Goal: Task Accomplishment & Management: Complete application form

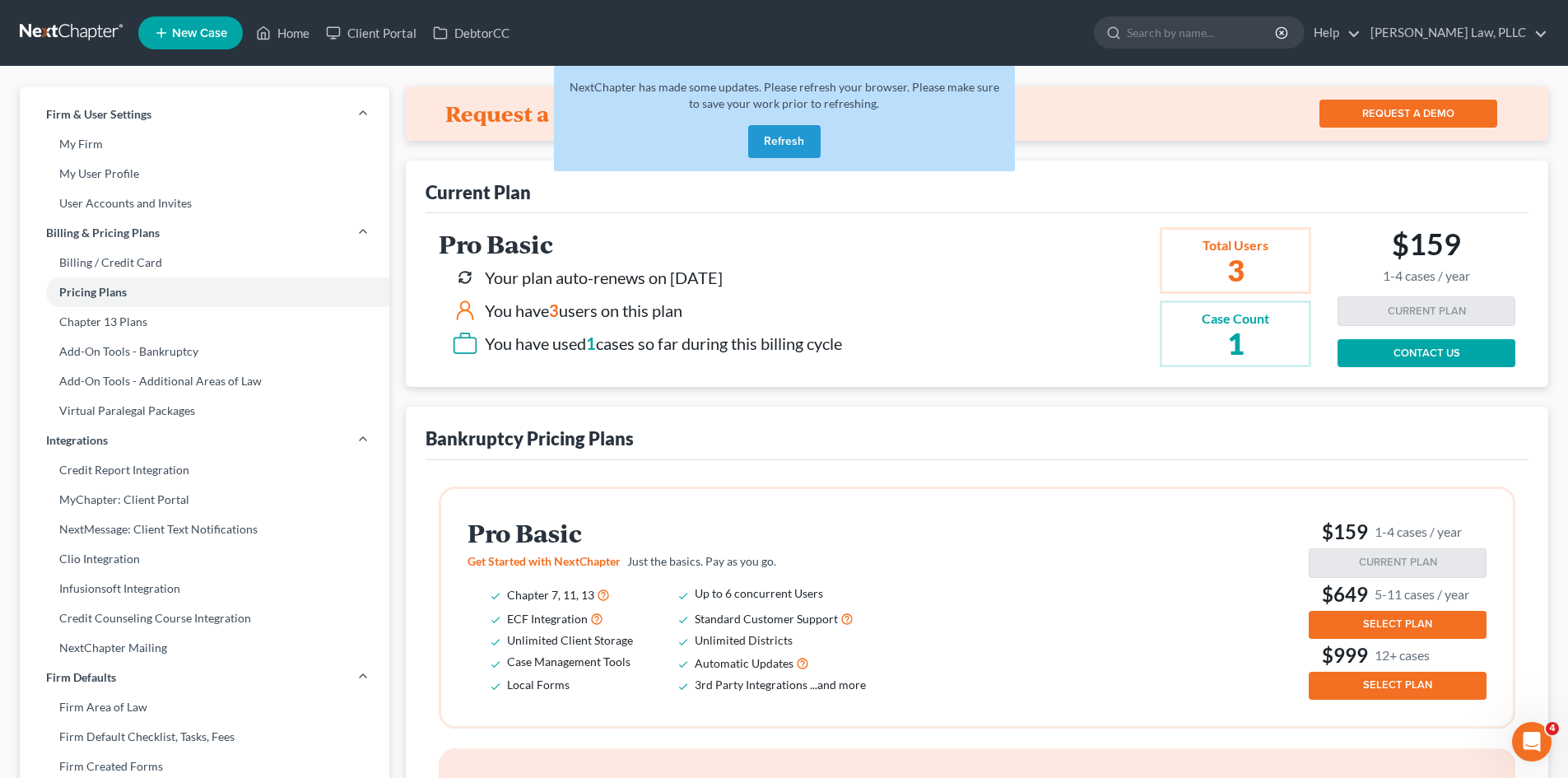
click at [779, 147] on button "Refresh" at bounding box center [784, 141] width 73 height 33
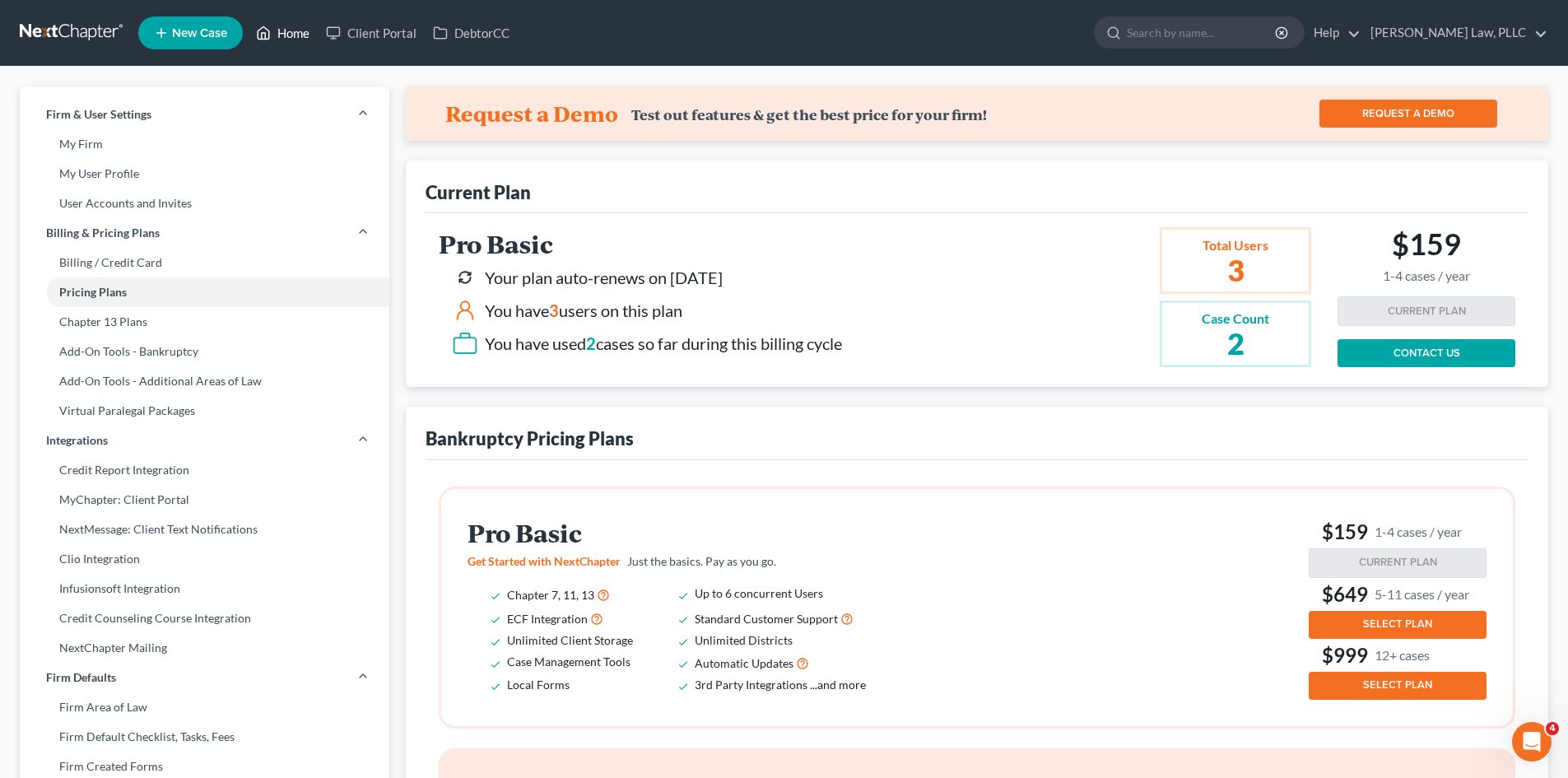
click at [289, 34] on link "Home" at bounding box center [283, 33] width 70 height 29
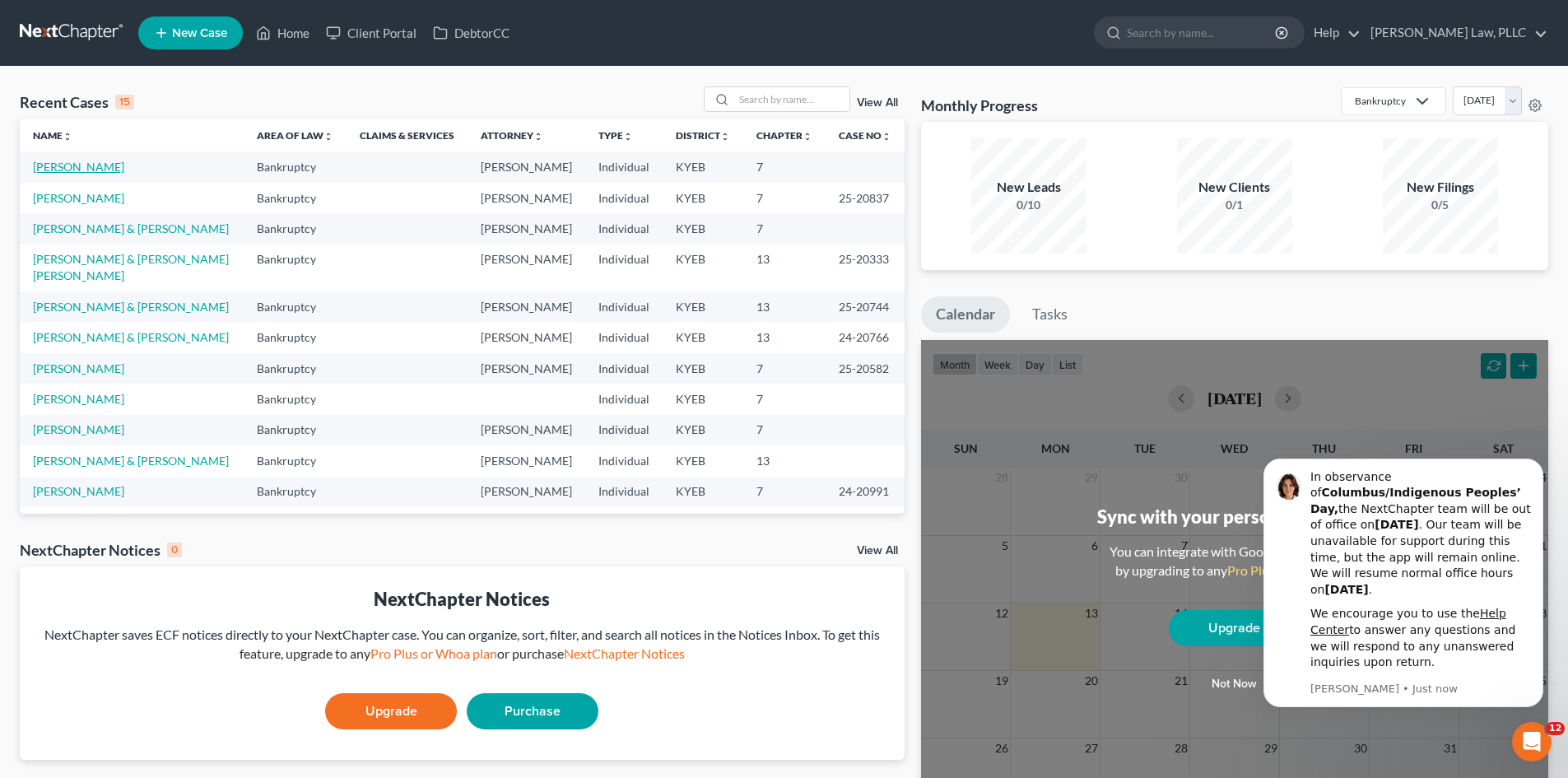
click at [54, 168] on link "[PERSON_NAME]" at bounding box center [78, 166] width 91 height 14
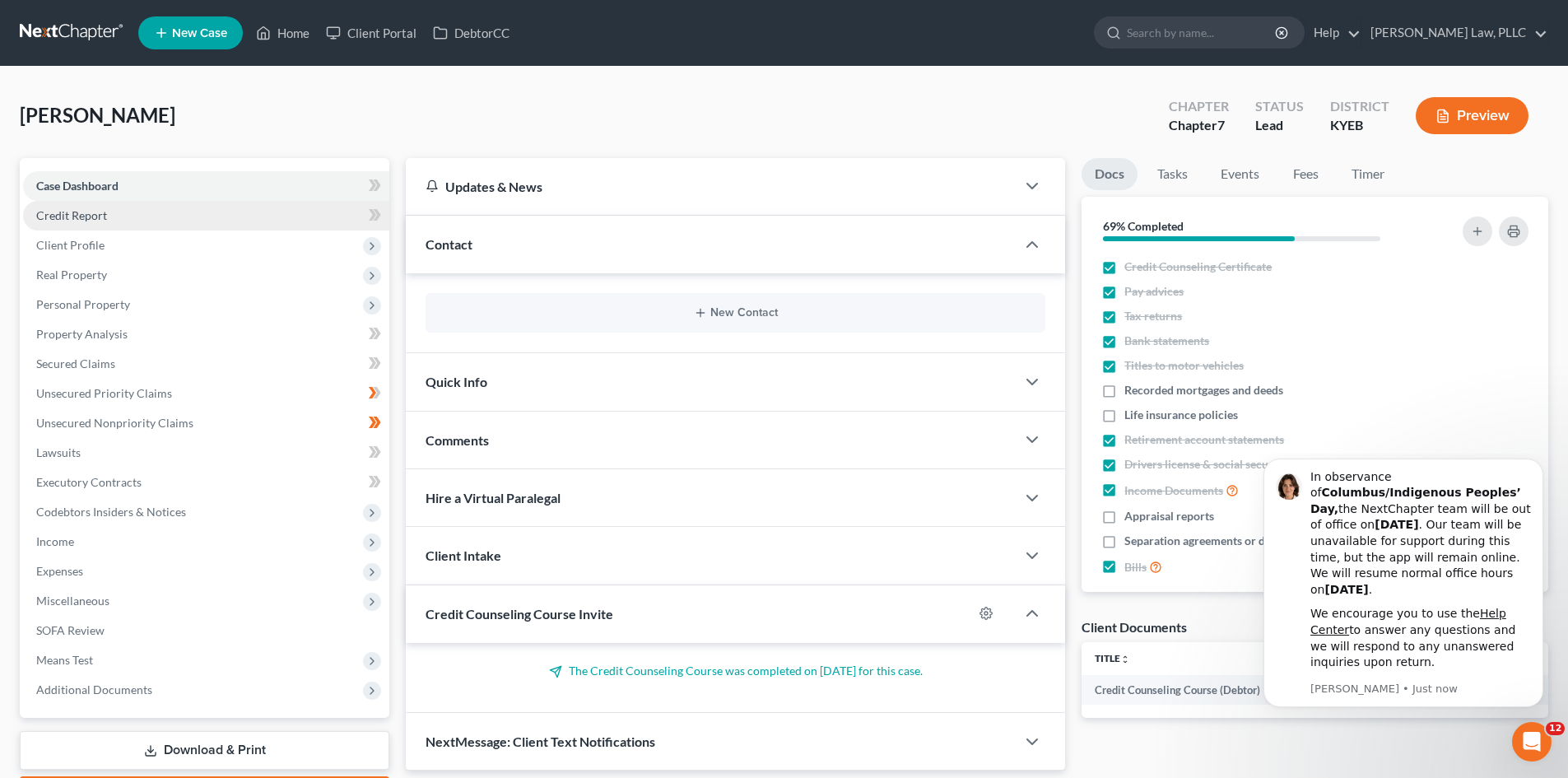
click at [48, 211] on span "Credit Report" at bounding box center [71, 215] width 71 height 14
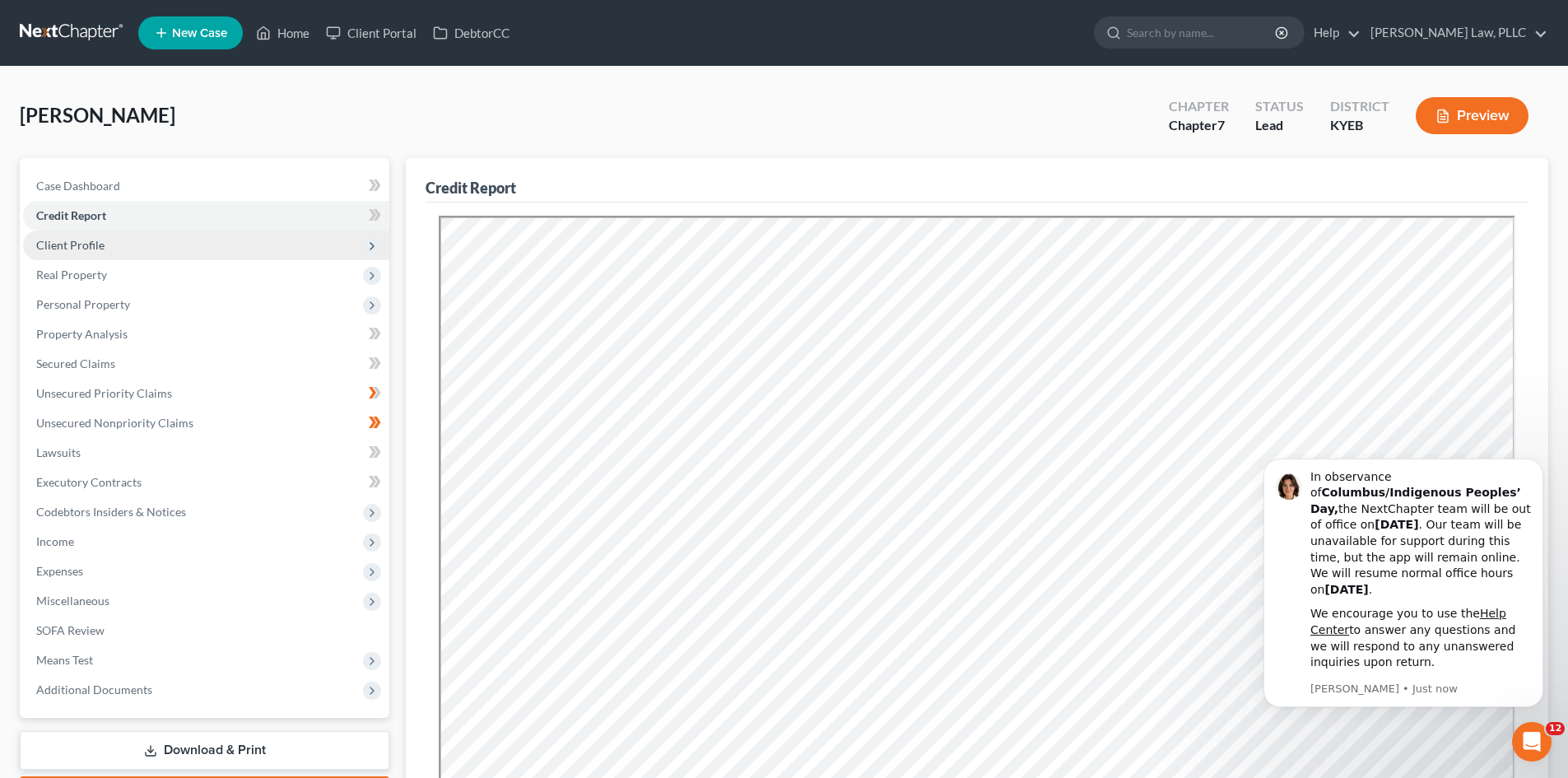
click at [78, 242] on span "Client Profile" at bounding box center [70, 245] width 68 height 14
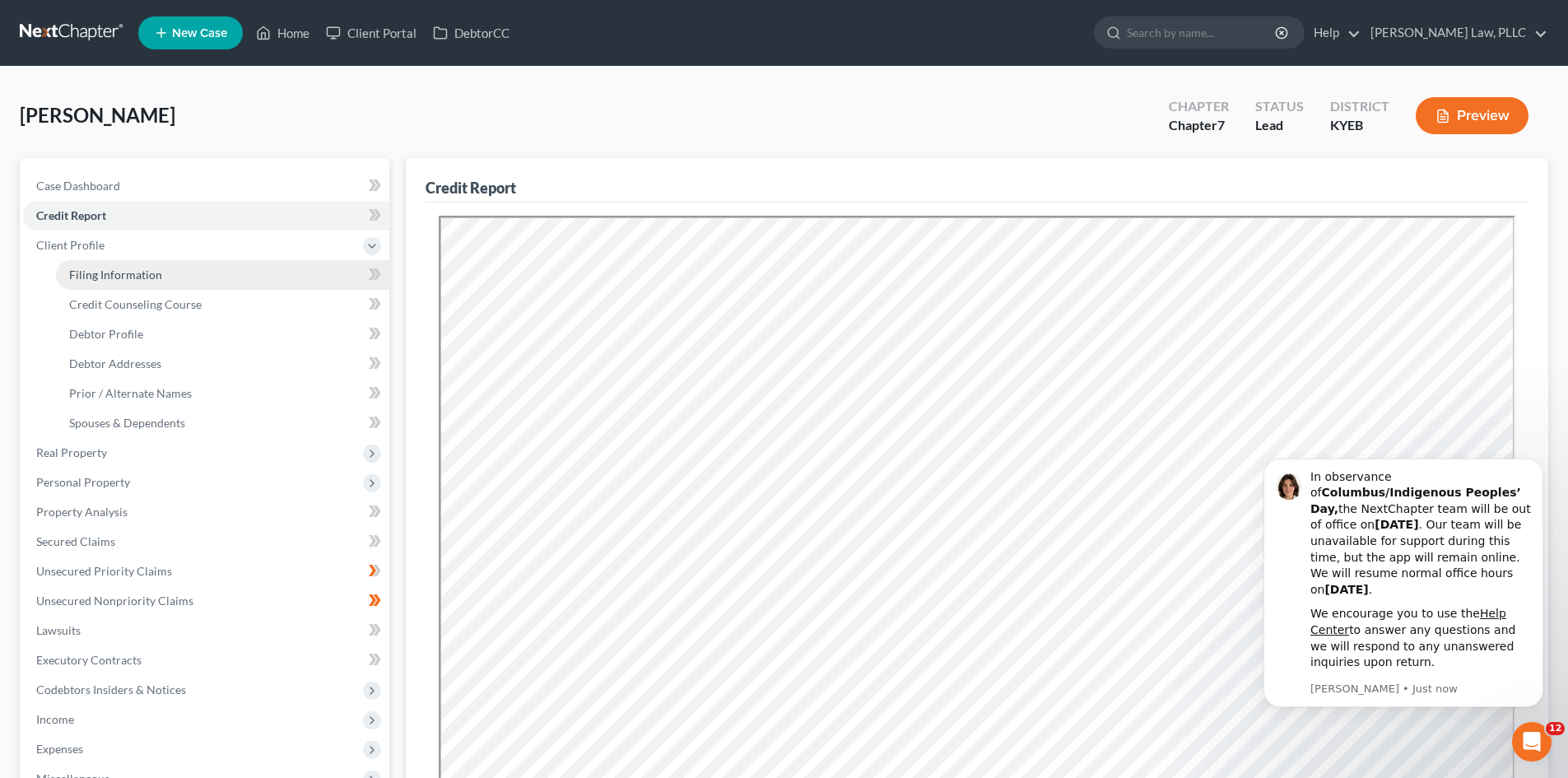
click at [92, 277] on span "Filing Information" at bounding box center [115, 274] width 93 height 14
select select "1"
select select "0"
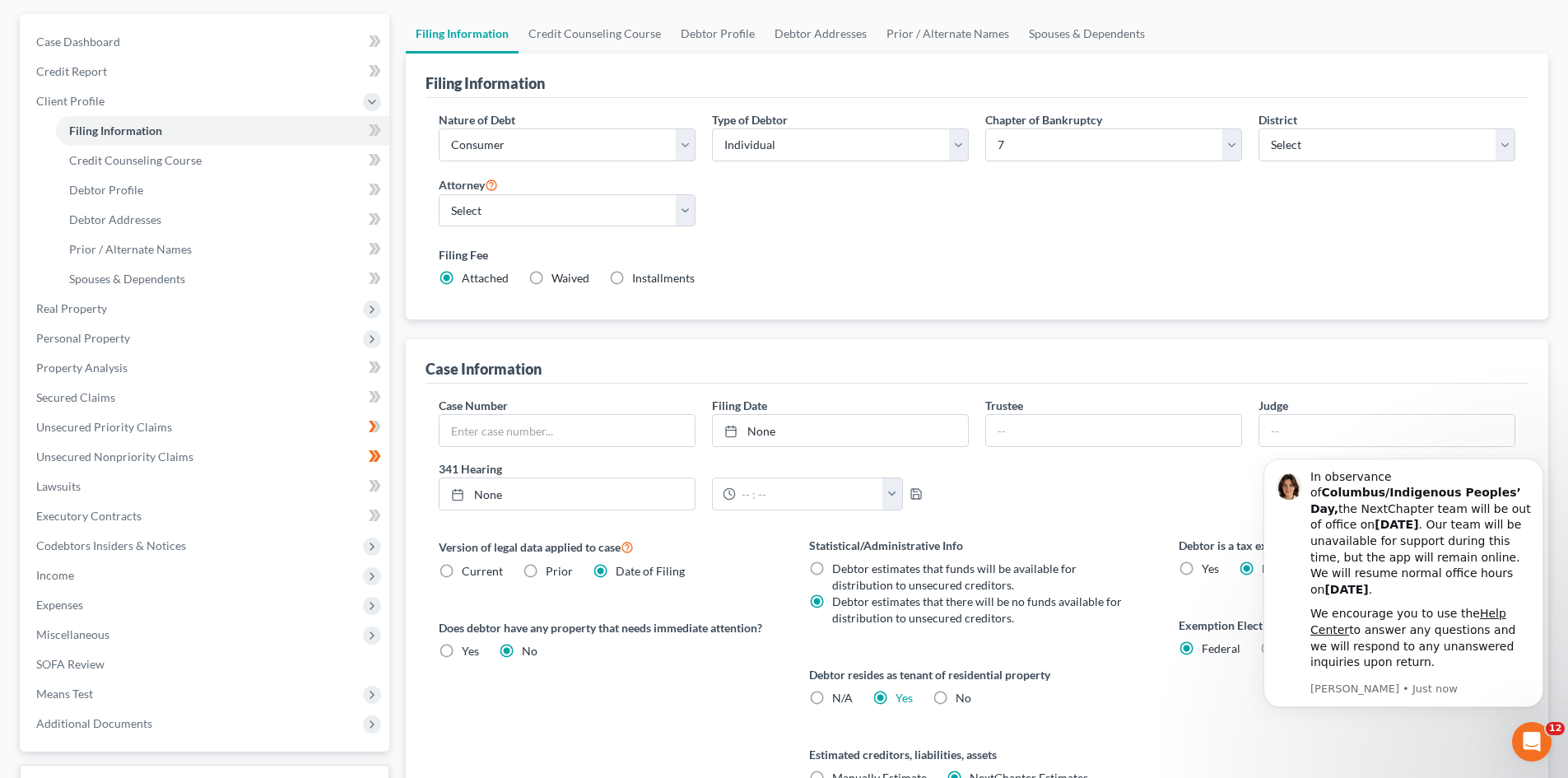
scroll to position [143, 0]
click at [701, 30] on link "Debtor Profile" at bounding box center [718, 35] width 94 height 39
select select "0"
select select "3"
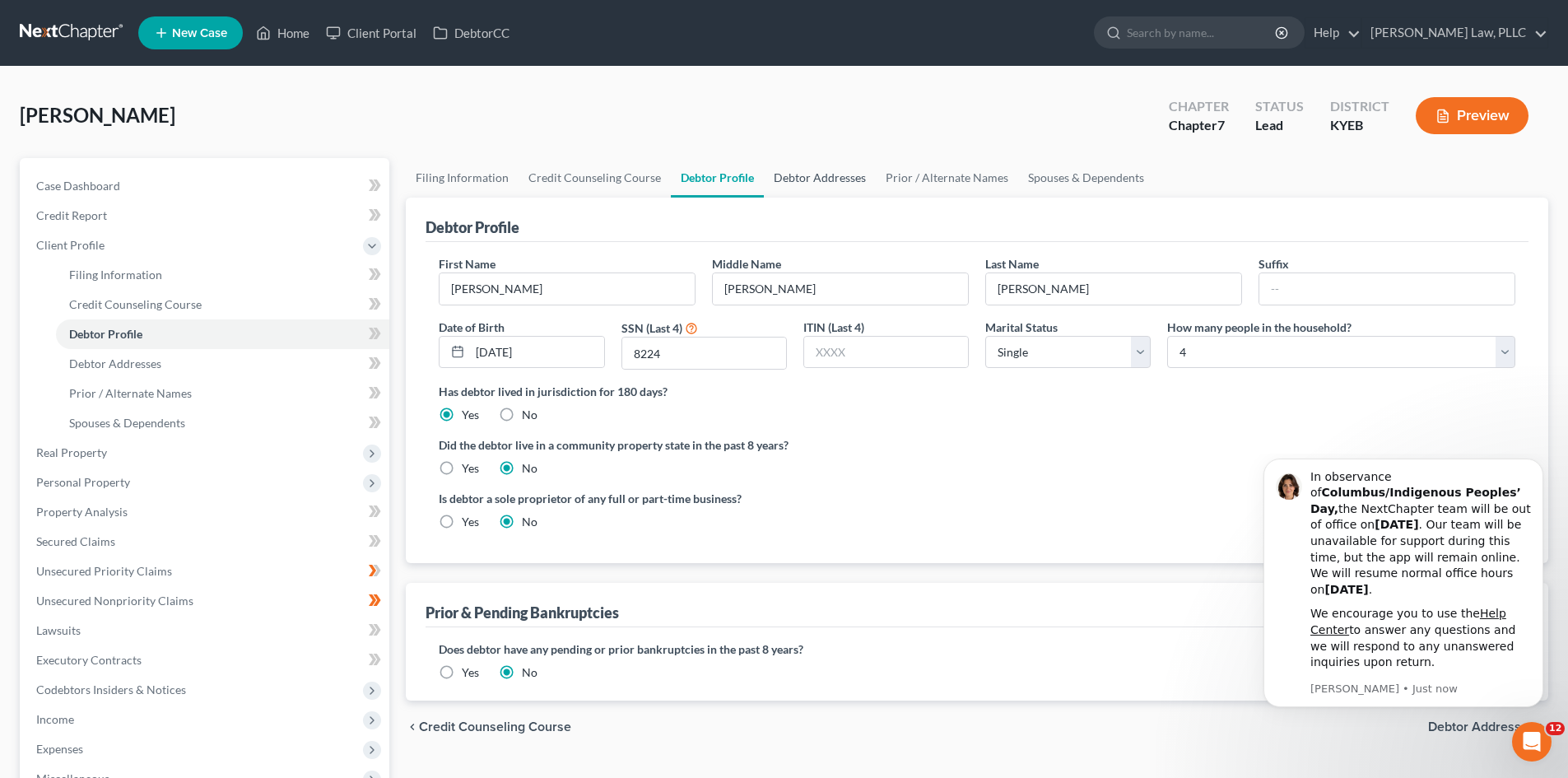
click at [807, 176] on link "Debtor Addresses" at bounding box center [820, 177] width 112 height 39
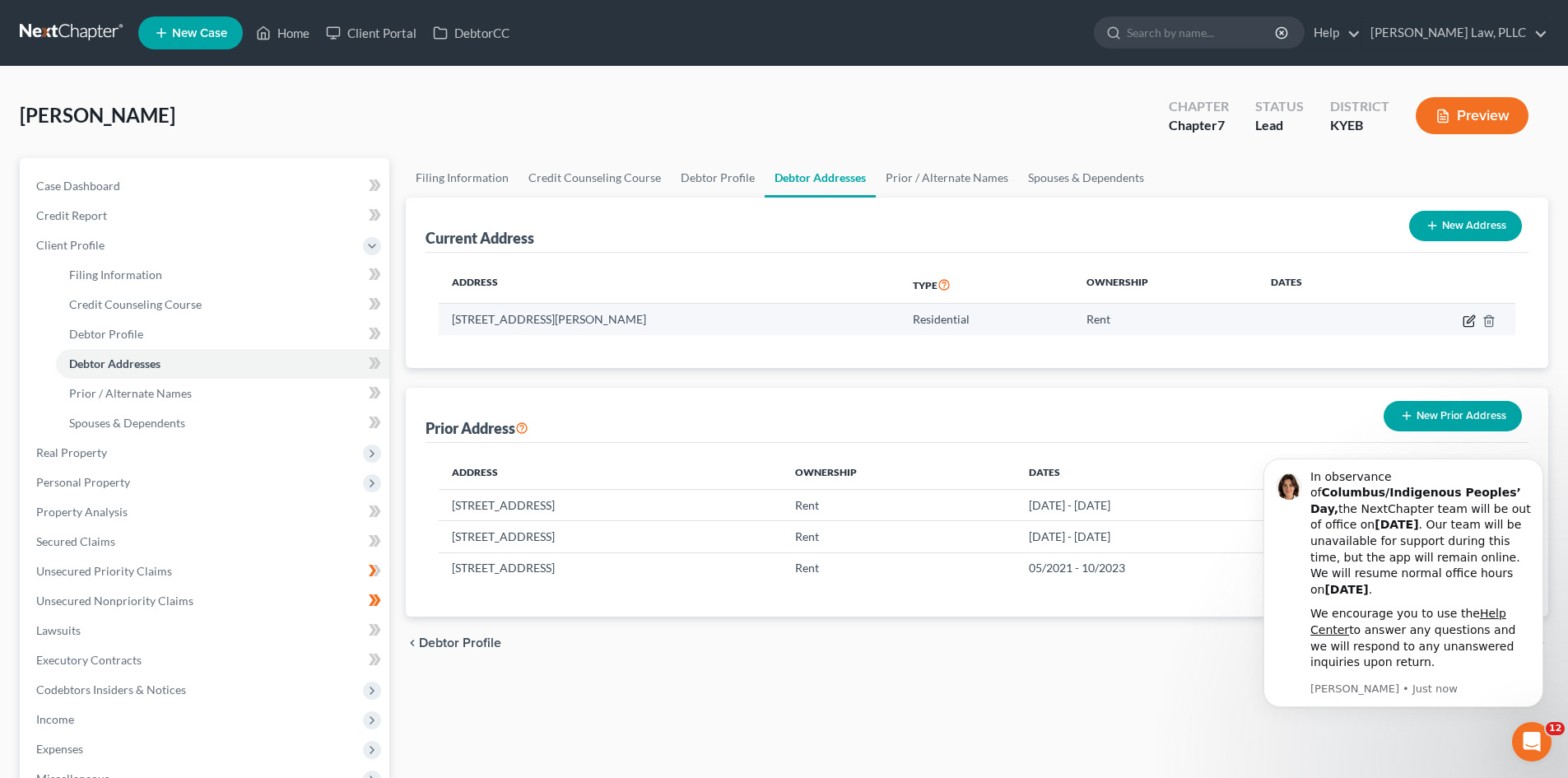
click at [1466, 315] on icon "button" at bounding box center [1469, 321] width 13 height 13
select select "18"
select select "40"
select select "0"
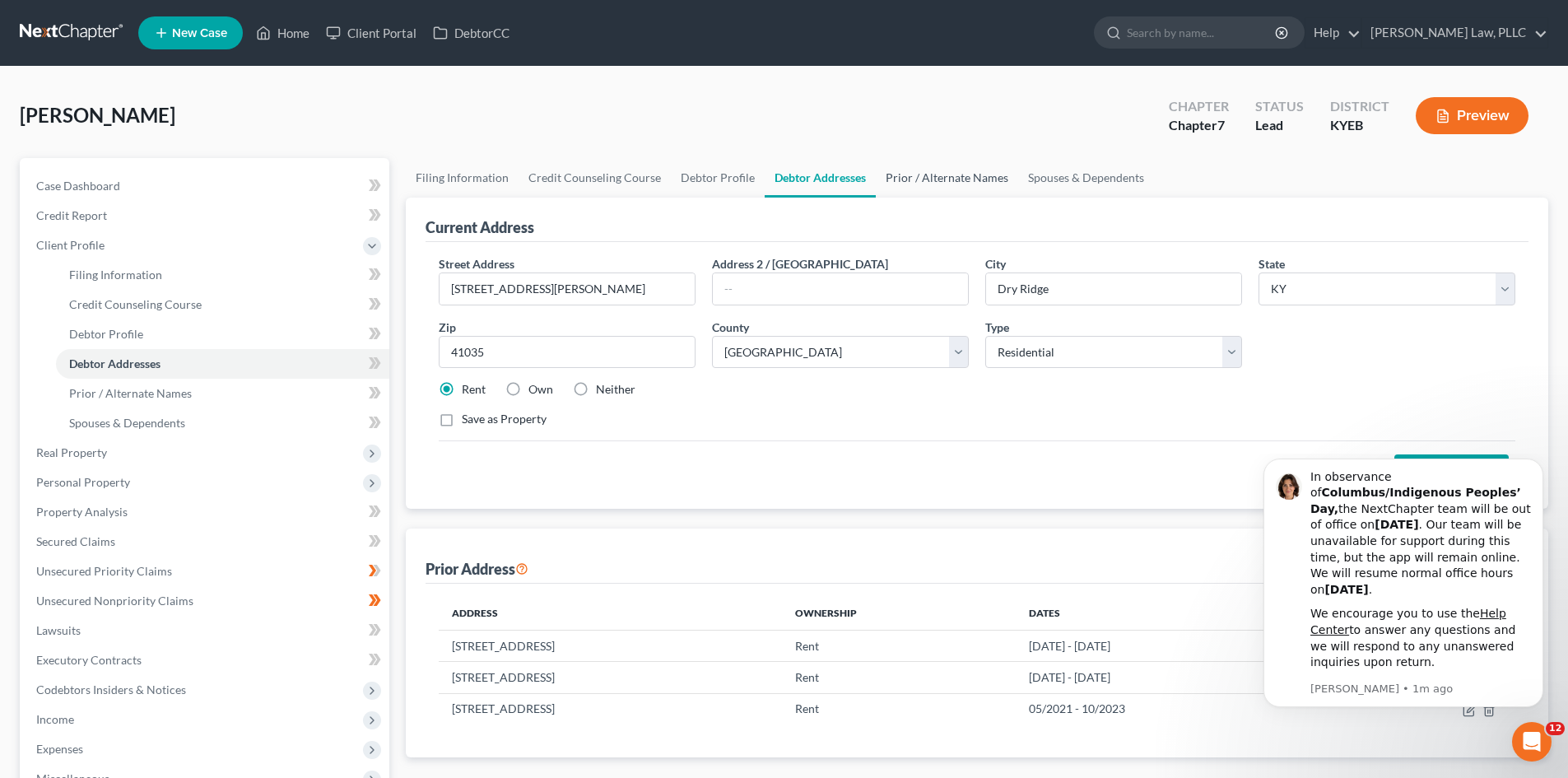
click at [925, 166] on link "Prior / Alternate Names" at bounding box center [947, 177] width 143 height 39
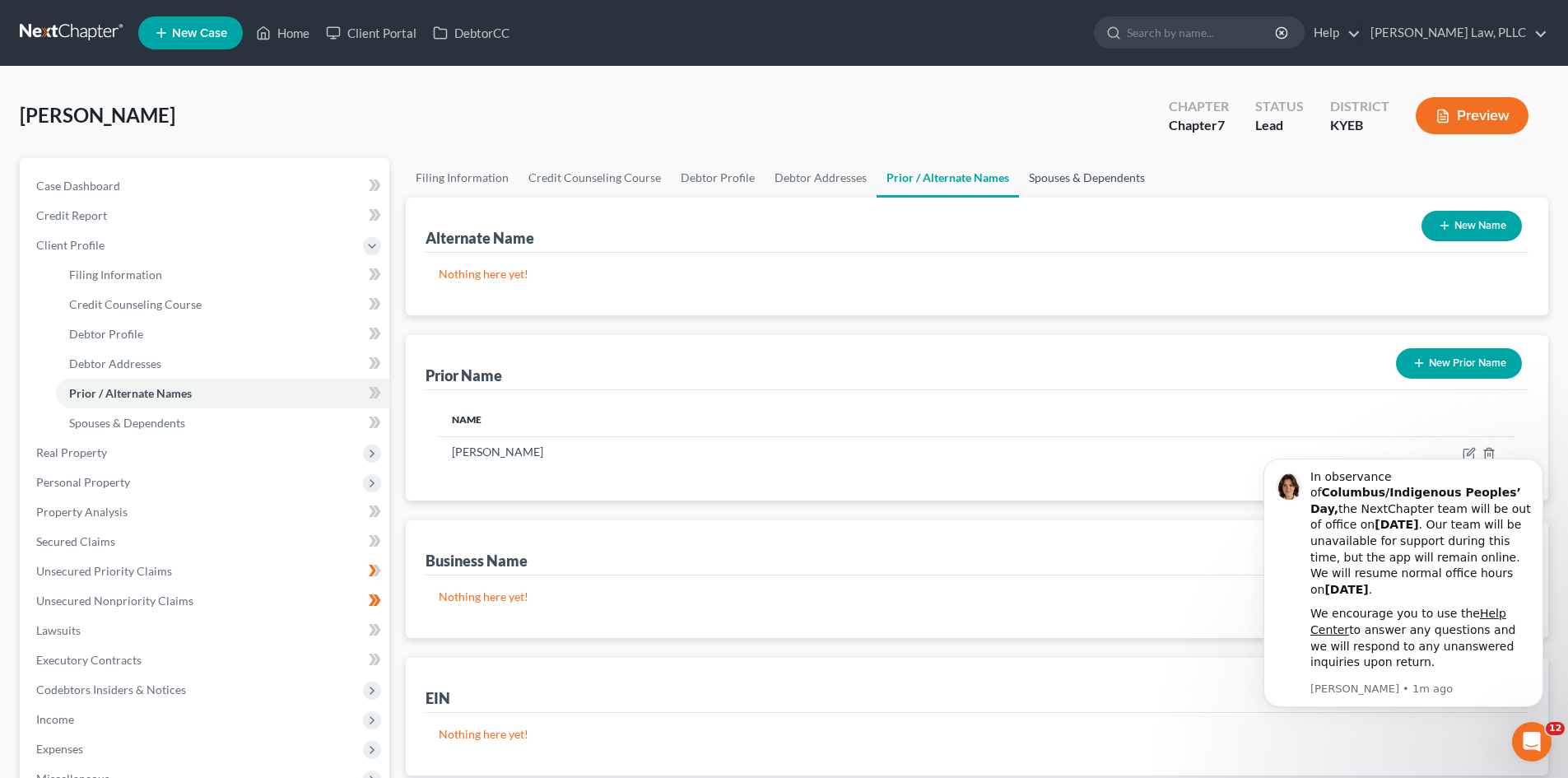
click at [1063, 180] on link "Spouses & Dependents" at bounding box center [1087, 177] width 136 height 39
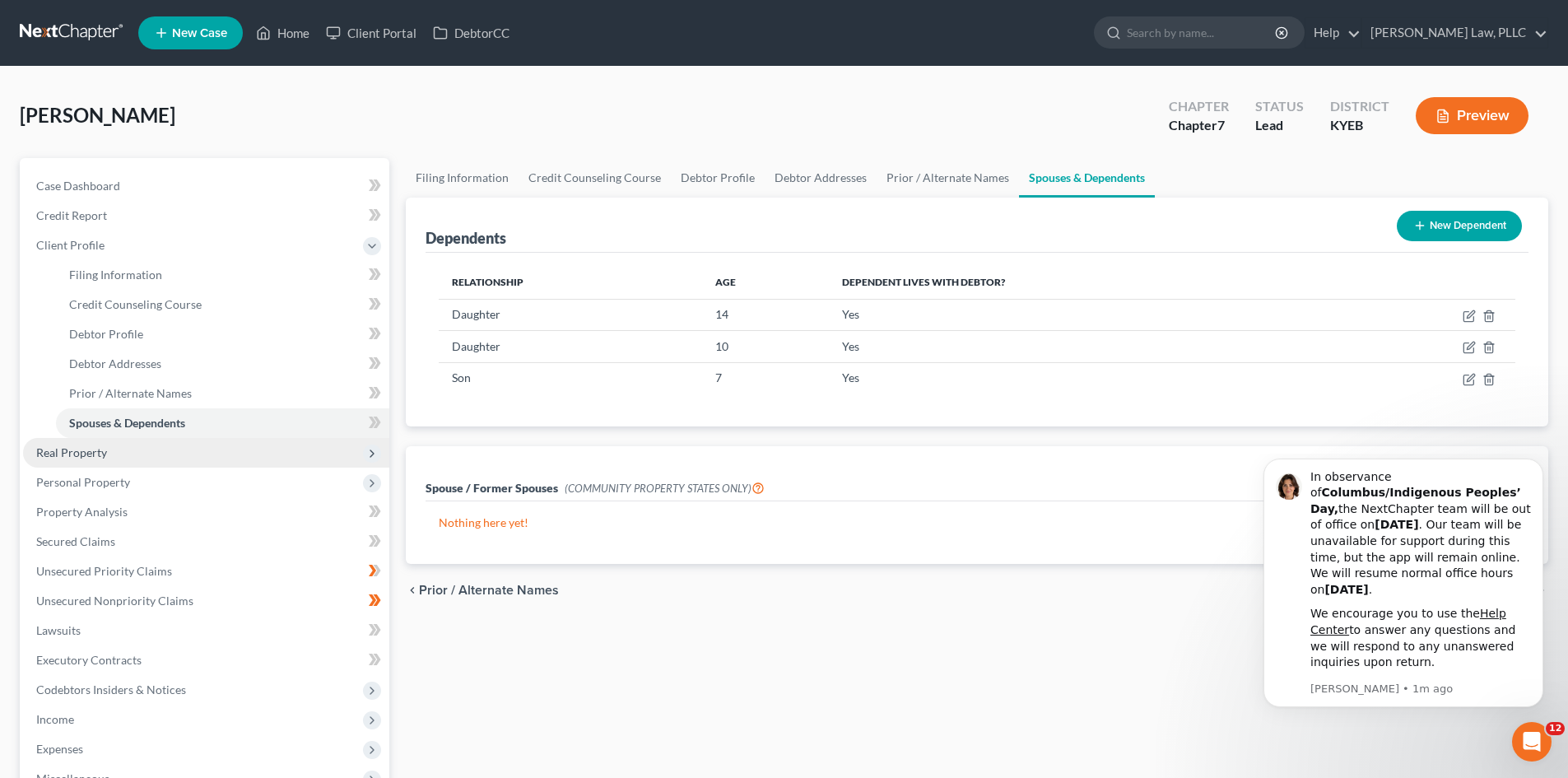
click at [84, 455] on span "Real Property" at bounding box center [71, 452] width 71 height 14
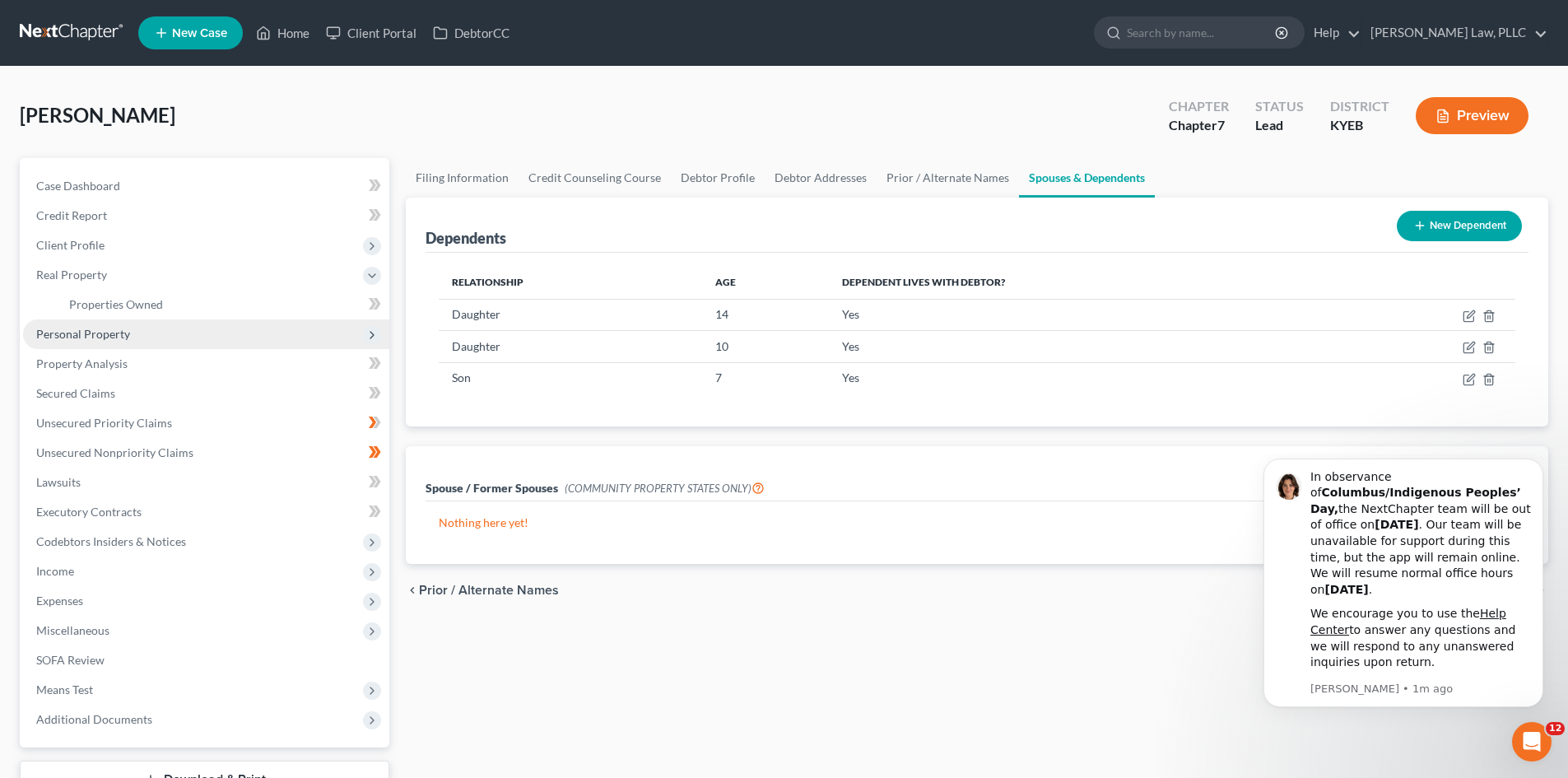
click at [80, 333] on span "Personal Property" at bounding box center [83, 333] width 94 height 14
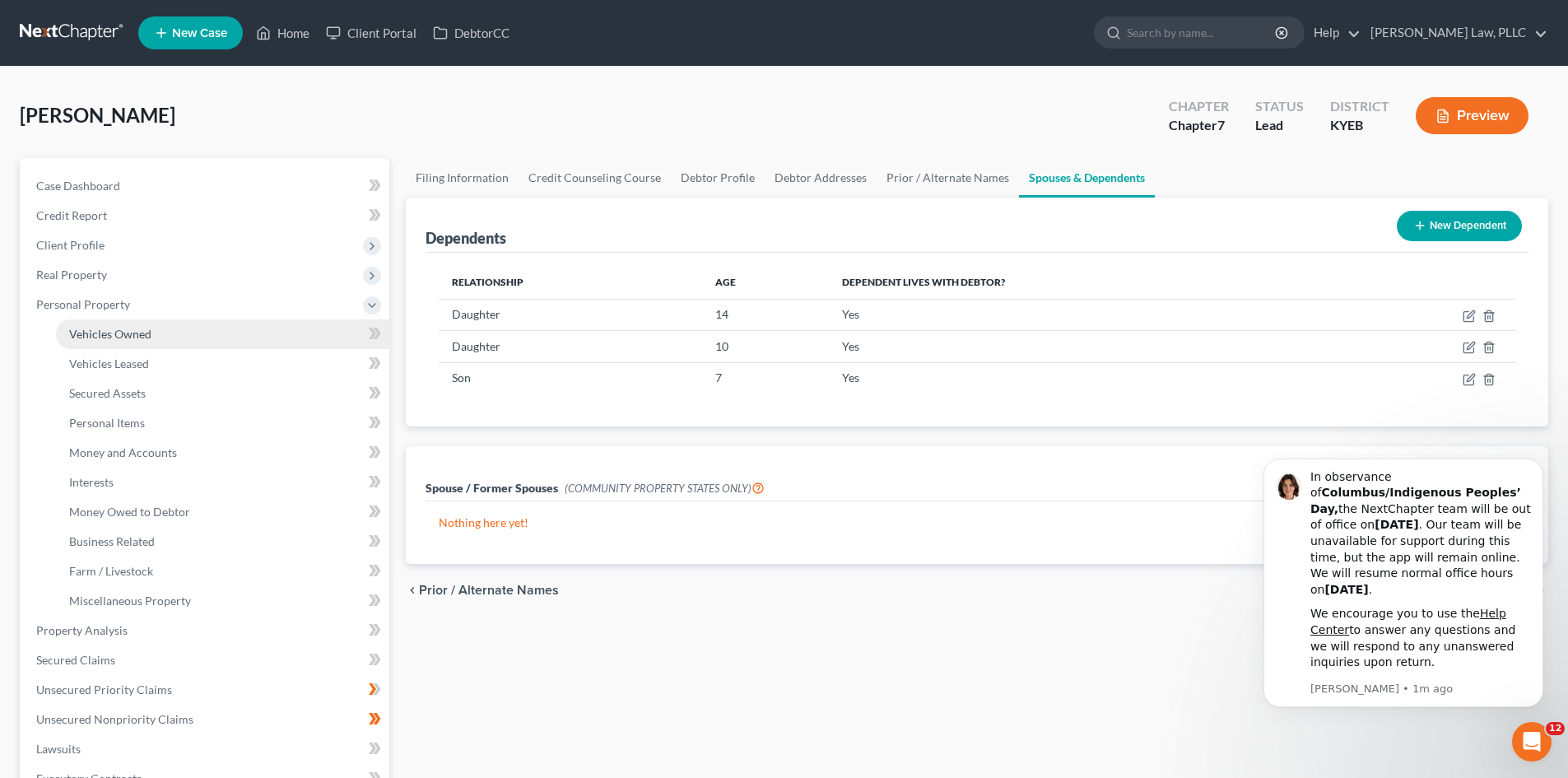
click at [95, 329] on span "Vehicles Owned" at bounding box center [110, 333] width 83 height 14
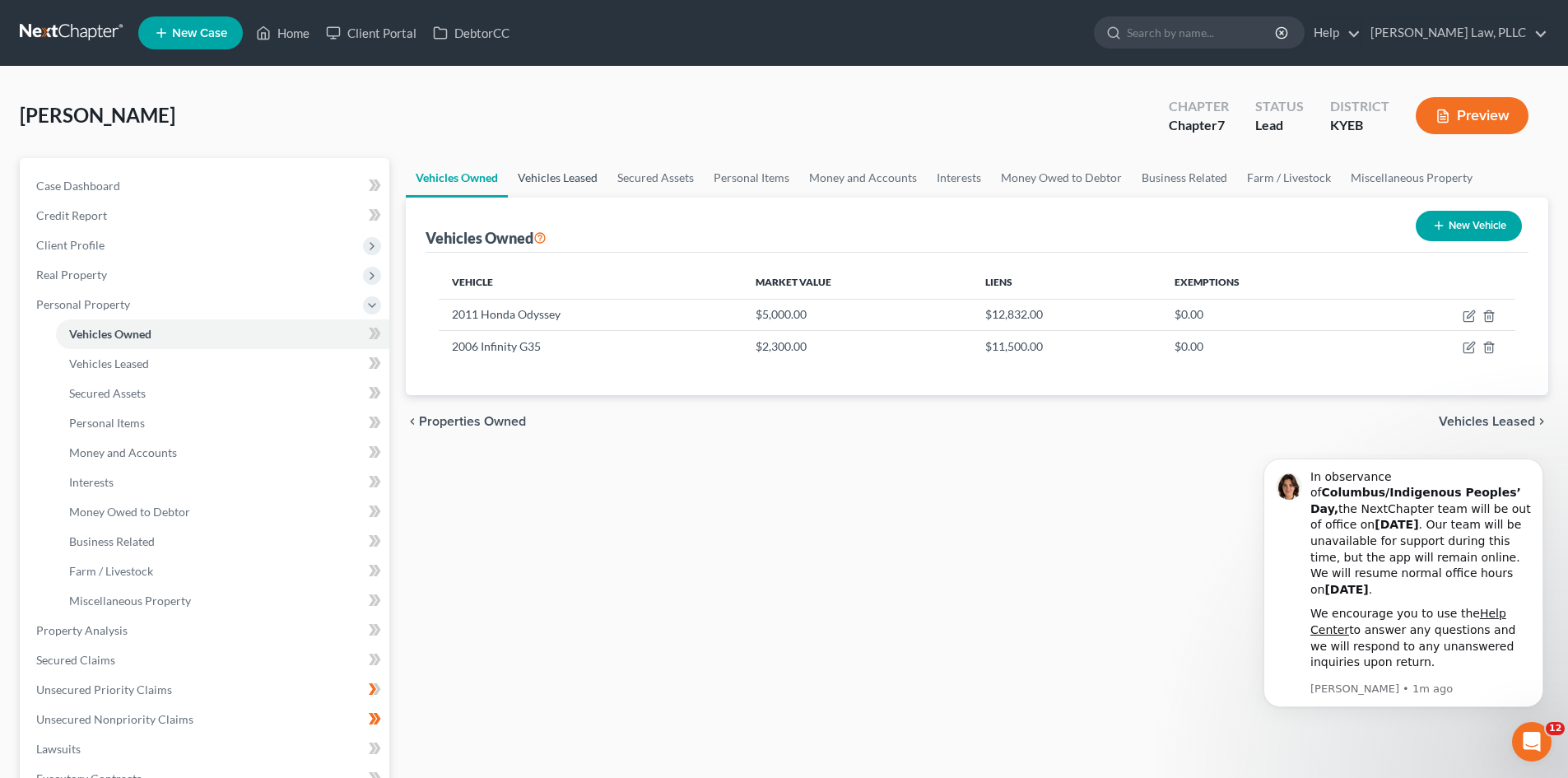
click at [554, 176] on link "Vehicles Leased" at bounding box center [557, 177] width 99 height 39
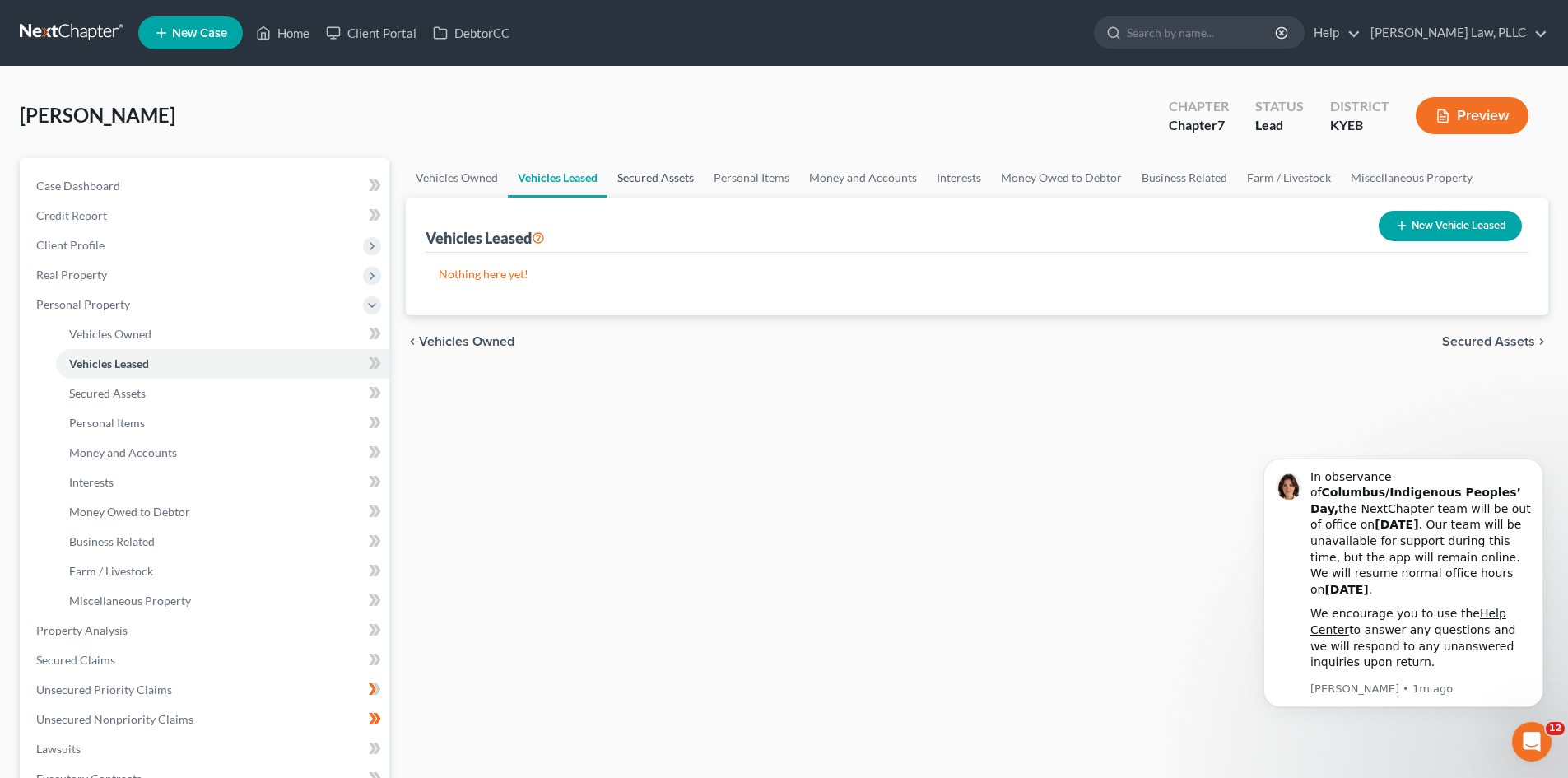
click at [662, 174] on link "Secured Assets" at bounding box center [655, 177] width 96 height 39
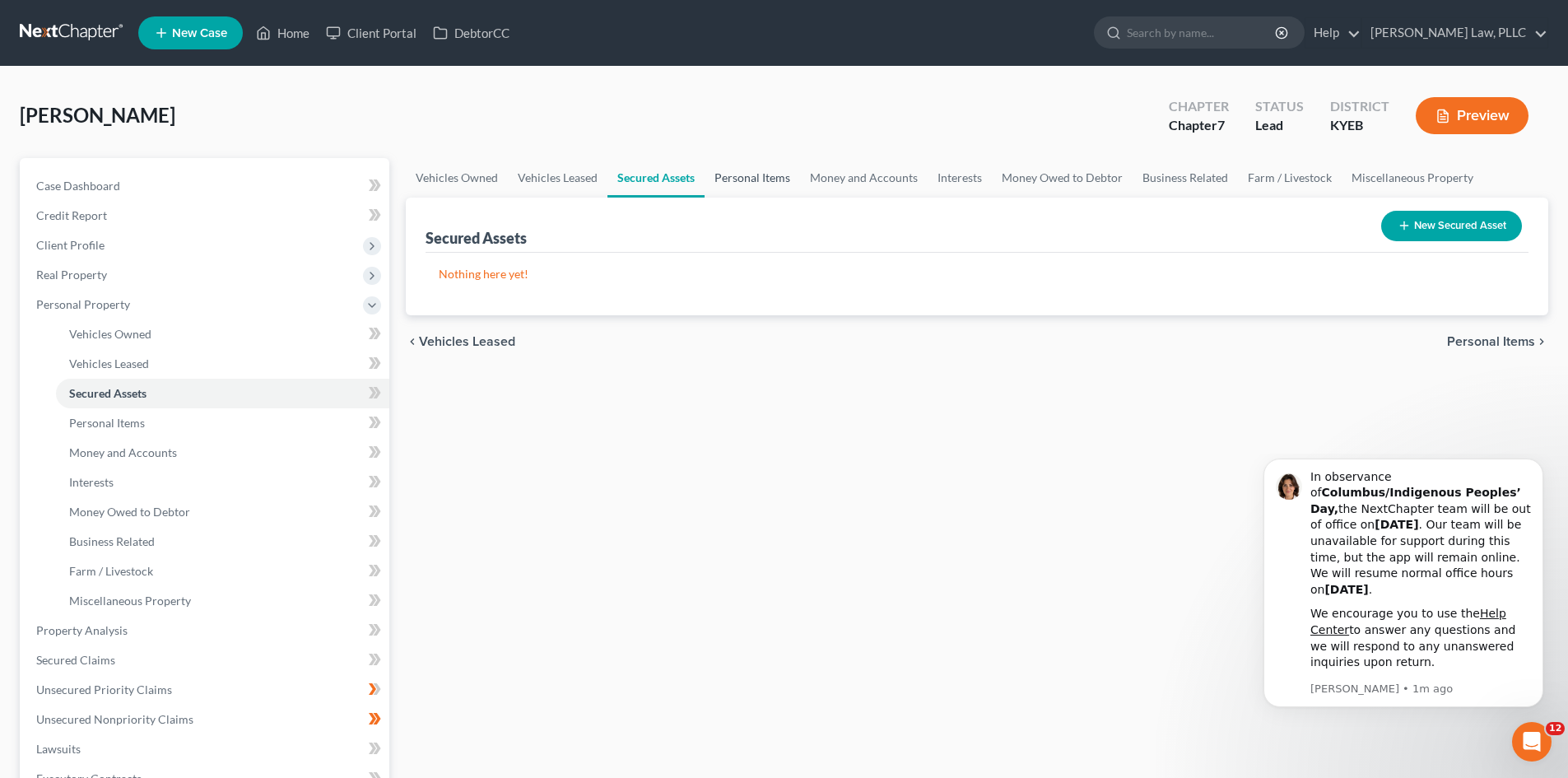
click at [724, 174] on link "Personal Items" at bounding box center [752, 177] width 95 height 39
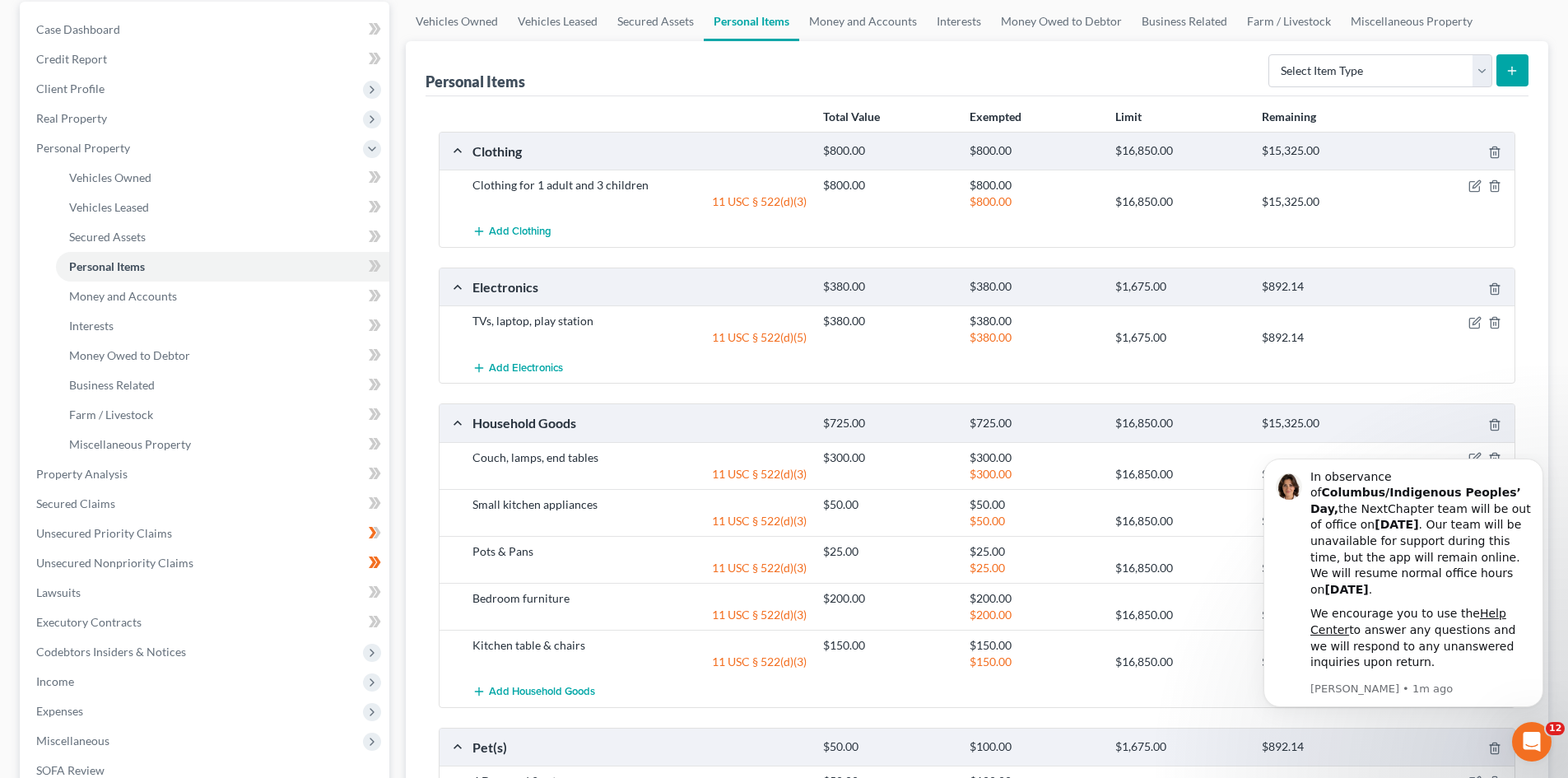
scroll to position [164, 0]
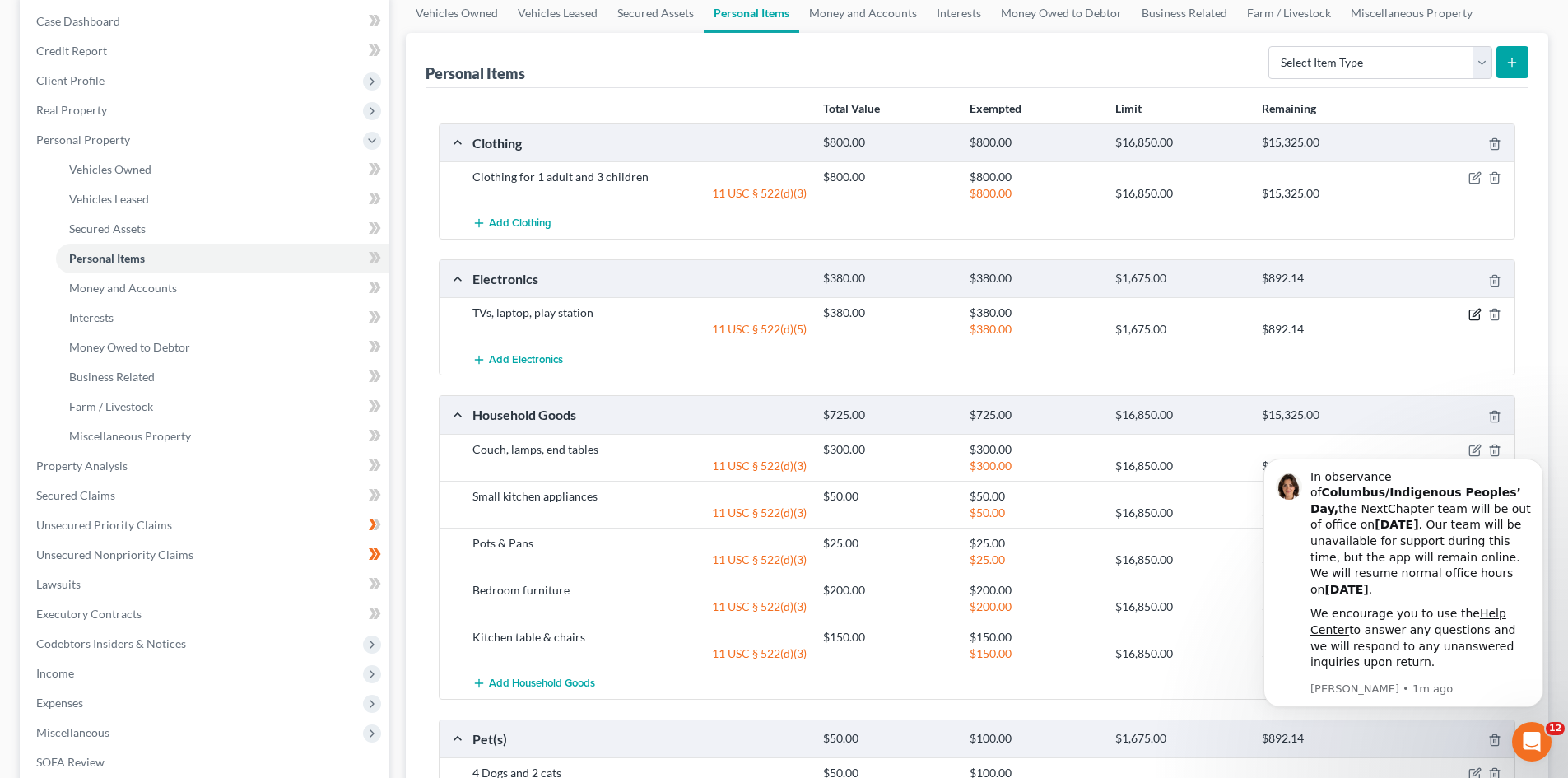
click at [1473, 315] on icon "button" at bounding box center [1475, 315] width 13 height 13
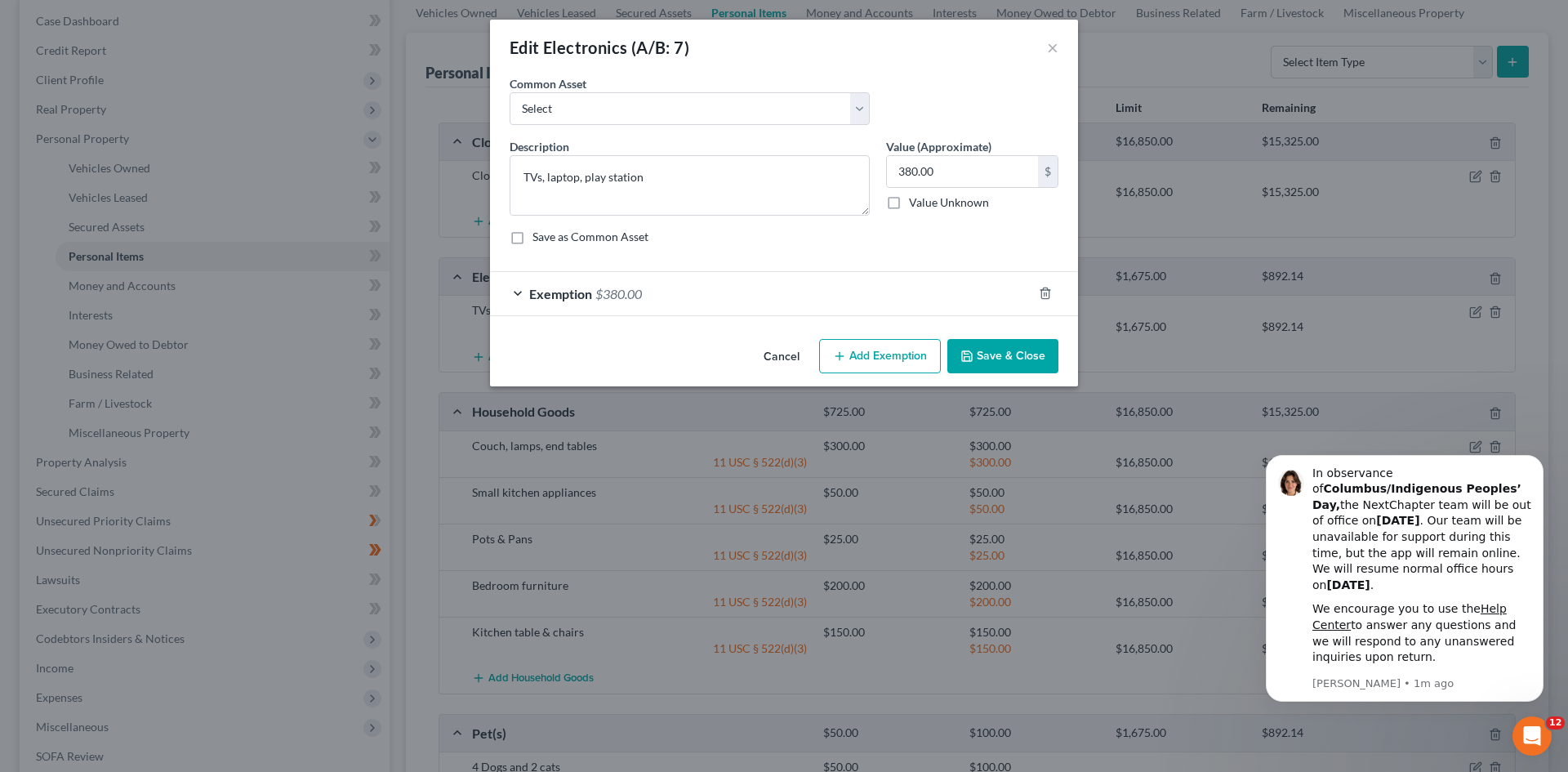
click at [519, 292] on div "Exemption $380.00" at bounding box center [761, 293] width 543 height 43
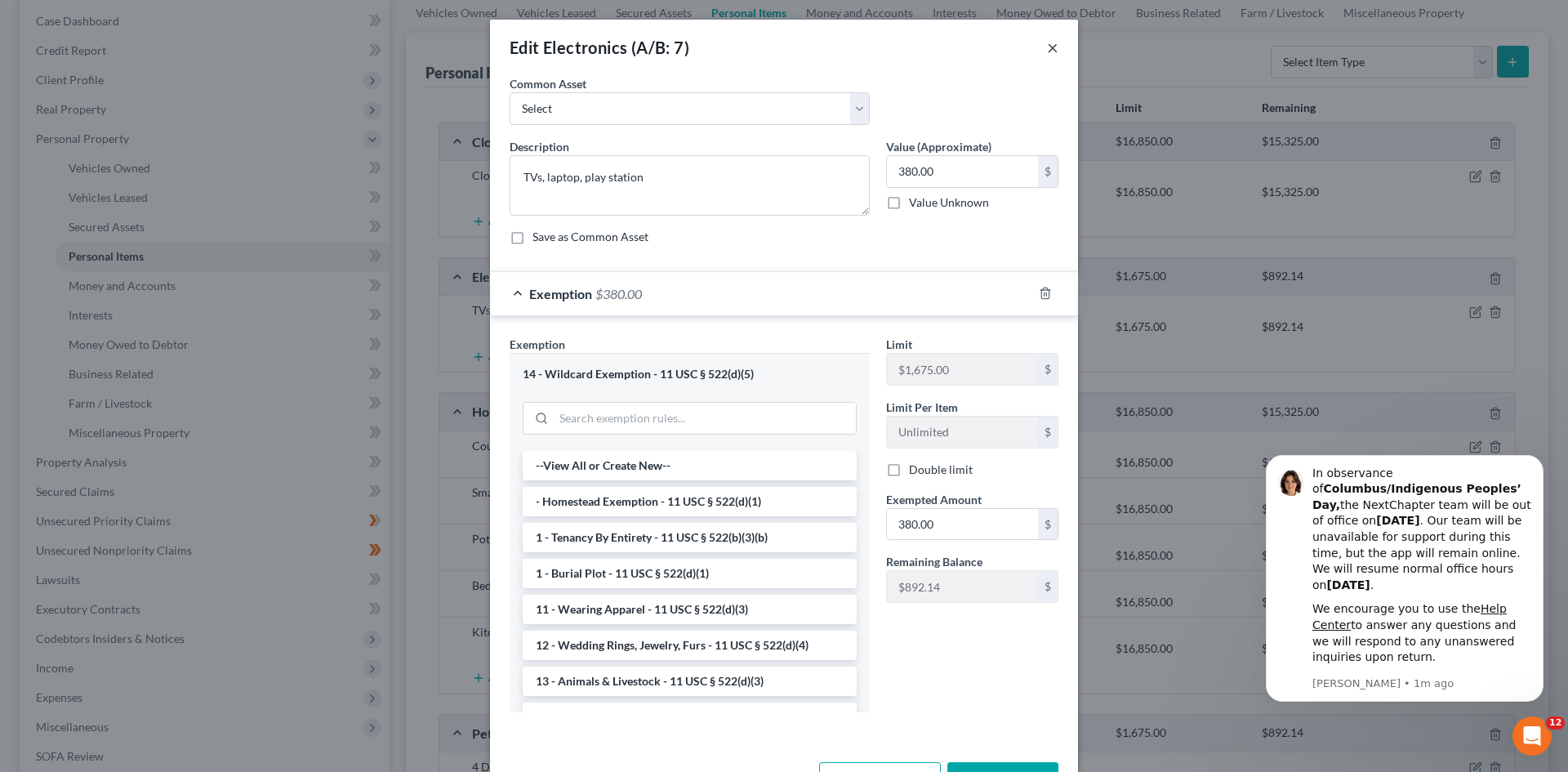
click at [1047, 48] on button "×" at bounding box center [1053, 47] width 12 height 20
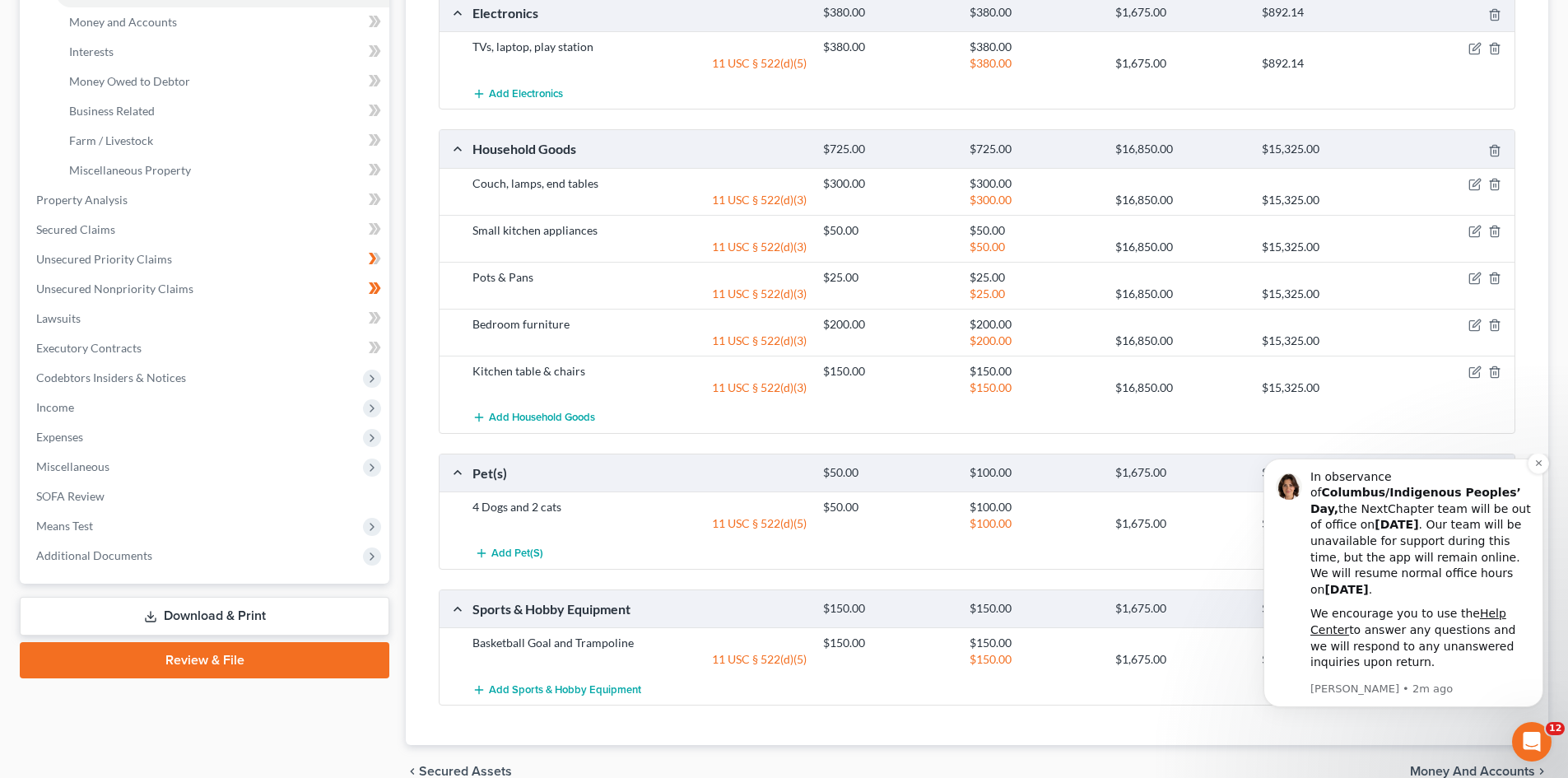
scroll to position [513, 0]
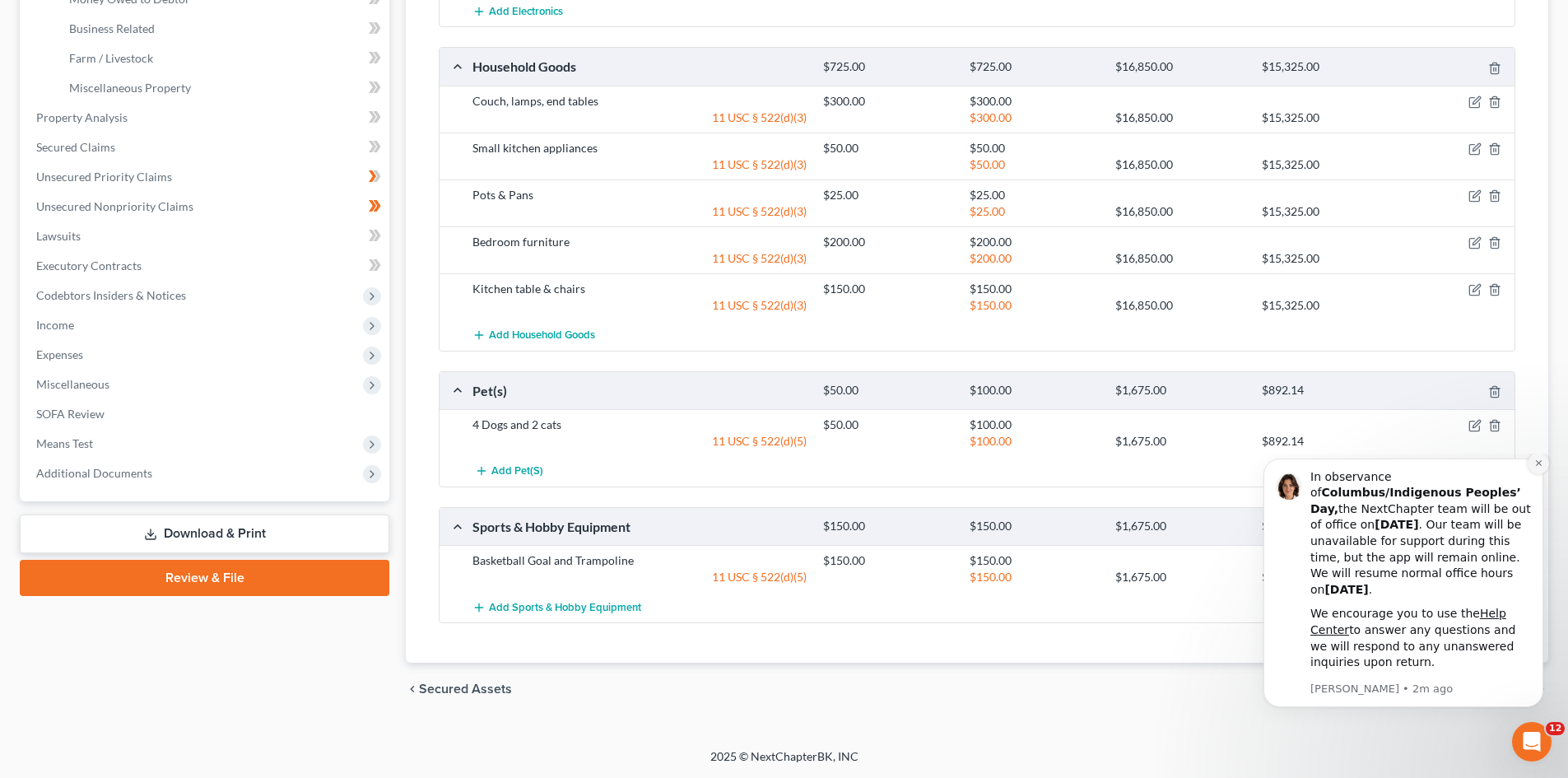
click at [1540, 466] on icon "Dismiss notification" at bounding box center [1538, 462] width 6 height 6
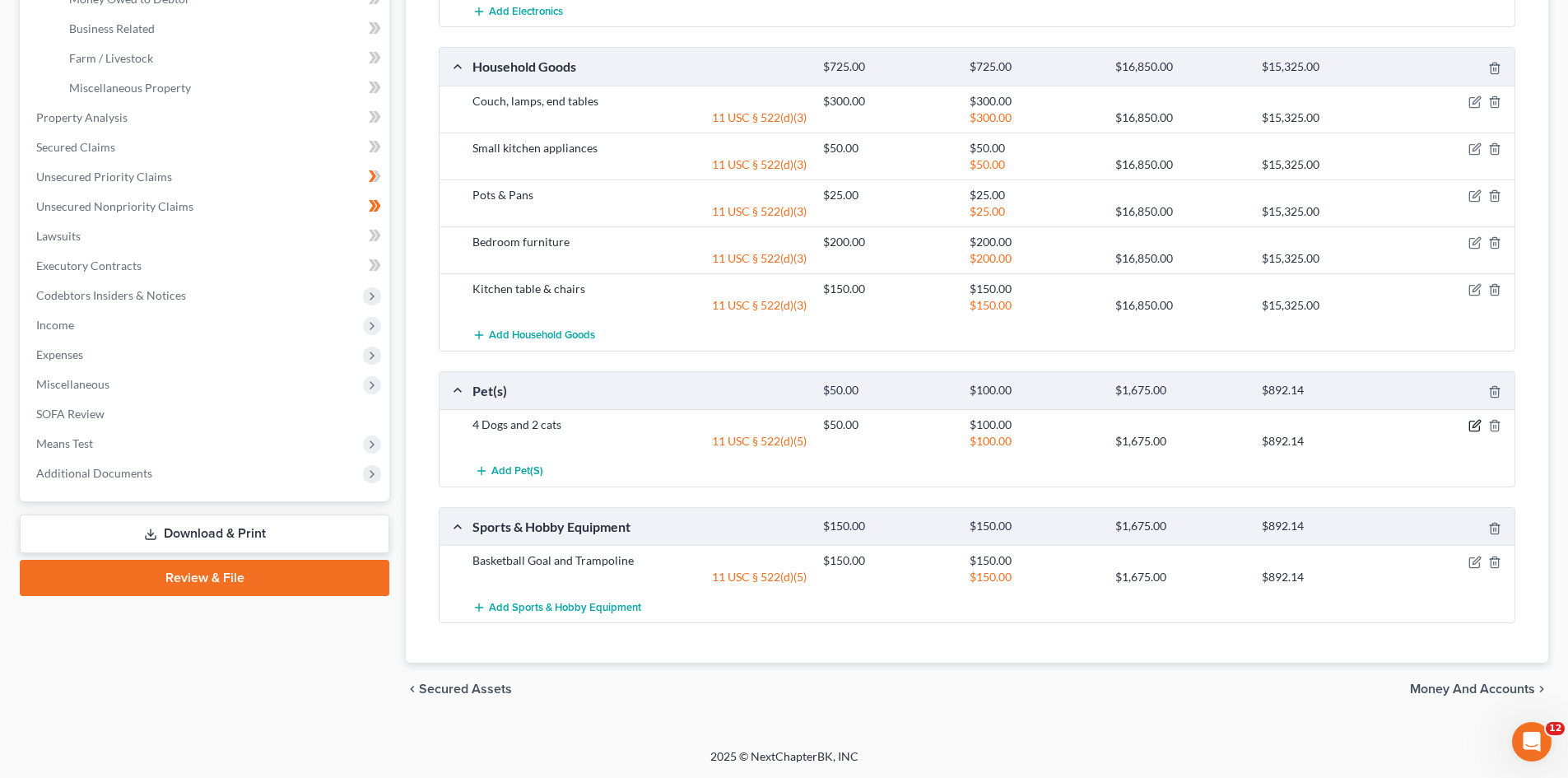
click at [1471, 427] on icon "button" at bounding box center [1475, 426] width 13 height 13
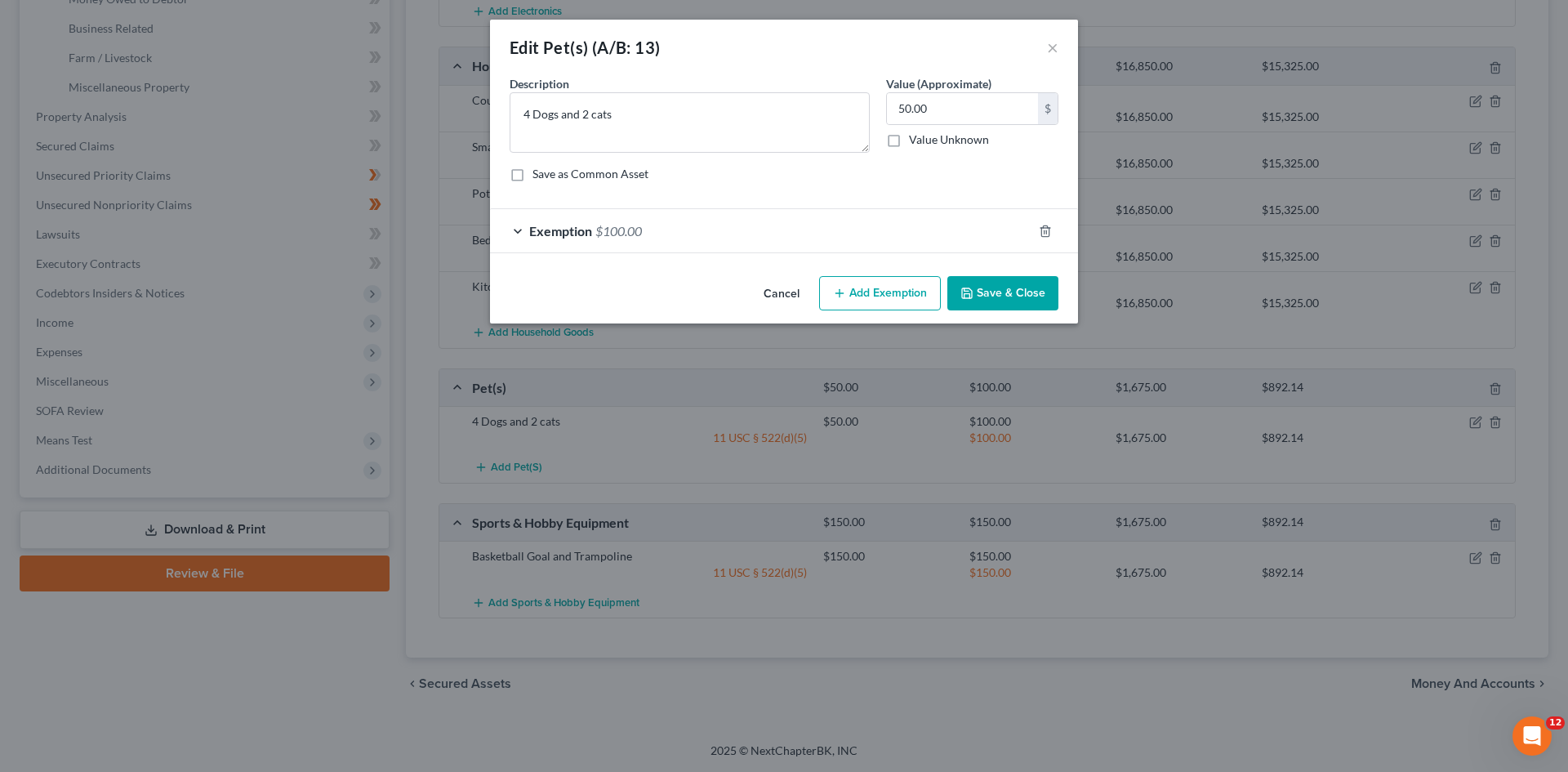
click at [519, 228] on div "Exemption $100.00" at bounding box center [761, 230] width 543 height 43
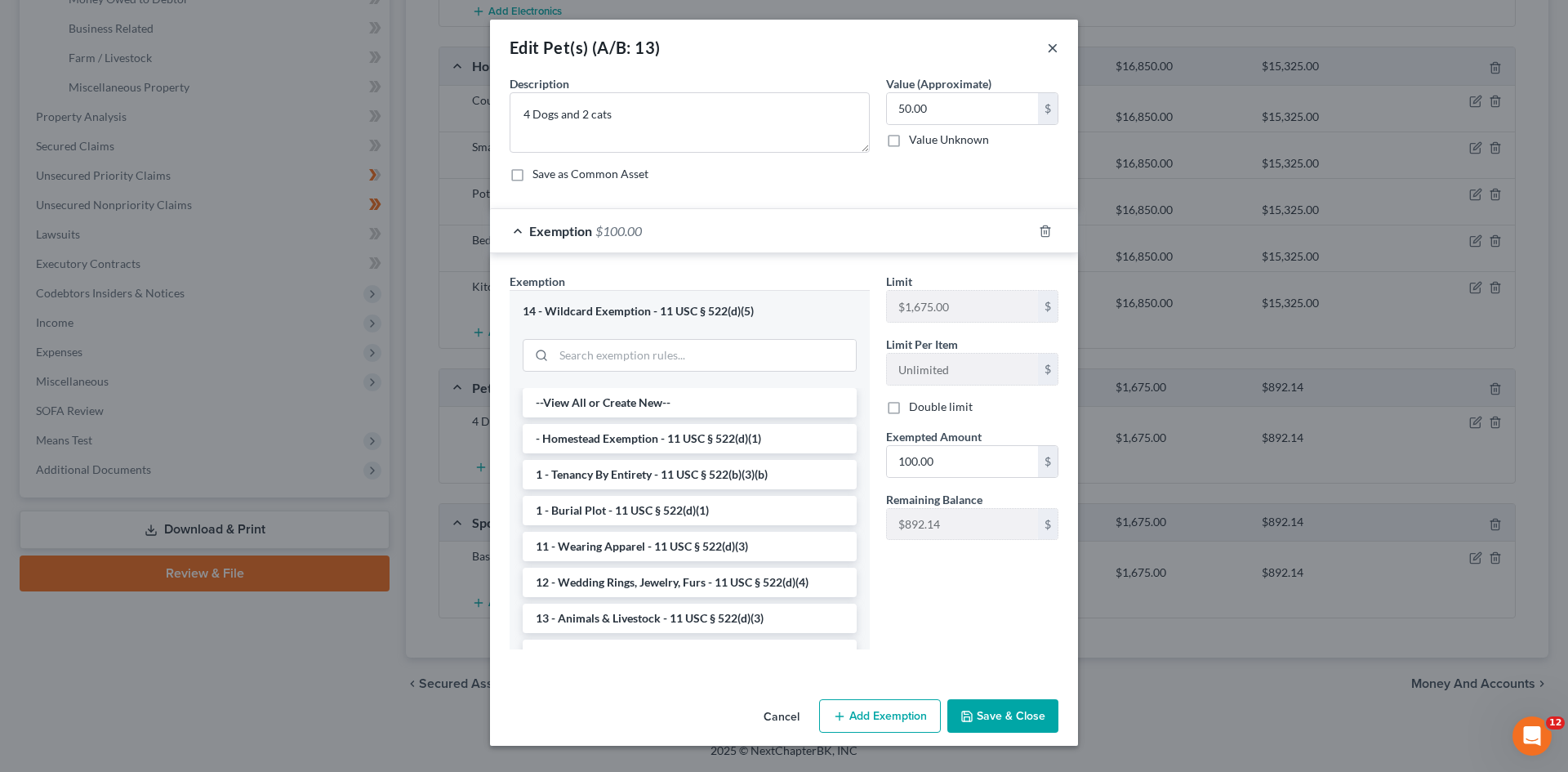
click at [1052, 50] on button "×" at bounding box center [1053, 47] width 12 height 20
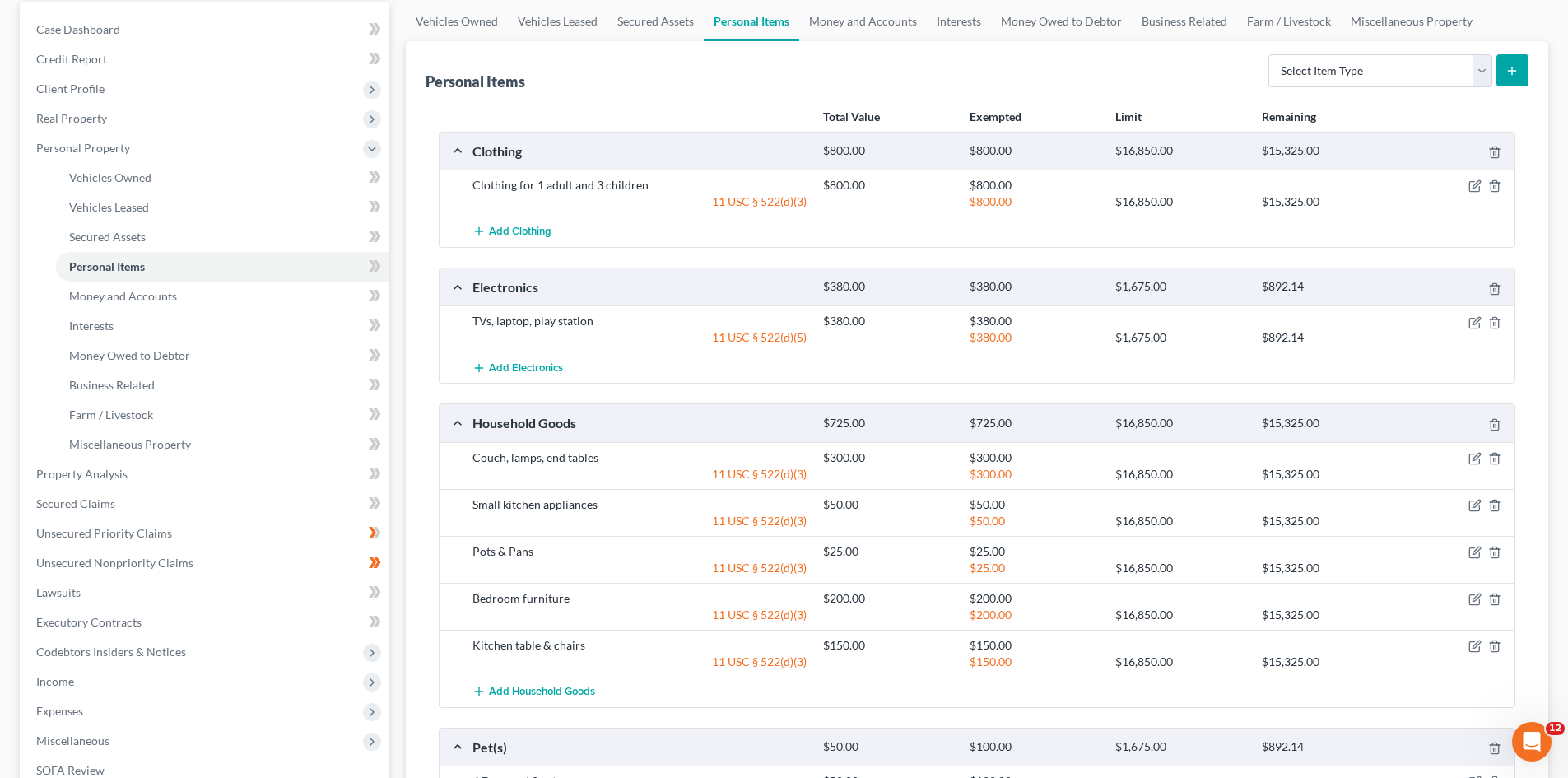
scroll to position [101, 0]
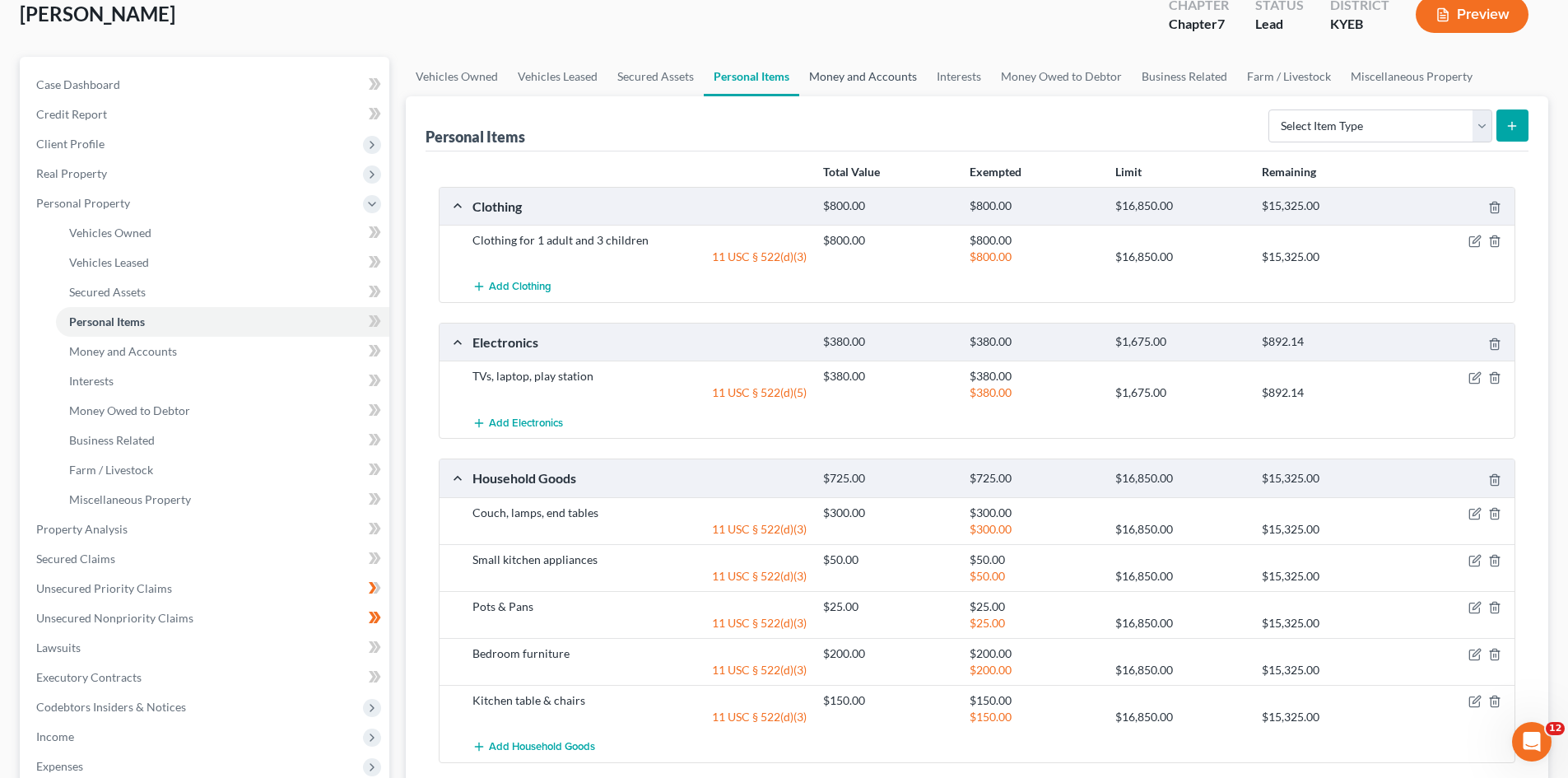
click at [880, 78] on link "Money and Accounts" at bounding box center [862, 76] width 128 height 39
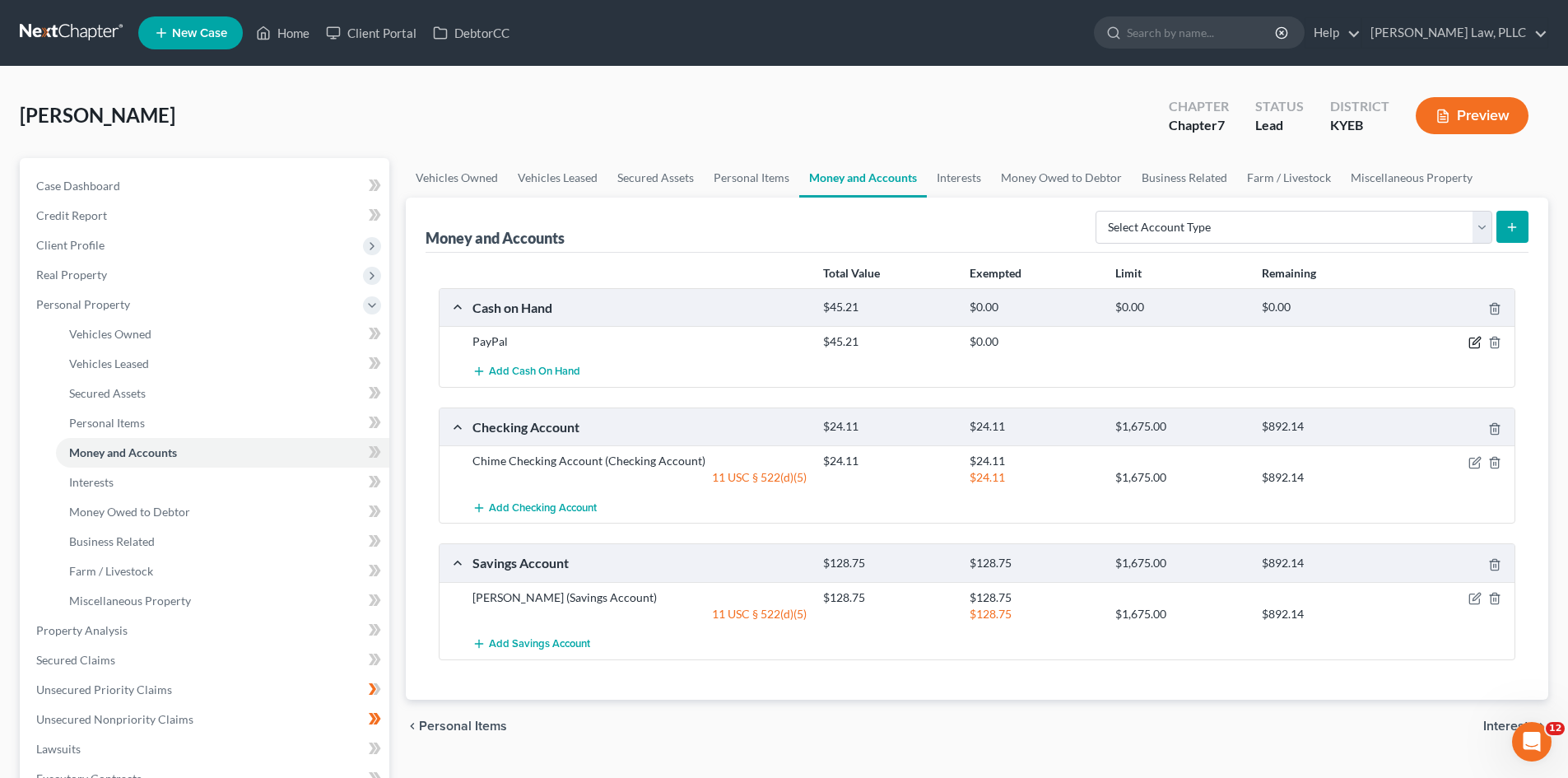
click at [1470, 341] on icon "button" at bounding box center [1475, 342] width 13 height 13
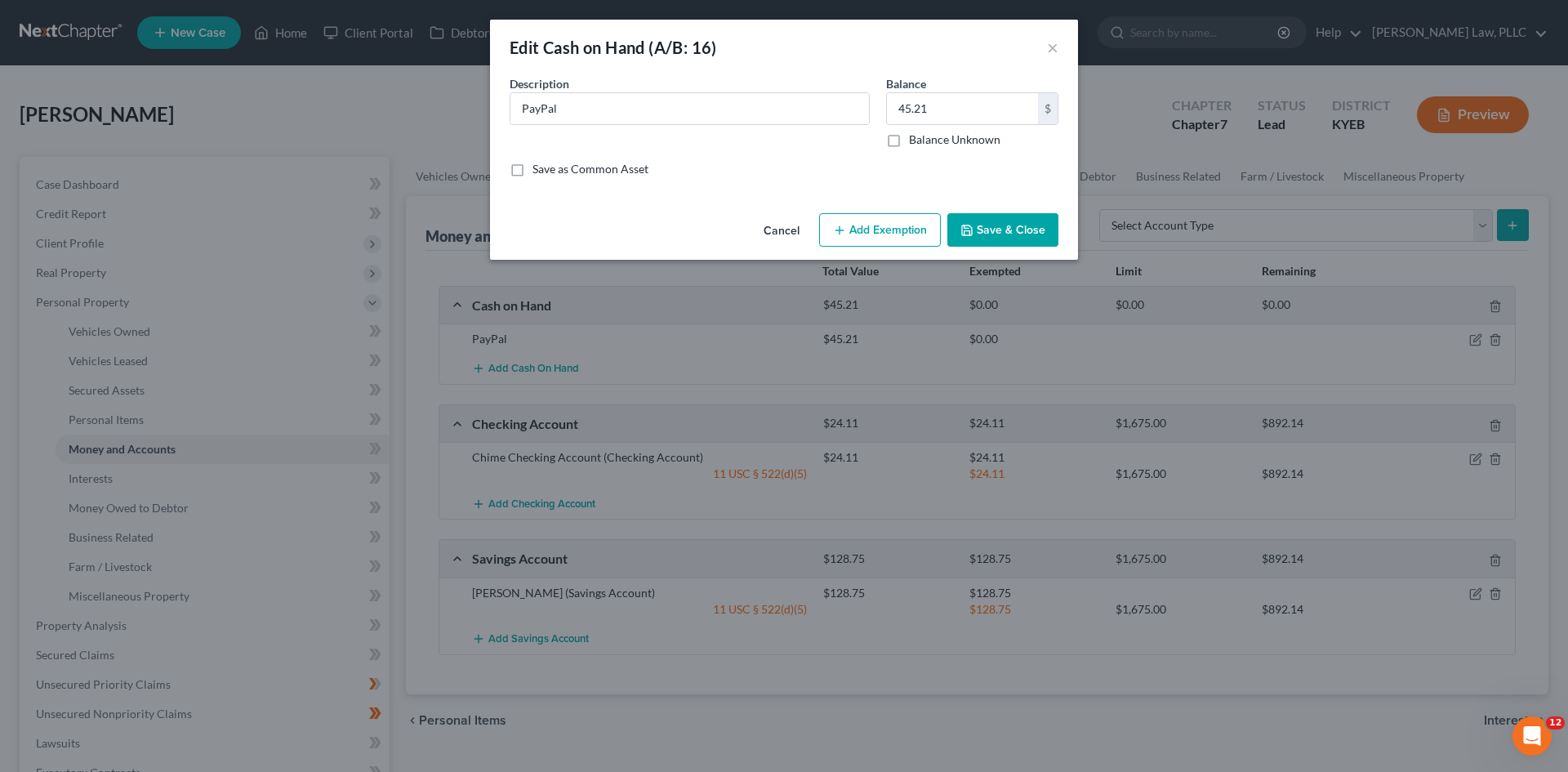
click at [876, 226] on button "Add Exemption" at bounding box center [880, 229] width 122 height 34
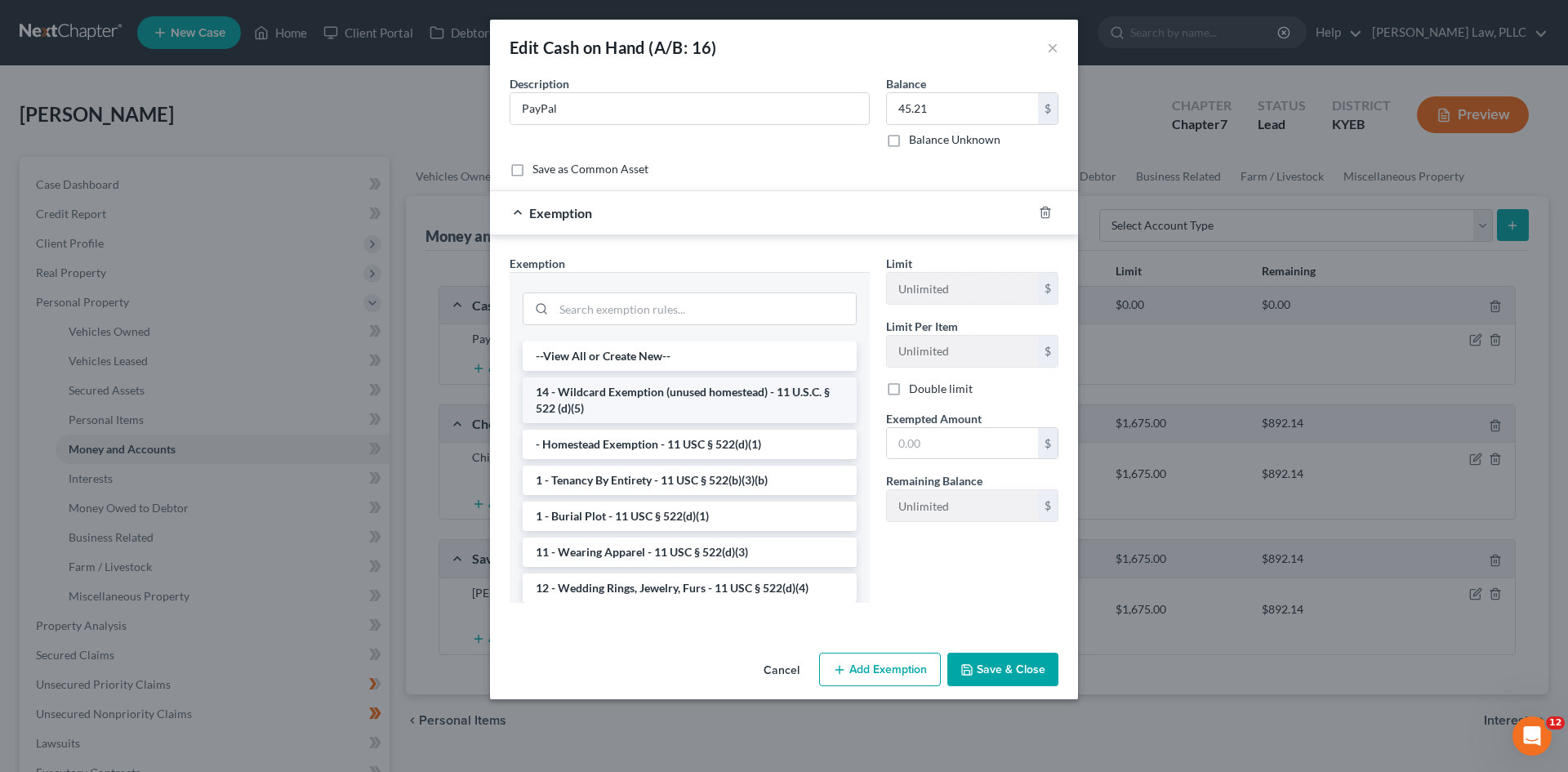
click at [635, 405] on li "14 - Wildcard Exemption (unused homestead) - 11 U.S.C. § 522 (d)(5)" at bounding box center [689, 400] width 334 height 46
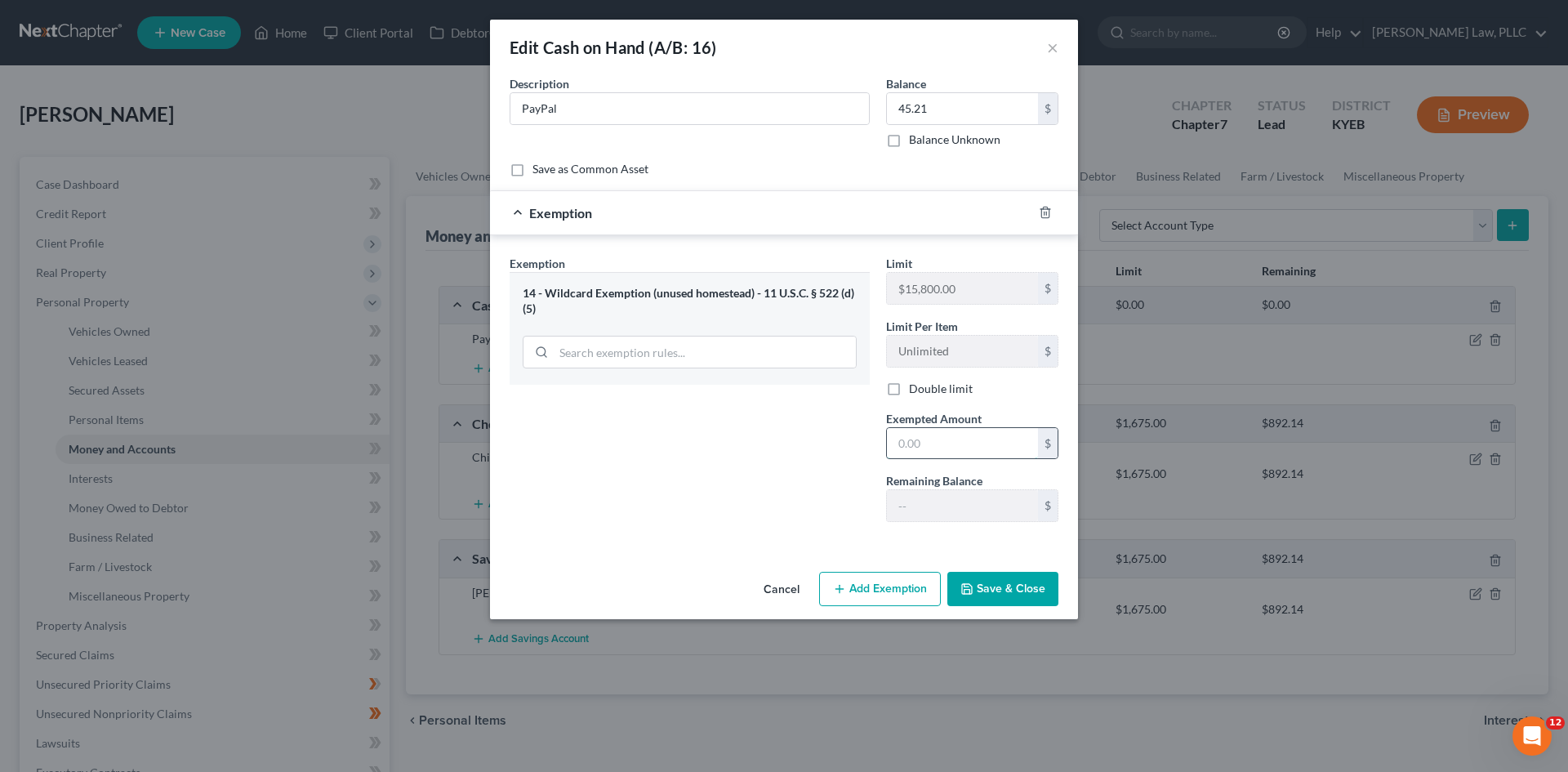
click at [963, 443] on input "text" at bounding box center [963, 443] width 151 height 31
type input "45.21"
click at [988, 589] on button "Save & Close" at bounding box center [1003, 588] width 111 height 34
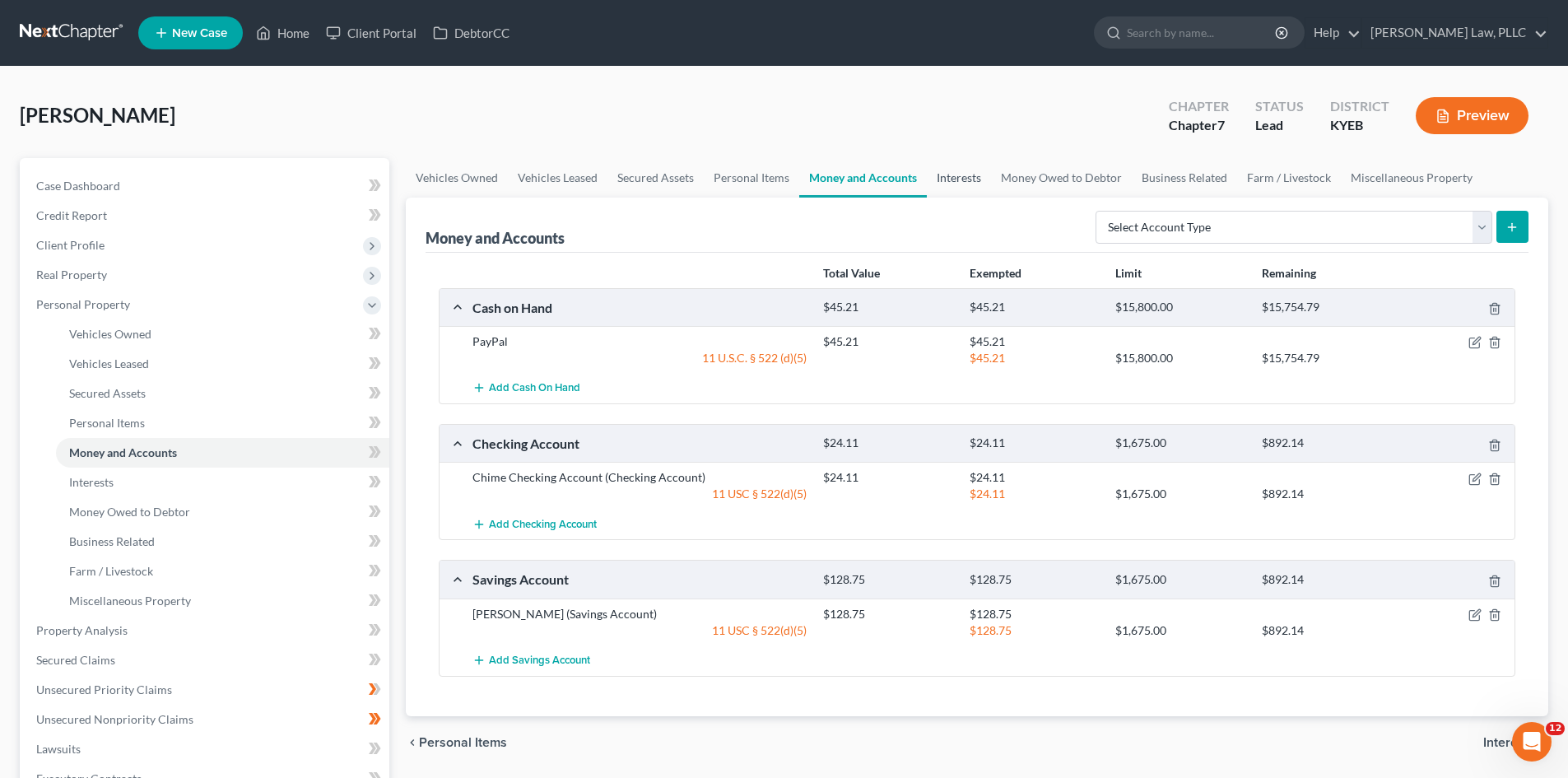
click at [946, 177] on link "Interests" at bounding box center [959, 177] width 64 height 39
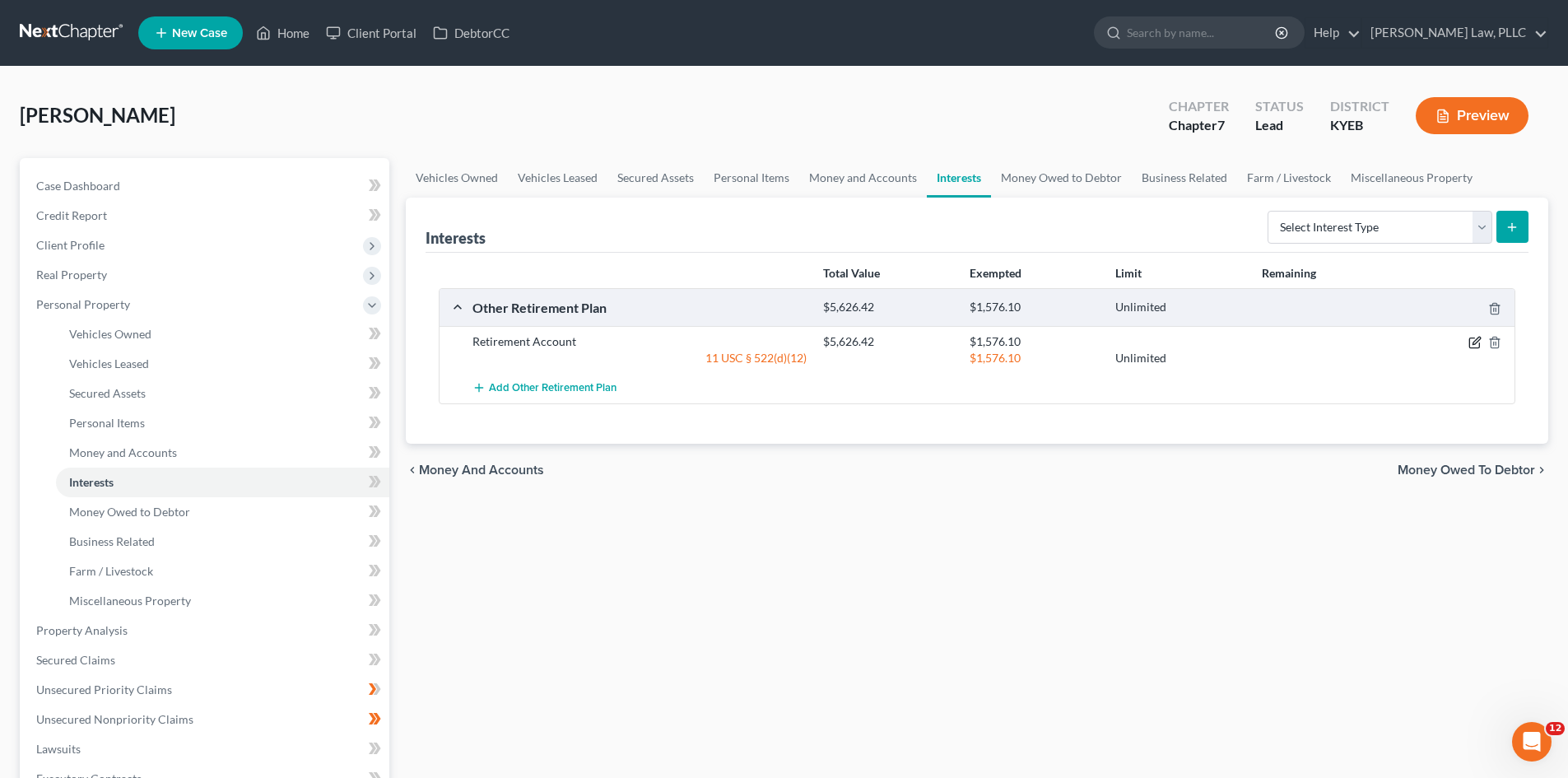
click at [1475, 343] on icon "button" at bounding box center [1475, 342] width 13 height 13
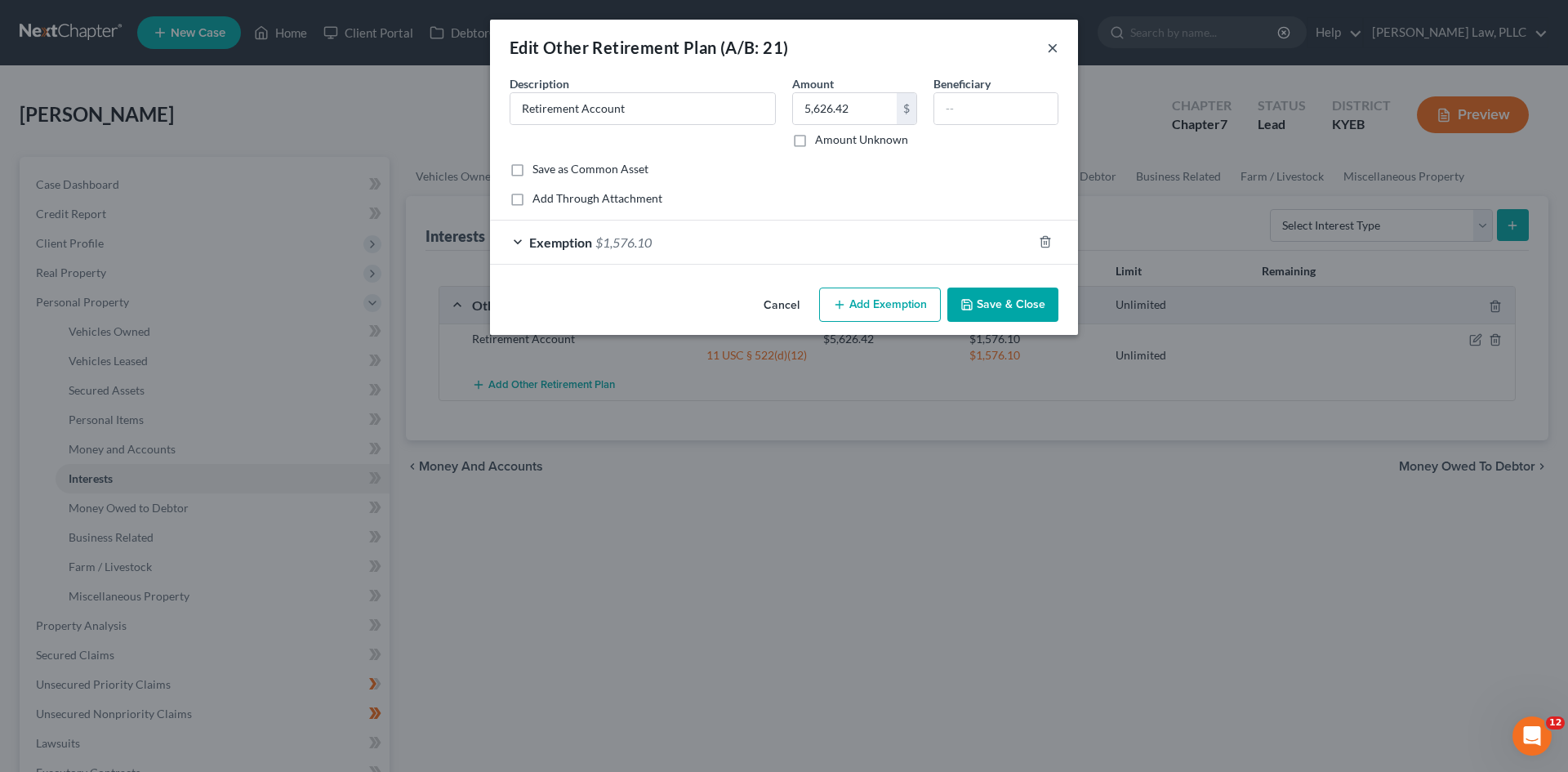
click at [1048, 41] on button "×" at bounding box center [1053, 47] width 12 height 20
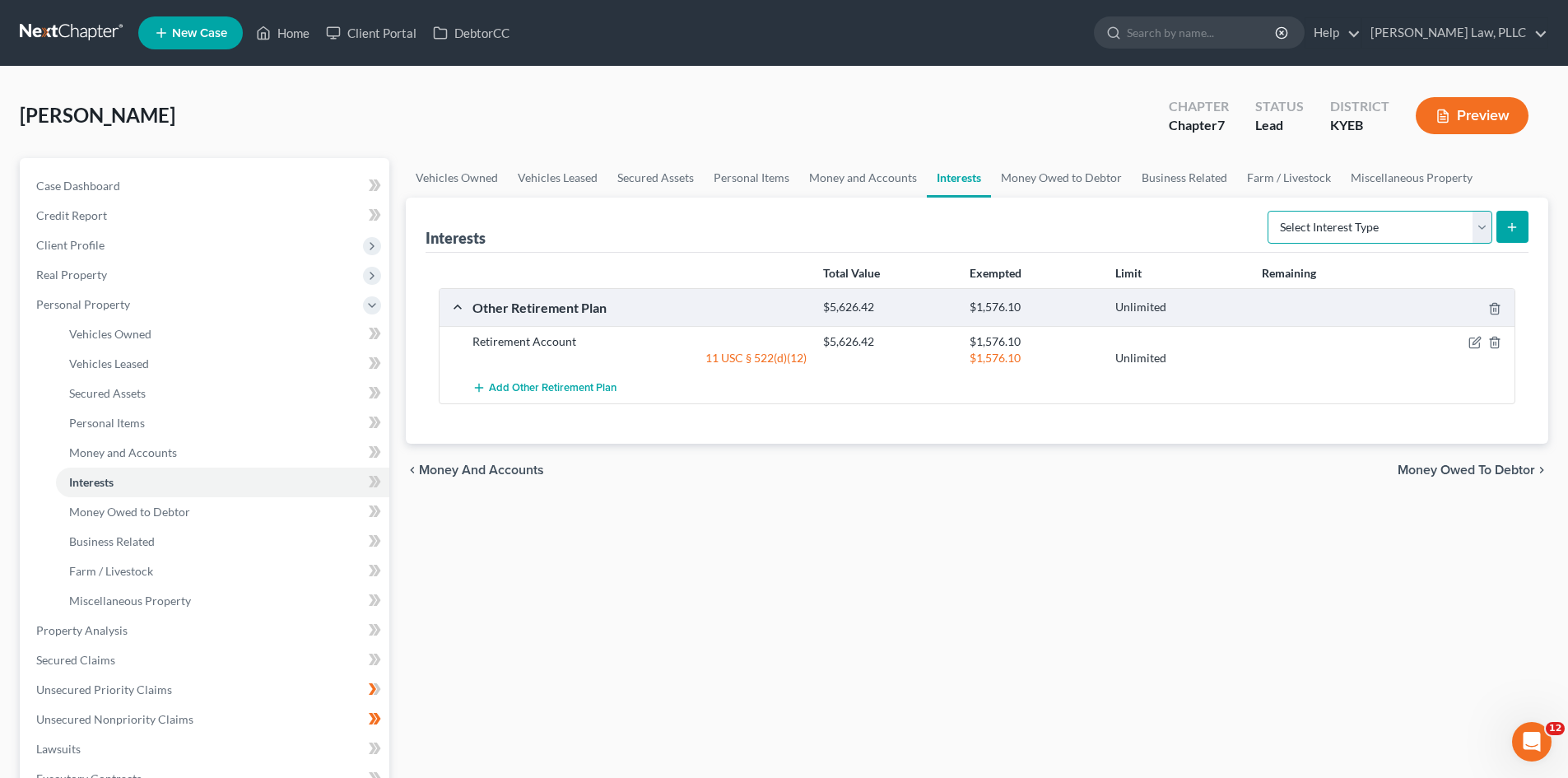
click at [1485, 223] on select "Select Interest Type 401K (A/B: 21) Annuity (A/B: 23) Bond (A/B: 18) Education …" at bounding box center [1379, 226] width 225 height 33
click at [1475, 335] on div at bounding box center [1458, 341] width 117 height 17
click at [1470, 341] on icon "button" at bounding box center [1475, 342] width 13 height 13
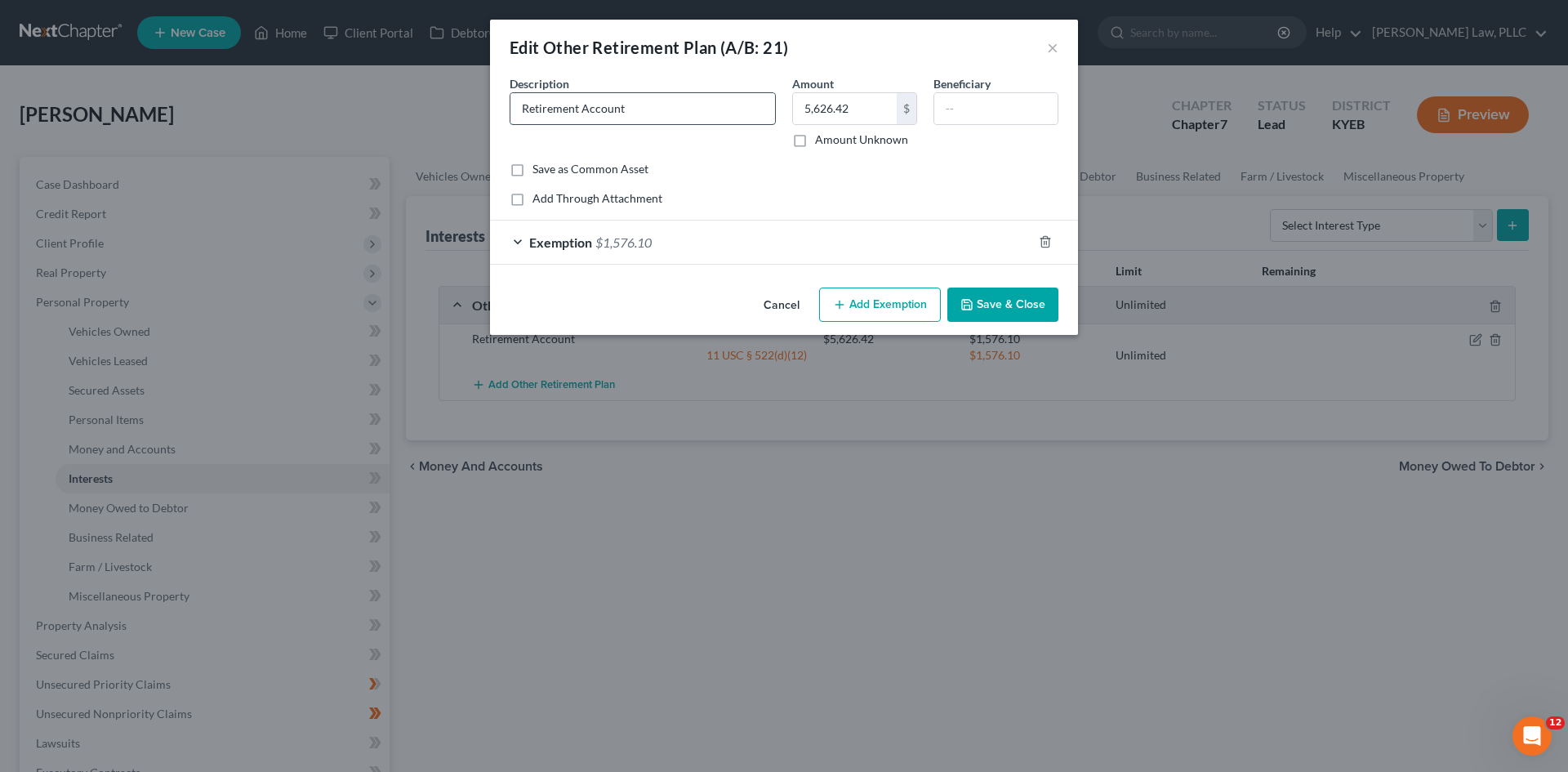
click at [522, 111] on input "Retirement Account" at bounding box center [642, 108] width 264 height 31
type input "403(b) Retirement Account"
click at [1021, 304] on button "Save & Close" at bounding box center [1003, 304] width 111 height 34
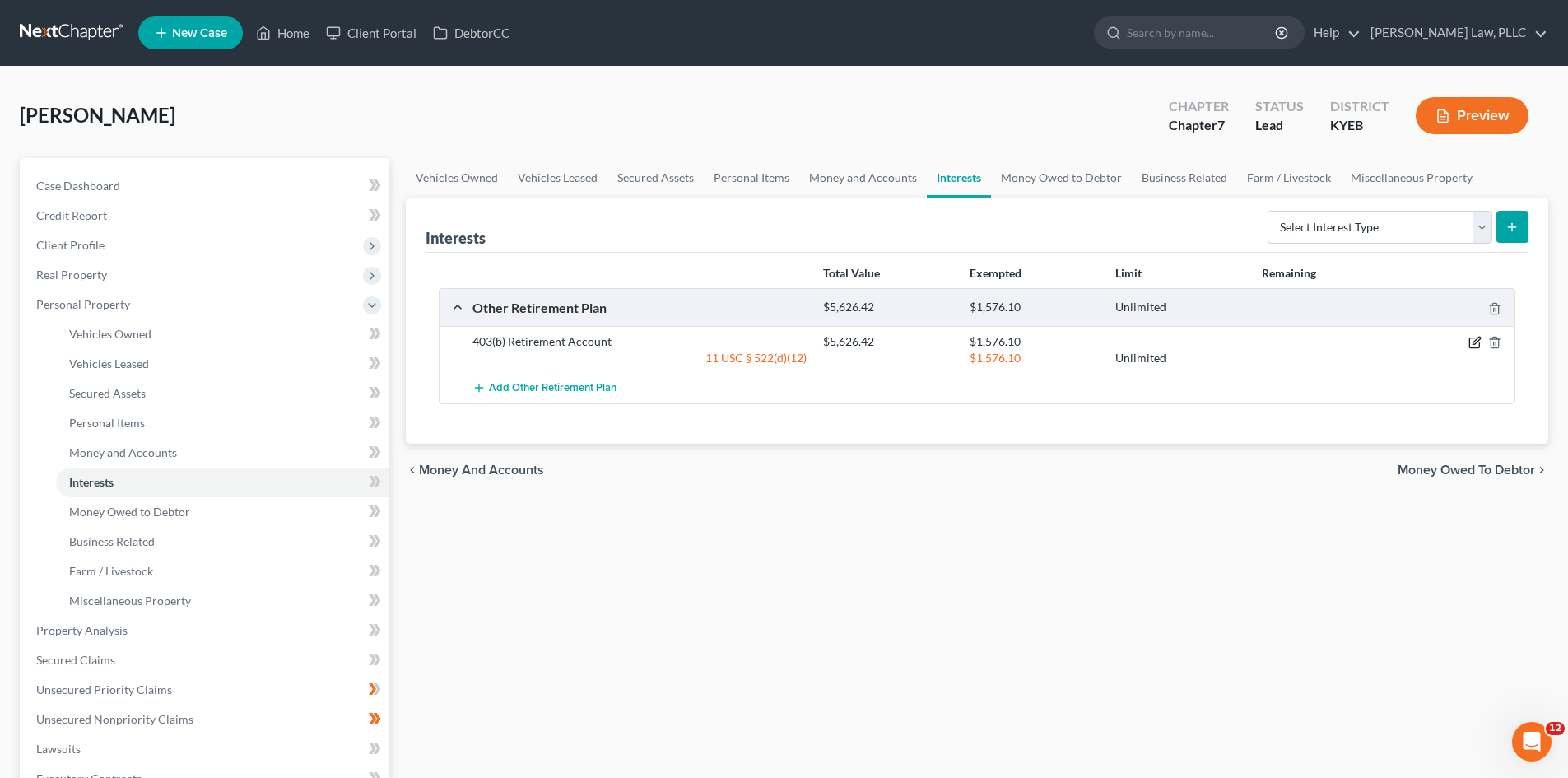
click at [1471, 342] on icon "button" at bounding box center [1475, 342] width 13 height 13
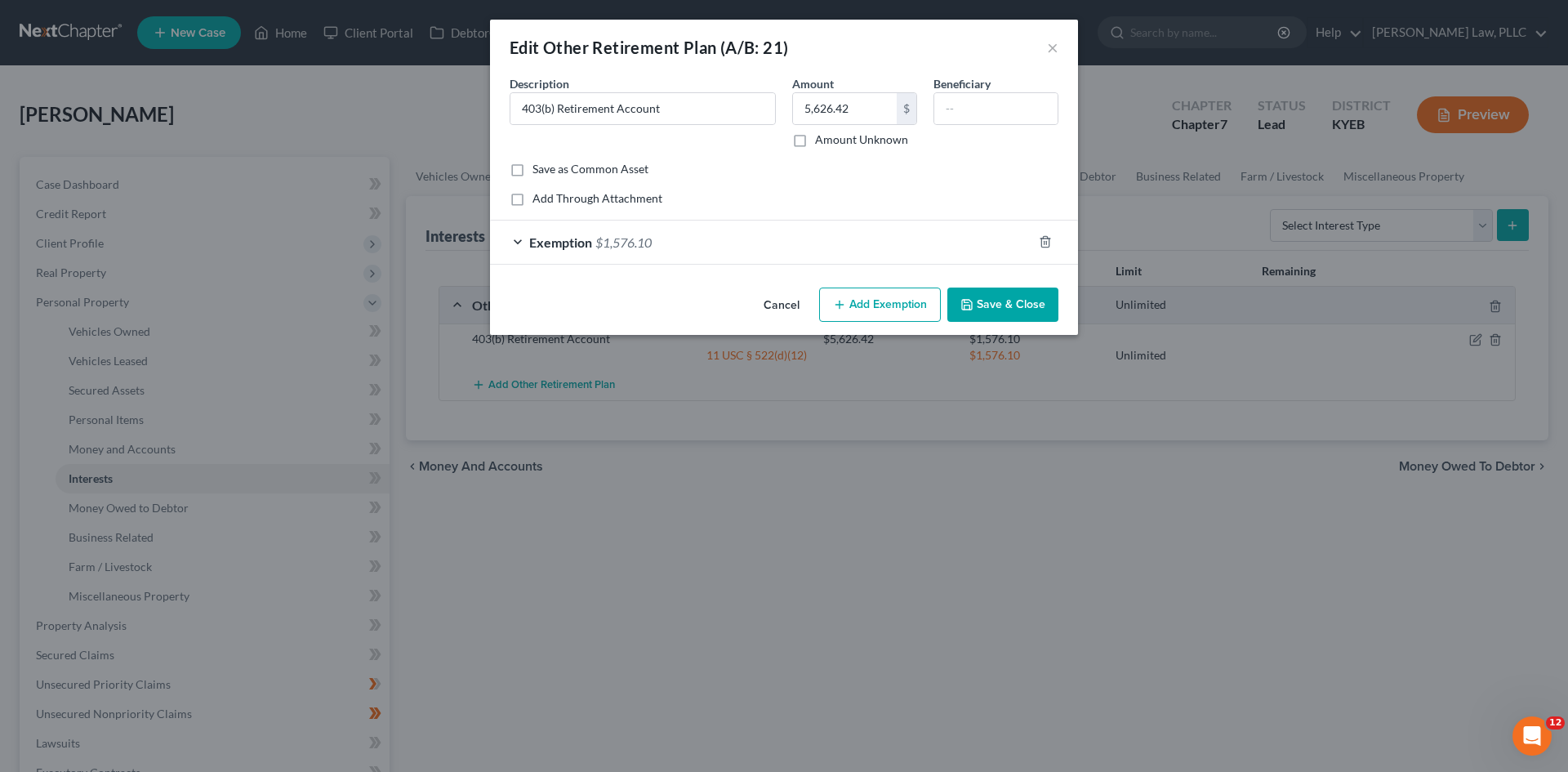
click at [519, 241] on div "Exemption $1,576.10" at bounding box center [761, 242] width 543 height 43
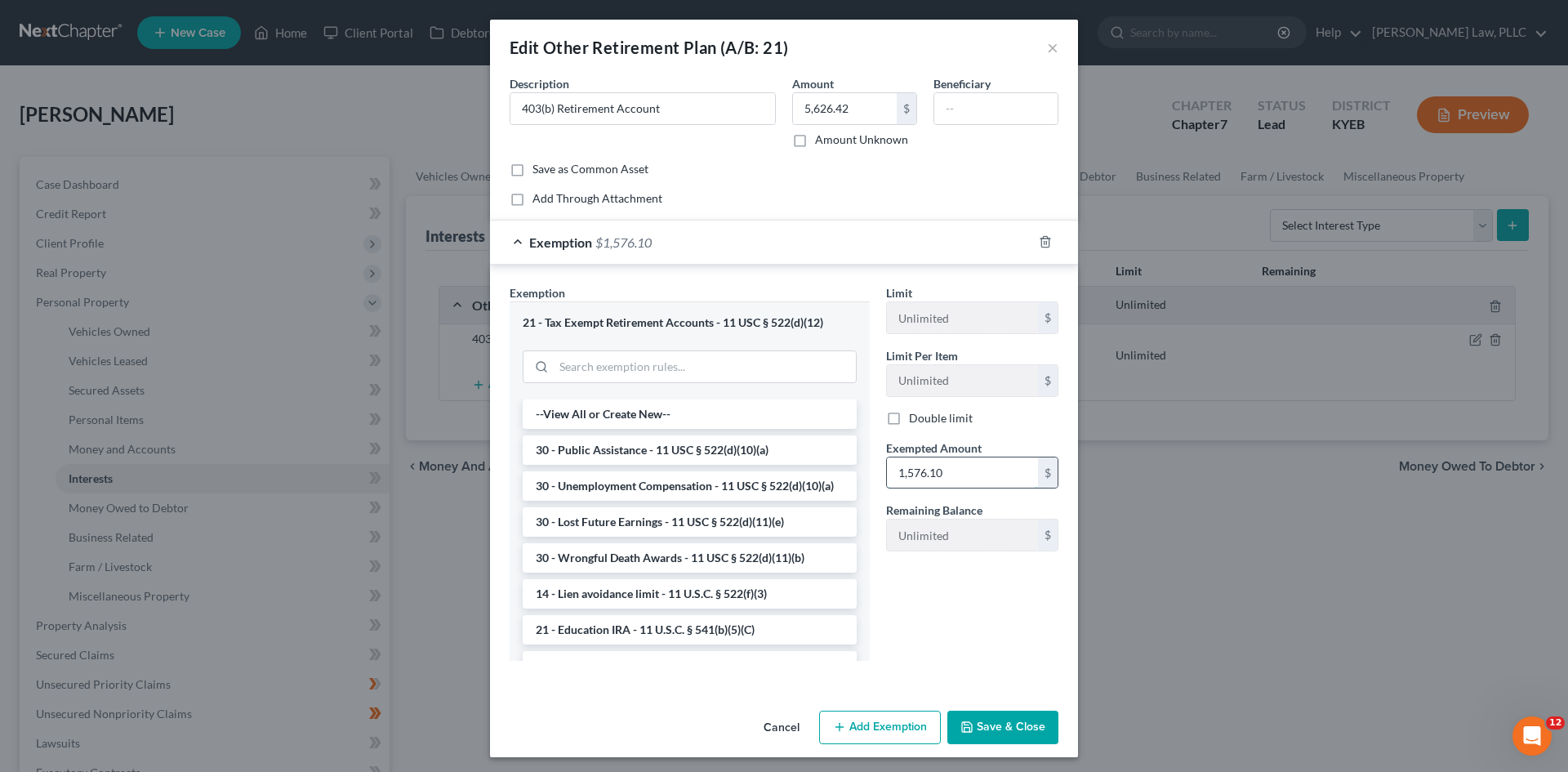
click at [968, 466] on input "1,576.10" at bounding box center [963, 472] width 151 height 31
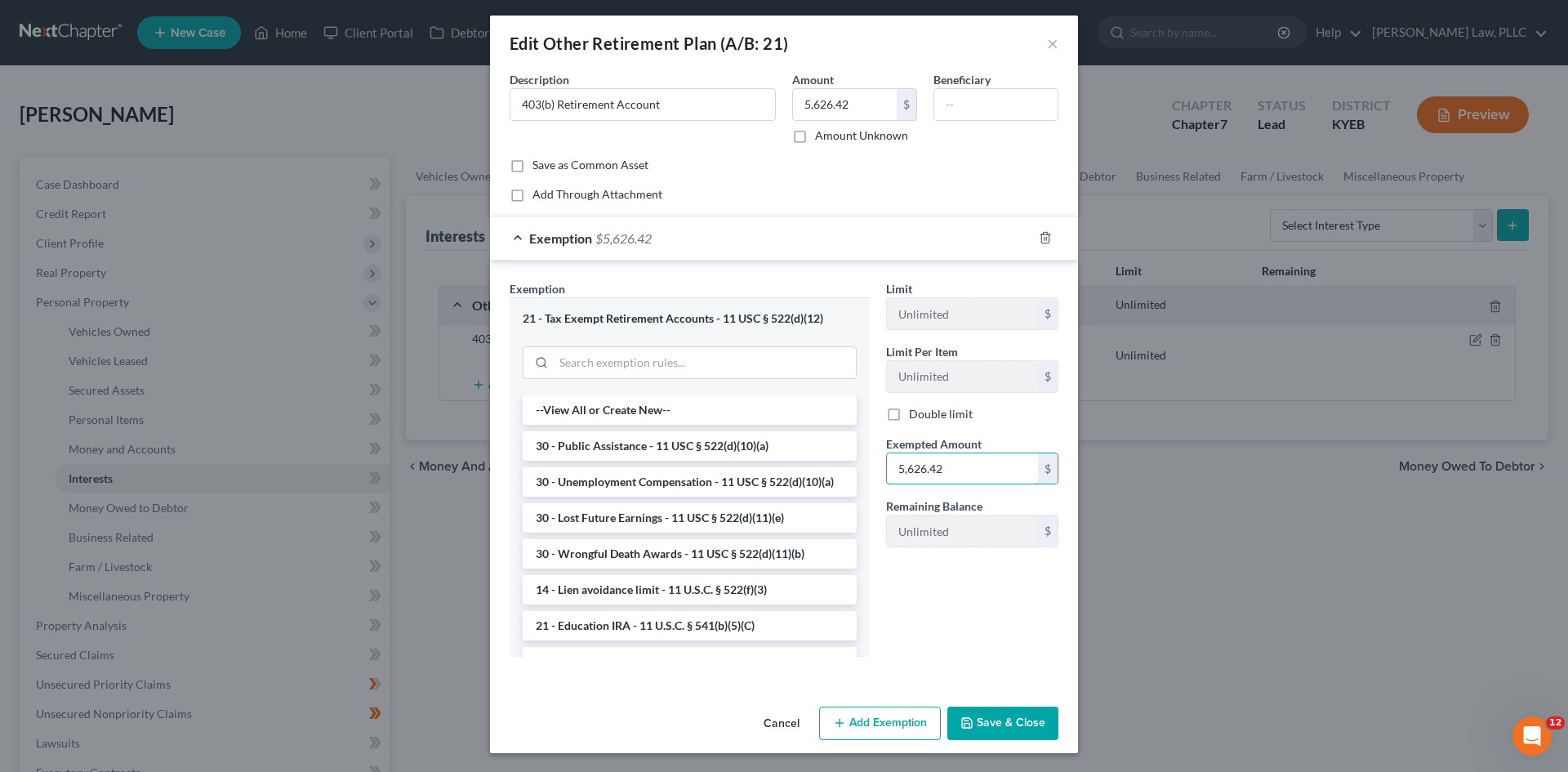
scroll to position [5, 0]
type input "5,626.42"
click at [952, 610] on div "Limit Unlimited $ Limit Per Item Unlimited $ Double limit Exempted Amount * 5,6…" at bounding box center [972, 473] width 189 height 388
drag, startPoint x: 1001, startPoint y: 710, endPoint x: 1150, endPoint y: 636, distance: 166.4
click at [1001, 710] on button "Save & Close" at bounding box center [1003, 722] width 111 height 34
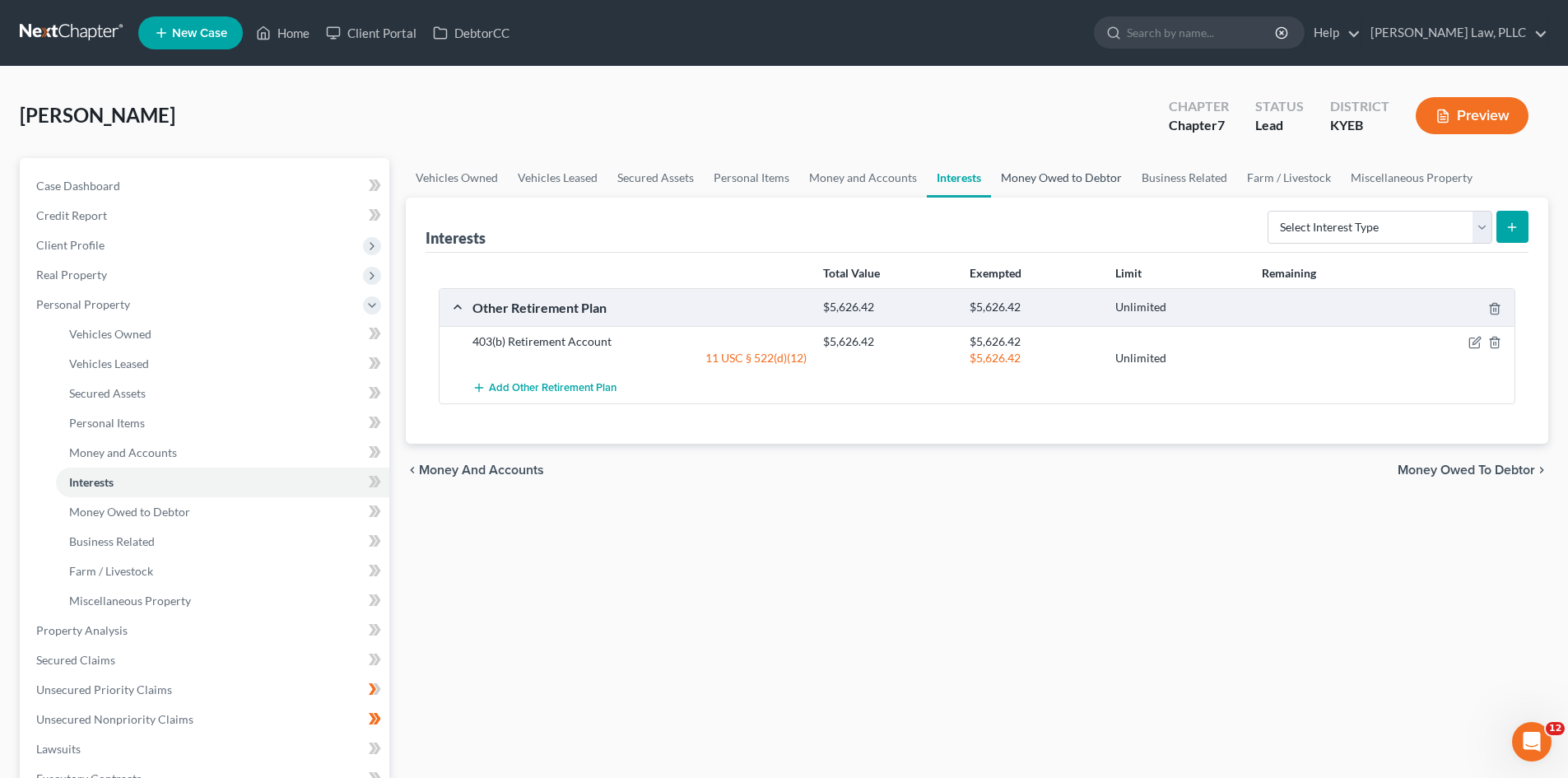
click at [1064, 181] on link "Money Owed to Debtor" at bounding box center [1061, 177] width 141 height 39
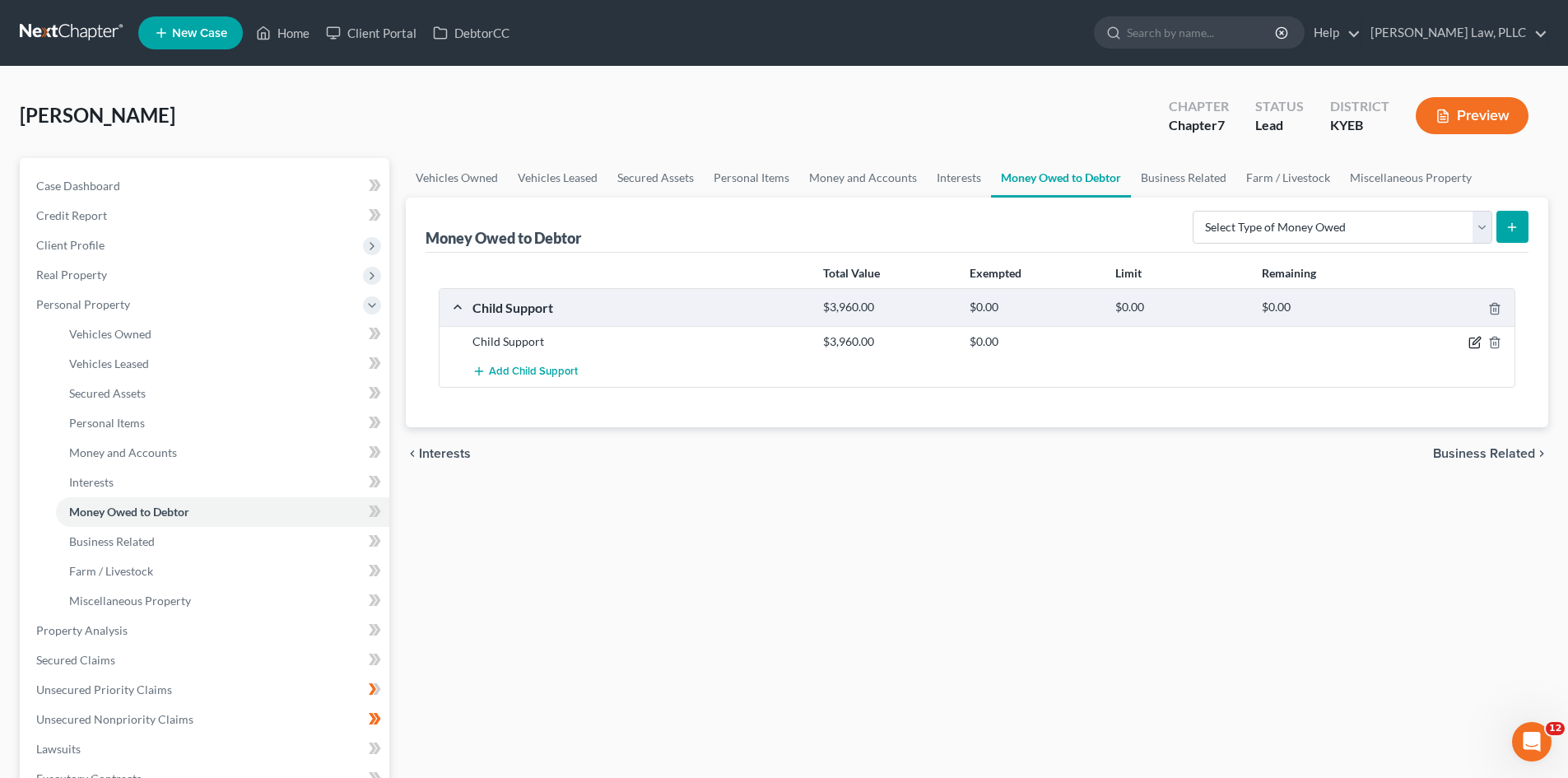
click at [1473, 346] on icon "button" at bounding box center [1475, 342] width 13 height 13
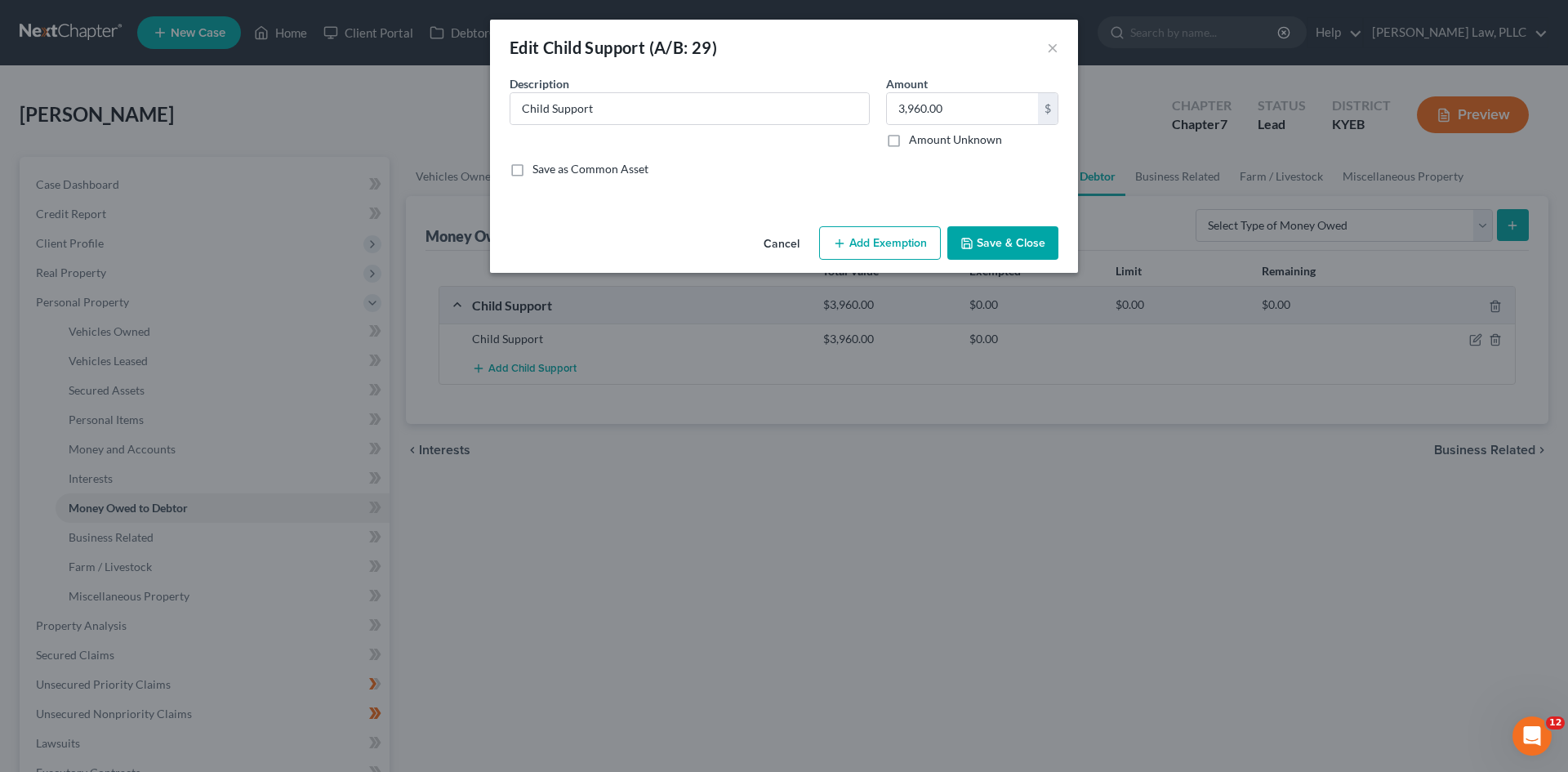
click at [873, 241] on button "Add Exemption" at bounding box center [880, 243] width 122 height 34
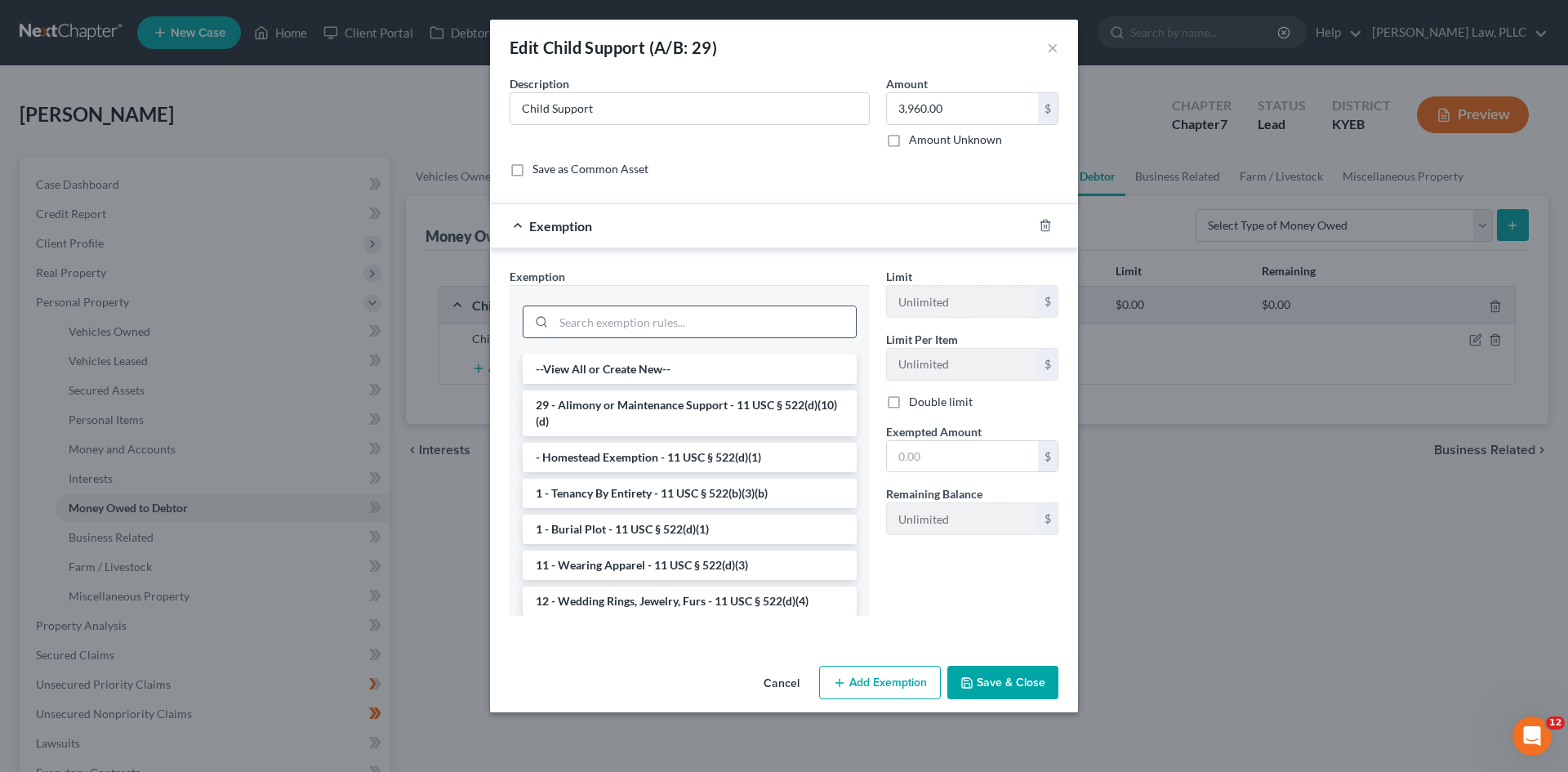
click at [671, 318] on input "search" at bounding box center [705, 321] width 302 height 31
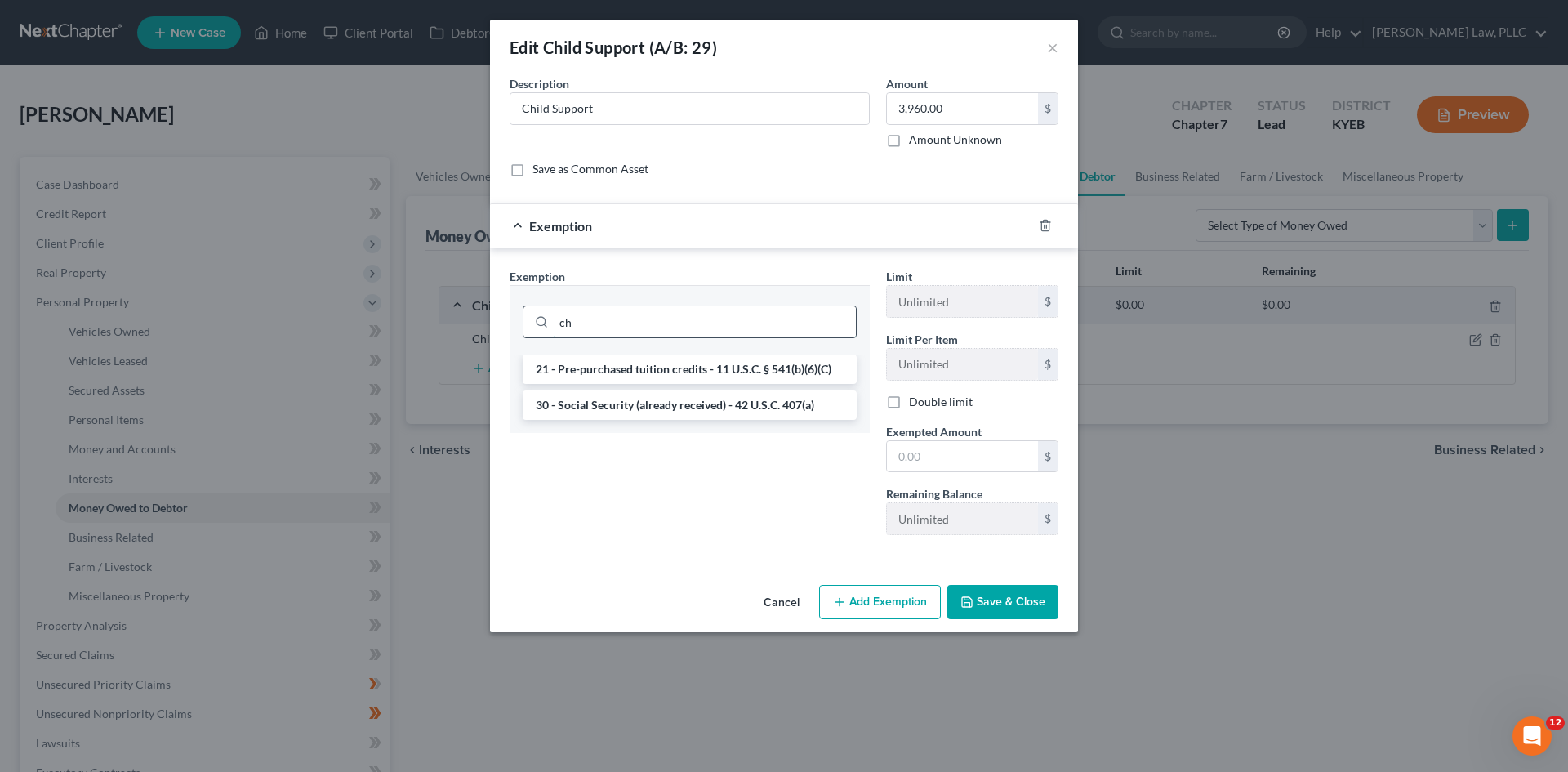
type input "c"
type input "wildc"
click at [705, 402] on li "14 - Wildcard Exemption (unused homestead) - 11 U.S.C. § 522 (d)(5)" at bounding box center [689, 413] width 334 height 46
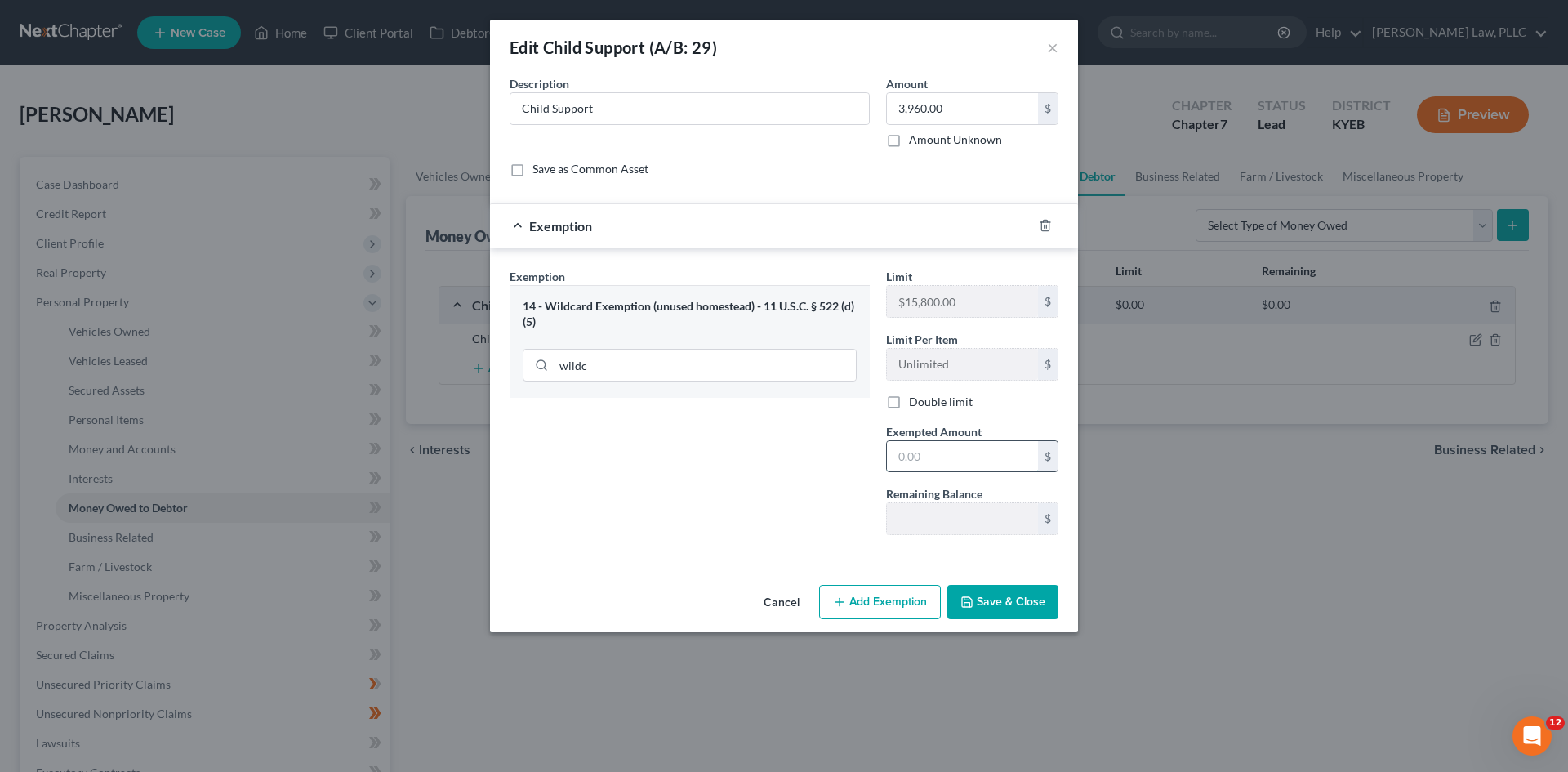
click at [921, 450] on input "text" at bounding box center [963, 456] width 151 height 31
type input "3,960"
click at [675, 457] on div "Exemption Set must be selected for CA. Exemption * 14 - Wildcard Exemption (unu…" at bounding box center [689, 408] width 377 height 280
click at [1002, 601] on button "Save & Close" at bounding box center [1003, 601] width 111 height 34
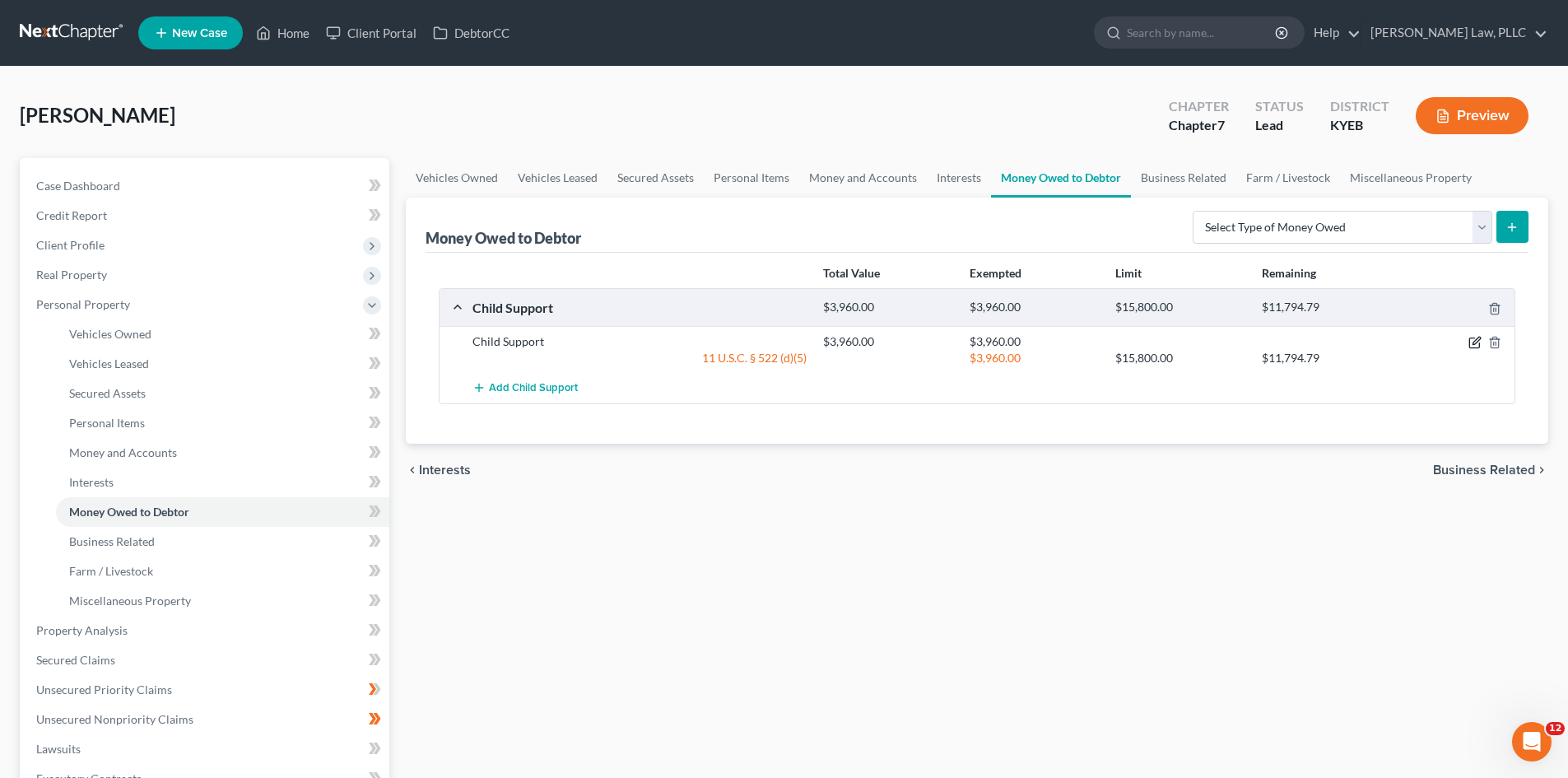
click at [1478, 345] on icon "button" at bounding box center [1475, 342] width 13 height 13
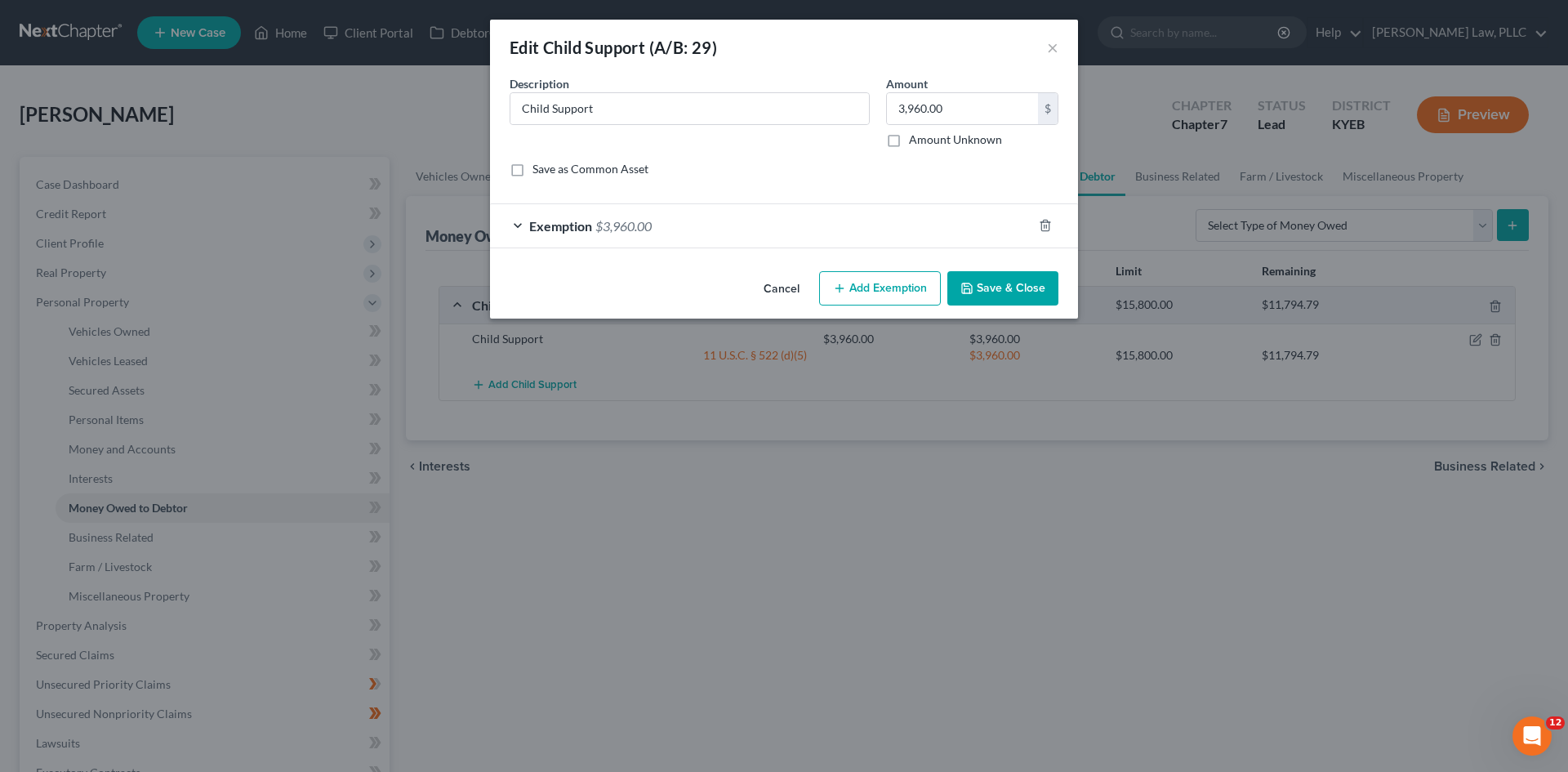
click at [515, 221] on div "Exemption $3,960.00" at bounding box center [761, 226] width 543 height 43
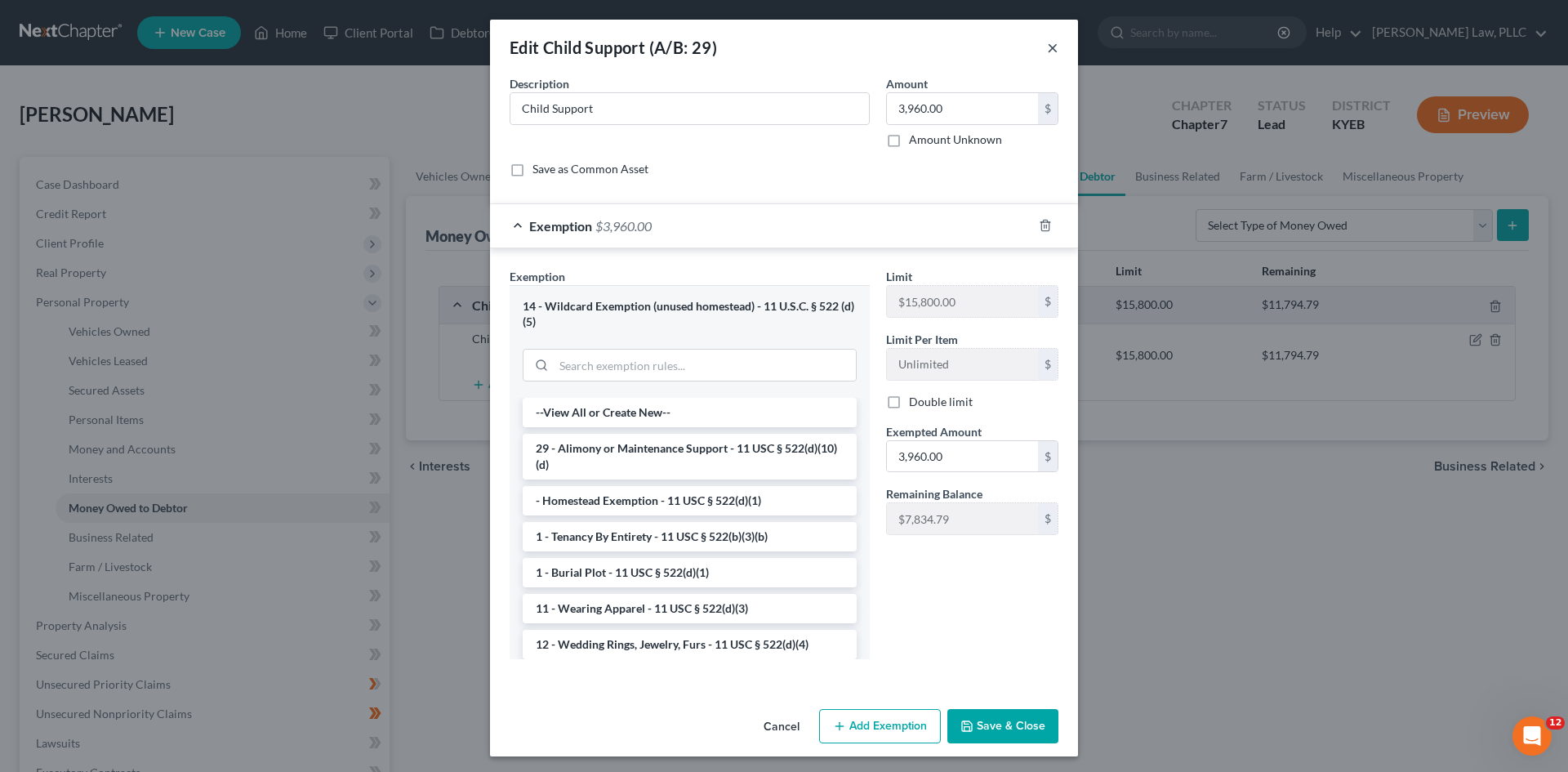
click at [1047, 44] on button "×" at bounding box center [1053, 47] width 12 height 20
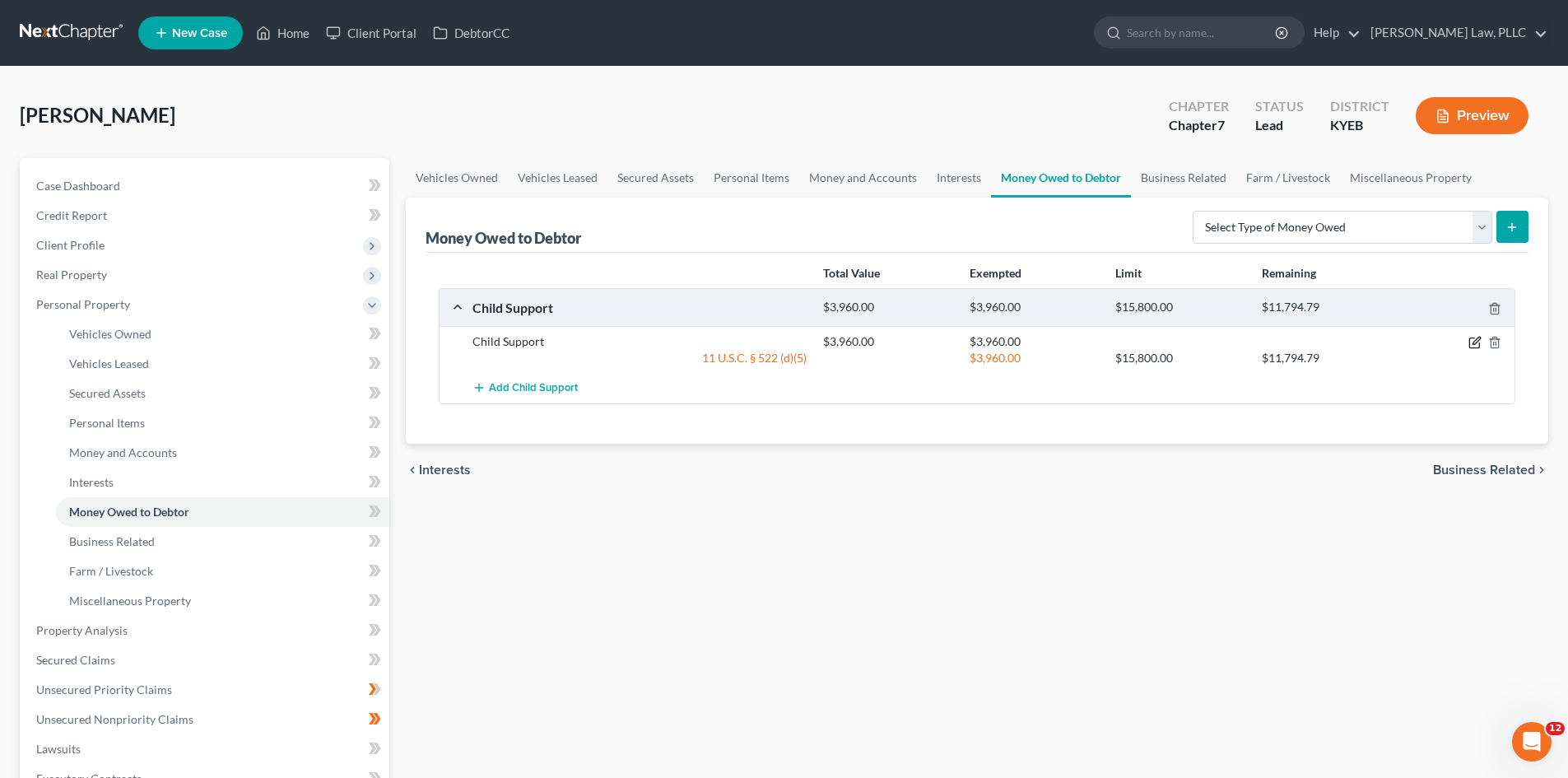
click at [1480, 339] on icon "button" at bounding box center [1476, 341] width 8 height 8
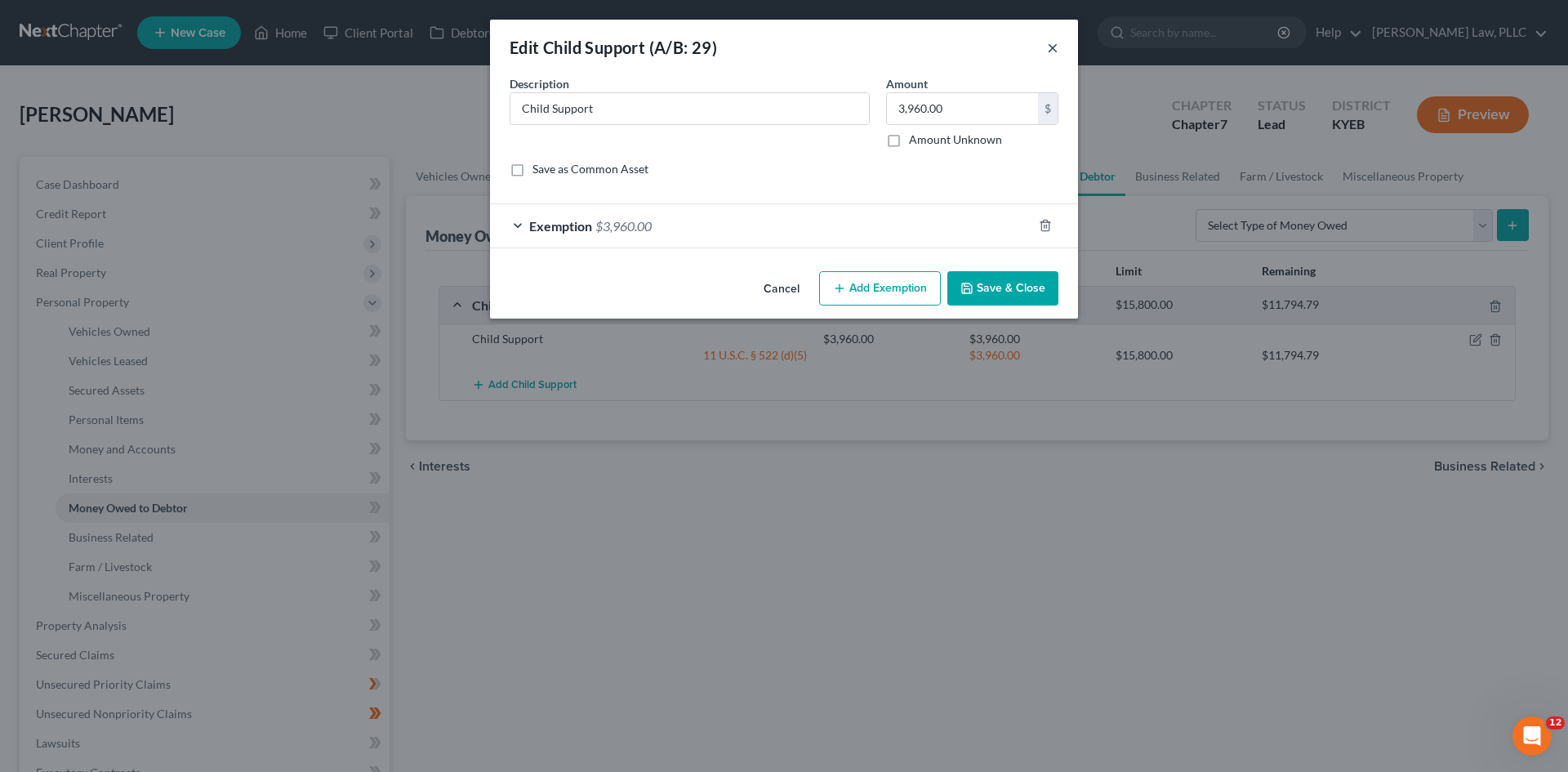
click at [1055, 43] on button "×" at bounding box center [1053, 47] width 12 height 20
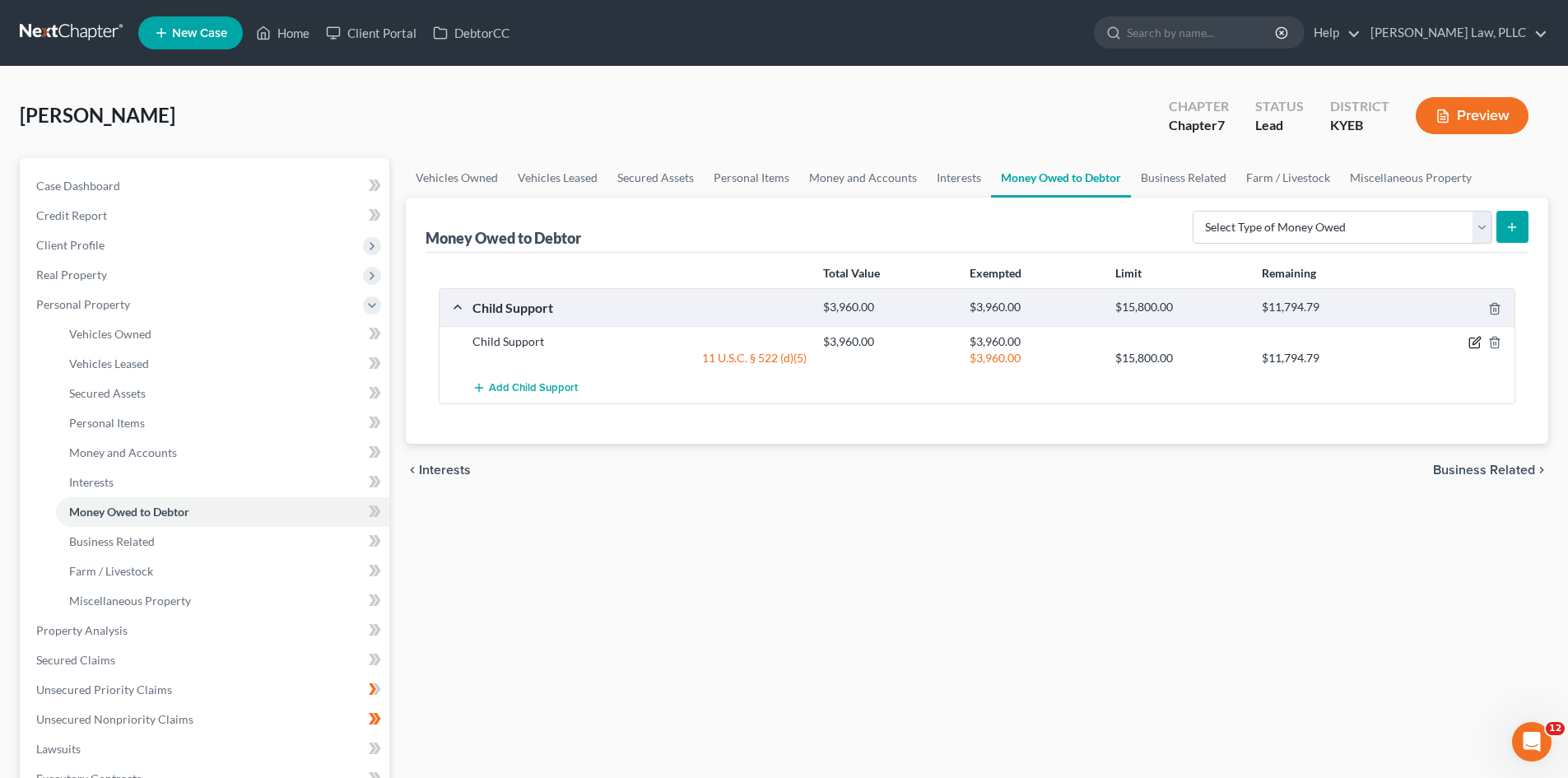
click at [1469, 339] on icon "button" at bounding box center [1474, 343] width 10 height 10
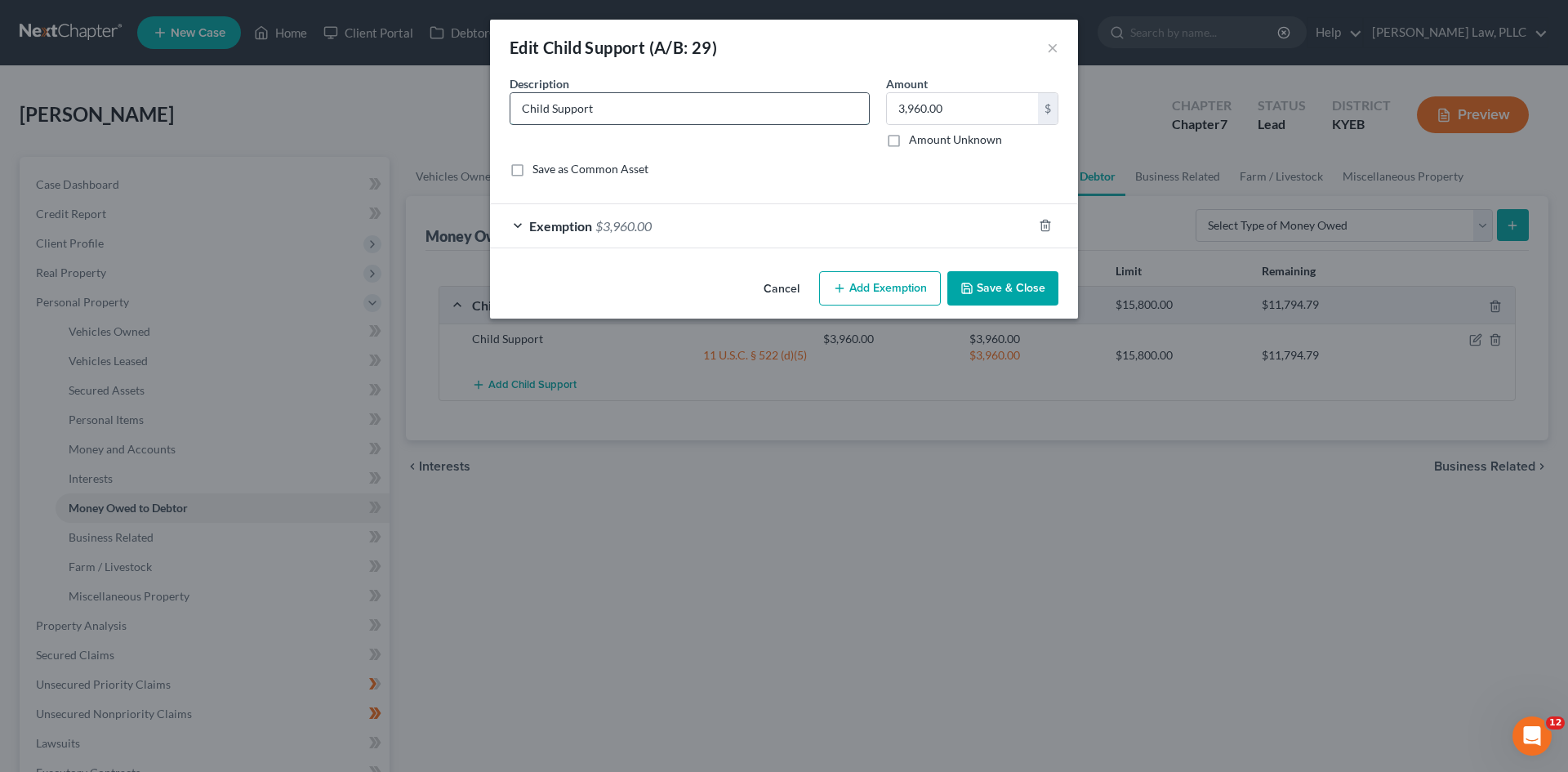
click at [520, 110] on input "Child Support" at bounding box center [689, 108] width 359 height 31
click at [1054, 49] on button "×" at bounding box center [1053, 47] width 12 height 20
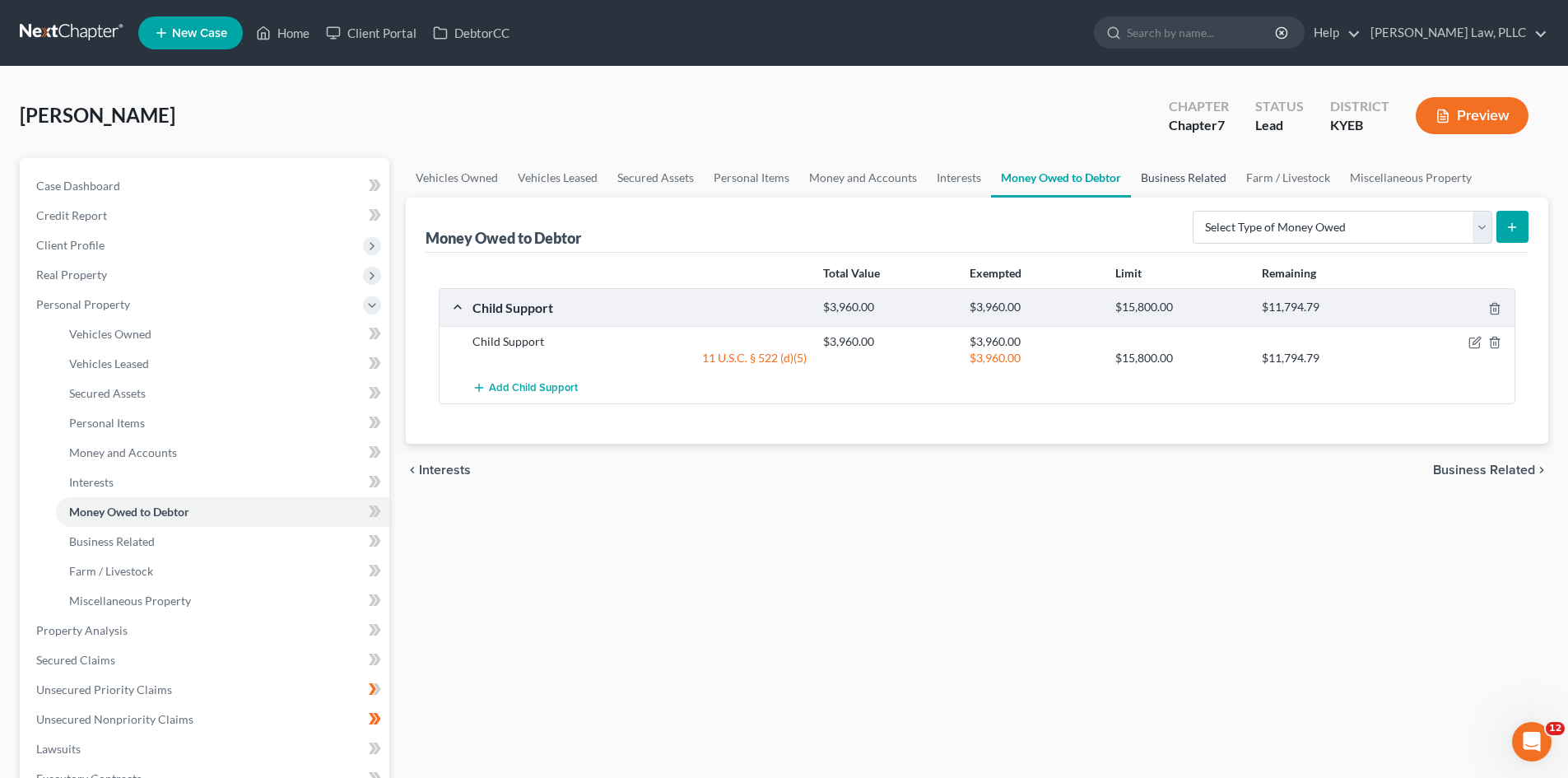
click at [1201, 184] on link "Business Related" at bounding box center [1184, 177] width 105 height 39
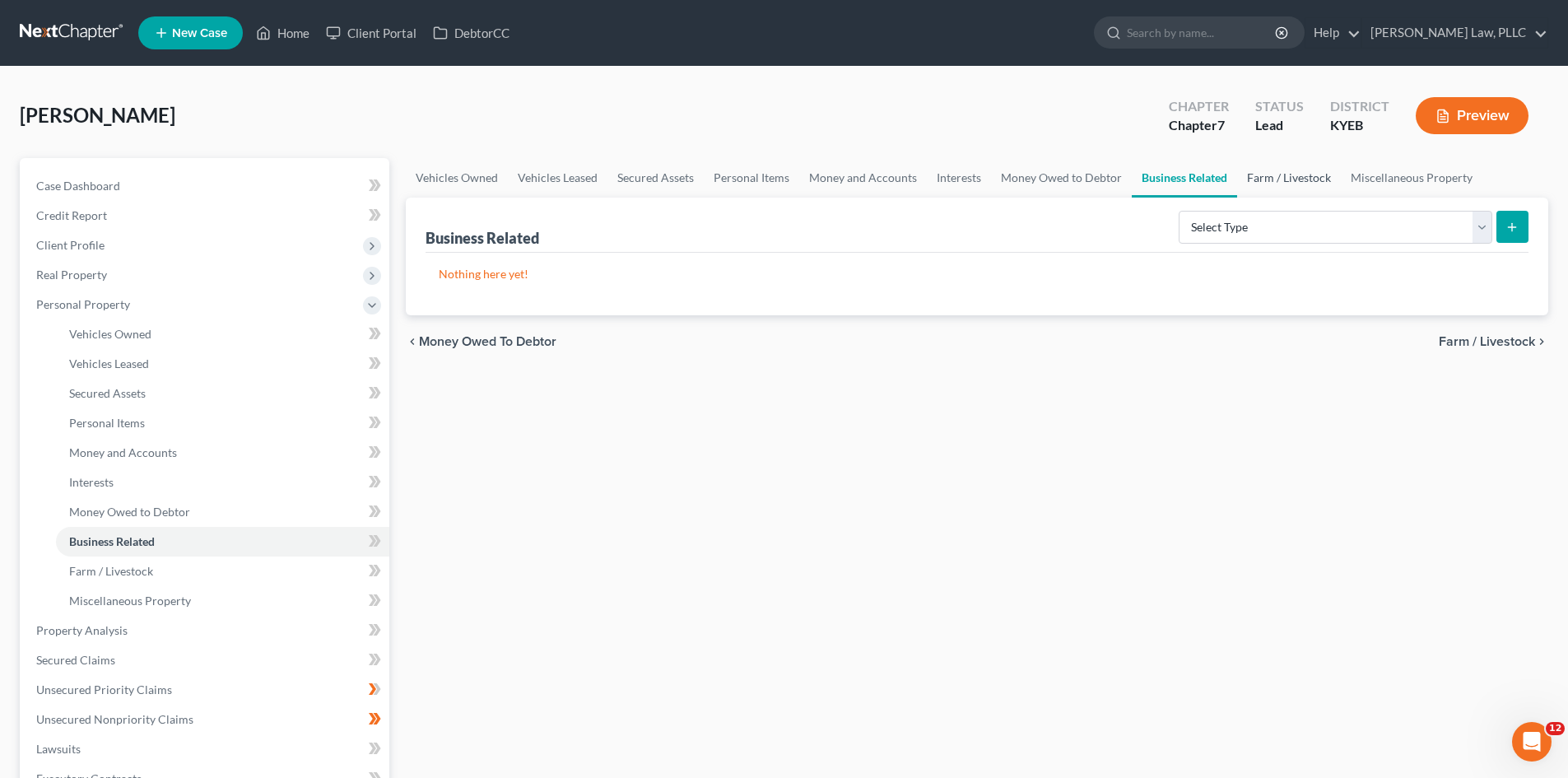
click at [1286, 184] on link "Farm / Livestock" at bounding box center [1289, 177] width 104 height 39
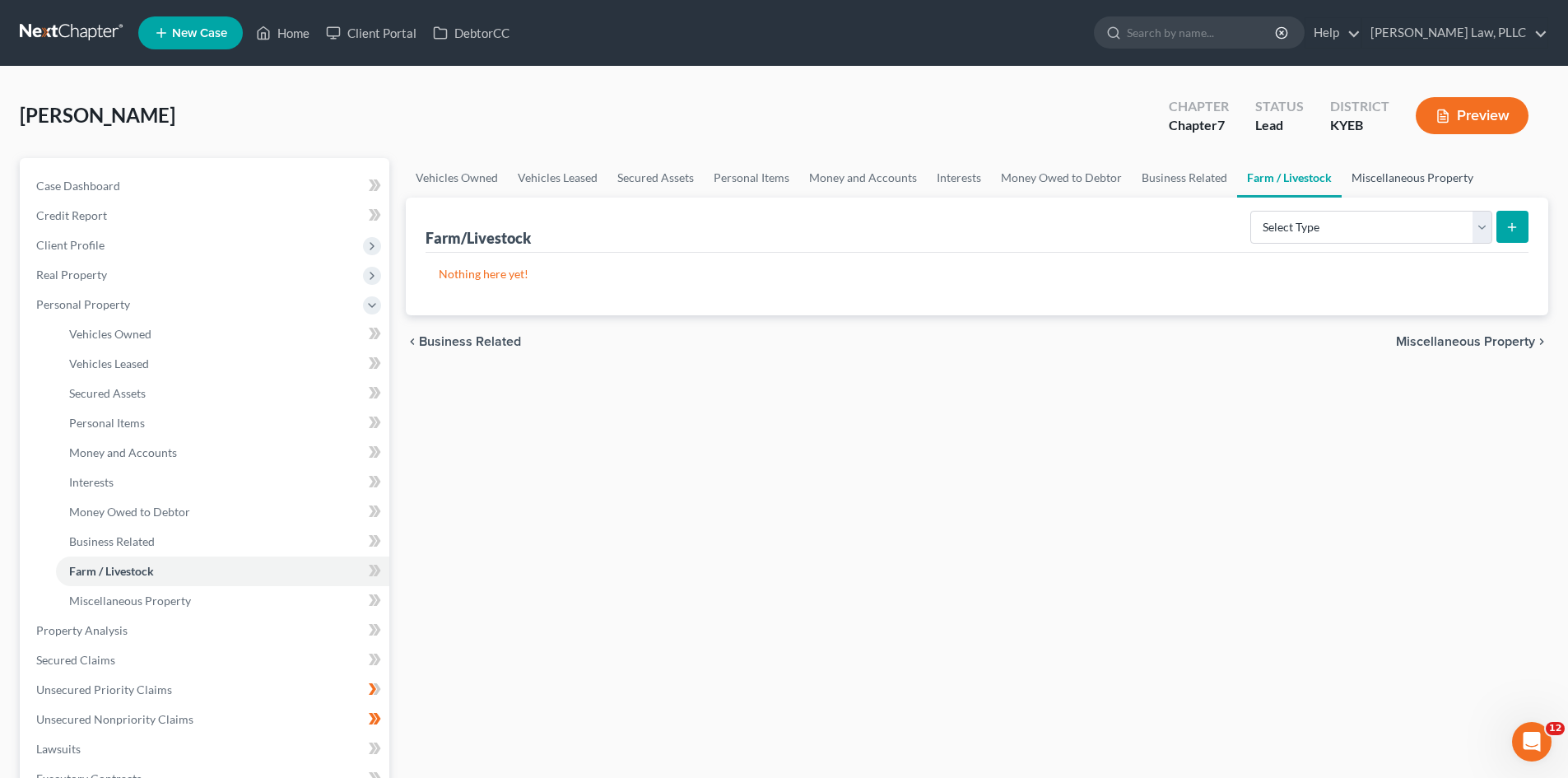
click at [1393, 173] on link "Miscellaneous Property" at bounding box center [1413, 177] width 142 height 39
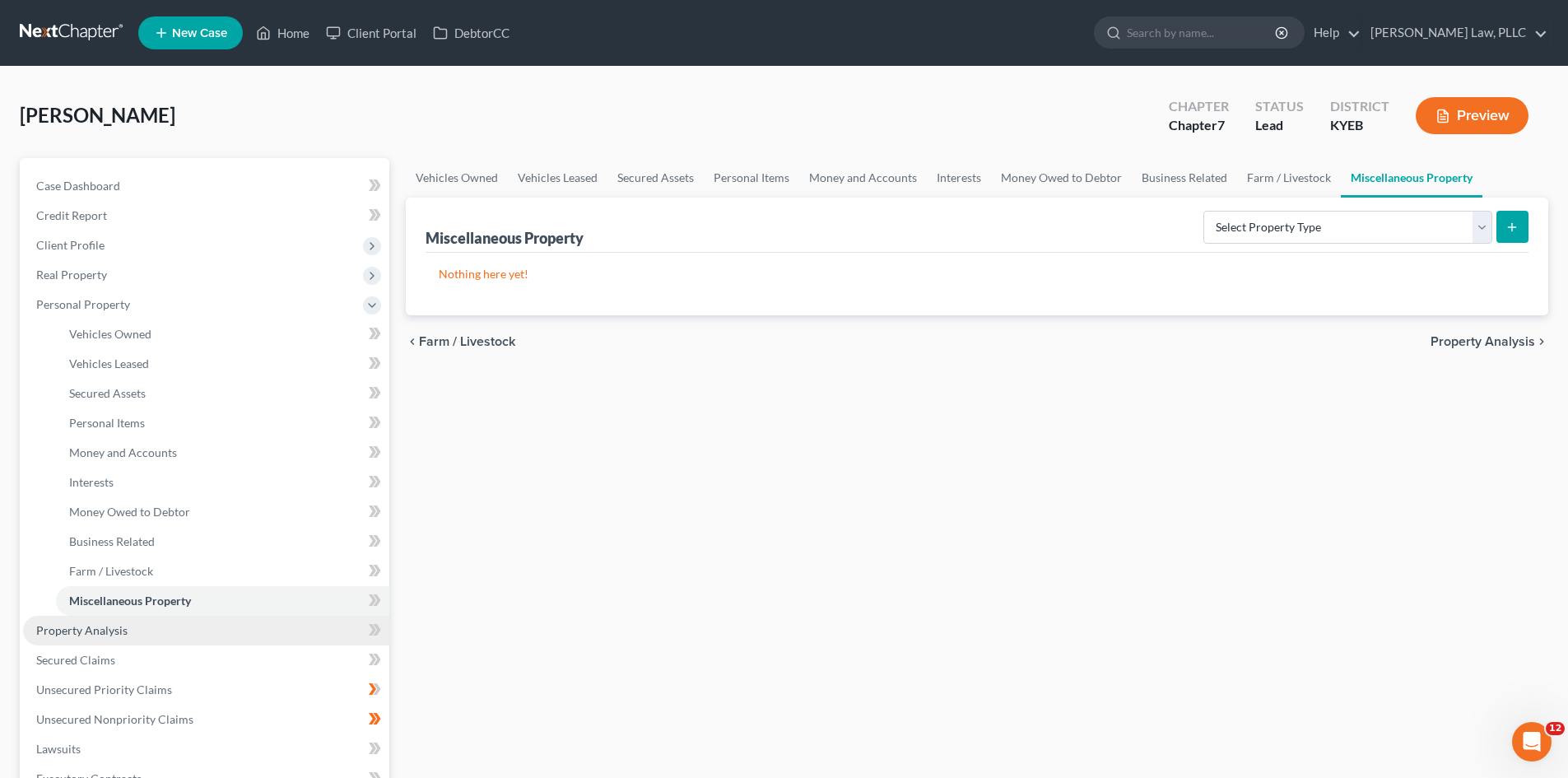
click at [92, 630] on span "Property Analysis" at bounding box center [81, 629] width 91 height 14
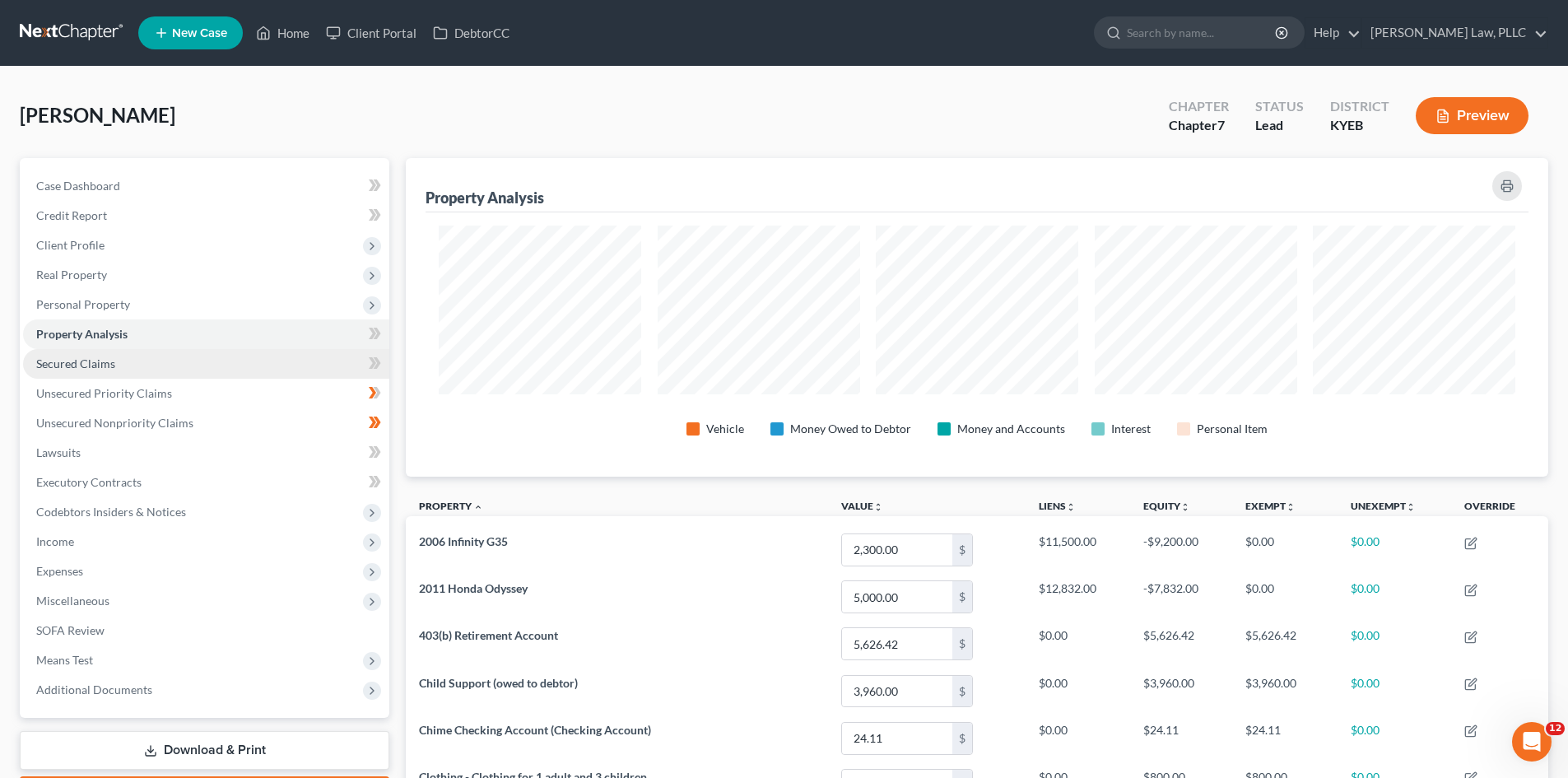
click at [87, 367] on span "Secured Claims" at bounding box center [75, 363] width 79 height 14
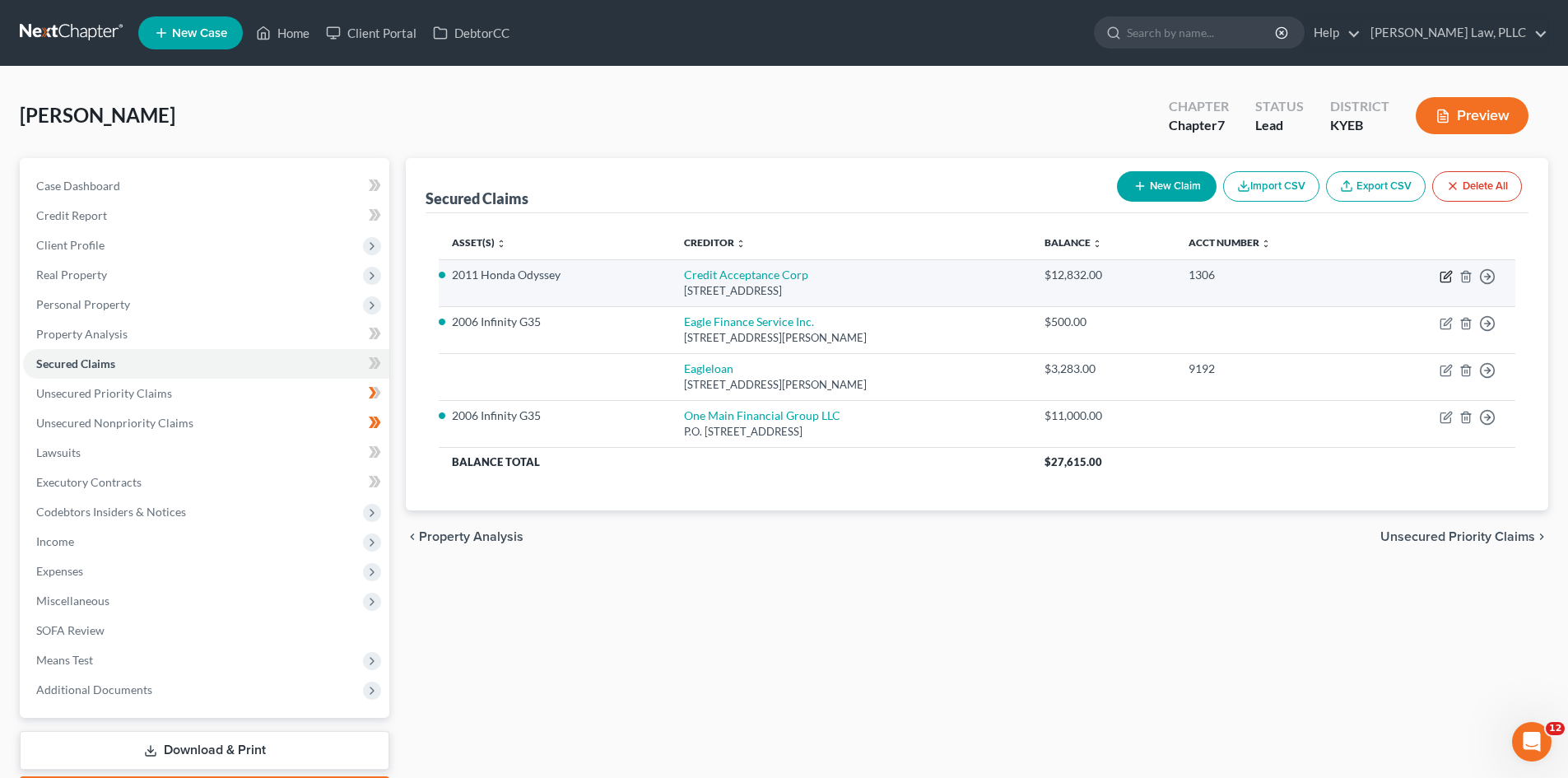
click at [1446, 279] on icon "button" at bounding box center [1447, 276] width 13 height 13
select select "23"
select select "2"
select select "0"
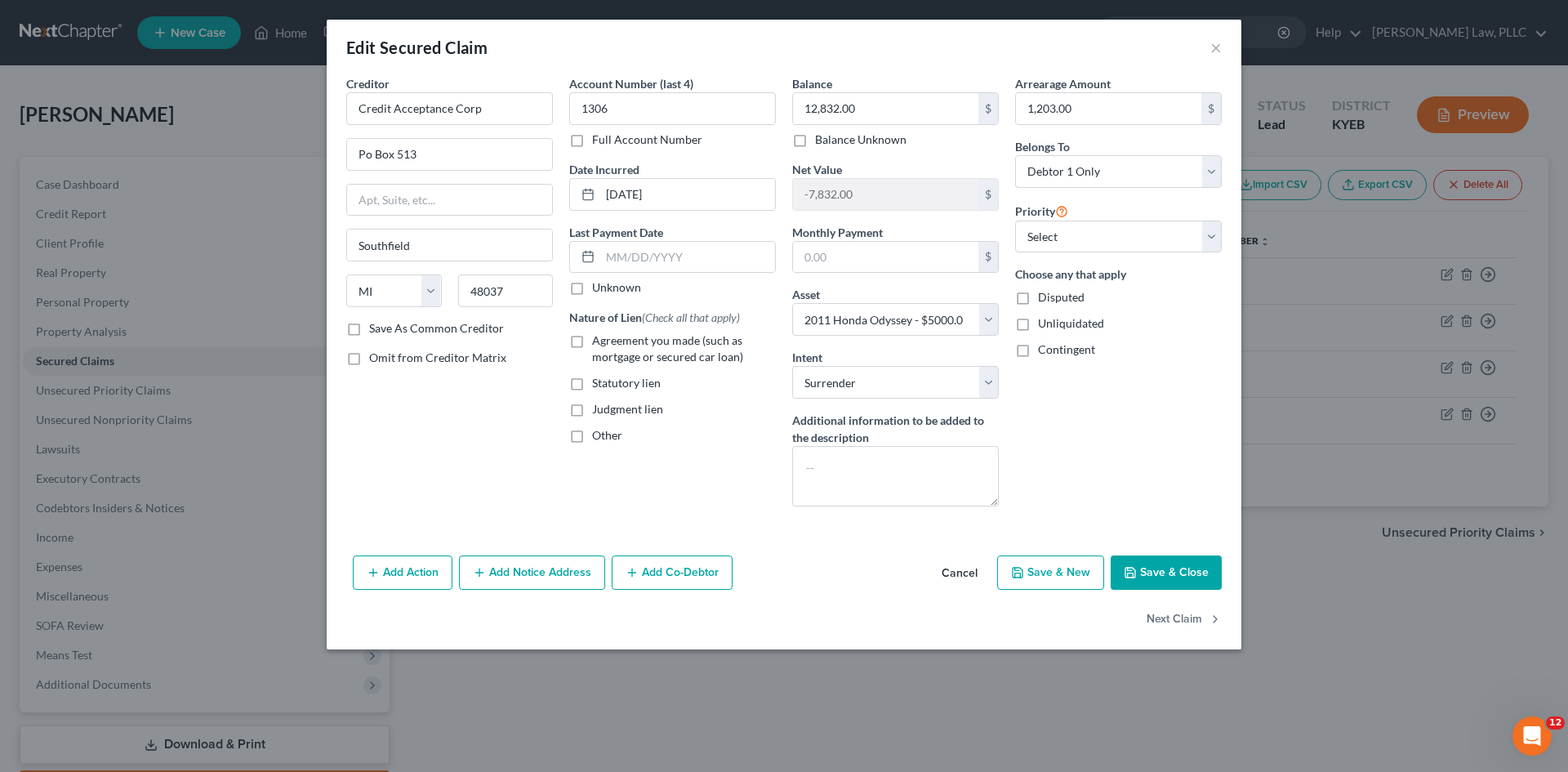
click at [592, 342] on label "Agreement you made (such as mortgage or secured car loan)" at bounding box center [684, 348] width 184 height 32
click at [599, 342] on input "Agreement you made (such as mortgage or secured car loan)" at bounding box center [604, 337] width 11 height 11
checkbox input "true"
click at [1170, 581] on button "Save & Close" at bounding box center [1166, 572] width 111 height 34
select select
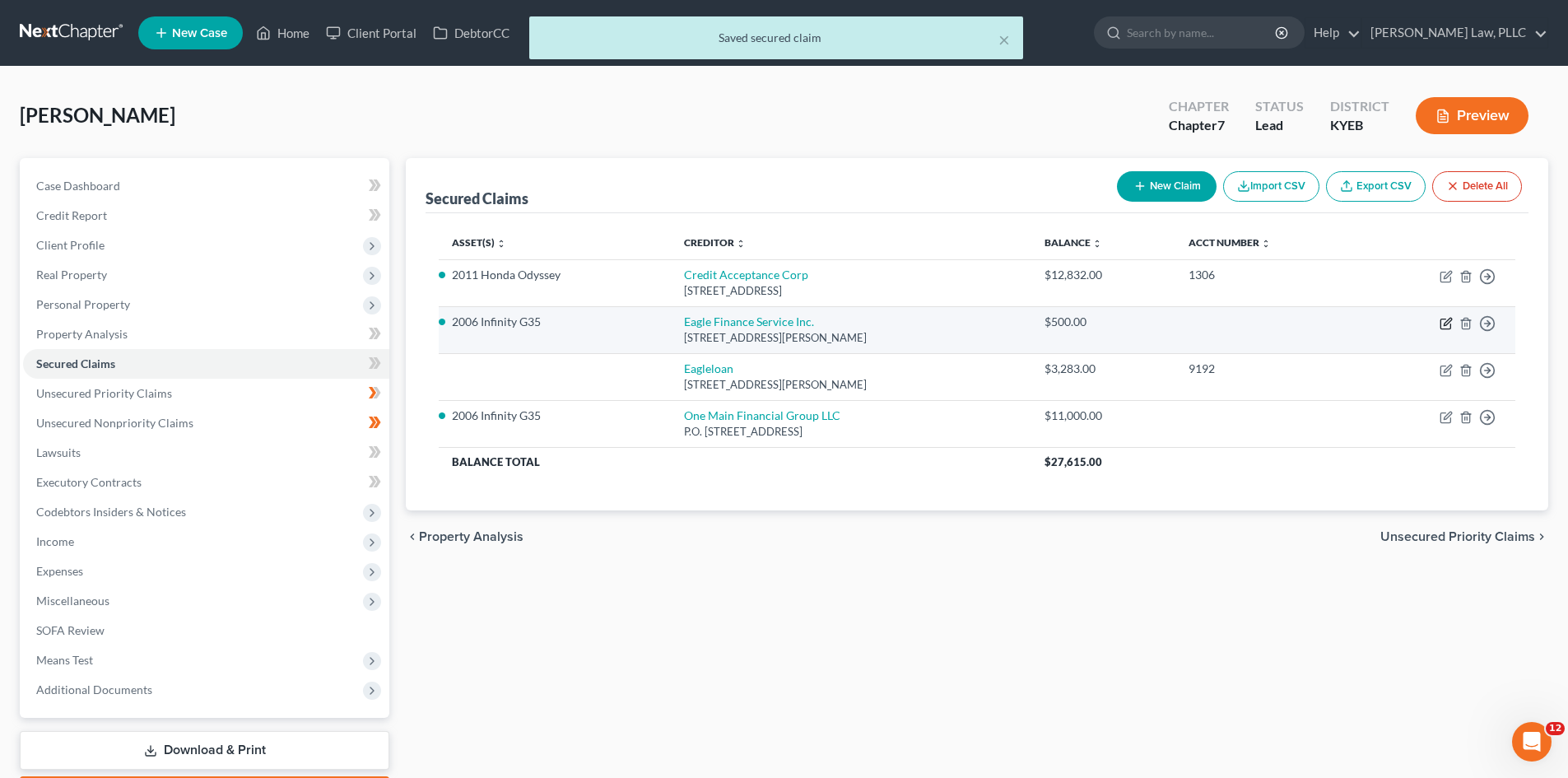
click at [1443, 322] on icon "button" at bounding box center [1447, 324] width 13 height 13
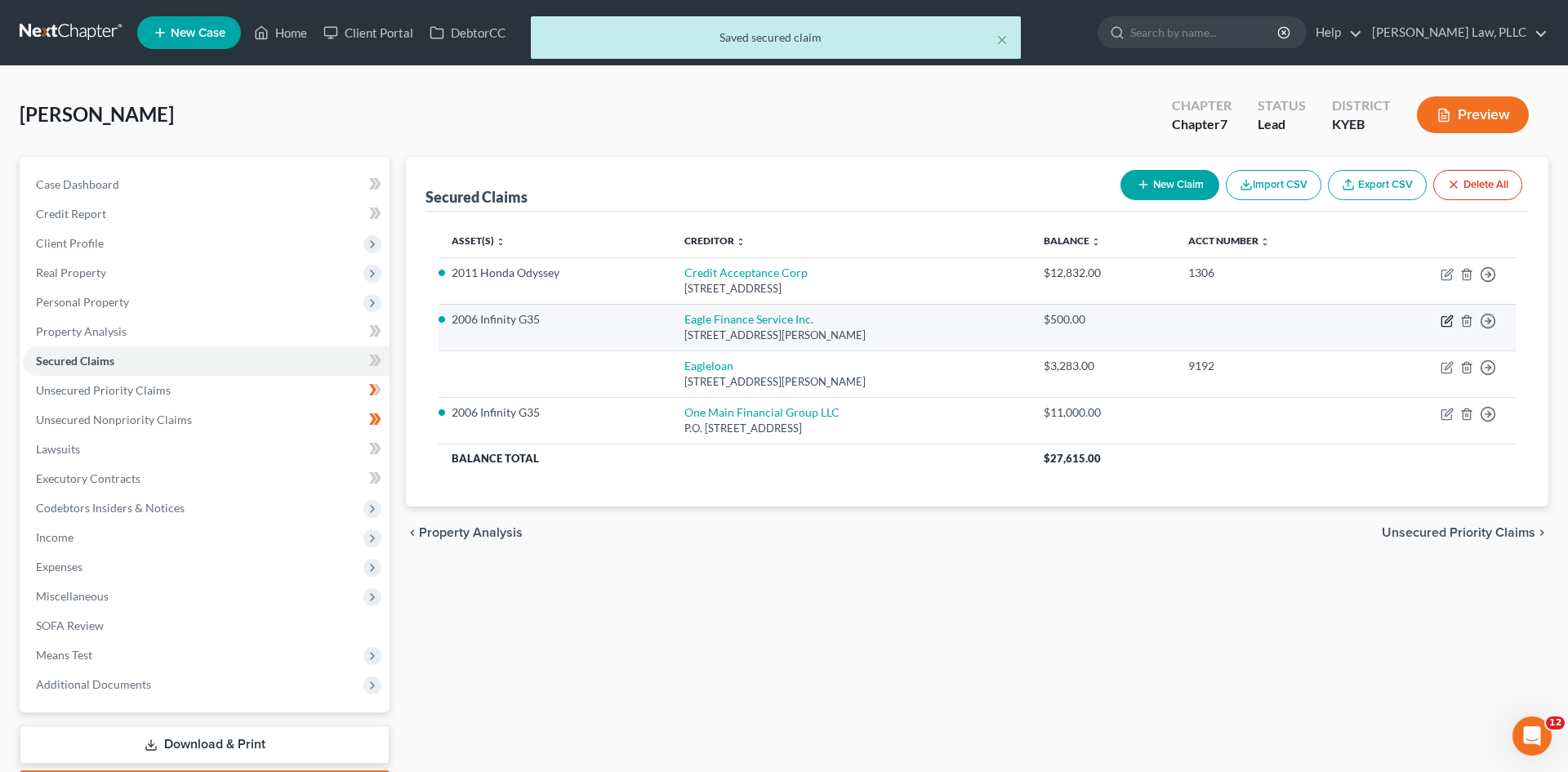
select select "18"
select select "17"
select select "0"
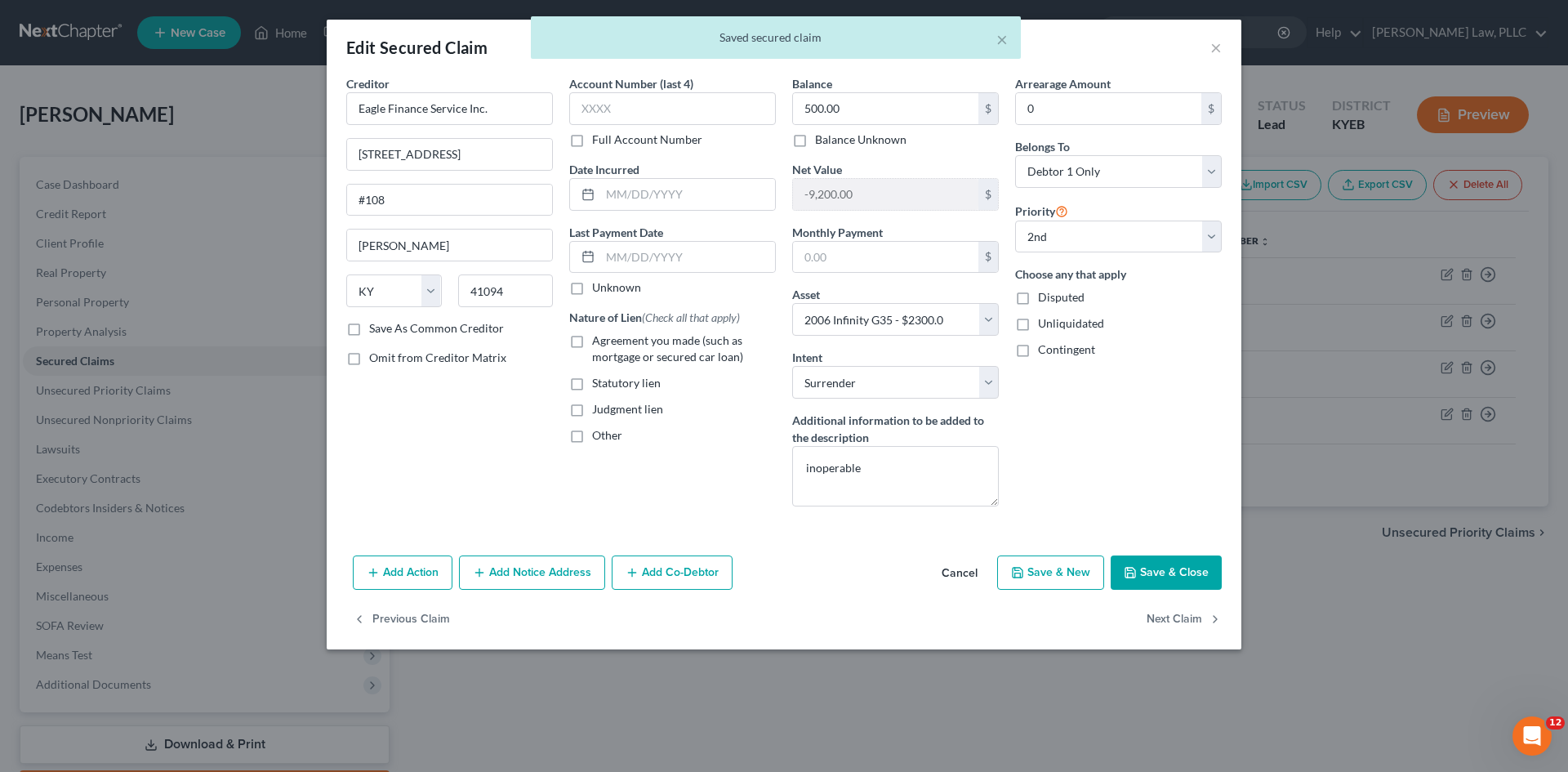
click at [592, 344] on label "Agreement you made (such as mortgage or secured car loan)" at bounding box center [684, 348] width 184 height 32
click at [599, 343] on input "Agreement you made (such as mortgage or secured car loan)" at bounding box center [604, 337] width 11 height 11
checkbox input "true"
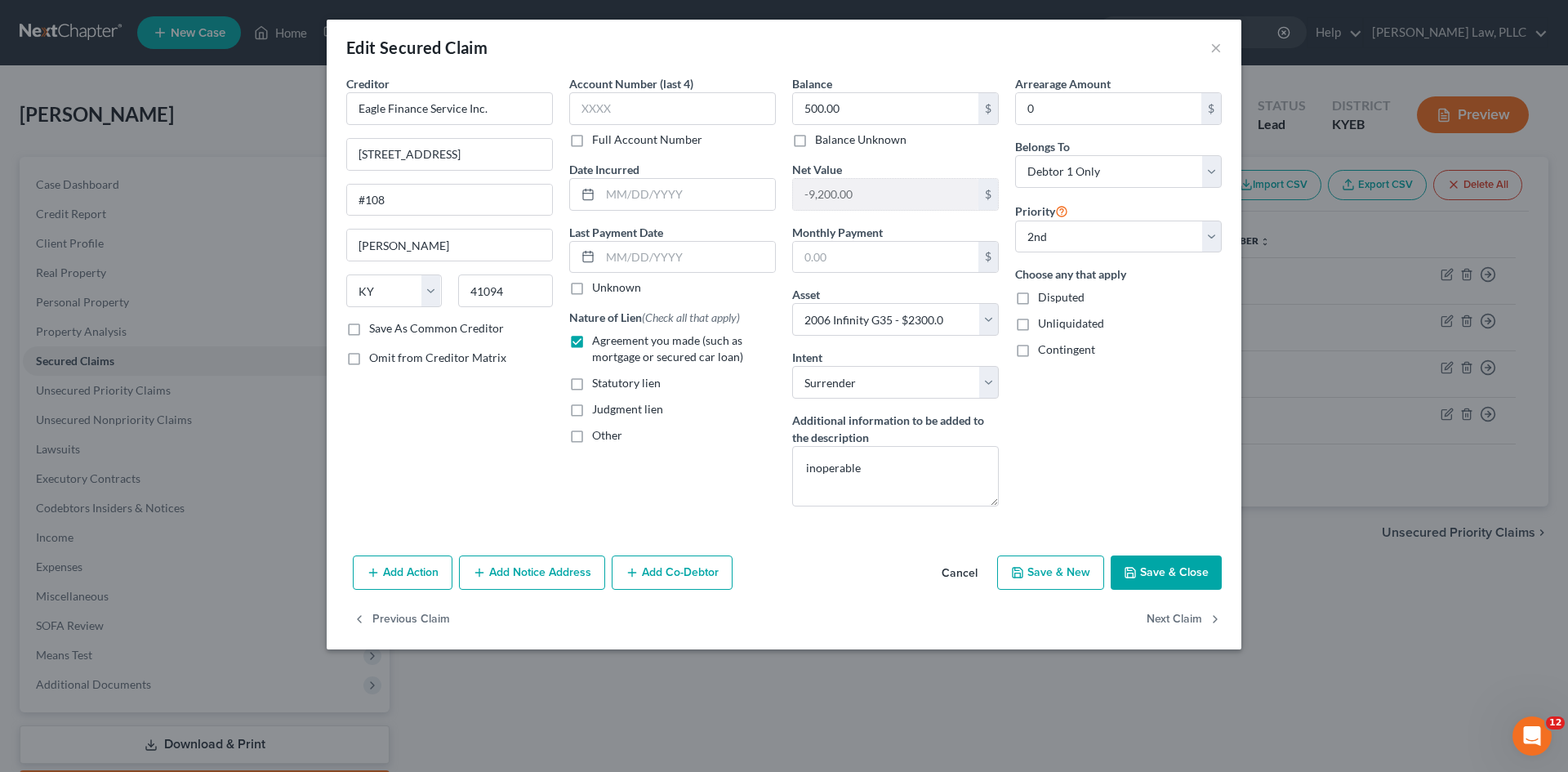
click at [1166, 581] on button "Save & Close" at bounding box center [1166, 572] width 111 height 34
select select
select select "1"
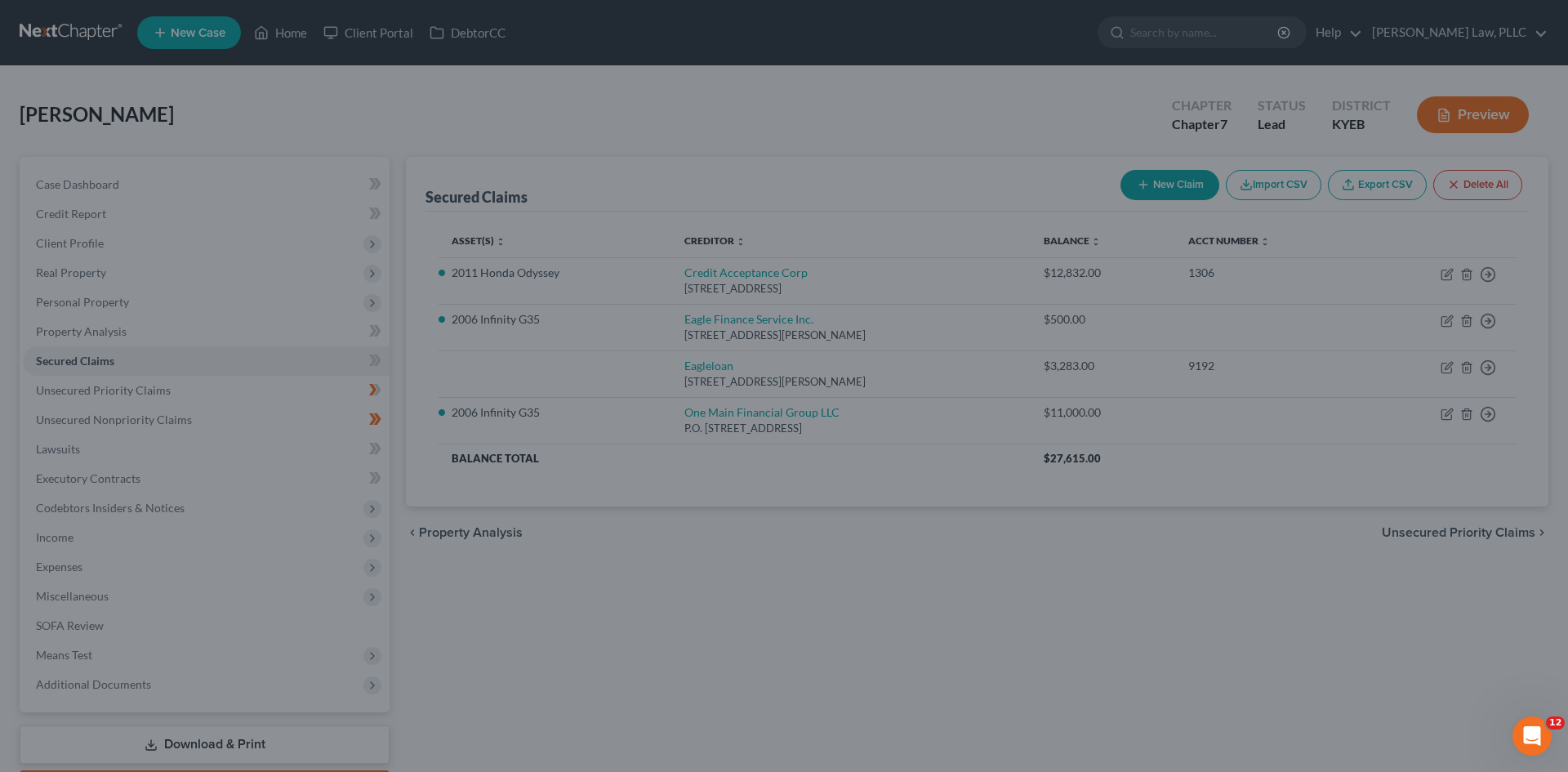
select select "17"
select select "0"
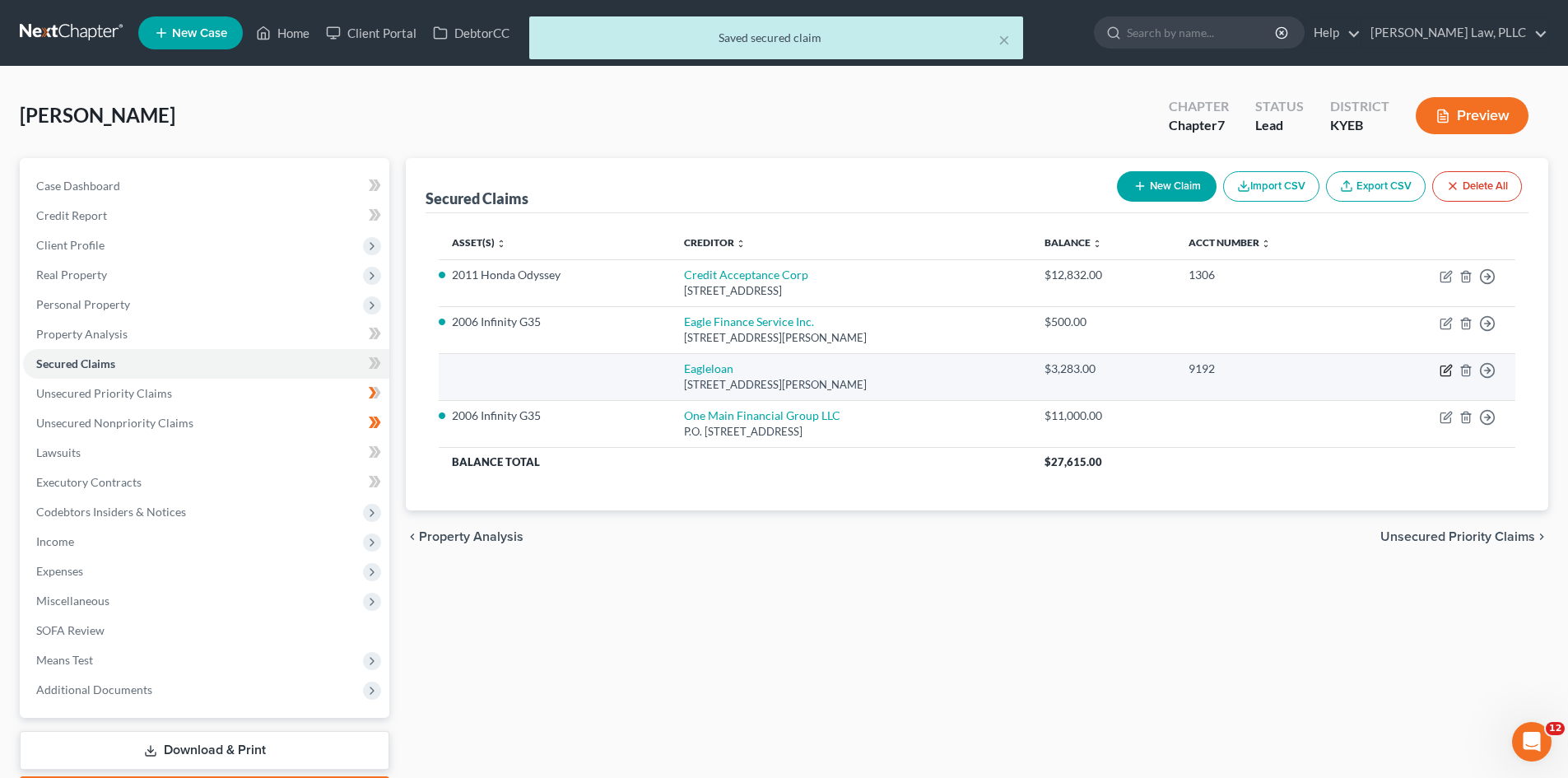
click at [1444, 371] on icon "button" at bounding box center [1447, 368] width 8 height 8
select select "18"
select select "0"
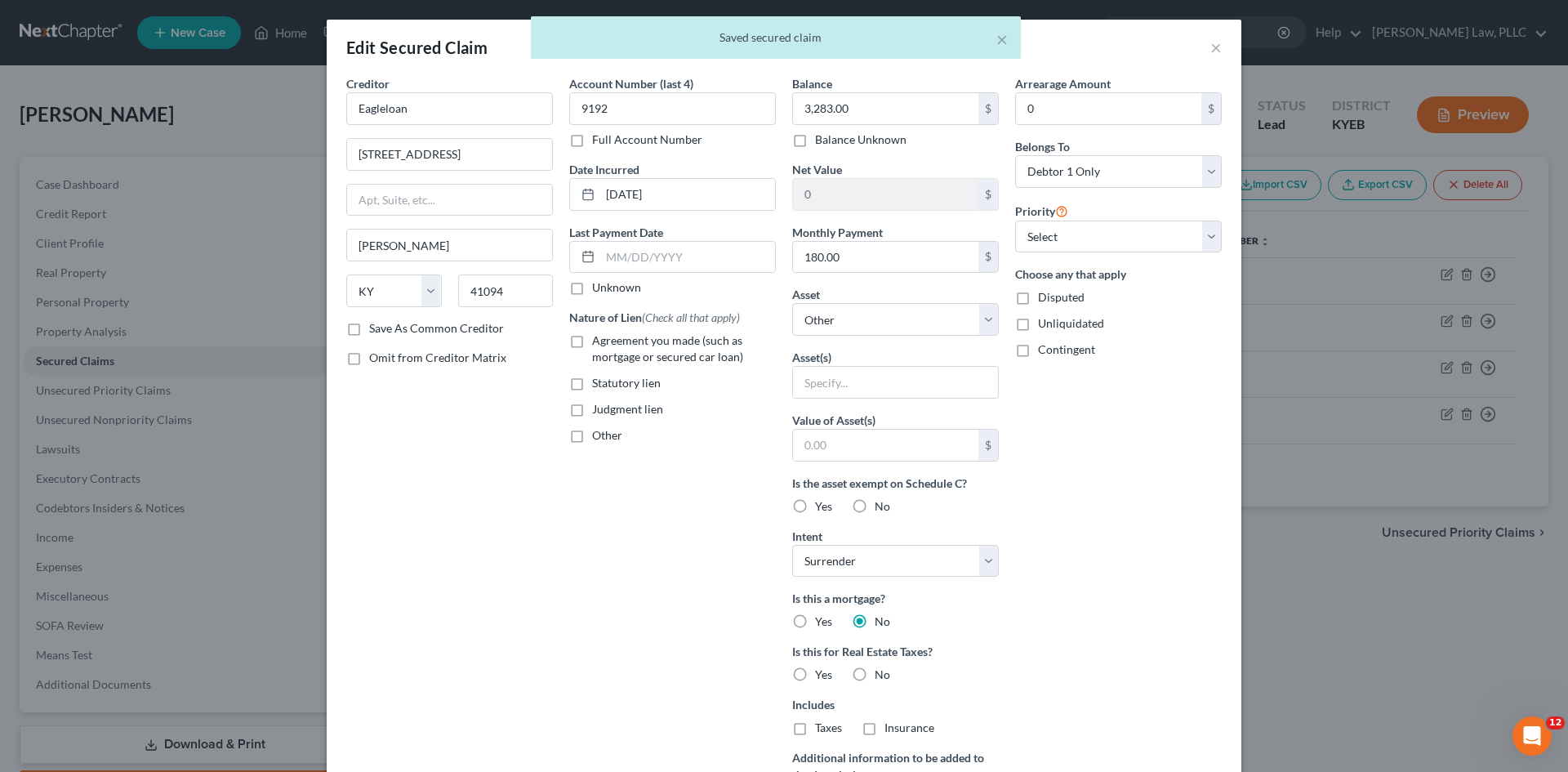
click at [592, 339] on label "Agreement you made (such as mortgage or secured car loan)" at bounding box center [684, 348] width 184 height 32
click at [599, 339] on input "Agreement you made (such as mortgage or secured car loan)" at bounding box center [604, 337] width 11 height 11
checkbox input "true"
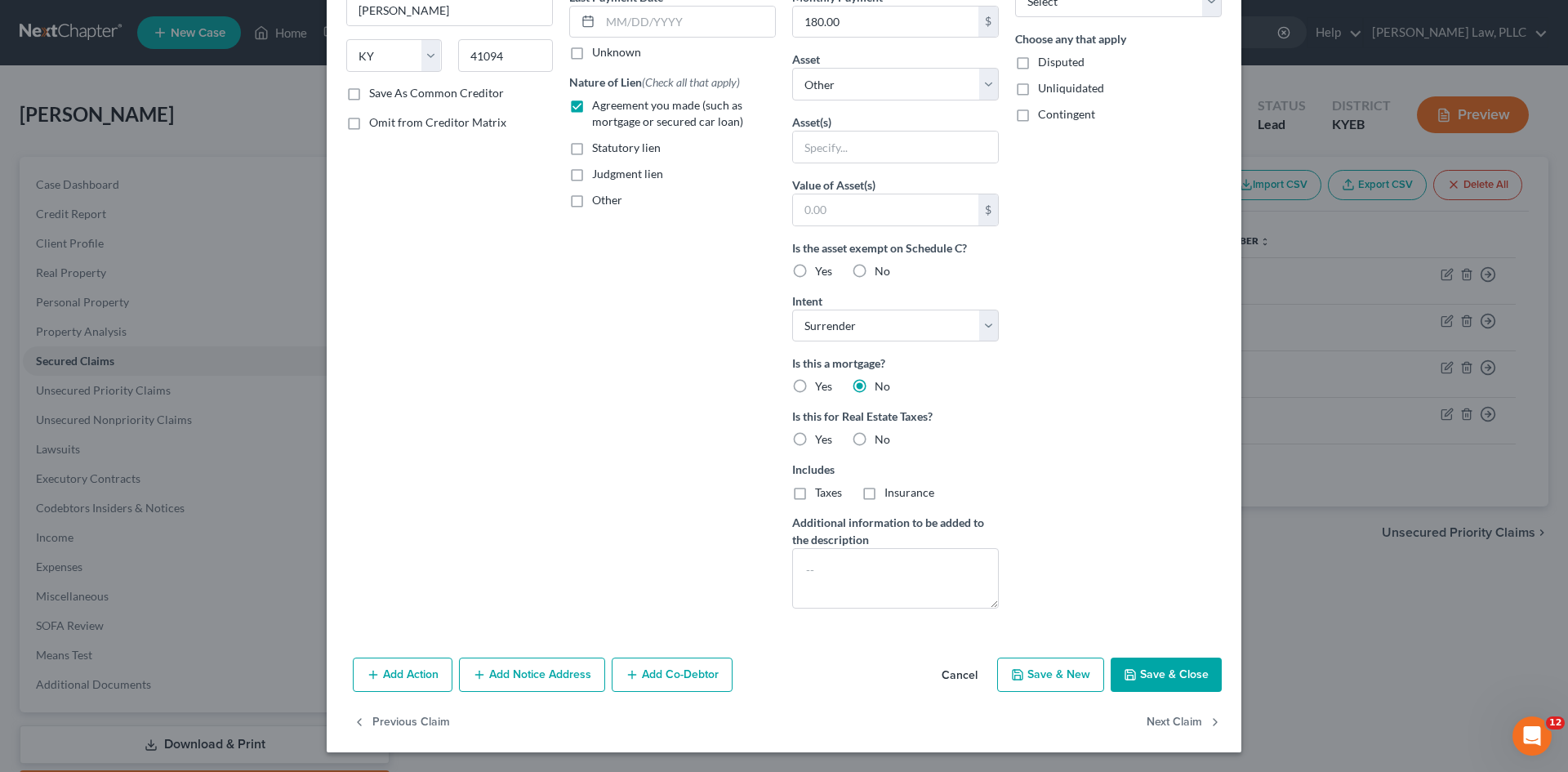
click at [1171, 678] on button "Save & Close" at bounding box center [1166, 674] width 111 height 34
select select
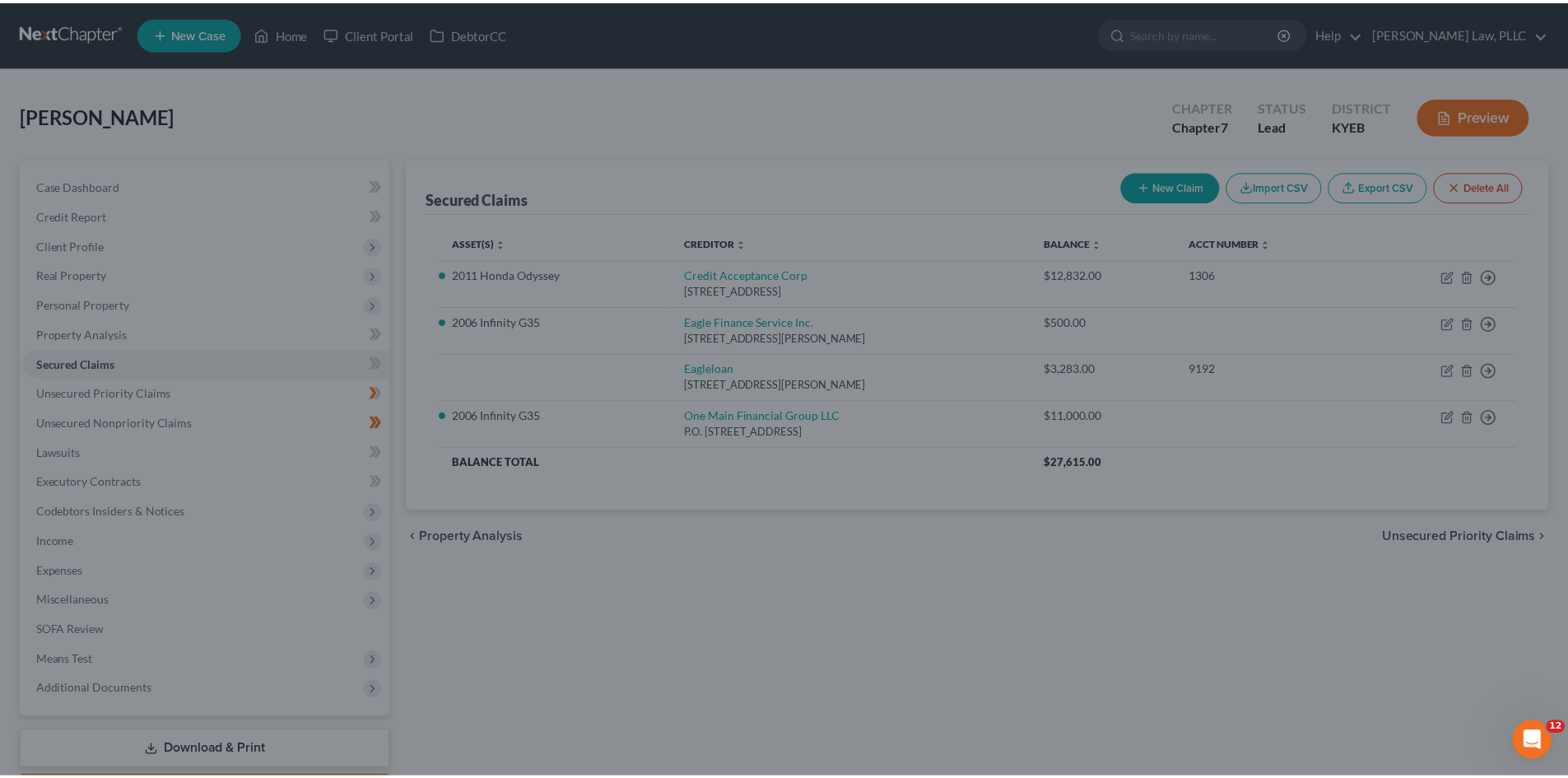
scroll to position [57, 0]
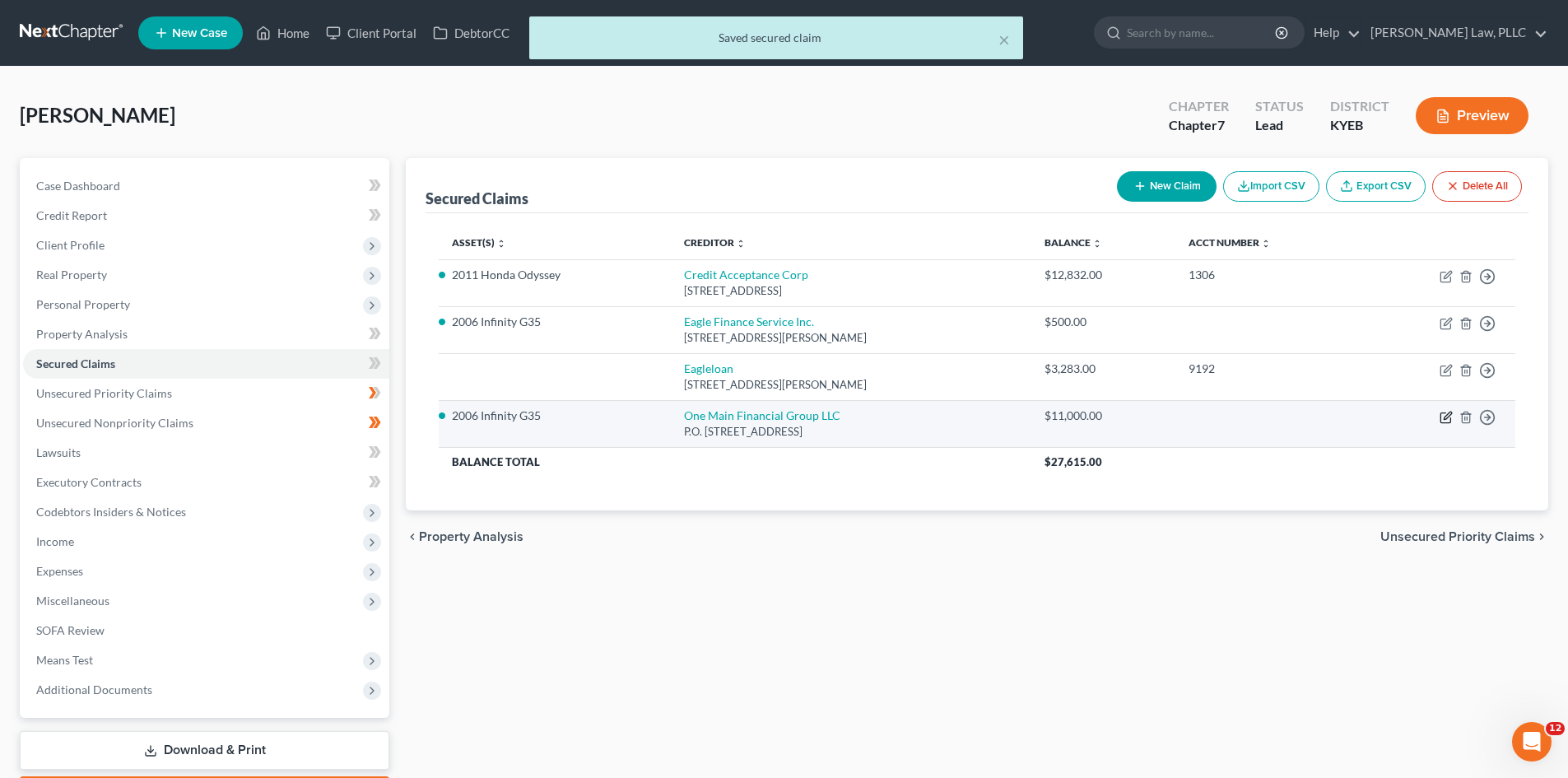
click at [1443, 418] on icon "button" at bounding box center [1447, 417] width 13 height 13
select select "36"
select select "17"
select select "0"
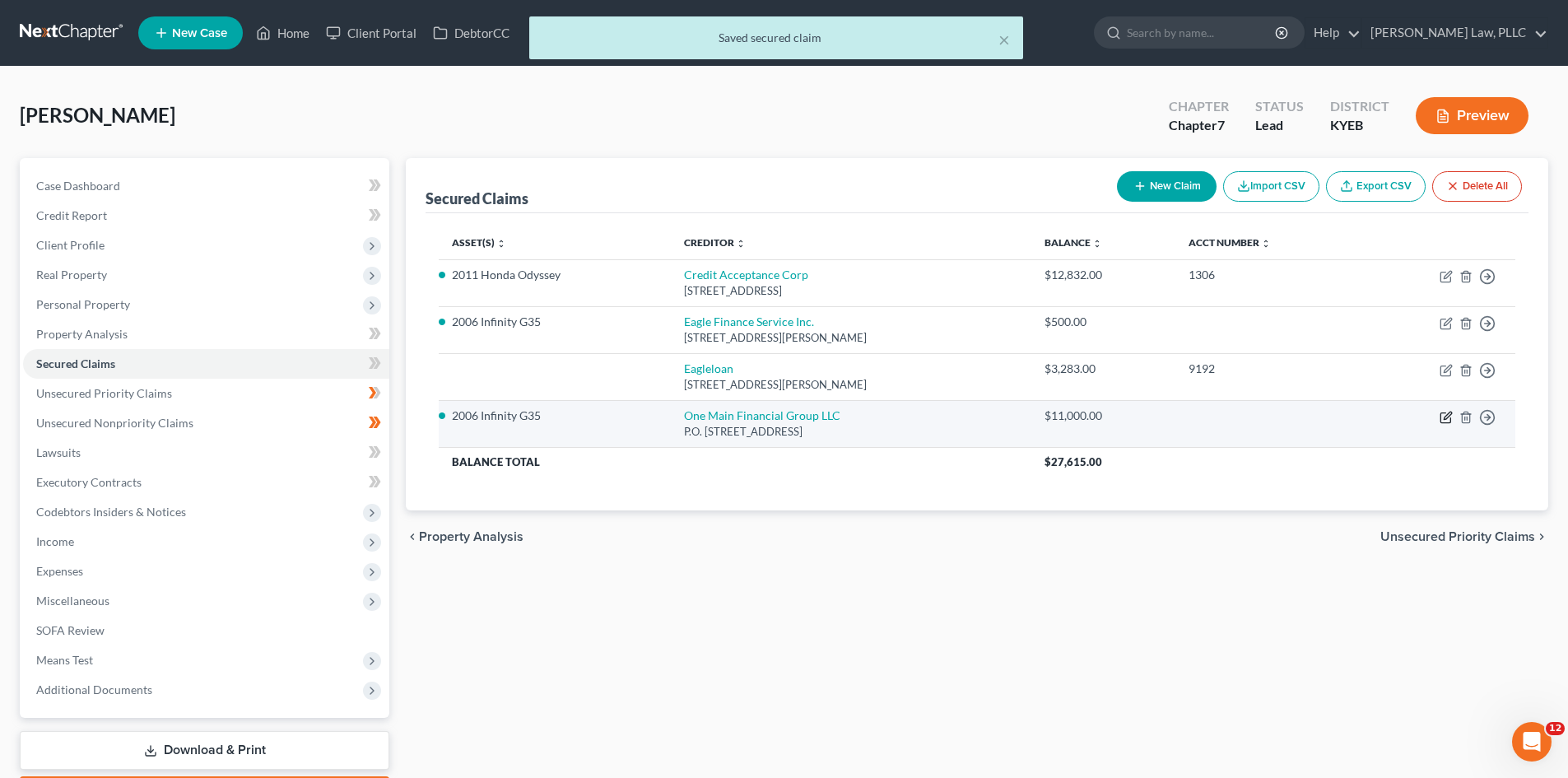
select select "0"
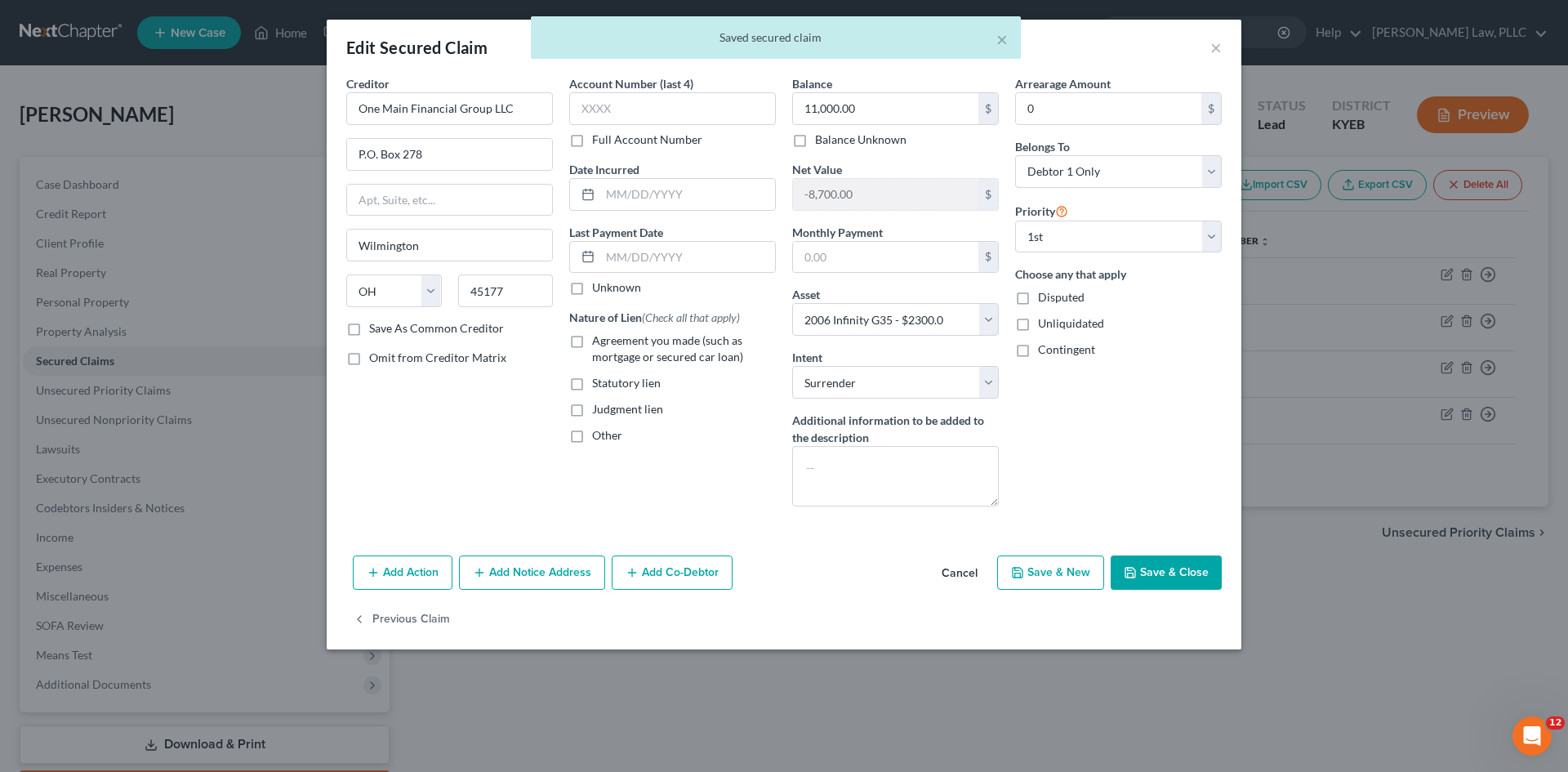
click at [592, 344] on label "Agreement you made (such as mortgage or secured car loan)" at bounding box center [684, 348] width 184 height 32
click at [599, 343] on input "Agreement you made (such as mortgage or secured car loan)" at bounding box center [604, 337] width 11 height 11
checkbox input "true"
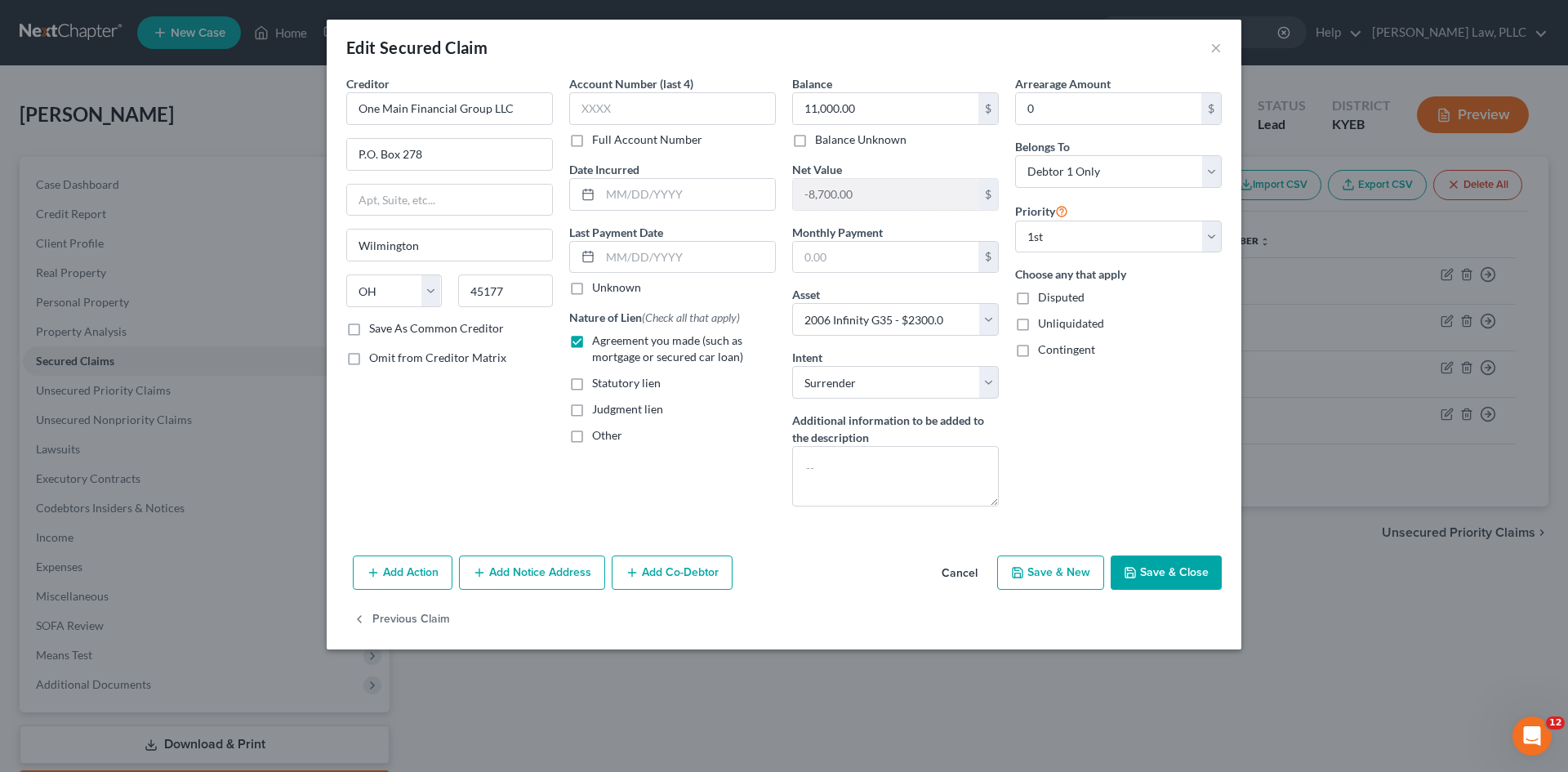
click at [1181, 572] on button "Save & Close" at bounding box center [1166, 572] width 111 height 34
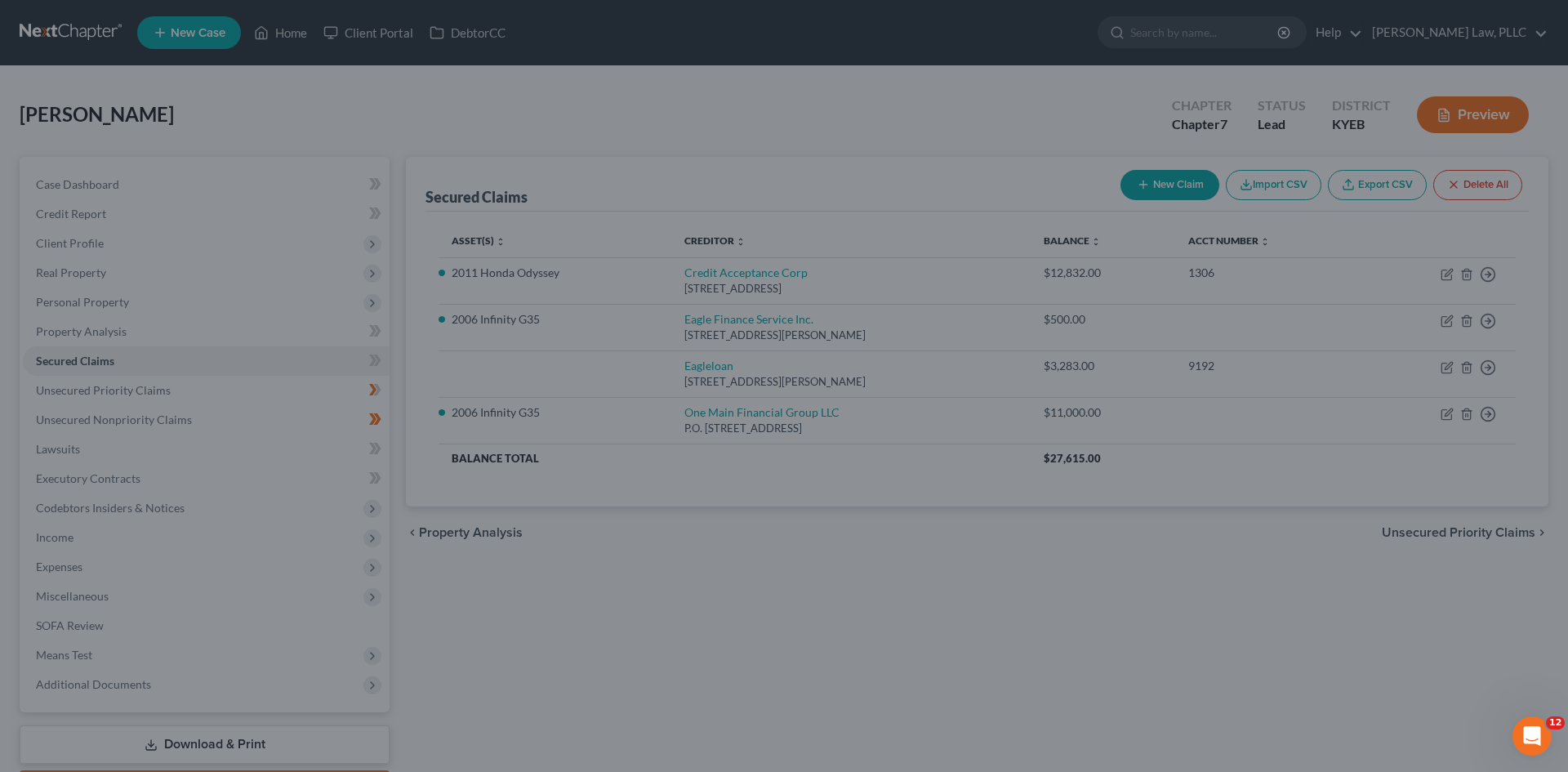
select select "17"
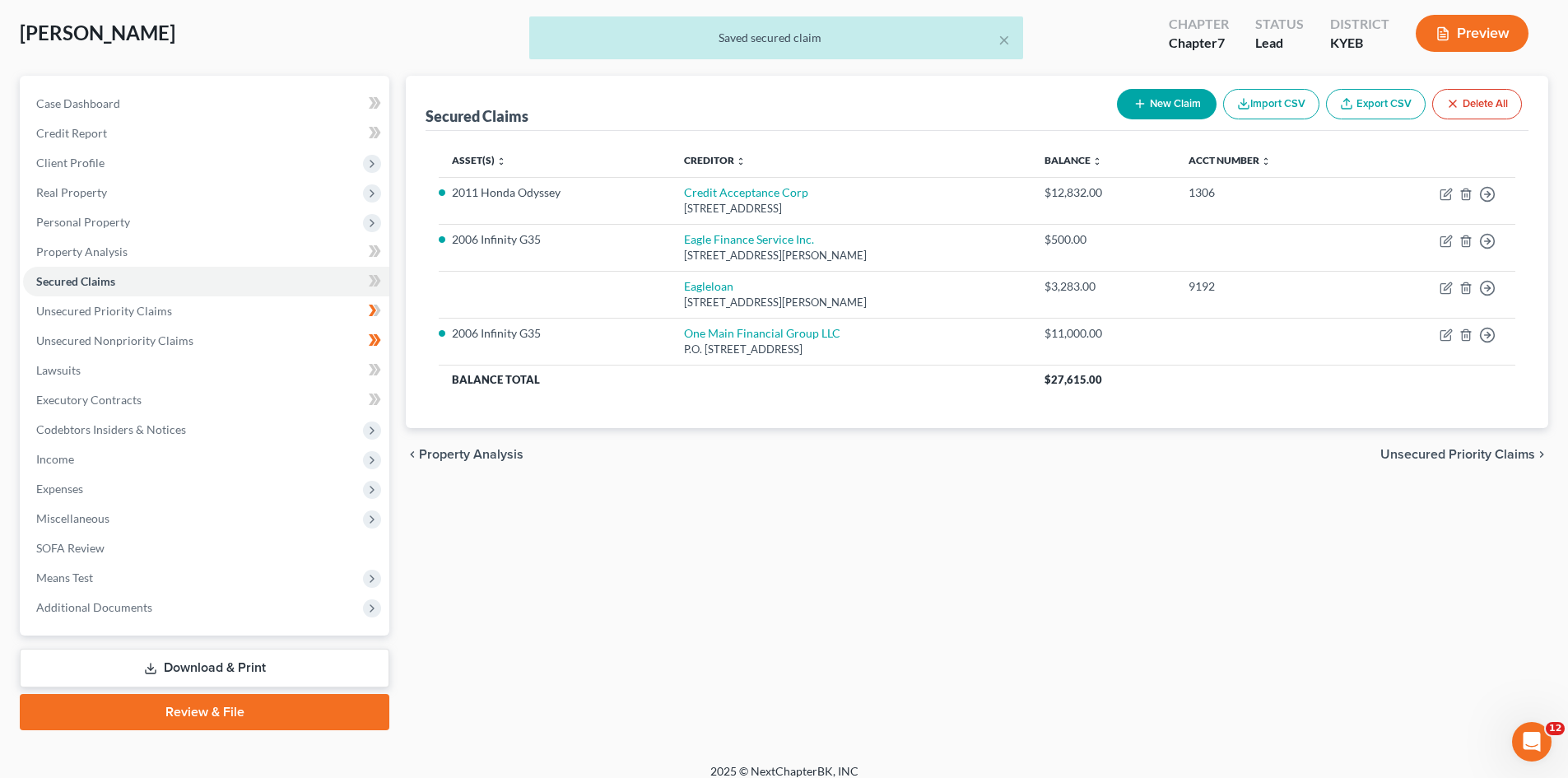
scroll to position [97, 0]
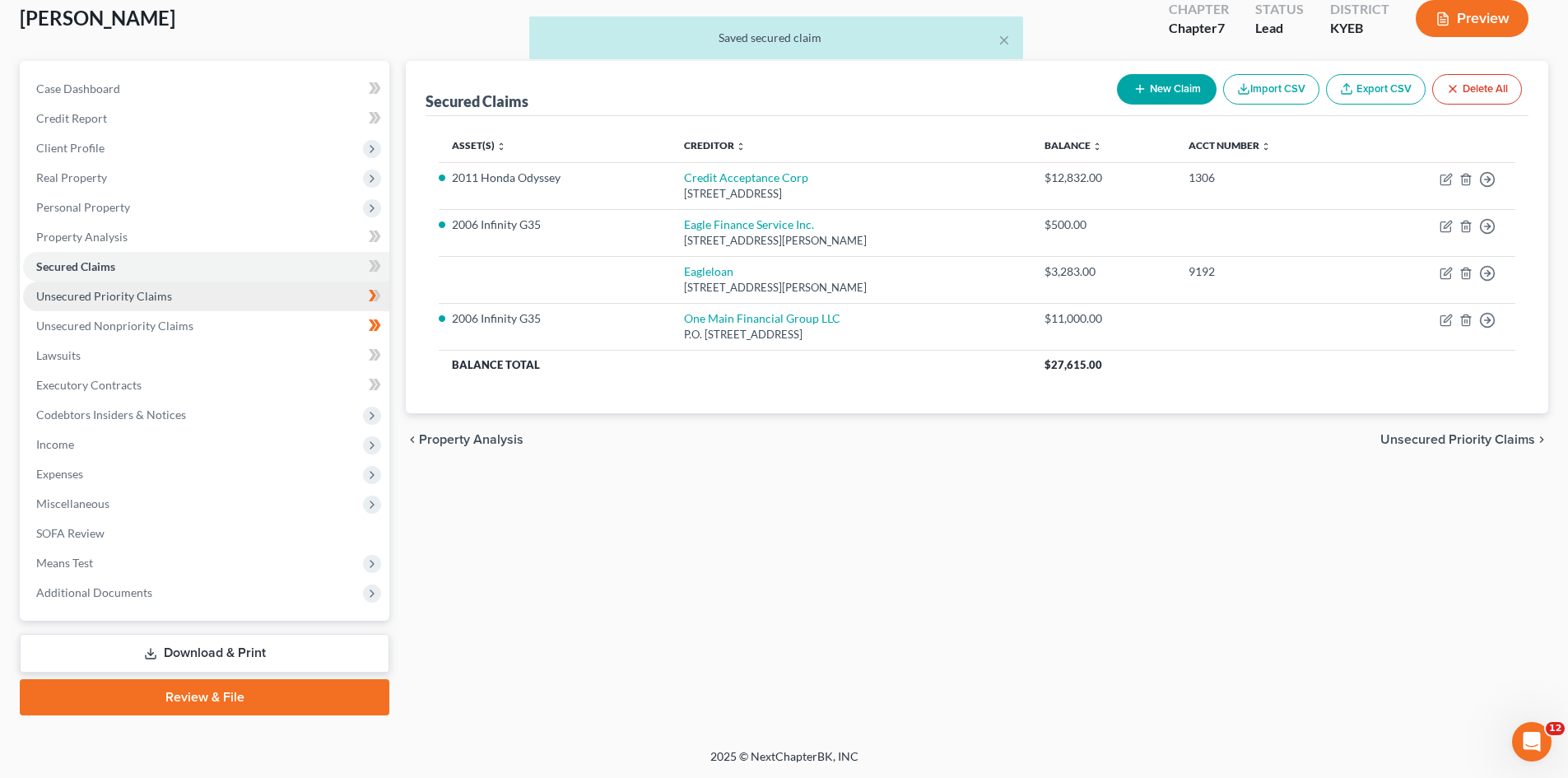
click at [115, 296] on span "Unsecured Priority Claims" at bounding box center [104, 296] width 136 height 14
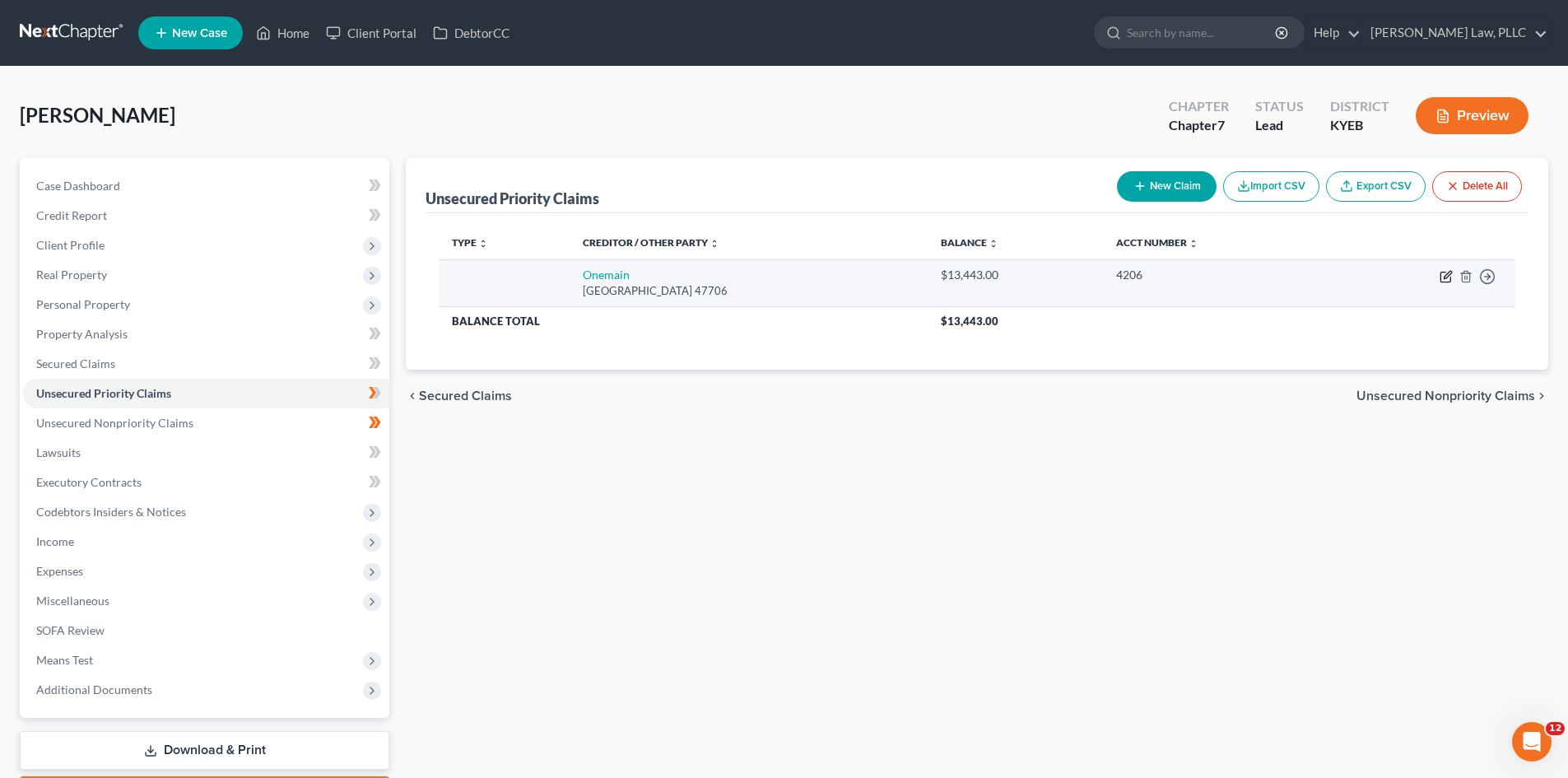
click at [1442, 275] on icon "button" at bounding box center [1446, 277] width 10 height 10
select select "15"
select select "0"
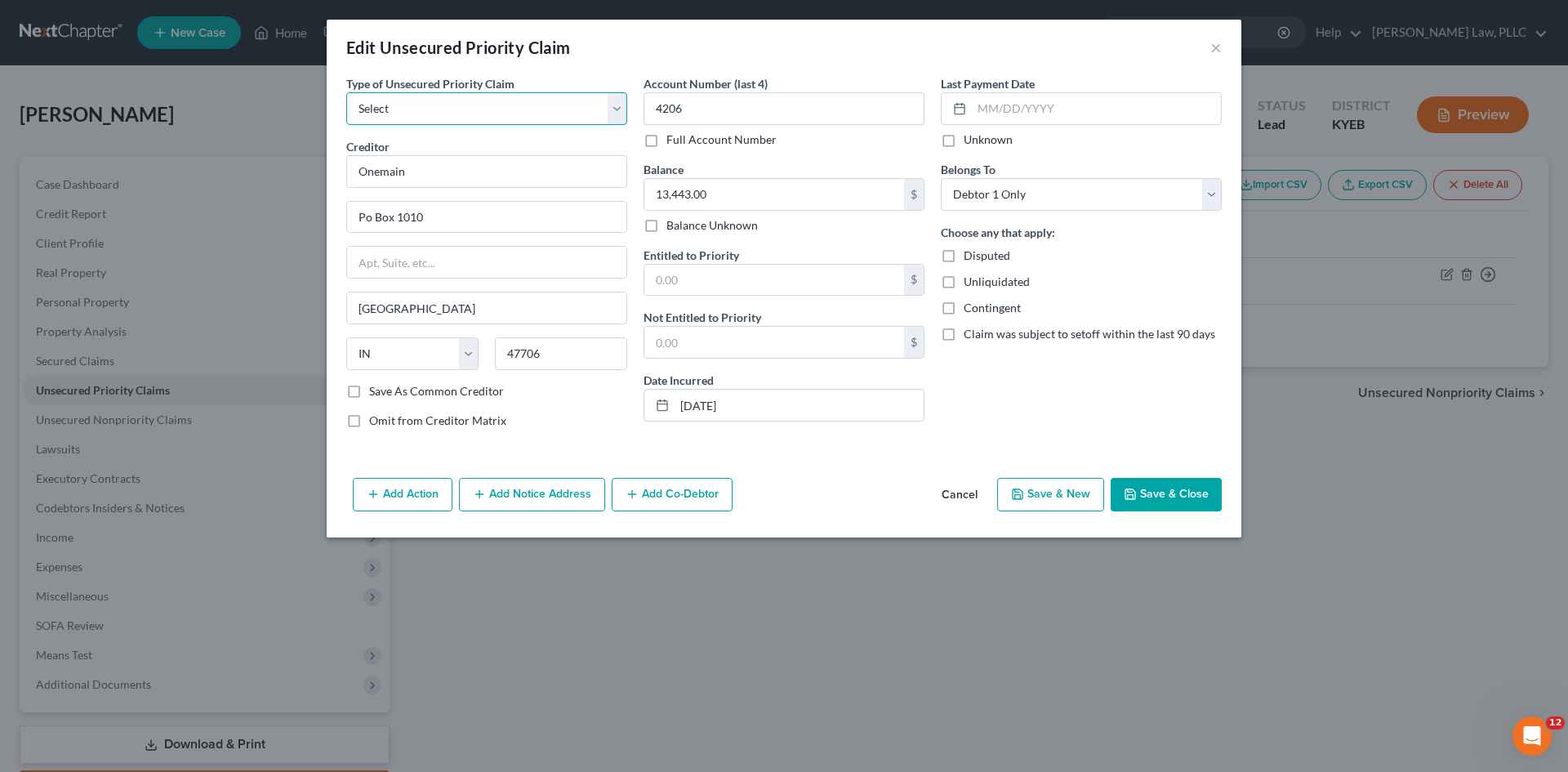
click at [430, 118] on select "Select Taxes & Other Government Units Domestic Support Obligations Extensions o…" at bounding box center [486, 108] width 281 height 32
click at [1218, 46] on button "×" at bounding box center [1216, 47] width 12 height 20
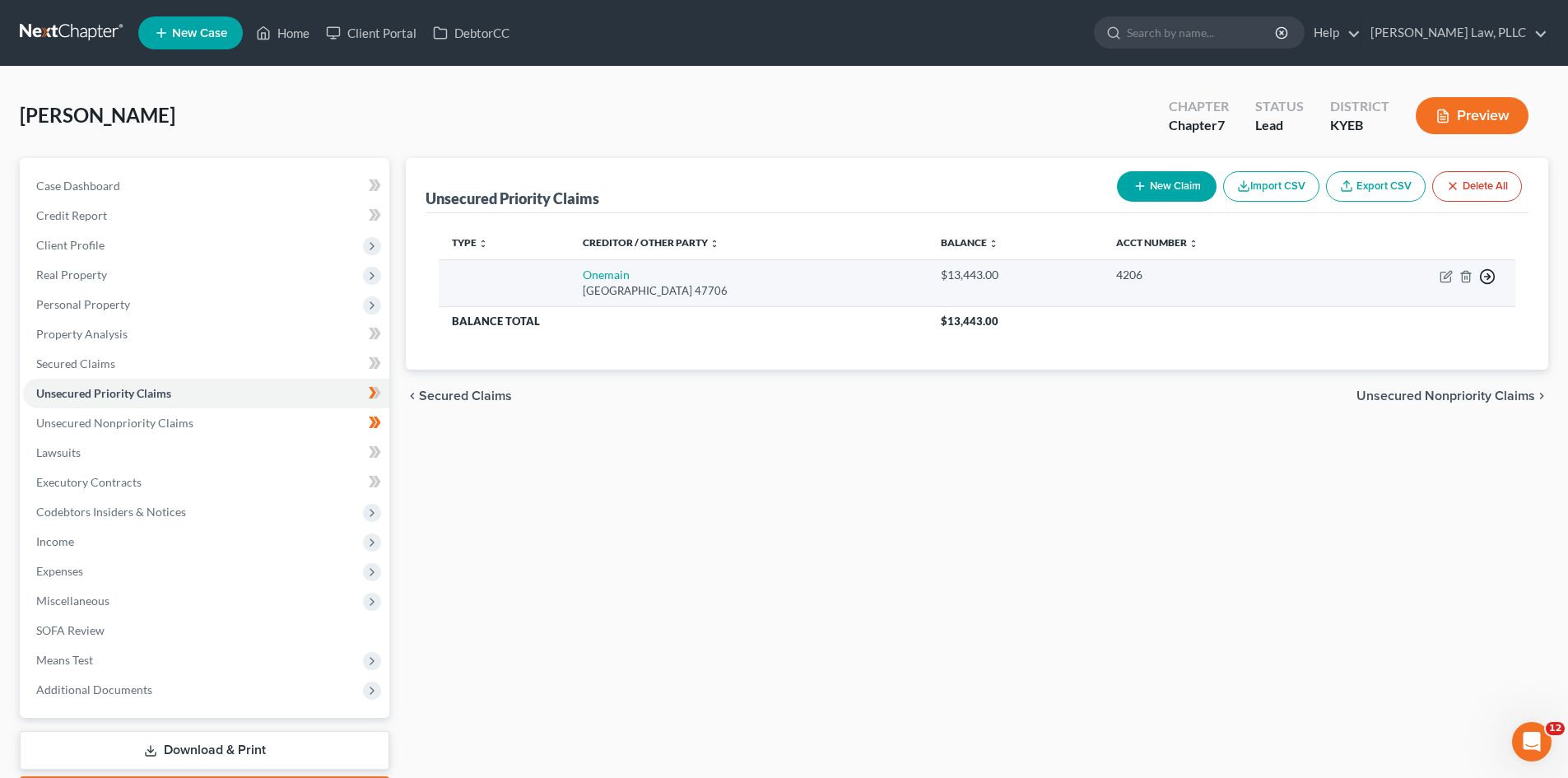
click at [1488, 275] on icon "button" at bounding box center [1488, 276] width 17 height 17
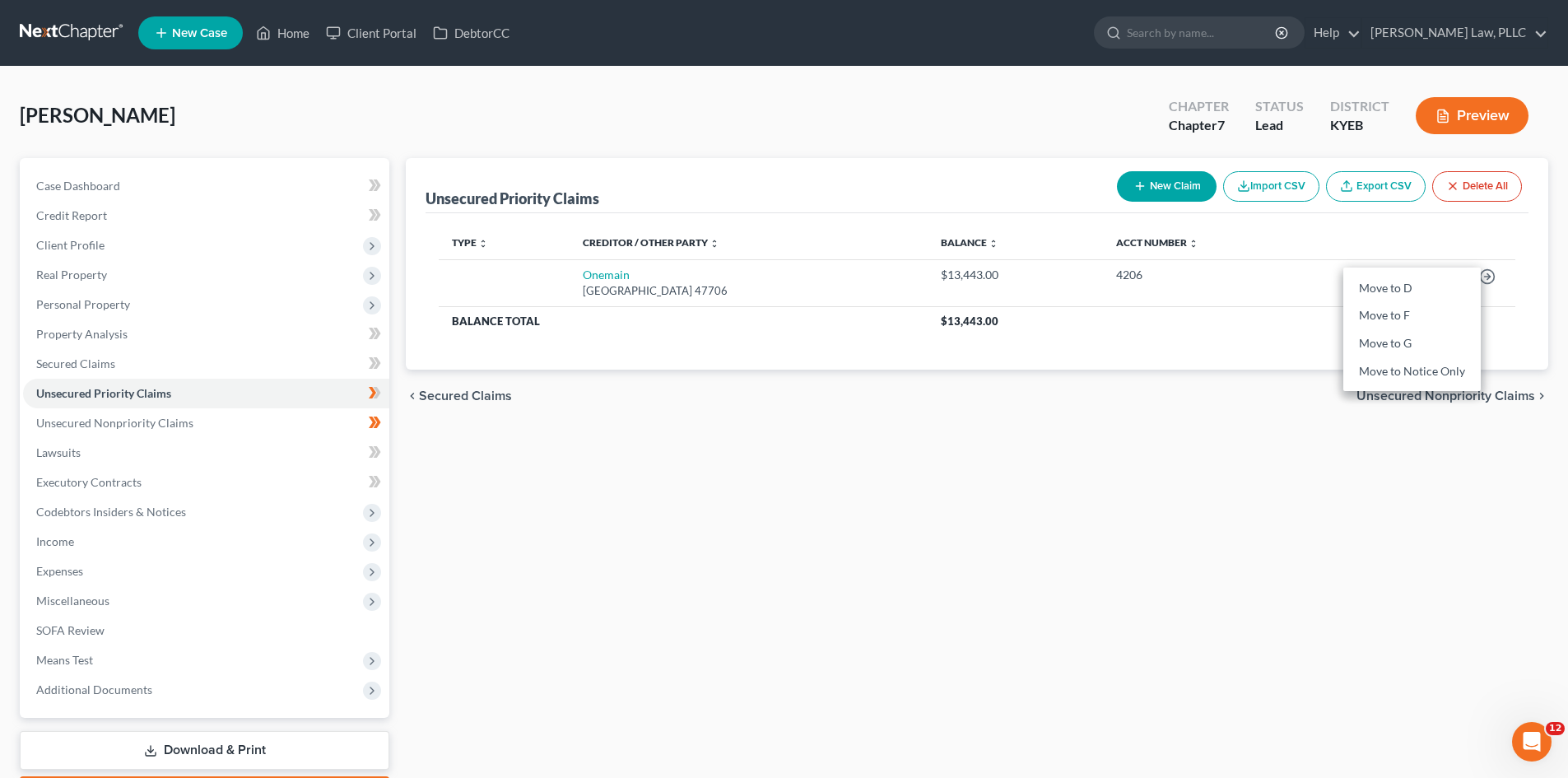
click at [885, 538] on div "Unsecured Priority Claims New Claim Import CSV Export CSV Delete All Type expan…" at bounding box center [977, 485] width 1159 height 654
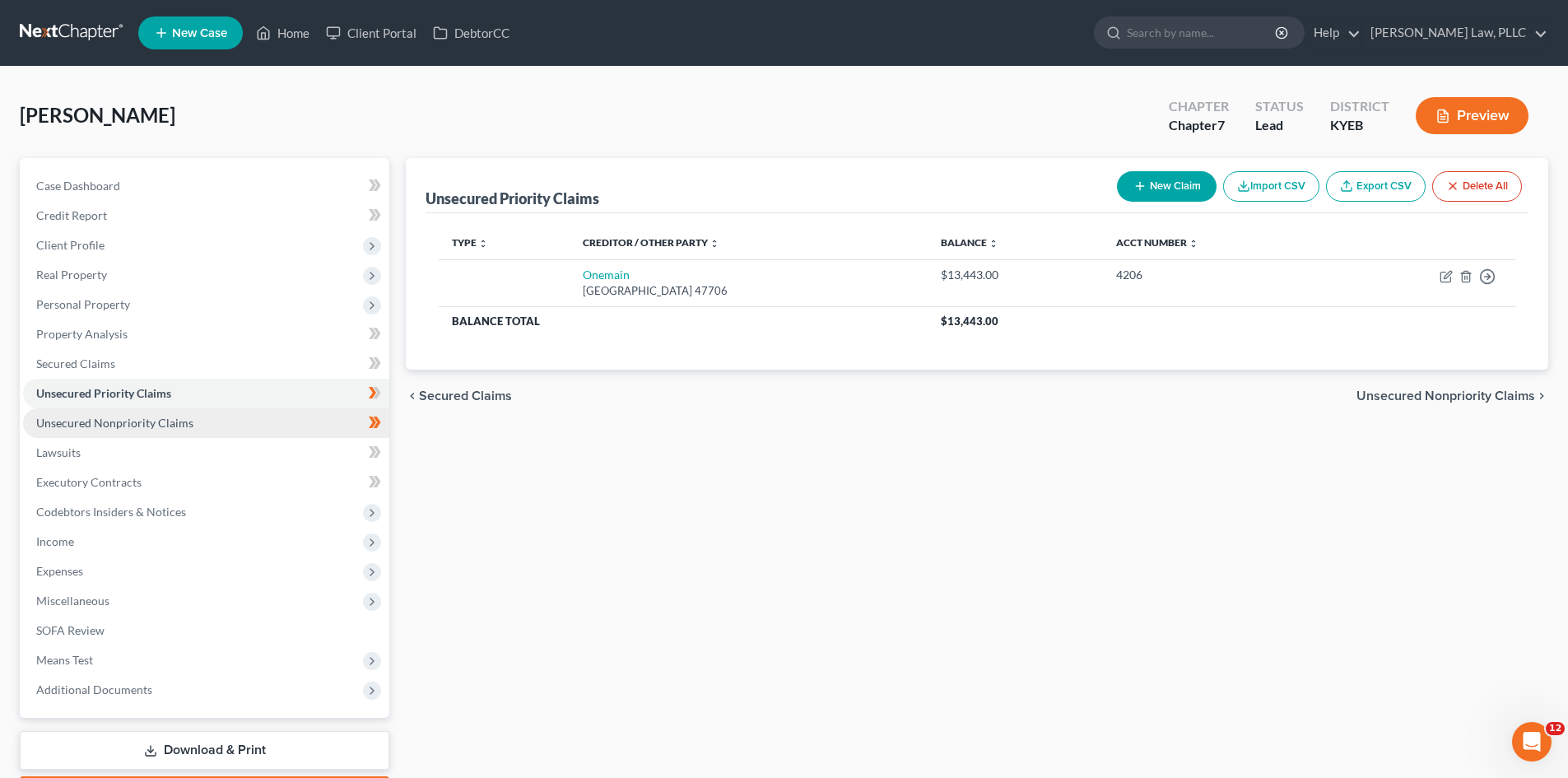
click at [72, 429] on span "Unsecured Nonpriority Claims" at bounding box center [114, 422] width 157 height 14
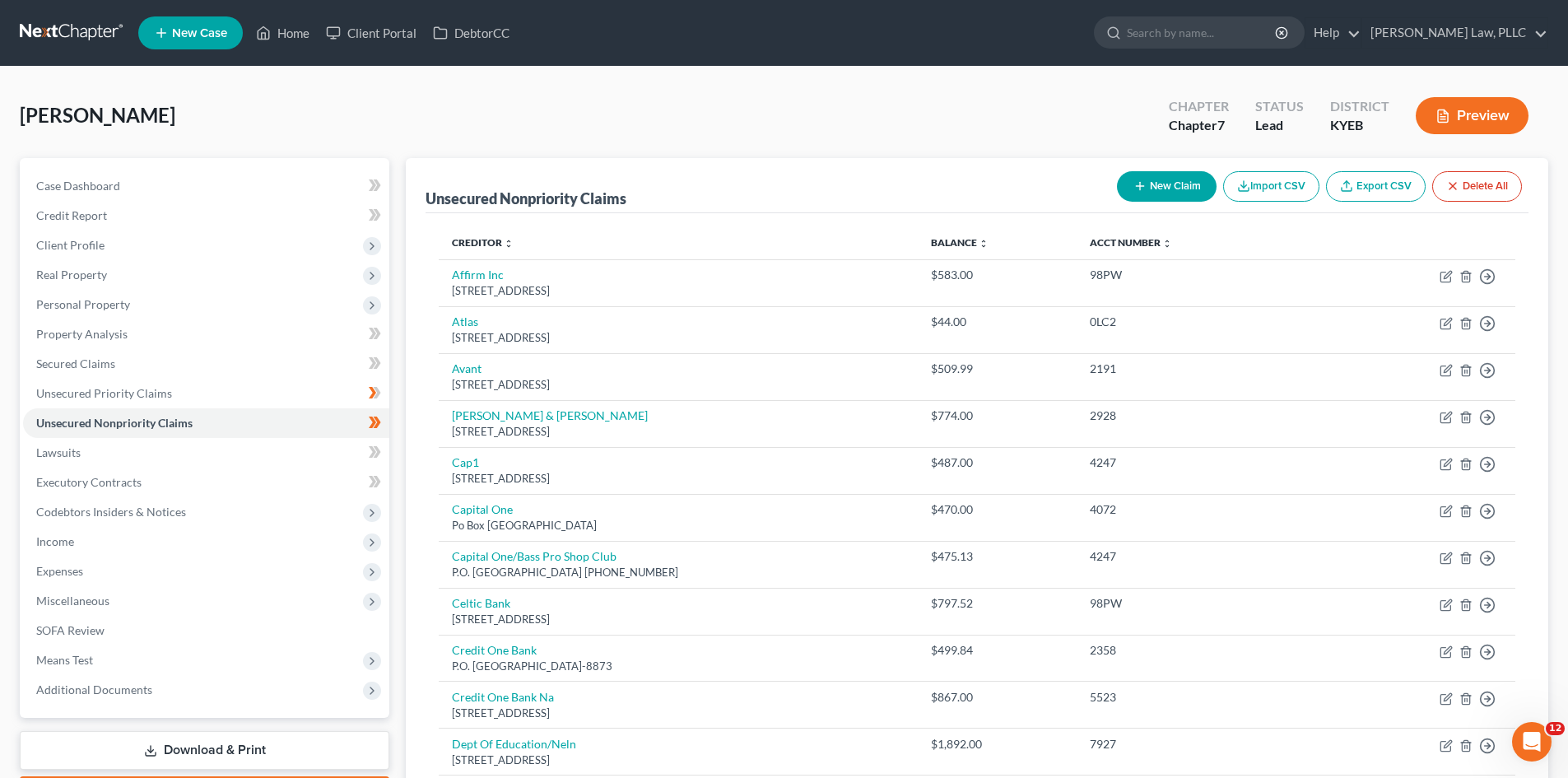
click at [1464, 119] on button "Preview" at bounding box center [1472, 115] width 113 height 37
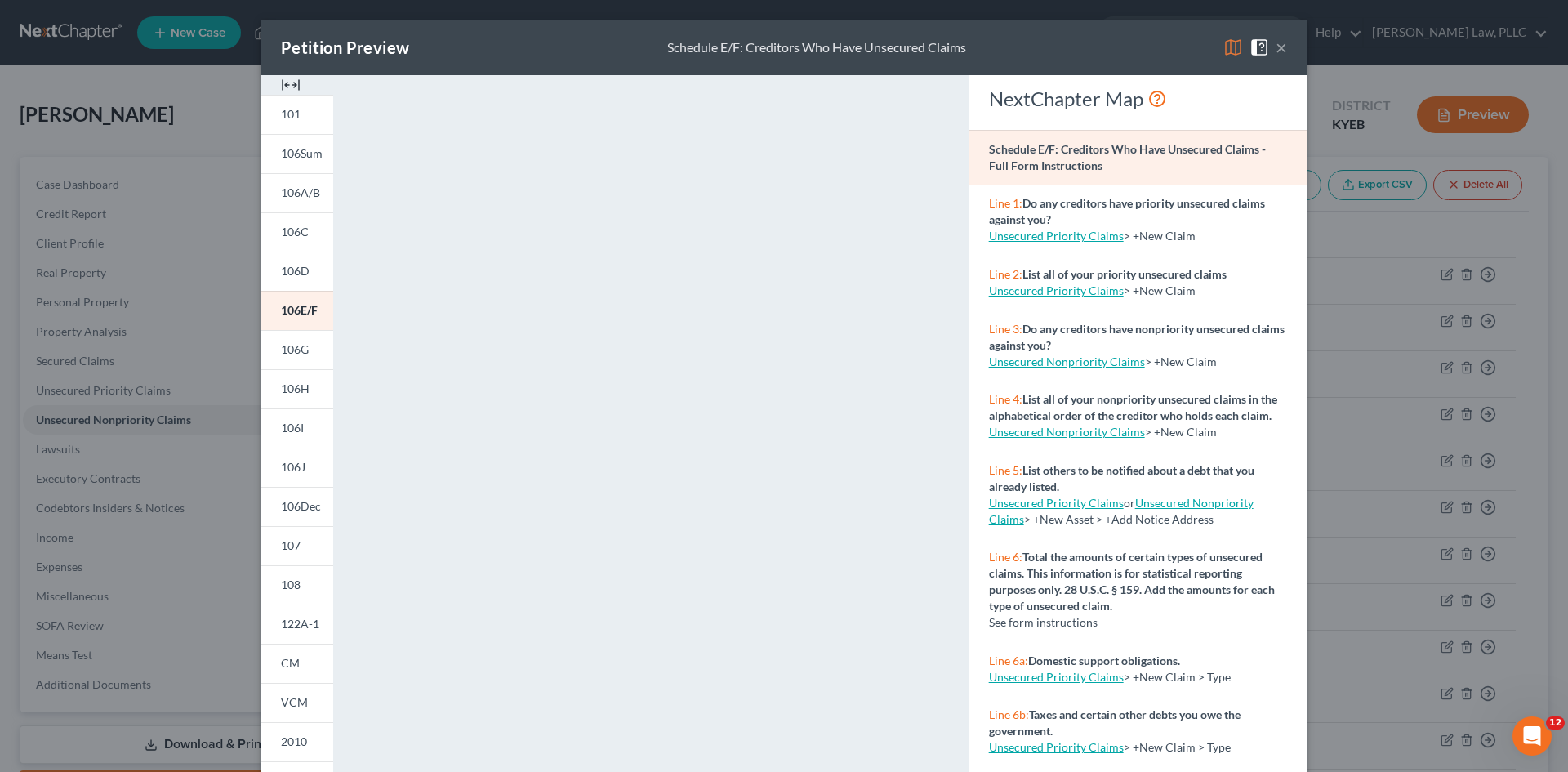
click at [1276, 45] on button "×" at bounding box center [1281, 47] width 12 height 20
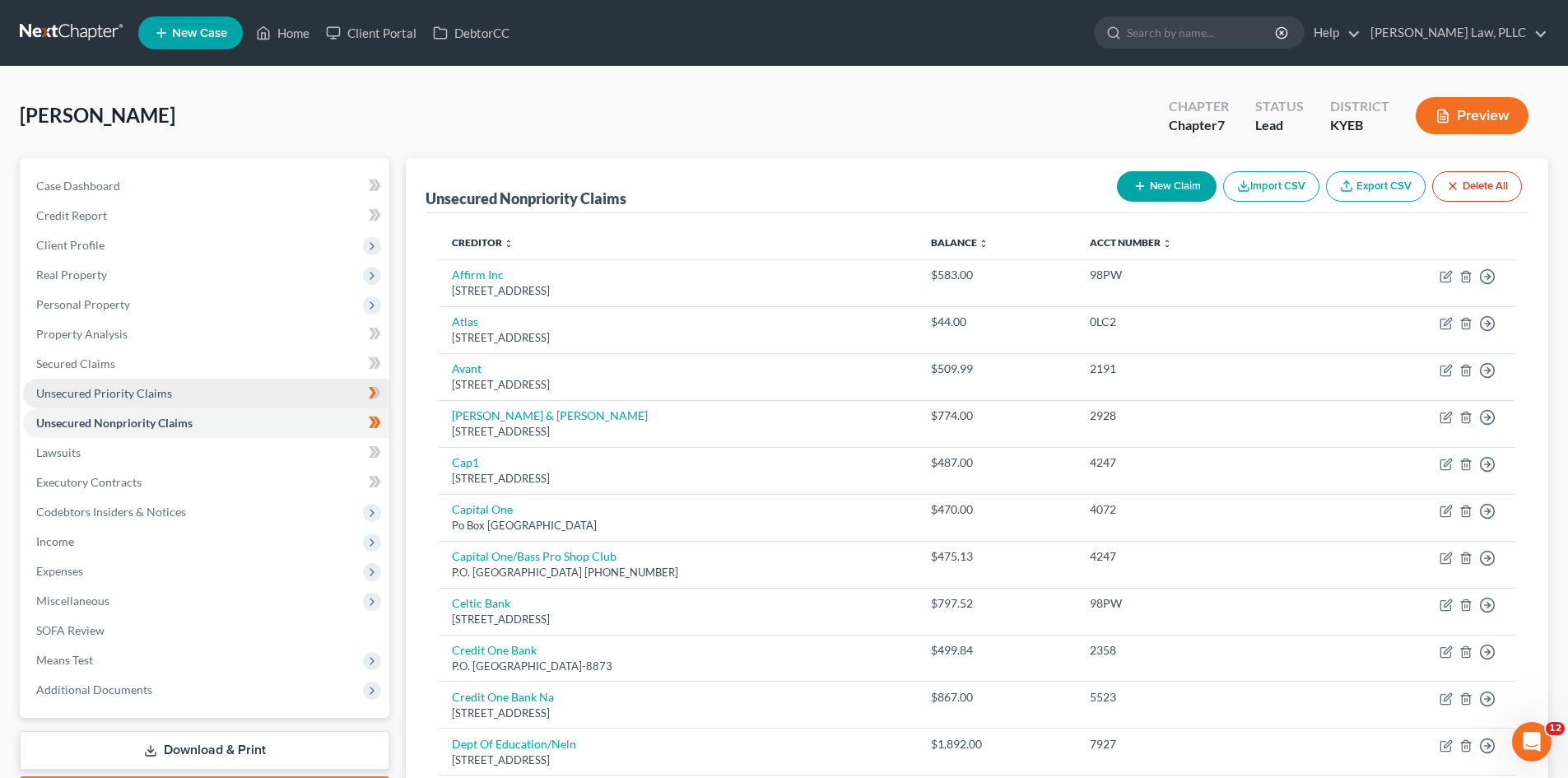
click at [88, 392] on span "Unsecured Priority Claims" at bounding box center [104, 392] width 136 height 14
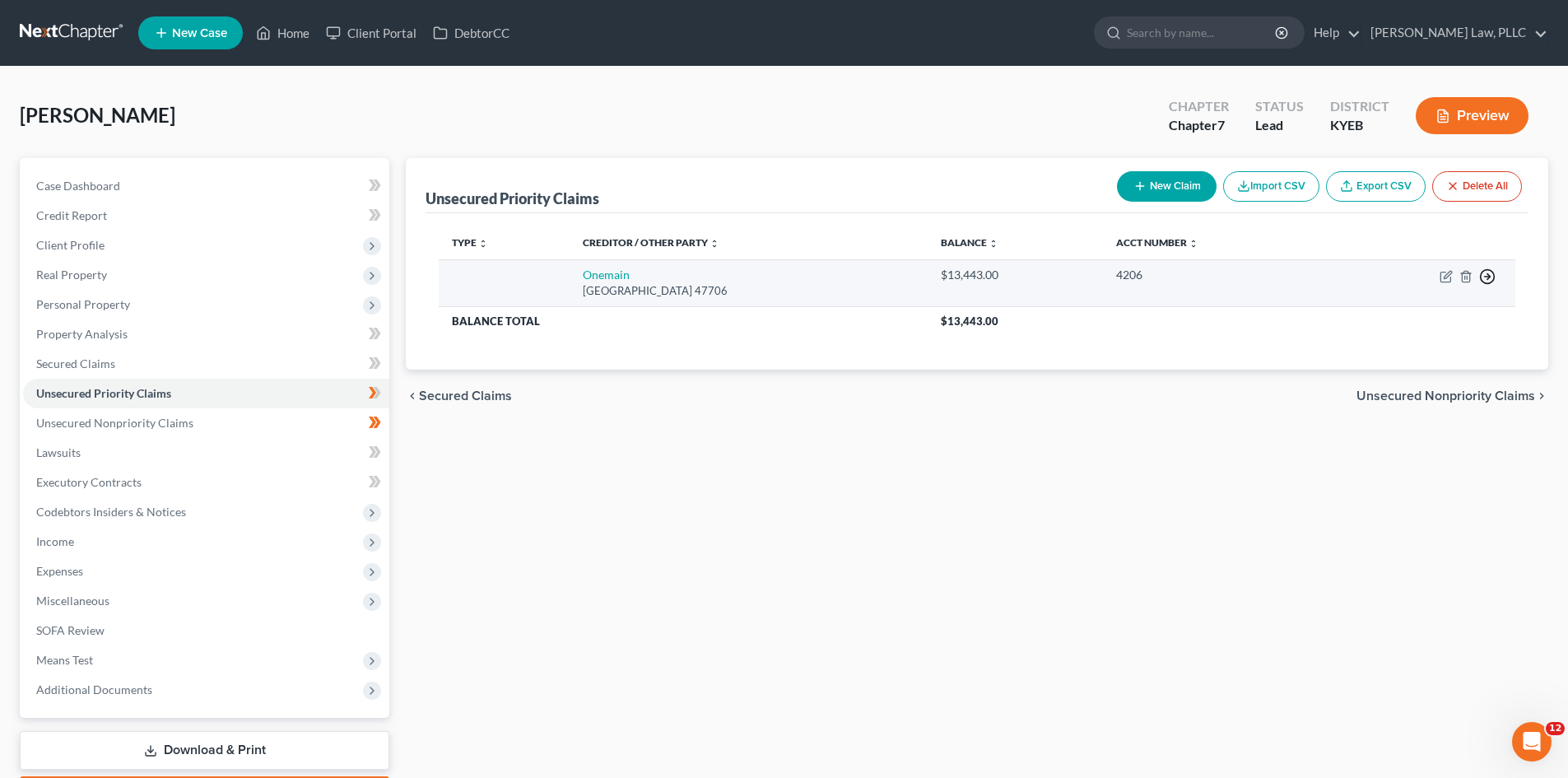
click at [1490, 274] on icon "button" at bounding box center [1488, 276] width 17 height 17
click at [1378, 312] on link "Move to F" at bounding box center [1412, 316] width 138 height 28
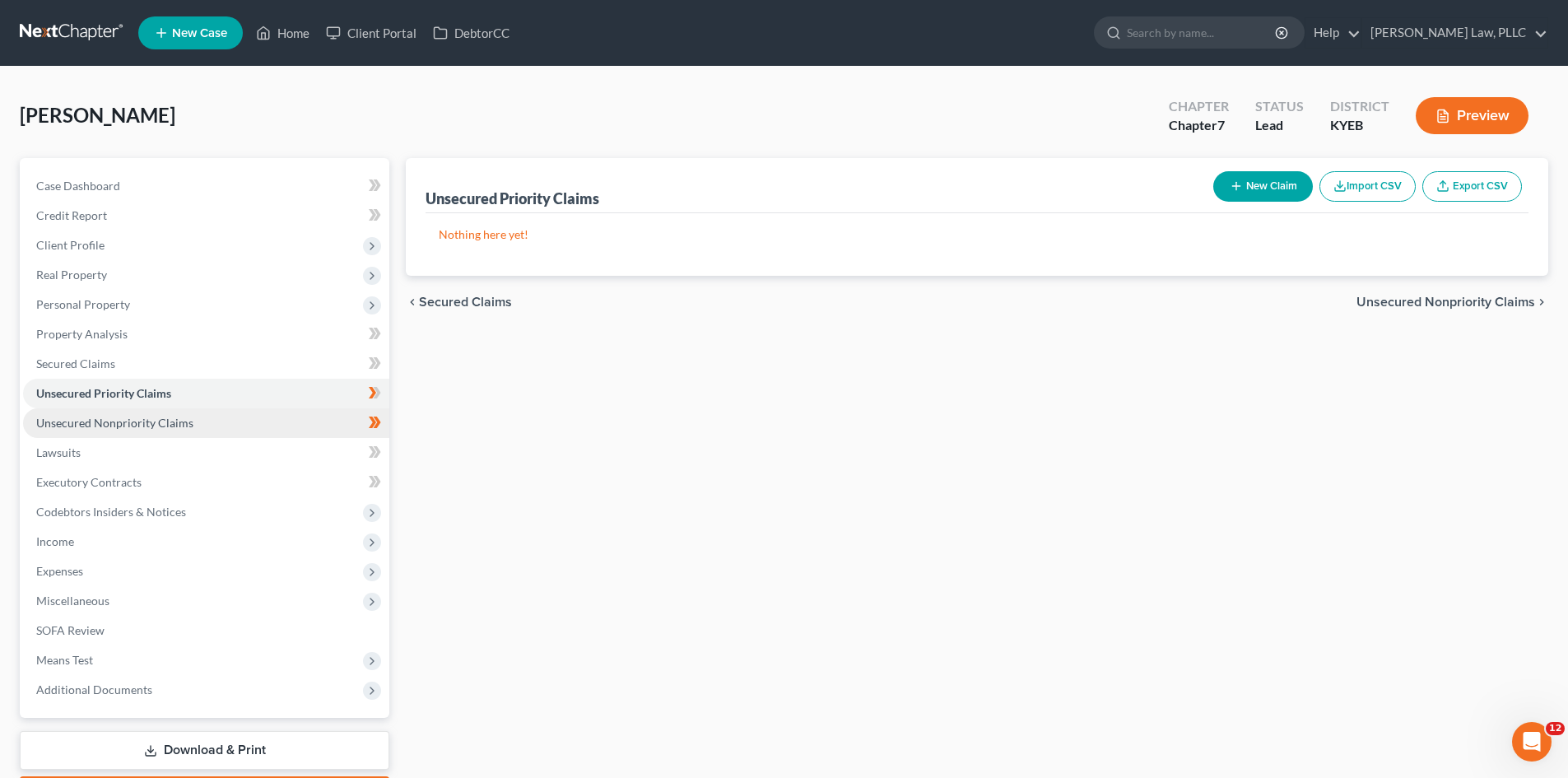
click at [62, 421] on span "Unsecured Nonpriority Claims" at bounding box center [114, 422] width 157 height 14
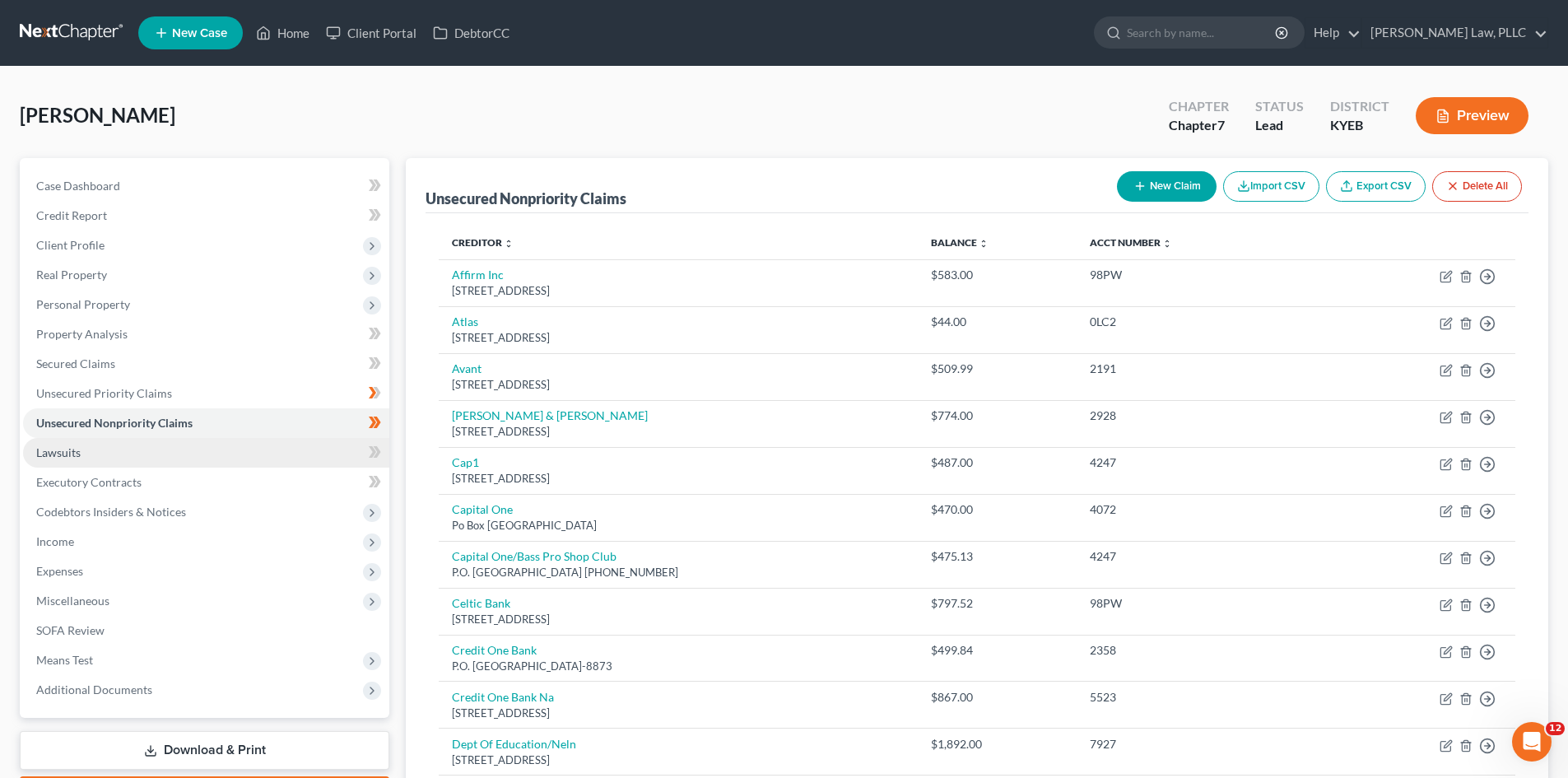
drag, startPoint x: 57, startPoint y: 448, endPoint x: 90, endPoint y: 439, distance: 34.2
click at [57, 448] on span "Lawsuits" at bounding box center [58, 452] width 44 height 14
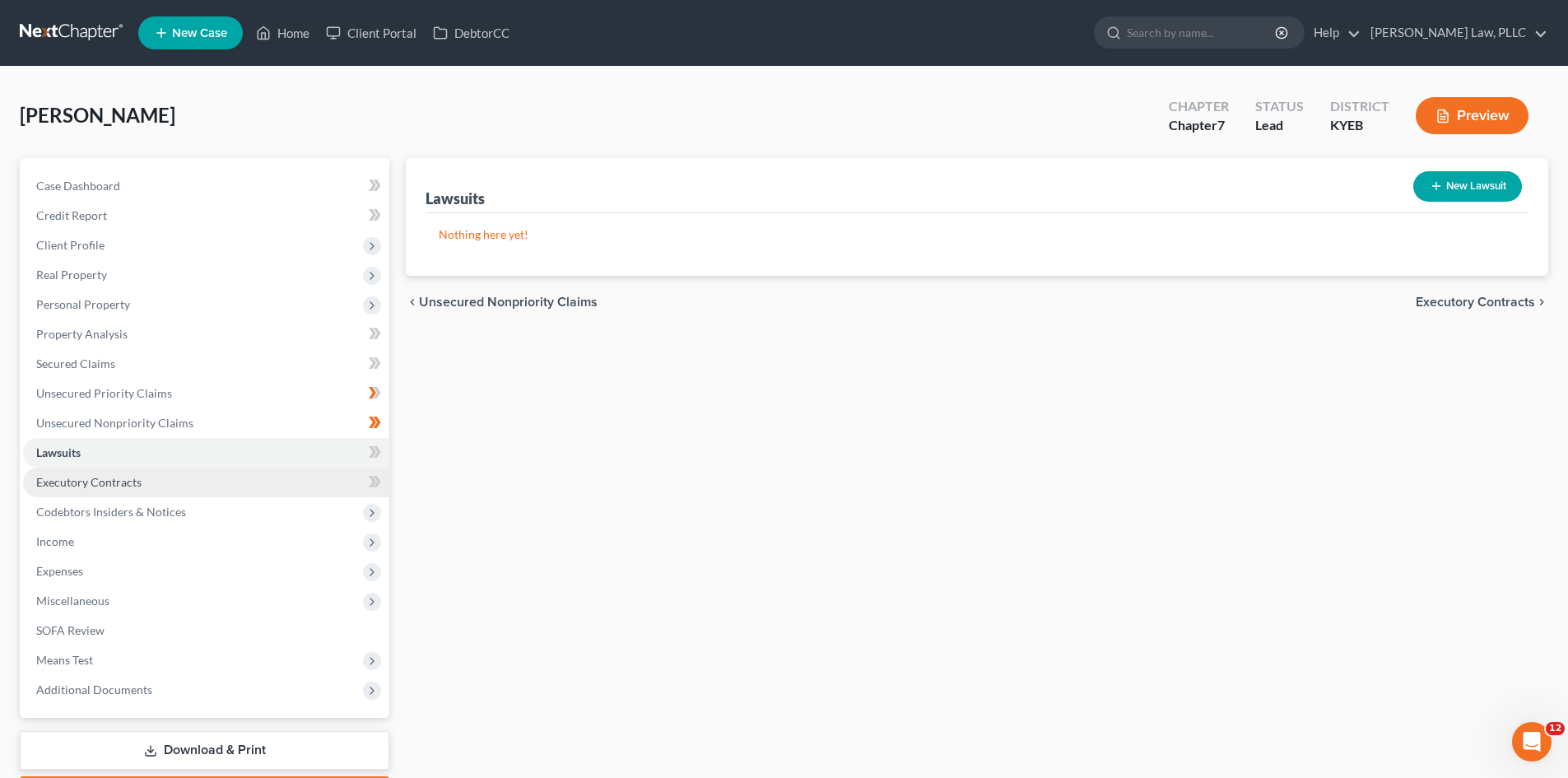
click at [109, 485] on span "Executory Contracts" at bounding box center [89, 482] width 105 height 14
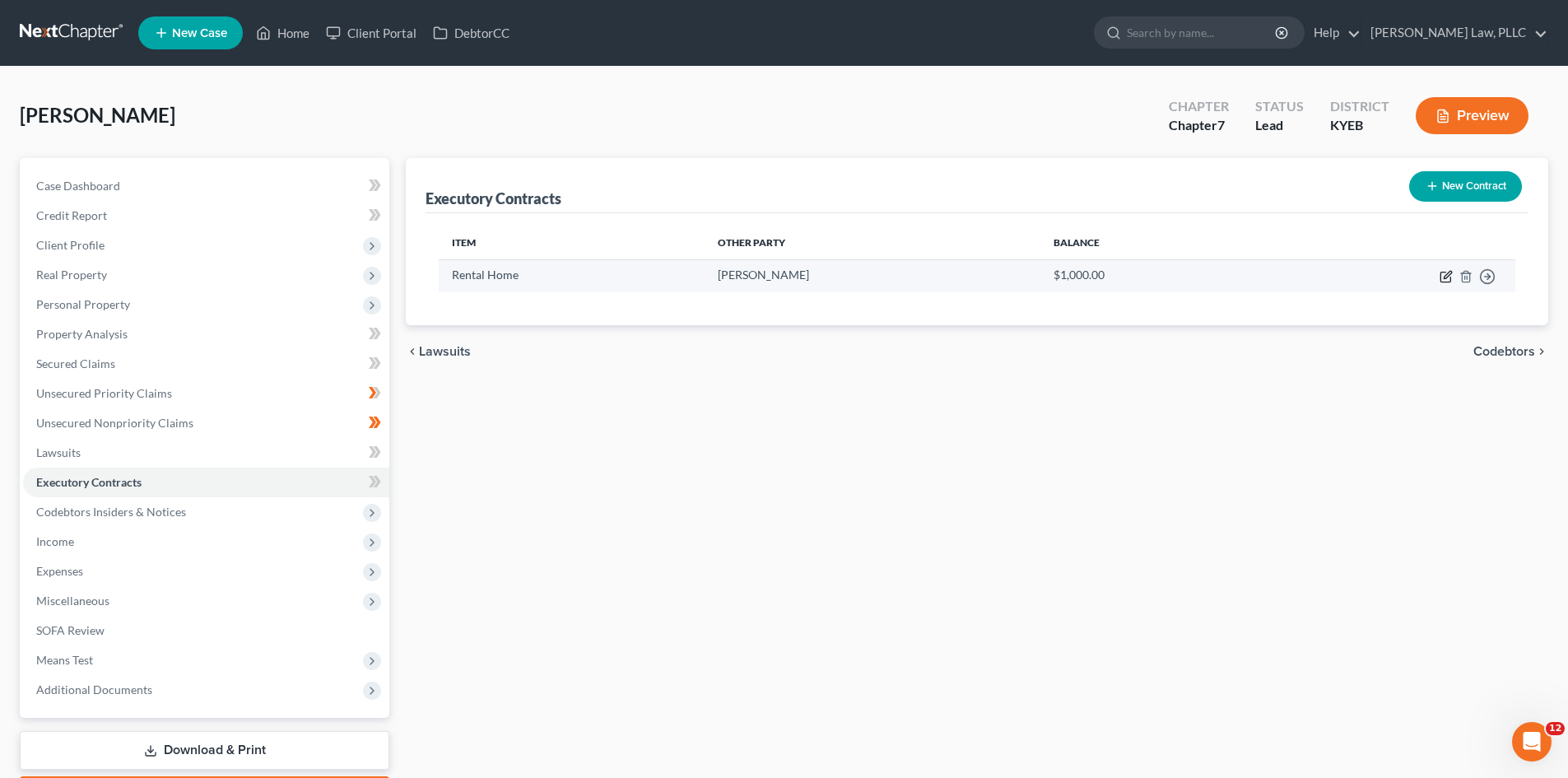
click at [1442, 275] on icon "button" at bounding box center [1446, 277] width 10 height 10
select select "2"
select select "18"
select select "0"
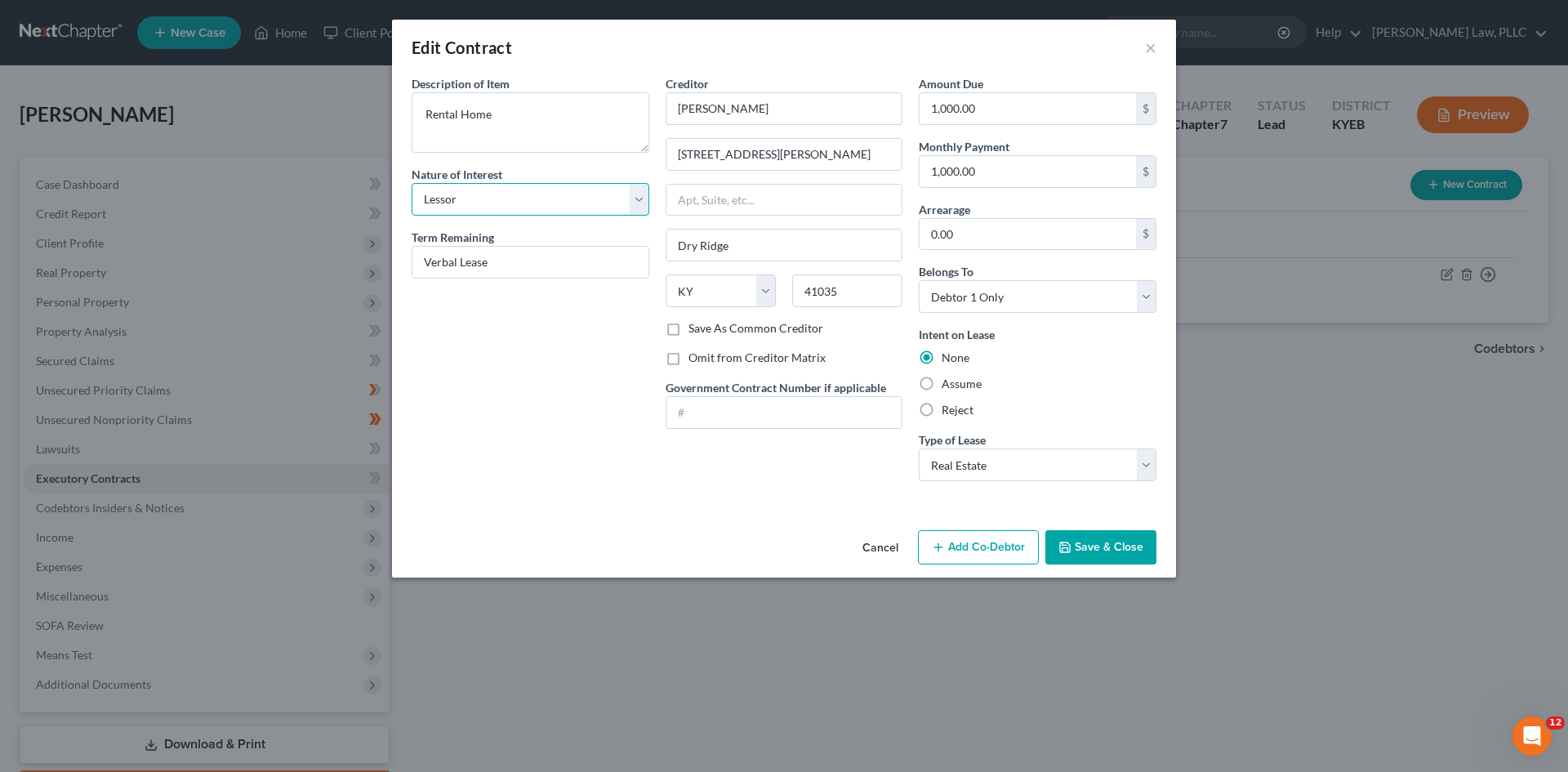
click at [643, 194] on select "Select Purchaser Agent Lessor Lessee" at bounding box center [530, 199] width 238 height 32
select select "3"
click at [412, 183] on select "Select Purchaser Agent Lessor Lessee" at bounding box center [530, 199] width 238 height 32
click at [553, 377] on div "Description of non-residential real property * Description of Item * Rental Hom…" at bounding box center [530, 285] width 254 height 419
click at [942, 383] on label "Assume" at bounding box center [962, 384] width 40 height 17
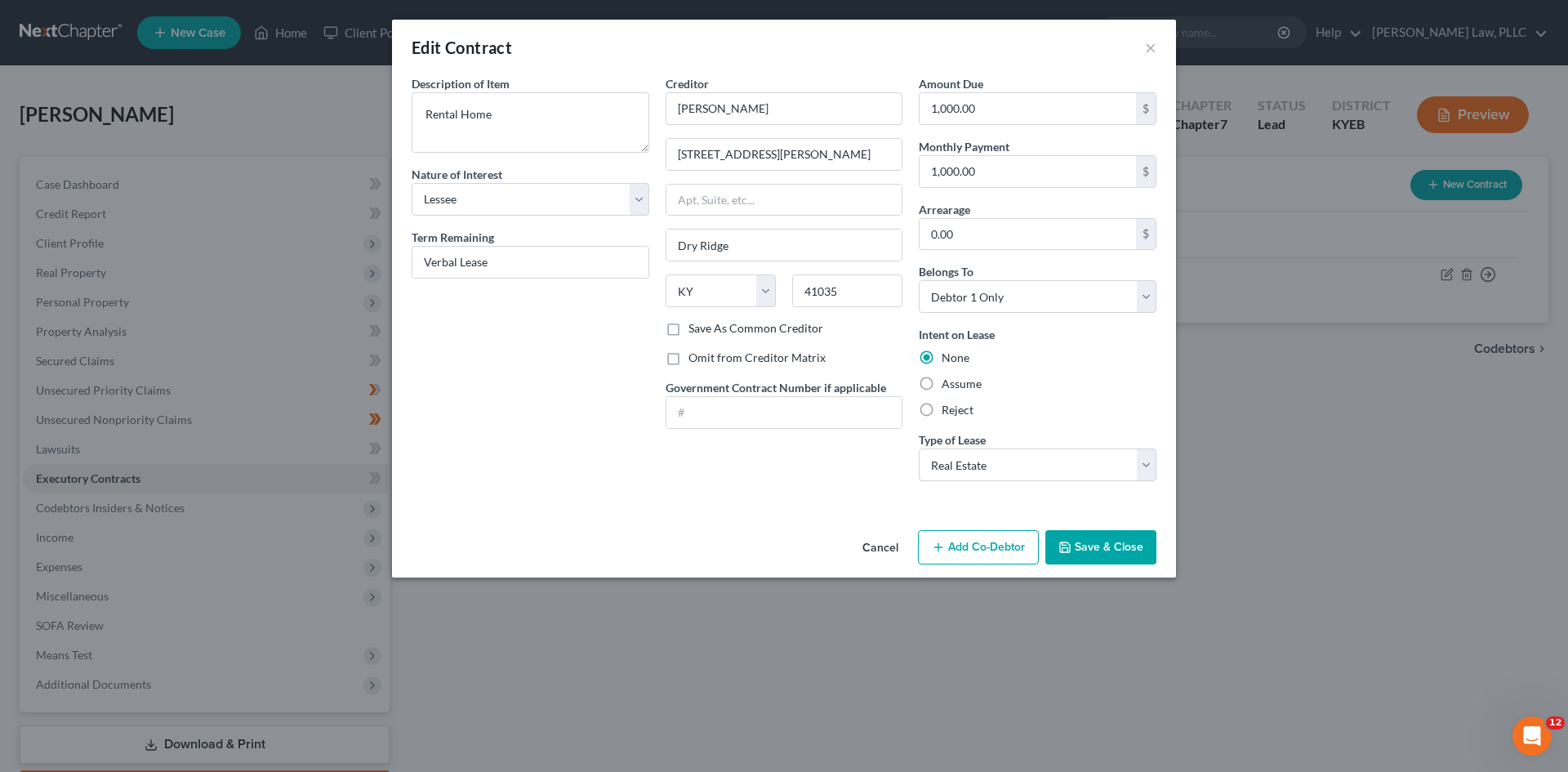
click at [948, 383] on input "Assume" at bounding box center [953, 381] width 11 height 11
radio input "true"
click at [1083, 541] on button "Save & Close" at bounding box center [1101, 547] width 111 height 34
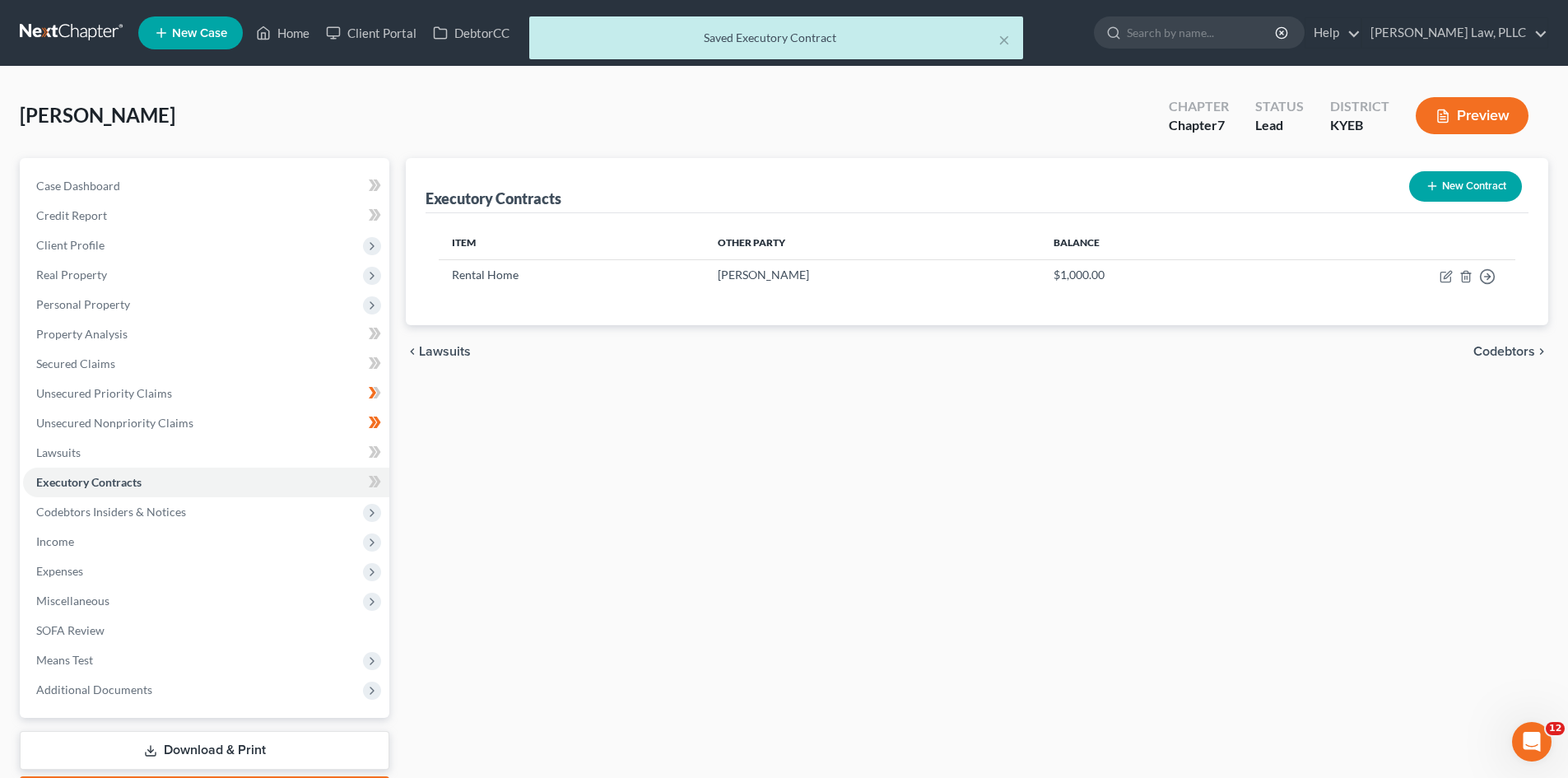
click at [1440, 120] on icon "button" at bounding box center [1444, 116] width 15 height 15
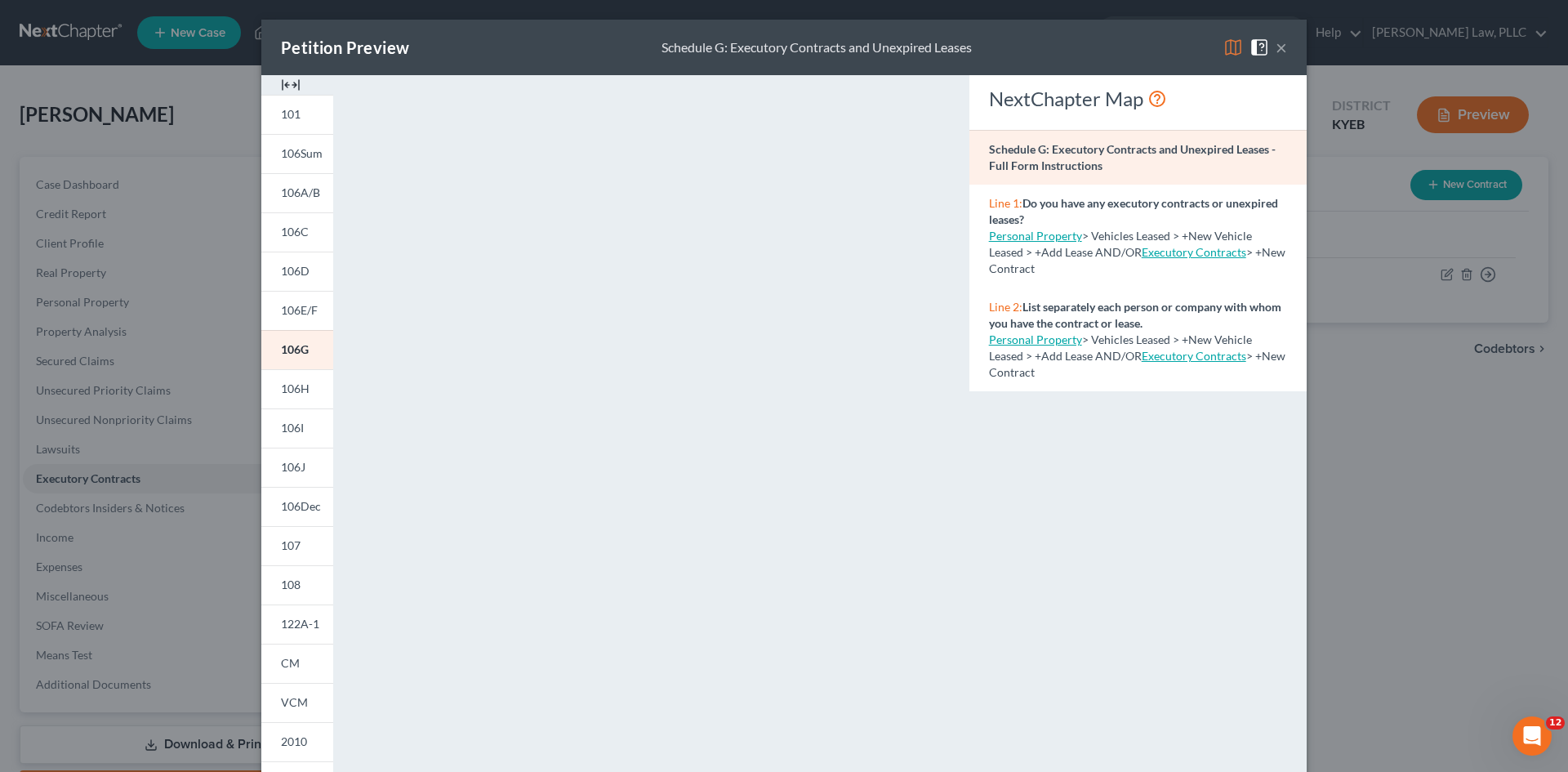
click at [1276, 46] on button "×" at bounding box center [1281, 47] width 12 height 20
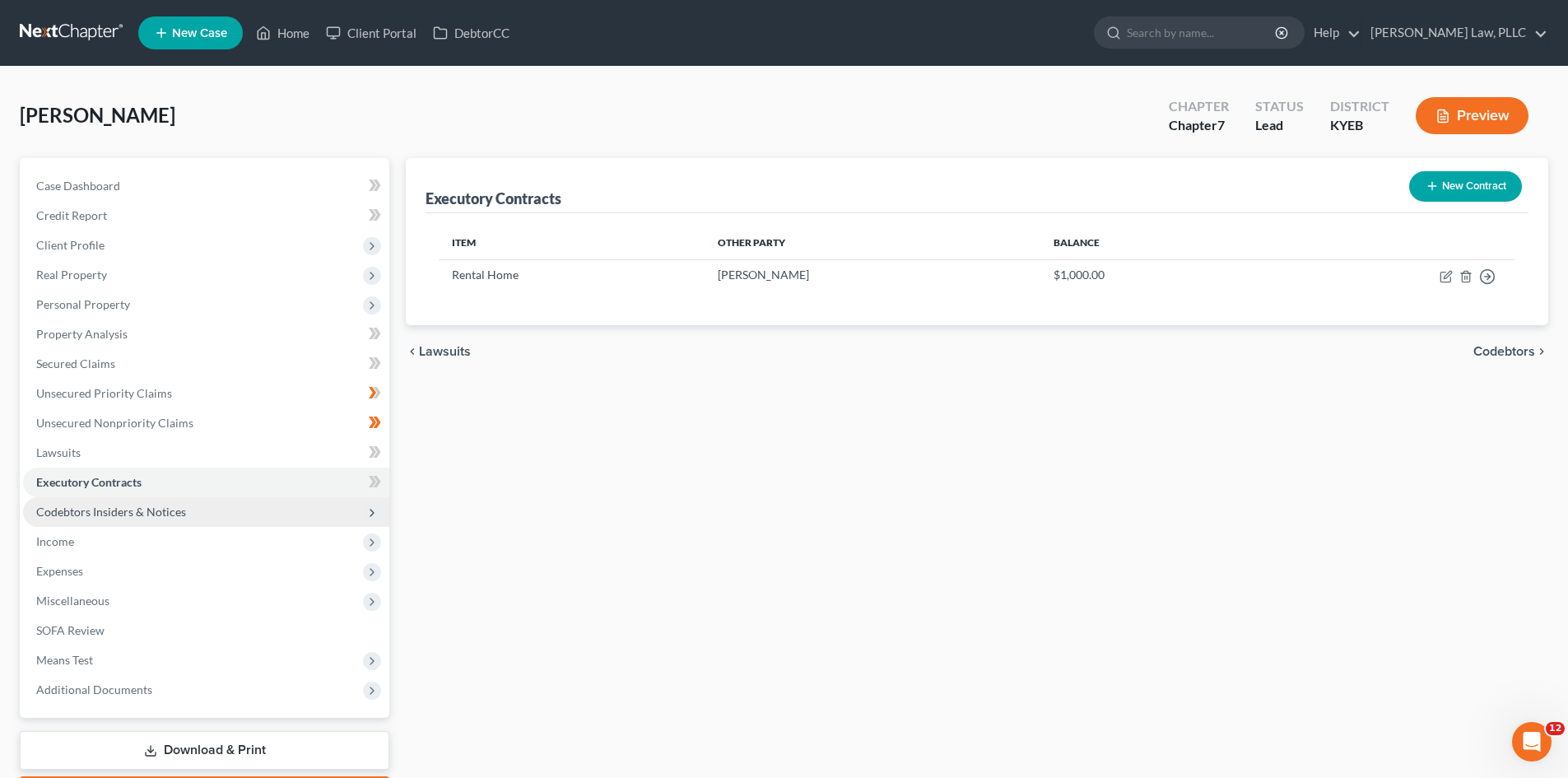
click at [113, 505] on span "Codebtors Insiders & Notices" at bounding box center [110, 511] width 149 height 14
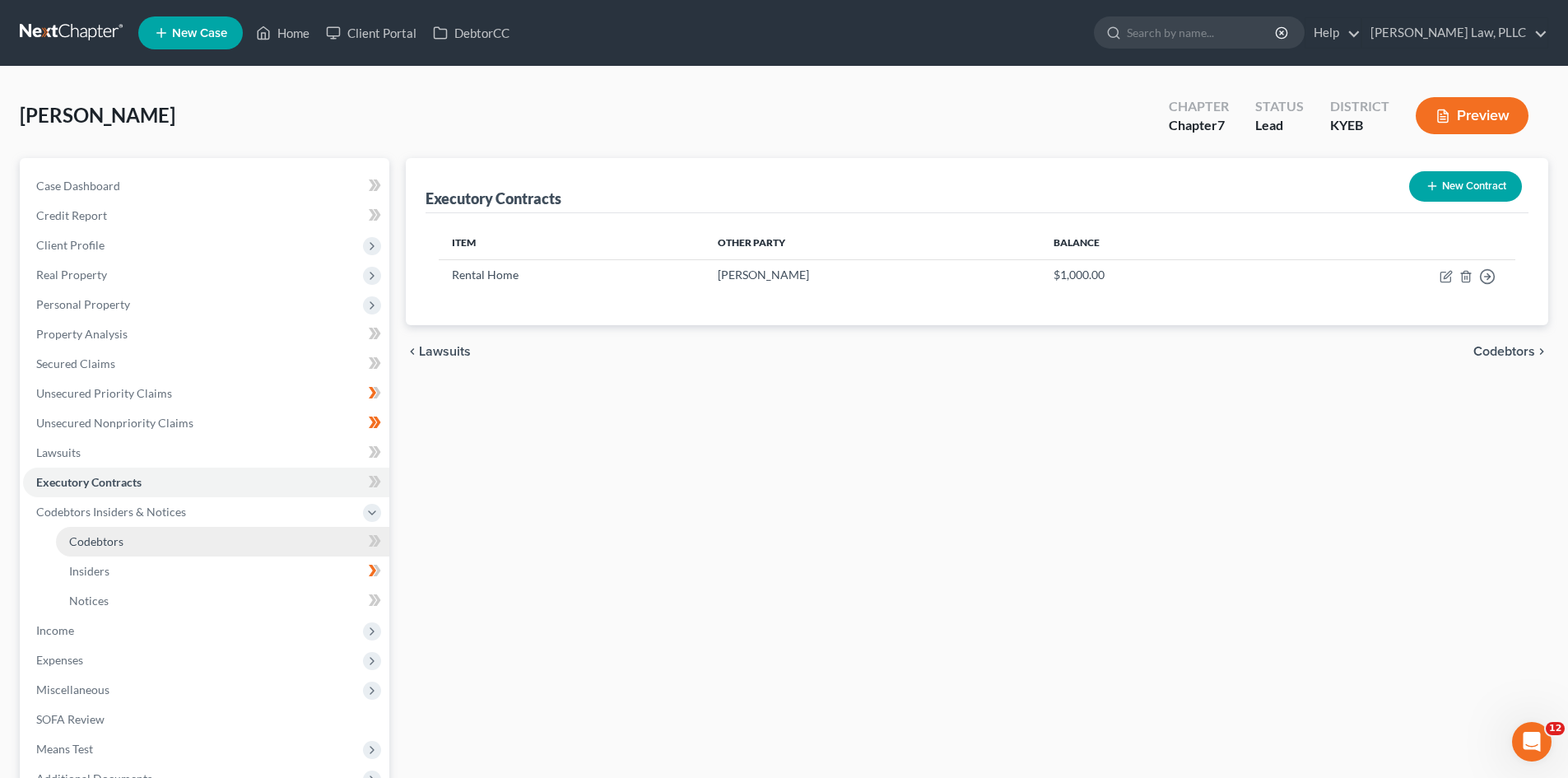
click at [91, 542] on span "Codebtors" at bounding box center [96, 541] width 54 height 14
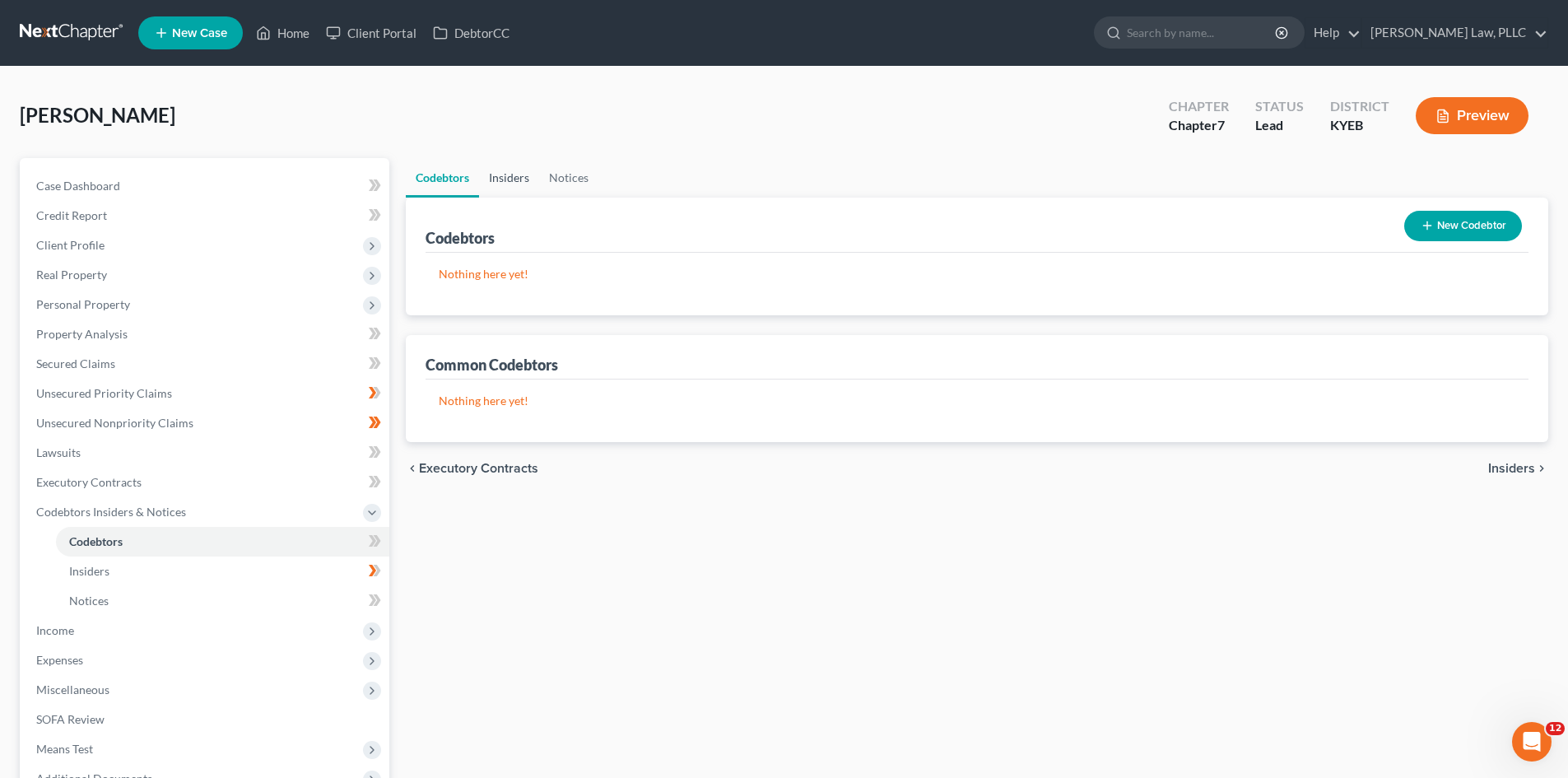
click at [513, 176] on link "Insiders" at bounding box center [509, 177] width 60 height 39
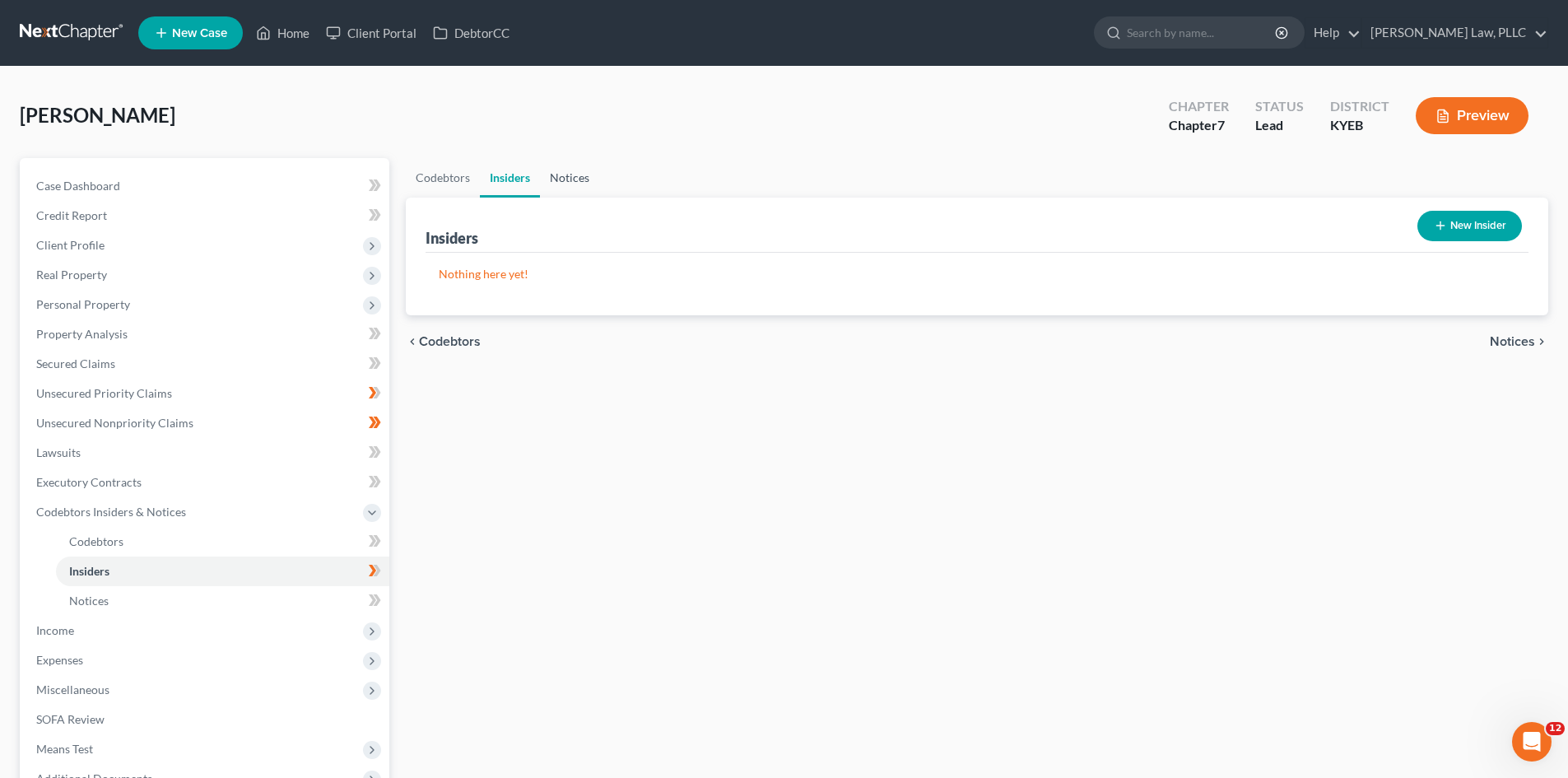
click at [559, 180] on link "Notices" at bounding box center [569, 177] width 59 height 39
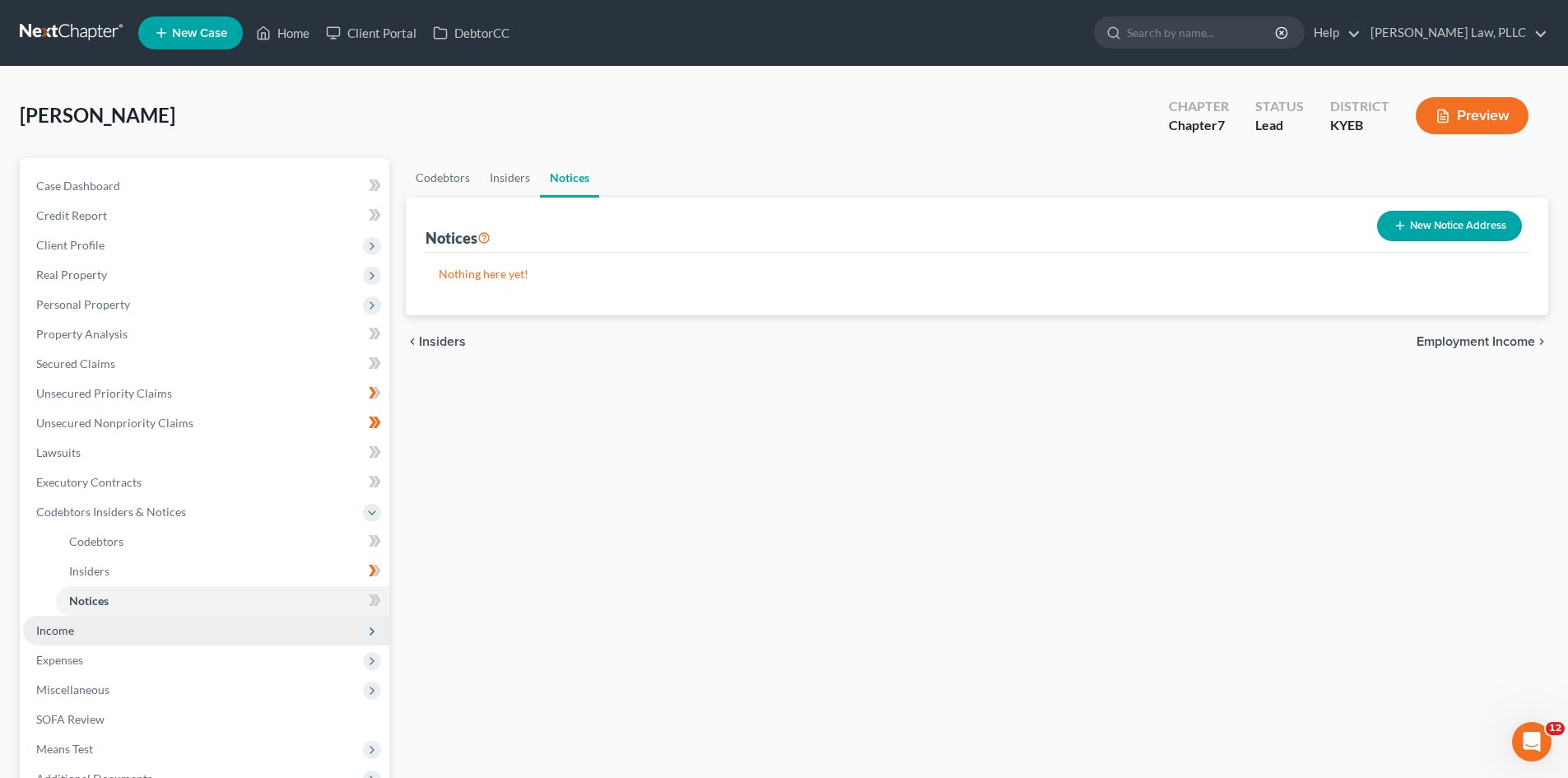
click at [63, 631] on span "Income" at bounding box center [54, 629] width 38 height 14
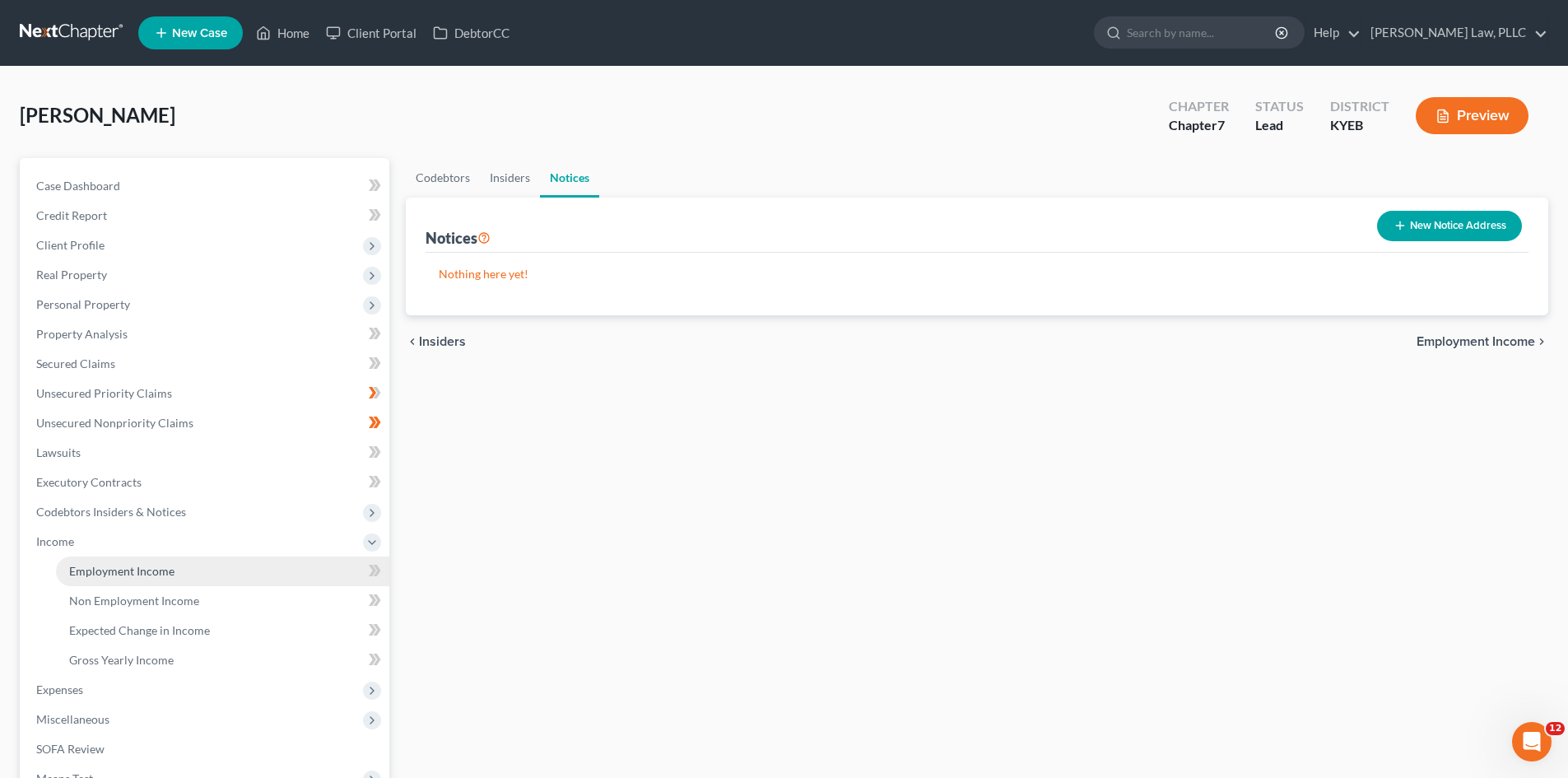
click at [122, 559] on link "Employment Income" at bounding box center [222, 571] width 333 height 29
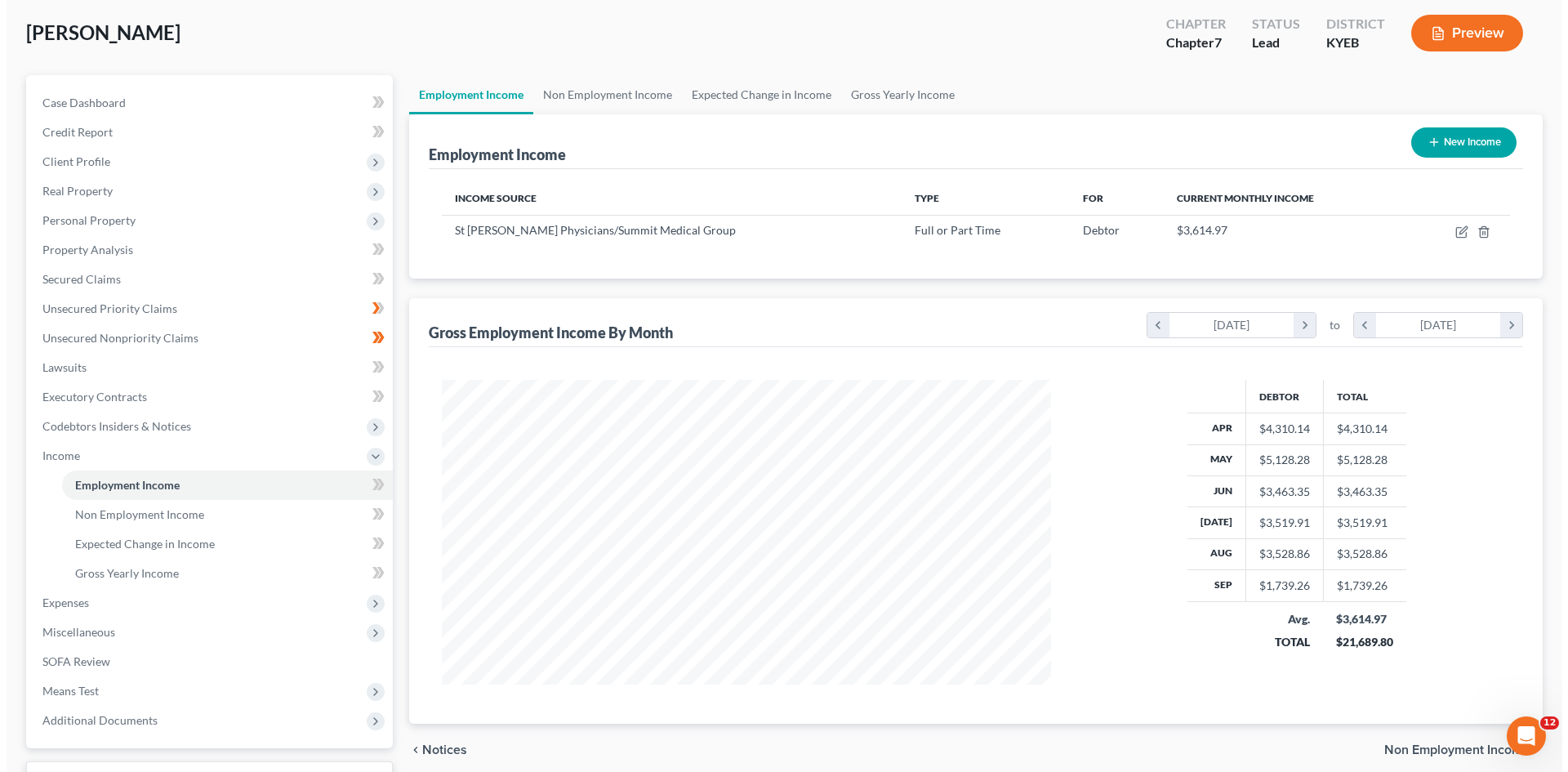
scroll to position [163, 0]
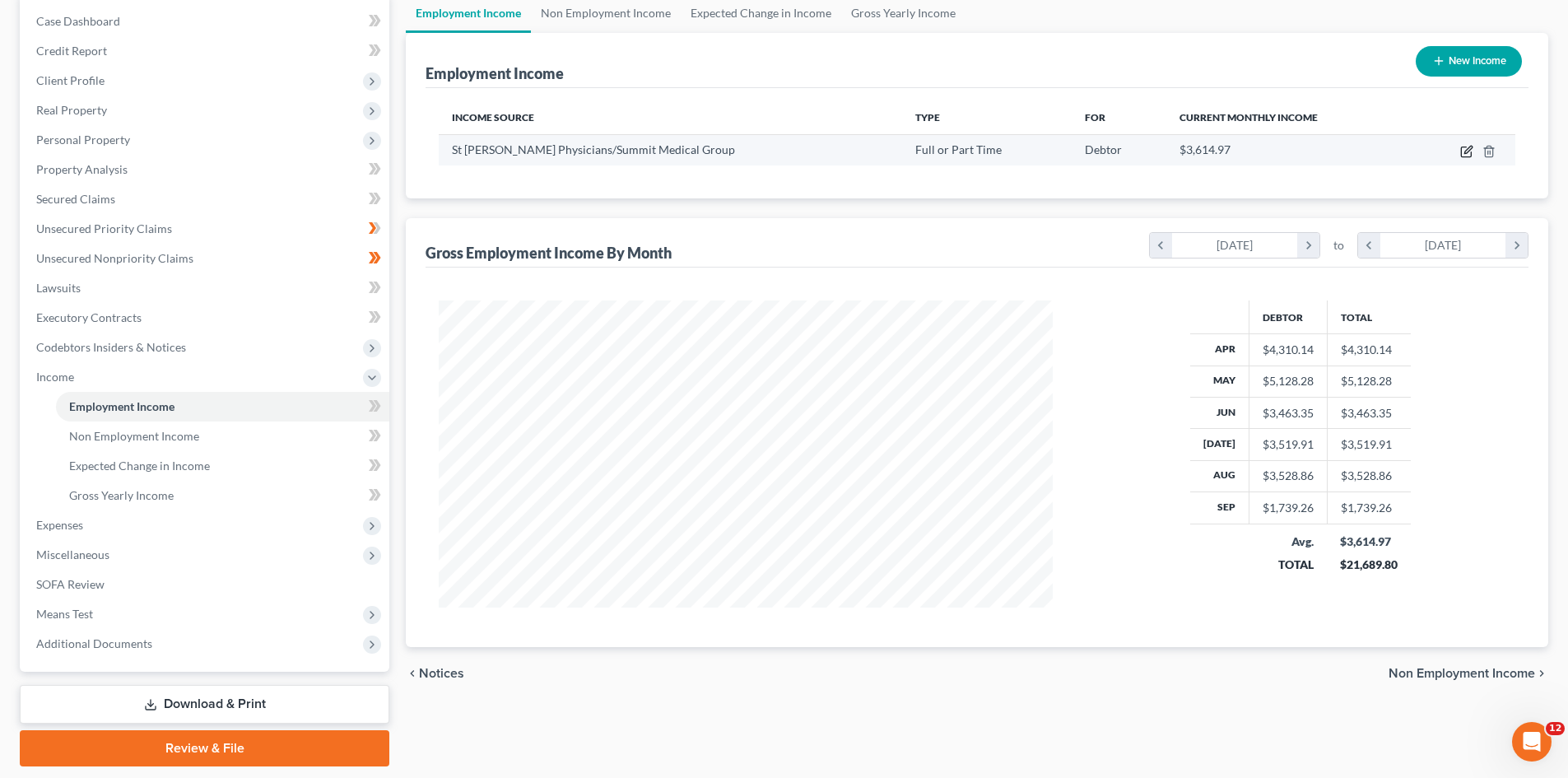
click at [1464, 150] on icon "button" at bounding box center [1467, 152] width 13 height 13
select select "0"
select select "18"
select select "2"
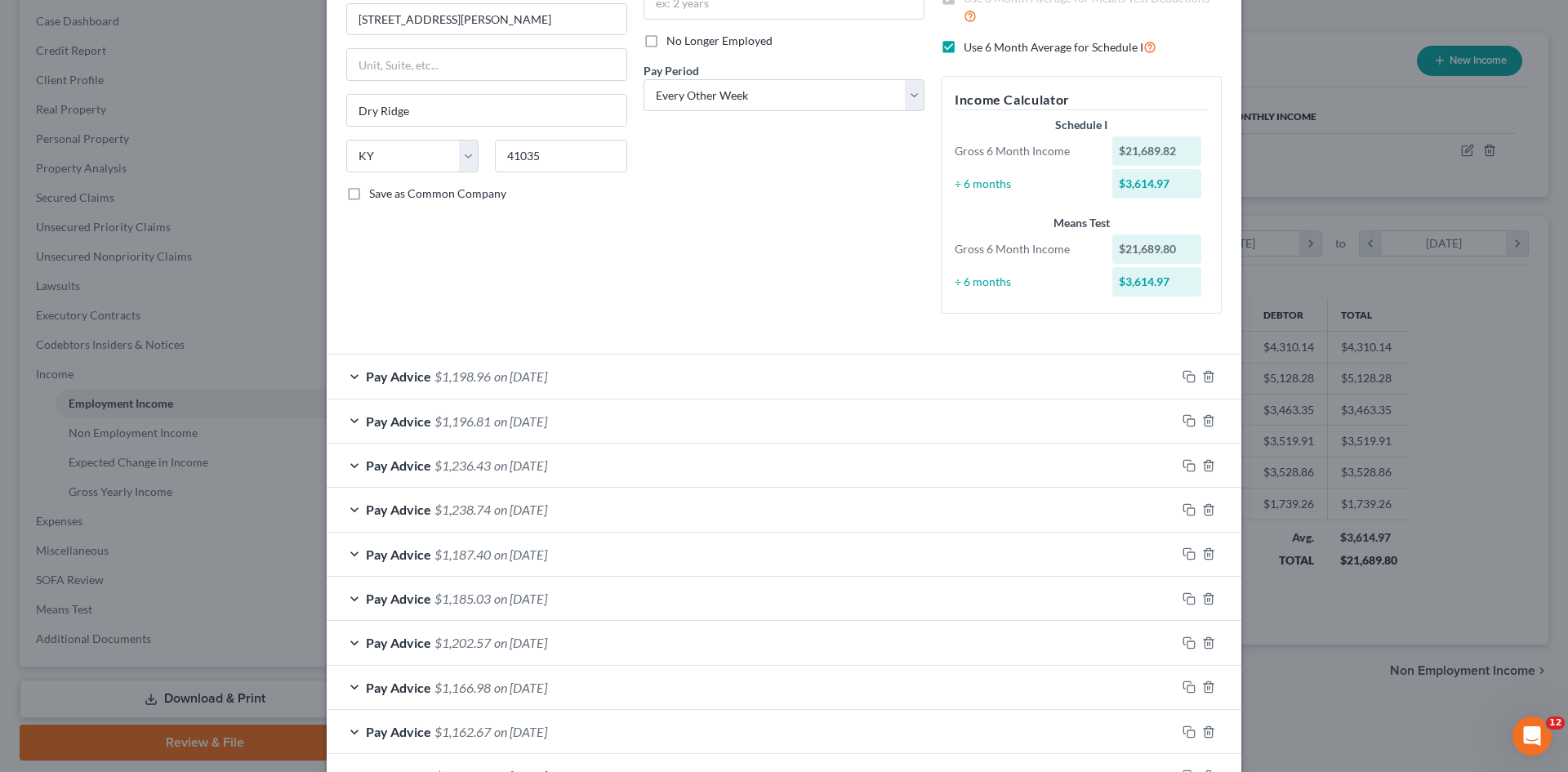
scroll to position [245, 0]
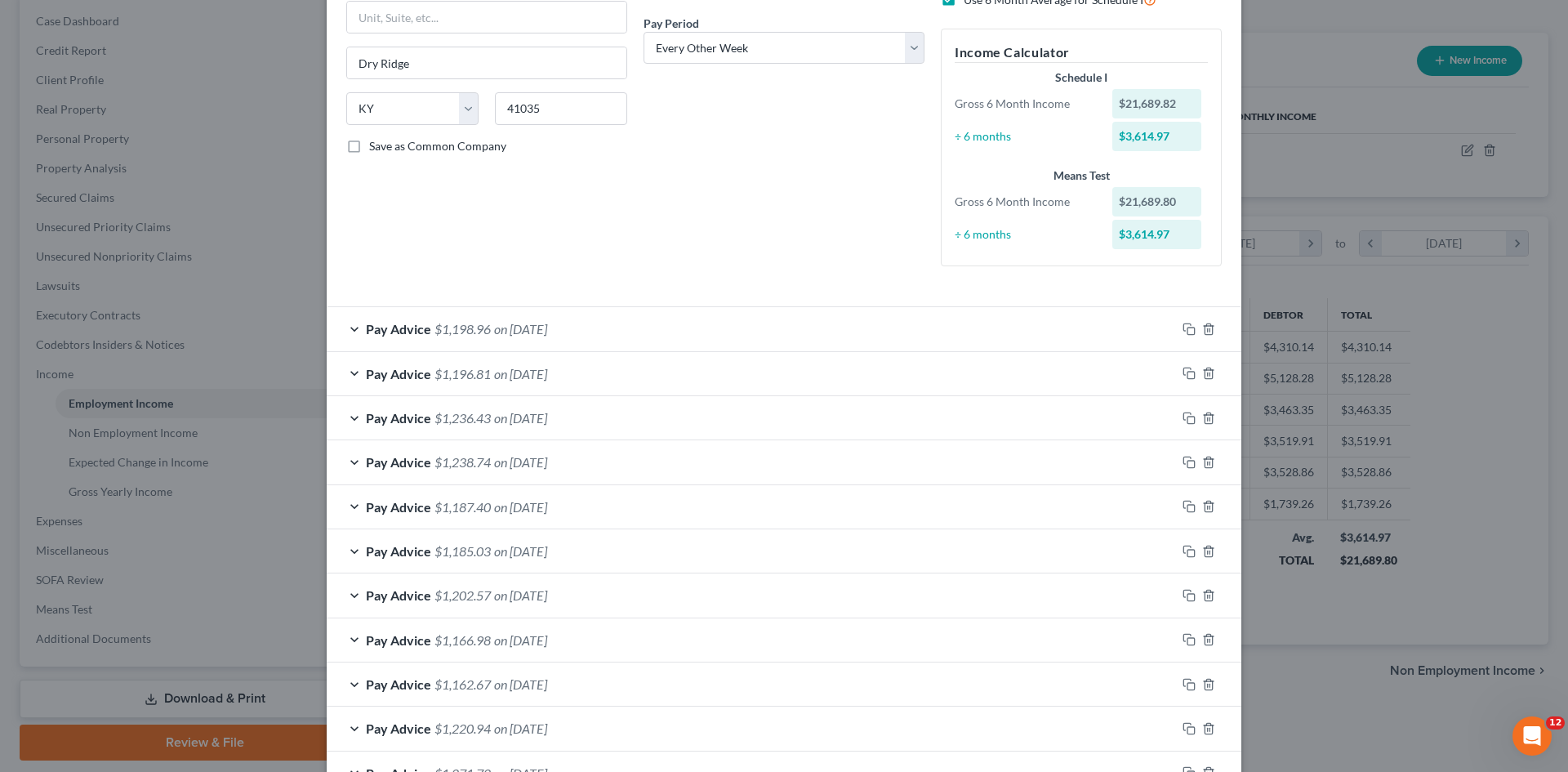
click at [356, 327] on div "Pay Advice $1,198.96 on [DATE]" at bounding box center [750, 329] width 849 height 43
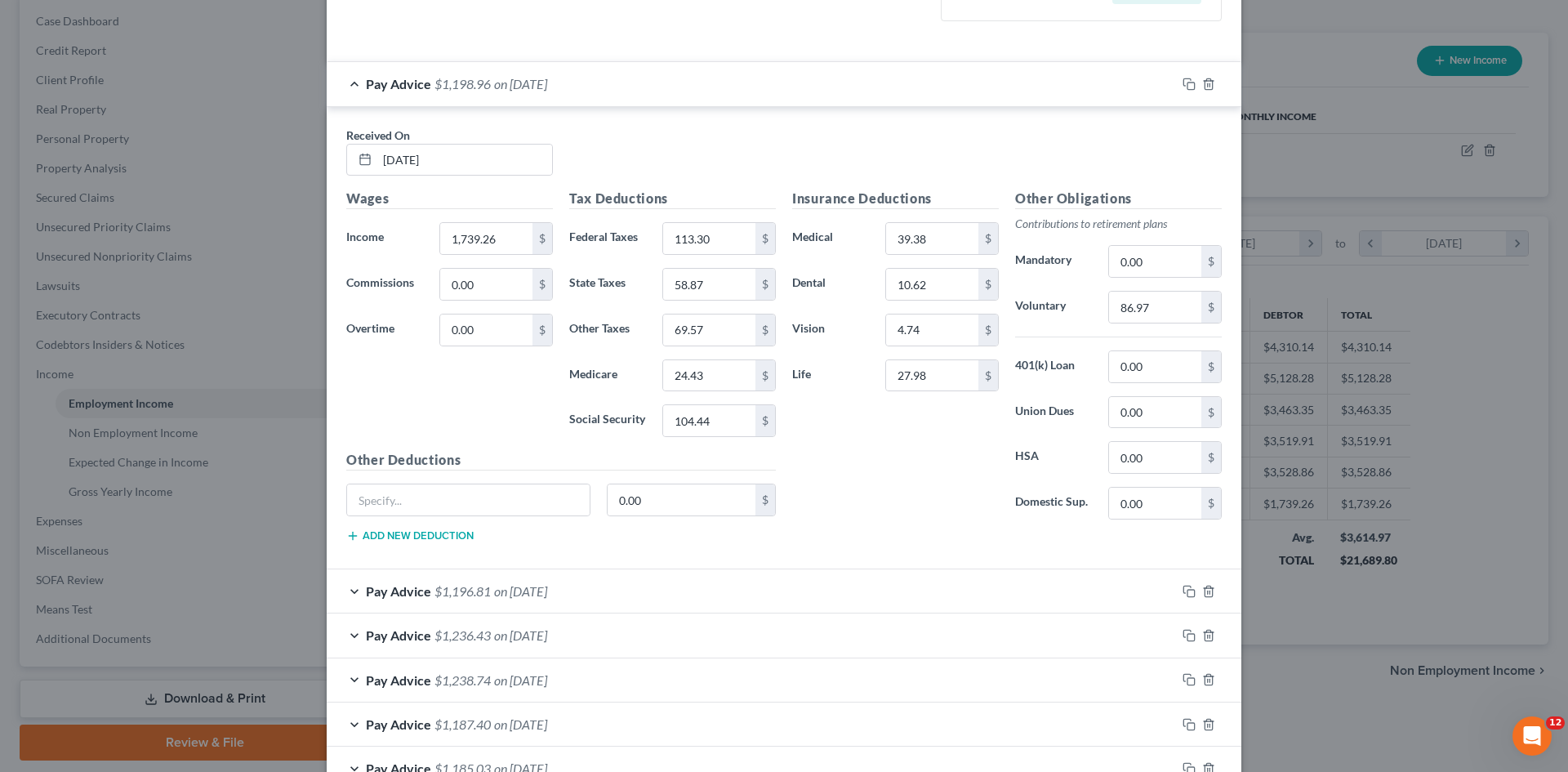
scroll to position [572, 0]
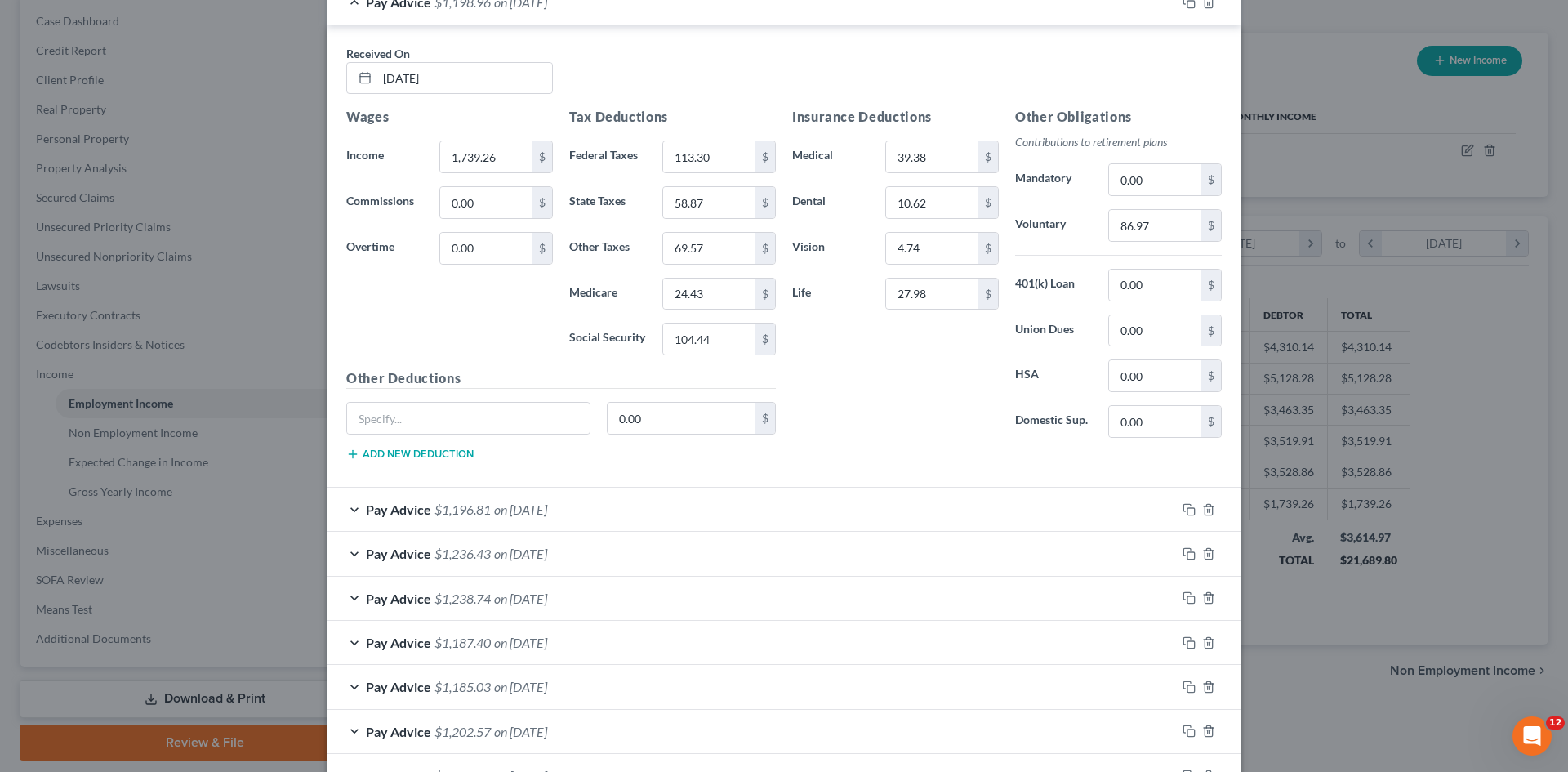
click at [395, 508] on span "Pay Advice" at bounding box center [398, 509] width 65 height 16
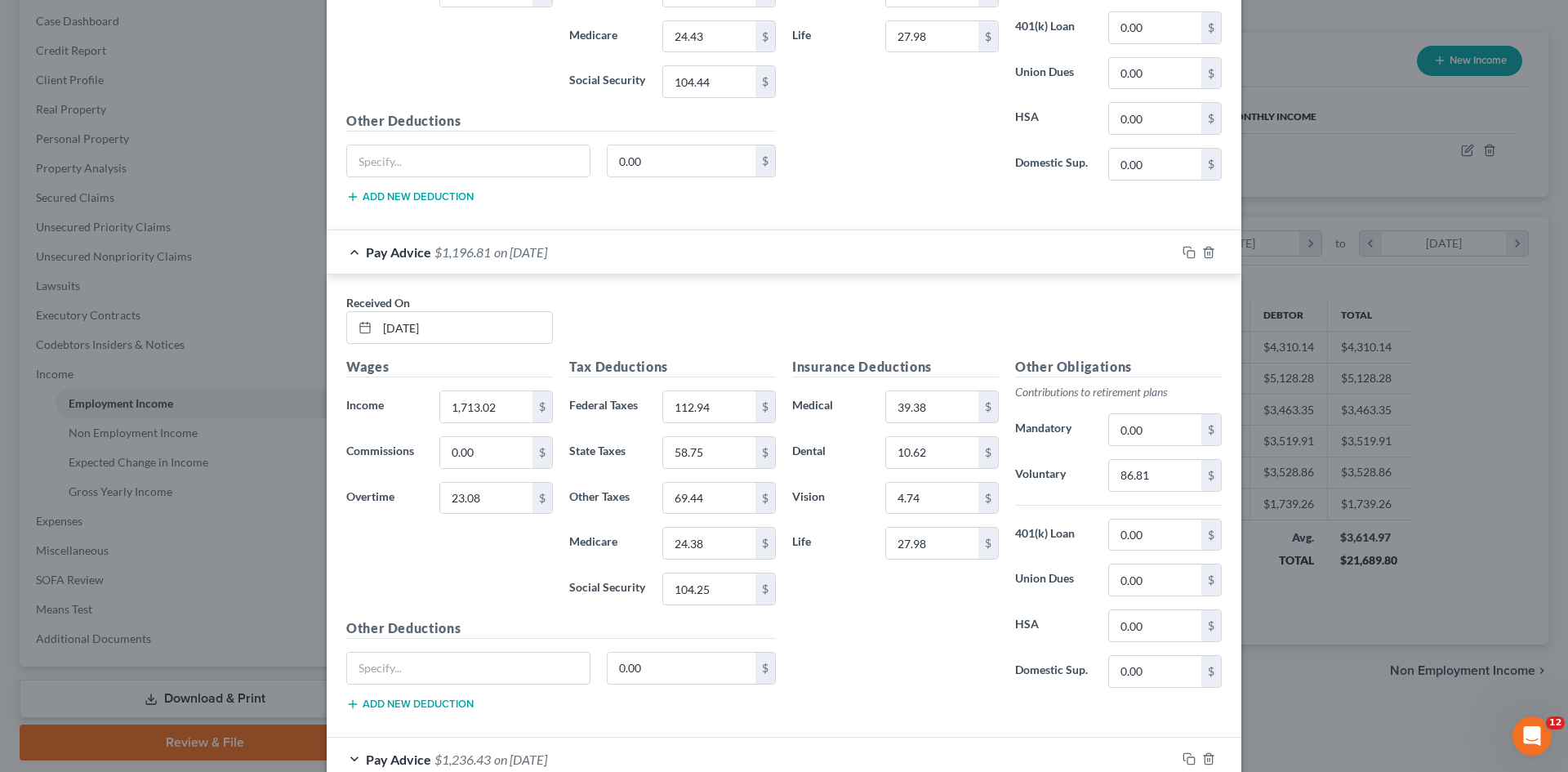
scroll to position [817, 0]
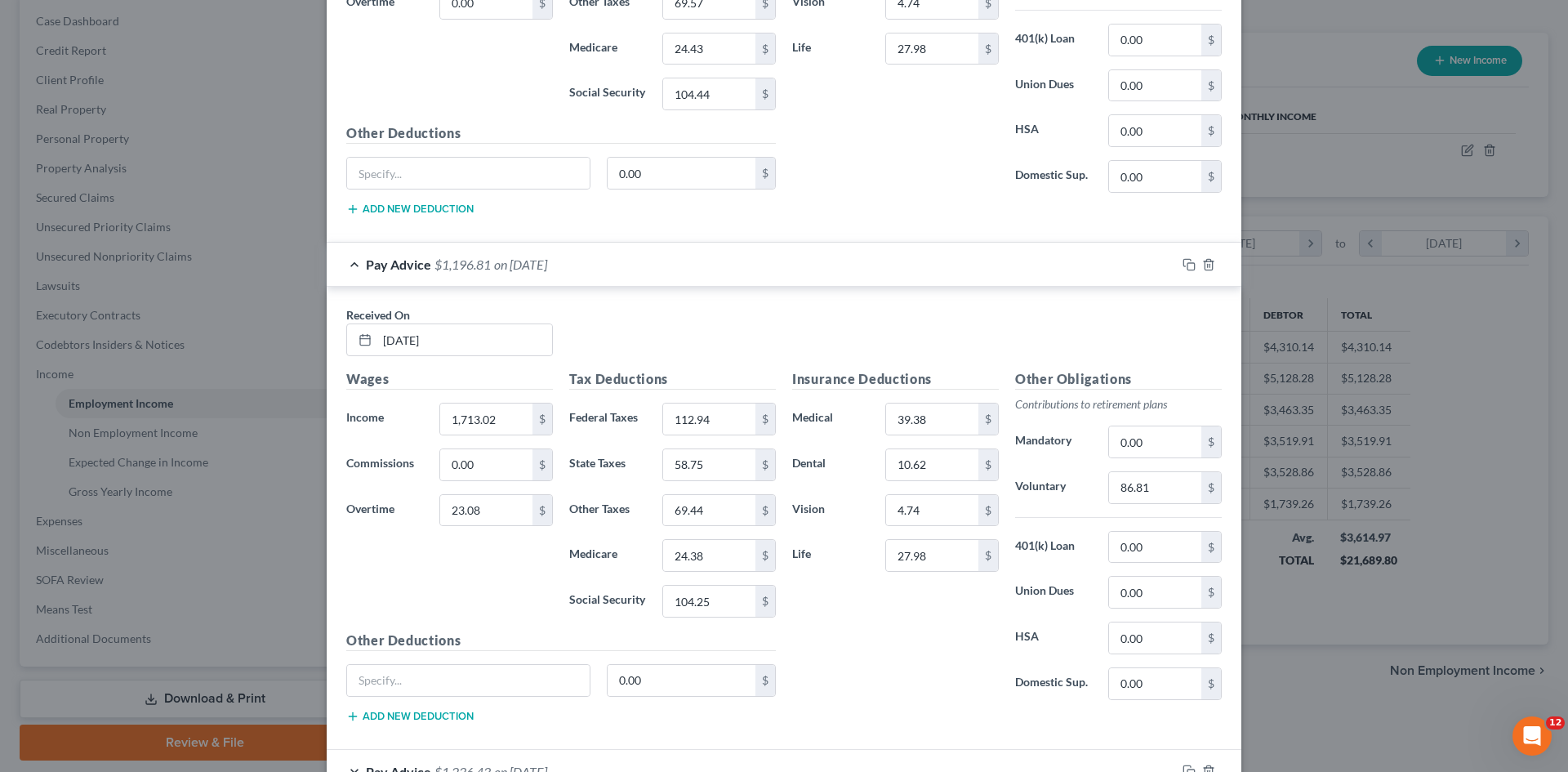
click at [353, 258] on div "Pay Advice $1,196.81 on [DATE]" at bounding box center [750, 264] width 849 height 43
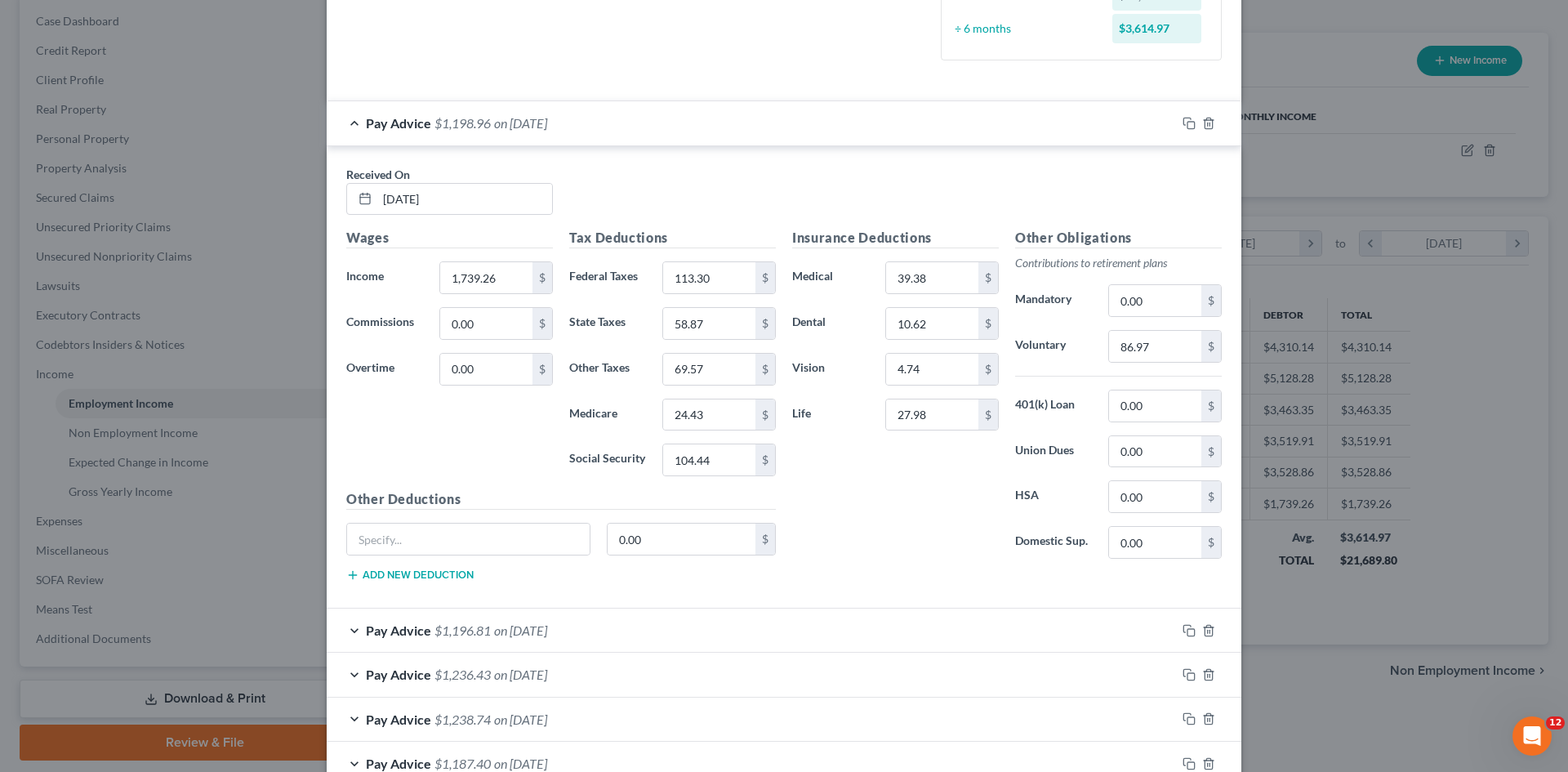
scroll to position [490, 0]
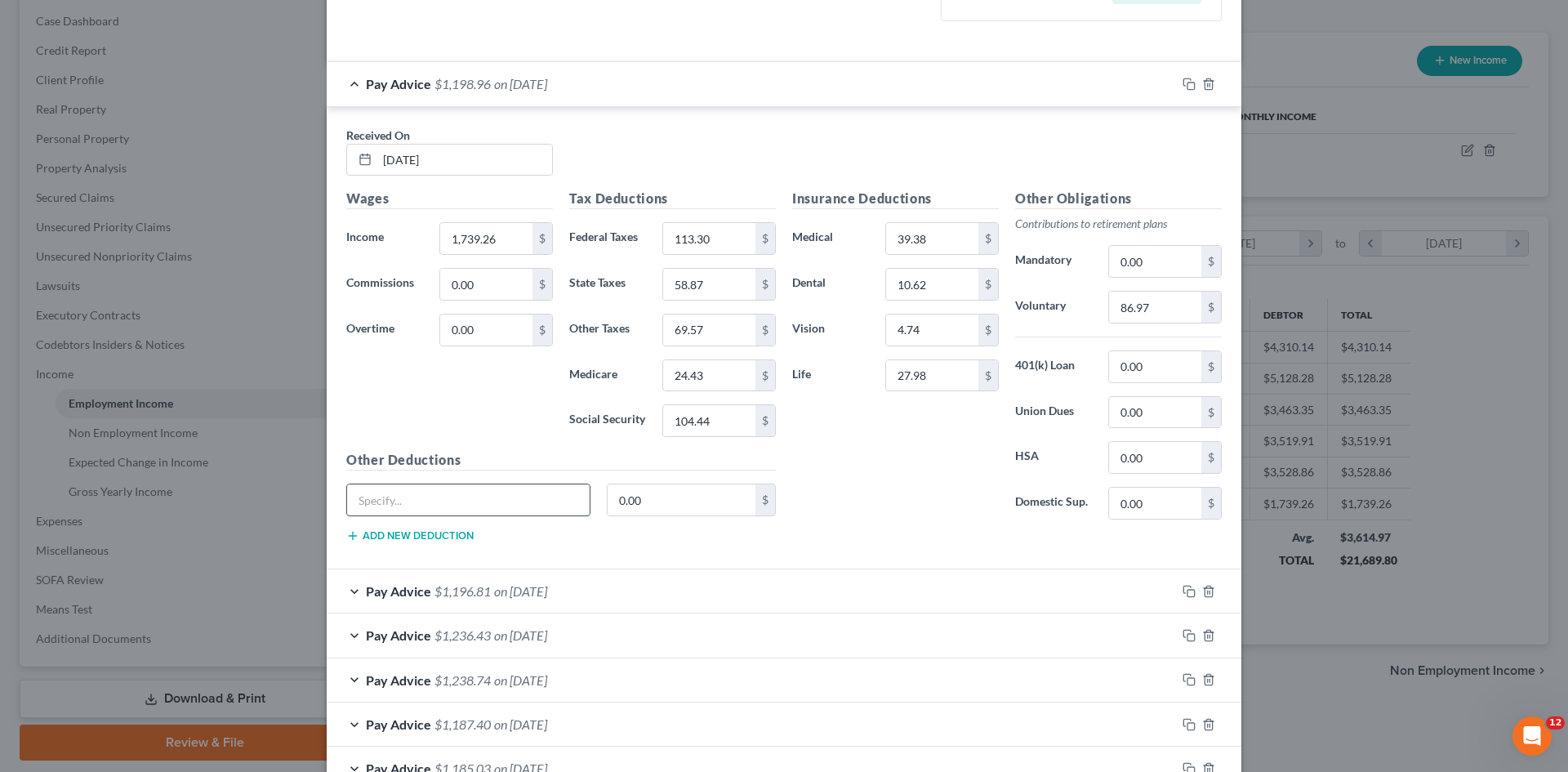
click at [493, 493] on input "text" at bounding box center [468, 499] width 243 height 31
type input "Accident"
type input "12.54"
click at [898, 437] on div "Insurance Deductions Medical 39.38 $ Dental 10.62 $ Vision 4.74 $ Life 27.98 $" at bounding box center [895, 360] width 223 height 344
click at [365, 533] on button "Add new deduction" at bounding box center [410, 536] width 128 height 13
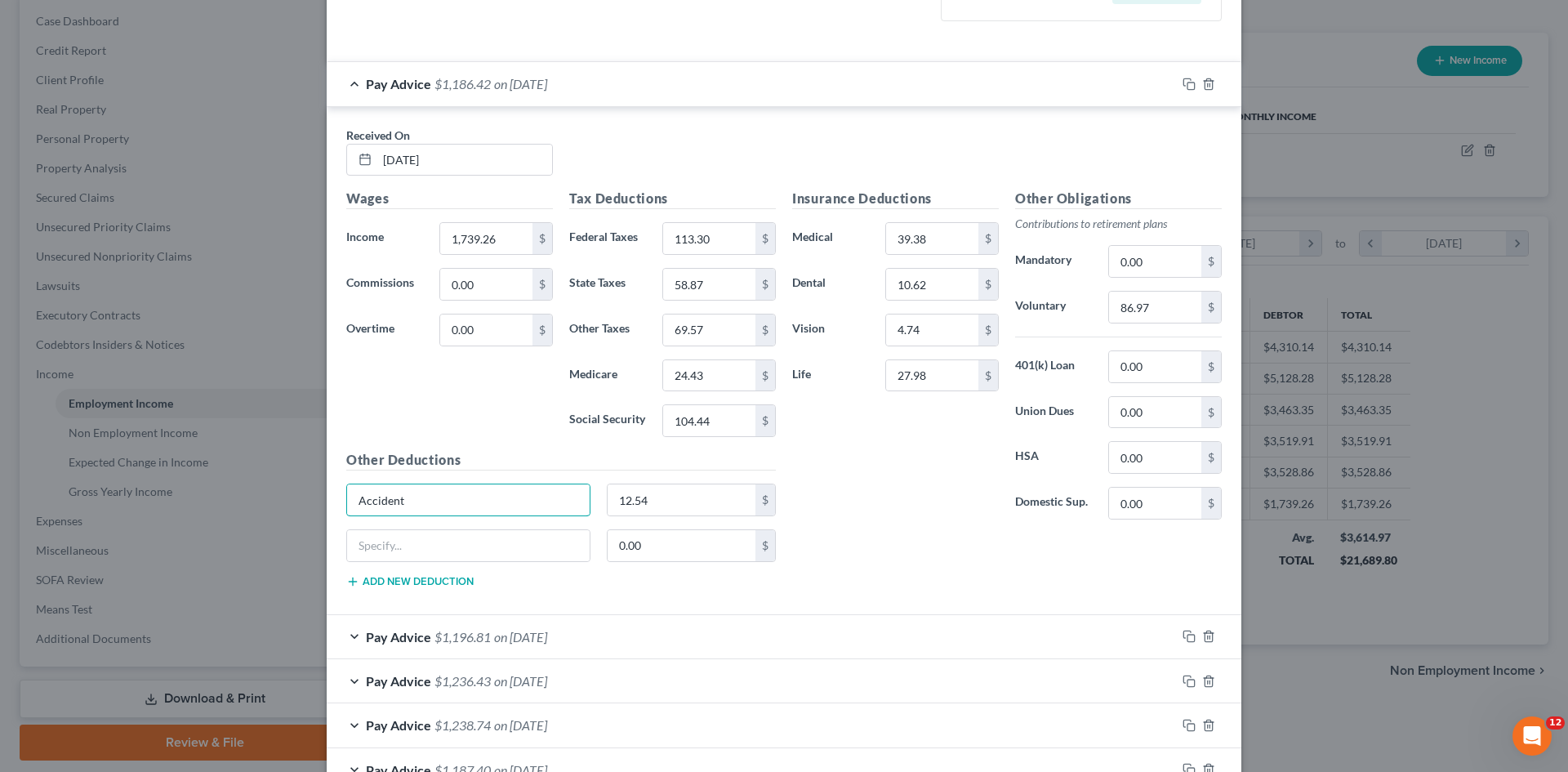
drag, startPoint x: 456, startPoint y: 499, endPoint x: 285, endPoint y: 499, distance: 171.0
click at [285, 499] on div "Edit Income Source × Employment Type * Select Full or [DEMOGRAPHIC_DATA] Employ…" at bounding box center [784, 386] width 1568 height 772
click at [423, 552] on input "text" at bounding box center [468, 545] width 243 height 31
type input "Critical Illness"
type input "1.86"
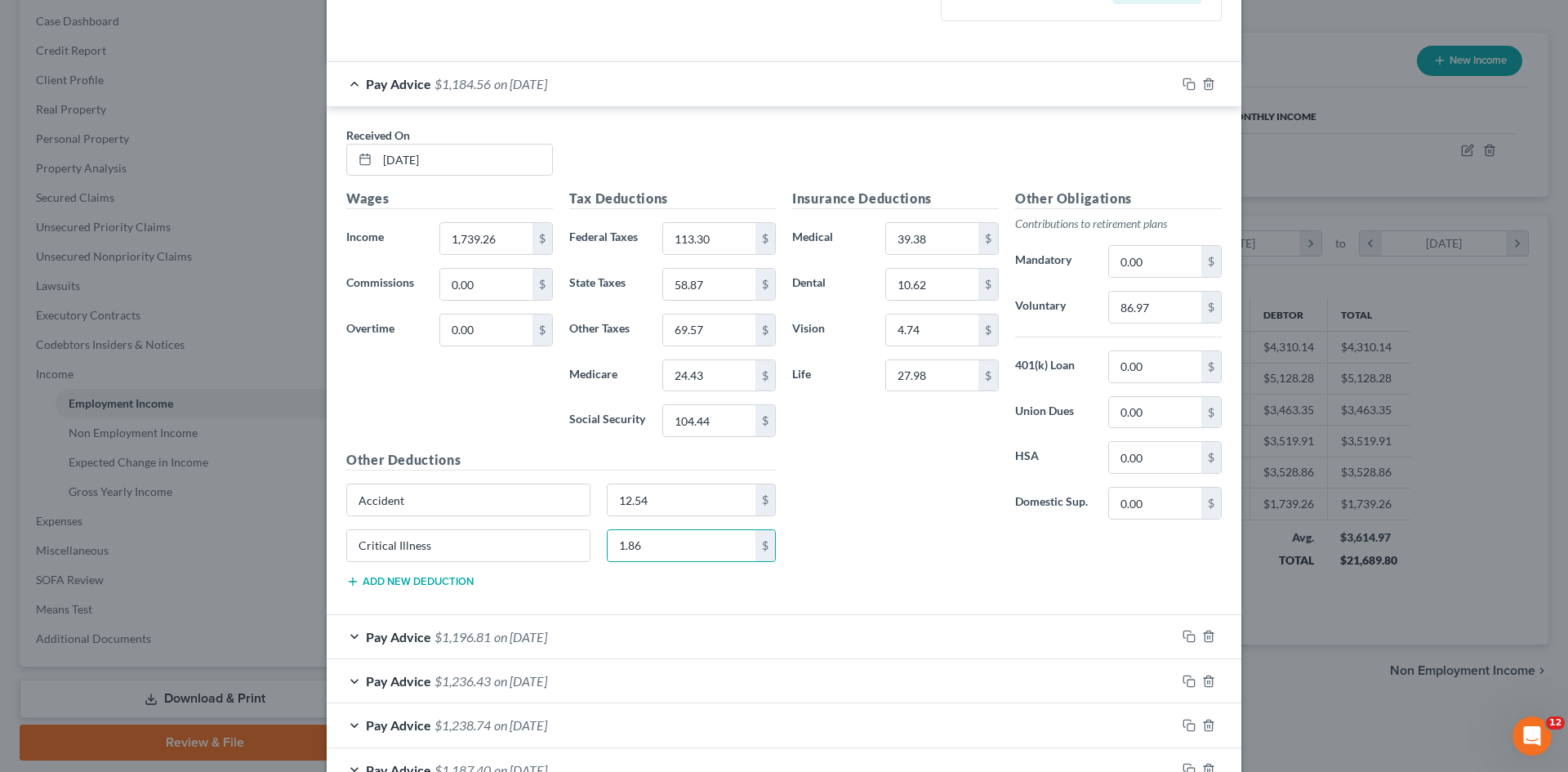
click at [445, 584] on button "Add new deduction" at bounding box center [410, 581] width 128 height 13
click at [488, 593] on input "text" at bounding box center [468, 591] width 243 height 31
type input "Dependent AD&D"
click at [488, 593] on input "Dependent AD&D" at bounding box center [468, 591] width 243 height 31
click at [661, 590] on input "0.00" at bounding box center [682, 591] width 148 height 31
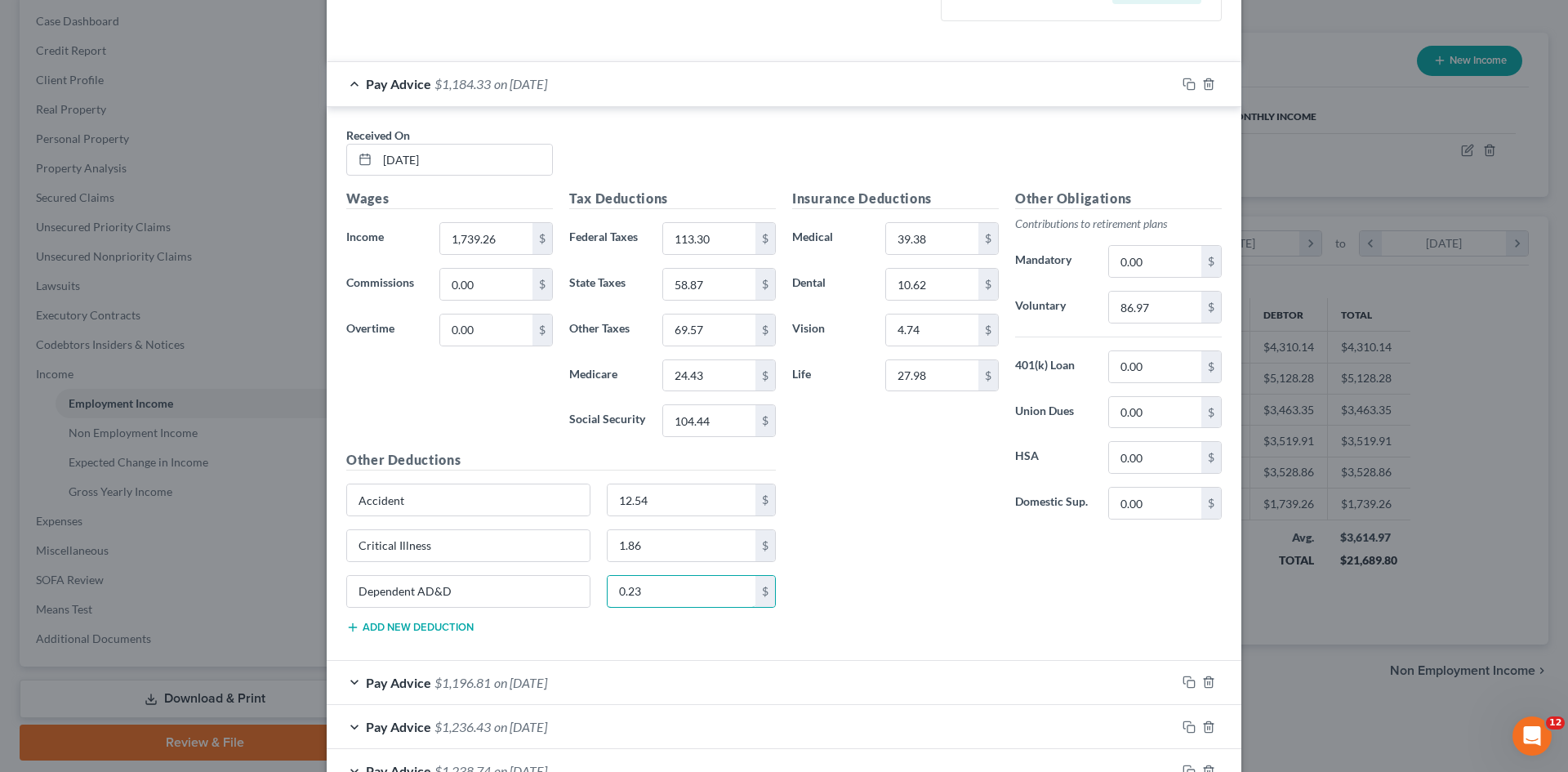
type input "0.23"
click at [378, 625] on button "Add new deduction" at bounding box center [410, 627] width 128 height 13
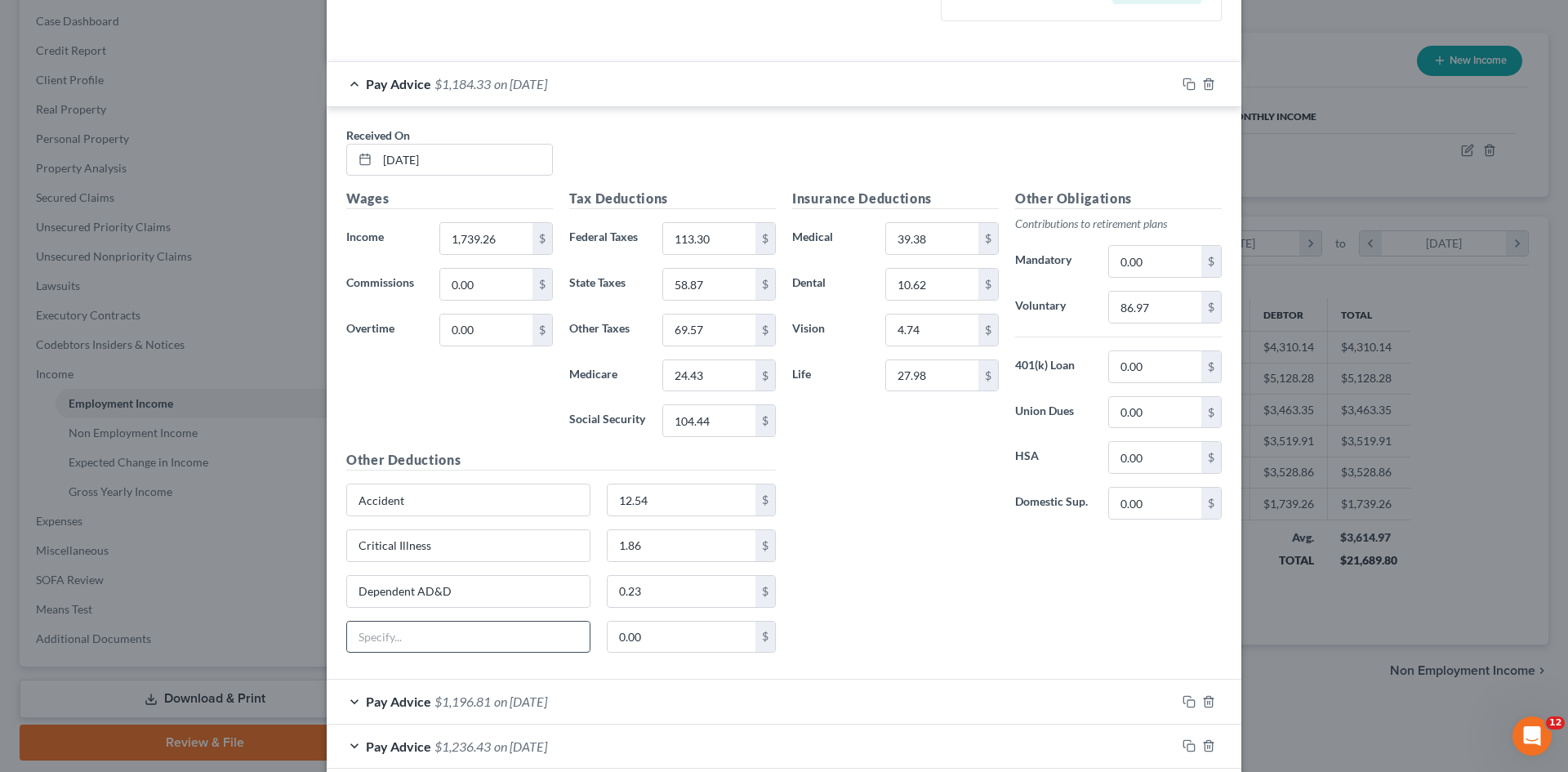
click at [426, 640] on input "text" at bounding box center [468, 636] width 243 height 31
type input "Legal Ins"
type input "6.23"
click at [463, 498] on input "Accident" at bounding box center [468, 499] width 243 height 31
type input "Accident/Illness/AD&D"
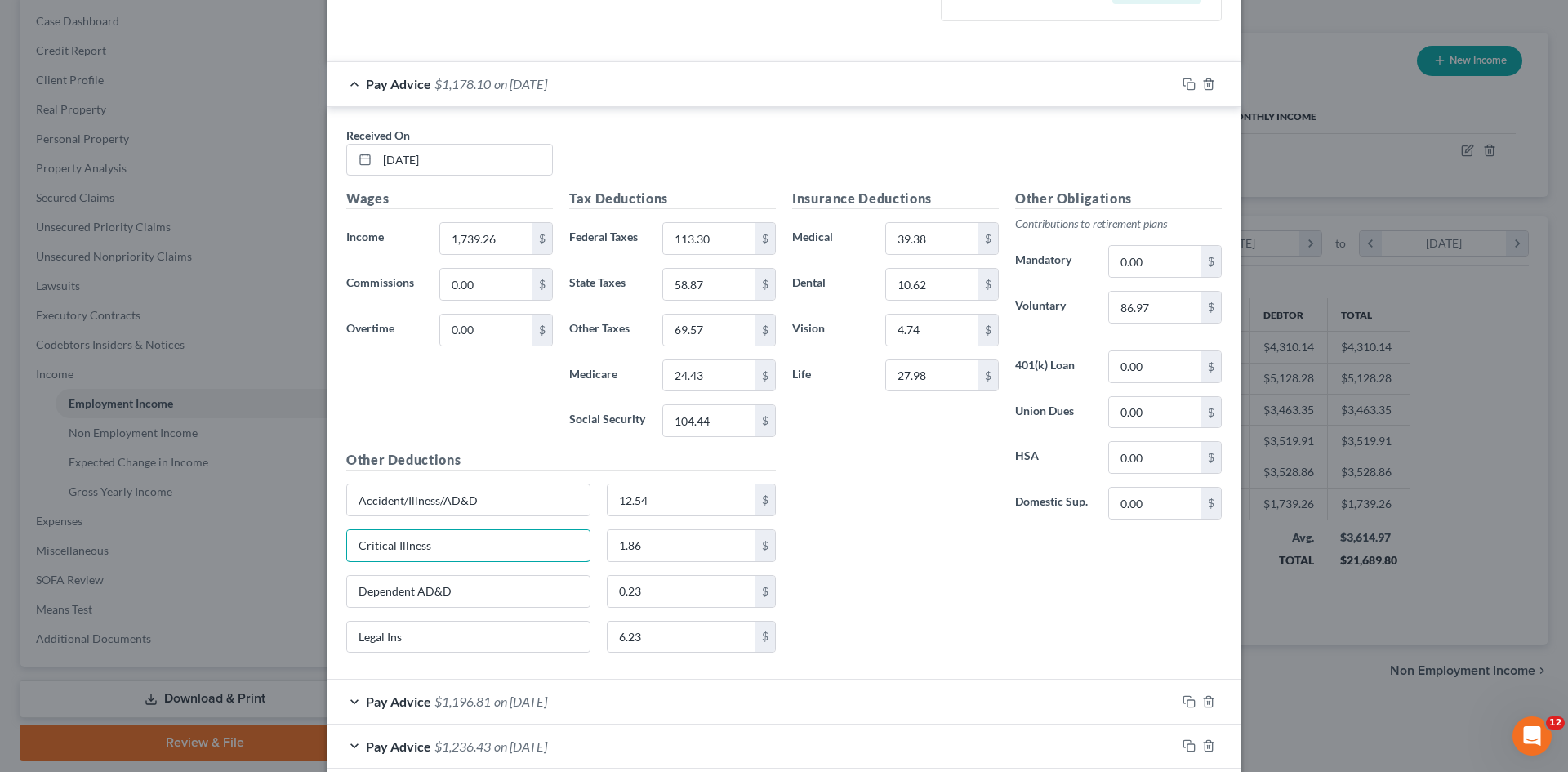
drag, startPoint x: 464, startPoint y: 545, endPoint x: 271, endPoint y: 535, distance: 193.3
click at [271, 535] on div "Edit Income Source × Employment Type * Select Full or [DEMOGRAPHIC_DATA] Employ…" at bounding box center [784, 386] width 1568 height 772
type input "1.86"
drag, startPoint x: 479, startPoint y: 593, endPoint x: 294, endPoint y: 591, distance: 185.0
click at [294, 591] on div "Edit Income Source × Employment Type * Select Full or [DEMOGRAPHIC_DATA] Employ…" at bounding box center [784, 386] width 1568 height 772
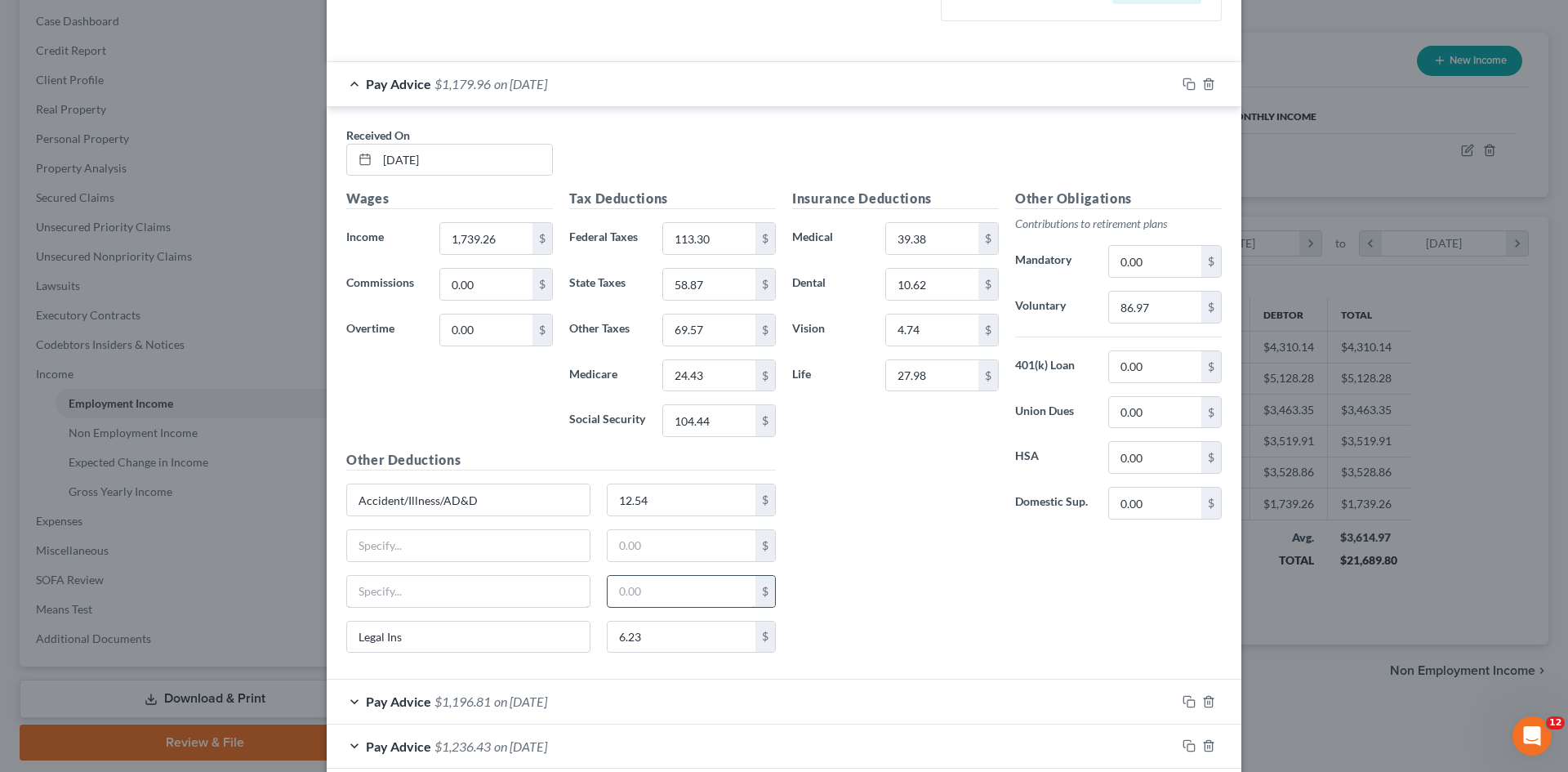
type input "0.23"
click at [962, 555] on div "Insurance Deductions Medical 39.38 $ Dental 10.62 $ Vision 4.74 $ Life 27.98 $ …" at bounding box center [1007, 427] width 446 height 477
type input "Accident/Illness/AD&D"
click at [676, 495] on input "text" at bounding box center [682, 499] width 148 height 31
type input "15.35"
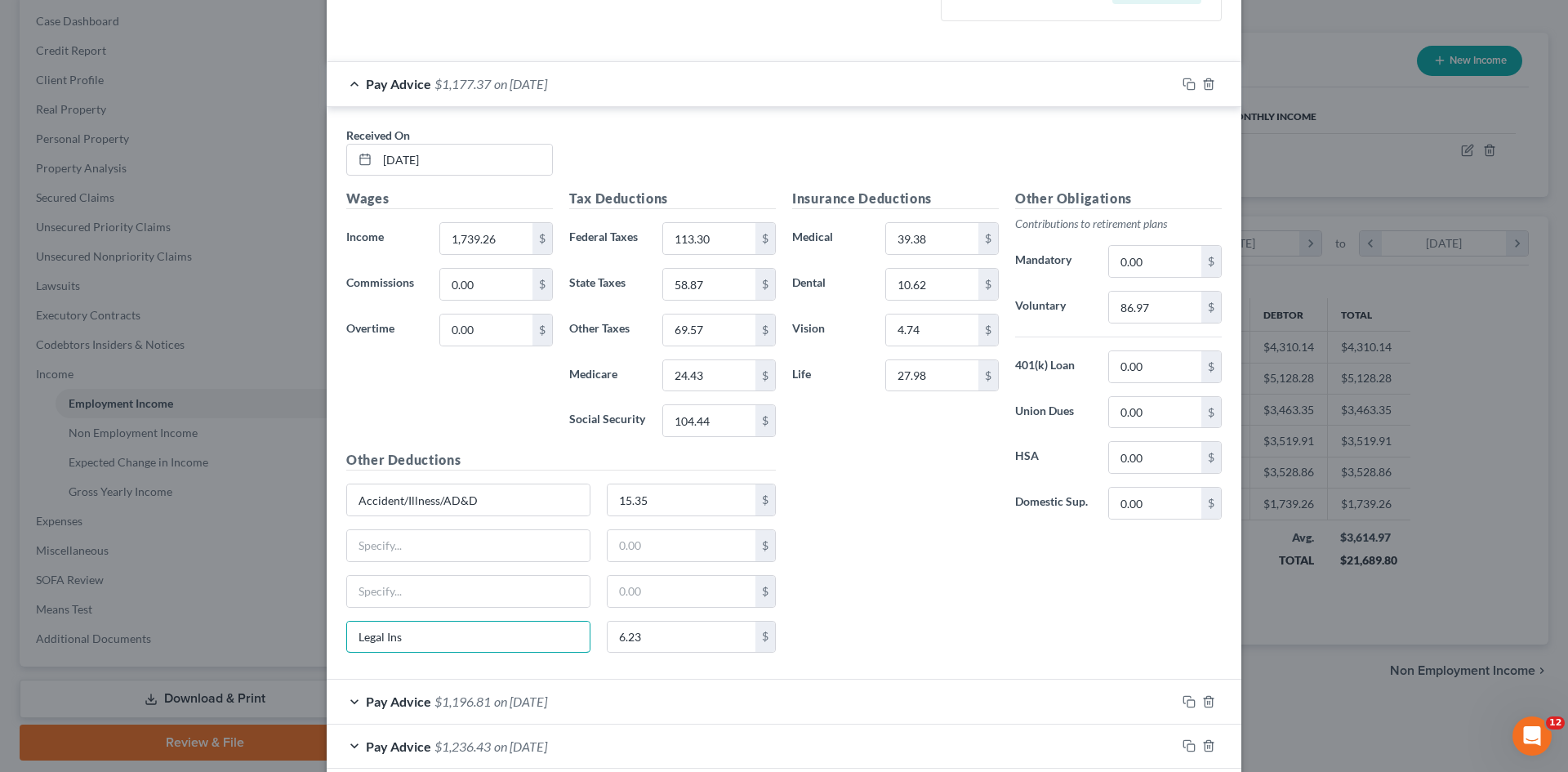
drag, startPoint x: 423, startPoint y: 641, endPoint x: 272, endPoint y: 636, distance: 151.1
click at [272, 636] on div "Edit Income Source × Employment Type * Select Full or [DEMOGRAPHIC_DATA] Employ…" at bounding box center [784, 386] width 1568 height 772
click at [394, 551] on input "text" at bounding box center [468, 545] width 243 height 31
paste input "Legal Ins"
type input "Legal Ins"
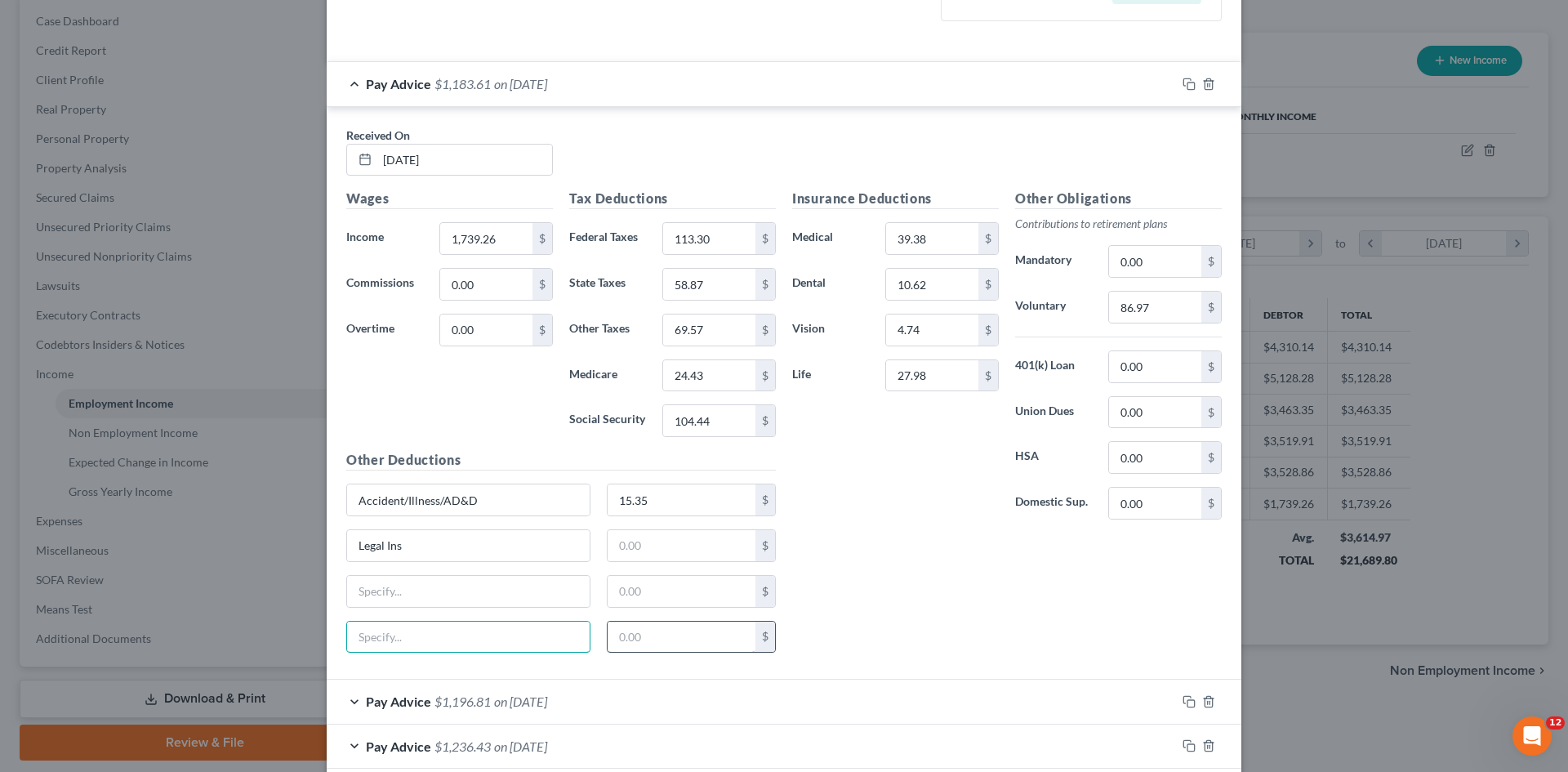
type input "6.23"
click at [674, 546] on input "text" at bounding box center [682, 545] width 148 height 31
paste input "6.23"
type input "6.23"
click at [446, 584] on input "text" at bounding box center [468, 591] width 243 height 31
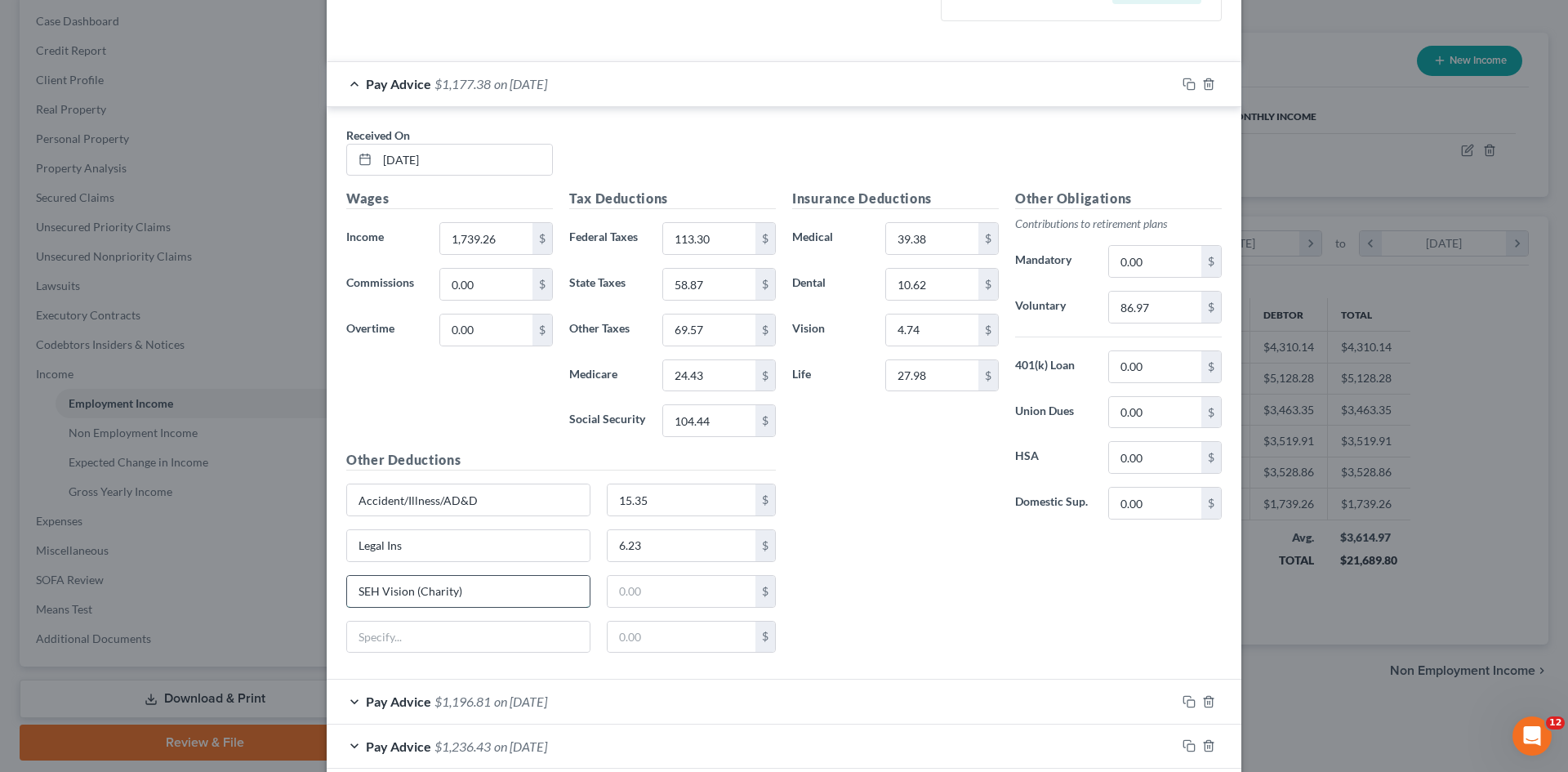
type input "SEH Vision (Charity)"
type input "4"
click at [878, 543] on div "Insurance Deductions Medical 39.38 $ Dental 10.62 $ Vision 4.74 $ Life 27.98 $ …" at bounding box center [1007, 427] width 446 height 477
type input "2.40"
click at [880, 482] on div "Insurance Deductions Medical 39.38 $ Dental 10.62 $ Vision 4.74 $ Life 2.40 $" at bounding box center [895, 360] width 223 height 344
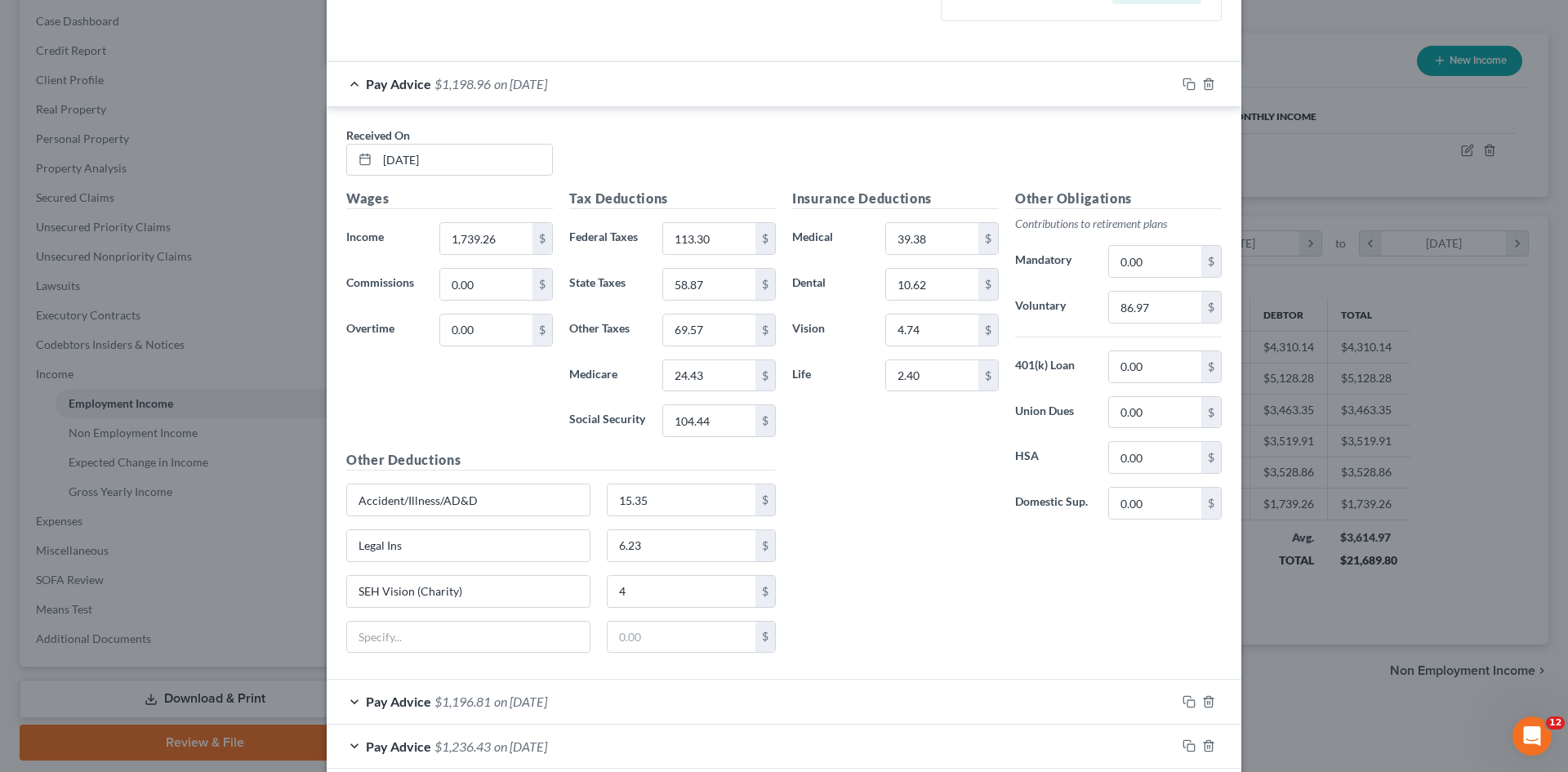
click at [937, 466] on div "Insurance Deductions Medical 39.38 $ Dental 10.62 $ Vision 4.74 $ Life 2.40 $" at bounding box center [895, 360] width 223 height 344
click at [934, 434] on div "Insurance Deductions Medical 39.38 $ Dental 10.62 $ Vision 4.74 $ Life 2.40 $" at bounding box center [895, 360] width 223 height 344
click at [911, 523] on div "Insurance Deductions Medical 39.38 $ Dental 10.62 $ Vision 4.74 $ Life 2.40 $" at bounding box center [895, 360] width 223 height 344
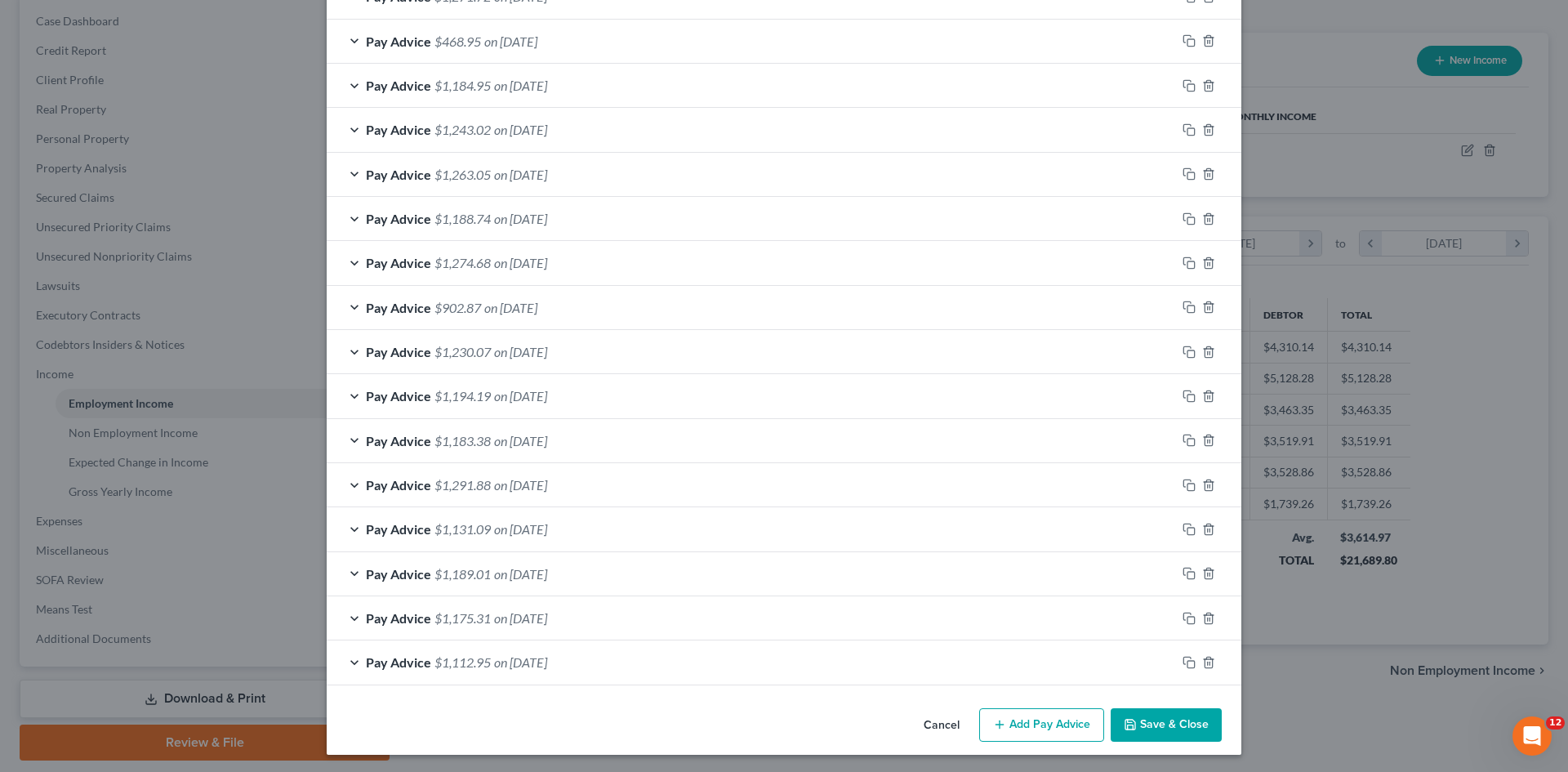
scroll to position [1597, 0]
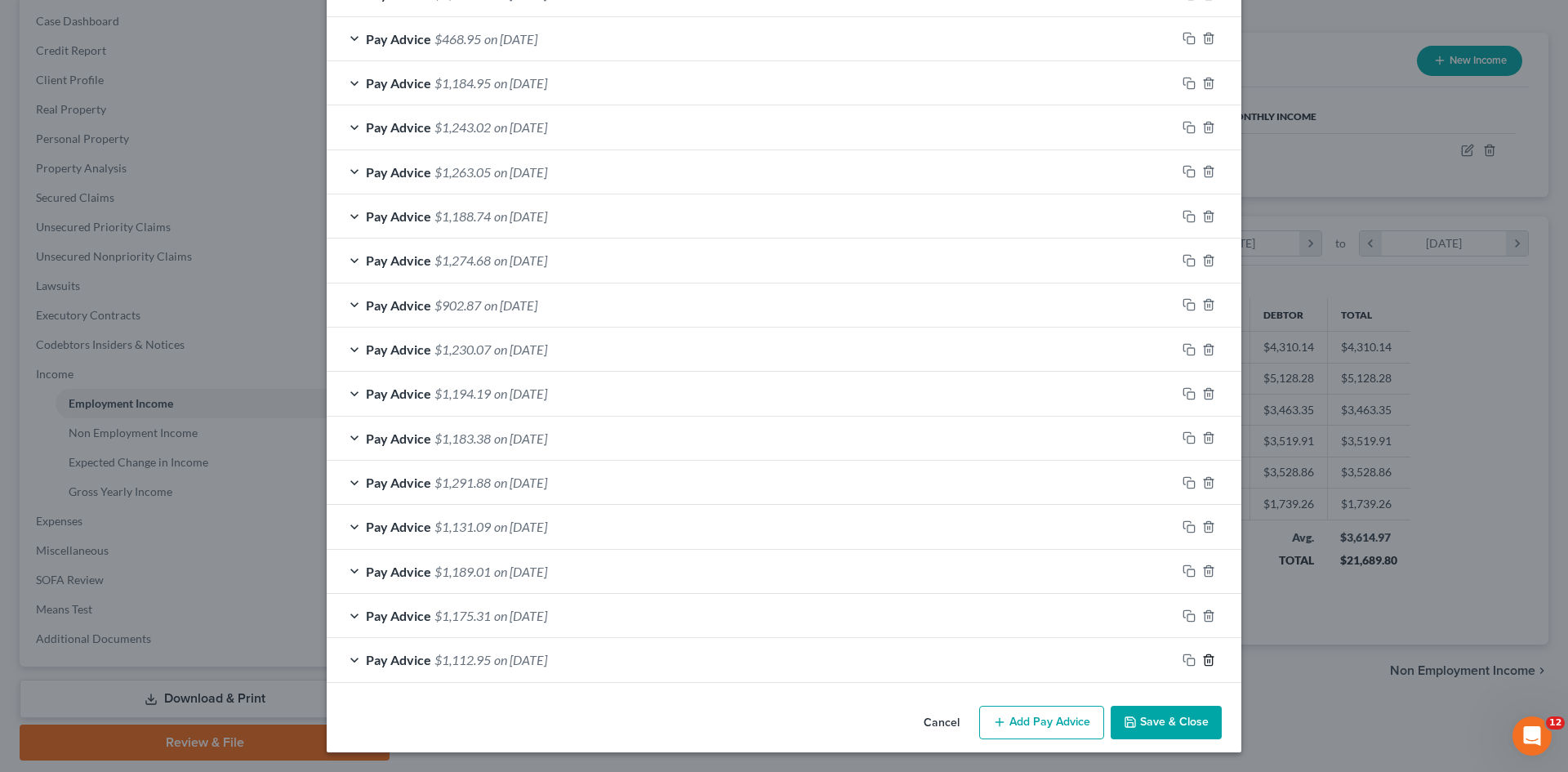
click at [1208, 663] on icon "button" at bounding box center [1209, 660] width 13 height 13
click at [1204, 657] on polyline "button" at bounding box center [1209, 657] width 10 height 0
click at [1202, 660] on icon "button" at bounding box center [1209, 659] width 13 height 13
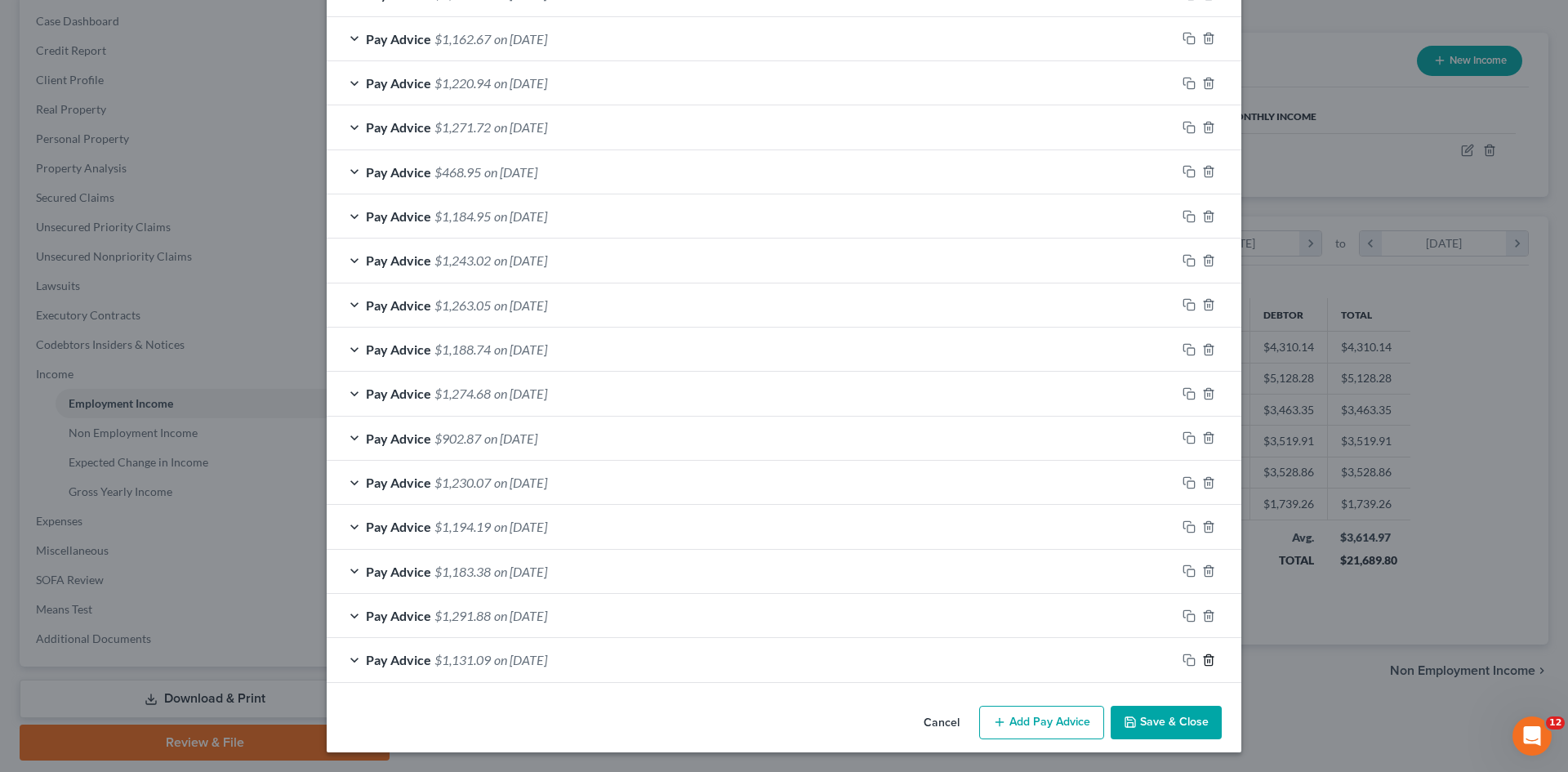
click at [1202, 660] on icon "button" at bounding box center [1209, 660] width 13 height 13
click at [1202, 660] on icon "button" at bounding box center [1209, 659] width 13 height 13
click at [1202, 660] on icon "button" at bounding box center [1209, 660] width 13 height 13
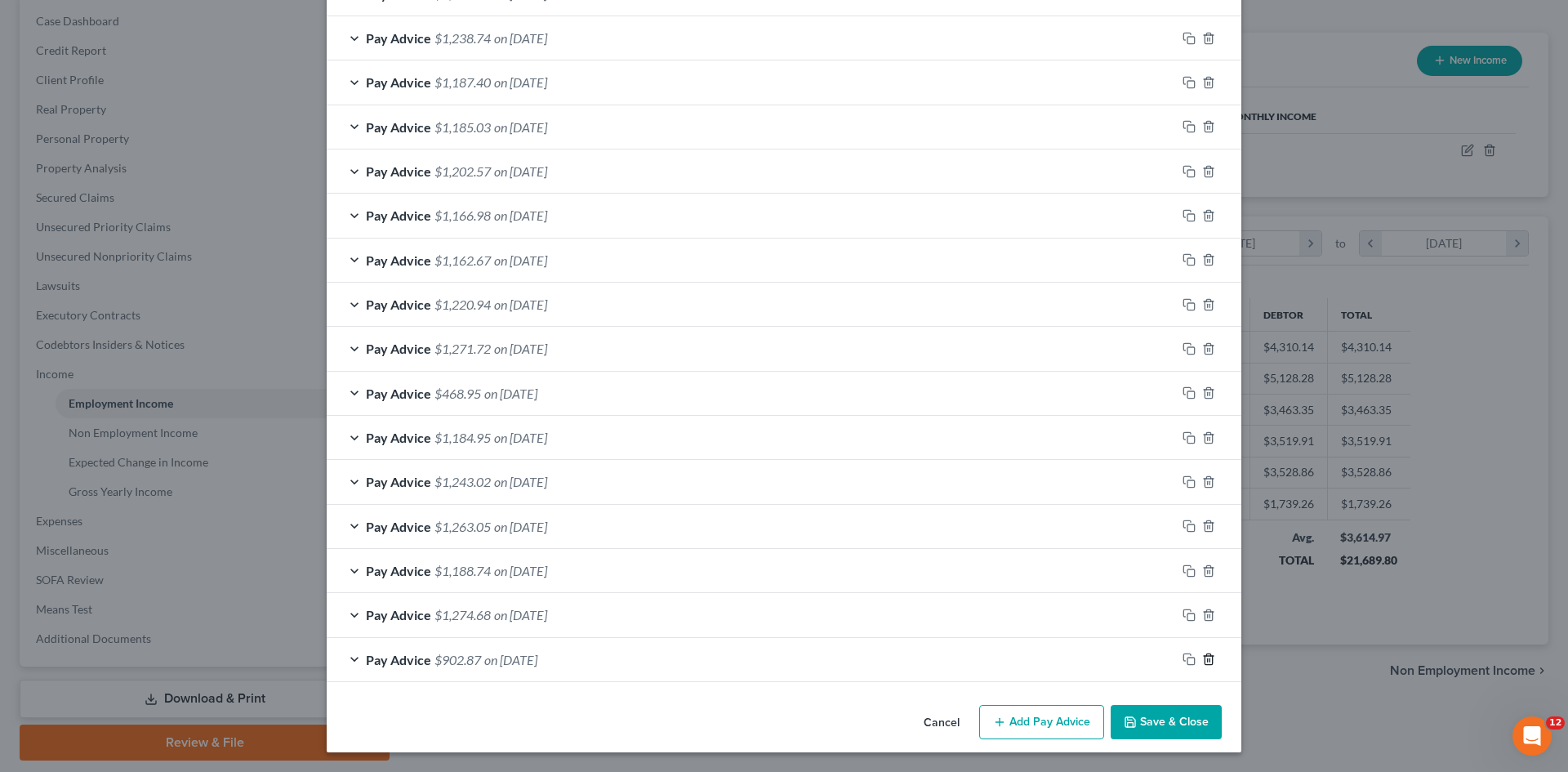
click at [1202, 660] on icon "button" at bounding box center [1209, 659] width 13 height 13
click at [1202, 660] on icon "button" at bounding box center [1209, 660] width 13 height 13
click at [1202, 660] on icon "button" at bounding box center [1209, 659] width 13 height 13
click at [1202, 660] on icon "button" at bounding box center [1209, 660] width 13 height 13
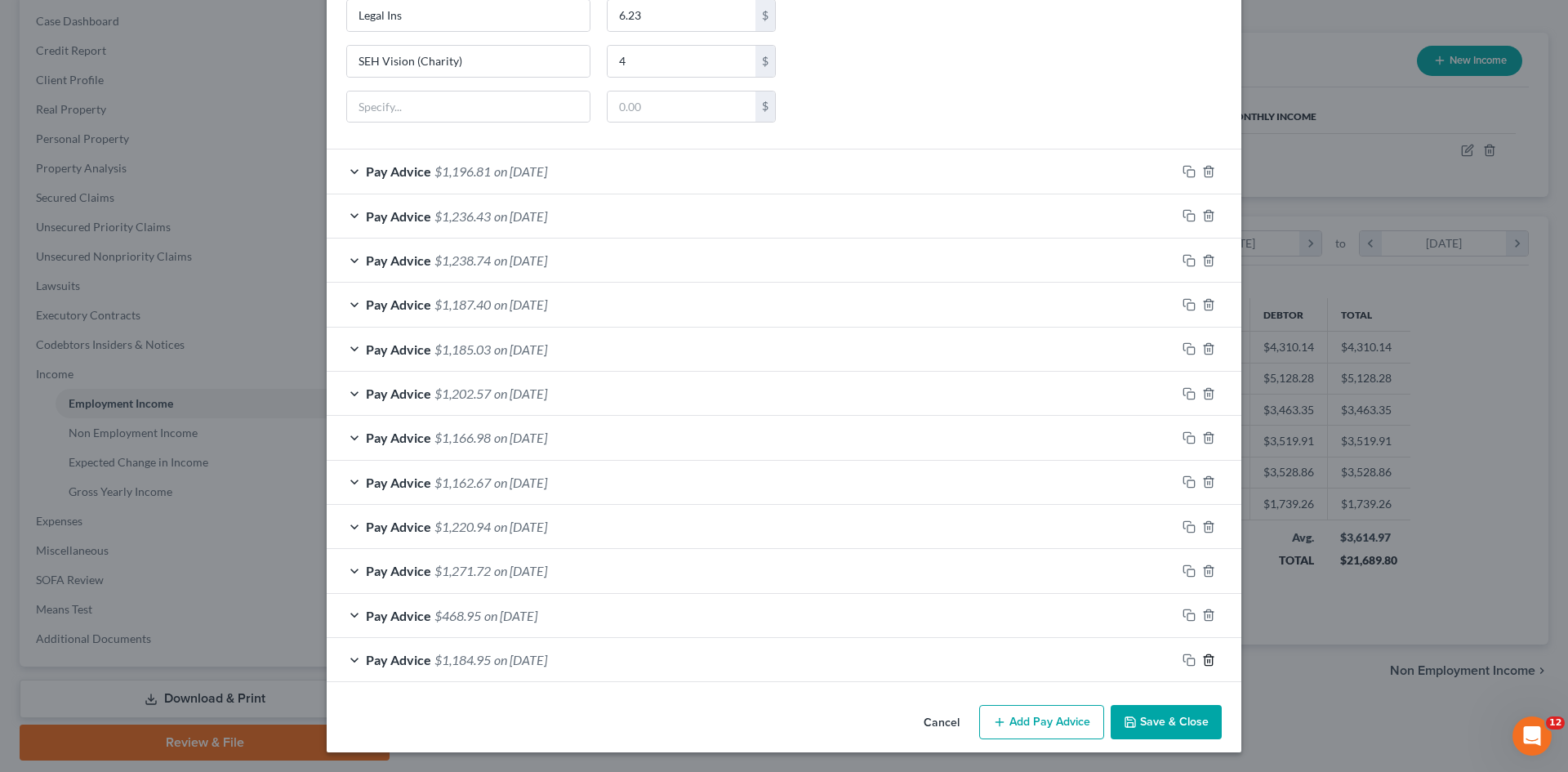
click at [1202, 660] on icon "button" at bounding box center [1209, 660] width 13 height 13
click at [1202, 660] on icon "button" at bounding box center [1209, 659] width 13 height 13
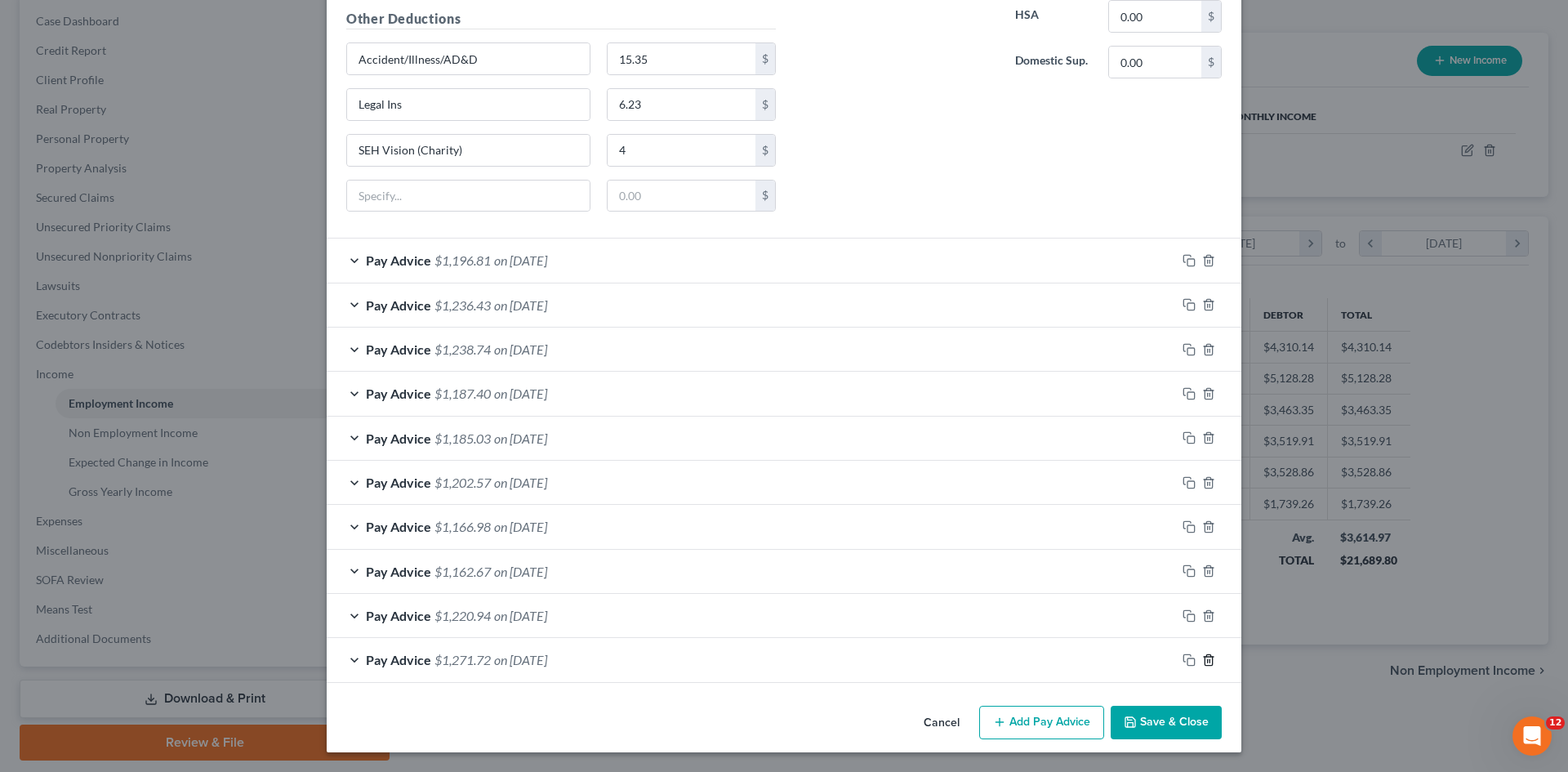
click at [1202, 660] on icon "button" at bounding box center [1209, 660] width 13 height 13
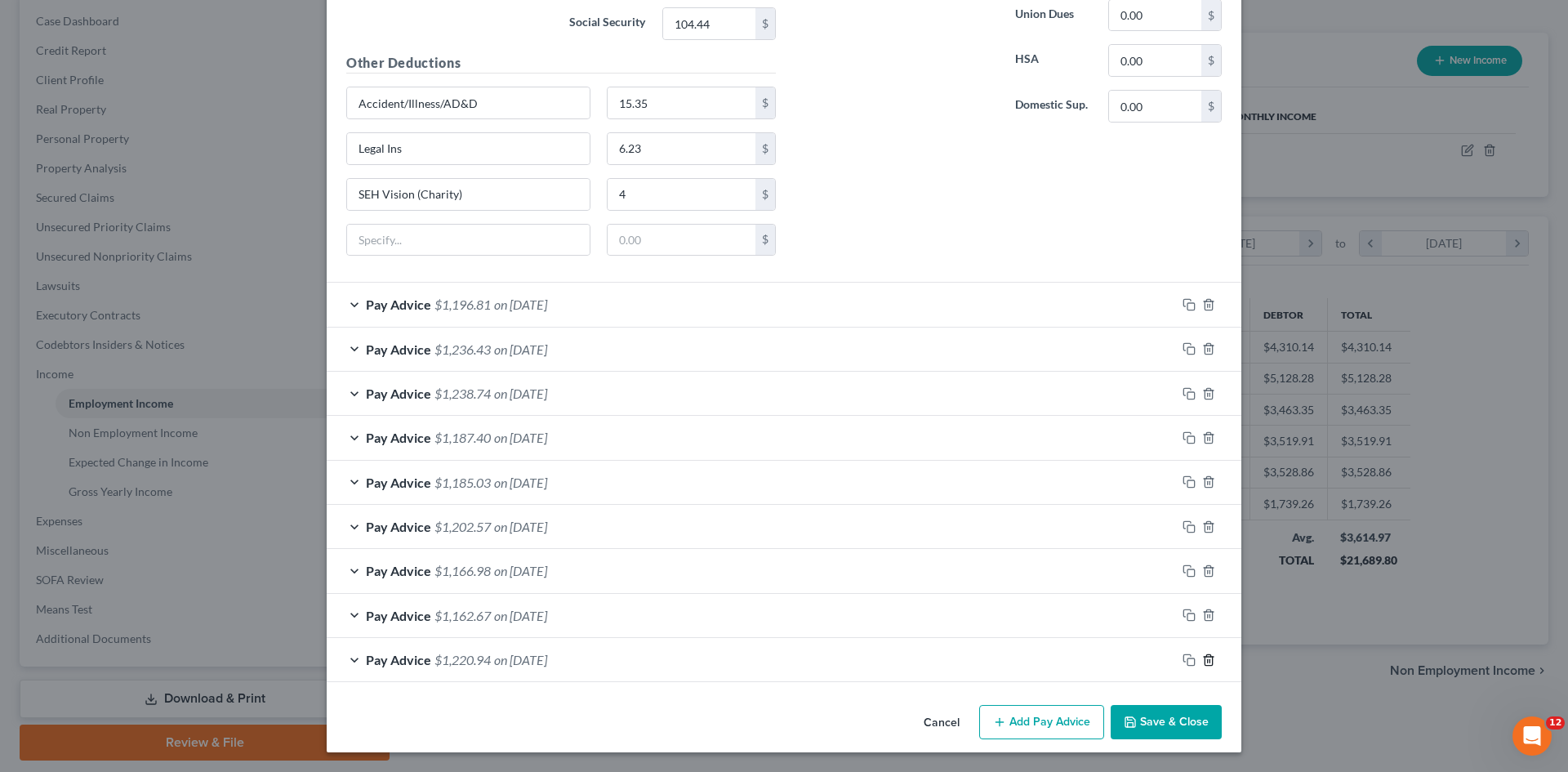
click at [1202, 660] on icon "button" at bounding box center [1209, 660] width 13 height 13
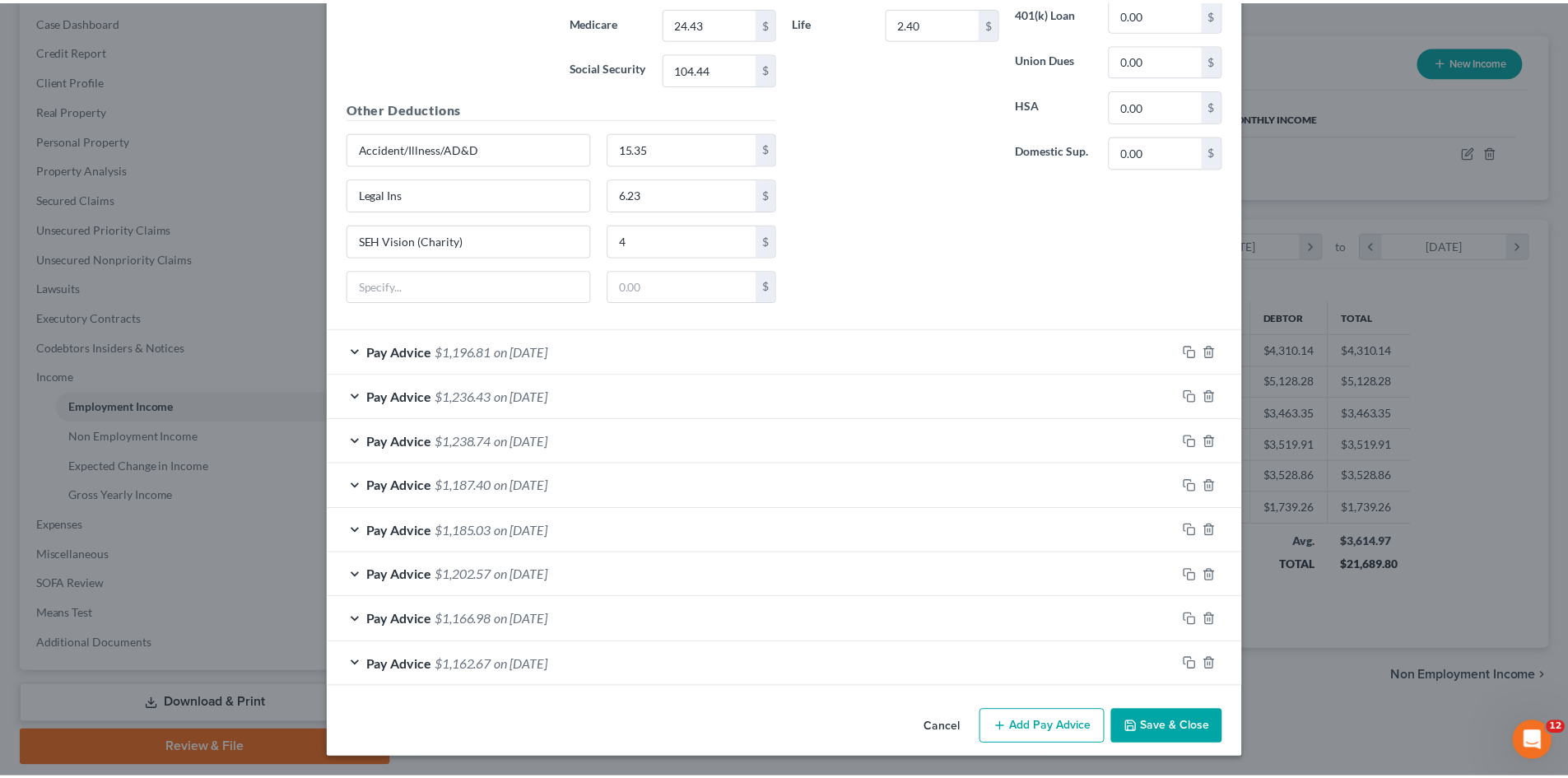
scroll to position [850, 0]
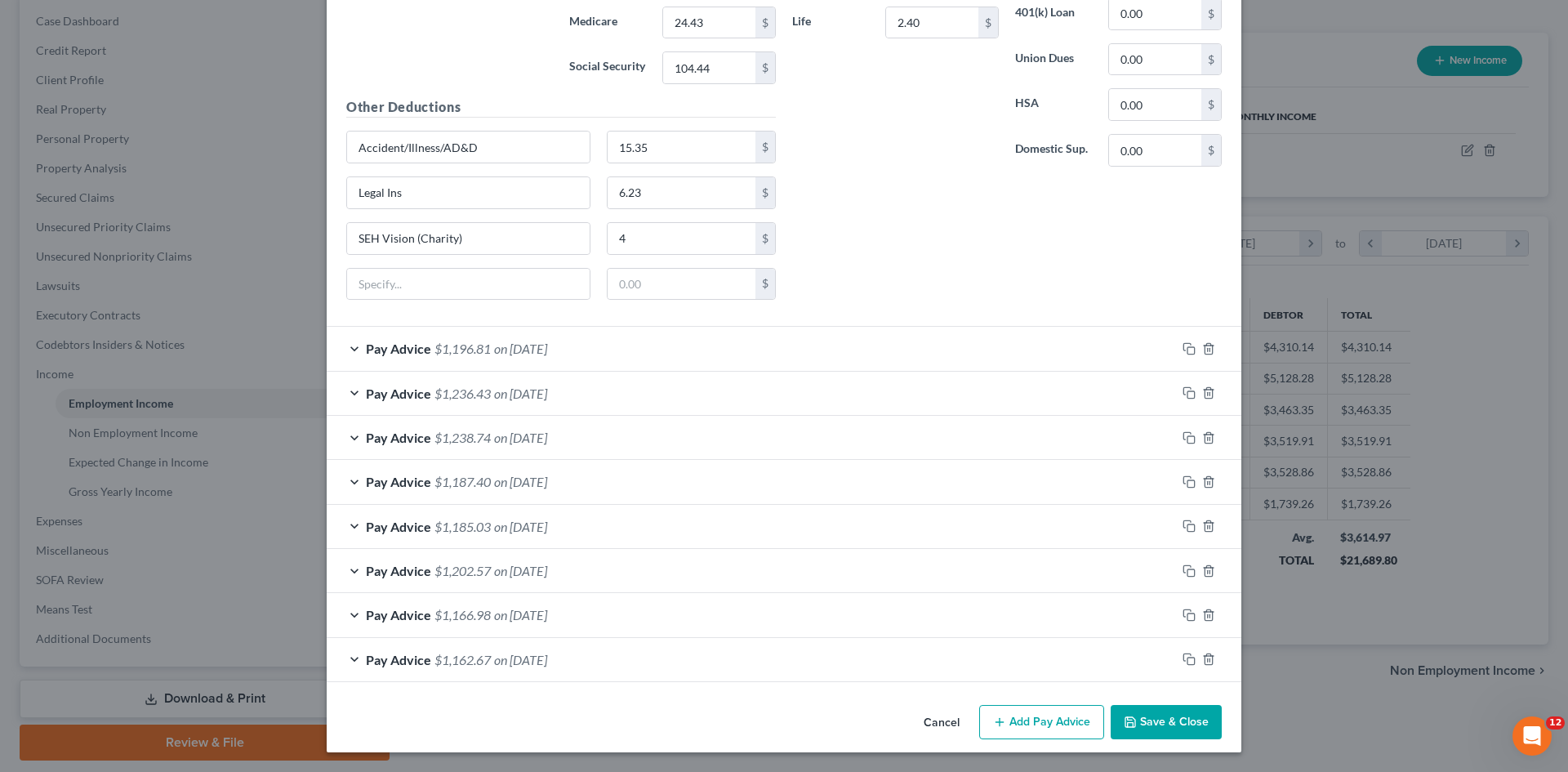
click at [942, 725] on button "Cancel" at bounding box center [941, 722] width 62 height 32
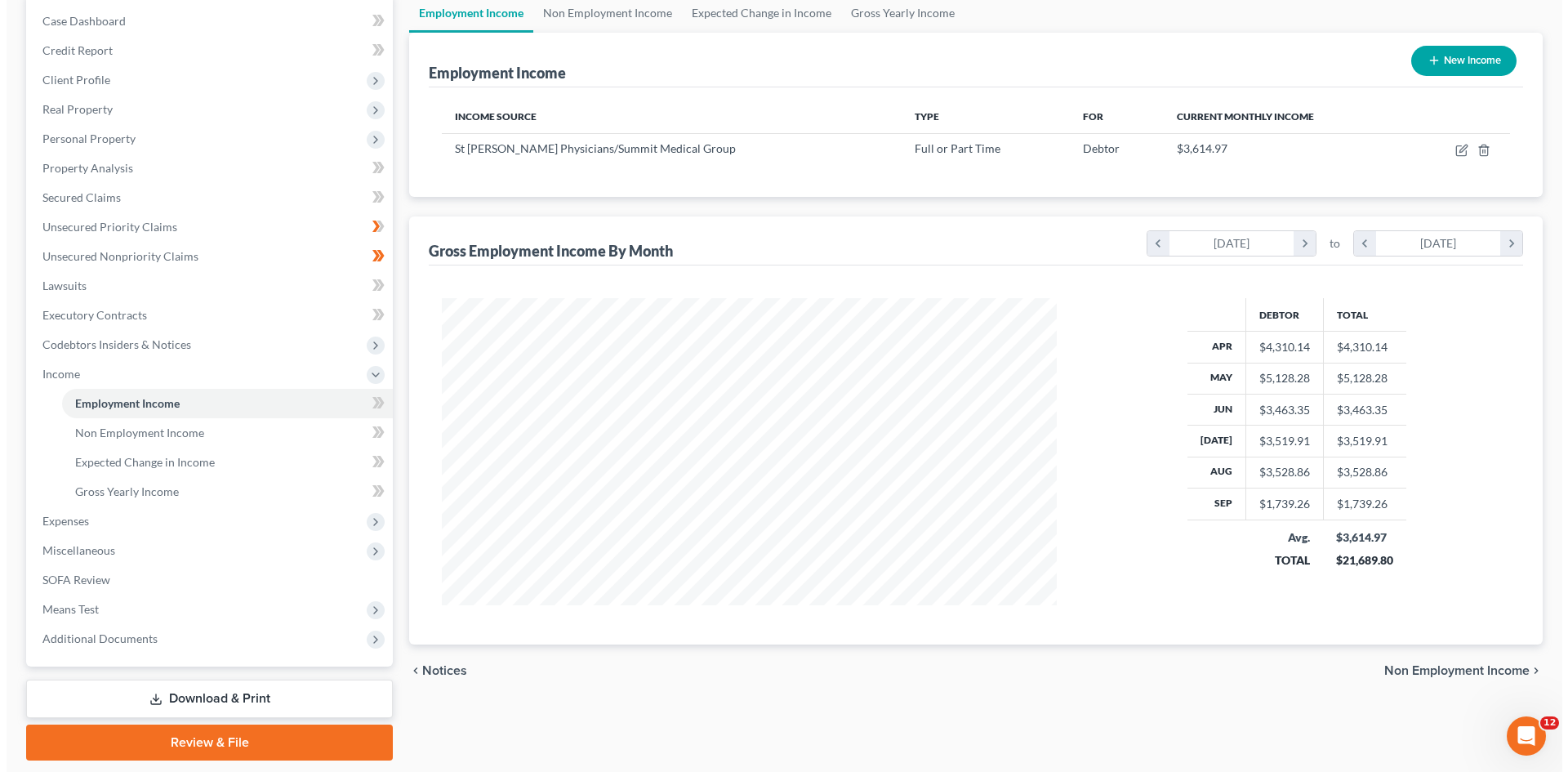
scroll to position [816441, 816093]
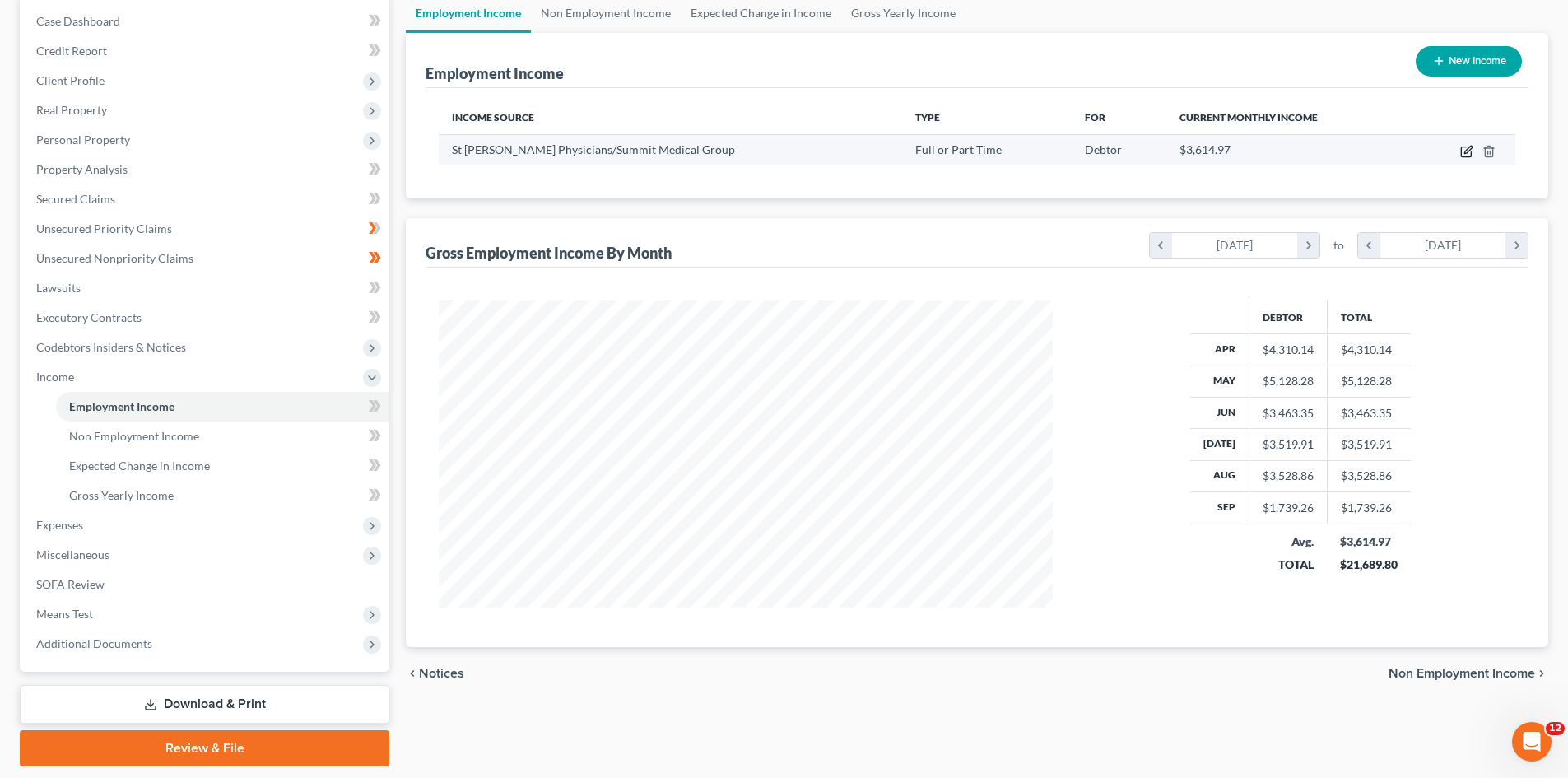
click at [1469, 150] on icon "button" at bounding box center [1468, 149] width 8 height 8
select select "0"
select select "18"
select select "2"
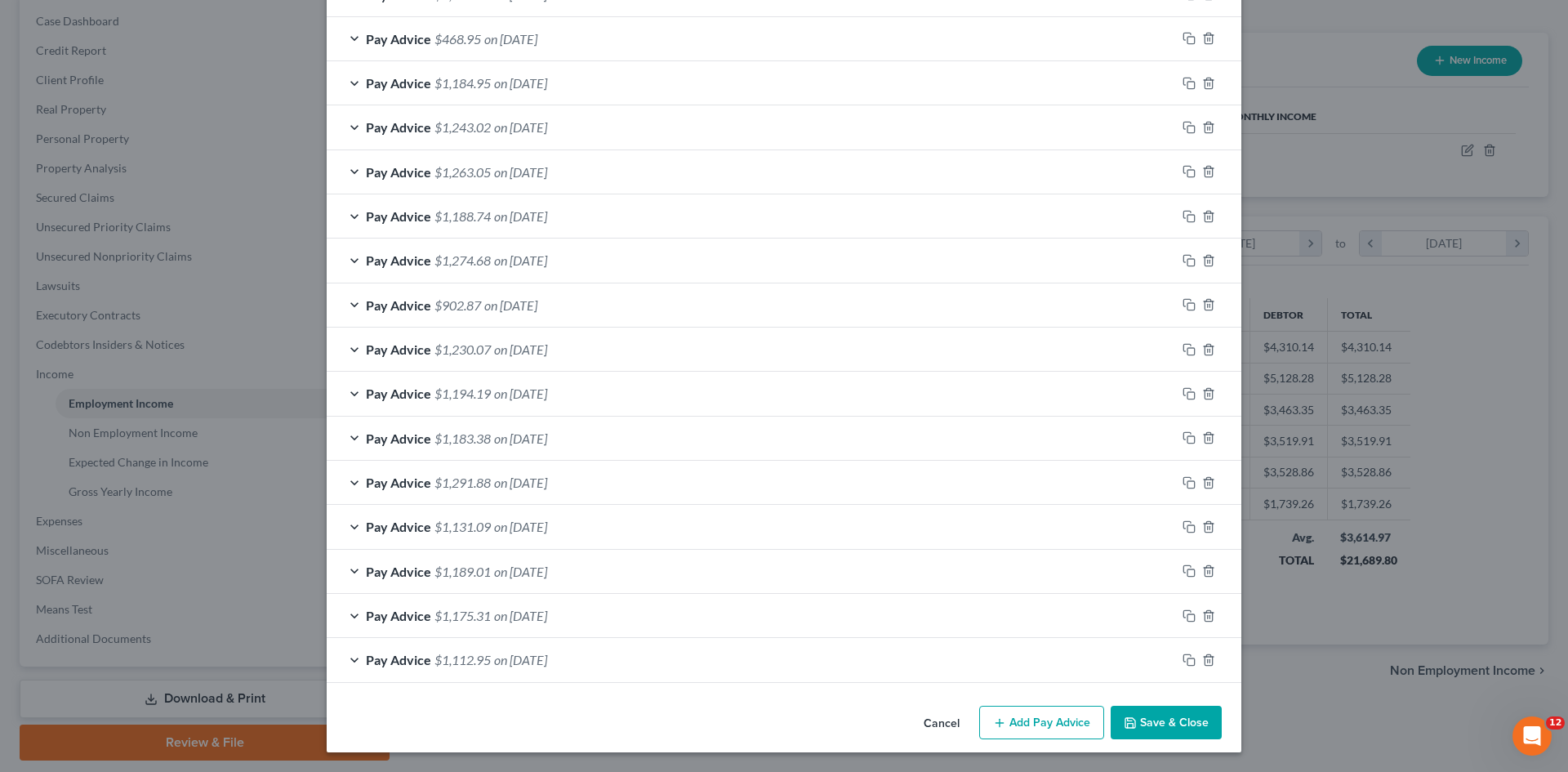
scroll to position [1023, 0]
click at [1209, 659] on line "button" at bounding box center [1209, 661] width 0 height 3
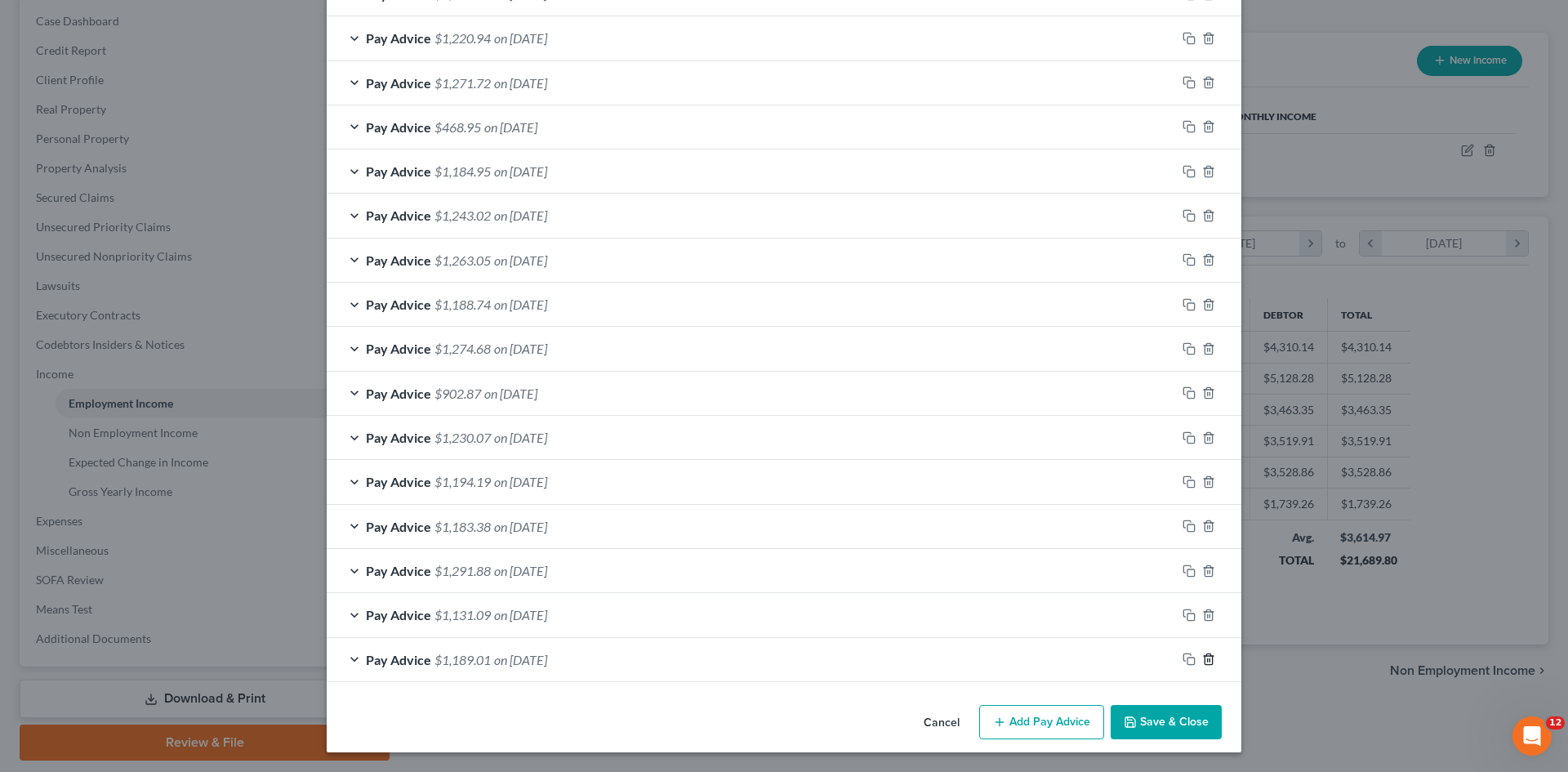
click at [1209, 659] on line "button" at bounding box center [1209, 661] width 0 height 3
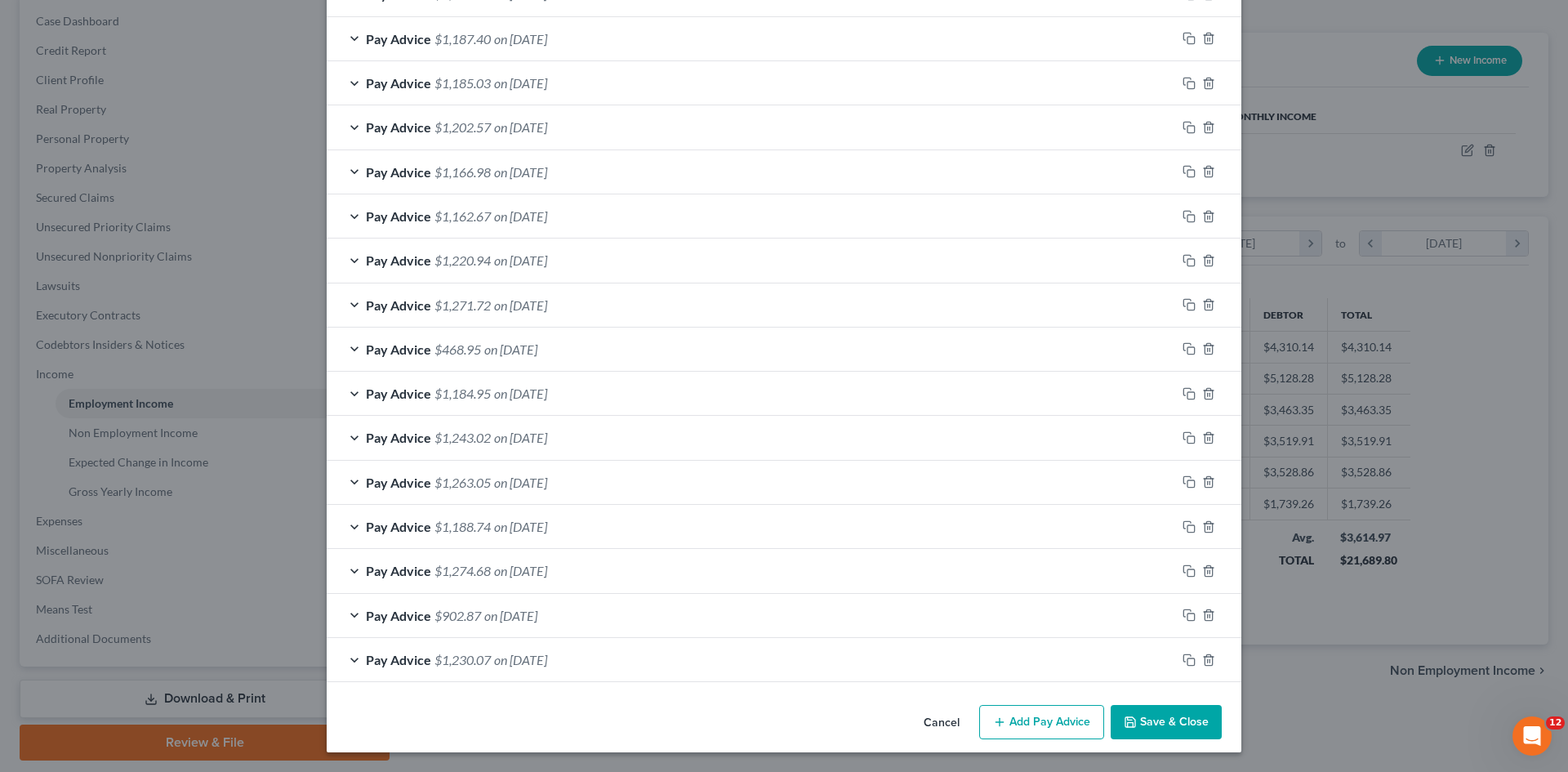
scroll to position [713, 0]
click at [1202, 660] on icon "button" at bounding box center [1209, 660] width 13 height 13
click at [1202, 660] on icon "button" at bounding box center [1209, 659] width 13 height 13
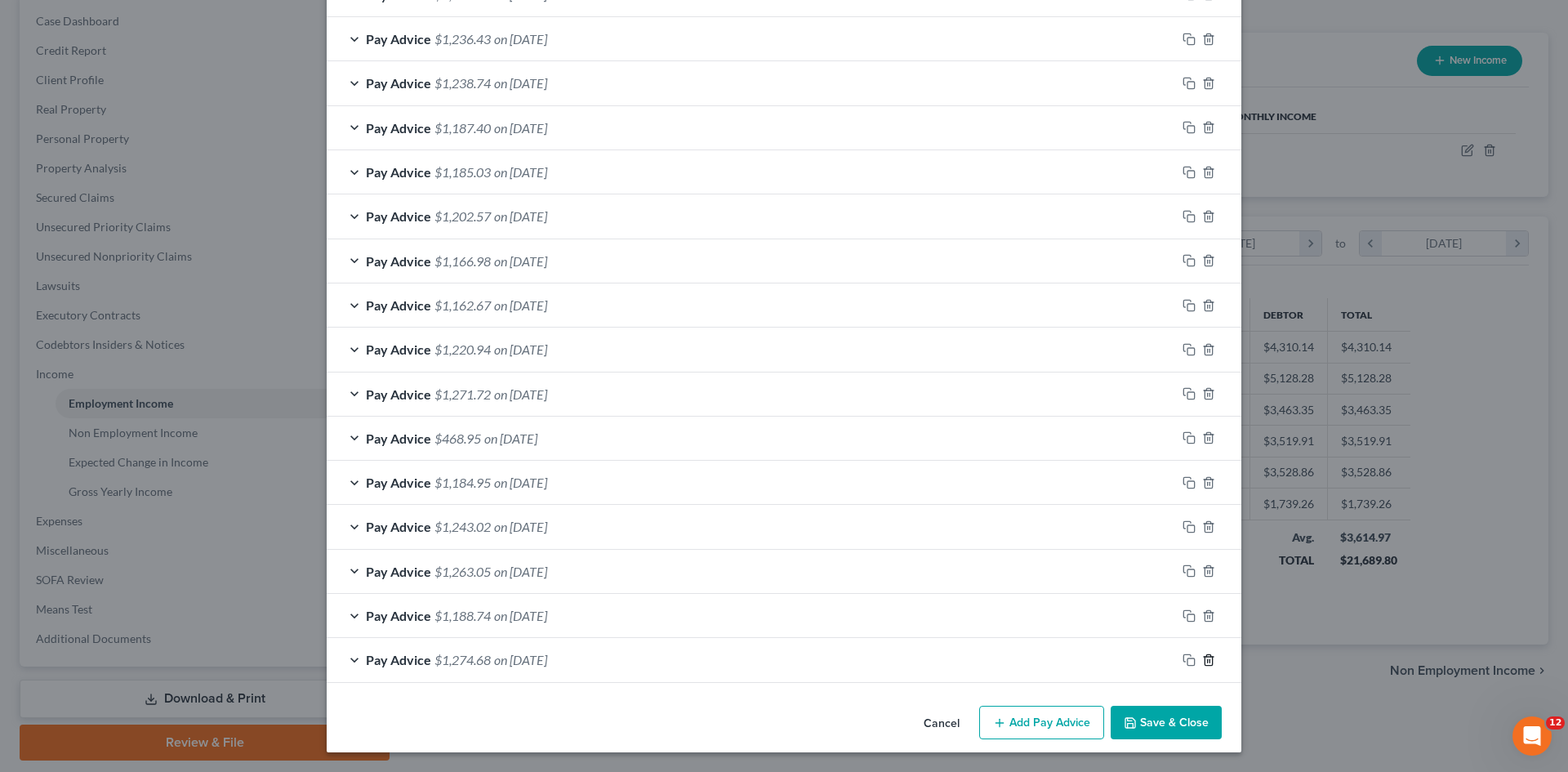
click at [1202, 660] on icon "button" at bounding box center [1209, 660] width 13 height 13
click at [1202, 660] on icon "button" at bounding box center [1209, 659] width 13 height 13
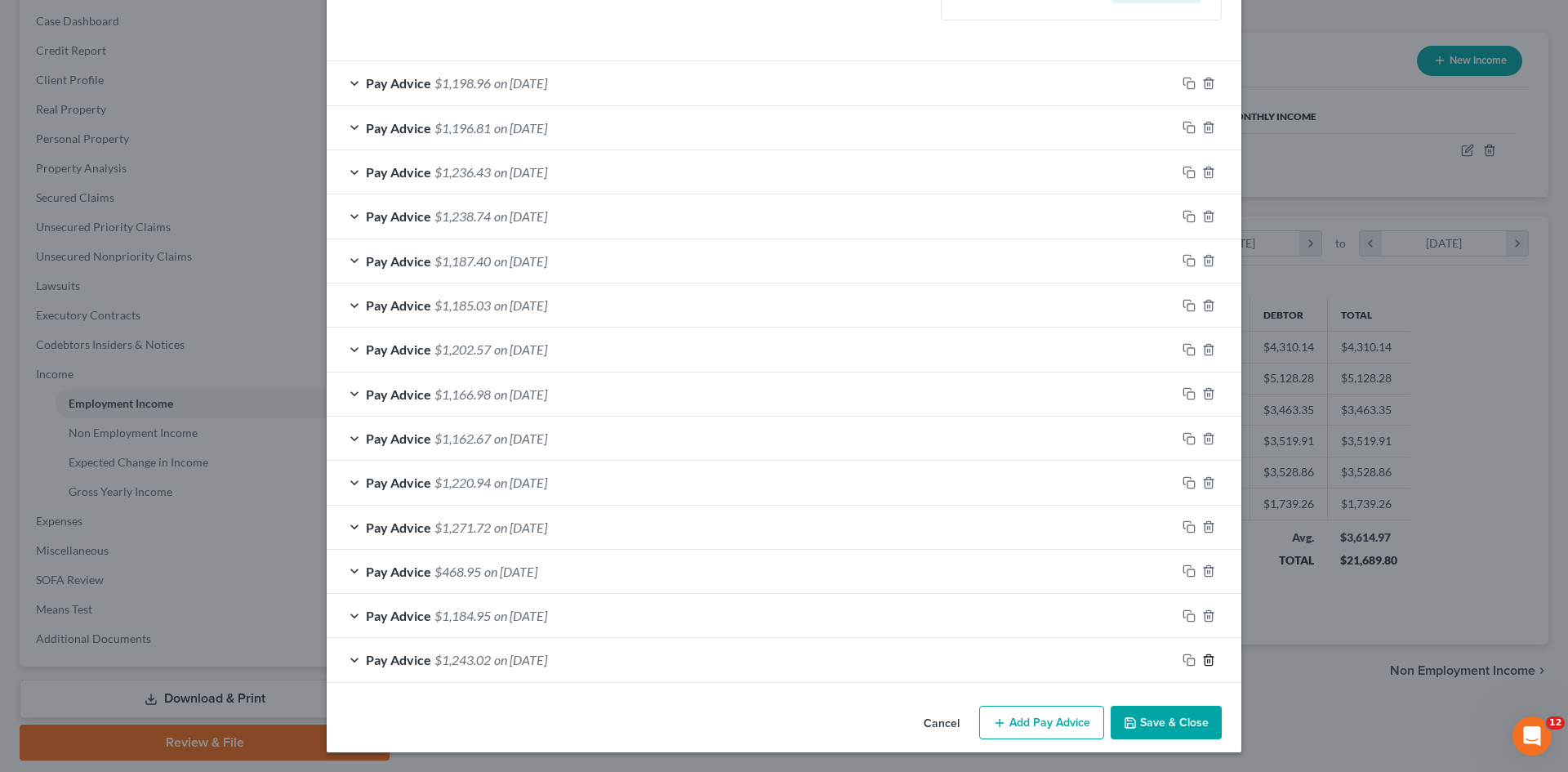
click at [1202, 660] on icon "button" at bounding box center [1209, 660] width 13 height 13
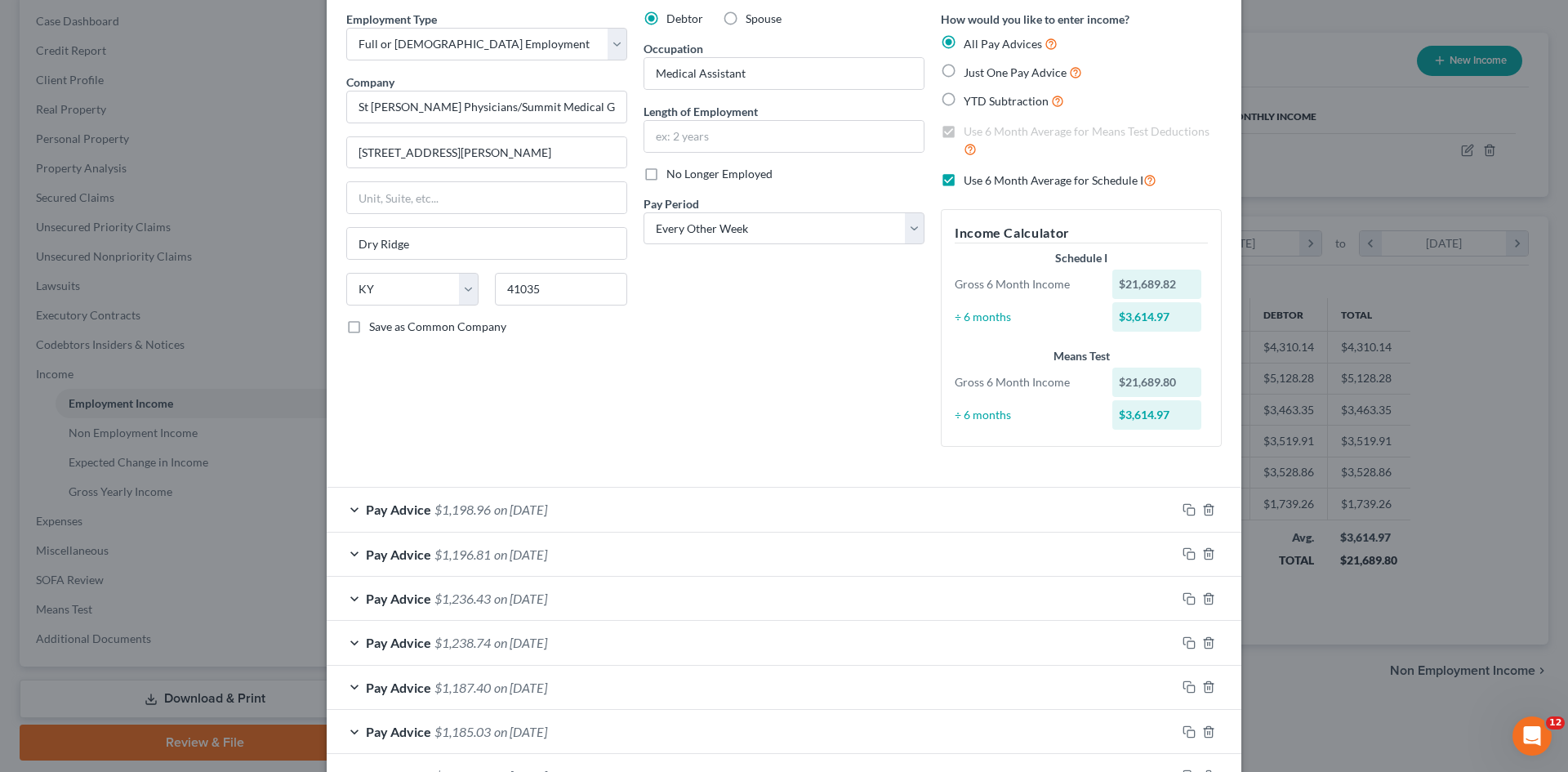
scroll to position [0, 0]
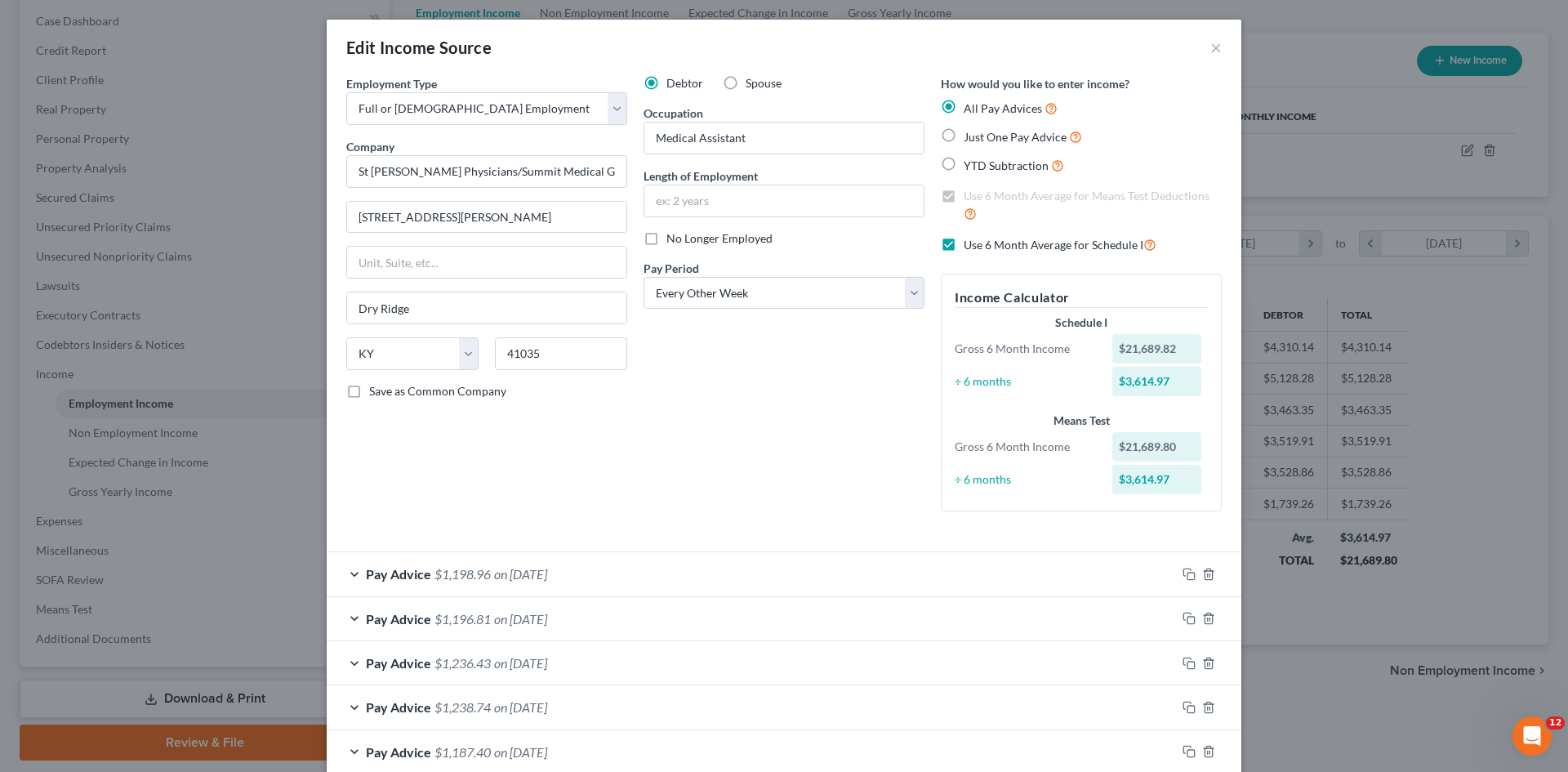
click at [460, 576] on span "$1,198.96" at bounding box center [463, 573] width 56 height 16
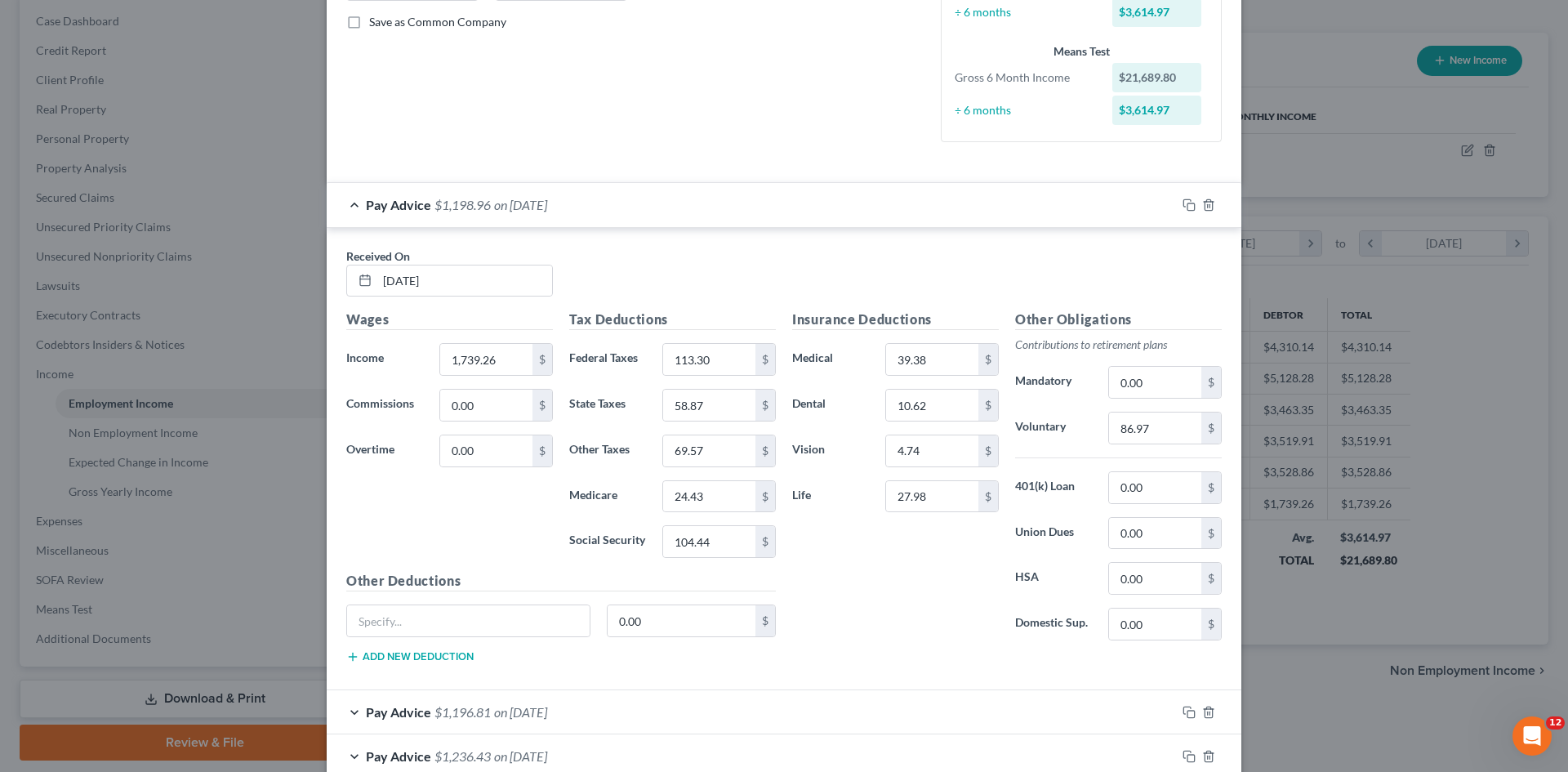
scroll to position [408, 0]
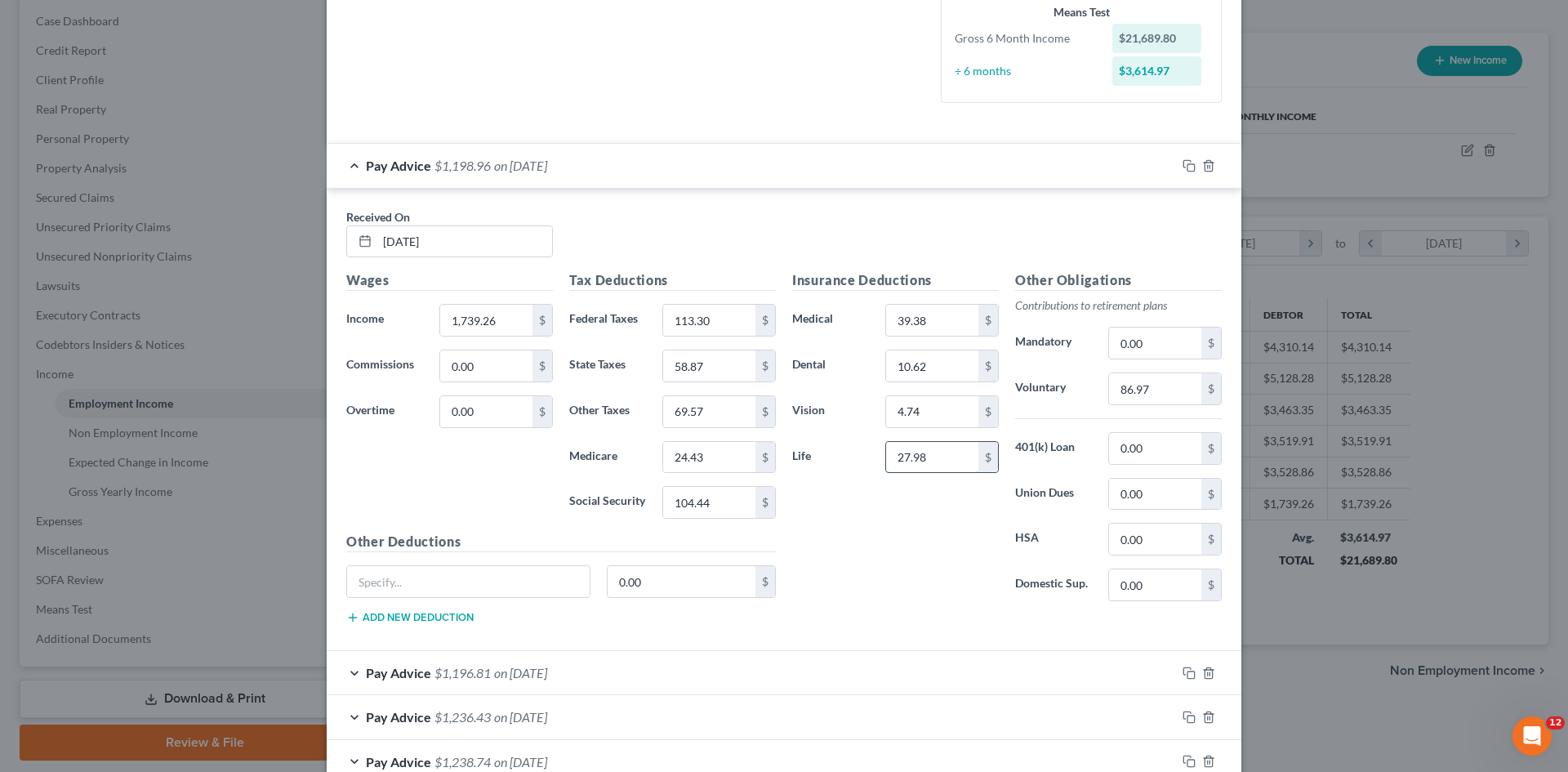
click at [932, 462] on input "27.98" at bounding box center [932, 456] width 92 height 31
type input "2.40"
click at [839, 582] on div "Insurance Deductions Medical 39.38 $ Dental 10.62 $ Vision 4.74 $ Life 2.40 $" at bounding box center [895, 441] width 223 height 344
click at [500, 592] on input "text" at bounding box center [468, 581] width 243 height 31
click at [414, 586] on input "text" at bounding box center [468, 581] width 243 height 31
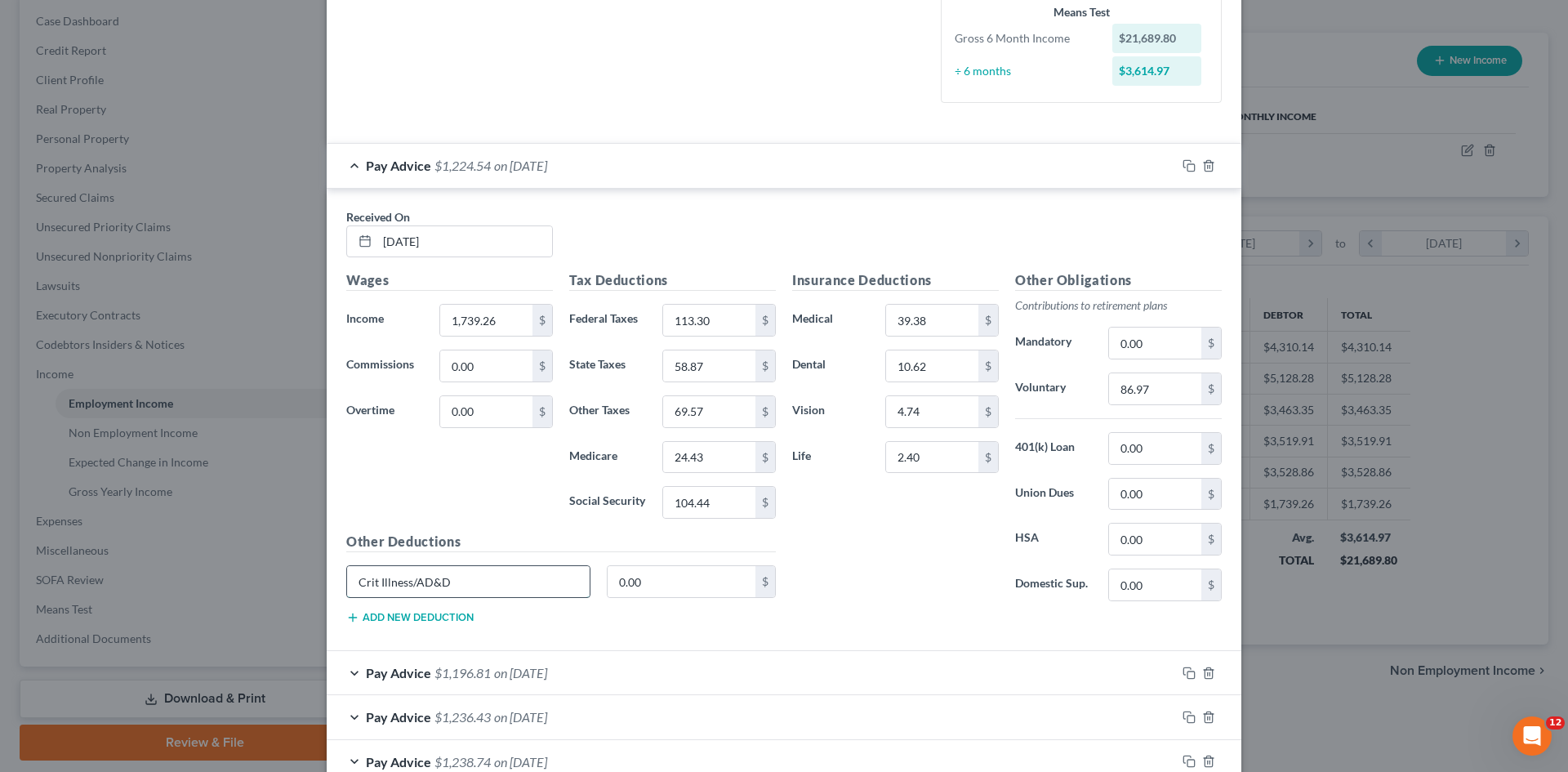
click at [355, 581] on input "Crit Illness/AD&D" at bounding box center [468, 581] width 243 height 31
type input "Accident/Crit Illness/AD&D"
click at [679, 590] on input "0.00" at bounding box center [682, 581] width 148 height 31
type input "15.35"
click at [417, 619] on button "Add new deduction" at bounding box center [410, 618] width 128 height 13
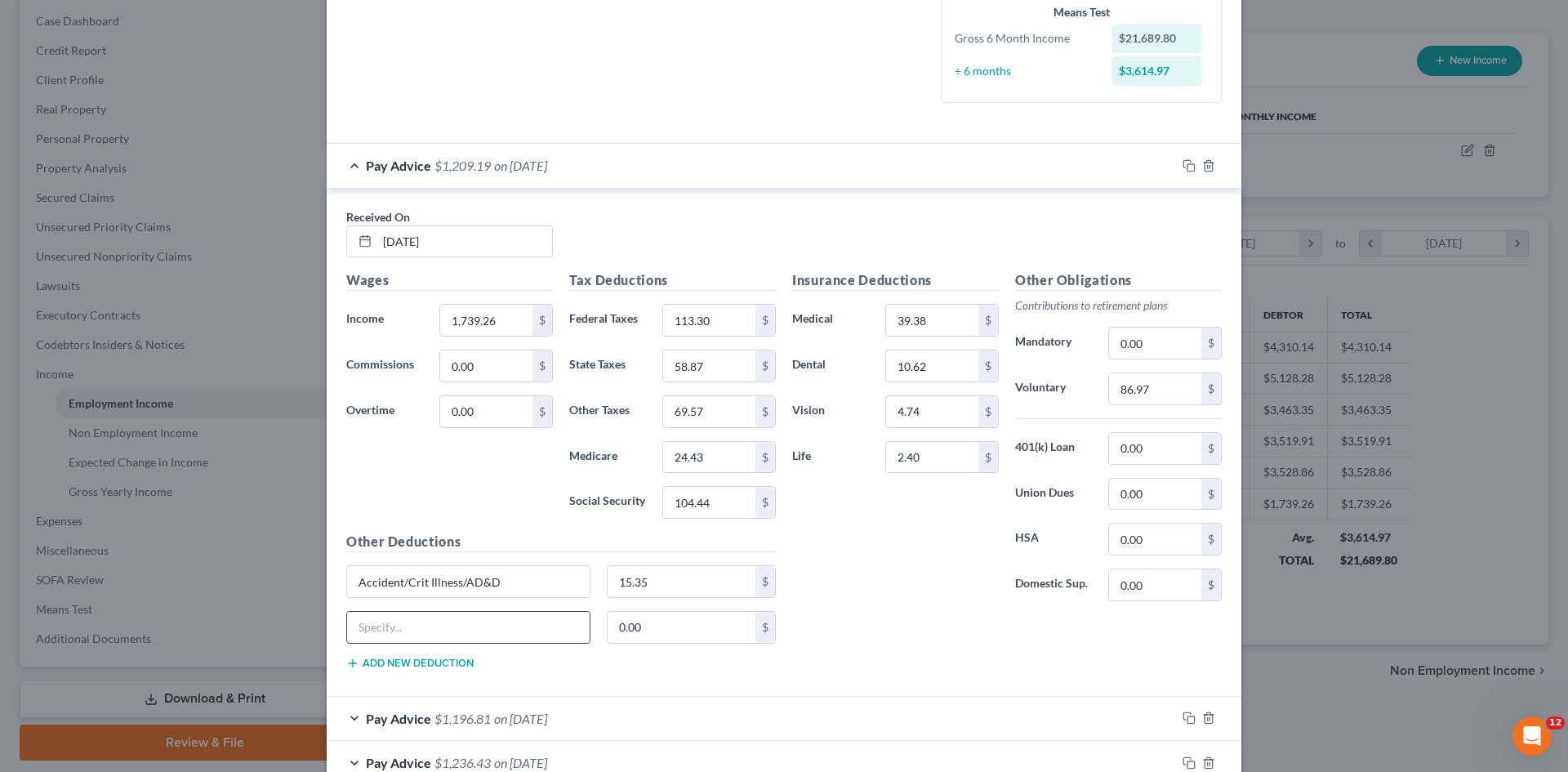
click at [499, 628] on input "text" at bounding box center [468, 627] width 243 height 31
type input "Legal Ins"
type input "6.23"
click at [445, 661] on button "Add new deduction" at bounding box center [410, 663] width 128 height 13
click at [443, 671] on input "text" at bounding box center [468, 673] width 243 height 31
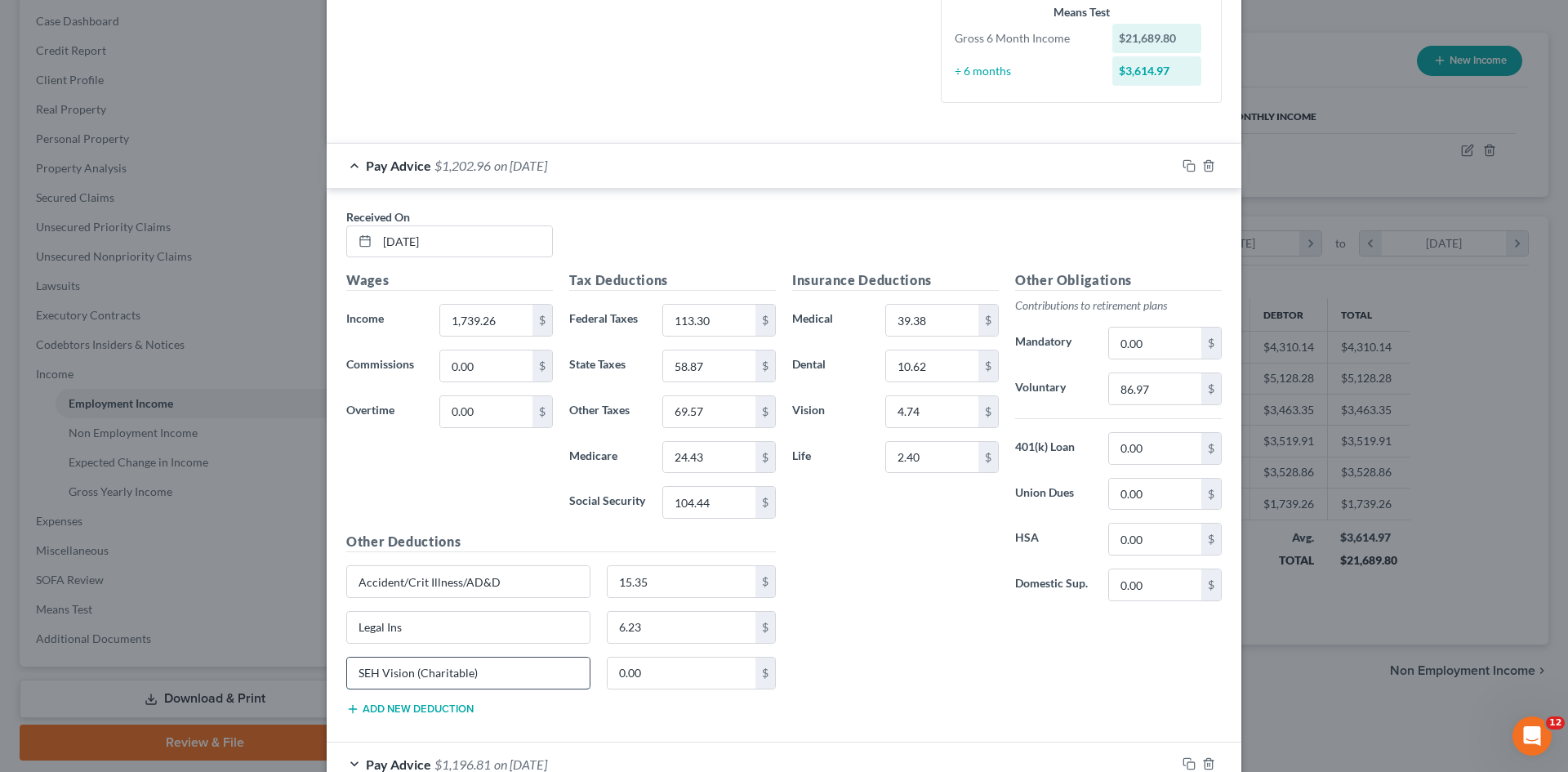
type input "SEH Vision (Charitable)"
type input "4"
click at [929, 622] on div "Insurance Deductions Medical 39.38 $ Dental 10.62 $ Vision 4.74 $ Life 2.40 $ O…" at bounding box center [1007, 499] width 446 height 457
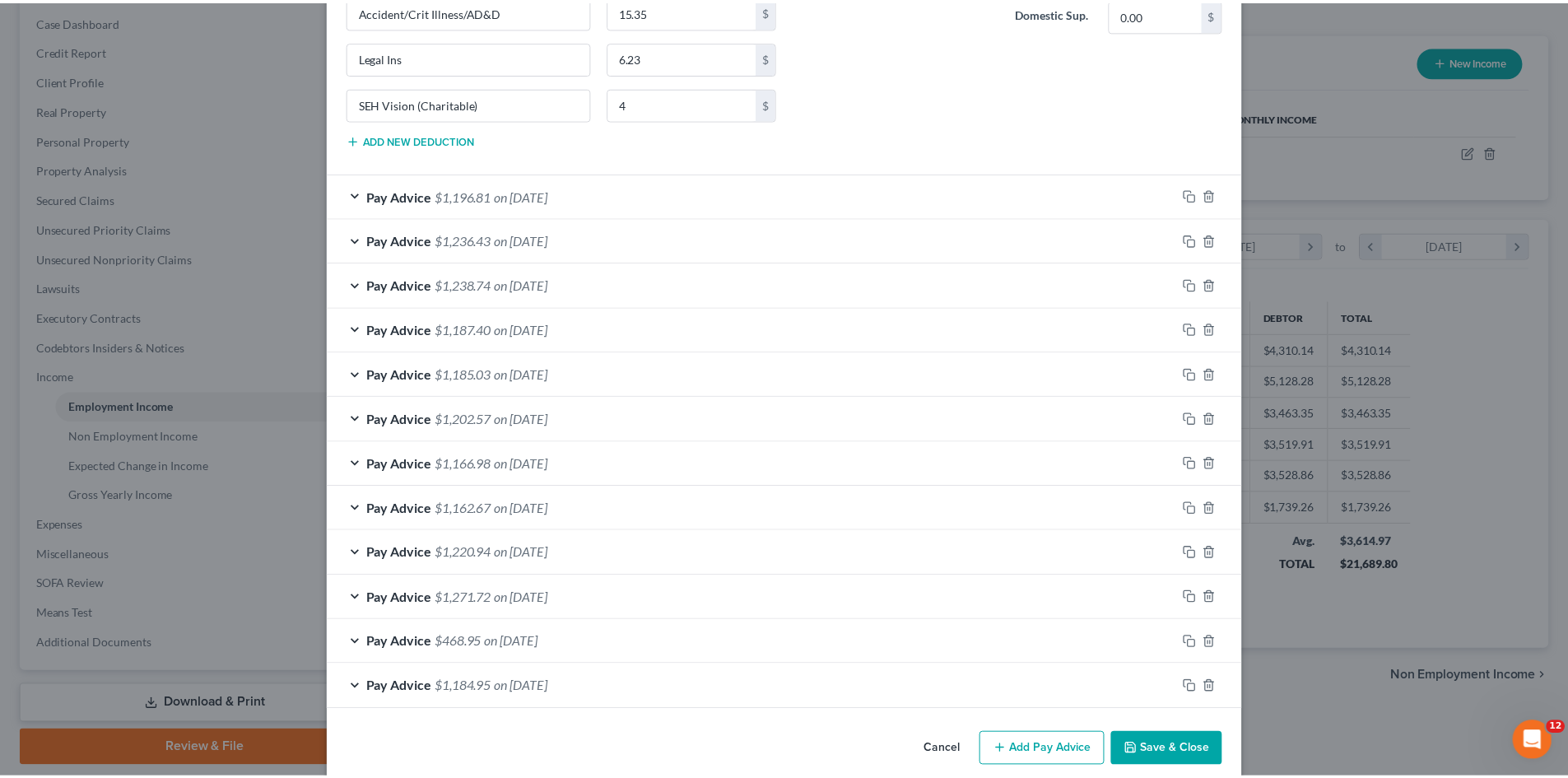
scroll to position [1008, 0]
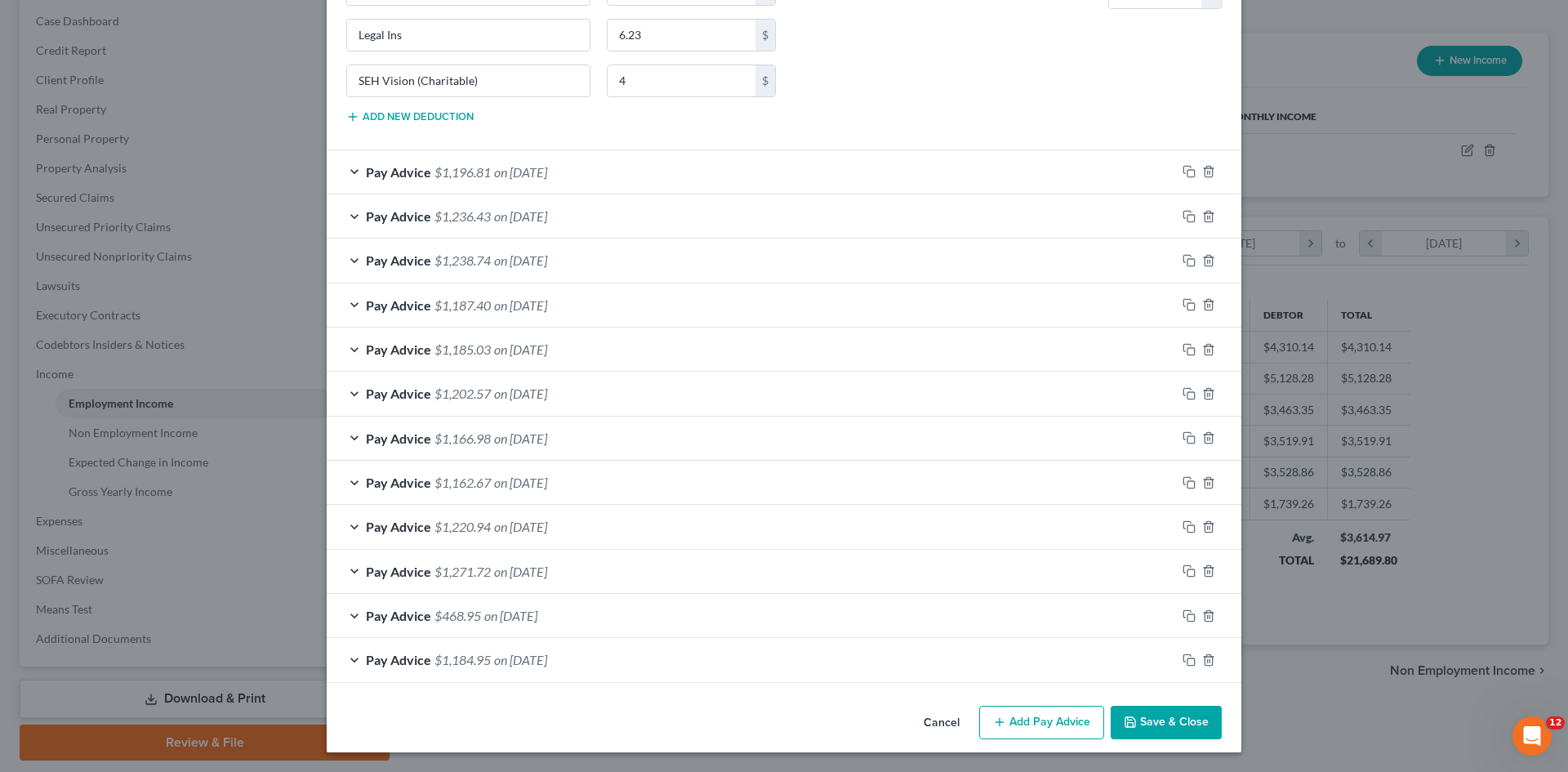
click at [1175, 711] on button "Save & Close" at bounding box center [1166, 722] width 111 height 34
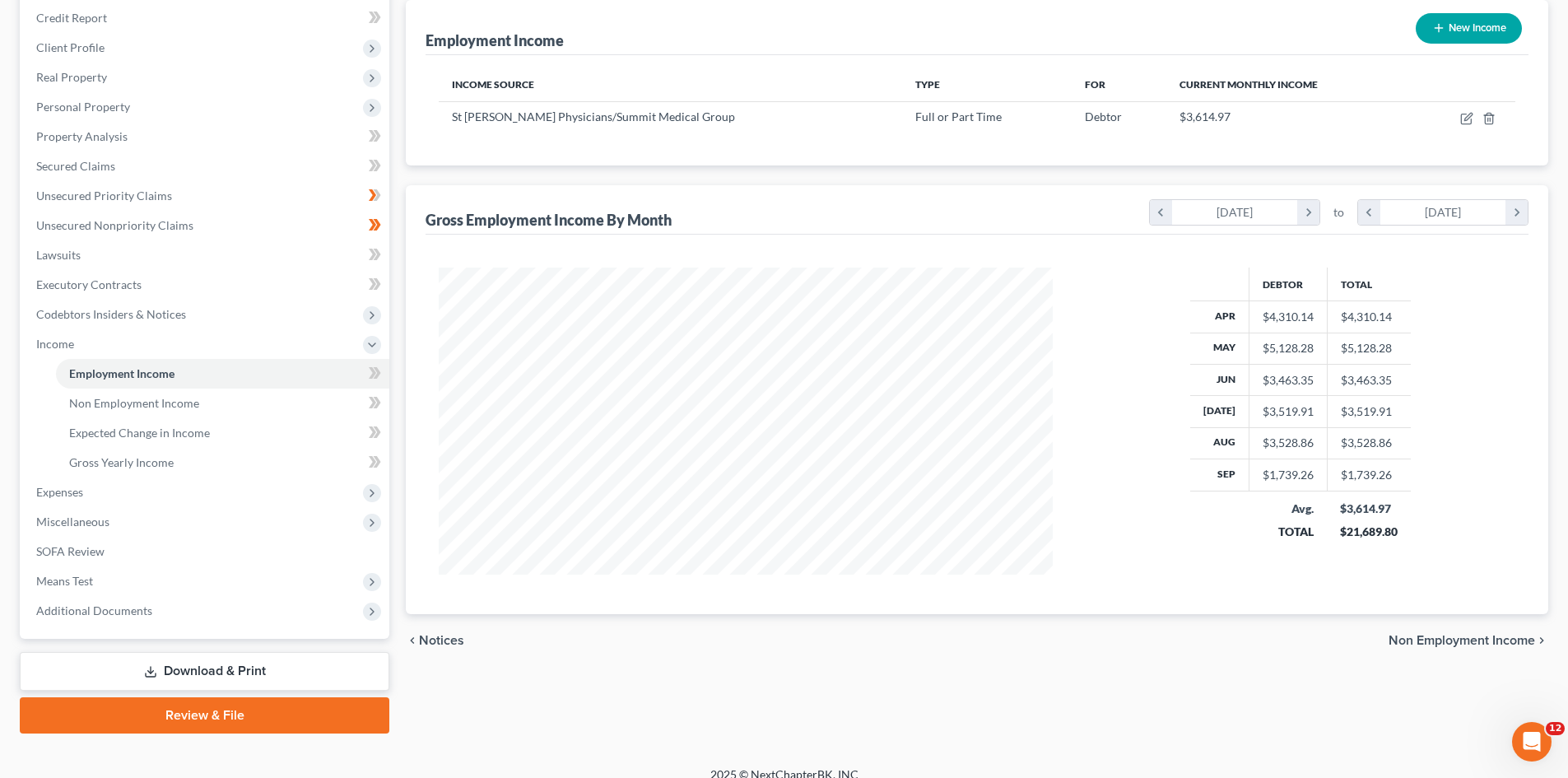
scroll to position [215, 0]
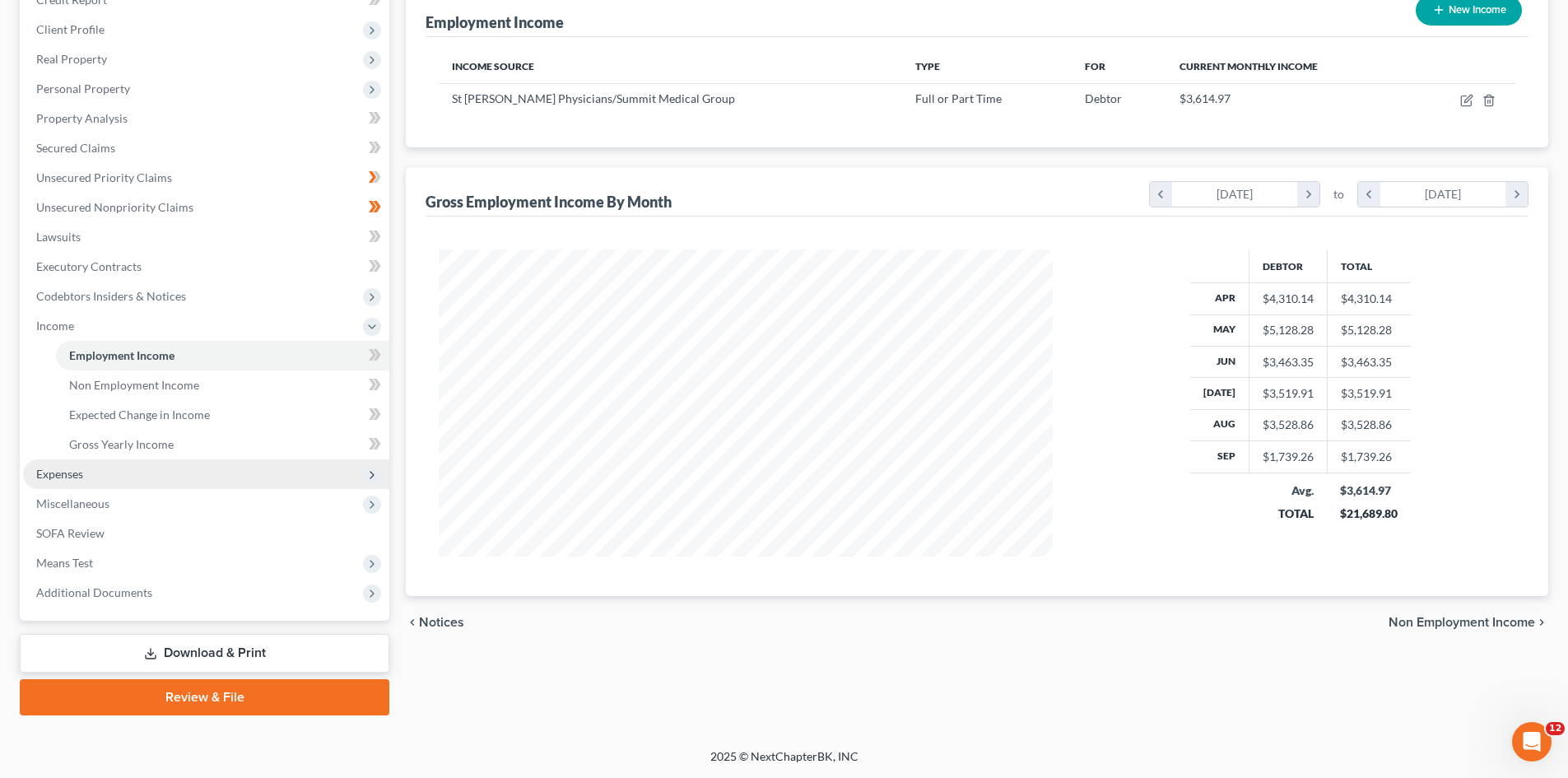
click at [53, 474] on span "Expenses" at bounding box center [59, 473] width 47 height 14
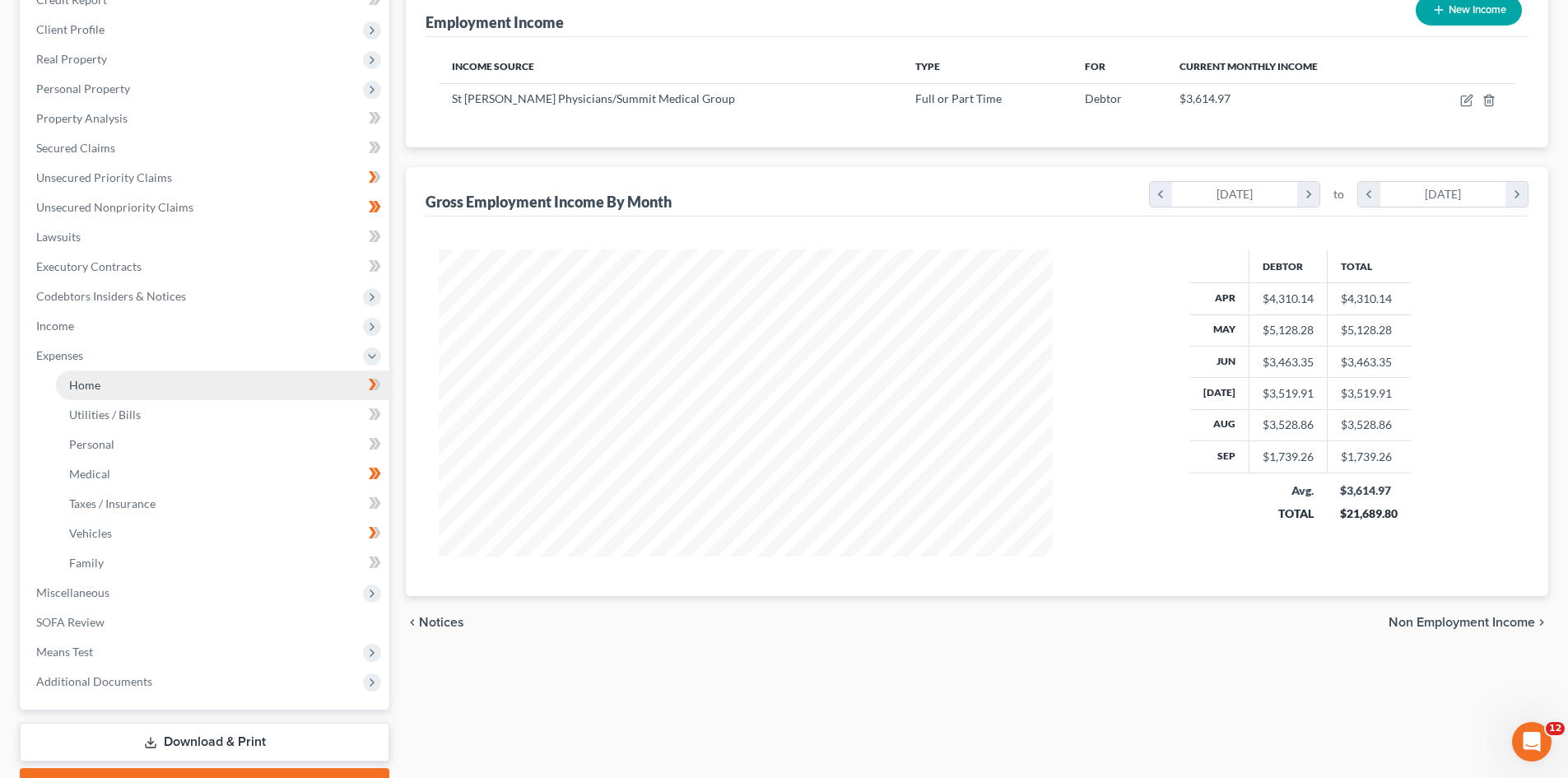
click at [84, 381] on span "Home" at bounding box center [84, 385] width 31 height 14
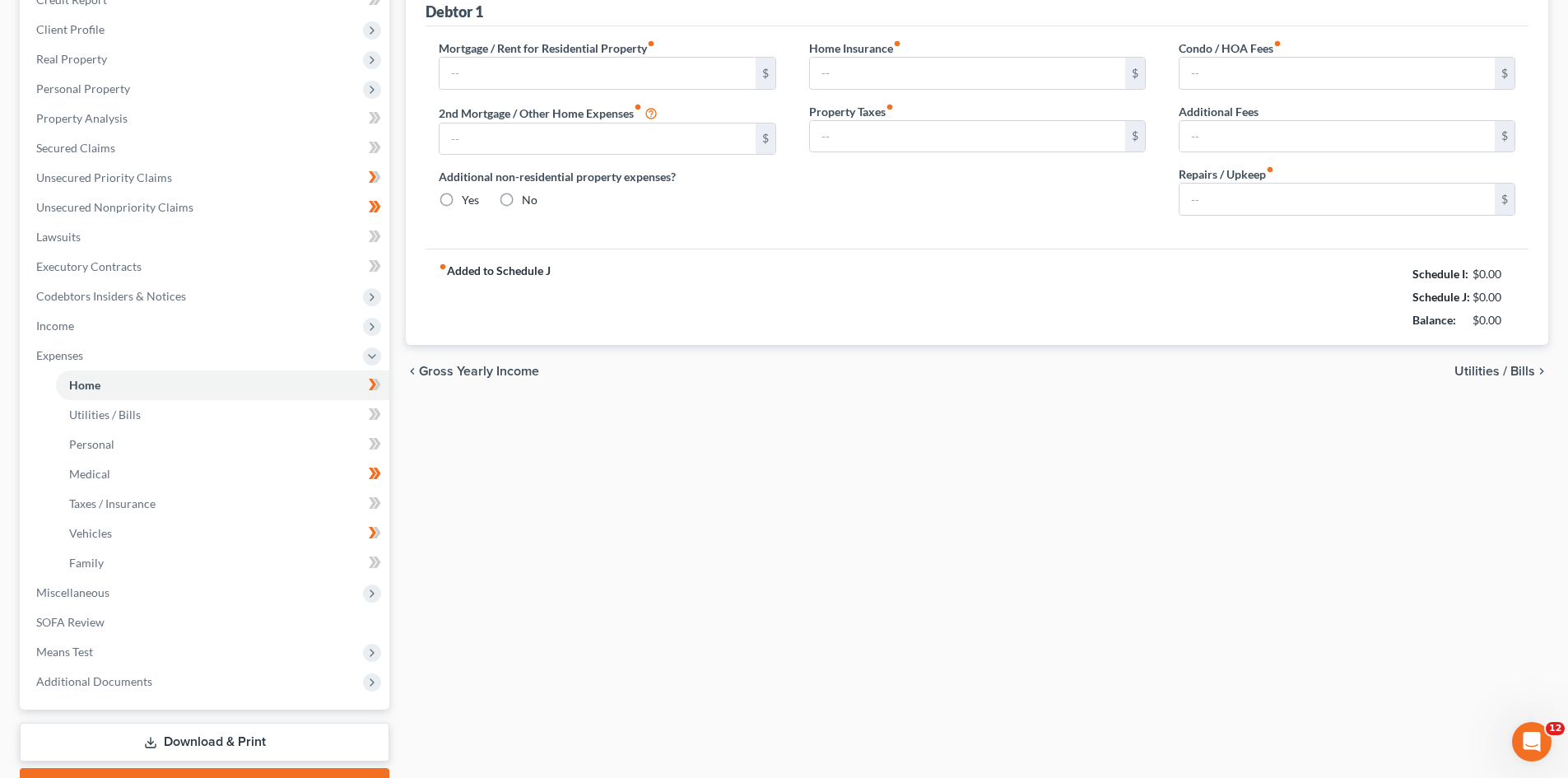
type input "1,000.00"
type input "0.00"
radio input "true"
type input "0.00"
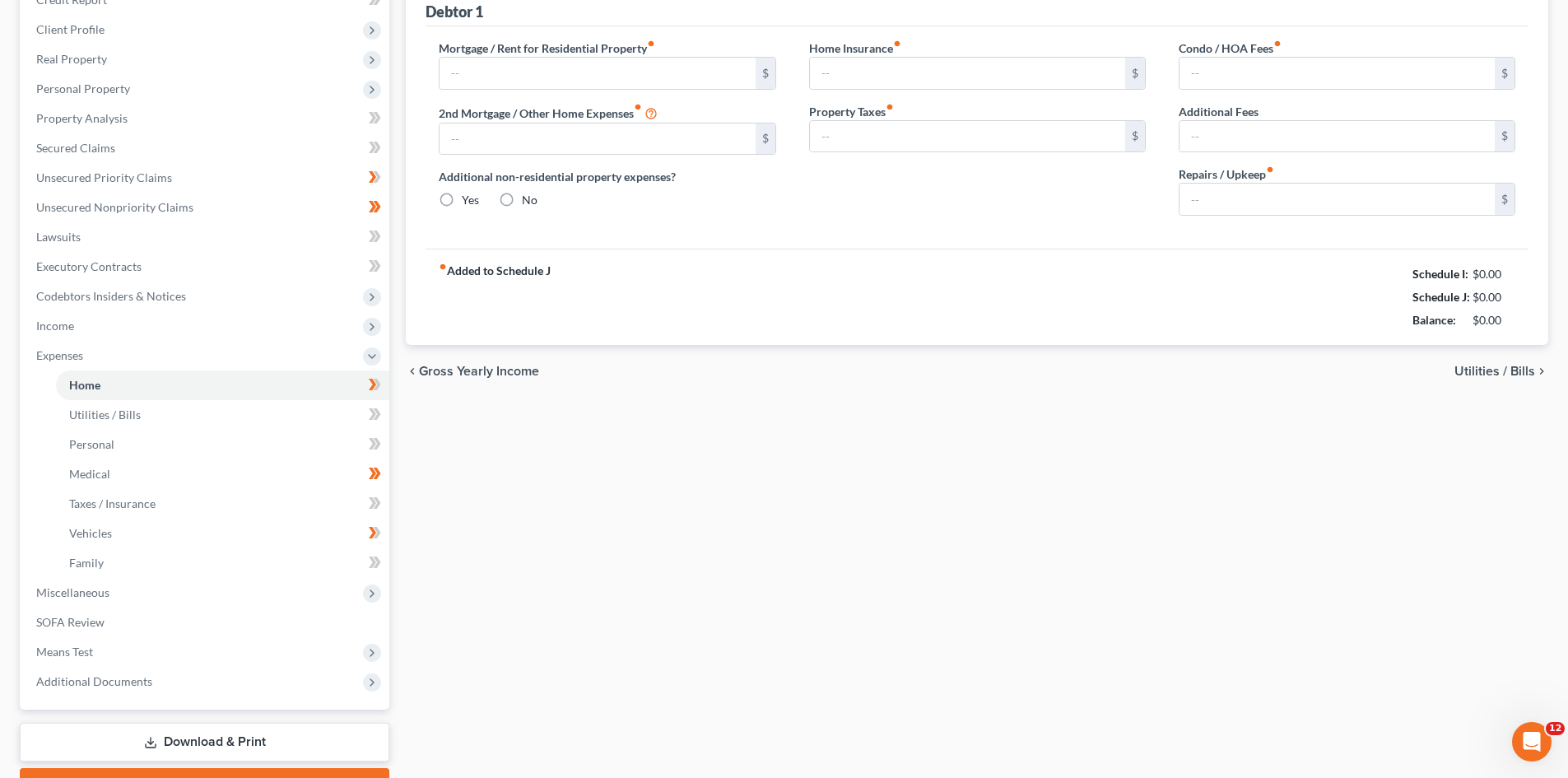
type input "0.00"
type input "100.00"
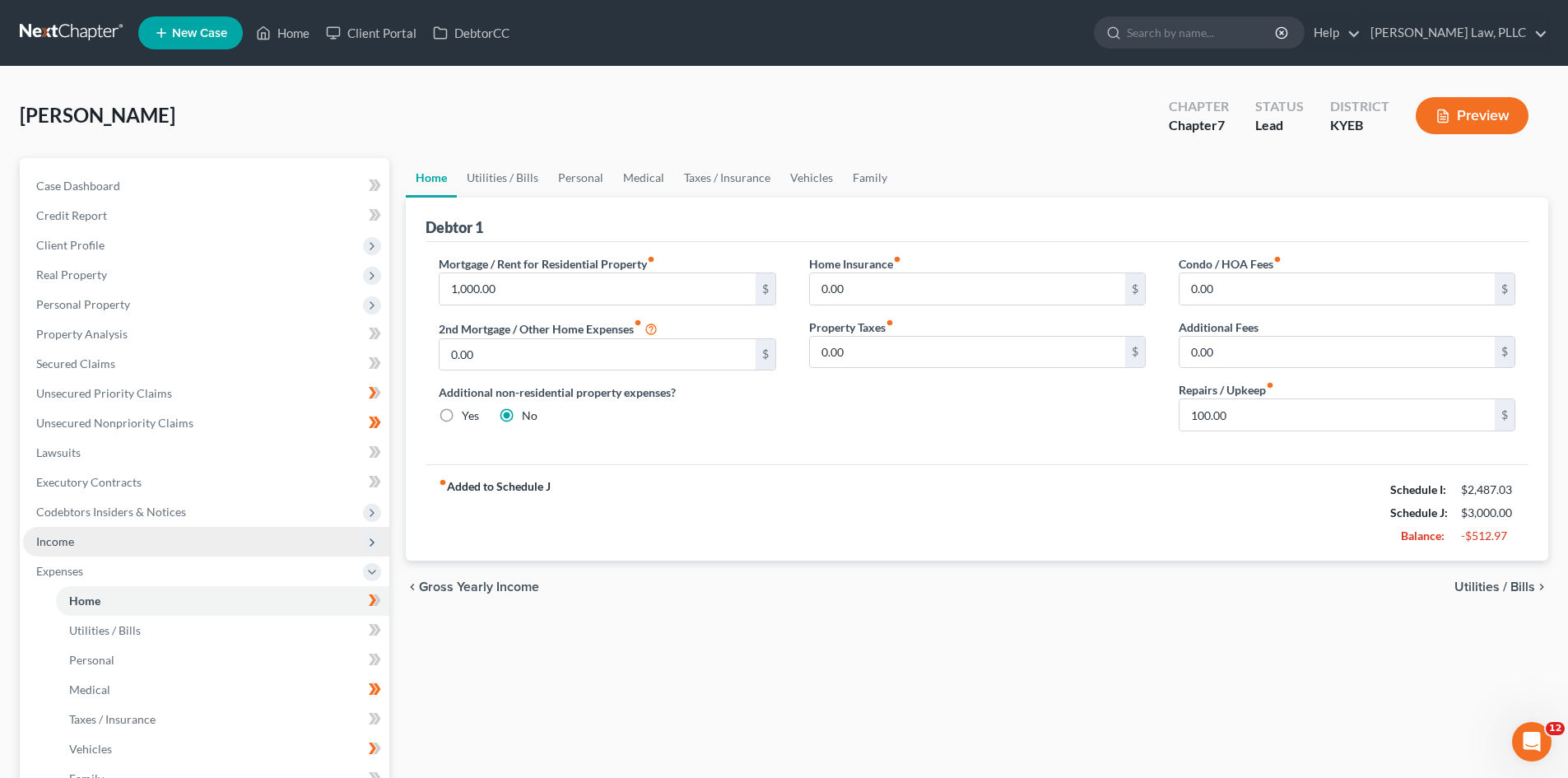
click at [68, 541] on span "Income" at bounding box center [54, 541] width 38 height 14
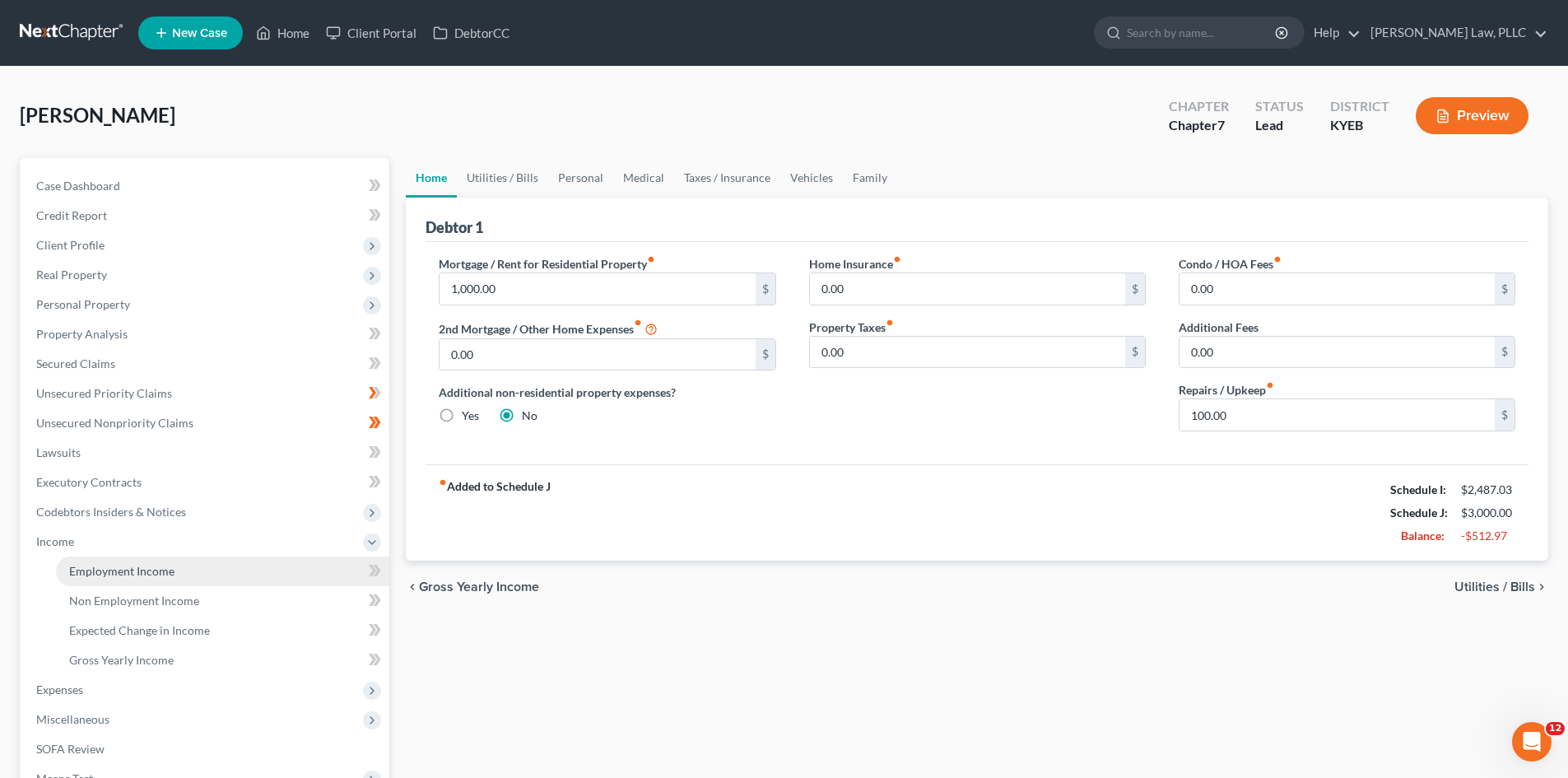
click at [101, 565] on span "Employment Income" at bounding box center [122, 570] width 105 height 14
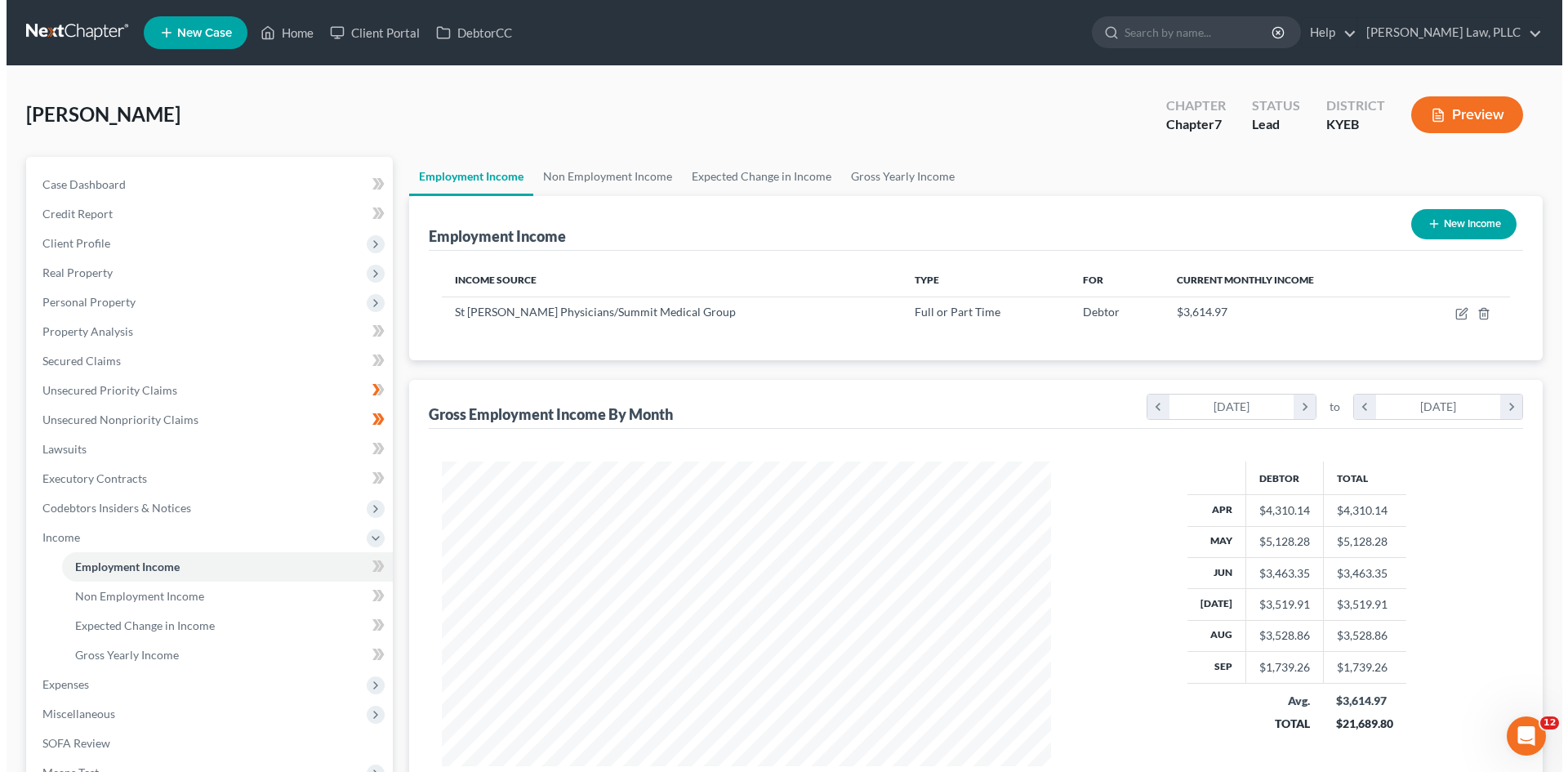
scroll to position [305, 642]
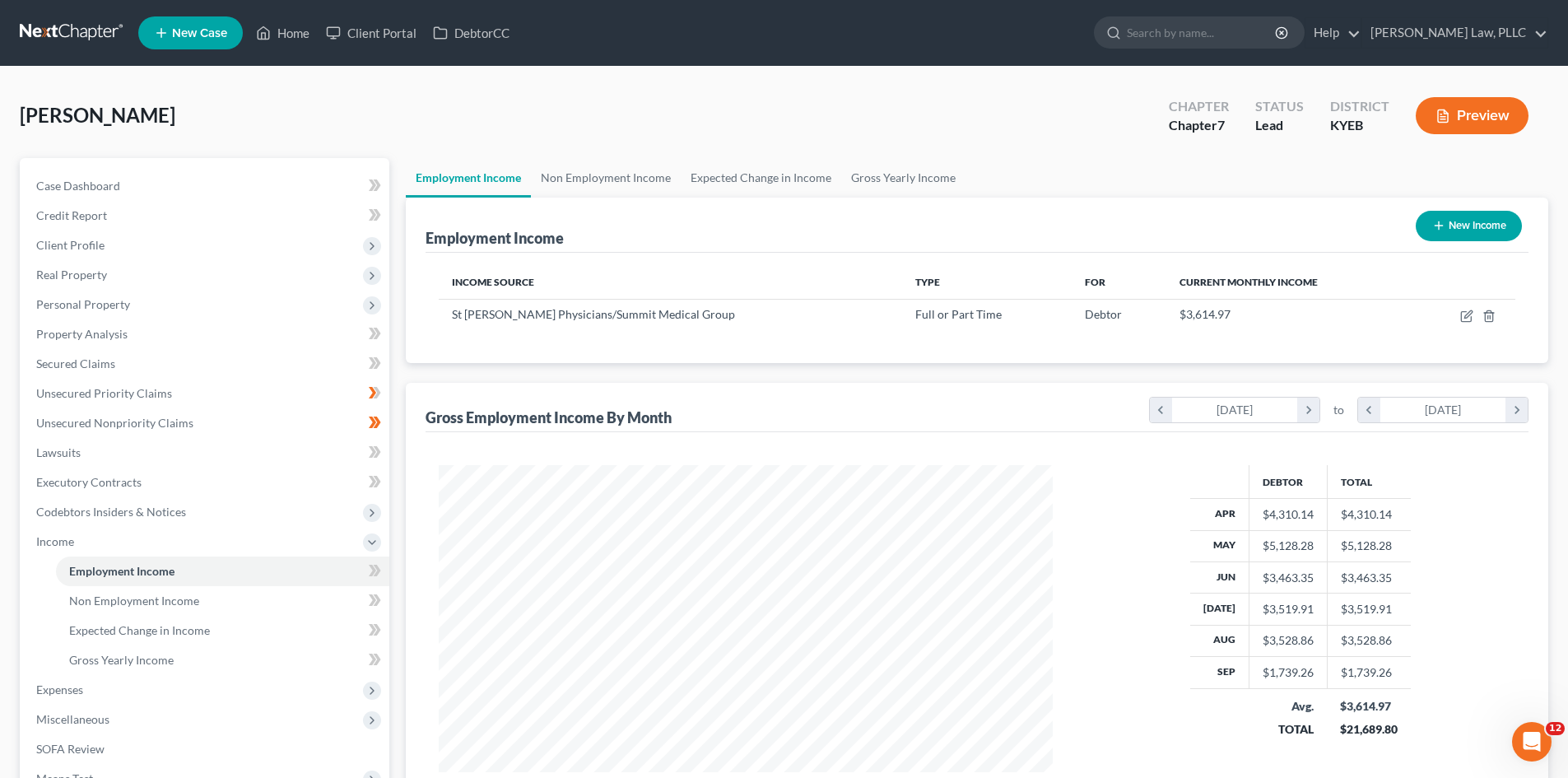
click at [1483, 231] on button "New Income" at bounding box center [1469, 225] width 106 height 30
select select "0"
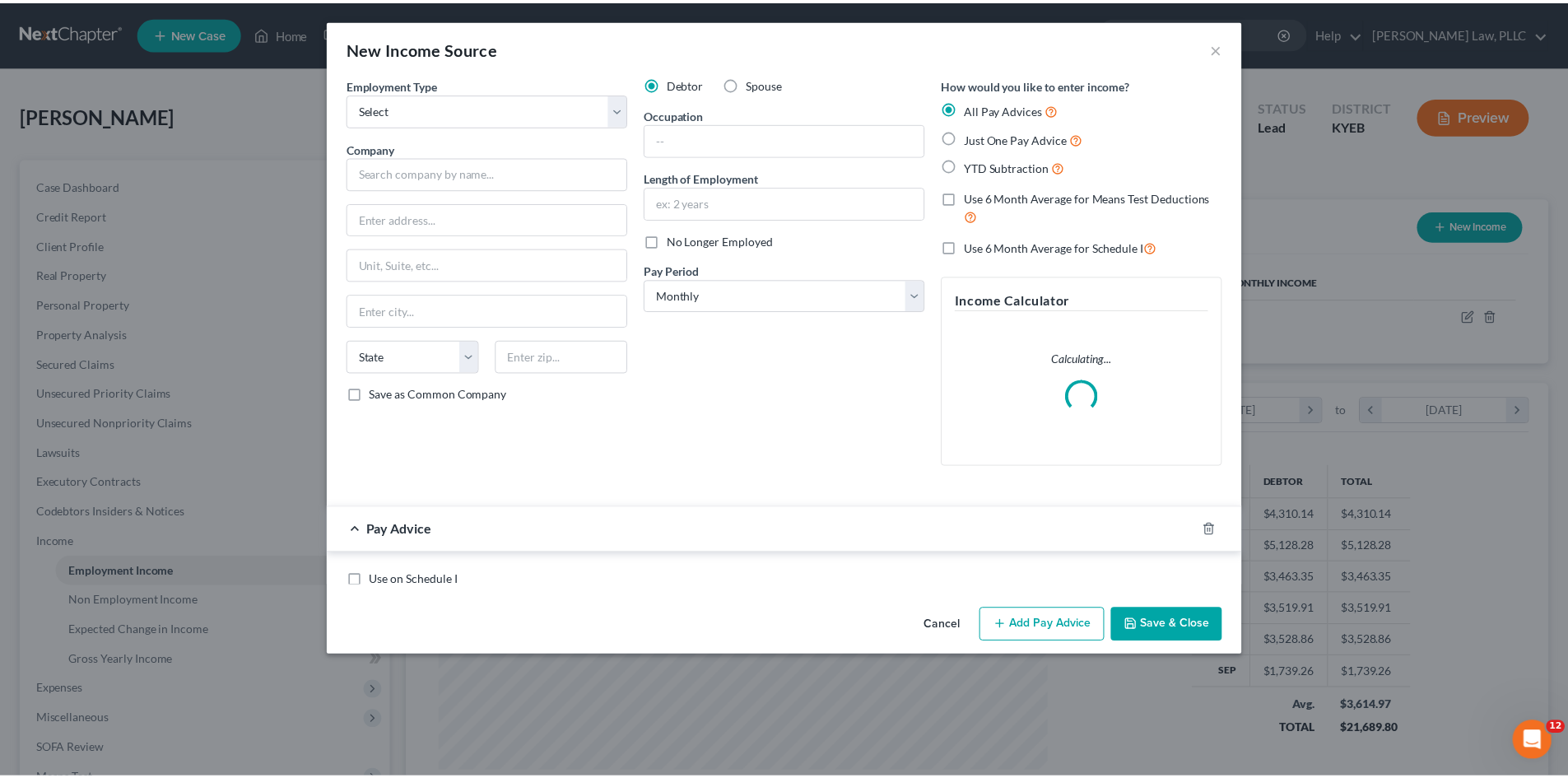
scroll to position [310, 653]
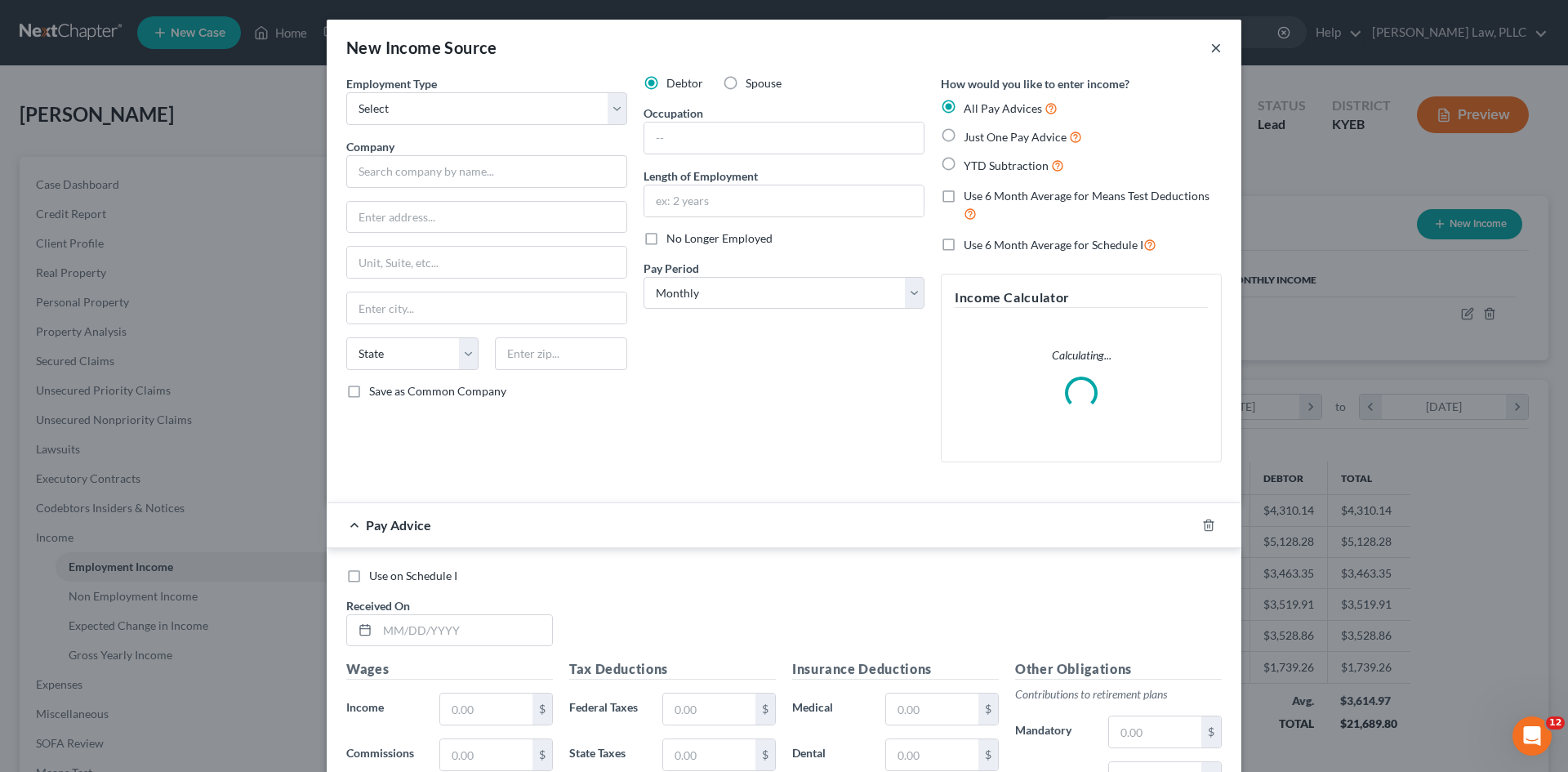
click at [1214, 46] on button "×" at bounding box center [1216, 47] width 12 height 20
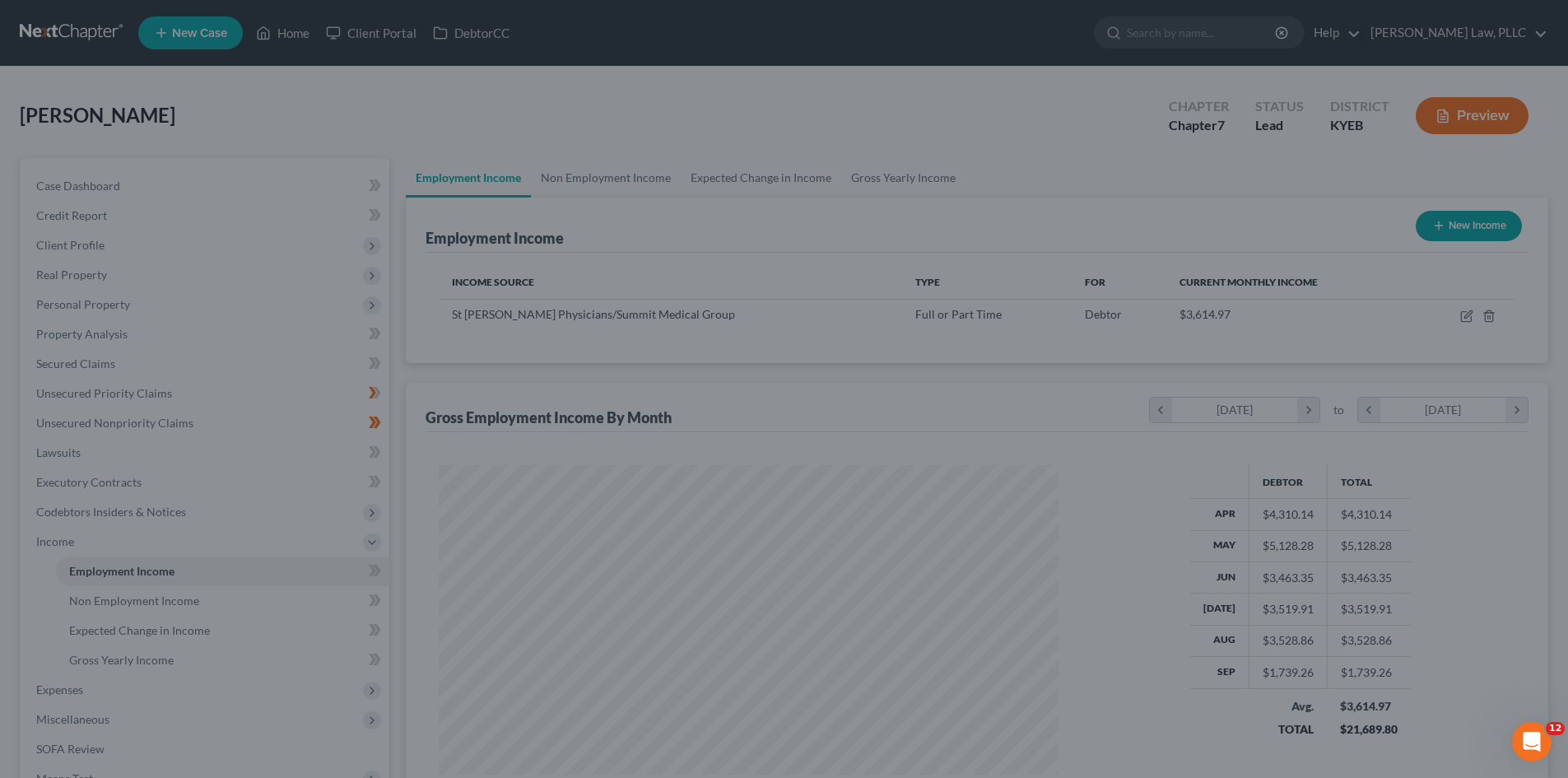
scroll to position [822787, 822611]
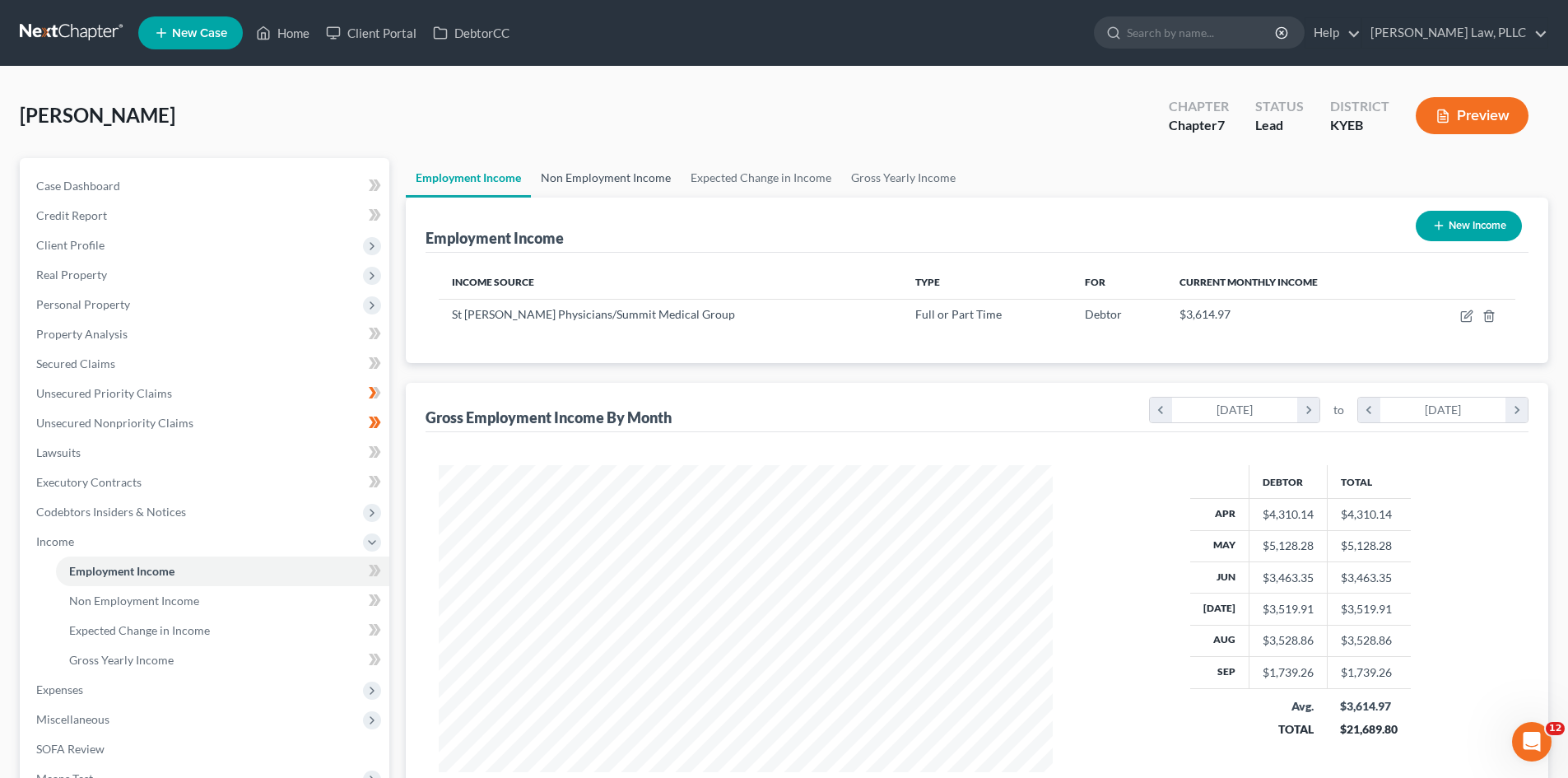
click at [624, 178] on link "Non Employment Income" at bounding box center [605, 177] width 149 height 39
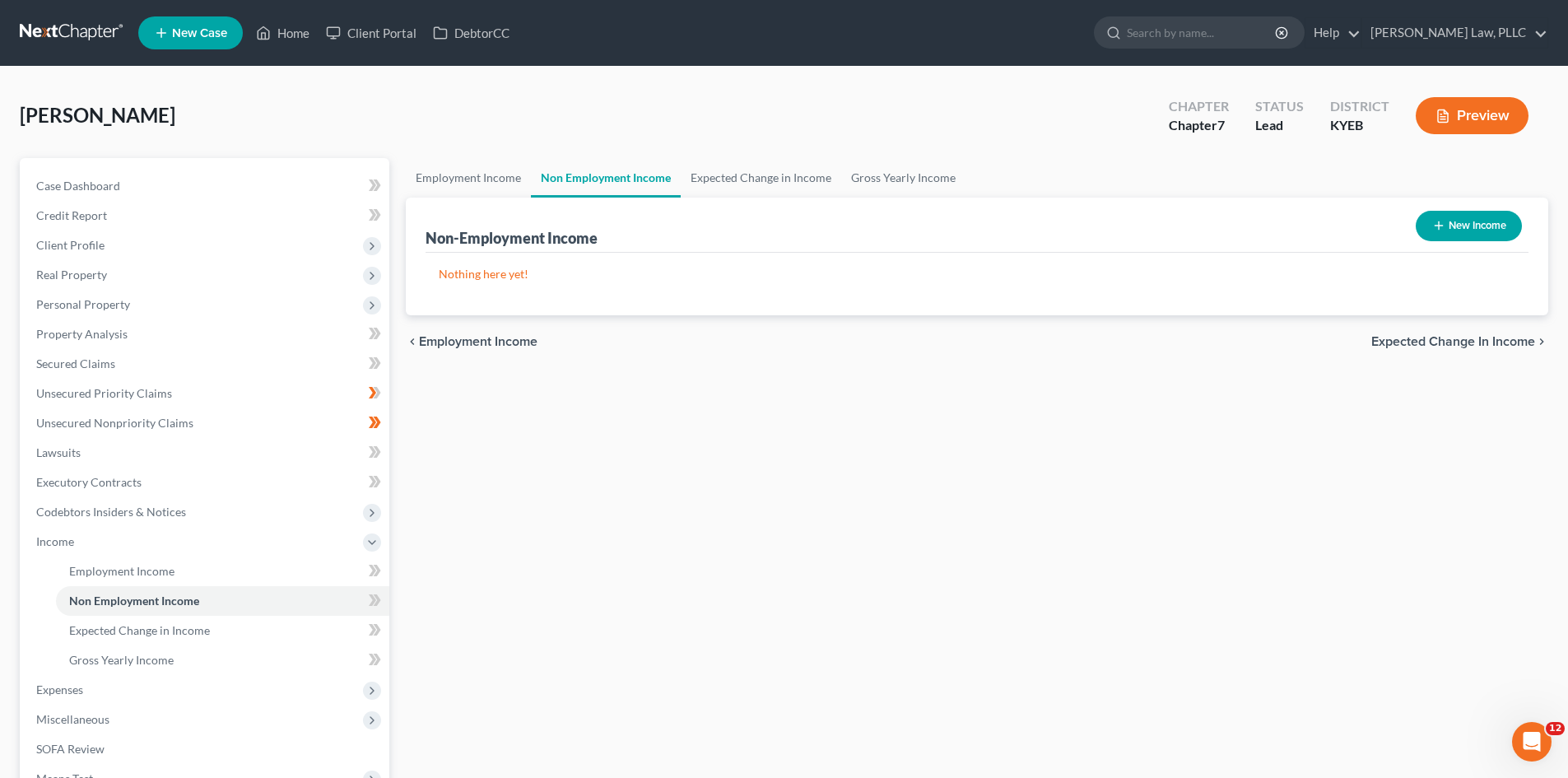
click at [1471, 226] on button "New Income" at bounding box center [1469, 225] width 106 height 30
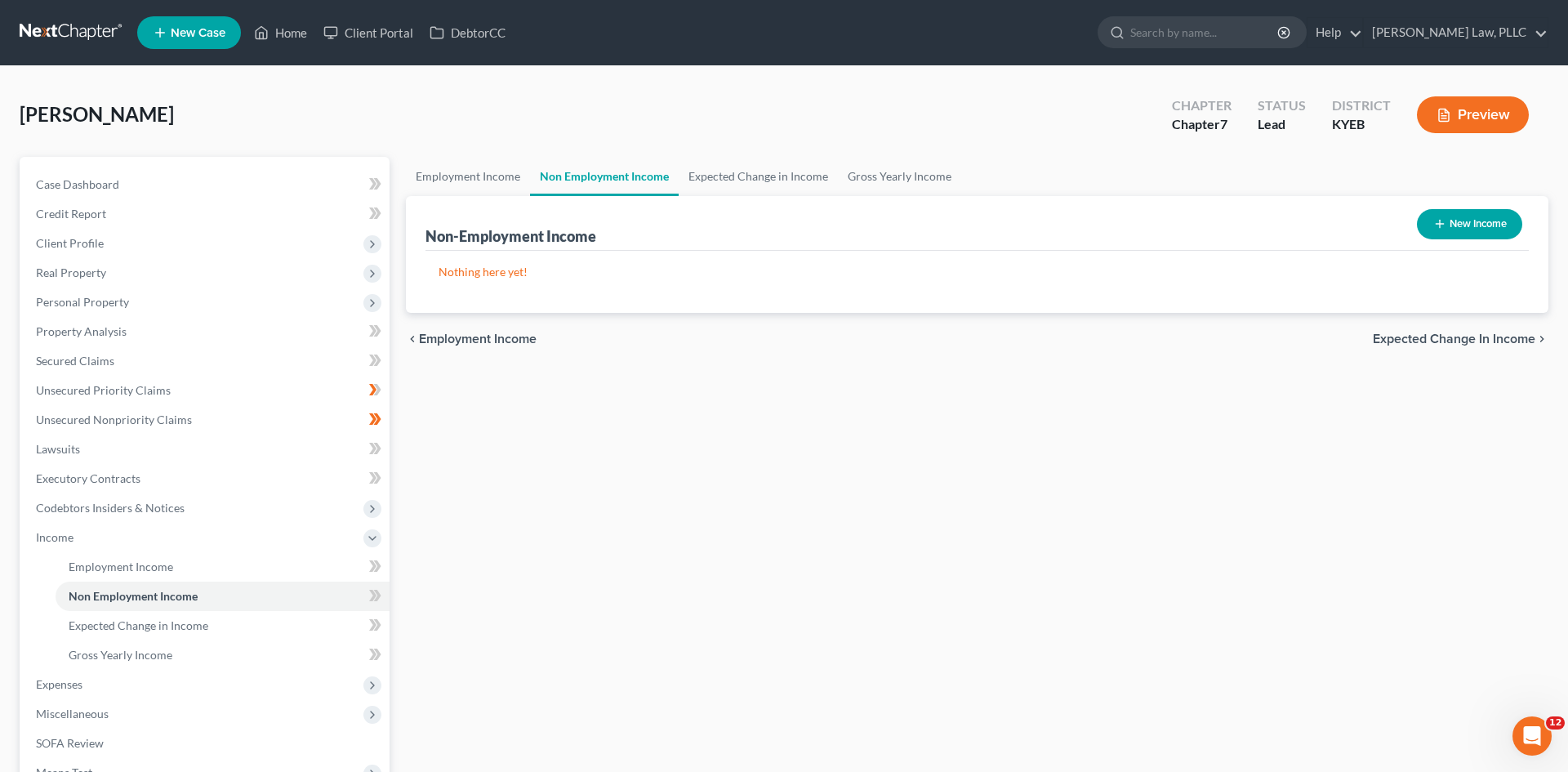
select select "0"
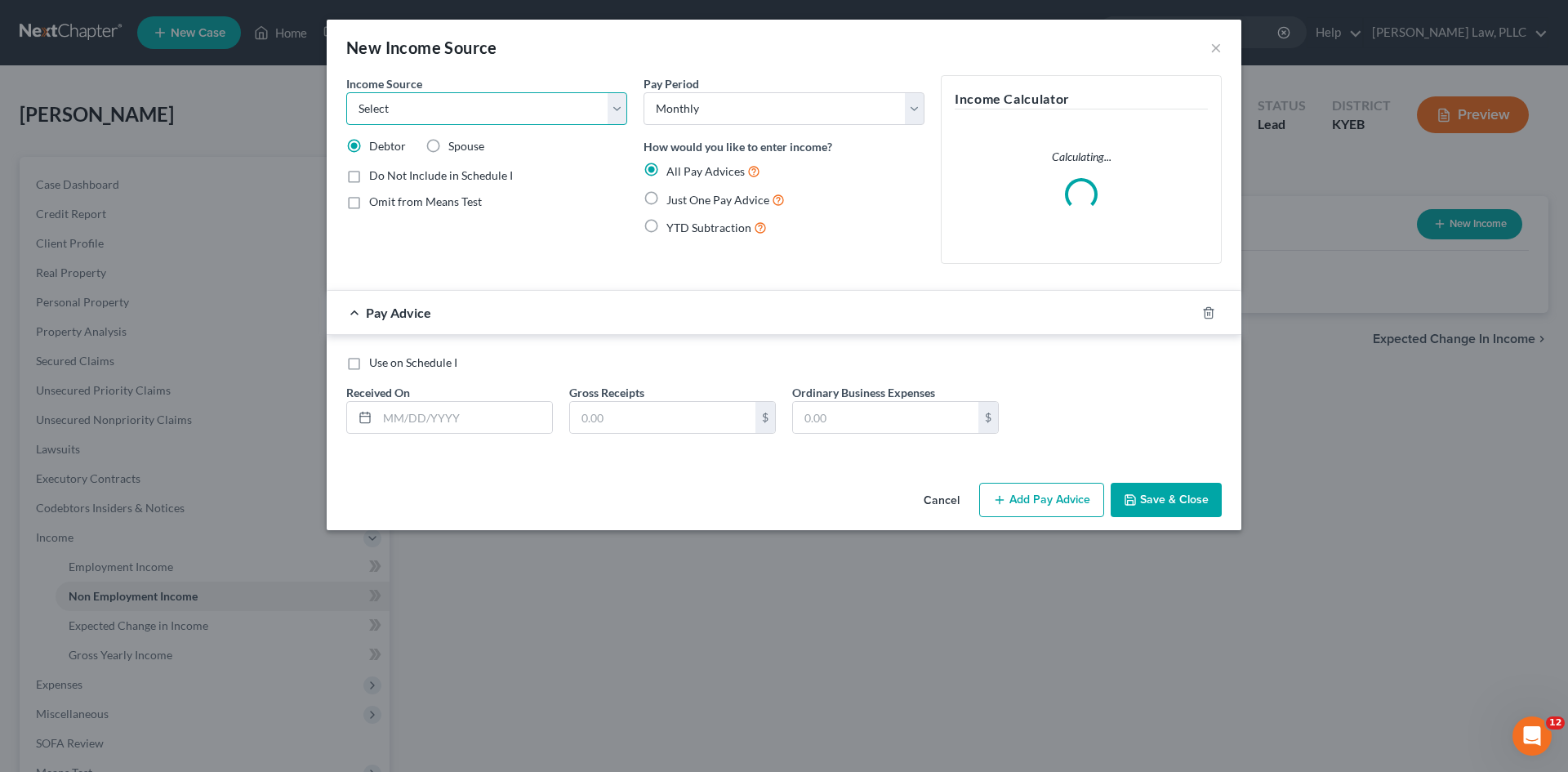
click at [614, 110] on select "Select Unemployment Disability (from employer) Pension Retirement Social Securi…" at bounding box center [486, 108] width 281 height 32
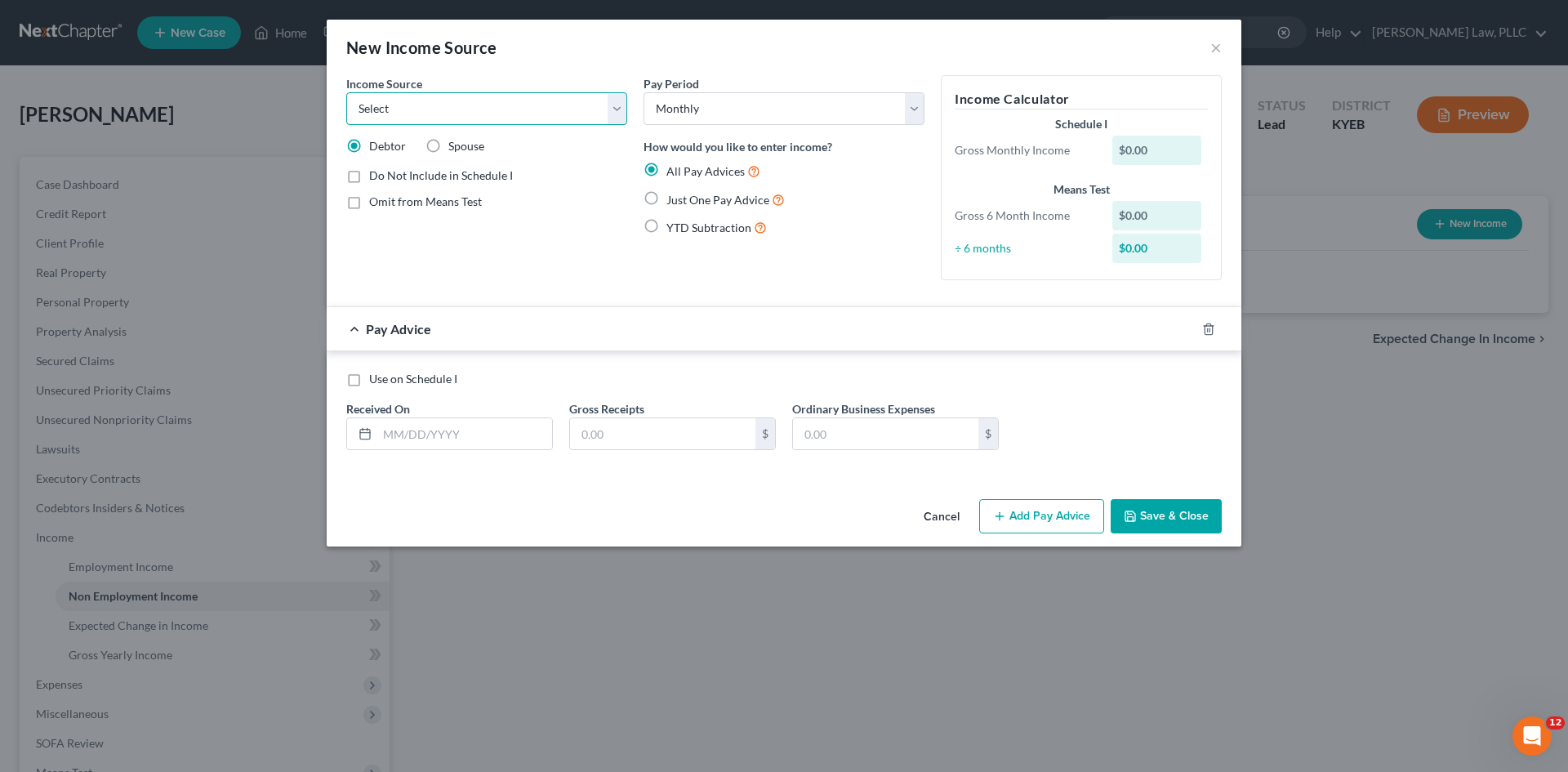
select select "7"
click at [346, 92] on select "Select Unemployment Disability (from employer) Pension Retirement Social Securi…" at bounding box center [486, 108] width 281 height 32
click at [1217, 48] on button "×" at bounding box center [1216, 47] width 12 height 20
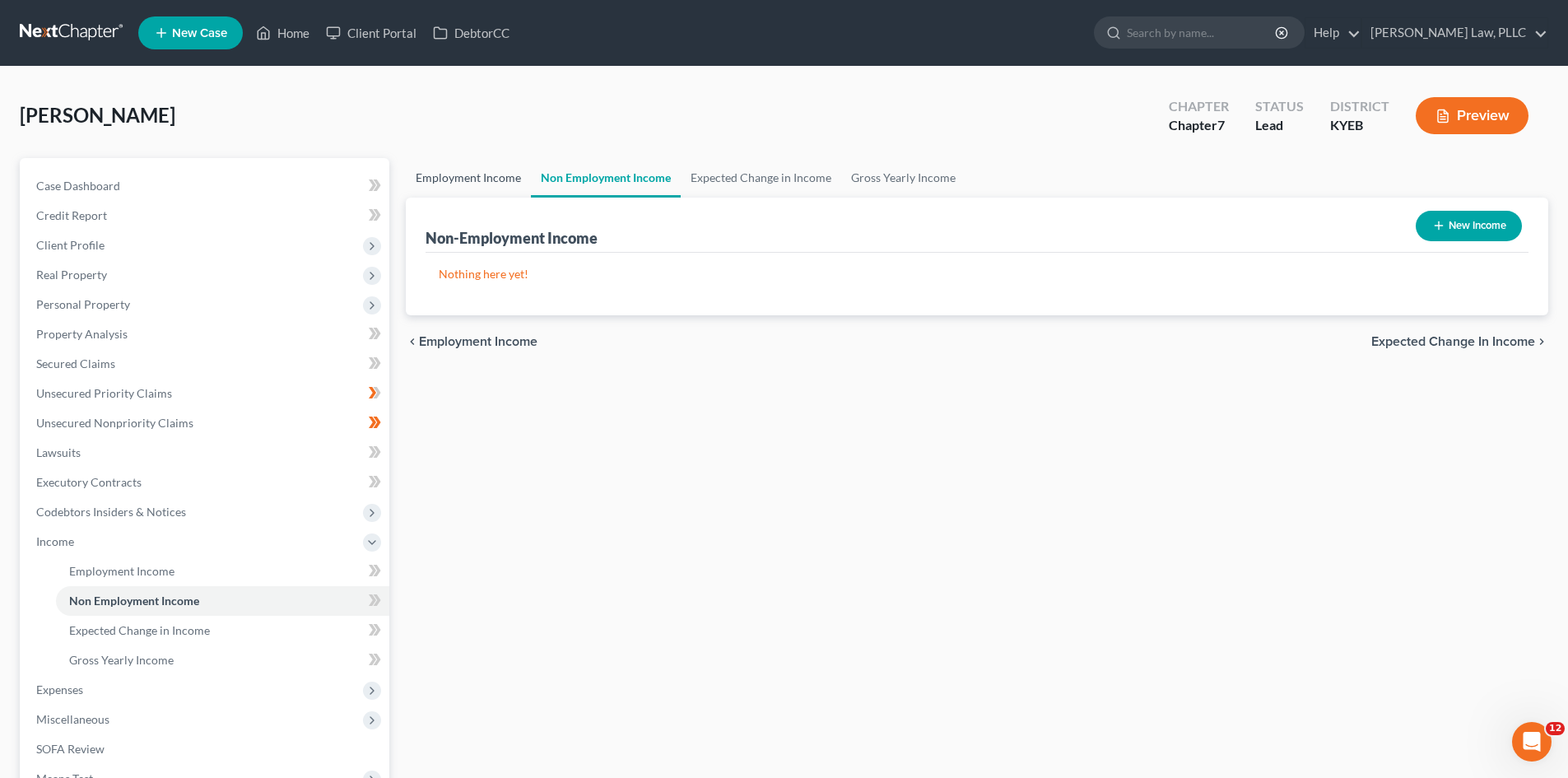
click at [438, 175] on link "Employment Income" at bounding box center [468, 177] width 125 height 39
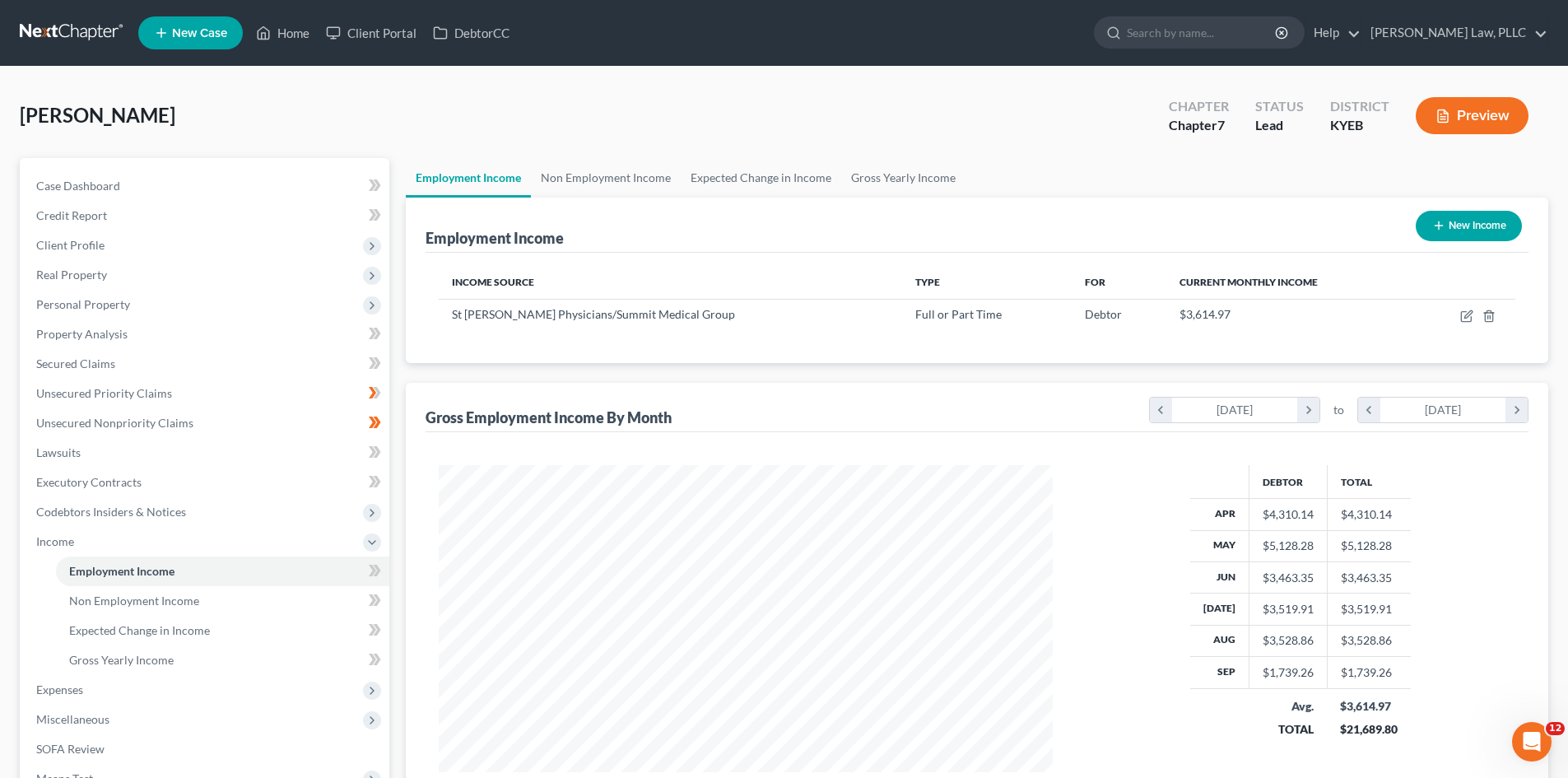
scroll to position [307, 647]
click at [610, 171] on link "Non Employment Income" at bounding box center [605, 177] width 149 height 39
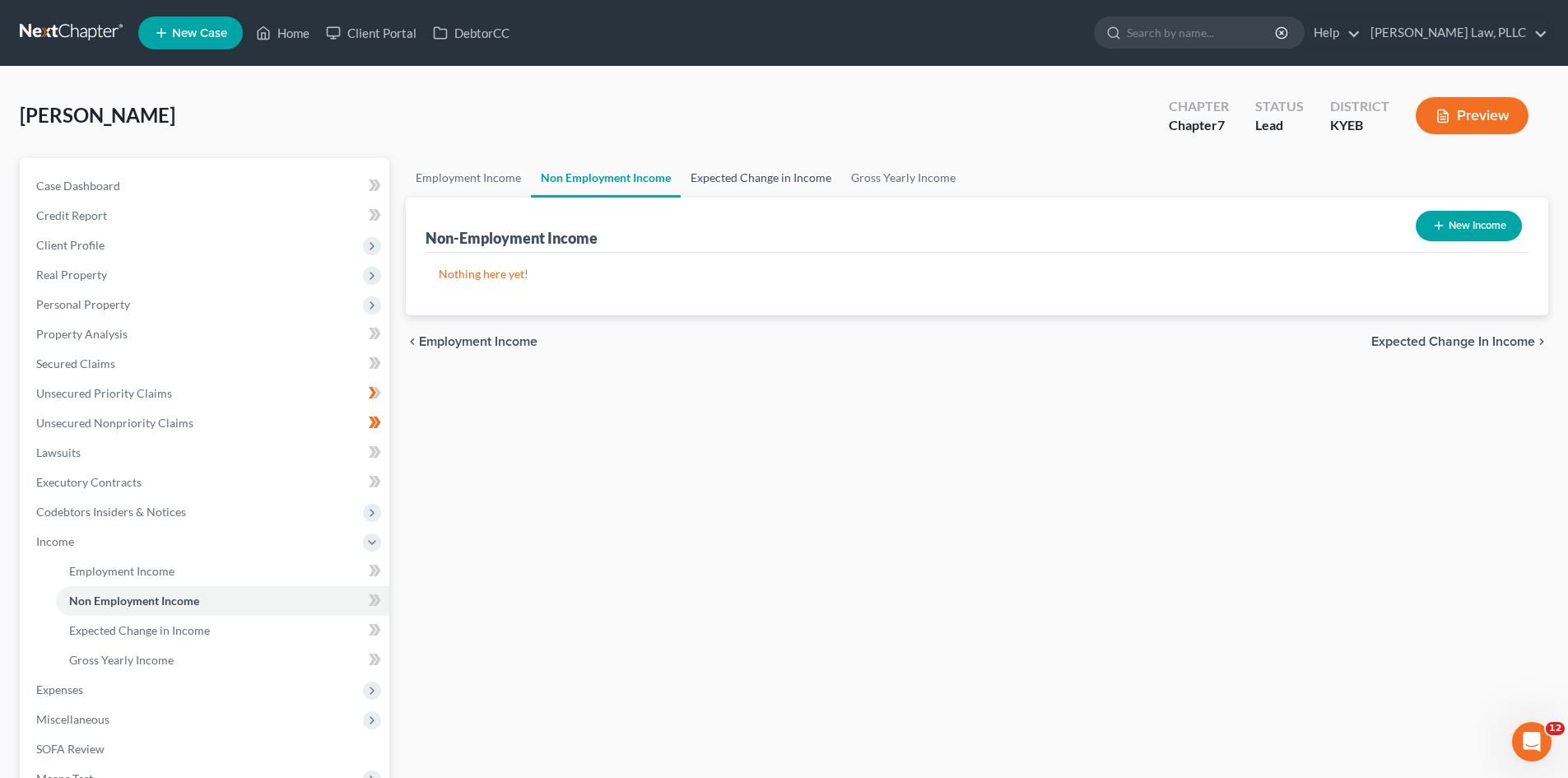
click at [732, 184] on link "Expected Change in Income" at bounding box center [761, 177] width 160 height 39
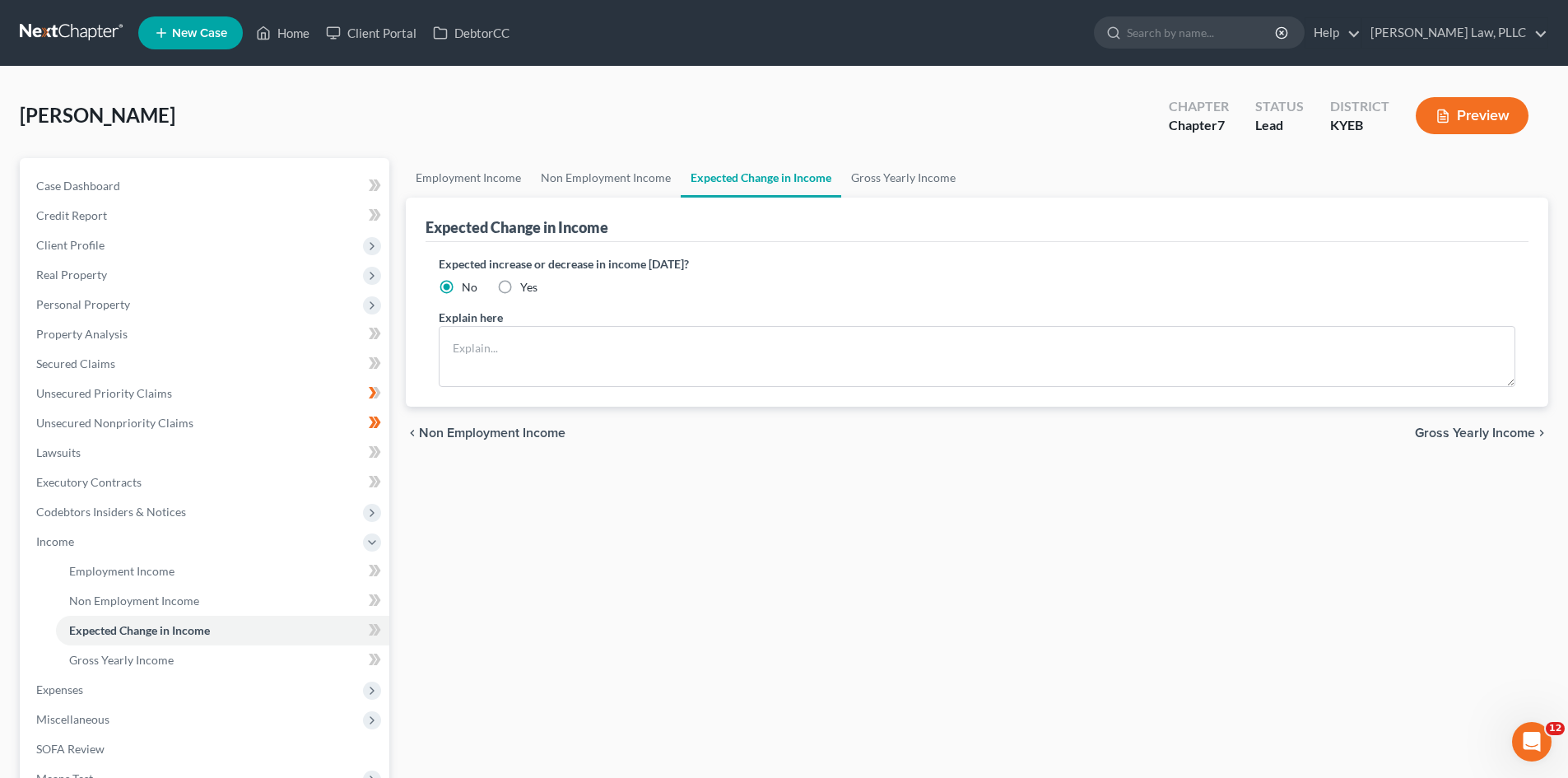
click at [520, 288] on label "Yes" at bounding box center [529, 287] width 18 height 17
click at [527, 288] on input "Yes" at bounding box center [532, 284] width 11 height 11
radio input "true"
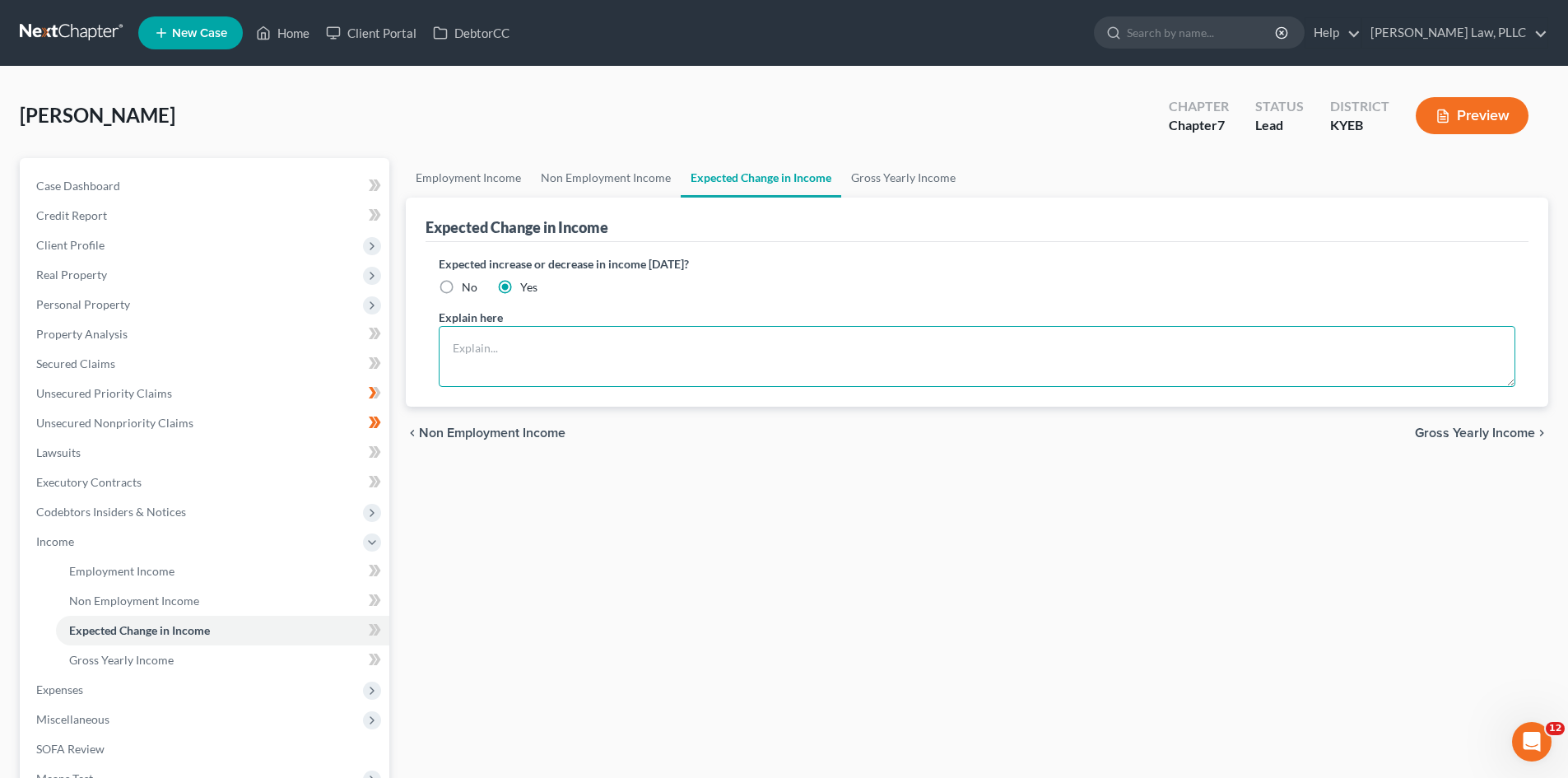
click at [523, 347] on textarea at bounding box center [978, 356] width 1077 height 61
drag, startPoint x: 569, startPoint y: 351, endPoint x: 638, endPoint y: 350, distance: 69.0
click at [569, 351] on textarea "Former spouse has not paid support since [DATE]; Debtor plans to contact child …" at bounding box center [978, 356] width 1077 height 61
type textarea "Former spouse has not $360/mo child support since [DATE]; Debtor plans to conta…"
click at [953, 483] on div "Employment Income Non Employment Income Expected Change in Income Gross Yearly …" at bounding box center [977, 544] width 1159 height 773
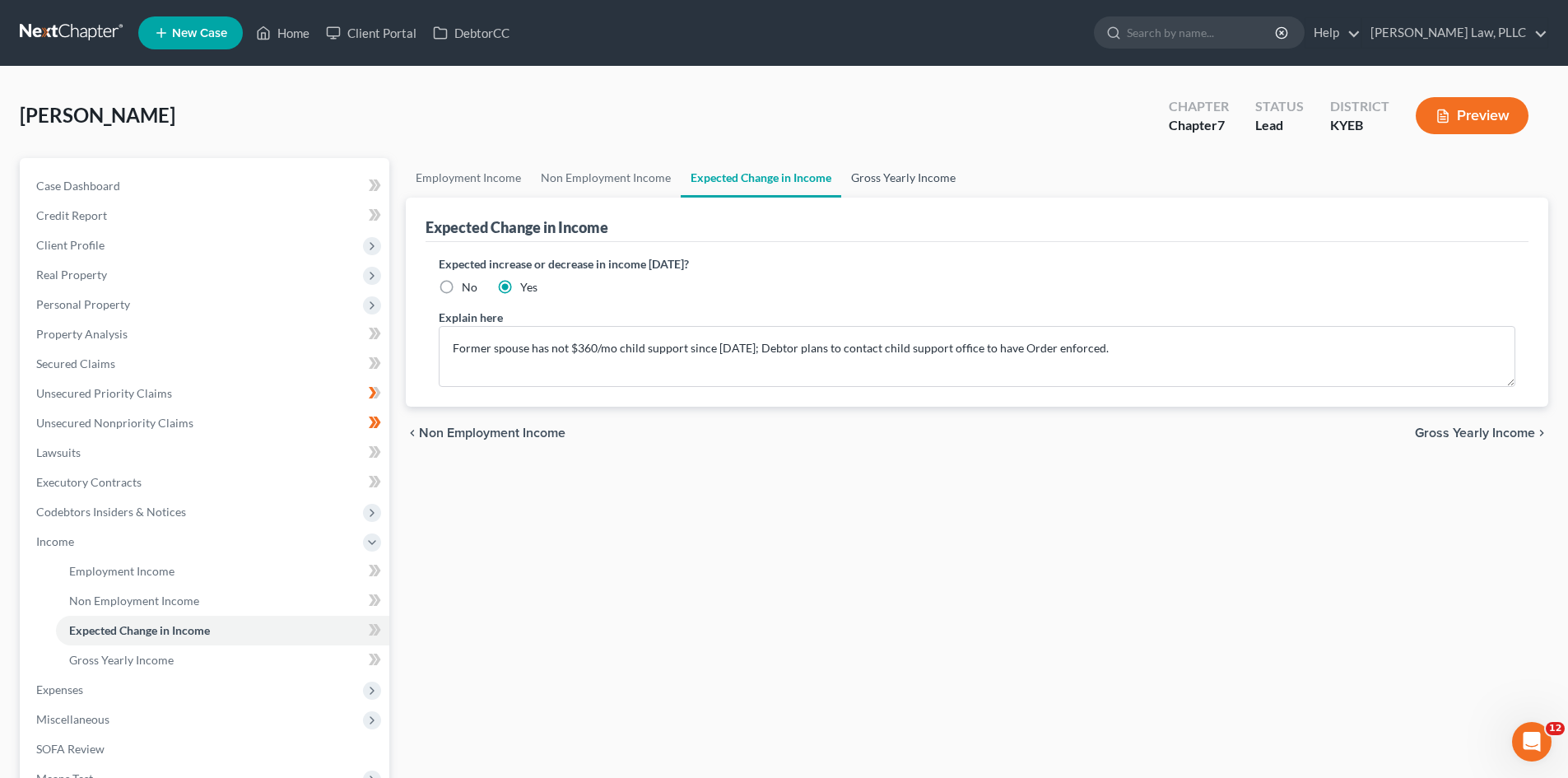
click at [873, 180] on link "Gross Yearly Income" at bounding box center [903, 177] width 124 height 39
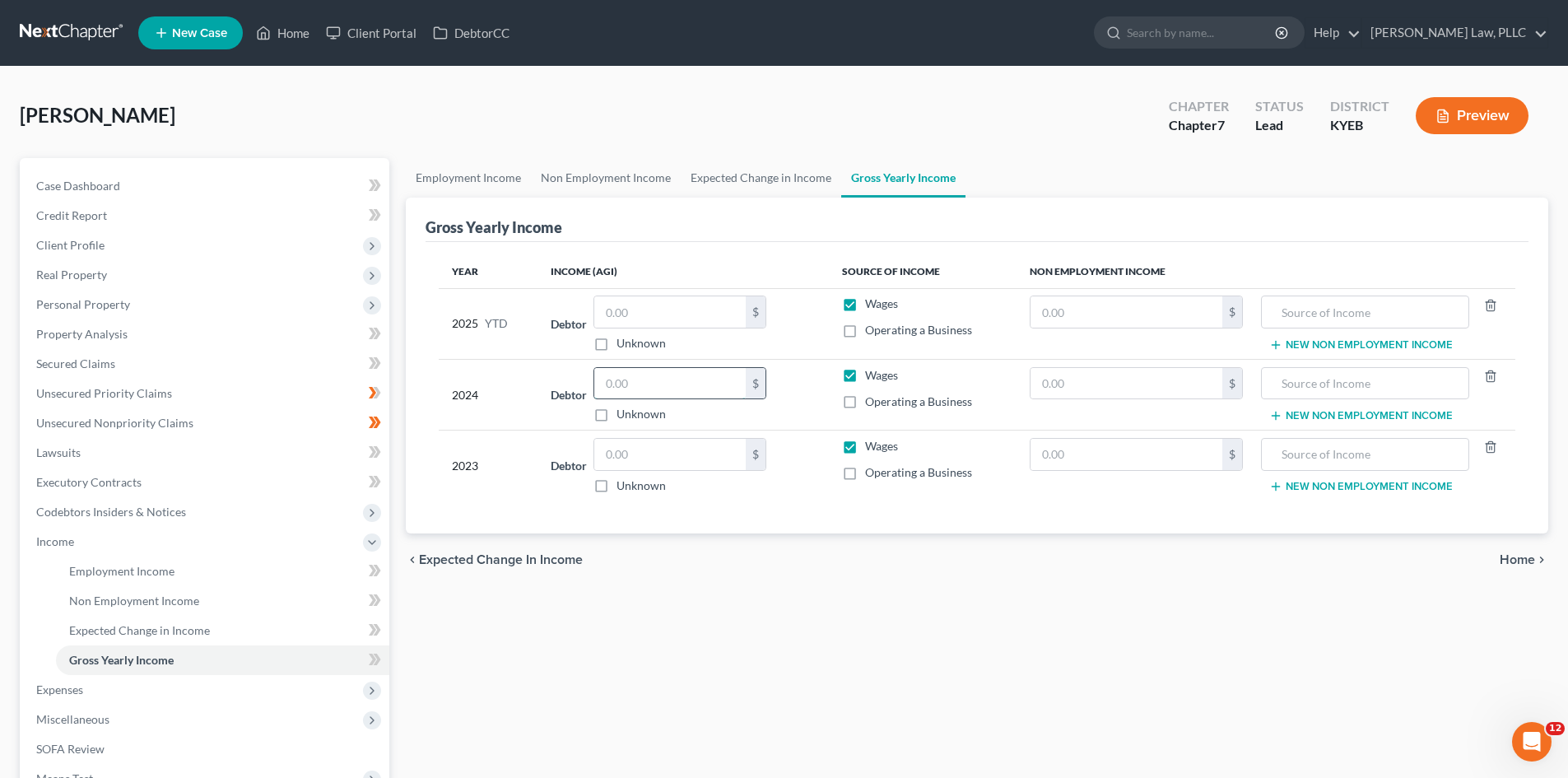
click at [670, 384] on input "text" at bounding box center [670, 383] width 151 height 31
type input "41,655"
click at [797, 393] on div "Debtor 41,655.00 $ Unknown Balance Undetermined 41,655 $ Unknown" at bounding box center [683, 395] width 265 height 56
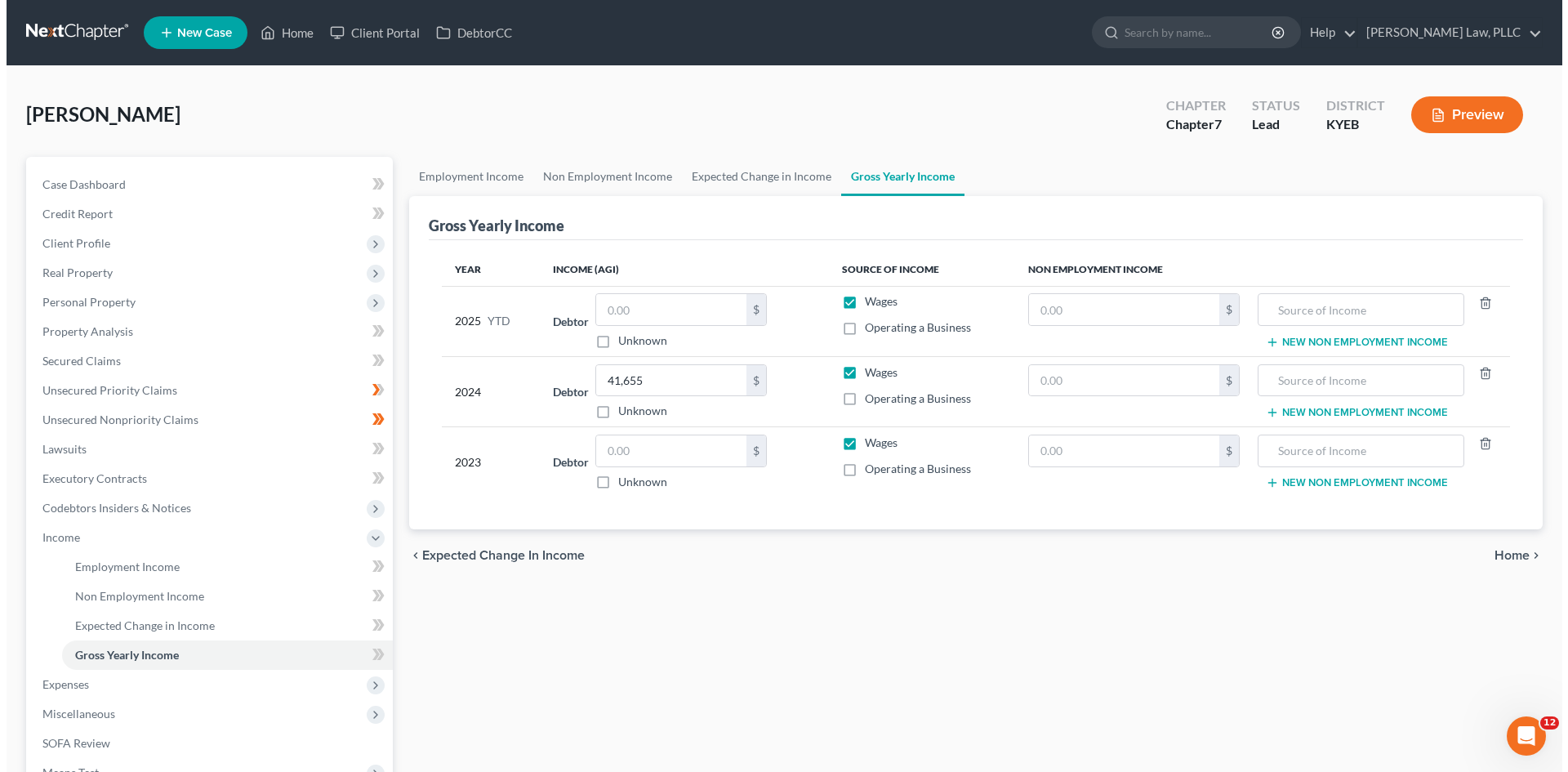
scroll to position [82, 0]
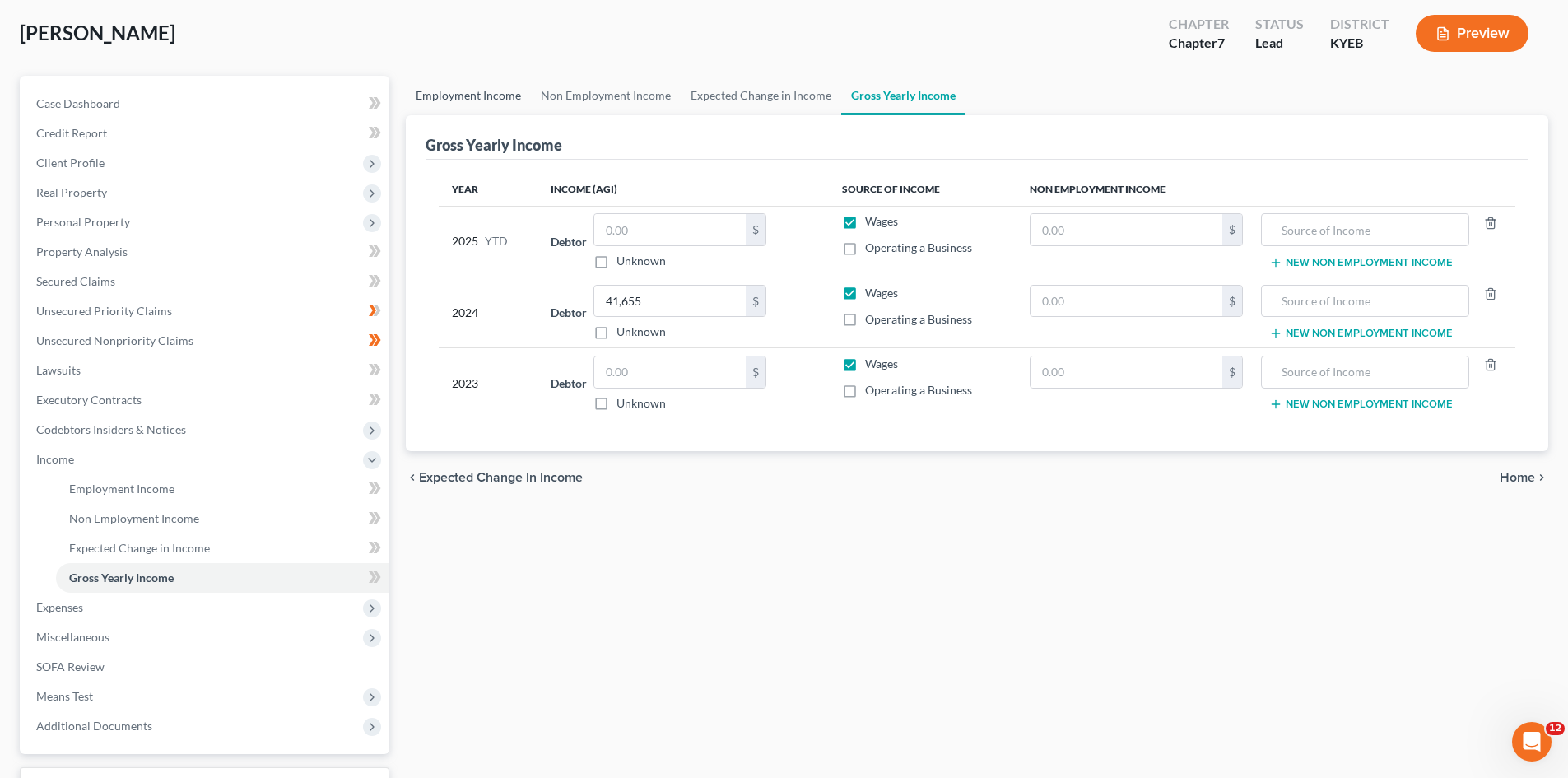
drag, startPoint x: 467, startPoint y: 95, endPoint x: 479, endPoint y: 97, distance: 12.2
click at [467, 95] on link "Employment Income" at bounding box center [468, 95] width 125 height 39
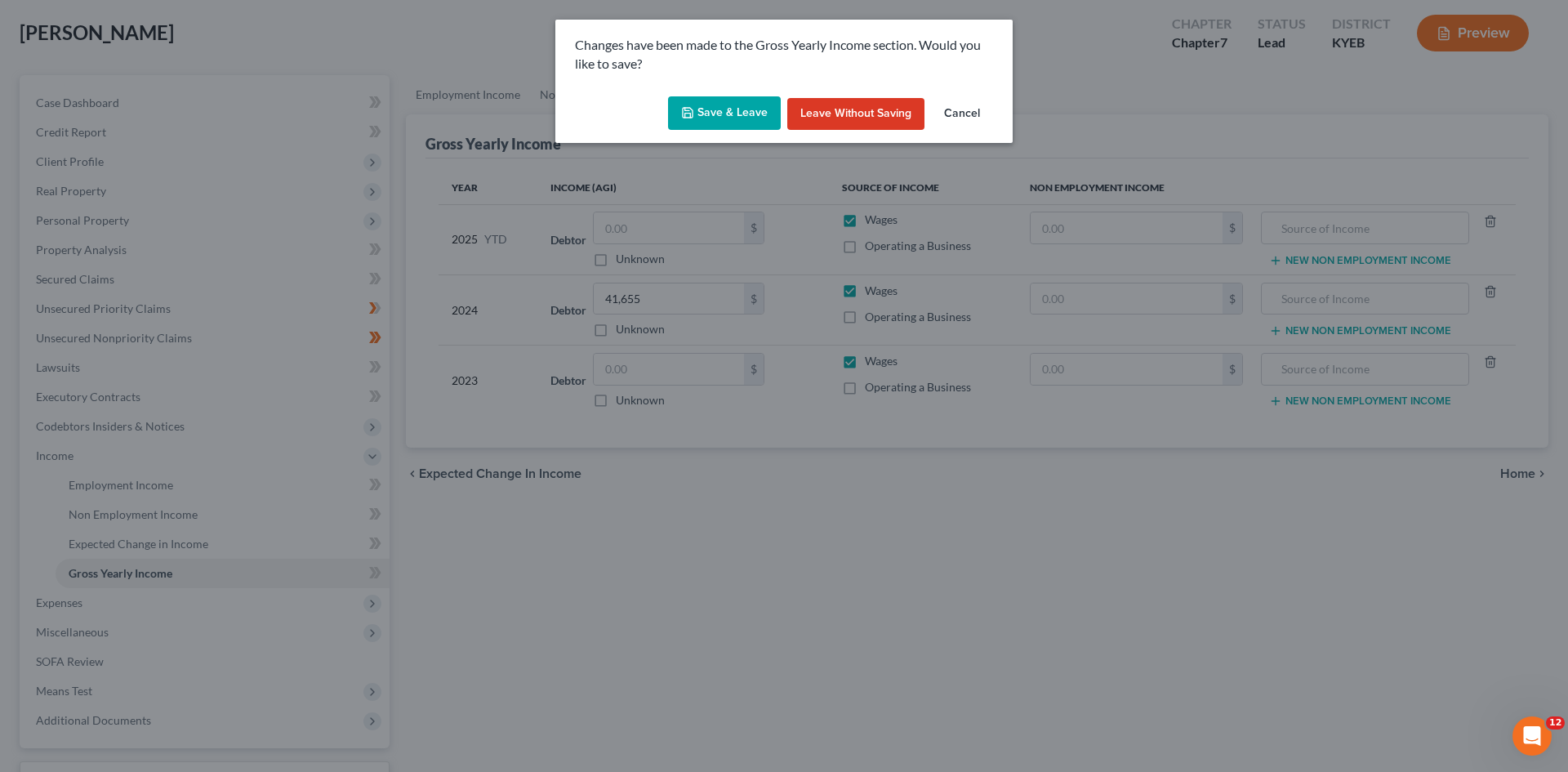
click at [747, 112] on button "Save & Leave" at bounding box center [725, 113] width 113 height 34
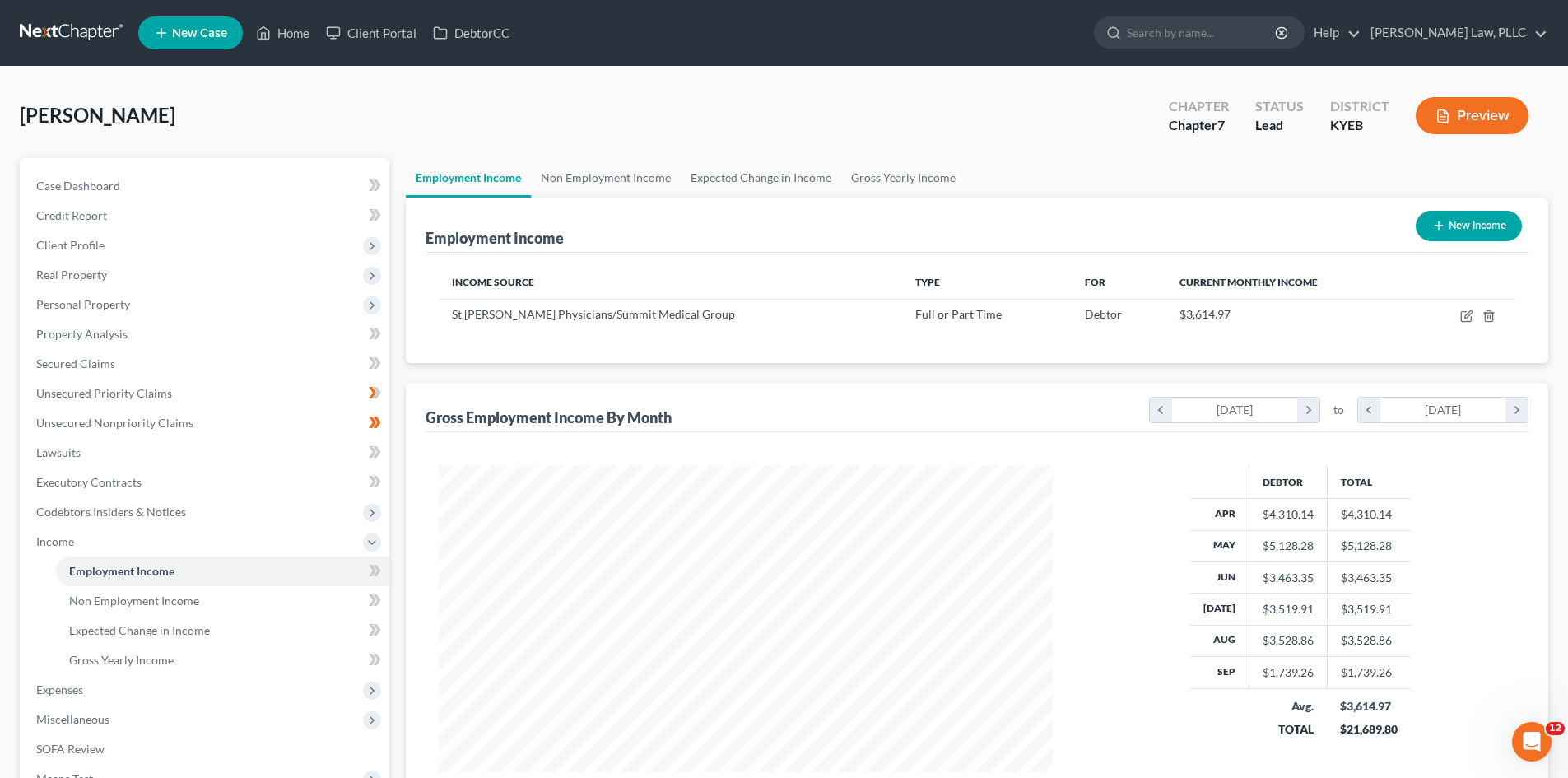
scroll to position [307, 647]
click at [913, 184] on link "Gross Yearly Income" at bounding box center [903, 177] width 124 height 39
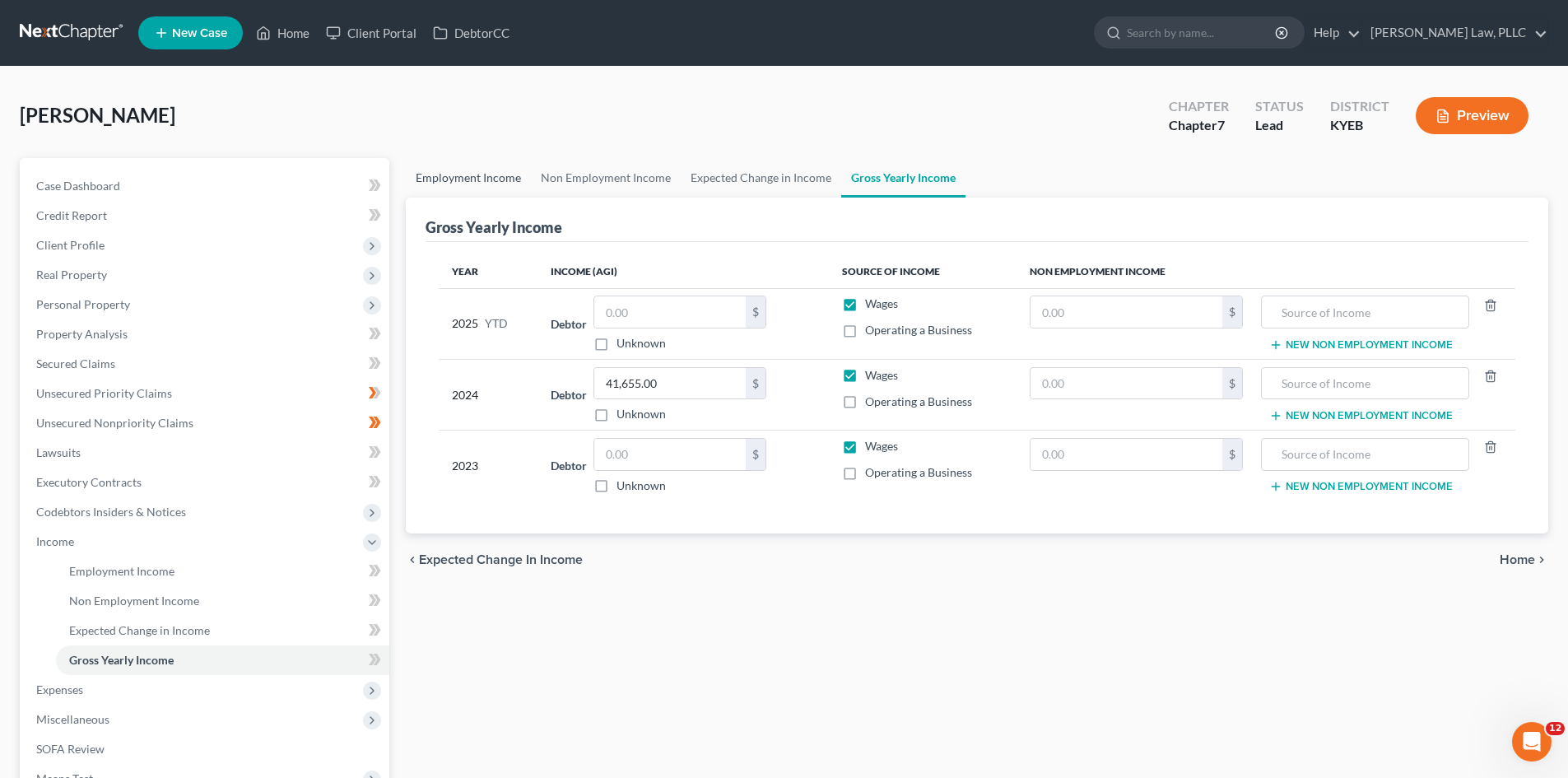
click at [495, 181] on link "Employment Income" at bounding box center [468, 177] width 125 height 39
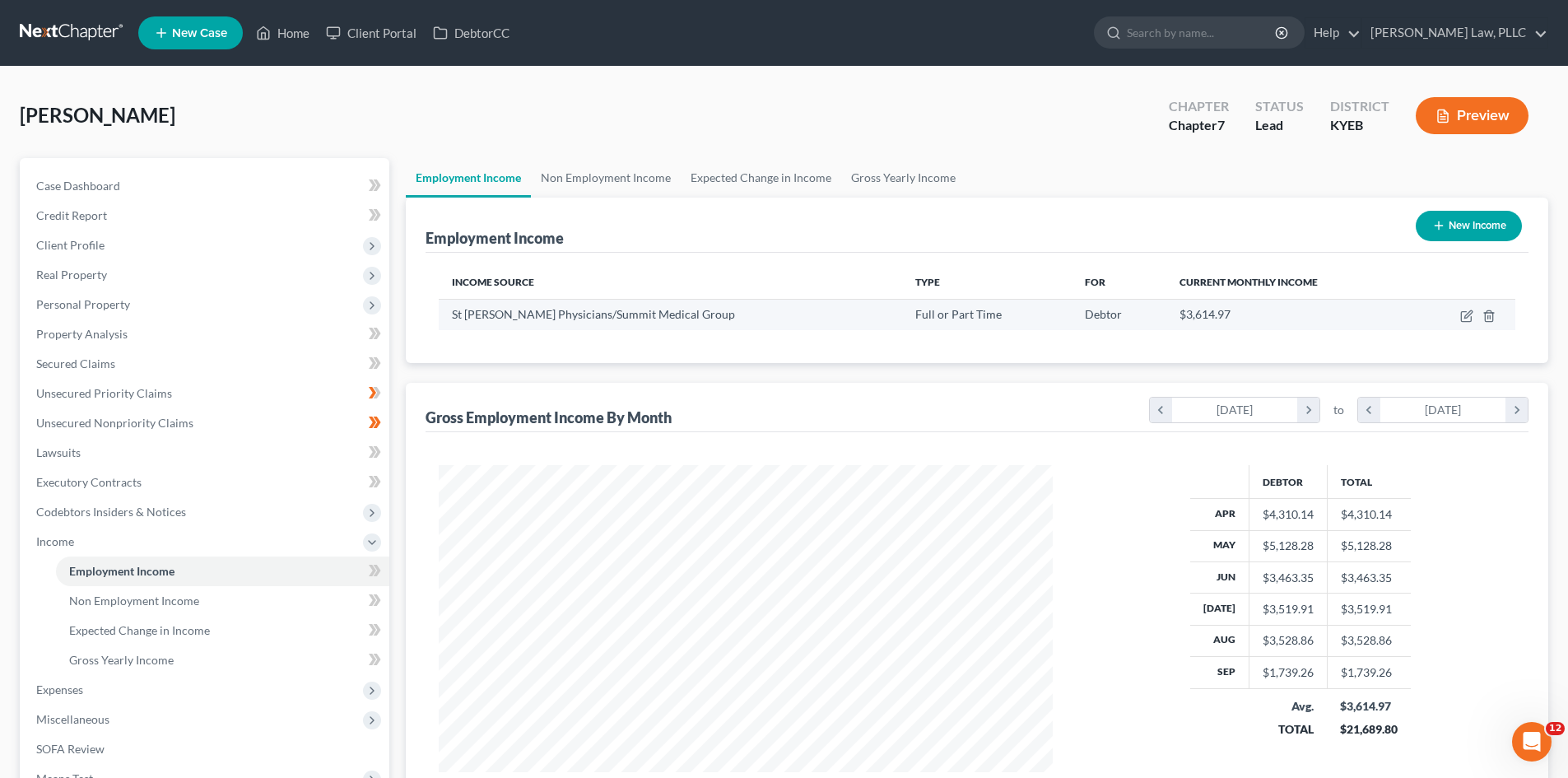
scroll to position [307, 647]
click at [862, 167] on link "Gross Yearly Income" at bounding box center [903, 177] width 124 height 39
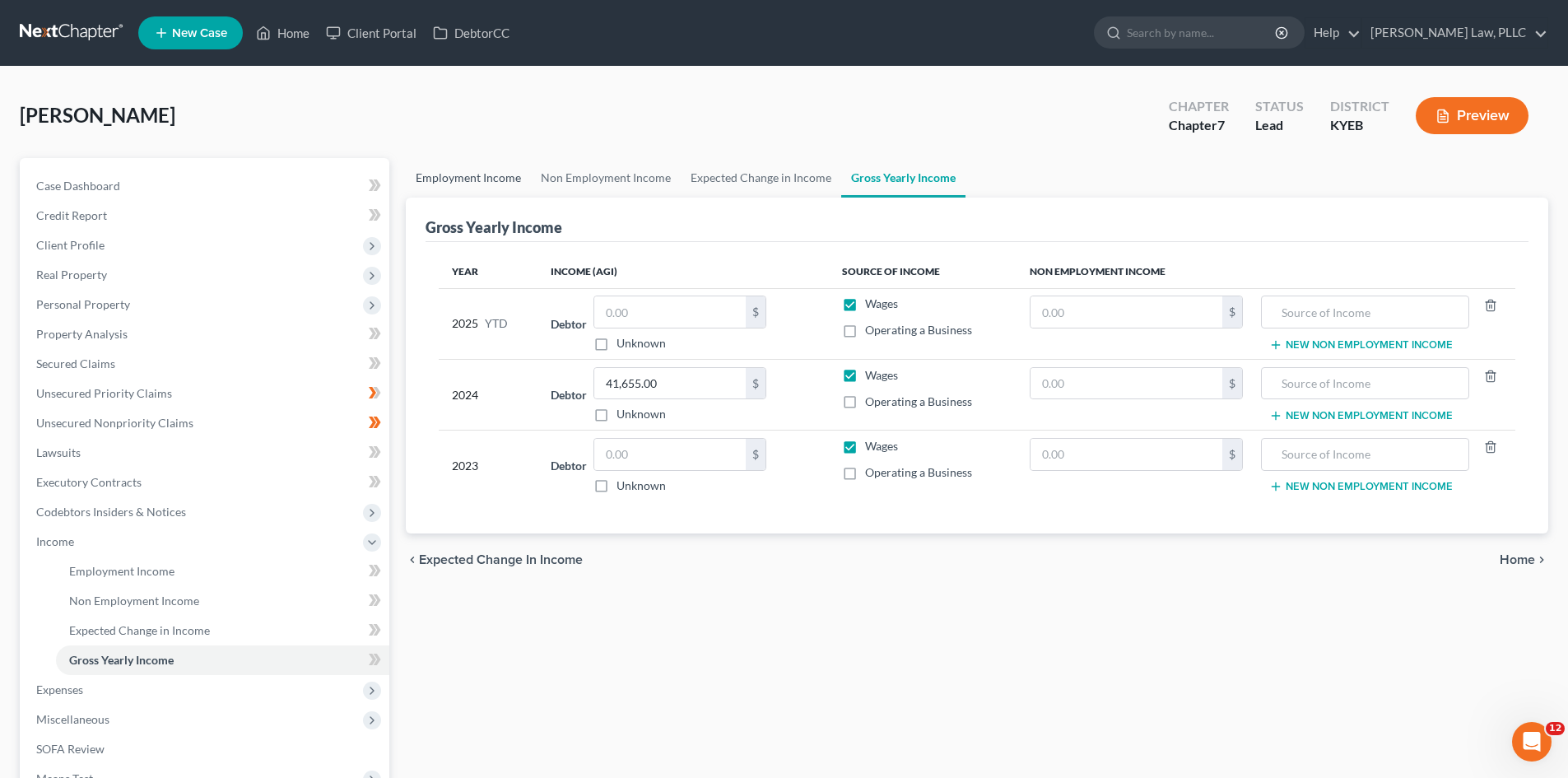
click at [495, 179] on link "Employment Income" at bounding box center [468, 177] width 125 height 39
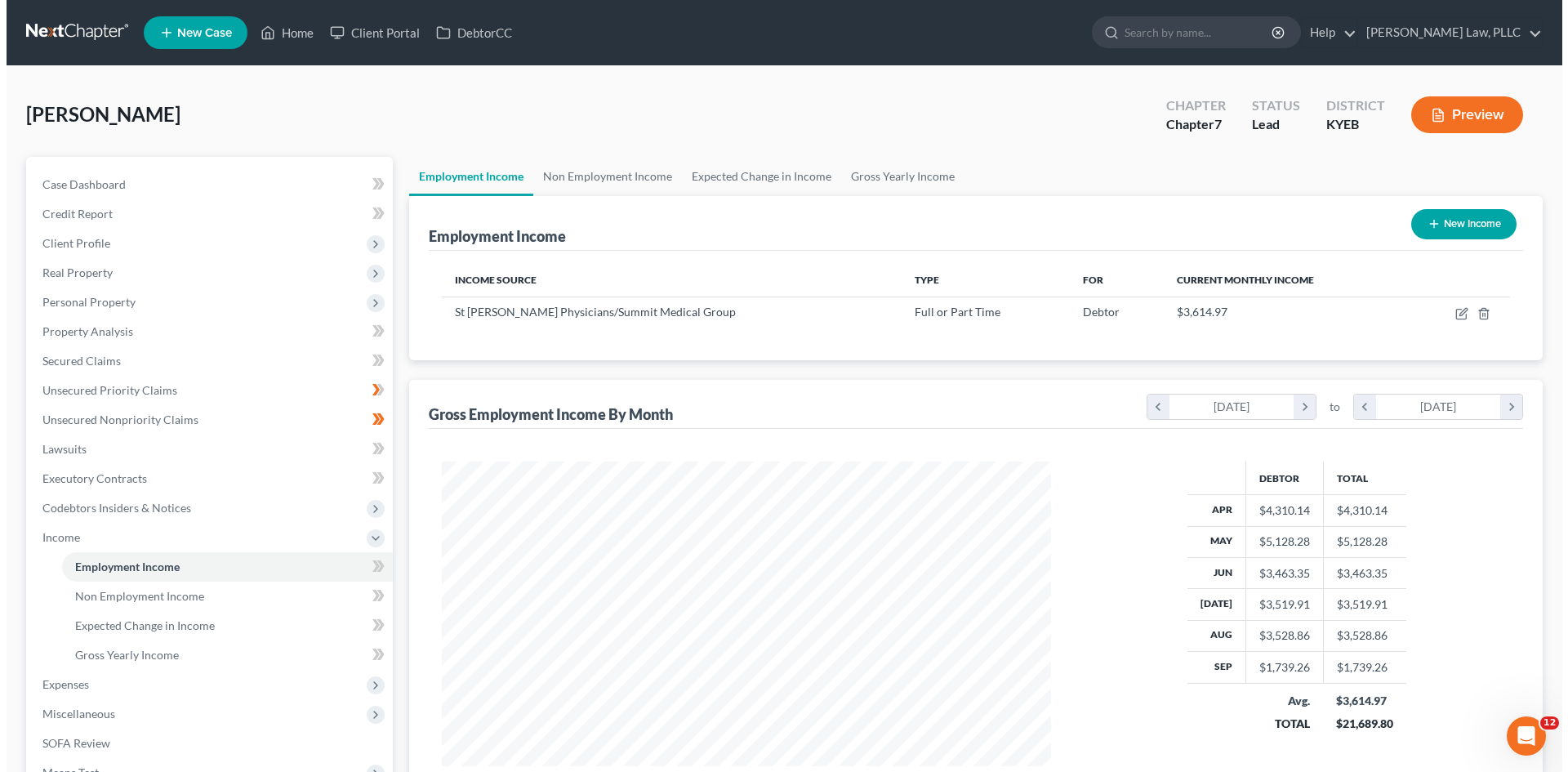
scroll to position [305, 642]
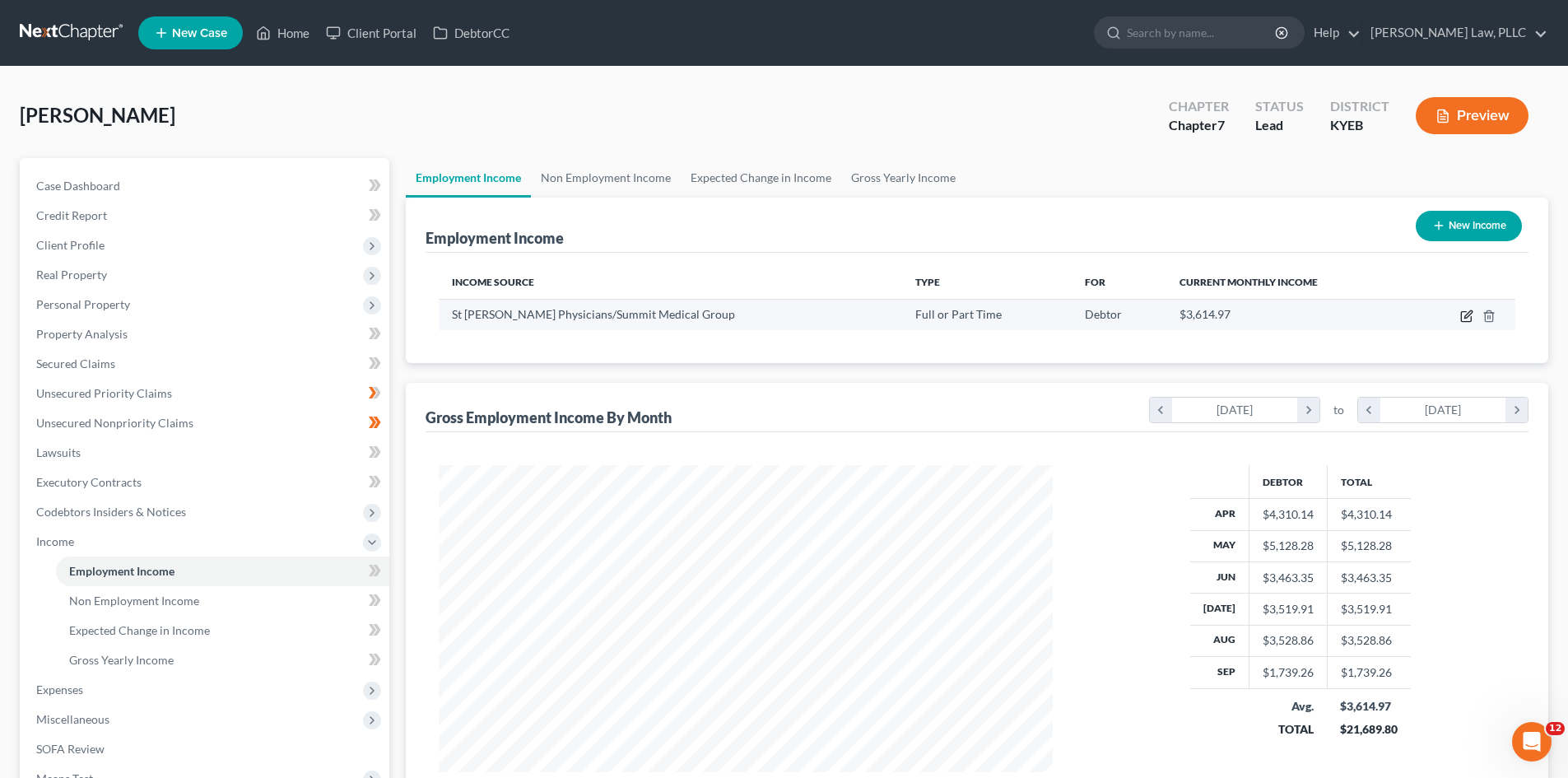
click at [1462, 316] on icon "button" at bounding box center [1466, 317] width 10 height 10
select select "0"
select select "18"
select select "2"
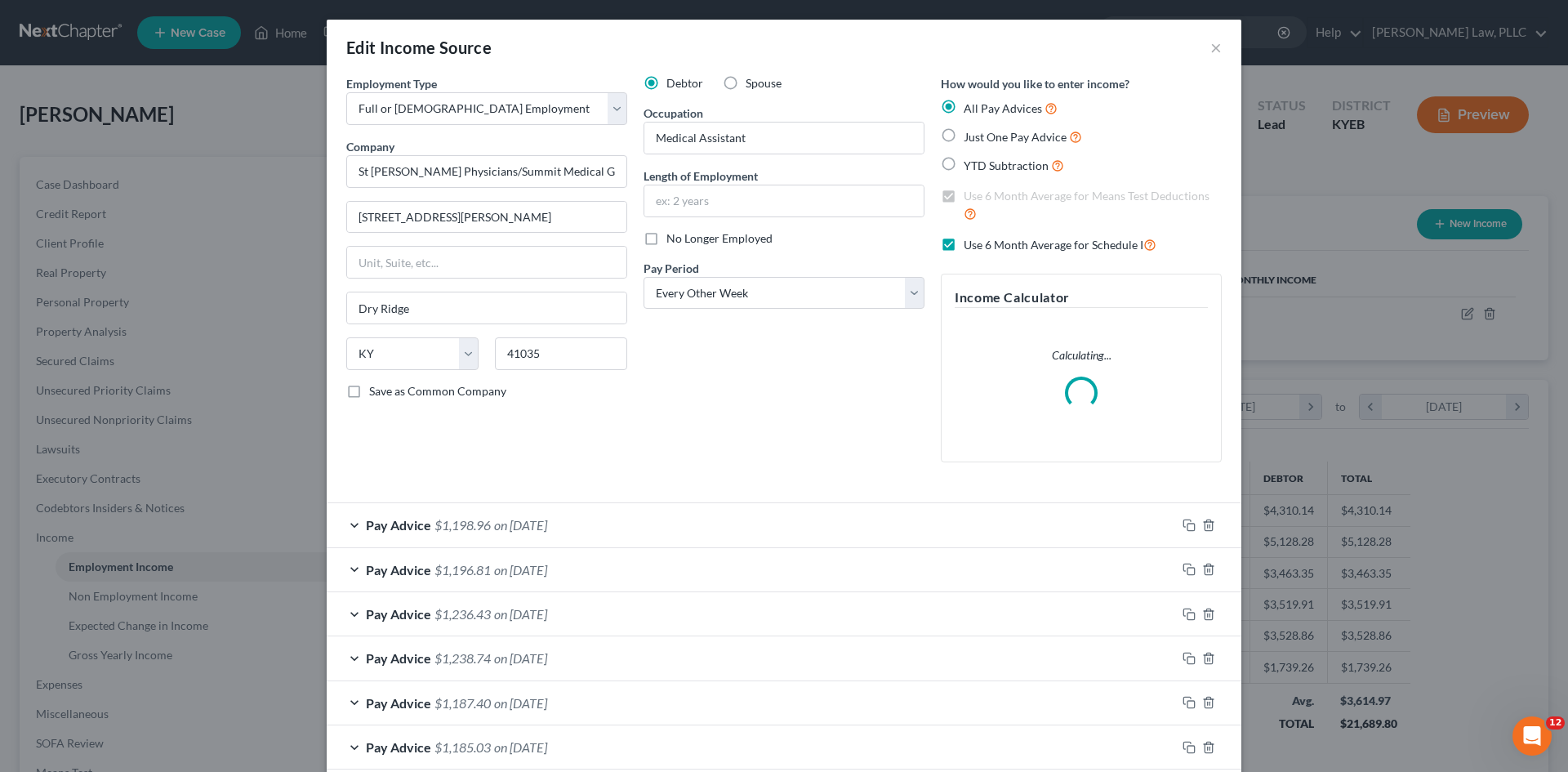
scroll to position [307, 648]
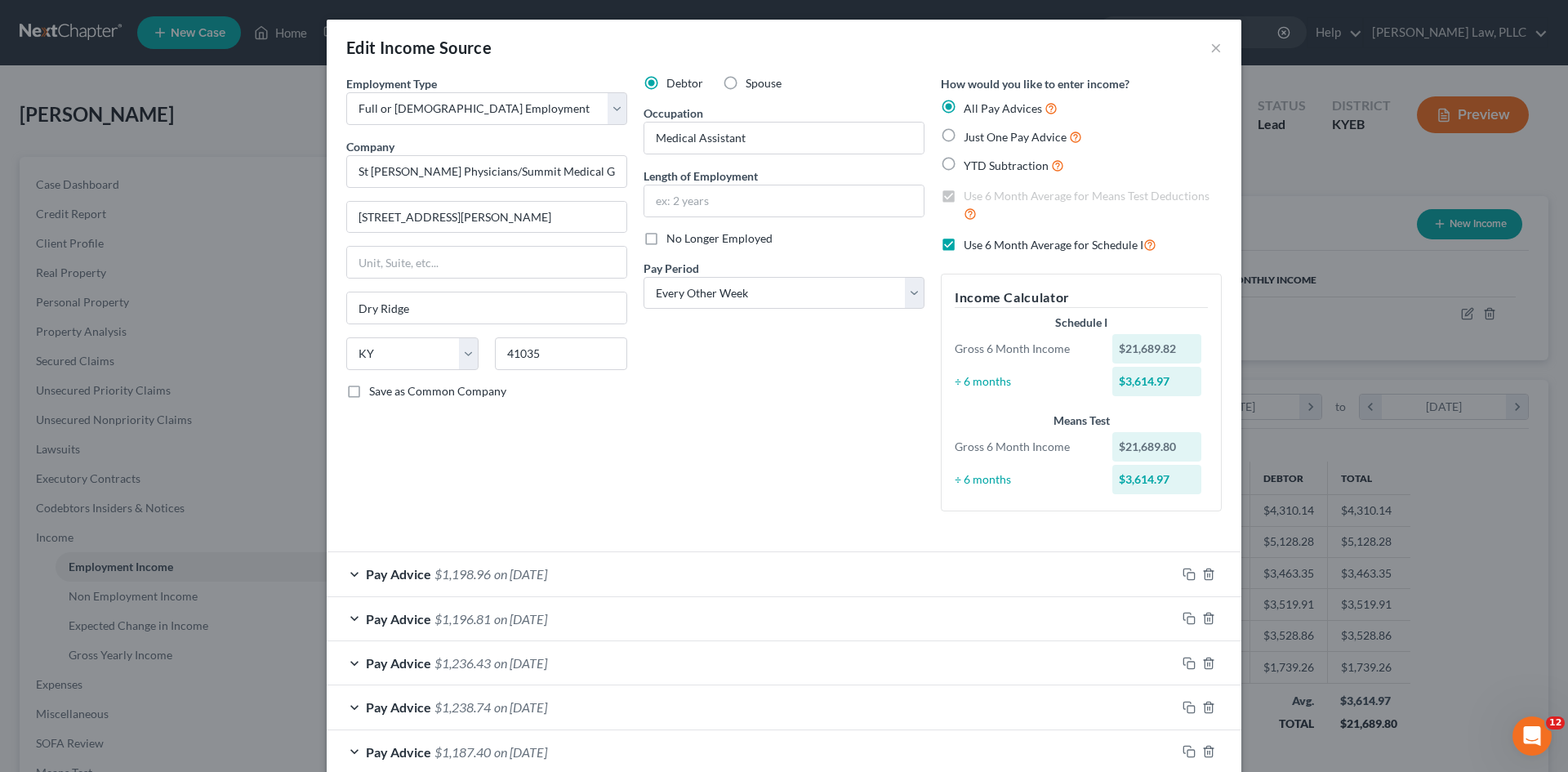
click at [406, 565] on div "Pay Advice $1,198.96 on [DATE]" at bounding box center [750, 574] width 849 height 43
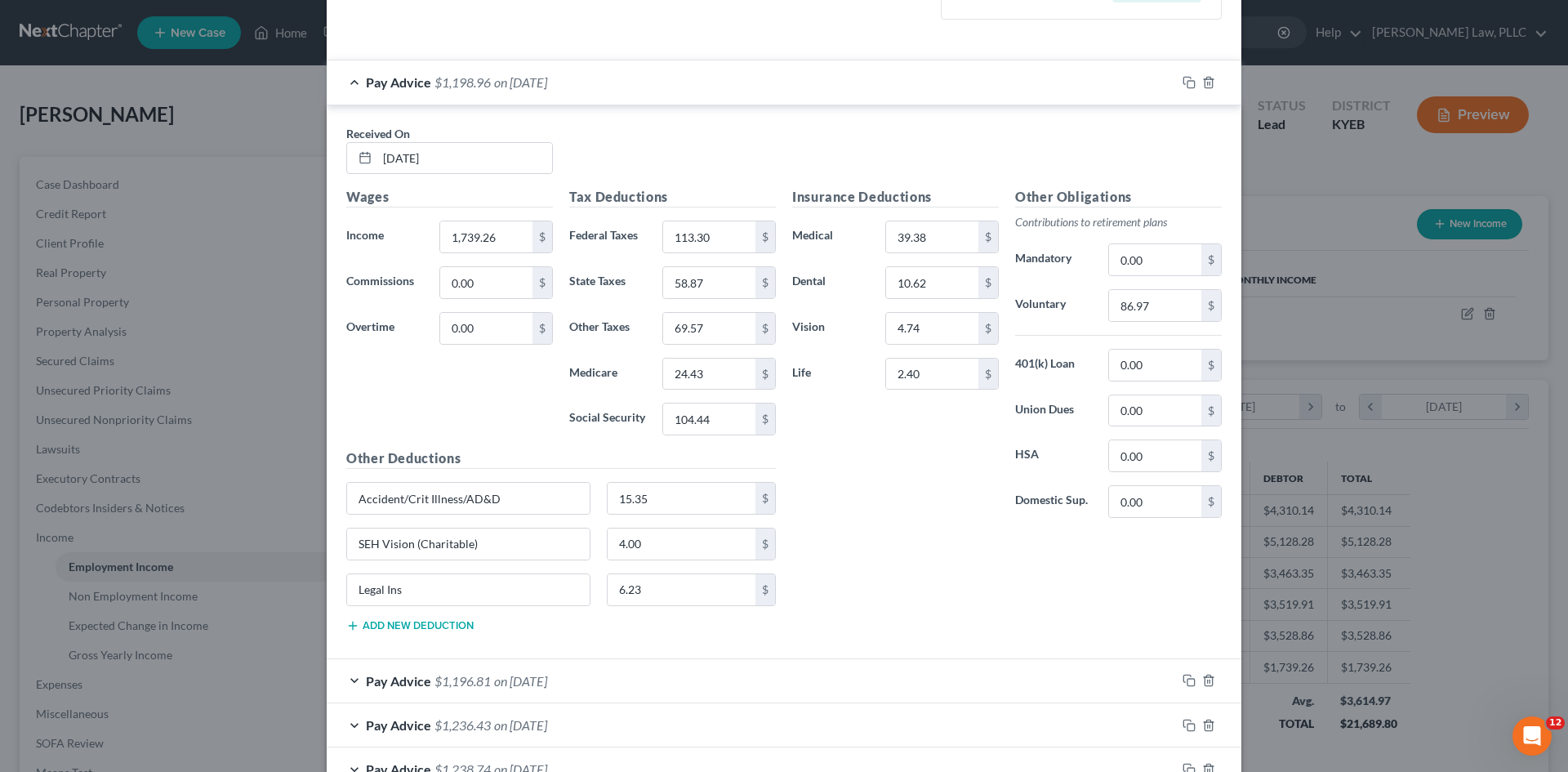
scroll to position [572, 0]
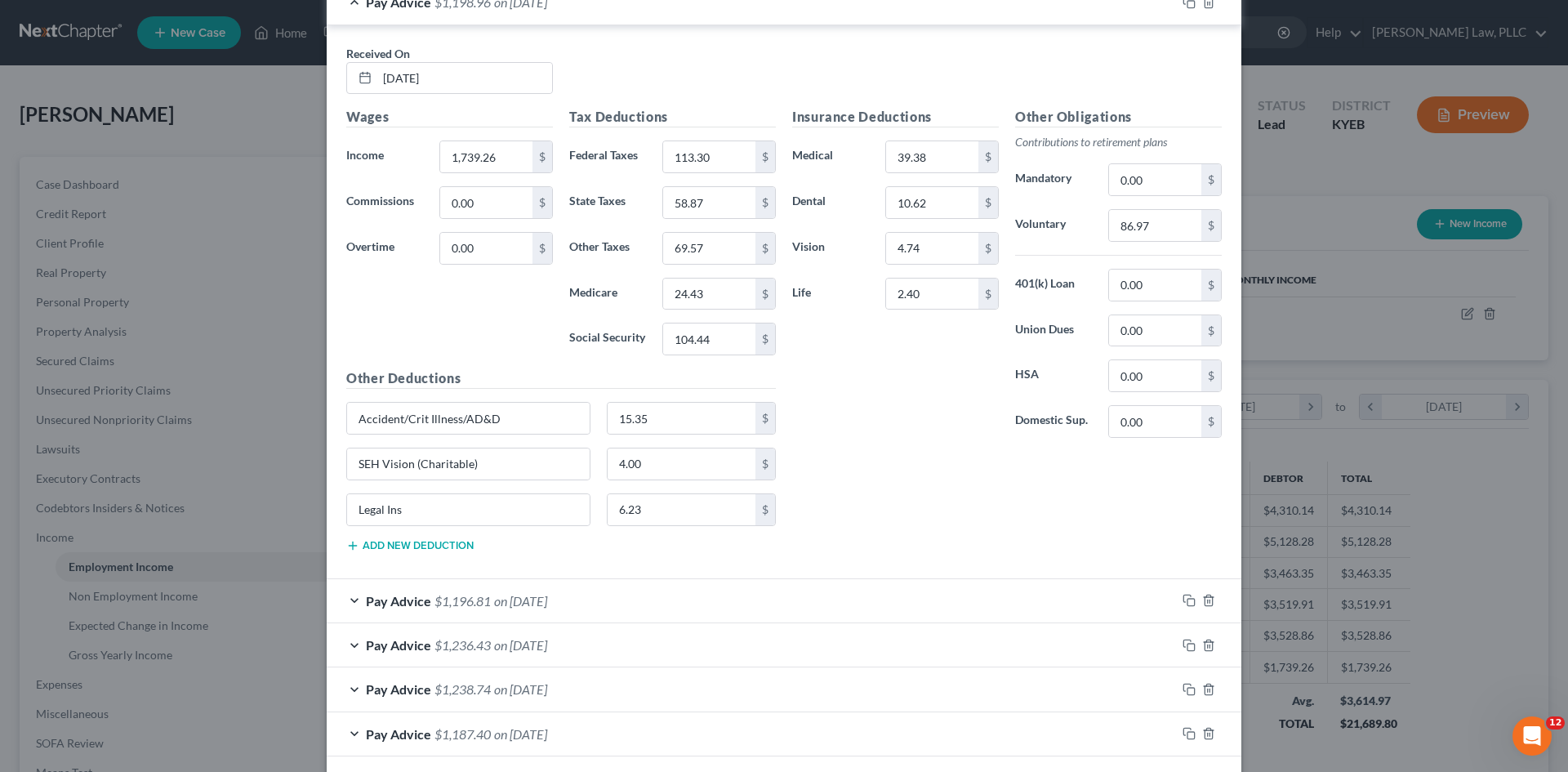
click at [341, 600] on div "Pay Advice $1,196.81 on [DATE]" at bounding box center [750, 601] width 849 height 43
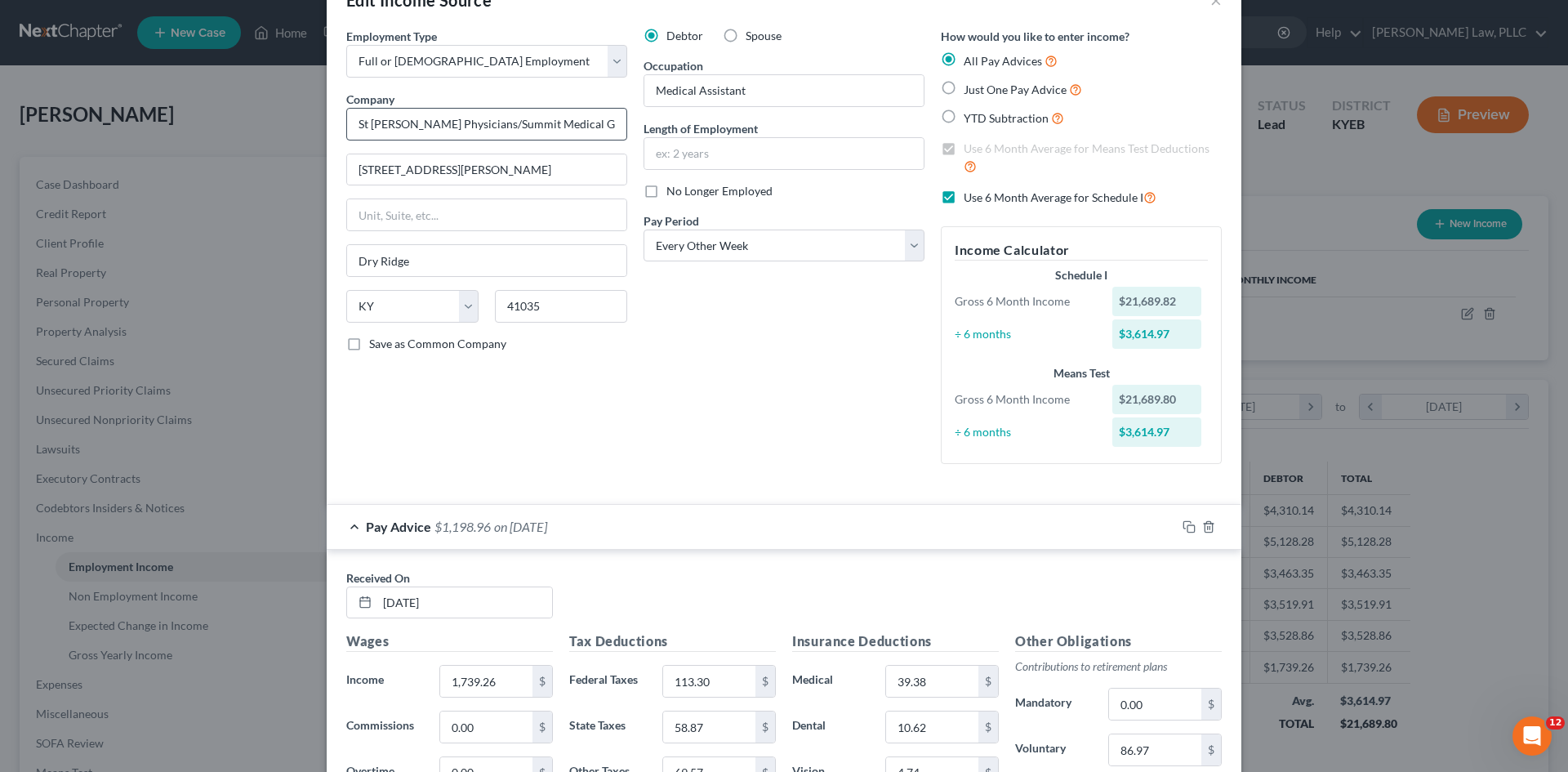
scroll to position [0, 0]
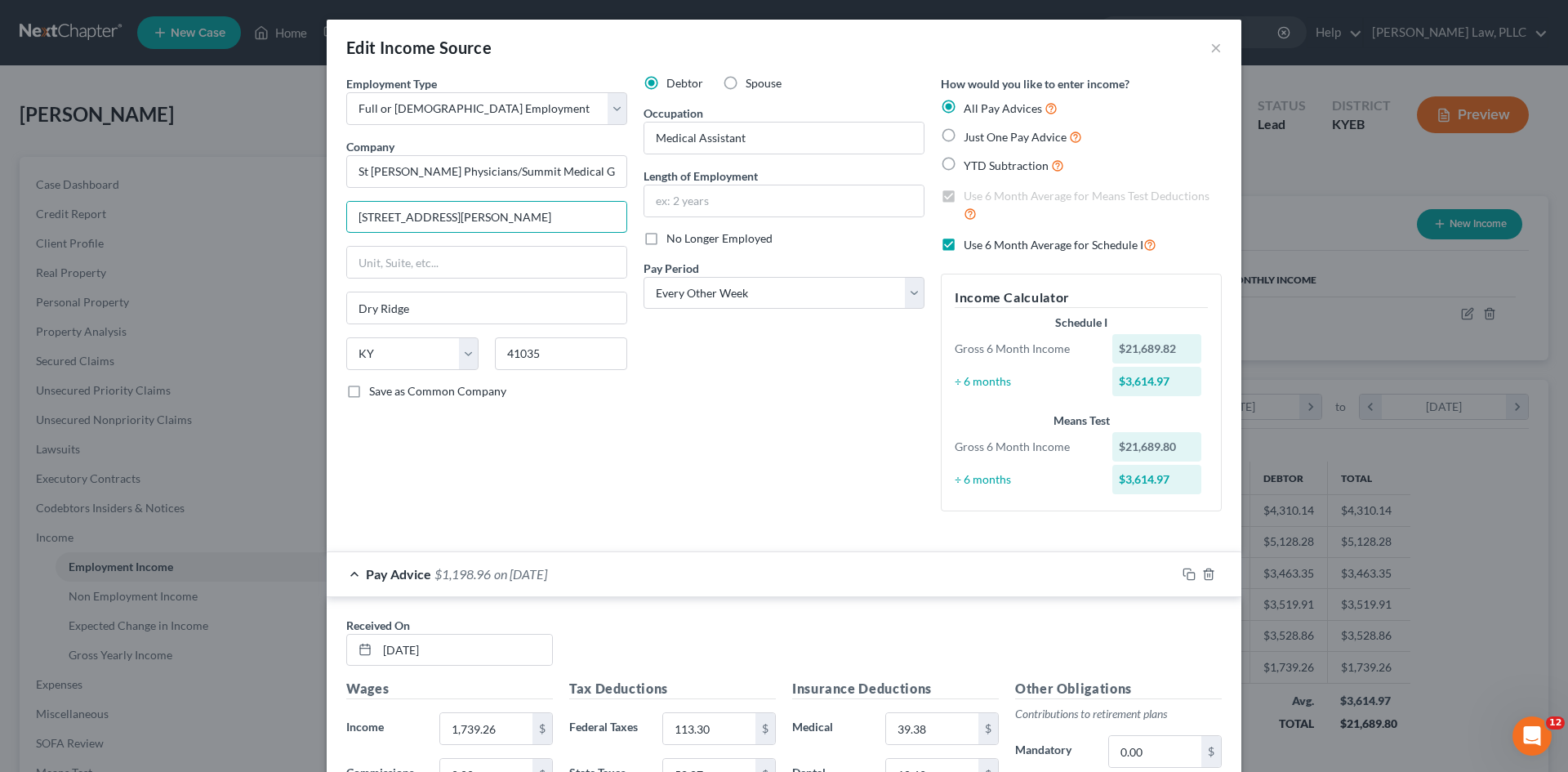
drag, startPoint x: 472, startPoint y: 210, endPoint x: 128, endPoint y: 198, distance: 344.2
click at [128, 198] on div "Edit Income Source × Employment Type * Select Full or [DEMOGRAPHIC_DATA] Employ…" at bounding box center [784, 386] width 1568 height 772
type input "[STREET_ADDRESS][PERSON_NAME]"
type input "Suite 200"
drag, startPoint x: 567, startPoint y: 224, endPoint x: 446, endPoint y: 229, distance: 121.1
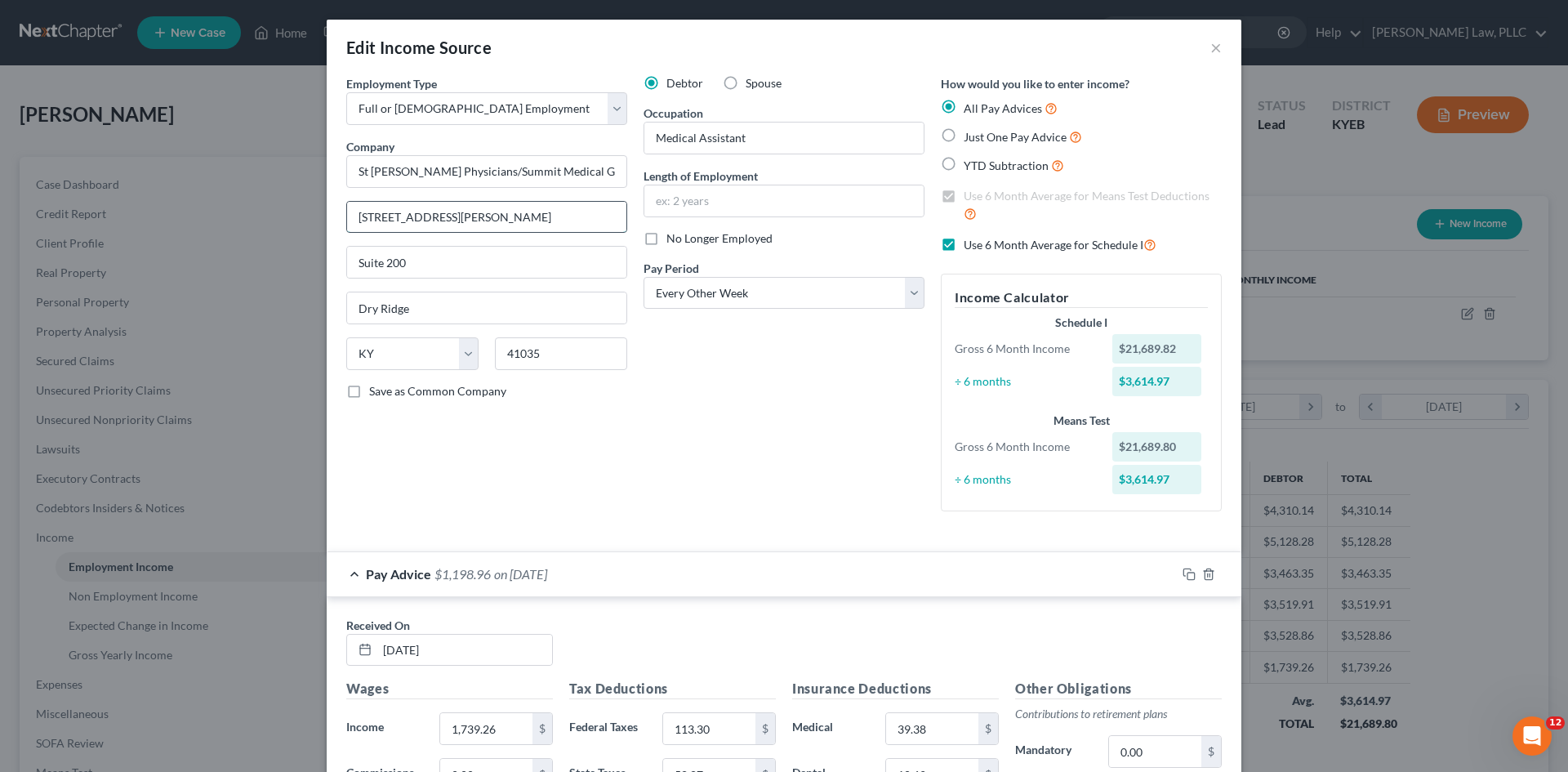
click at [446, 229] on input "[STREET_ADDRESS][PERSON_NAME]" at bounding box center [486, 217] width 279 height 31
type input "[STREET_ADDRESS][PERSON_NAME]"
drag, startPoint x: 444, startPoint y: 305, endPoint x: 341, endPoint y: 294, distance: 103.6
click at [347, 294] on input "Dry Ridge" at bounding box center [486, 307] width 279 height 31
click at [364, 306] on input "ERlanger" at bounding box center [486, 307] width 279 height 31
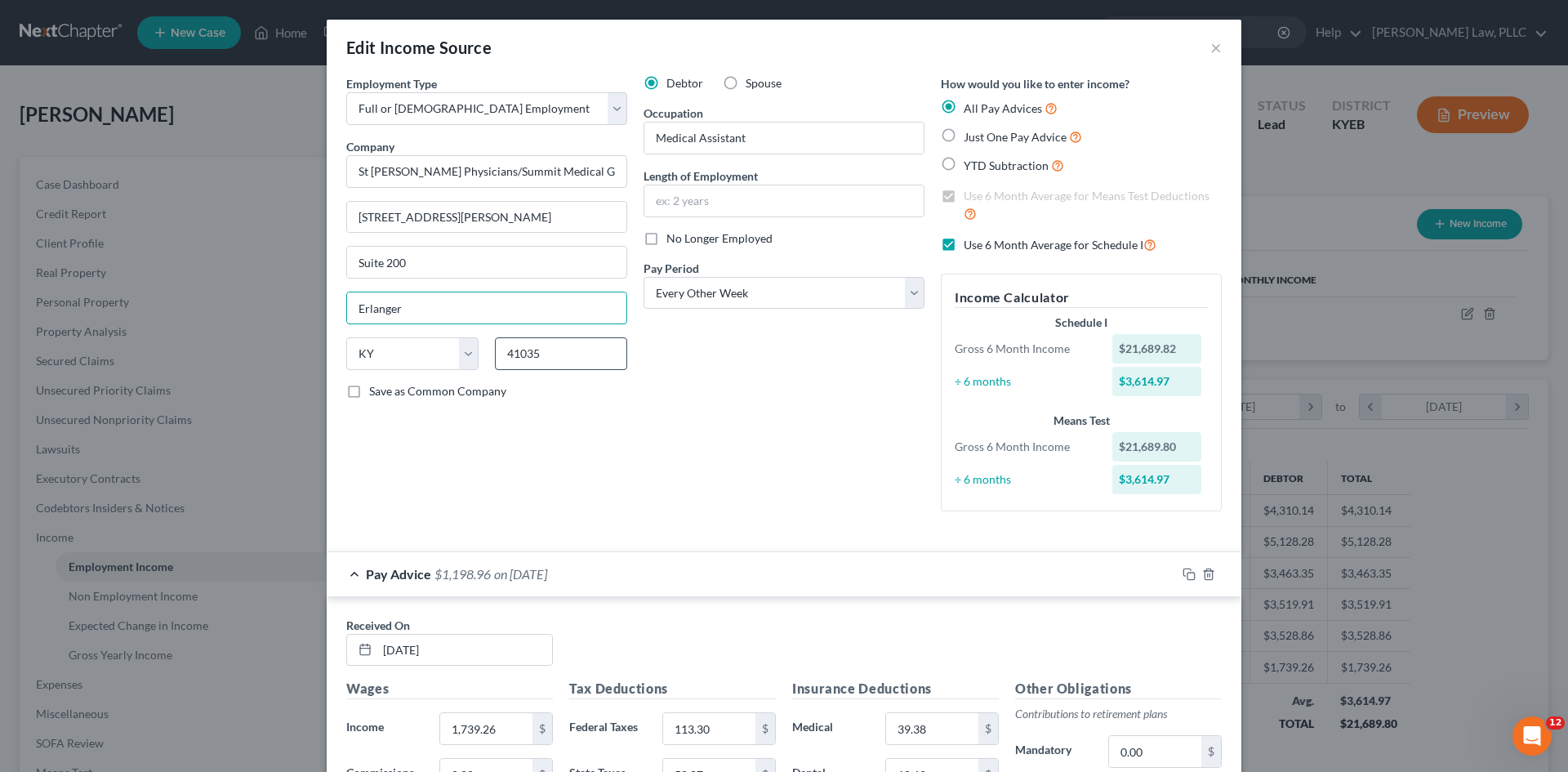
type input "Erlanger"
drag, startPoint x: 597, startPoint y: 361, endPoint x: 330, endPoint y: 343, distance: 267.6
type input "41018"
click at [819, 441] on div "Debtor Spouse Occupation Medical Assistant Length of Employment No Longer Emplo…" at bounding box center [784, 300] width 297 height 449
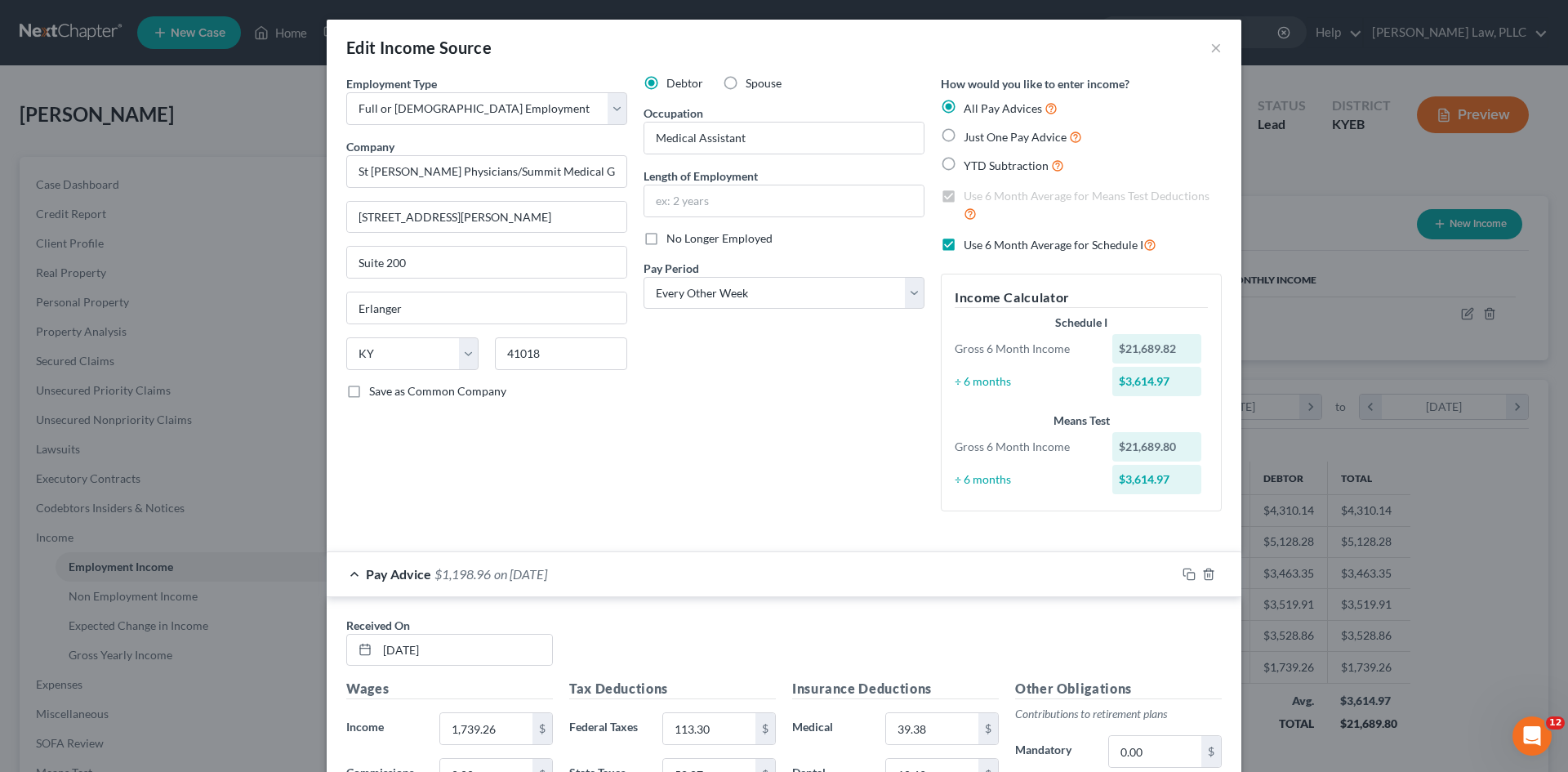
click at [853, 390] on div "Debtor Spouse Occupation Medical Assistant Length of Employment No Longer Emplo…" at bounding box center [784, 300] width 297 height 449
click at [369, 391] on label "Save as Common Company" at bounding box center [438, 391] width 138 height 17
click at [376, 391] on input "Save as Common Company" at bounding box center [381, 388] width 11 height 11
checkbox input "true"
click at [861, 429] on div "Debtor Spouse Occupation Medical Assistant Length of Employment No Longer Emplo…" at bounding box center [784, 300] width 297 height 449
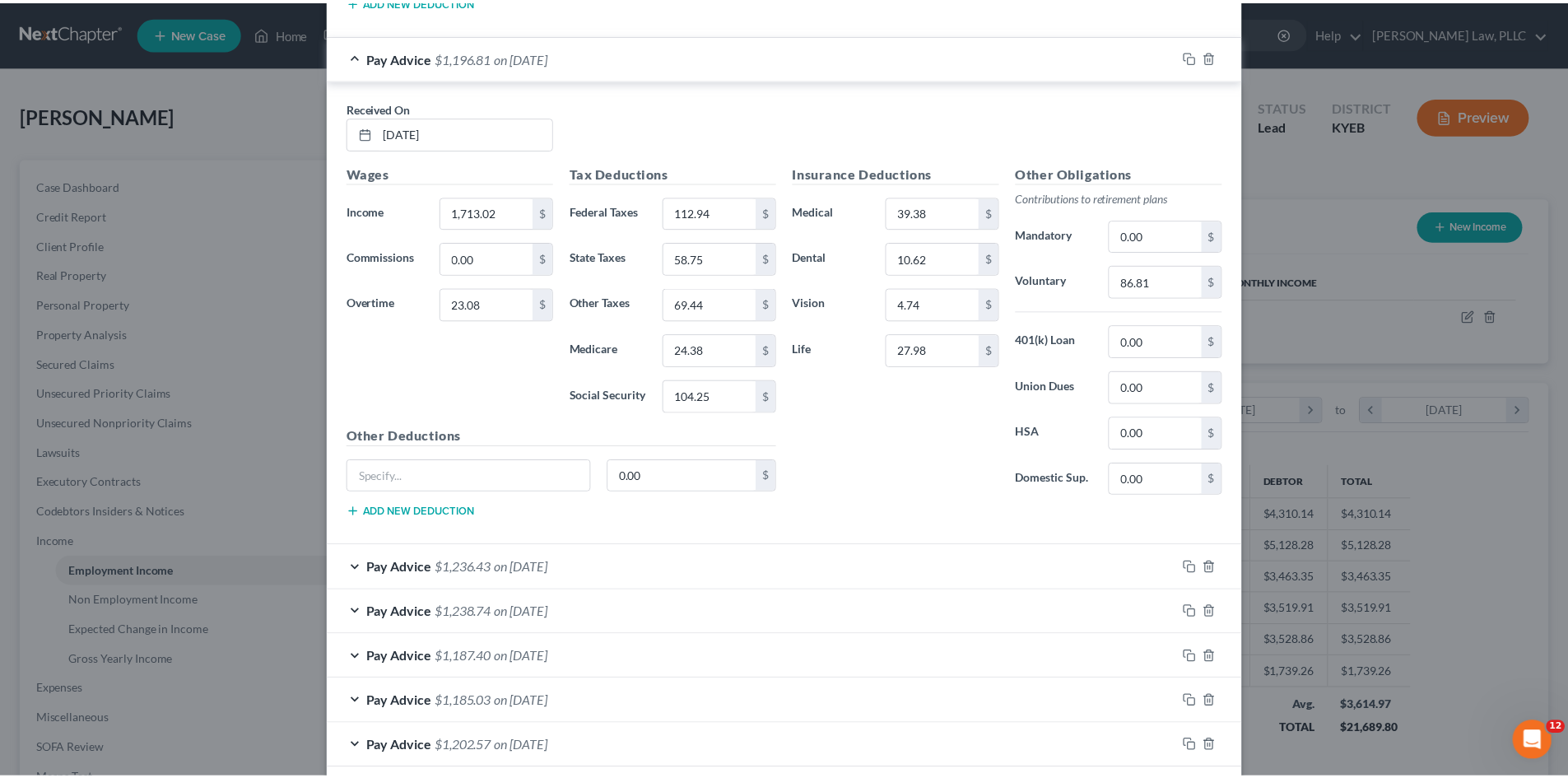
scroll to position [1475, 0]
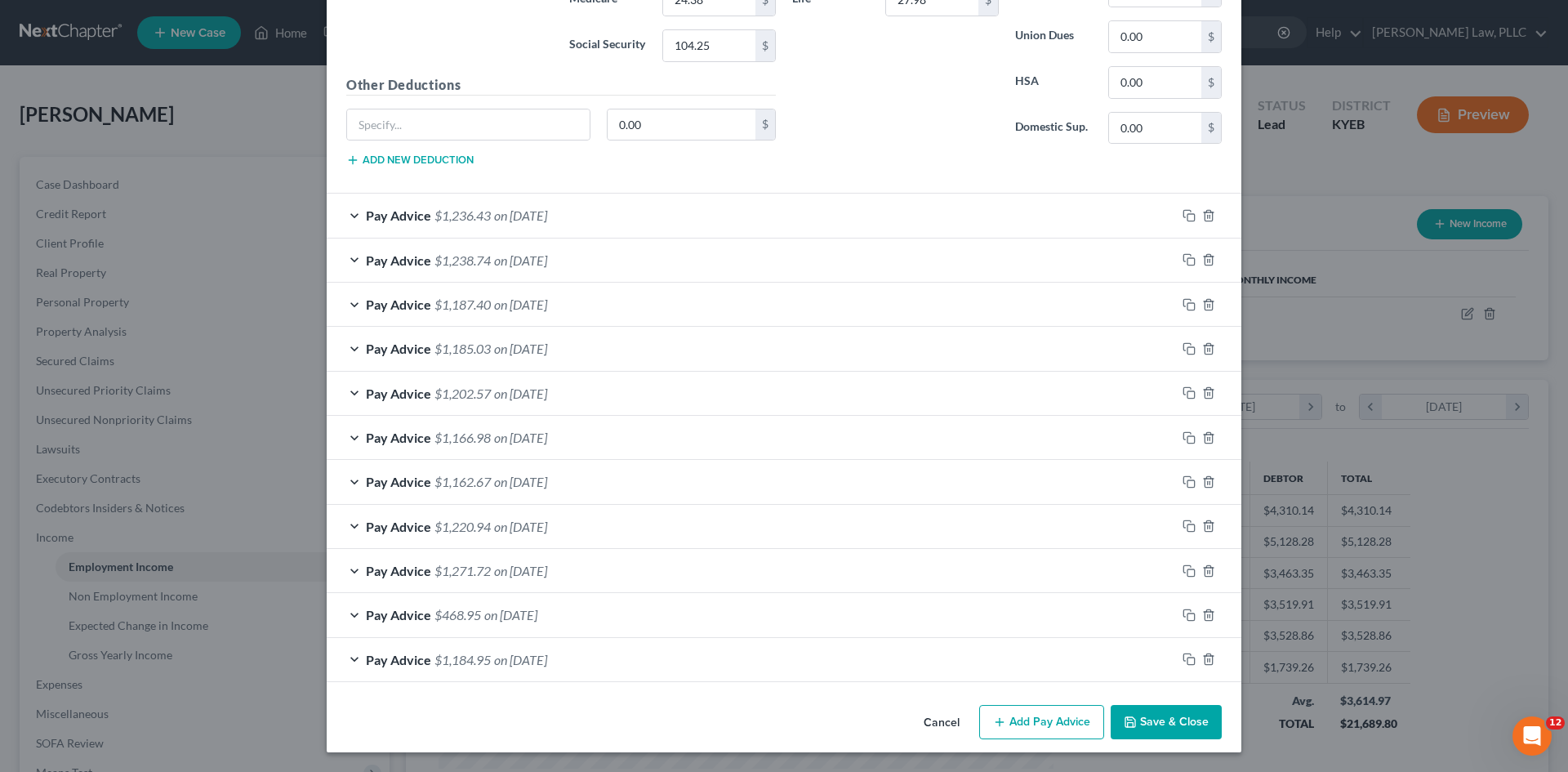
click at [1191, 717] on button "Save & Close" at bounding box center [1166, 721] width 111 height 34
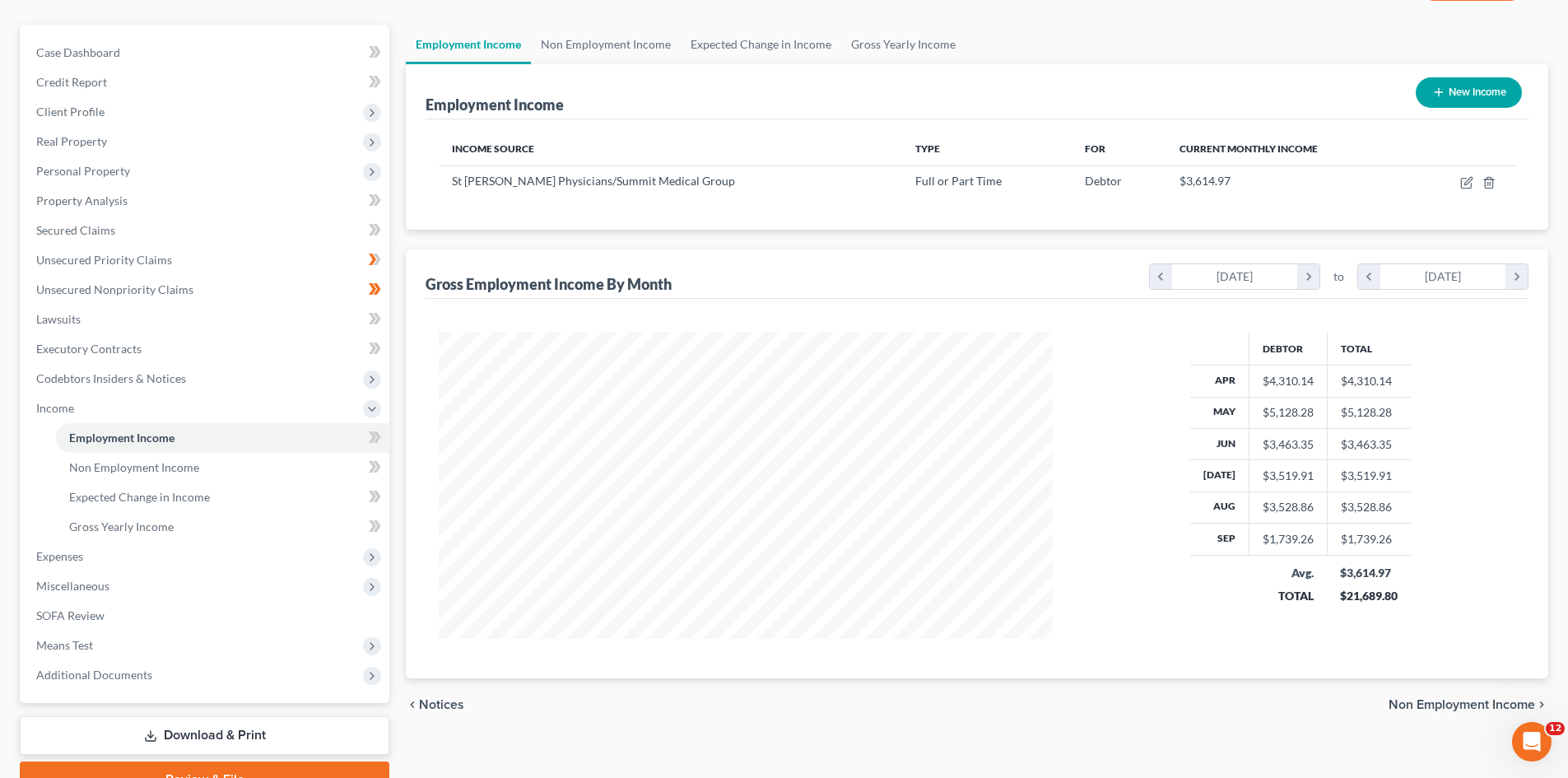
scroll to position [215, 0]
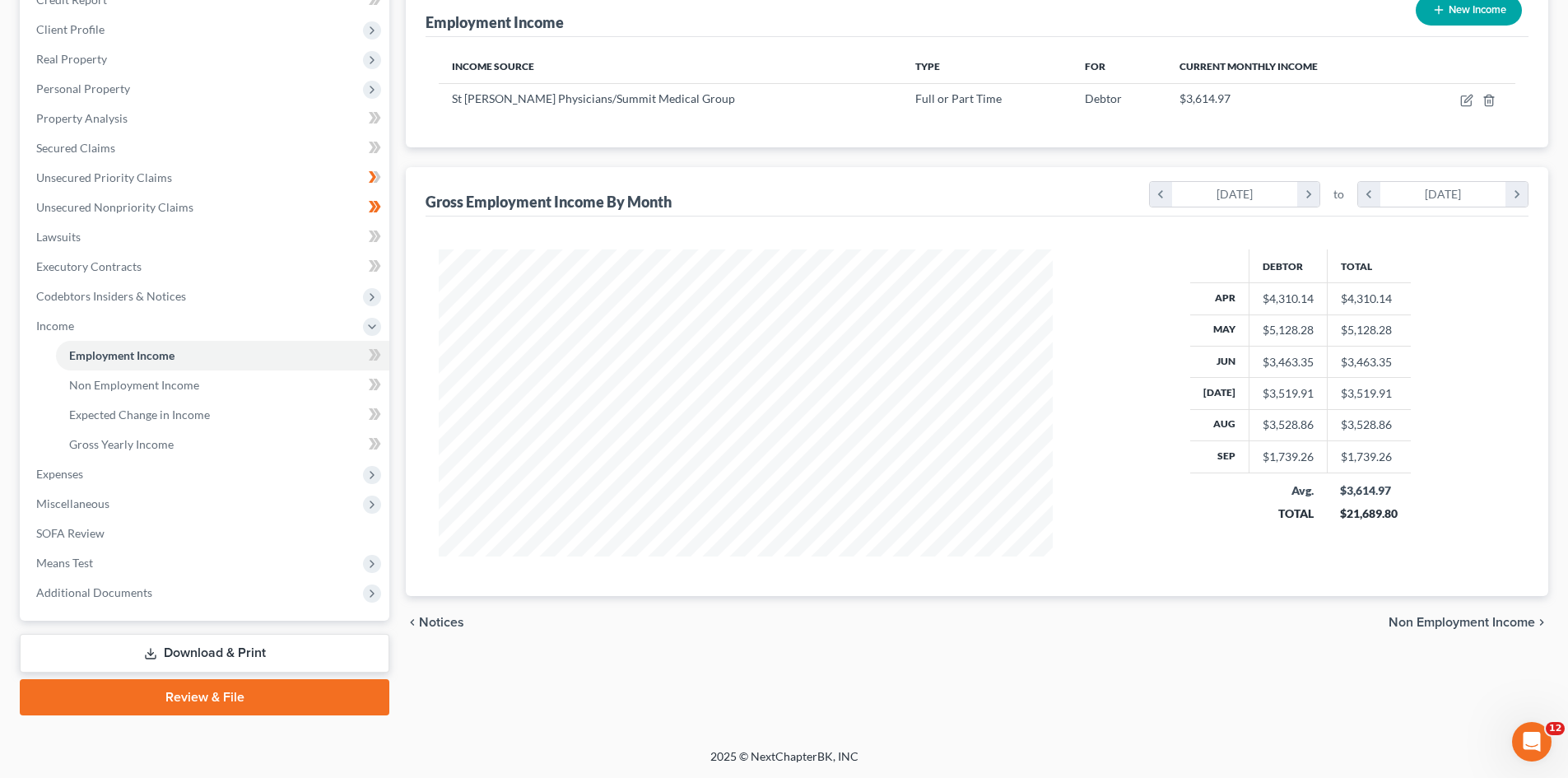
drag, startPoint x: 78, startPoint y: 467, endPoint x: 419, endPoint y: 418, distance: 344.5
click at [78, 467] on span "Expenses" at bounding box center [59, 473] width 47 height 14
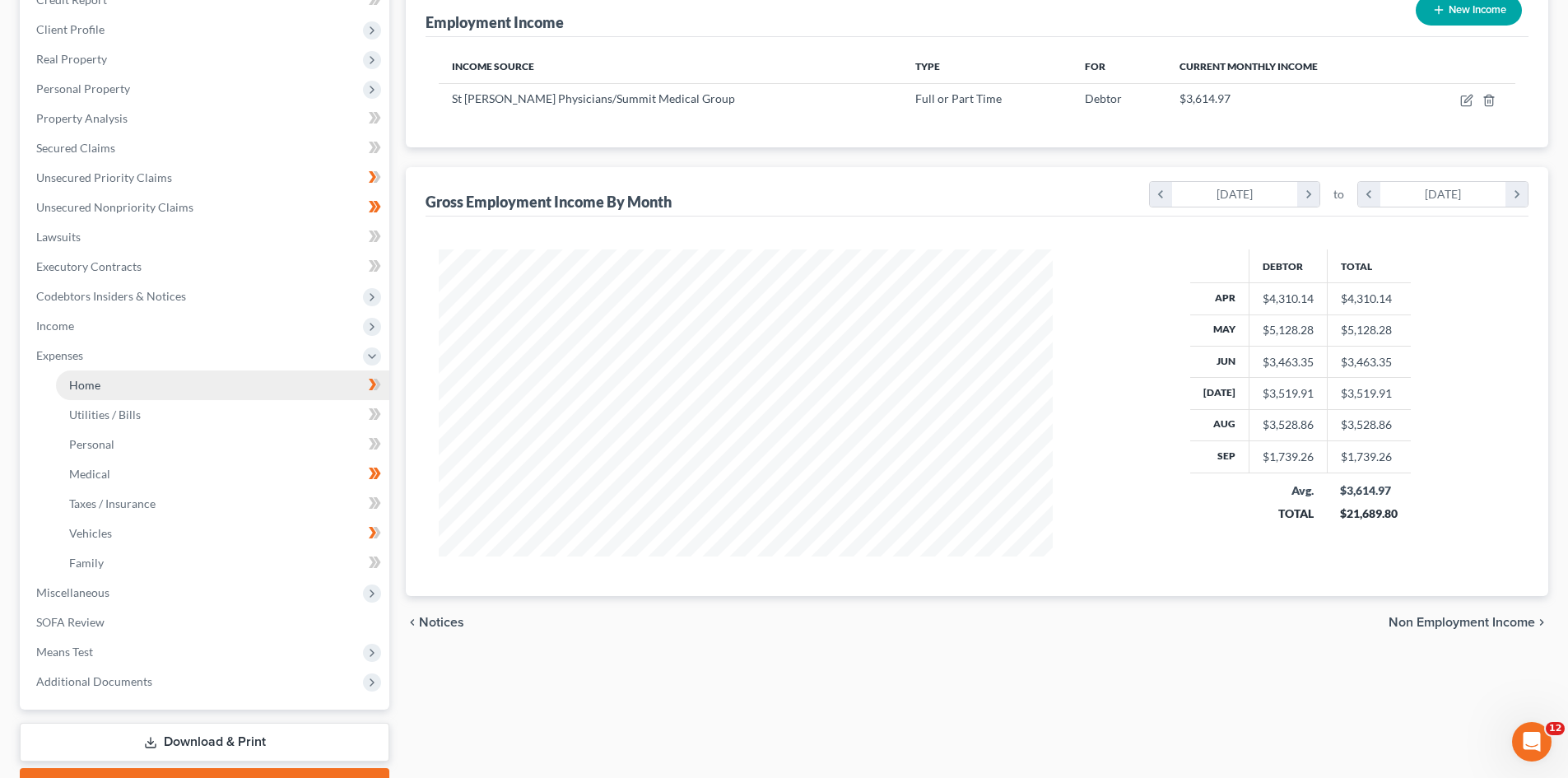
click at [103, 375] on link "Home" at bounding box center [222, 385] width 333 height 29
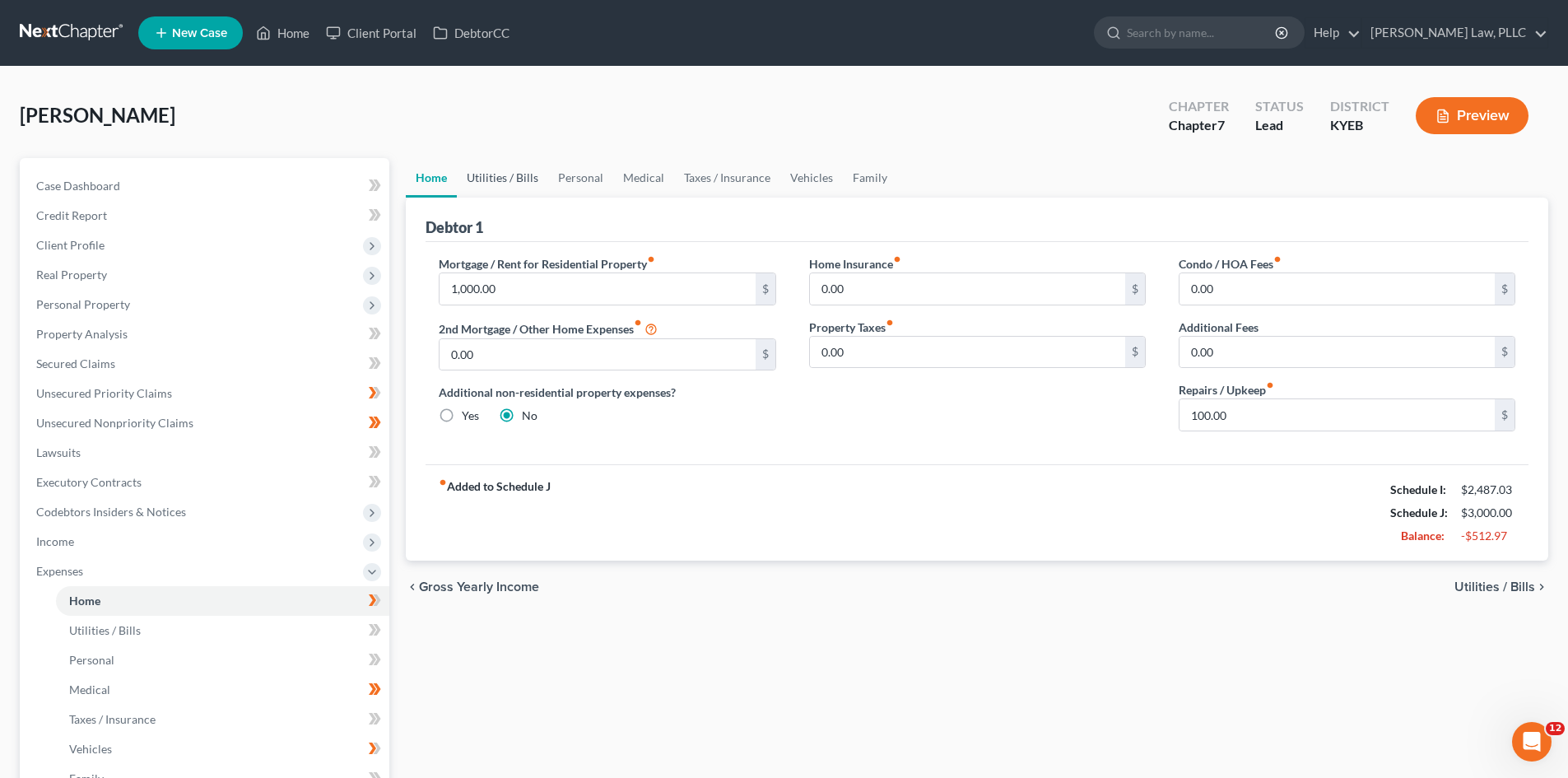
click at [472, 180] on link "Utilities / Bills" at bounding box center [502, 177] width 91 height 39
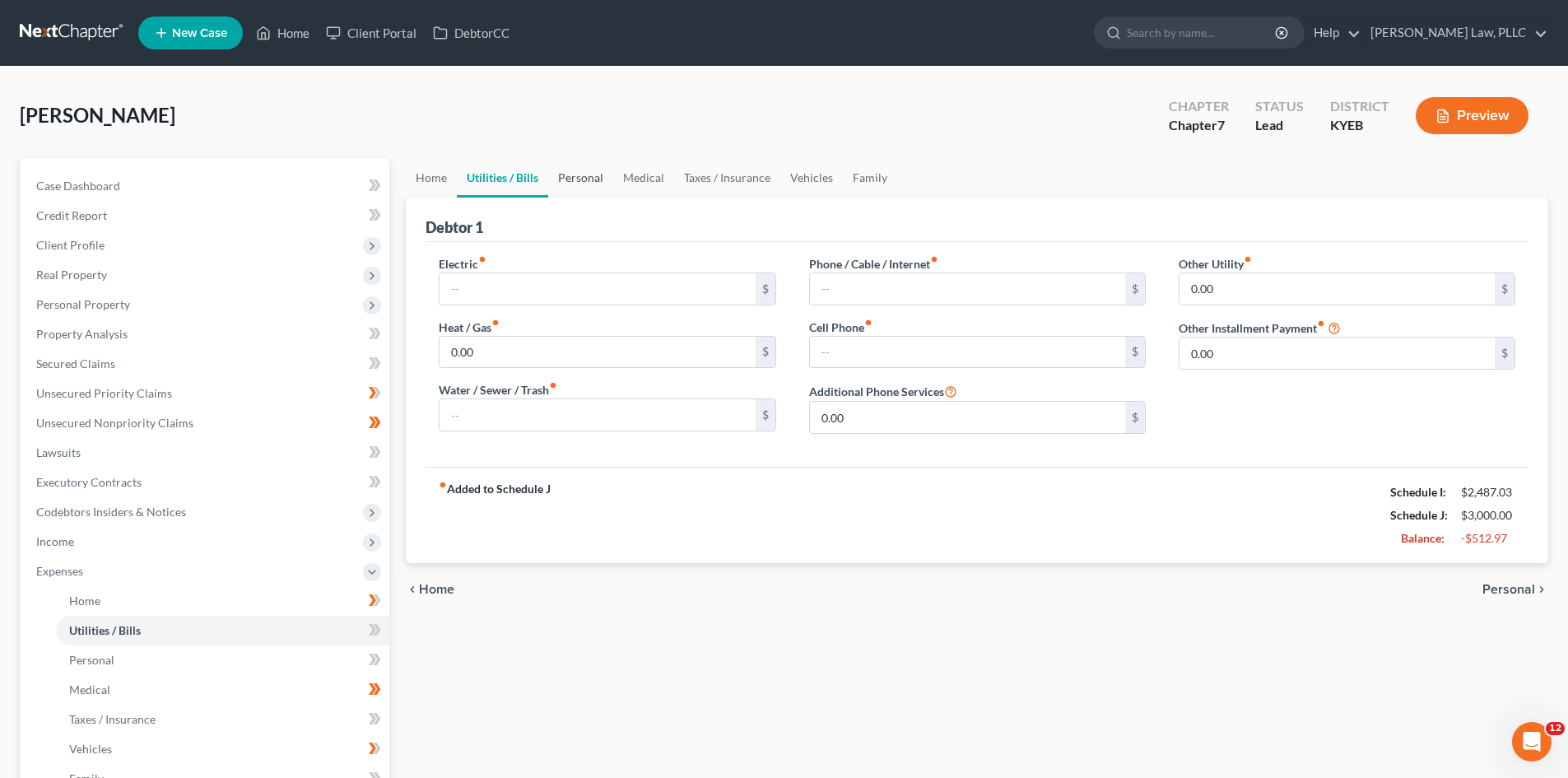
click at [561, 170] on link "Personal" at bounding box center [581, 177] width 65 height 39
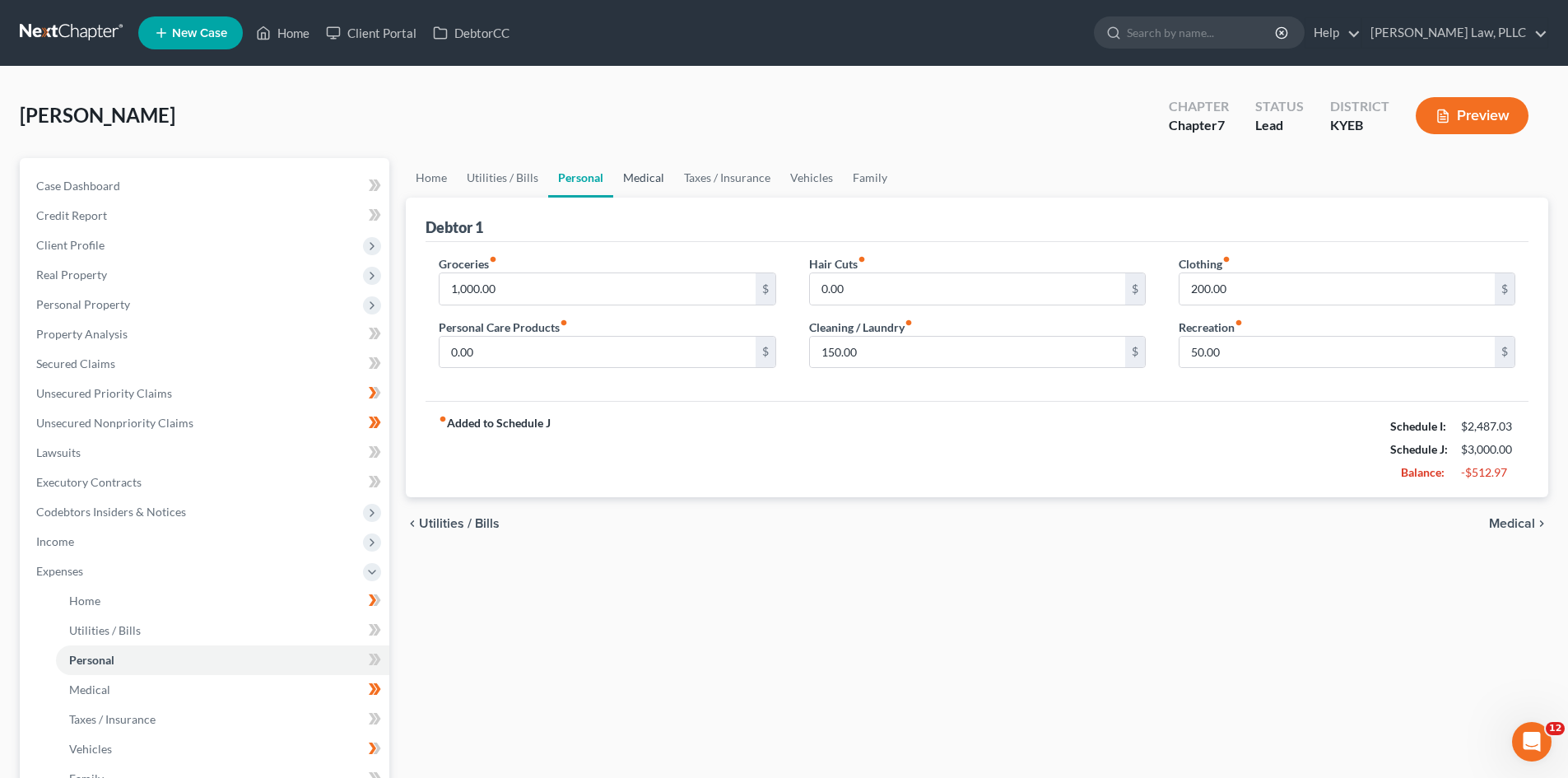
click at [635, 179] on link "Medical" at bounding box center [644, 177] width 61 height 39
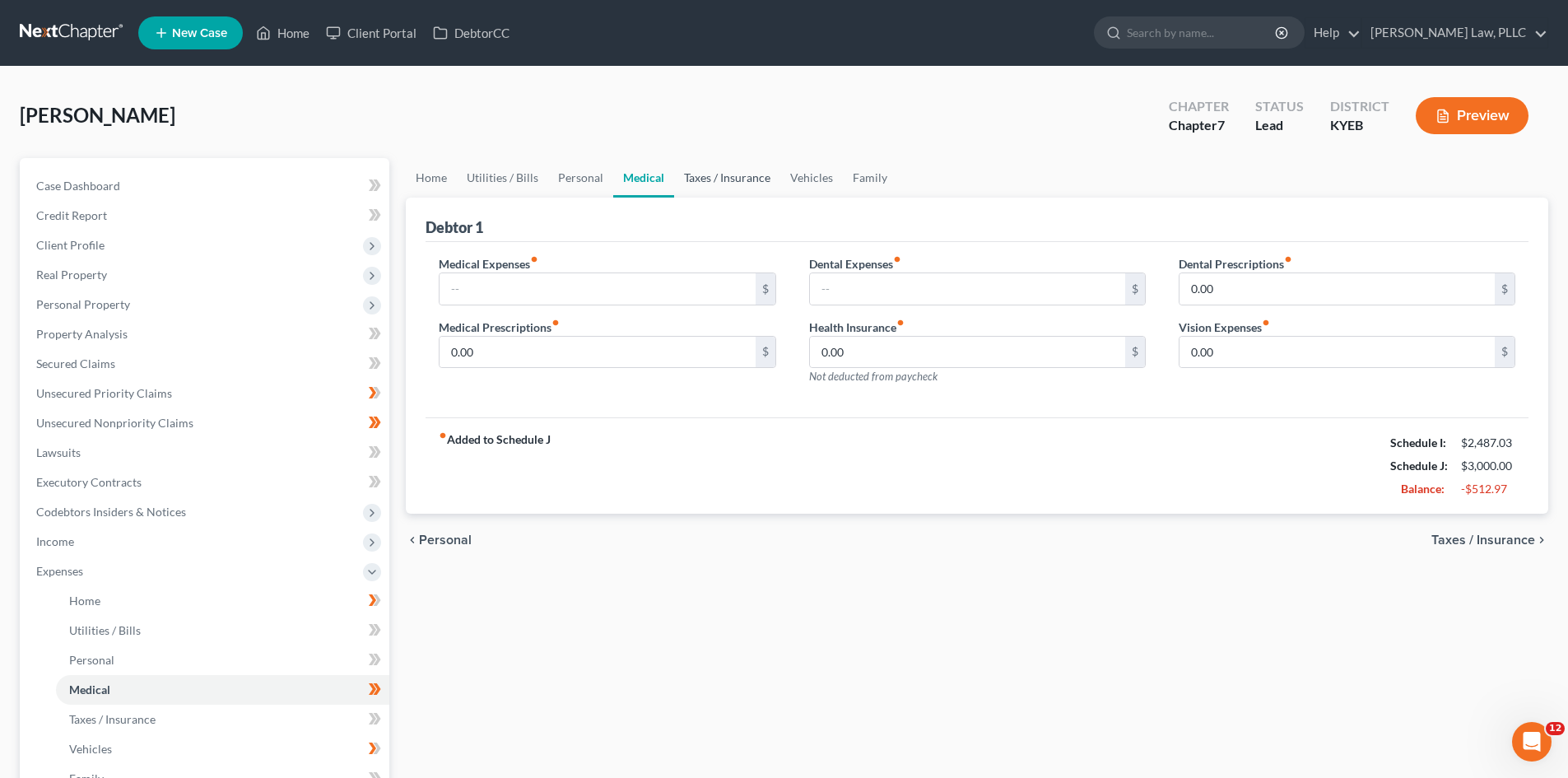
click at [751, 184] on link "Taxes / Insurance" at bounding box center [727, 177] width 106 height 39
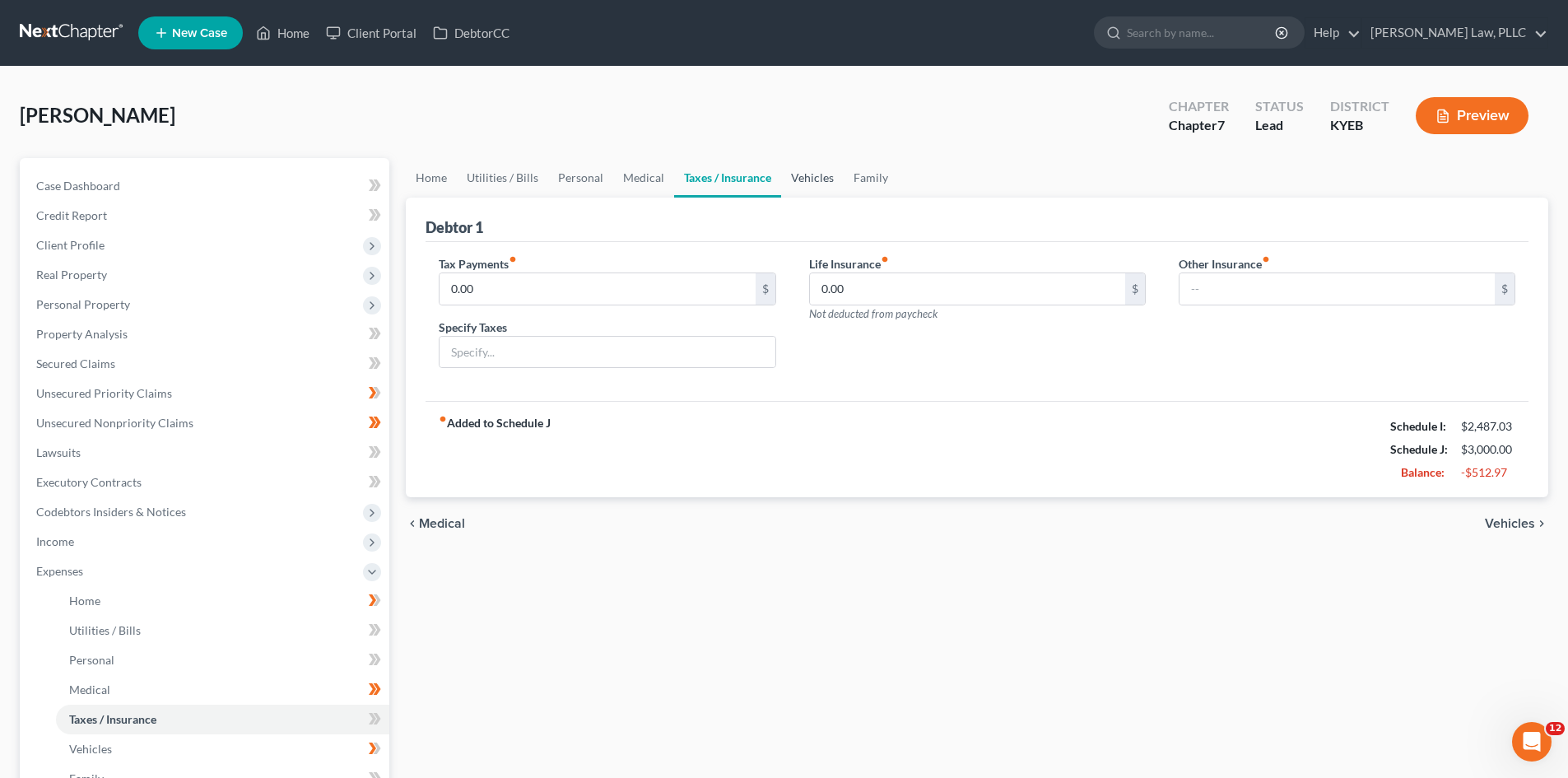
click at [813, 174] on link "Vehicles" at bounding box center [812, 177] width 63 height 39
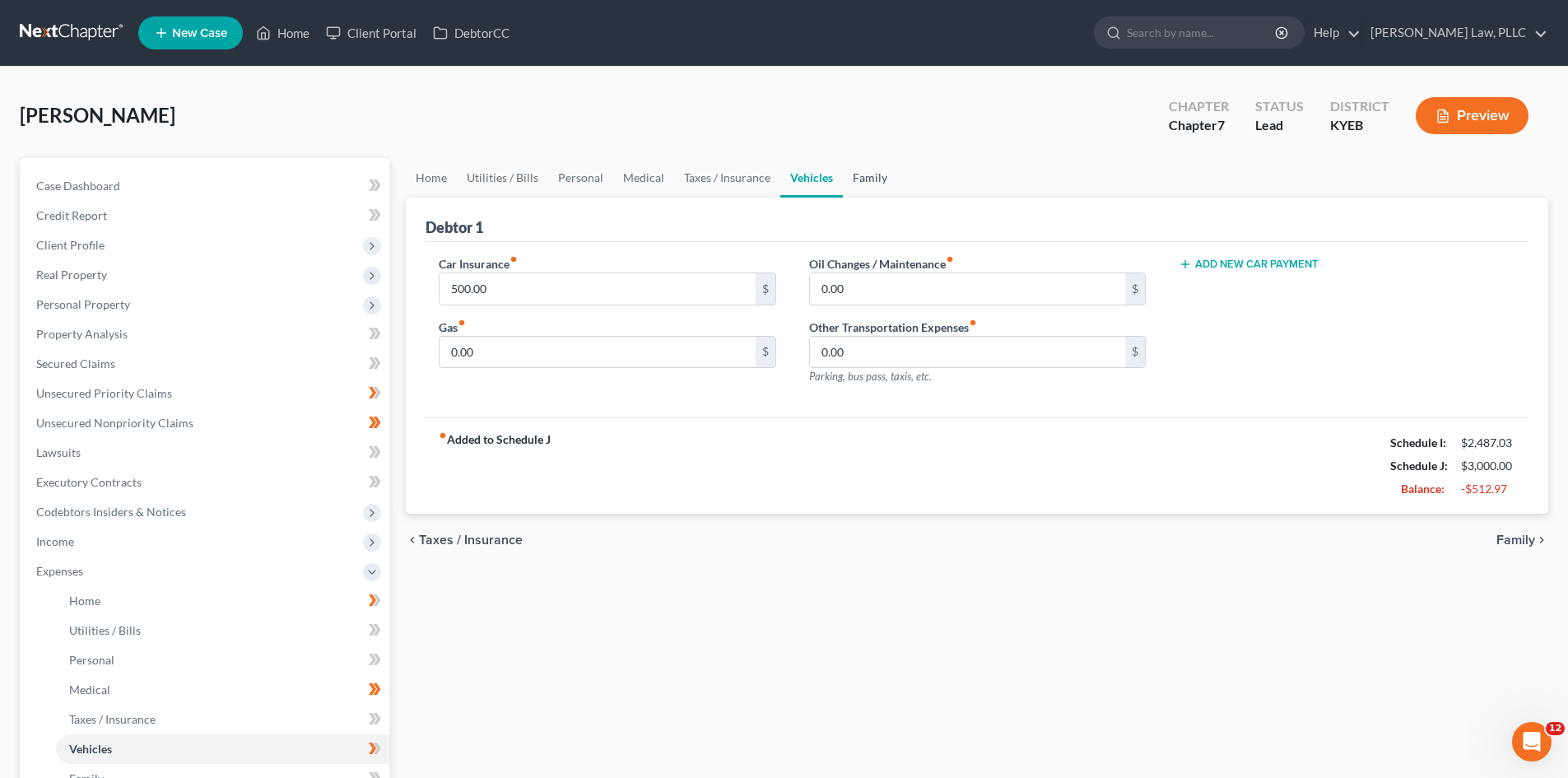
click at [862, 179] on link "Family" at bounding box center [870, 177] width 54 height 39
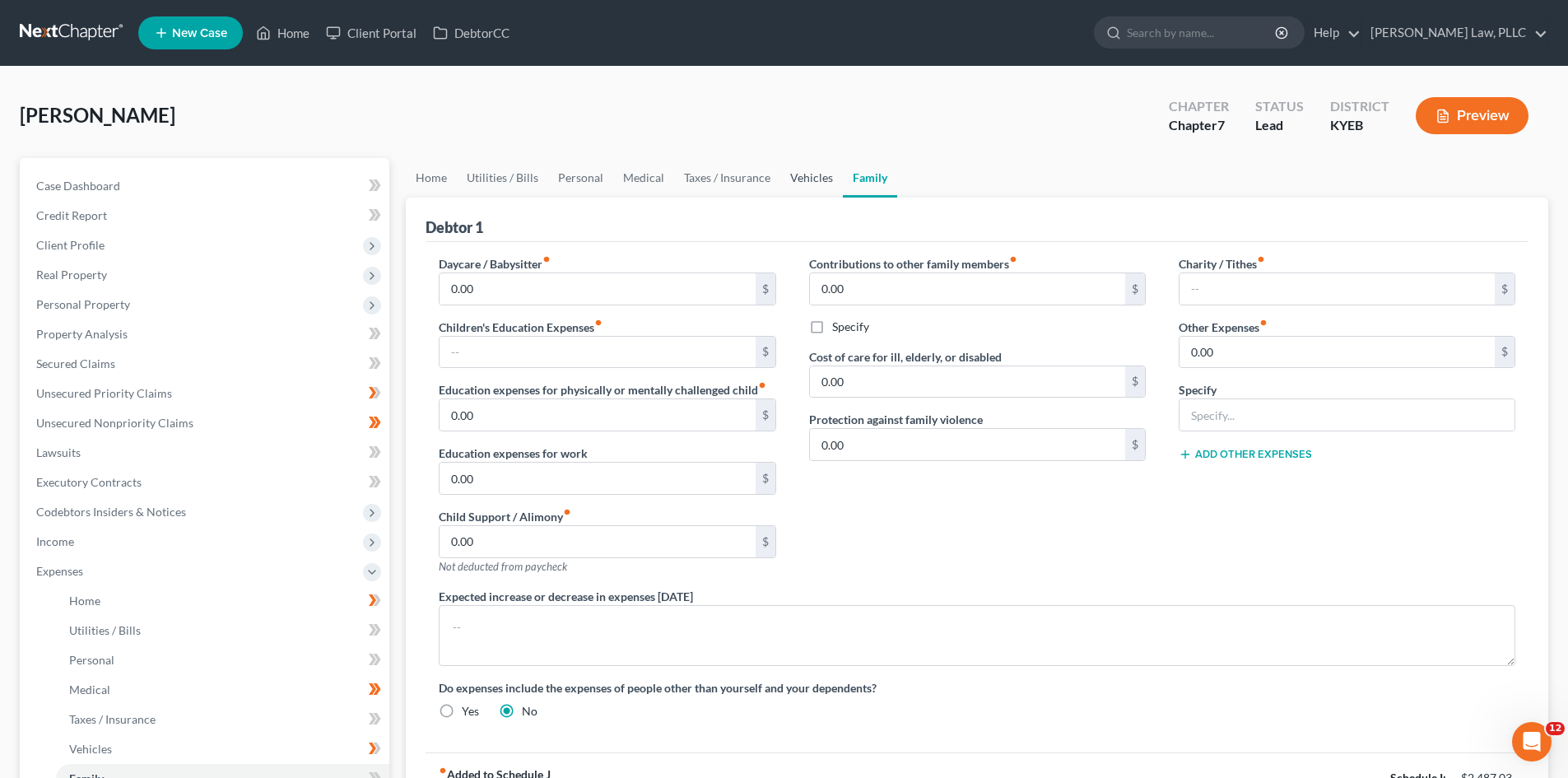
click at [790, 176] on link "Vehicles" at bounding box center [812, 177] width 63 height 39
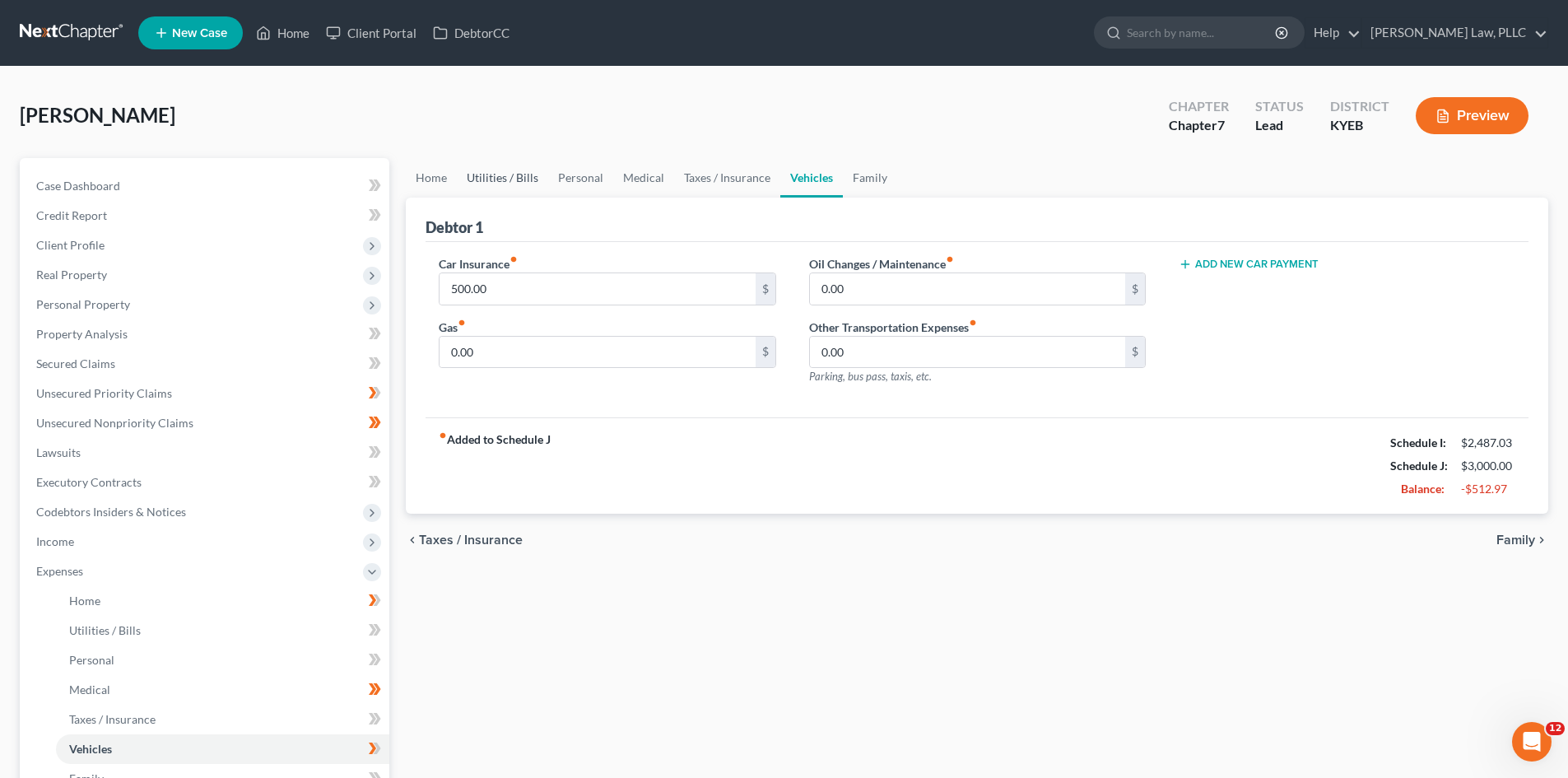
click at [507, 184] on link "Utilities / Bills" at bounding box center [502, 177] width 91 height 39
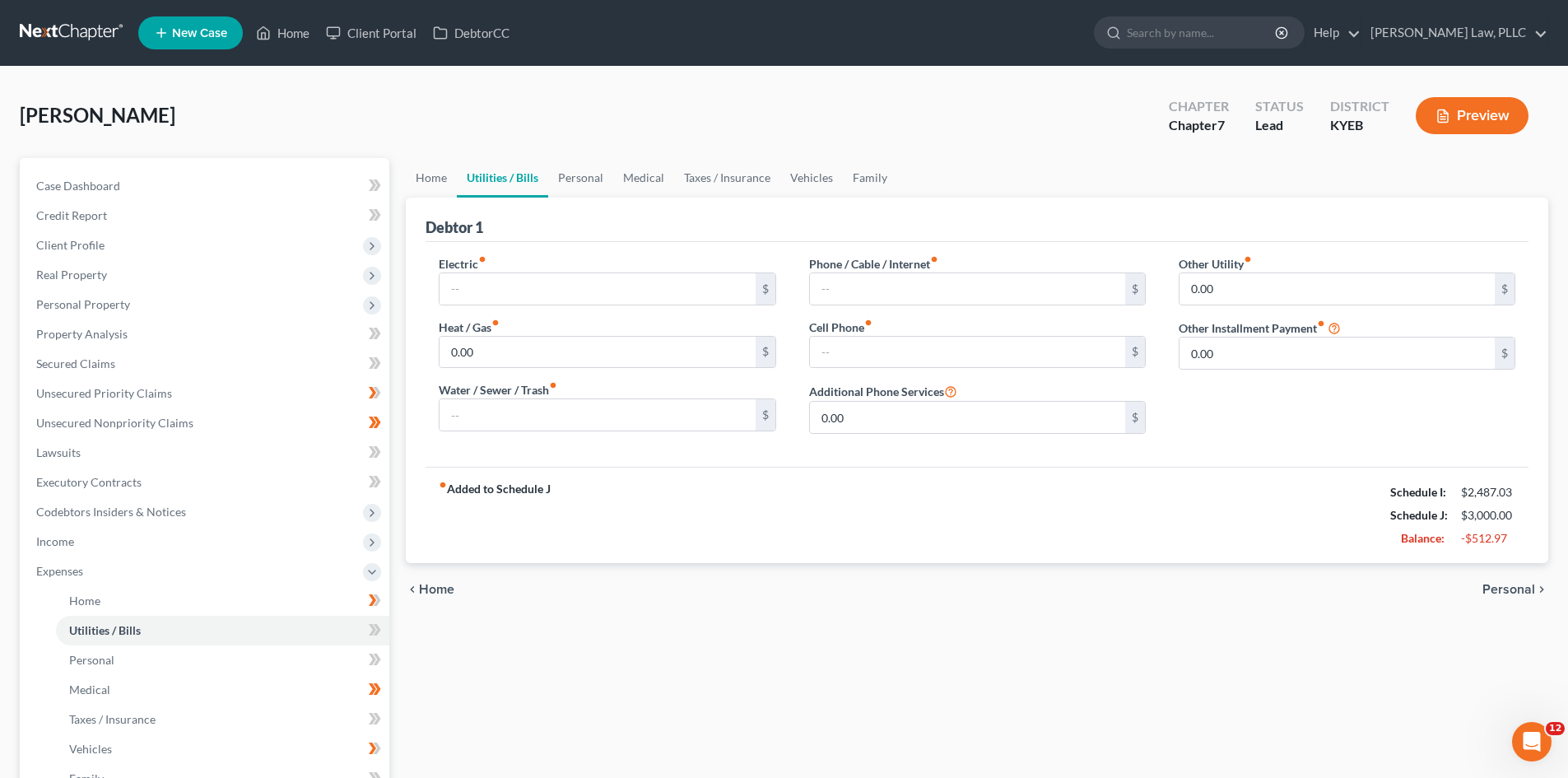
click at [915, 481] on div "fiber_manual_record Added to Schedule J Schedule I: $2,487.03 Schedule J: $3,00…" at bounding box center [977, 514] width 1103 height 96
click at [564, 174] on link "Personal" at bounding box center [581, 177] width 65 height 39
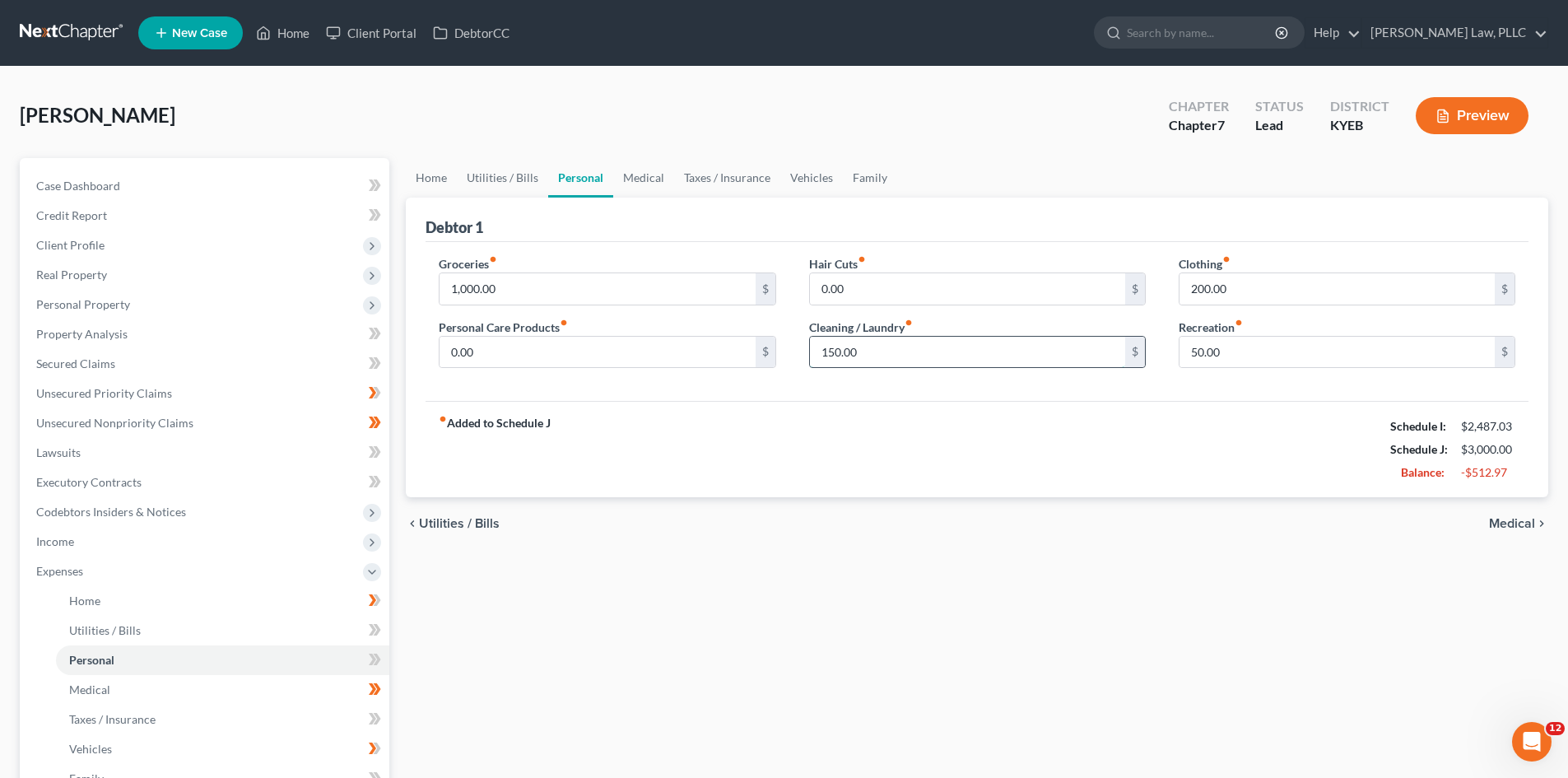
click at [886, 348] on input "150.00" at bounding box center [968, 351] width 316 height 31
click at [957, 463] on div "fiber_manual_record Added to Schedule J Schedule I: $2,487.03 Schedule J: $2,85…" at bounding box center [977, 448] width 1103 height 96
click at [641, 178] on link "Medical" at bounding box center [644, 177] width 61 height 39
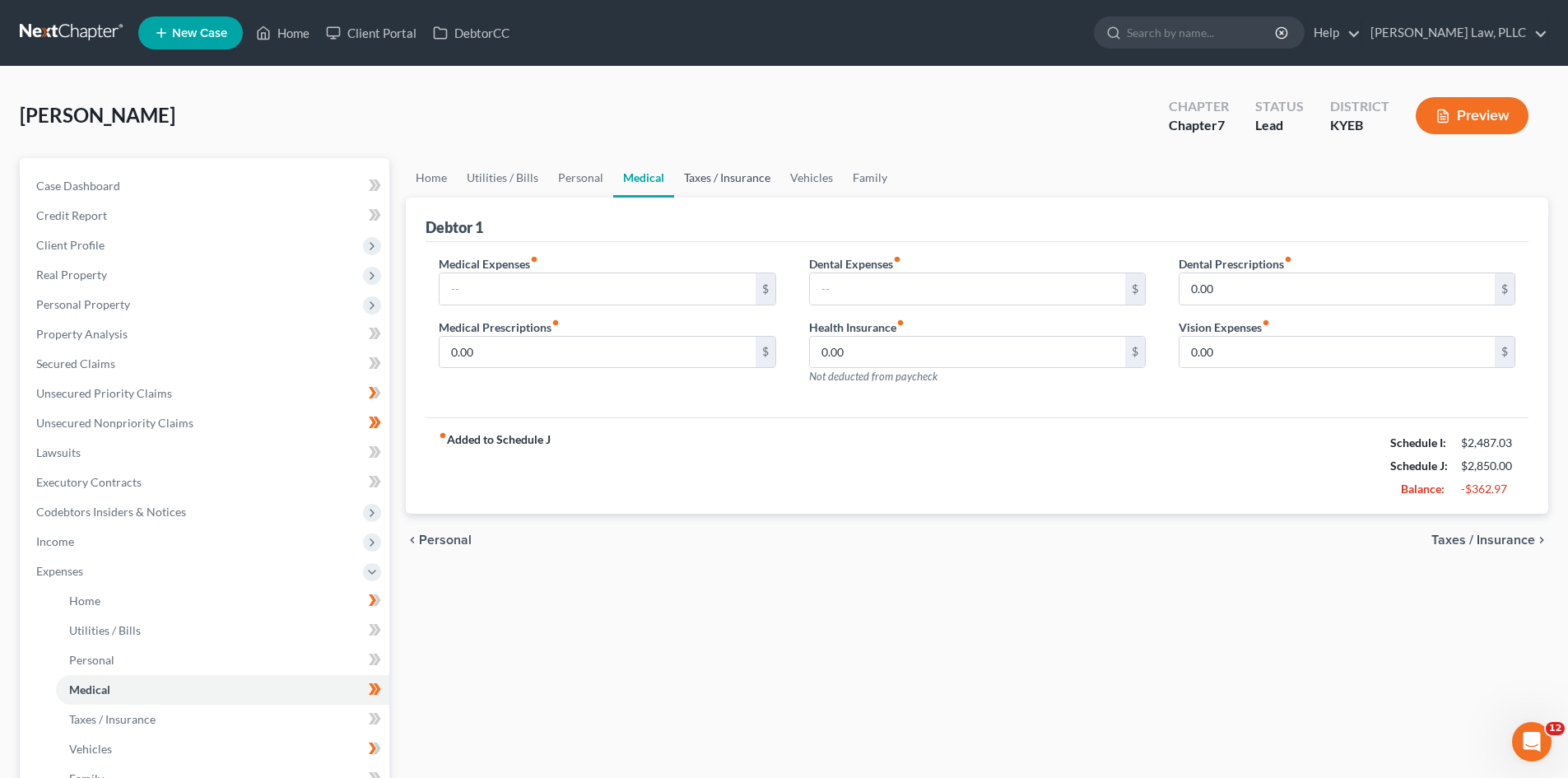
click at [733, 177] on link "Taxes / Insurance" at bounding box center [727, 177] width 106 height 39
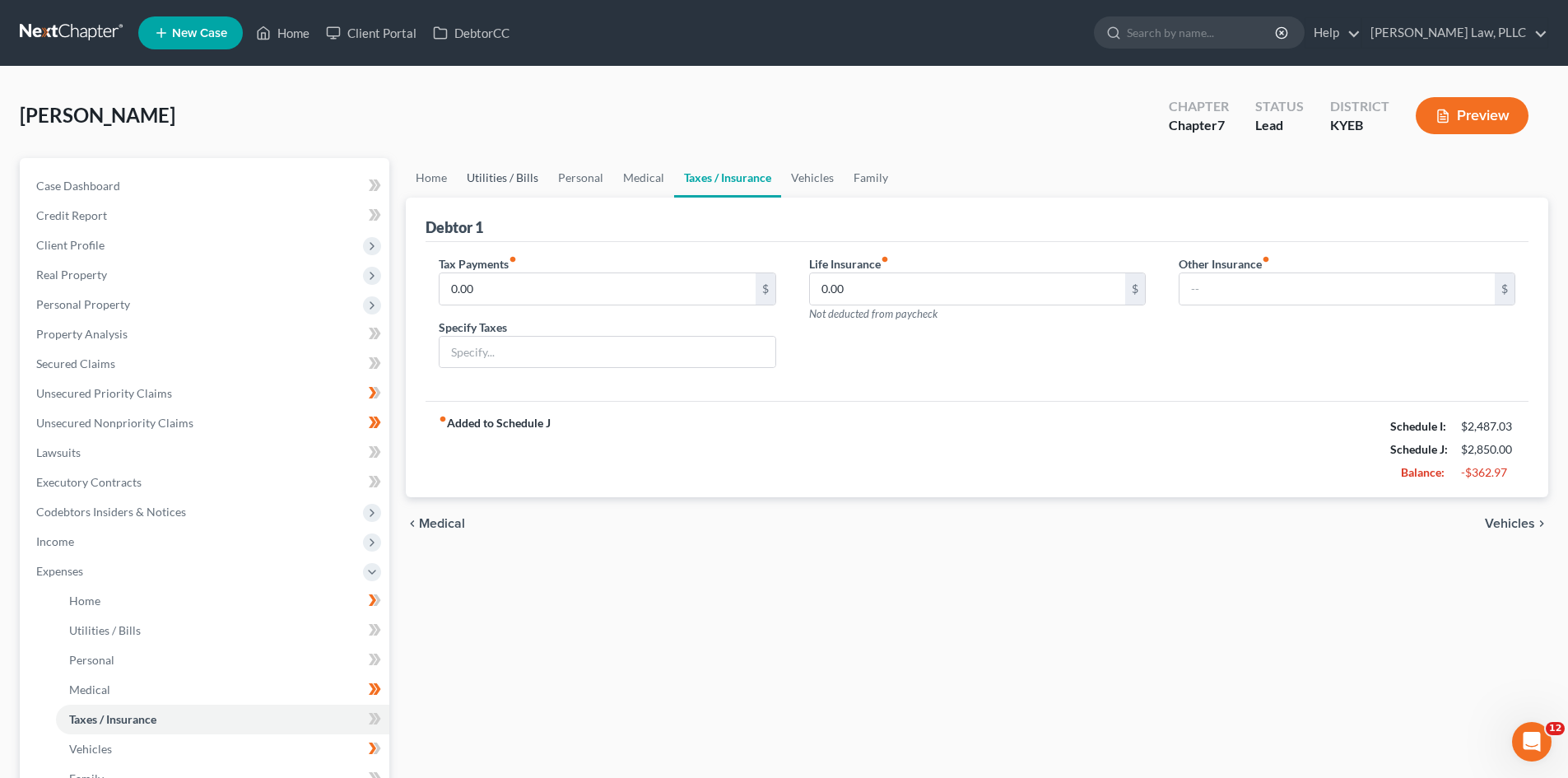
click at [516, 174] on link "Utilities / Bills" at bounding box center [502, 177] width 91 height 39
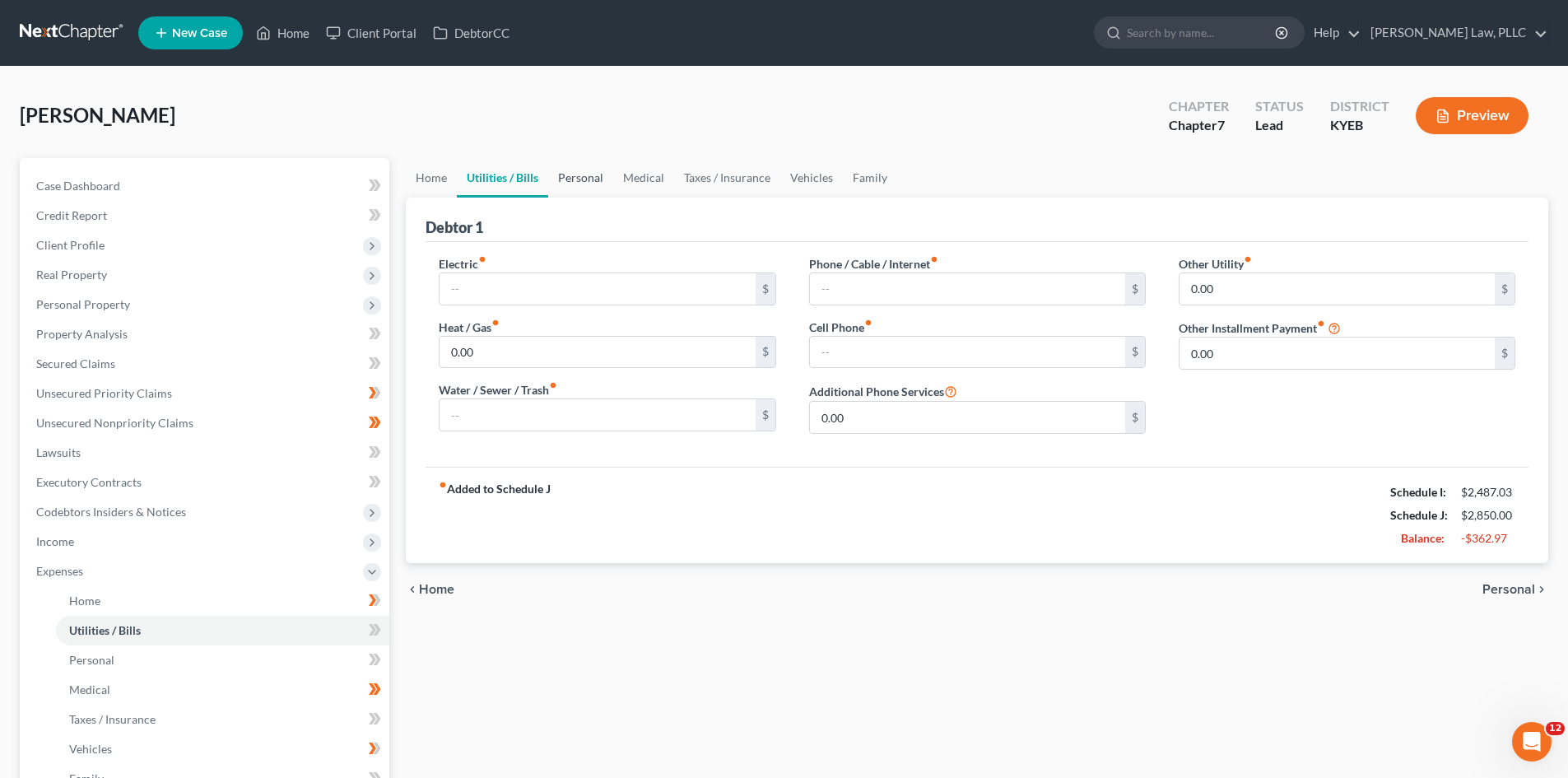
click at [594, 179] on link "Personal" at bounding box center [581, 177] width 65 height 39
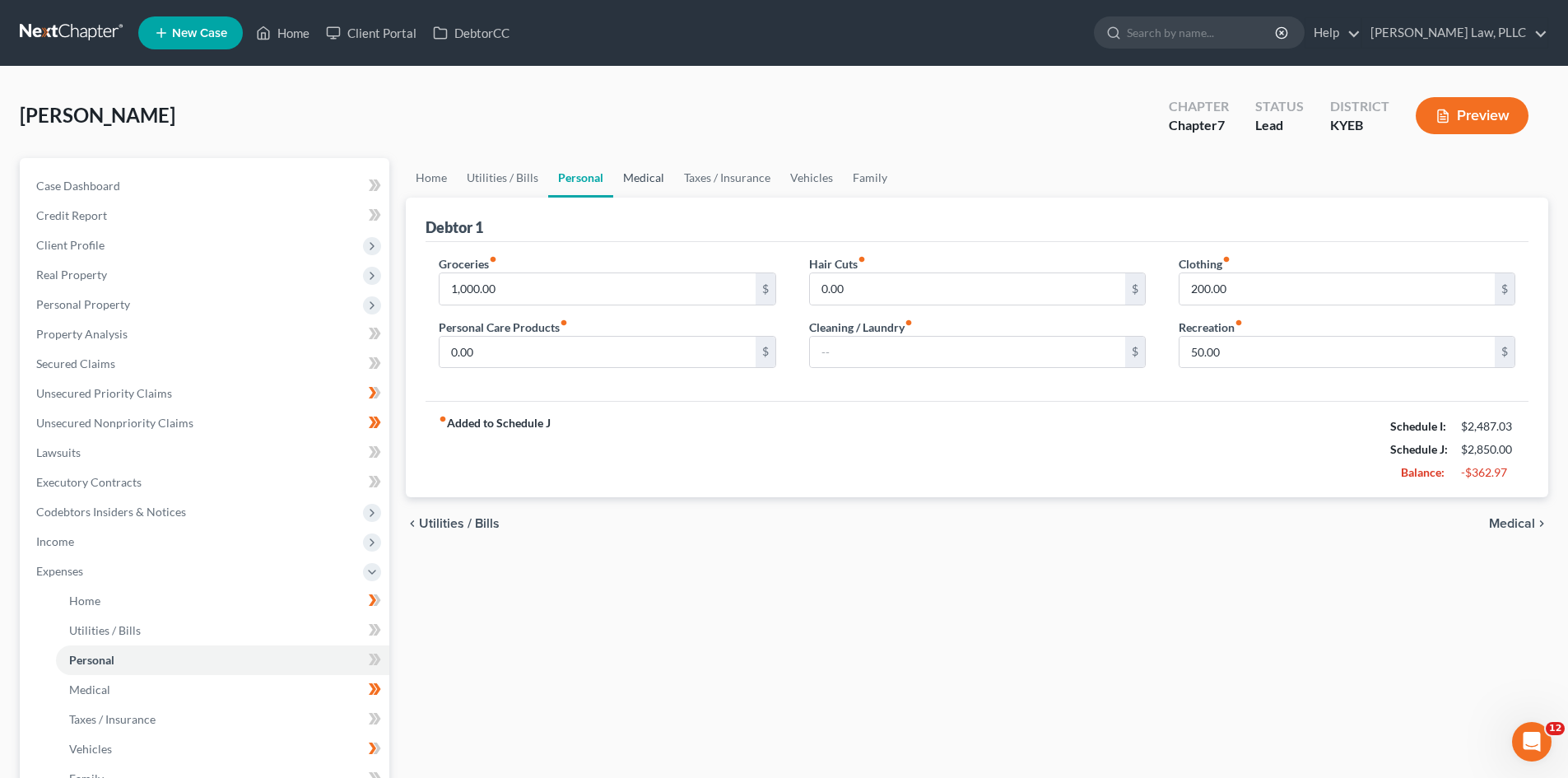
click at [657, 177] on link "Medical" at bounding box center [644, 177] width 61 height 39
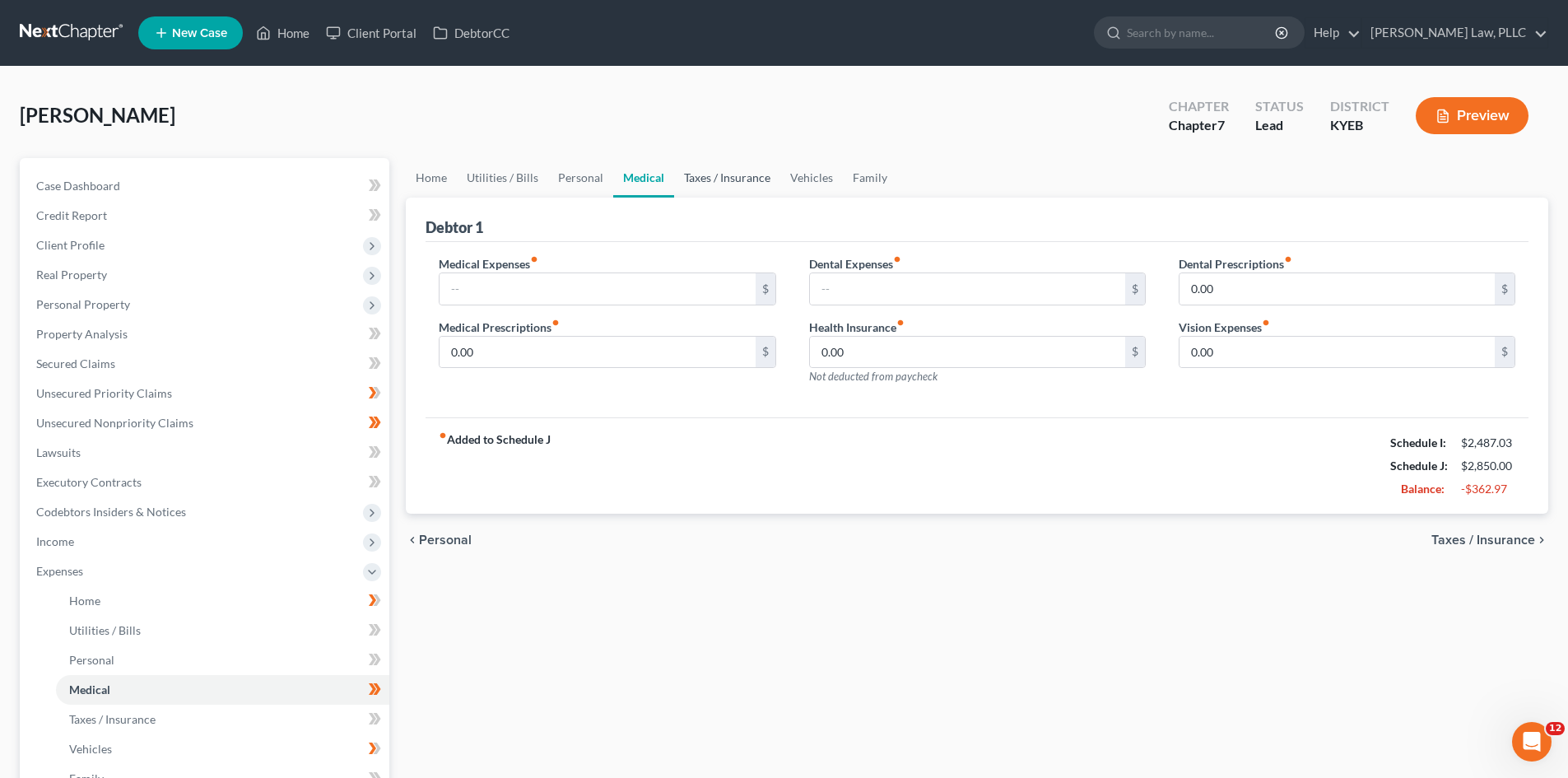
click at [761, 174] on link "Taxes / Insurance" at bounding box center [727, 177] width 106 height 39
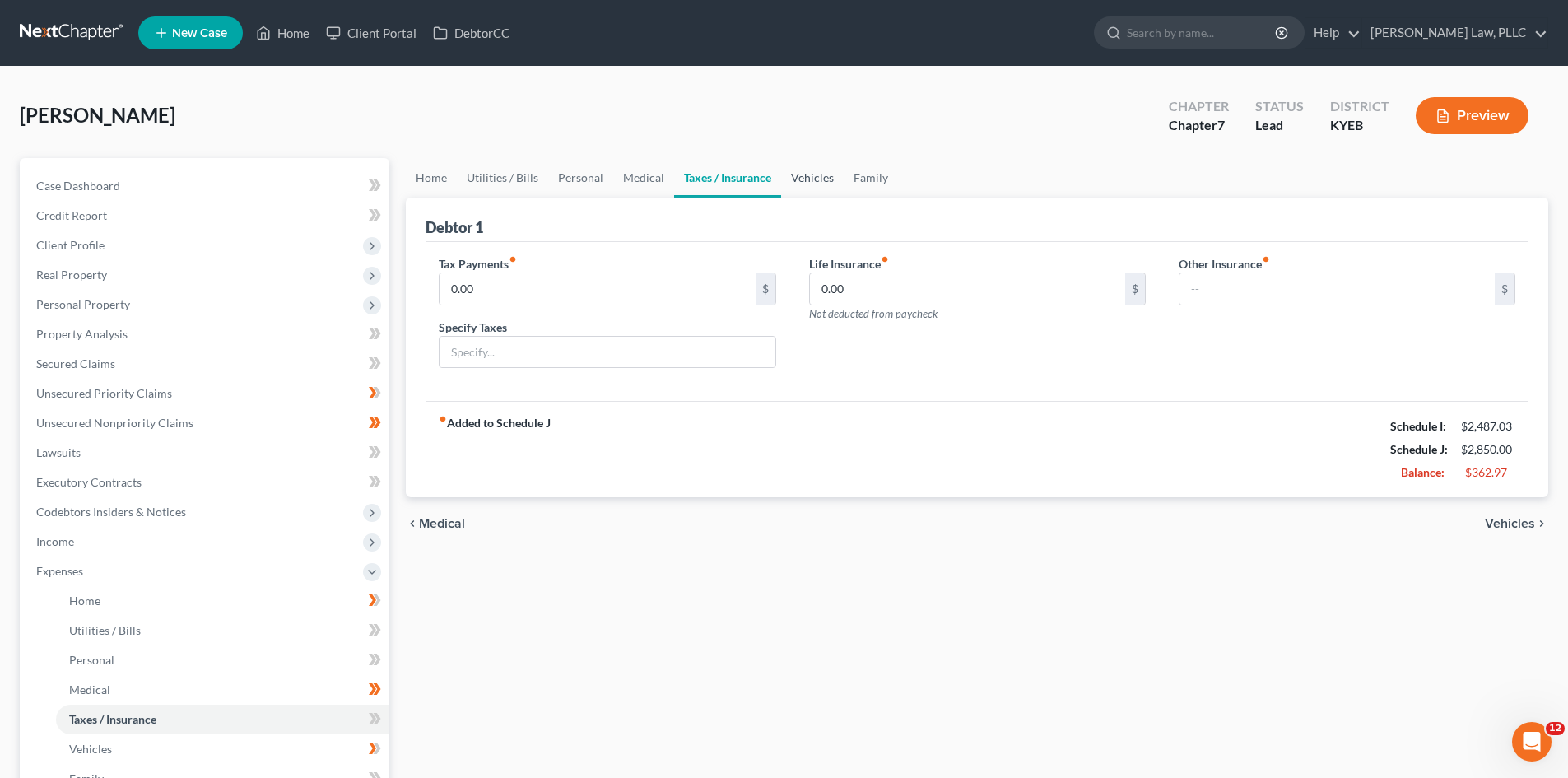
click at [807, 176] on link "Vehicles" at bounding box center [812, 177] width 63 height 39
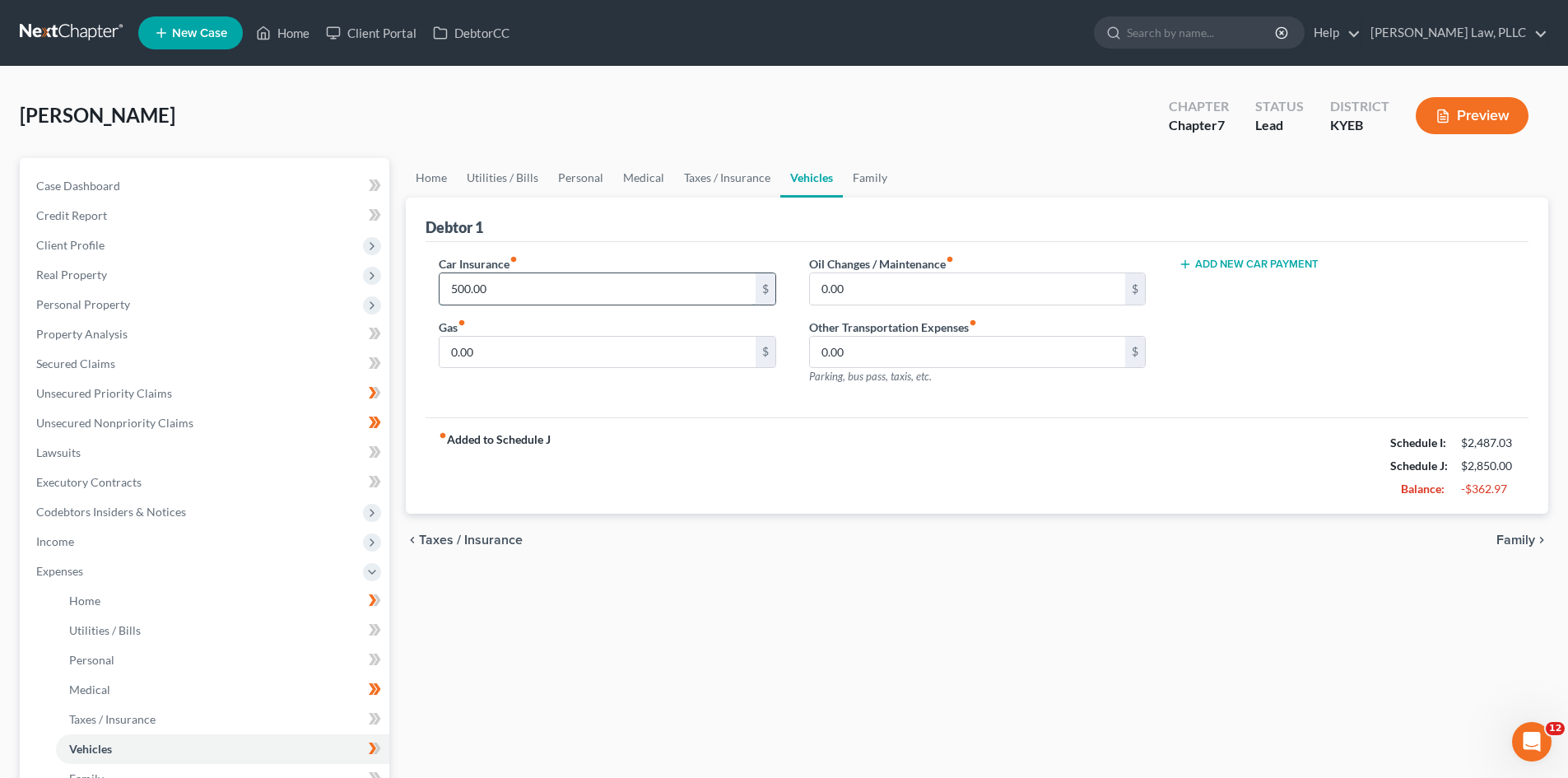
click at [464, 290] on input "500.00" at bounding box center [598, 288] width 316 height 31
type input "250"
click at [529, 369] on div "Car Insurance fiber_manual_record 250 $ Gas fiber_manual_record 0.00 $" at bounding box center [607, 327] width 370 height 144
click at [741, 490] on div "fiber_manual_record Added to Schedule J Schedule I: $2,487.03 Schedule J: $2,60…" at bounding box center [977, 465] width 1103 height 96
click at [866, 175] on link "Family" at bounding box center [870, 177] width 54 height 39
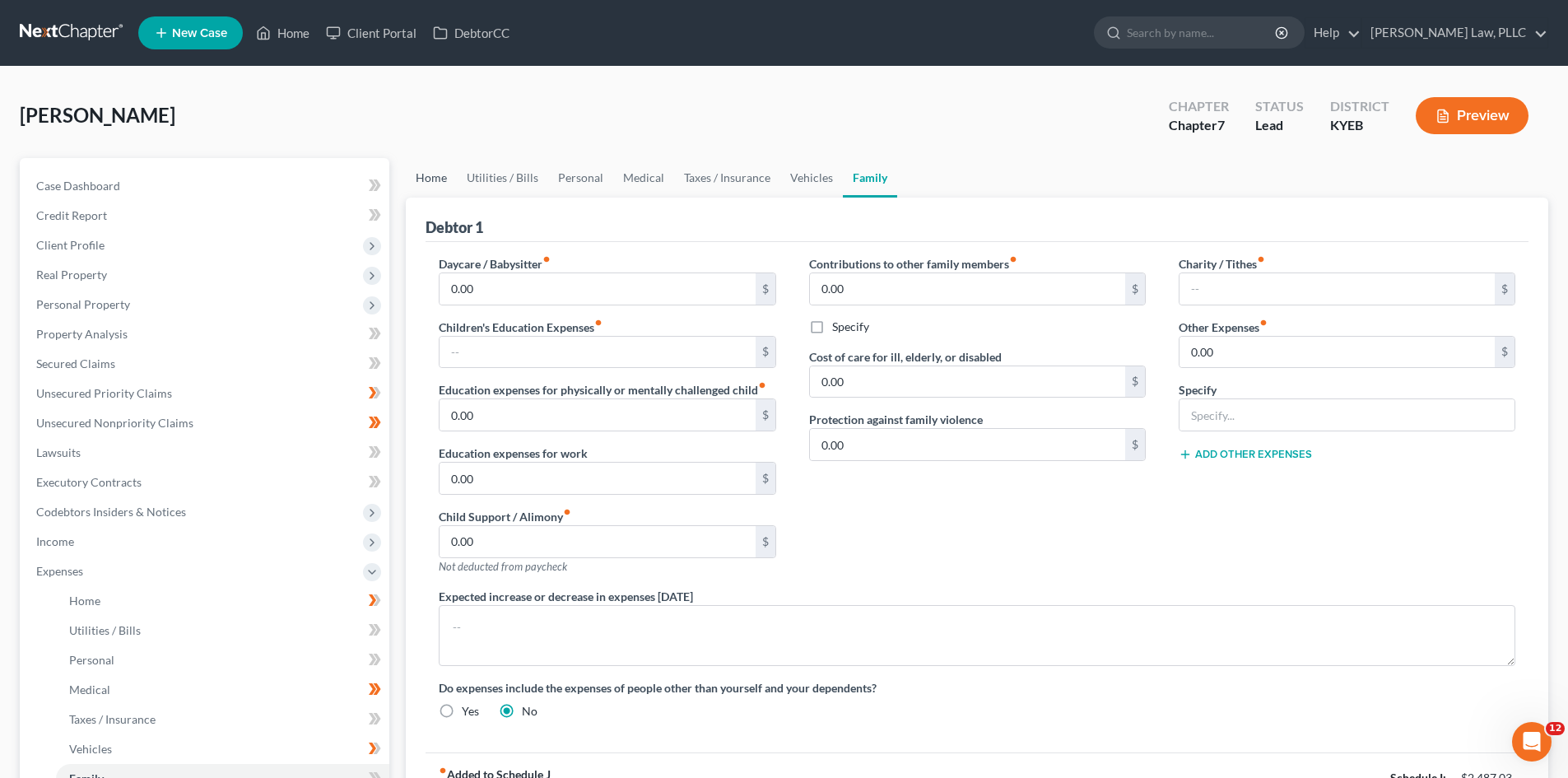
click at [426, 173] on link "Home" at bounding box center [431, 177] width 51 height 39
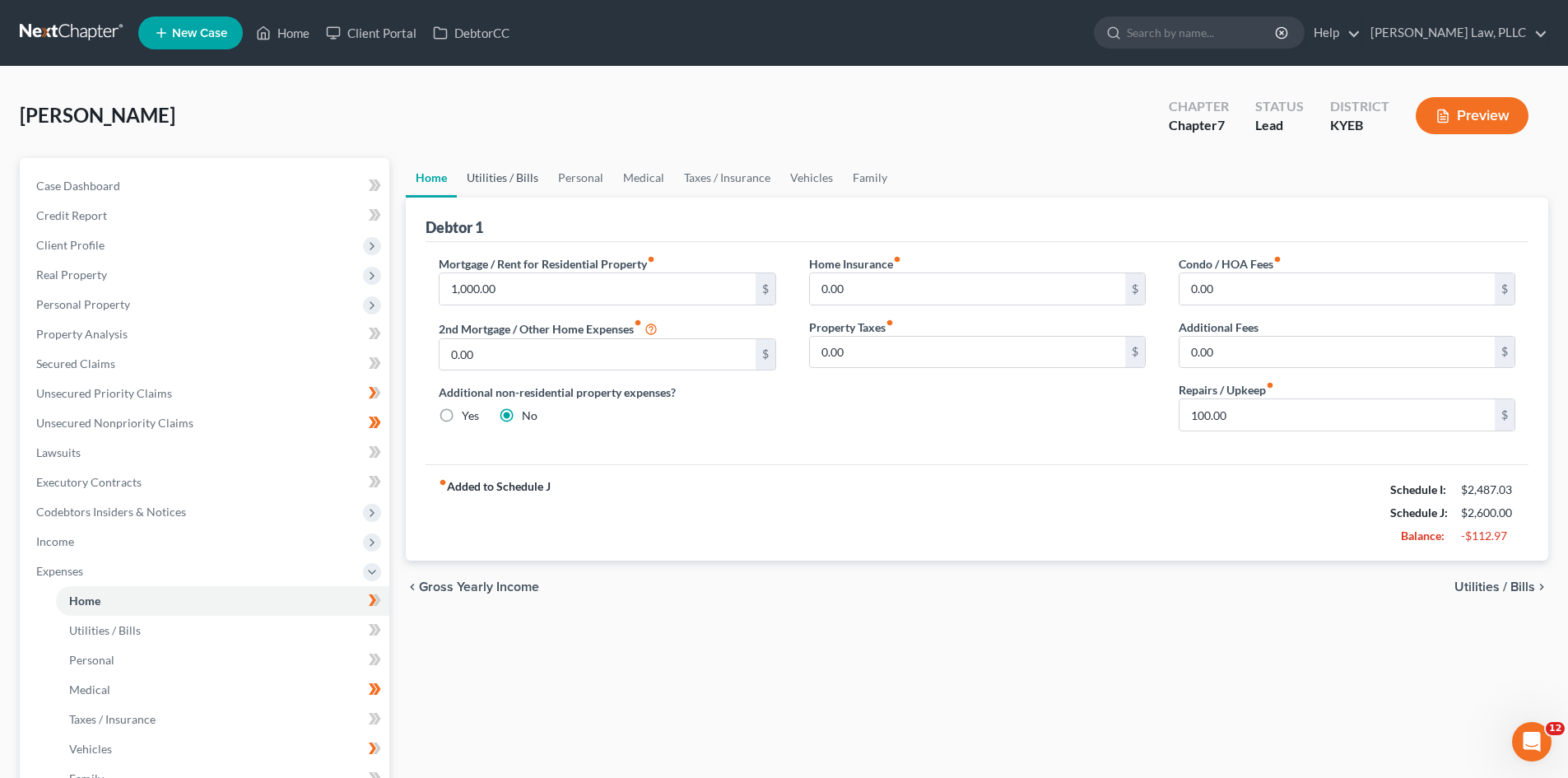
click at [481, 176] on link "Utilities / Bills" at bounding box center [502, 177] width 91 height 39
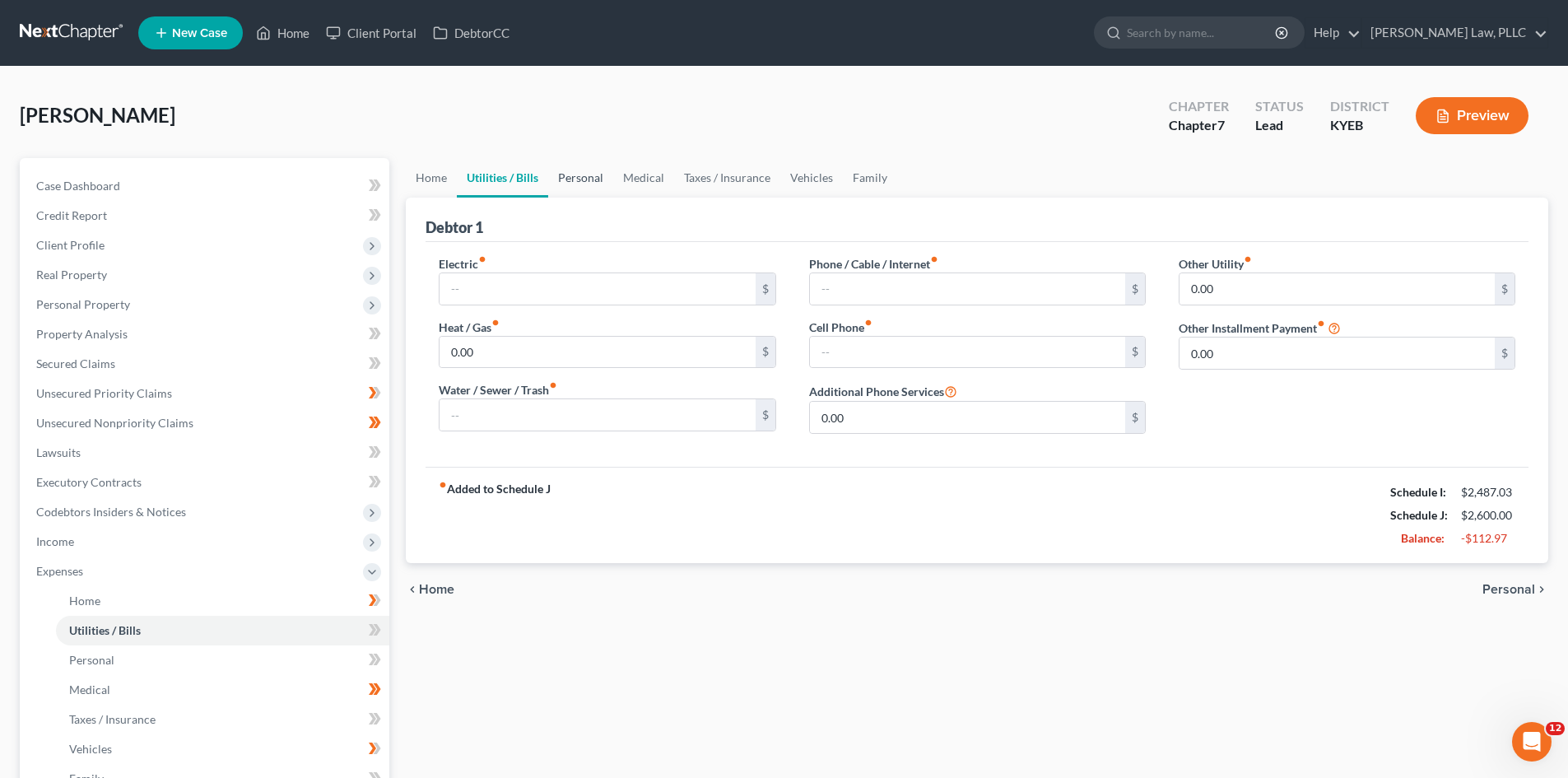
click at [574, 179] on link "Personal" at bounding box center [581, 177] width 65 height 39
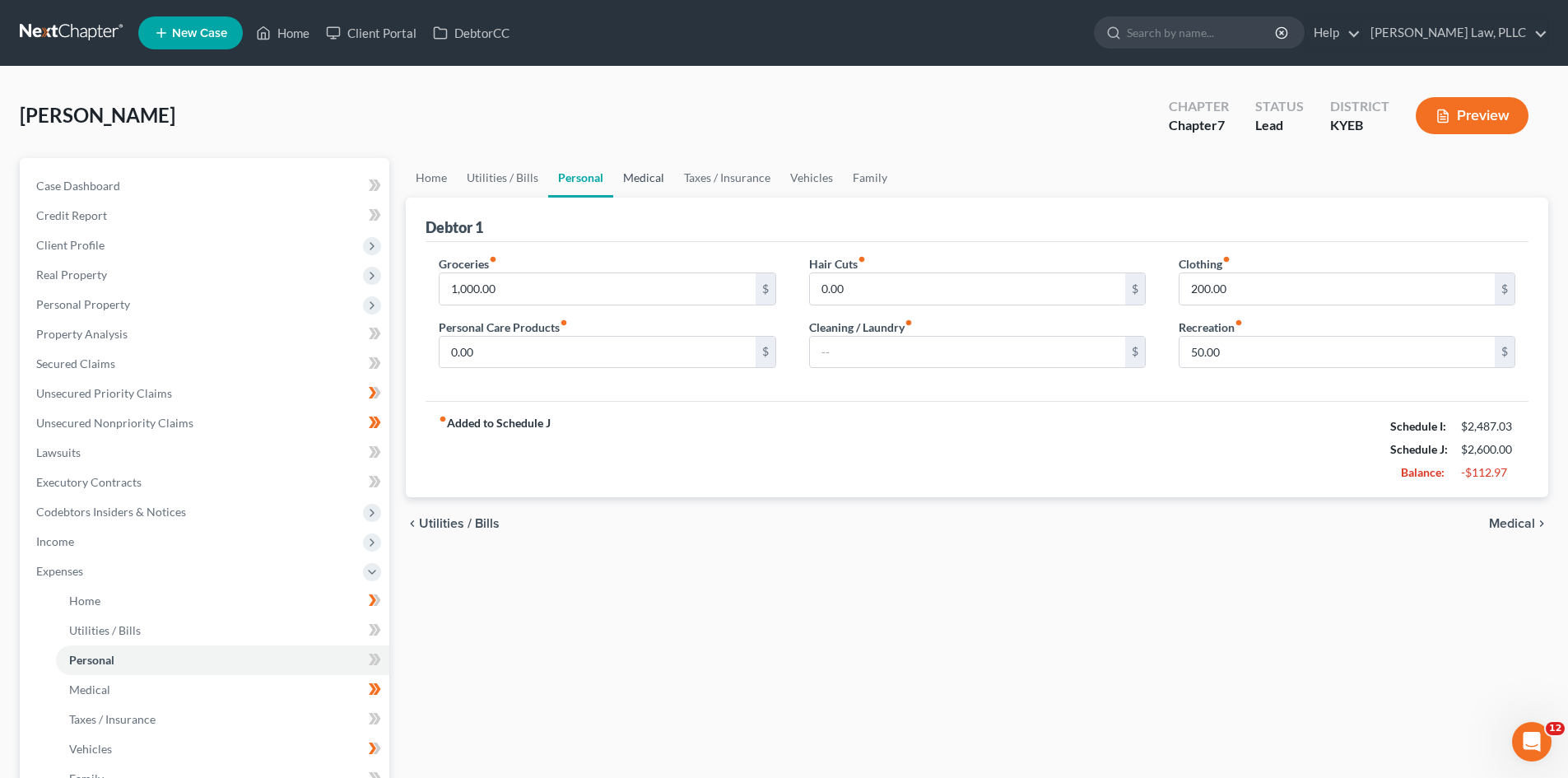
click at [645, 179] on link "Medical" at bounding box center [644, 177] width 61 height 39
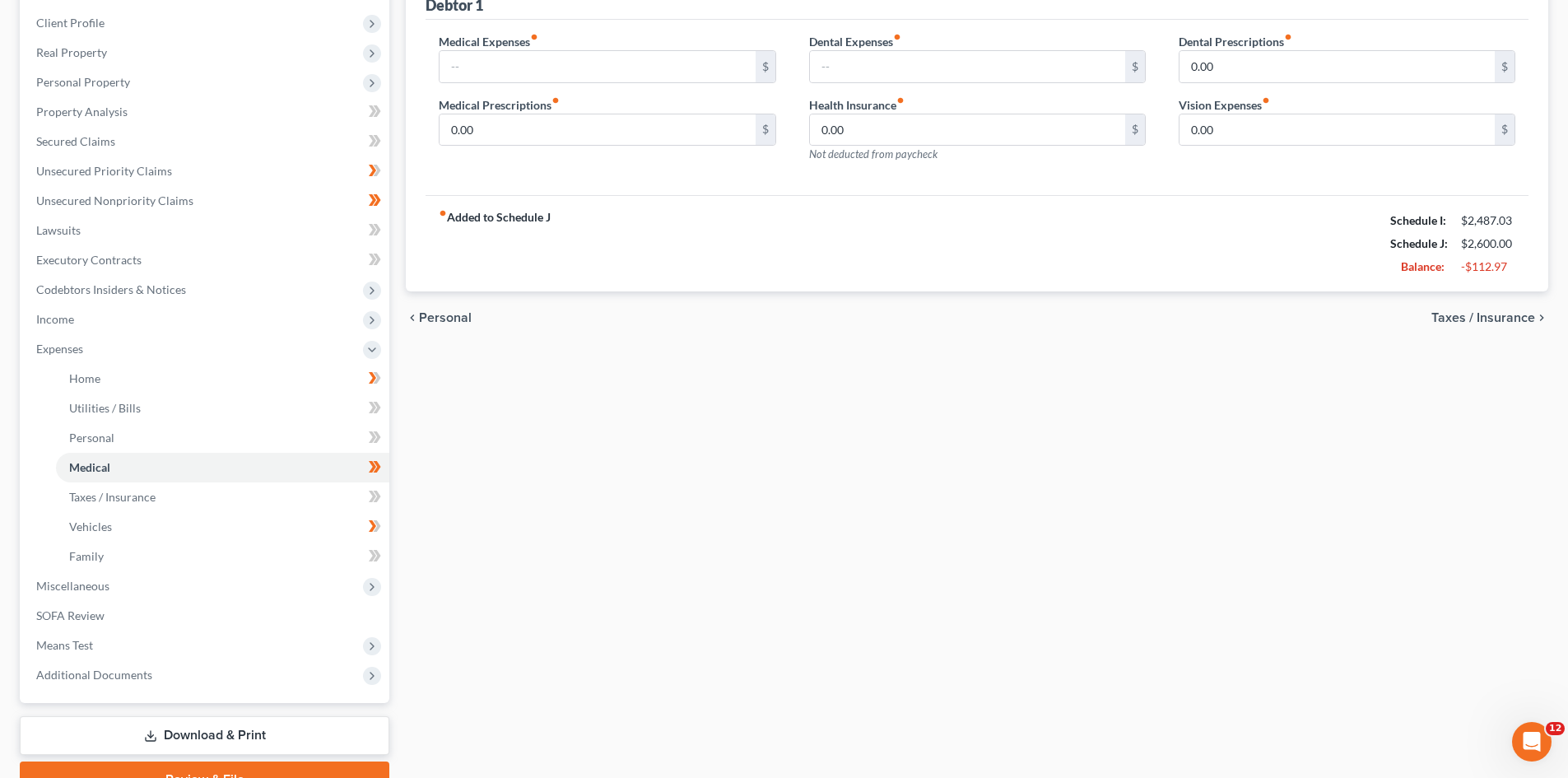
scroll to position [247, 0]
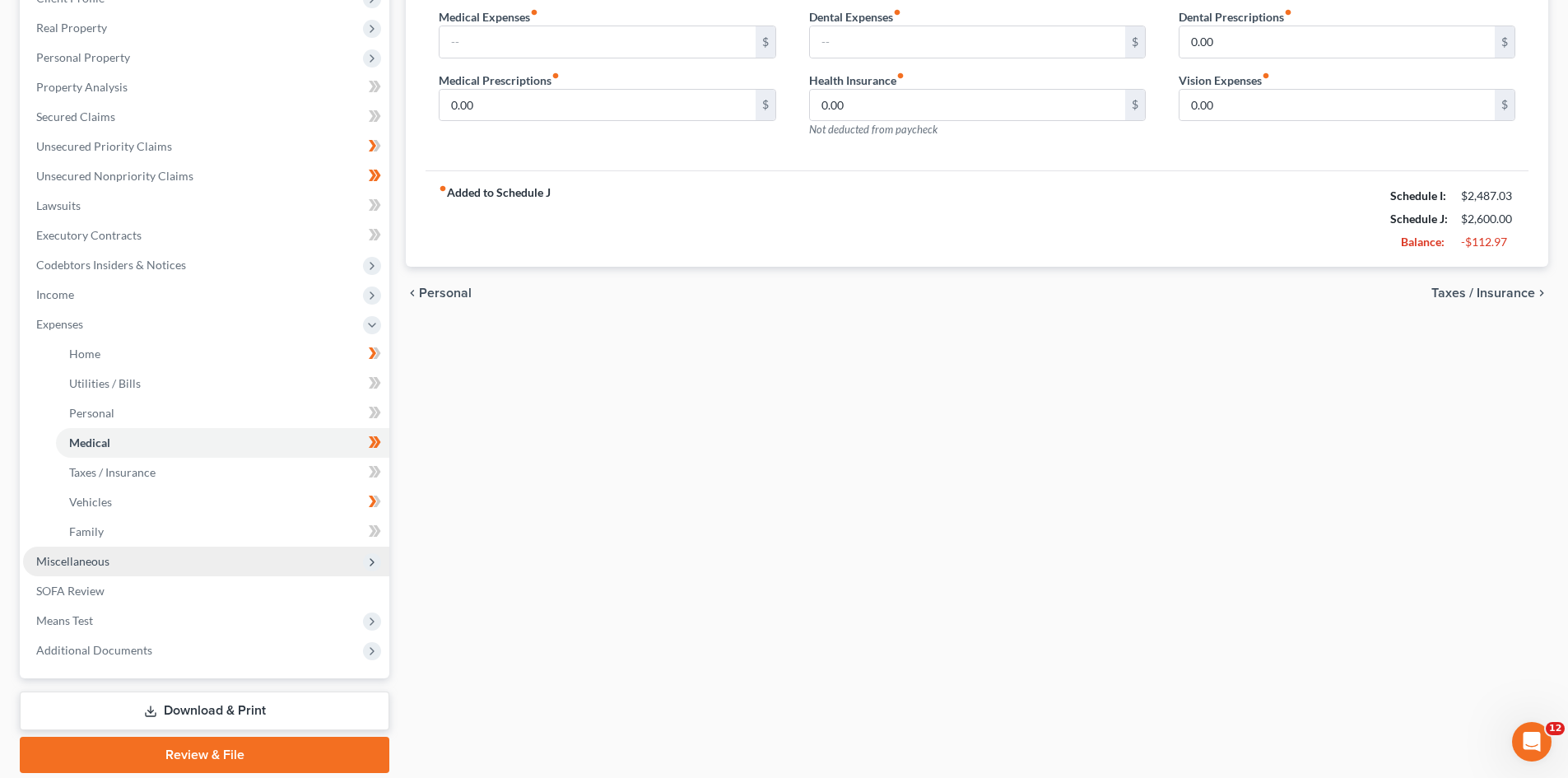
click at [74, 559] on span "Miscellaneous" at bounding box center [73, 561] width 73 height 14
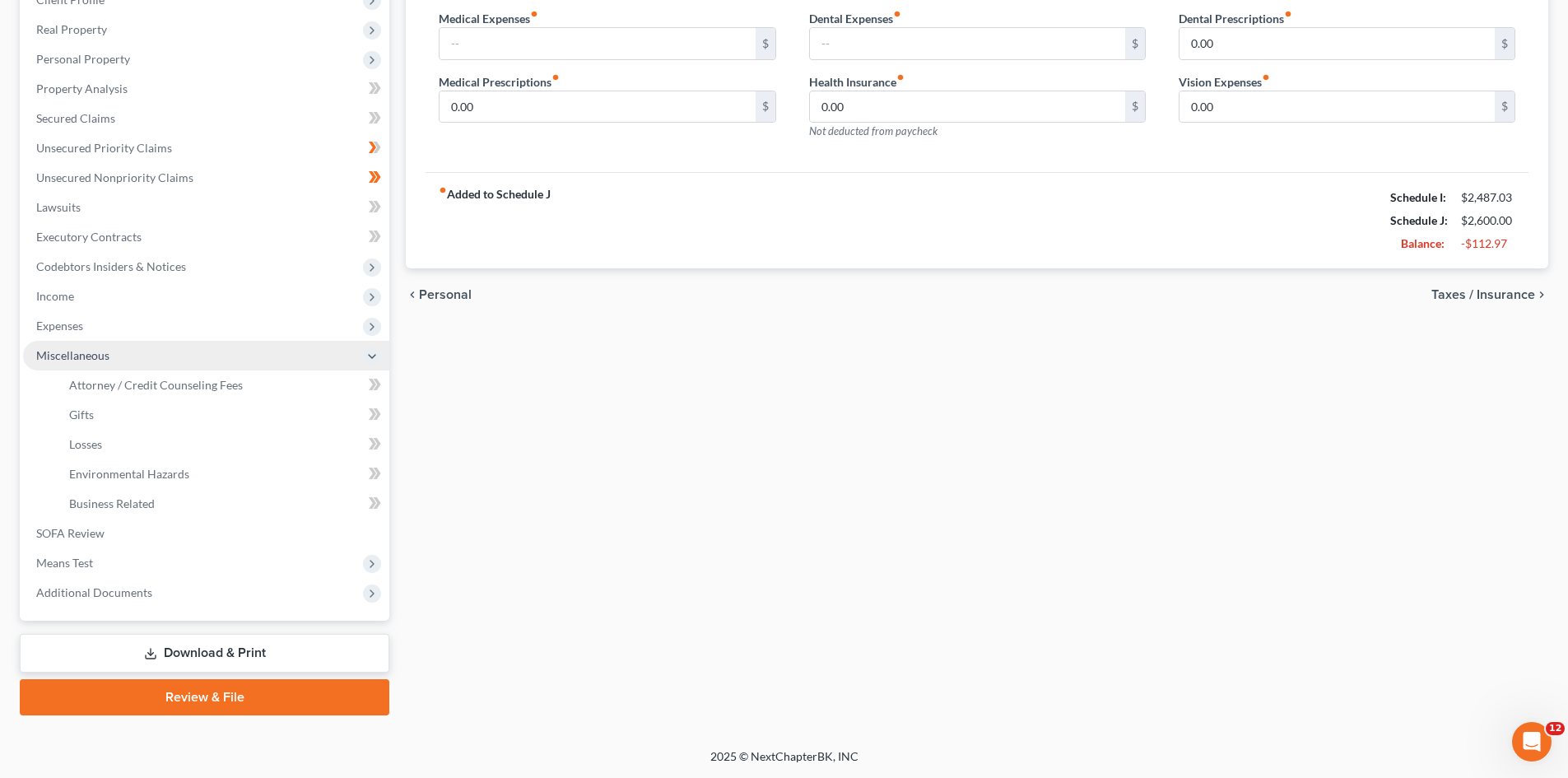
scroll to position [245, 0]
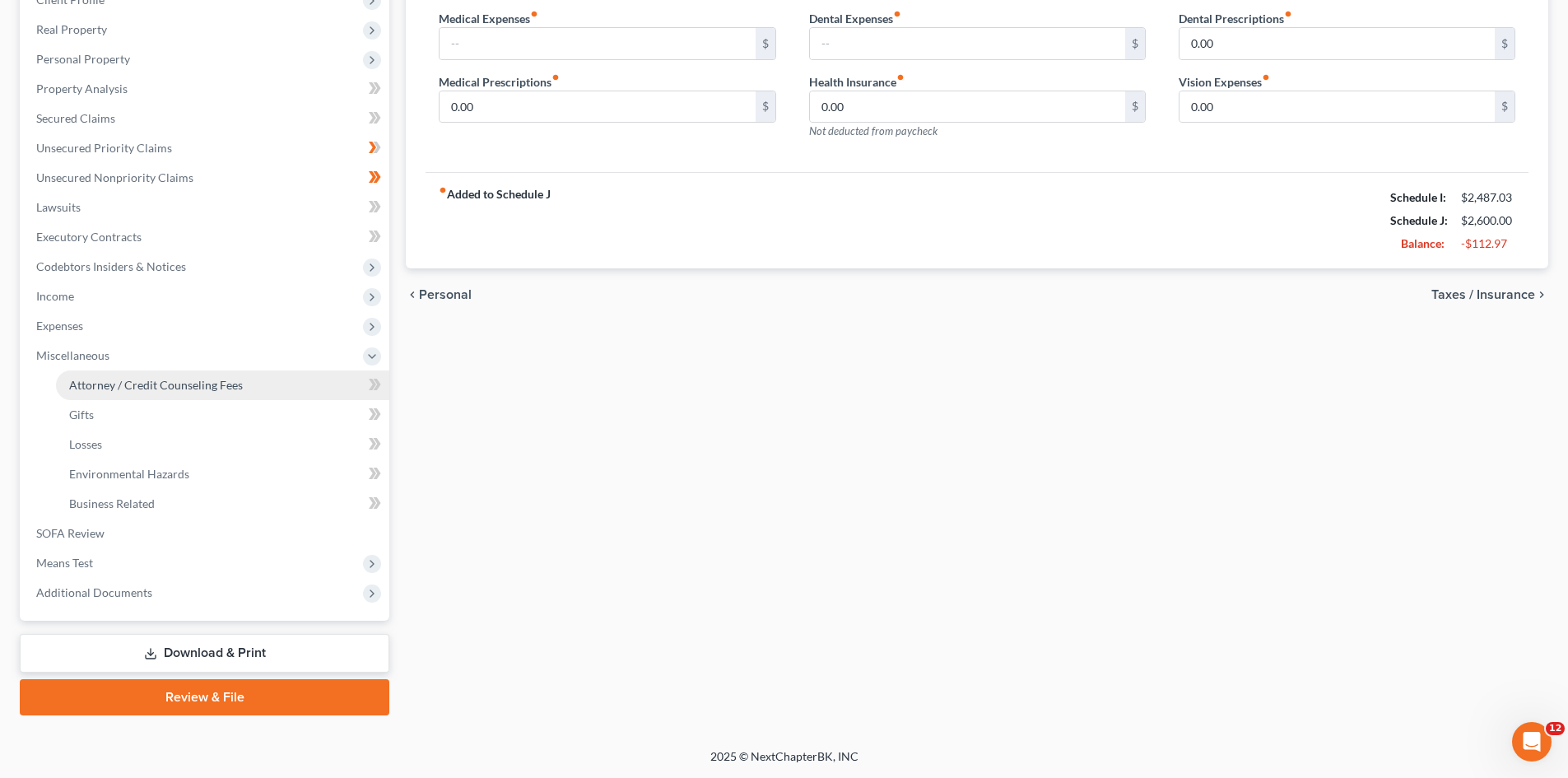
click at [122, 379] on span "Attorney / Credit Counseling Fees" at bounding box center [156, 385] width 174 height 14
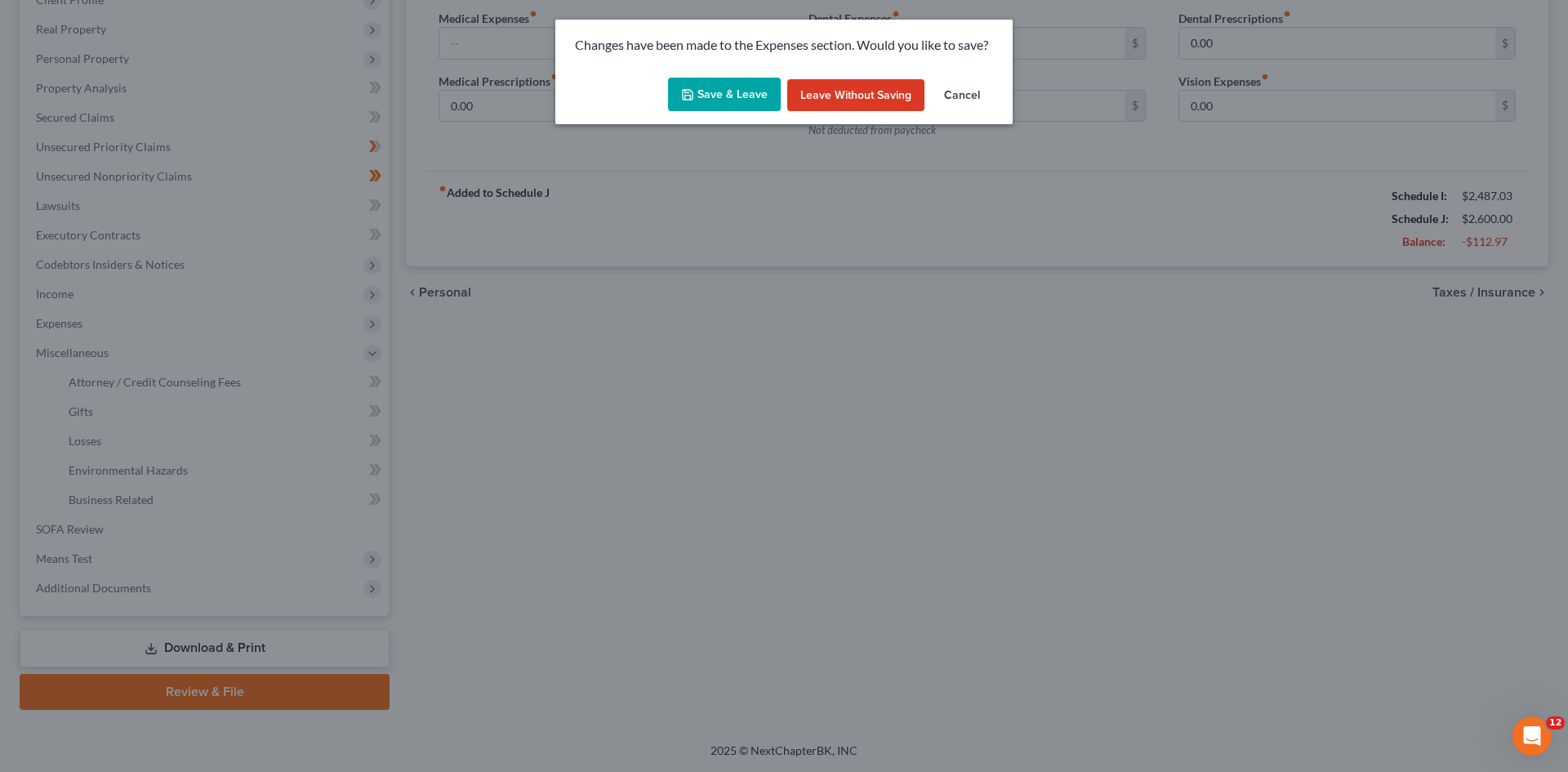
click at [719, 86] on button "Save & Leave" at bounding box center [725, 94] width 113 height 34
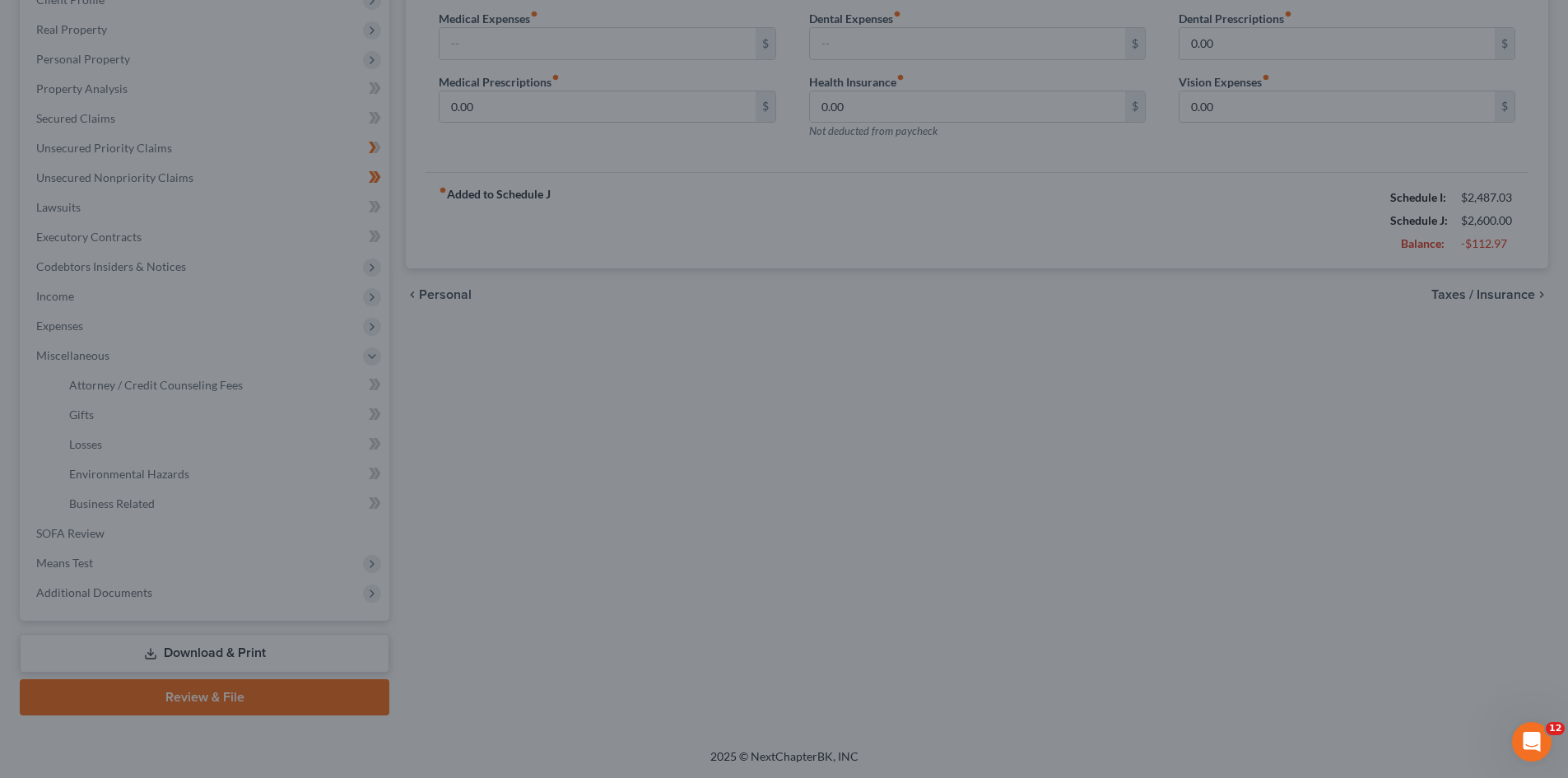
select select "0"
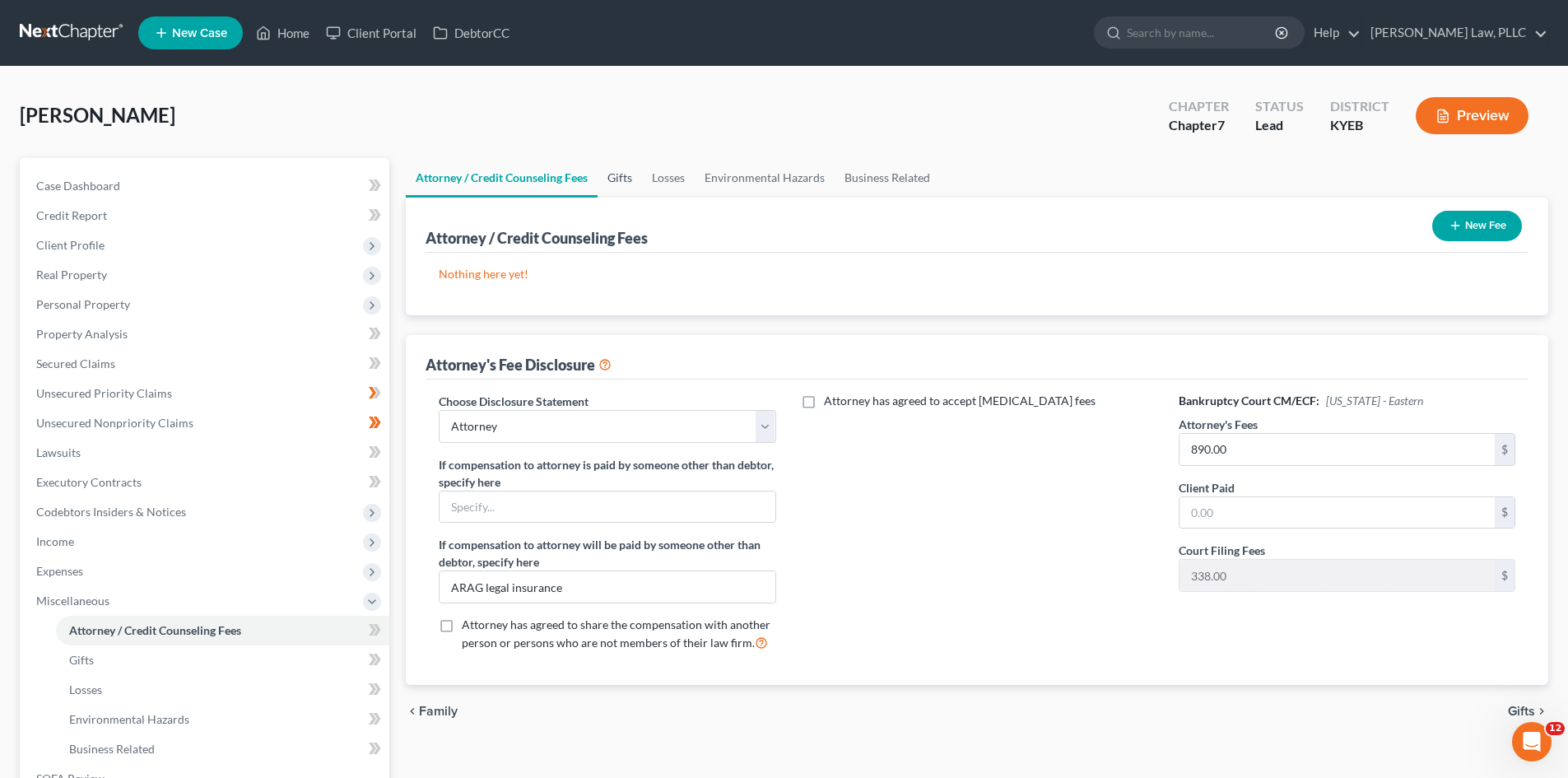
click at [627, 171] on link "Gifts" at bounding box center [620, 177] width 44 height 39
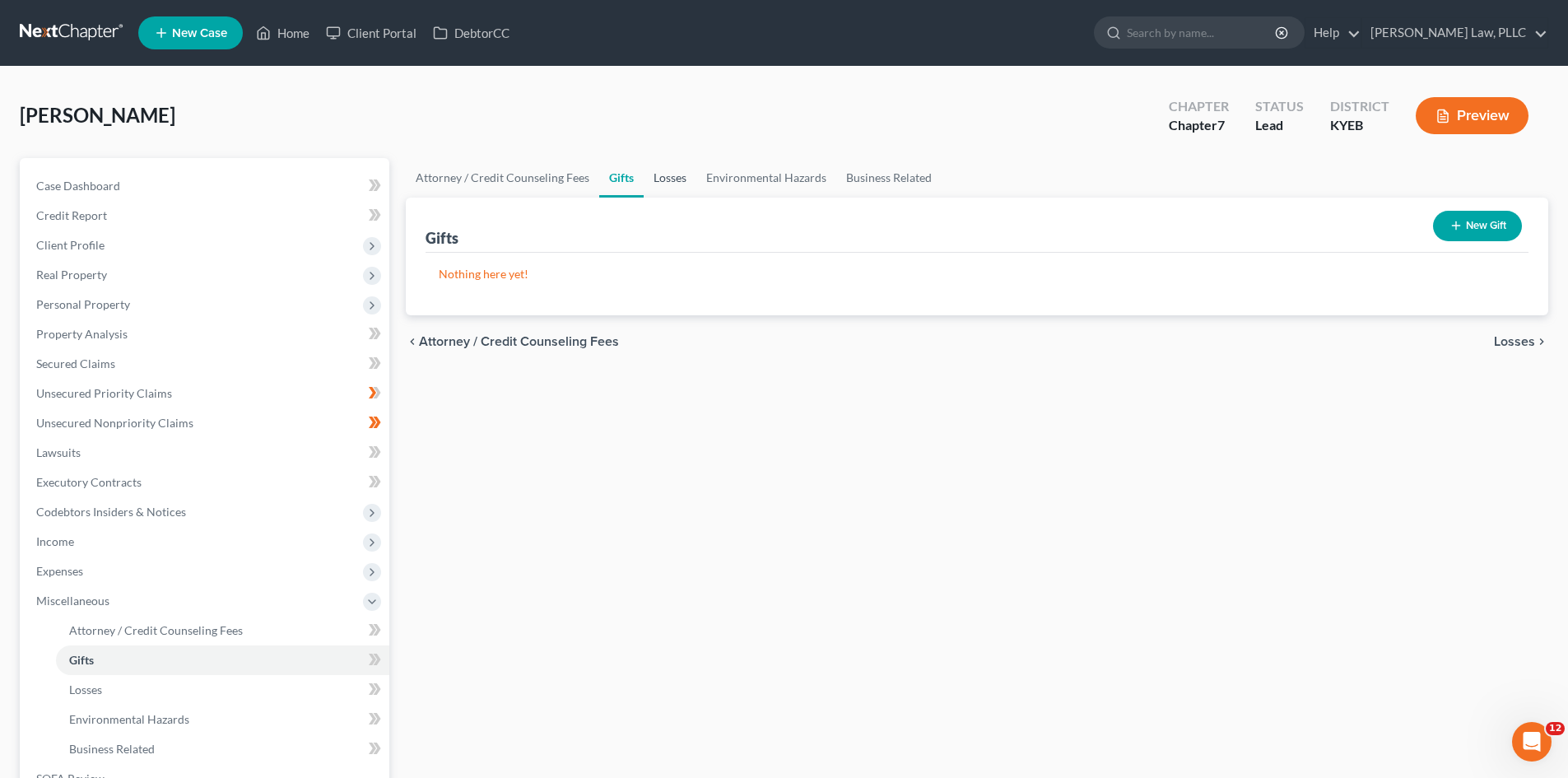
click at [654, 176] on link "Losses" at bounding box center [670, 177] width 53 height 39
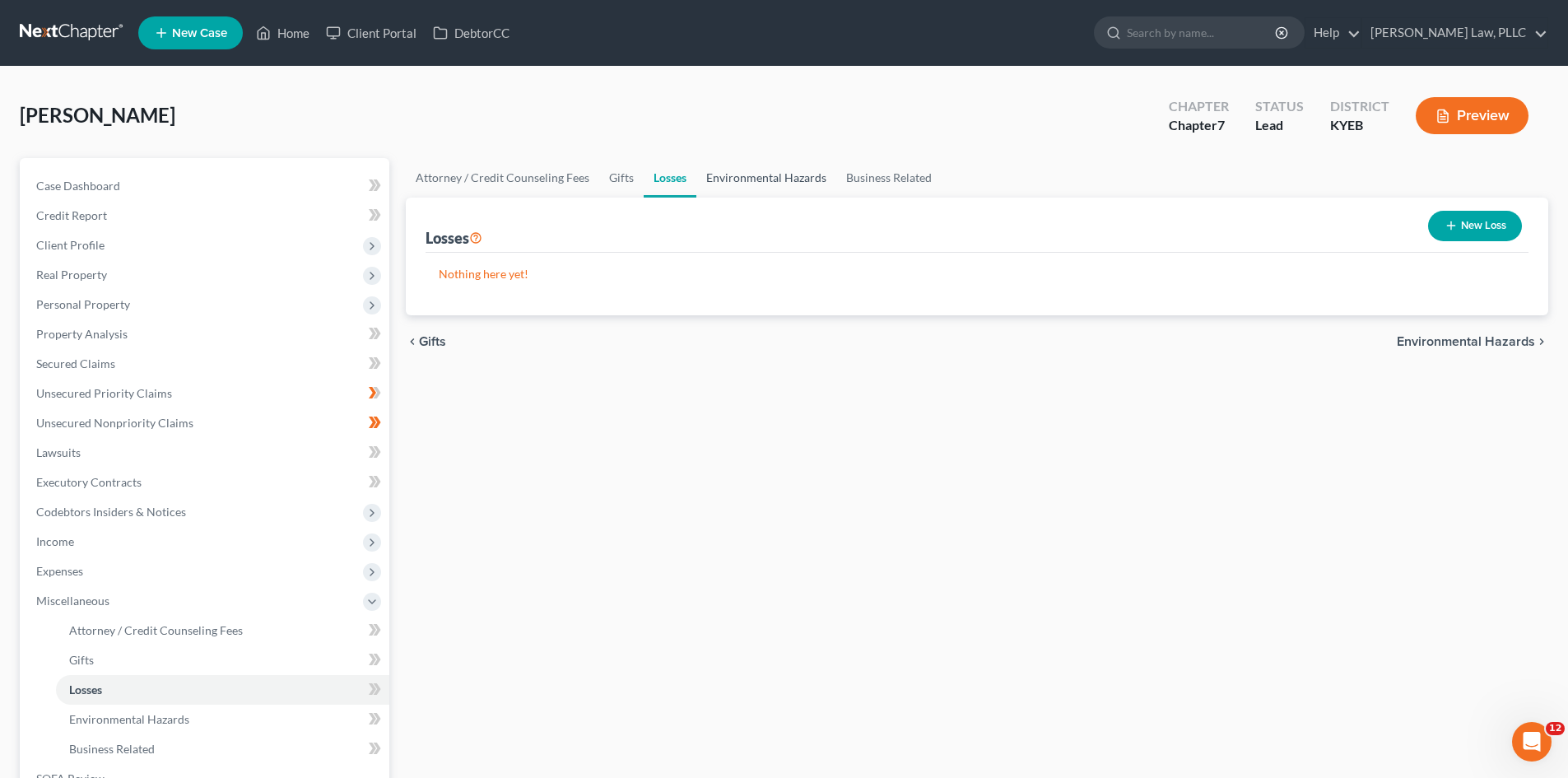
click at [731, 180] on link "Environmental Hazards" at bounding box center [766, 177] width 140 height 39
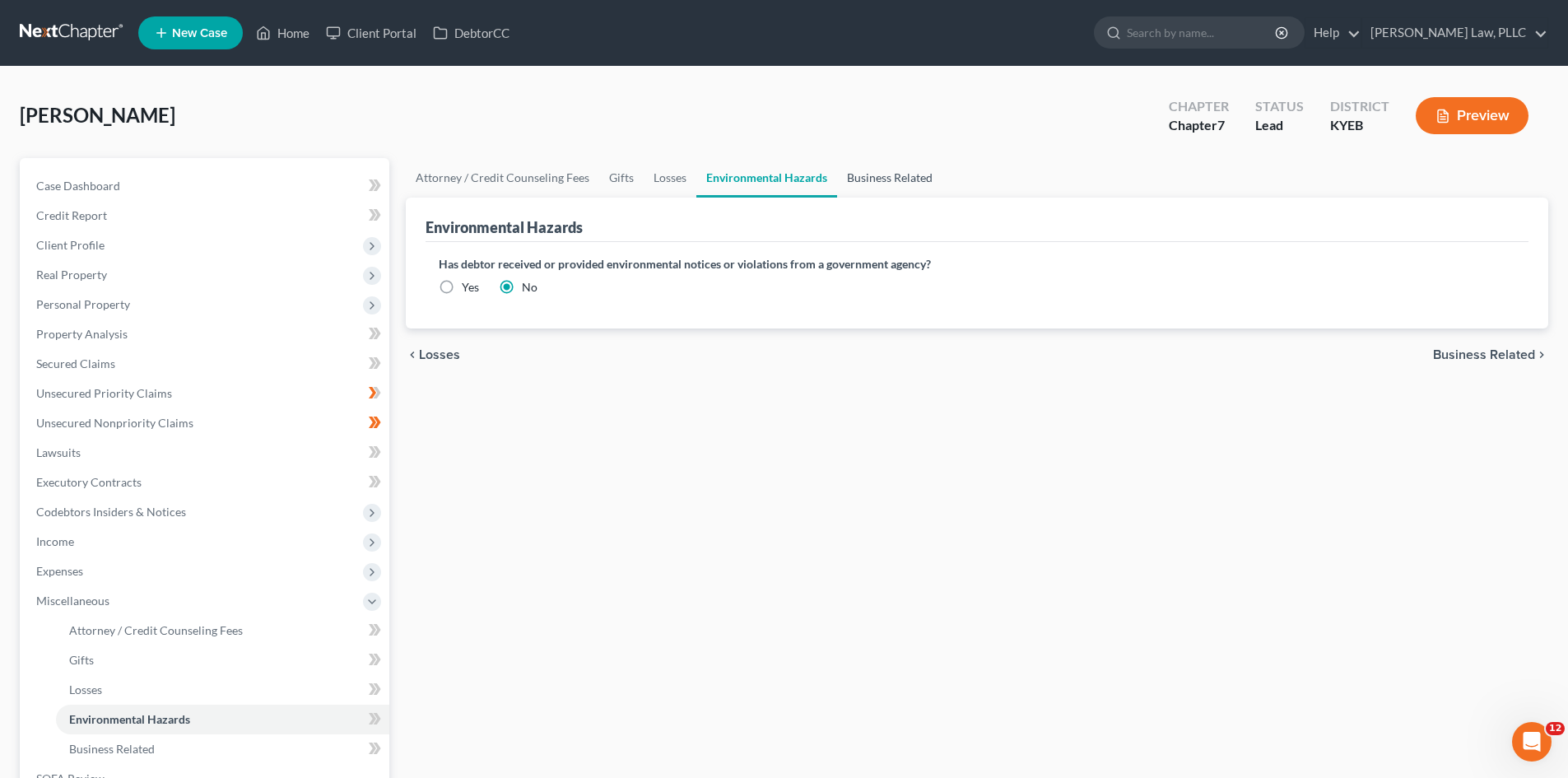
click at [893, 174] on link "Business Related" at bounding box center [890, 177] width 105 height 39
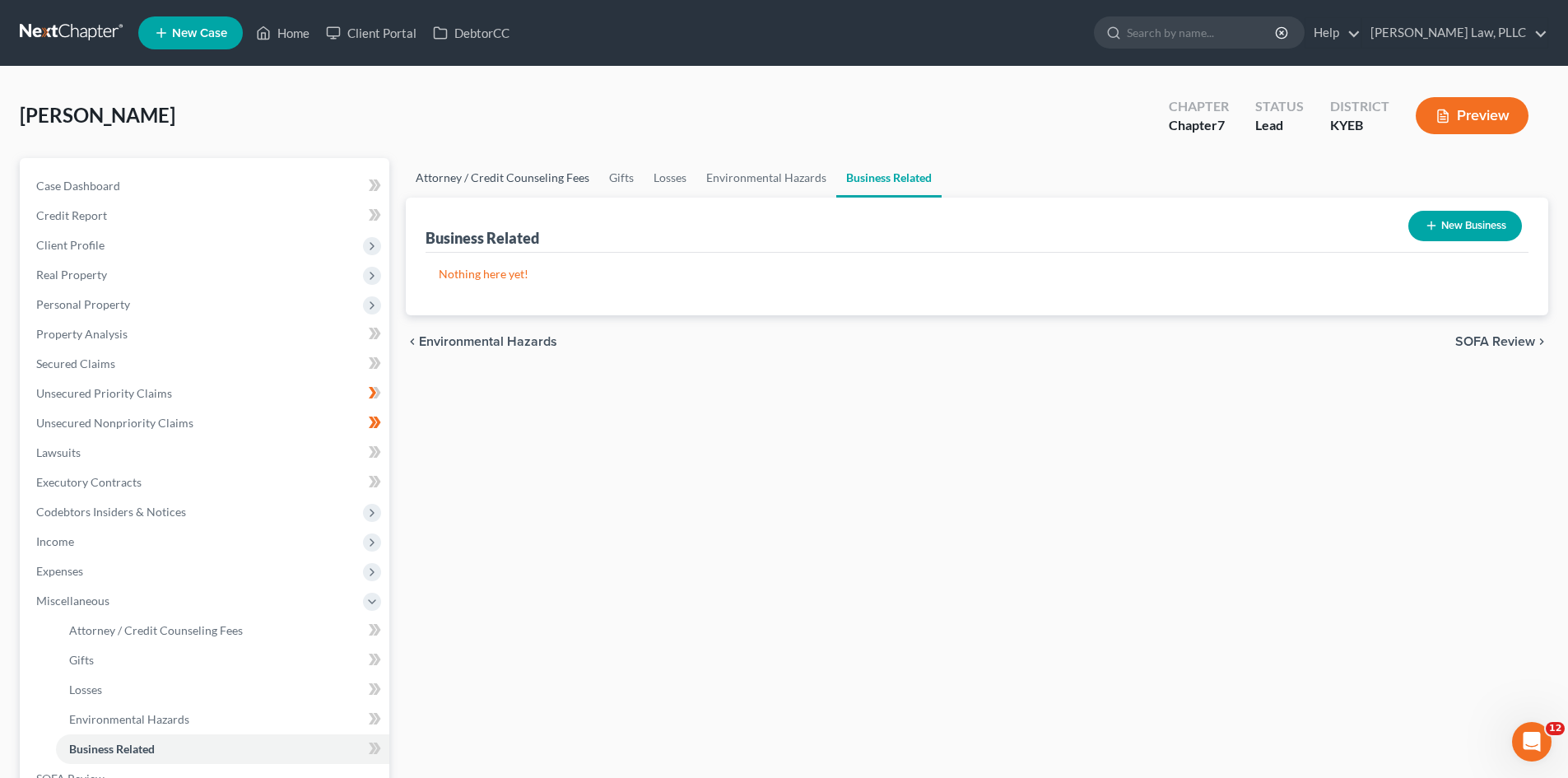
click at [456, 177] on link "Attorney / Credit Counseling Fees" at bounding box center [503, 177] width 194 height 39
select select "0"
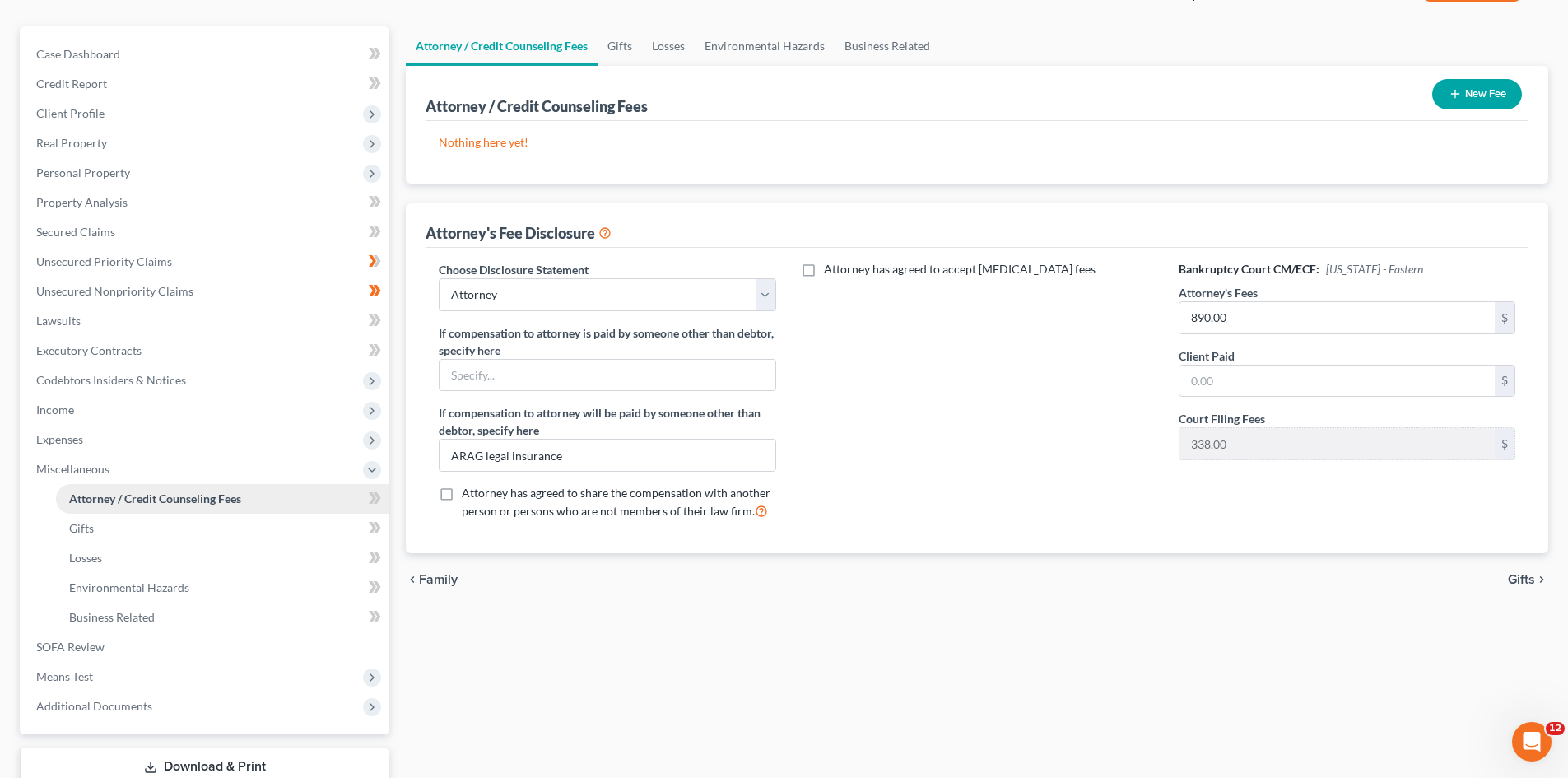
scroll to position [164, 0]
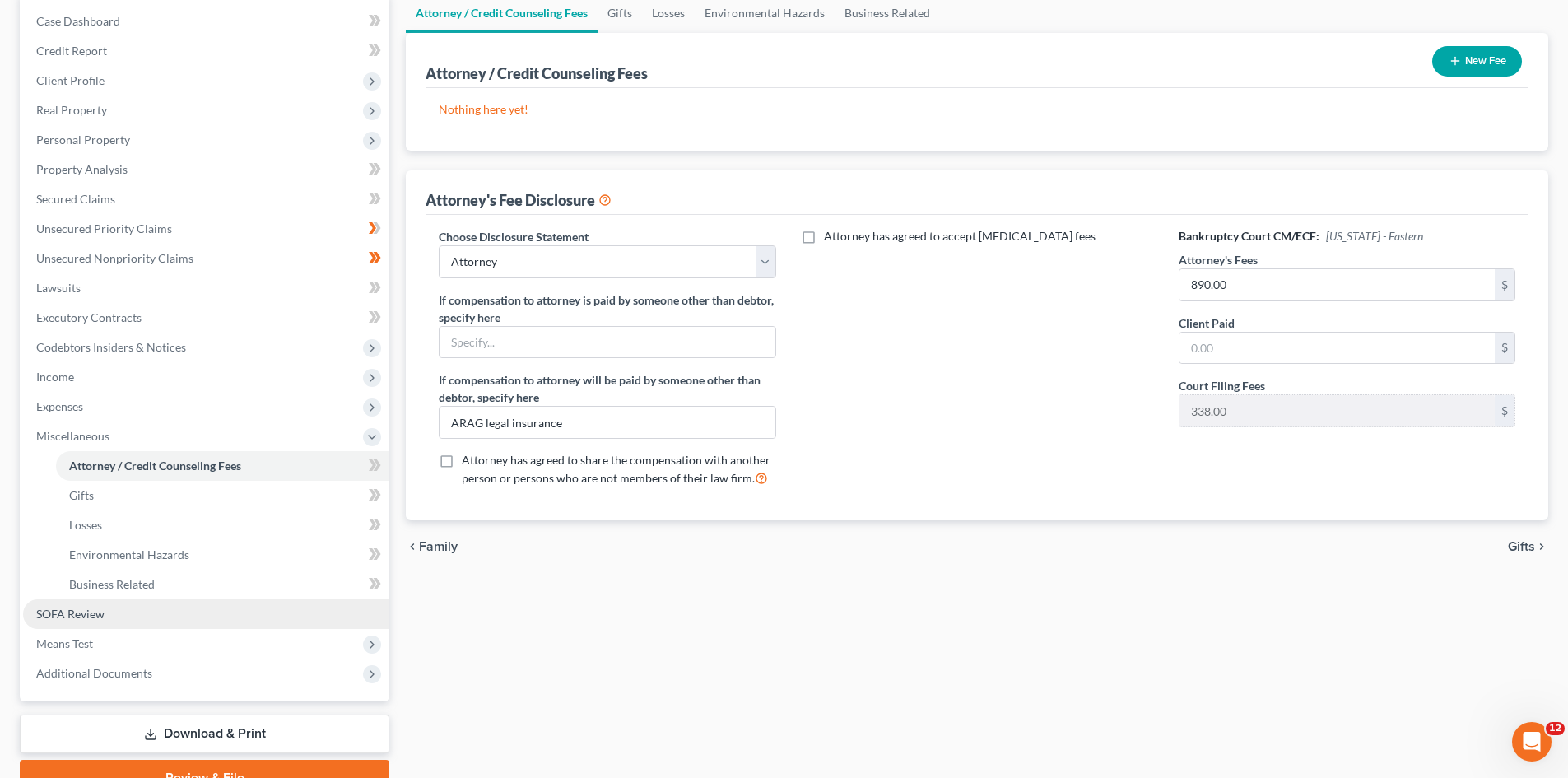
click at [86, 619] on span "SOFA Review" at bounding box center [70, 614] width 68 height 14
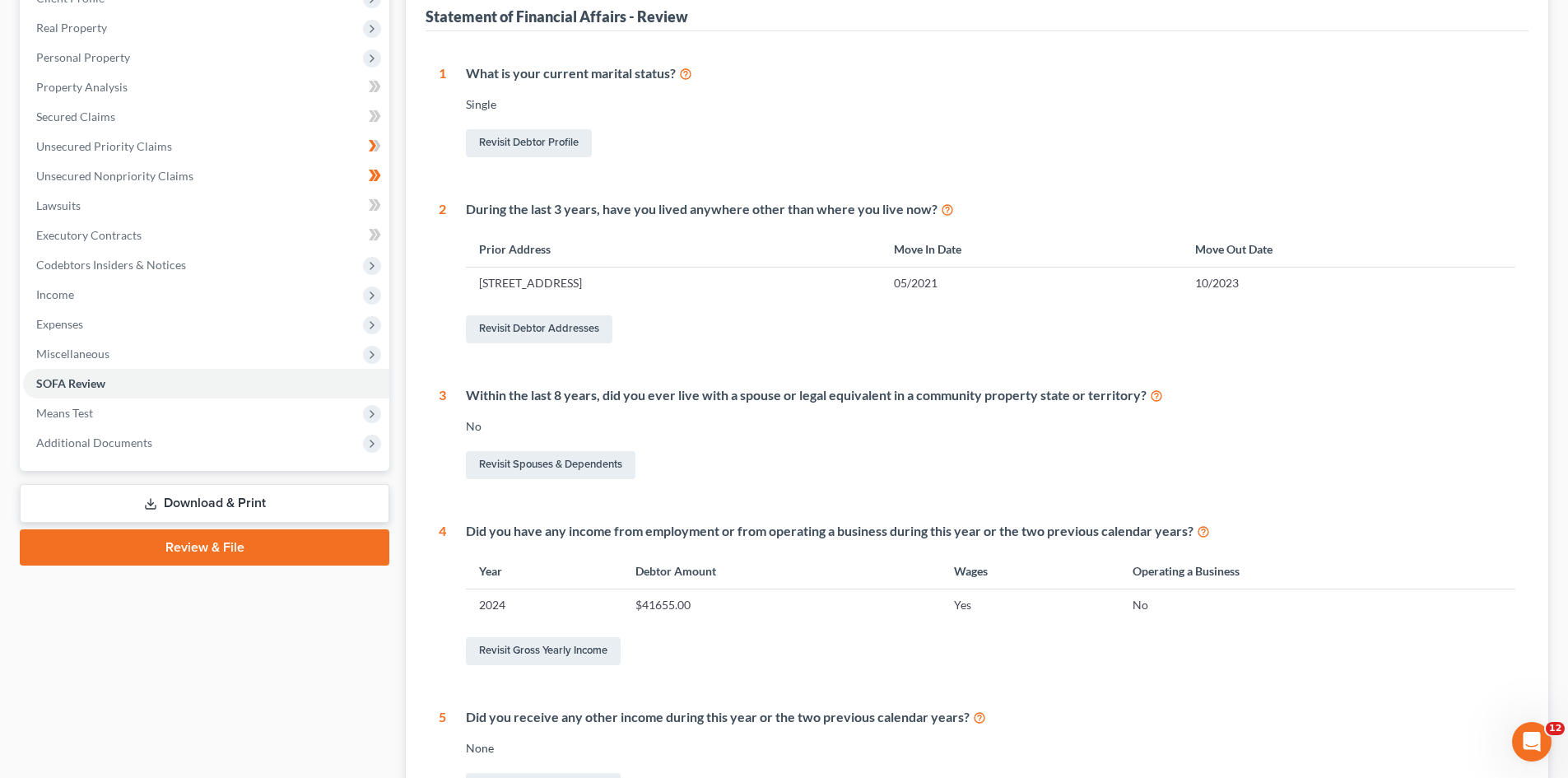
scroll to position [329, 0]
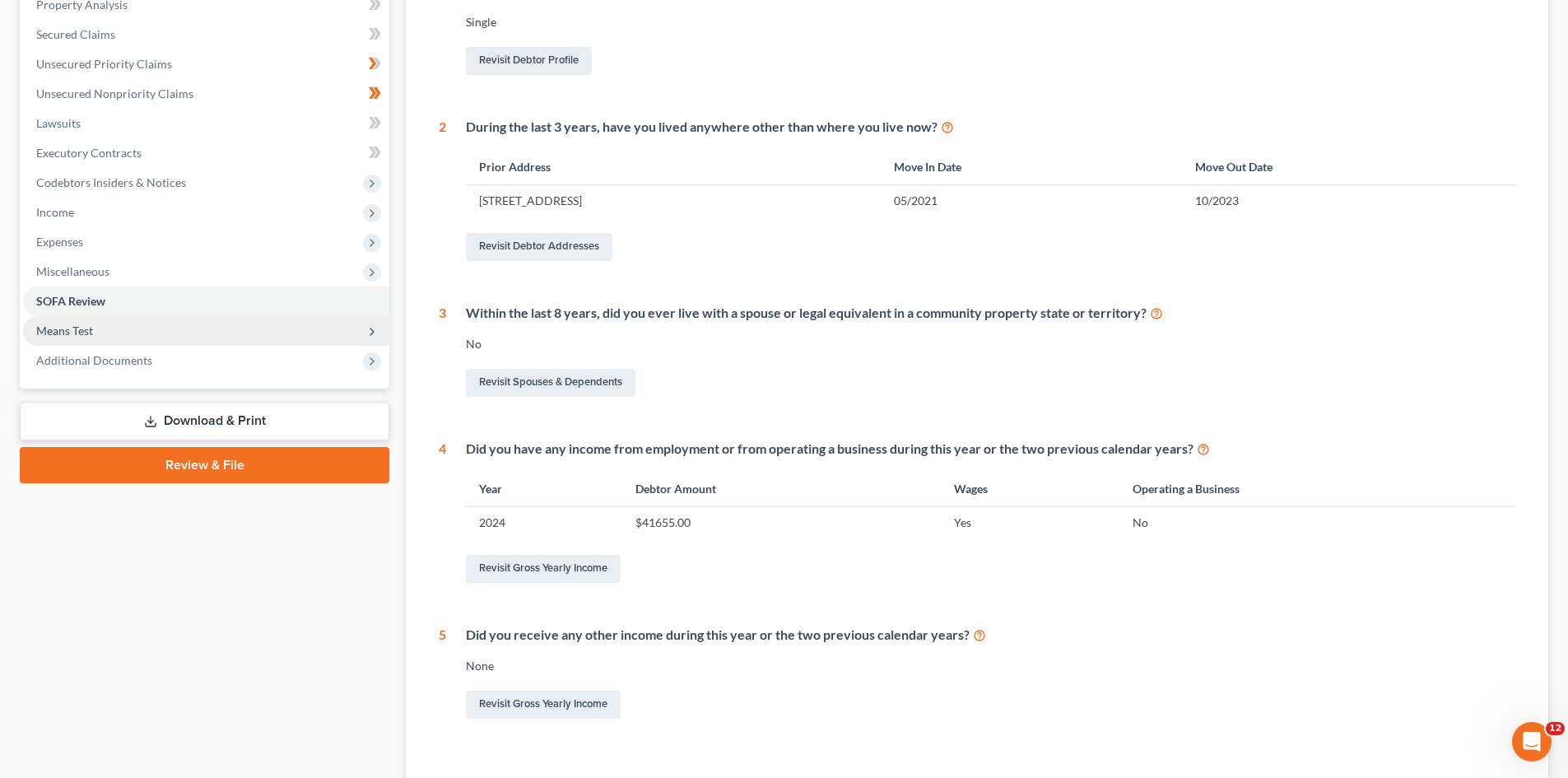
click at [91, 331] on span "Means Test" at bounding box center [64, 331] width 57 height 14
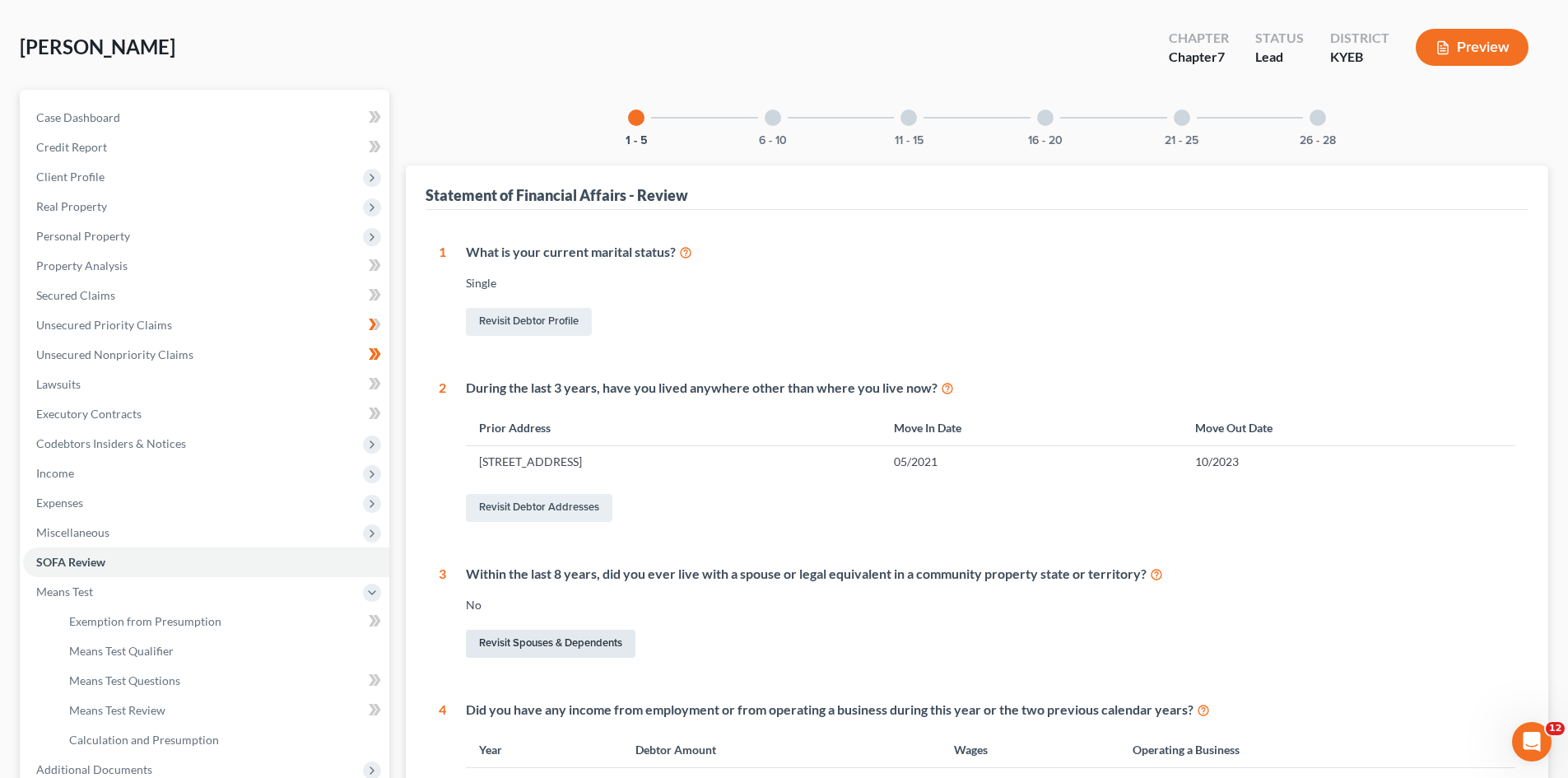
scroll to position [0, 0]
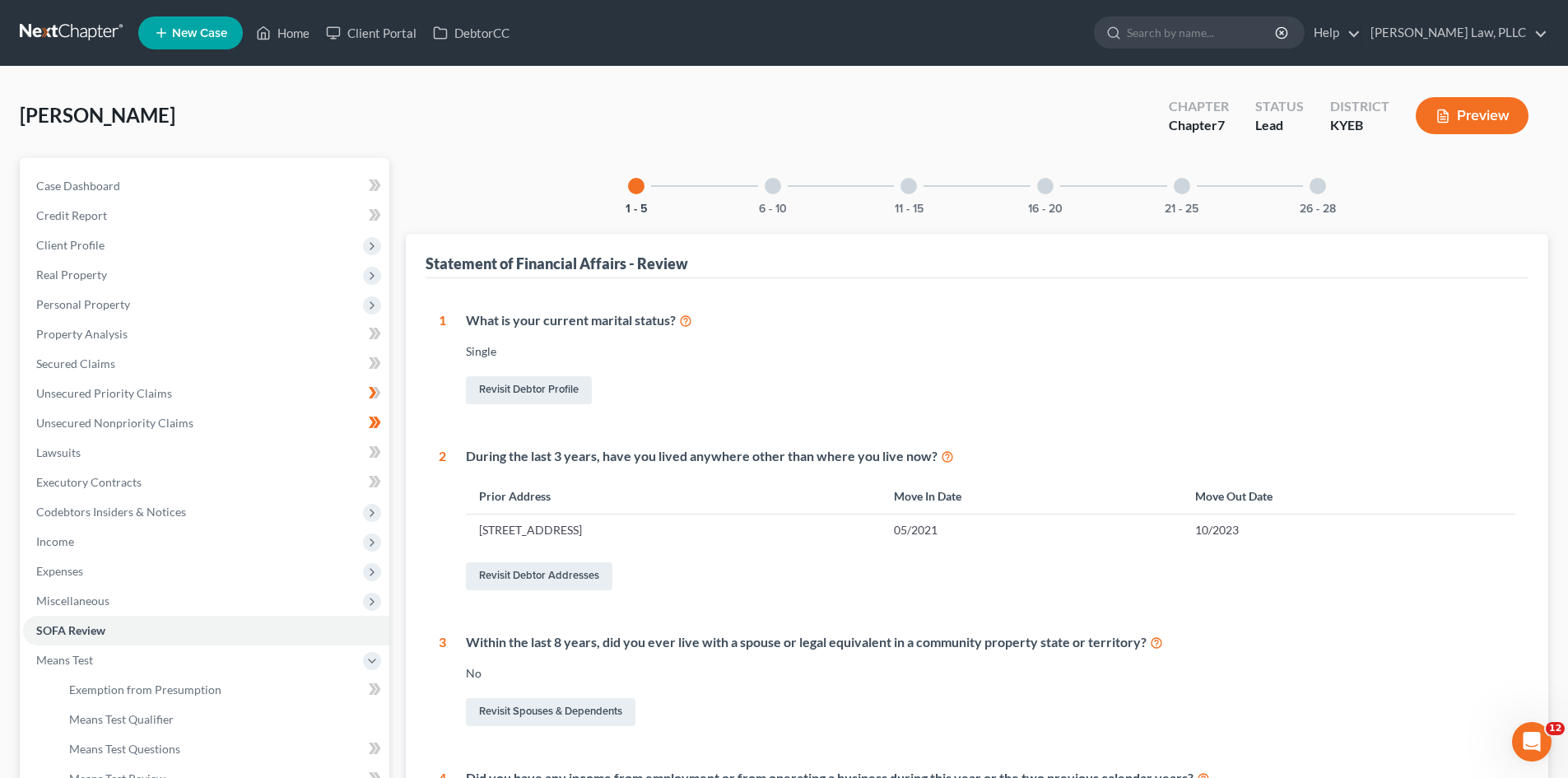
drag, startPoint x: 53, startPoint y: 568, endPoint x: 893, endPoint y: 488, distance: 843.8
click at [53, 568] on span "Expenses" at bounding box center [59, 570] width 47 height 14
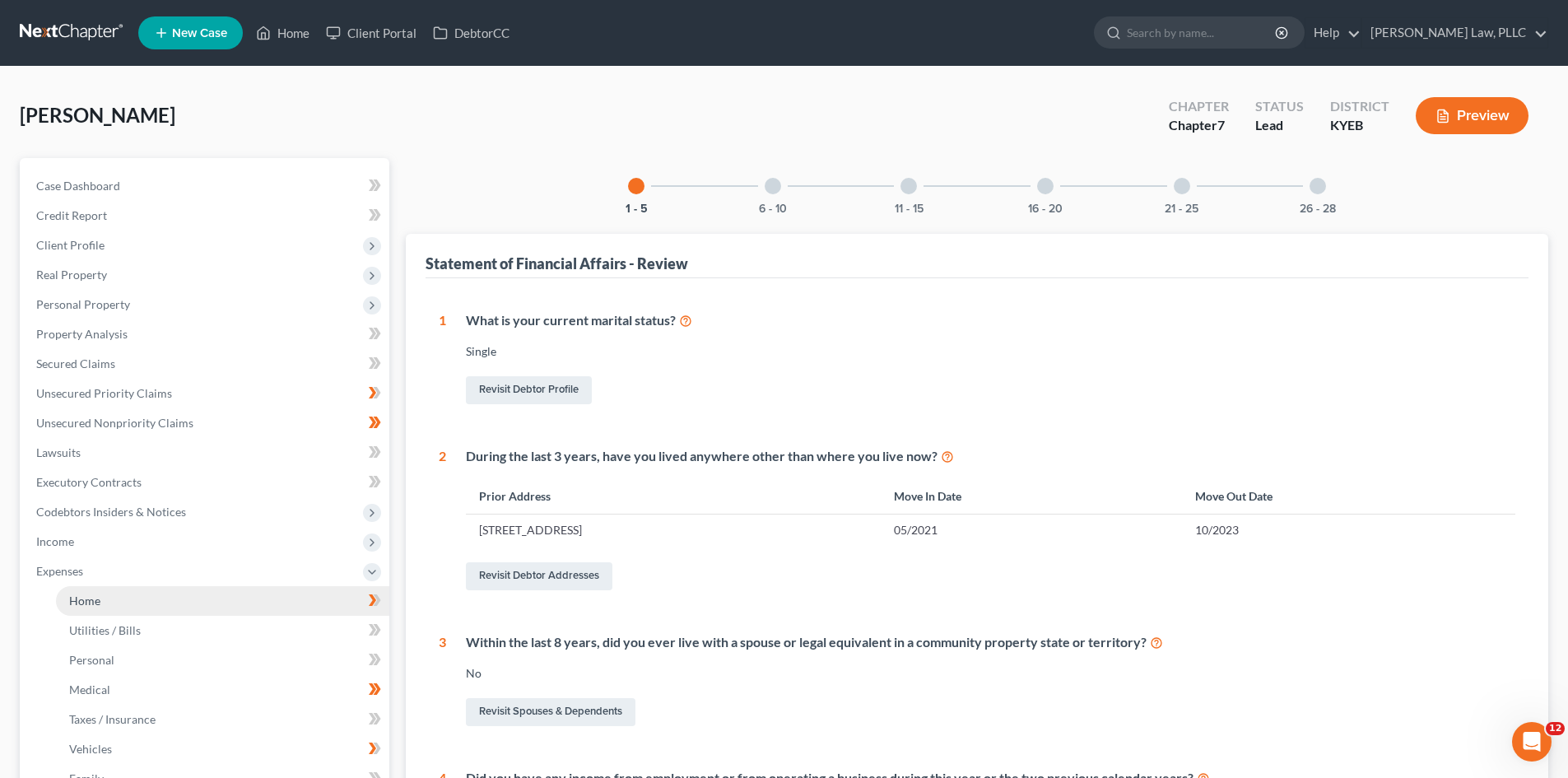
click at [83, 603] on span "Home" at bounding box center [84, 600] width 31 height 14
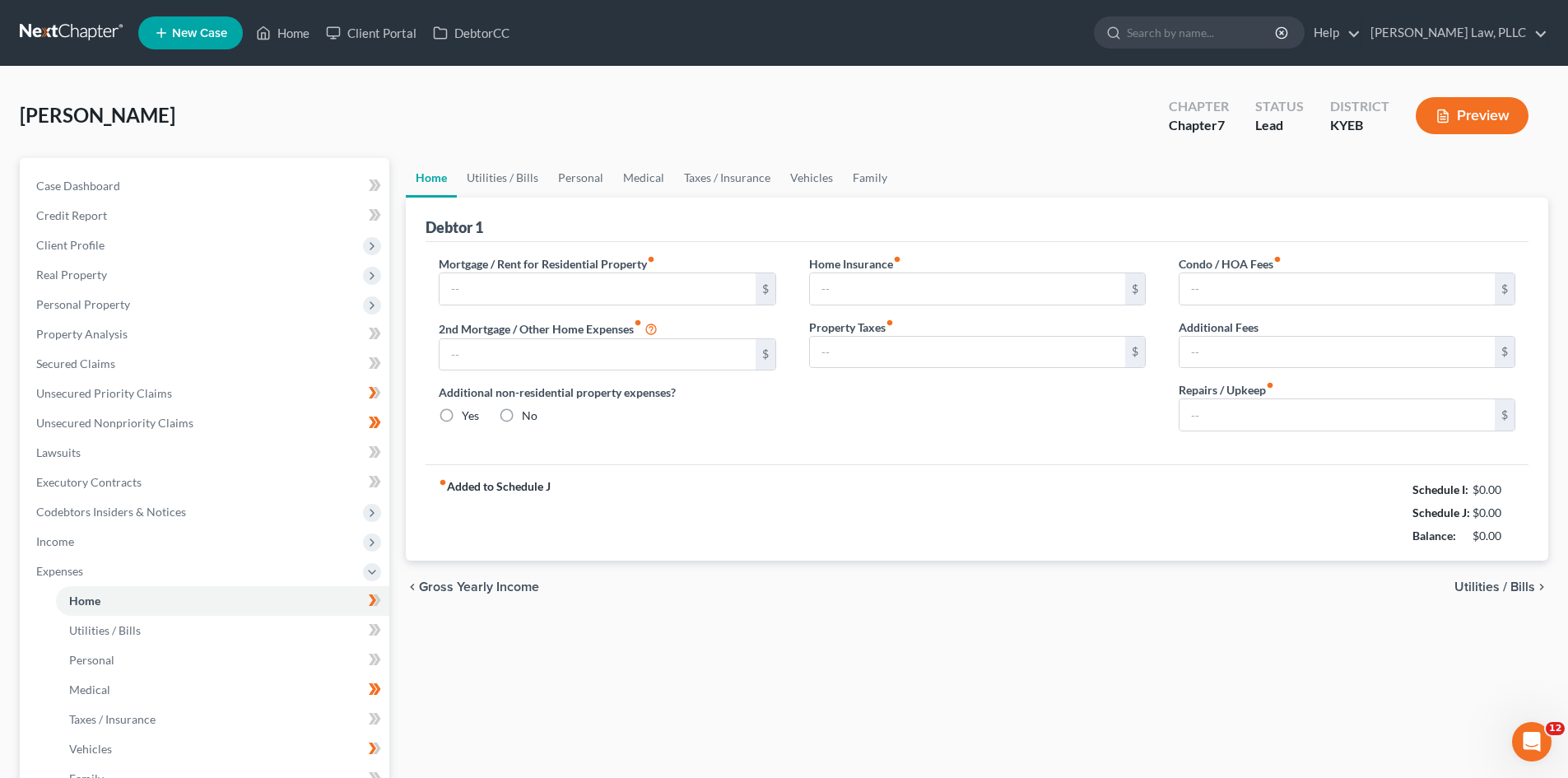
type input "1,000.00"
type input "0.00"
radio input "true"
type input "0.00"
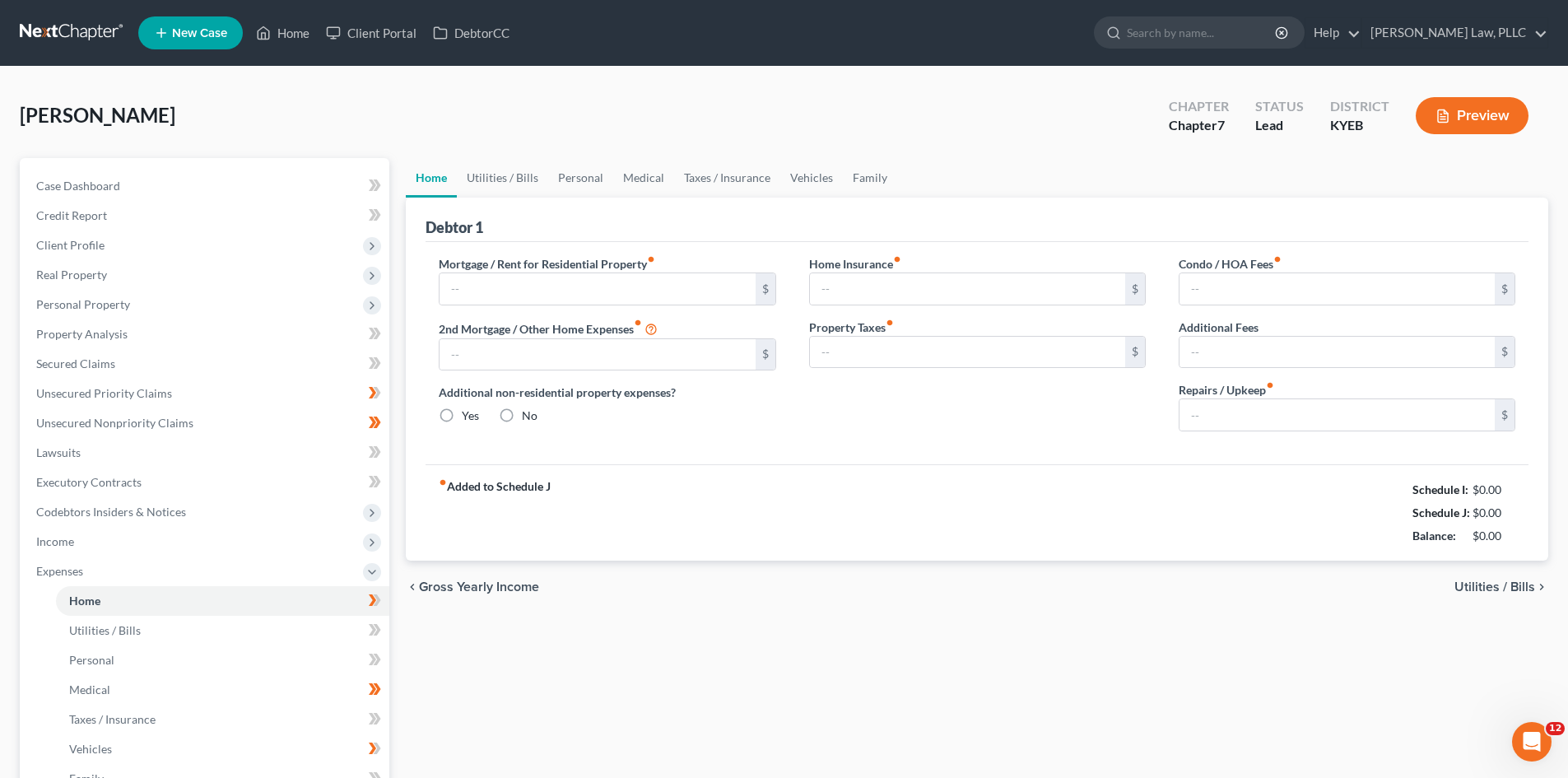
type input "0.00"
type input "100.00"
click at [700, 174] on link "Taxes / Insurance" at bounding box center [727, 177] width 106 height 39
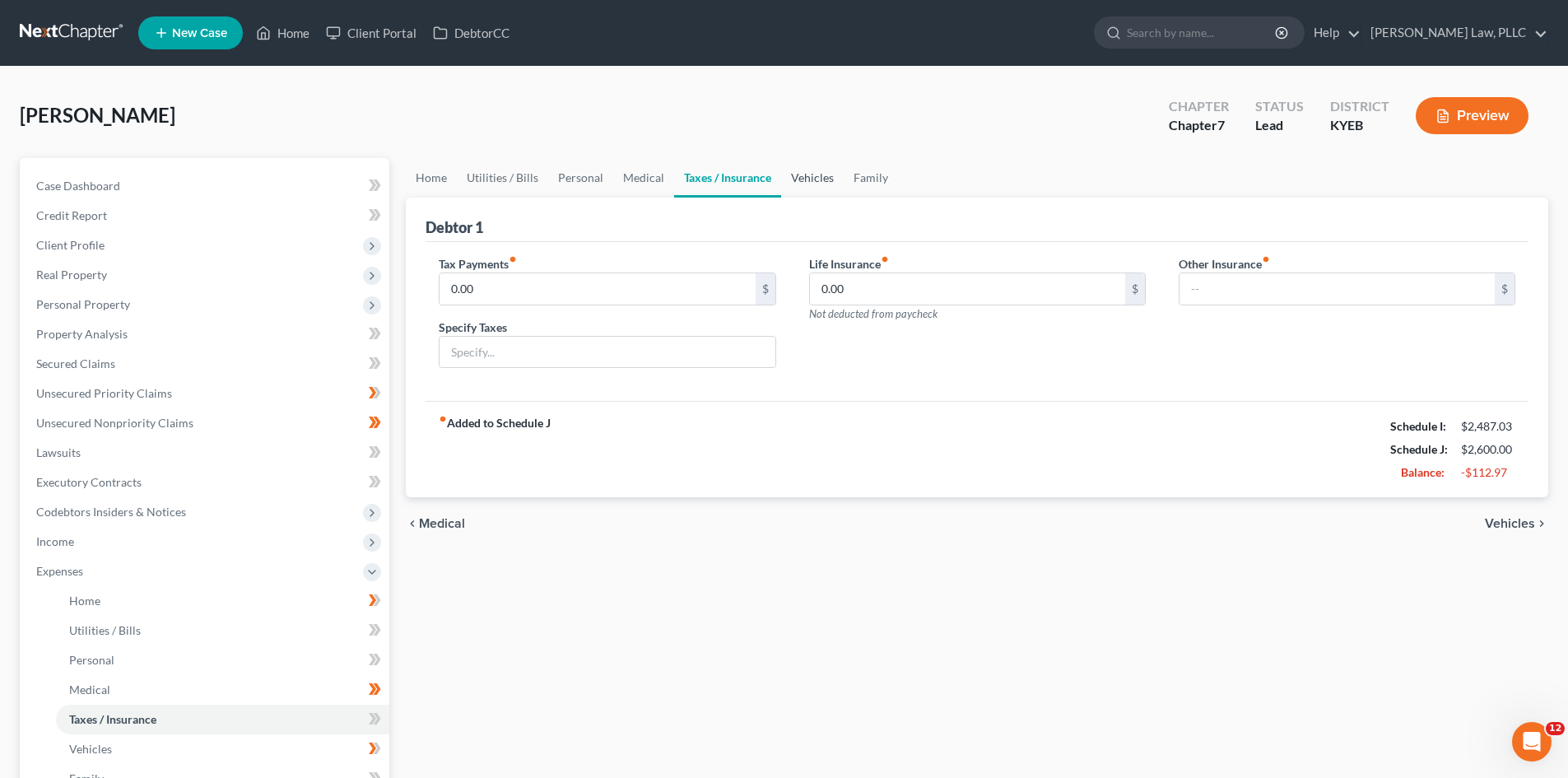
click at [803, 178] on link "Vehicles" at bounding box center [812, 177] width 63 height 39
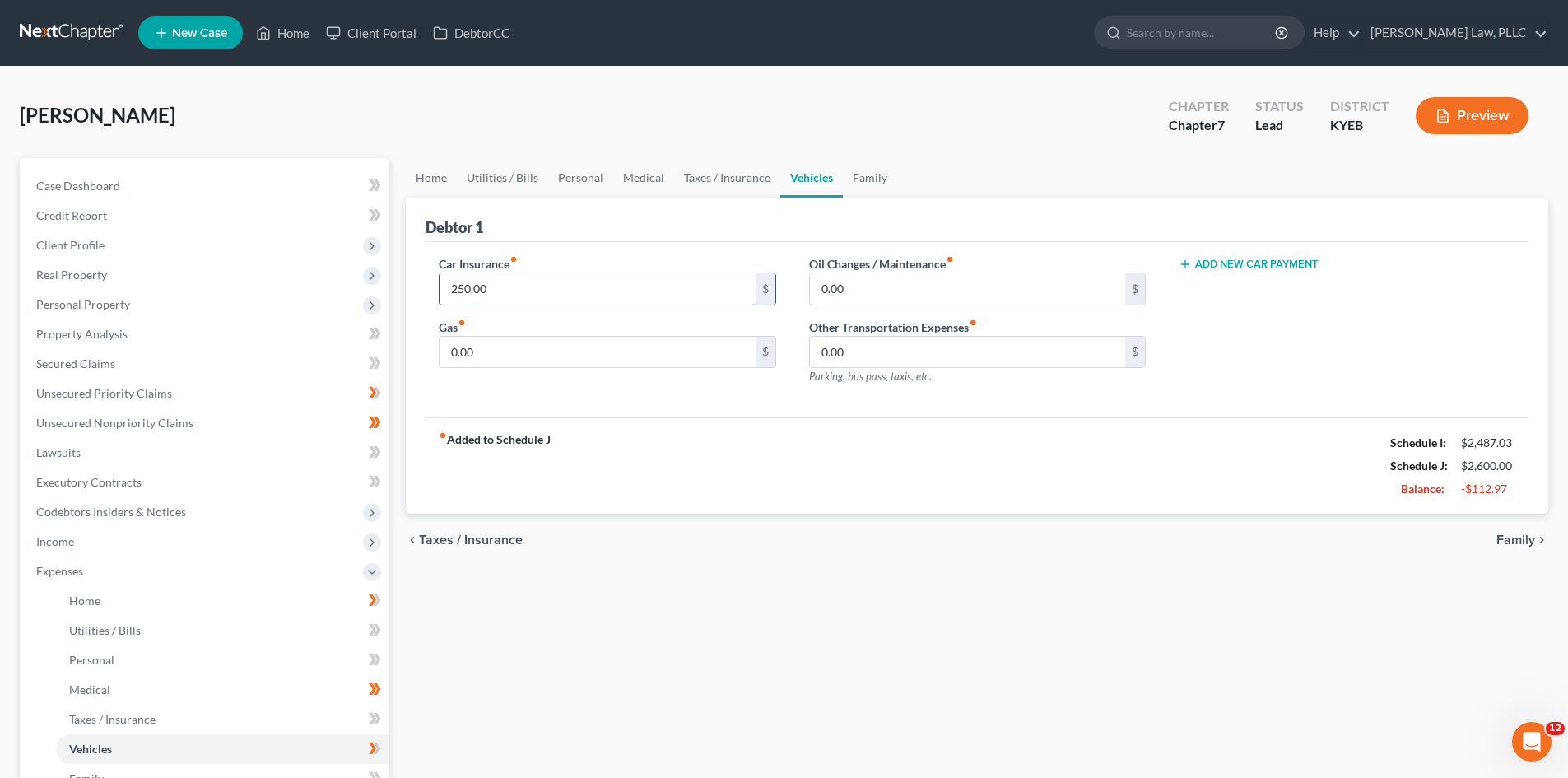
click at [537, 296] on input "250.00" at bounding box center [598, 288] width 316 height 31
type input "85"
click at [554, 427] on div "fiber_manual_record Added to Schedule J Schedule I: $2,487.03 Schedule J: $2,43…" at bounding box center [977, 465] width 1103 height 96
click at [551, 341] on input "0.00" at bounding box center [598, 351] width 316 height 31
type input "300"
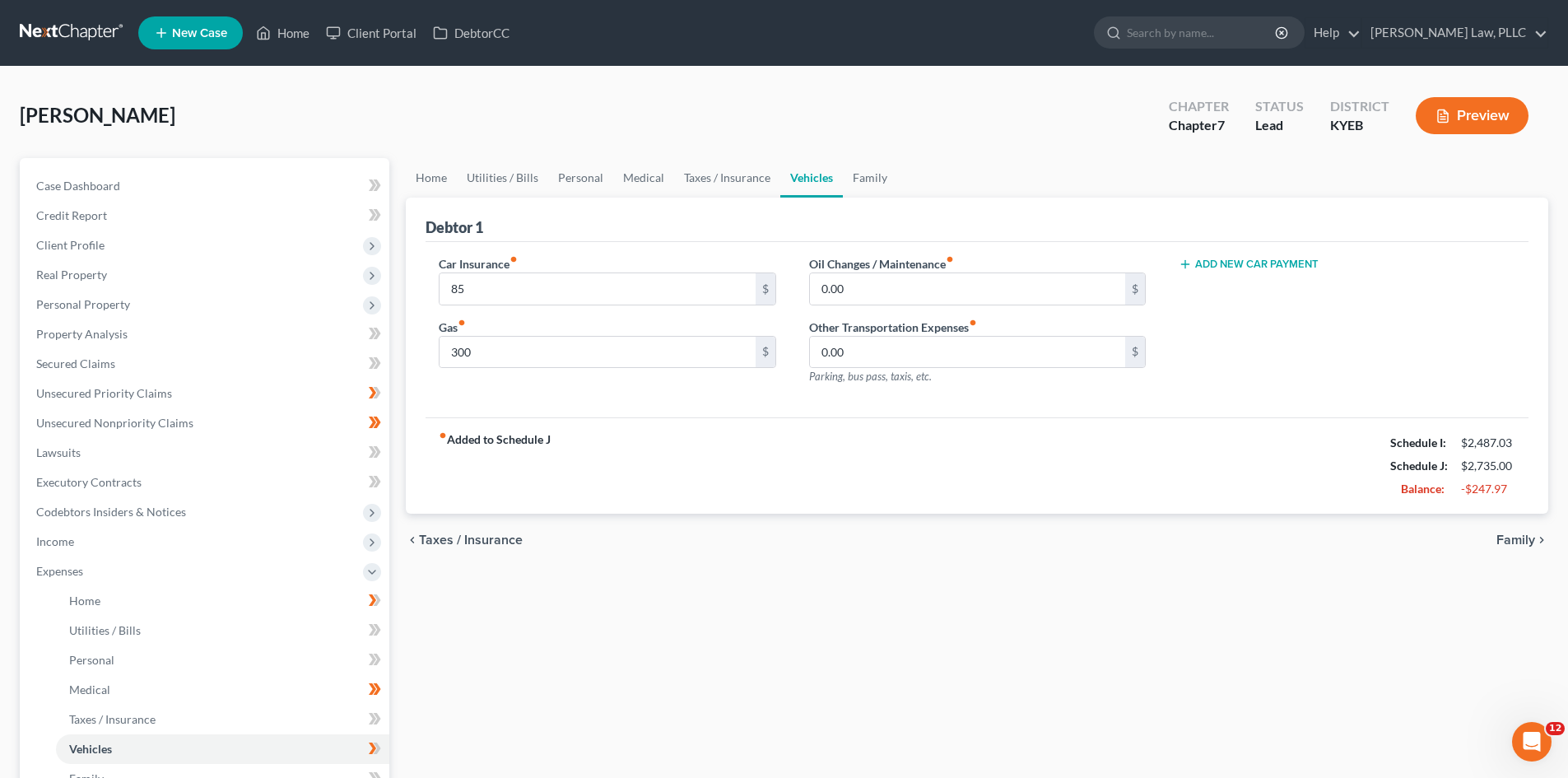
click at [764, 436] on div "fiber_manual_record Added to Schedule J Schedule I: $2,487.03 Schedule J: $2,73…" at bounding box center [977, 465] width 1103 height 96
click at [502, 173] on link "Utilities / Bills" at bounding box center [502, 177] width 91 height 39
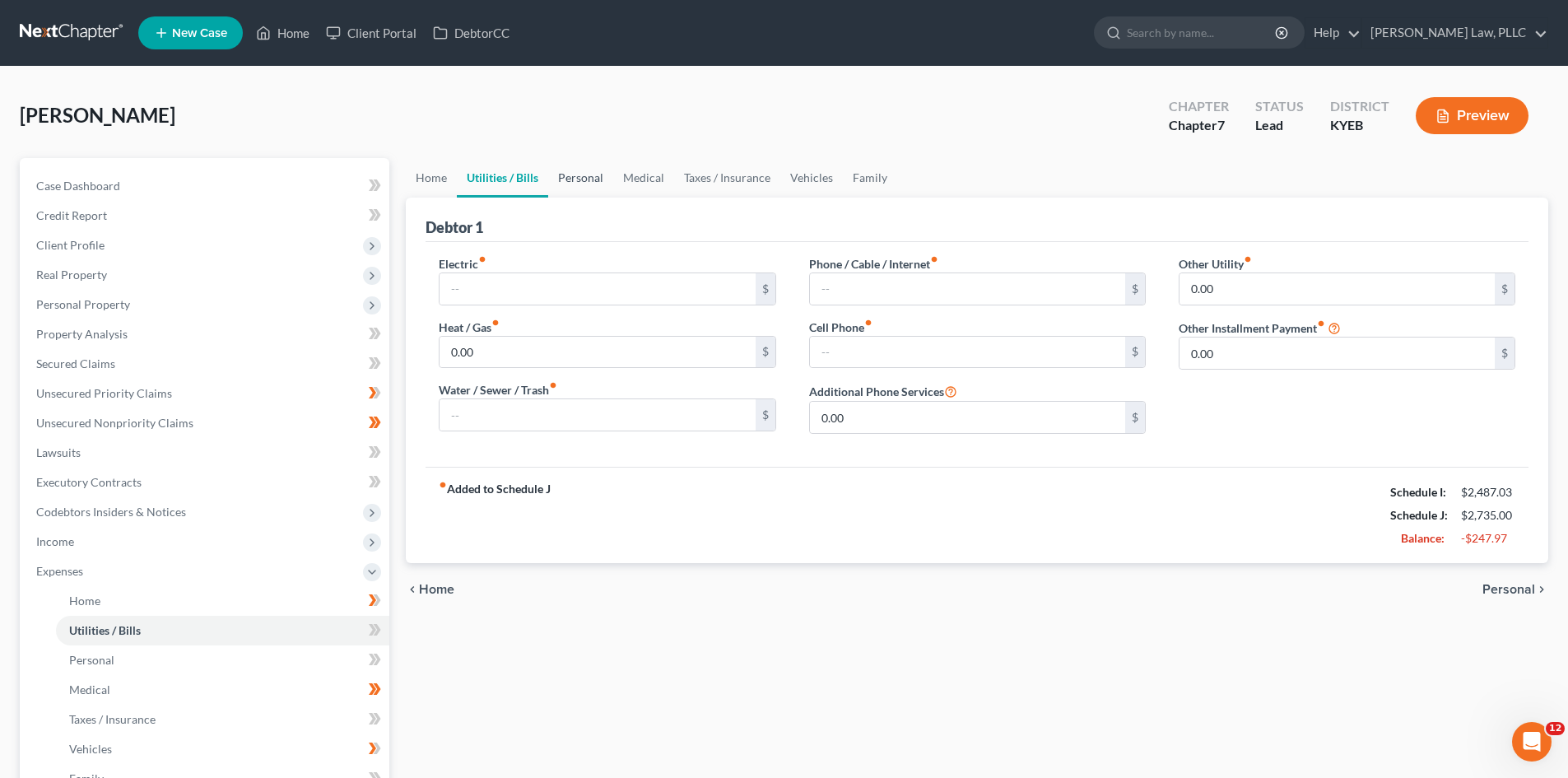
click at [563, 173] on link "Personal" at bounding box center [581, 177] width 65 height 39
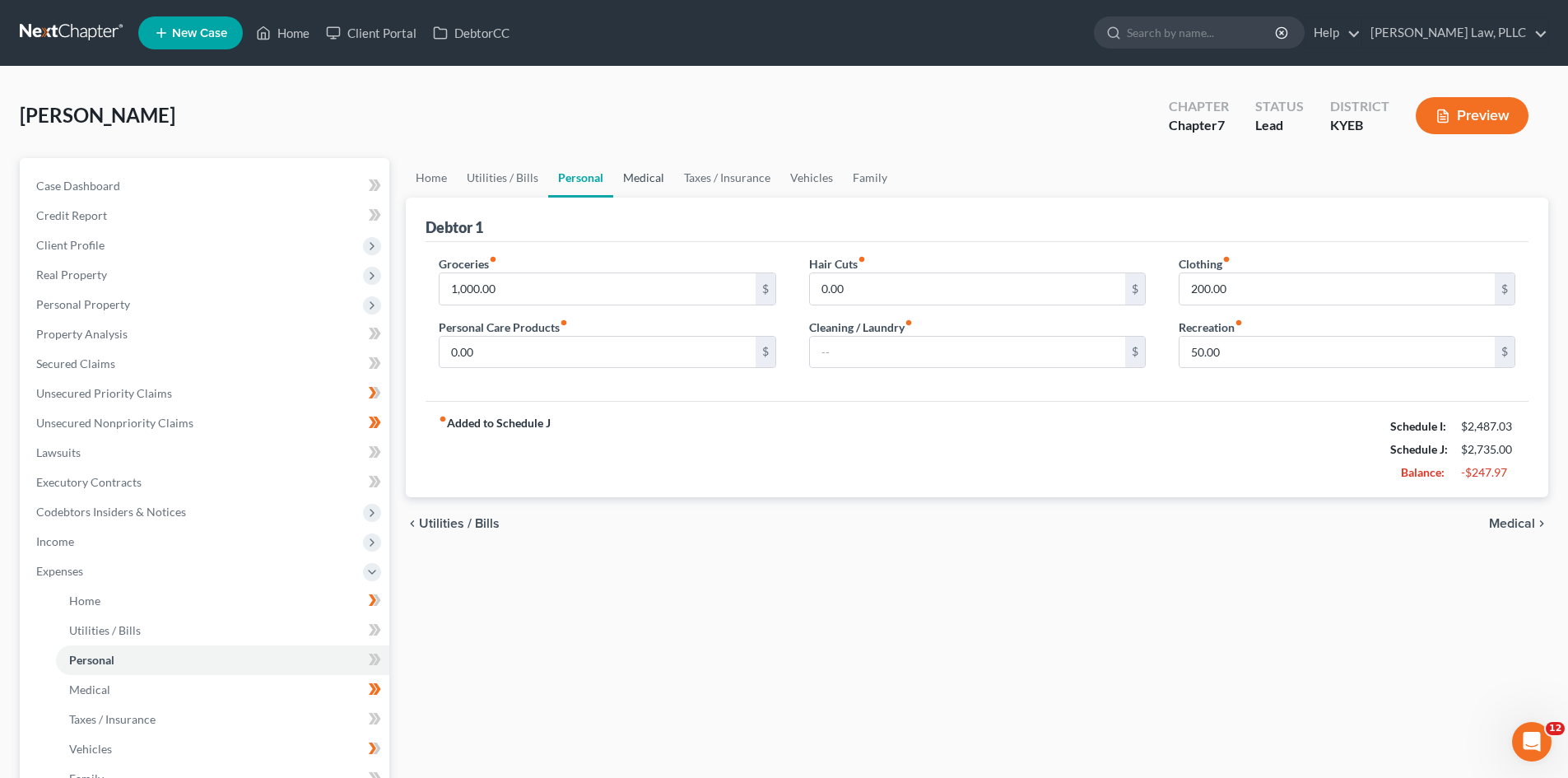
click at [640, 177] on link "Medical" at bounding box center [644, 177] width 61 height 39
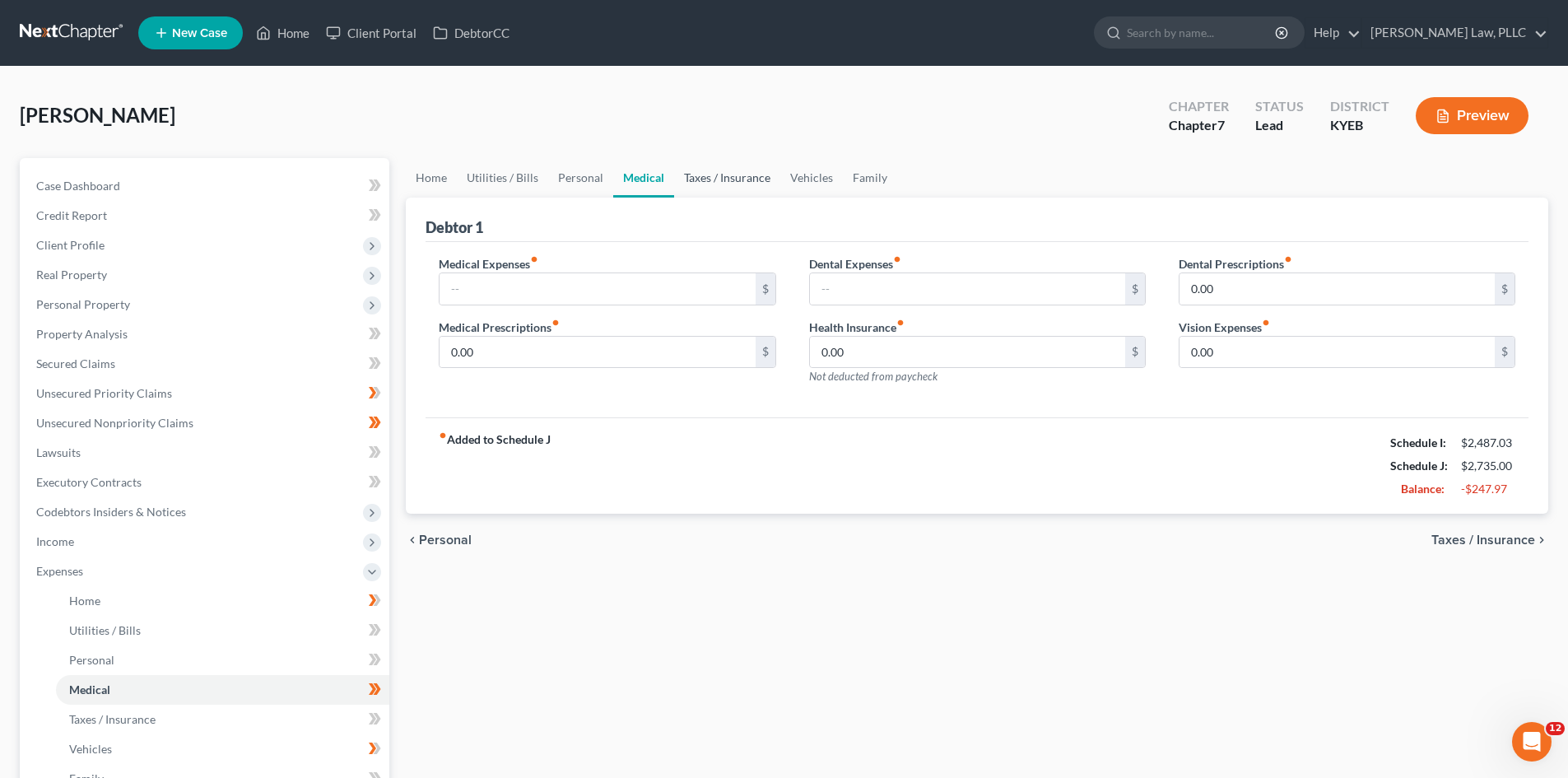
click at [731, 188] on link "Taxes / Insurance" at bounding box center [727, 177] width 106 height 39
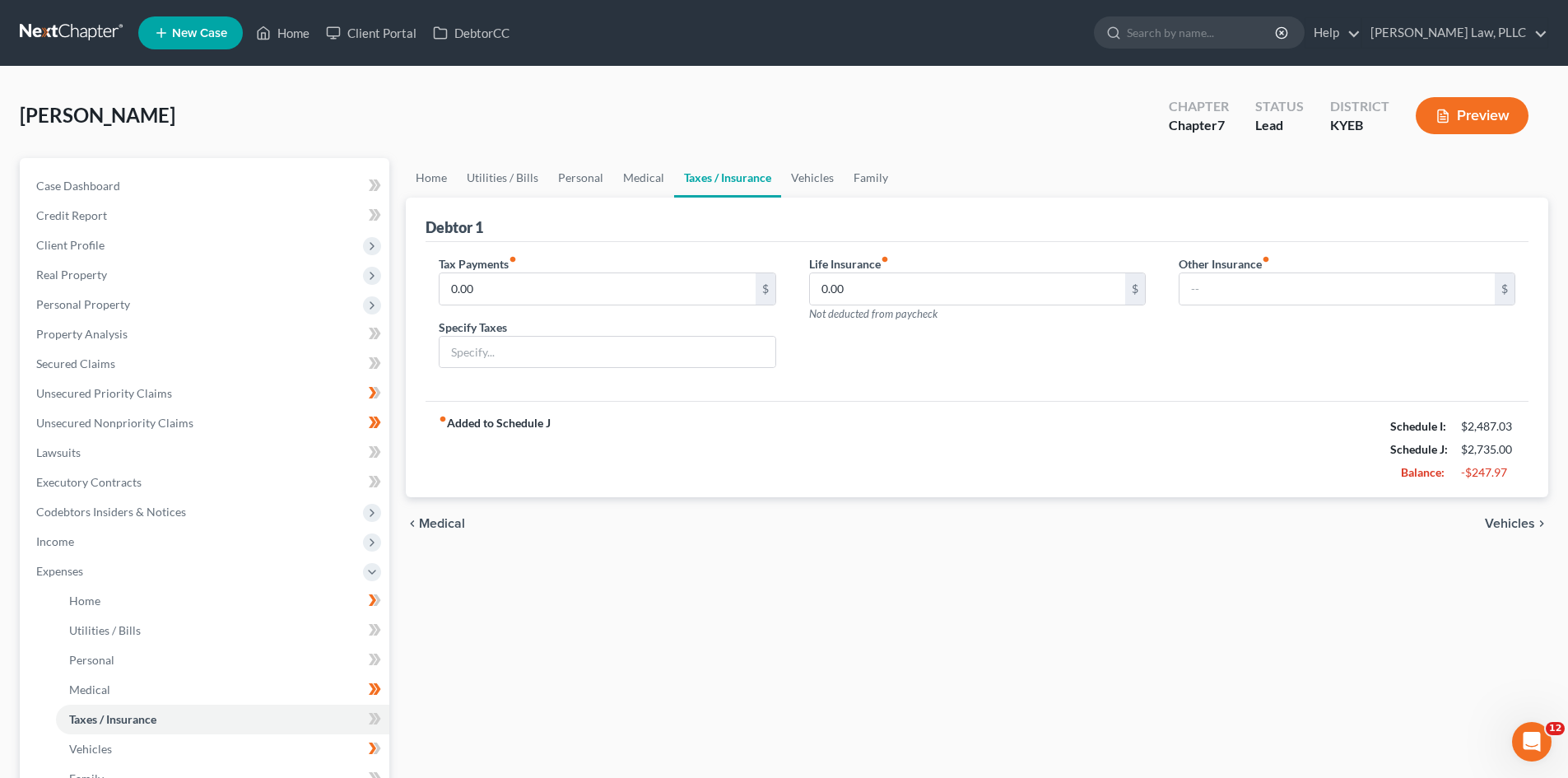
click at [969, 443] on div "fiber_manual_record Added to Schedule J Schedule I: $2,487.03 Schedule J: $2,73…" at bounding box center [977, 448] width 1103 height 96
click at [812, 170] on link "Vehicles" at bounding box center [812, 177] width 63 height 39
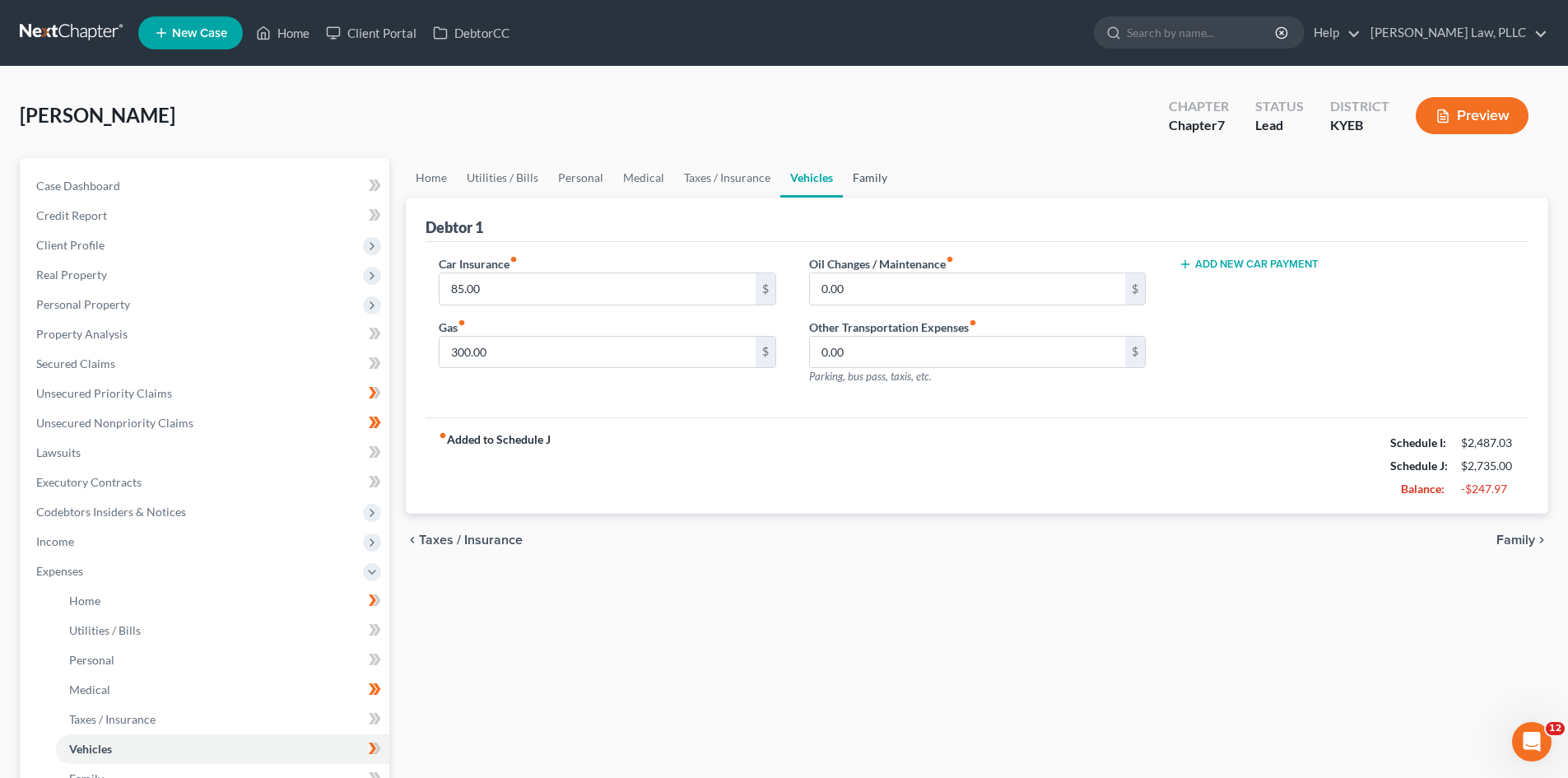
click at [864, 178] on link "Family" at bounding box center [870, 177] width 54 height 39
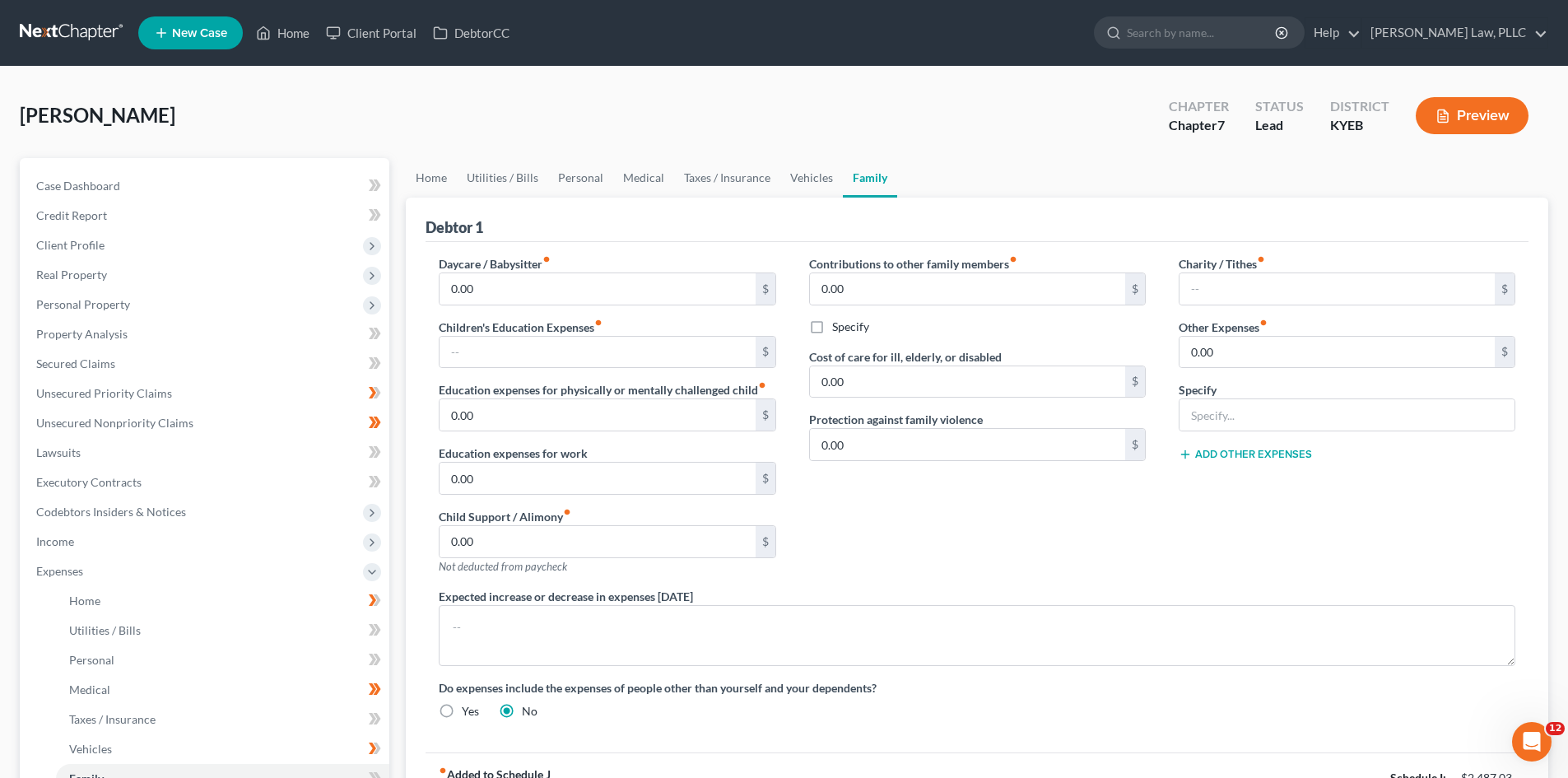
click at [928, 511] on div "Contributions to other family members fiber_manual_record 0.00 $ Specify Cost o…" at bounding box center [978, 422] width 370 height 332
click at [427, 175] on link "Home" at bounding box center [431, 177] width 51 height 39
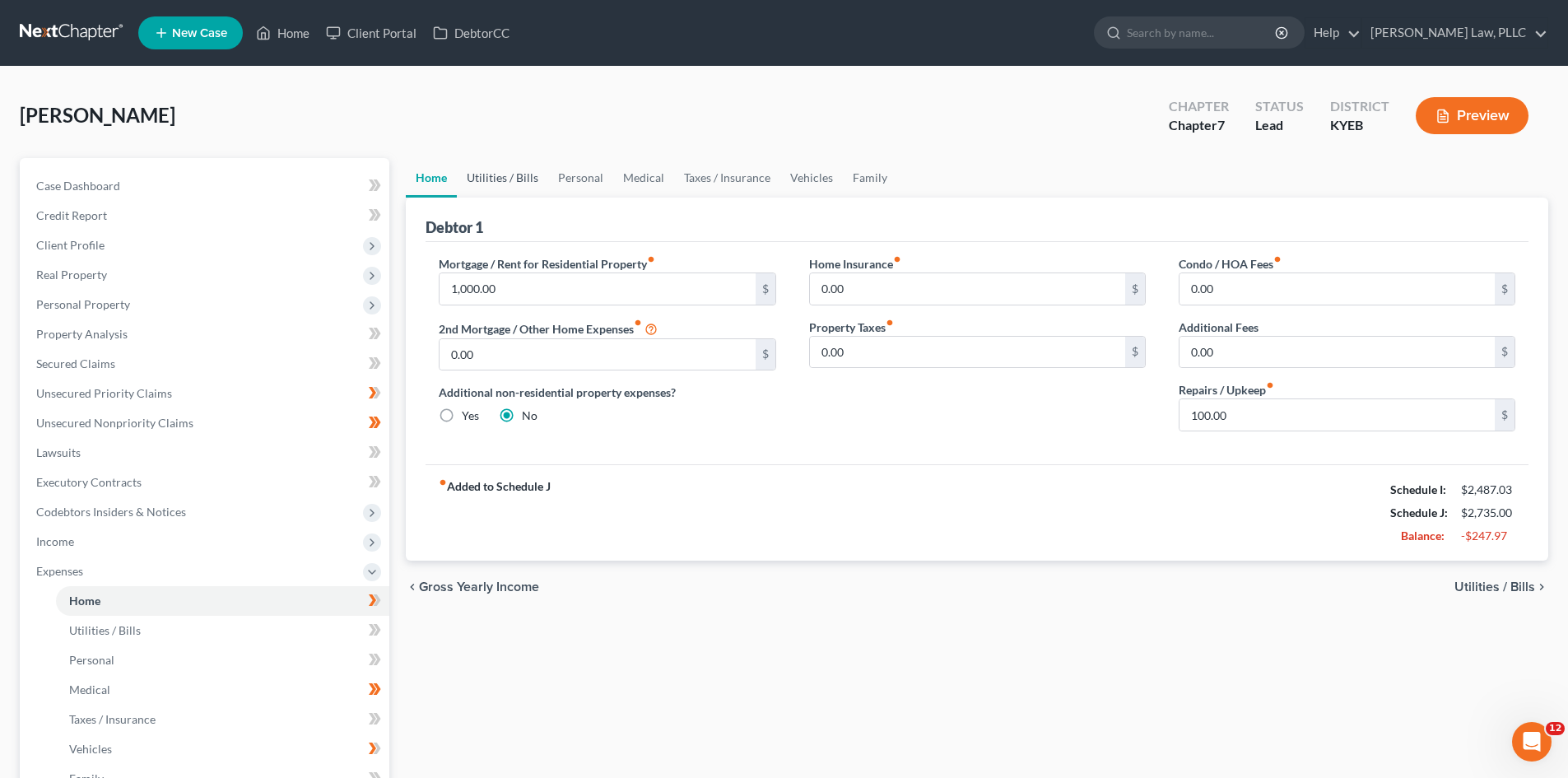
click at [494, 165] on link "Utilities / Bills" at bounding box center [502, 177] width 91 height 39
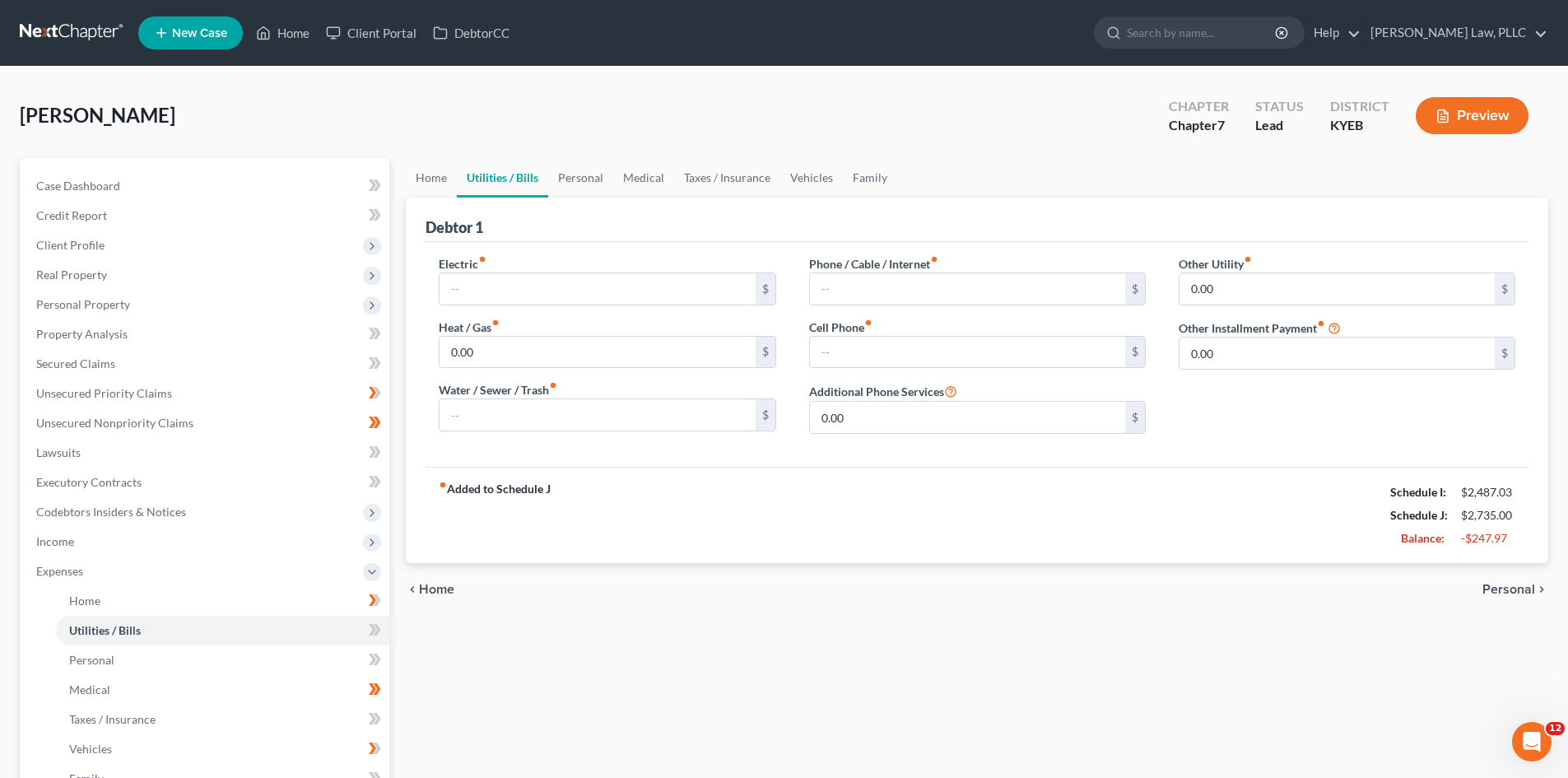
click at [667, 220] on div "Debtor 1" at bounding box center [977, 220] width 1103 height 44
click at [1152, 567] on div "chevron_left Home Personal chevron_right" at bounding box center [977, 589] width 1143 height 53
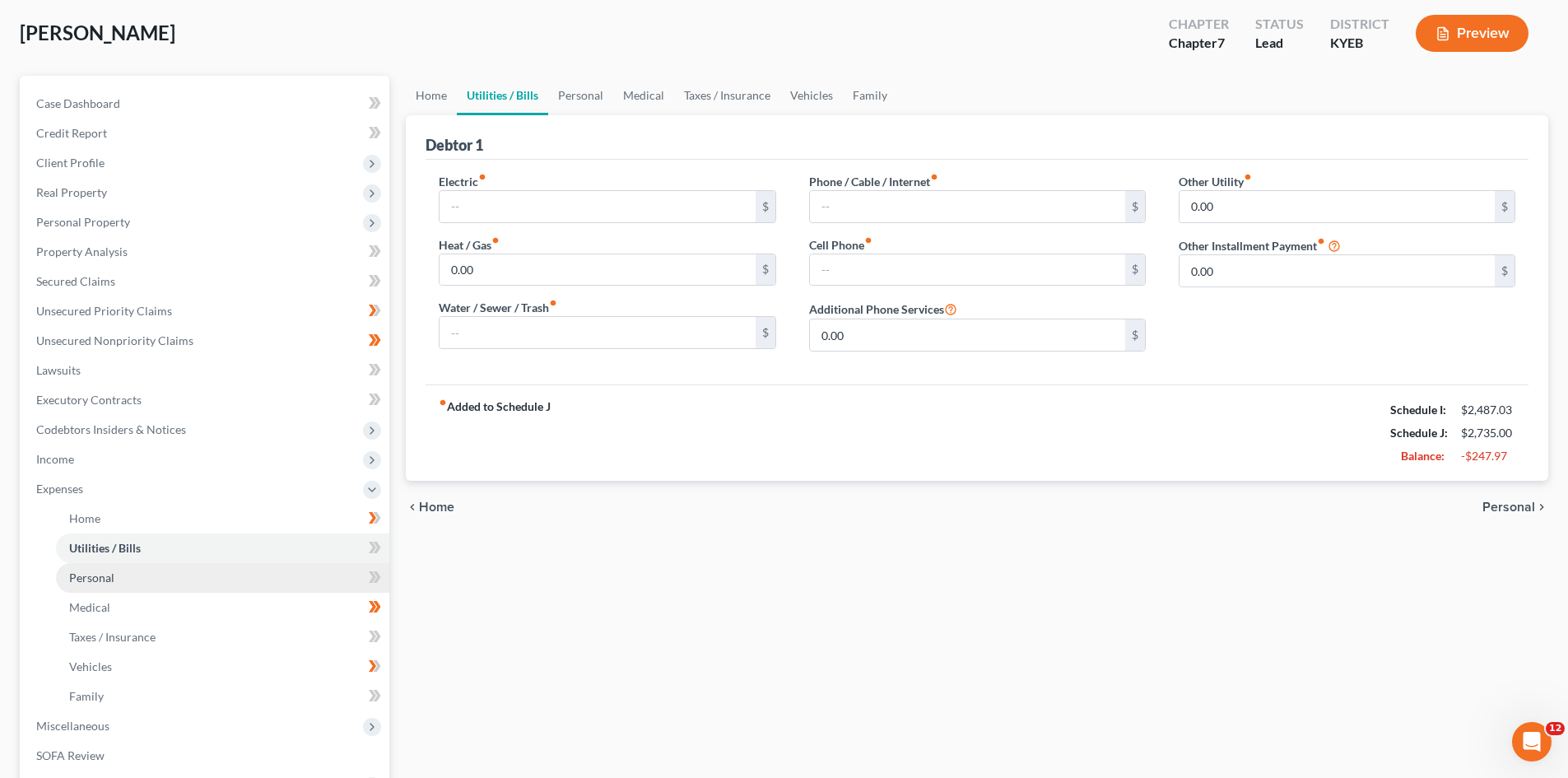
click at [89, 573] on span "Personal" at bounding box center [92, 577] width 45 height 14
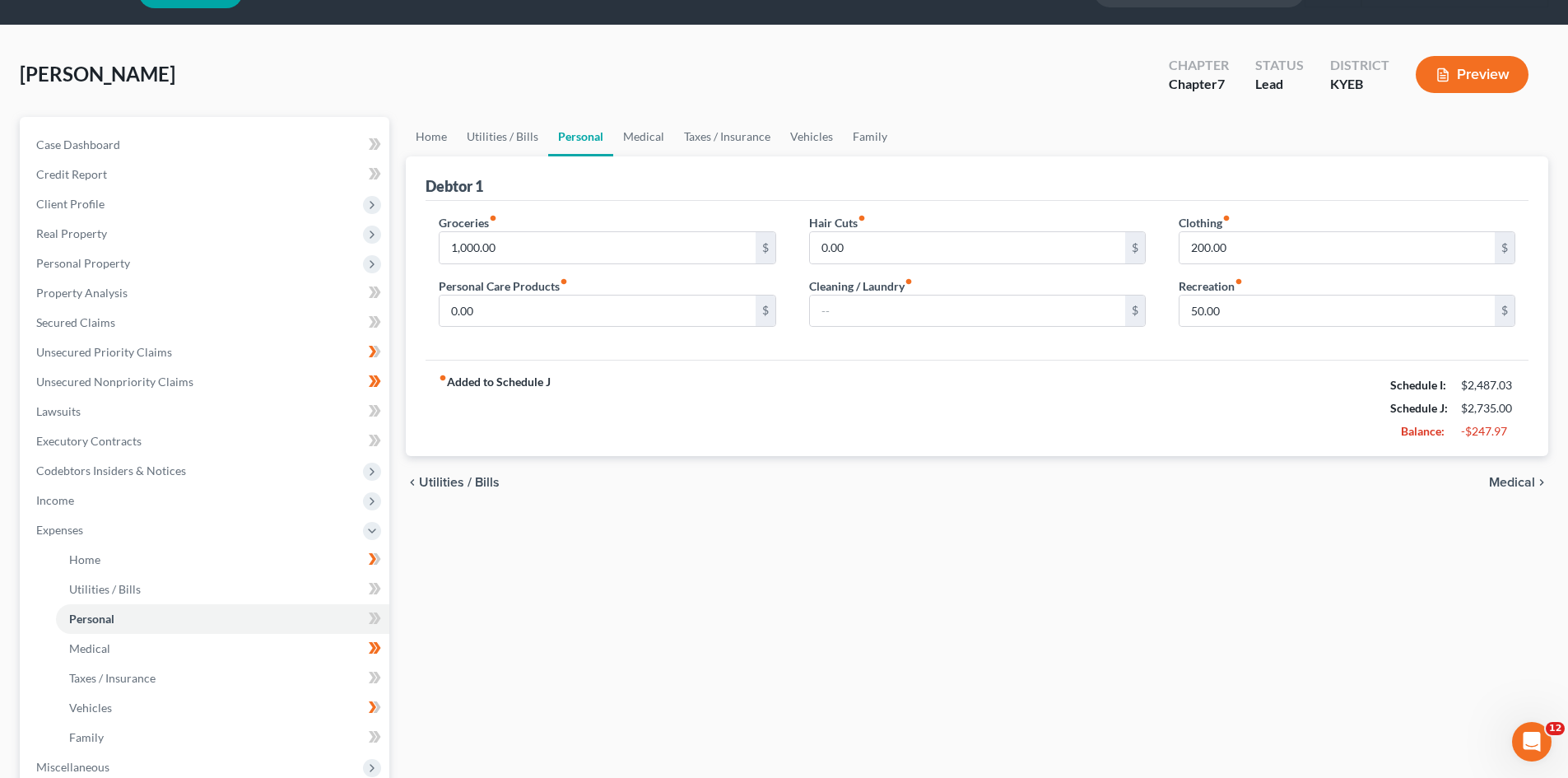
scroll to position [83, 0]
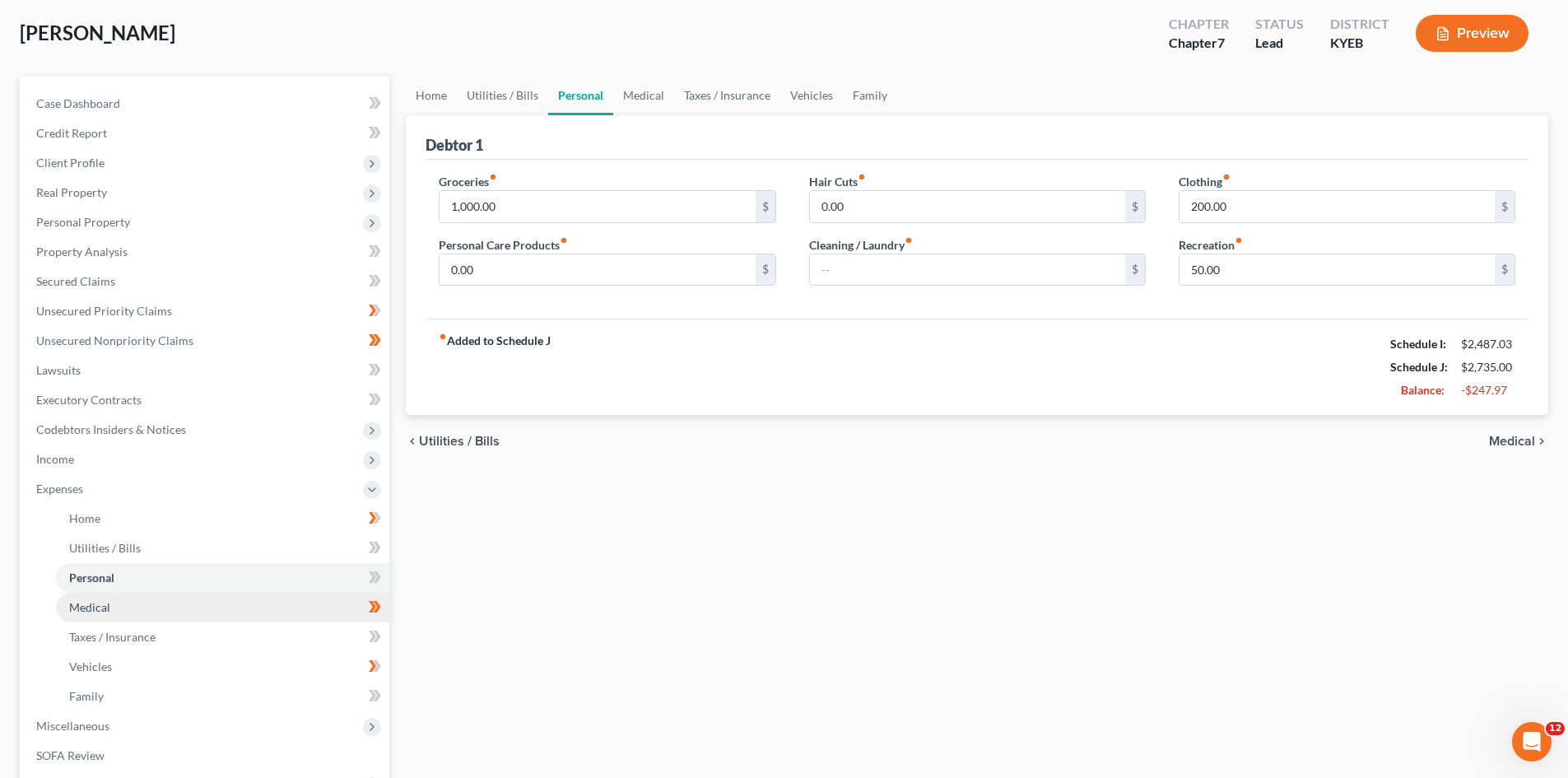
click at [94, 603] on span "Medical" at bounding box center [89, 607] width 41 height 14
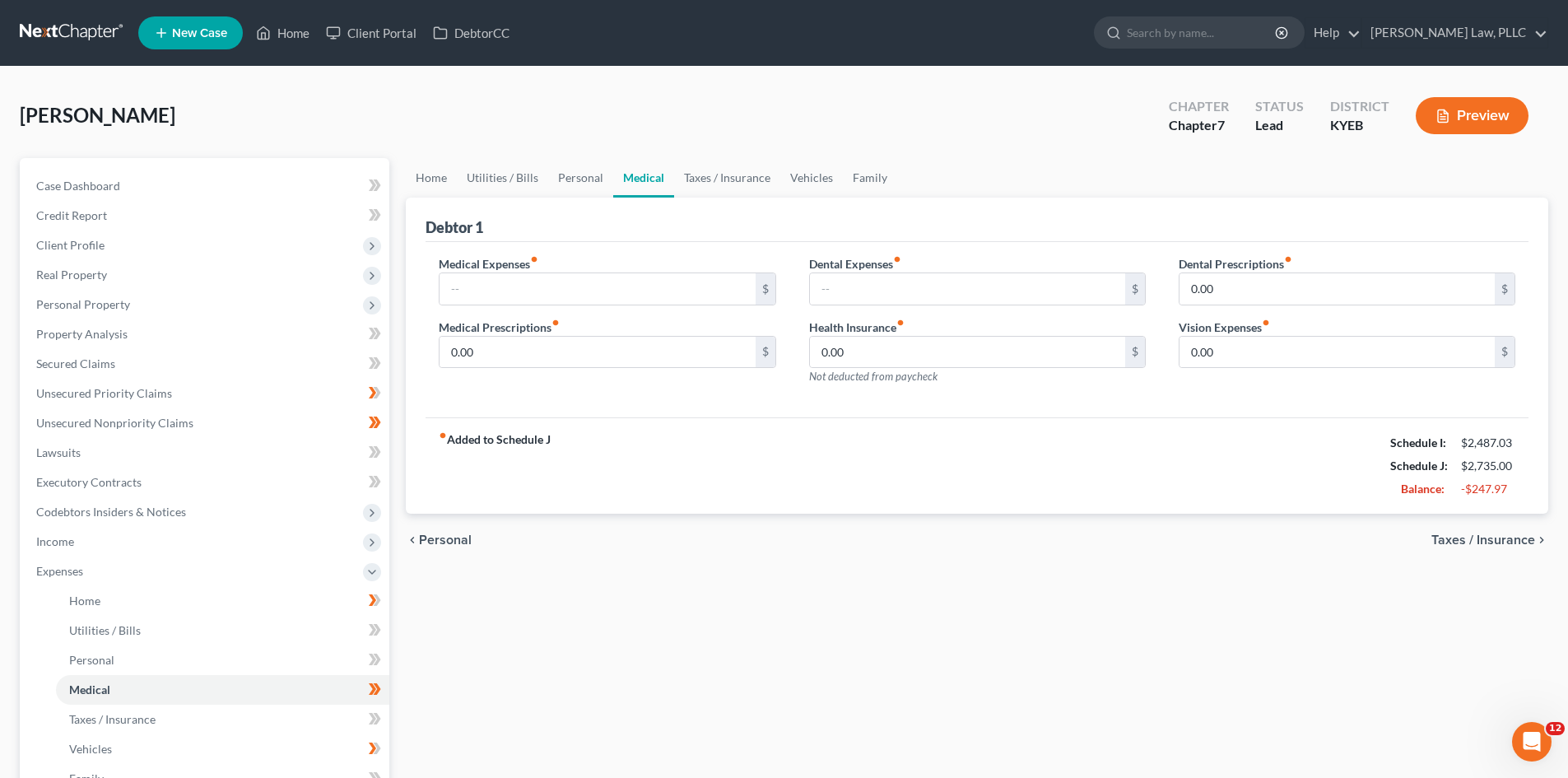
click at [1095, 493] on div "fiber_manual_record Added to Schedule J Schedule I: $2,487.03 Schedule J: $2,73…" at bounding box center [977, 465] width 1103 height 96
click at [708, 180] on link "Taxes / Insurance" at bounding box center [727, 177] width 106 height 39
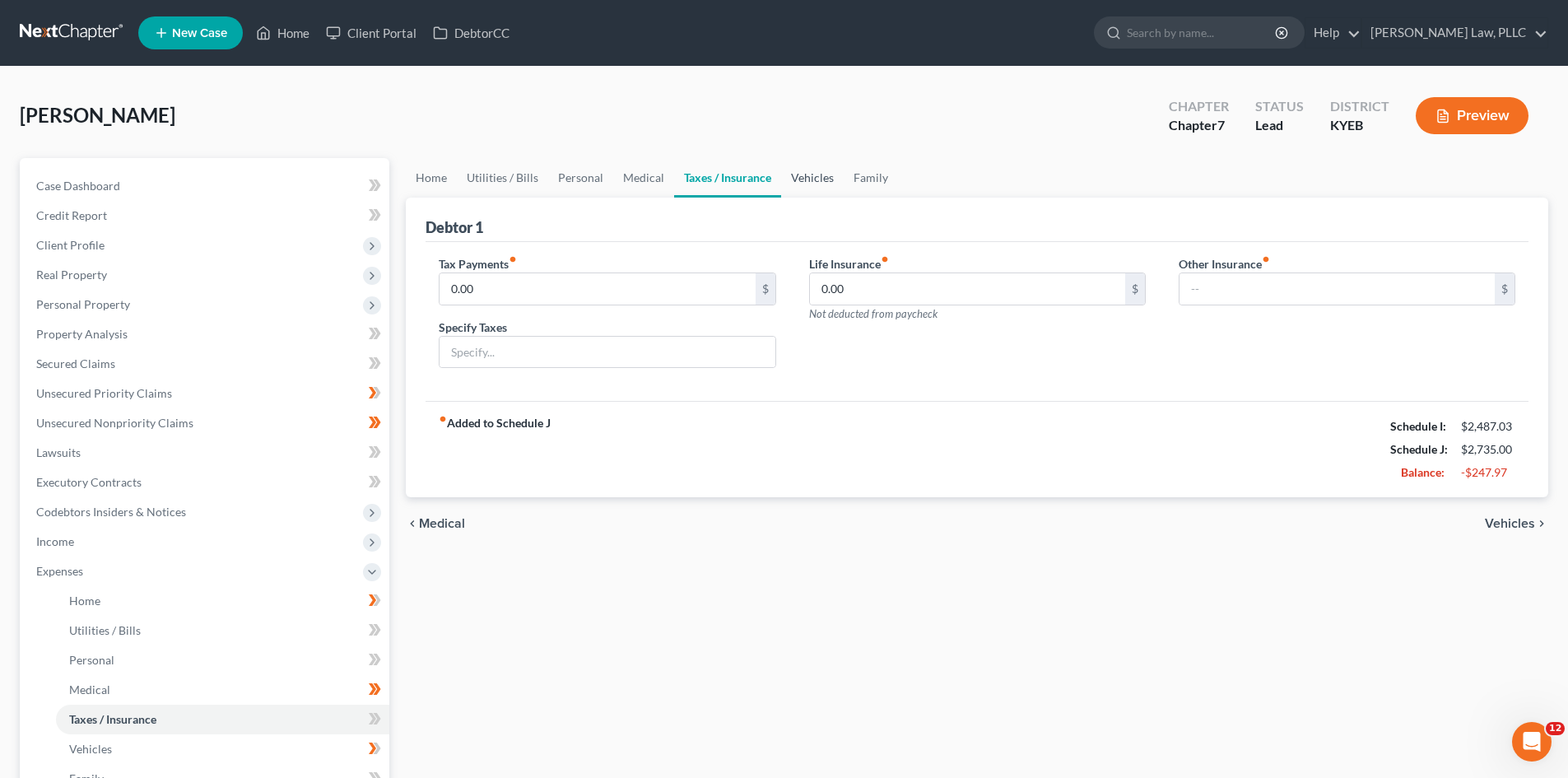
click at [803, 175] on link "Vehicles" at bounding box center [812, 177] width 63 height 39
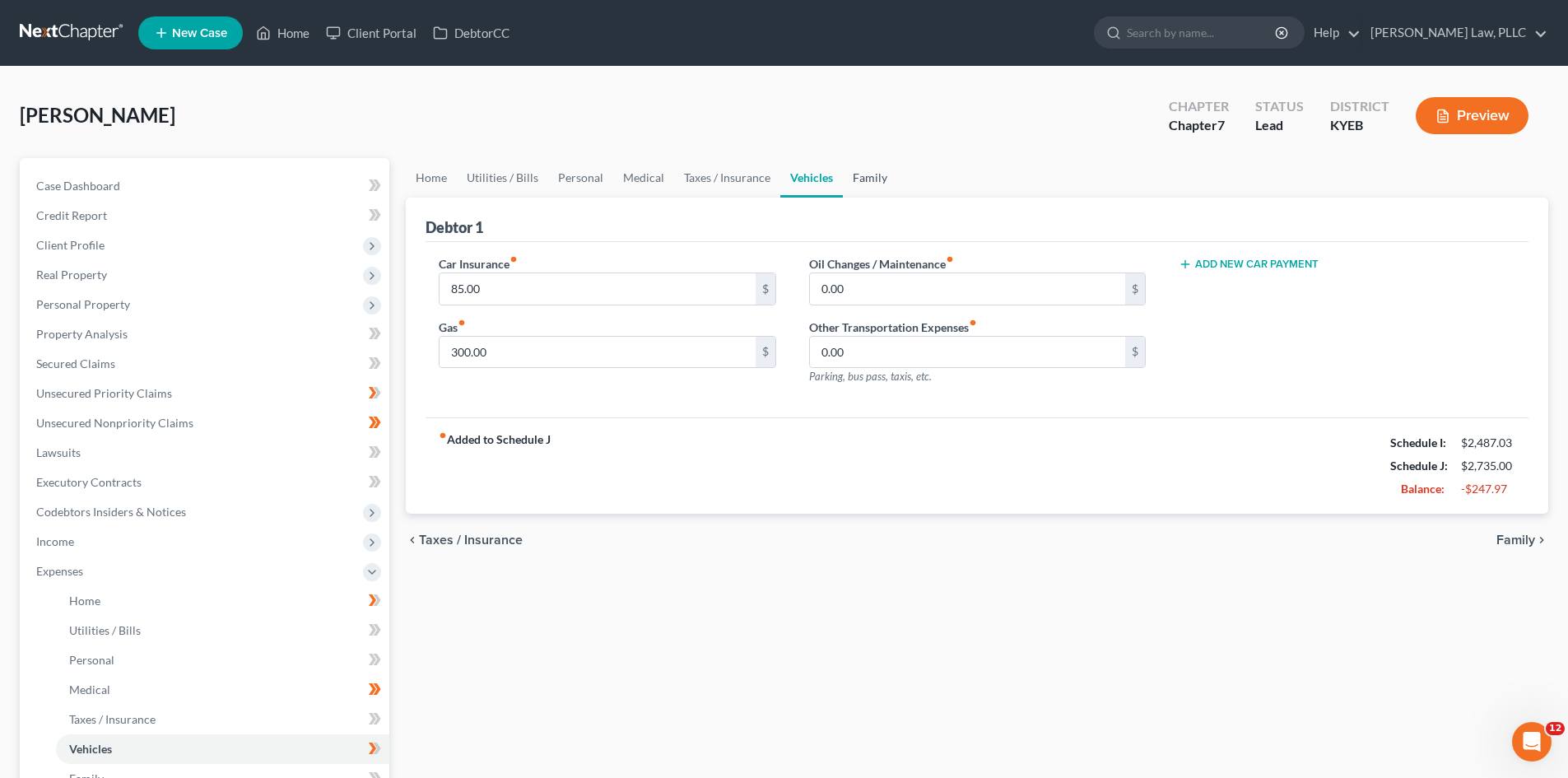
click at [862, 180] on link "Family" at bounding box center [870, 177] width 54 height 39
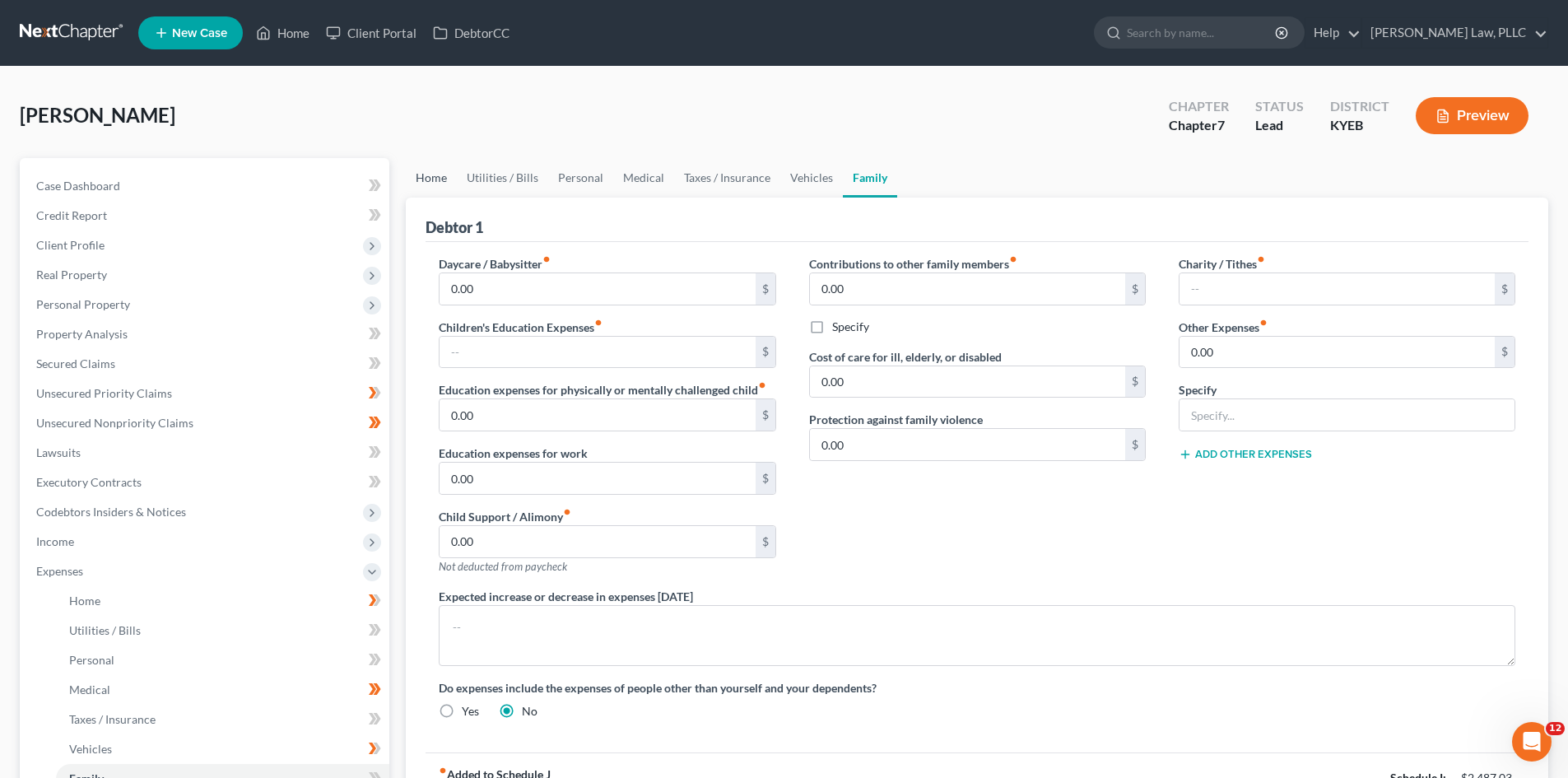
click at [429, 175] on link "Home" at bounding box center [431, 177] width 51 height 39
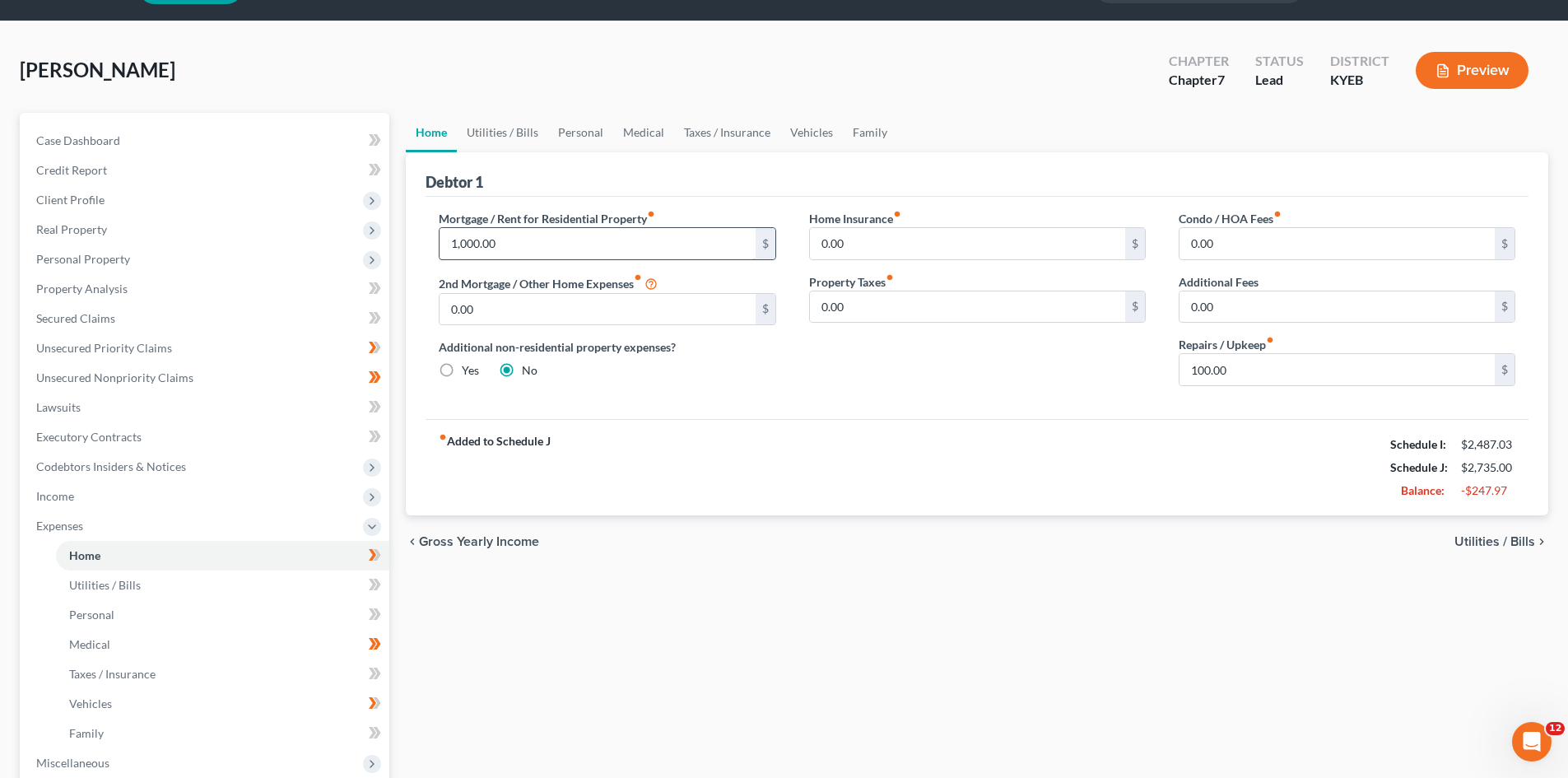
scroll to position [83, 0]
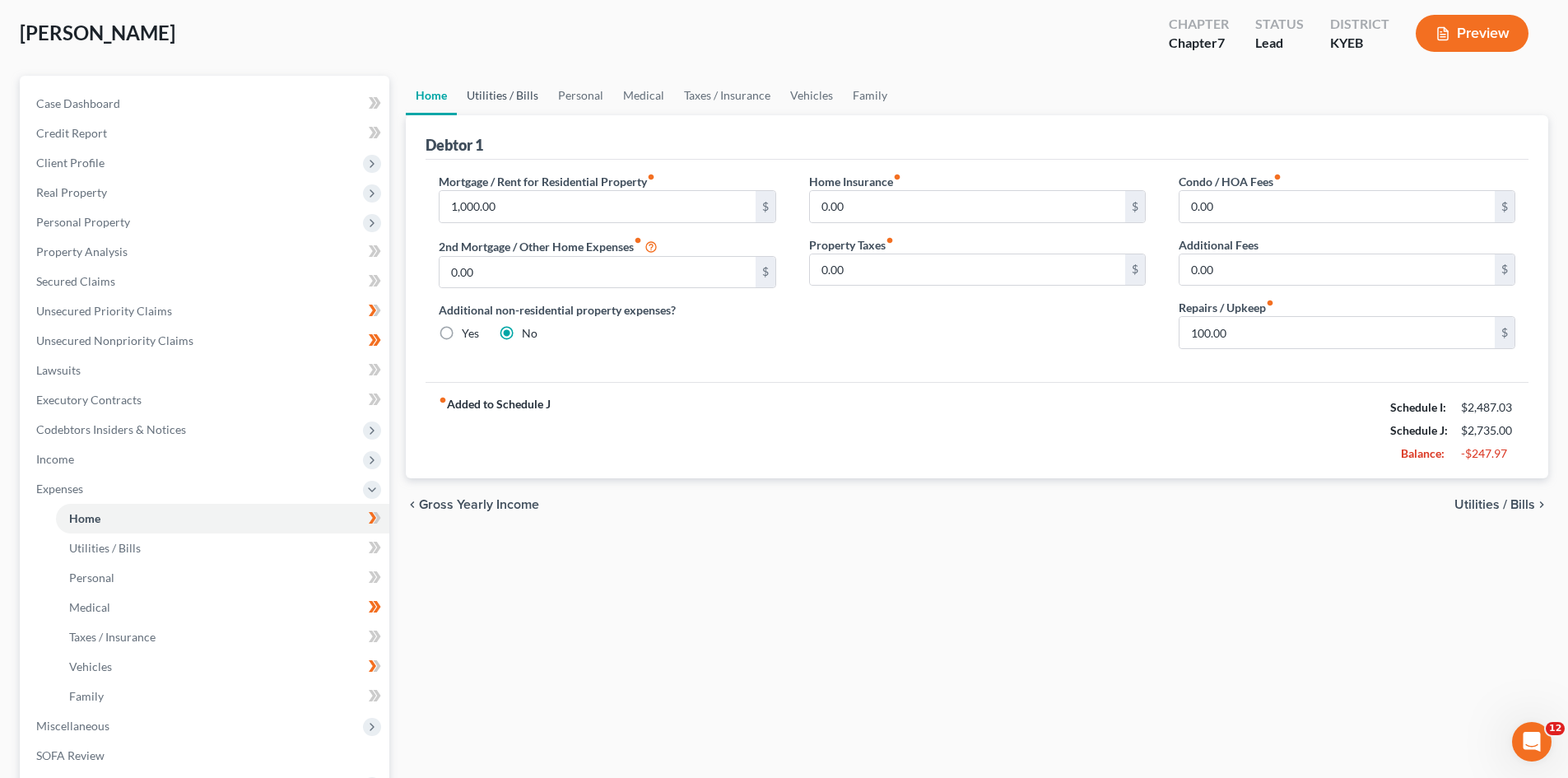
click at [492, 88] on link "Utilities / Bills" at bounding box center [502, 95] width 91 height 39
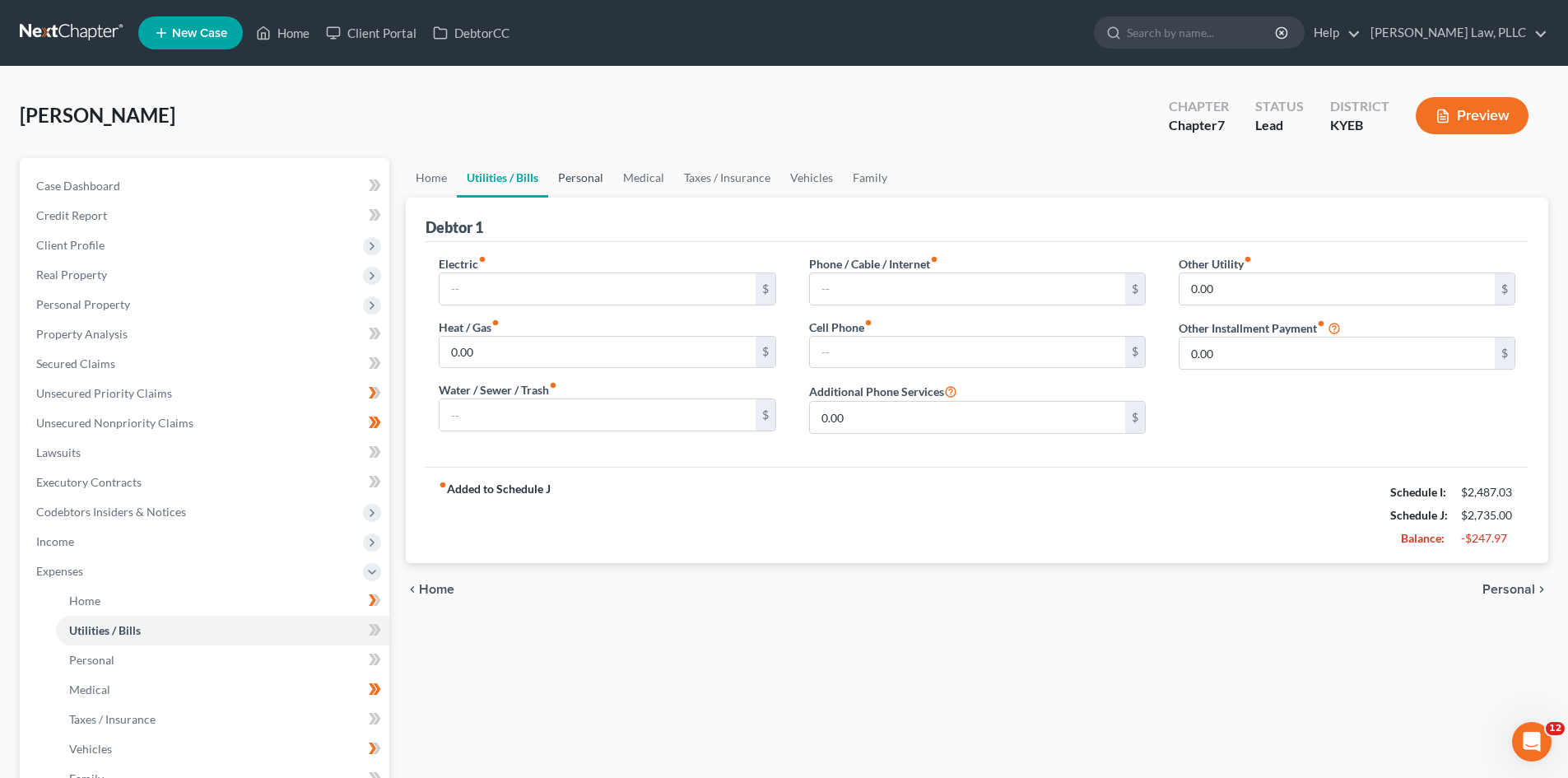
click at [580, 184] on link "Personal" at bounding box center [581, 177] width 65 height 39
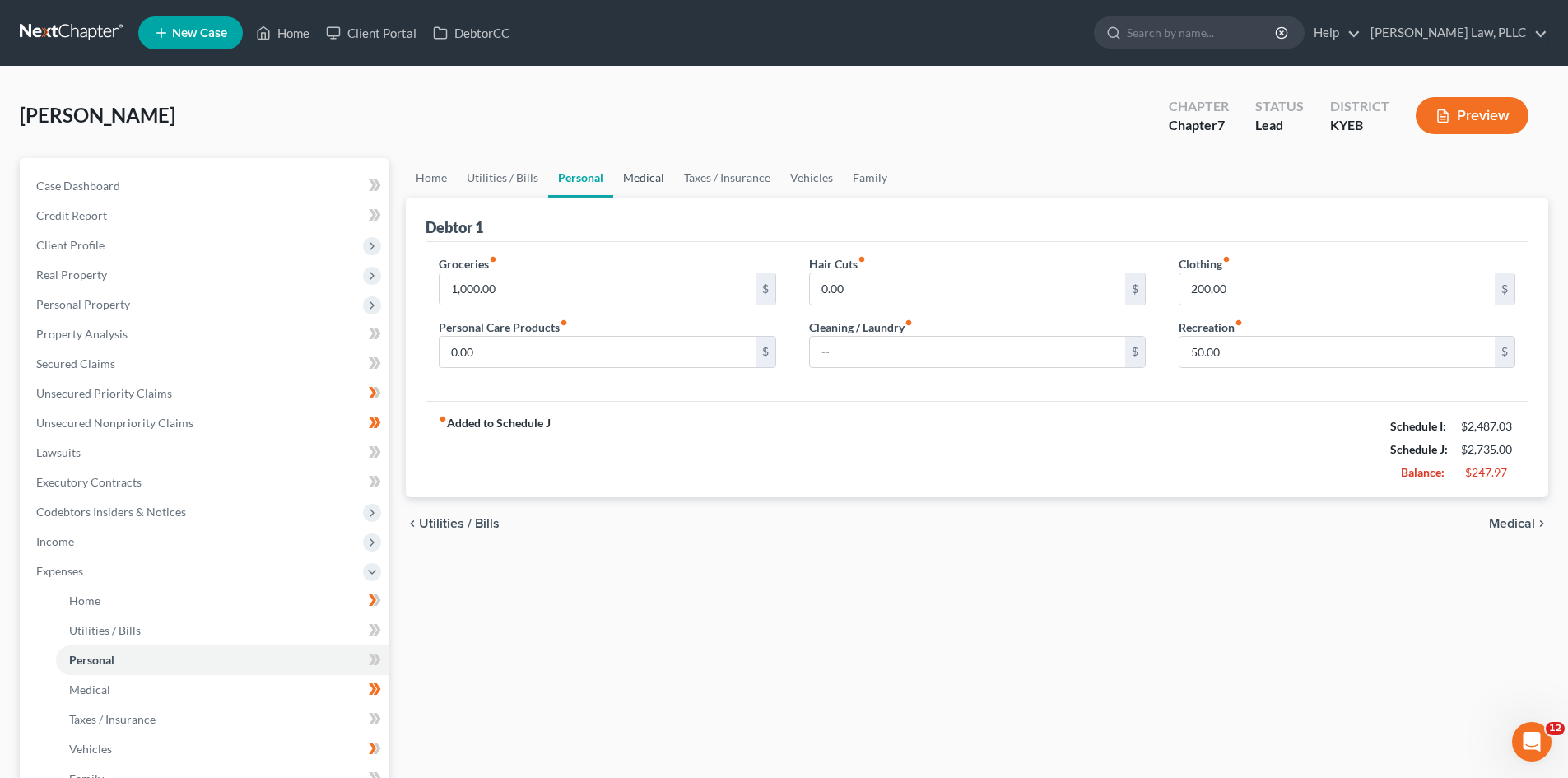
click at [640, 172] on link "Medical" at bounding box center [644, 177] width 61 height 39
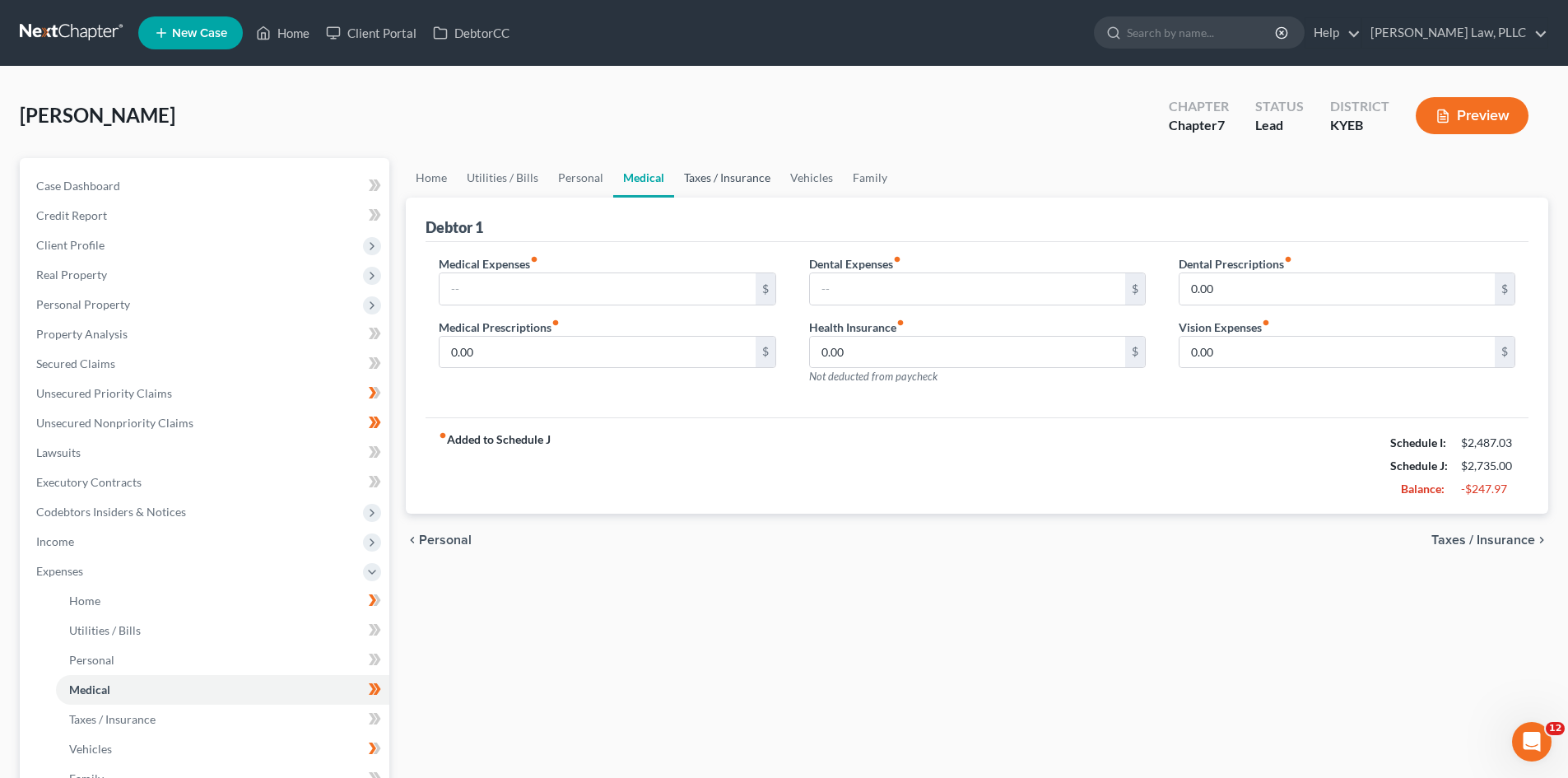
click at [719, 179] on link "Taxes / Insurance" at bounding box center [727, 177] width 106 height 39
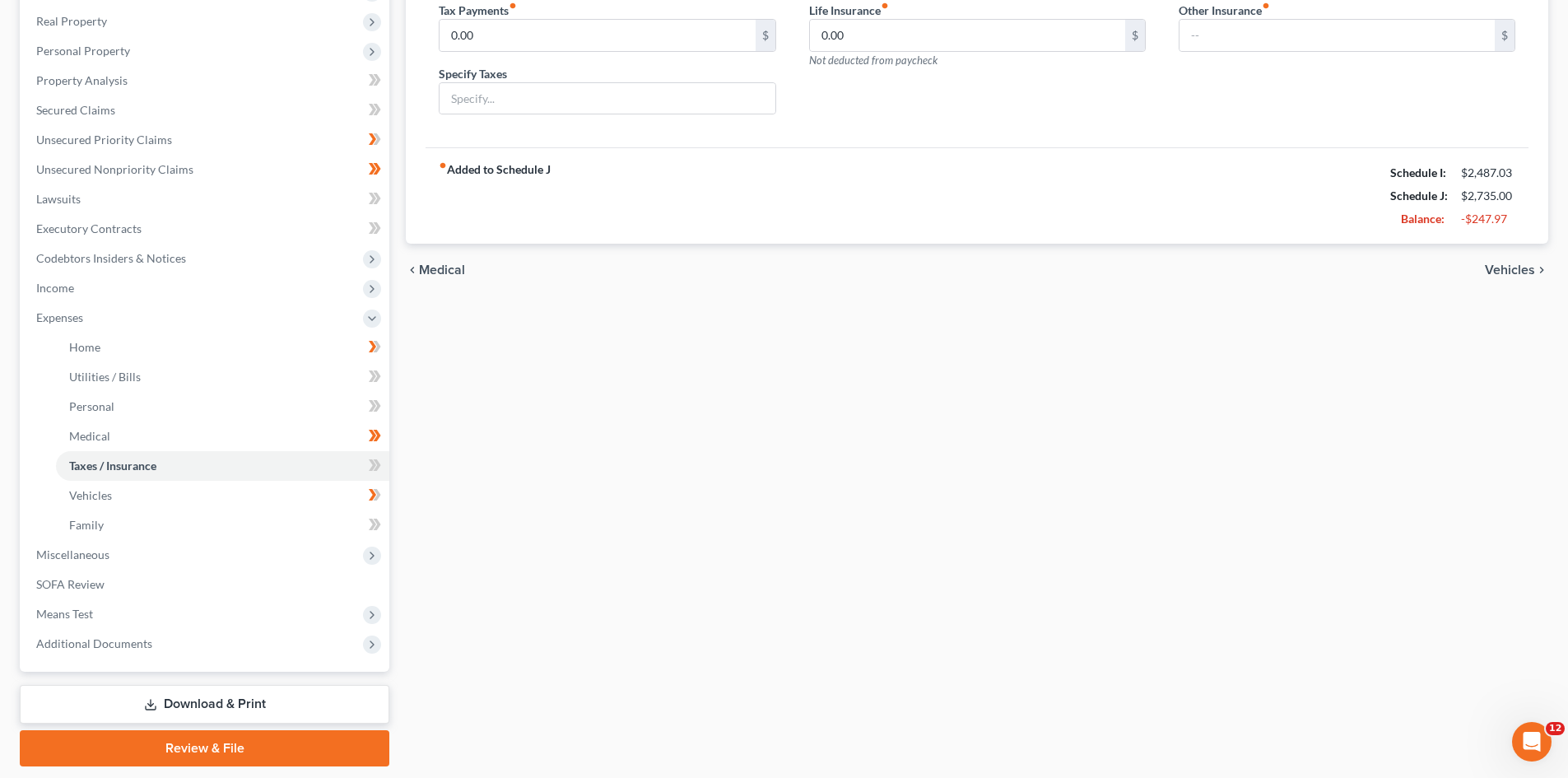
scroll to position [305, 0]
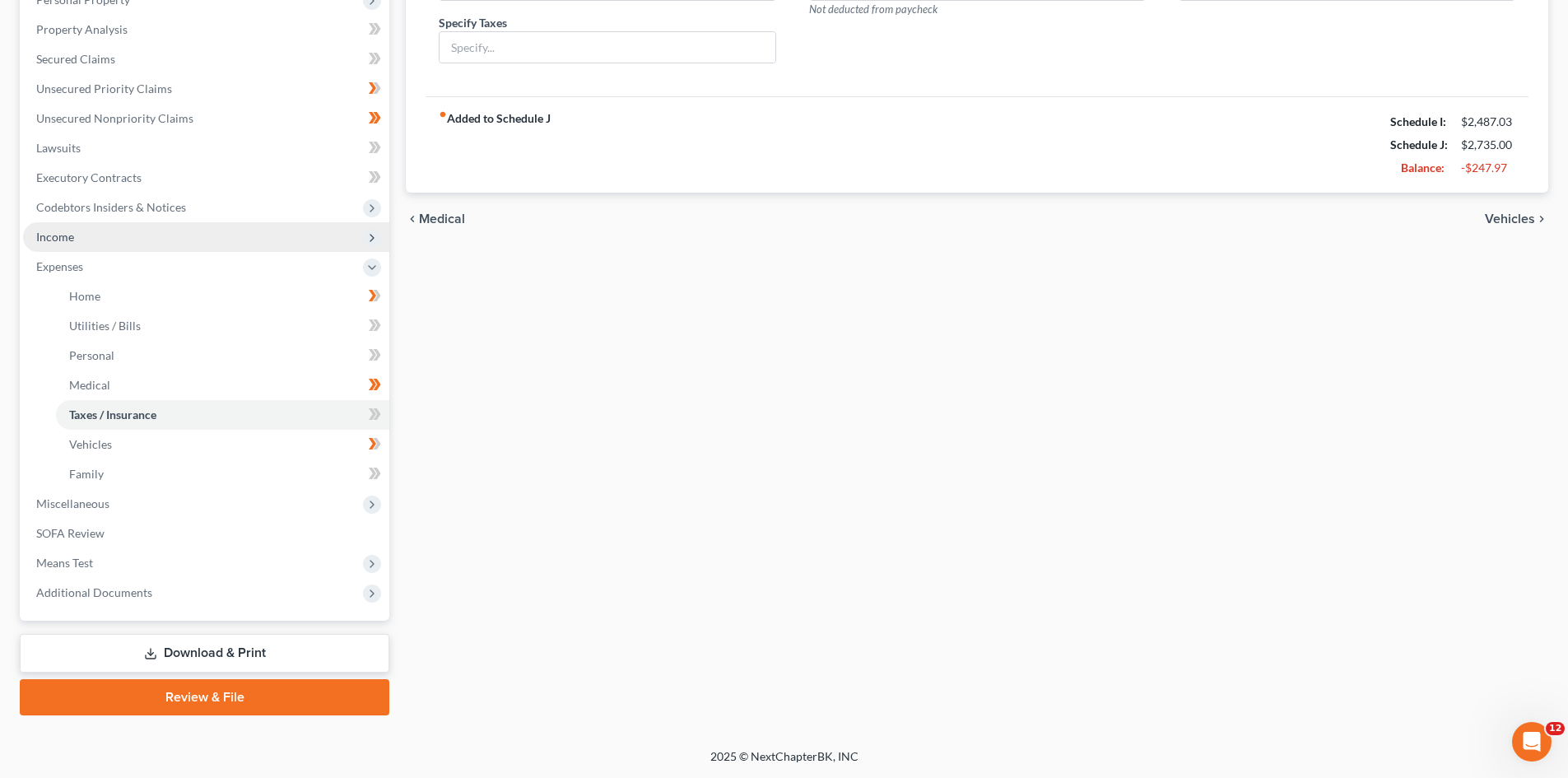
click at [48, 227] on span "Income" at bounding box center [206, 236] width 367 height 29
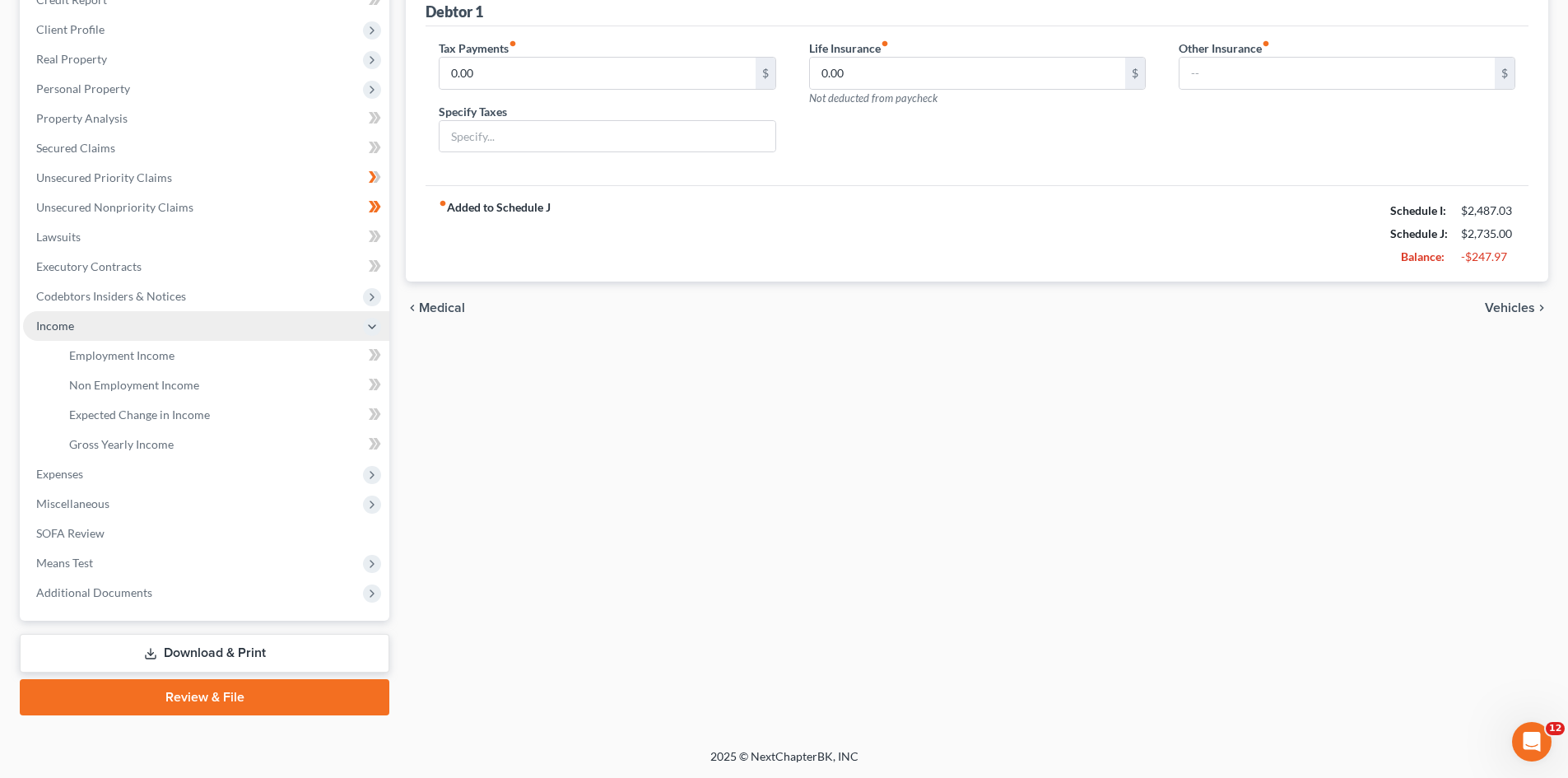
scroll to position [215, 0]
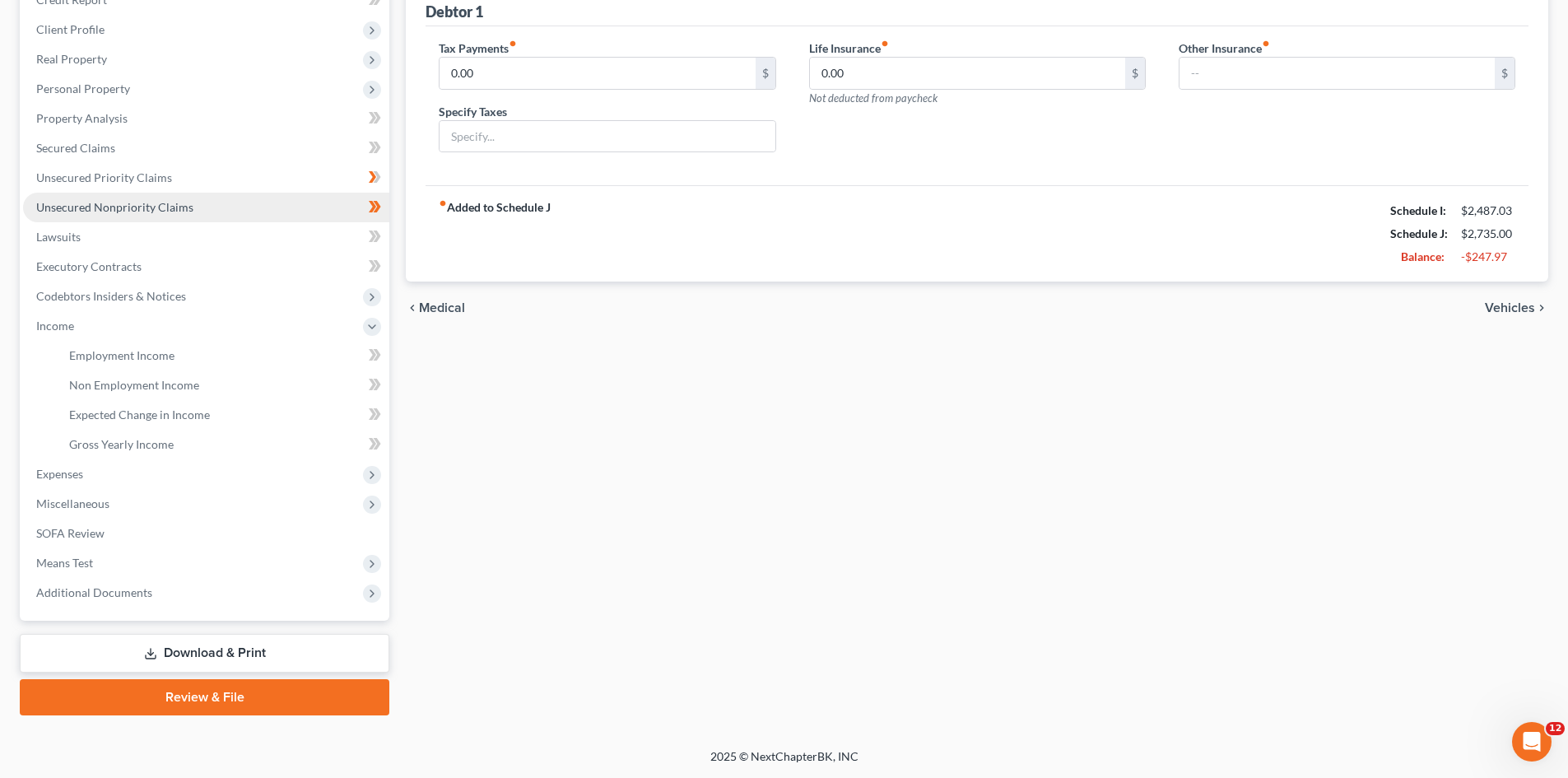
click at [65, 208] on span "Unsecured Nonpriority Claims" at bounding box center [114, 207] width 157 height 14
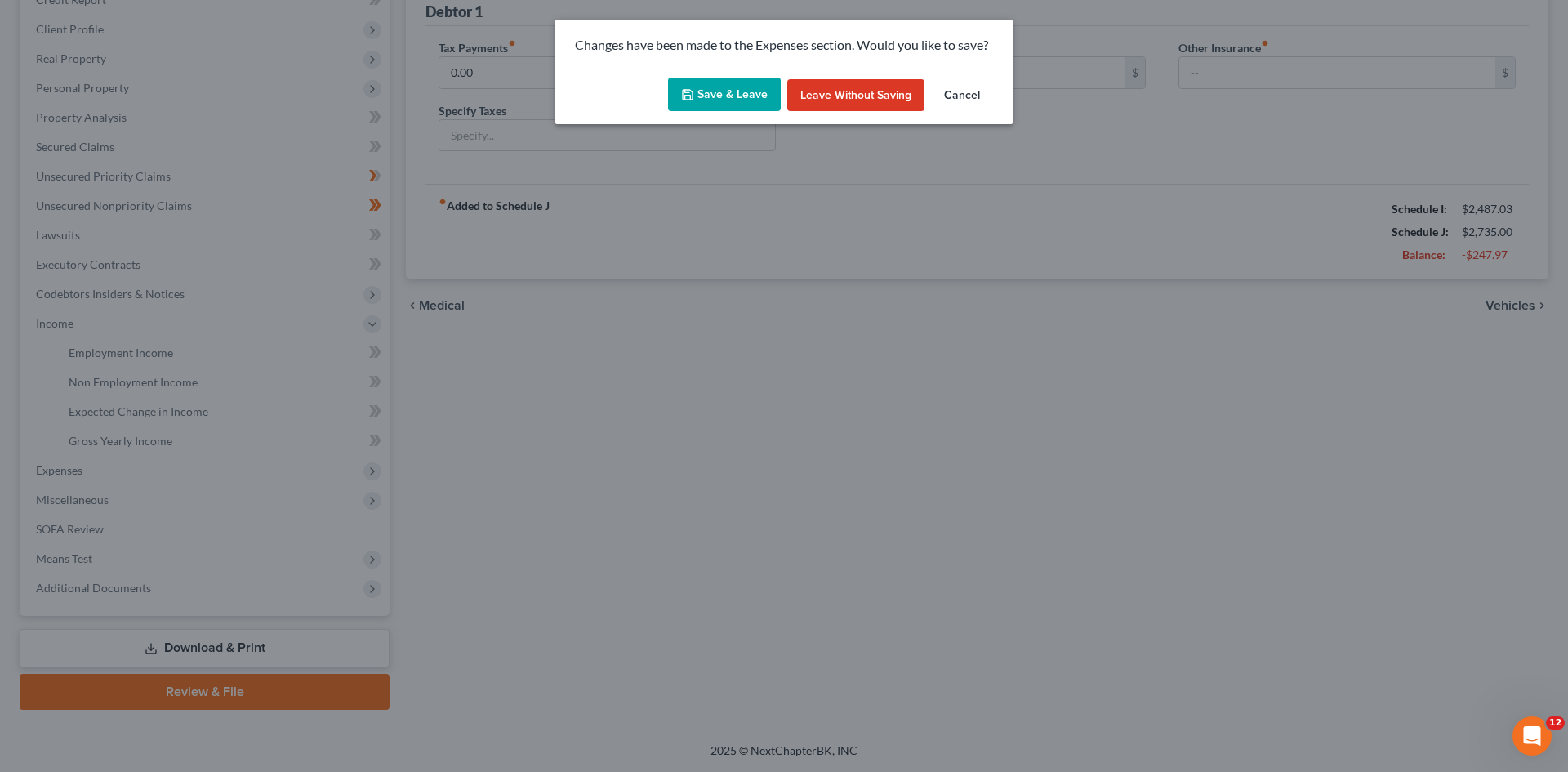
click at [741, 94] on button "Save & Leave" at bounding box center [725, 94] width 113 height 34
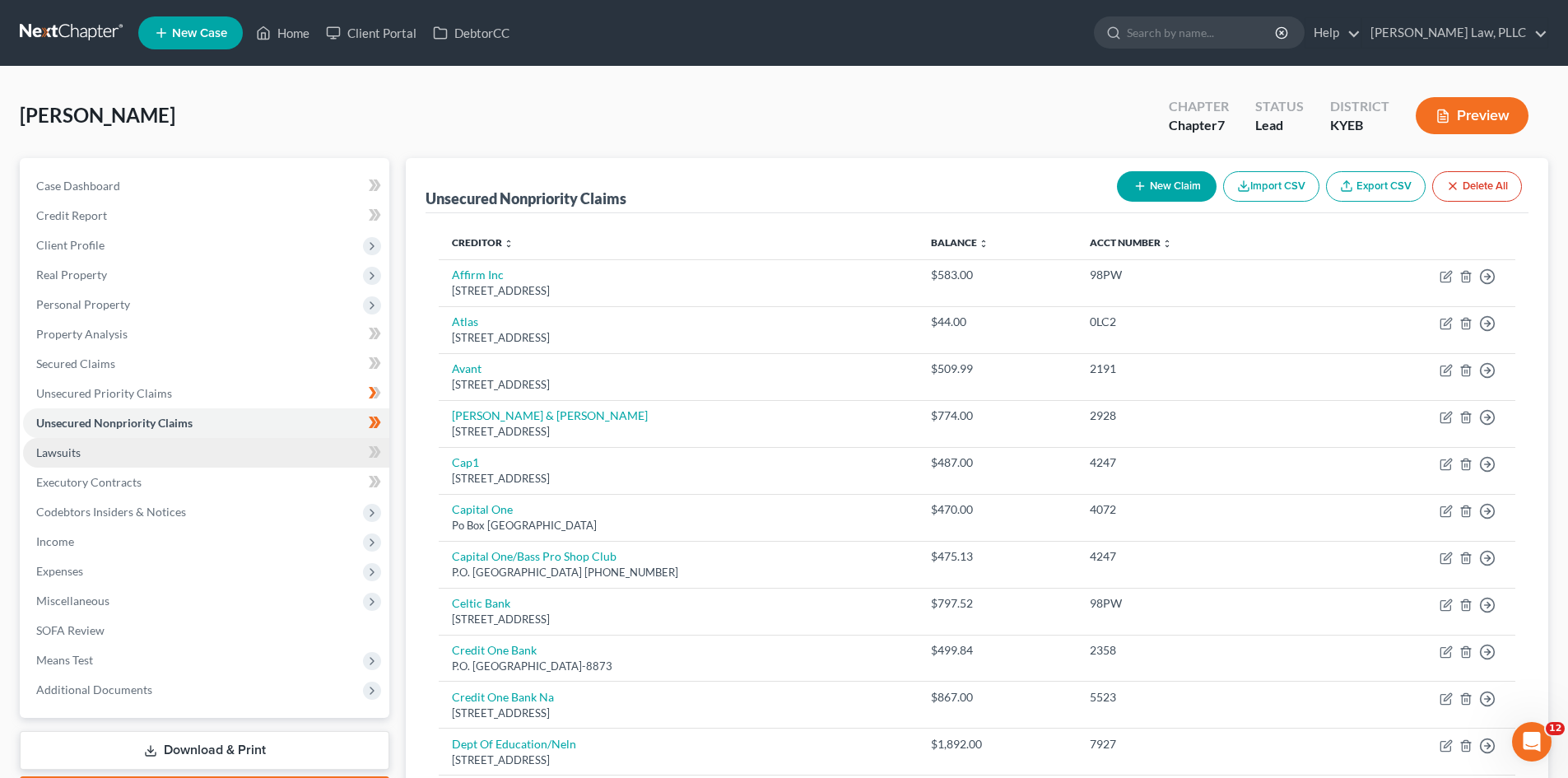
click at [45, 456] on span "Lawsuits" at bounding box center [58, 452] width 44 height 14
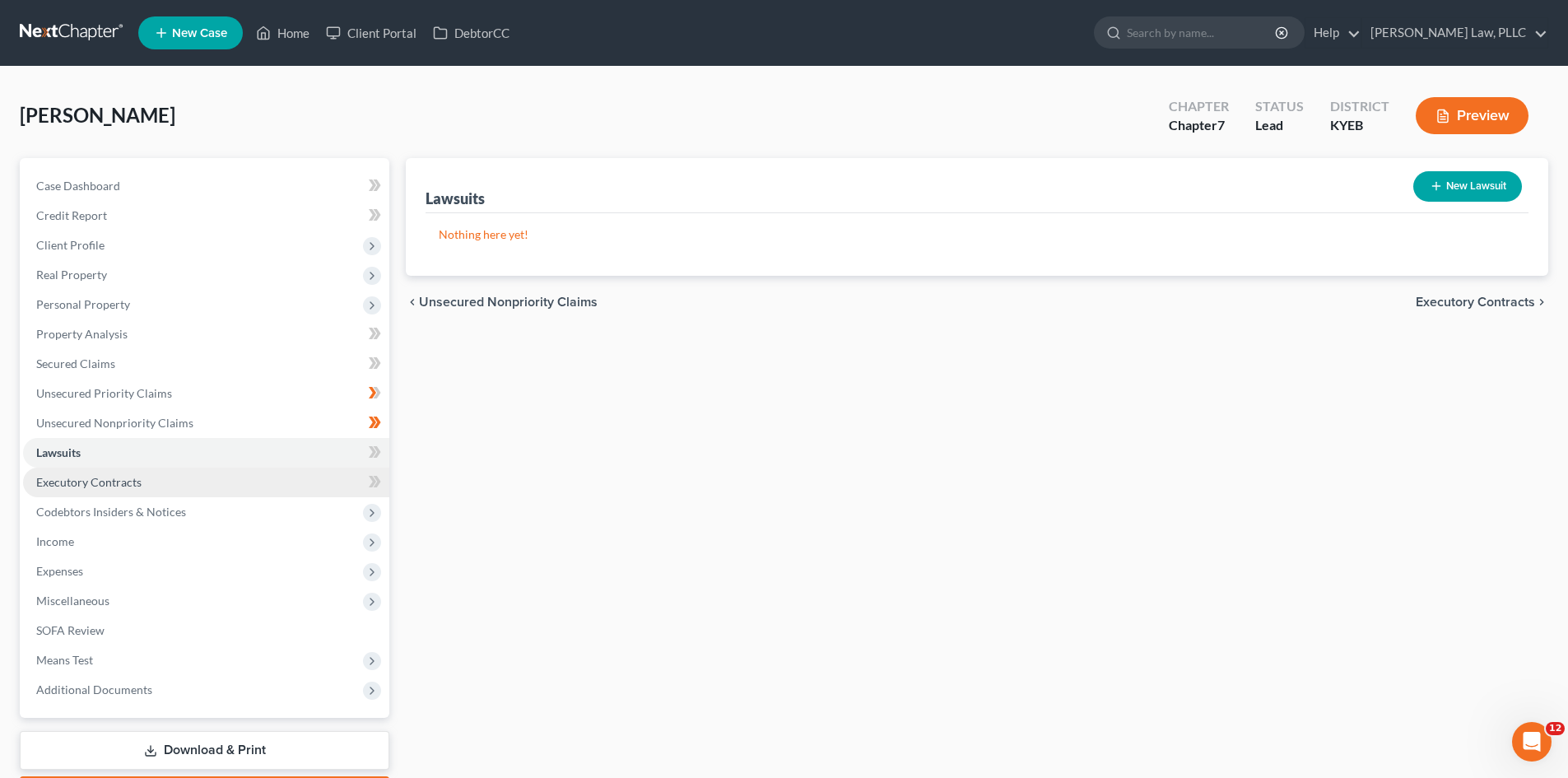
click at [58, 483] on span "Executory Contracts" at bounding box center [89, 482] width 105 height 14
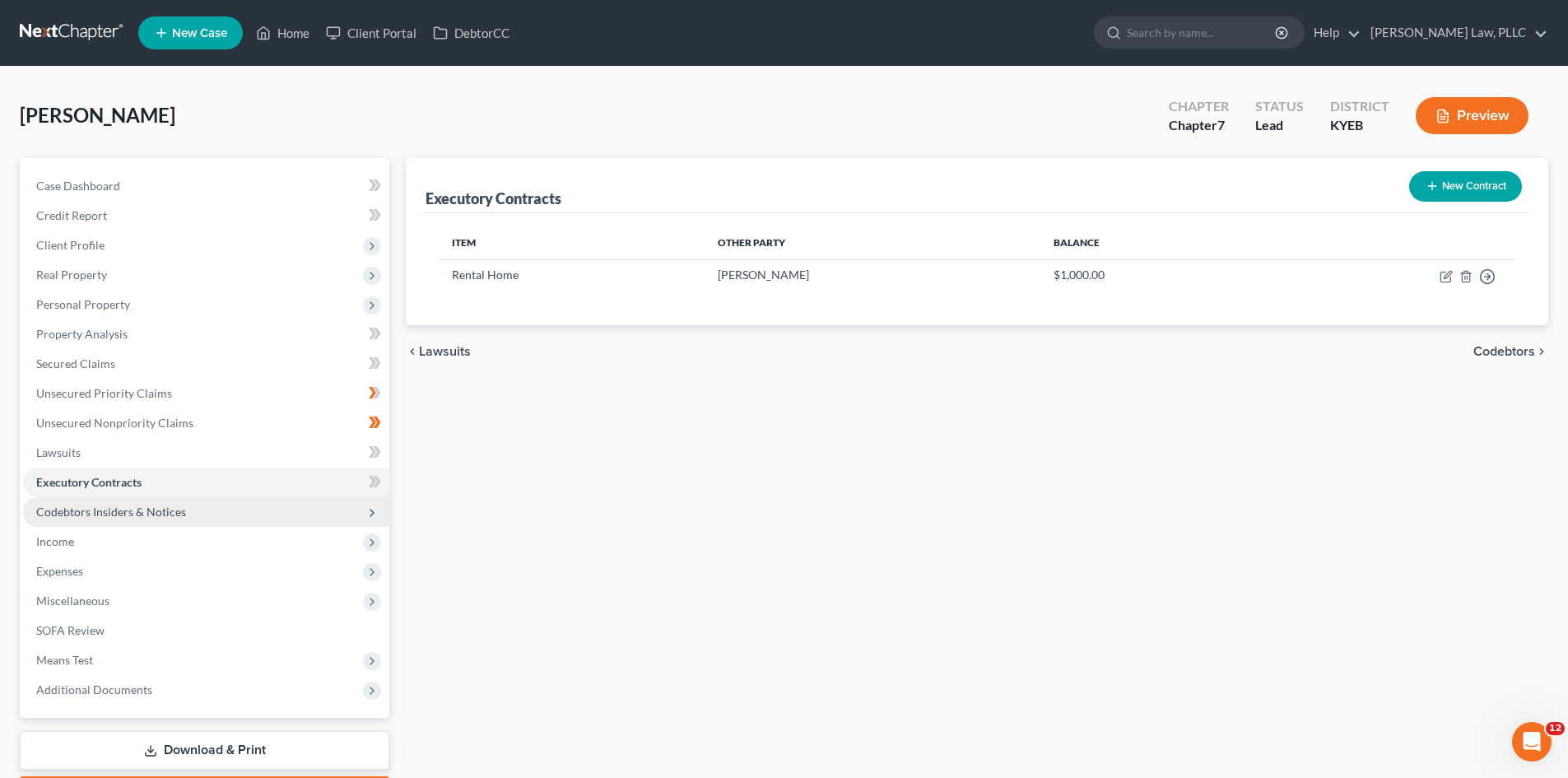
click at [58, 512] on span "Codebtors Insiders & Notices" at bounding box center [110, 511] width 149 height 14
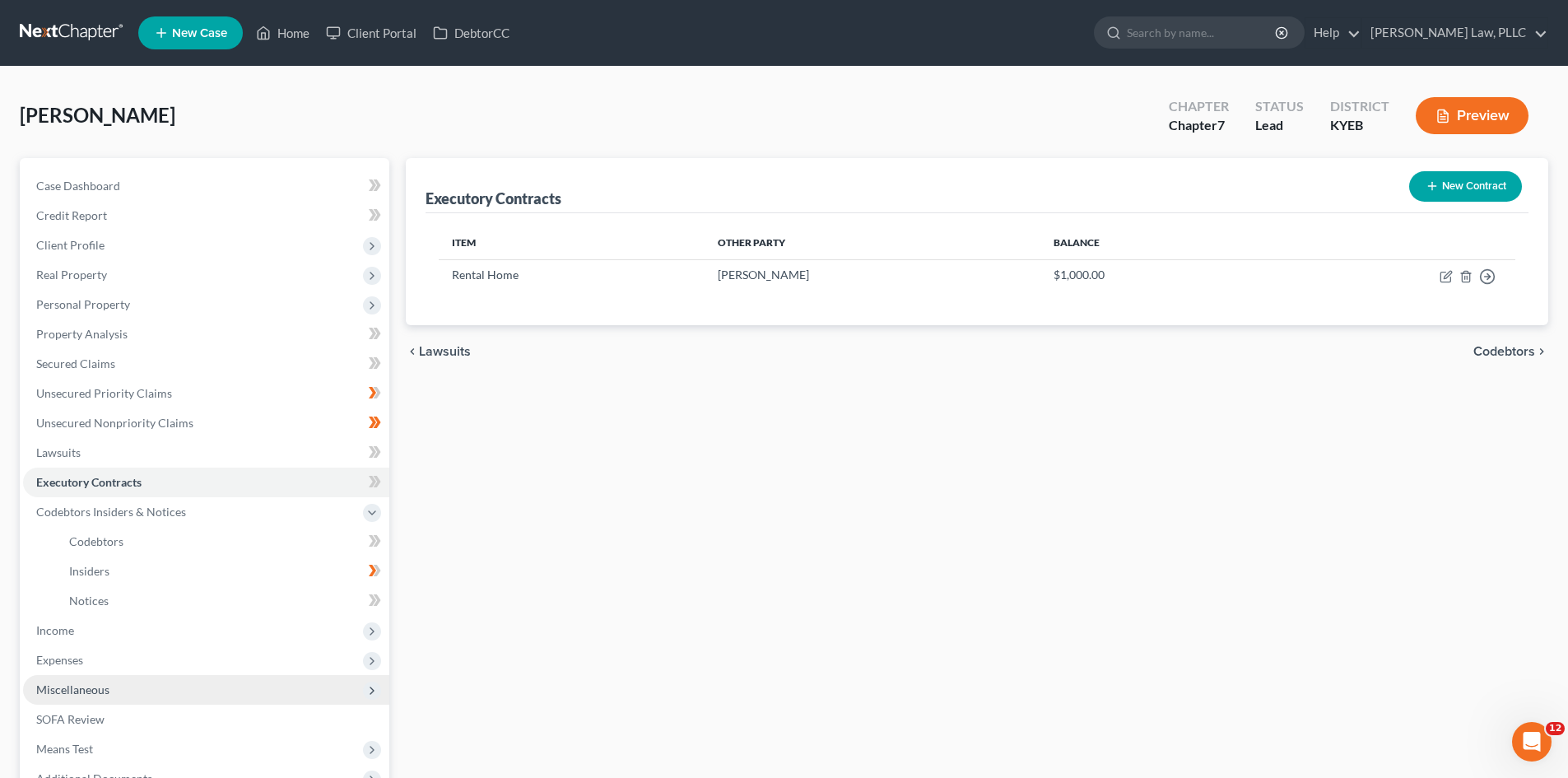
click at [59, 688] on span "Miscellaneous" at bounding box center [73, 689] width 73 height 14
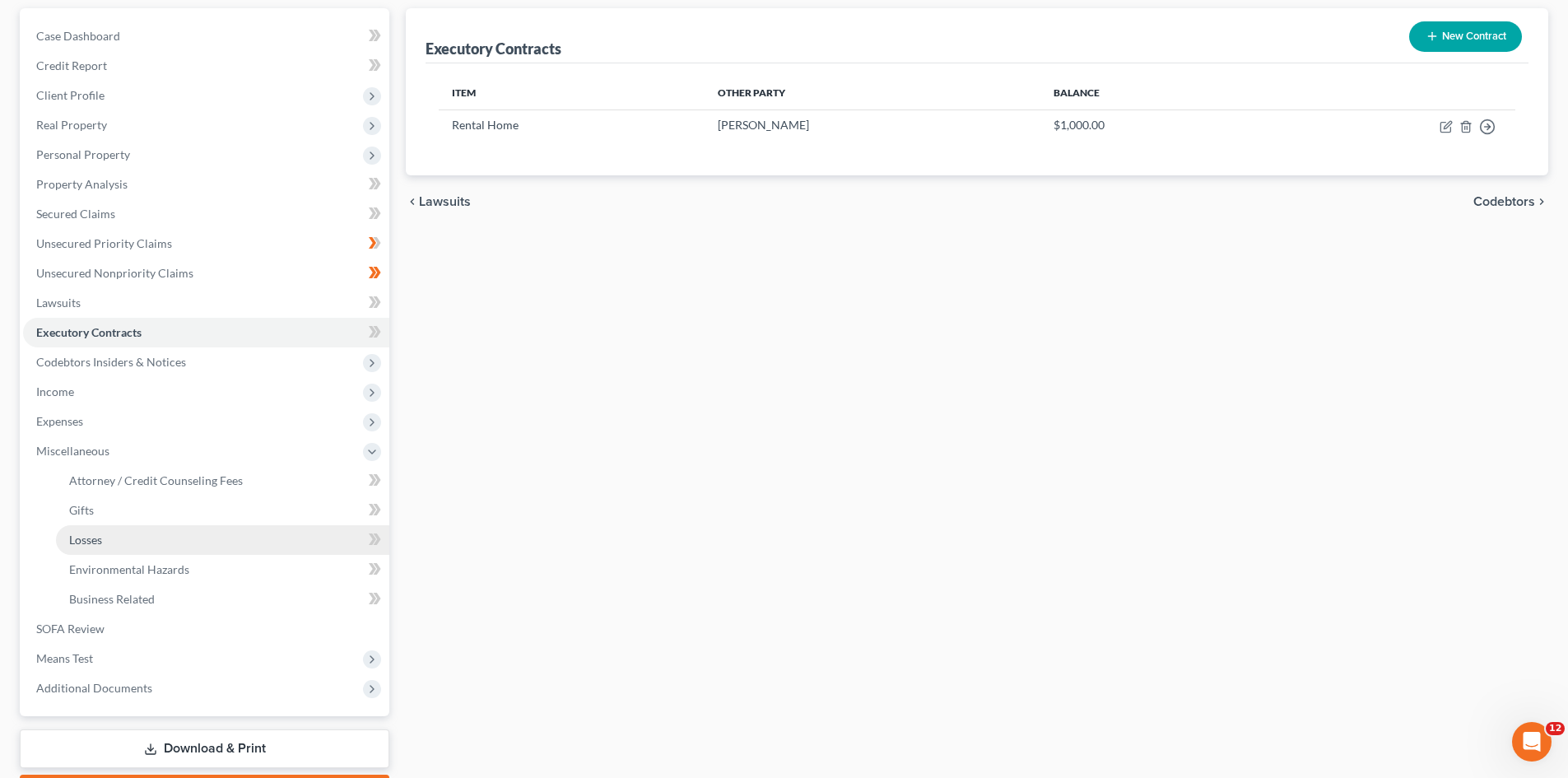
scroll to position [164, 0]
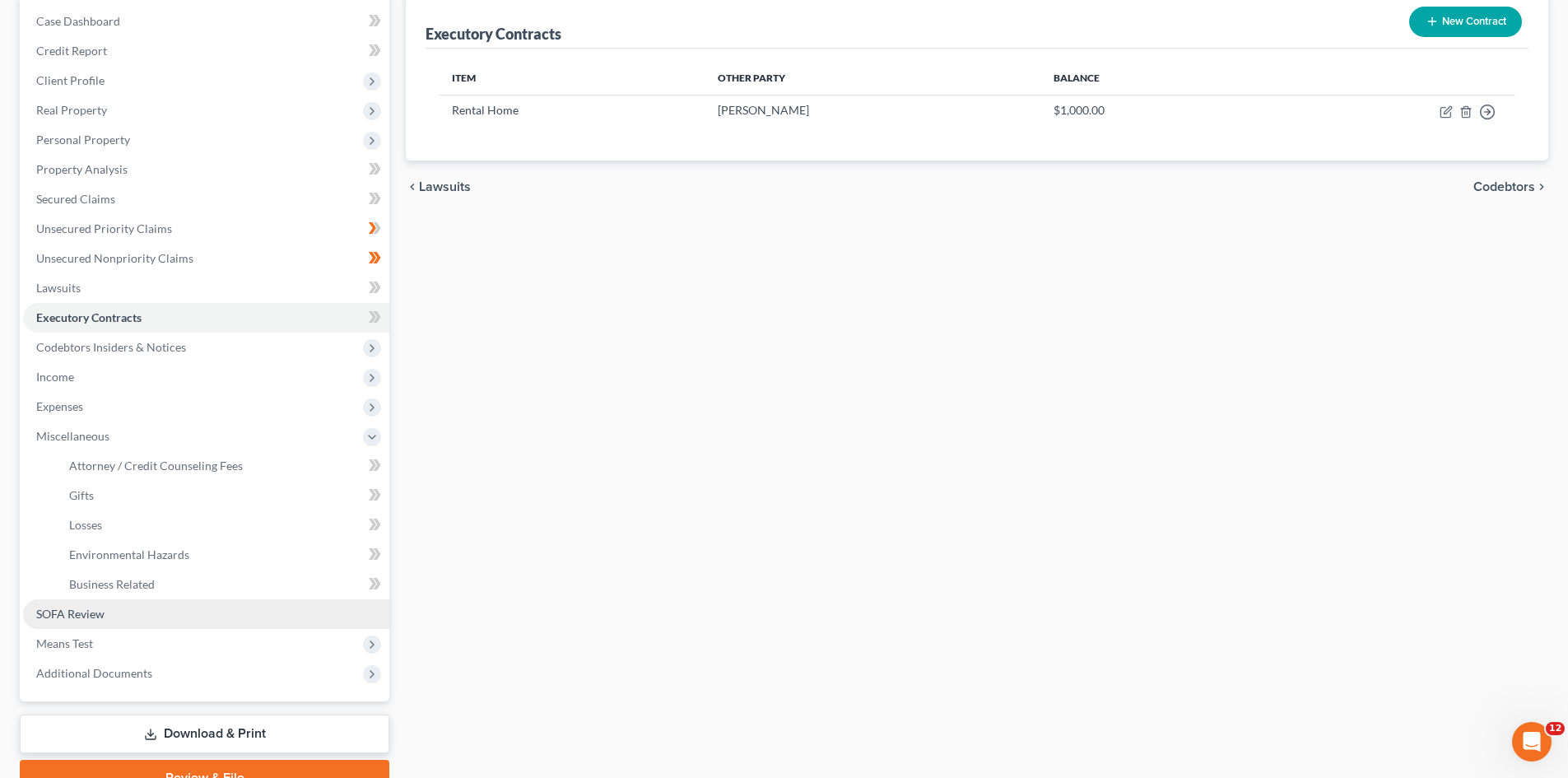
click at [64, 618] on span "SOFA Review" at bounding box center [70, 614] width 68 height 14
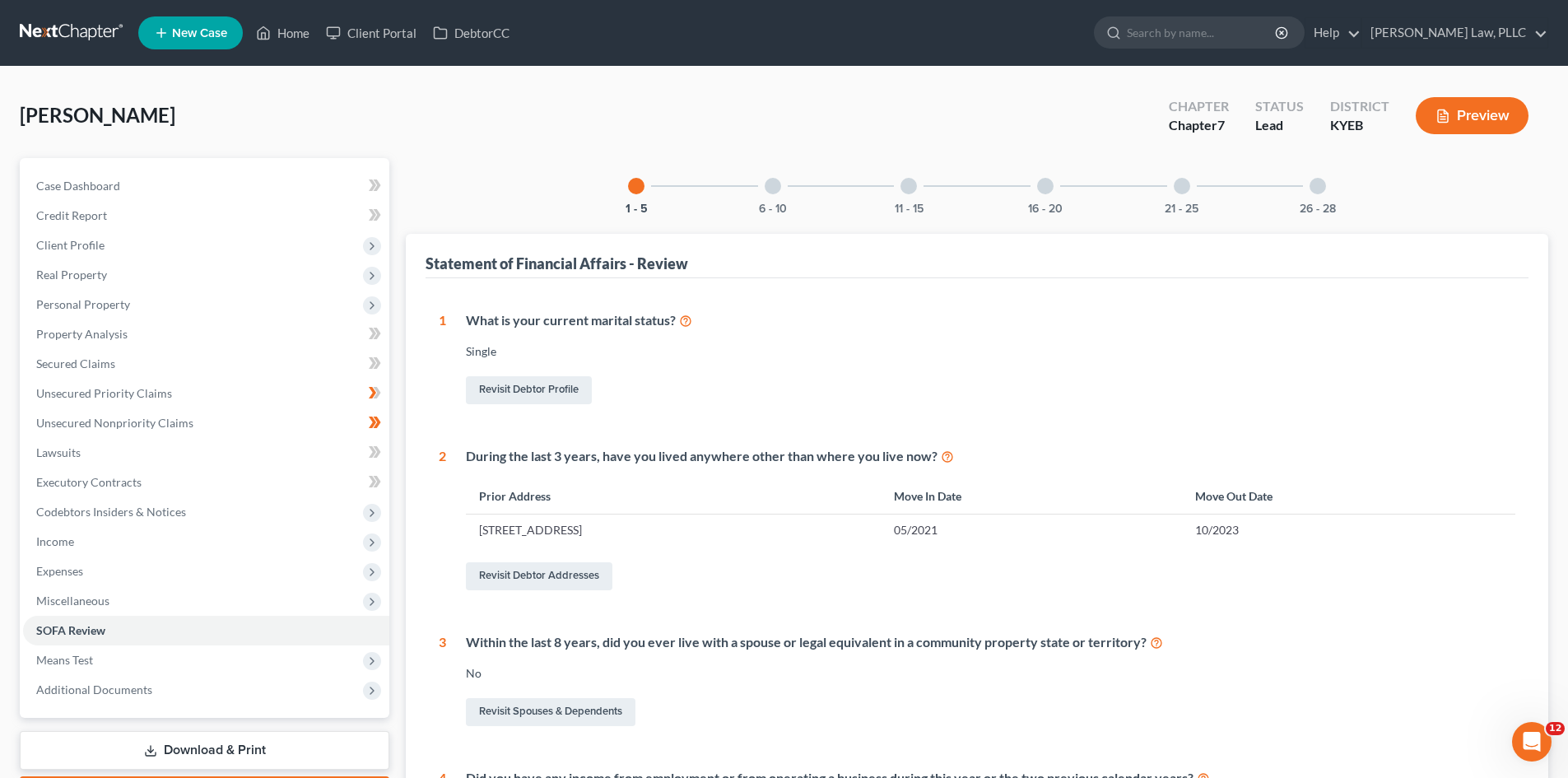
drag, startPoint x: 63, startPoint y: 537, endPoint x: 669, endPoint y: 414, distance: 618.4
click at [63, 537] on span "Income" at bounding box center [54, 541] width 38 height 14
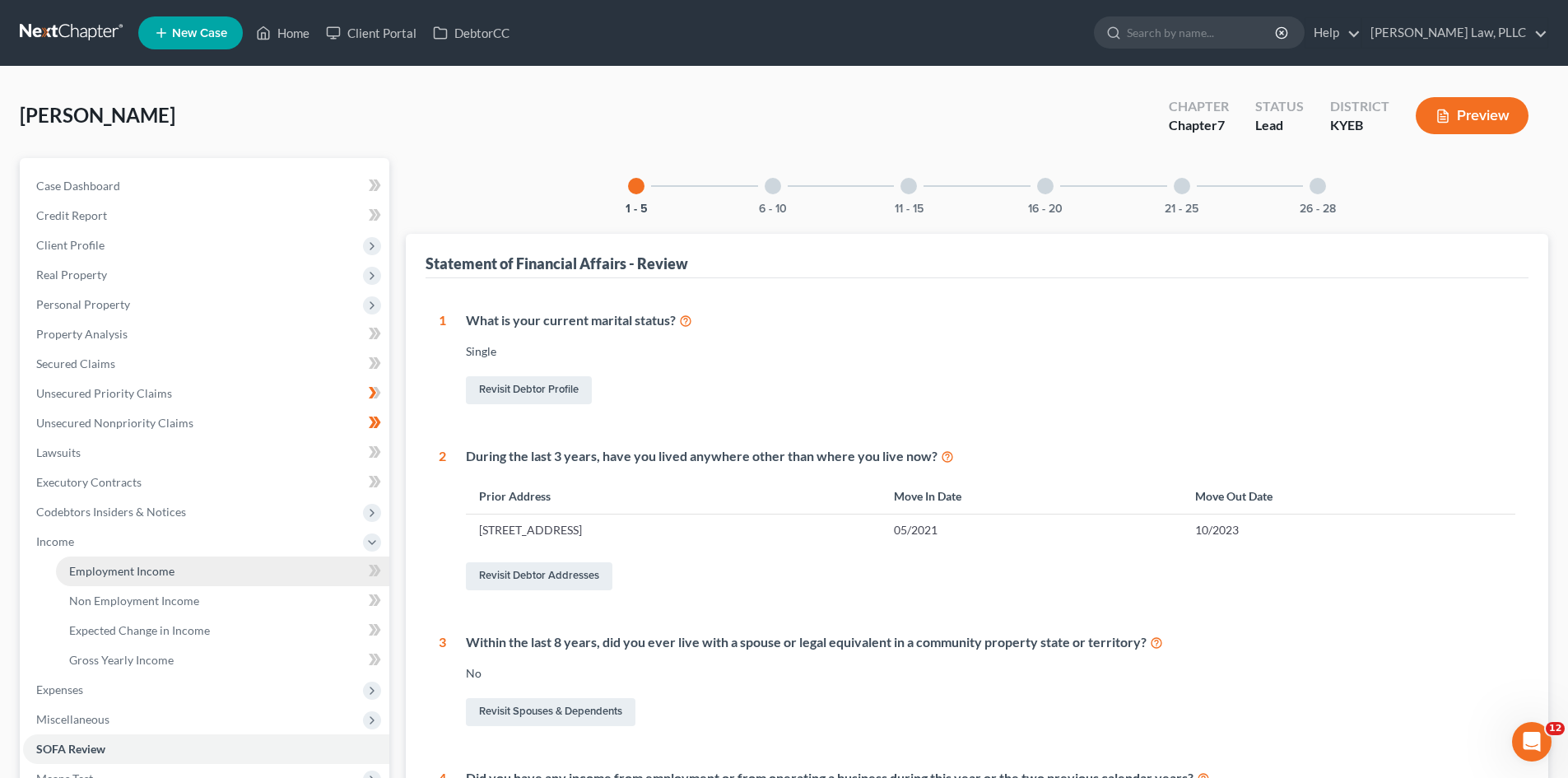
click at [102, 578] on link "Employment Income" at bounding box center [222, 571] width 333 height 29
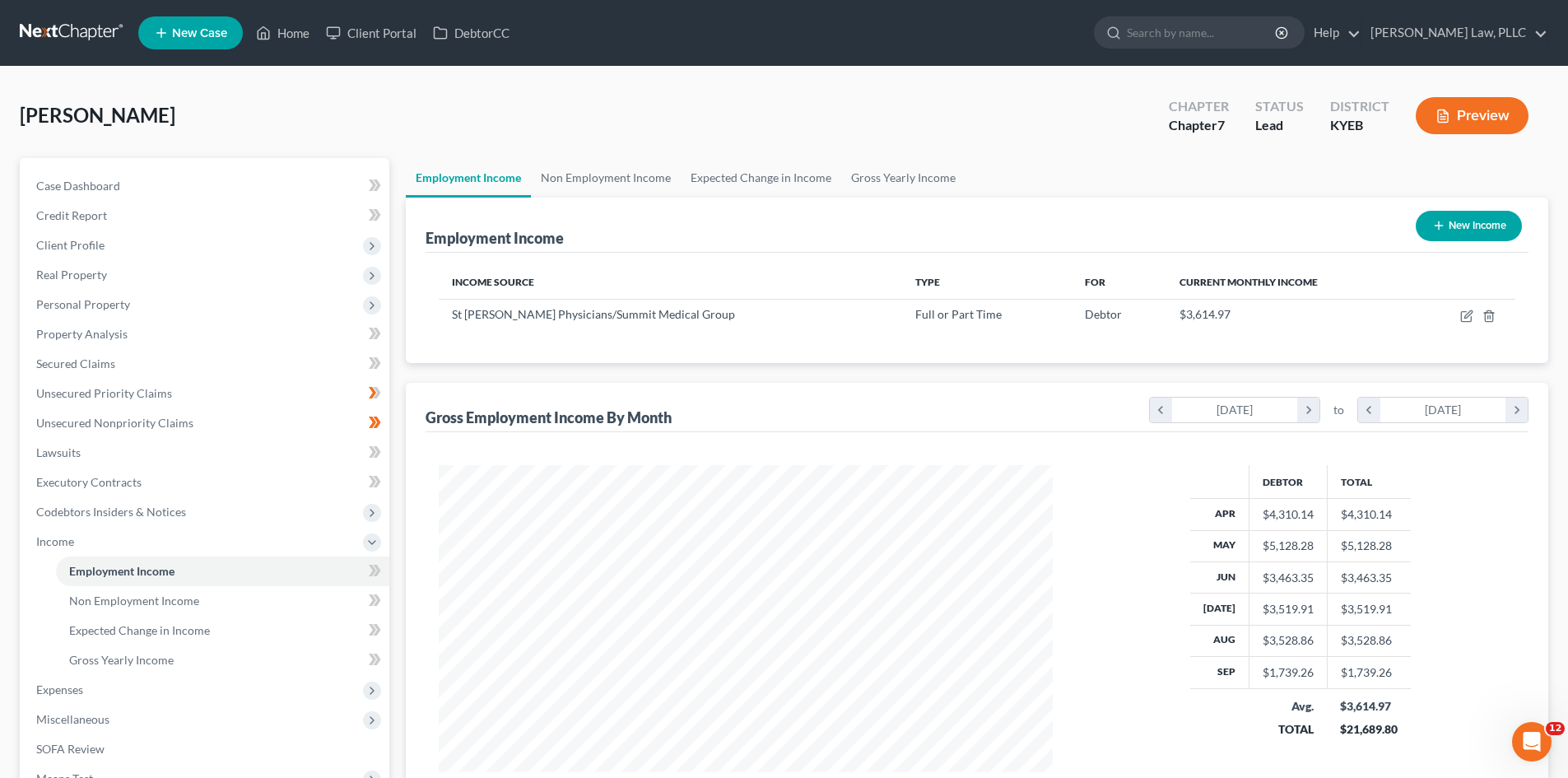
scroll to position [307, 647]
click at [925, 180] on link "Gross Yearly Income" at bounding box center [903, 177] width 124 height 39
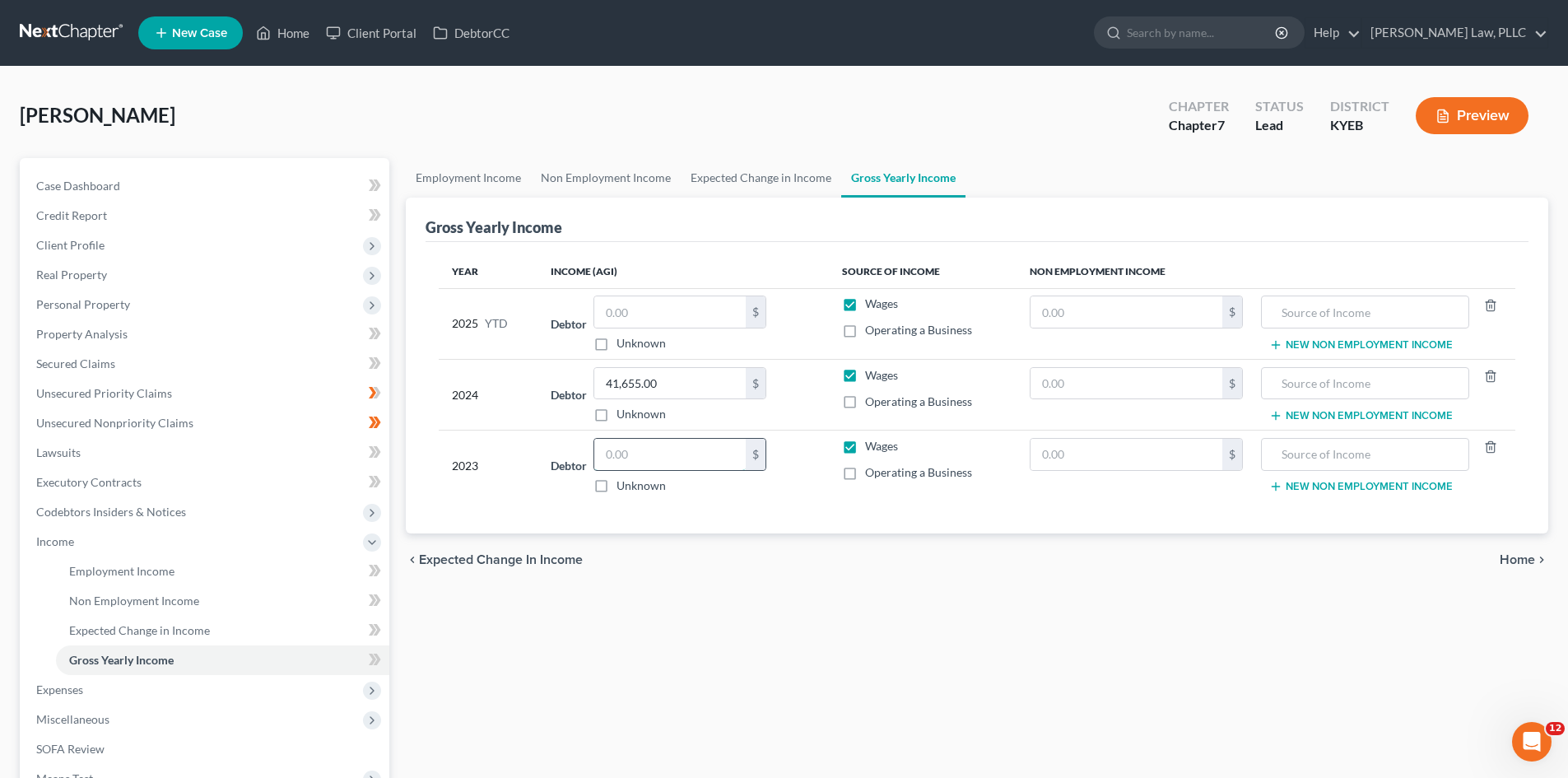
click at [663, 461] on input "text" at bounding box center [670, 454] width 151 height 31
type input "32,157"
click at [874, 547] on div "chevron_left Expected Change in Income Home chevron_right" at bounding box center [977, 559] width 1143 height 53
click at [1329, 609] on div "Employment Income Non Employment Income Expected Change in Income Gross Yearly …" at bounding box center [977, 544] width 1159 height 773
click at [1517, 557] on span "Home" at bounding box center [1518, 560] width 35 height 13
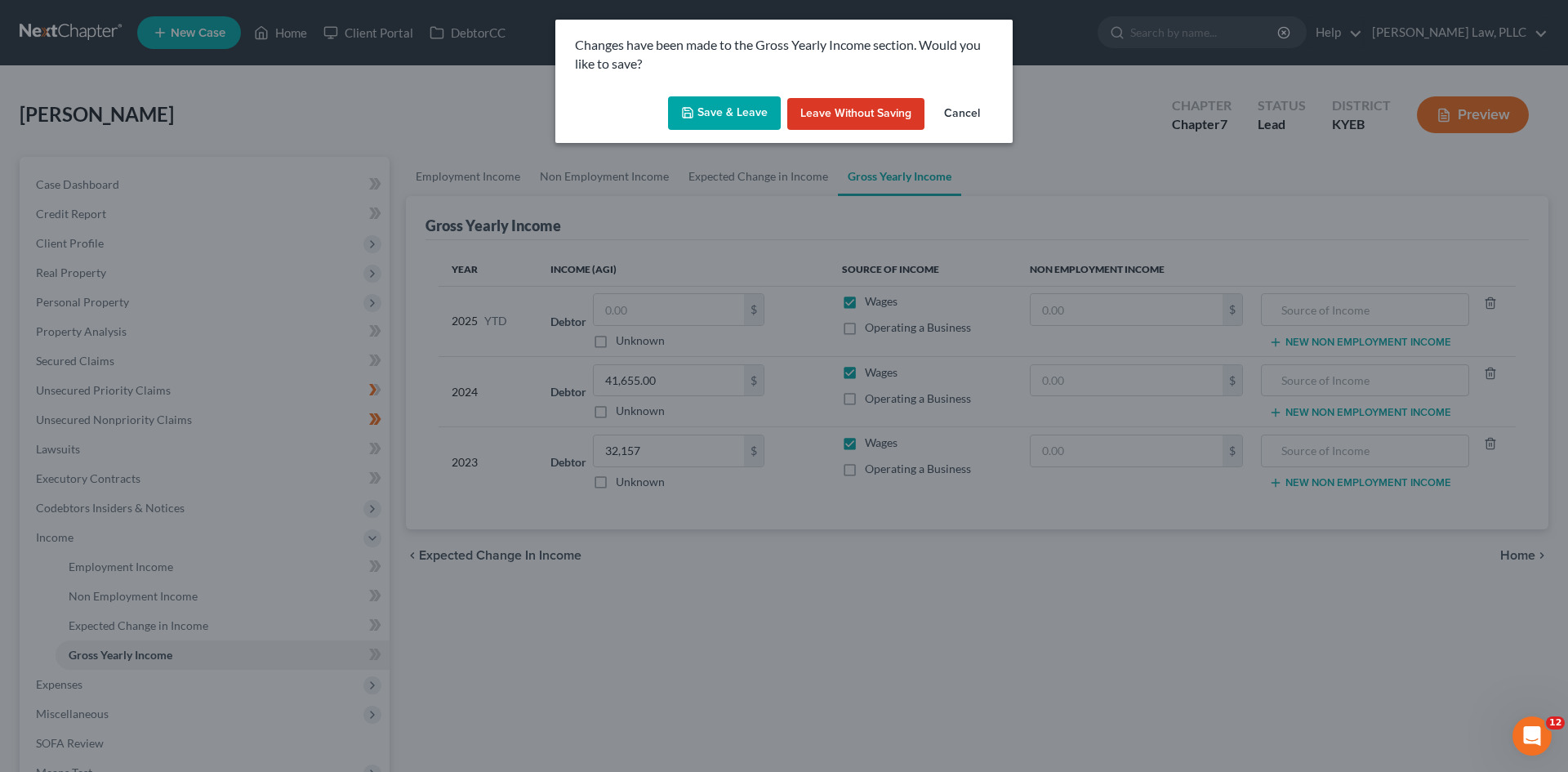
click at [735, 104] on button "Save & Leave" at bounding box center [725, 113] width 113 height 34
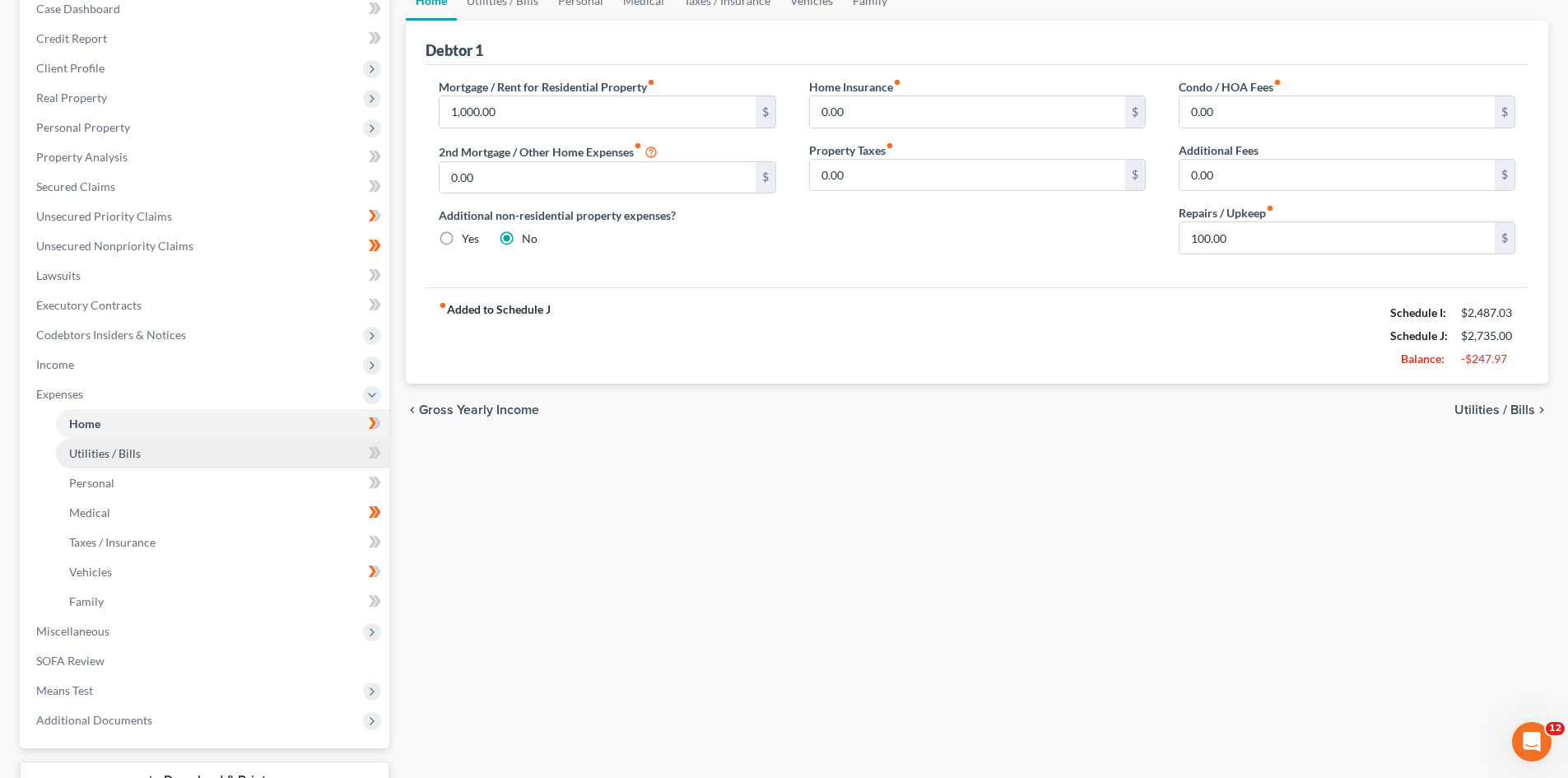
scroll to position [247, 0]
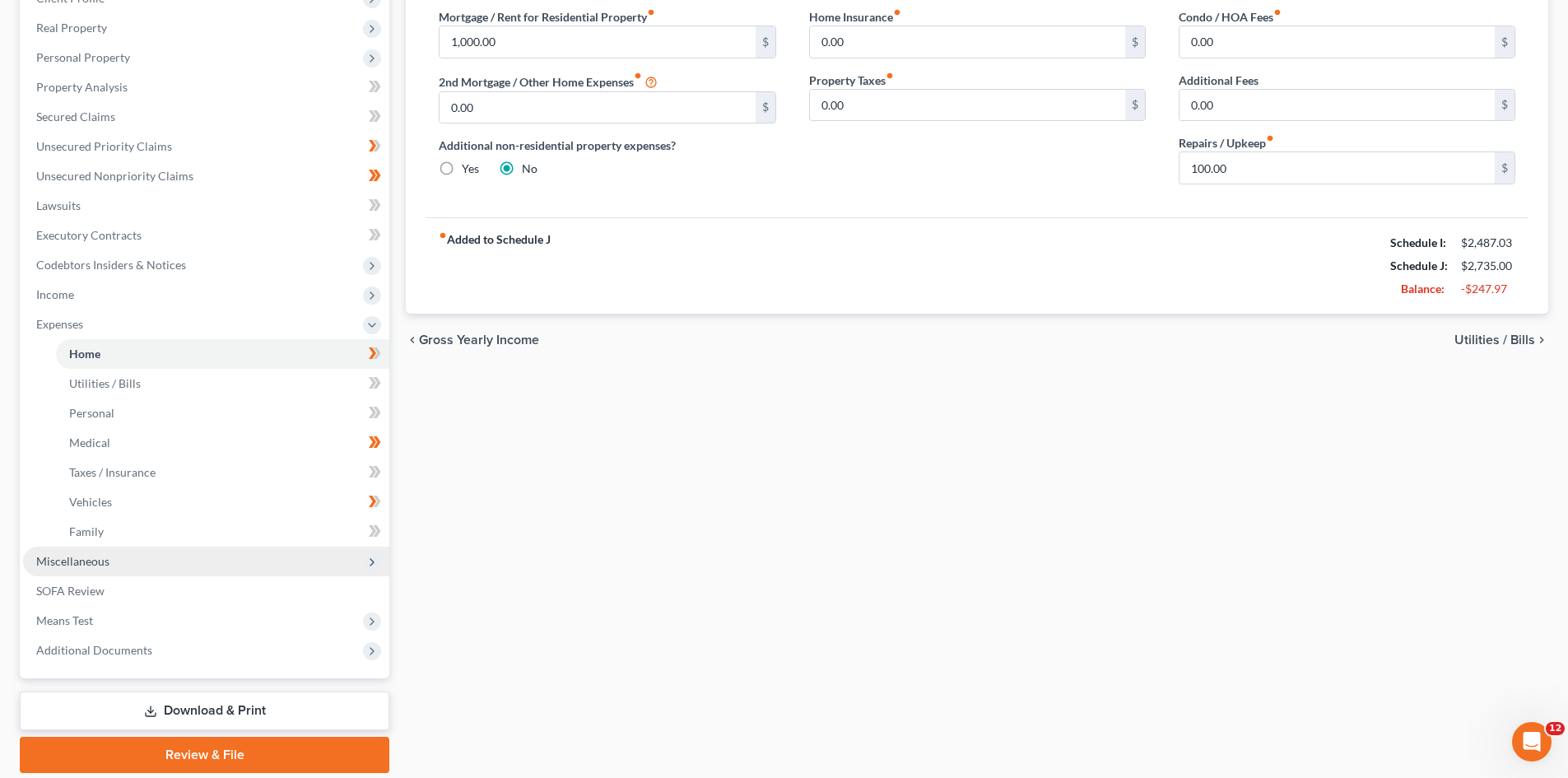
click at [42, 563] on span "Miscellaneous" at bounding box center [73, 561] width 73 height 14
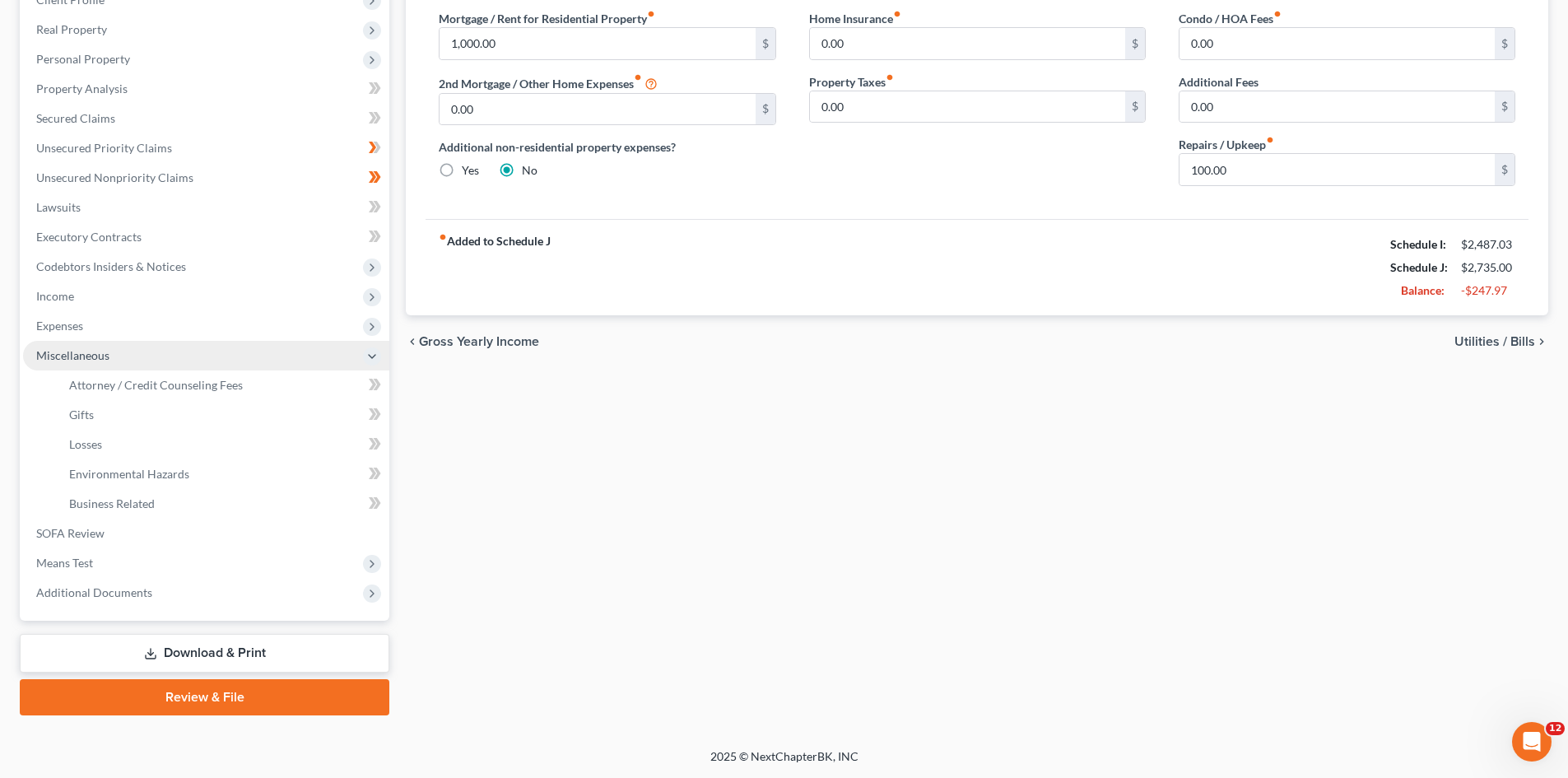
scroll to position [245, 0]
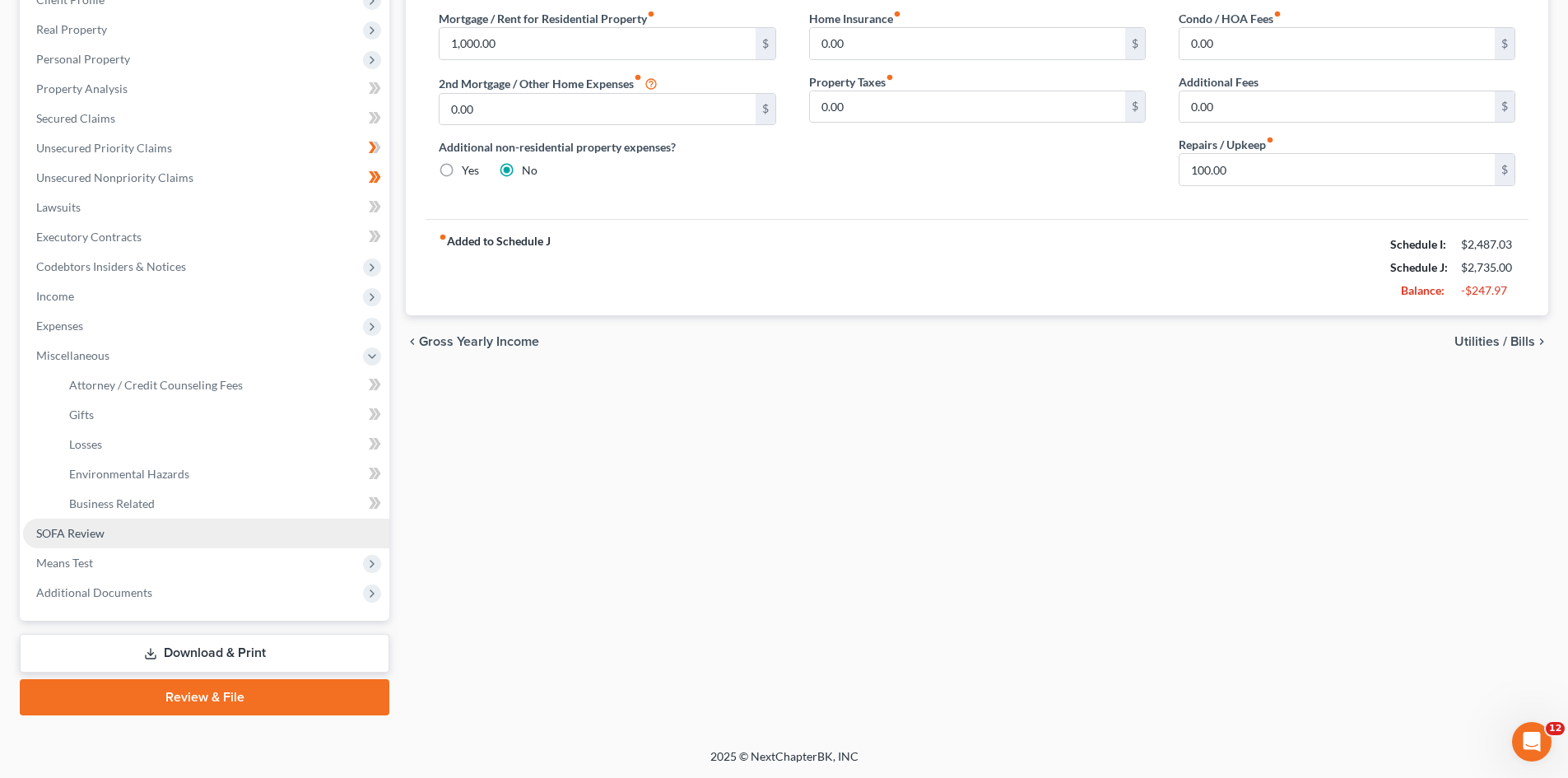
click at [83, 536] on span "SOFA Review" at bounding box center [70, 533] width 68 height 14
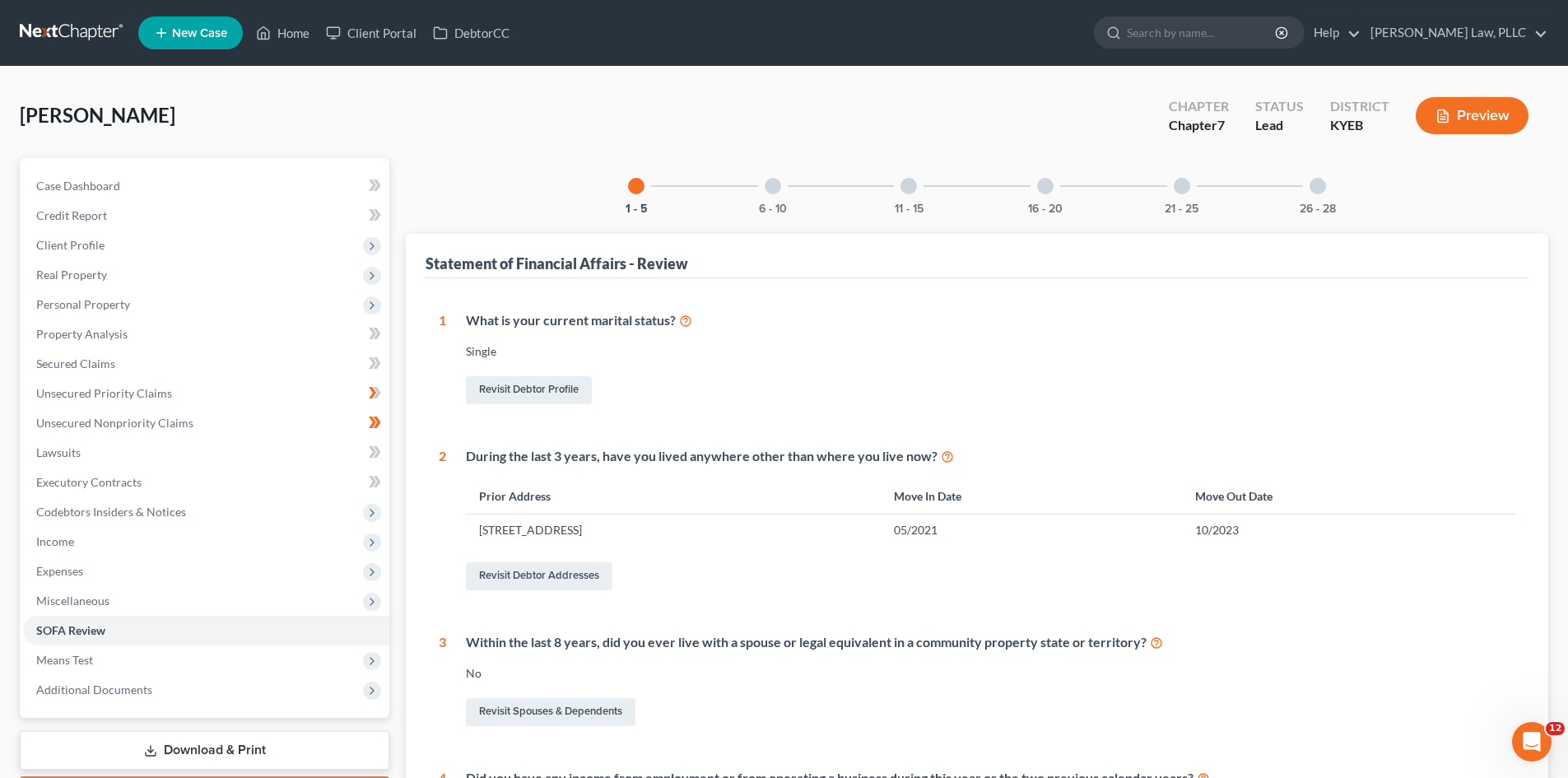
click at [774, 178] on div at bounding box center [773, 186] width 17 height 17
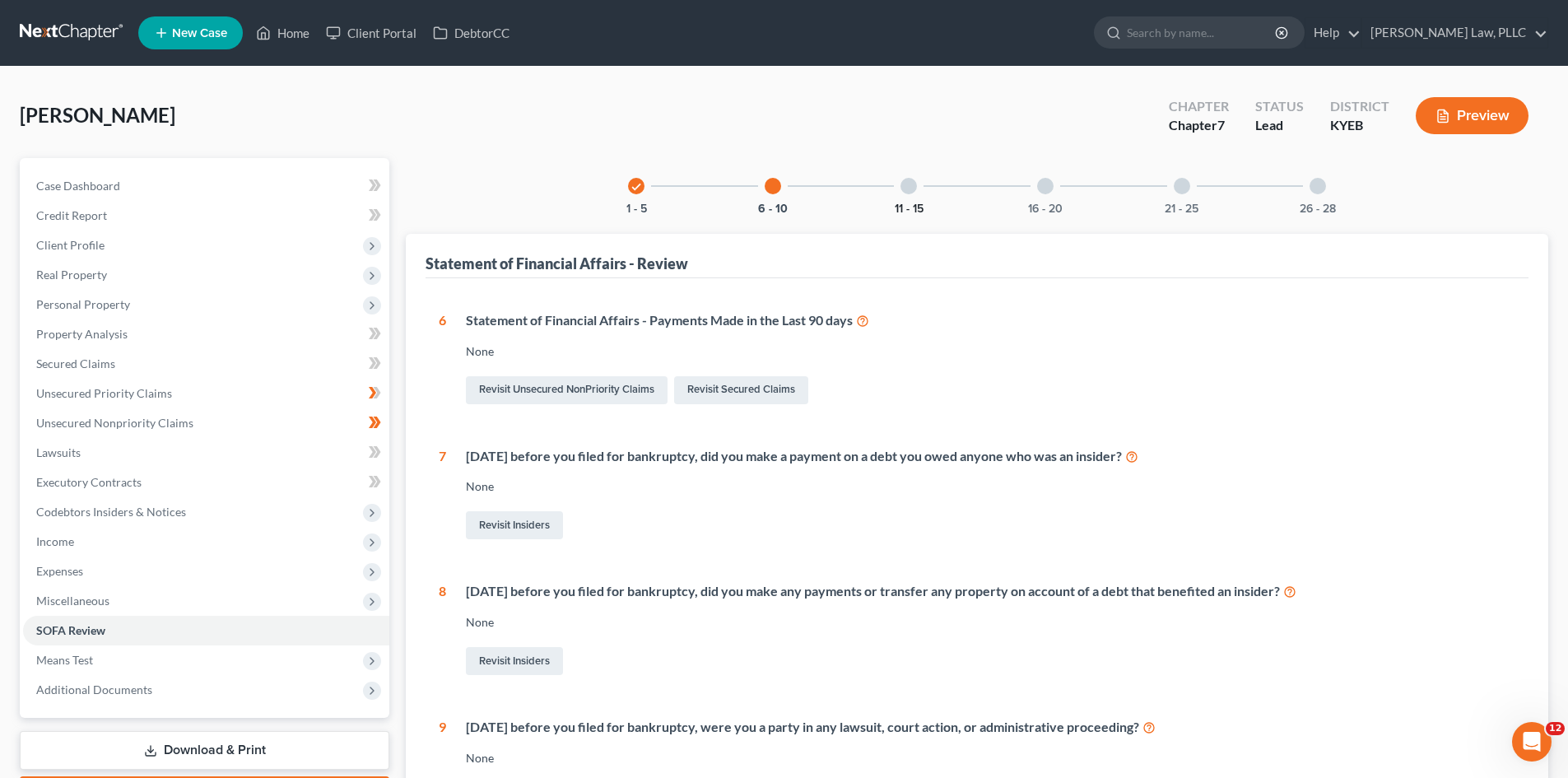
click at [915, 205] on button "11 - 15" at bounding box center [909, 210] width 29 height 12
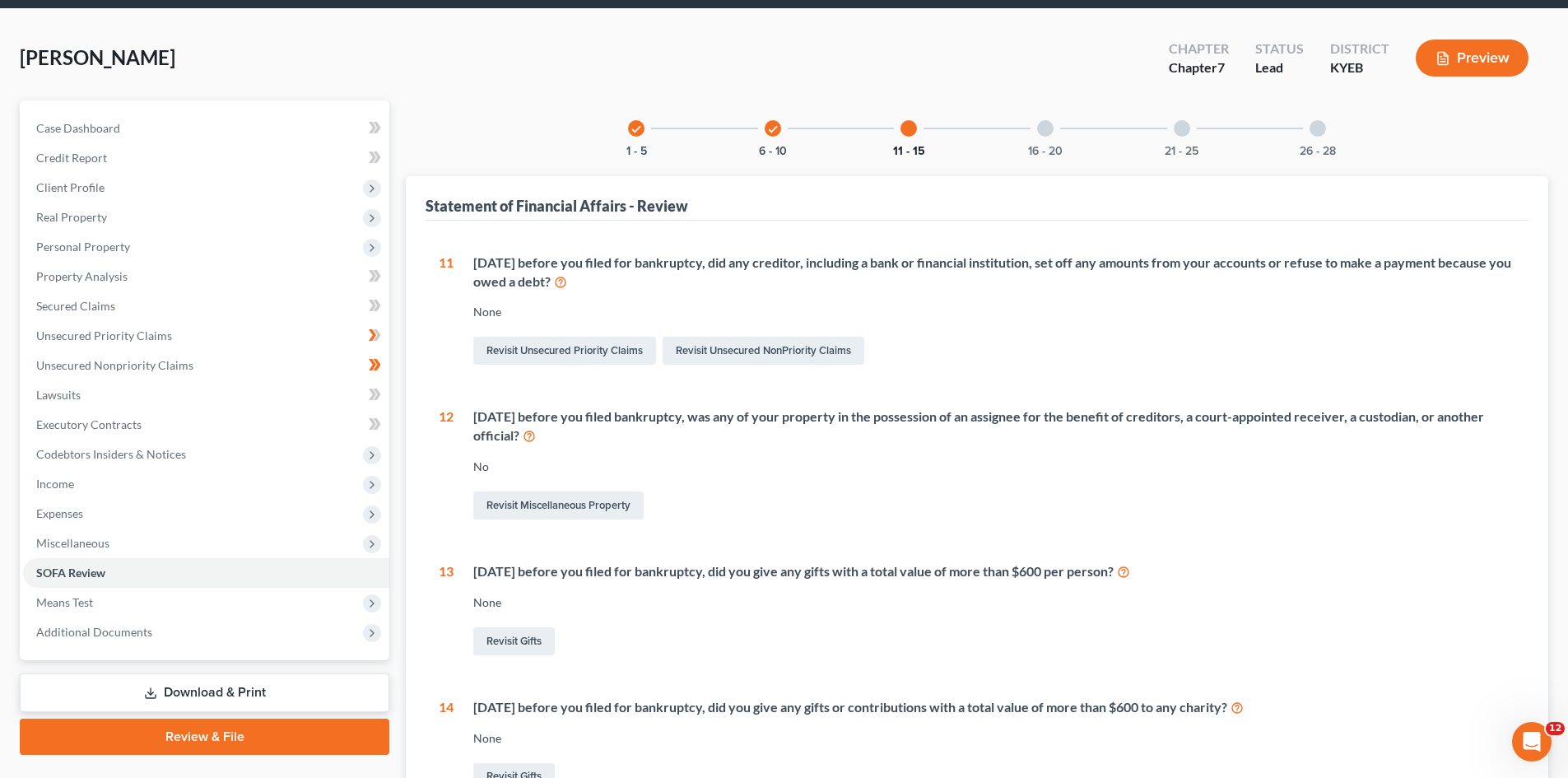
scroll to position [55, 0]
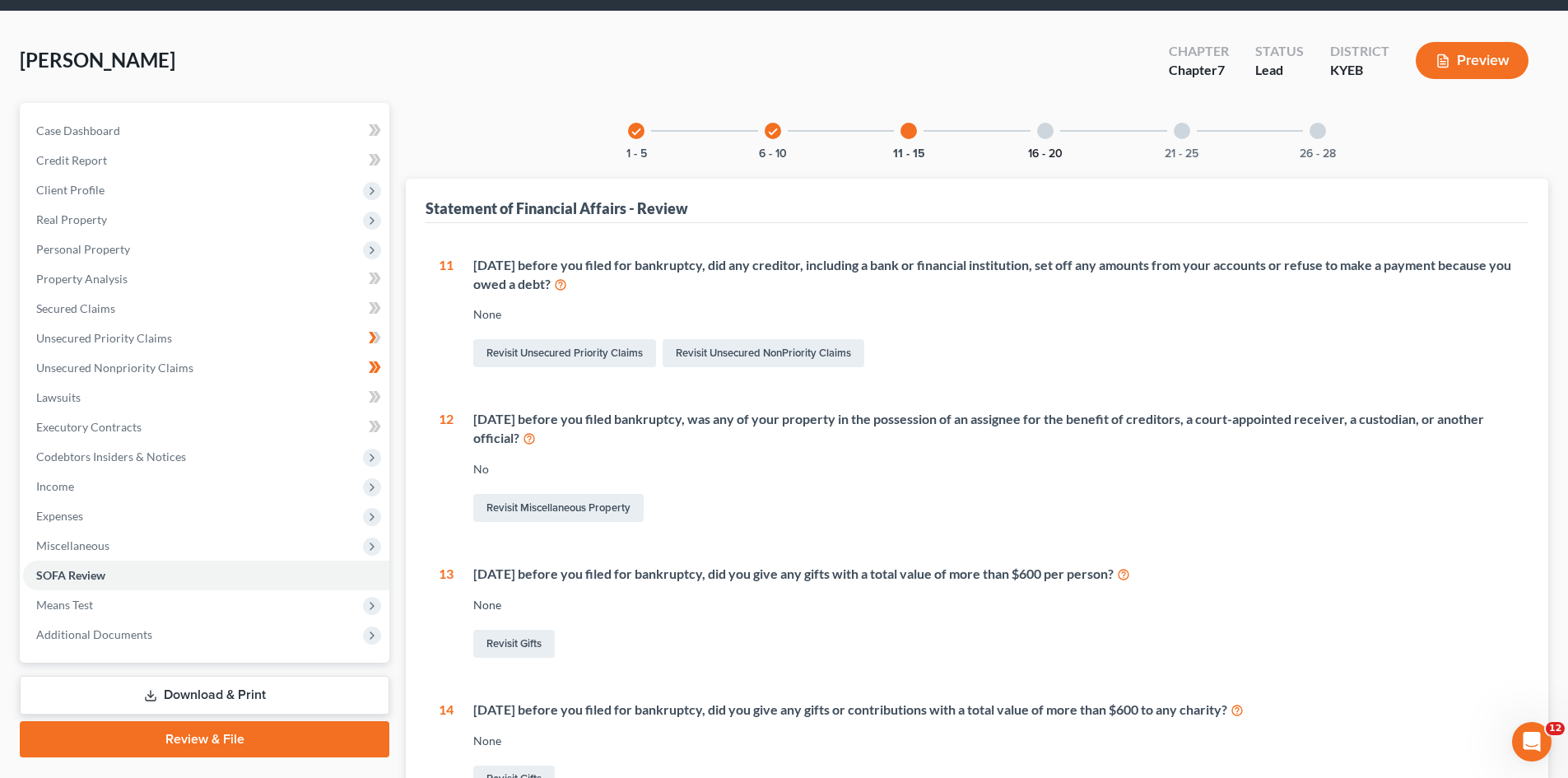
click at [1049, 153] on button "16 - 20" at bounding box center [1045, 154] width 34 height 12
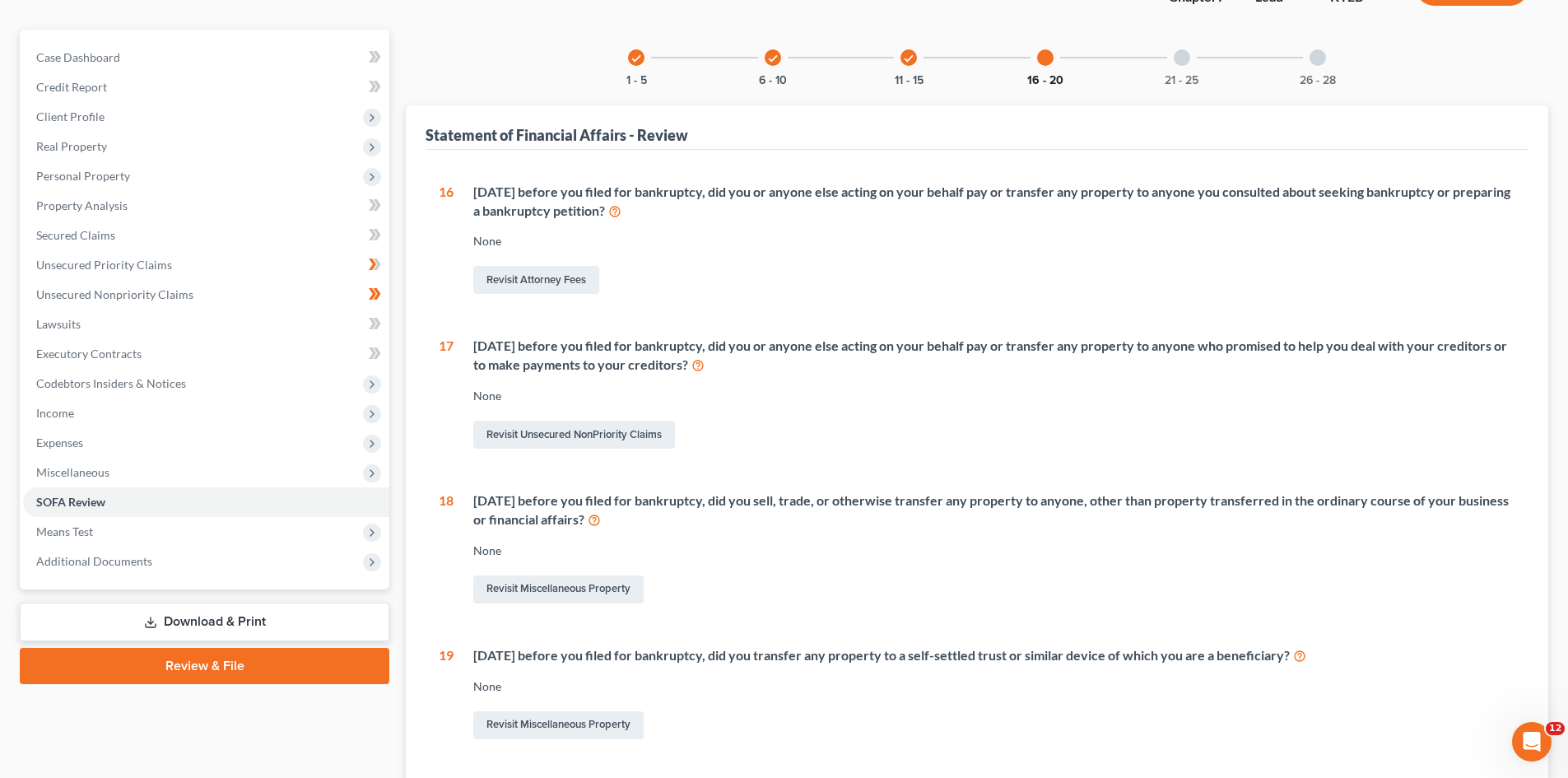
scroll to position [74, 0]
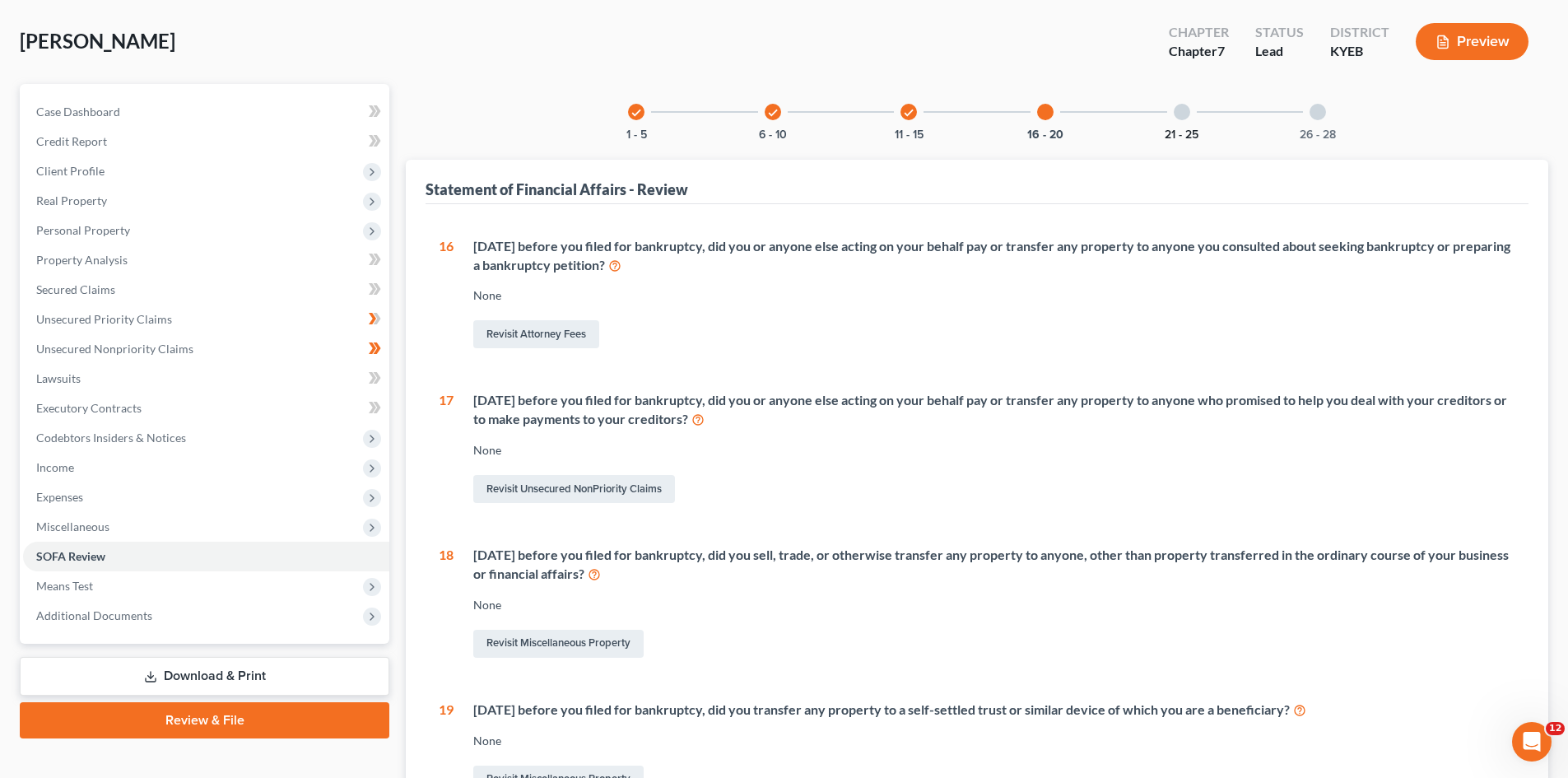
click at [1194, 136] on button "21 - 25" at bounding box center [1181, 135] width 33 height 12
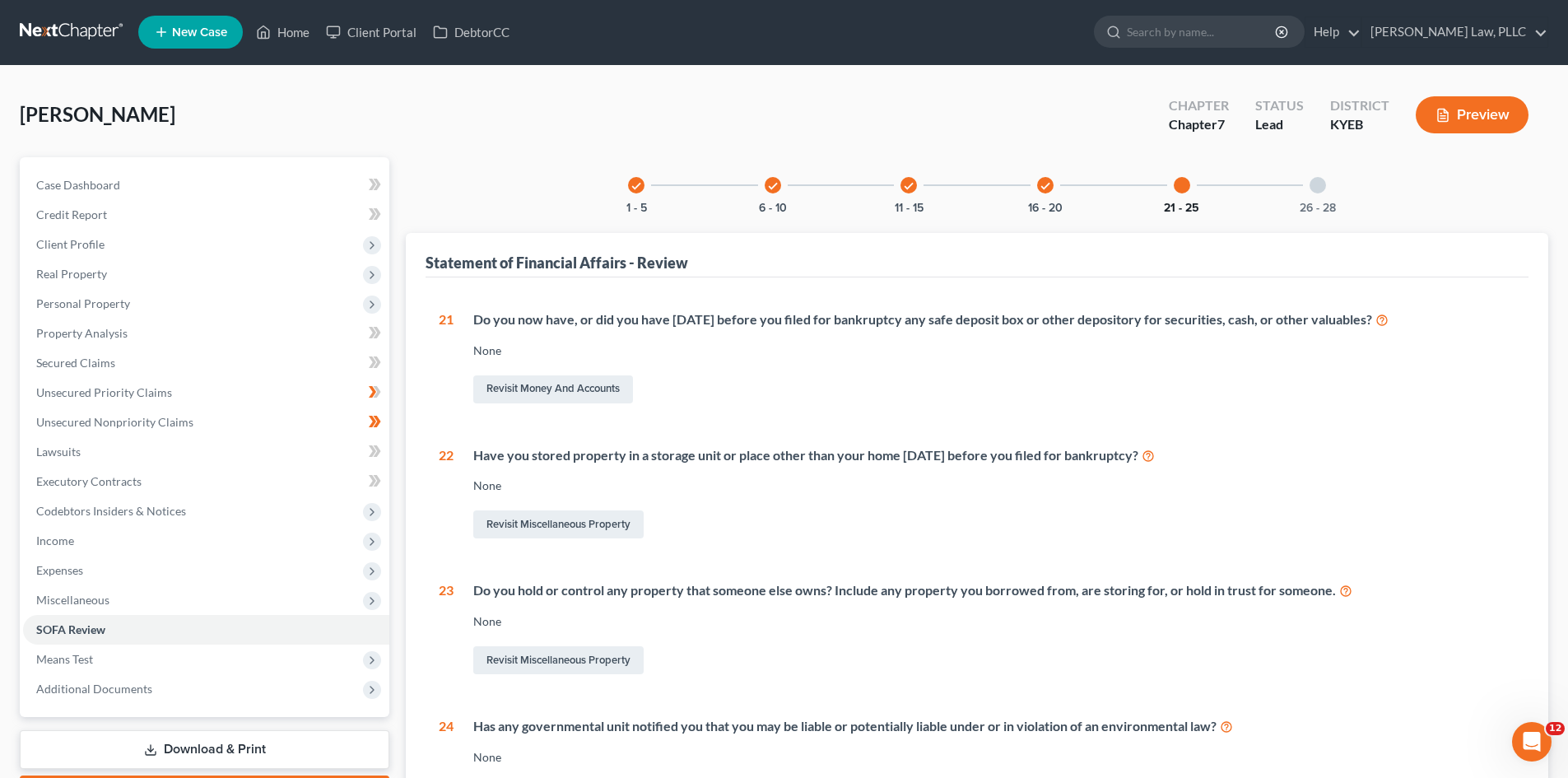
scroll to position [0, 0]
click at [1332, 195] on div "26 - 28" at bounding box center [1318, 185] width 56 height 56
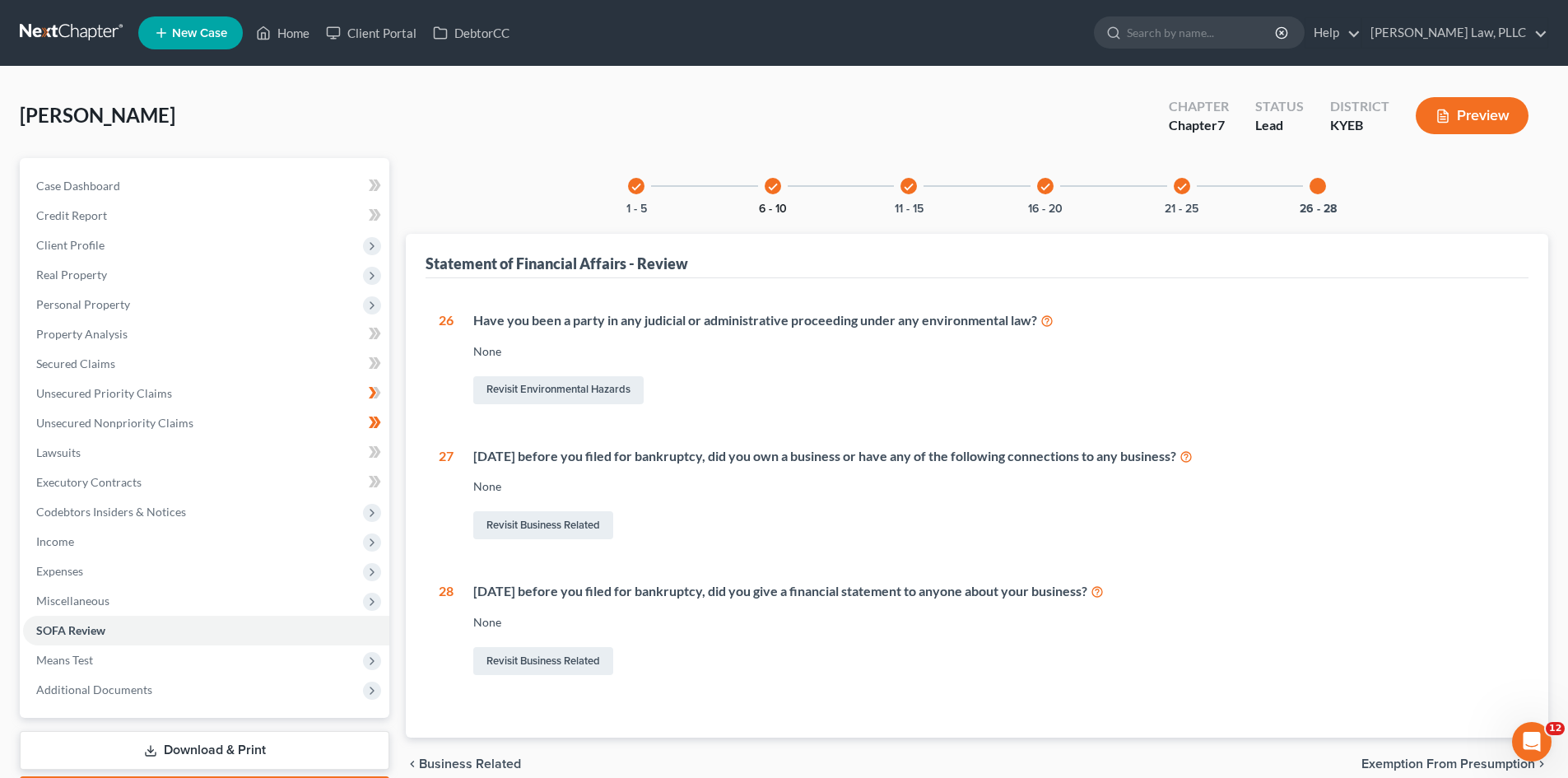
click at [777, 209] on button "6 - 10" at bounding box center [773, 210] width 28 height 12
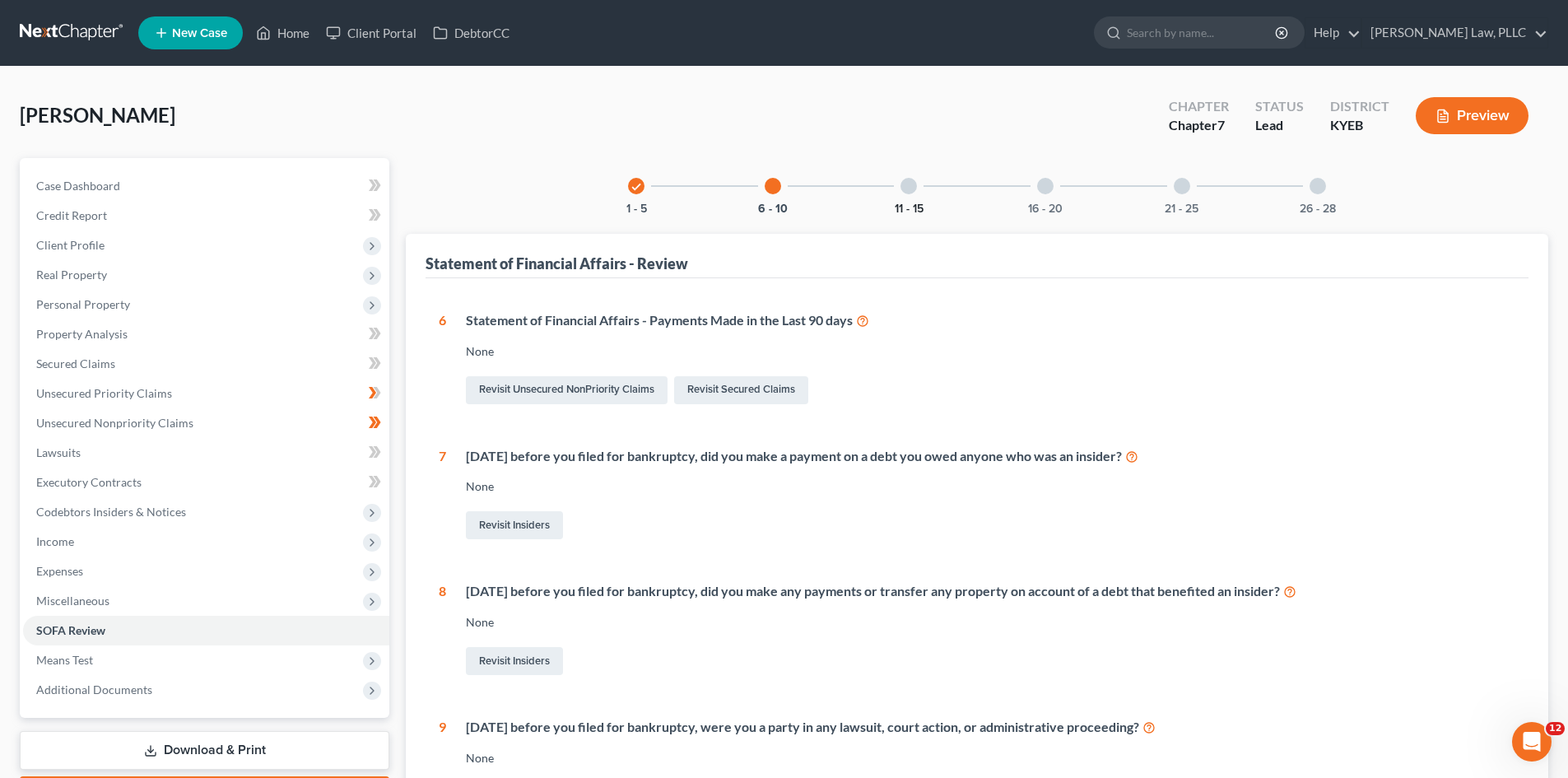
click at [913, 206] on button "11 - 15" at bounding box center [909, 210] width 29 height 12
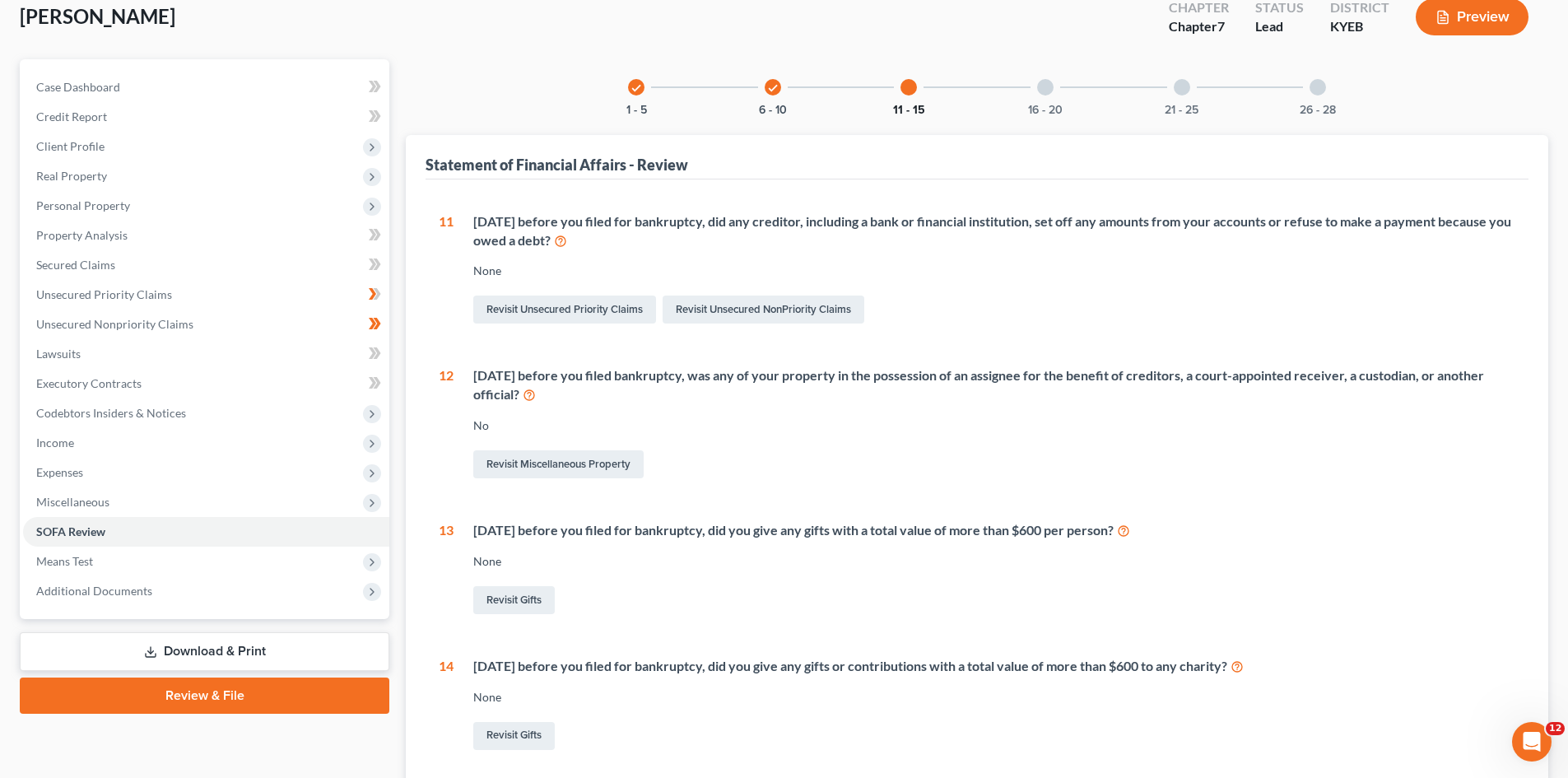
scroll to position [83, 0]
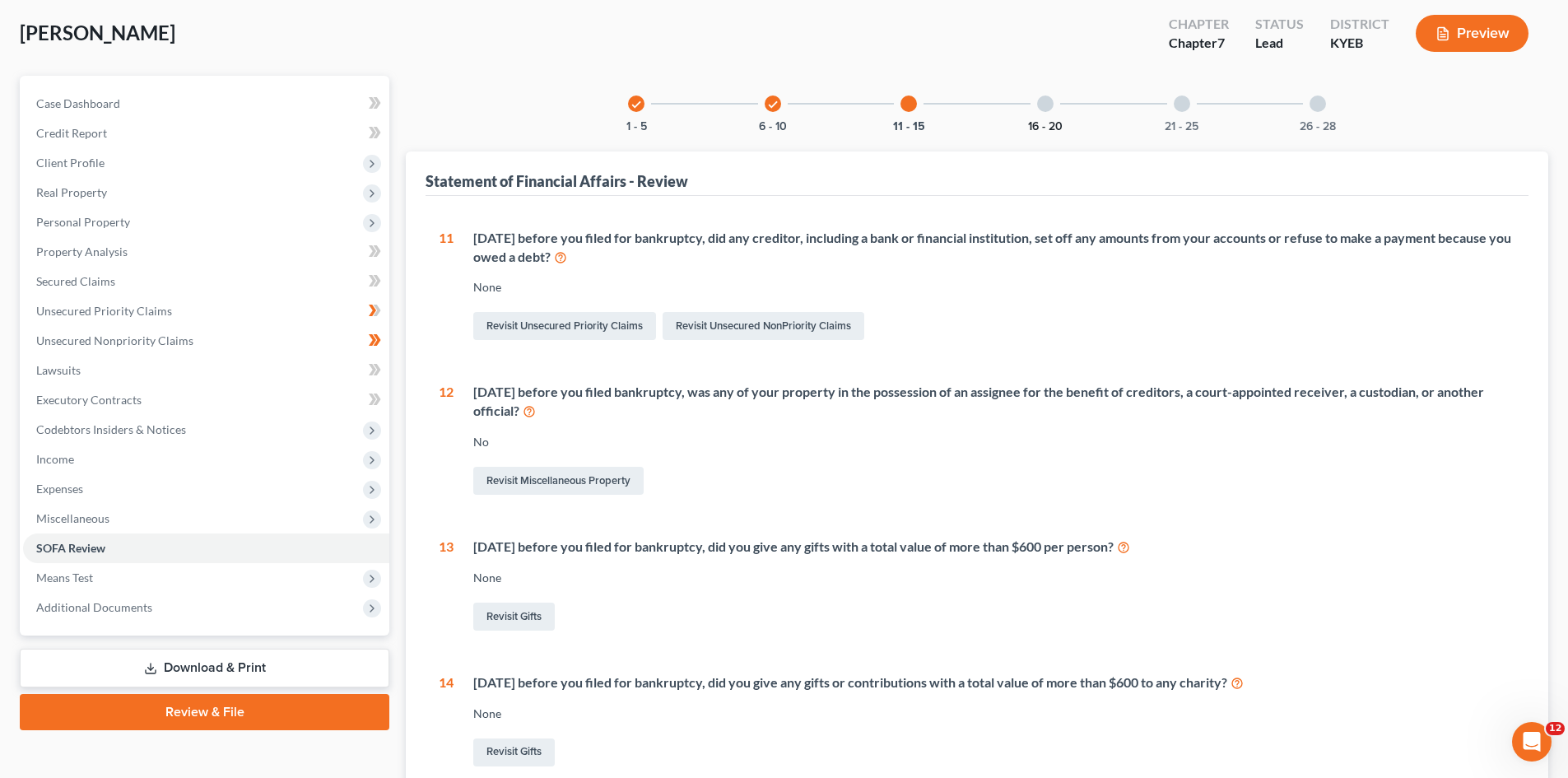
click at [1047, 123] on button "16 - 20" at bounding box center [1045, 127] width 34 height 12
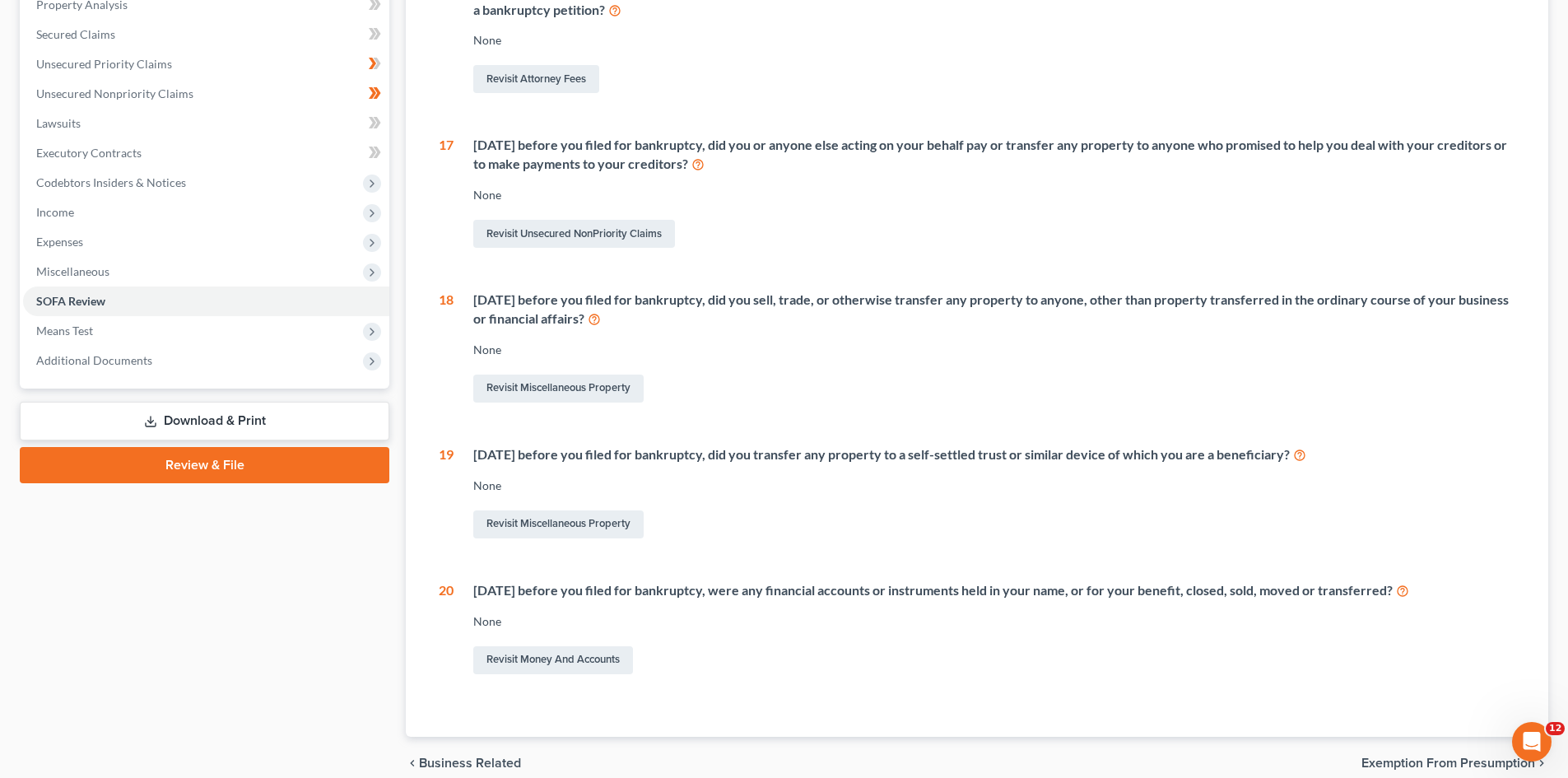
scroll to position [403, 0]
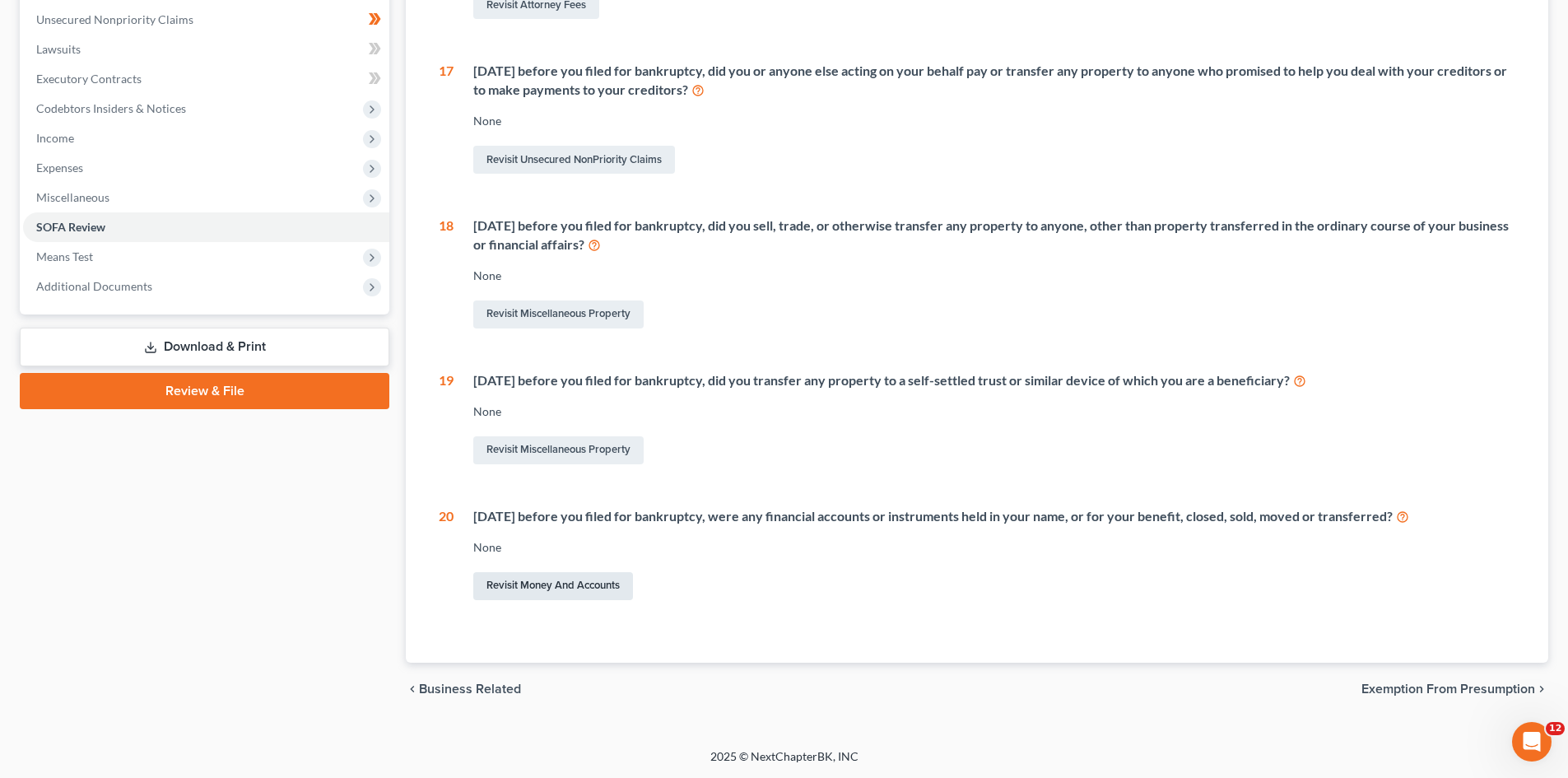
drag, startPoint x: 544, startPoint y: 579, endPoint x: 1148, endPoint y: 572, distance: 604.0
click at [544, 579] on link "Revisit Money and Accounts" at bounding box center [553, 586] width 159 height 28
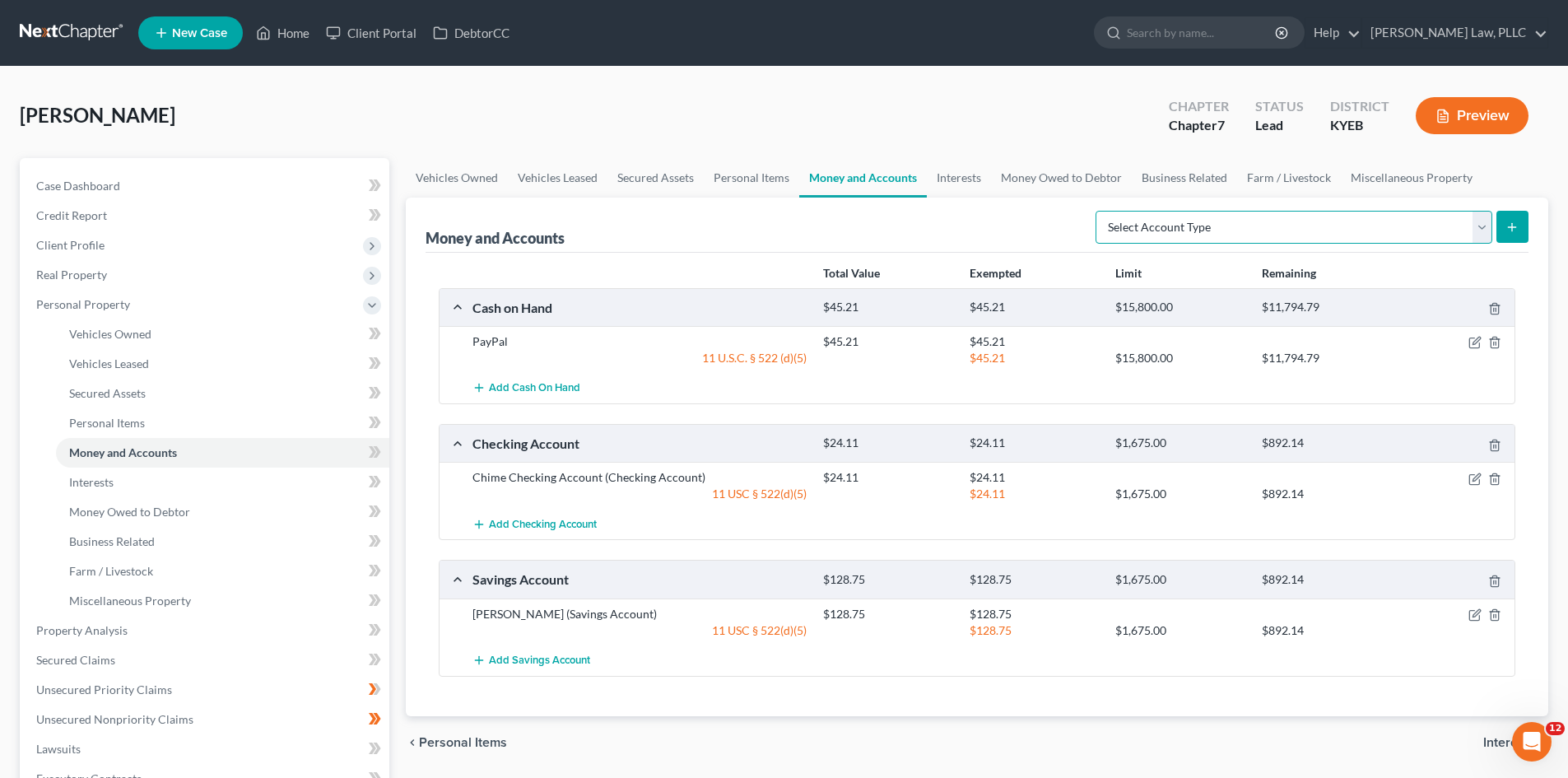
click at [1478, 219] on select "Select Account Type Brokerage (A/B: 18, SOFA: 20) Cash on Hand (A/B: 16) Certif…" at bounding box center [1293, 226] width 397 height 33
click at [1484, 219] on select "Select Account Type Brokerage (A/B: 18, SOFA: 20) Cash on Hand (A/B: 16) Certif…" at bounding box center [1293, 226] width 397 height 33
click at [1473, 226] on select "Select Account Type Brokerage (A/B: 18, SOFA: 20) Cash on Hand (A/B: 16) Certif…" at bounding box center [1293, 226] width 397 height 33
select select "checking"
click at [1100, 210] on select "Select Account Type Brokerage (A/B: 18, SOFA: 20) Cash on Hand (A/B: 16) Certif…" at bounding box center [1293, 226] width 397 height 33
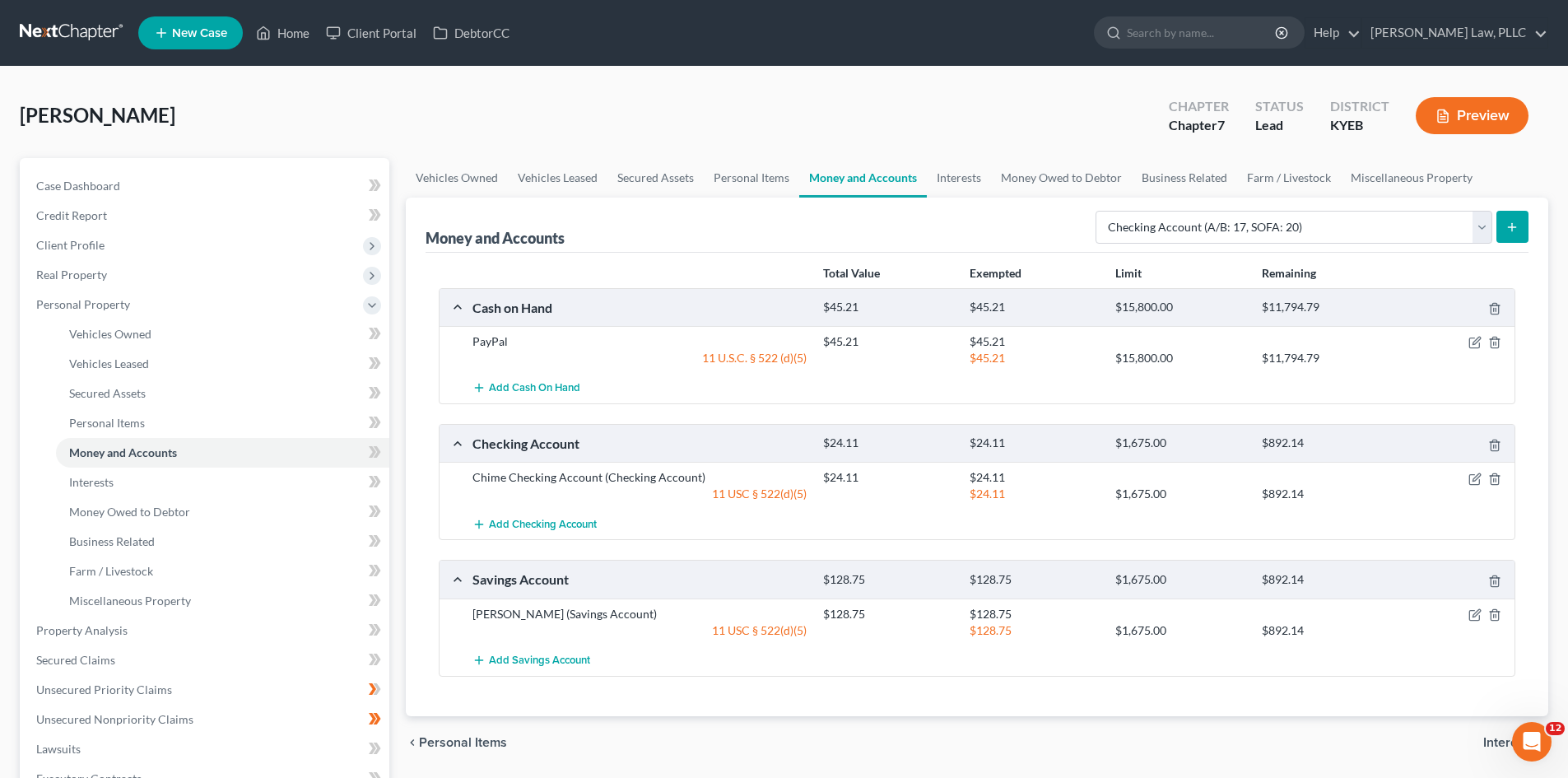
click at [1510, 225] on icon "submit" at bounding box center [1512, 227] width 13 height 13
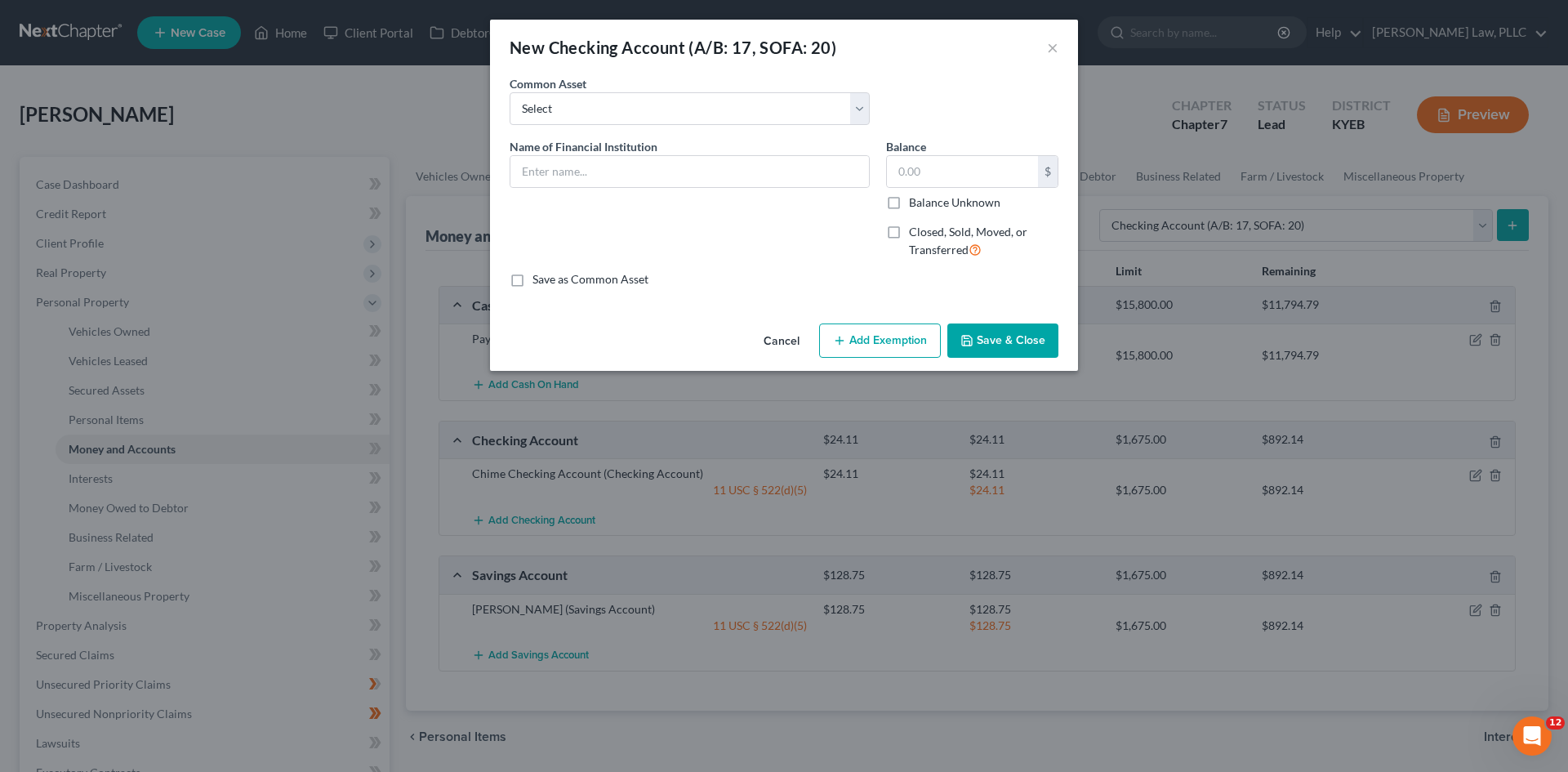
click at [909, 233] on label "Closed, Sold, Moved, or Transferred" at bounding box center [983, 241] width 149 height 35
click at [915, 233] on input "Closed, Sold, Moved, or Transferred" at bounding box center [920, 229] width 11 height 11
checkbox input "true"
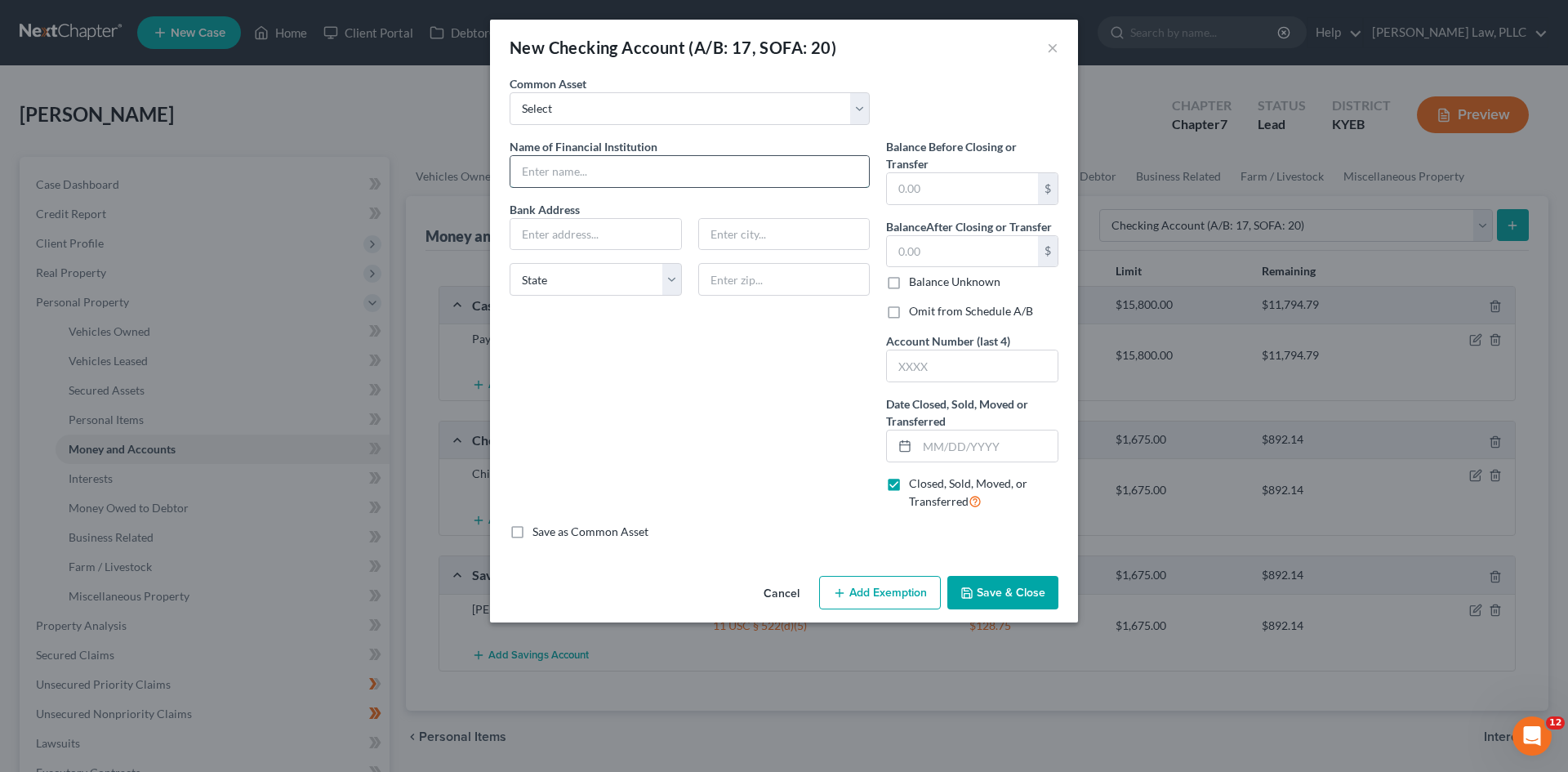
click at [563, 176] on input "text" at bounding box center [689, 171] width 359 height 31
type input "Huntington Bank"
click at [654, 408] on div "Name of Financial Institution * Huntington Bank Bank Address State [US_STATE][G…" at bounding box center [689, 331] width 377 height 385
click at [909, 283] on label "Balance Unknown" at bounding box center [954, 282] width 91 height 17
click at [915, 283] on input "Balance Unknown" at bounding box center [920, 278] width 11 height 11
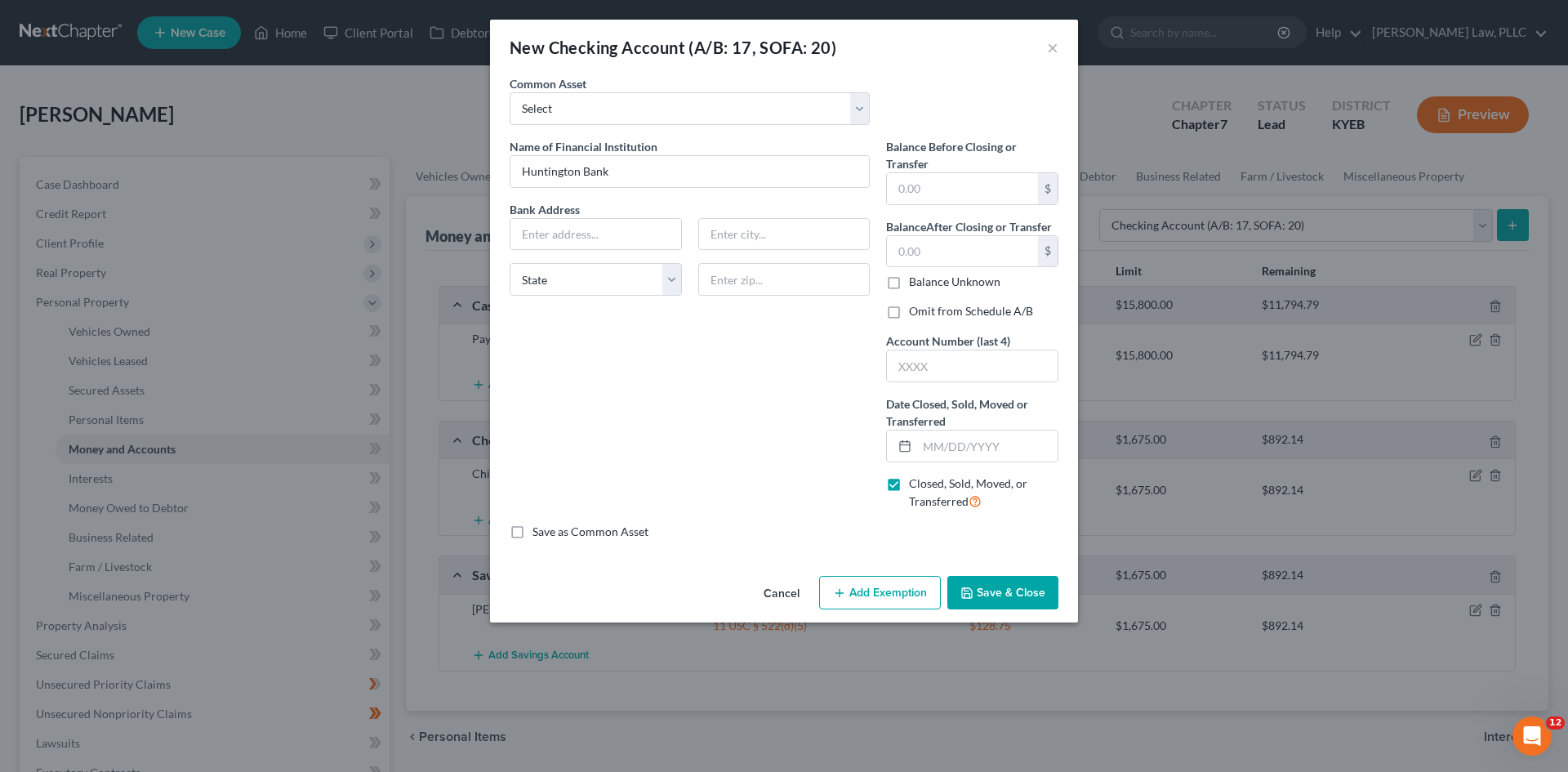
checkbox input "true"
type input "0.00"
click at [977, 432] on input "text" at bounding box center [987, 446] width 141 height 31
drag, startPoint x: 999, startPoint y: 451, endPoint x: 740, endPoint y: 486, distance: 261.4
click at [740, 486] on div "Name of Financial Institution * Huntington Bank Bank Address State [US_STATE][G…" at bounding box center [784, 331] width 565 height 385
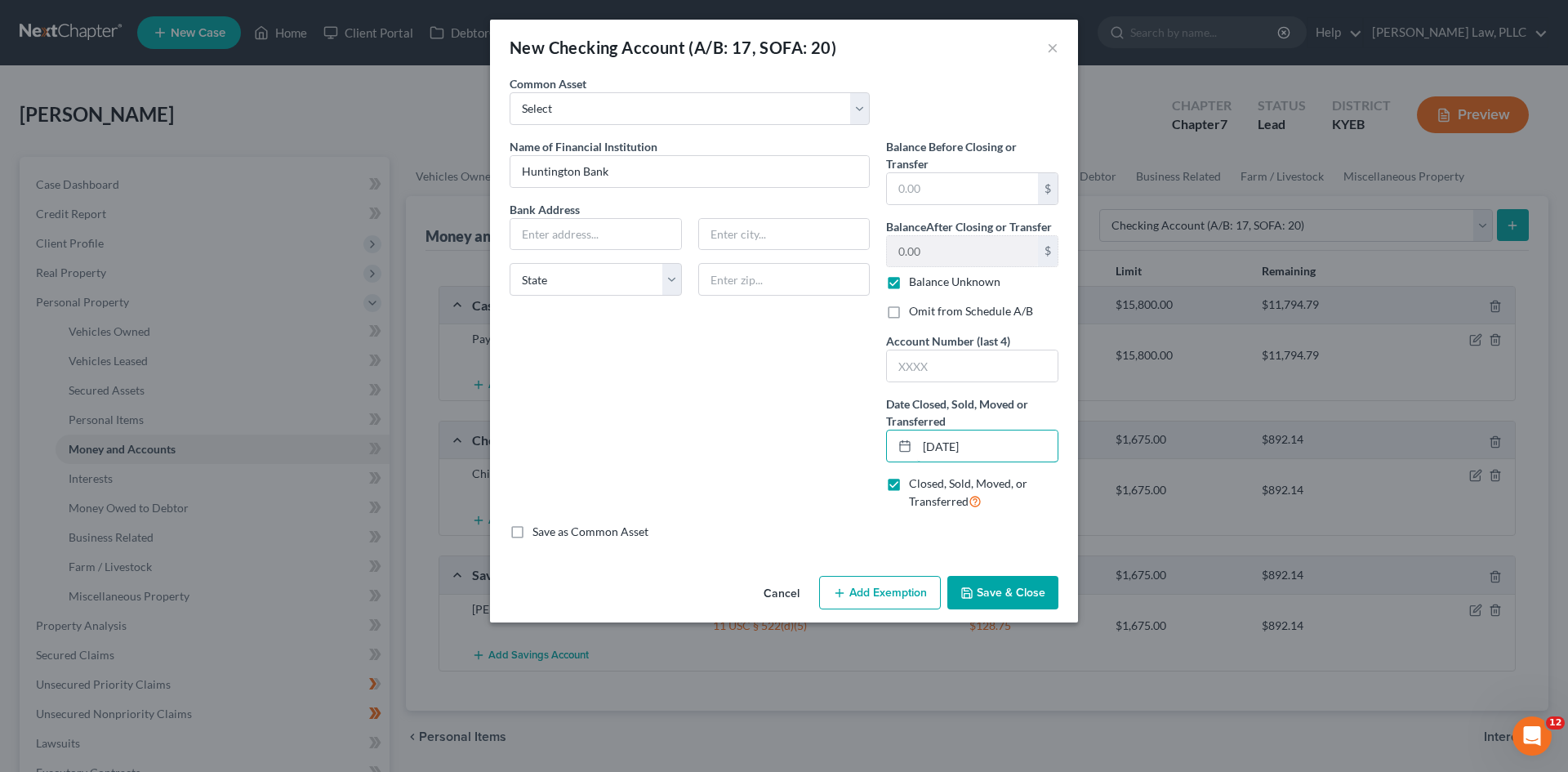
type input "[DATE]"
click at [740, 486] on div "Name of Financial Institution * Huntington Bank Bank Address State [US_STATE][G…" at bounding box center [689, 331] width 377 height 385
click at [745, 99] on select "Select NBKC Bank Acorn Checking NBKC Bank Acorn Checking (Name of Bank) PNC Bank" at bounding box center [689, 108] width 360 height 32
click at [766, 388] on div "Name of Financial Institution * Huntington Bank Bank Address State [US_STATE][G…" at bounding box center [689, 331] width 377 height 385
click at [1006, 594] on button "Save & Close" at bounding box center [1003, 592] width 111 height 34
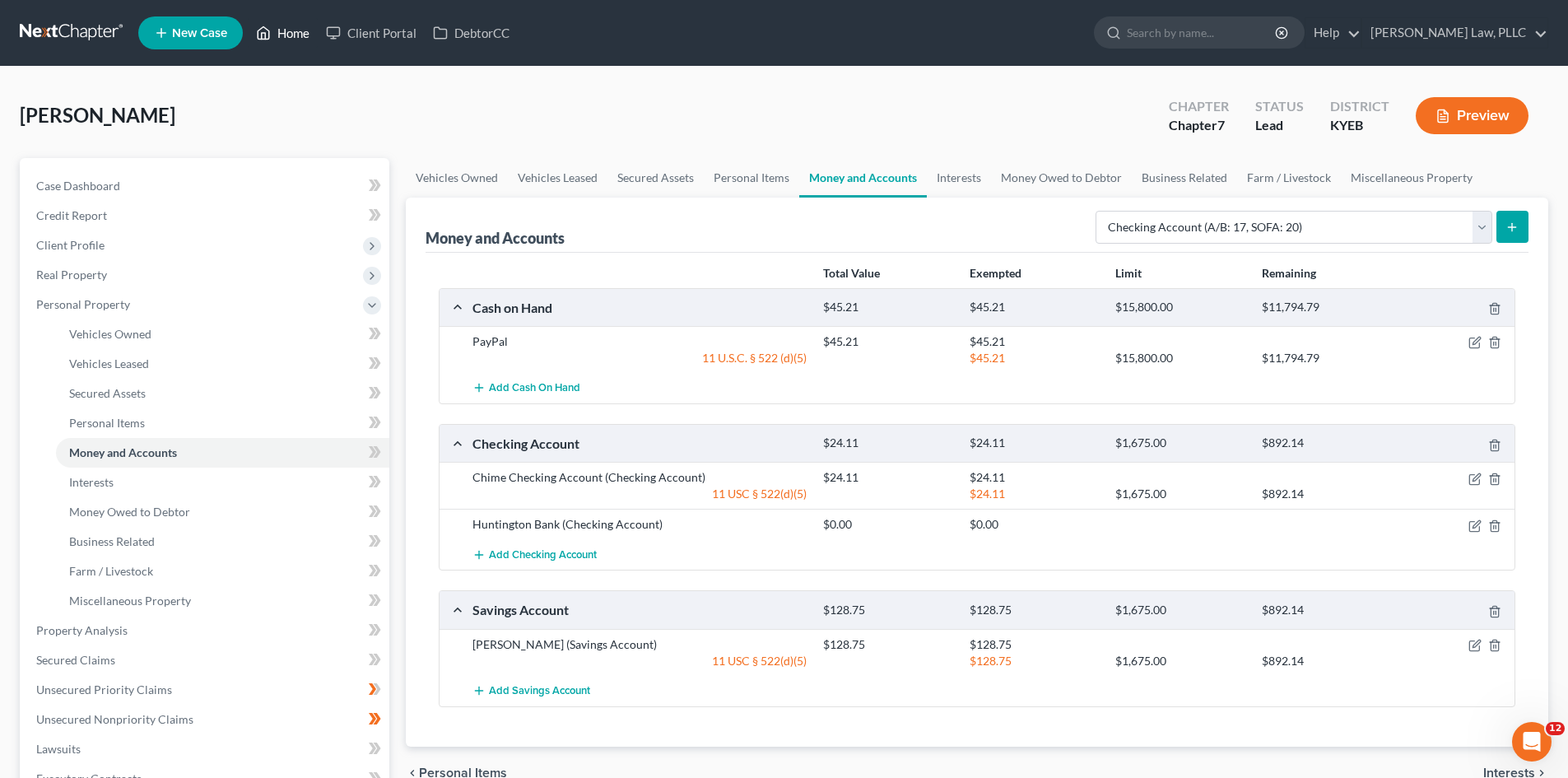
drag, startPoint x: 282, startPoint y: 38, endPoint x: 1050, endPoint y: 319, distance: 817.8
click at [282, 38] on link "Home" at bounding box center [283, 33] width 70 height 29
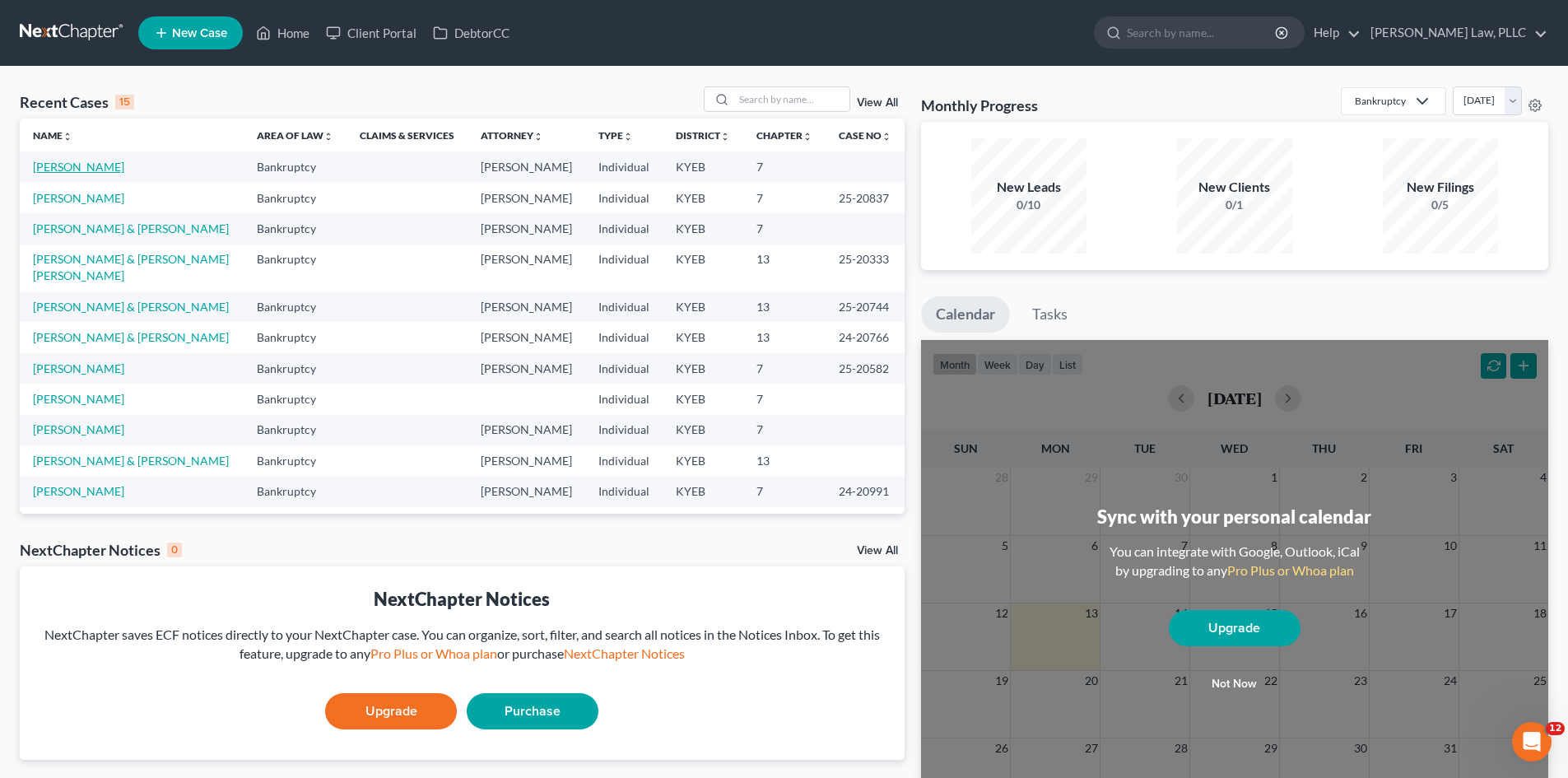
click at [85, 164] on link "[PERSON_NAME]" at bounding box center [78, 166] width 91 height 14
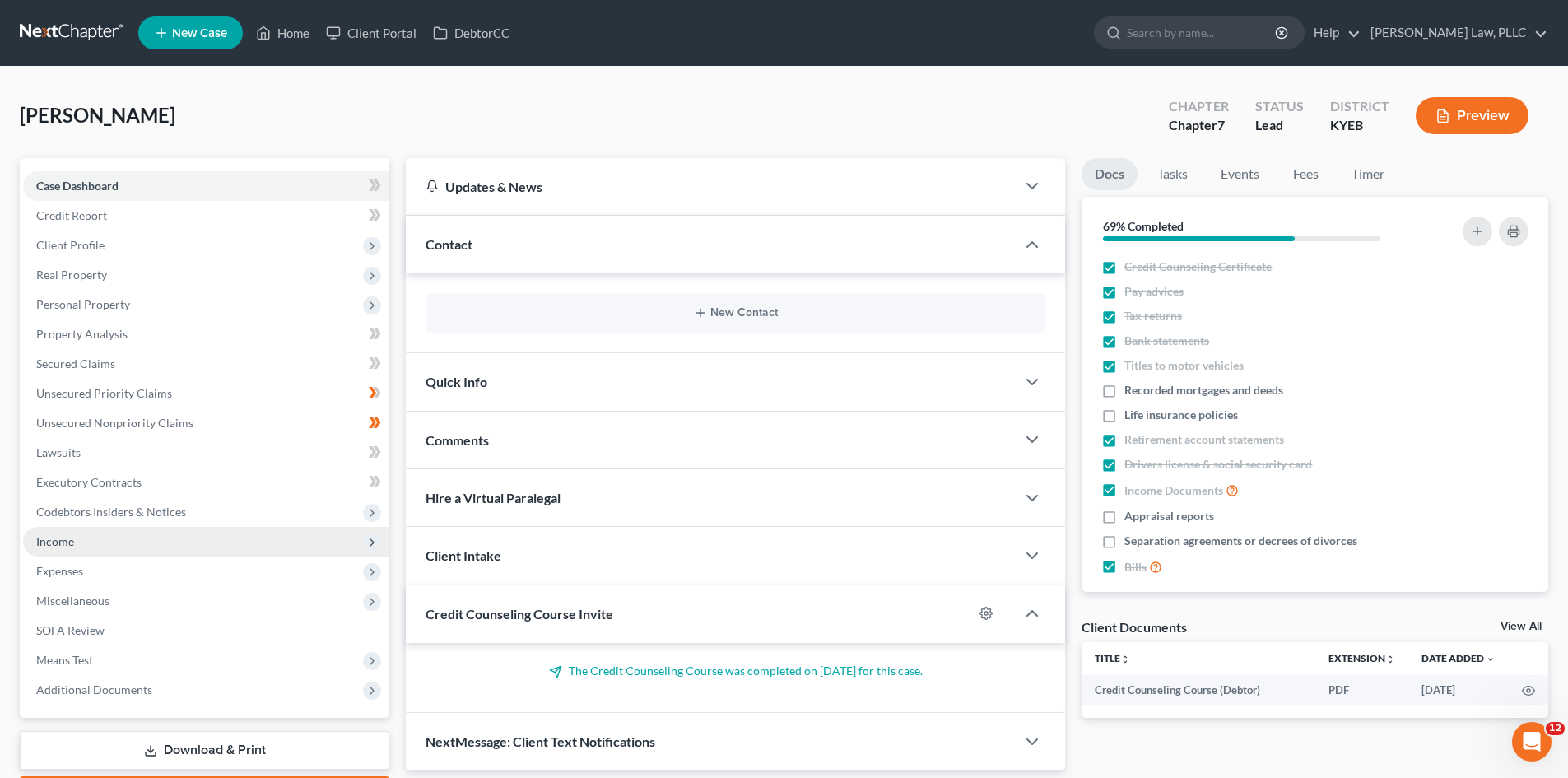
click at [68, 532] on span "Income" at bounding box center [206, 541] width 367 height 29
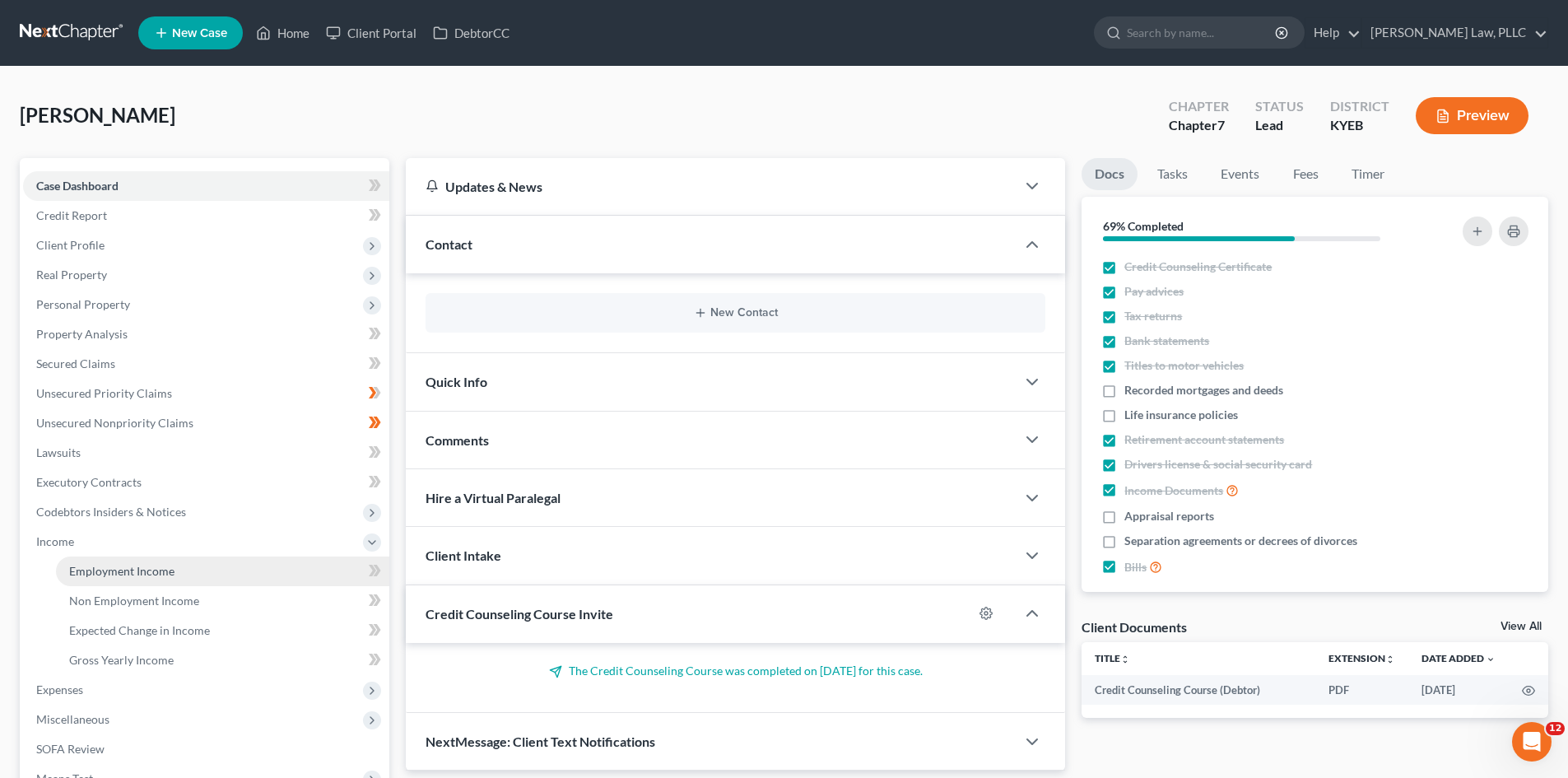
click at [139, 568] on span "Employment Income" at bounding box center [122, 570] width 105 height 14
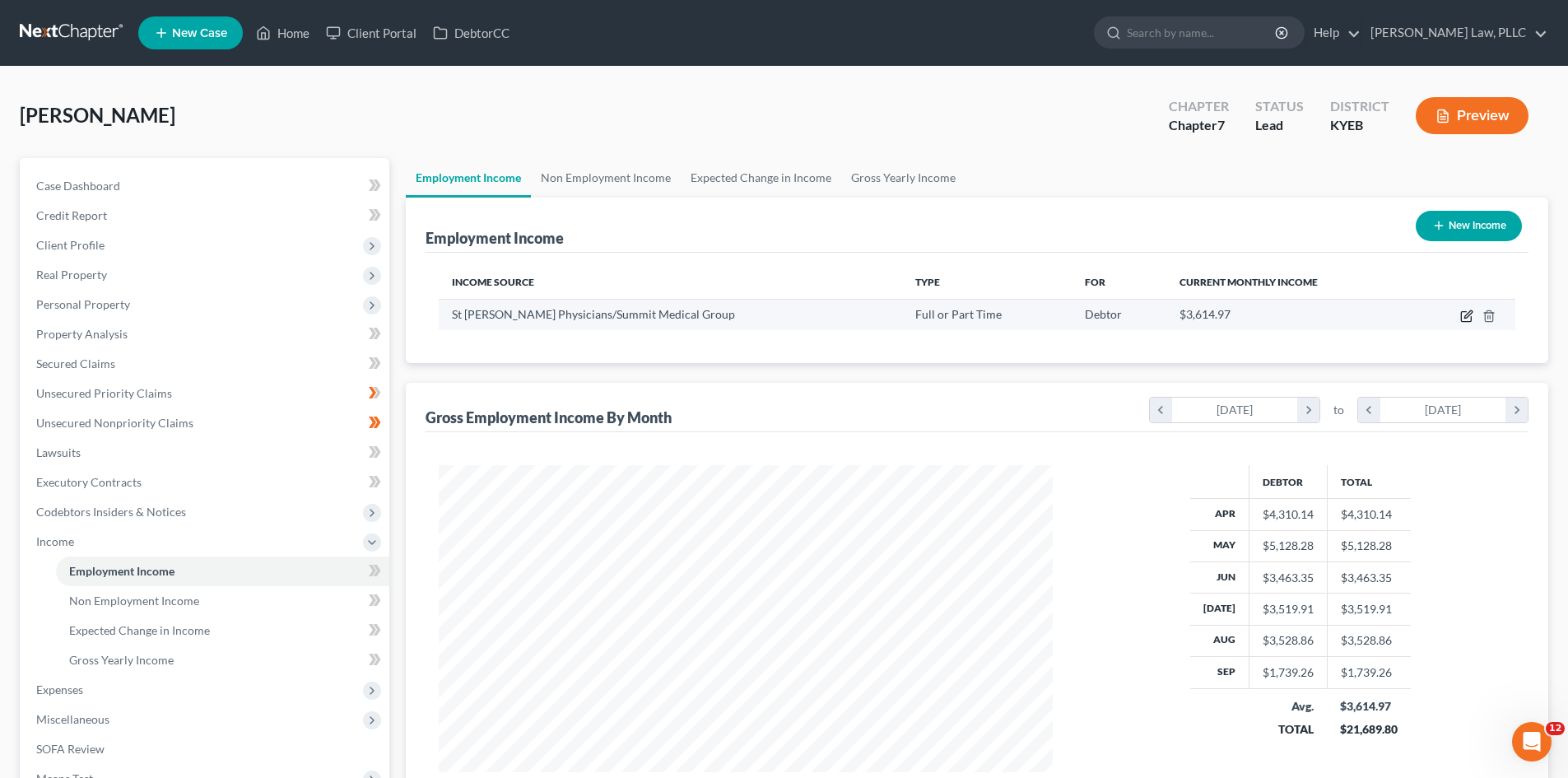
click at [1470, 317] on icon "button" at bounding box center [1467, 316] width 13 height 13
select select "0"
select select "18"
select select "2"
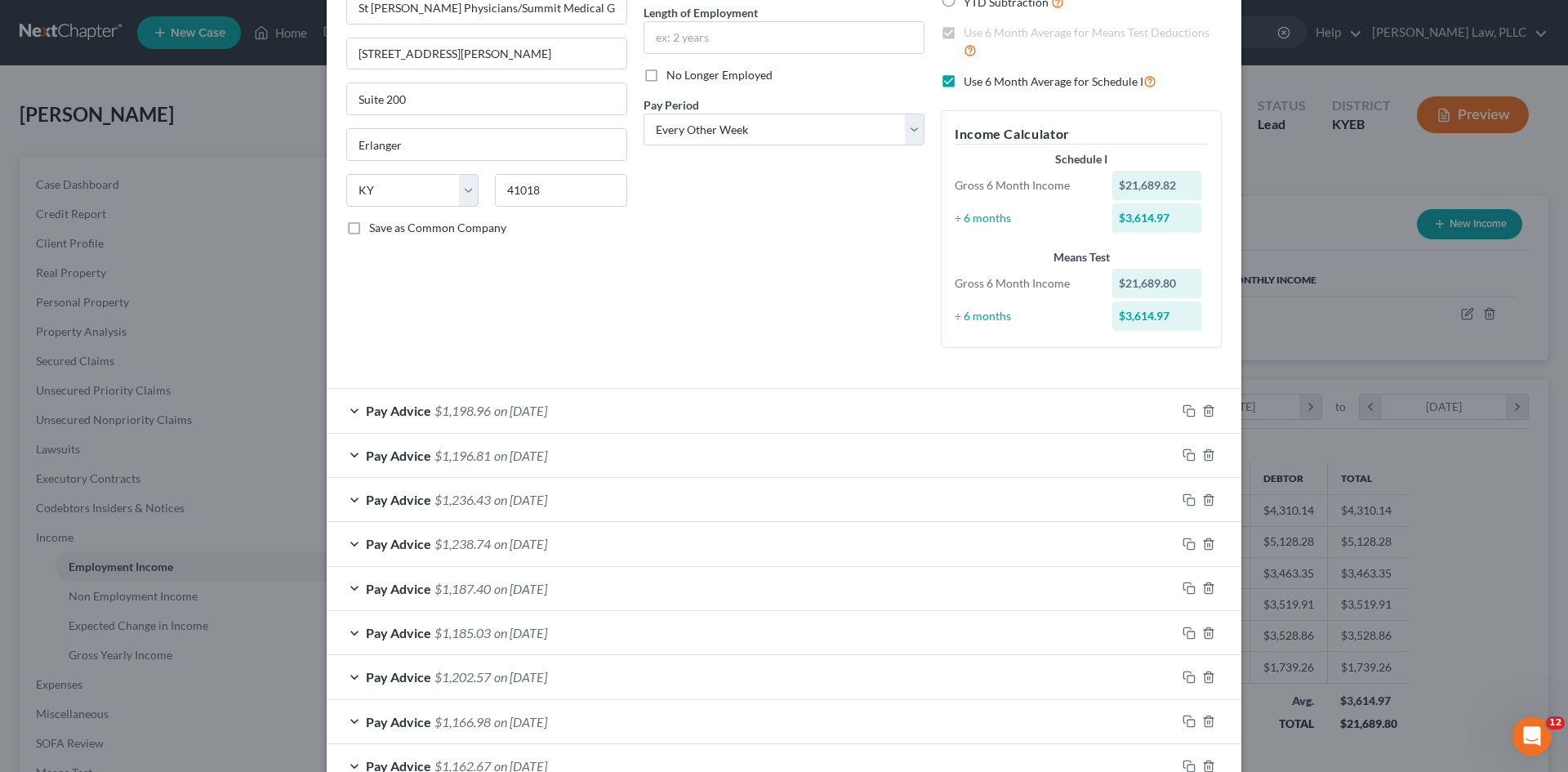
scroll to position [446, 0]
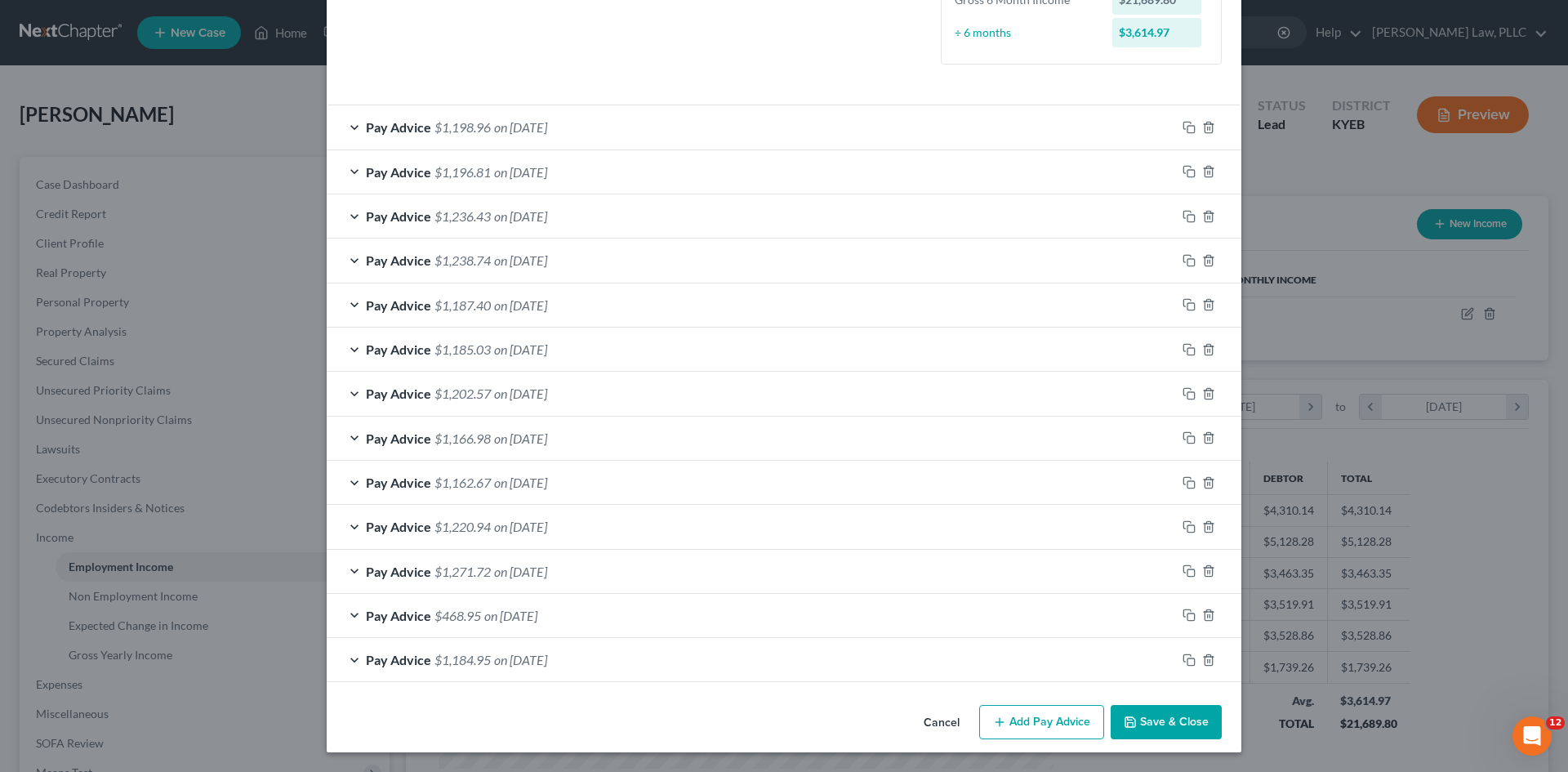
click at [1070, 725] on button "Add Pay Advice" at bounding box center [1041, 721] width 125 height 34
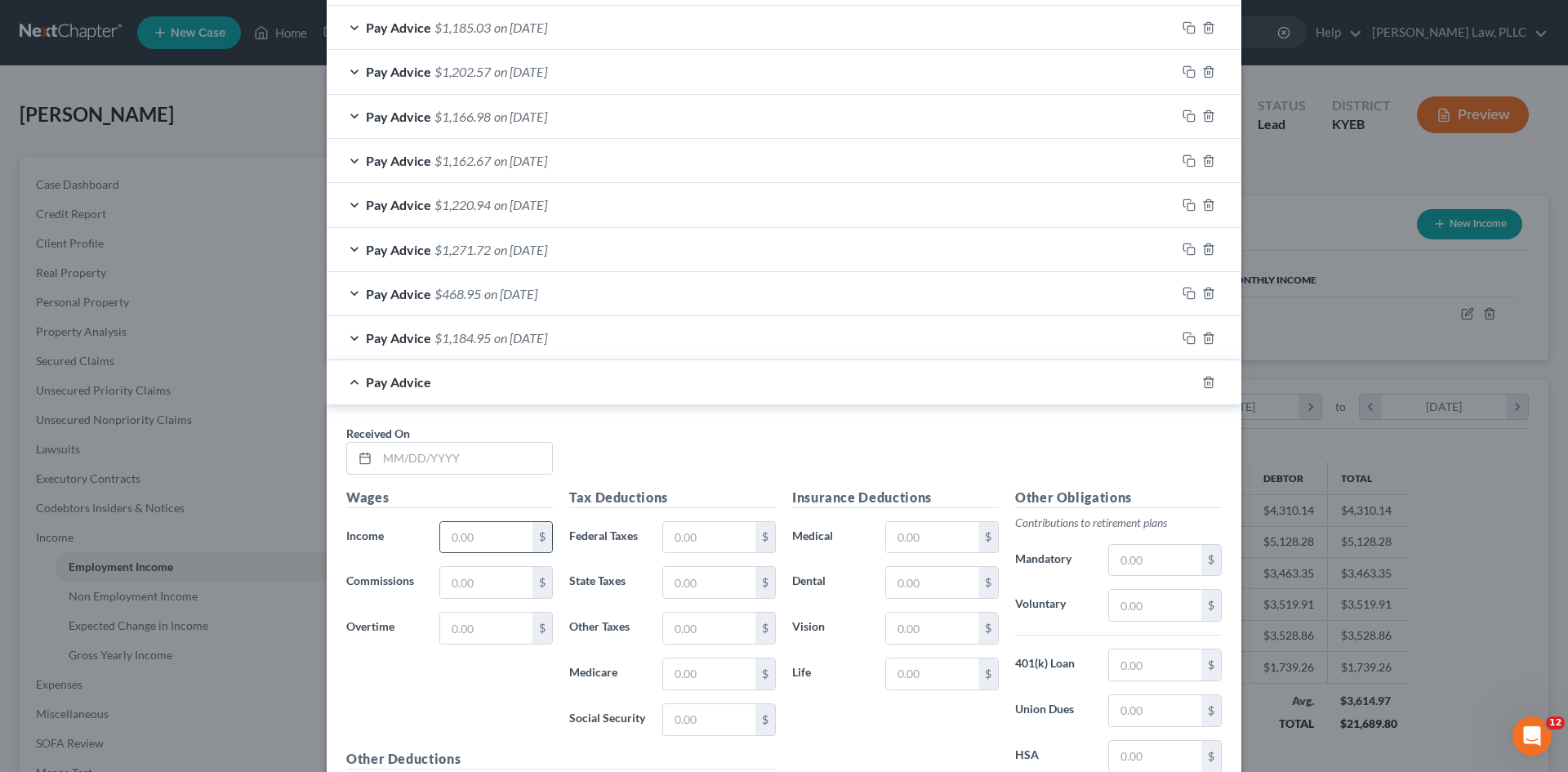
scroll to position [774, 0]
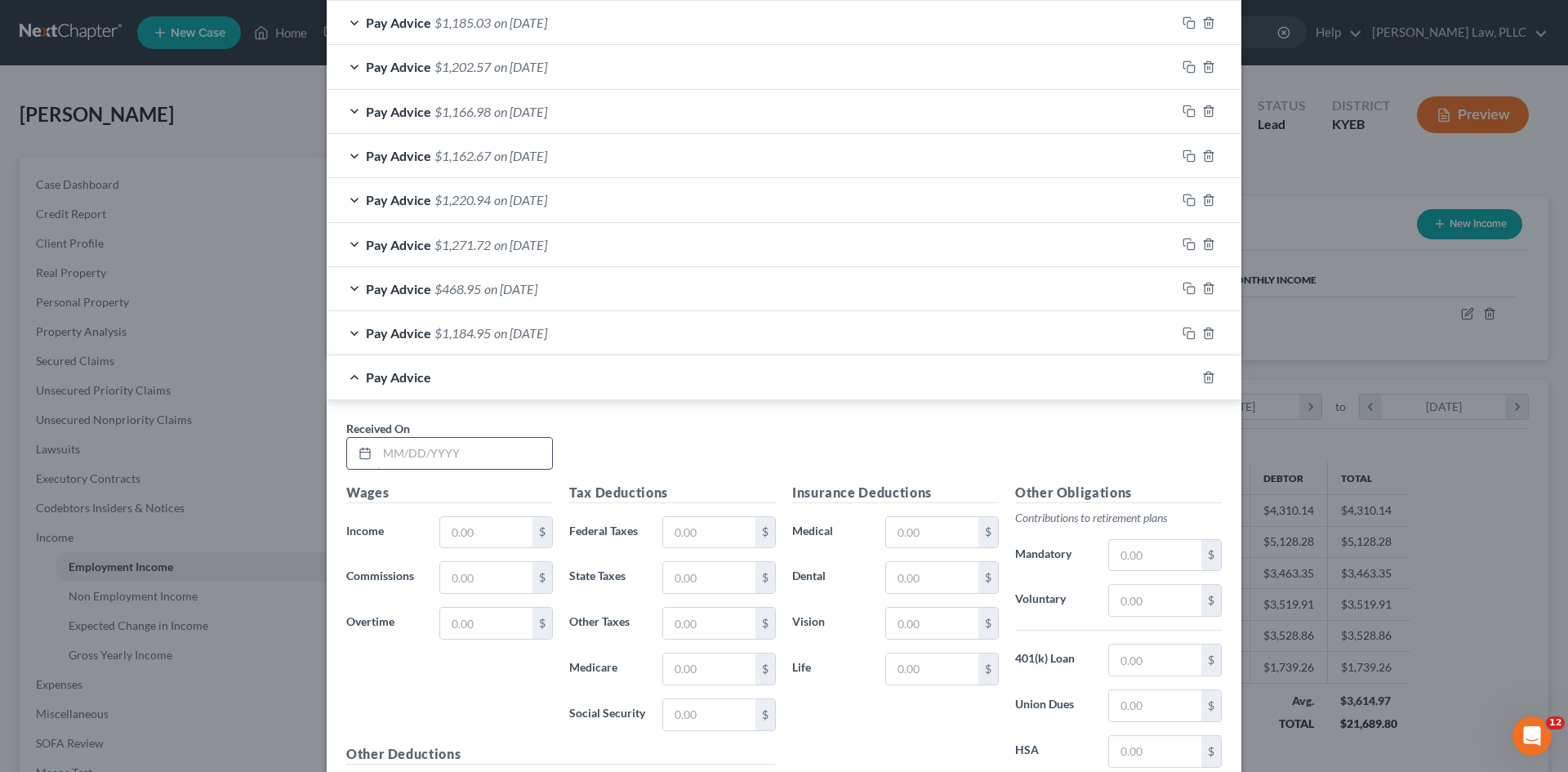
click at [479, 451] on input "text" at bounding box center [465, 453] width 175 height 31
type input "[DATE]"
click at [468, 530] on input "text" at bounding box center [485, 532] width 92 height 31
type input "1,747.86"
click at [664, 457] on div "Received On * [DATE]" at bounding box center [784, 451] width 892 height 63
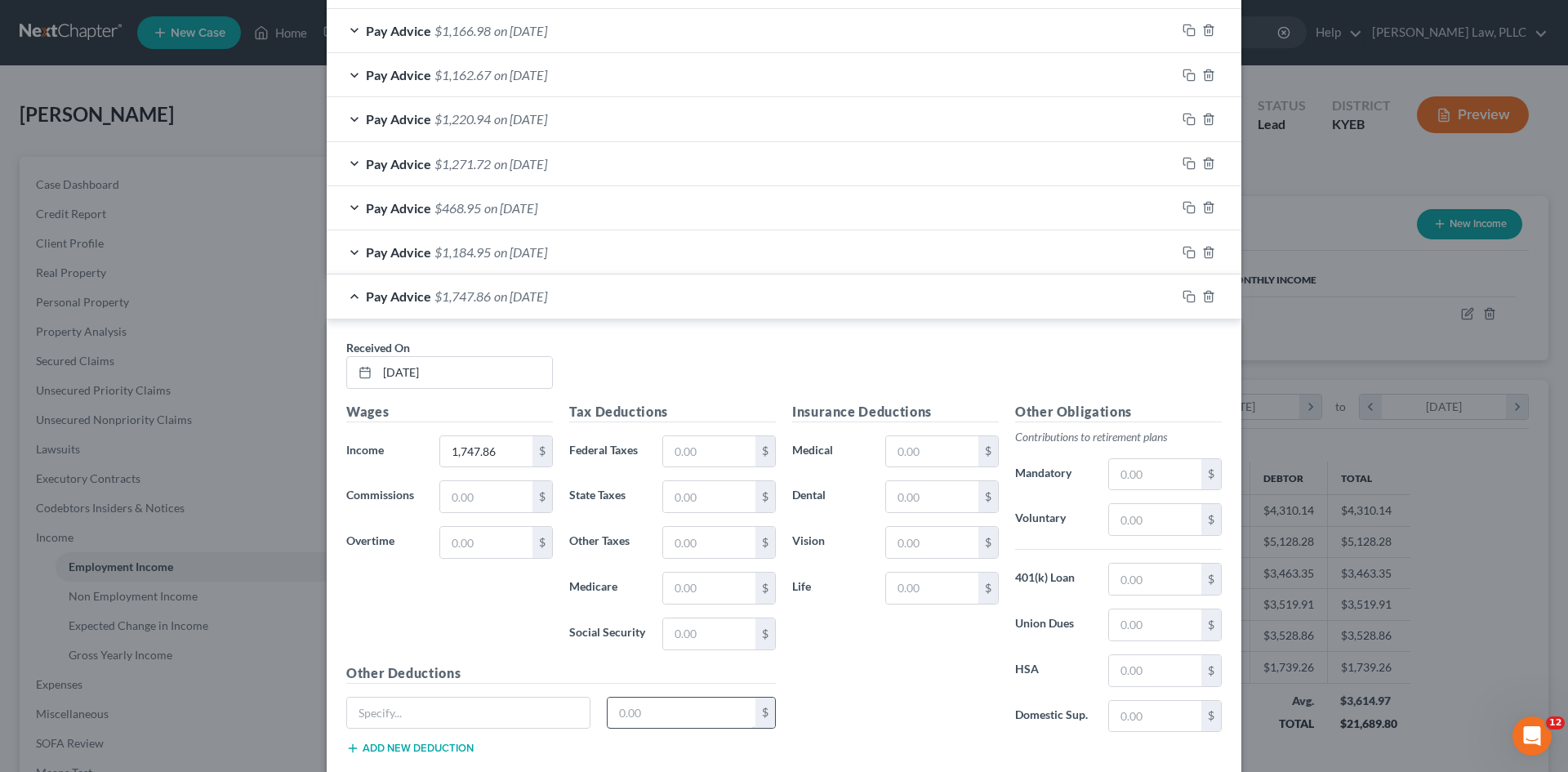
click at [697, 709] on div "Other Deductions $ Add new deduction" at bounding box center [561, 716] width 446 height 105
click at [690, 621] on input "text" at bounding box center [709, 632] width 92 height 31
type input "104.97"
click at [808, 640] on div "Insurance Deductions Medical $ Dental $ Vision $ Life $" at bounding box center [895, 572] width 223 height 344
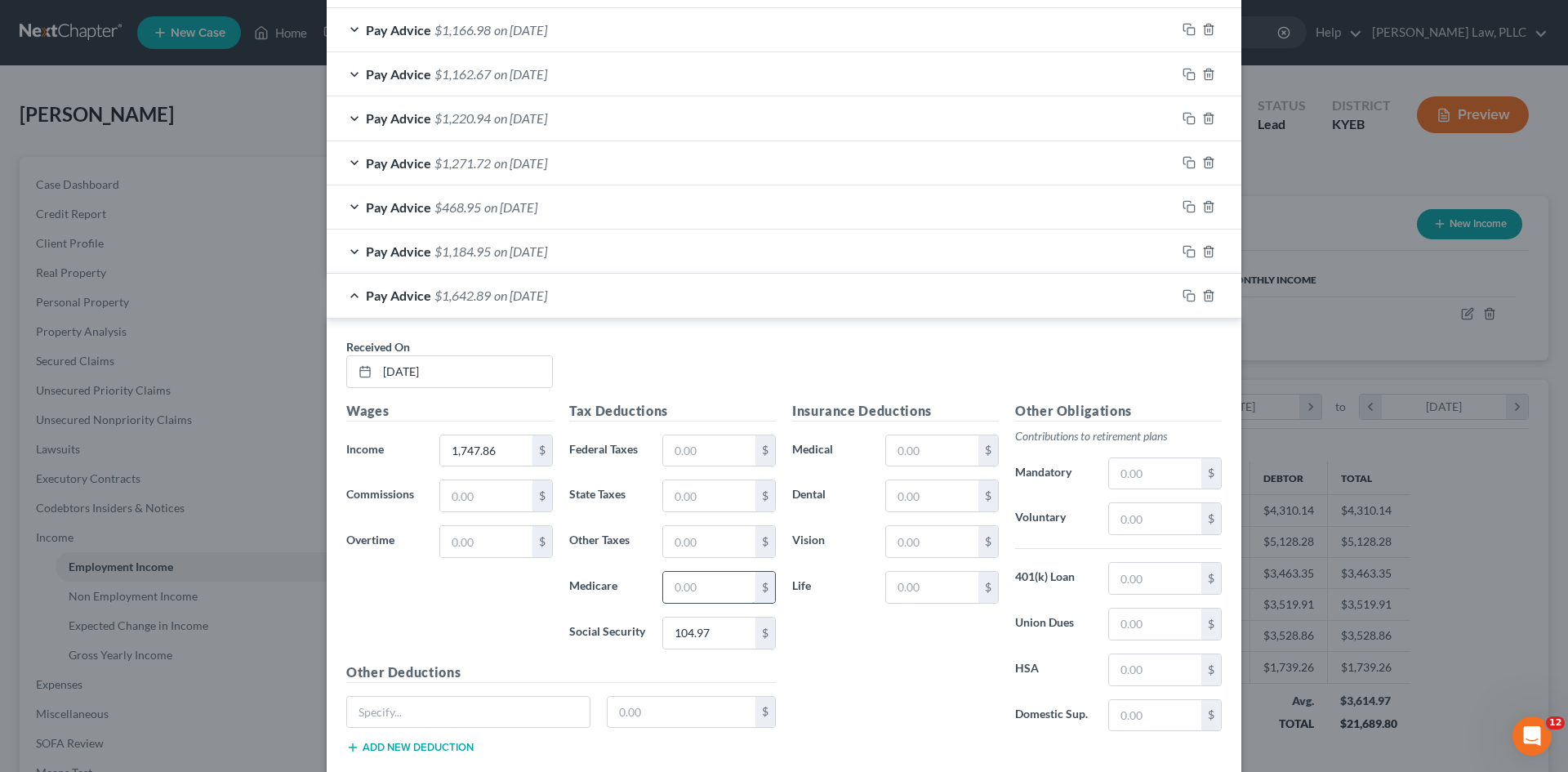
click at [688, 584] on input "text" at bounding box center [709, 586] width 92 height 31
type input "24.55"
click at [709, 450] on input "text" at bounding box center [709, 451] width 92 height 31
click at [695, 454] on input "text" at bounding box center [709, 451] width 92 height 31
type input "114.28"
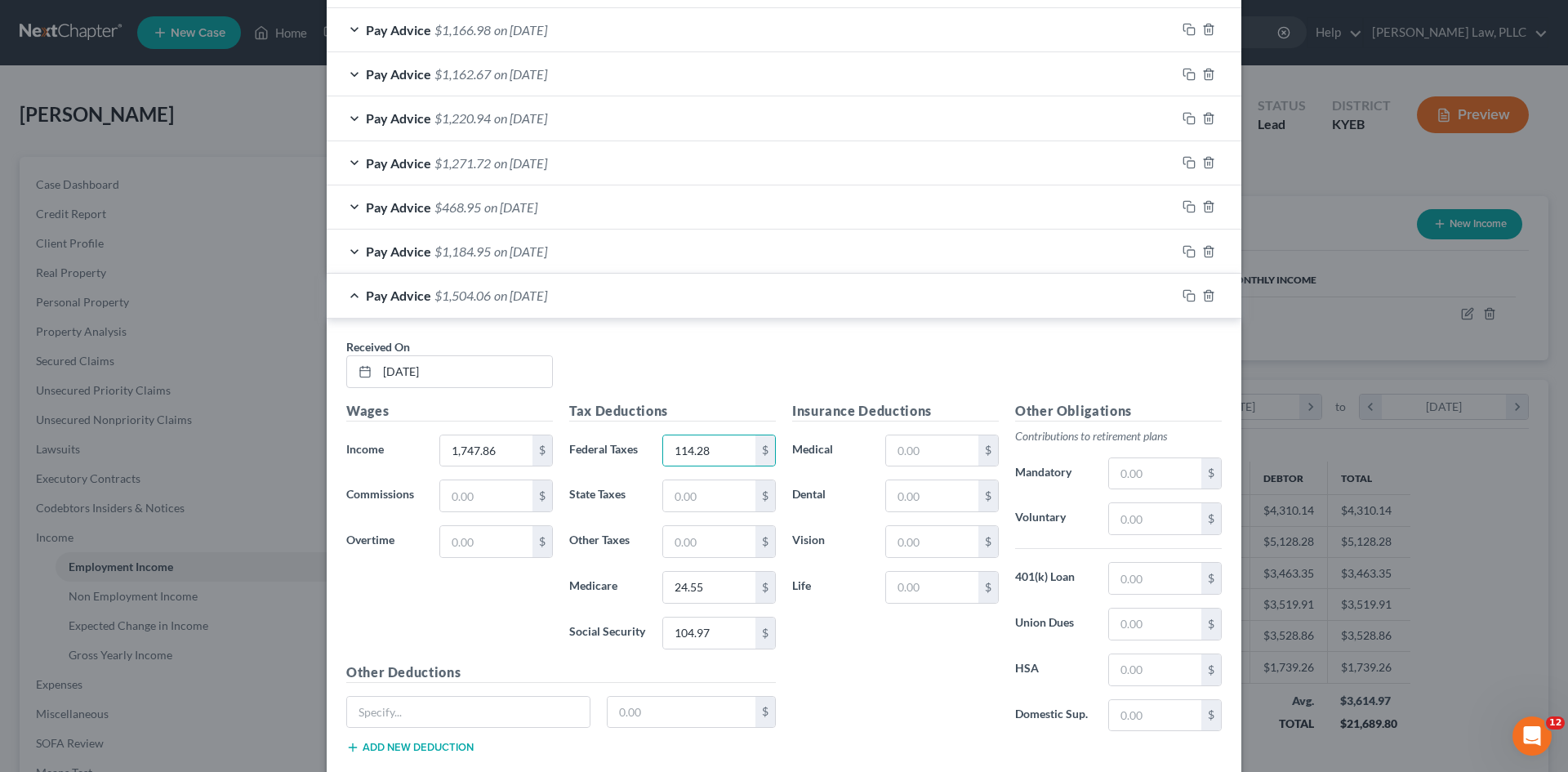
click at [797, 510] on label "Dental" at bounding box center [831, 495] width 93 height 32
click at [716, 495] on input "text" at bounding box center [709, 495] width 92 height 31
type input "59.20"
click at [827, 543] on label "Vision" at bounding box center [831, 541] width 93 height 32
click at [695, 532] on input "text" at bounding box center [709, 541] width 92 height 31
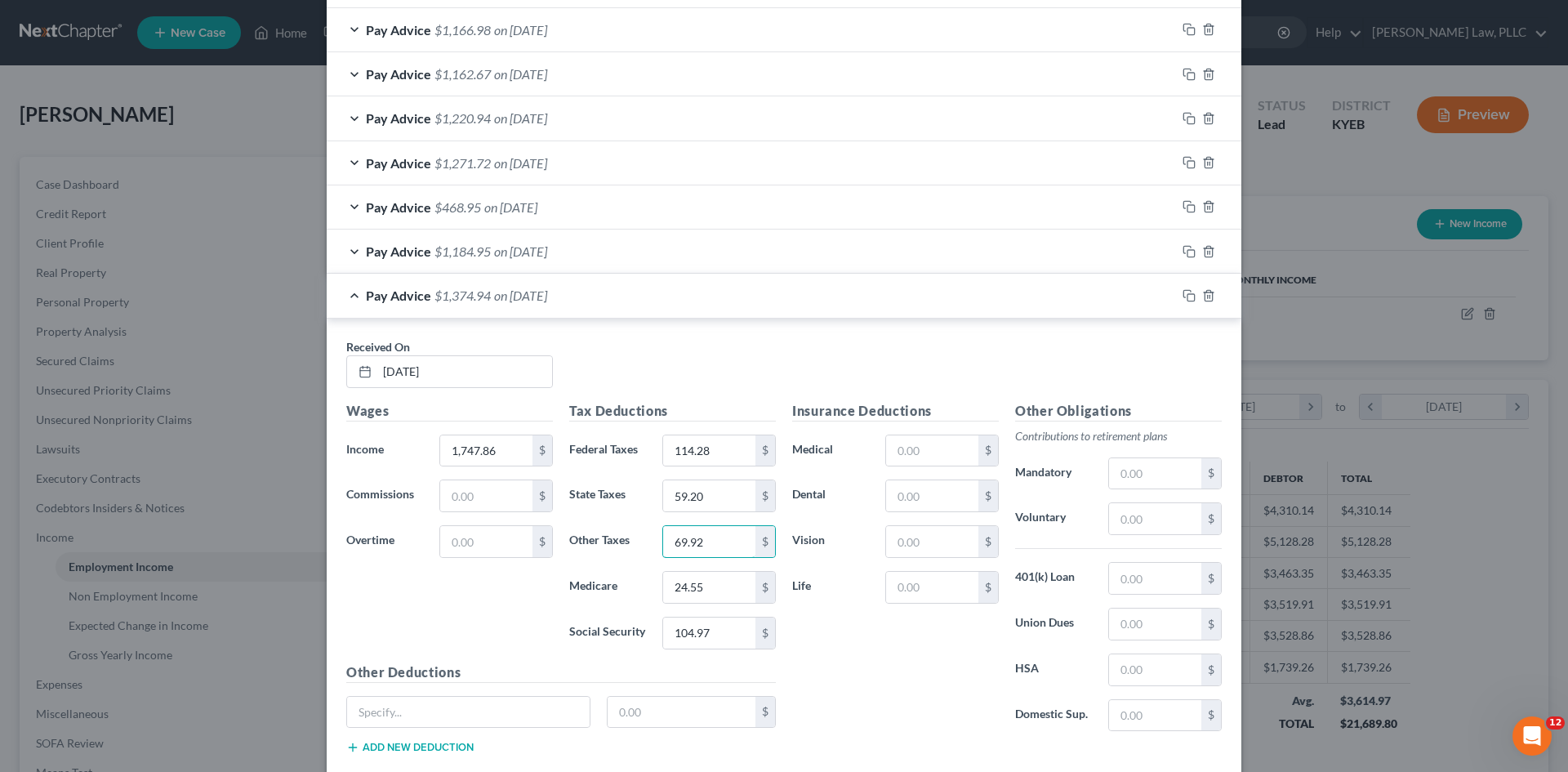
type input "69.92"
click at [834, 677] on div "Insurance Deductions Medical $ Dental $ Vision $ Life $" at bounding box center [895, 572] width 223 height 344
click at [1172, 521] on input "text" at bounding box center [1155, 518] width 92 height 31
type input "86.97"
click at [929, 446] on input "text" at bounding box center [932, 451] width 92 height 31
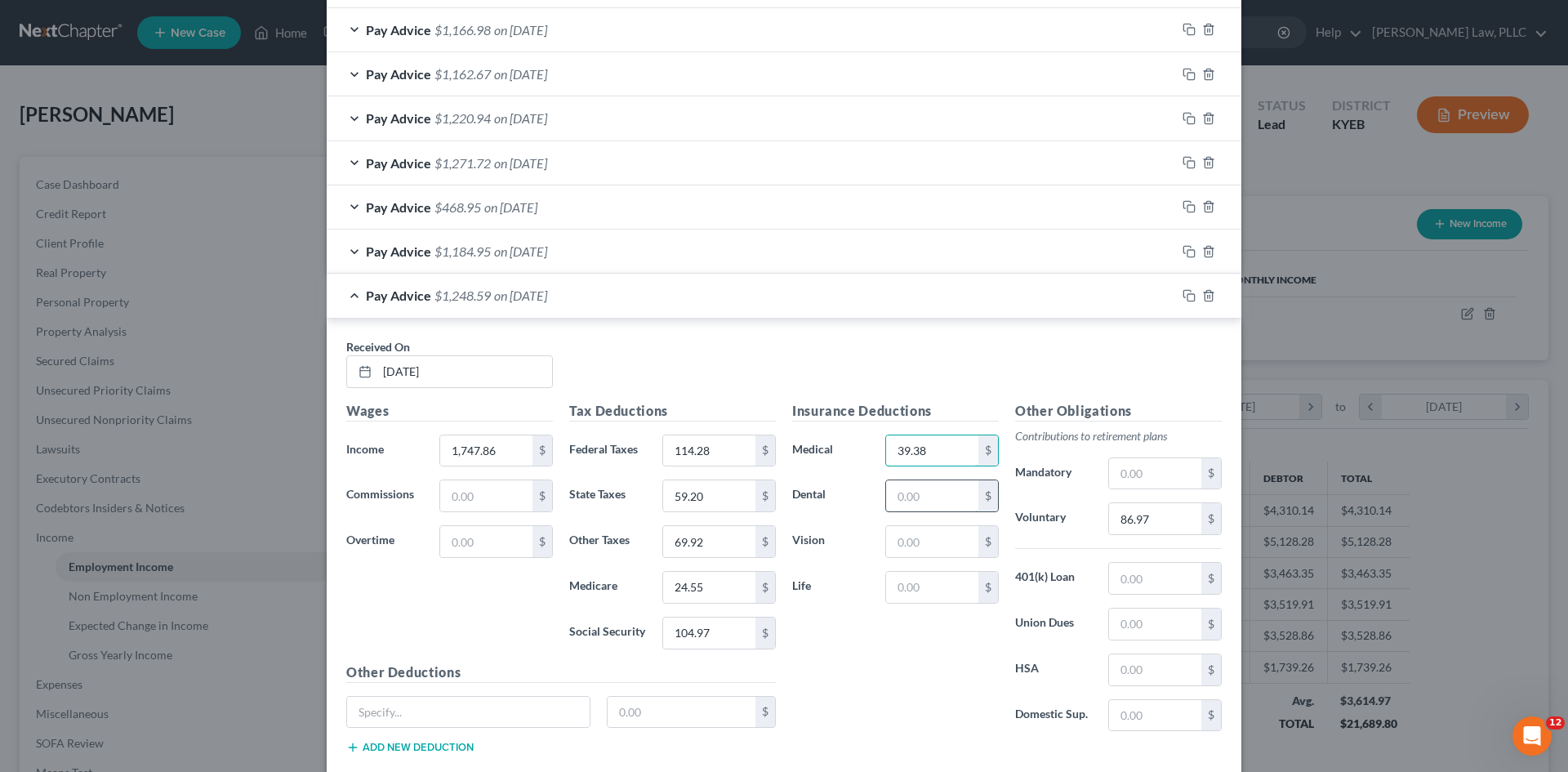
type input "39.38"
click at [924, 492] on input "text" at bounding box center [932, 495] width 92 height 31
type input "10.62"
click at [927, 533] on input "text" at bounding box center [932, 541] width 92 height 31
type input "4.74"
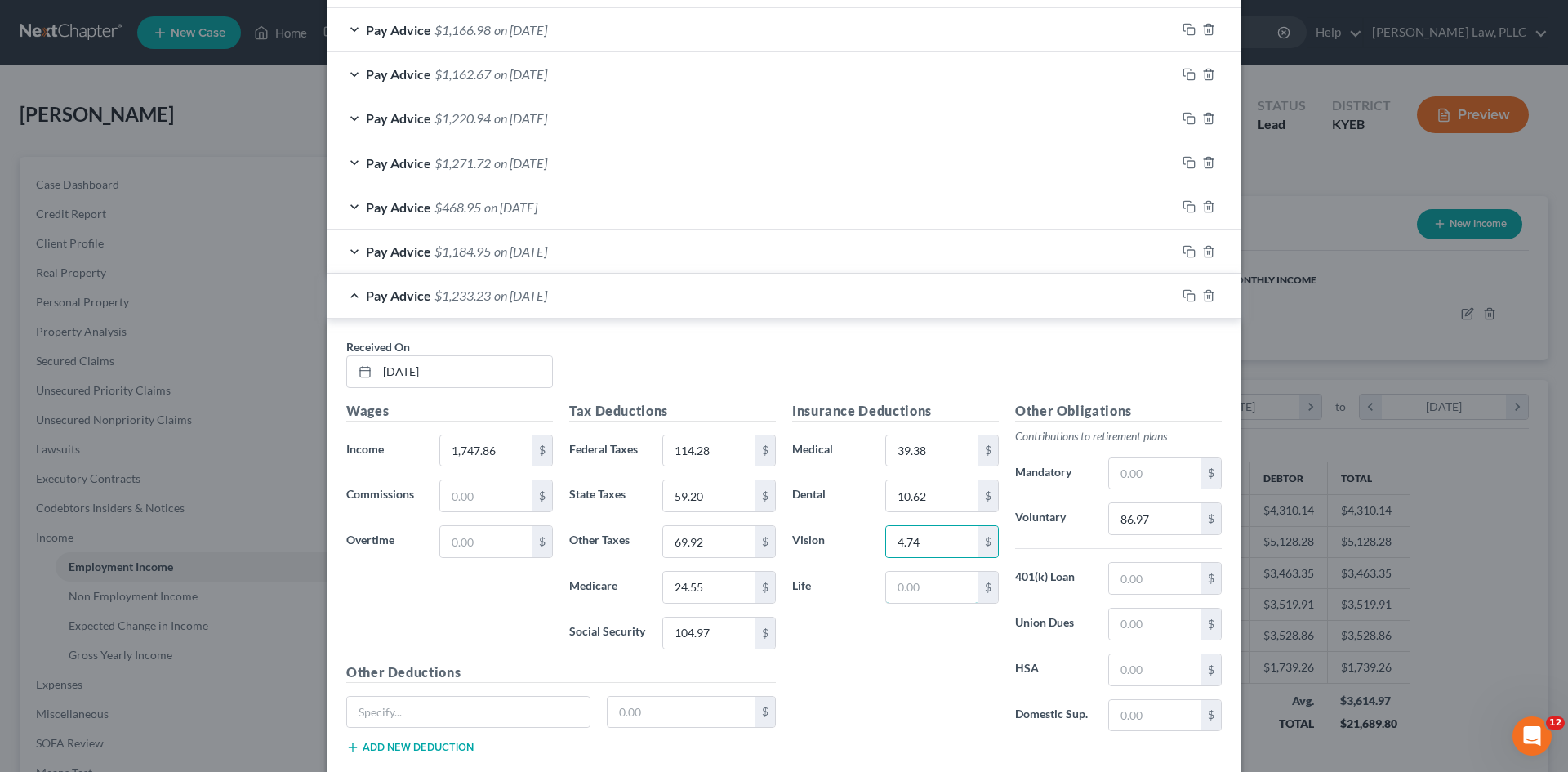
drag, startPoint x: 913, startPoint y: 583, endPoint x: 672, endPoint y: 678, distance: 259.0
click at [913, 583] on input "text" at bounding box center [932, 586] width 92 height 31
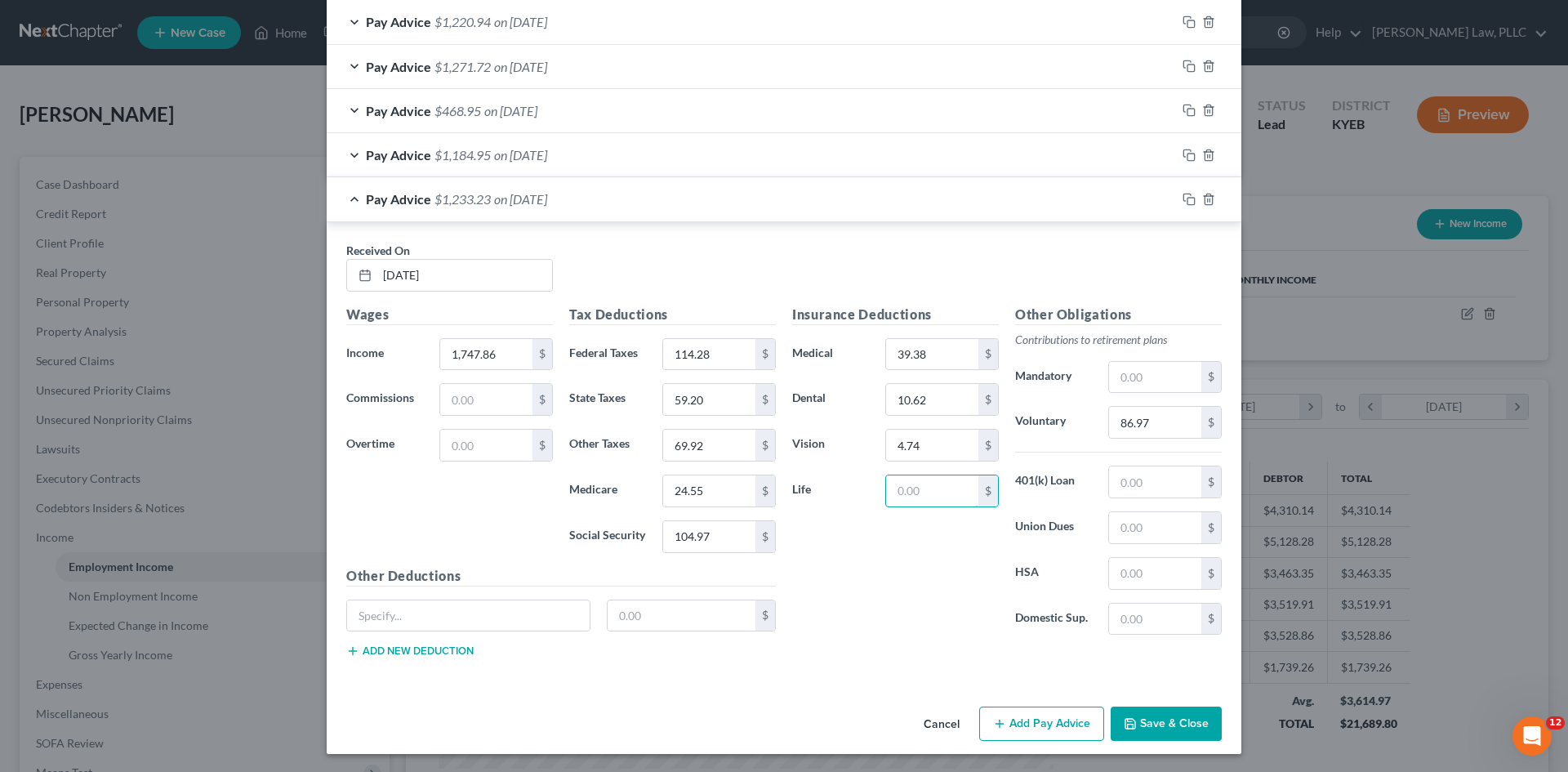
scroll to position [953, 0]
type input "2.40"
click at [969, 584] on div "Insurance Deductions Medical 39.38 $ Dental 10.62 $ Vision 4.74 $ Life 2.40 $" at bounding box center [895, 475] width 223 height 344
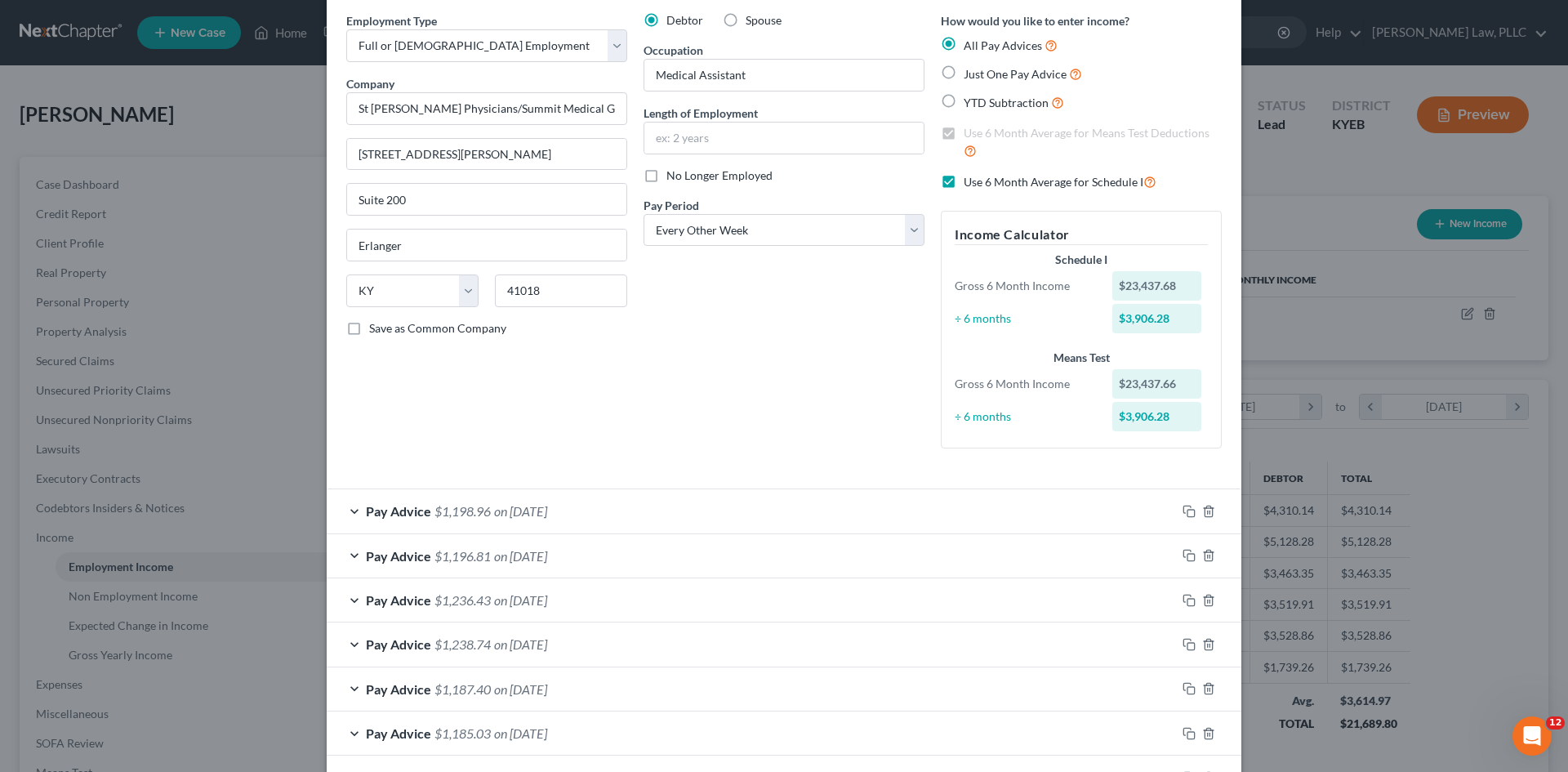
scroll to position [163, 0]
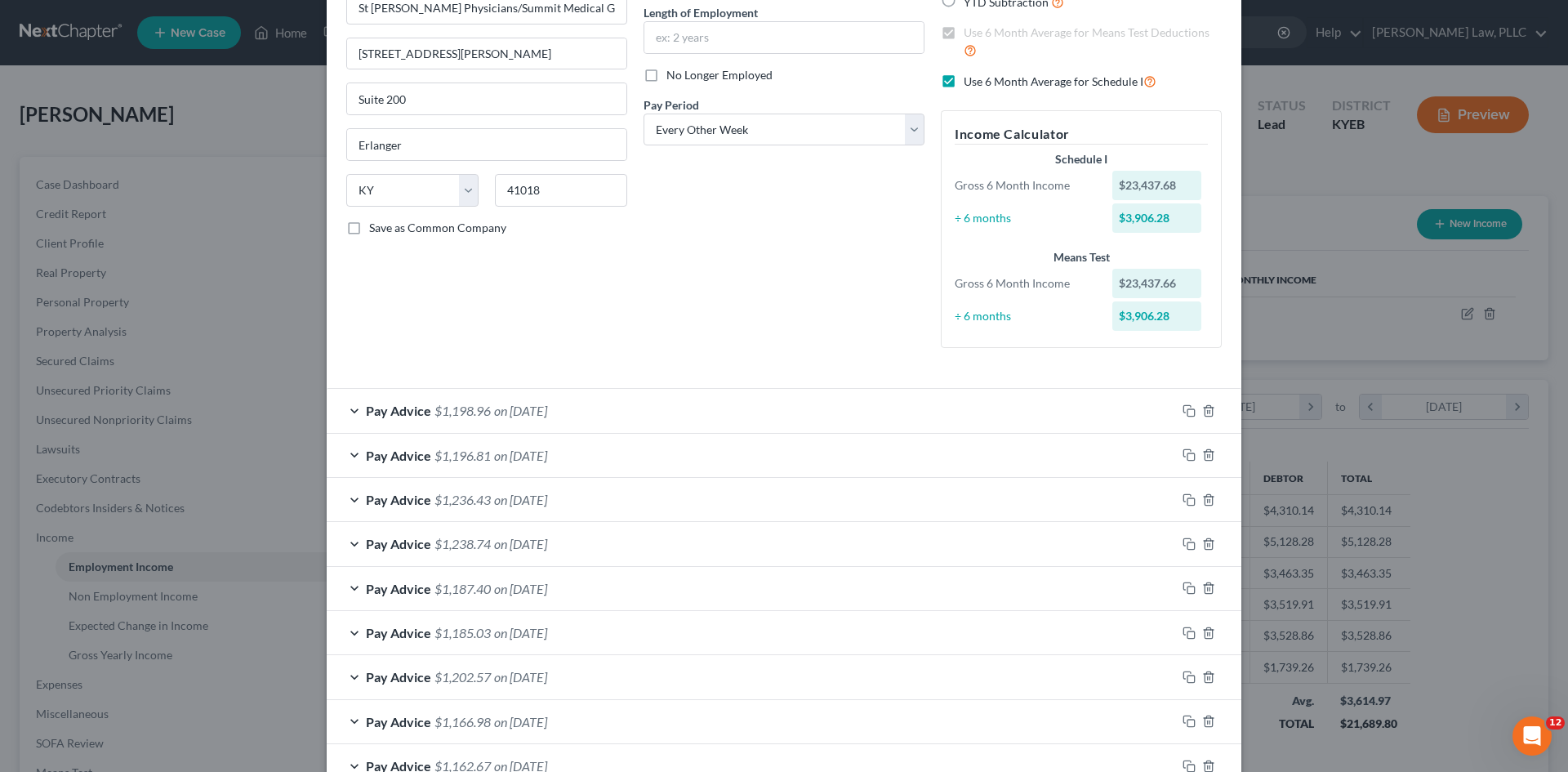
click at [469, 403] on span "$1,198.96" at bounding box center [463, 410] width 56 height 16
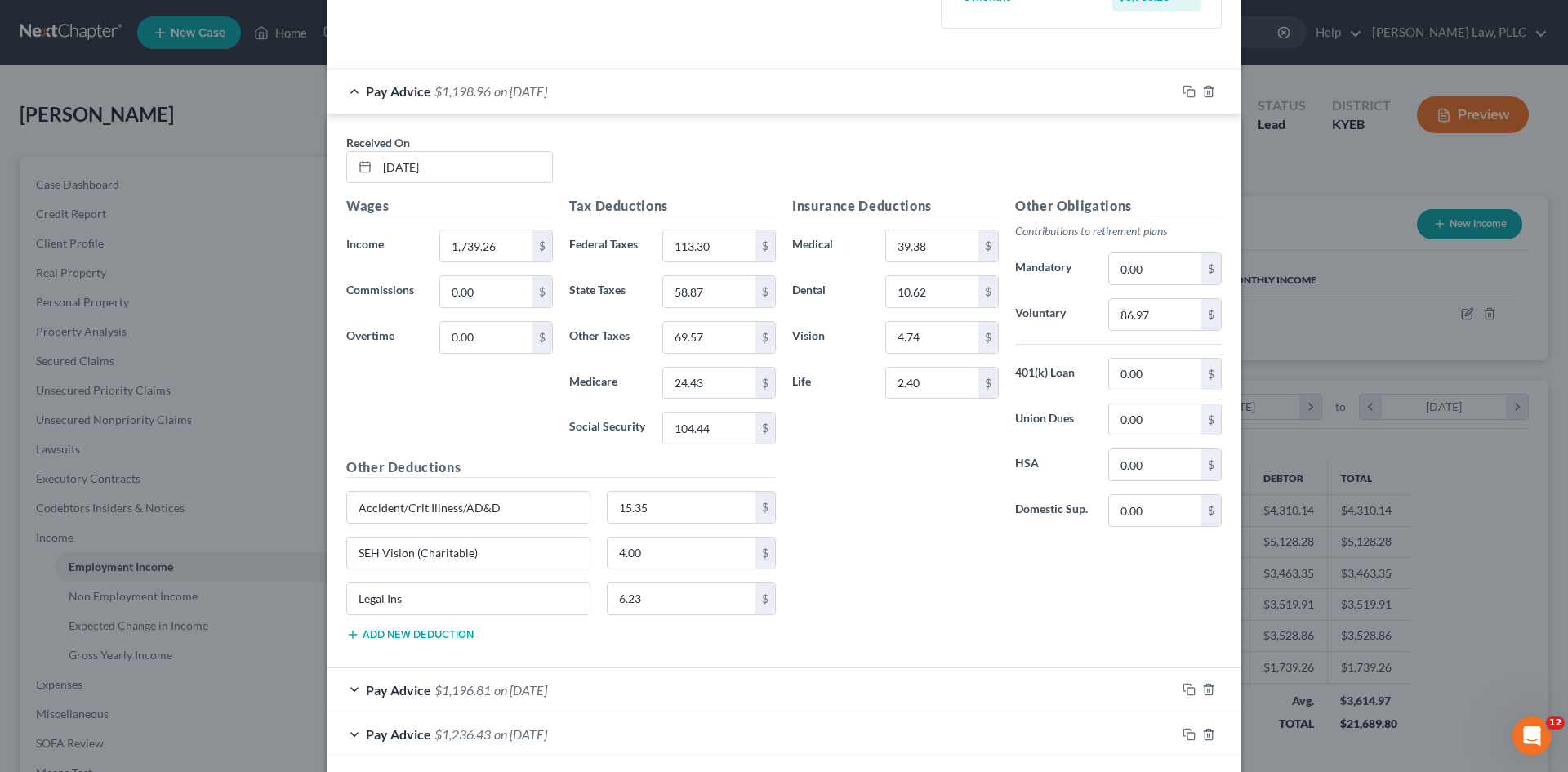
scroll to position [572, 0]
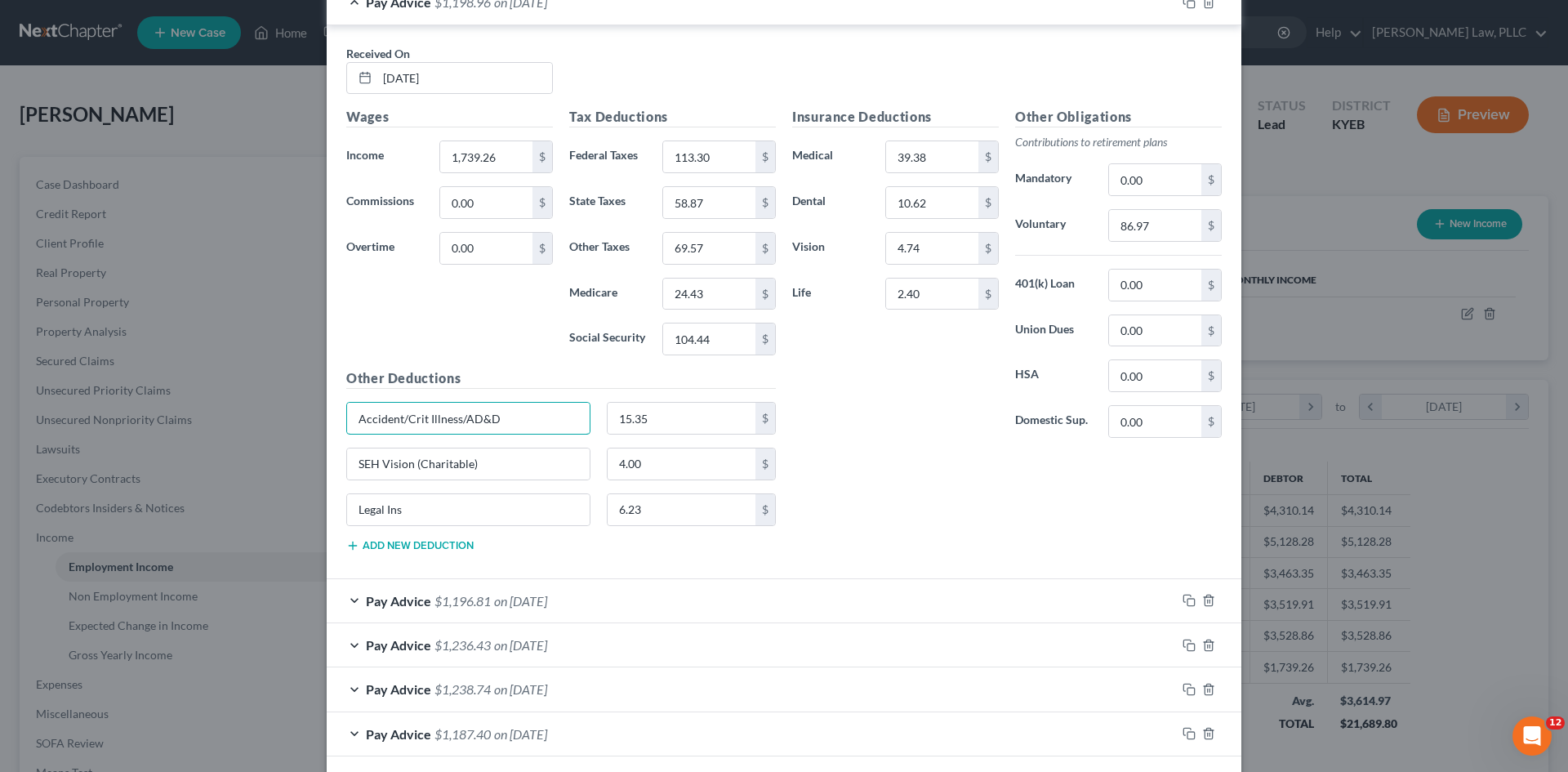
drag, startPoint x: 520, startPoint y: 422, endPoint x: 330, endPoint y: 427, distance: 190.1
click at [330, 427] on div "Received On * [DATE] Wages Income * 1,739.26 $ Commissions 0.00 $ Overtime 0.00…" at bounding box center [784, 302] width 914 height 554
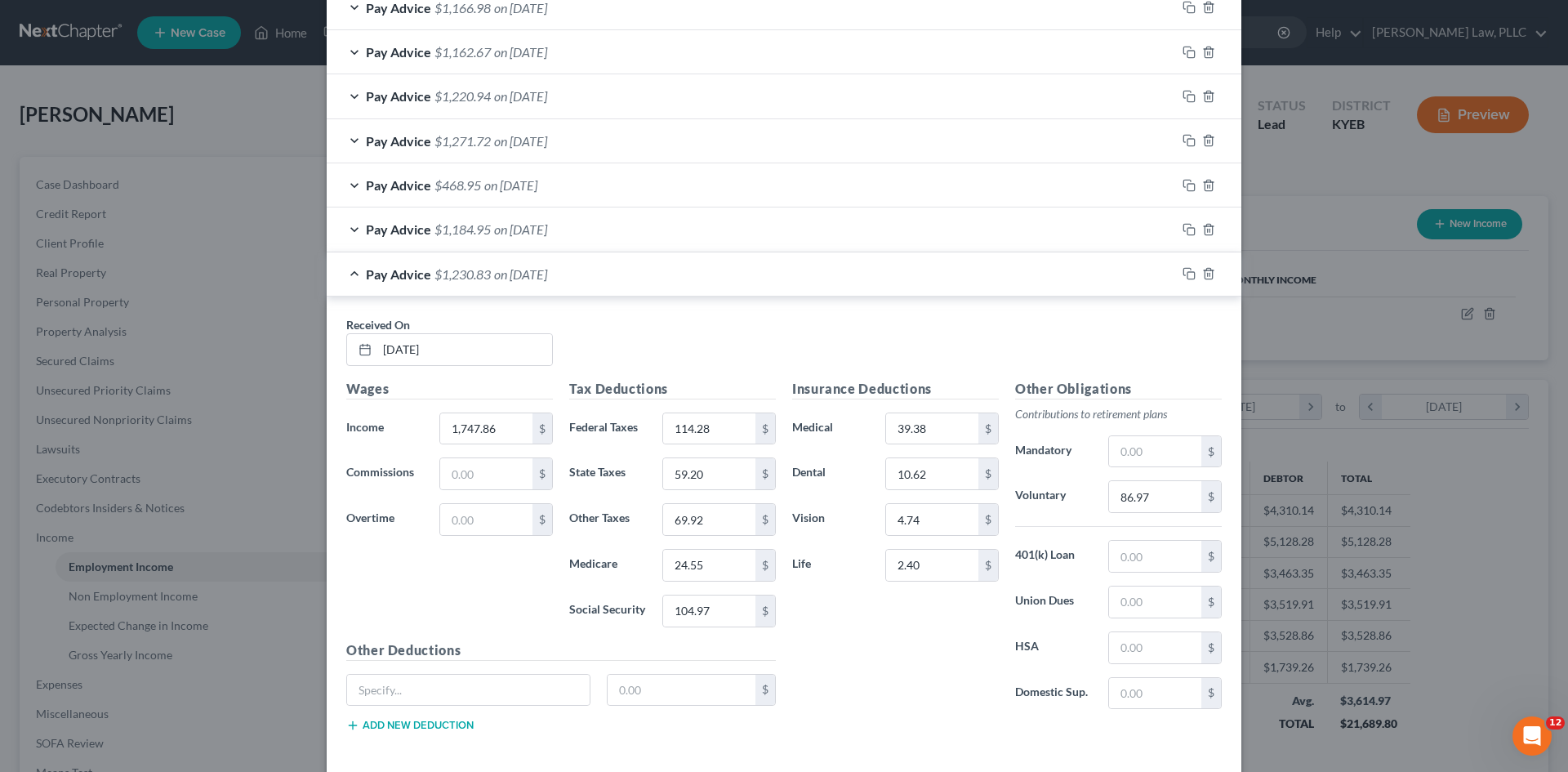
scroll to position [1507, 0]
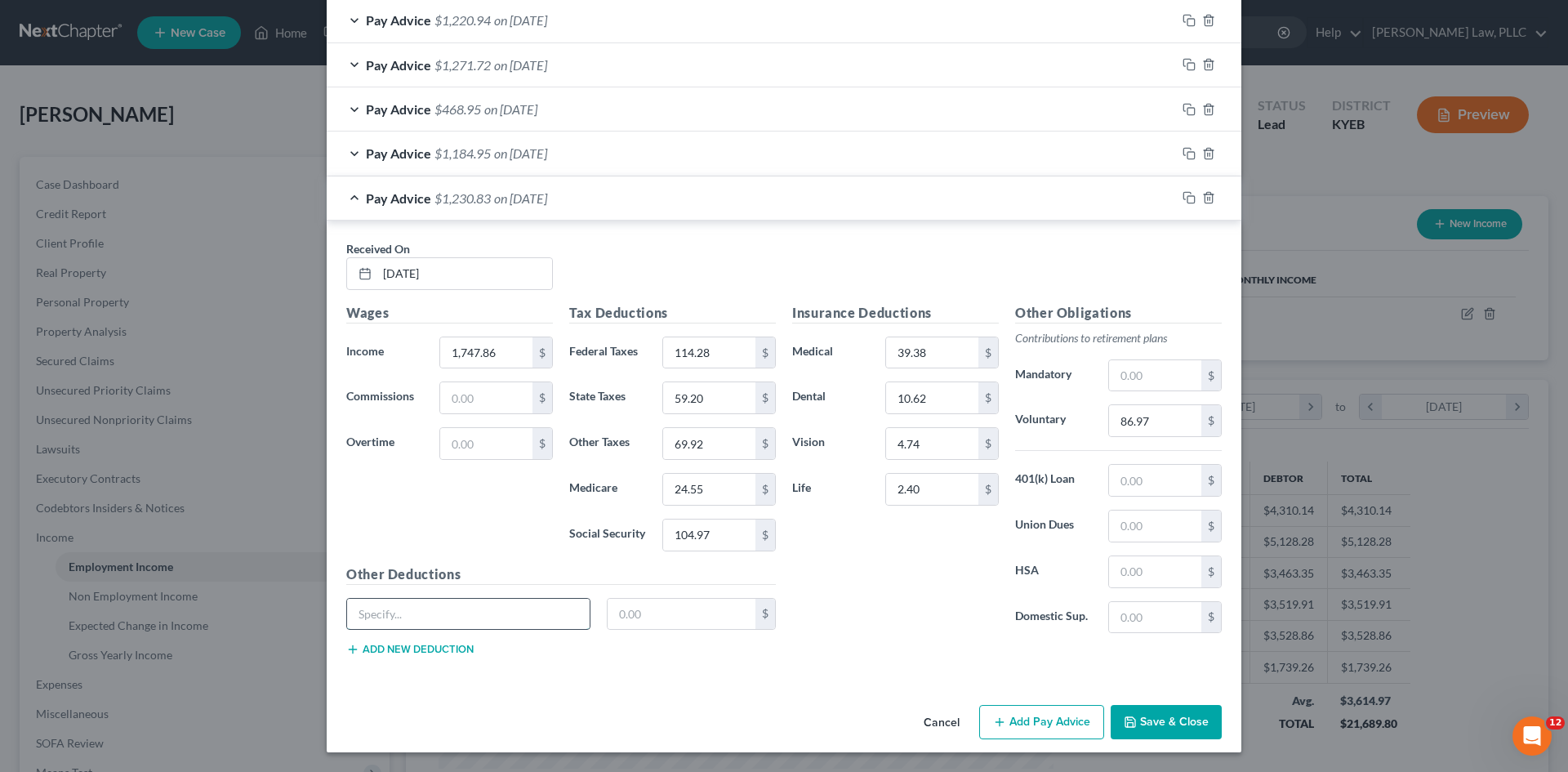
click at [382, 615] on input "text" at bounding box center [468, 614] width 243 height 31
paste input "Accident/Crit Illness/AD&D"
type input "Accident/Crit Illness/AD&D"
click at [683, 622] on input "text" at bounding box center [682, 614] width 148 height 31
type input "15.35"
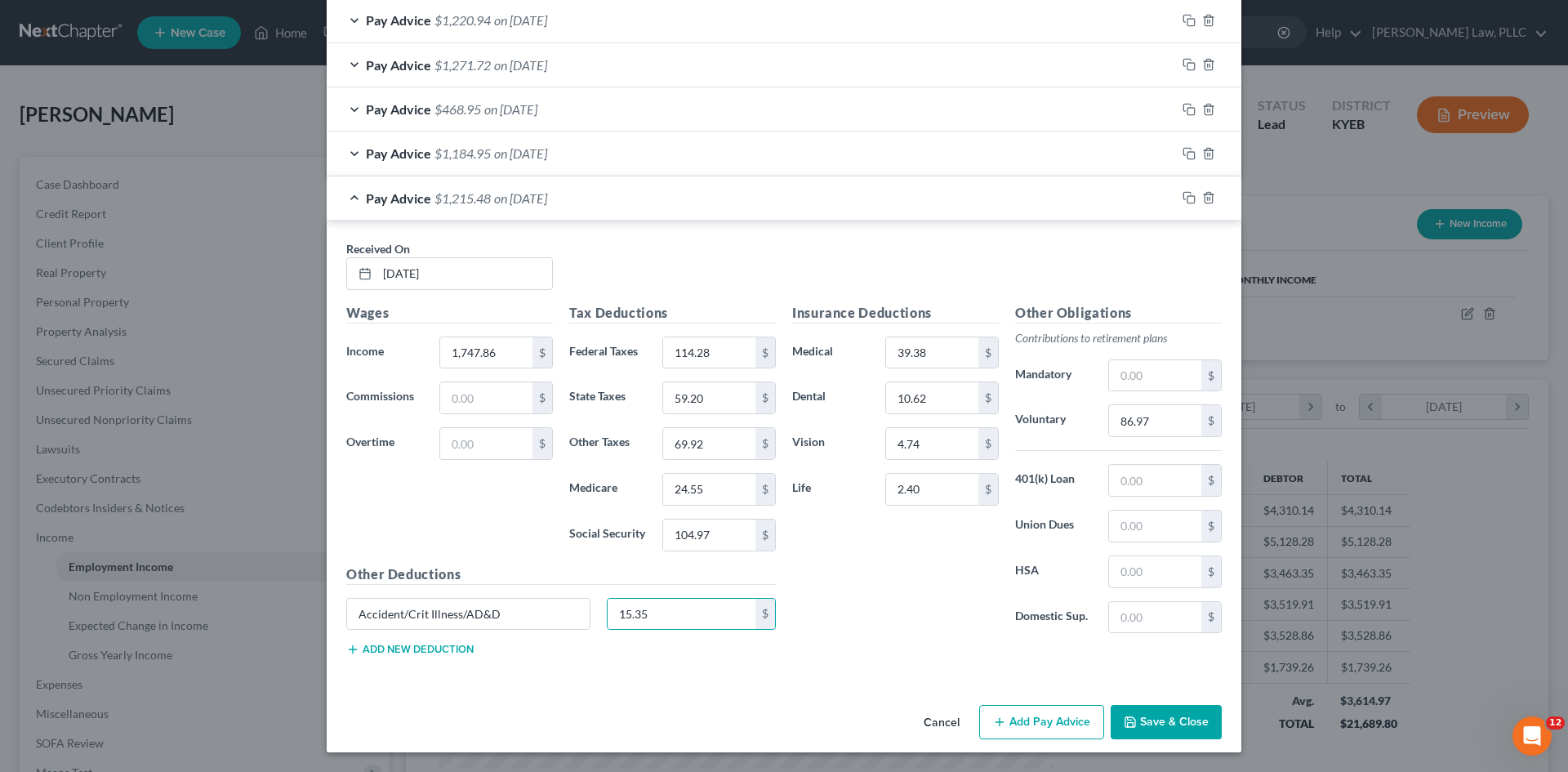
click at [847, 567] on div "Insurance Deductions Medical 39.38 $ Dental 10.62 $ Vision 4.74 $ Life 2.40 $" at bounding box center [895, 475] width 223 height 344
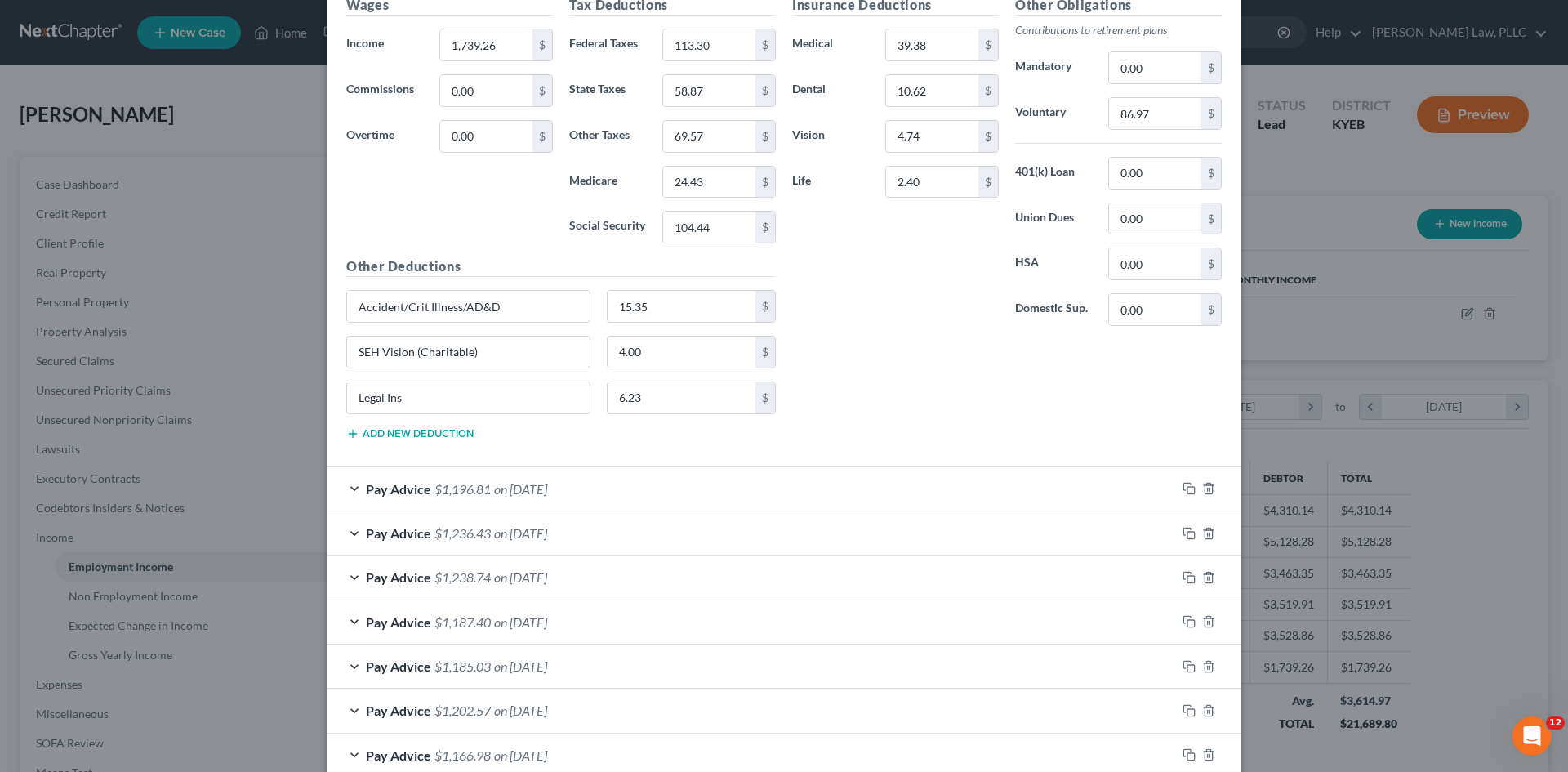
scroll to position [609, 0]
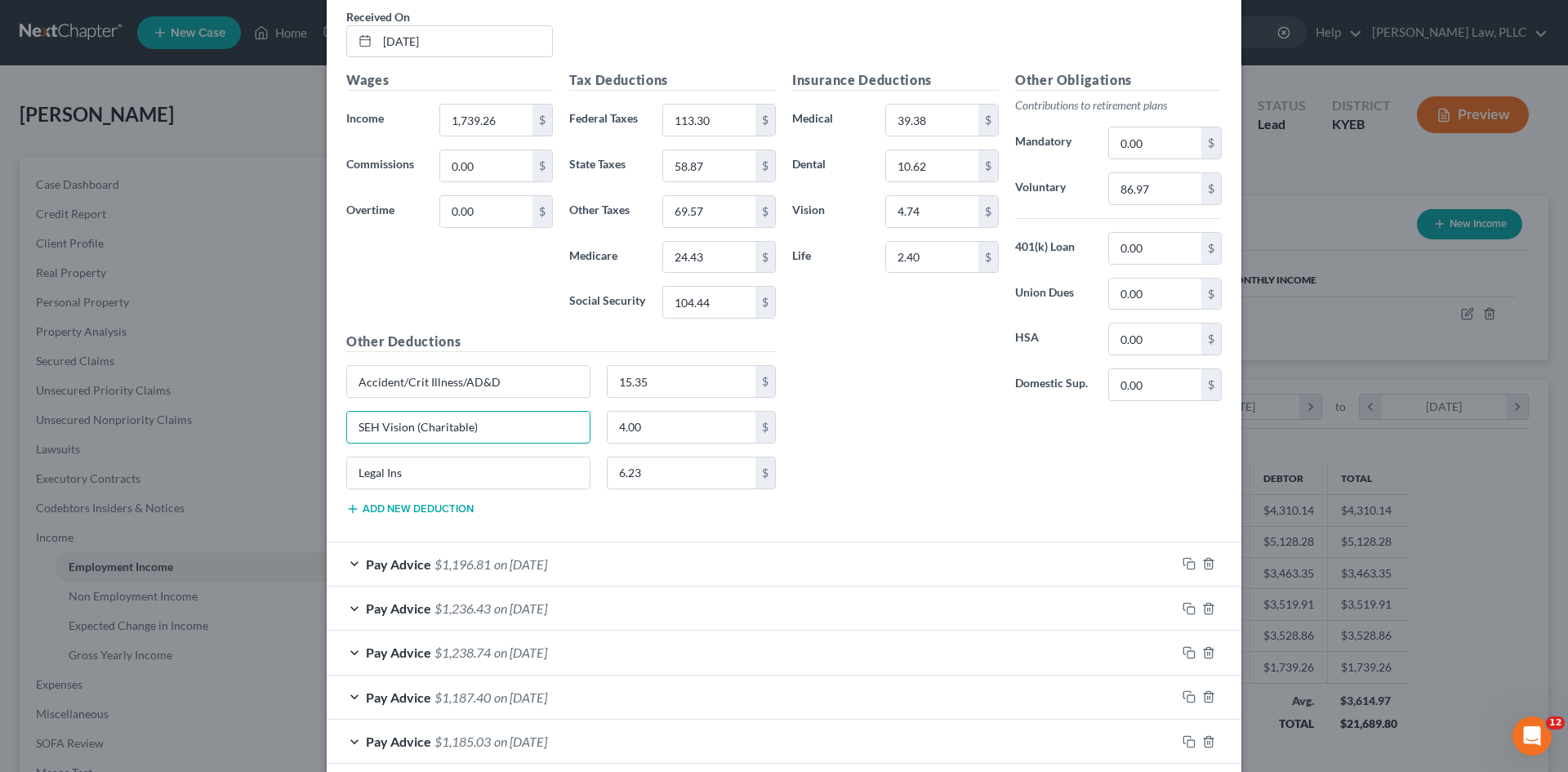
drag, startPoint x: 518, startPoint y: 425, endPoint x: 101, endPoint y: 405, distance: 417.5
click at [101, 405] on div "Edit Income Source × Employment Type * Select Full or [DEMOGRAPHIC_DATA] Employ…" at bounding box center [784, 386] width 1568 height 772
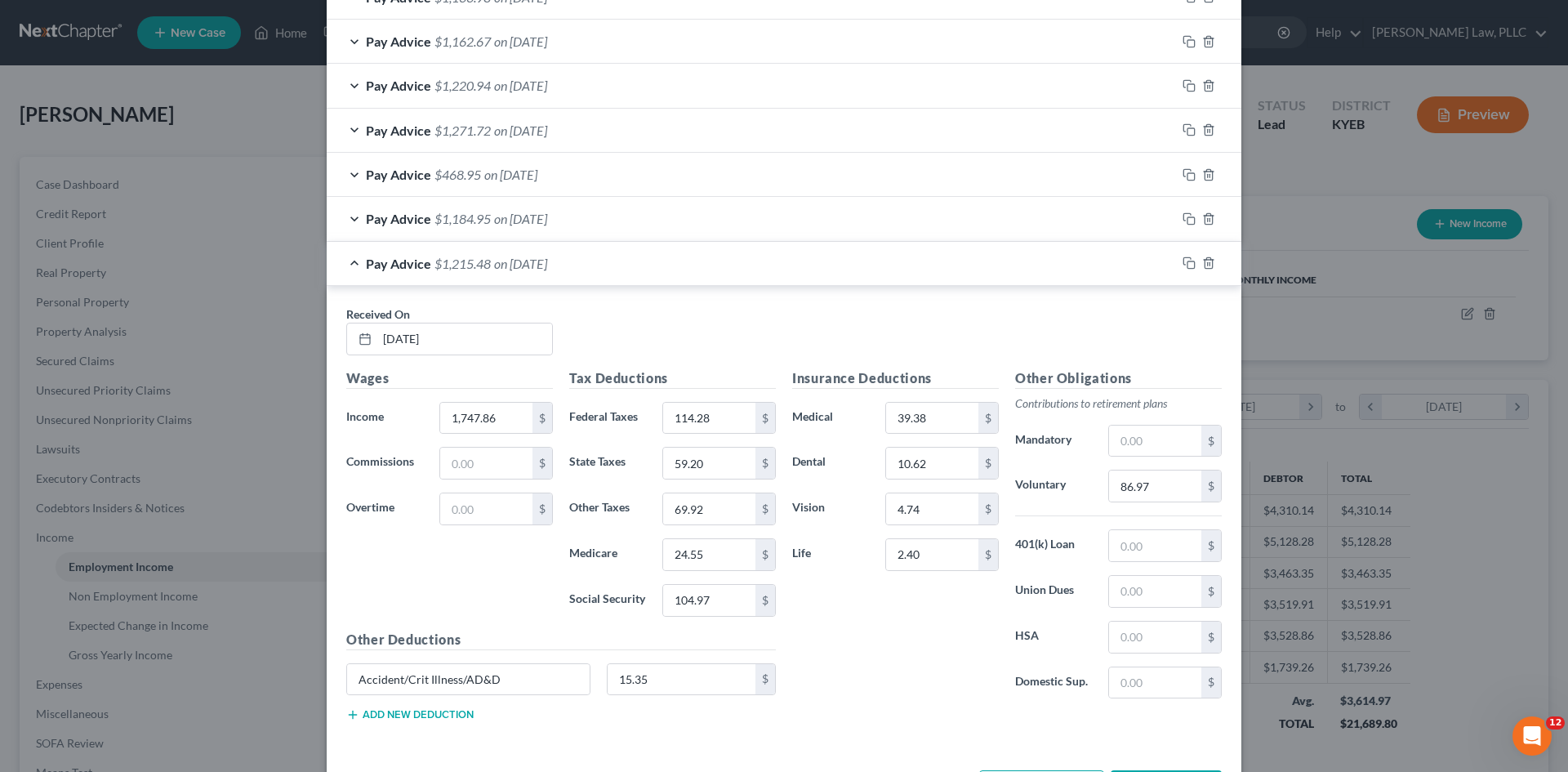
scroll to position [1507, 0]
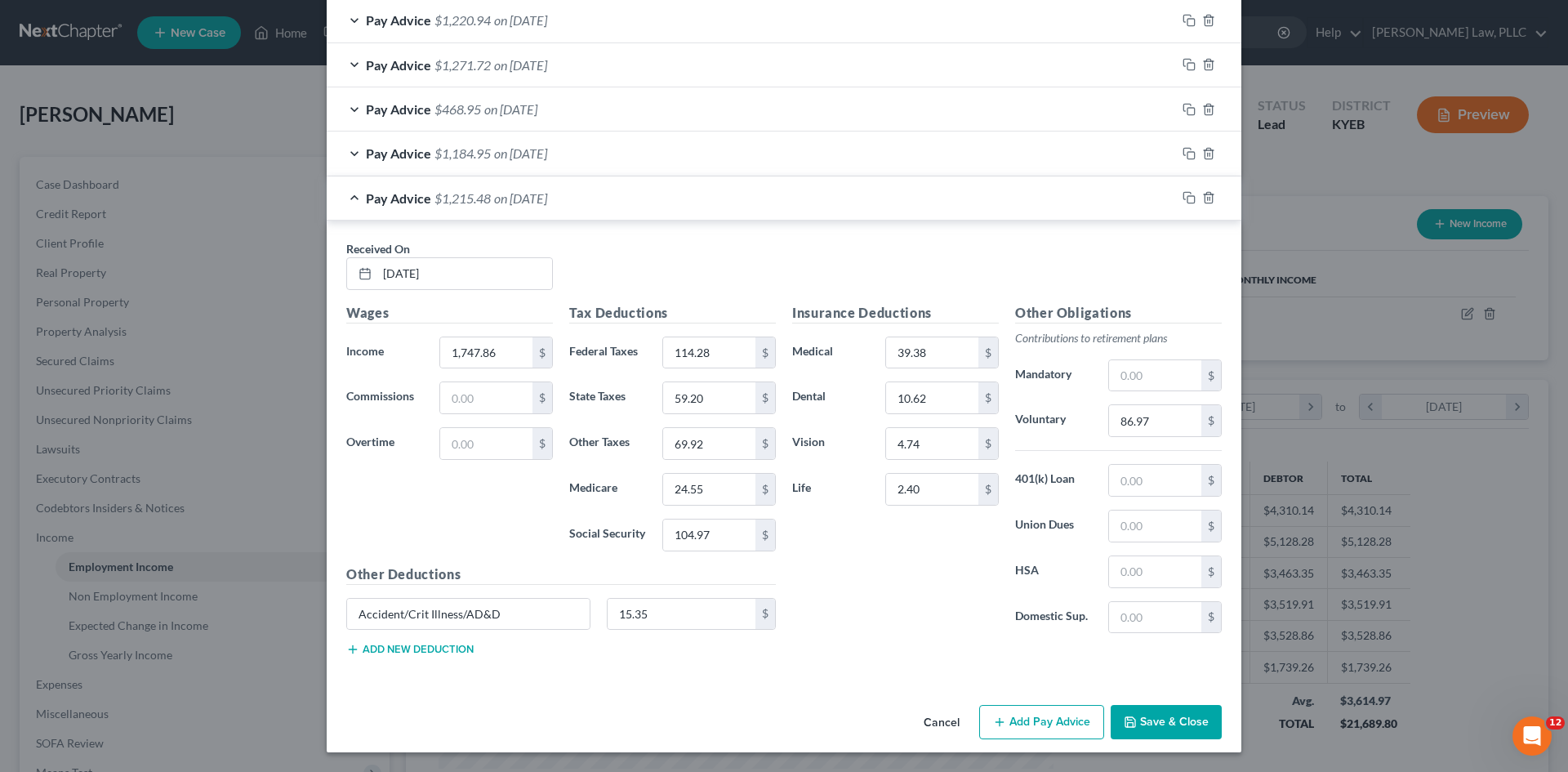
click at [371, 638] on div "Accident/Crit Illness/AD&D 15.35 $" at bounding box center [561, 620] width 446 height 46
click at [372, 649] on button "Add new deduction" at bounding box center [410, 649] width 128 height 13
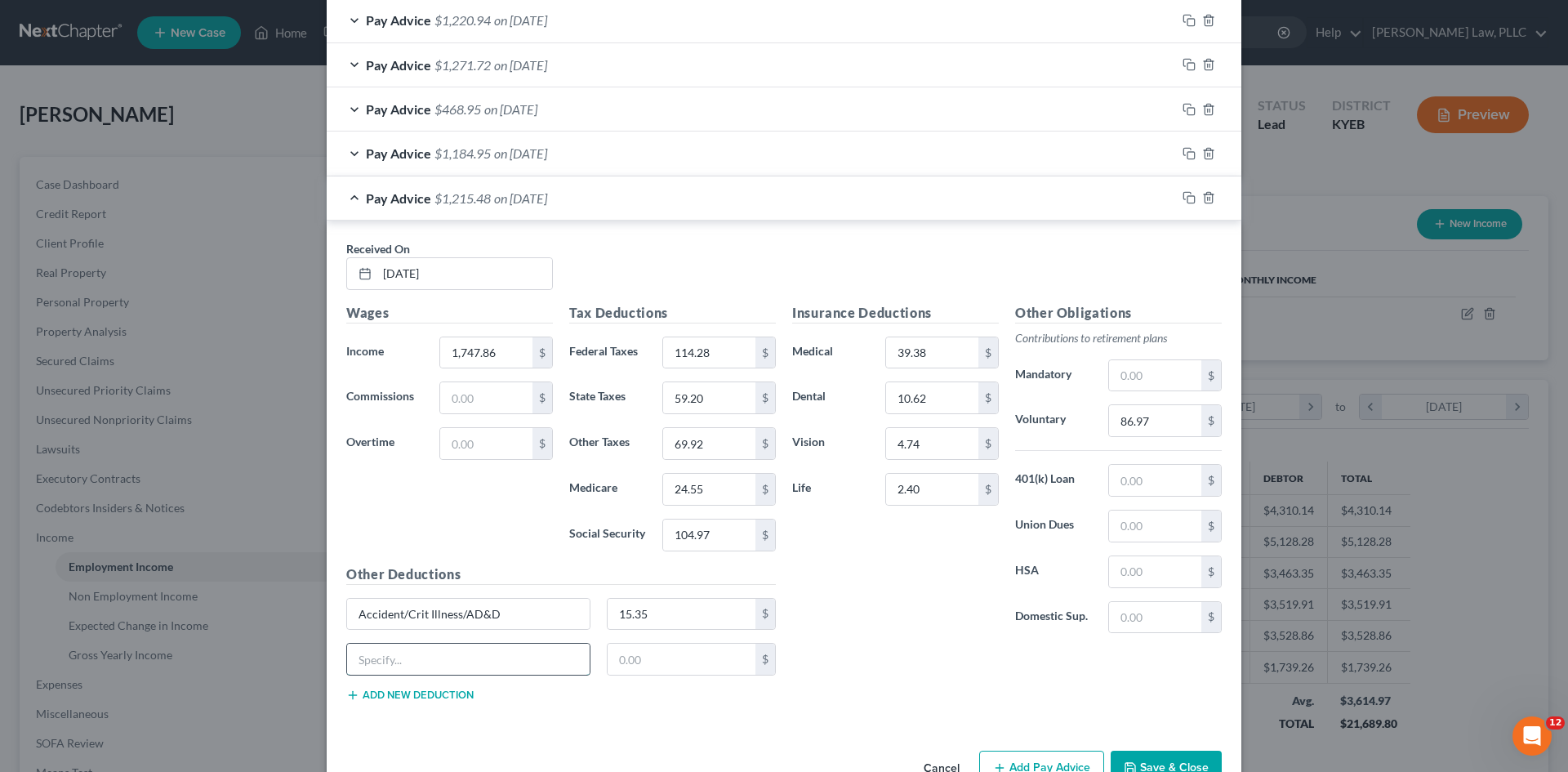
click at [418, 667] on input "text" at bounding box center [468, 659] width 243 height 31
paste input "SEH Vision (Charitable)"
type input "SEH Vision (Charitable)"
click at [668, 663] on input "text" at bounding box center [682, 659] width 148 height 31
type input "4"
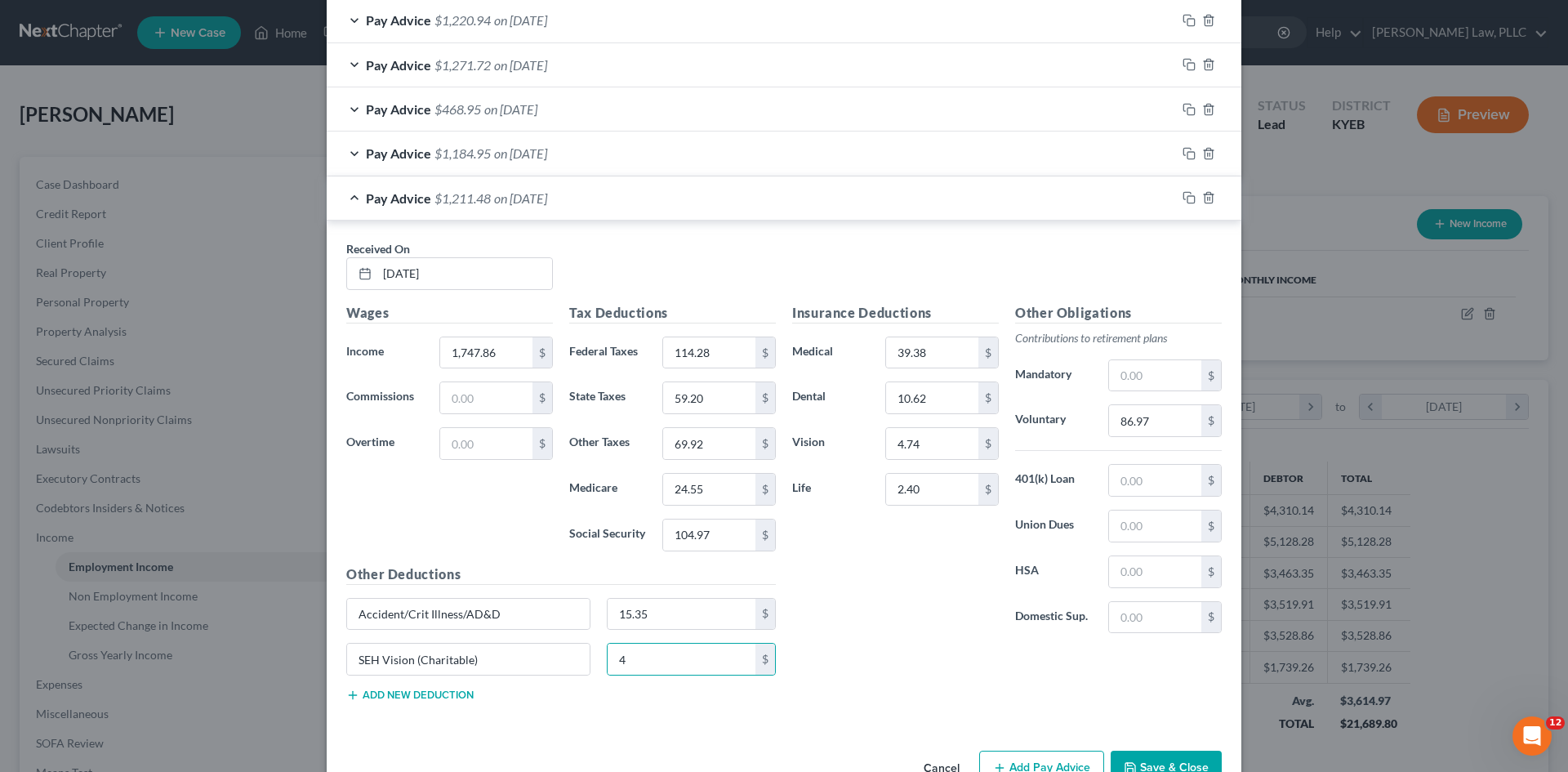
click at [813, 613] on div "Insurance Deductions Medical 39.38 $ Dental 10.62 $ Vision 4.74 $ Life 2.40 $" at bounding box center [895, 475] width 223 height 344
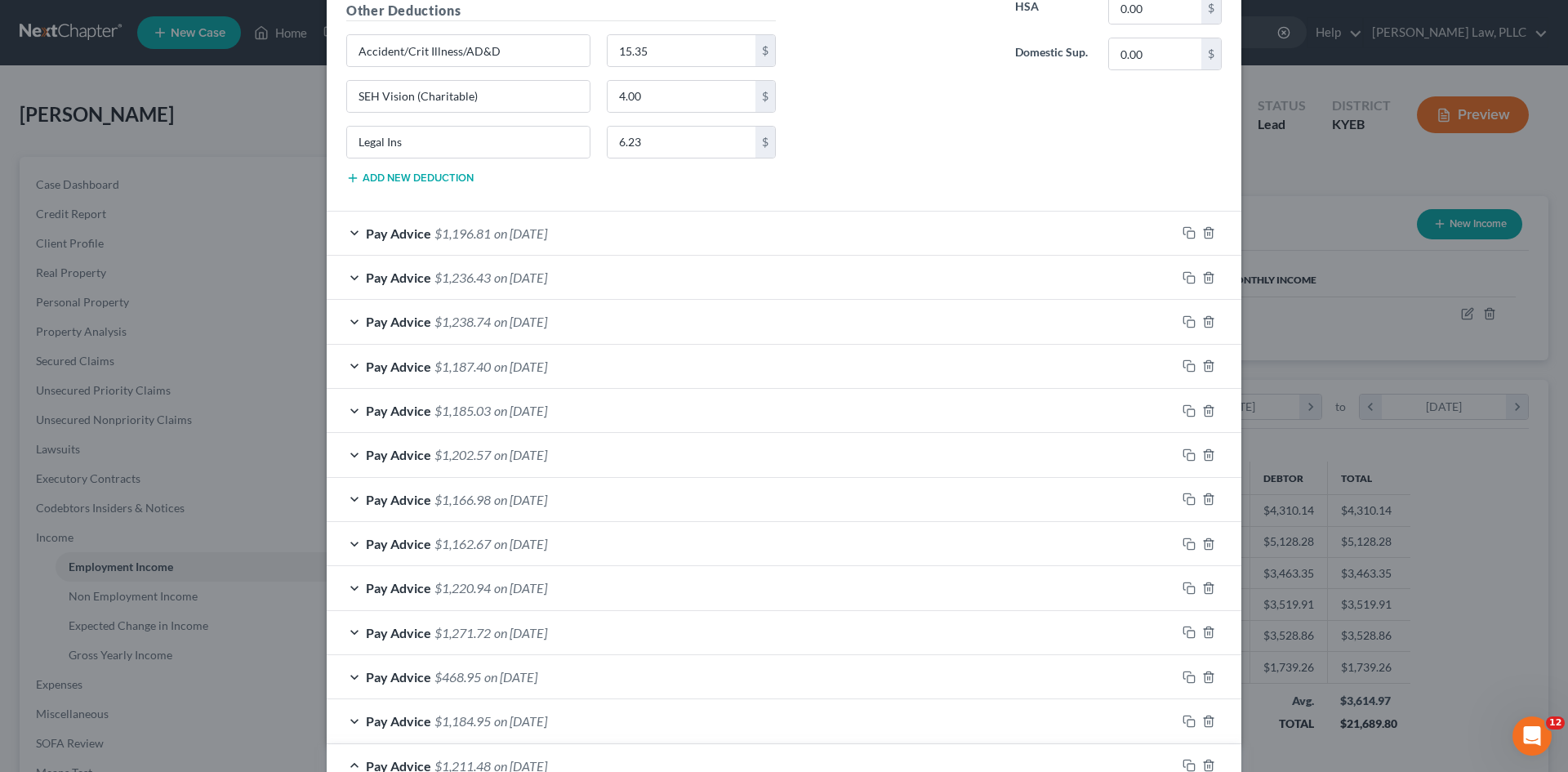
scroll to position [935, 0]
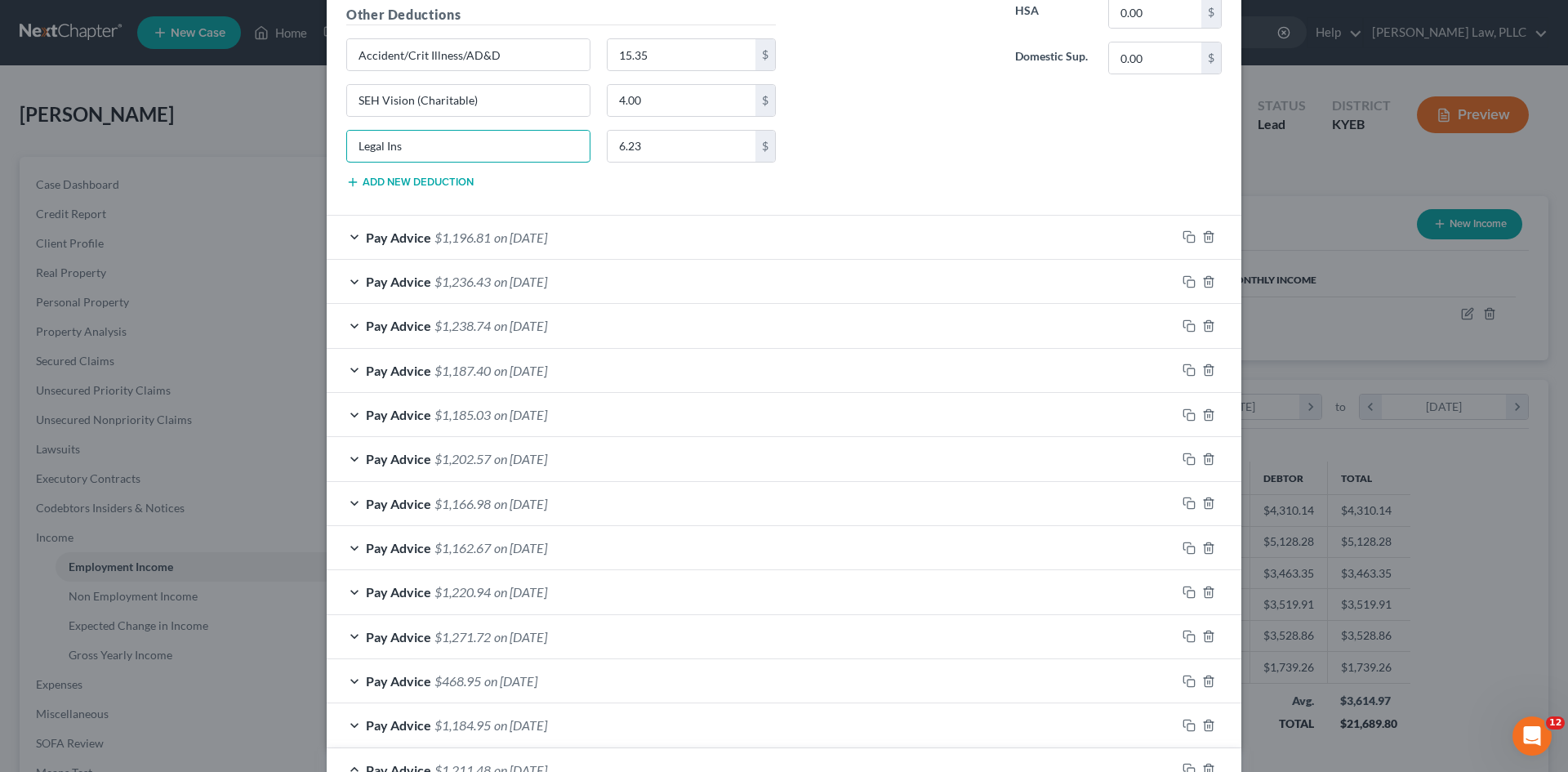
drag, startPoint x: 473, startPoint y: 153, endPoint x: 145, endPoint y: 157, distance: 328.0
click at [145, 157] on div "Edit Income Source × Employment Type * Select Full or [DEMOGRAPHIC_DATA] Employ…" at bounding box center [784, 386] width 1568 height 772
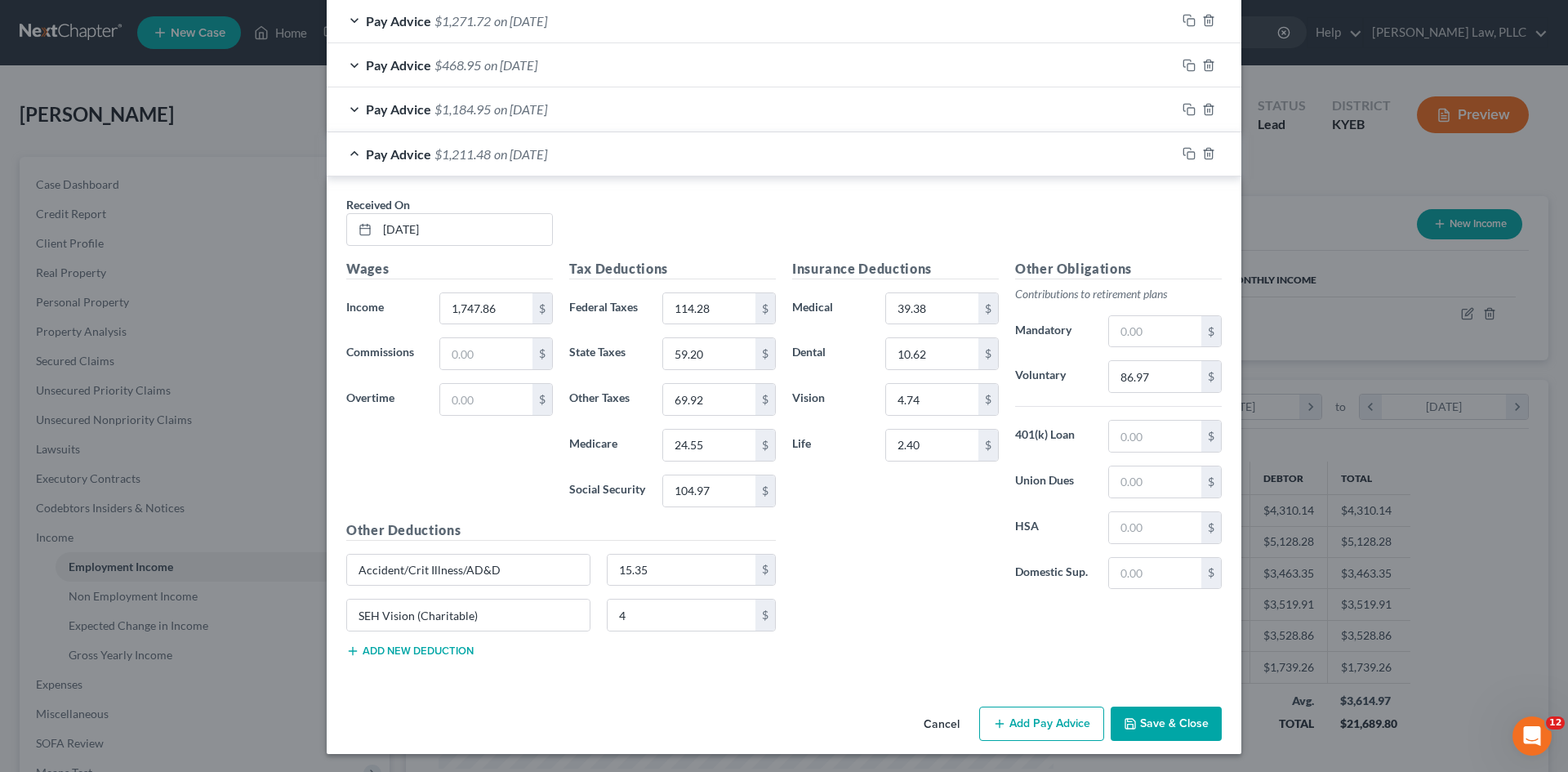
scroll to position [1552, 0]
click at [403, 649] on button "Add new deduction" at bounding box center [410, 649] width 128 height 13
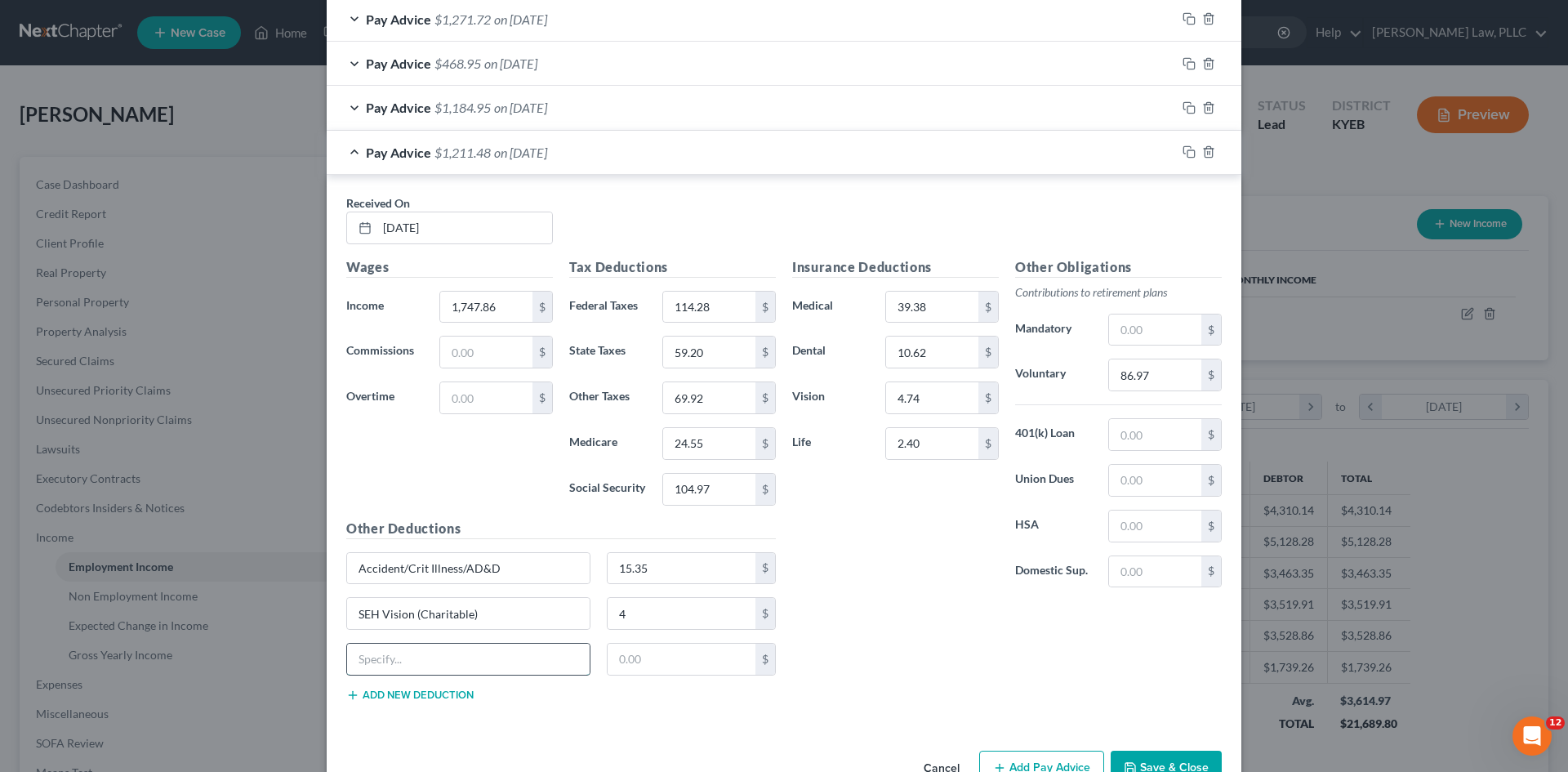
click at [388, 656] on input "text" at bounding box center [468, 659] width 243 height 31
paste input "Legal Ins"
type input "Legal Ins"
click at [656, 662] on input "text" at bounding box center [682, 659] width 148 height 31
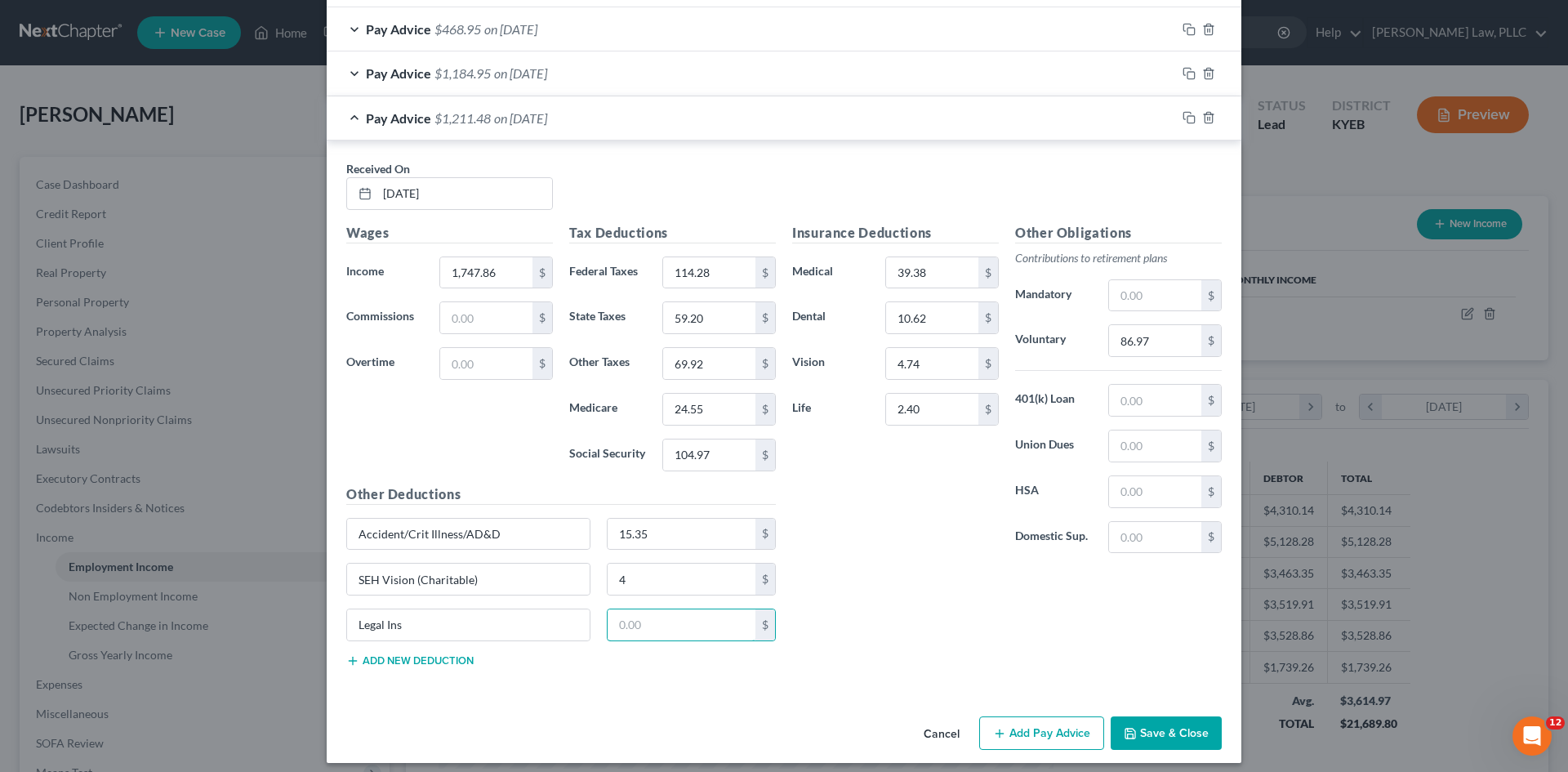
scroll to position [1598, 0]
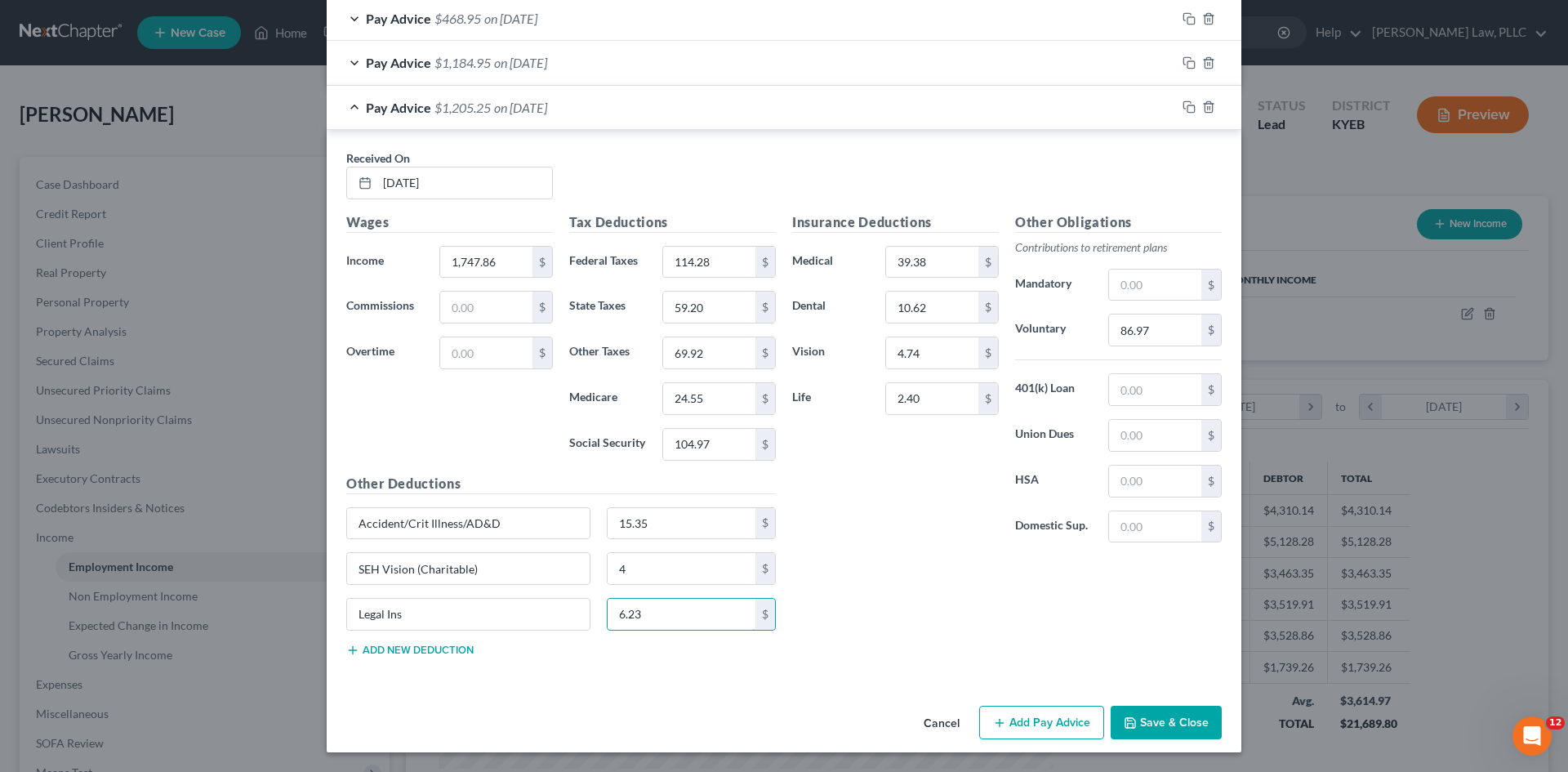
type input "6.23"
click at [859, 554] on div "Insurance Deductions Medical 39.38 $ Dental 10.62 $ Vision 4.74 $ Life 2.40 $" at bounding box center [895, 384] width 223 height 344
type input "87.40"
click at [894, 572] on div "Insurance Deductions Medical 39.38 $ Dental 10.62 $ Vision 4.74 $ Life 2.40 $ O…" at bounding box center [1007, 441] width 446 height 457
click at [1178, 726] on button "Save & Close" at bounding box center [1166, 722] width 111 height 34
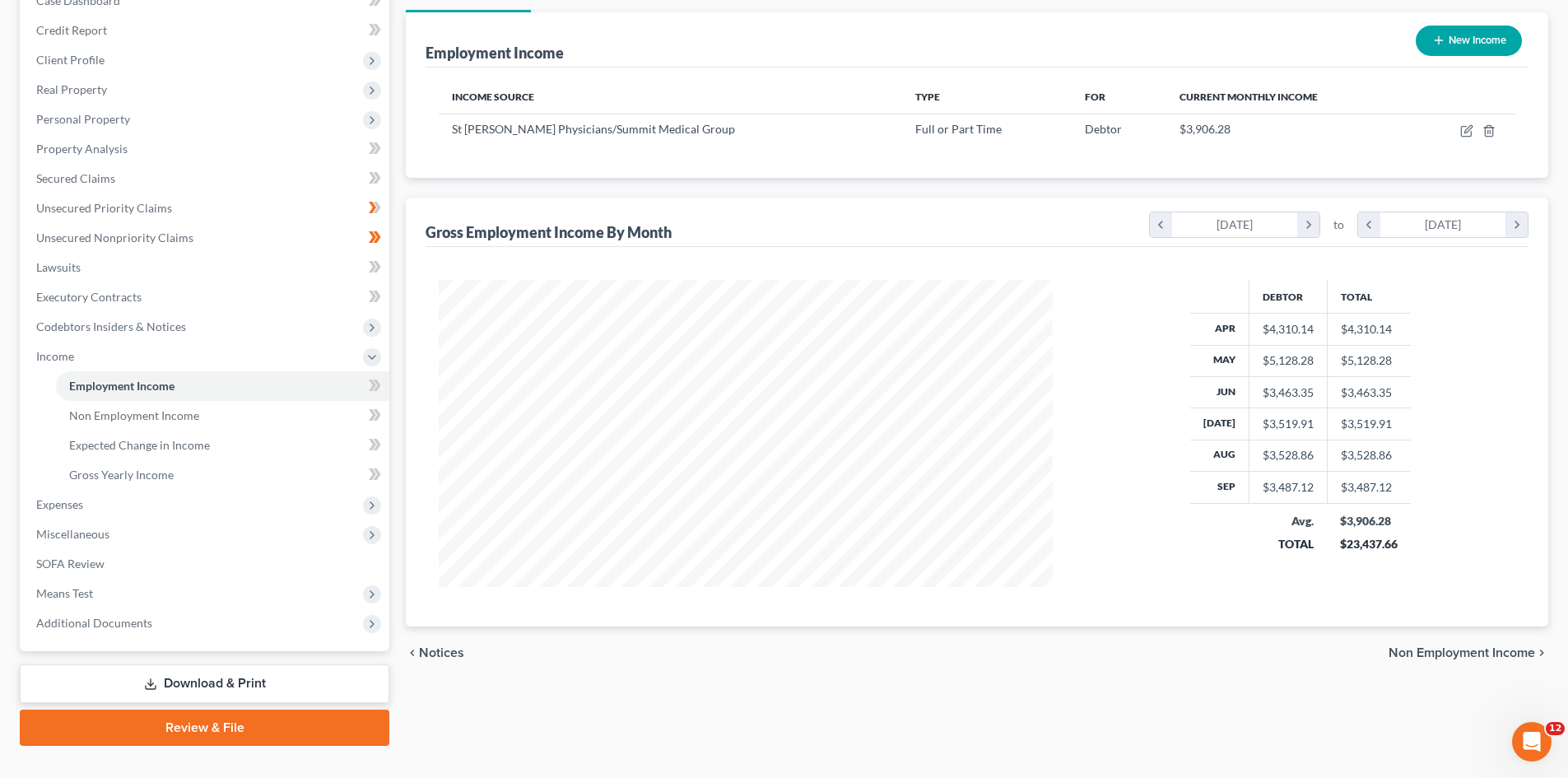
scroll to position [215, 0]
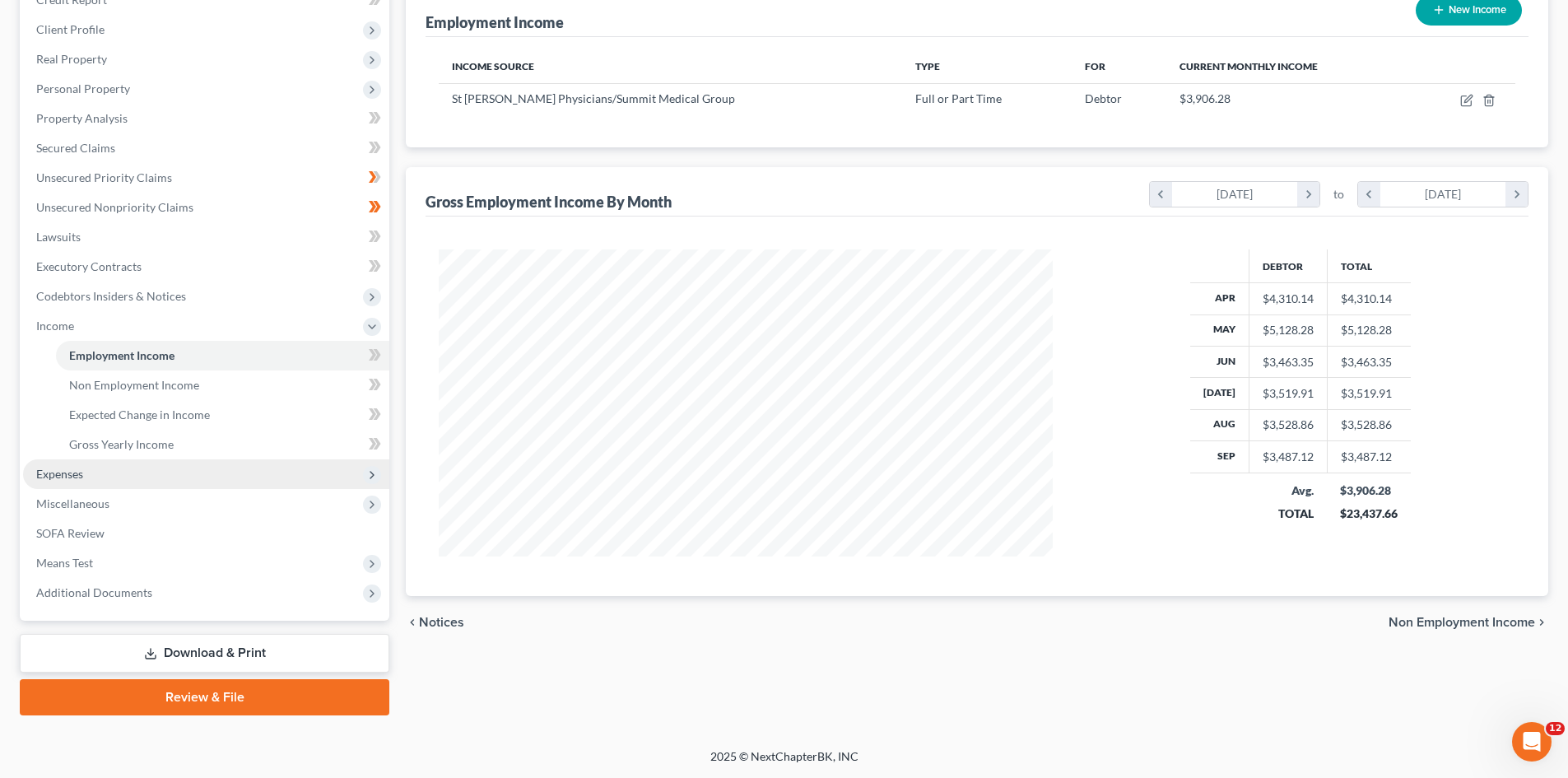
click at [69, 475] on span "Expenses" at bounding box center [59, 473] width 47 height 14
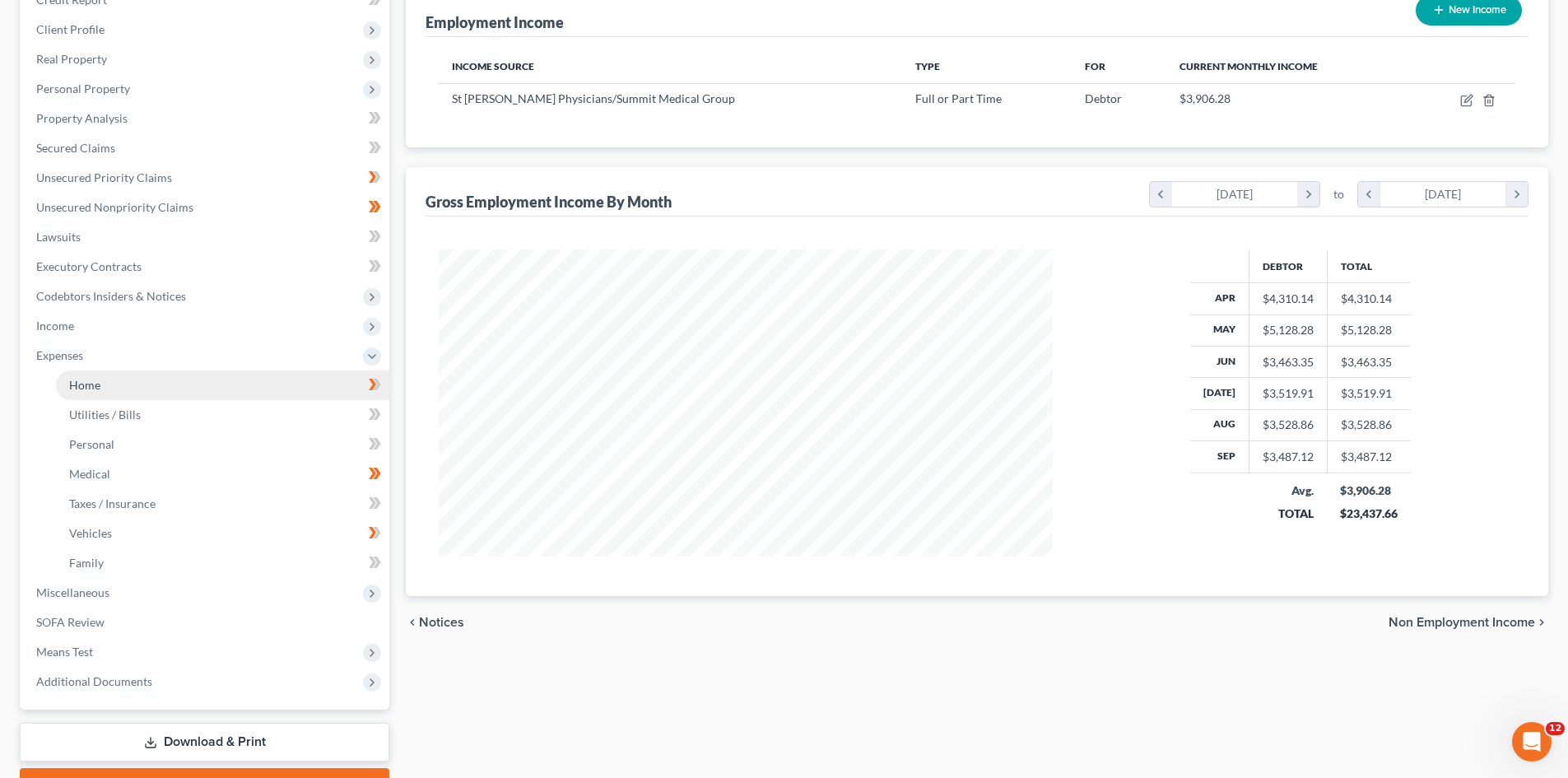
click at [89, 388] on span "Home" at bounding box center [84, 385] width 31 height 14
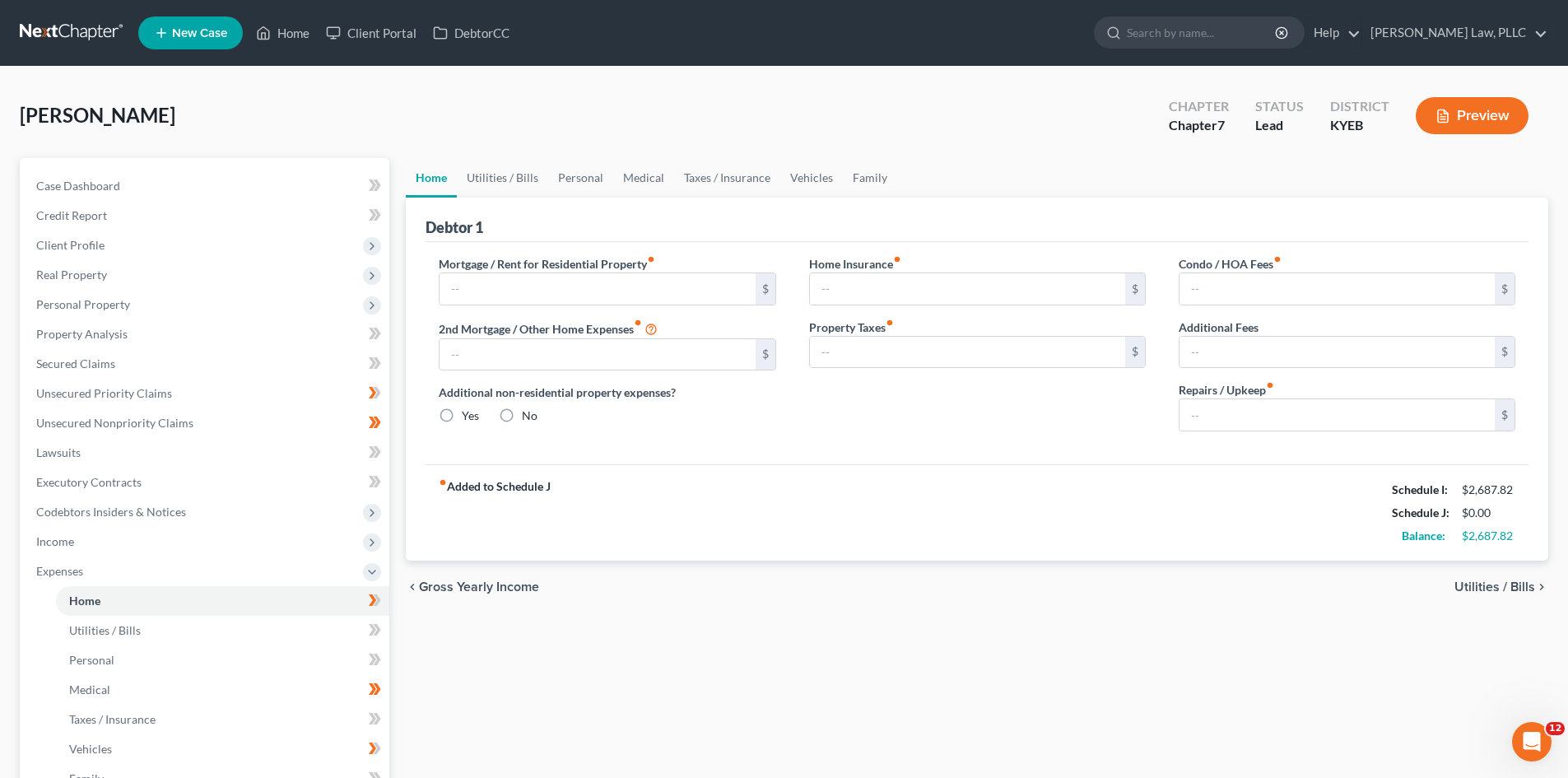
type input "1,000.00"
type input "0.00"
radio input "true"
type input "0.00"
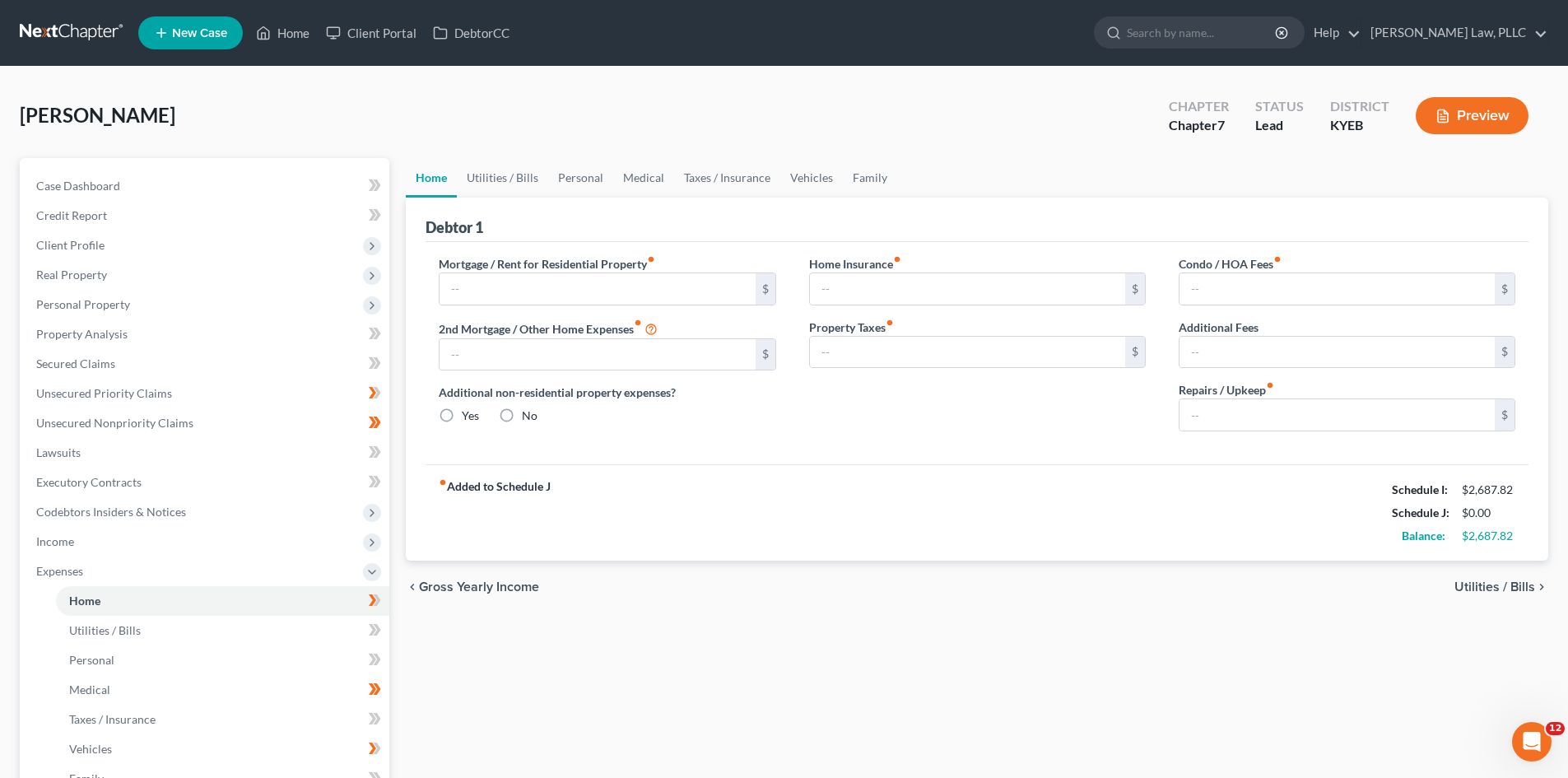
type input "0.00"
click at [1304, 410] on input "100.00" at bounding box center [1338, 414] width 316 height 31
type input "50"
click at [1147, 472] on div "fiber_manual_record Added to Schedule J Schedule I: $2,687.82 Schedule J: $2,68…" at bounding box center [977, 512] width 1103 height 96
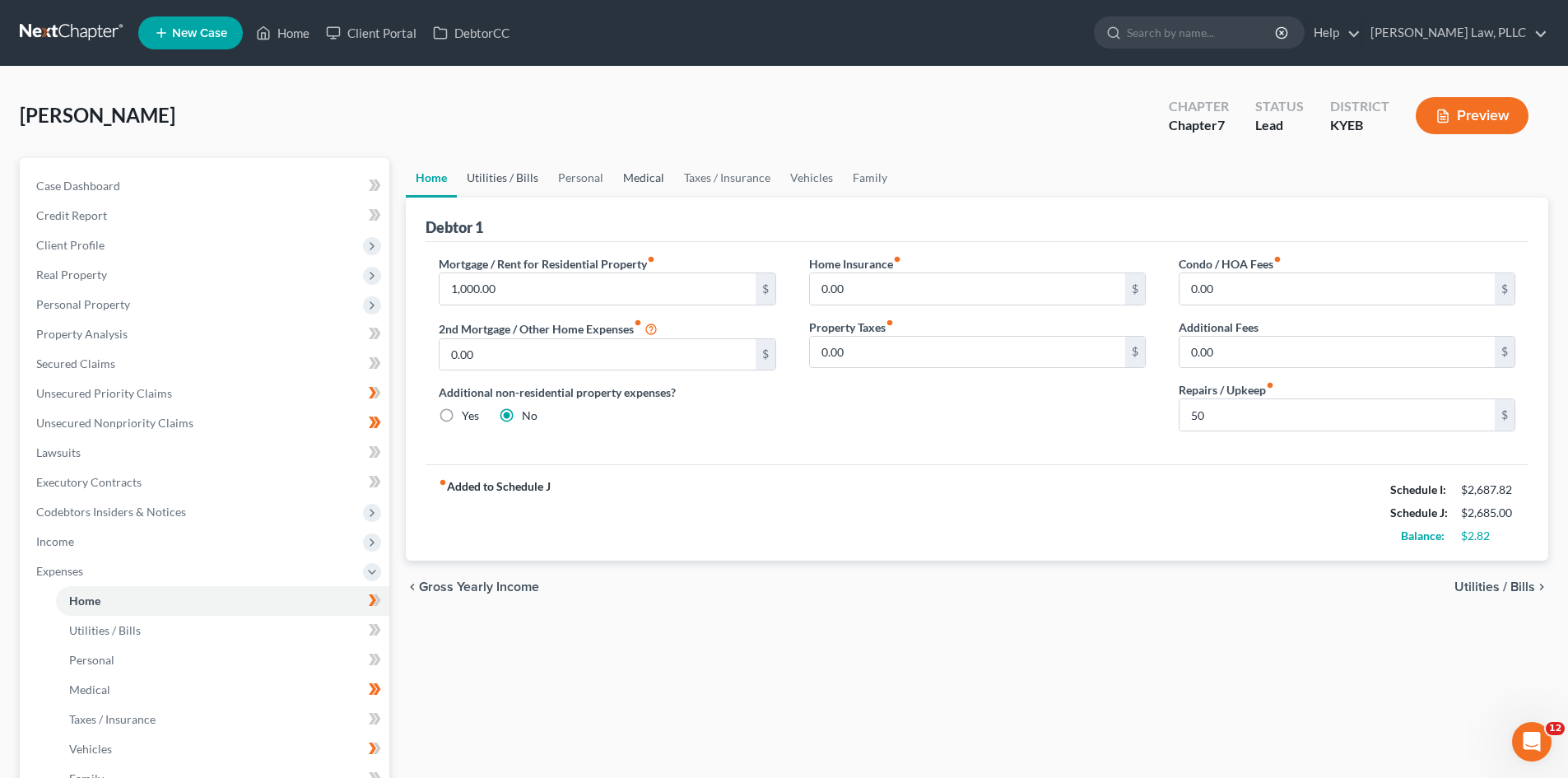
drag, startPoint x: 517, startPoint y: 171, endPoint x: 617, endPoint y: 183, distance: 100.7
click at [517, 171] on link "Utilities / Bills" at bounding box center [502, 177] width 91 height 39
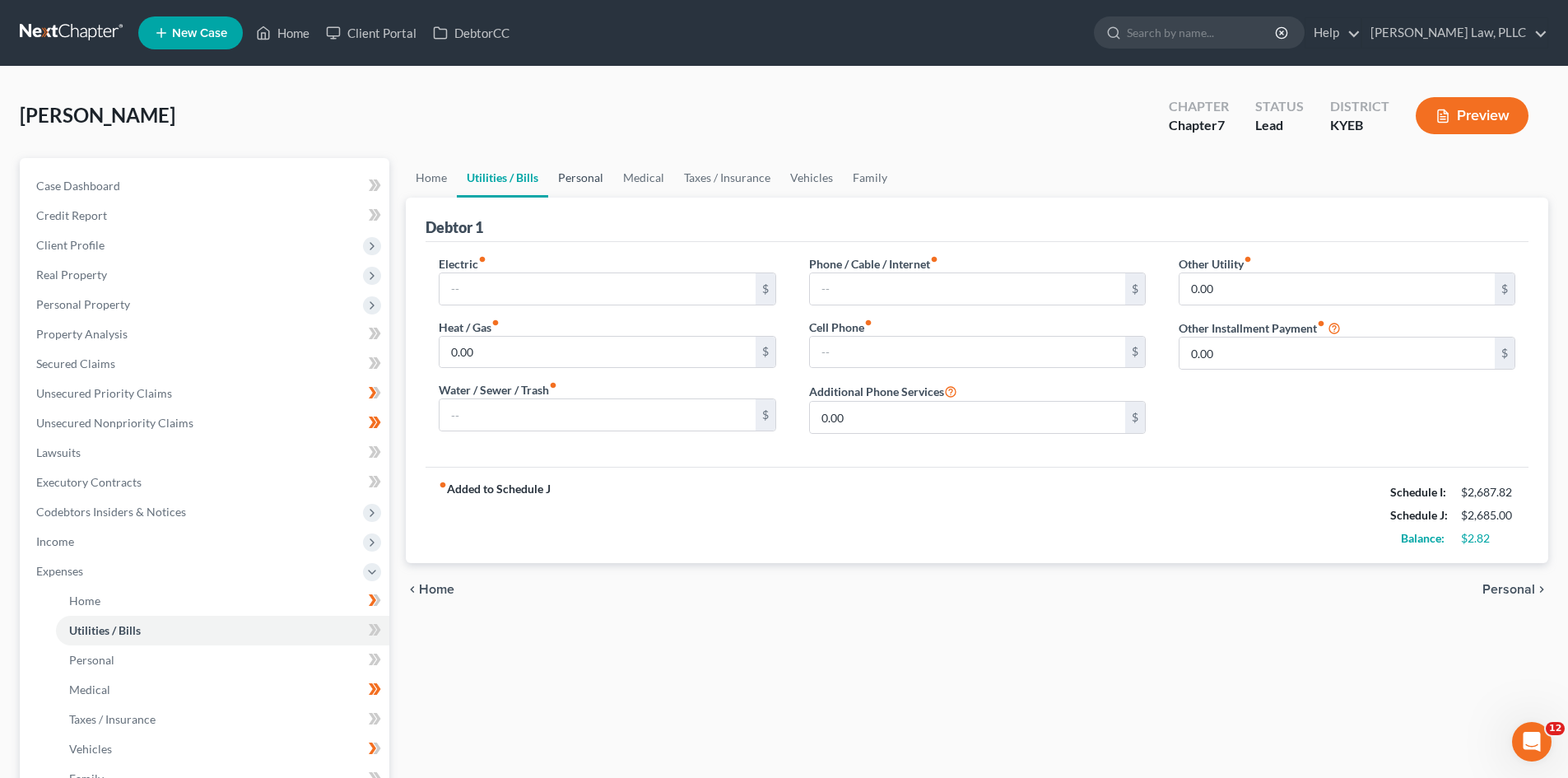
click at [592, 174] on link "Personal" at bounding box center [581, 177] width 65 height 39
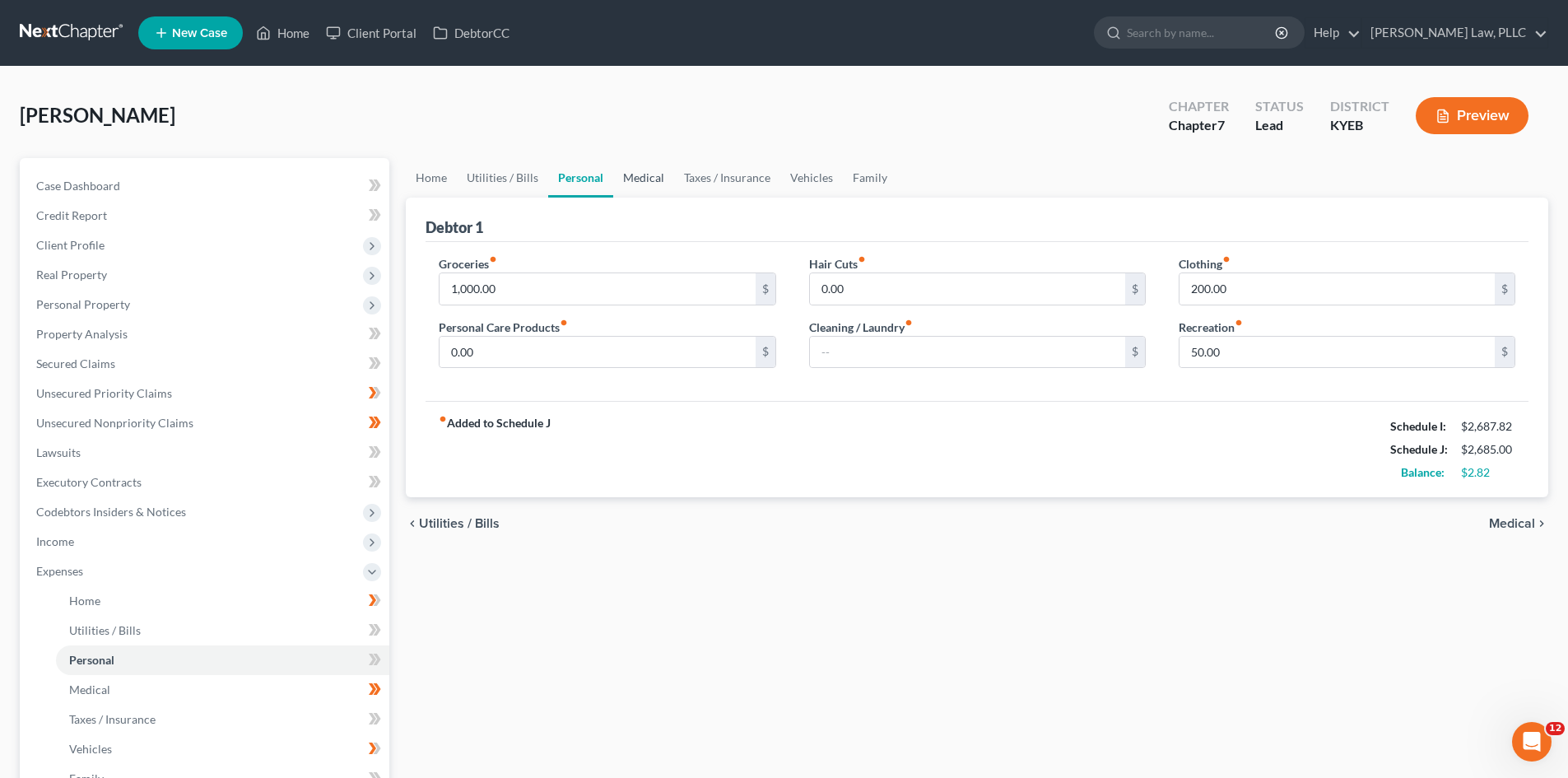
click at [640, 171] on link "Medical" at bounding box center [644, 177] width 61 height 39
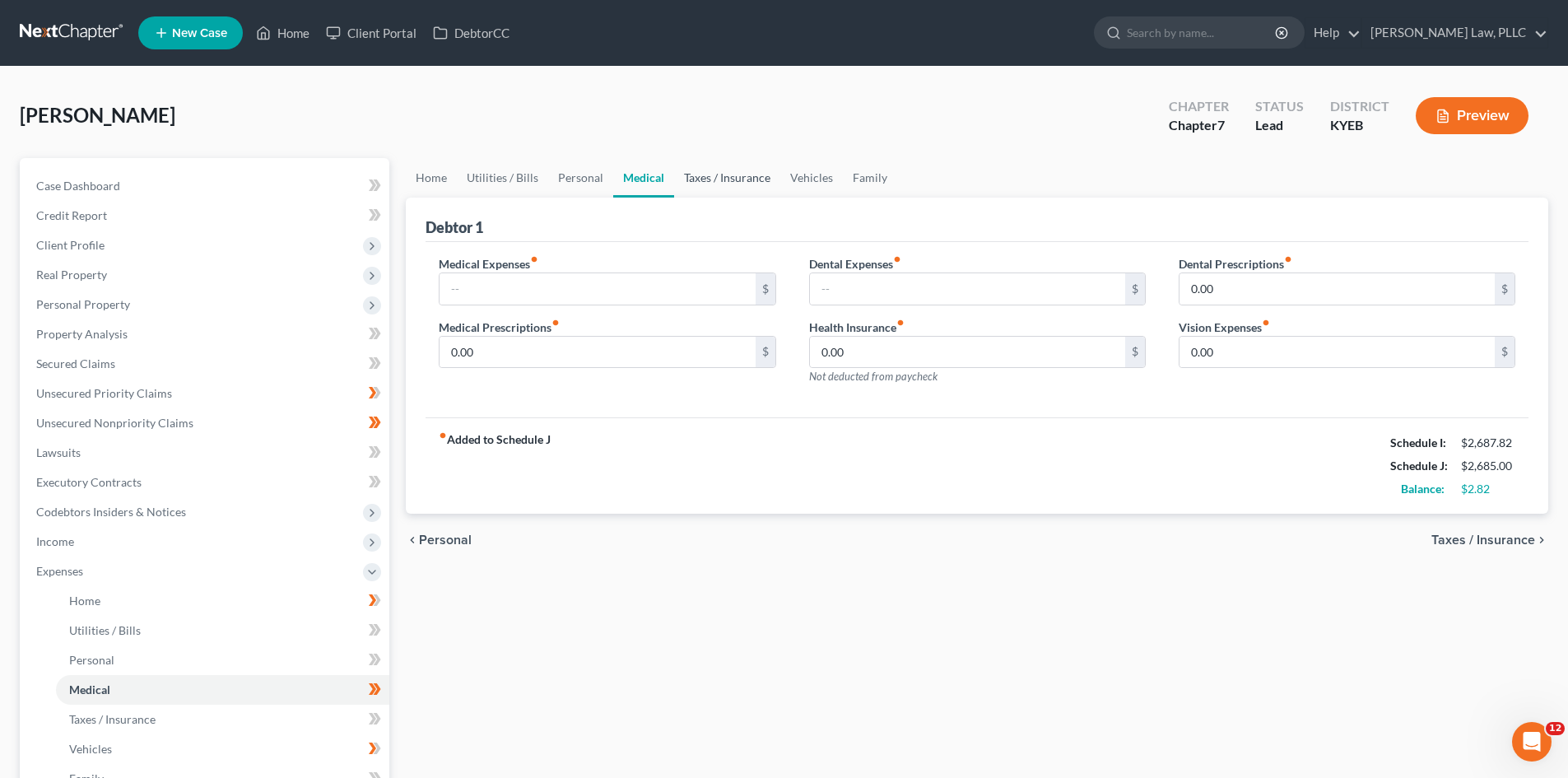
click at [708, 171] on link "Taxes / Insurance" at bounding box center [727, 177] width 106 height 39
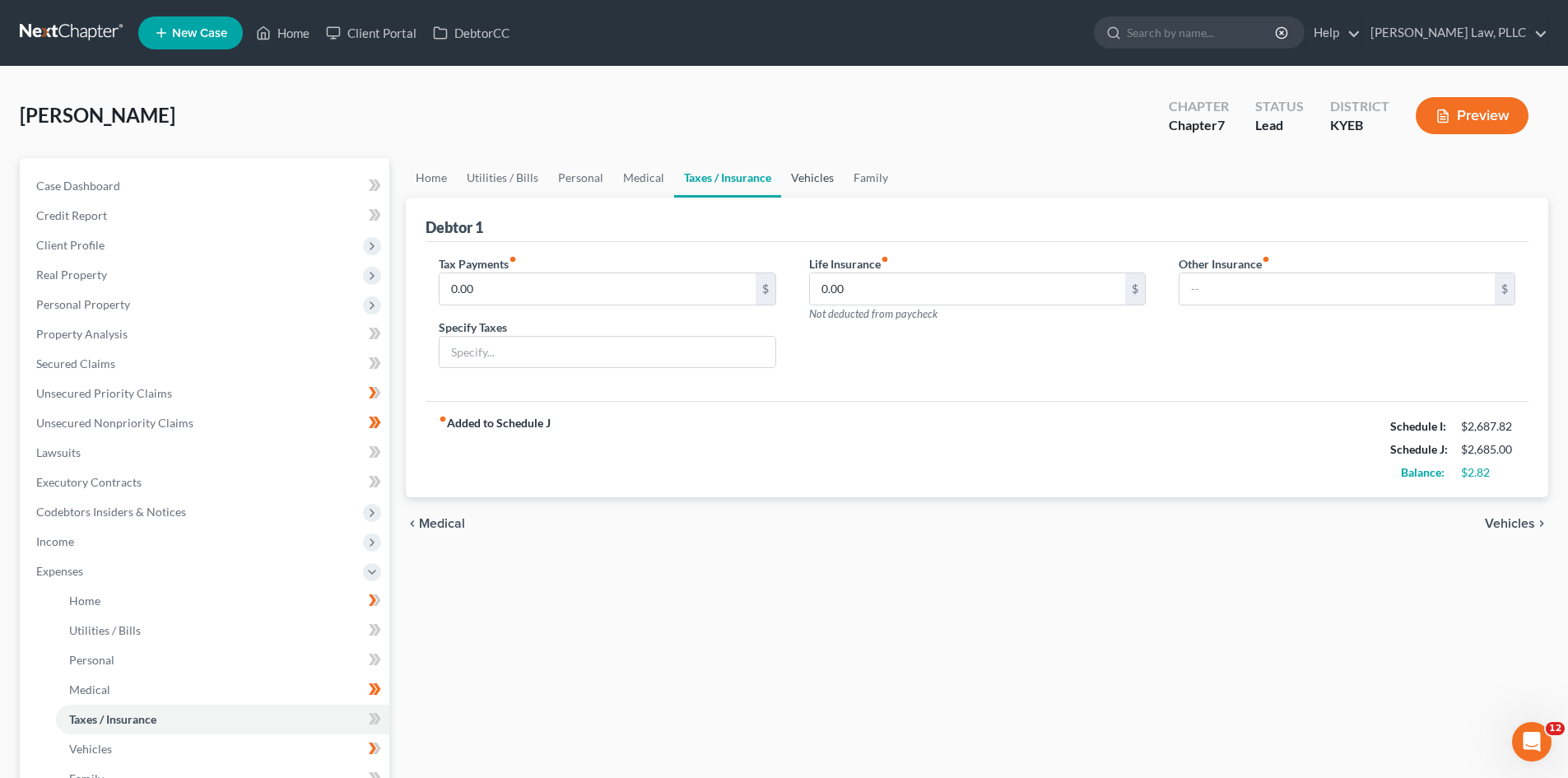
click at [813, 181] on link "Vehicles" at bounding box center [812, 177] width 63 height 39
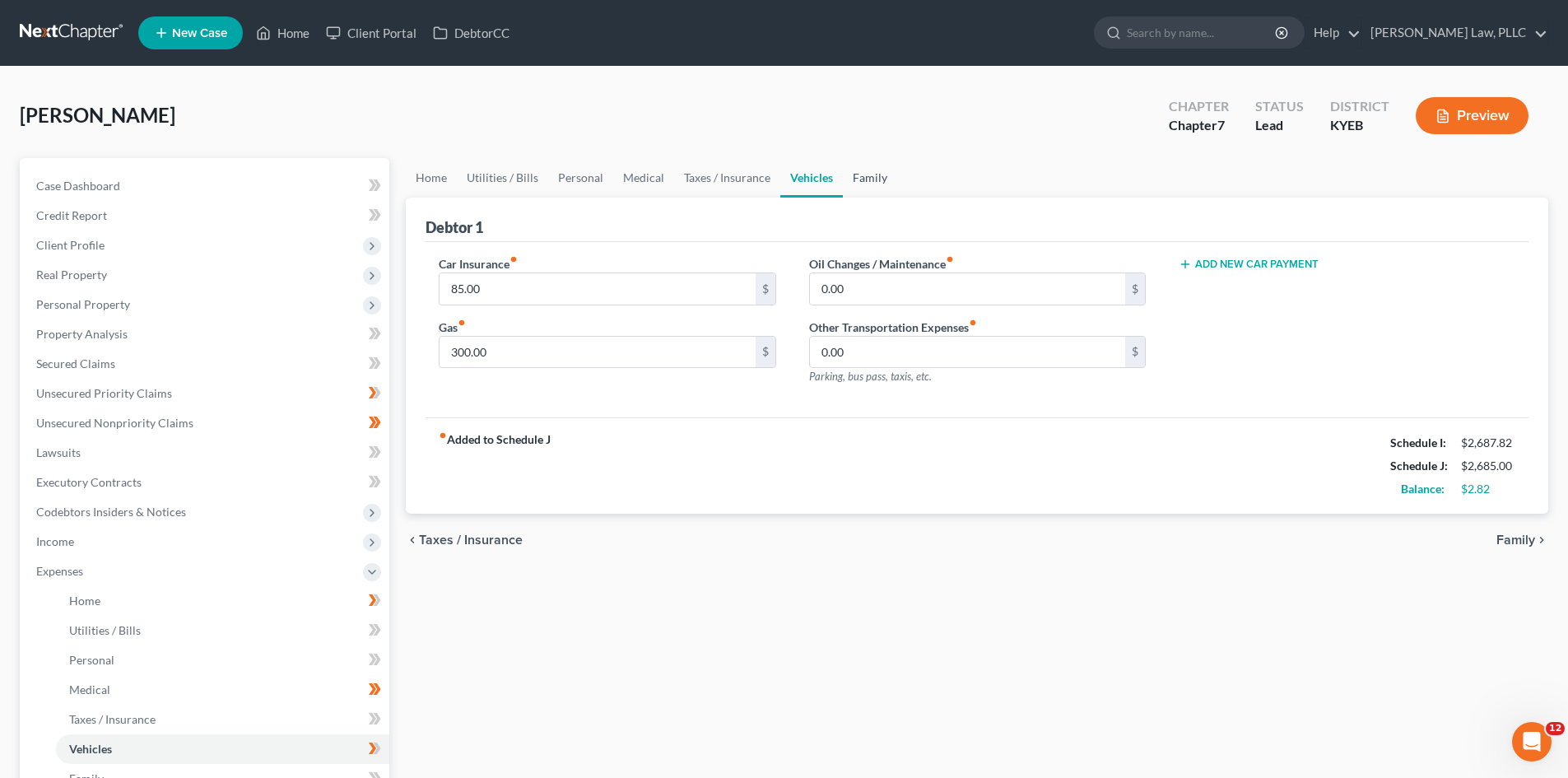
click at [880, 175] on link "Family" at bounding box center [870, 177] width 54 height 39
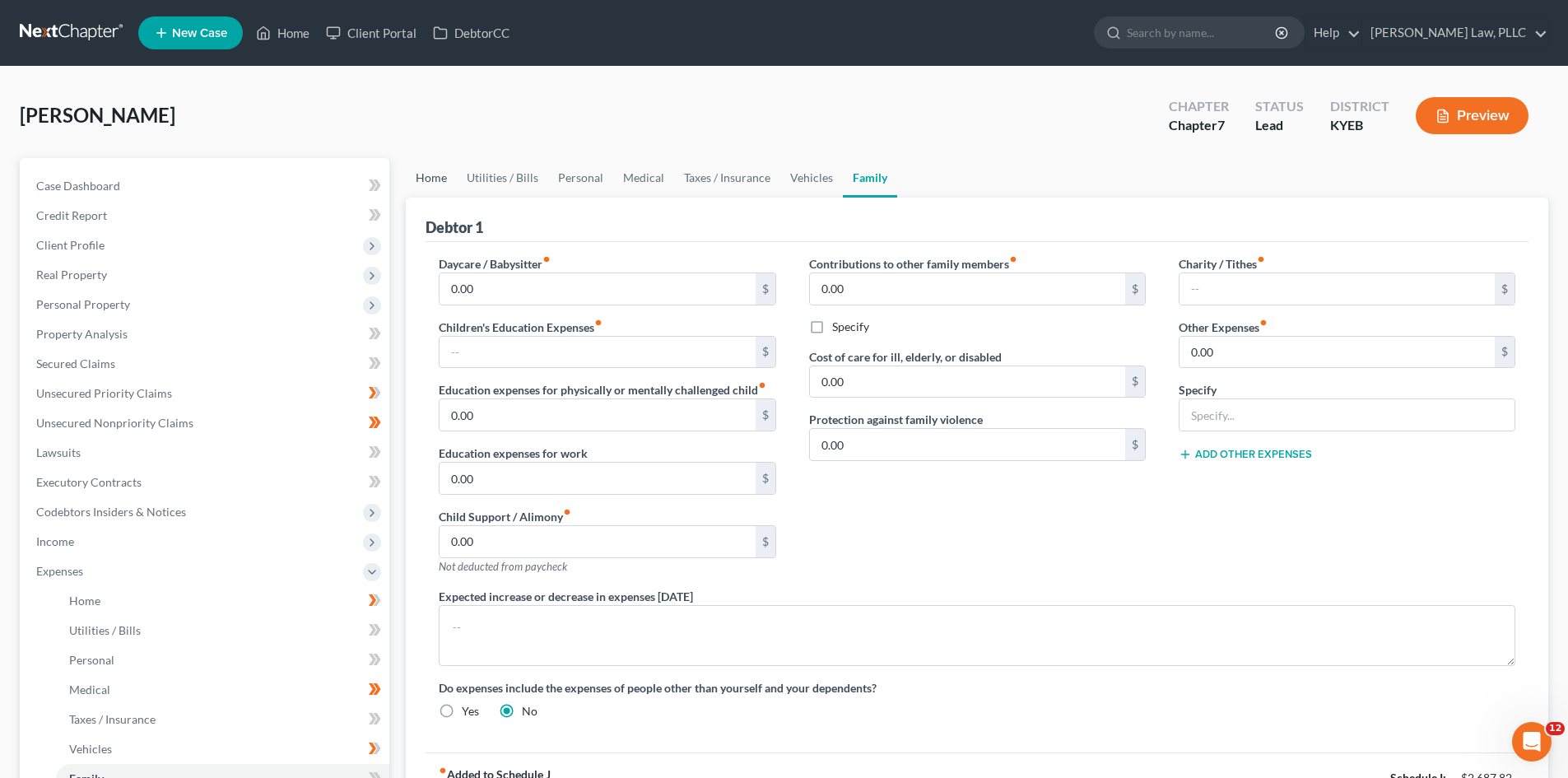
click at [429, 178] on link "Home" at bounding box center [431, 177] width 51 height 39
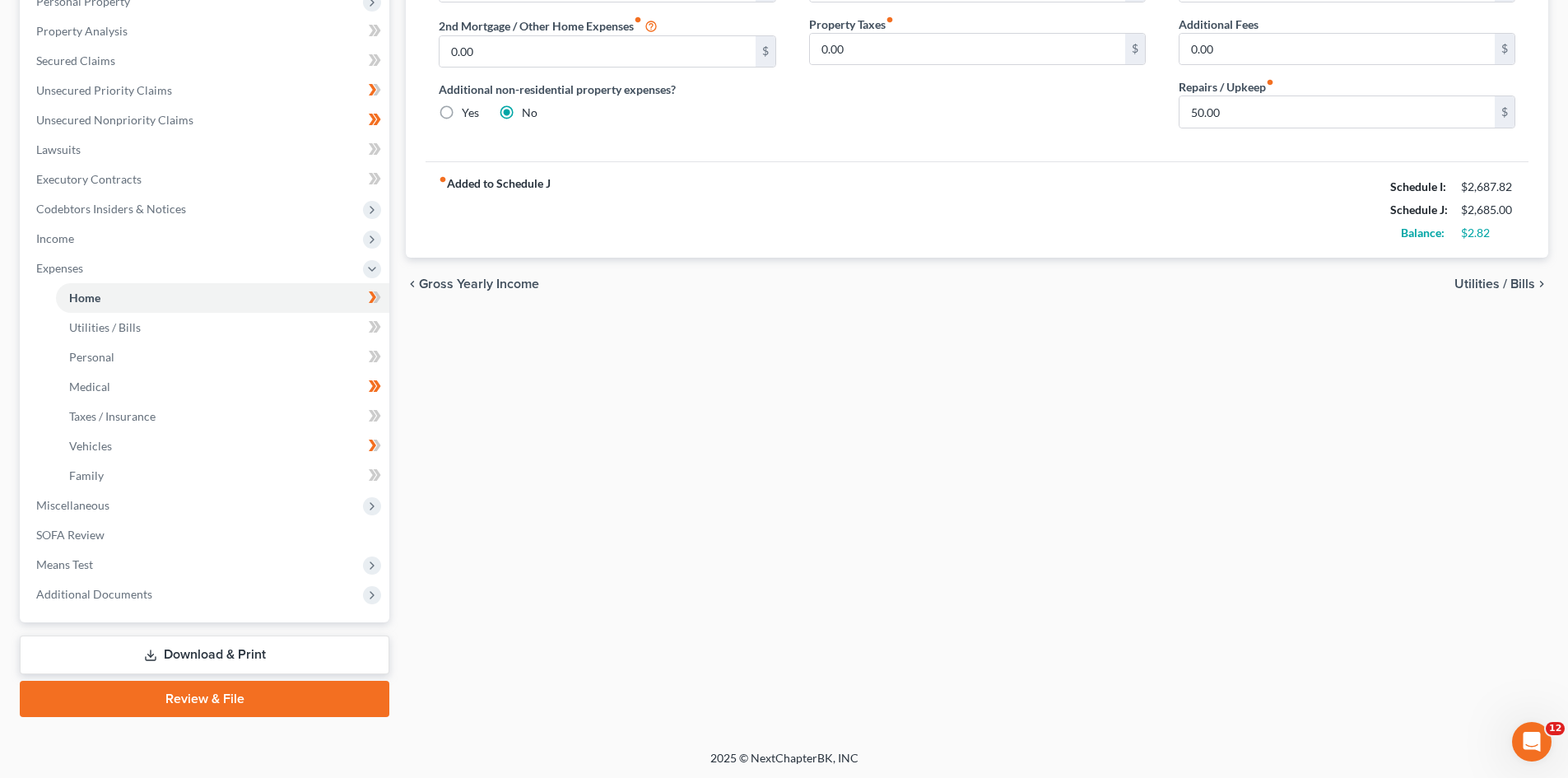
scroll to position [305, 0]
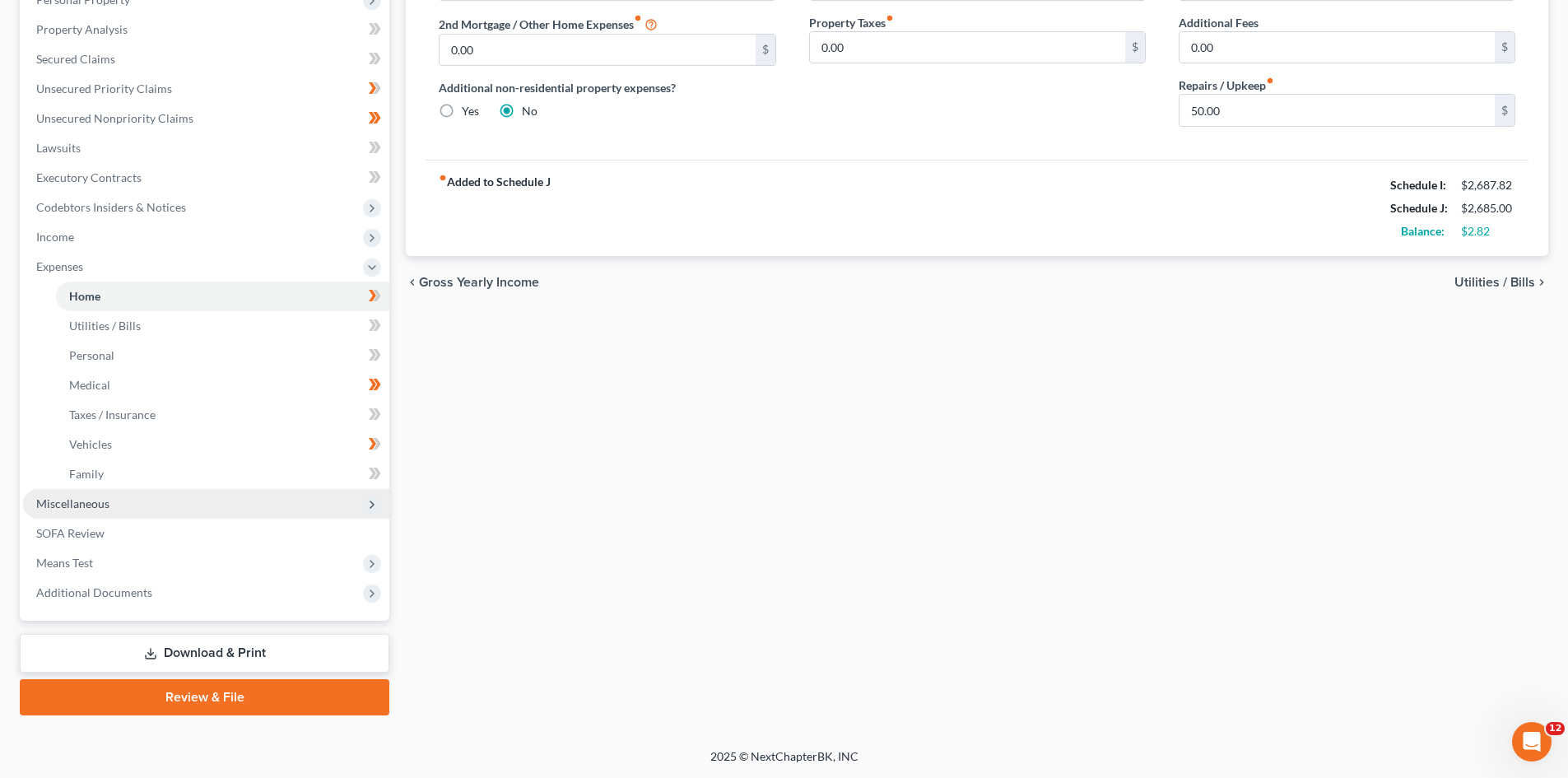
click at [63, 494] on span "Miscellaneous" at bounding box center [206, 503] width 367 height 29
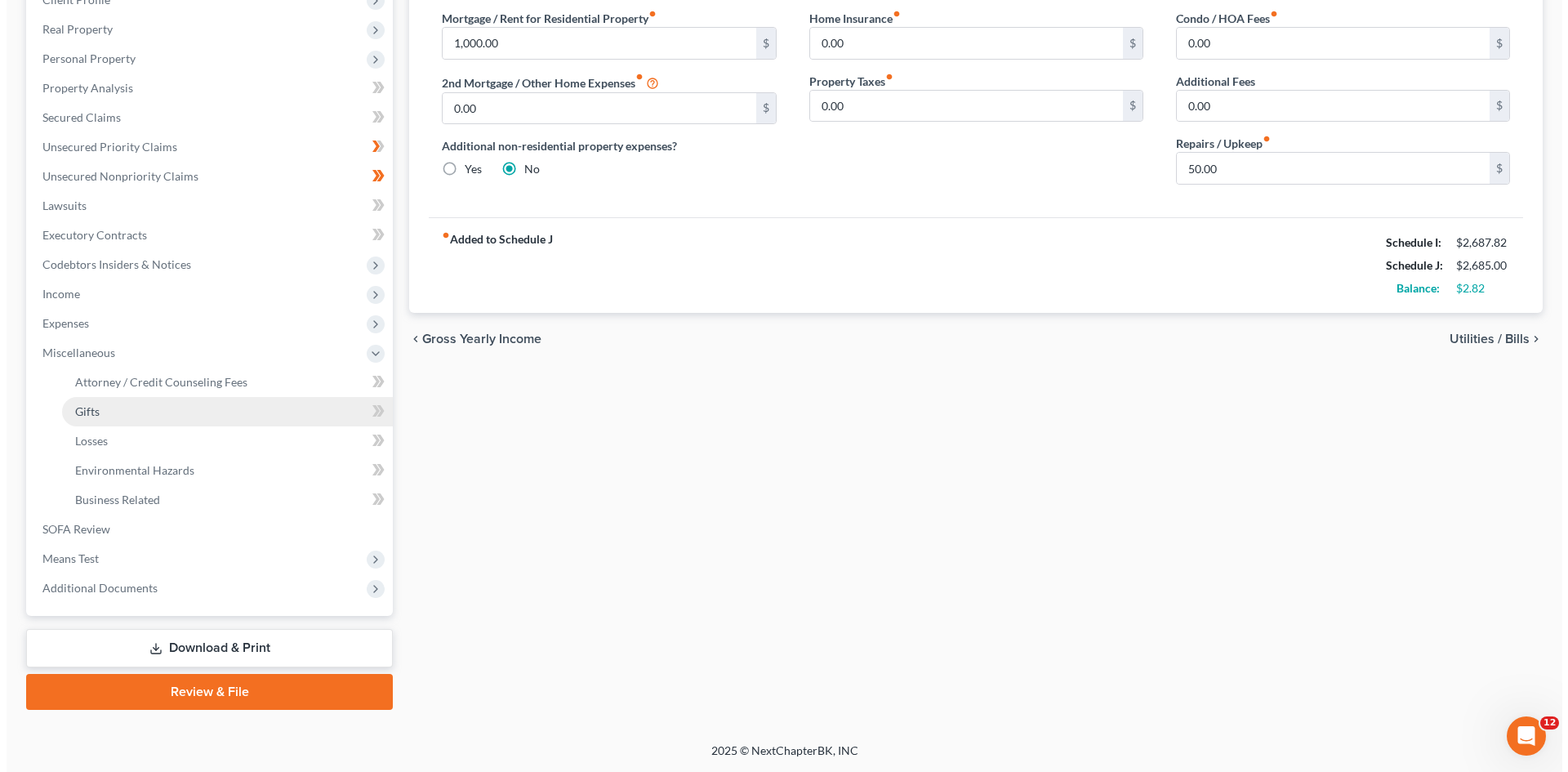
scroll to position [244, 0]
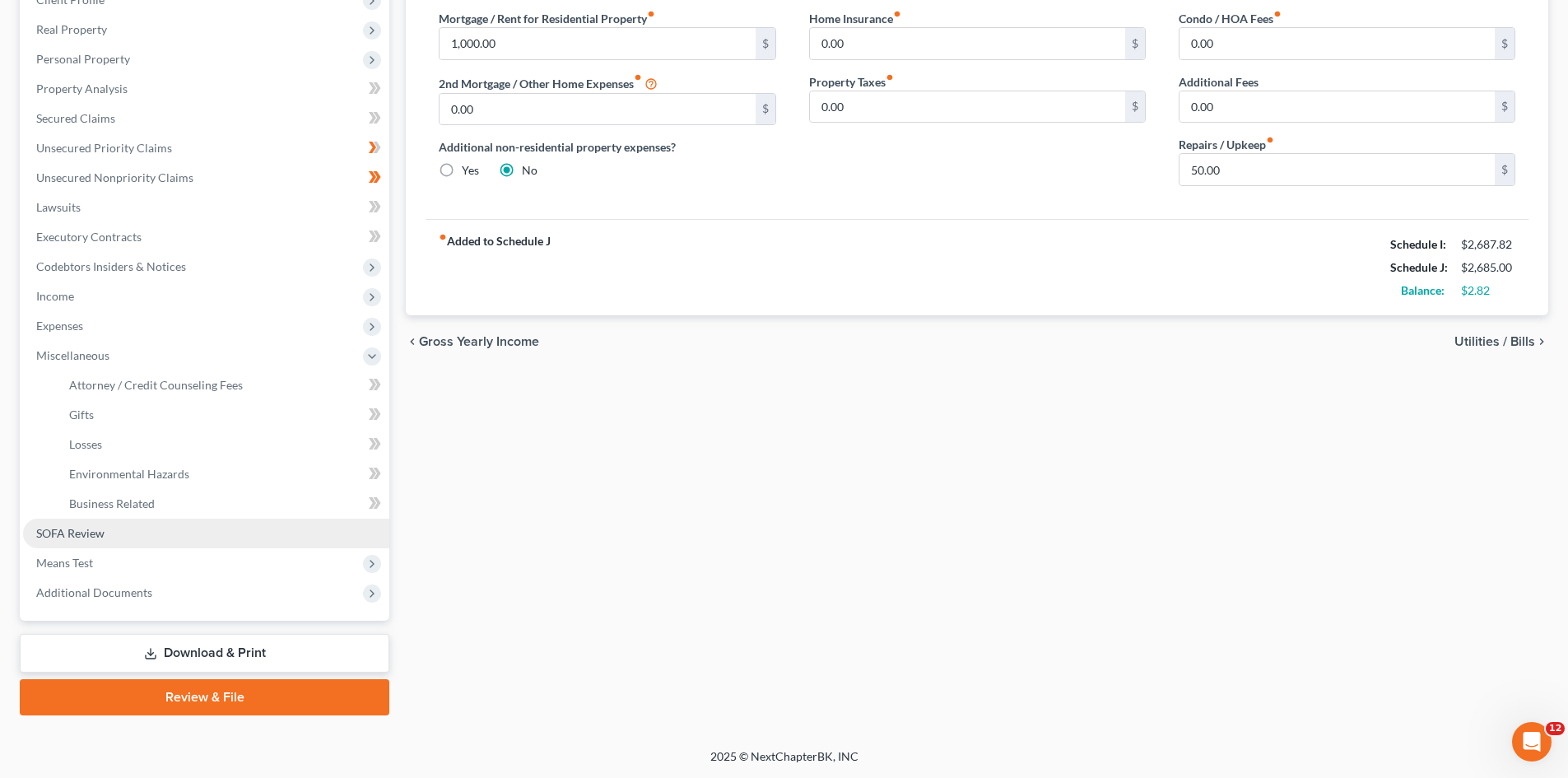
click at [51, 526] on span "SOFA Review" at bounding box center [70, 533] width 68 height 14
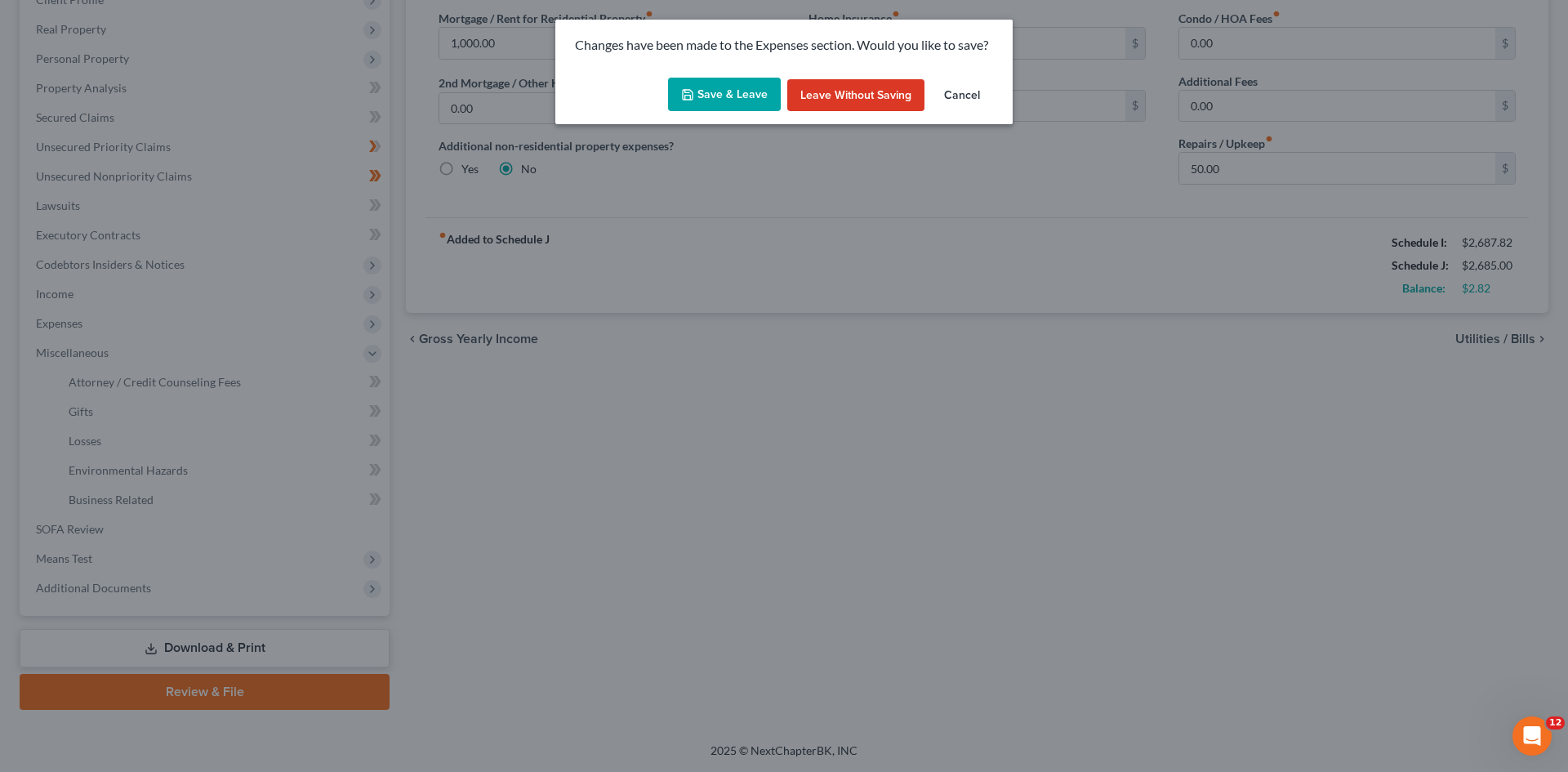
click at [735, 96] on button "Save & Leave" at bounding box center [725, 94] width 113 height 34
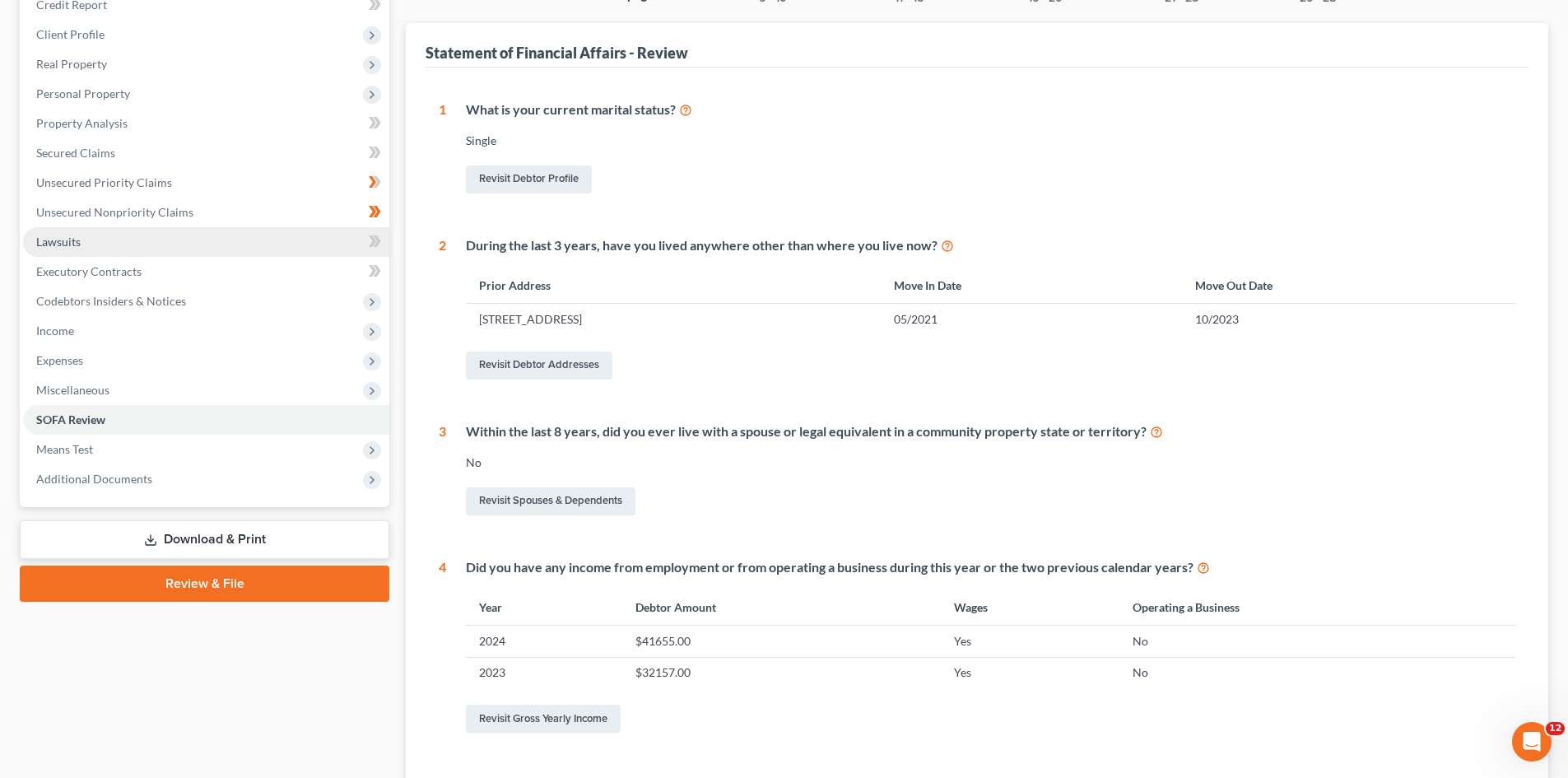
scroll to position [247, 0]
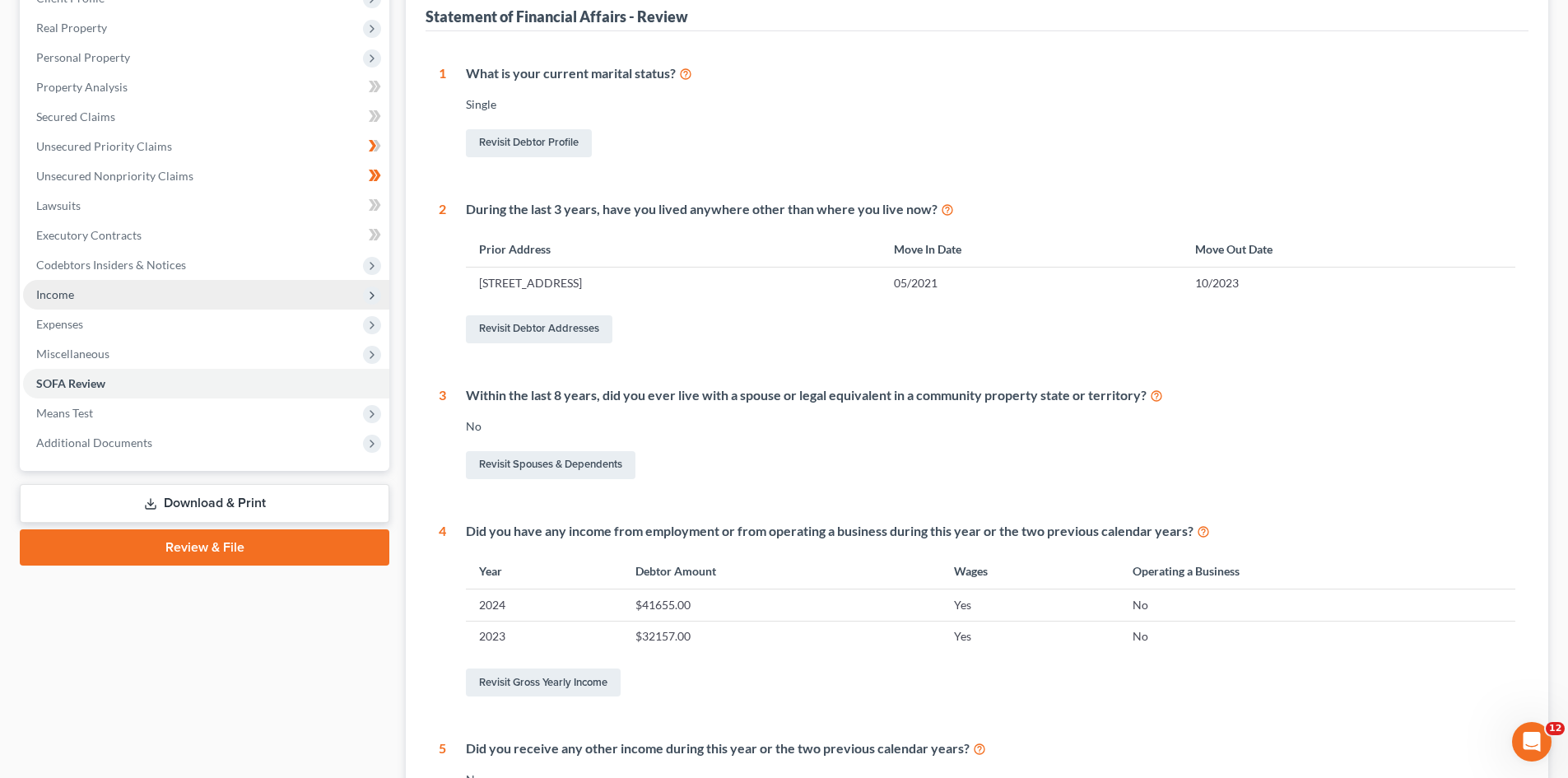
click at [64, 296] on span "Income" at bounding box center [54, 294] width 38 height 14
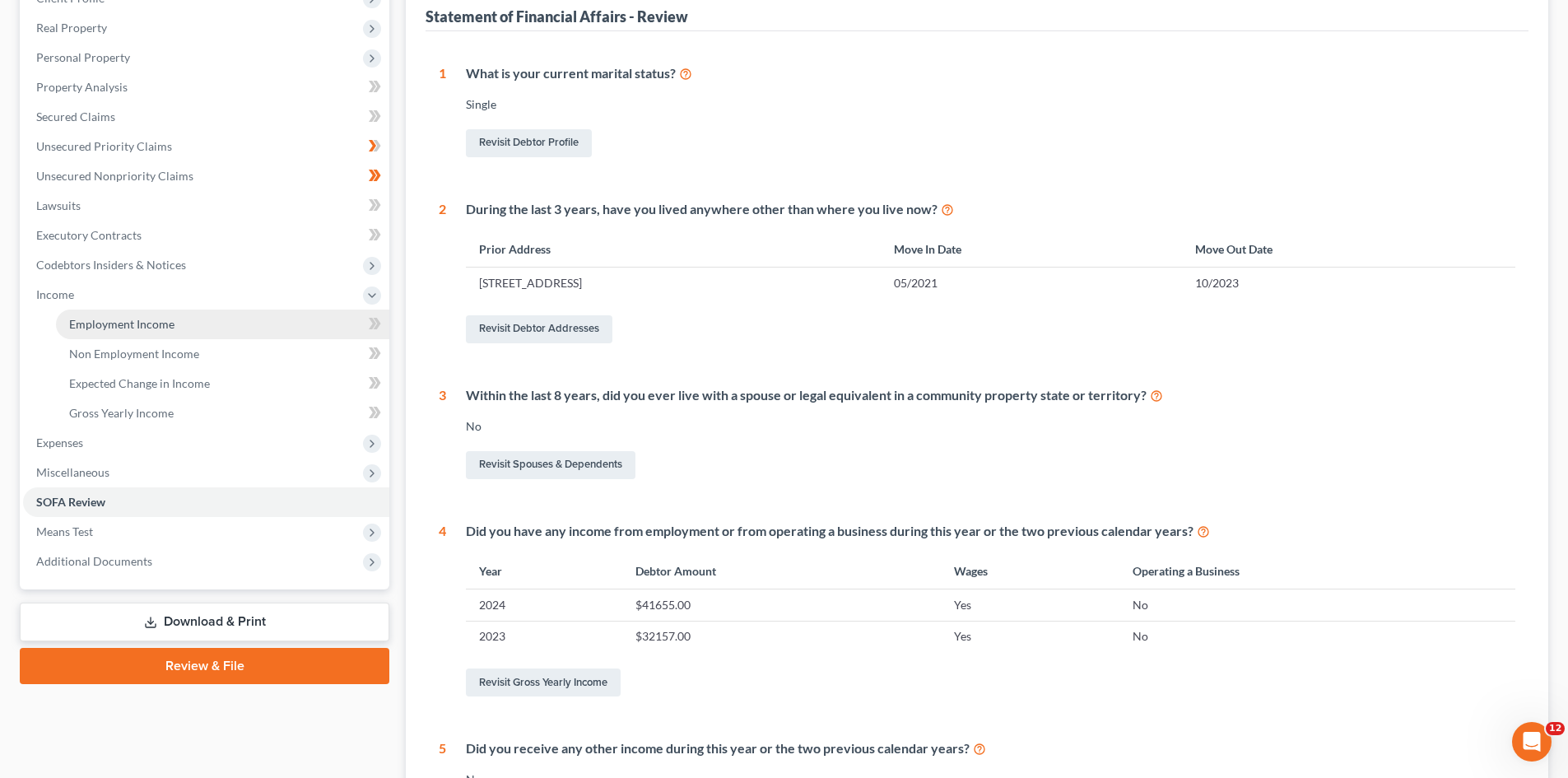
click at [96, 325] on span "Employment Income" at bounding box center [122, 324] width 105 height 14
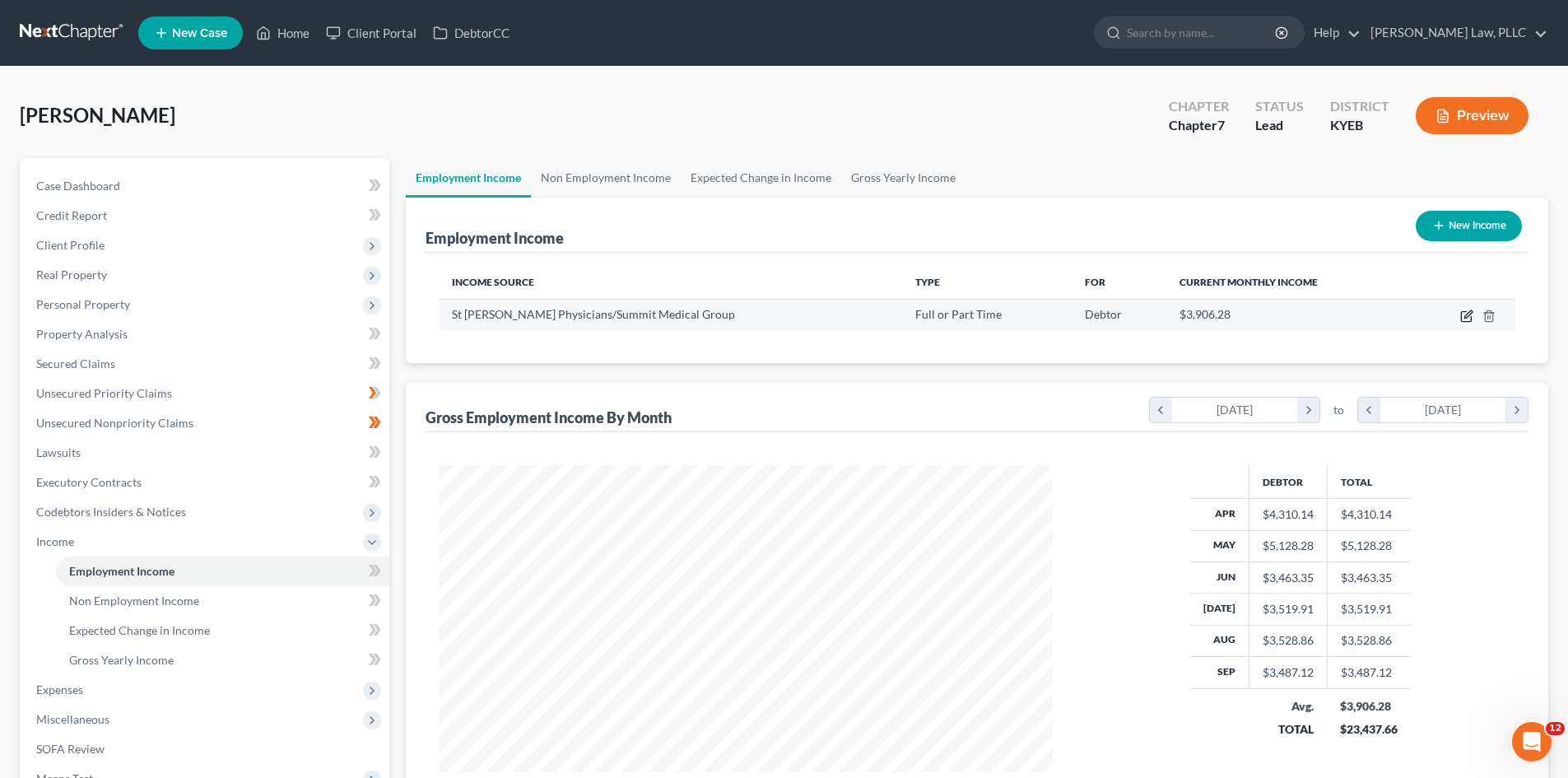
click at [1465, 310] on icon "button" at bounding box center [1467, 316] width 13 height 13
select select "0"
select select "18"
select select "2"
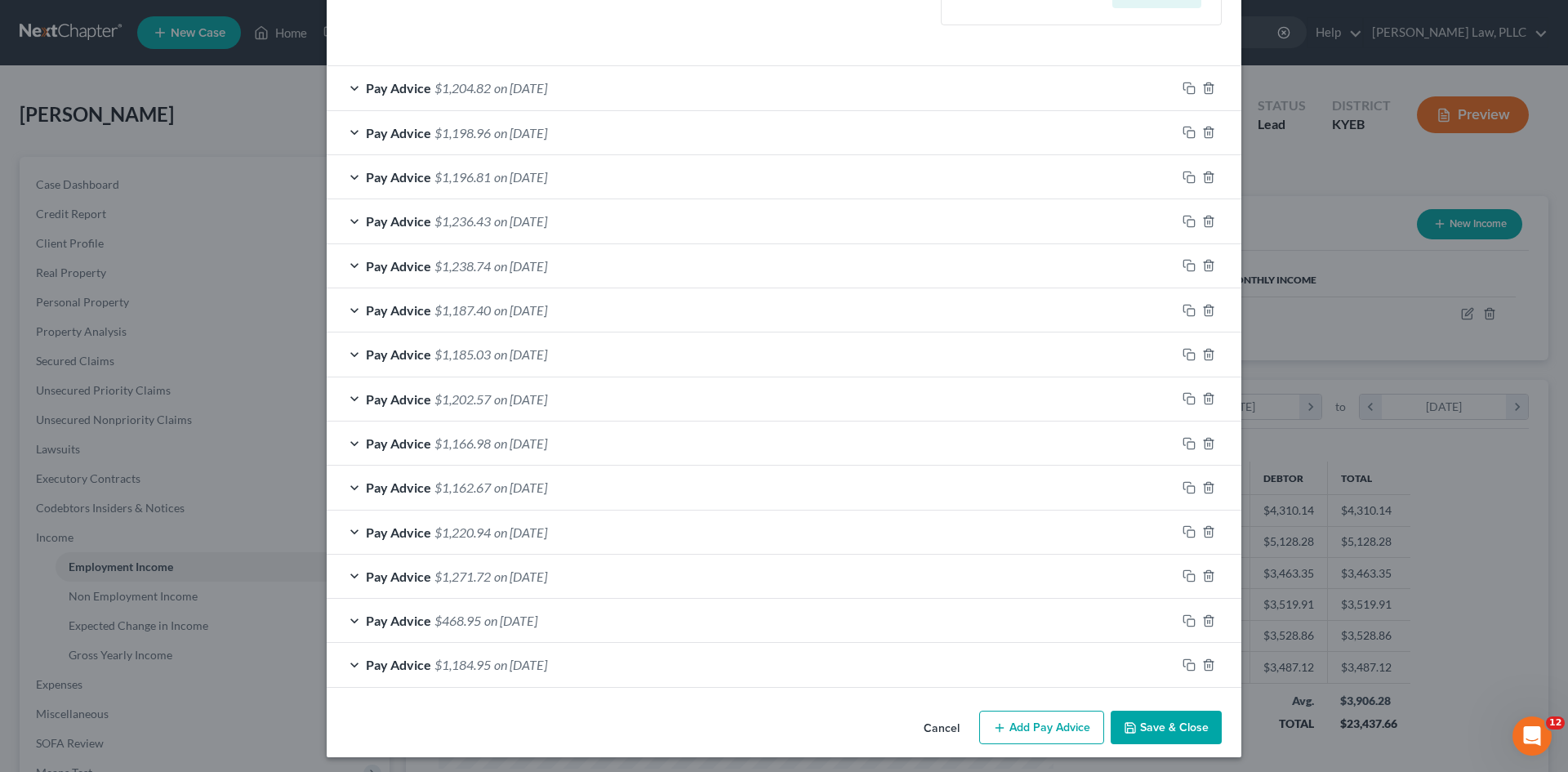
scroll to position [491, 0]
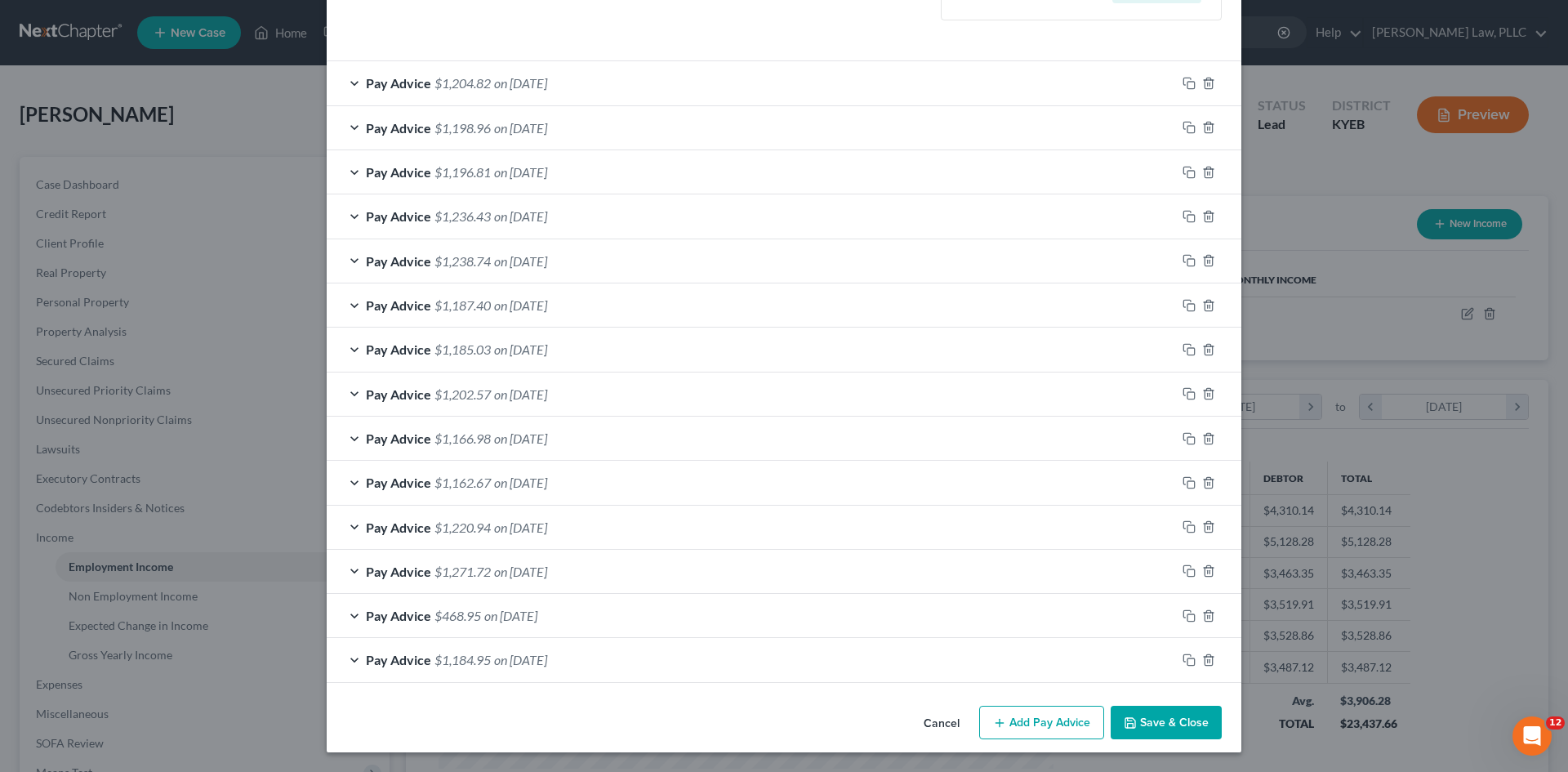
click at [371, 615] on span "Pay Advice" at bounding box center [398, 615] width 65 height 16
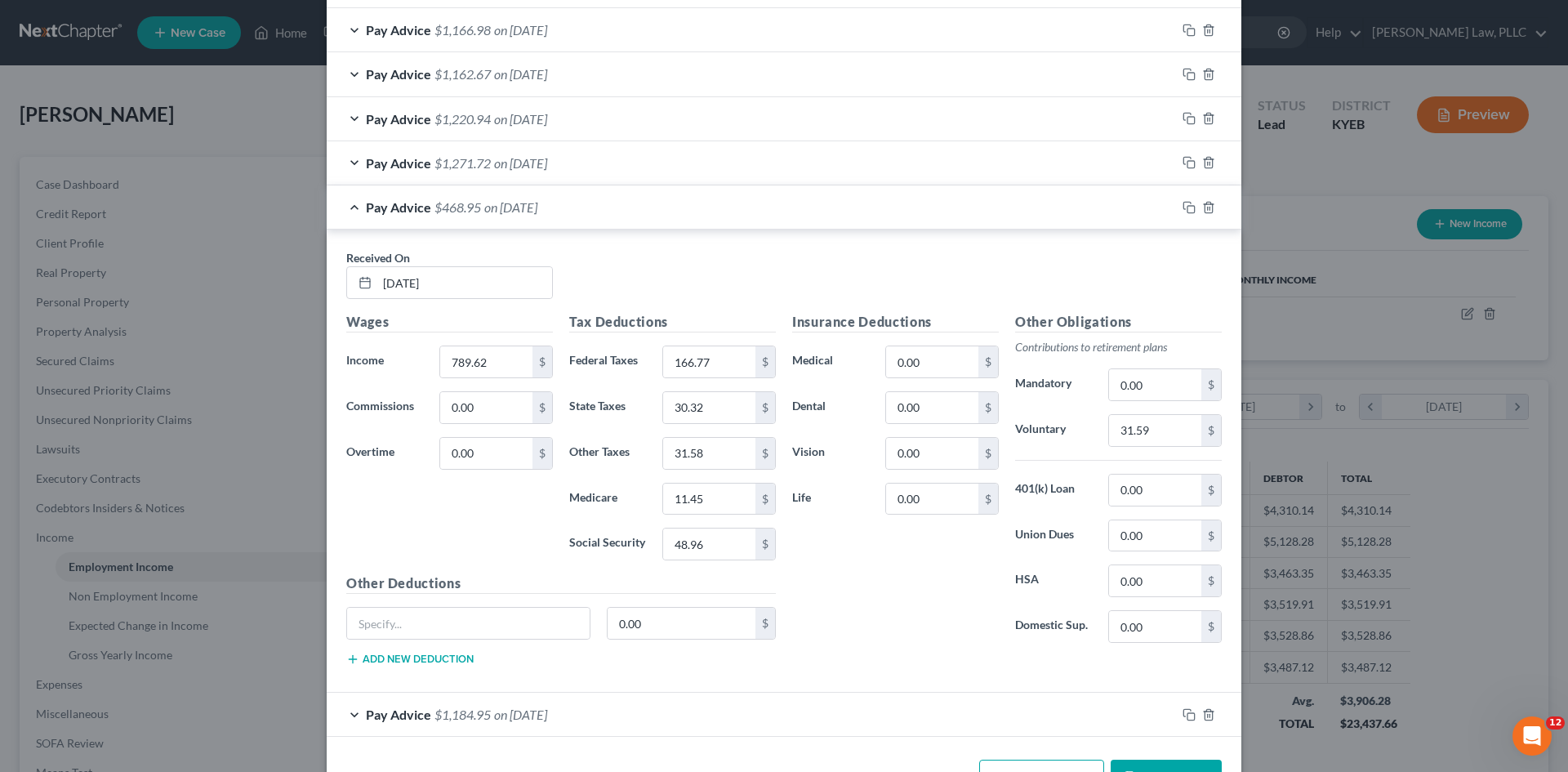
scroll to position [954, 0]
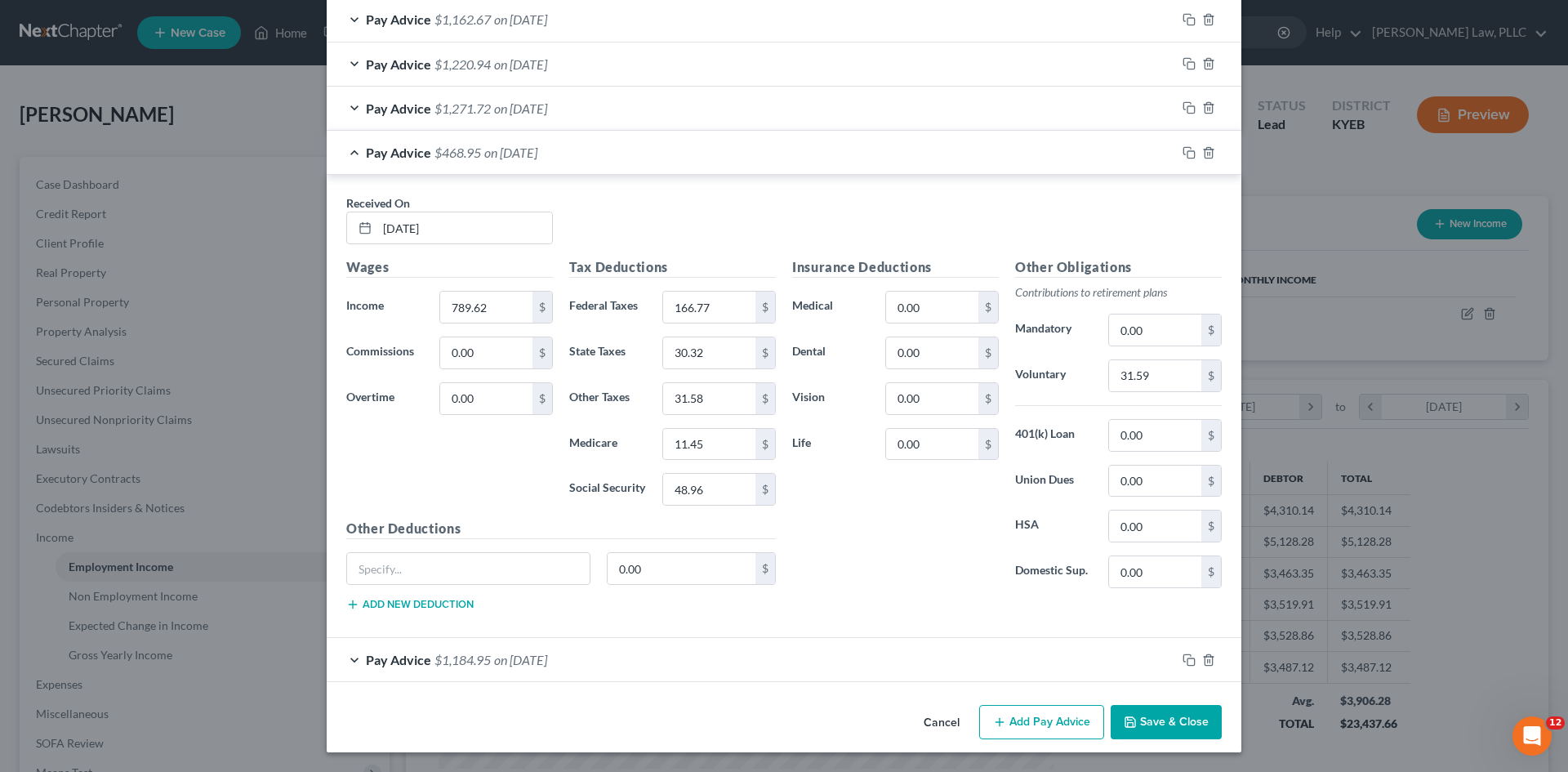
click at [348, 154] on div "Pay Advice $468.95 on [DATE]" at bounding box center [750, 152] width 849 height 43
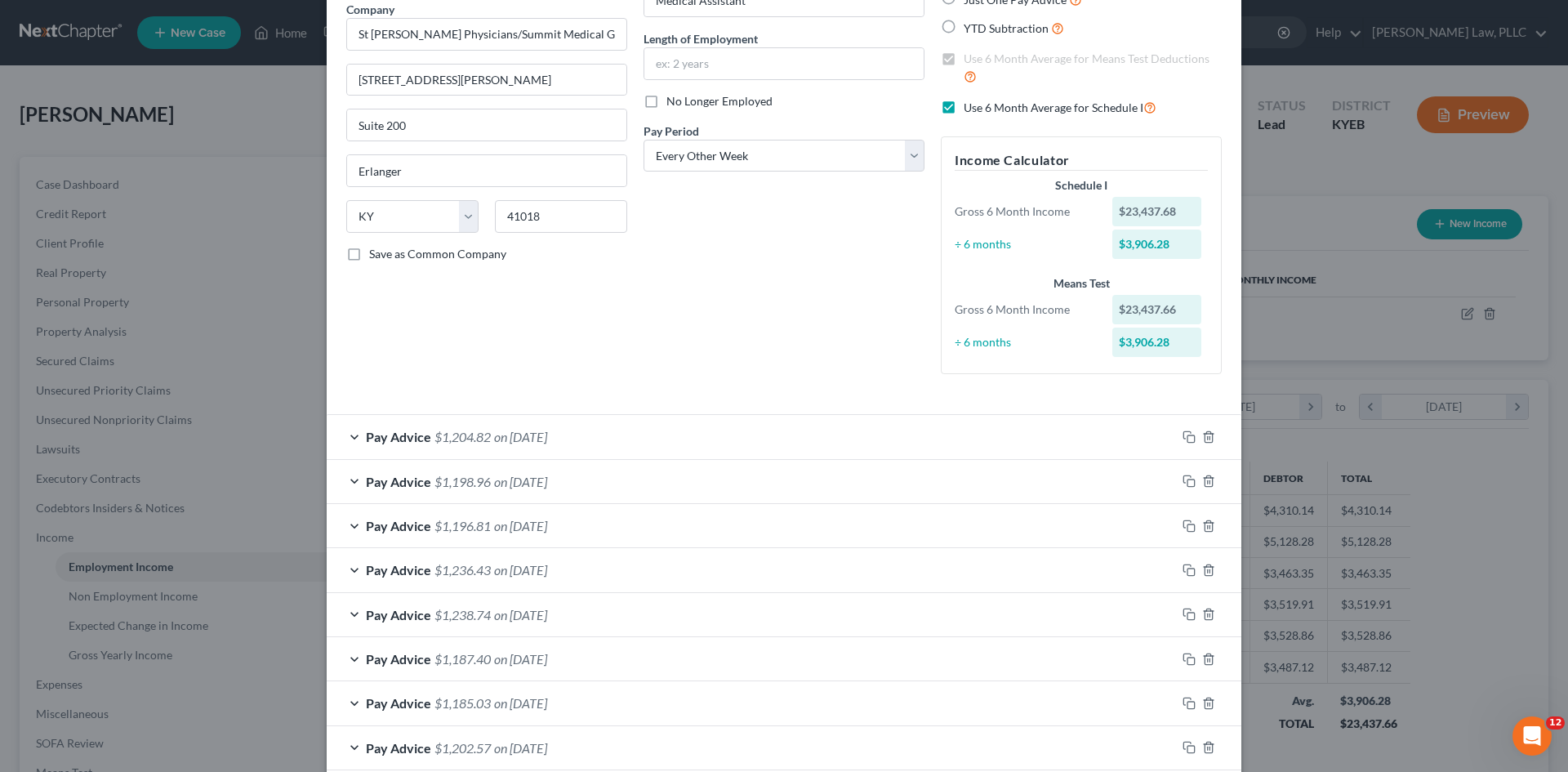
scroll to position [163, 0]
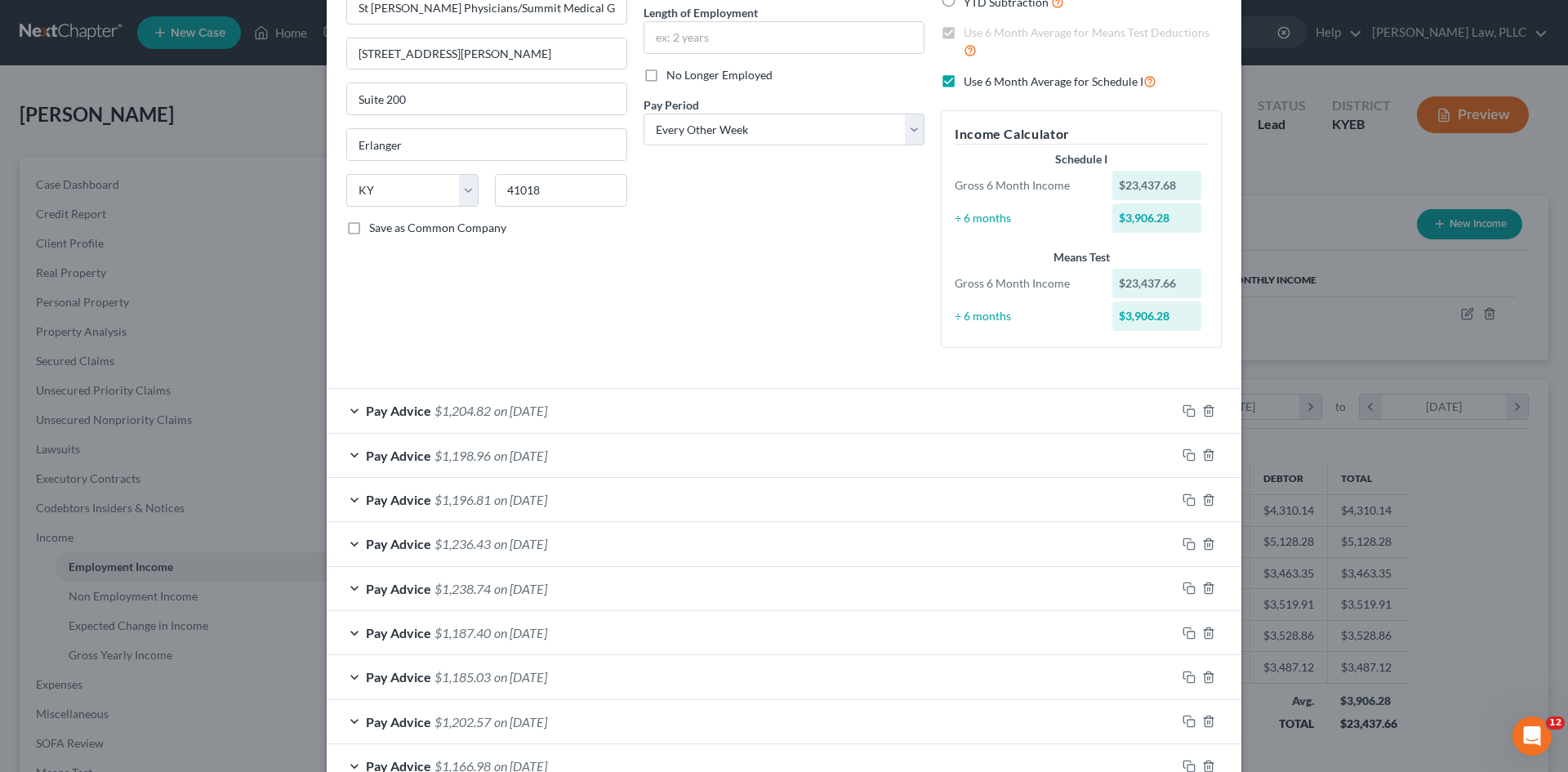
click at [522, 502] on span "on [DATE]" at bounding box center [521, 499] width 53 height 16
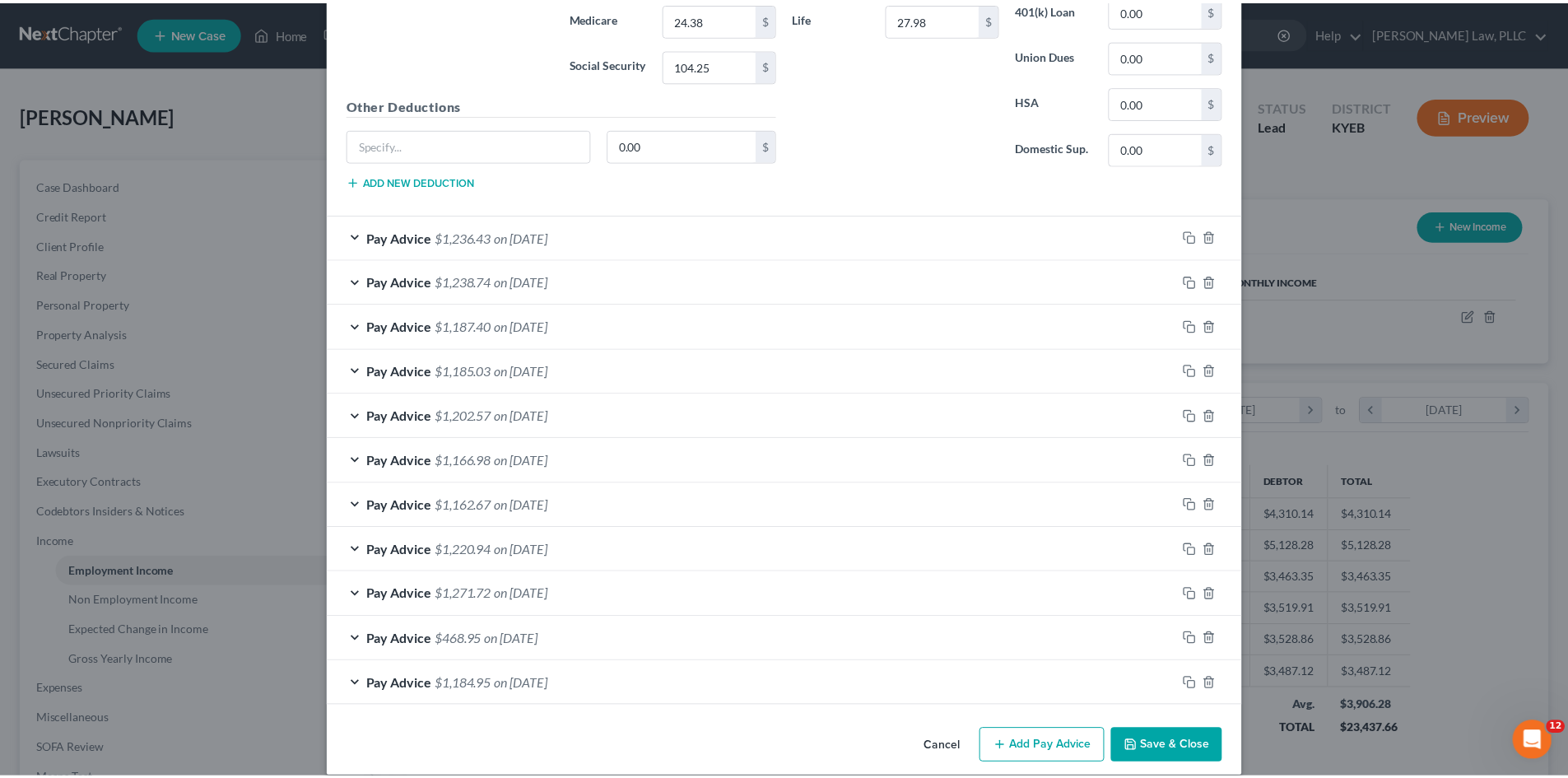
scroll to position [962, 0]
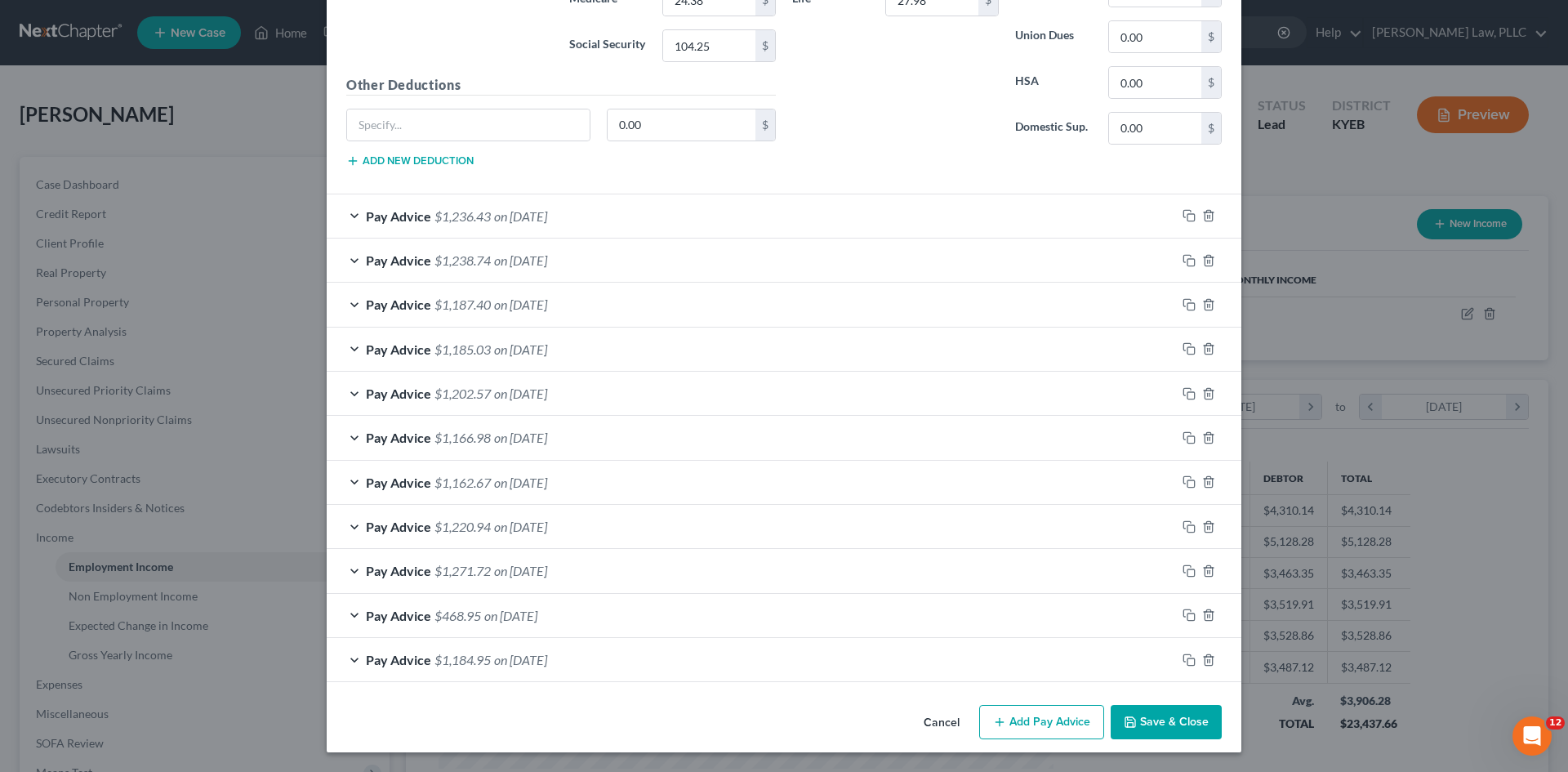
click at [1140, 713] on button "Save & Close" at bounding box center [1166, 721] width 111 height 34
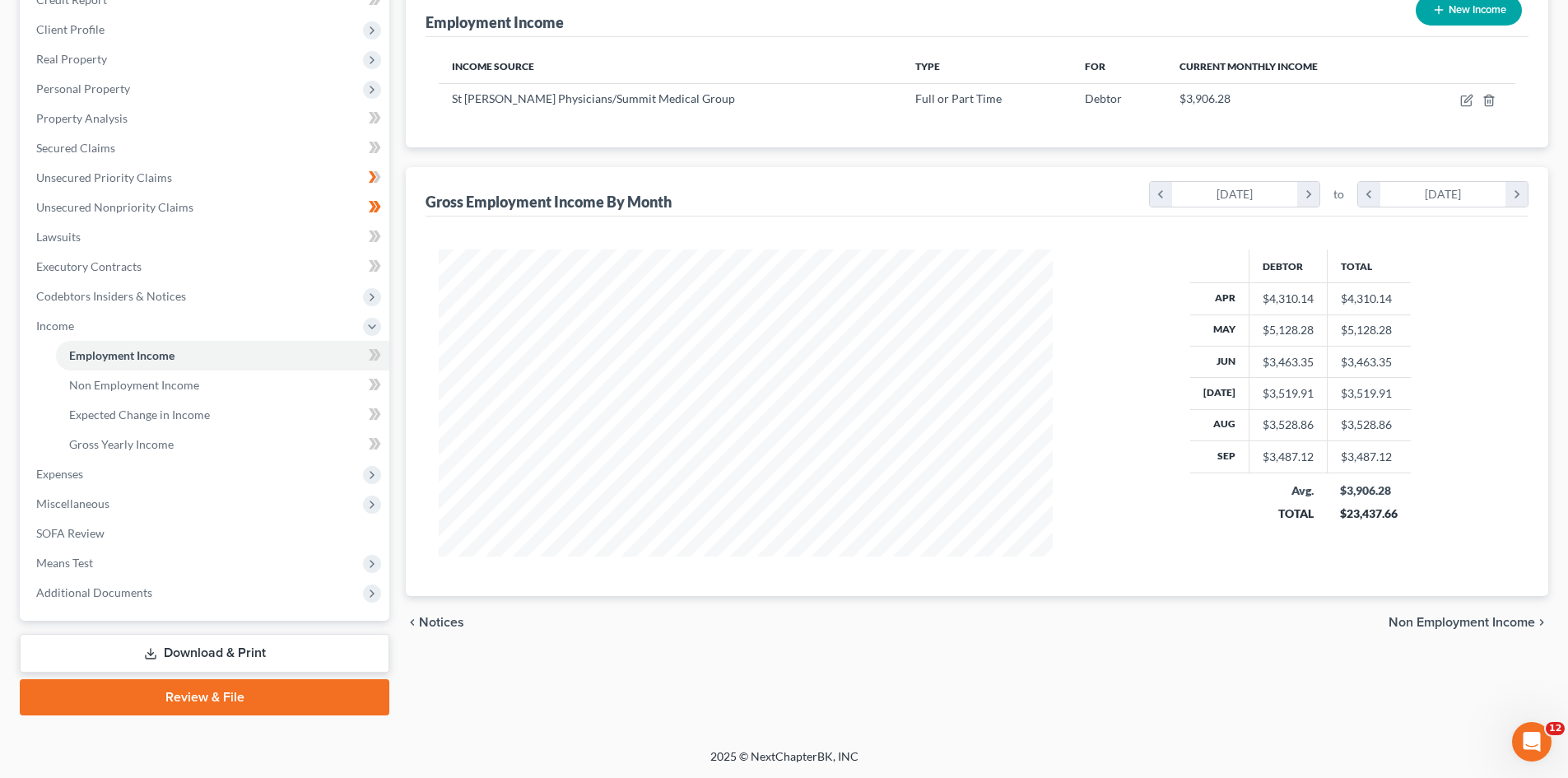
scroll to position [0, 0]
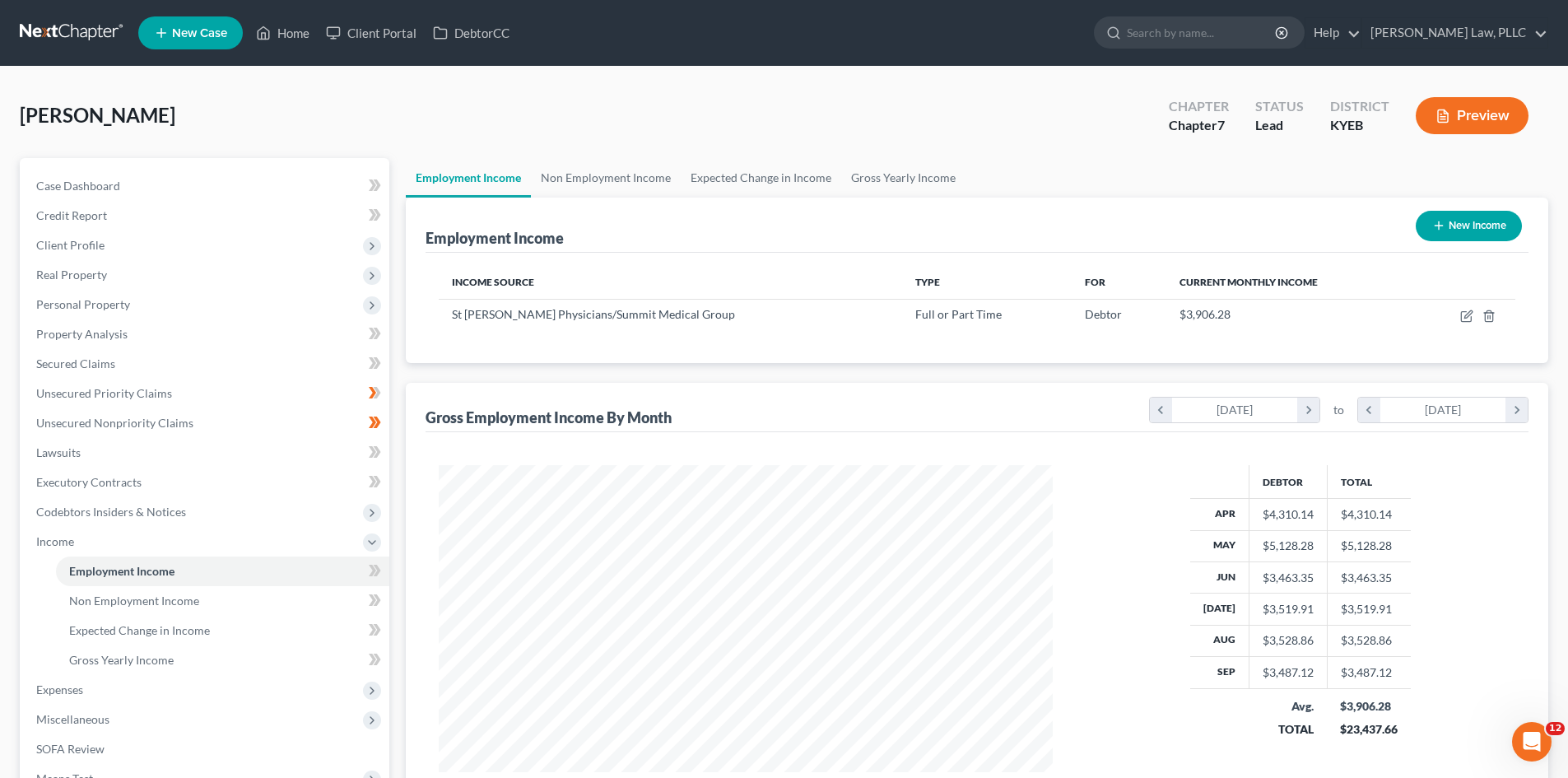
click at [934, 154] on div "[PERSON_NAME] Upgraded Chapter Chapter 7 Status Lead District KYEB Preview" at bounding box center [784, 123] width 1529 height 72
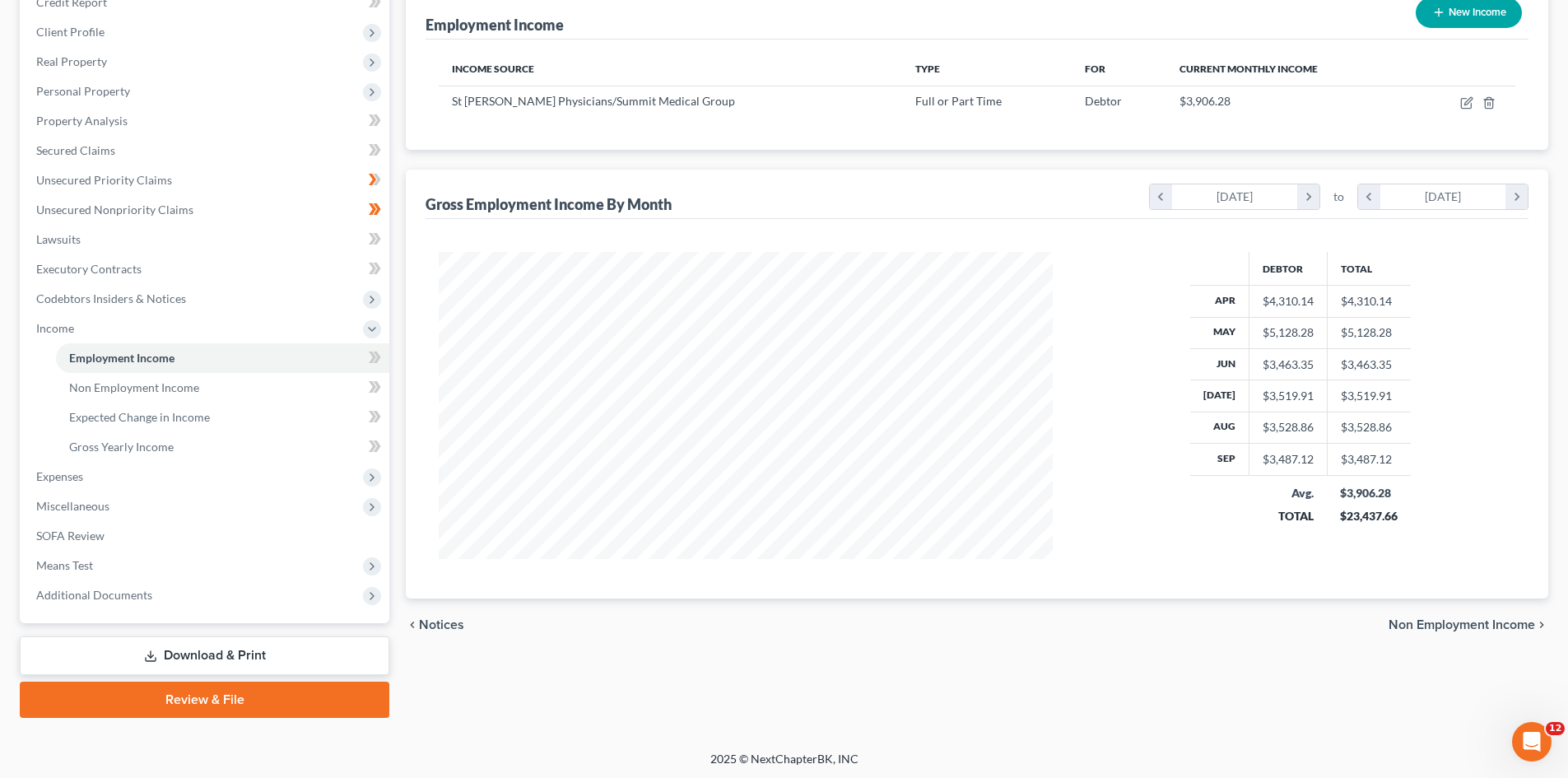
scroll to position [215, 0]
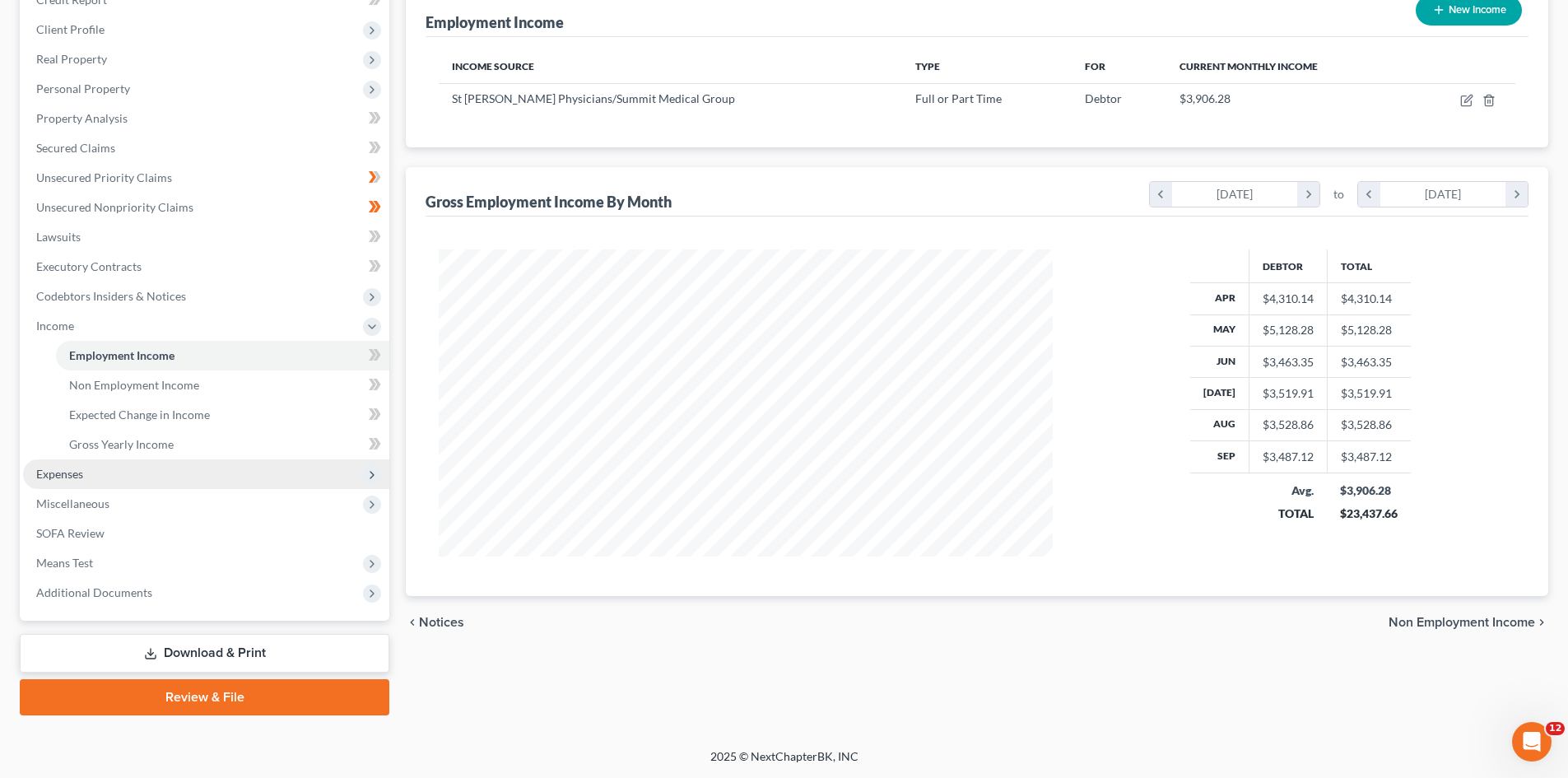
click at [34, 479] on span "Expenses" at bounding box center [206, 473] width 367 height 29
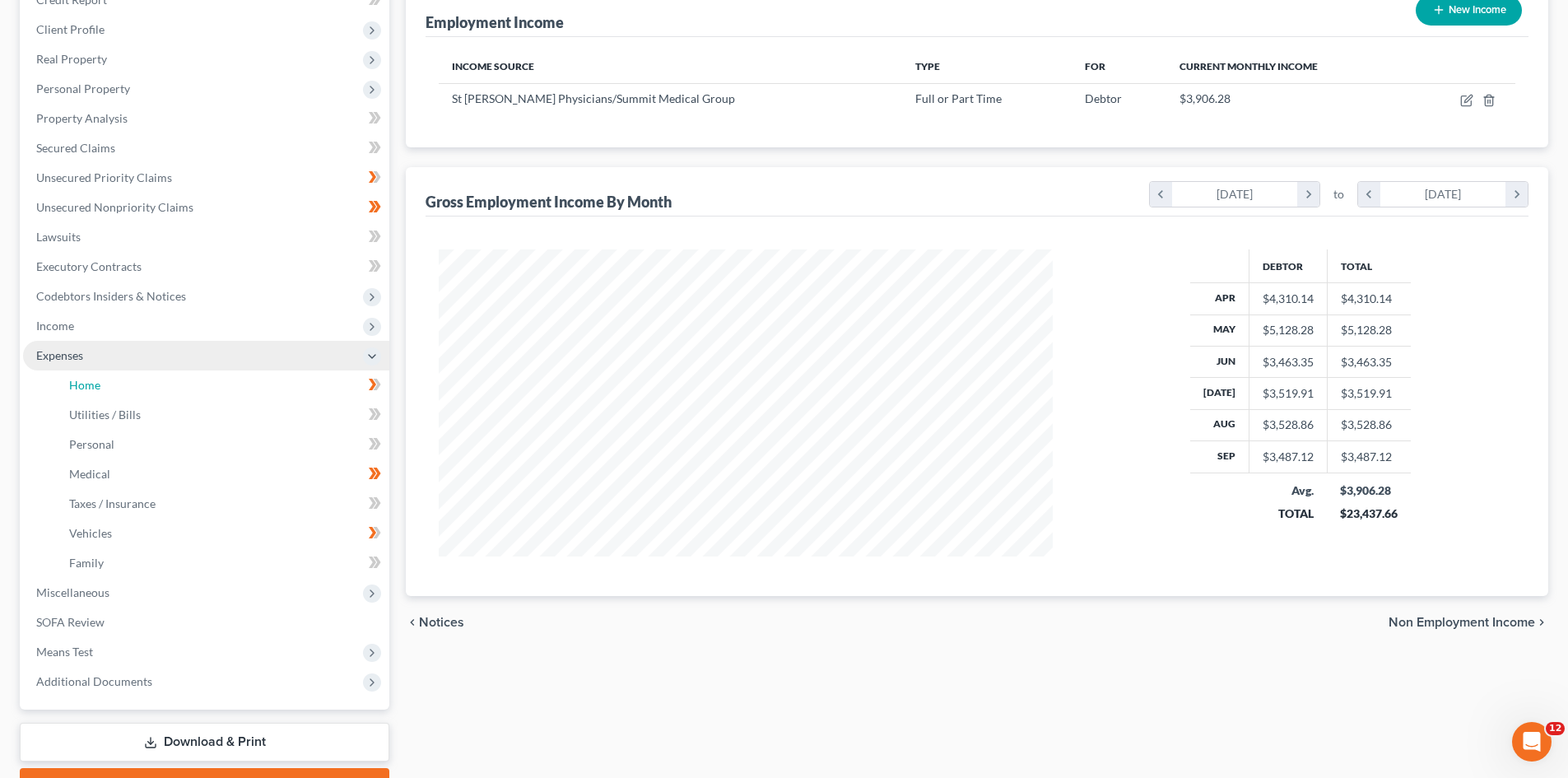
drag, startPoint x: 99, startPoint y: 383, endPoint x: 236, endPoint y: 359, distance: 139.1
click at [99, 383] on span "Home" at bounding box center [84, 385] width 31 height 14
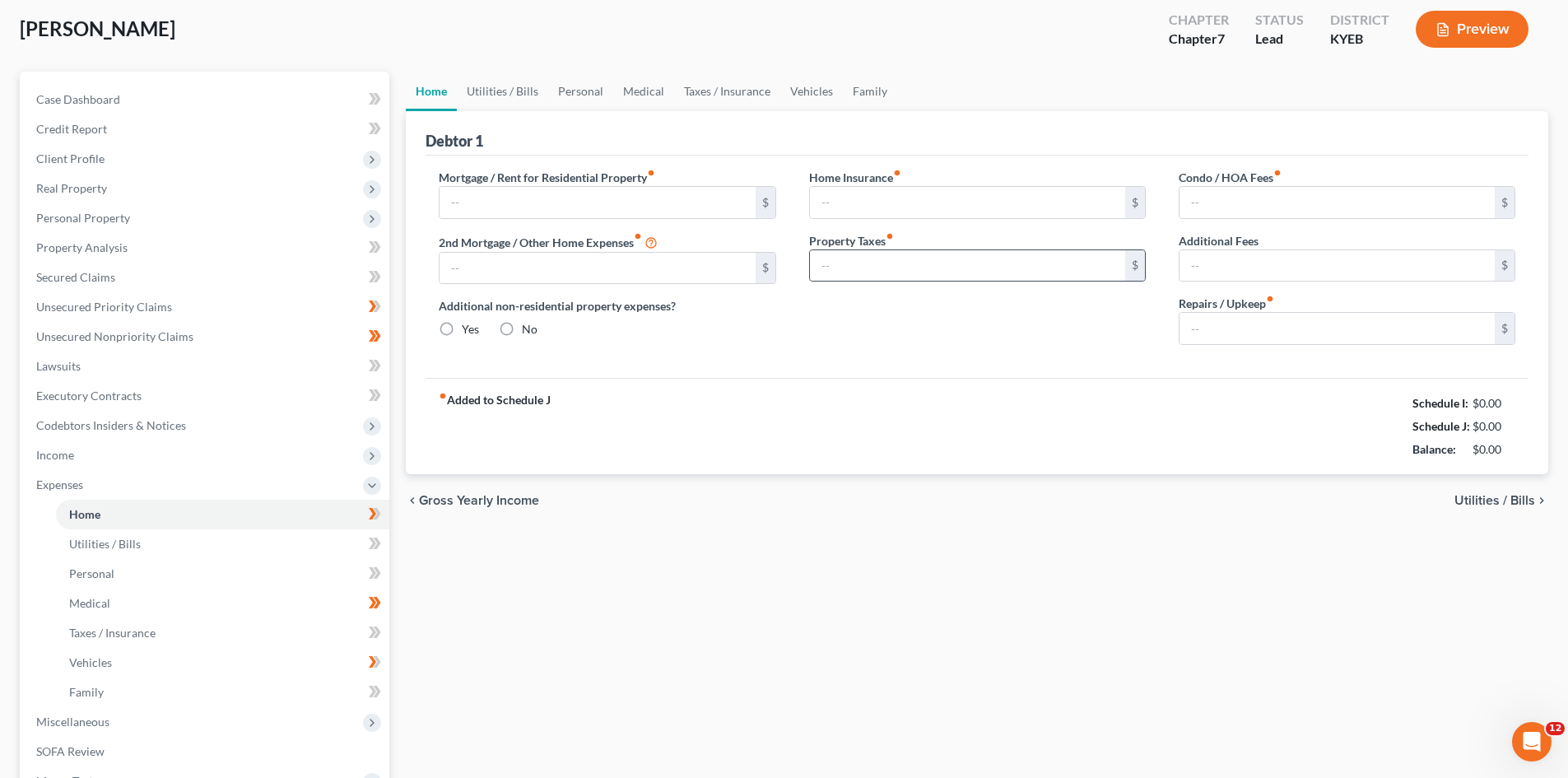
type input "1,000.00"
type input "0.00"
radio input "true"
type input "0.00"
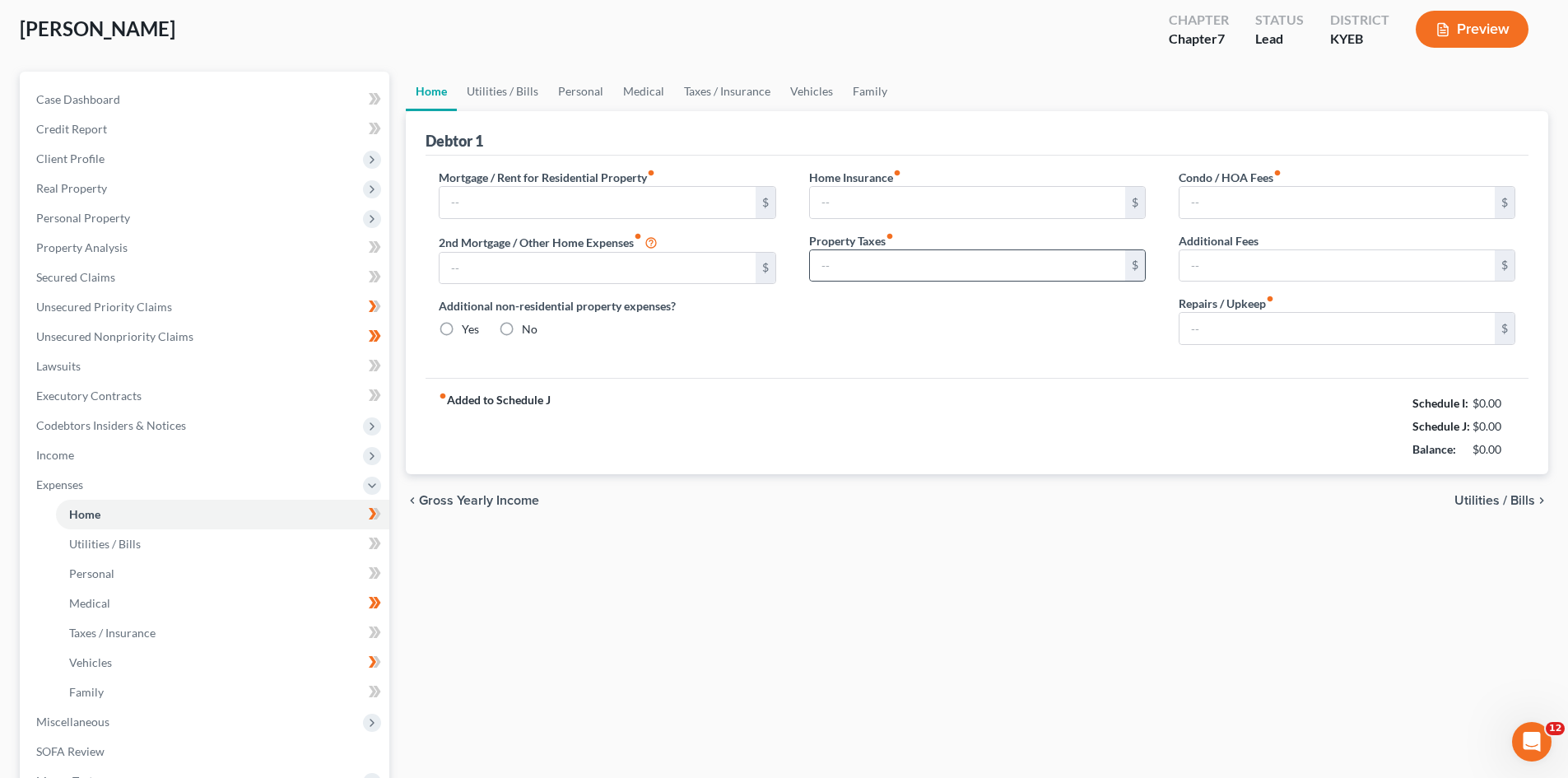
type input "0.00"
type input "50.00"
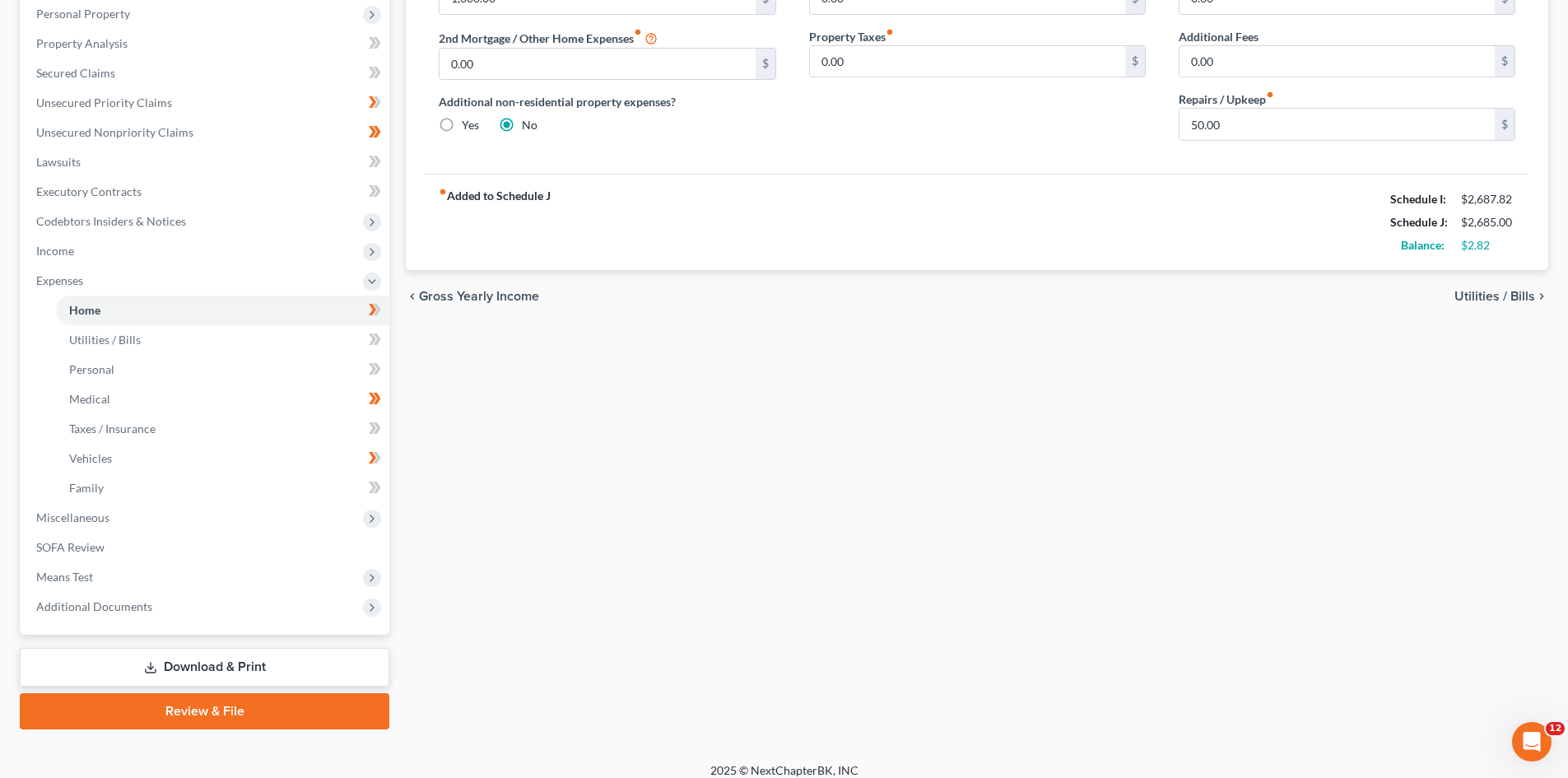
scroll to position [305, 0]
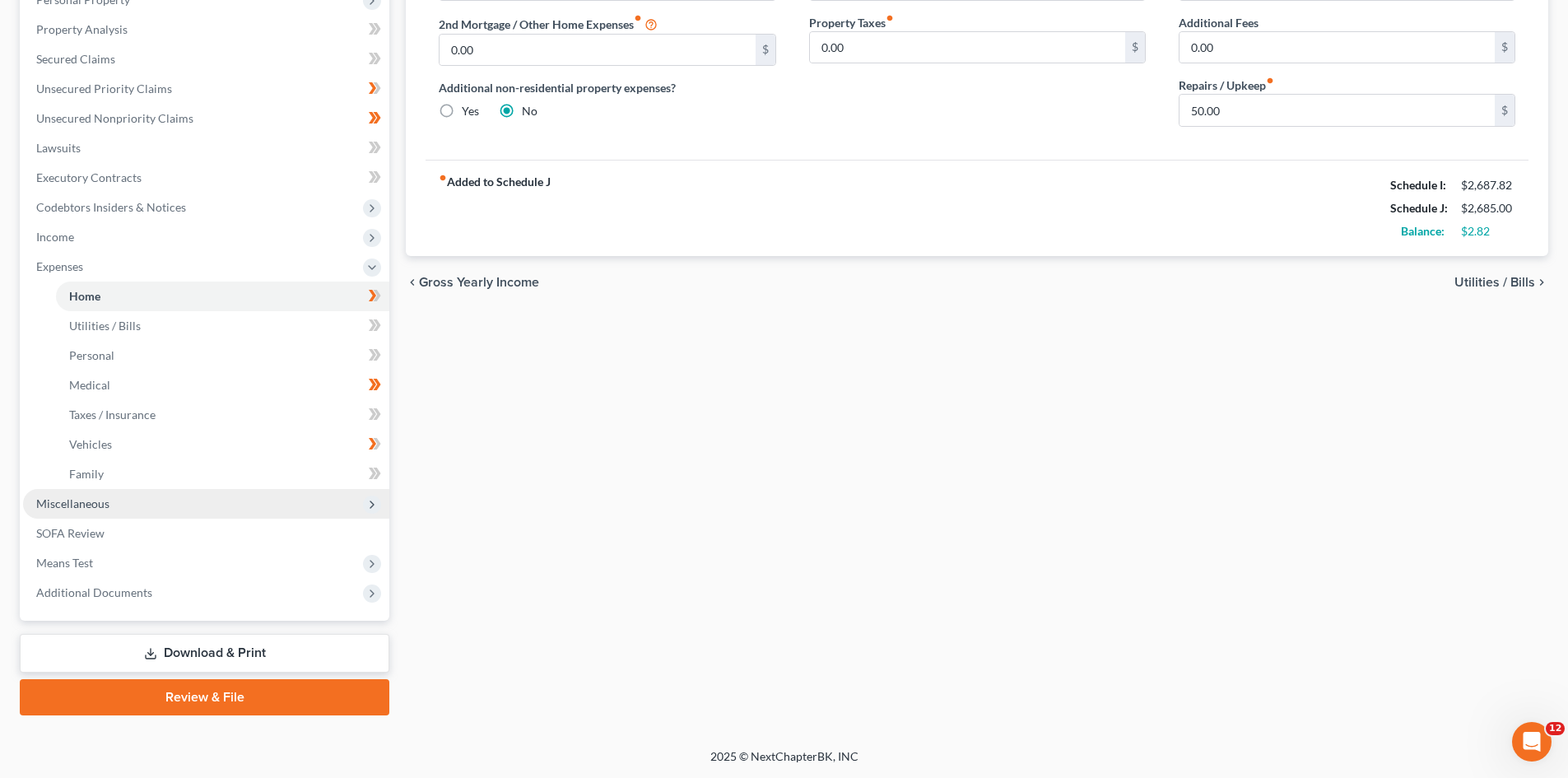
click at [60, 505] on span "Miscellaneous" at bounding box center [73, 503] width 73 height 14
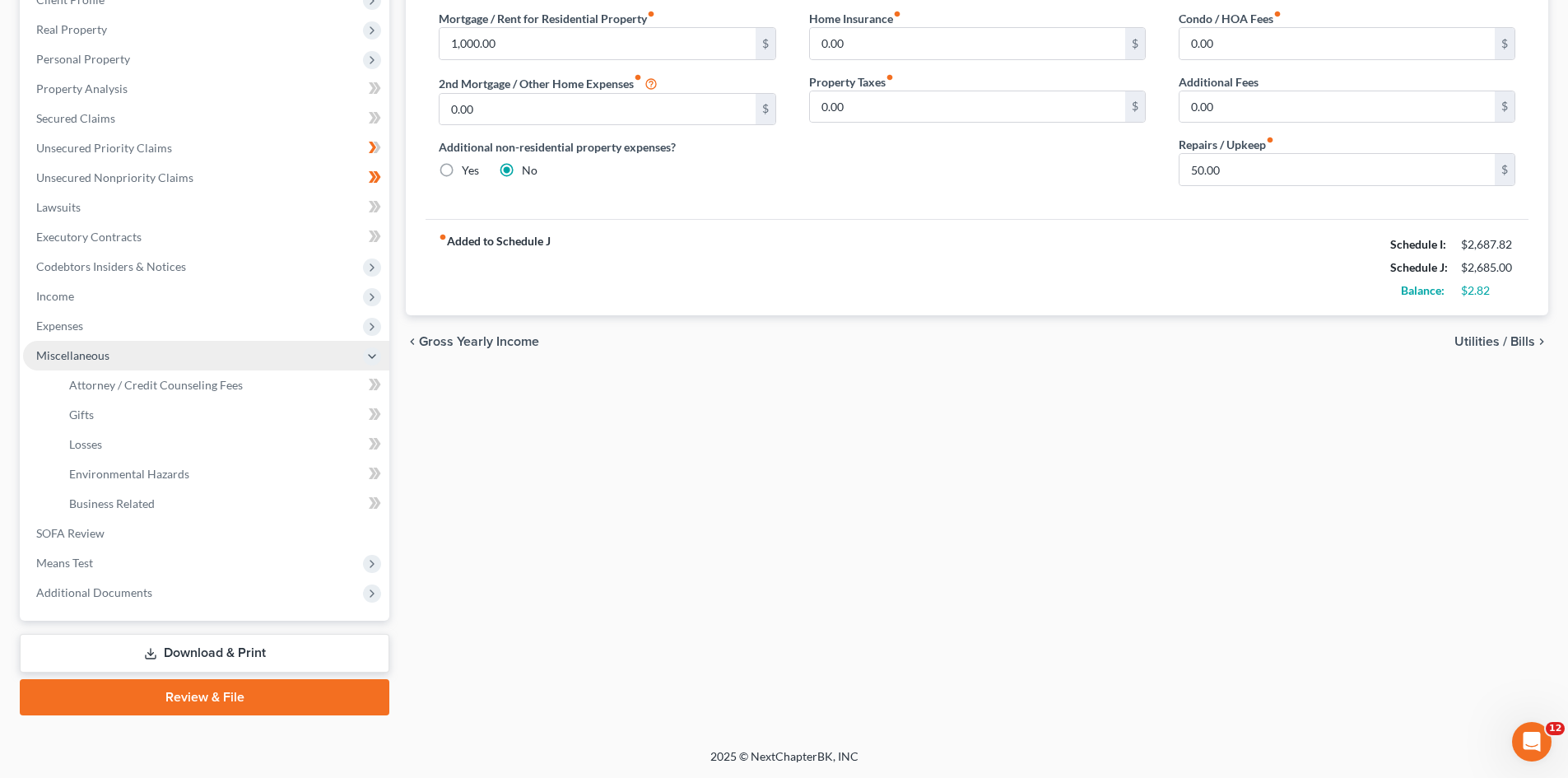
scroll to position [245, 0]
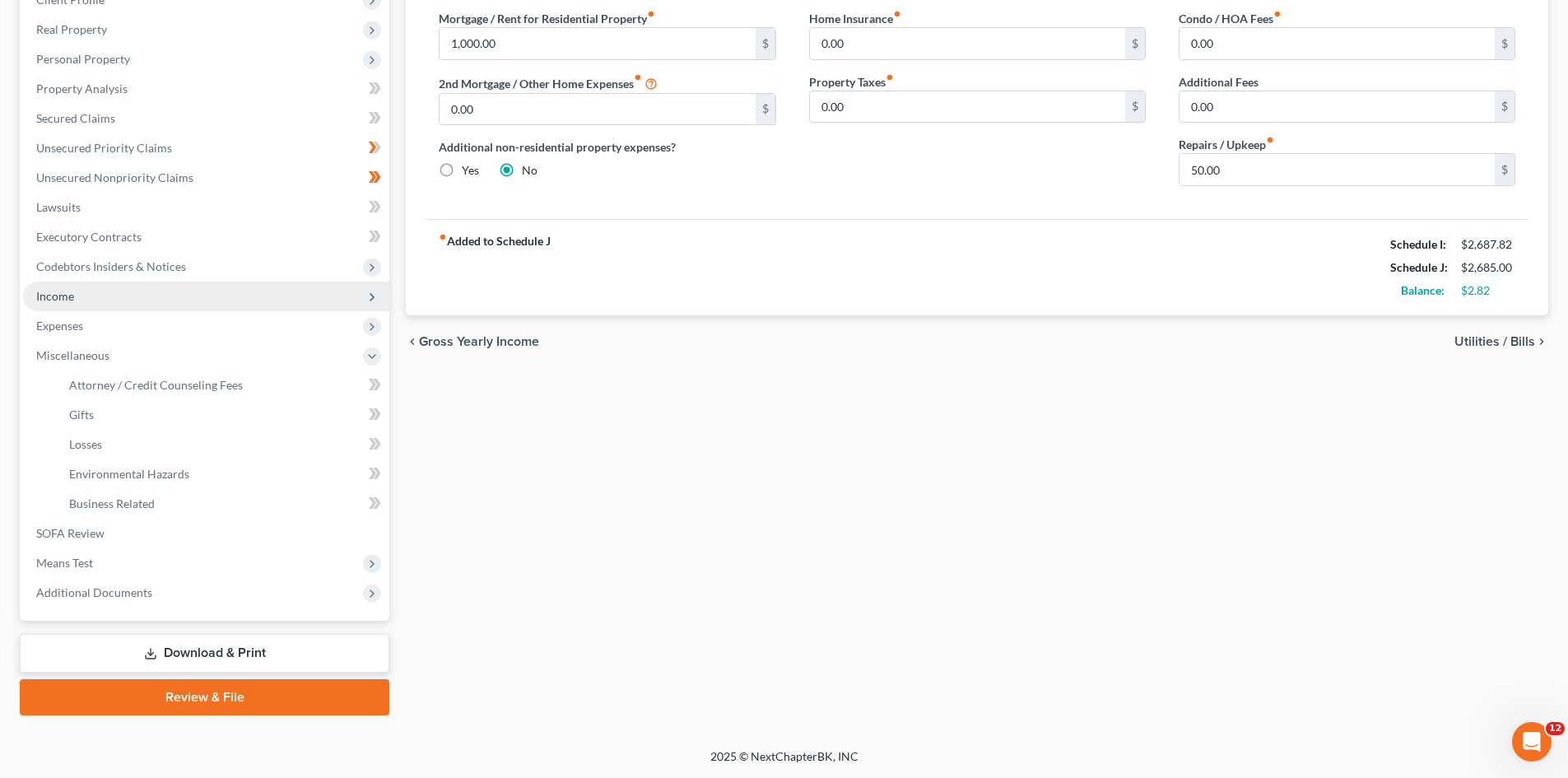
click at [70, 290] on span "Income" at bounding box center [54, 296] width 38 height 14
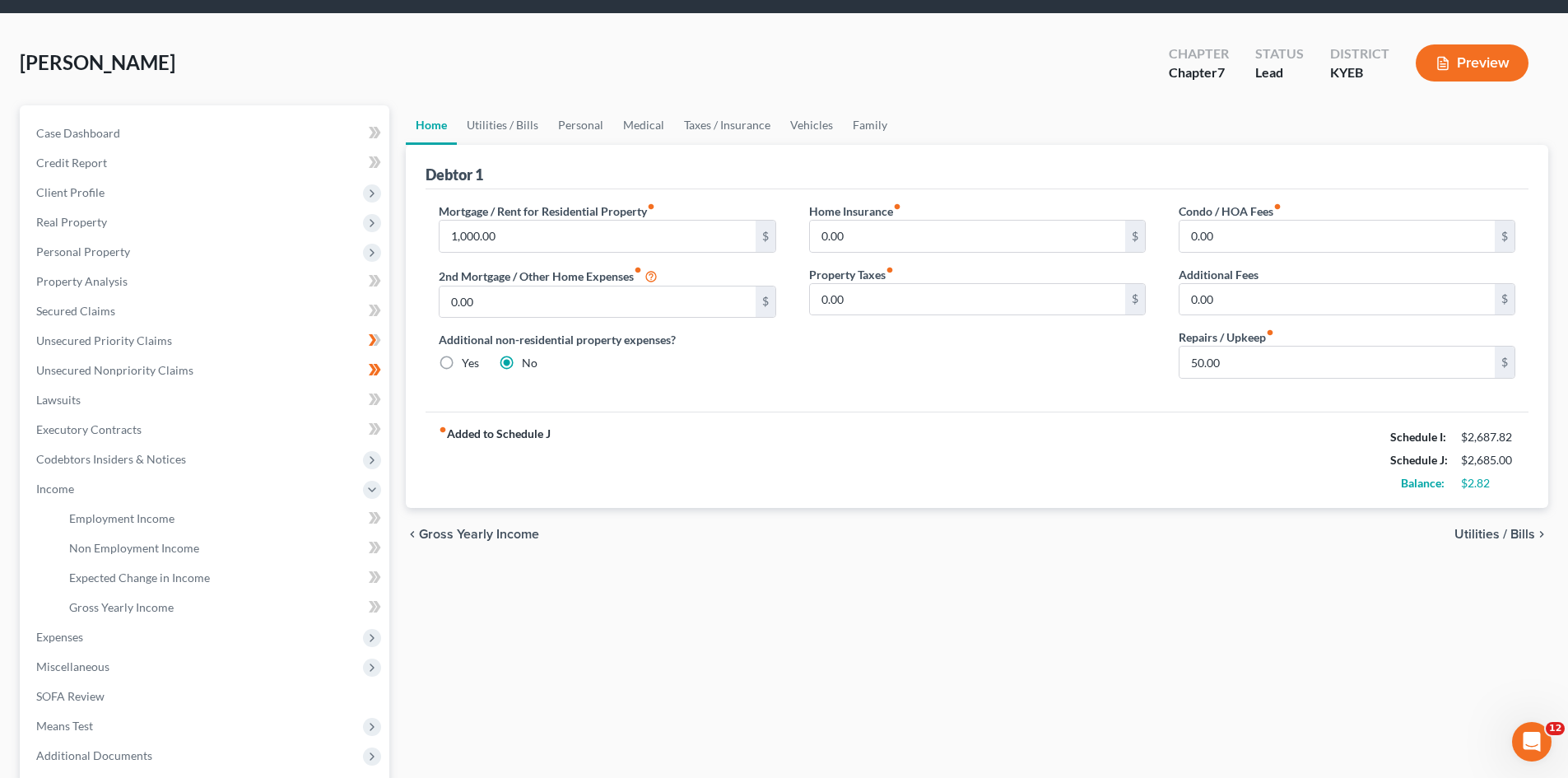
scroll to position [51, 0]
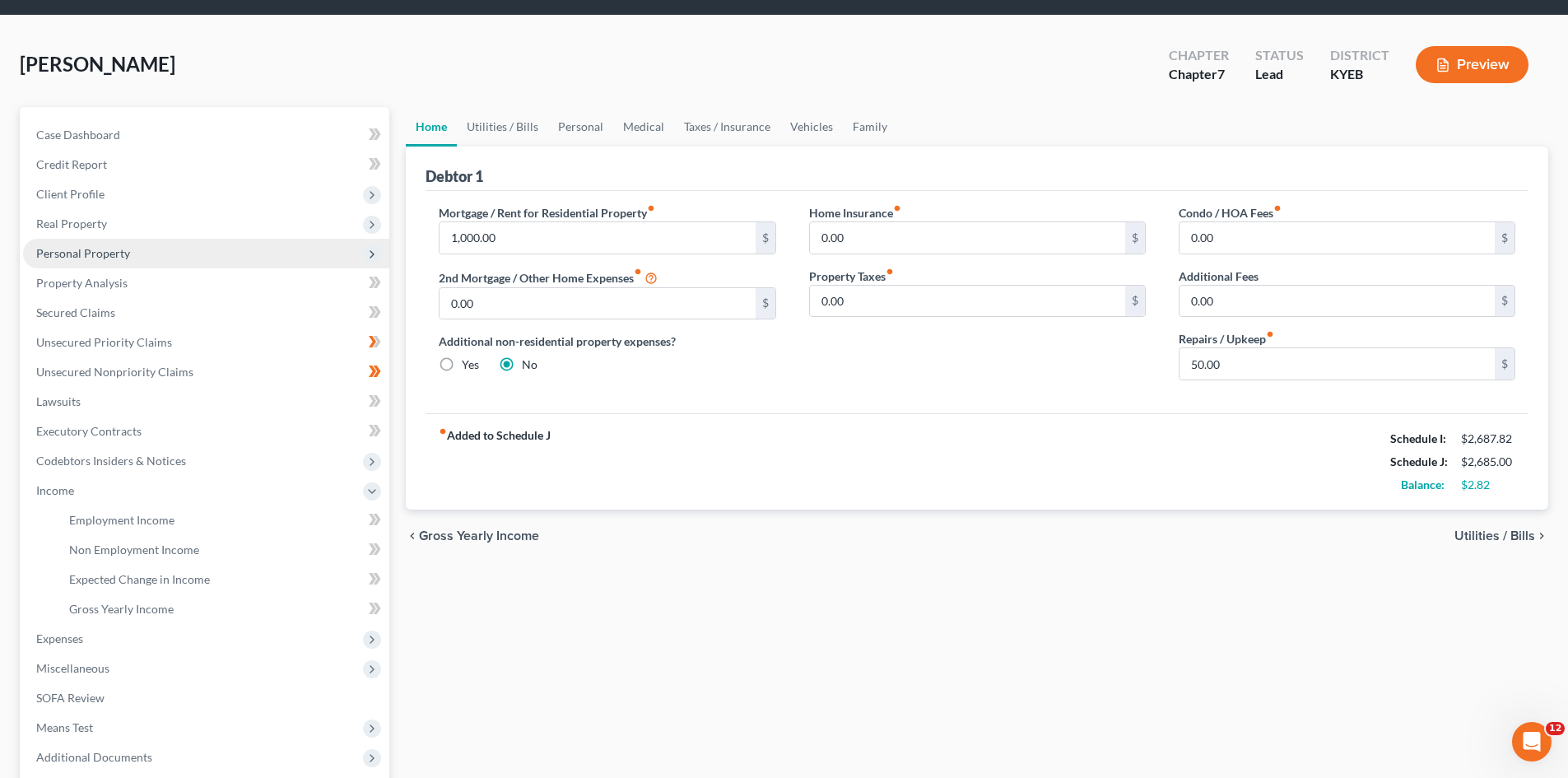
click at [83, 255] on span "Personal Property" at bounding box center [83, 253] width 94 height 14
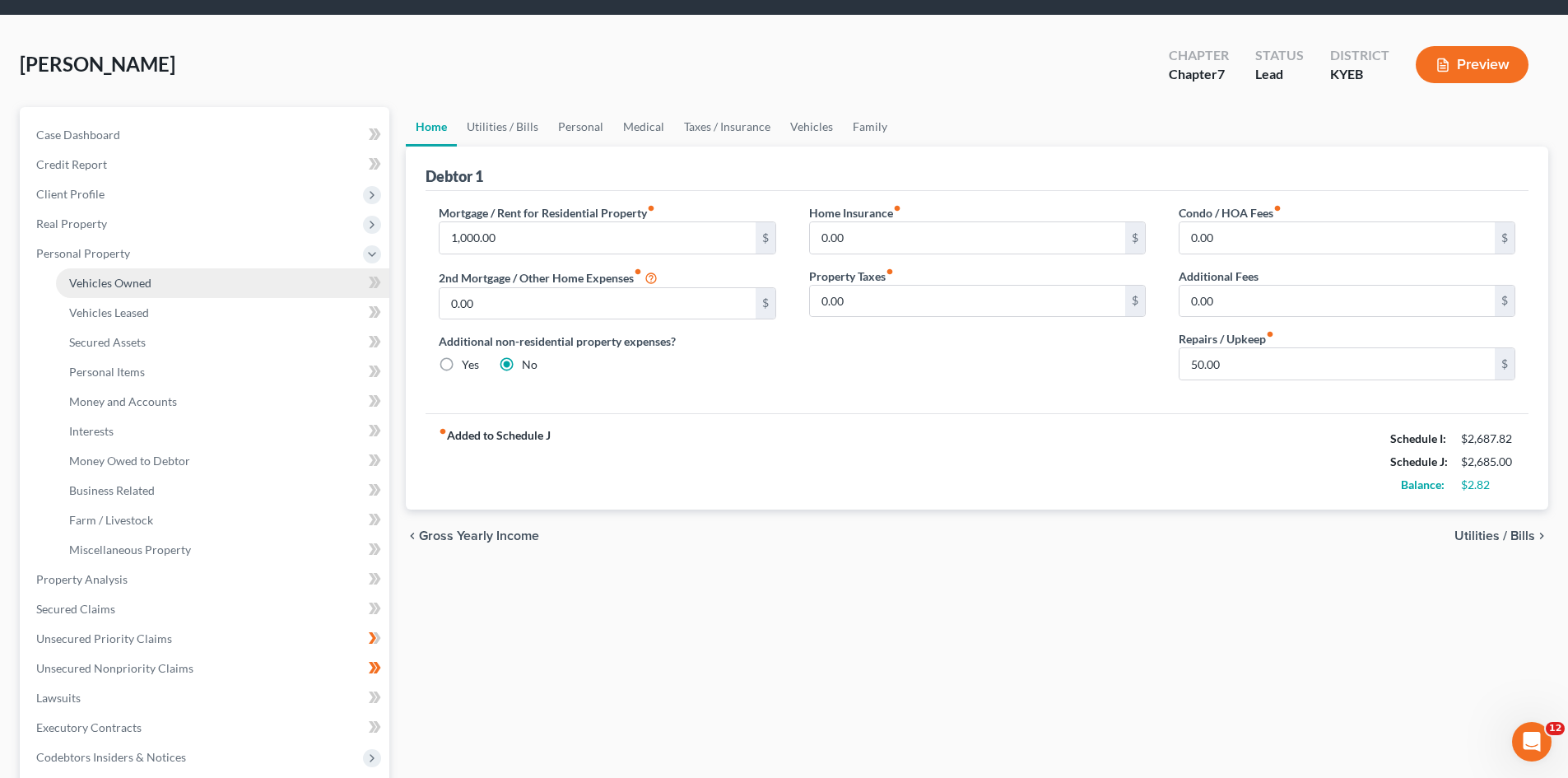
click at [132, 284] on span "Vehicles Owned" at bounding box center [110, 282] width 83 height 14
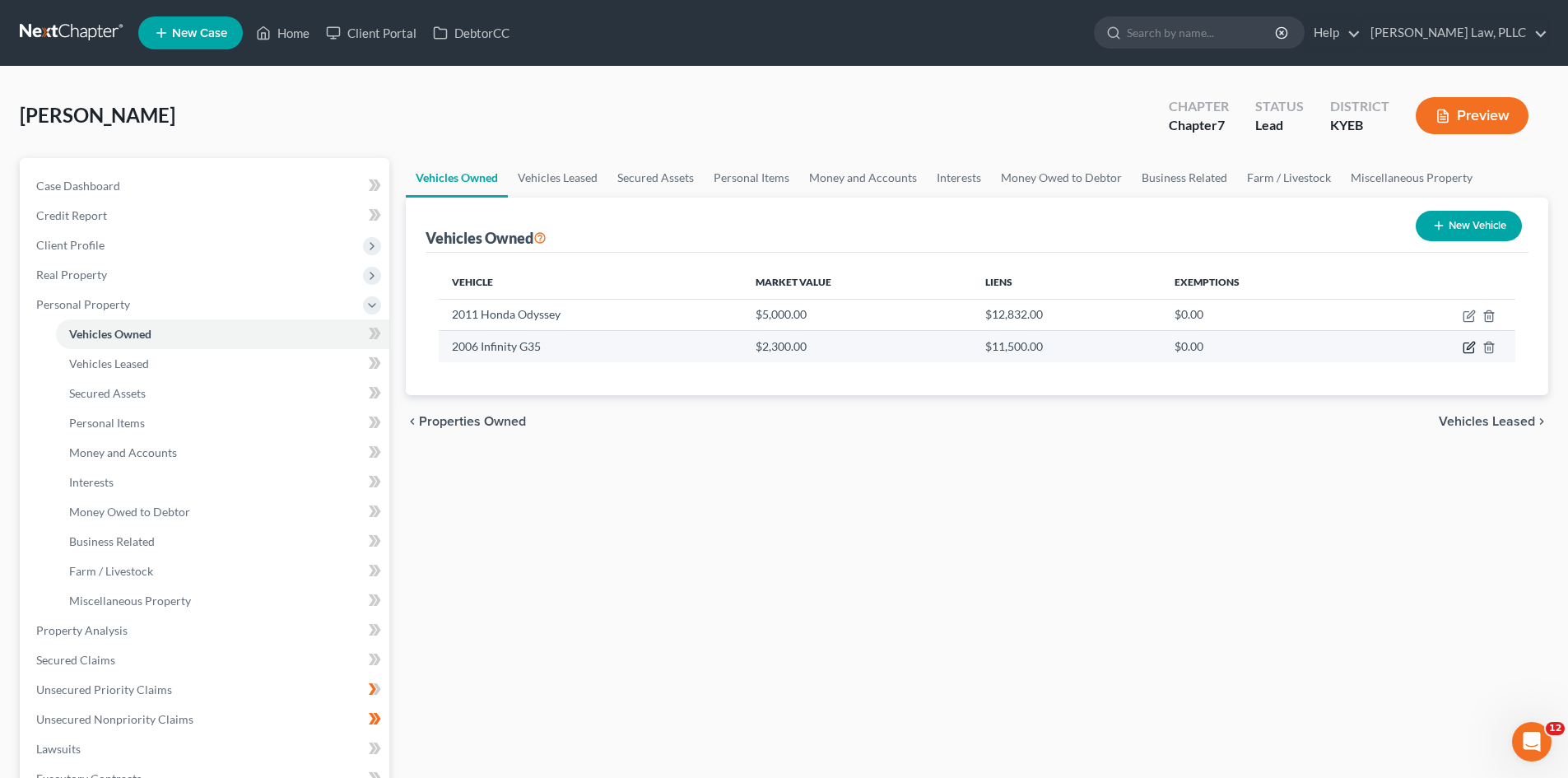
click at [1466, 342] on icon "button" at bounding box center [1469, 347] width 13 height 13
select select "0"
select select "20"
select select "2"
select select "0"
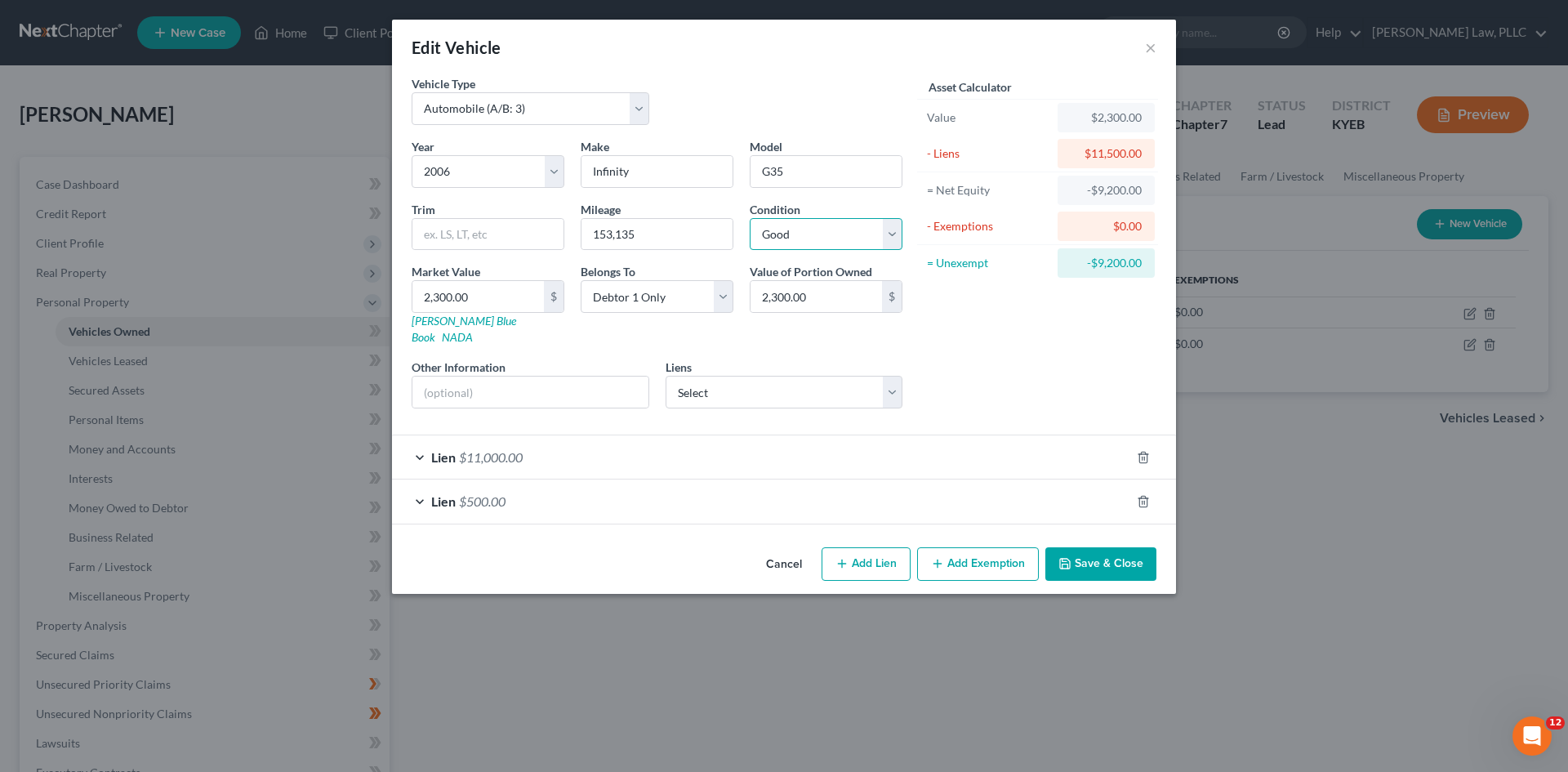
click at [885, 226] on select "Select Excellent Very Good Good Fair Poor" at bounding box center [826, 234] width 152 height 32
select select "4"
click at [750, 218] on select "Select Excellent Very Good Good Fair Poor" at bounding box center [826, 234] width 152 height 32
click at [576, 379] on input "text" at bounding box center [530, 392] width 236 height 31
type input "Inoperable"
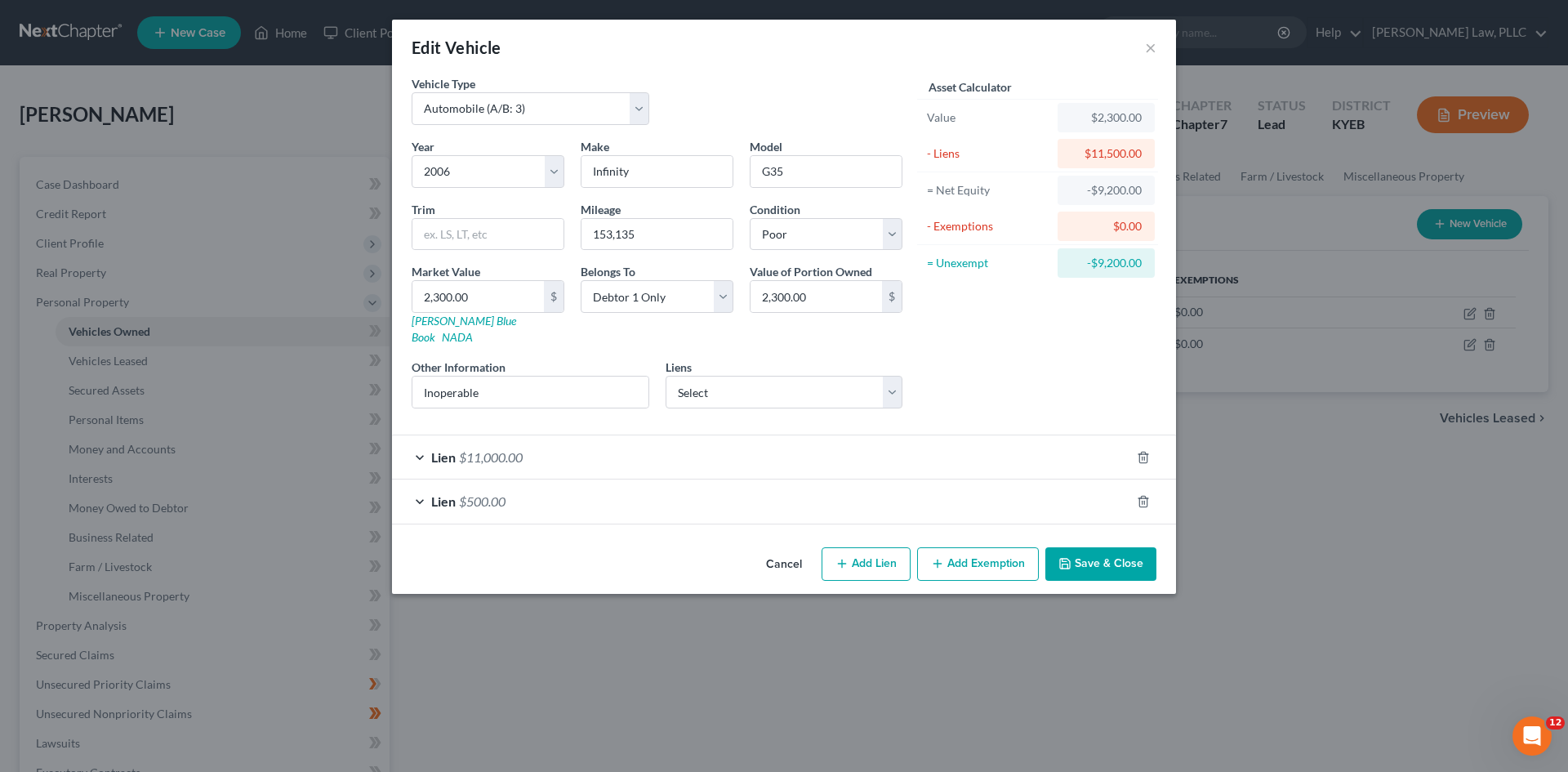
click at [973, 348] on div "Asset Calculator Value $2,300.00 - Liens $11,500.00 = Net Equity -$9,200.00 - E…" at bounding box center [1037, 248] width 254 height 346
click at [1093, 548] on button "Save & Close" at bounding box center [1101, 564] width 111 height 34
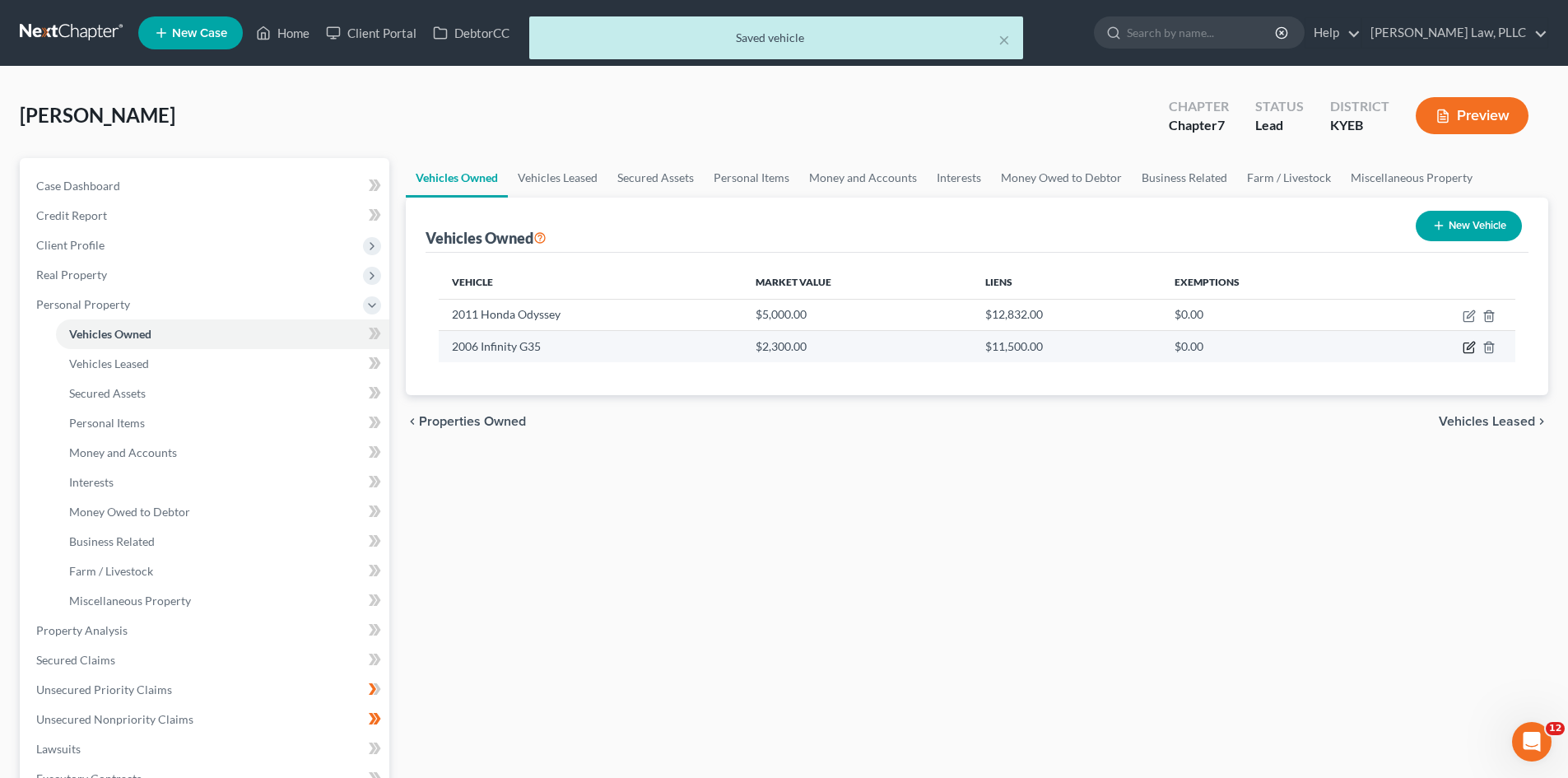
click at [1463, 347] on icon "button" at bounding box center [1469, 347] width 13 height 13
select select "0"
select select "20"
select select "4"
select select "0"
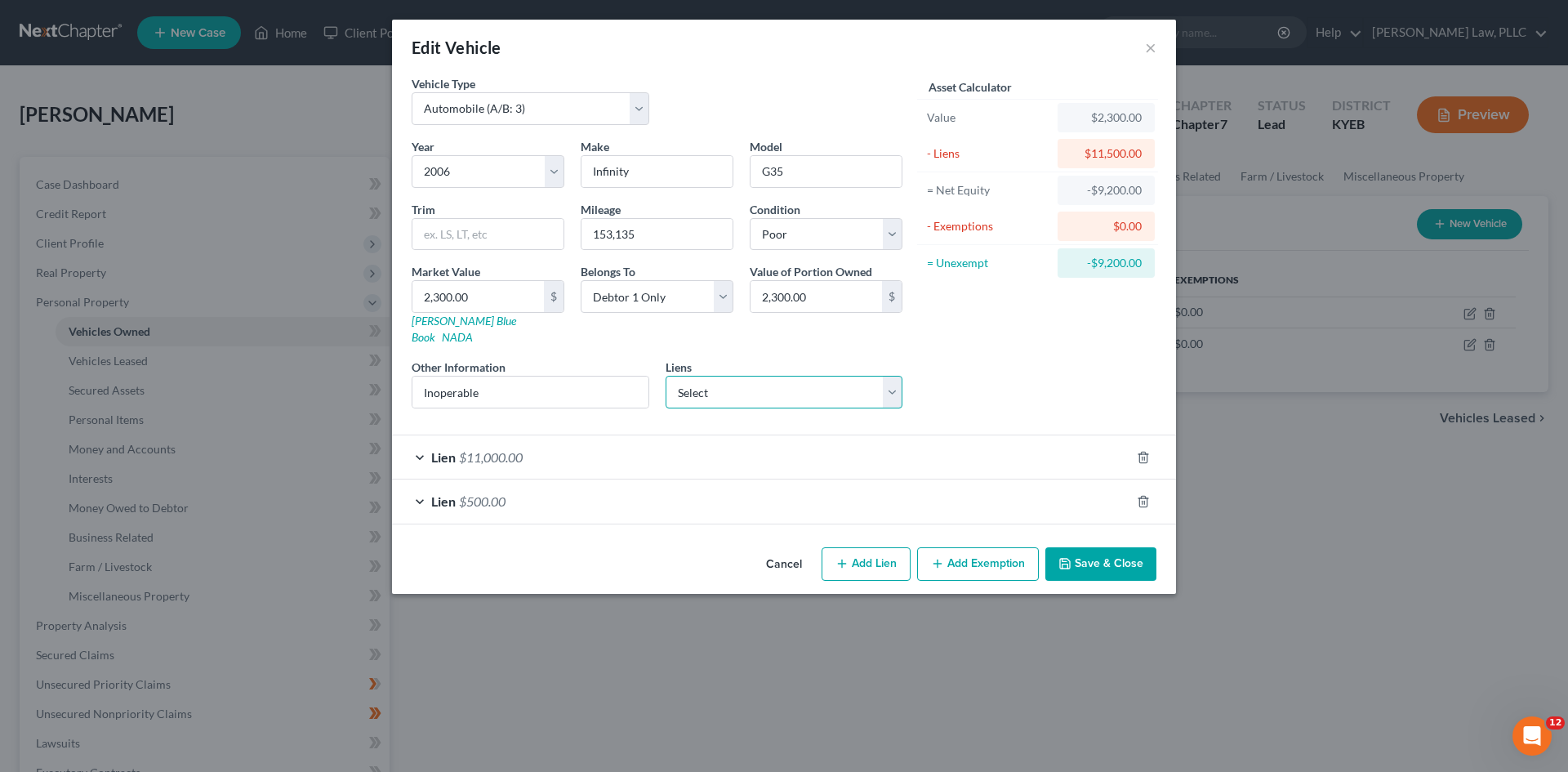
click at [895, 376] on select "Select Eagleloan - $3,283.00" at bounding box center [784, 392] width 238 height 32
click at [833, 299] on input "2,300.00" at bounding box center [816, 296] width 132 height 31
type input "500"
click at [1078, 339] on div "Asset Calculator Value $2,300.00 - Liens $11,500.00 = Net Equity -$9,200.00 - E…" at bounding box center [1037, 248] width 254 height 346
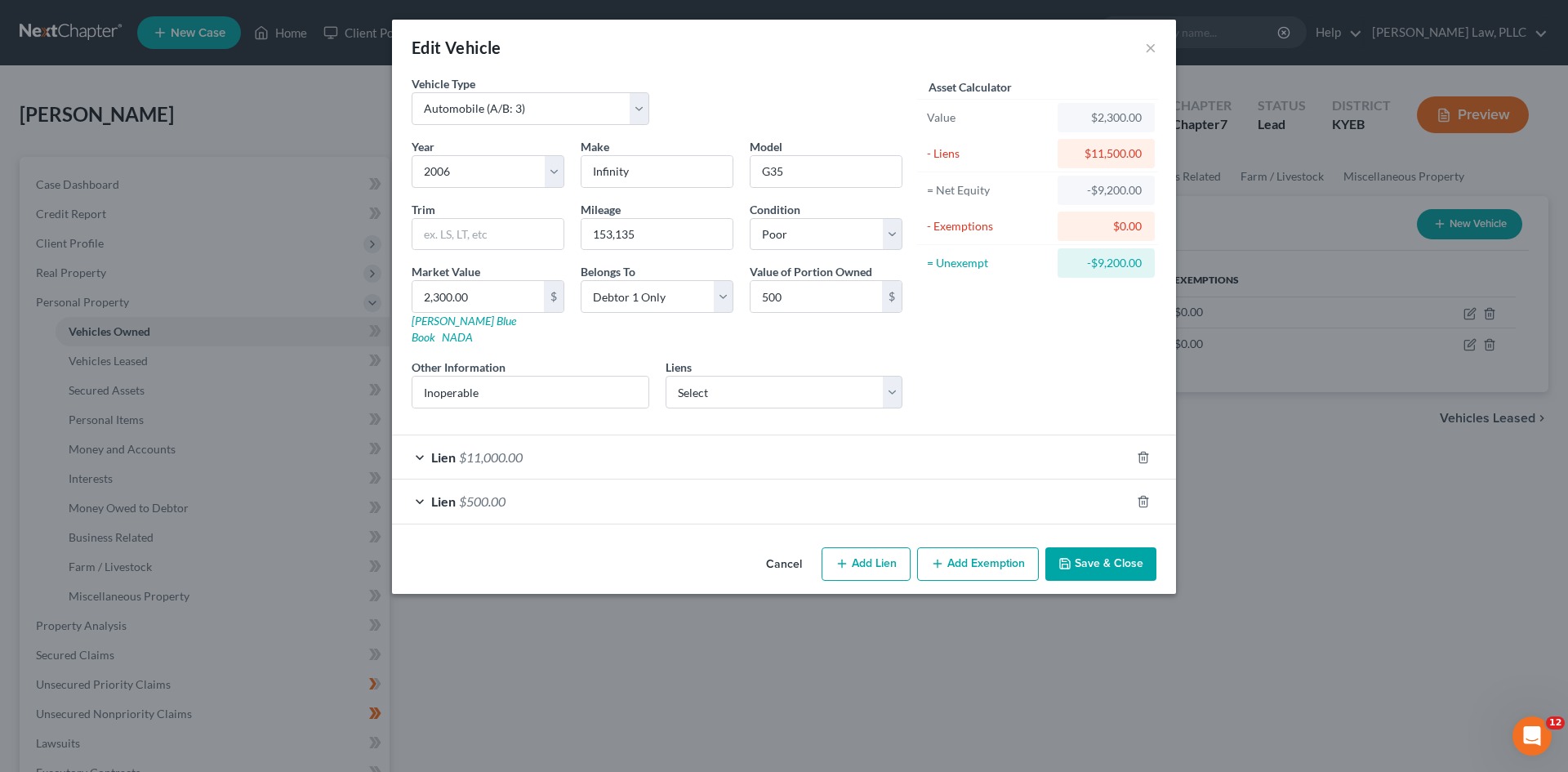
click at [1113, 548] on button "Save & Close" at bounding box center [1101, 564] width 111 height 34
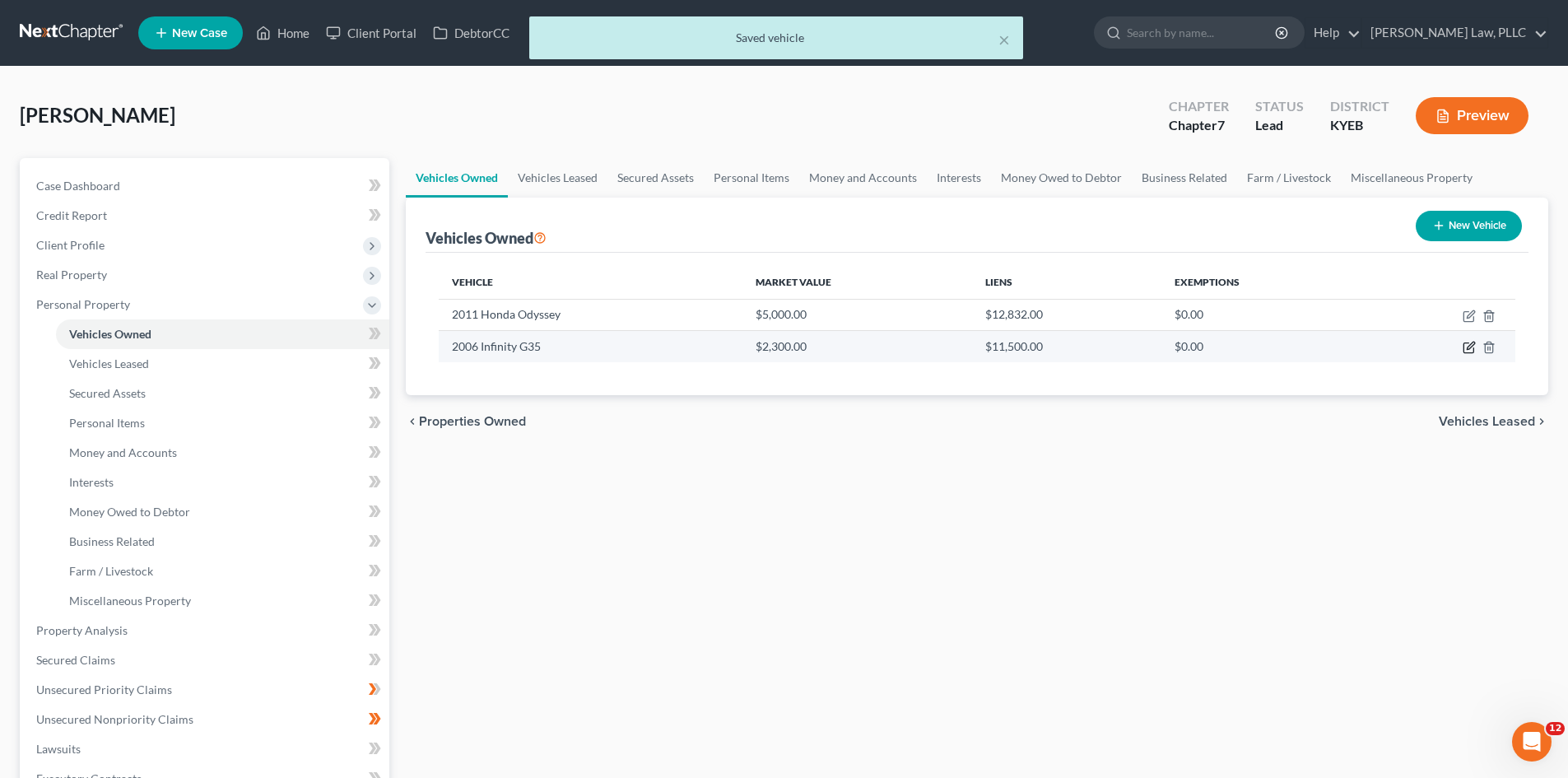
click at [1474, 351] on icon "button" at bounding box center [1469, 348] width 10 height 10
select select "0"
select select "20"
select select "4"
select select "0"
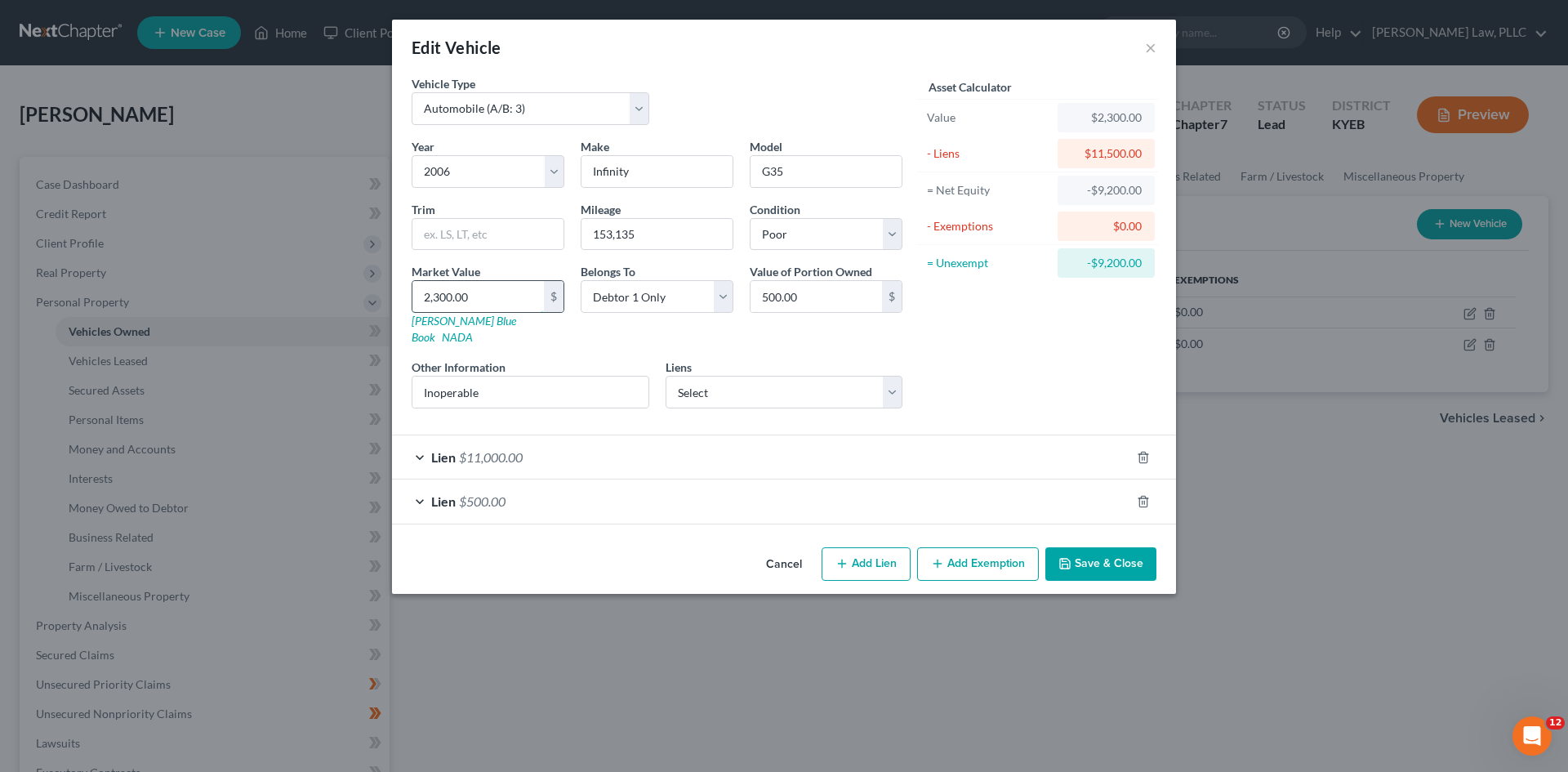
click at [517, 302] on input "2,300.00" at bounding box center [478, 296] width 132 height 31
type input "5"
type input "5.00"
type input "50"
type input "50.00"
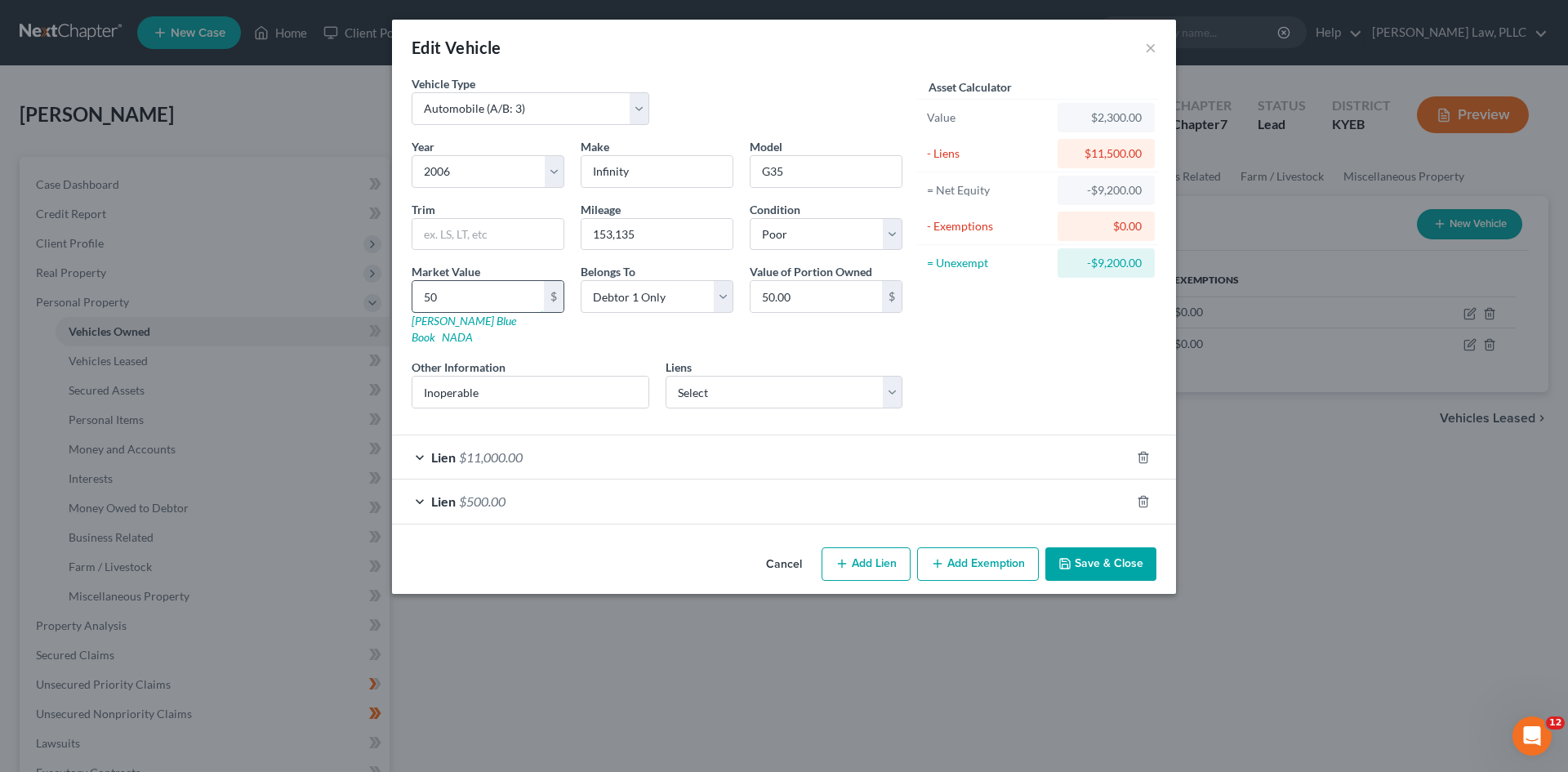
type input "500"
type input "500.00"
click at [594, 326] on div "Belongs To * Select Debtor 1 Only Debtor 2 Only Debtor 1 And Debtor 2 Only At L…" at bounding box center [657, 304] width 169 height 83
click at [1117, 554] on button "Save & Close" at bounding box center [1101, 564] width 111 height 34
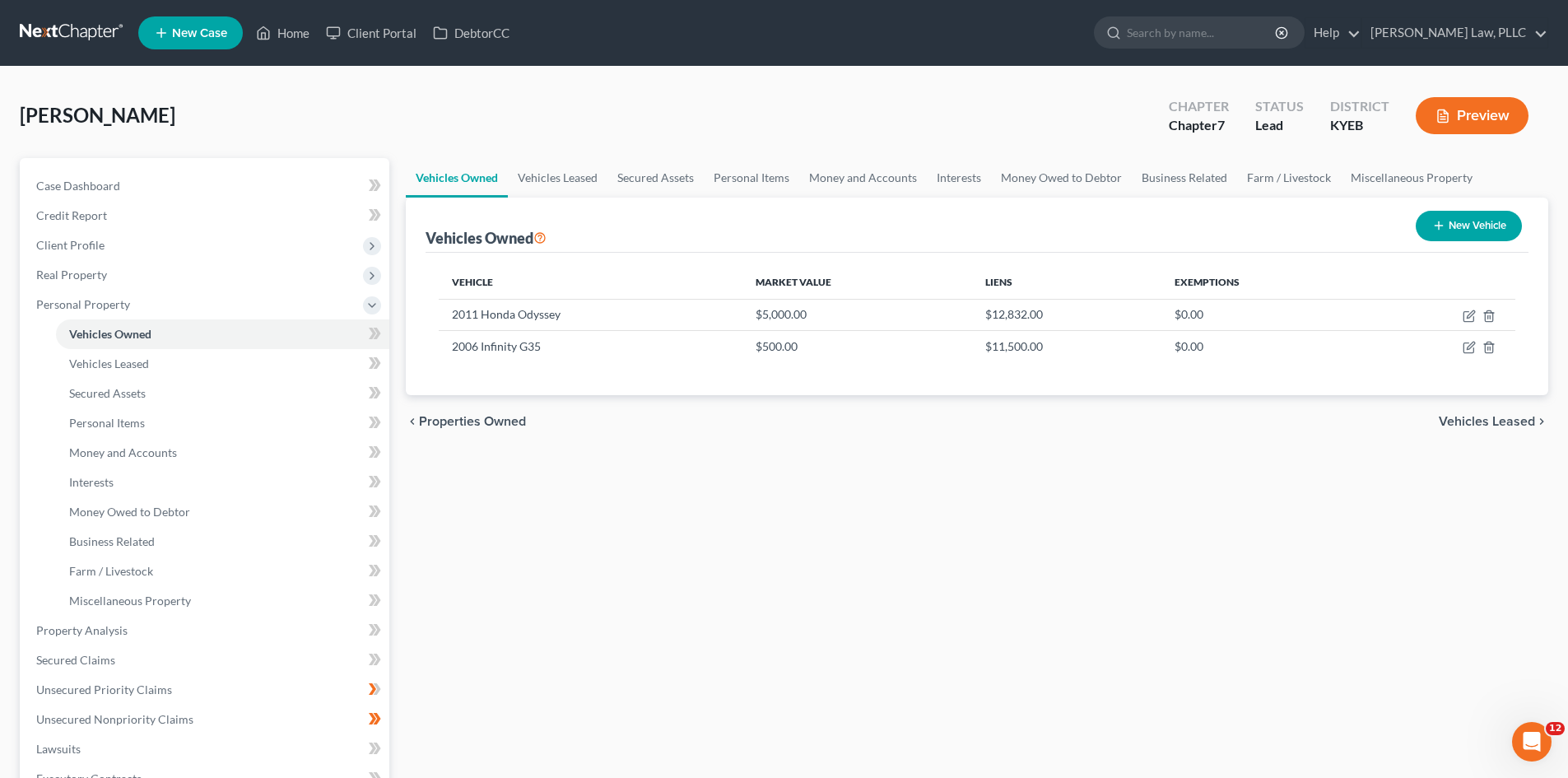
click at [1459, 118] on button "Preview" at bounding box center [1472, 115] width 113 height 37
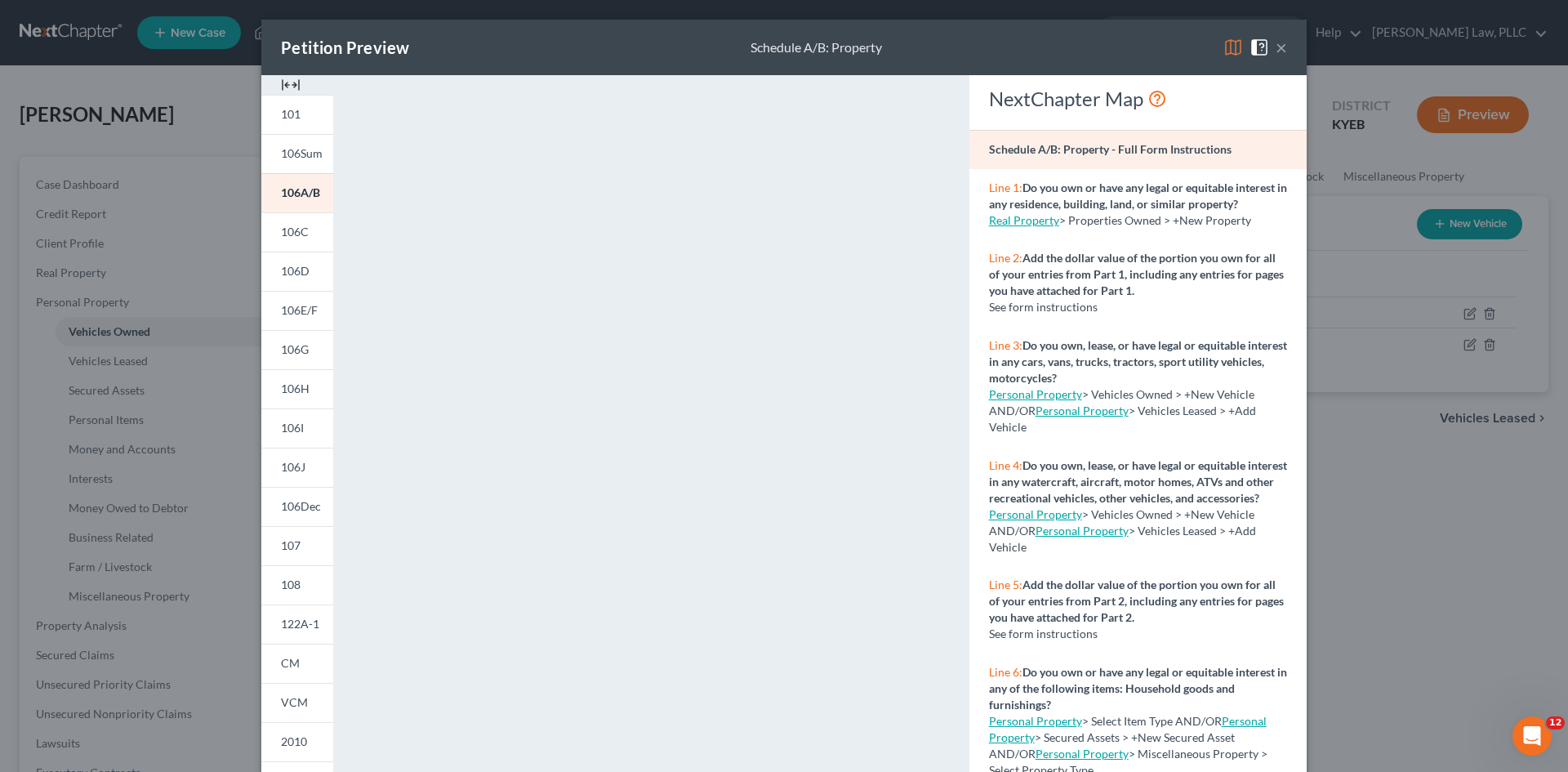
click at [1276, 49] on button "×" at bounding box center [1281, 47] width 12 height 20
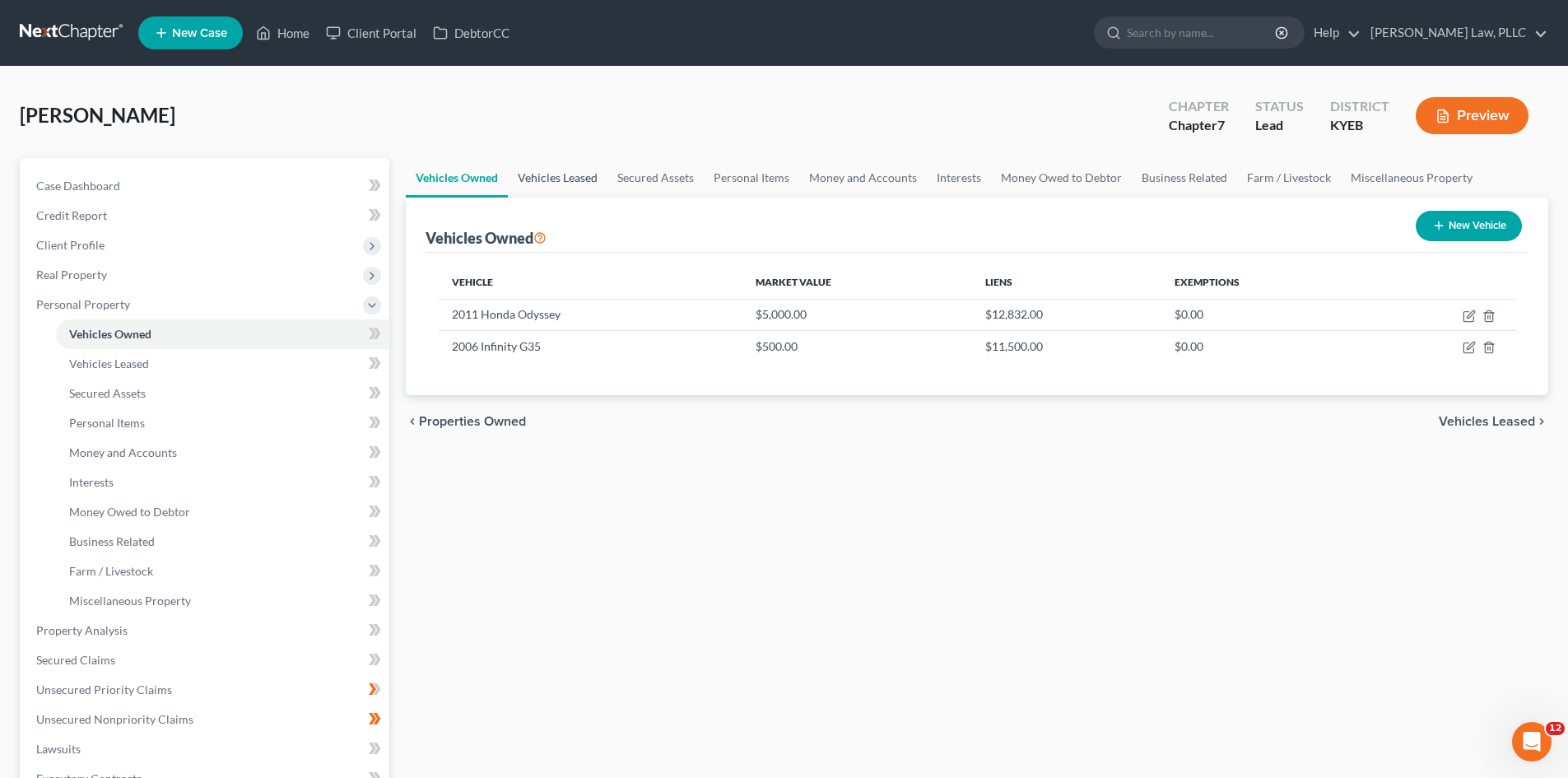
click at [546, 180] on link "Vehicles Leased" at bounding box center [557, 177] width 99 height 39
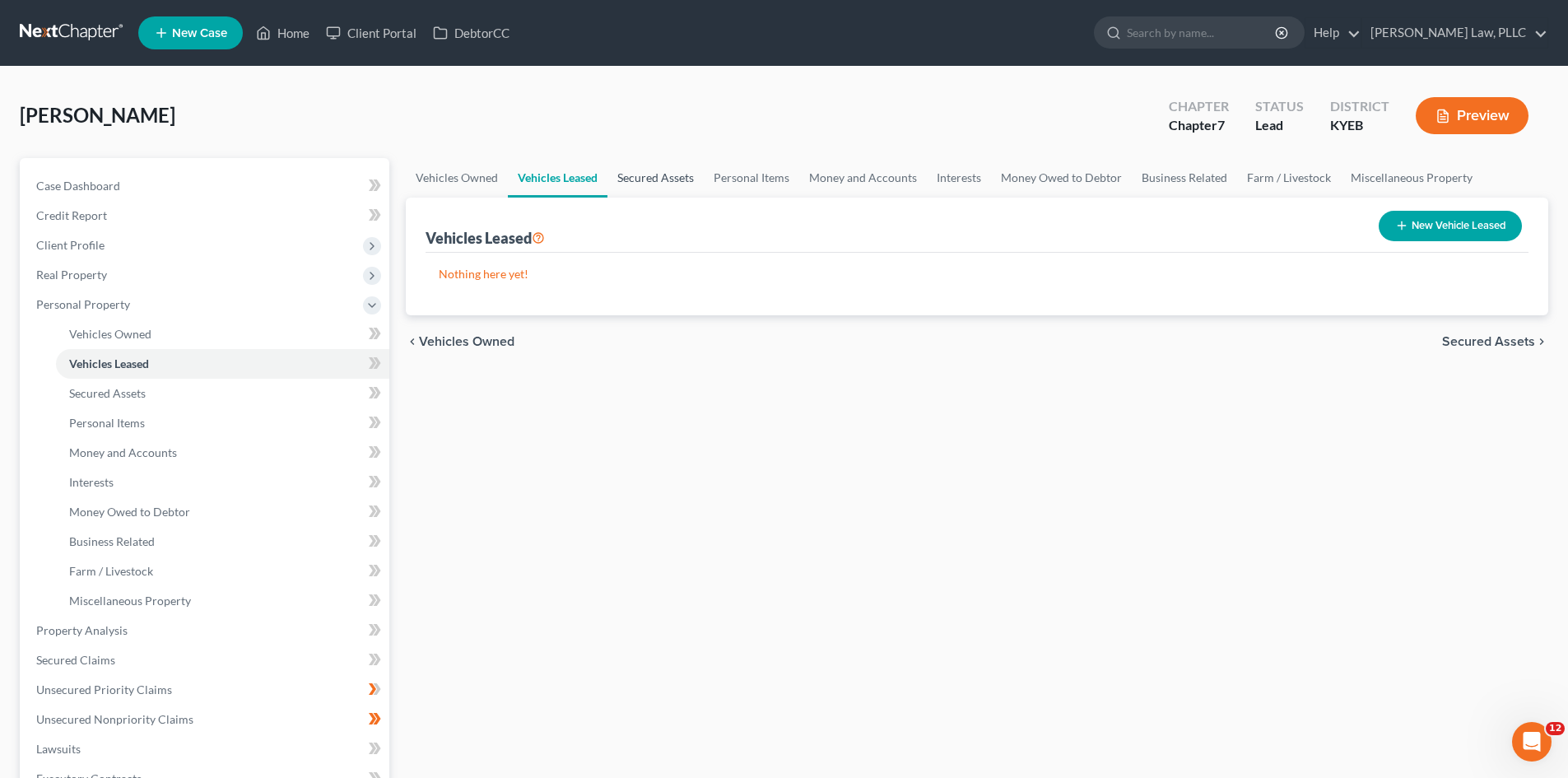
click at [667, 176] on link "Secured Assets" at bounding box center [655, 177] width 96 height 39
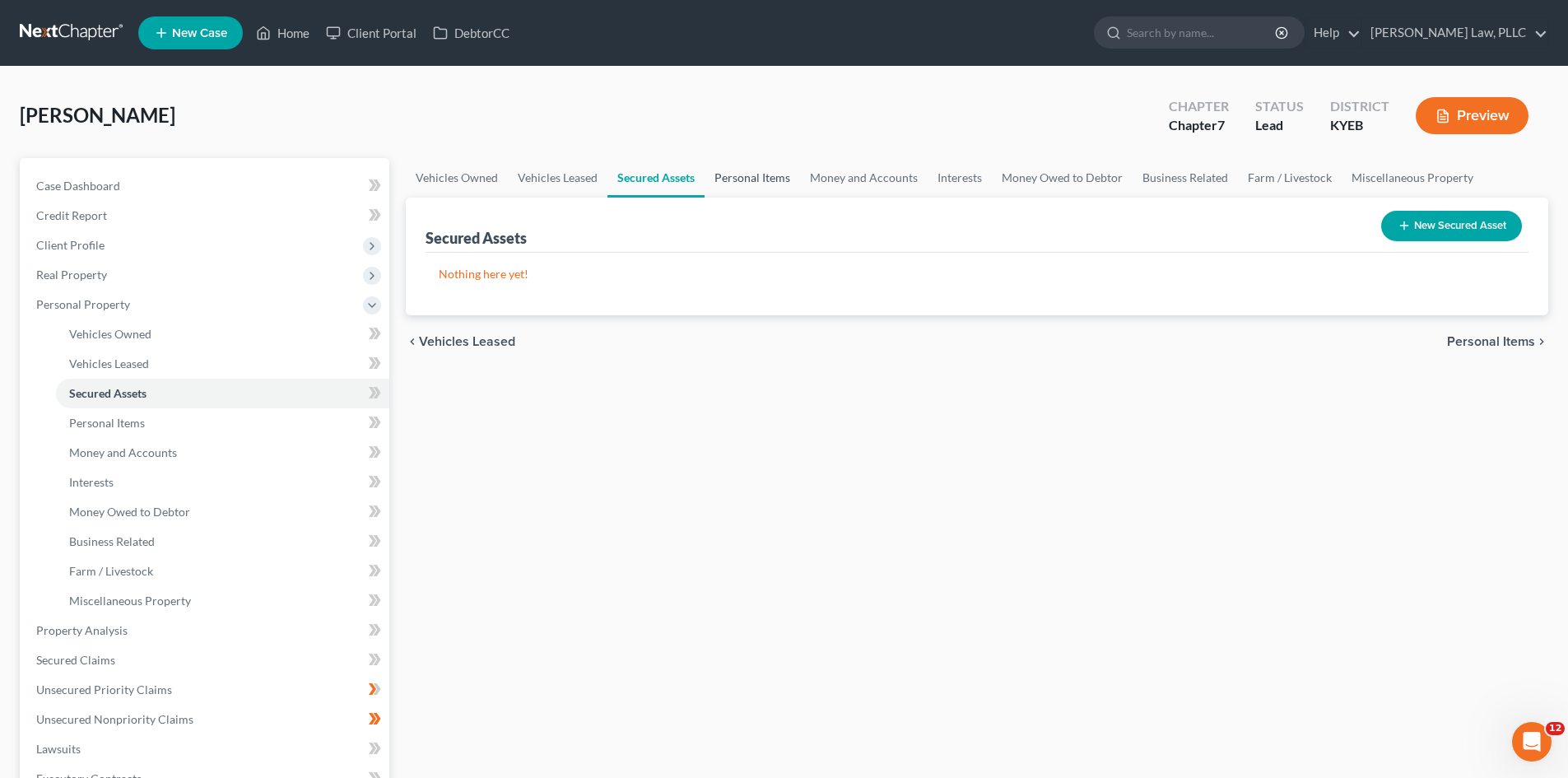
click at [772, 175] on link "Personal Items" at bounding box center [752, 177] width 95 height 39
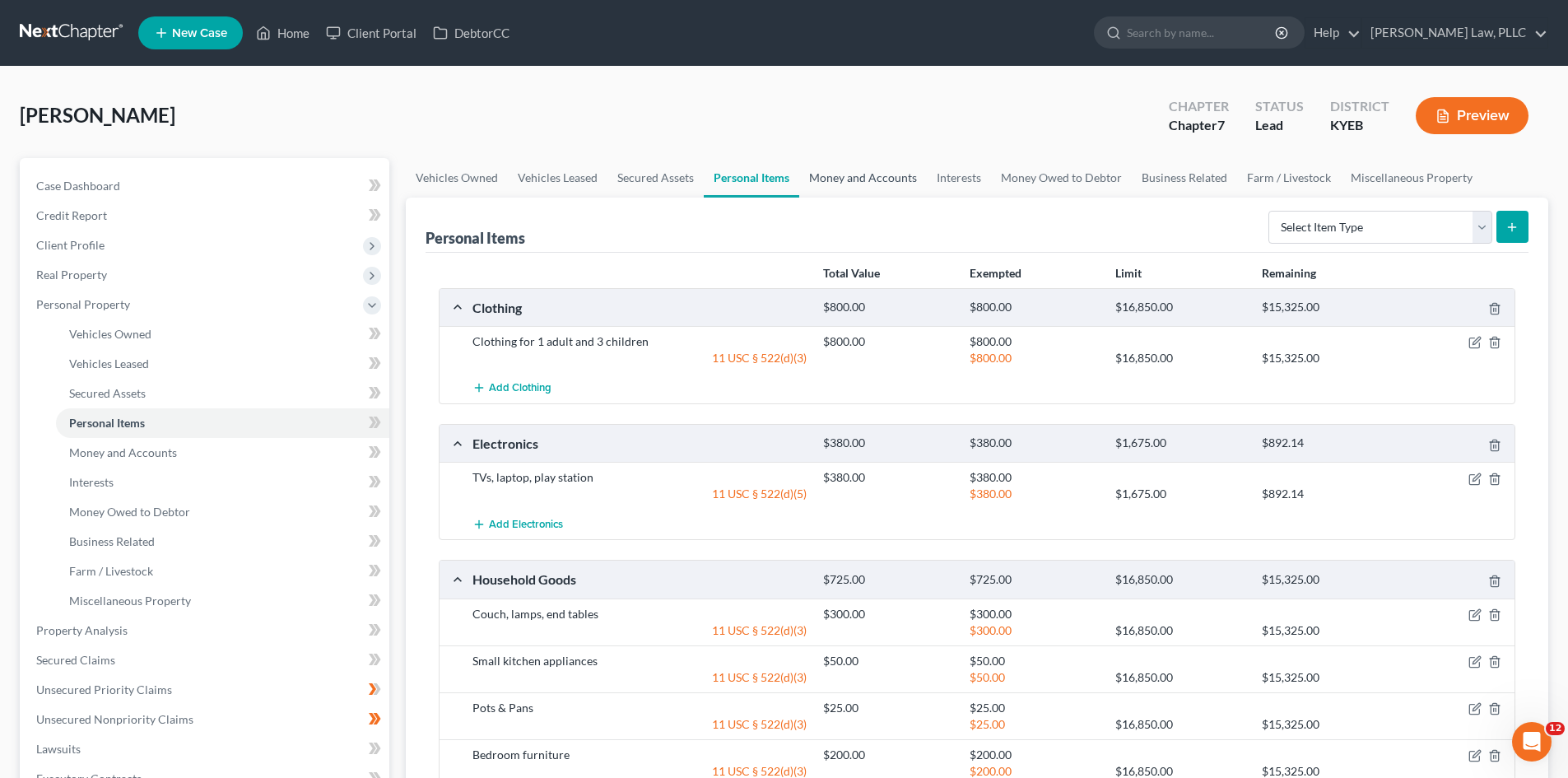
click at [857, 175] on link "Money and Accounts" at bounding box center [862, 177] width 128 height 39
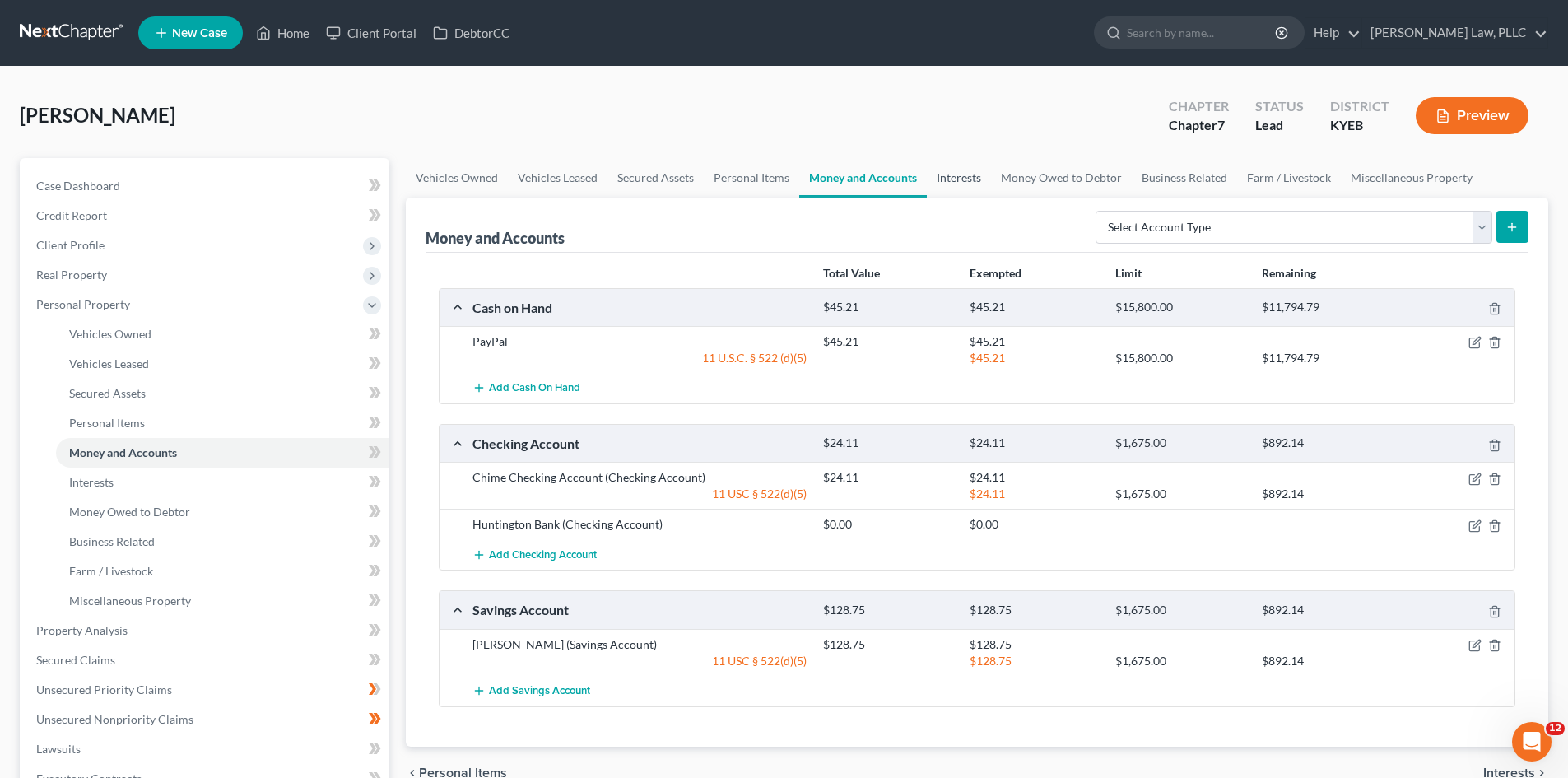
click at [973, 182] on link "Interests" at bounding box center [959, 177] width 64 height 39
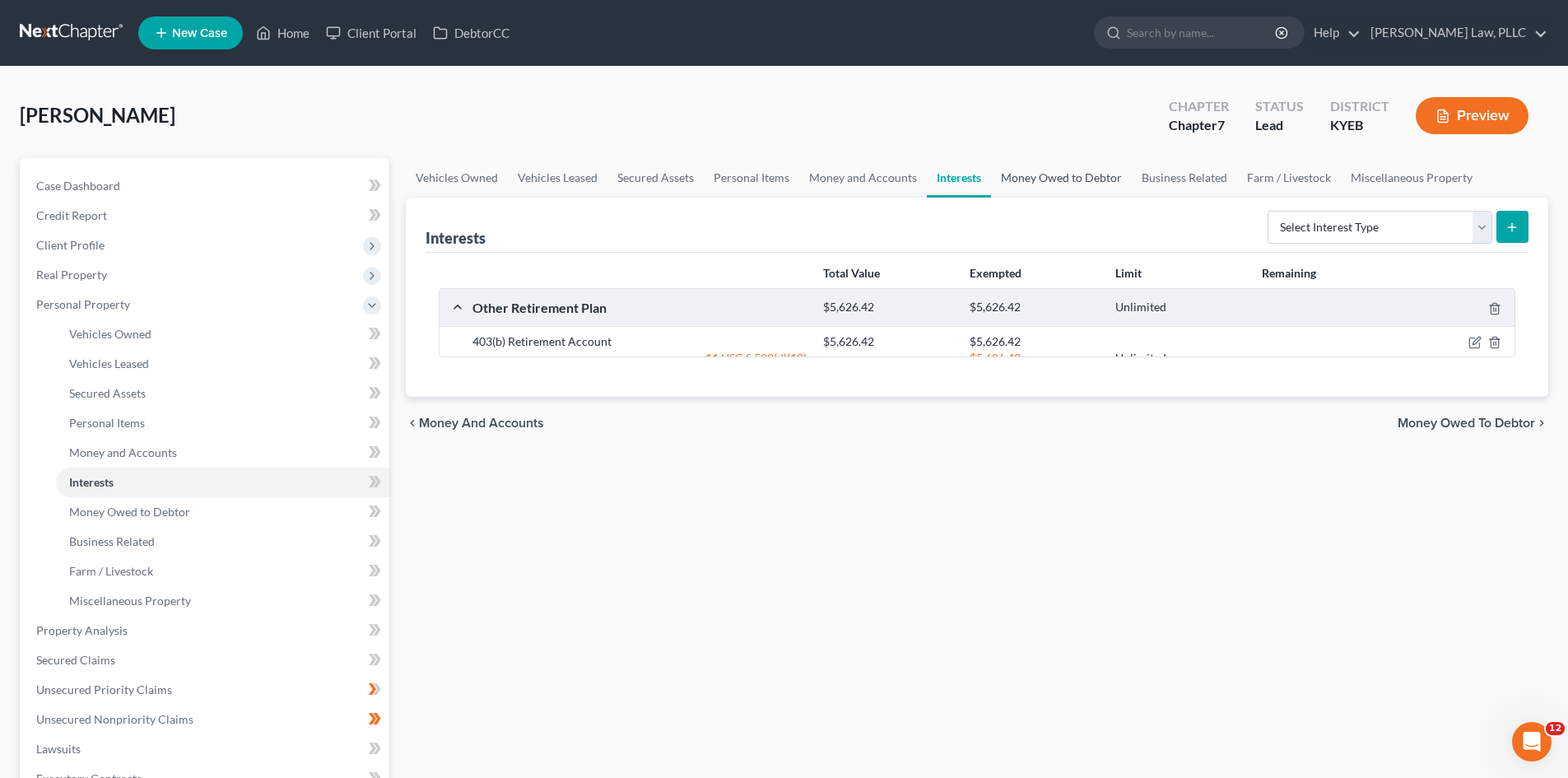
click at [1055, 180] on link "Money Owed to Debtor" at bounding box center [1061, 177] width 141 height 39
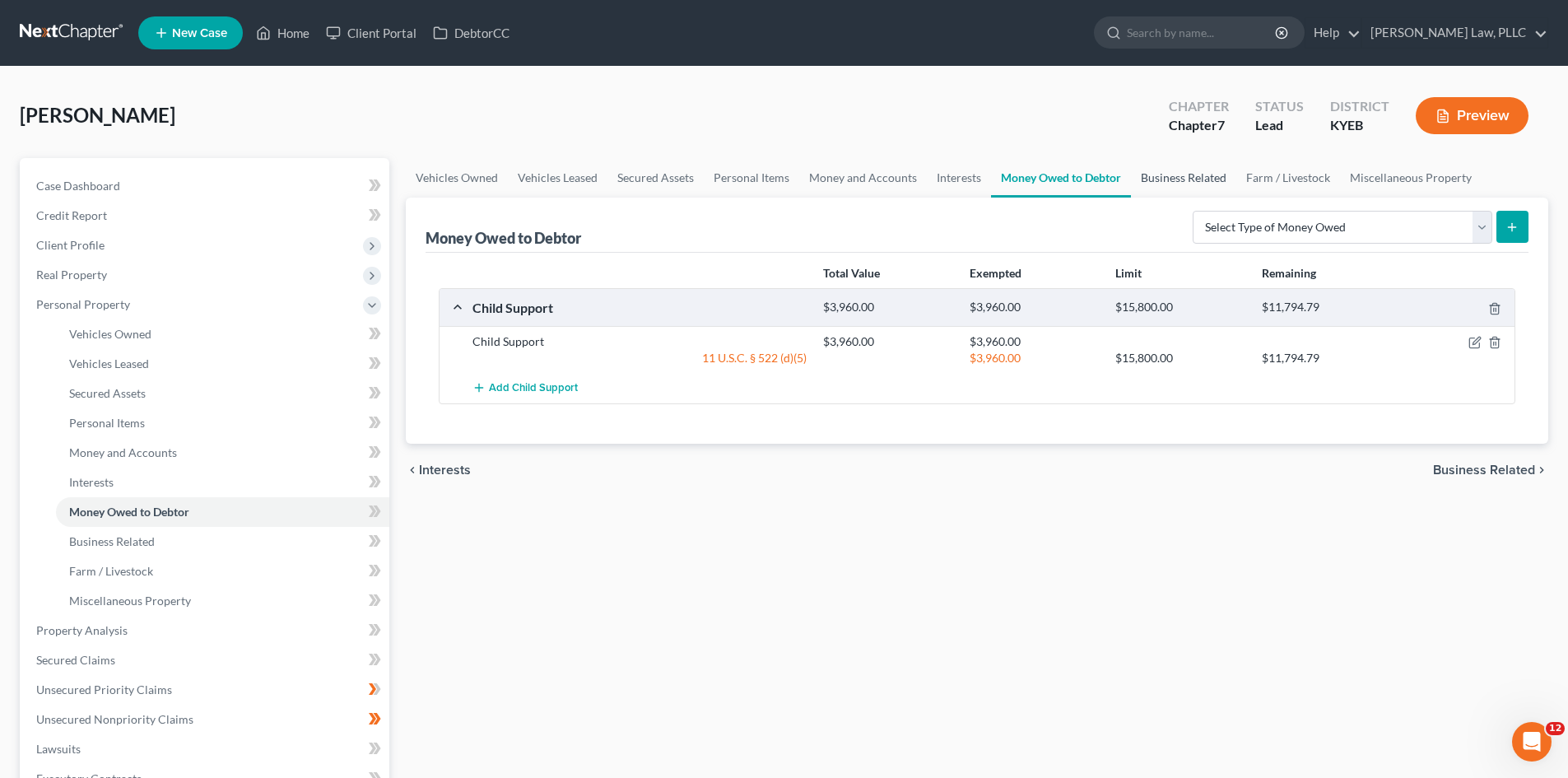
click at [1211, 171] on link "Business Related" at bounding box center [1184, 177] width 105 height 39
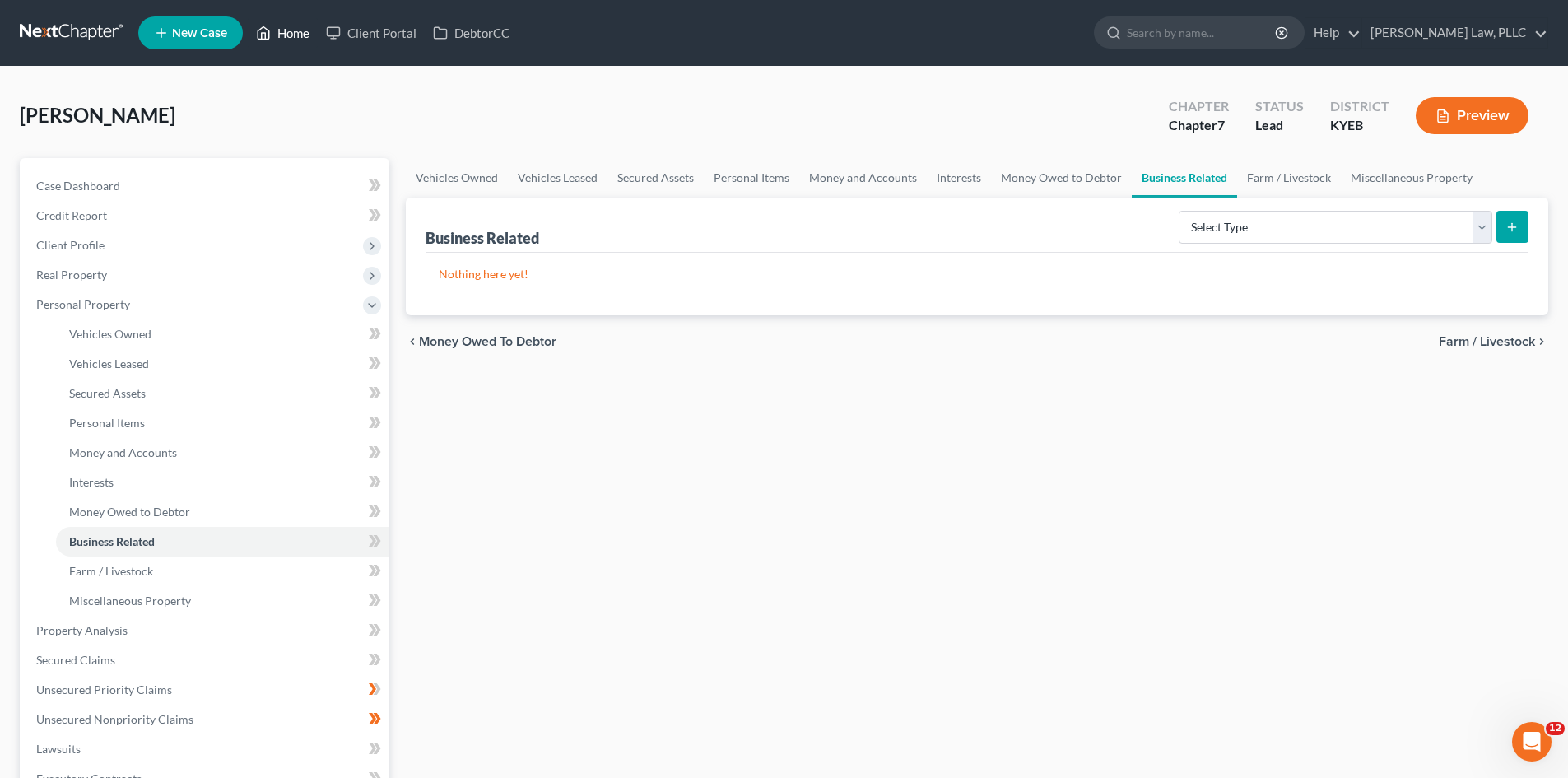
click at [292, 43] on link "Home" at bounding box center [283, 33] width 70 height 29
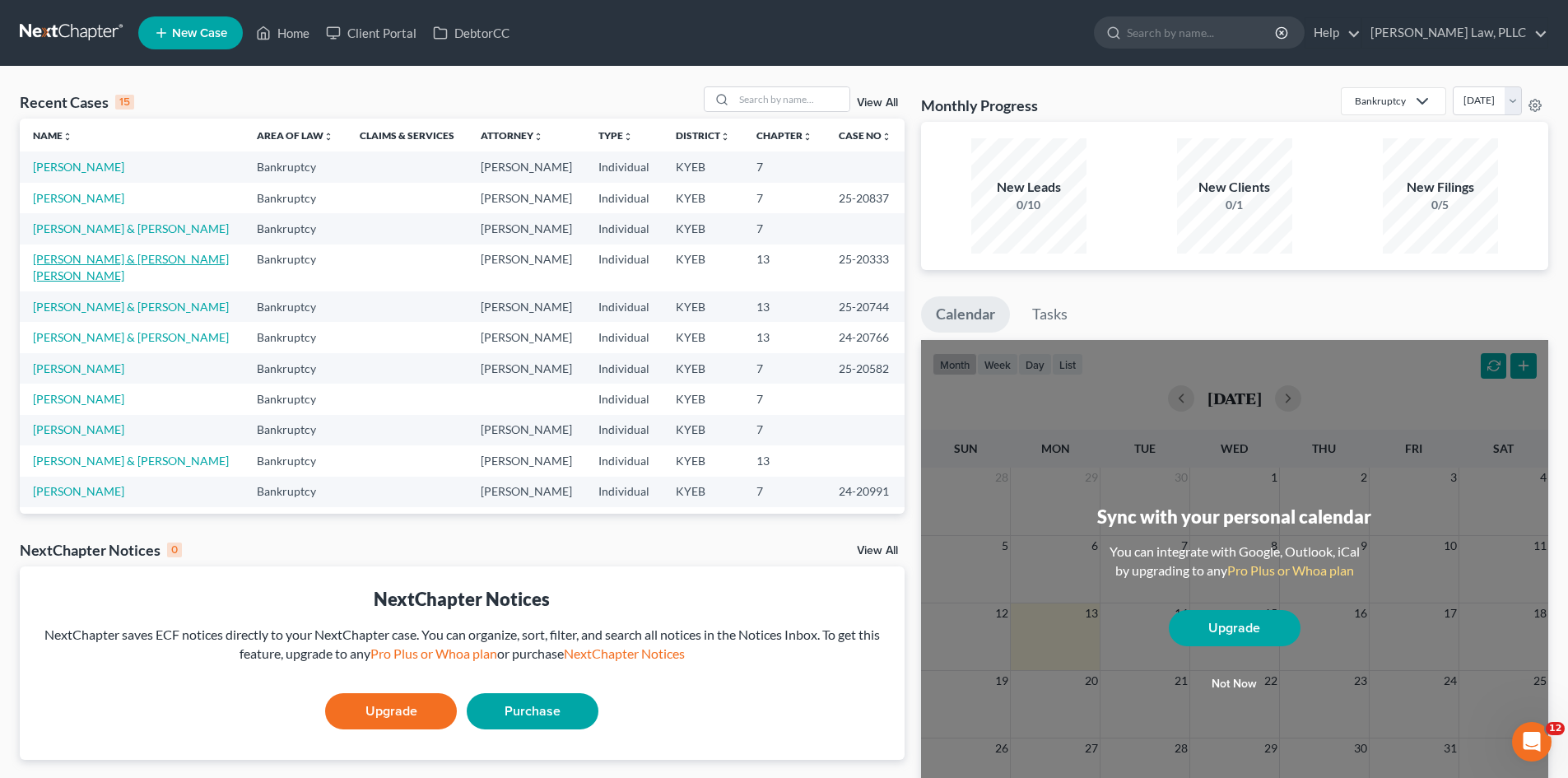
drag, startPoint x: 164, startPoint y: 258, endPoint x: 180, endPoint y: 256, distance: 16.1
click at [164, 258] on link "[PERSON_NAME] & [PERSON_NAME] [PERSON_NAME]" at bounding box center [130, 267] width 196 height 30
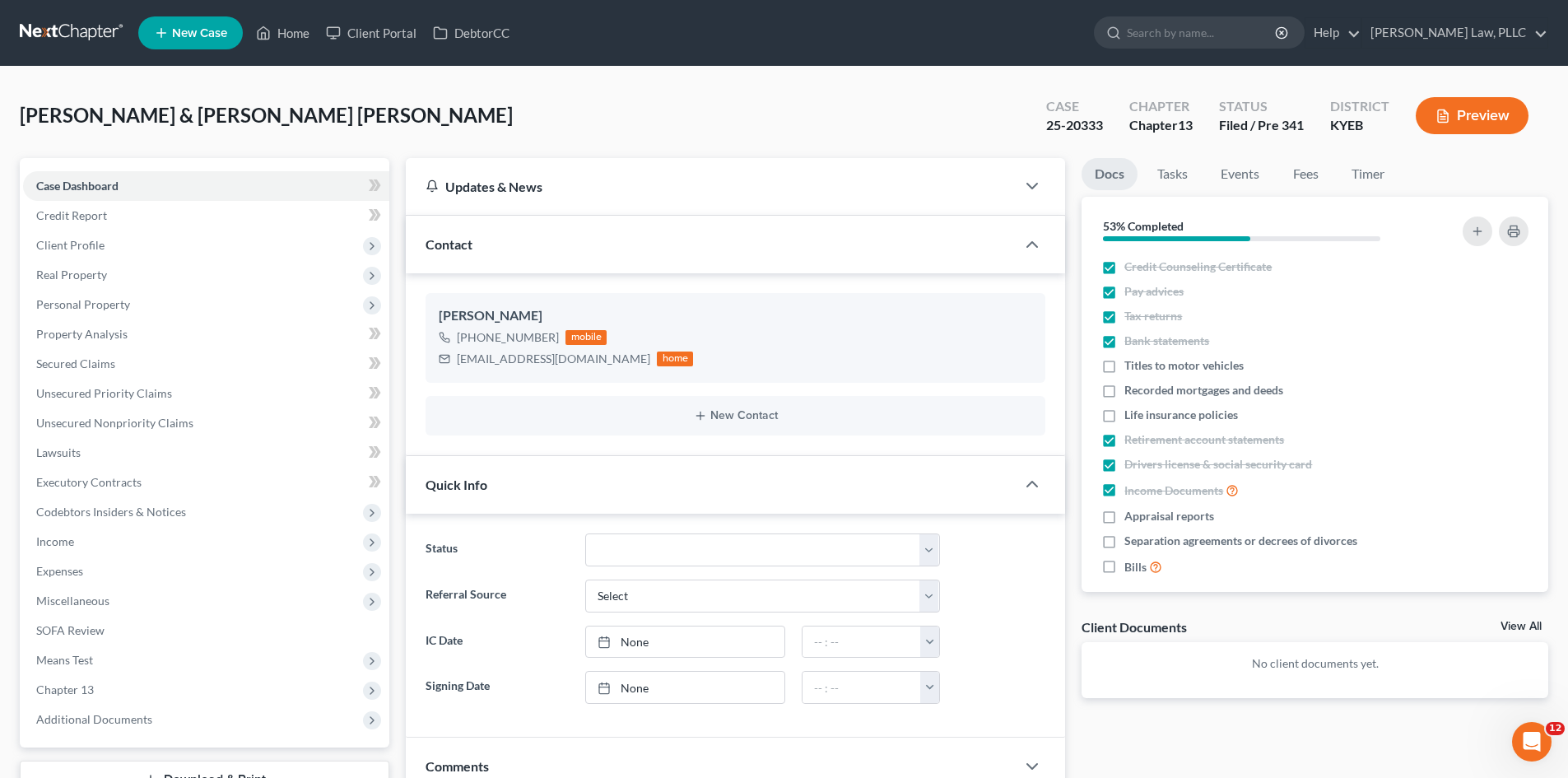
drag, startPoint x: 94, startPoint y: 685, endPoint x: 490, endPoint y: 501, distance: 436.7
click at [94, 685] on span "Chapter 13" at bounding box center [206, 690] width 367 height 29
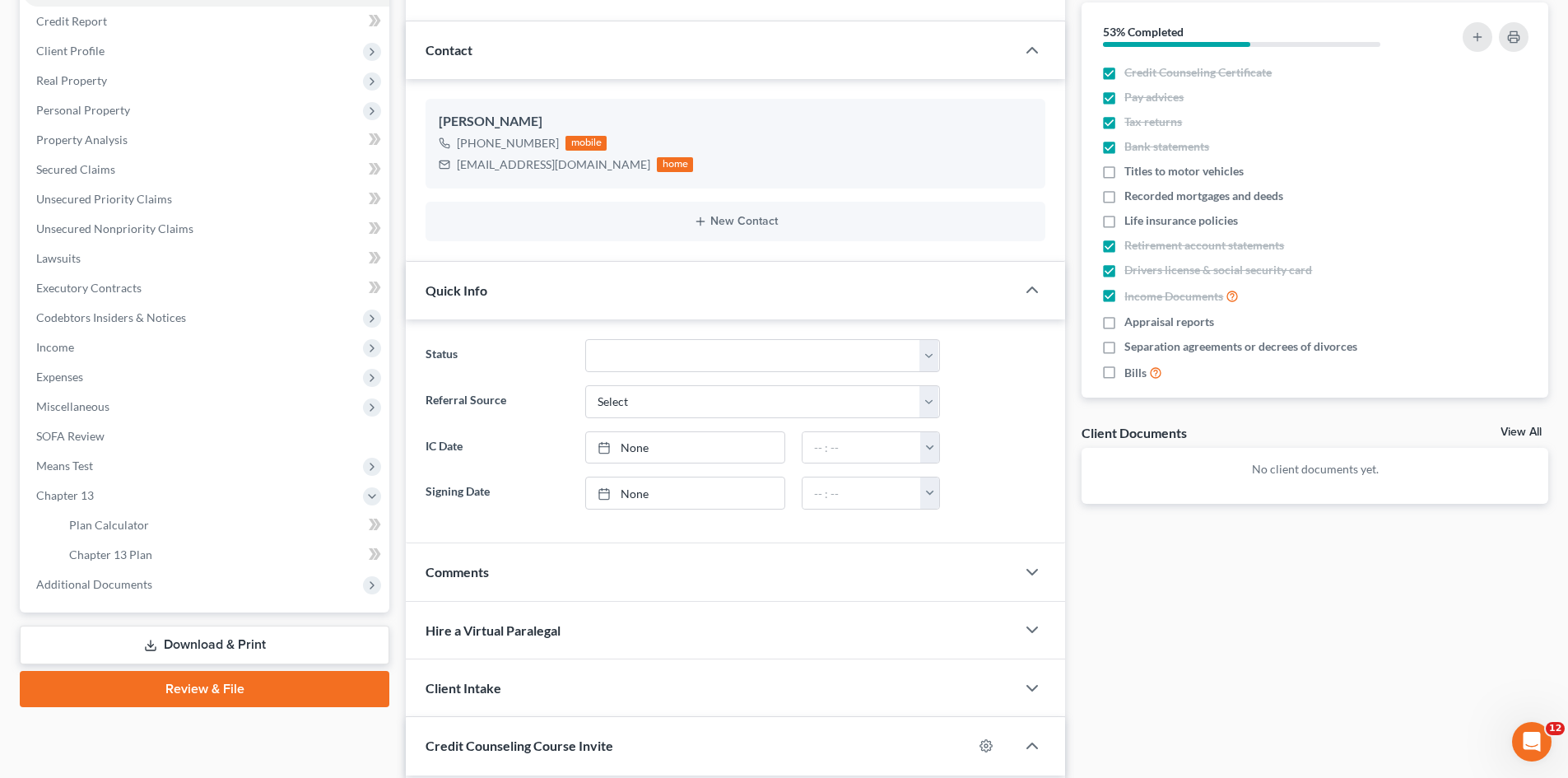
scroll to position [247, 0]
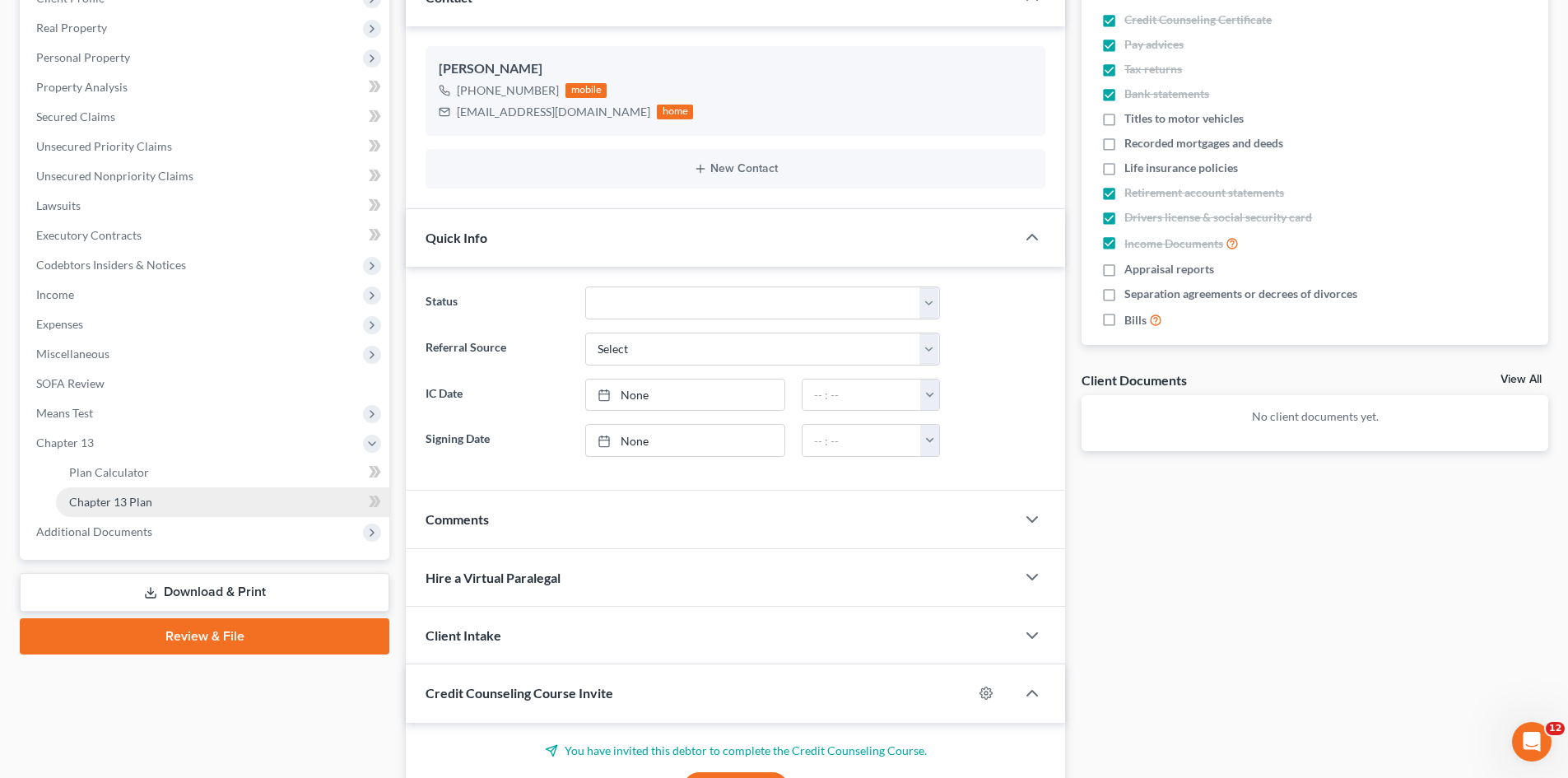
click at [129, 503] on span "Chapter 13 Plan" at bounding box center [111, 502] width 83 height 14
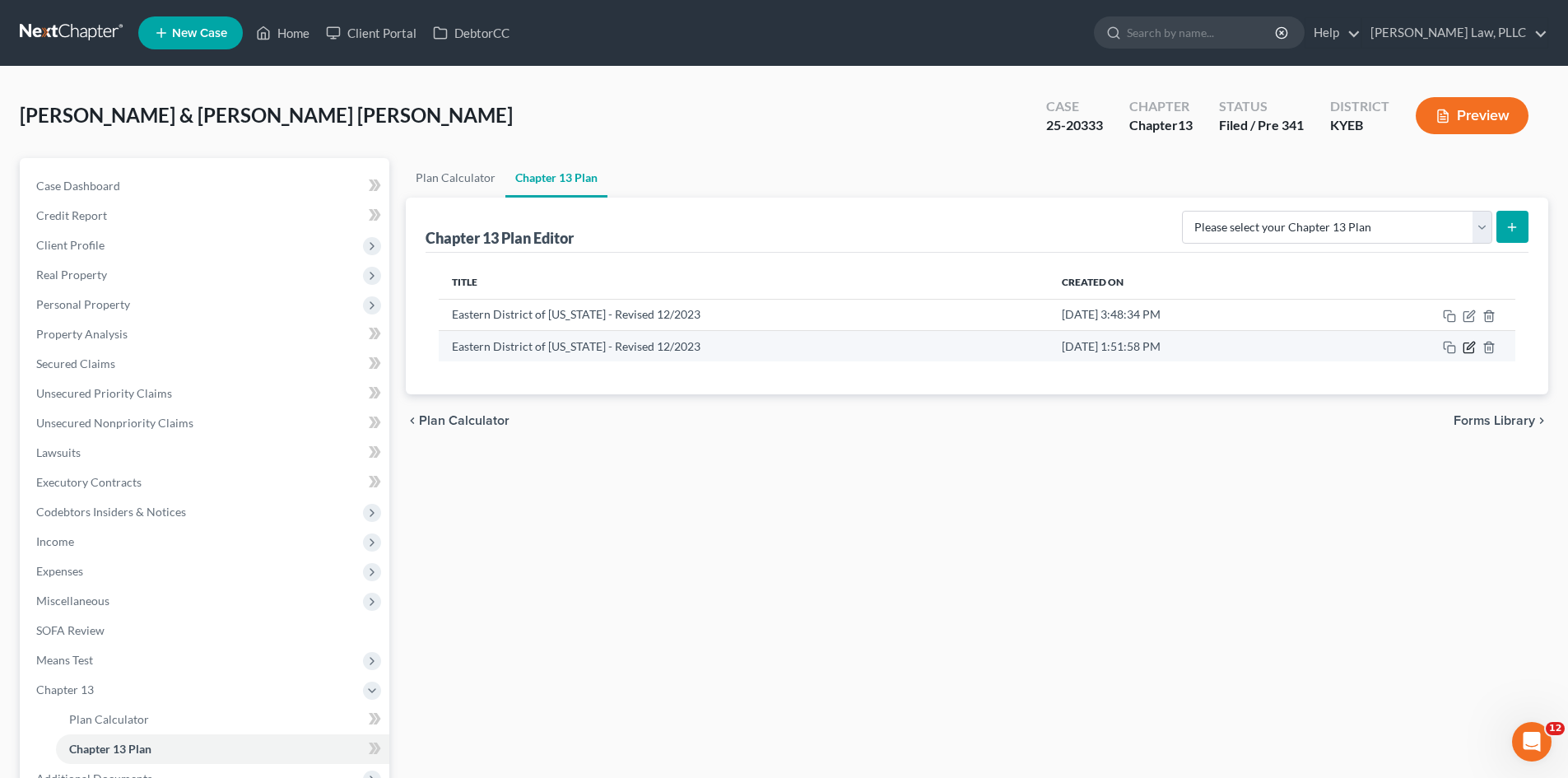
click at [1469, 347] on icon "button" at bounding box center [1470, 345] width 8 height 8
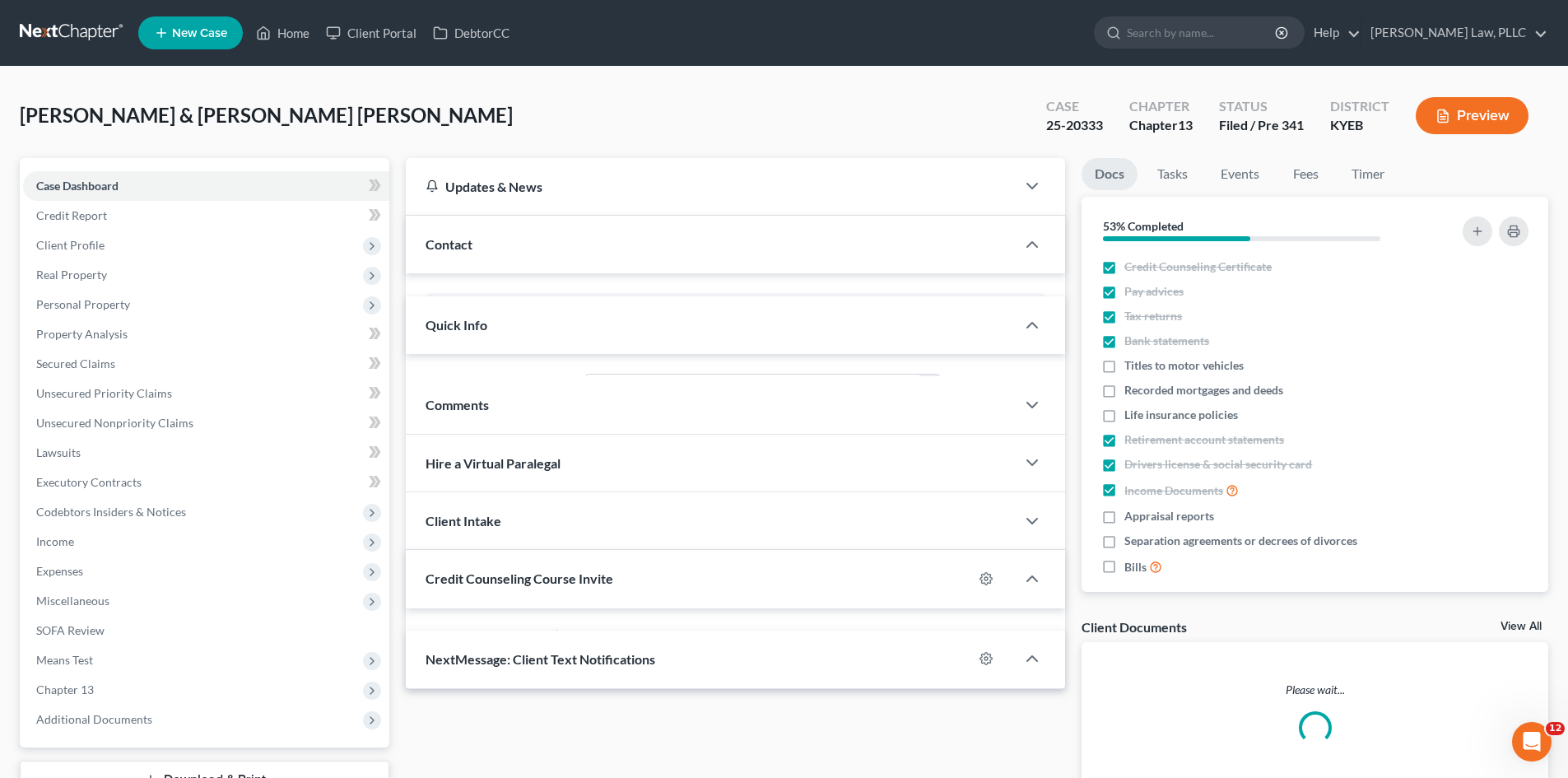
scroll to position [225, 0]
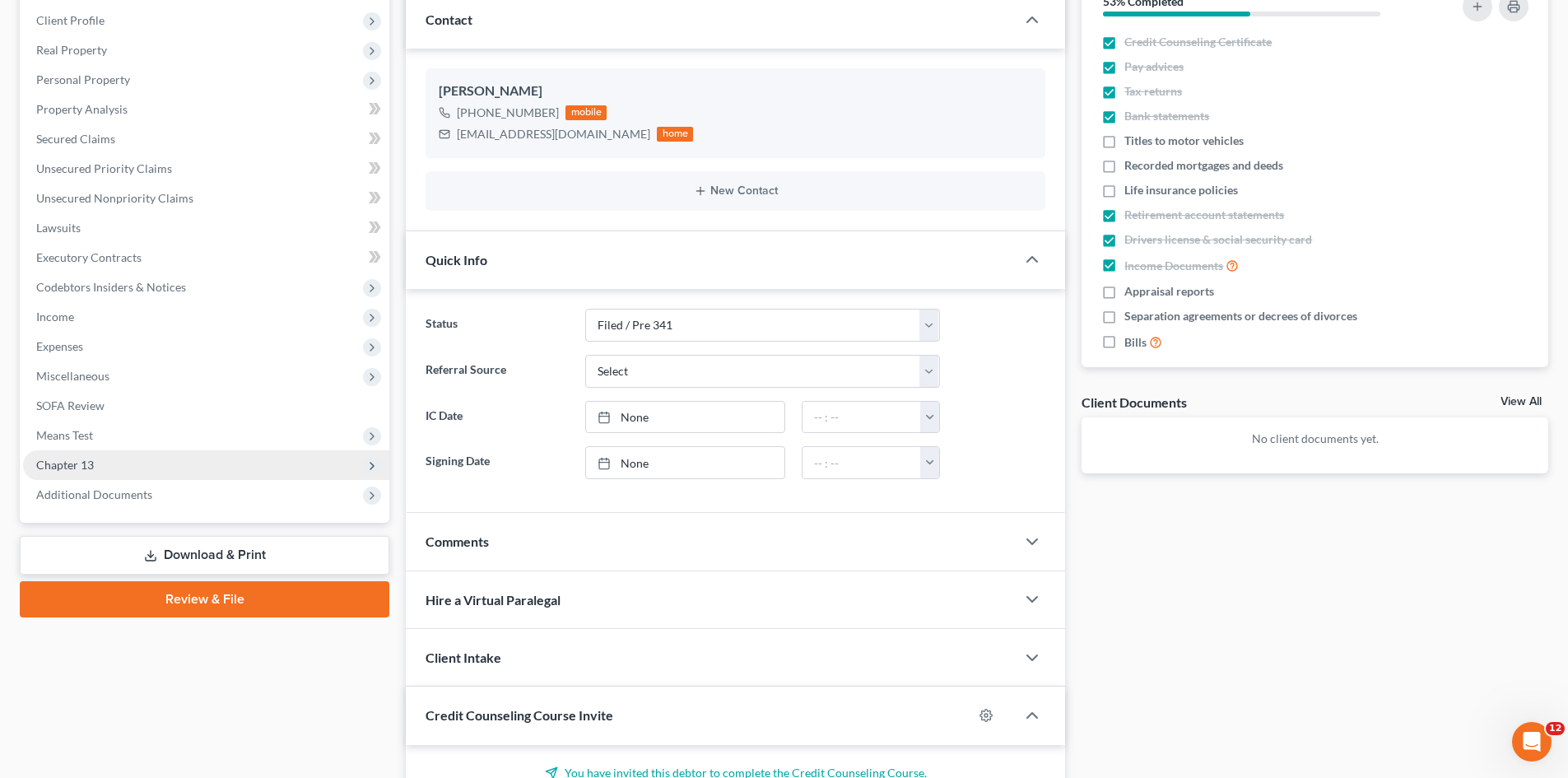
click at [55, 460] on span "Chapter 13" at bounding box center [64, 464] width 58 height 14
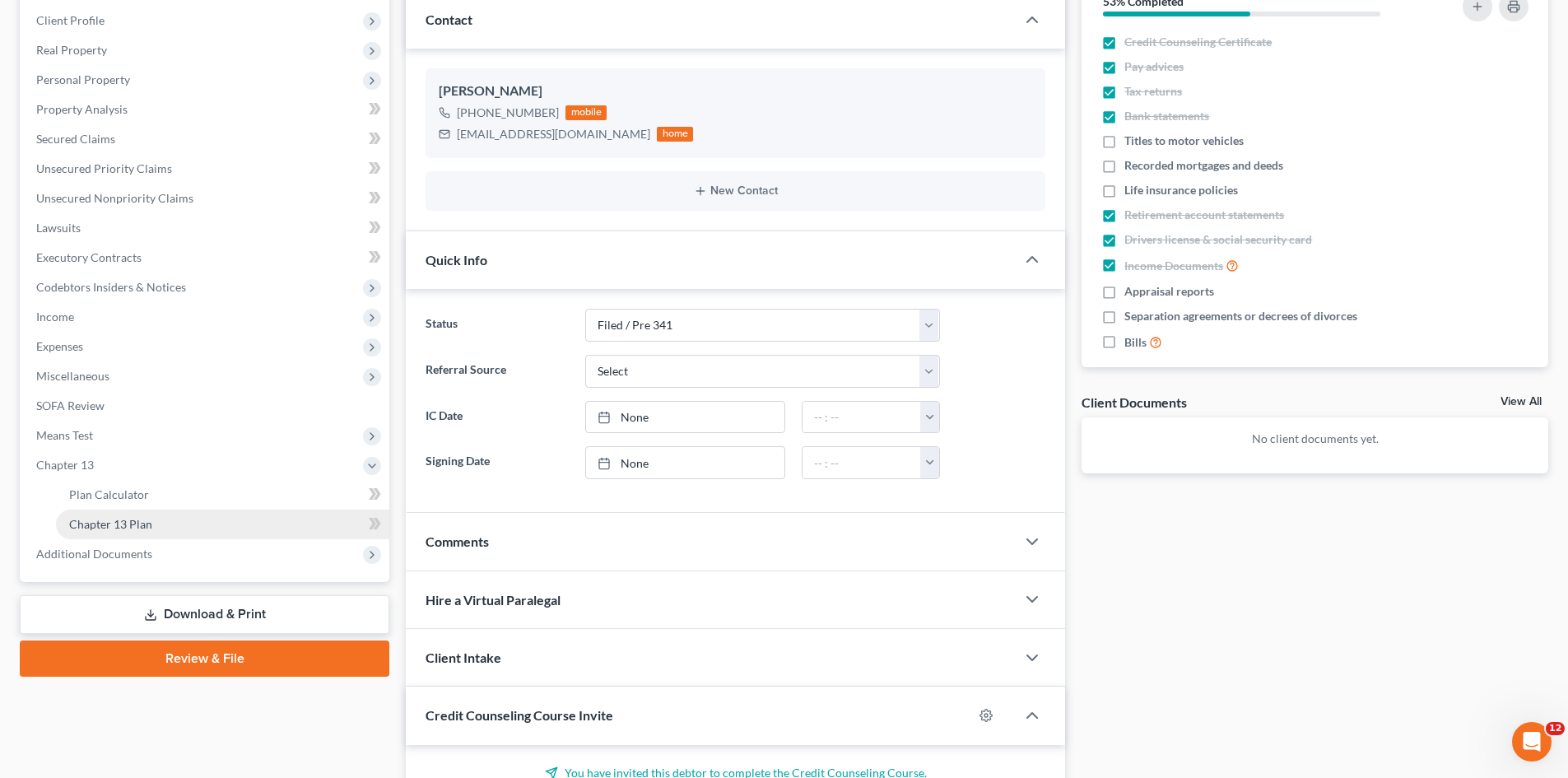
click at [136, 523] on span "Chapter 13 Plan" at bounding box center [111, 523] width 83 height 14
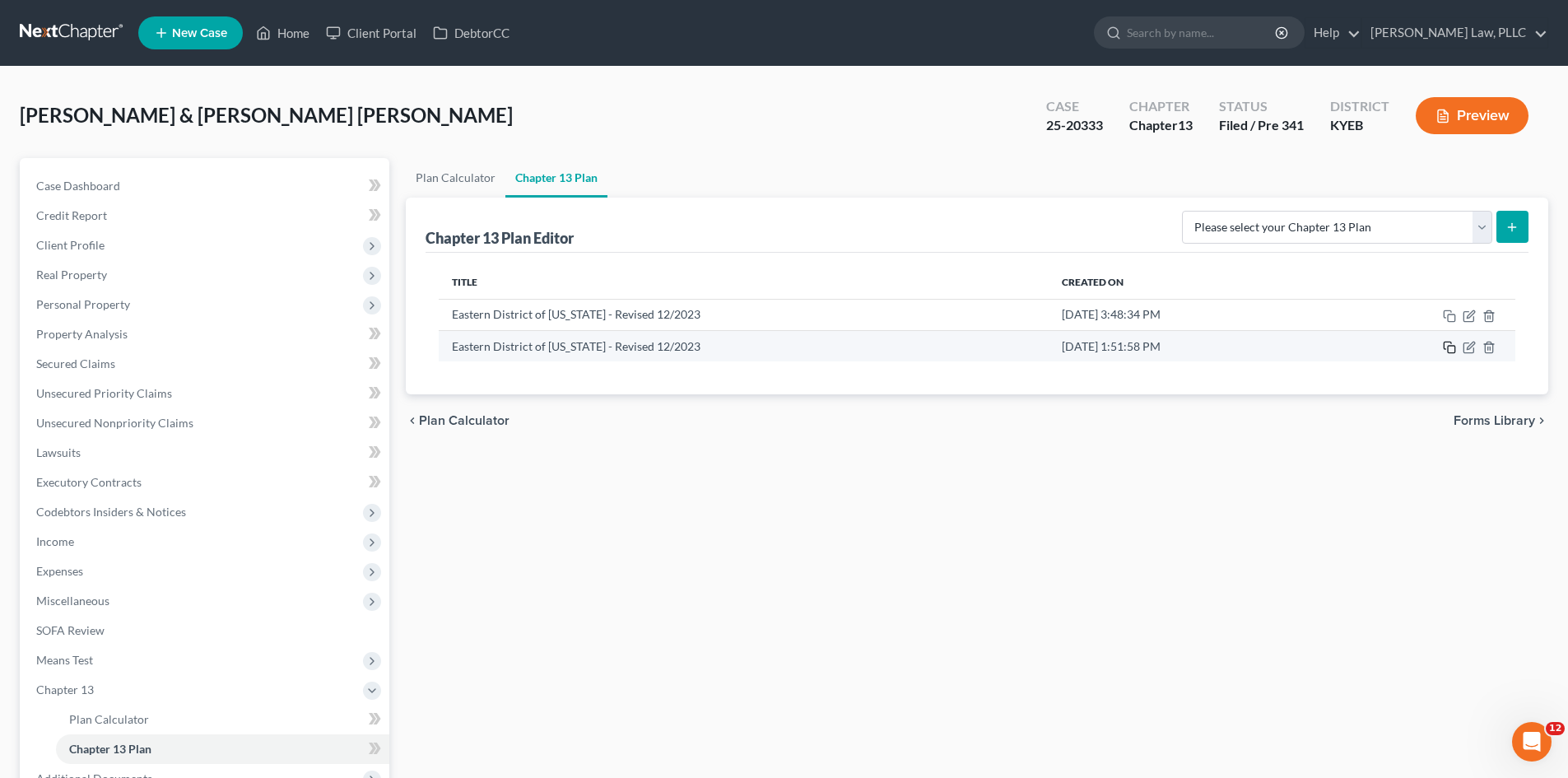
click at [1450, 342] on icon "button" at bounding box center [1447, 345] width 8 height 8
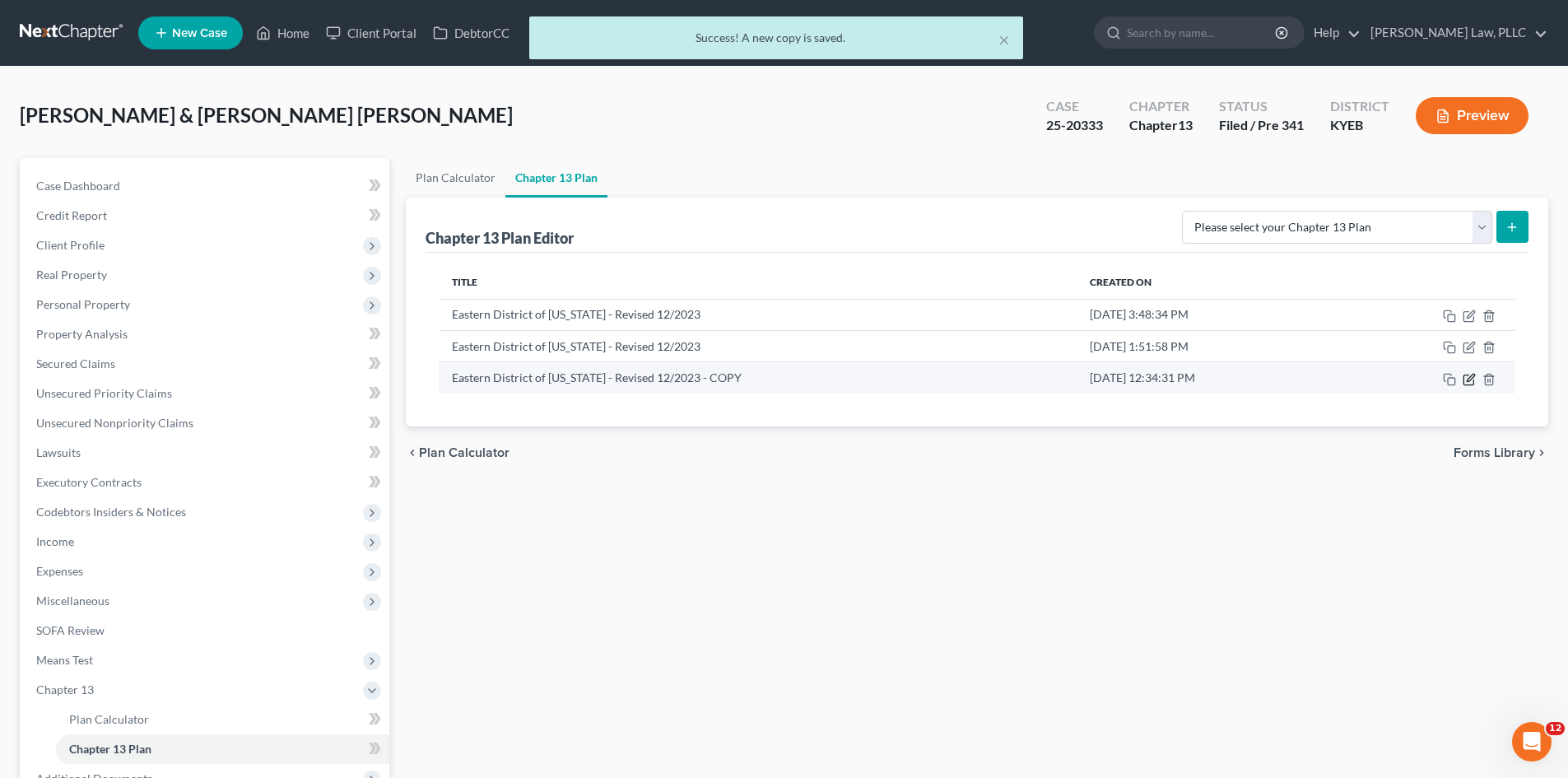
click at [1472, 379] on icon "button" at bounding box center [1470, 377] width 8 height 8
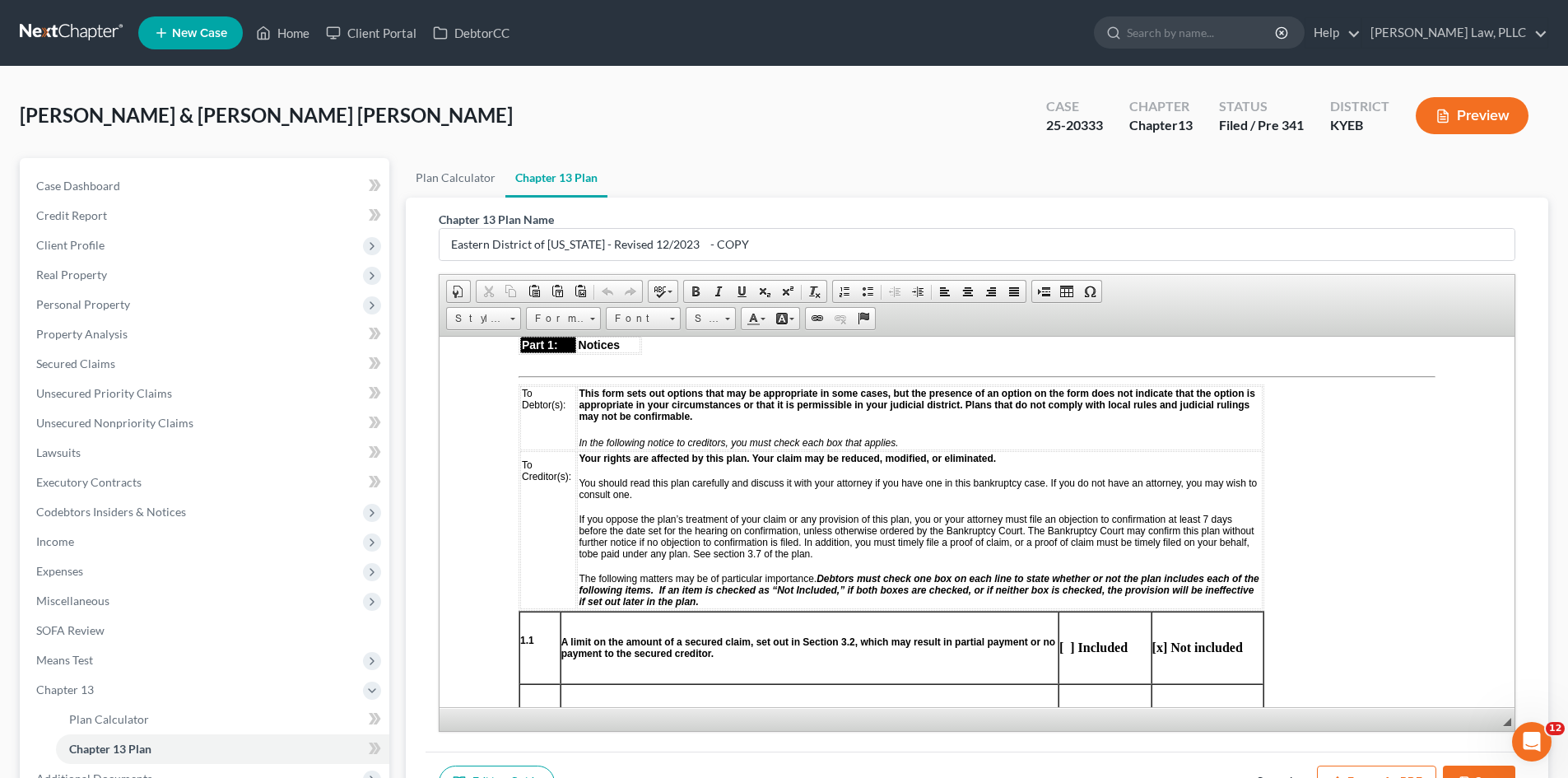
scroll to position [329, 0]
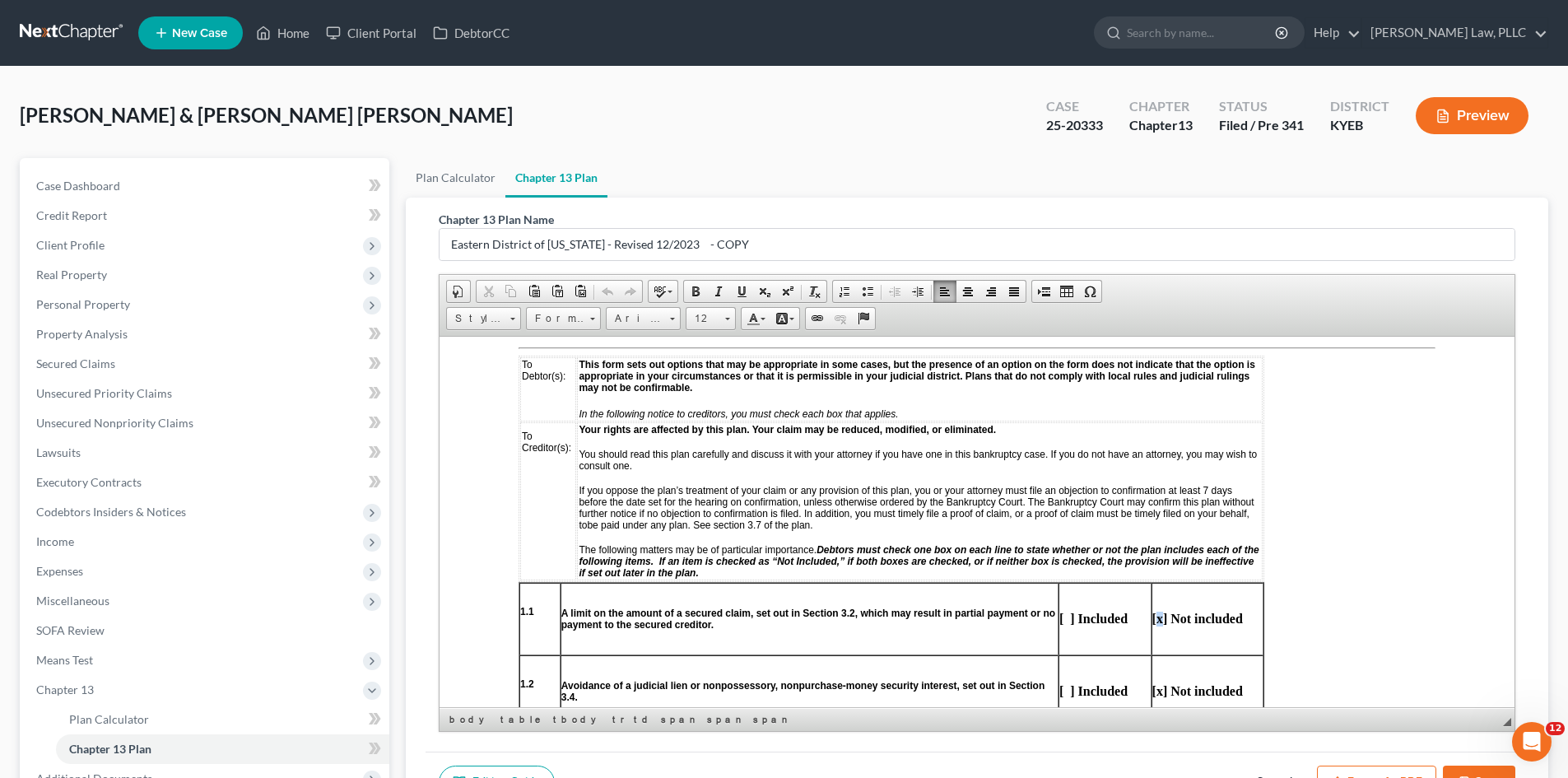
click at [1160, 622] on strong "[x] Not included" at bounding box center [1197, 618] width 90 height 14
copy strong "x"
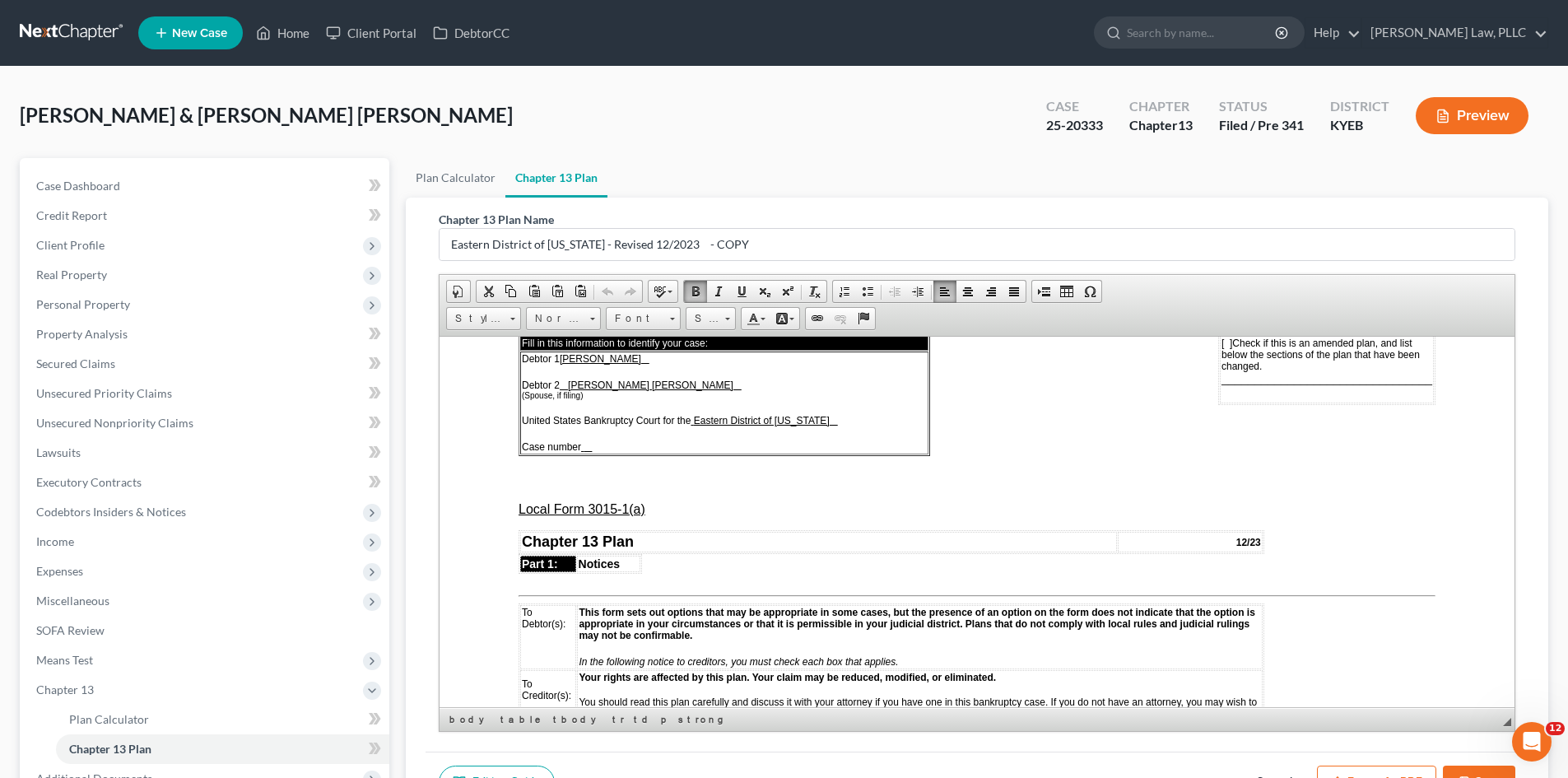
scroll to position [0, 0]
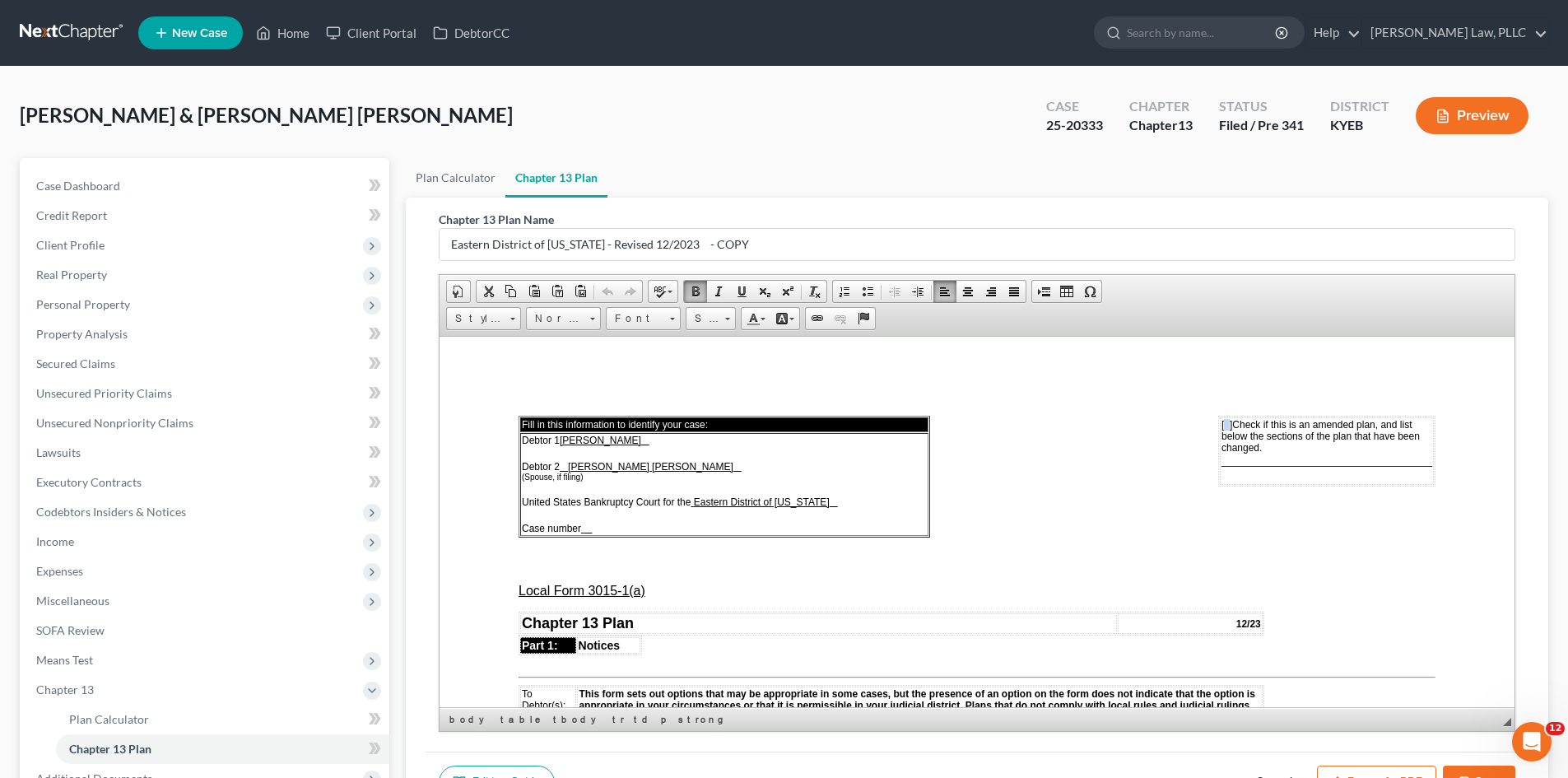
click at [1222, 423] on span "[ ]" at bounding box center [1227, 424] width 11 height 12
paste body
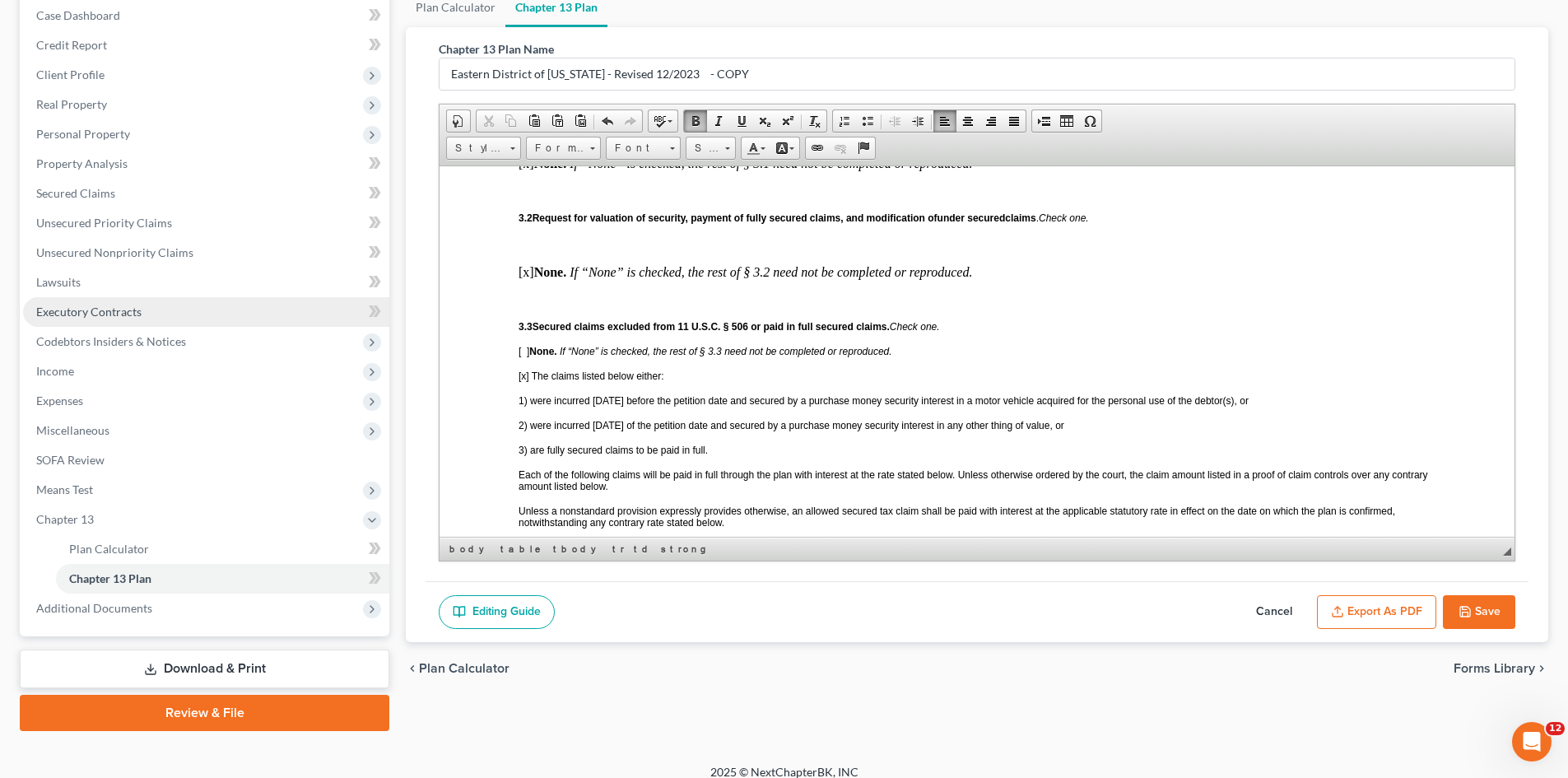
scroll to position [186, 0]
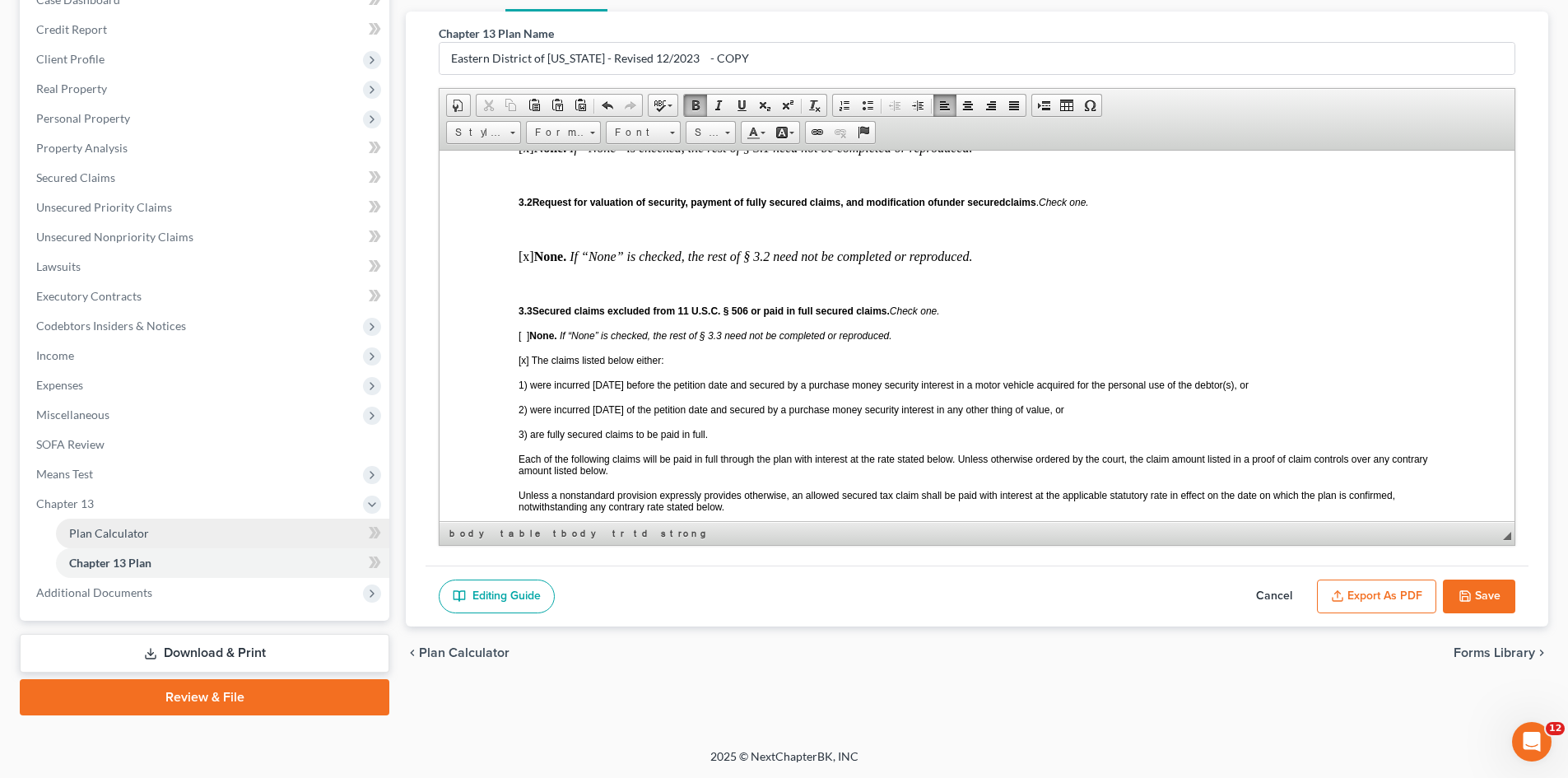
drag, startPoint x: 426, startPoint y: 259, endPoint x: 115, endPoint y: 523, distance: 407.9
click at [115, 523] on link "Plan Calculator" at bounding box center [222, 533] width 333 height 29
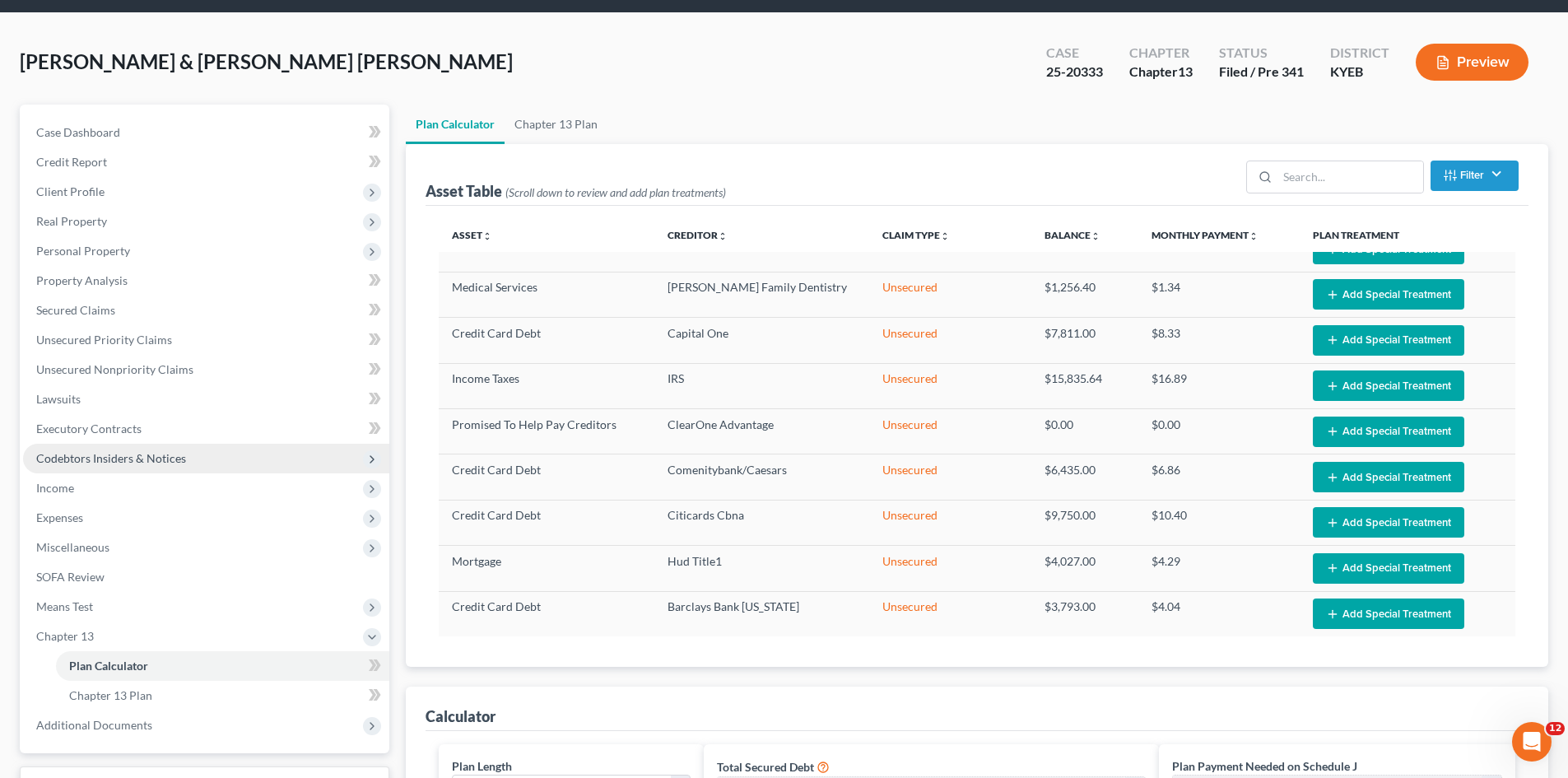
scroll to position [83, 0]
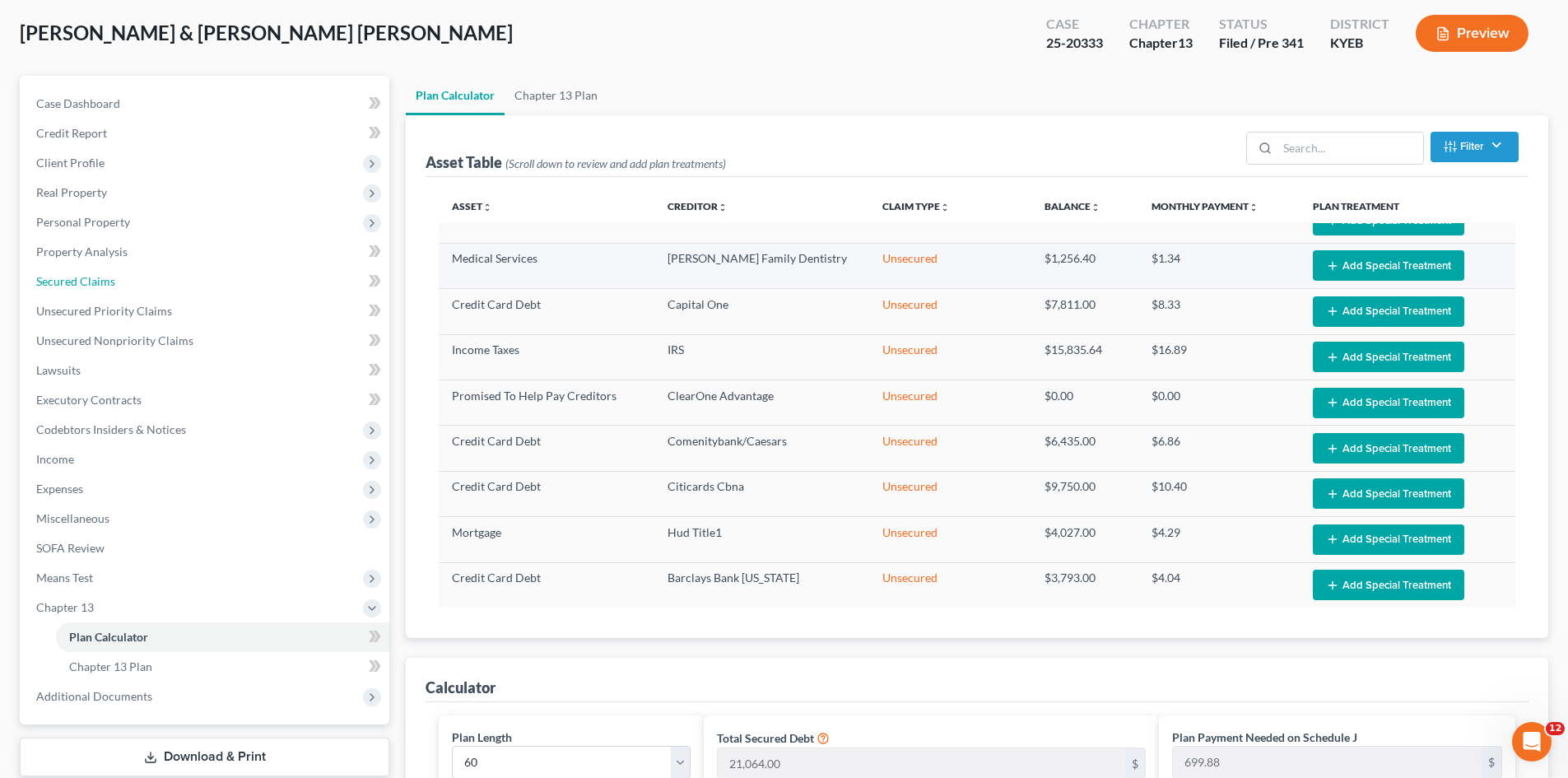
drag, startPoint x: 70, startPoint y: 277, endPoint x: 563, endPoint y: 280, distance: 493.0
click at [70, 277] on span "Secured Claims" at bounding box center [75, 280] width 79 height 14
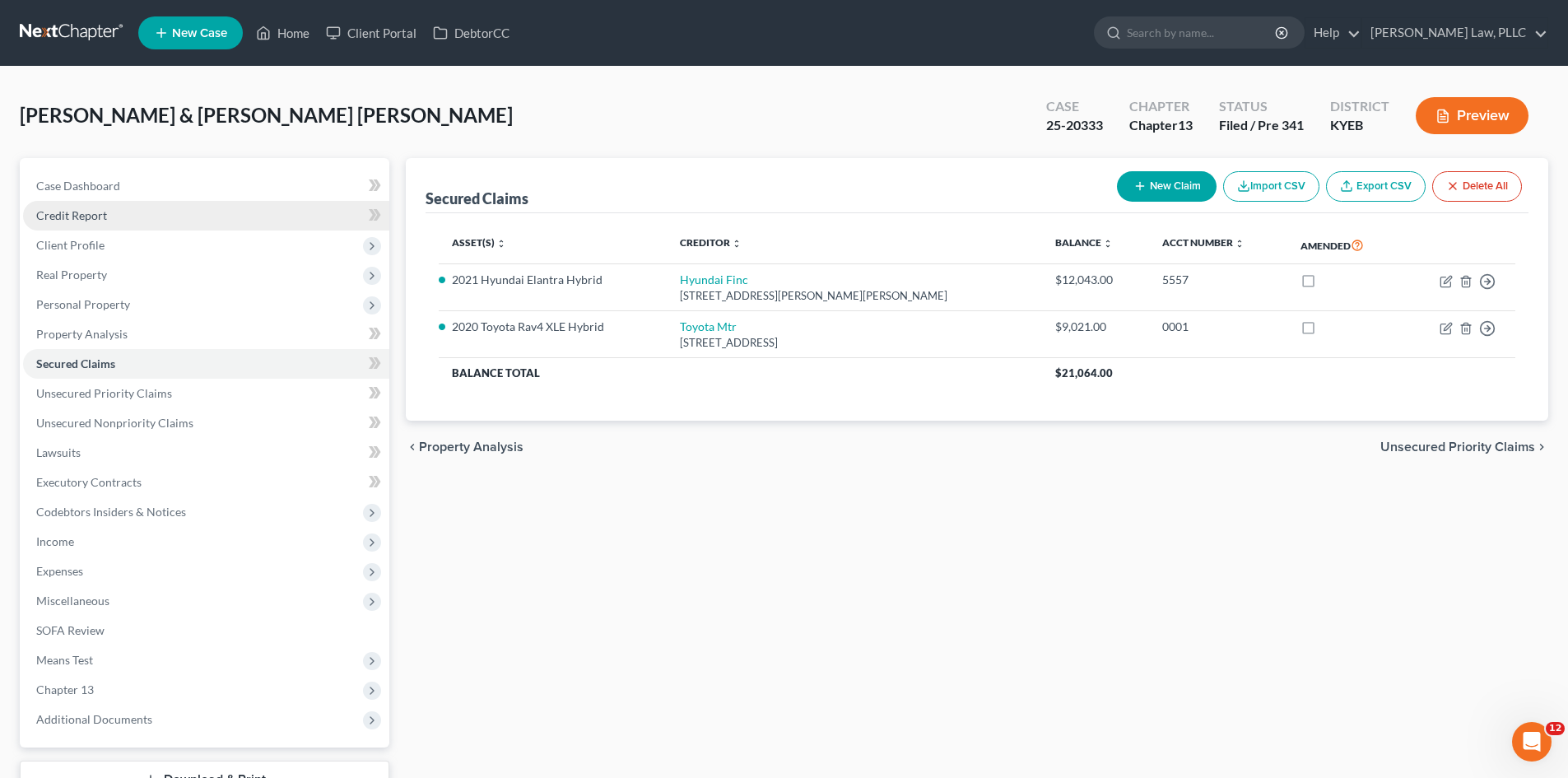
click at [87, 210] on span "Credit Report" at bounding box center [71, 215] width 71 height 14
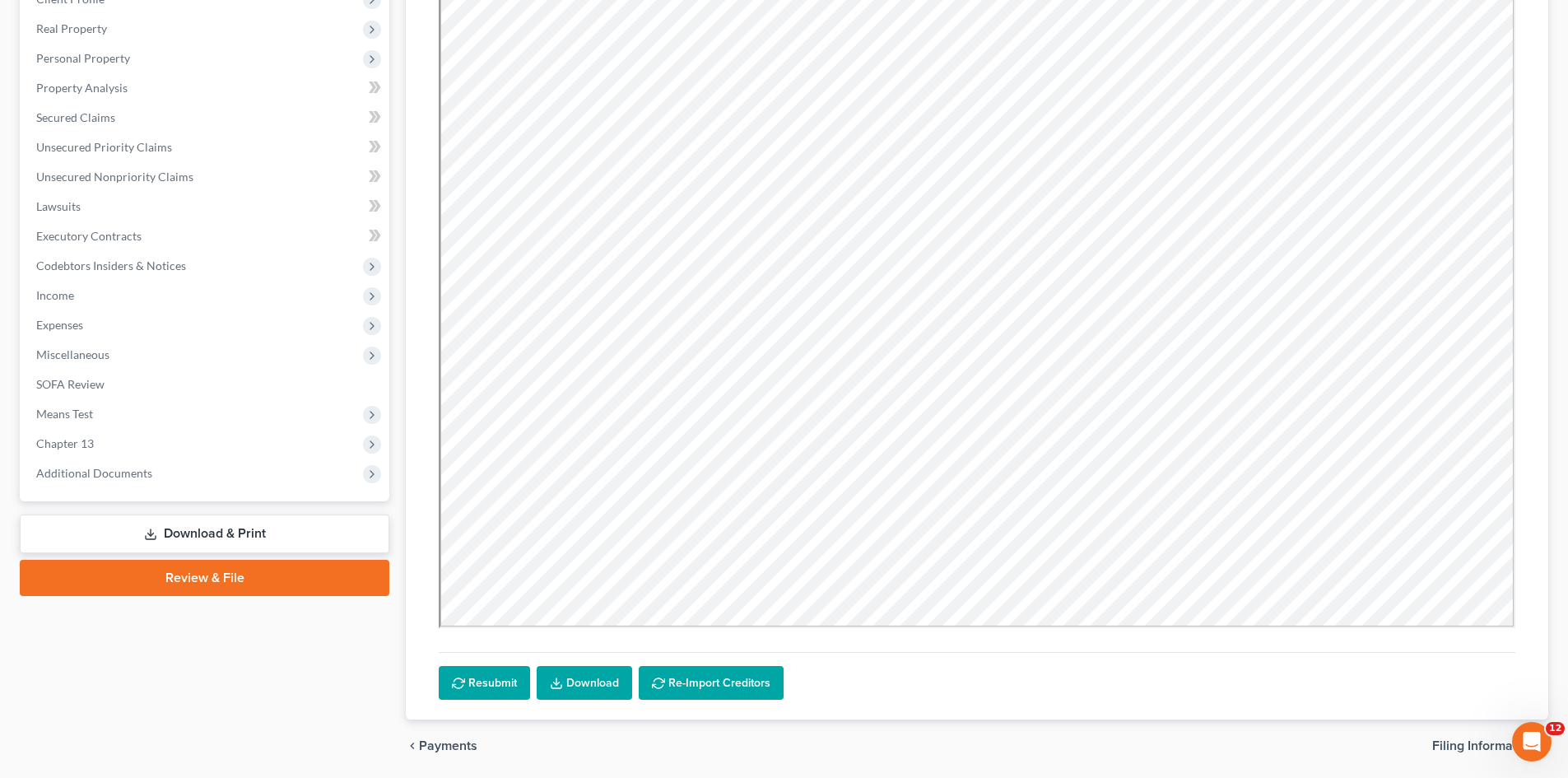
scroll to position [247, 0]
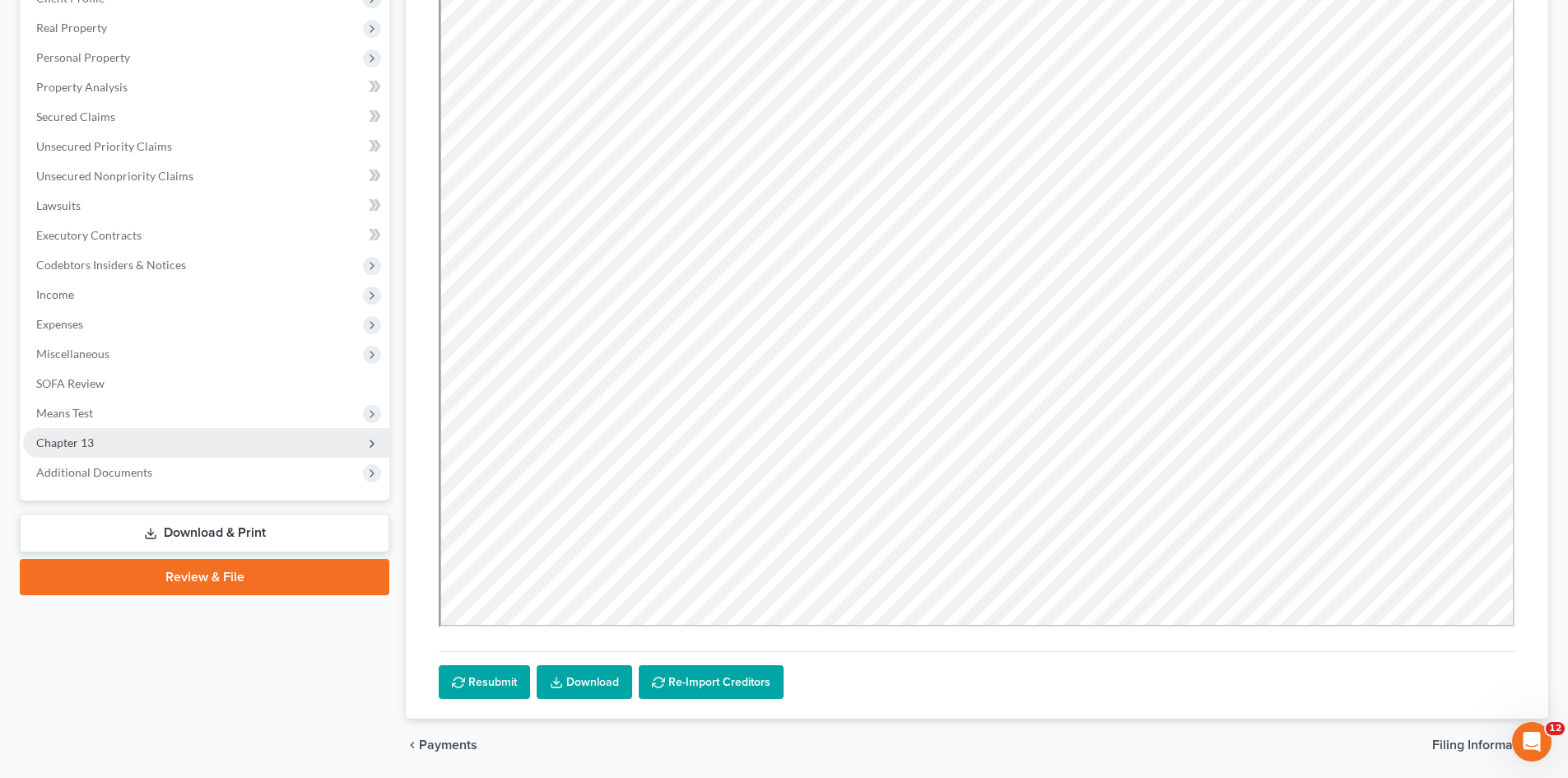
click at [80, 437] on span "Chapter 13" at bounding box center [64, 442] width 58 height 14
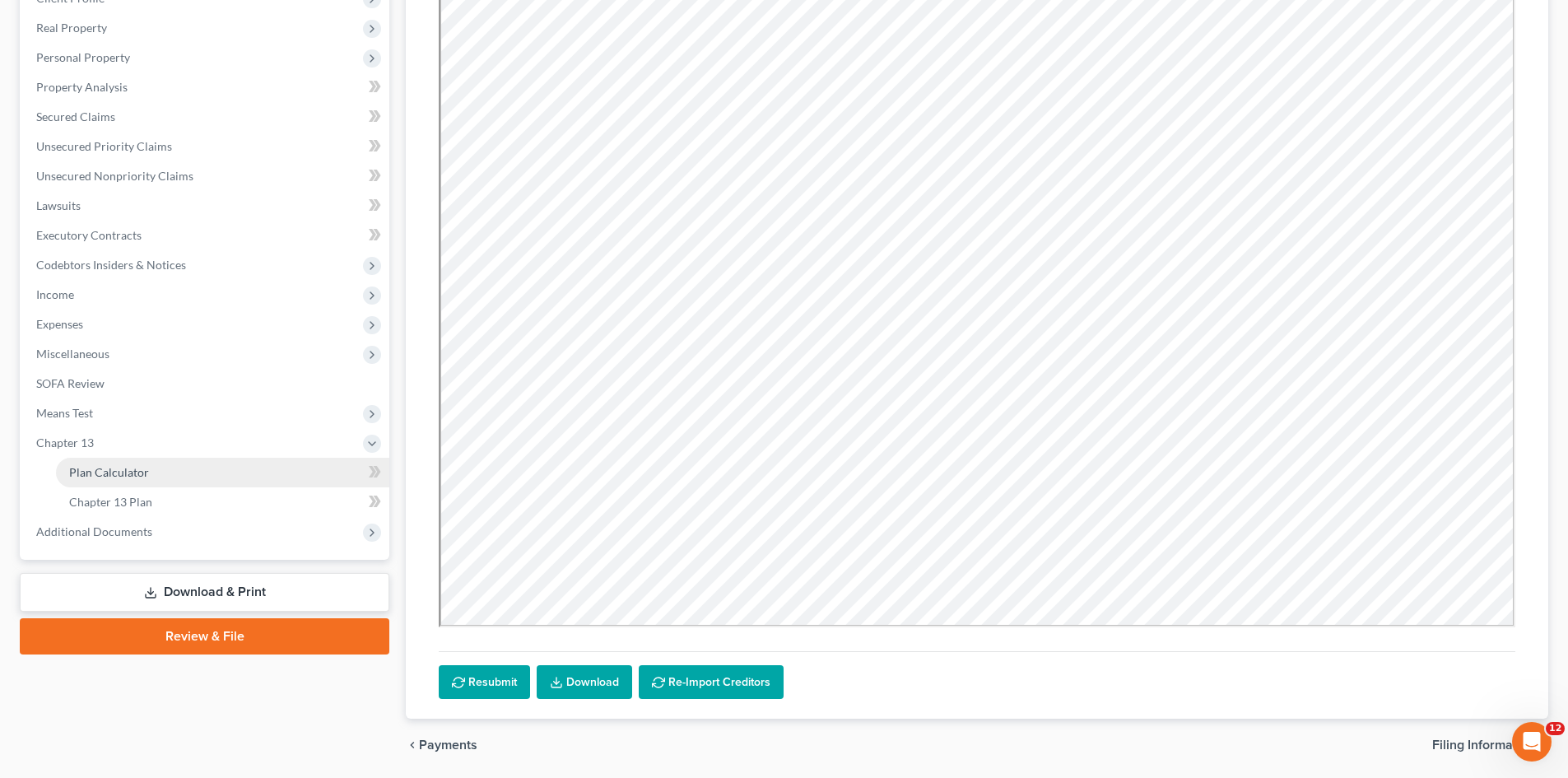
click at [91, 478] on span "Plan Calculator" at bounding box center [109, 472] width 80 height 14
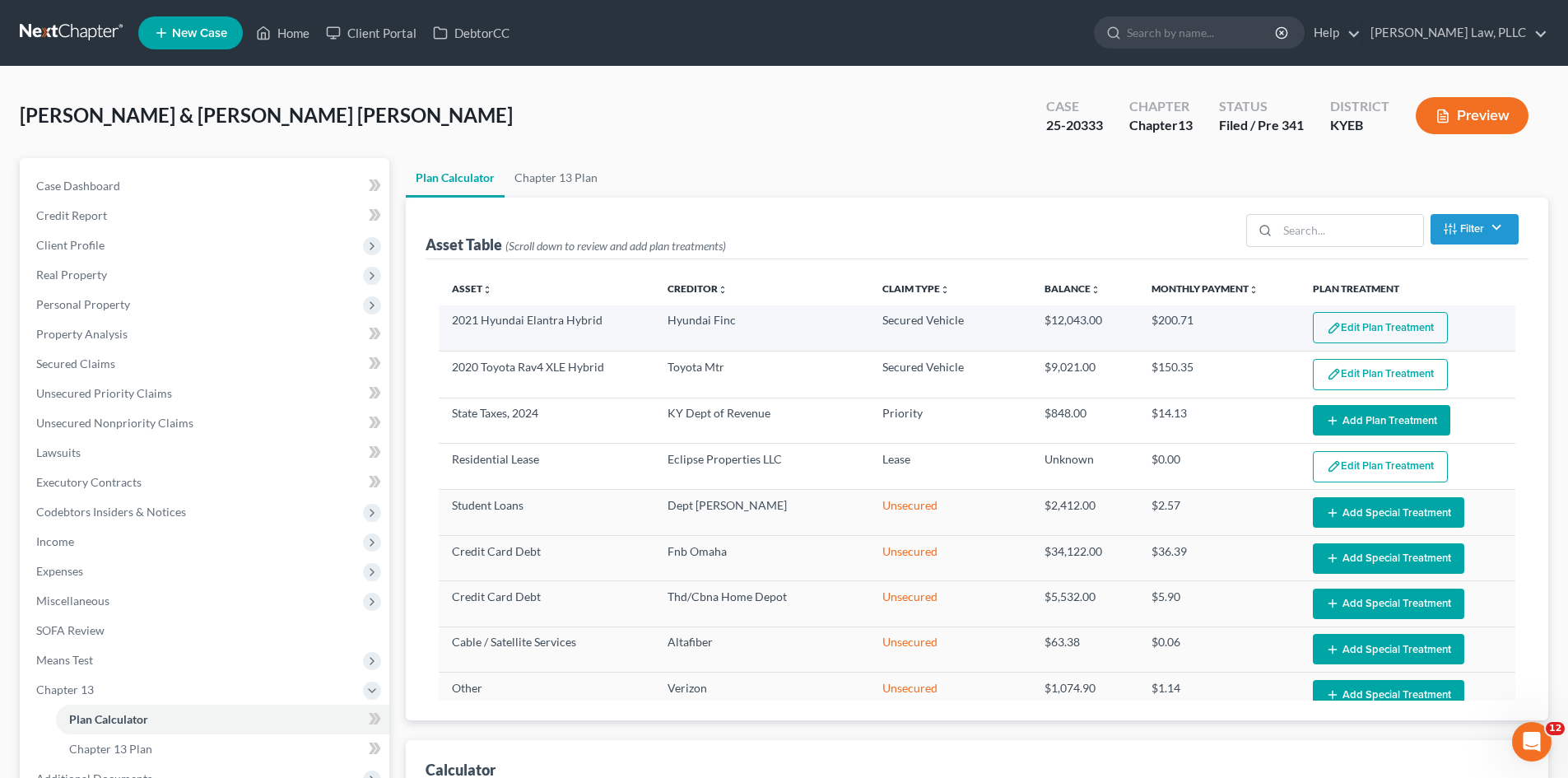
click at [1339, 324] on button "Edit Plan Treatment" at bounding box center [1381, 327] width 135 height 31
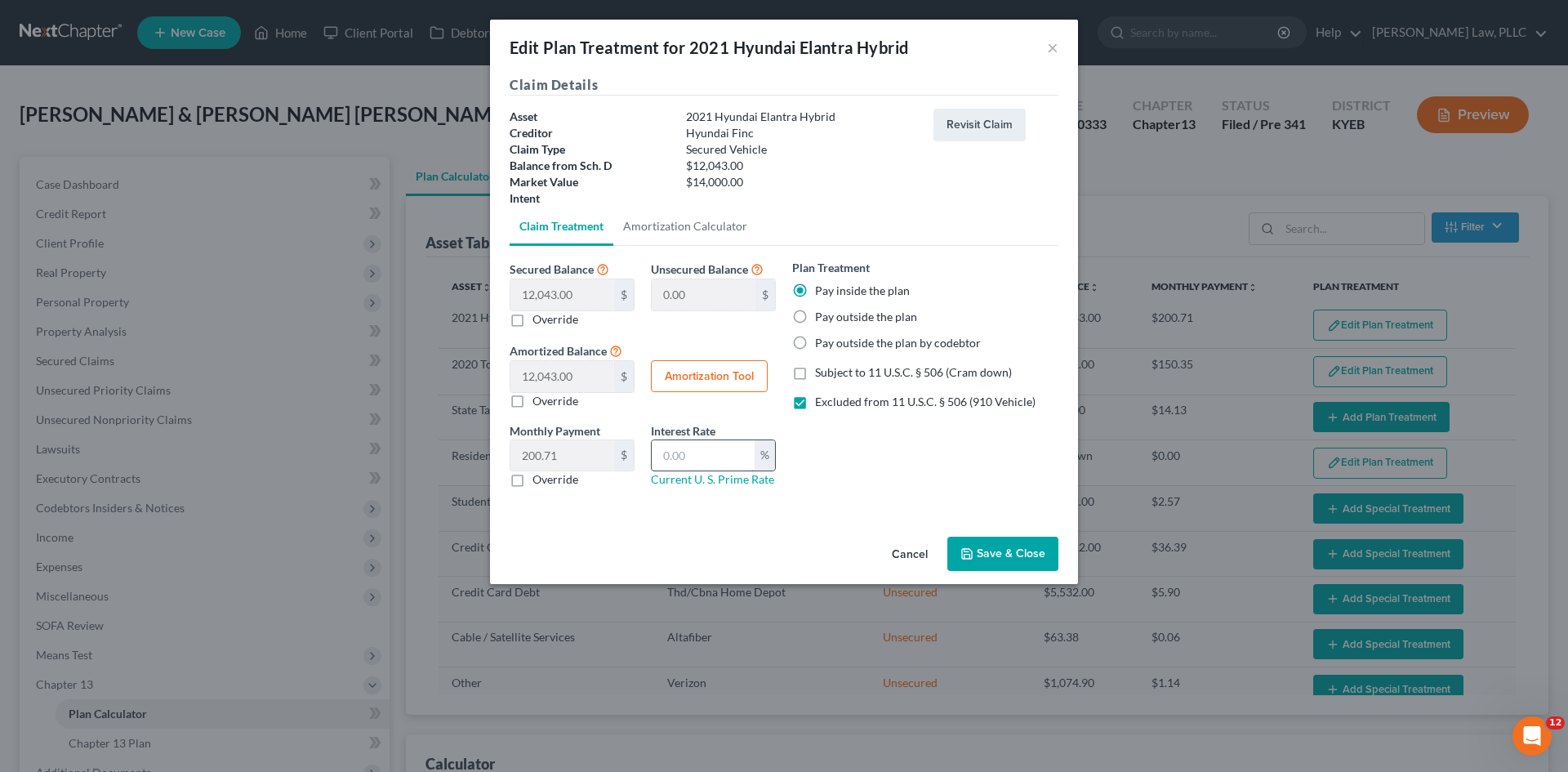
click at [701, 466] on input "text" at bounding box center [703, 455] width 103 height 31
click at [711, 482] on link "Current U. S. Prime Rate" at bounding box center [712, 479] width 123 height 14
click at [730, 454] on input "text" at bounding box center [703, 455] width 103 height 31
click at [704, 514] on div "Claim Details Asset 2021 Hyundai Elantra Hybrid Creditor Hyundai Finc Claim Typ…" at bounding box center [784, 302] width 588 height 455
click at [610, 523] on div "Claim Details Asset 2021 Hyundai Elantra Hybrid Creditor Hyundai Finc Claim Typ…" at bounding box center [784, 302] width 588 height 455
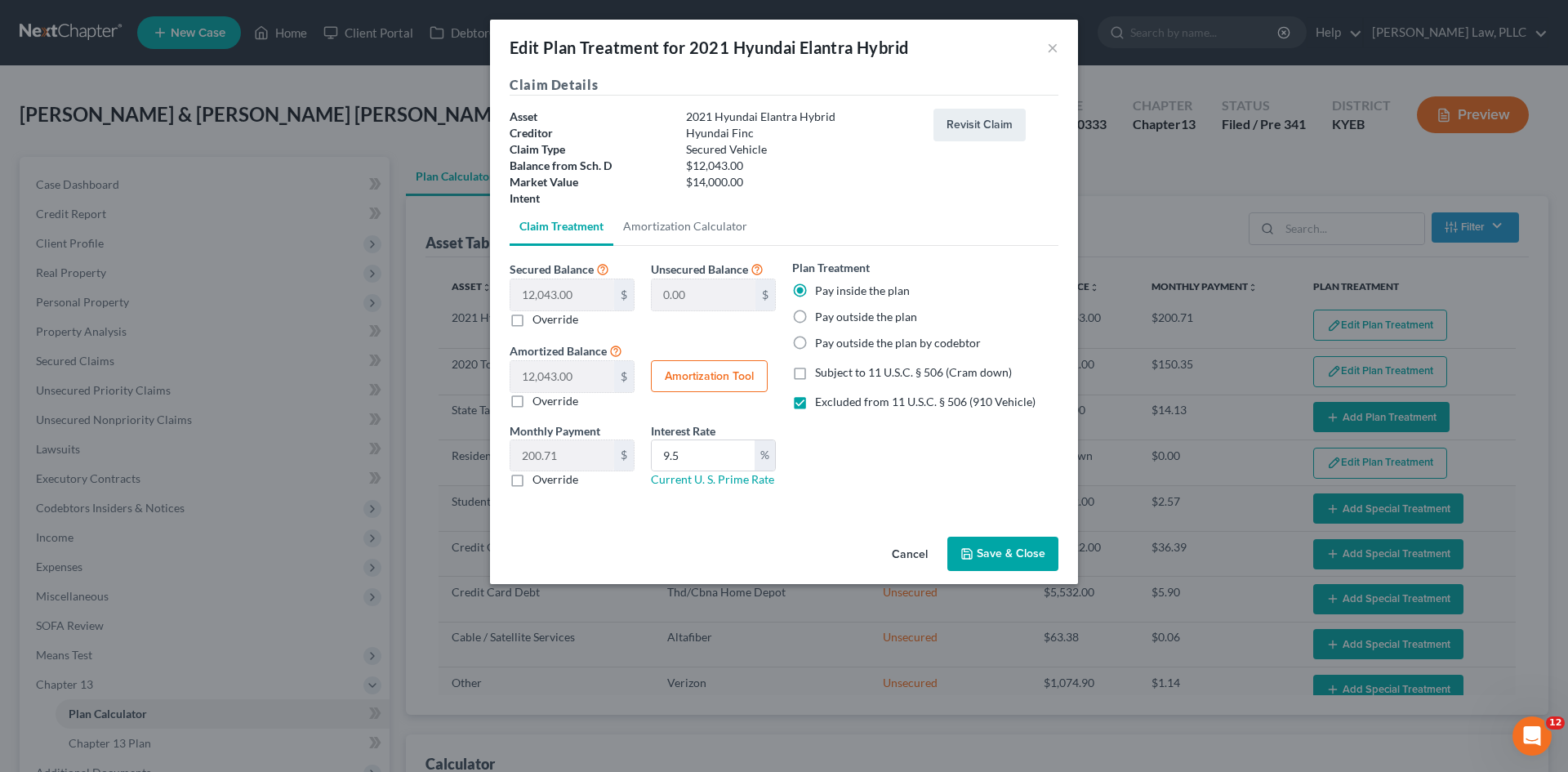
click at [633, 502] on div "Secured Balance 12,043.00 $ 0.00 $ Override Unsecured Balance 0.00 $ Amortized …" at bounding box center [784, 379] width 549 height 268
click at [1027, 556] on button "Save & Close" at bounding box center [1003, 553] width 111 height 34
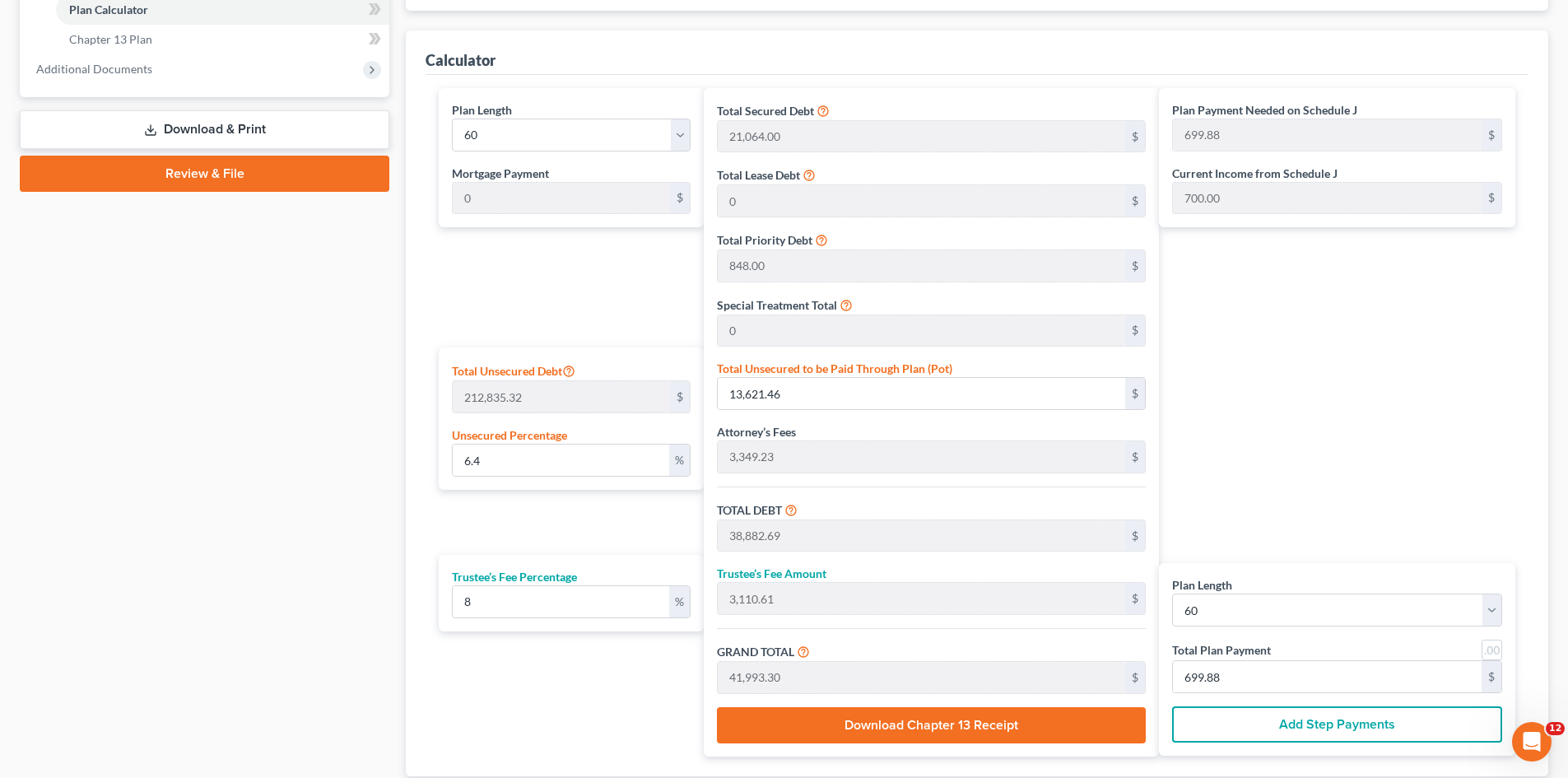
scroll to position [823, 0]
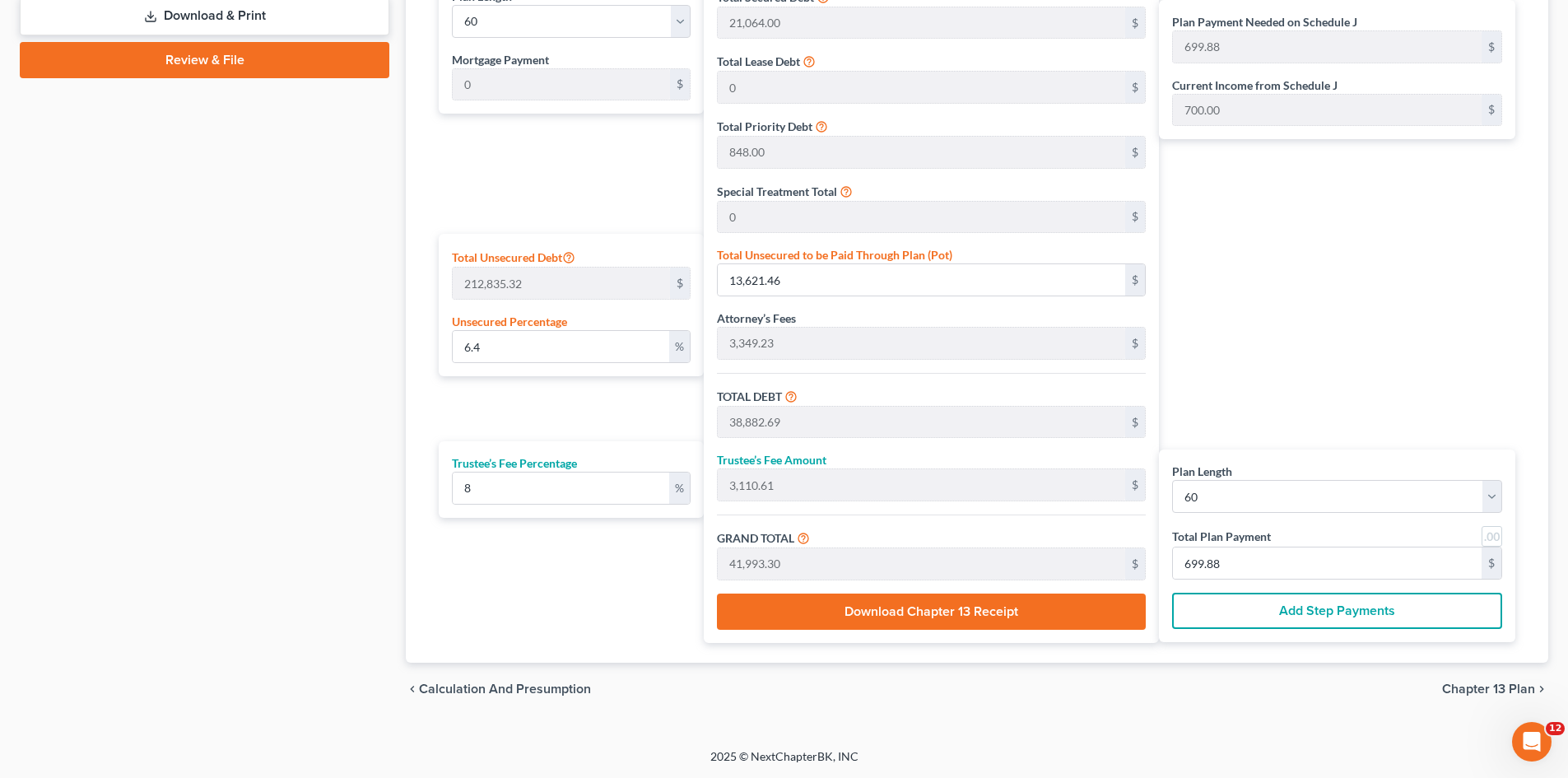
click at [1320, 347] on div "Plan Payment Needed on Schedule J 699.88 $ Current Income from Schedule J 700.0…" at bounding box center [1341, 308] width 365 height 669
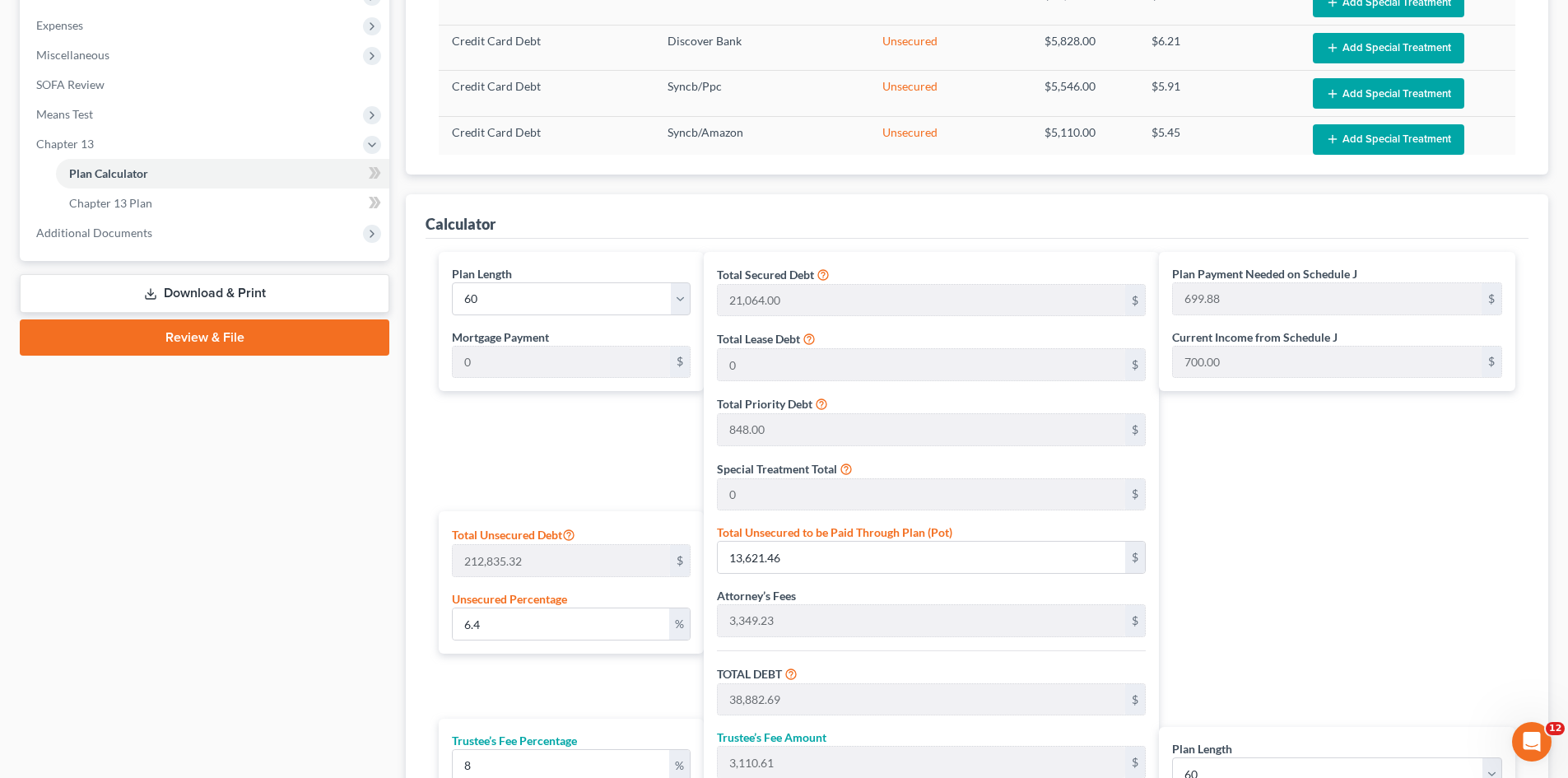
scroll to position [740, 0]
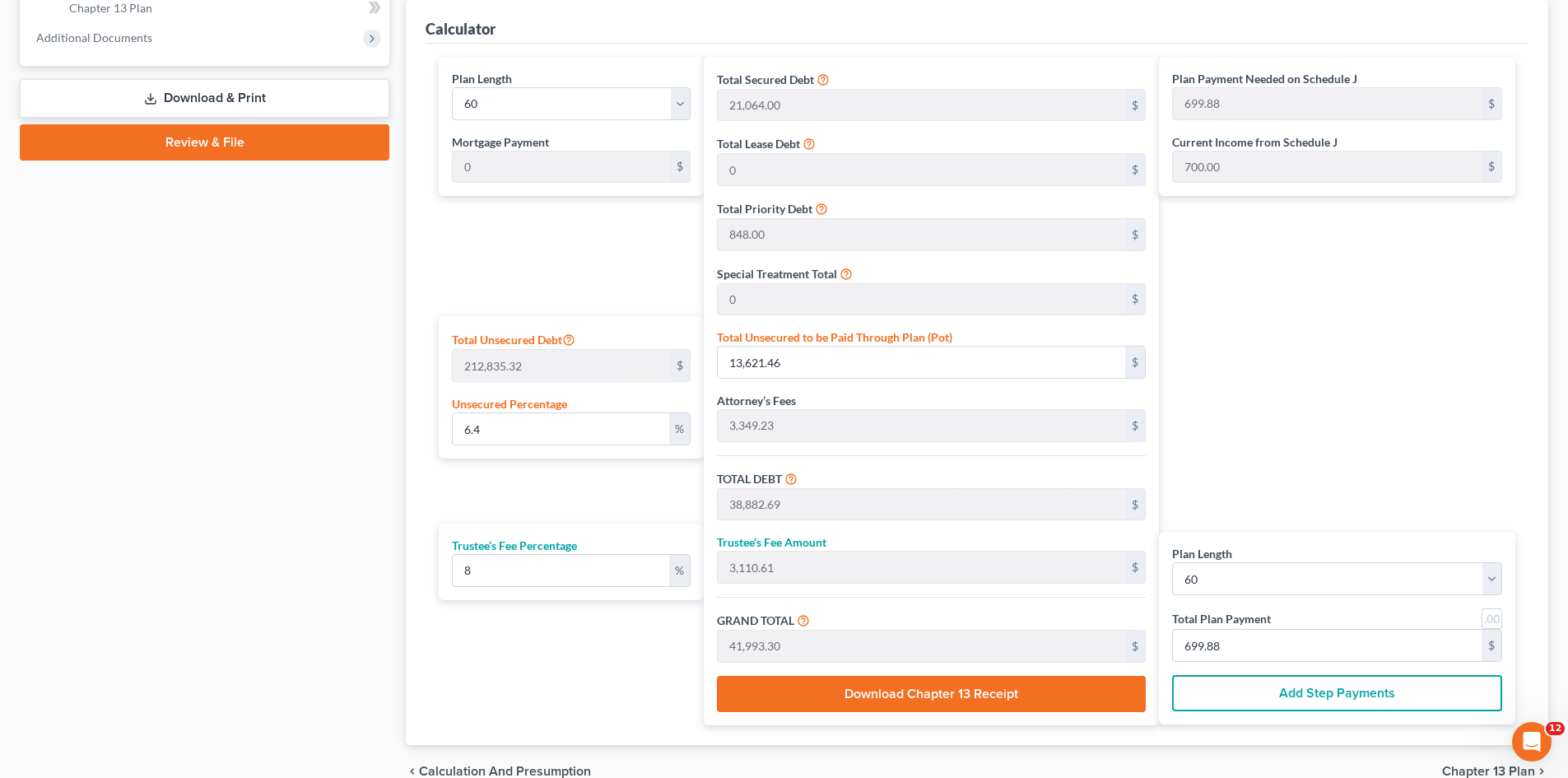
click at [1358, 424] on div "Plan Payment Needed on Schedule J 699.88 $ Current Income from Schedule J 700.0…" at bounding box center [1341, 391] width 365 height 669
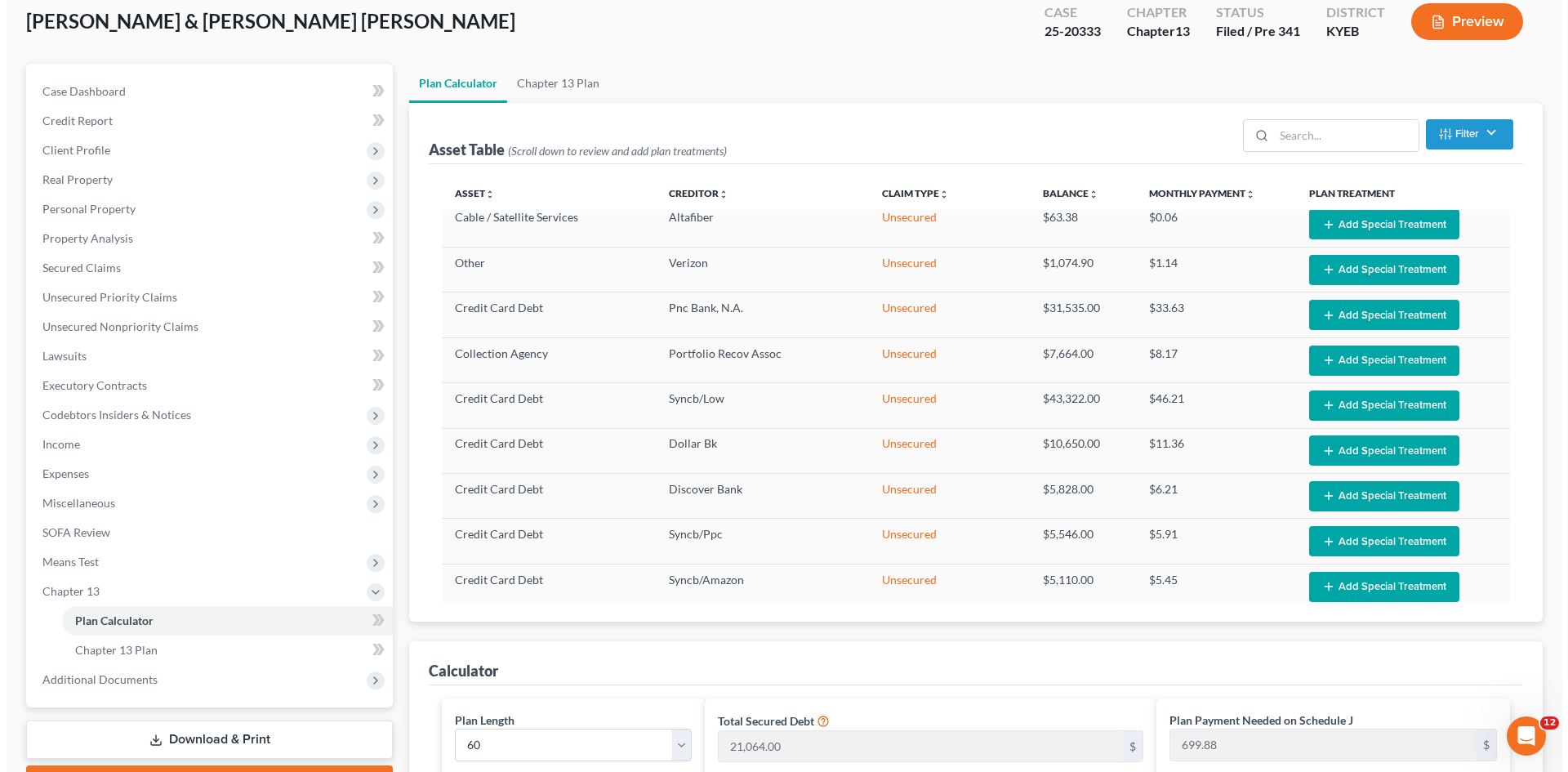
scroll to position [0, 0]
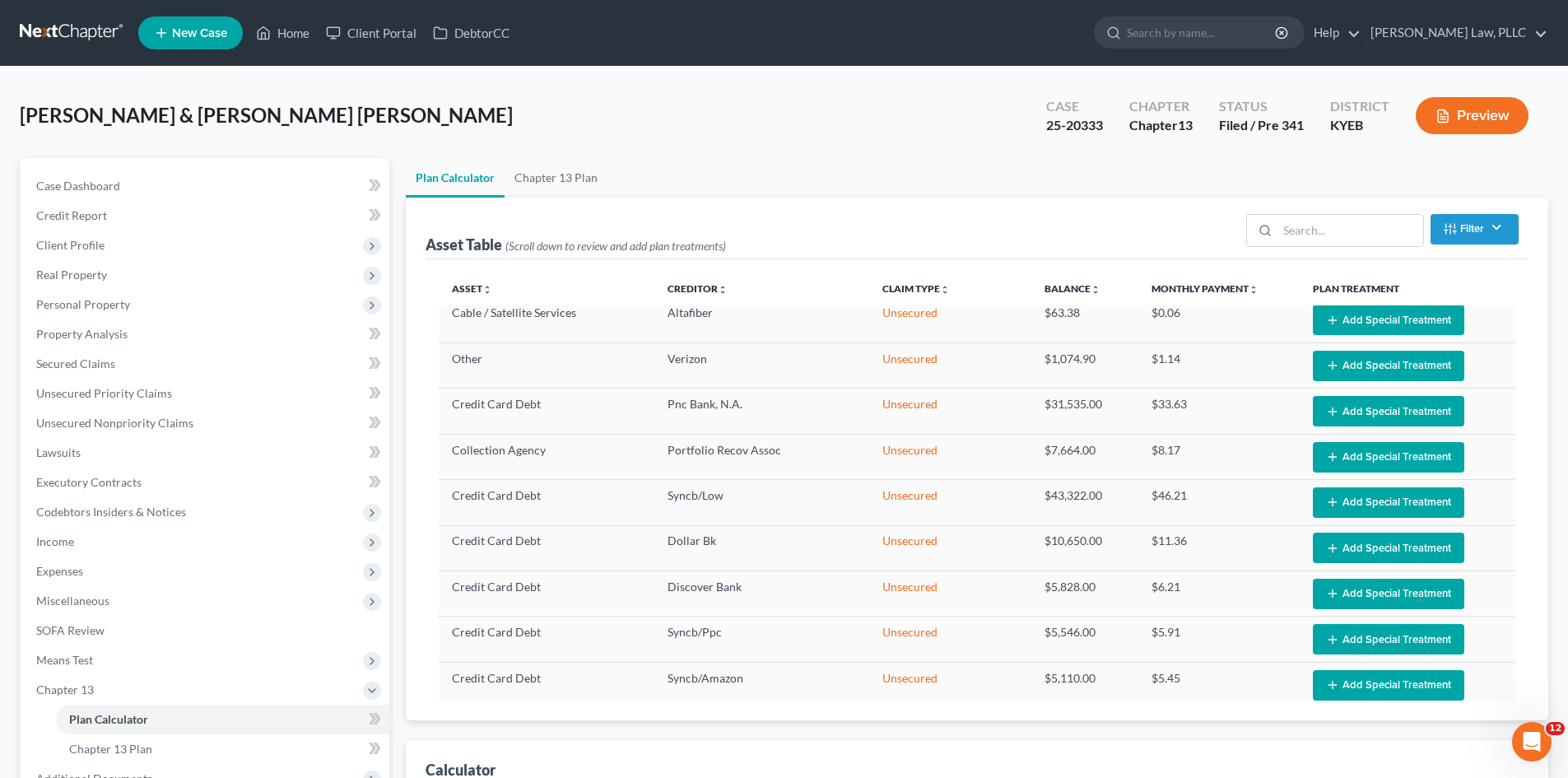
click at [1464, 110] on button "Preview" at bounding box center [1472, 115] width 113 height 37
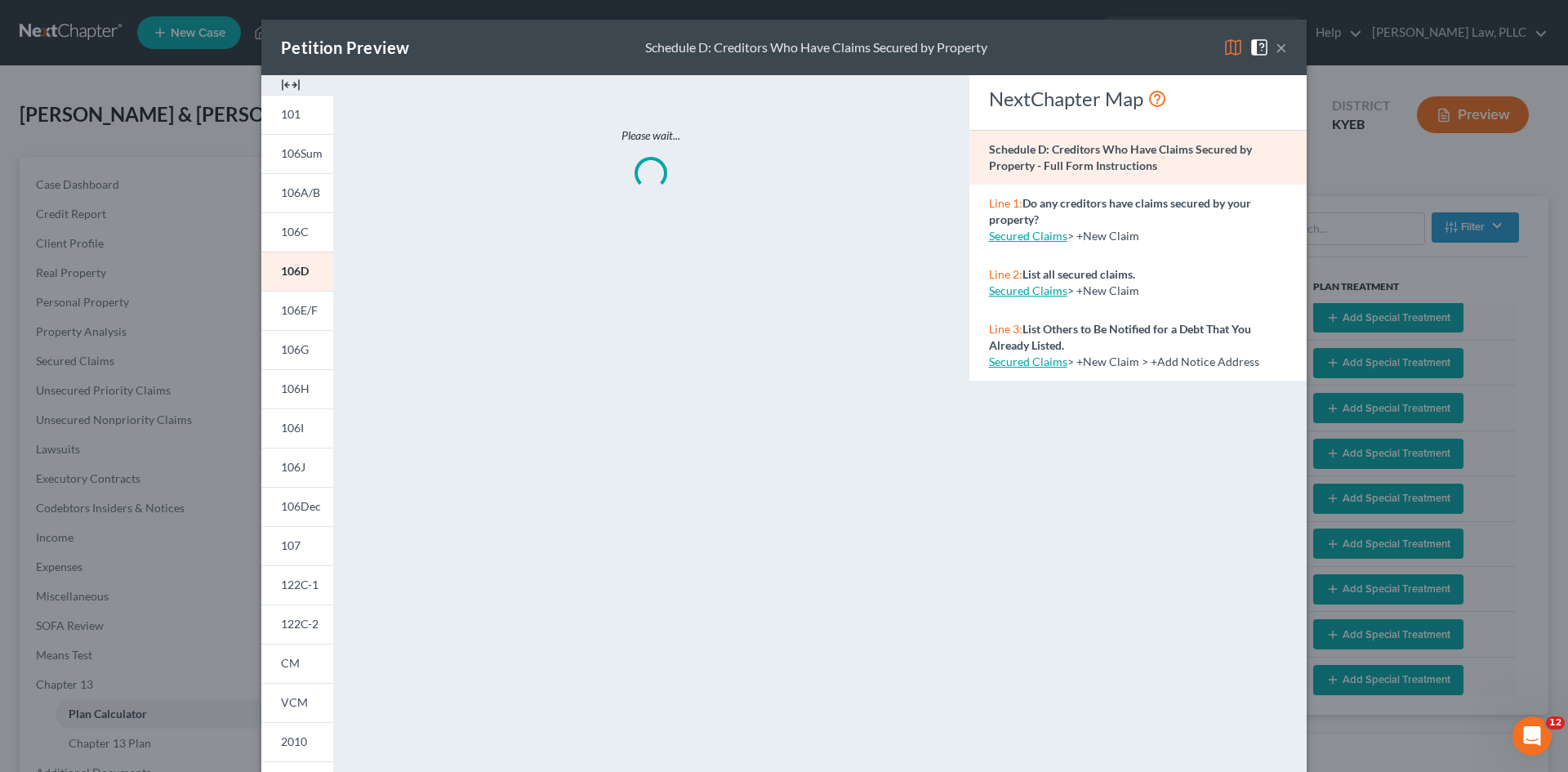
click at [1276, 43] on button "×" at bounding box center [1281, 47] width 12 height 20
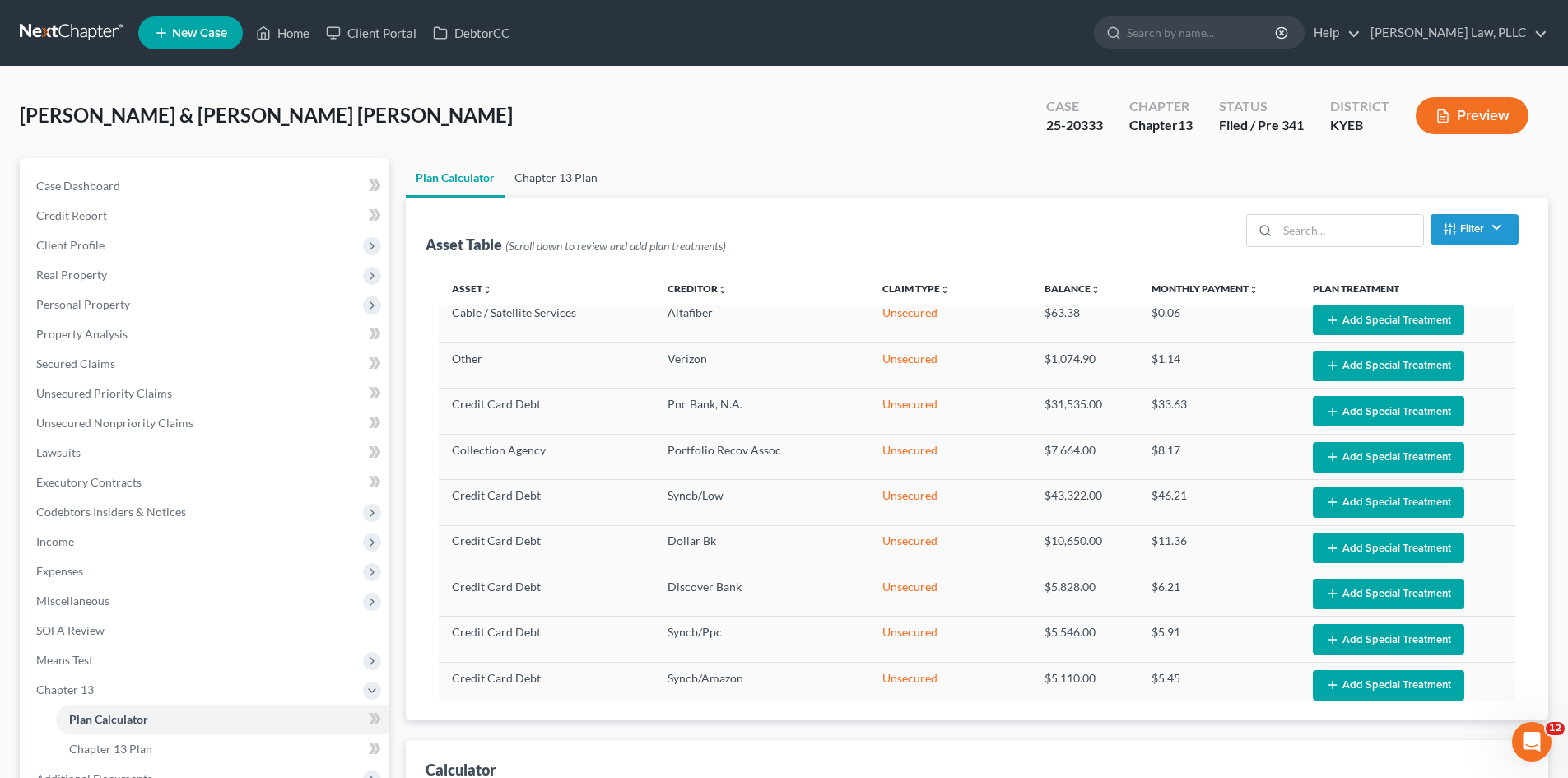
click at [564, 174] on link "Chapter 13 Plan" at bounding box center [555, 177] width 103 height 39
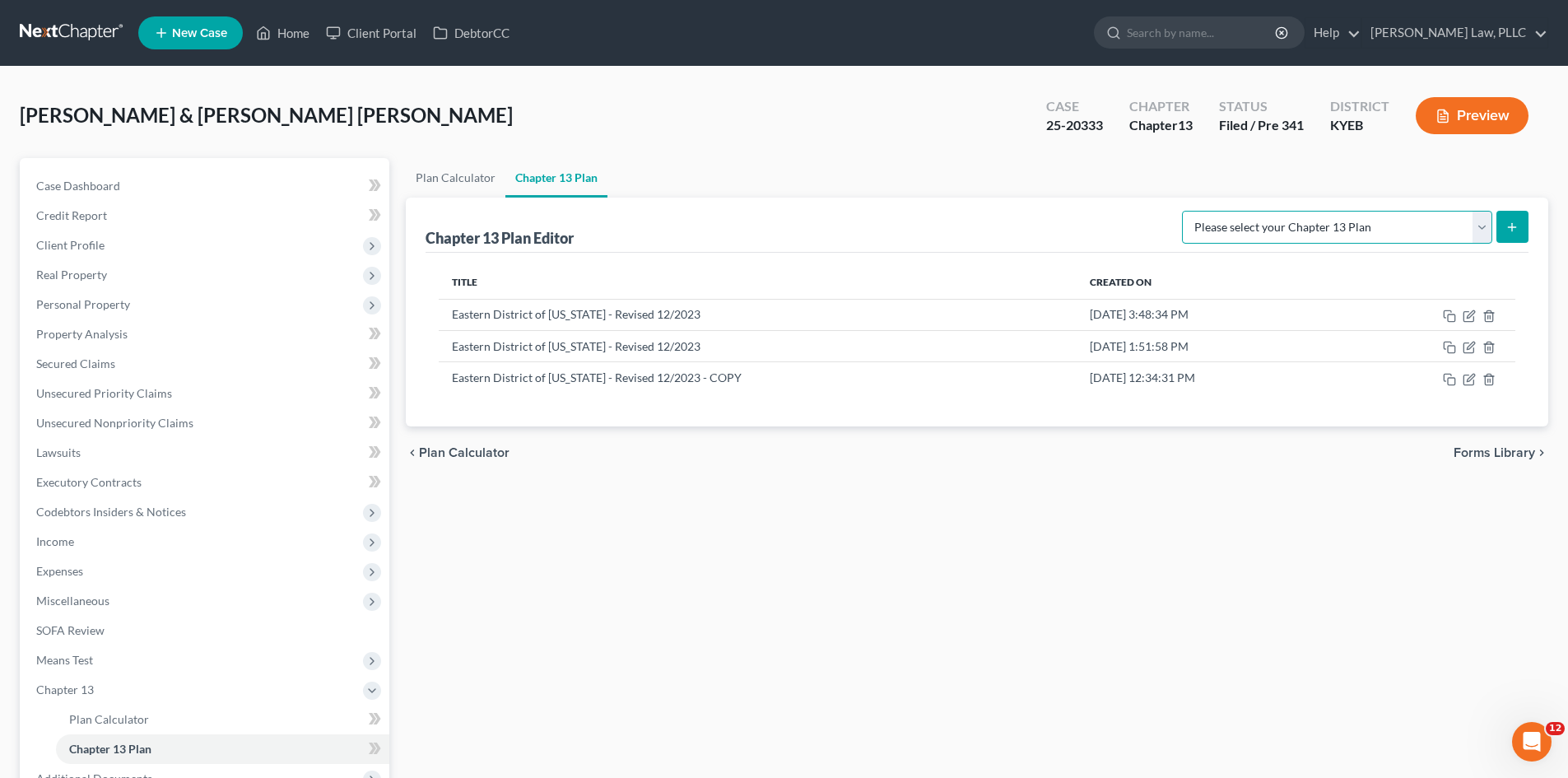
click at [1479, 229] on select "Please select your Chapter 13 Plan Eastern District of [US_STATE] - Plan Revise…" at bounding box center [1338, 226] width 311 height 33
click at [1182, 210] on select "Please select your Chapter 13 Plan Eastern District of [US_STATE] - Plan Revise…" at bounding box center [1338, 226] width 311 height 33
click at [1512, 222] on icon "submit" at bounding box center [1512, 227] width 13 height 13
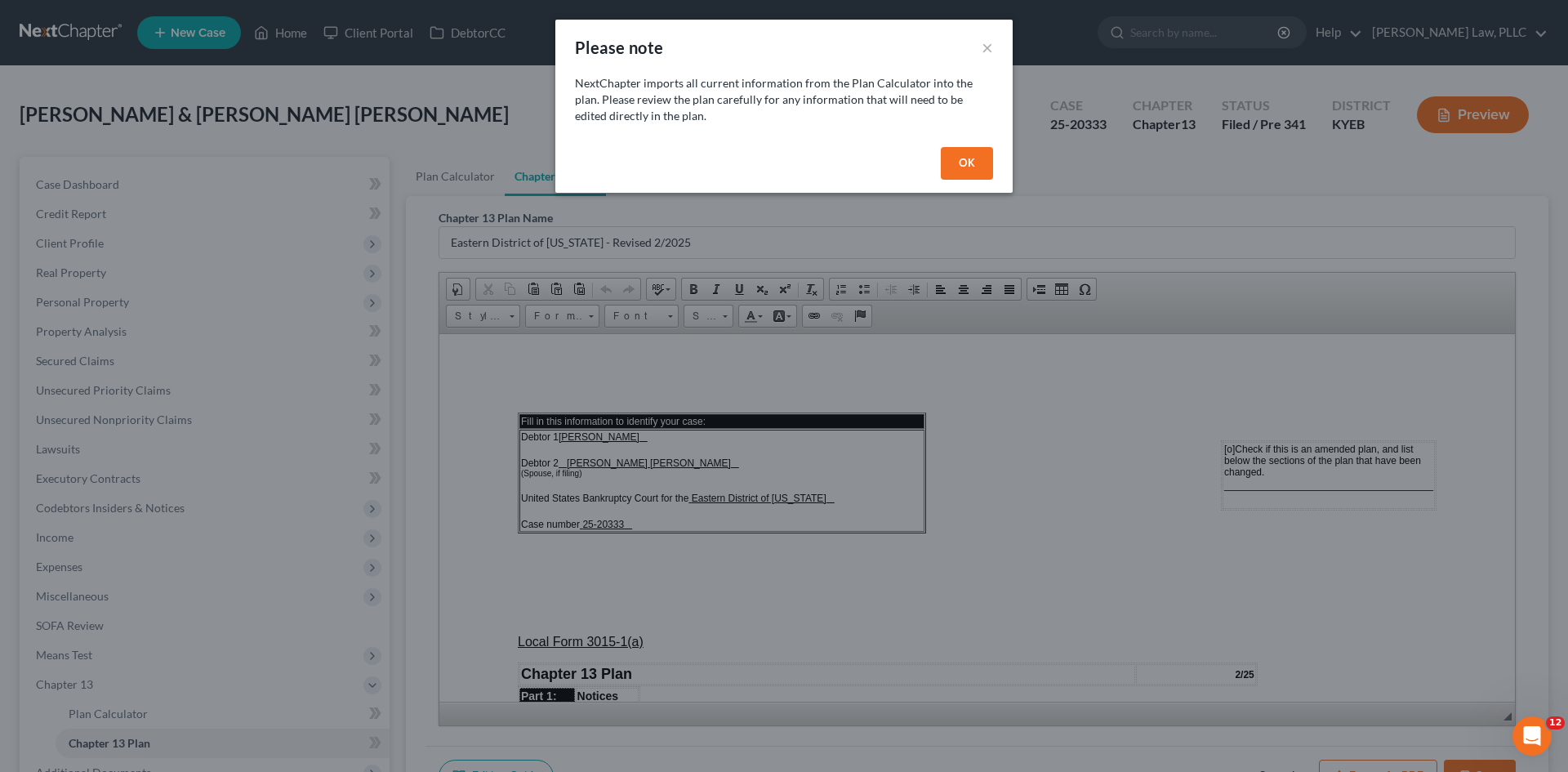
drag, startPoint x: 972, startPoint y: 149, endPoint x: 1174, endPoint y: 531, distance: 432.1
click at [972, 149] on button "OK" at bounding box center [967, 162] width 52 height 32
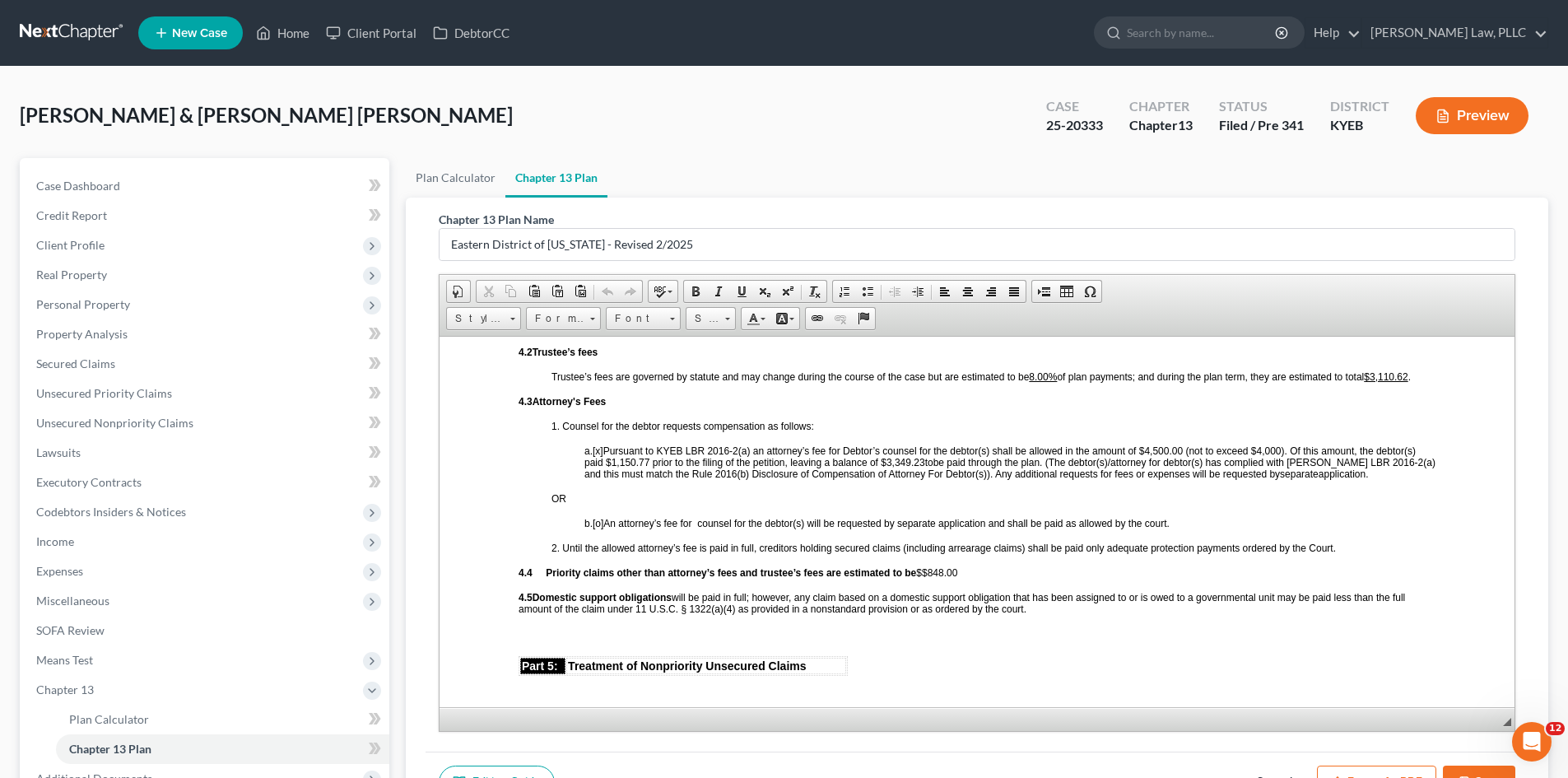
scroll to position [2634, 0]
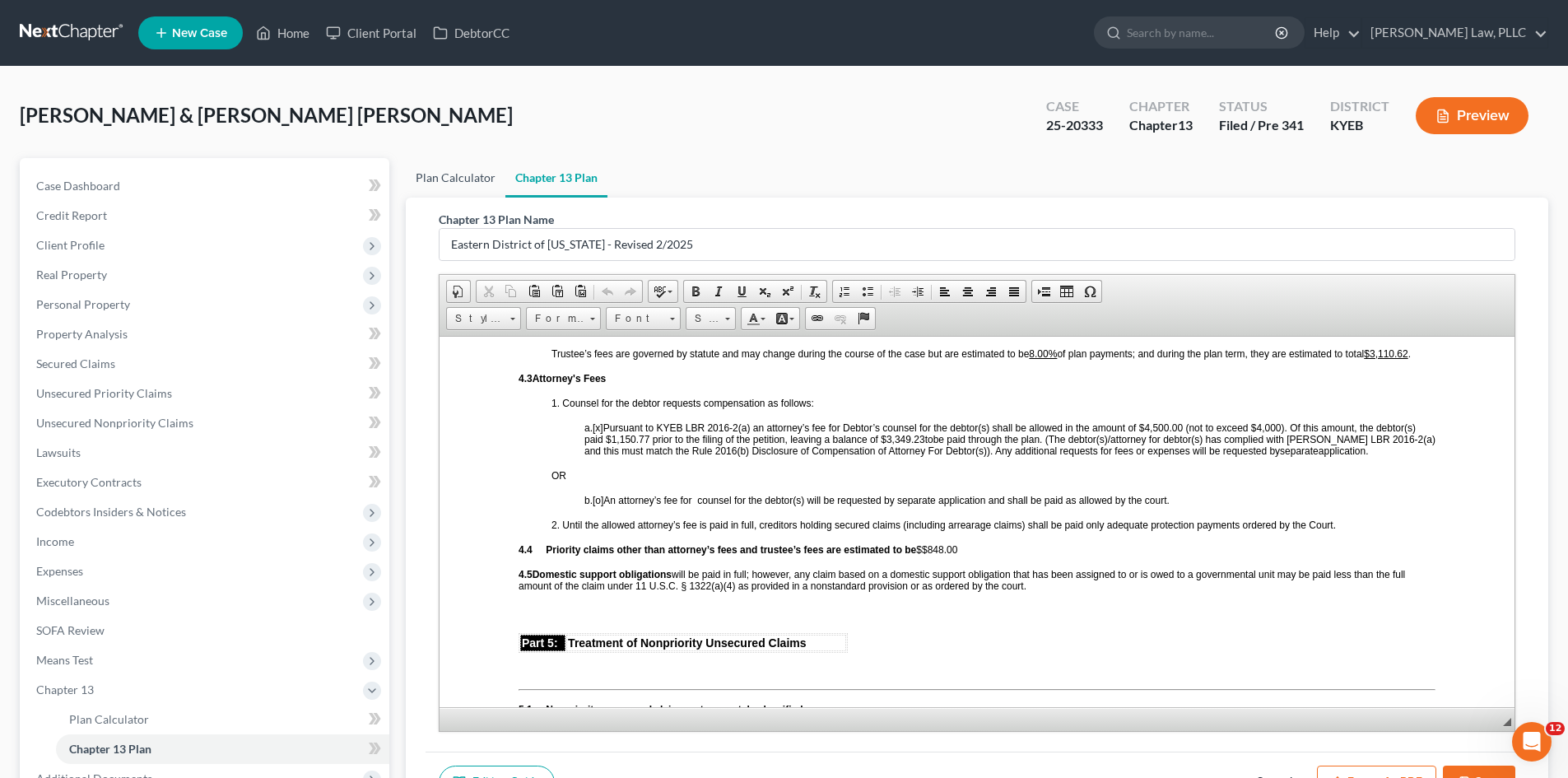
drag, startPoint x: 467, startPoint y: 179, endPoint x: 893, endPoint y: 159, distance: 426.5
click at [467, 179] on link "Plan Calculator" at bounding box center [455, 177] width 99 height 39
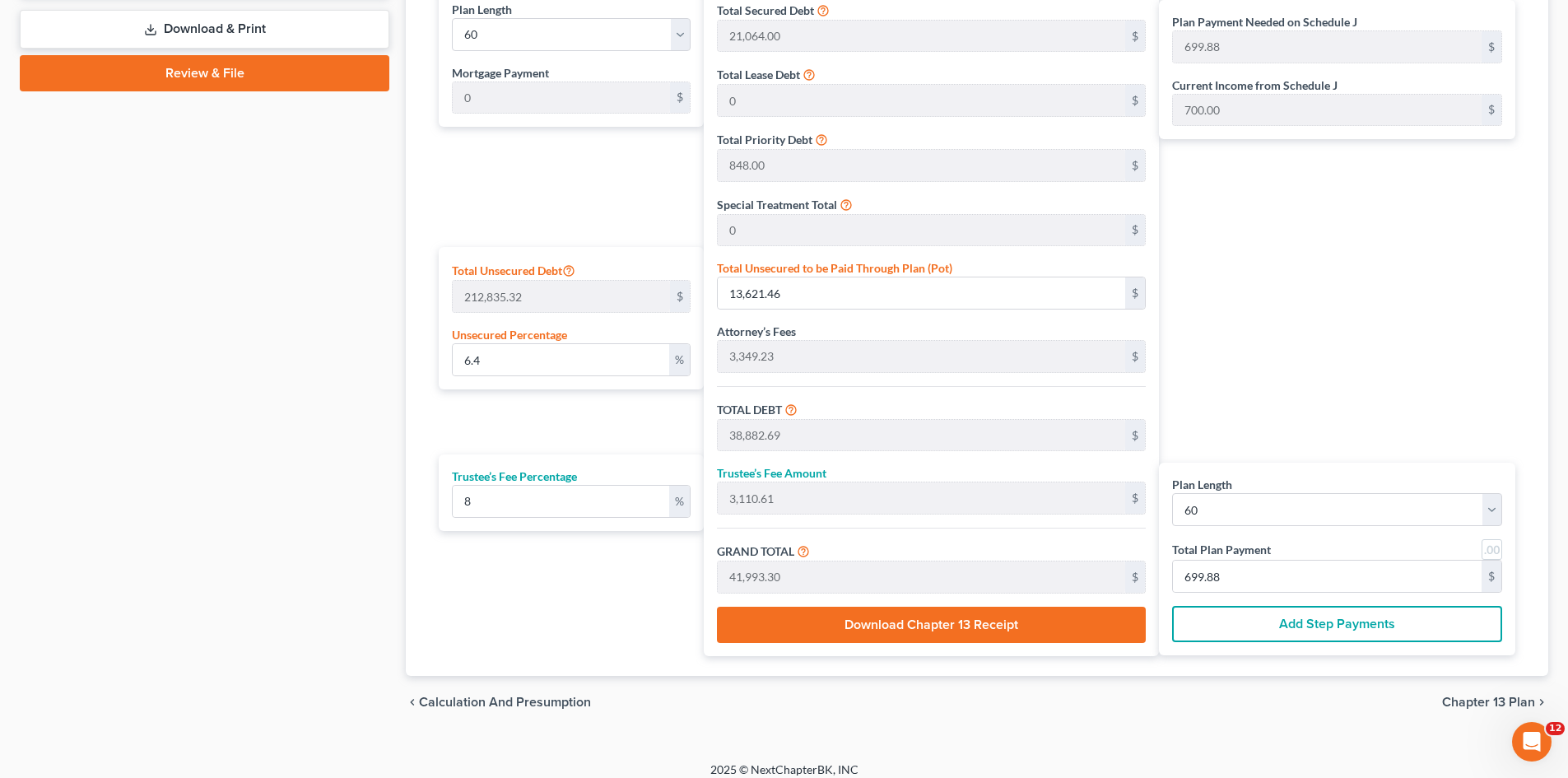
scroll to position [823, 0]
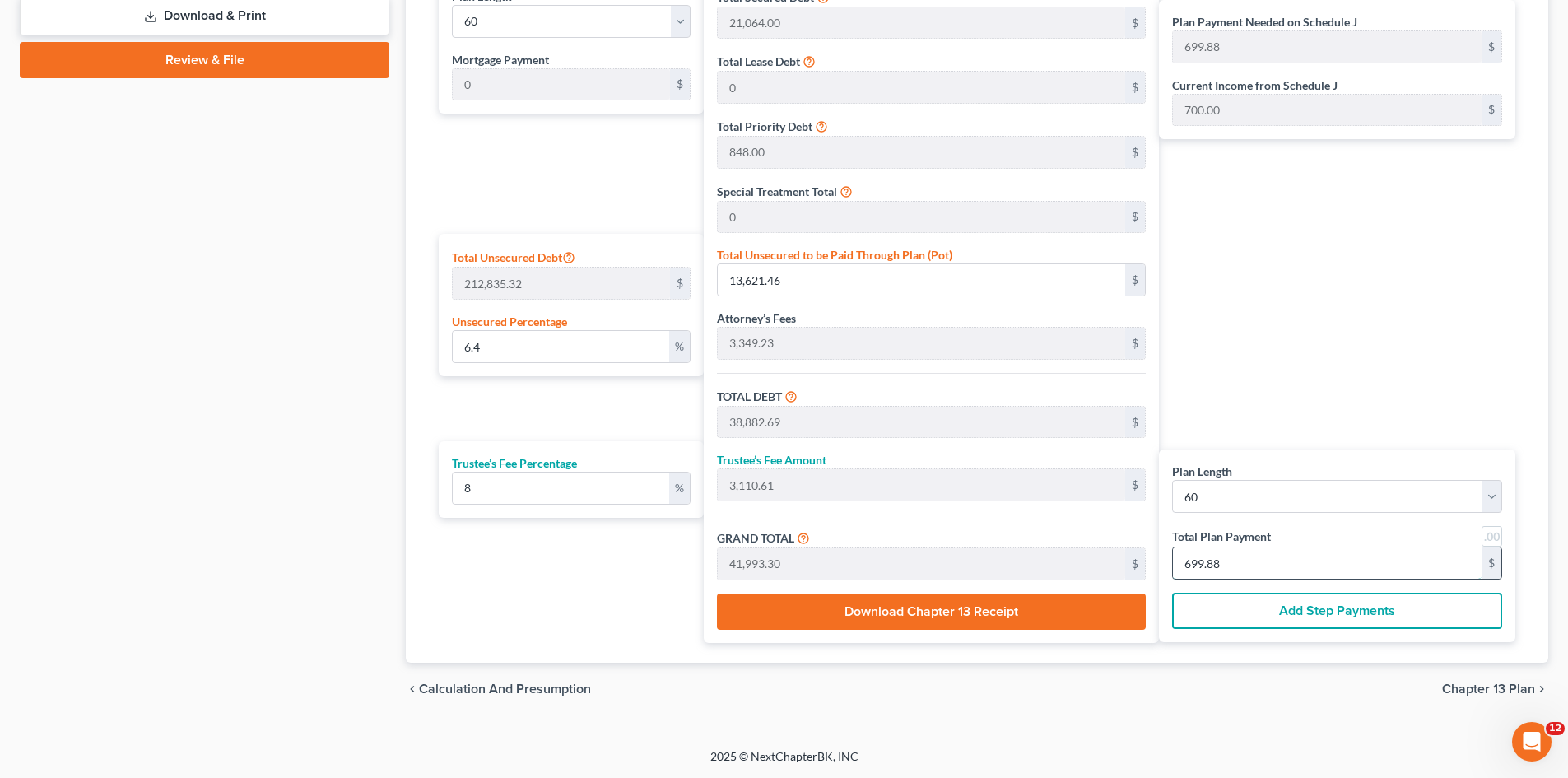
click at [1280, 564] on input "699.88" at bounding box center [1328, 563] width 309 height 31
click at [1299, 429] on div "Plan Payment Needed on Schedule J 699.88 $ Current Income from Schedule J 700.0…" at bounding box center [1341, 308] width 365 height 669
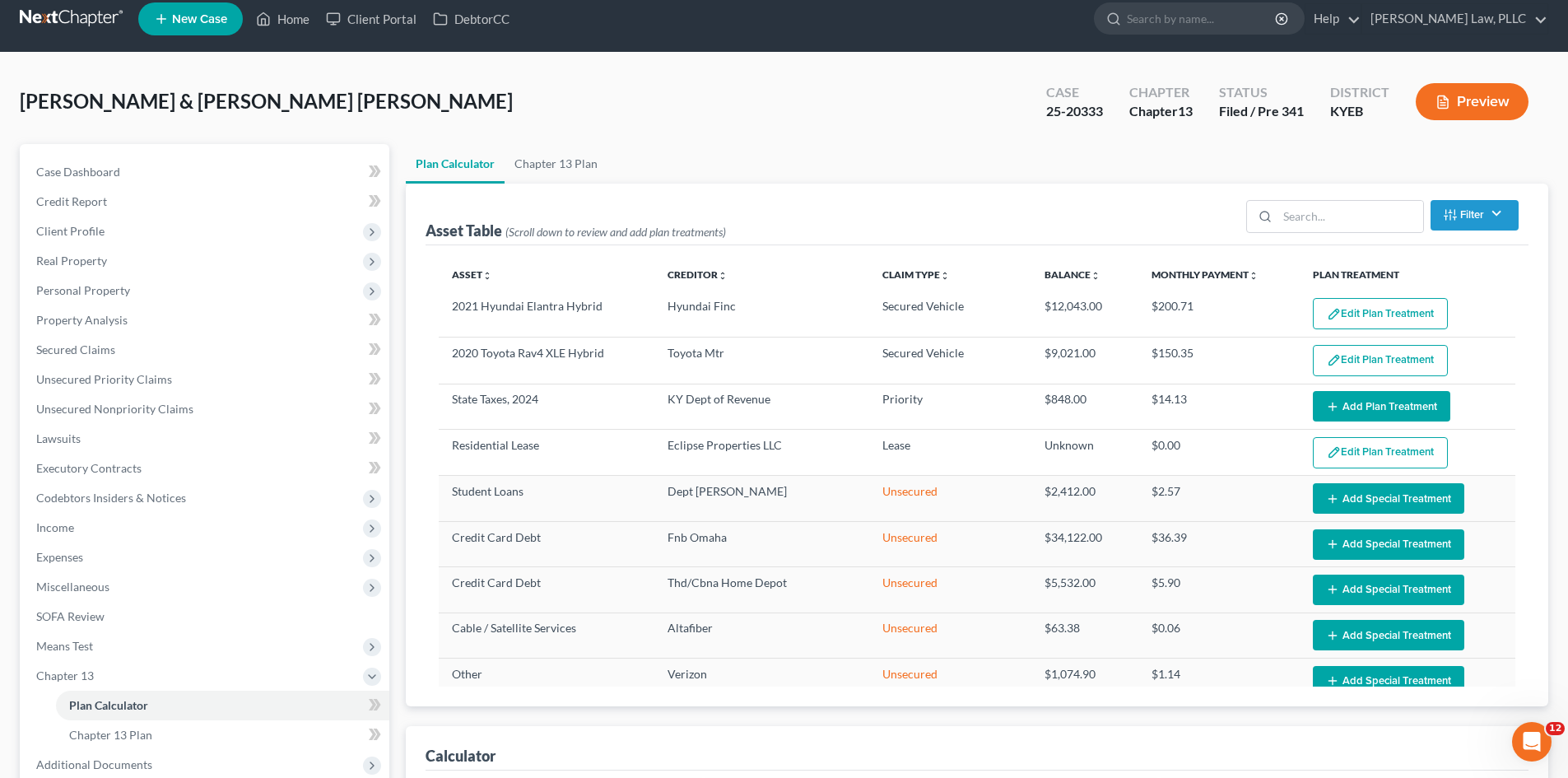
scroll to position [0, 0]
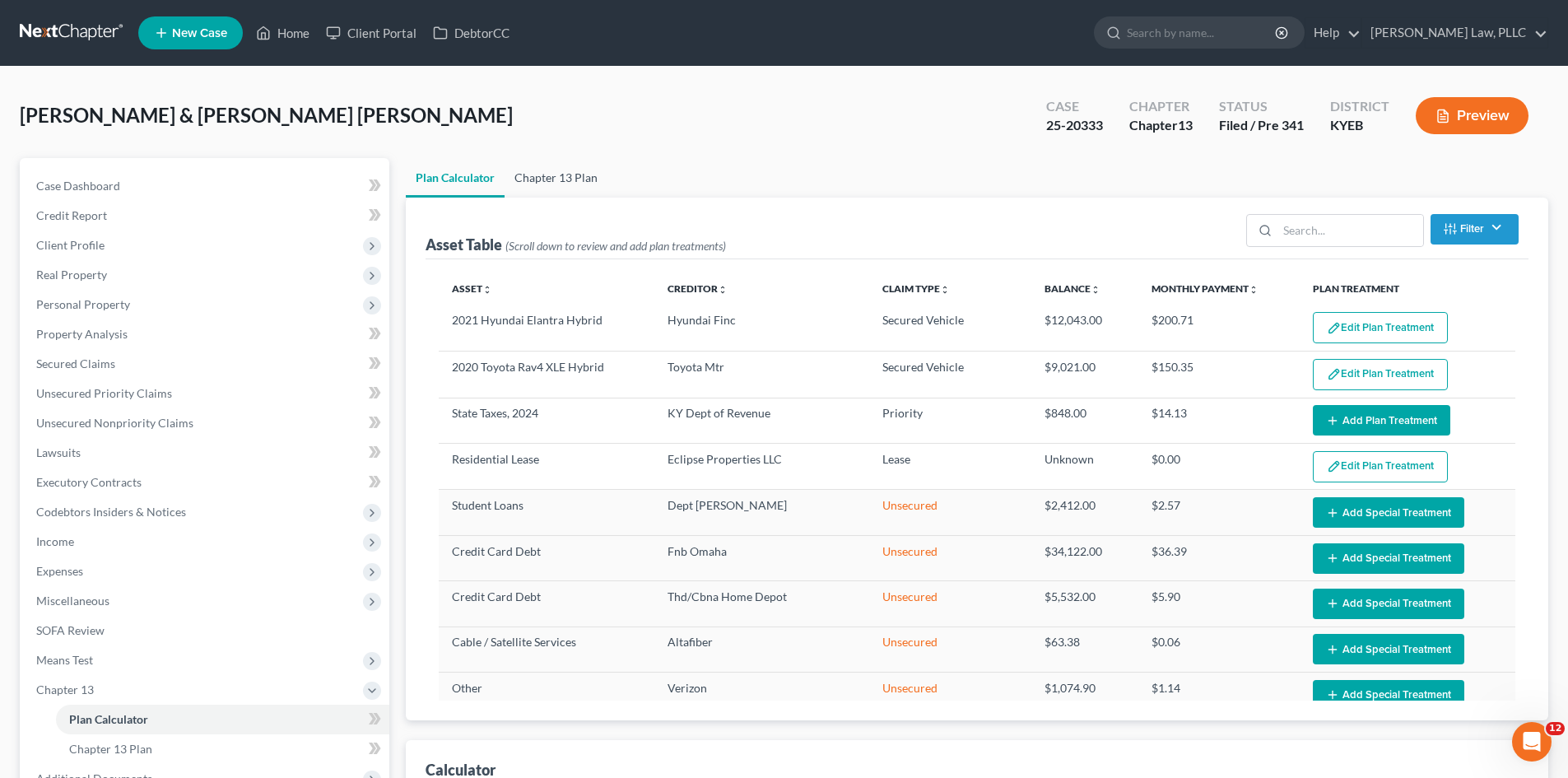
click at [567, 175] on link "Chapter 13 Plan" at bounding box center [555, 177] width 103 height 39
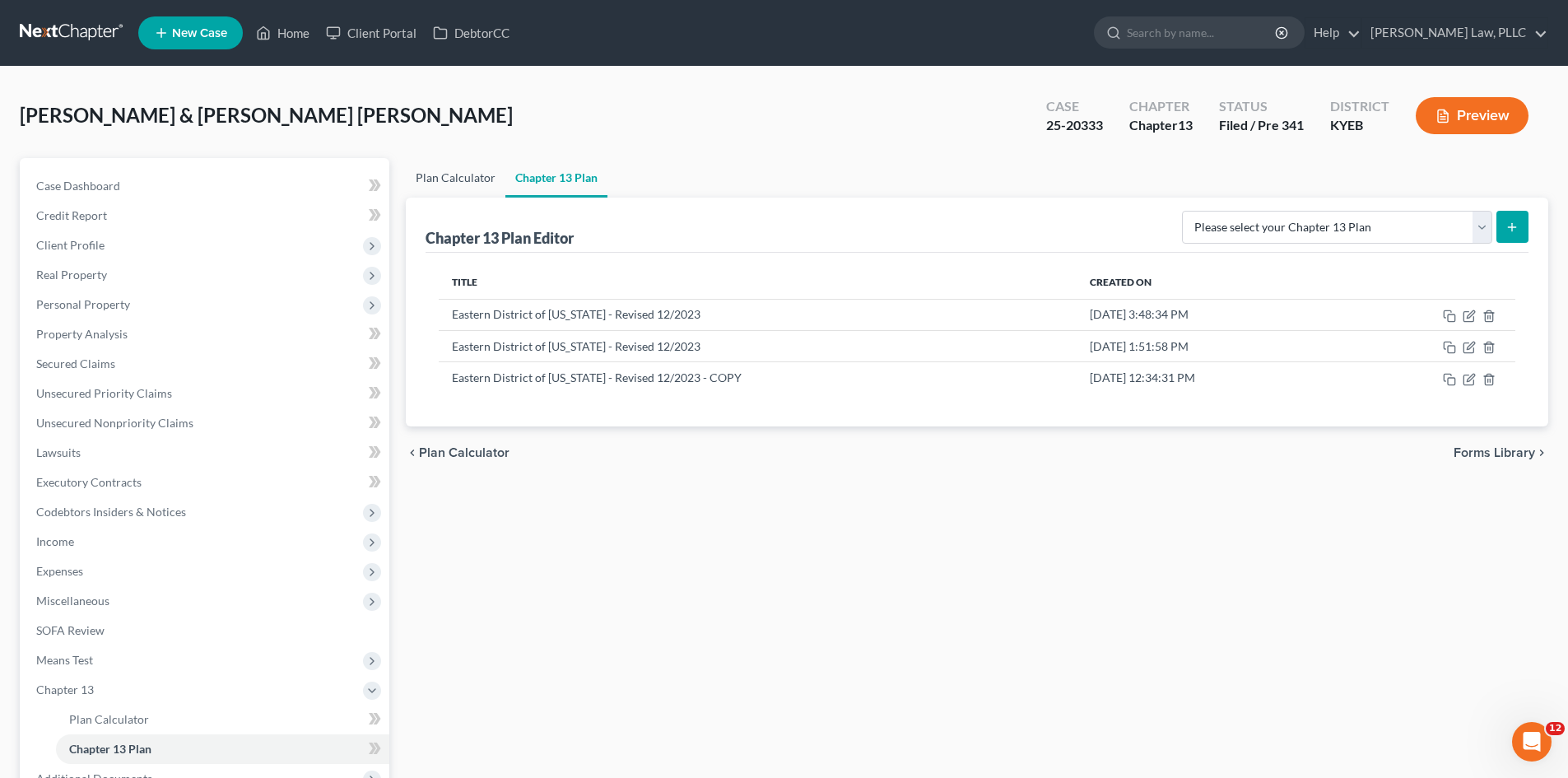
click at [453, 175] on link "Plan Calculator" at bounding box center [455, 177] width 99 height 39
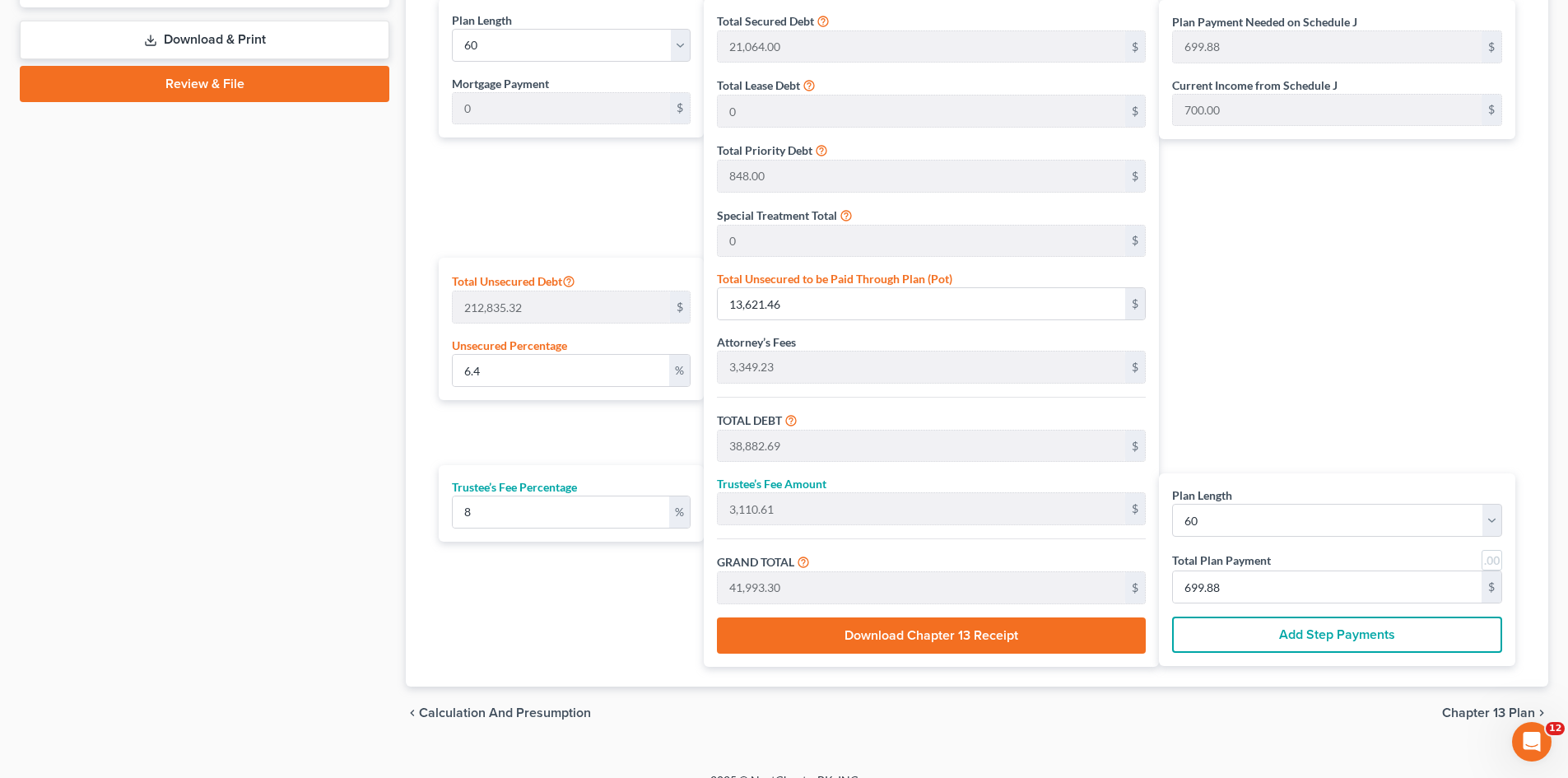
scroll to position [823, 0]
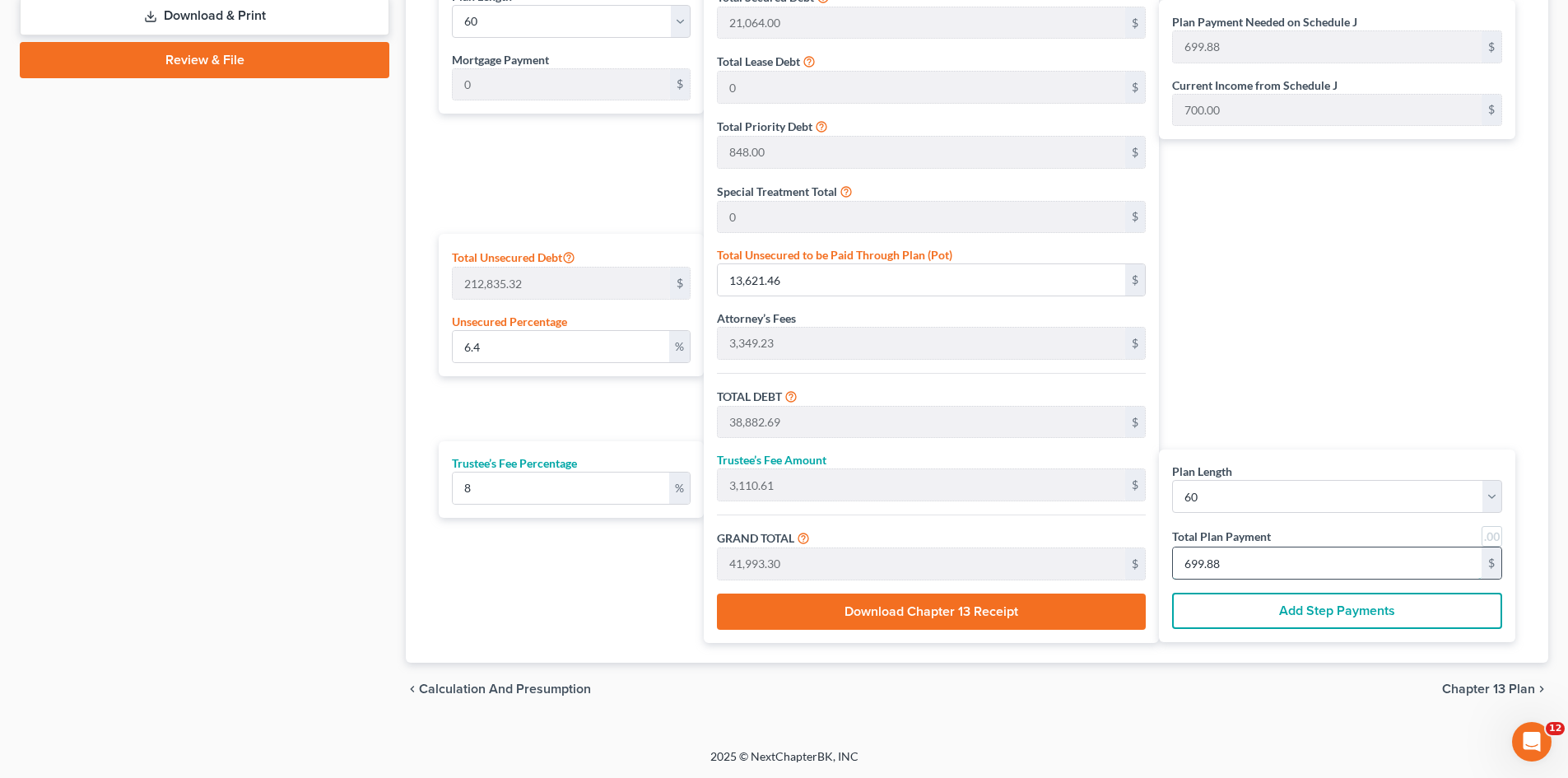
click at [1271, 567] on input "699.88" at bounding box center [1328, 563] width 309 height 31
click at [1444, 381] on div "Plan Payment Needed on Schedule J 699.88 $ Current Income from Schedule J 700.0…" at bounding box center [1341, 308] width 365 height 669
click at [1332, 317] on div "Plan Payment Needed on Schedule J 699.88 $ Current Income from Schedule J 700.0…" at bounding box center [1341, 308] width 365 height 669
click at [487, 346] on input "6.40" at bounding box center [560, 346] width 216 height 31
click at [597, 411] on div "Plan Length 1 2 3 4 5 6 7 8 9 10 11 12 13 14 15 16 17 18 19 20 21 22 23 24 25 2…" at bounding box center [567, 308] width 273 height 669
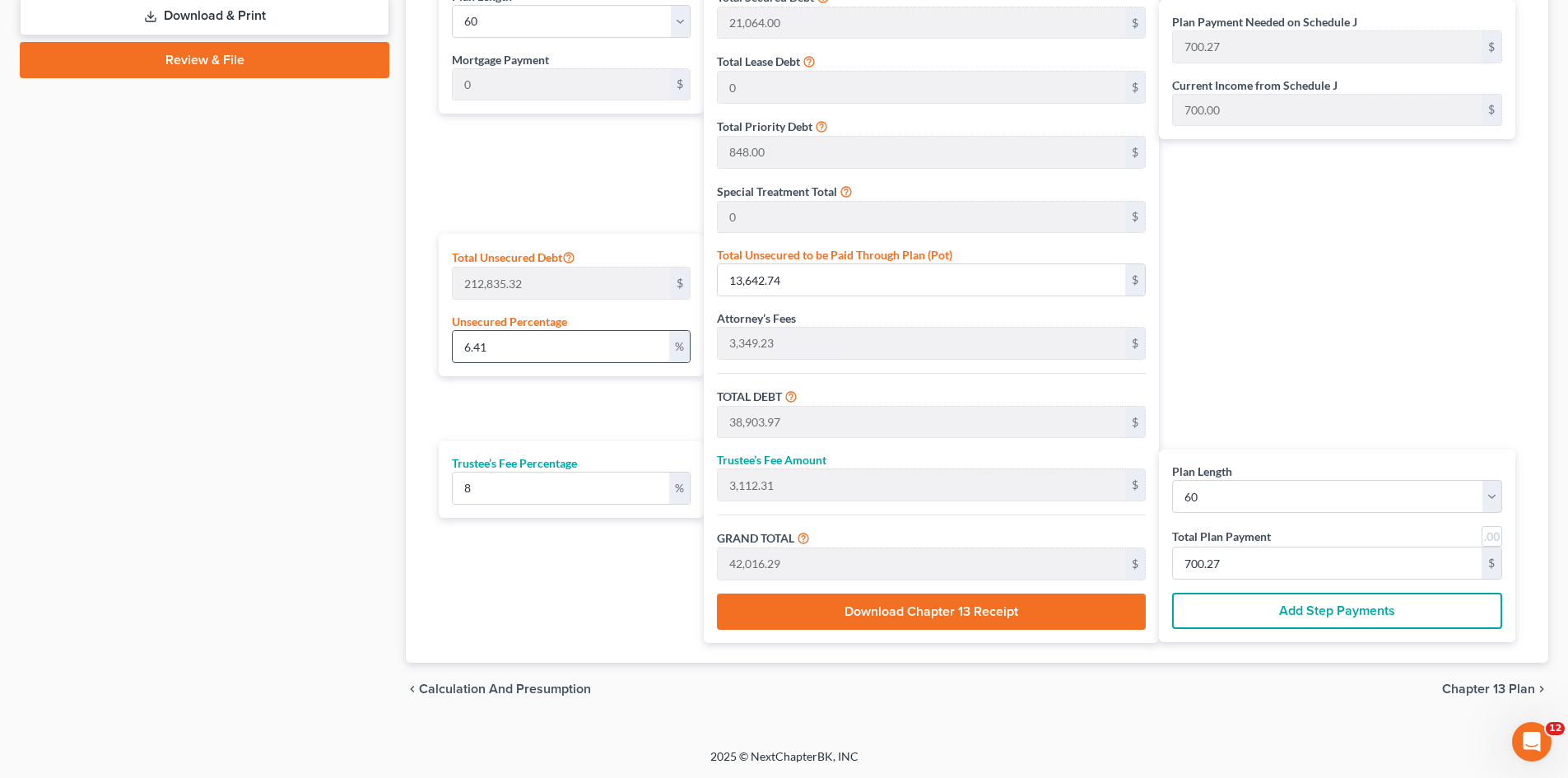
click at [526, 337] on input "6.41" at bounding box center [560, 346] width 216 height 31
click at [566, 415] on div "Plan Length 1 2 3 4 5 6 7 8 9 10 11 12 13 14 15 16 17 18 19 20 21 22 23 24 25 2…" at bounding box center [567, 308] width 273 height 669
click at [1353, 346] on div "Plan Payment Needed on Schedule J 700.00 $ Current Income from Schedule J 700.0…" at bounding box center [1341, 308] width 365 height 669
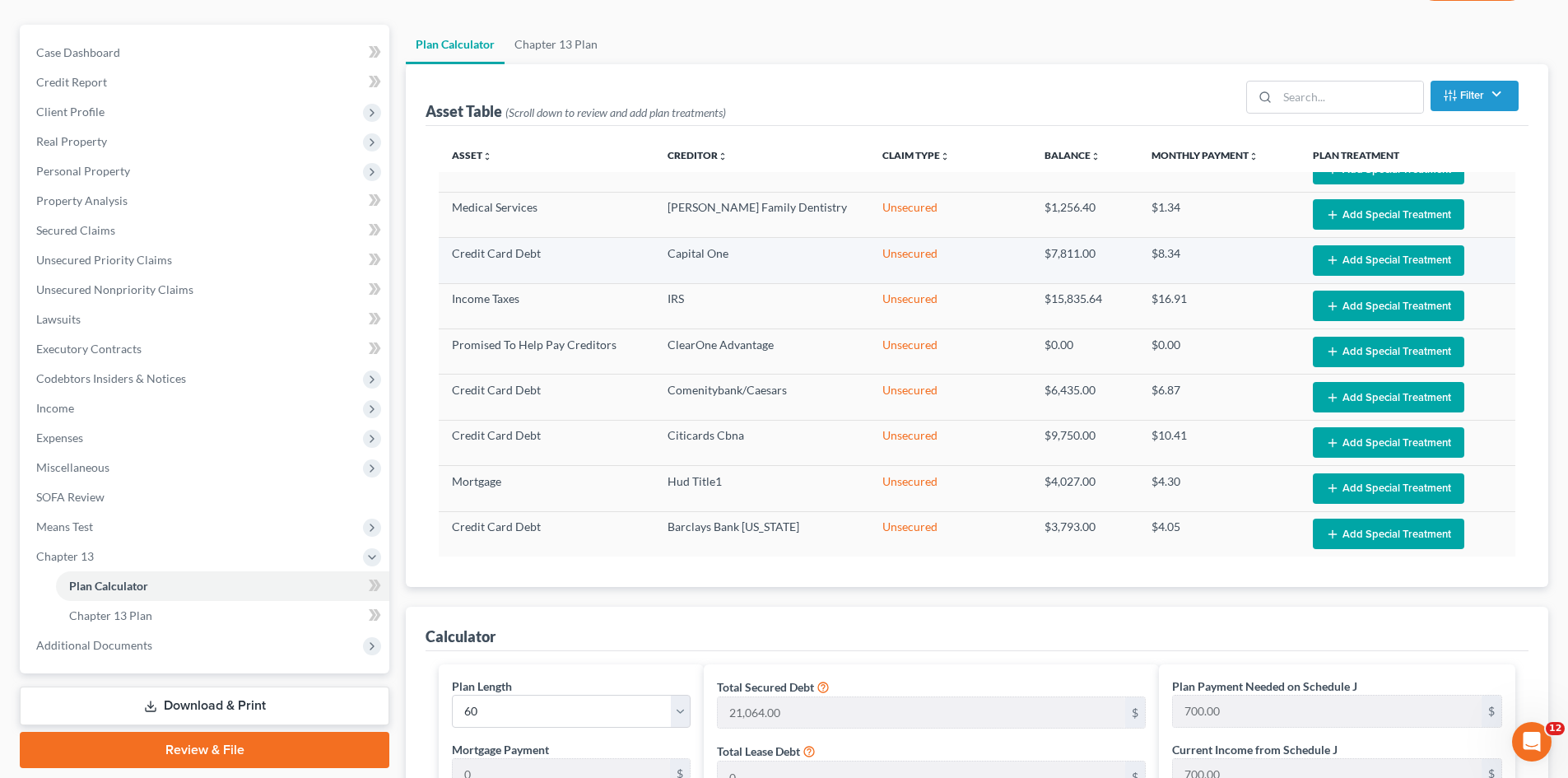
scroll to position [83, 0]
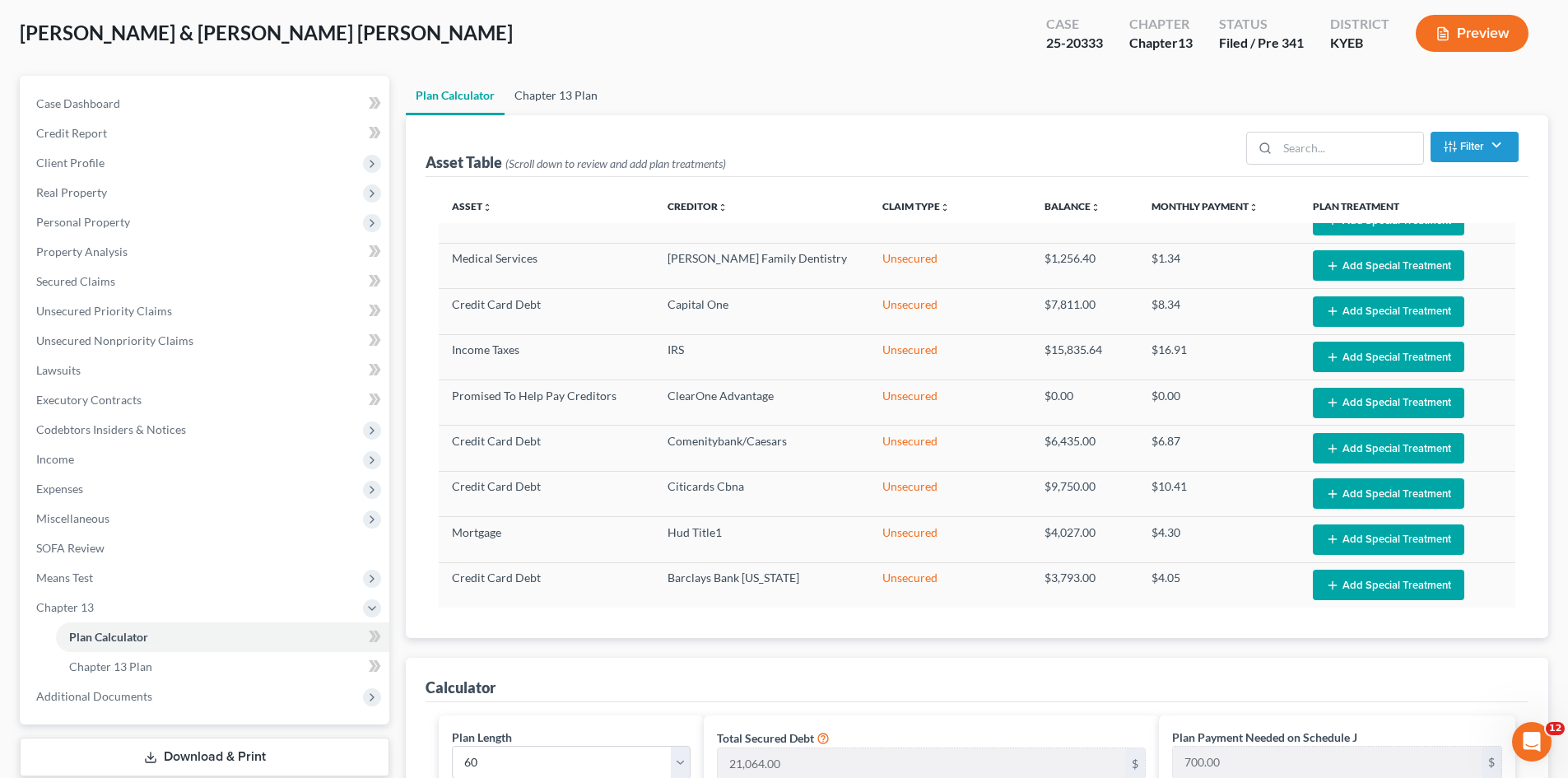
click at [572, 96] on link "Chapter 13 Plan" at bounding box center [555, 95] width 103 height 39
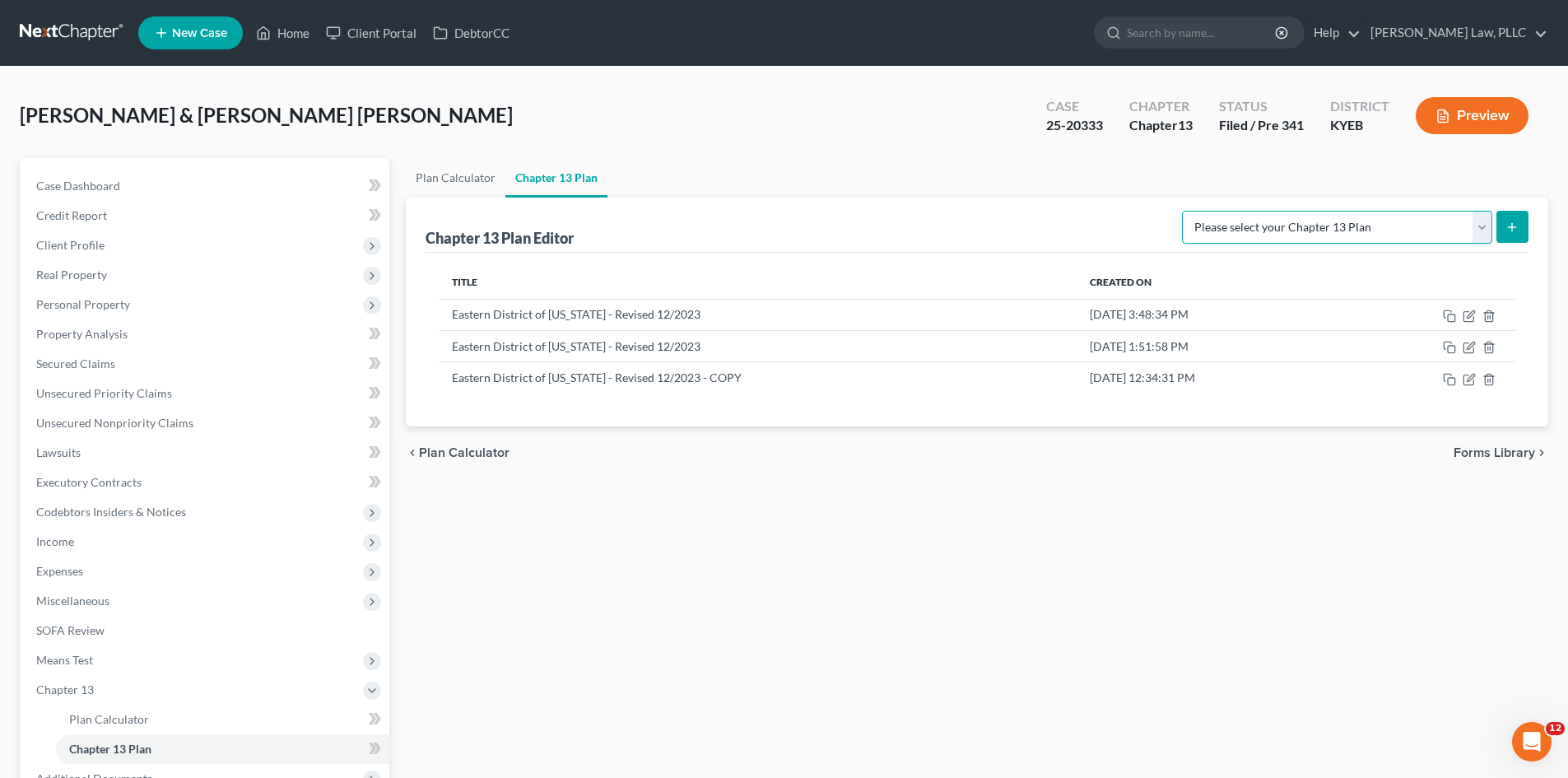
click at [1479, 227] on select "Please select your Chapter 13 Plan Eastern District of [US_STATE] - Plan Revise…" at bounding box center [1338, 226] width 311 height 33
click at [1182, 210] on select "Please select your Chapter 13 Plan Eastern District of [US_STATE] - Plan Revise…" at bounding box center [1338, 226] width 311 height 33
click at [1512, 225] on line "submit" at bounding box center [1512, 226] width 0 height 8
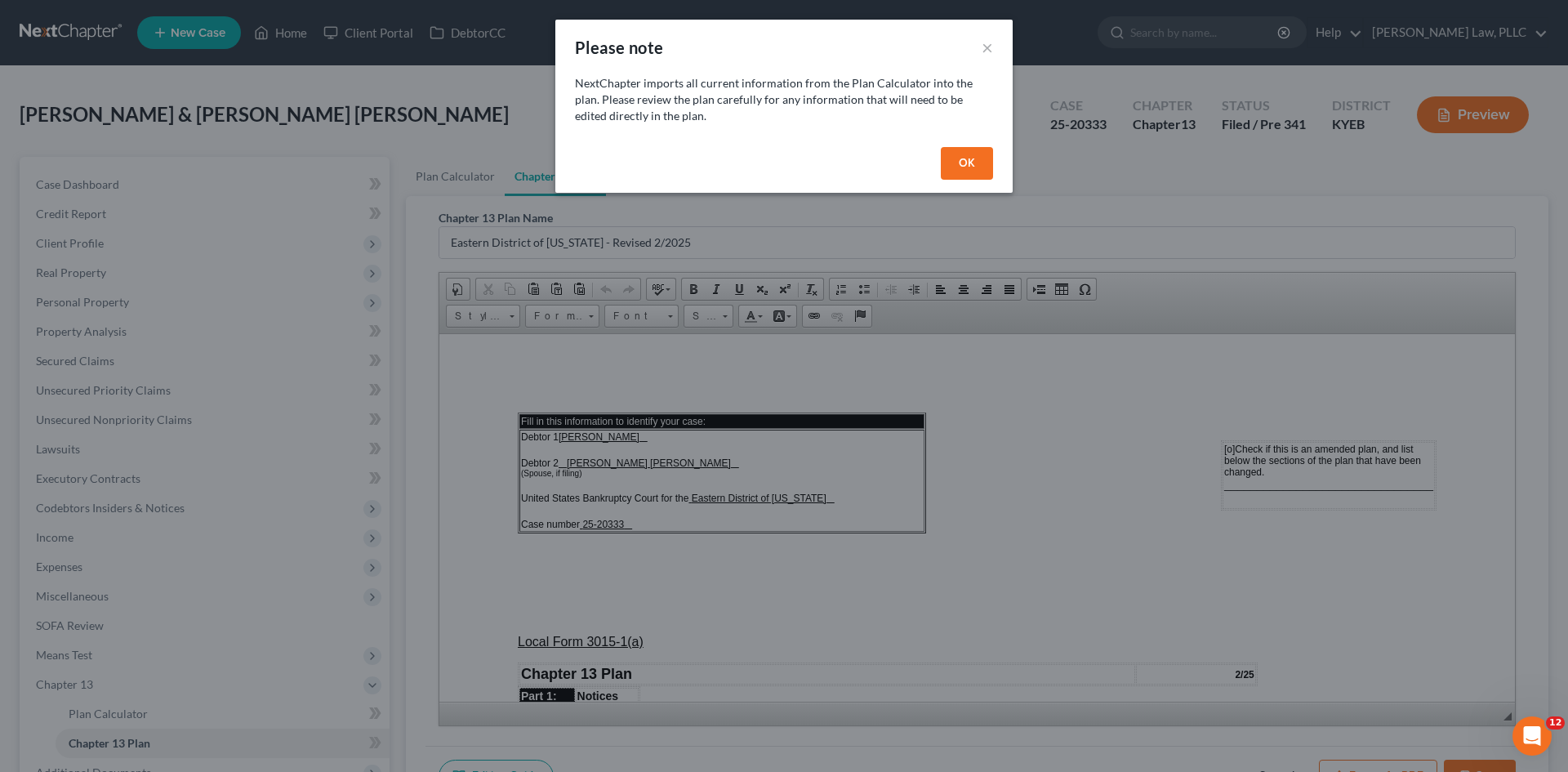
click at [964, 162] on button "OK" at bounding box center [967, 162] width 52 height 32
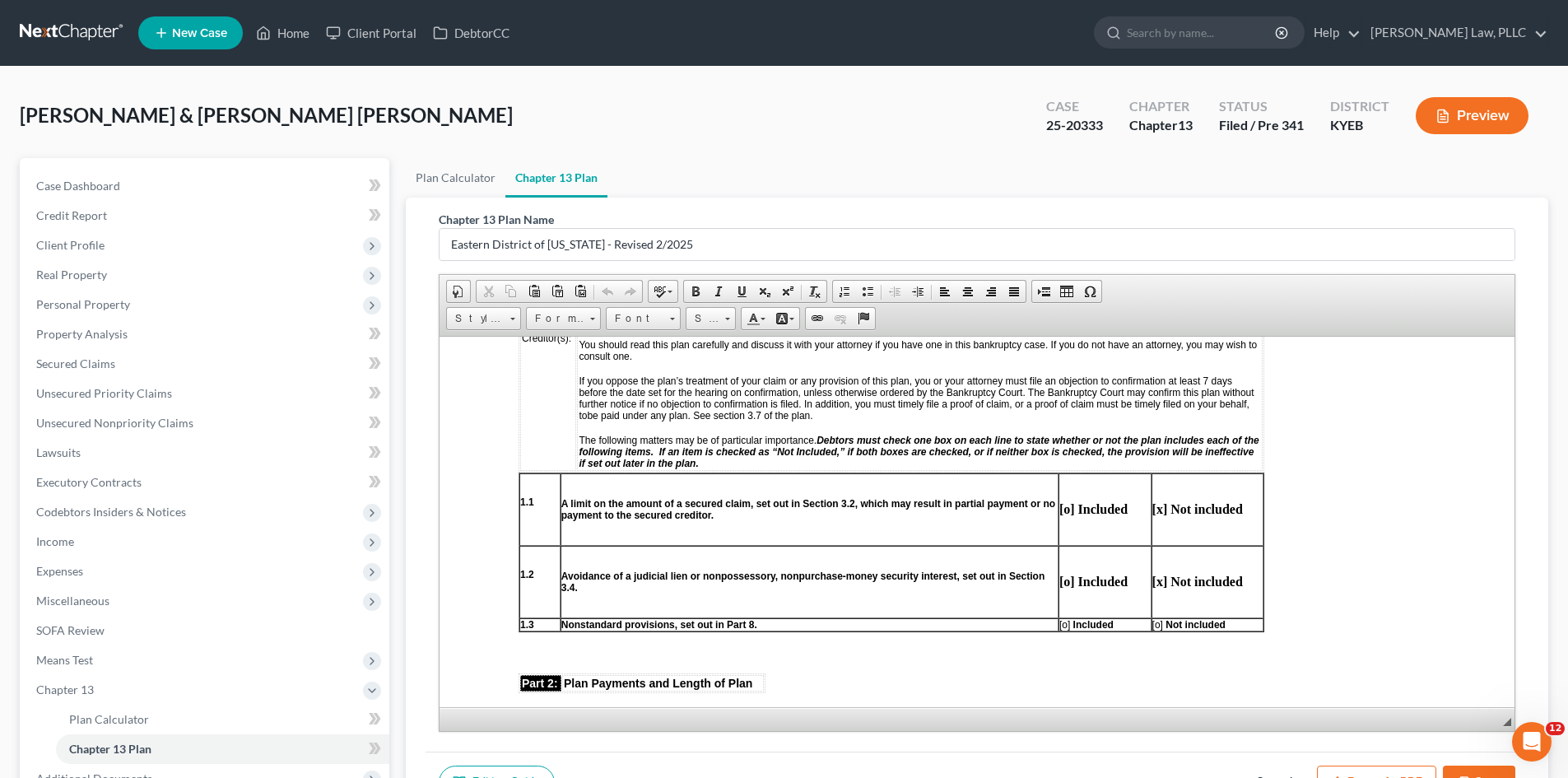
scroll to position [494, 0]
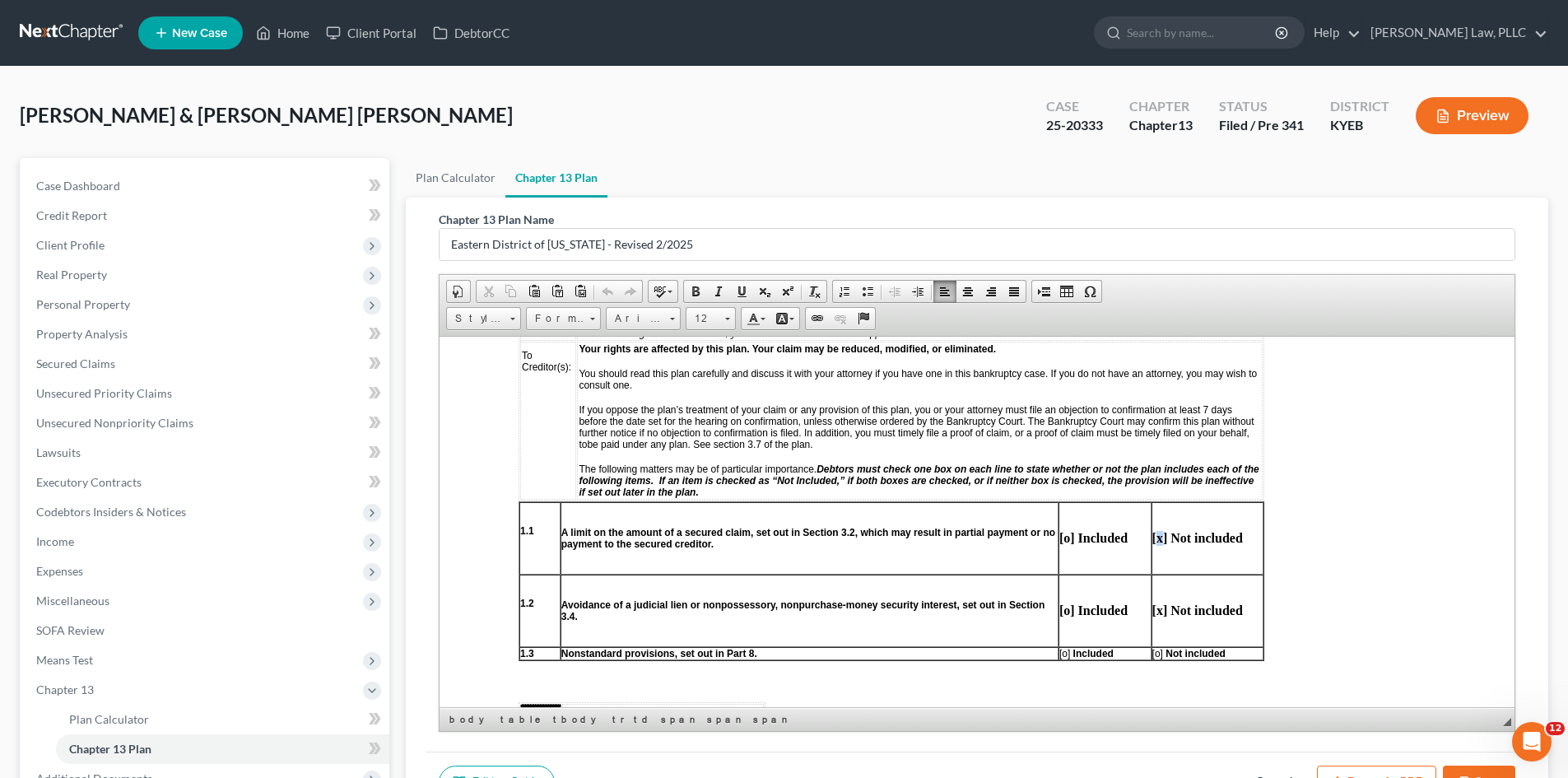
click at [1161, 538] on strong "[x] Not included" at bounding box center [1197, 537] width 90 height 14
copy strong "x"
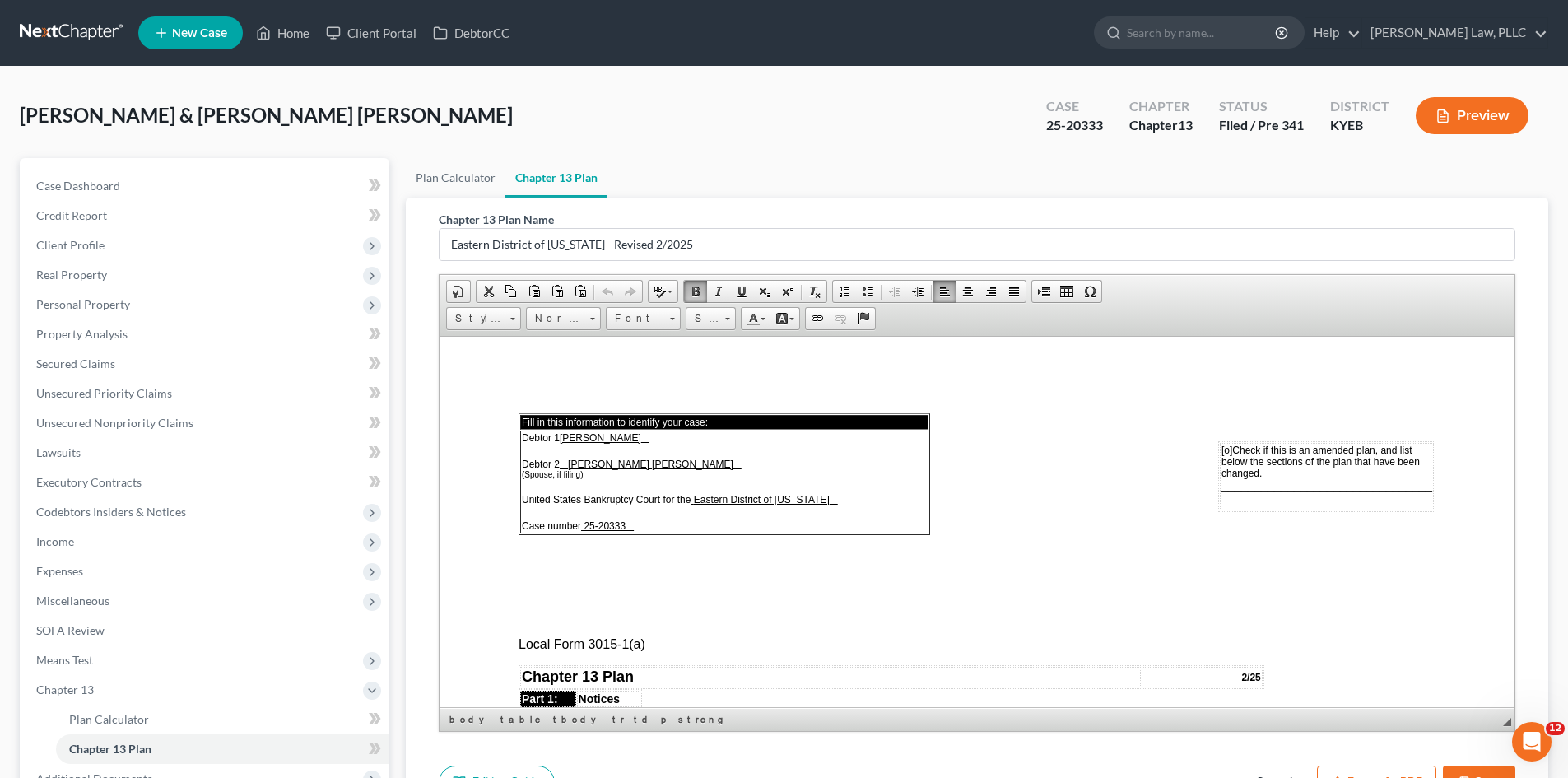
scroll to position [0, 0]
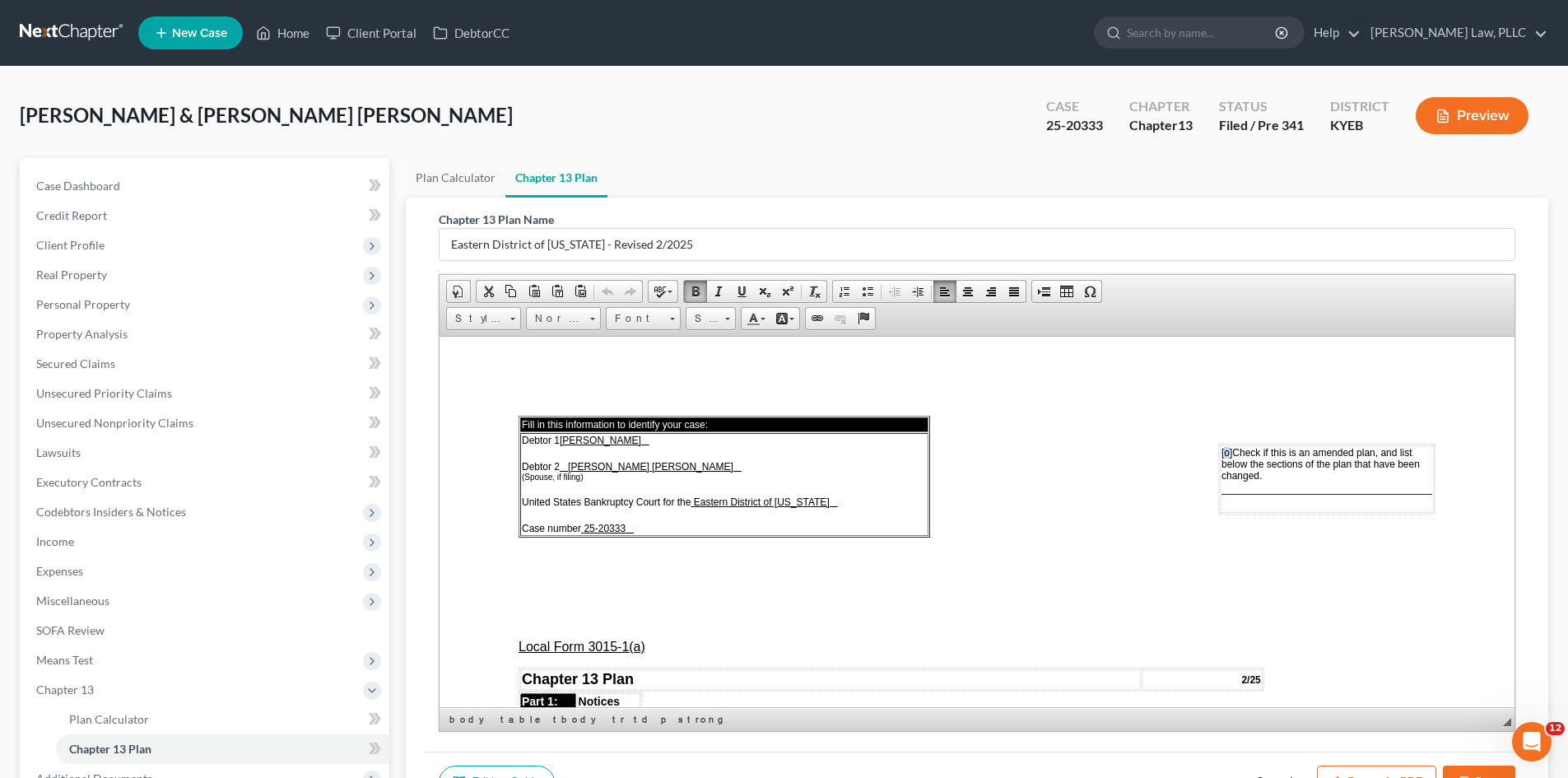
click at [1222, 450] on span "[o]" at bounding box center [1227, 452] width 11 height 12
paste body
click at [1220, 488] on td "[ x ] Check if this is an amended plan, and list below the sections of the plan…" at bounding box center [1327, 479] width 214 height 71
drag, startPoint x: 1191, startPoint y: 481, endPoint x: 1207, endPoint y: 481, distance: 16.0
click at [1207, 481] on td "[ x ] Check if this is an amended plan, and list below the sections of the plan…" at bounding box center [1319, 473] width 230 height 59
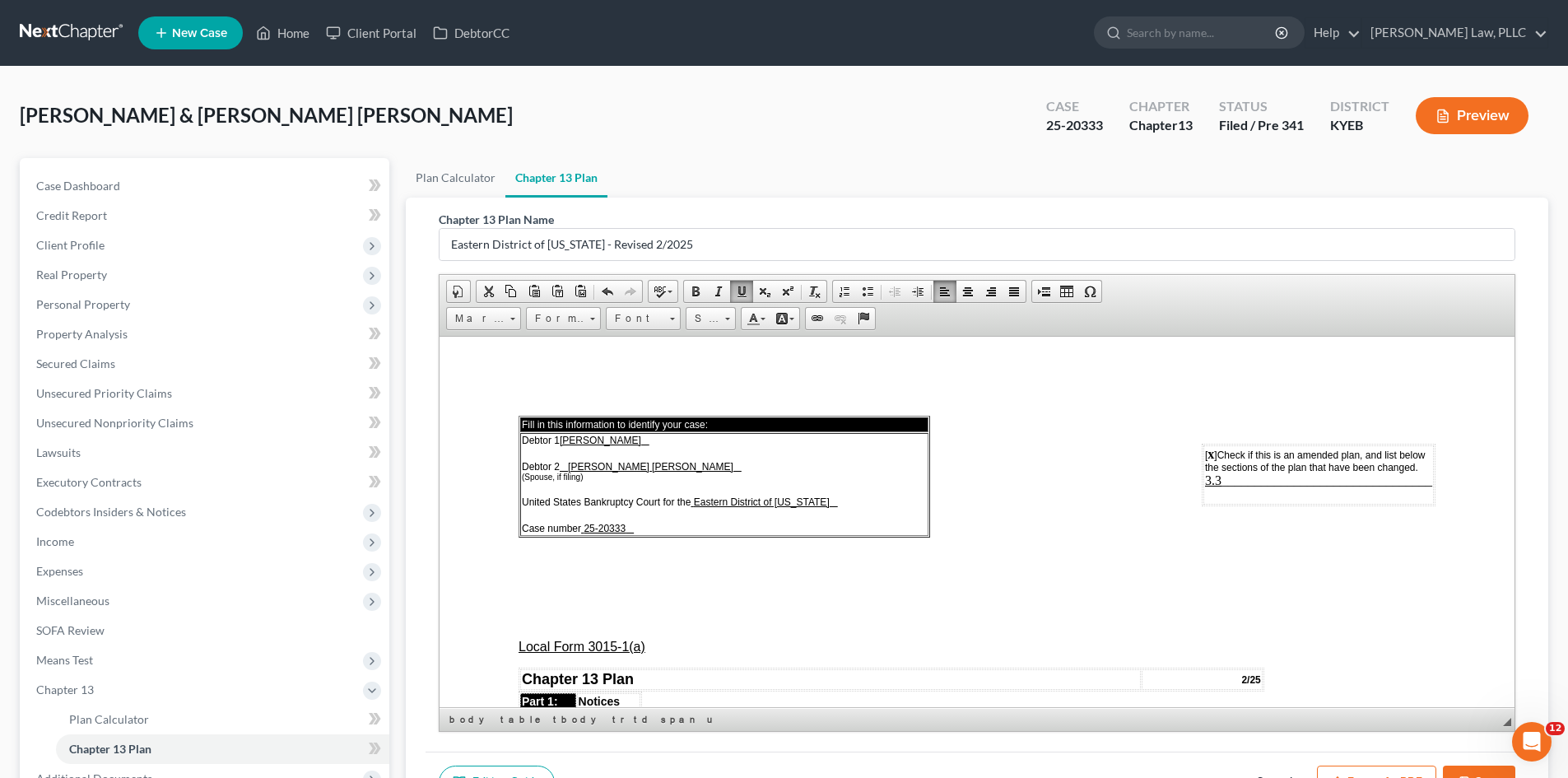
click at [1400, 486] on span "3.3 ________________________________" at bounding box center [1319, 479] width 227 height 14
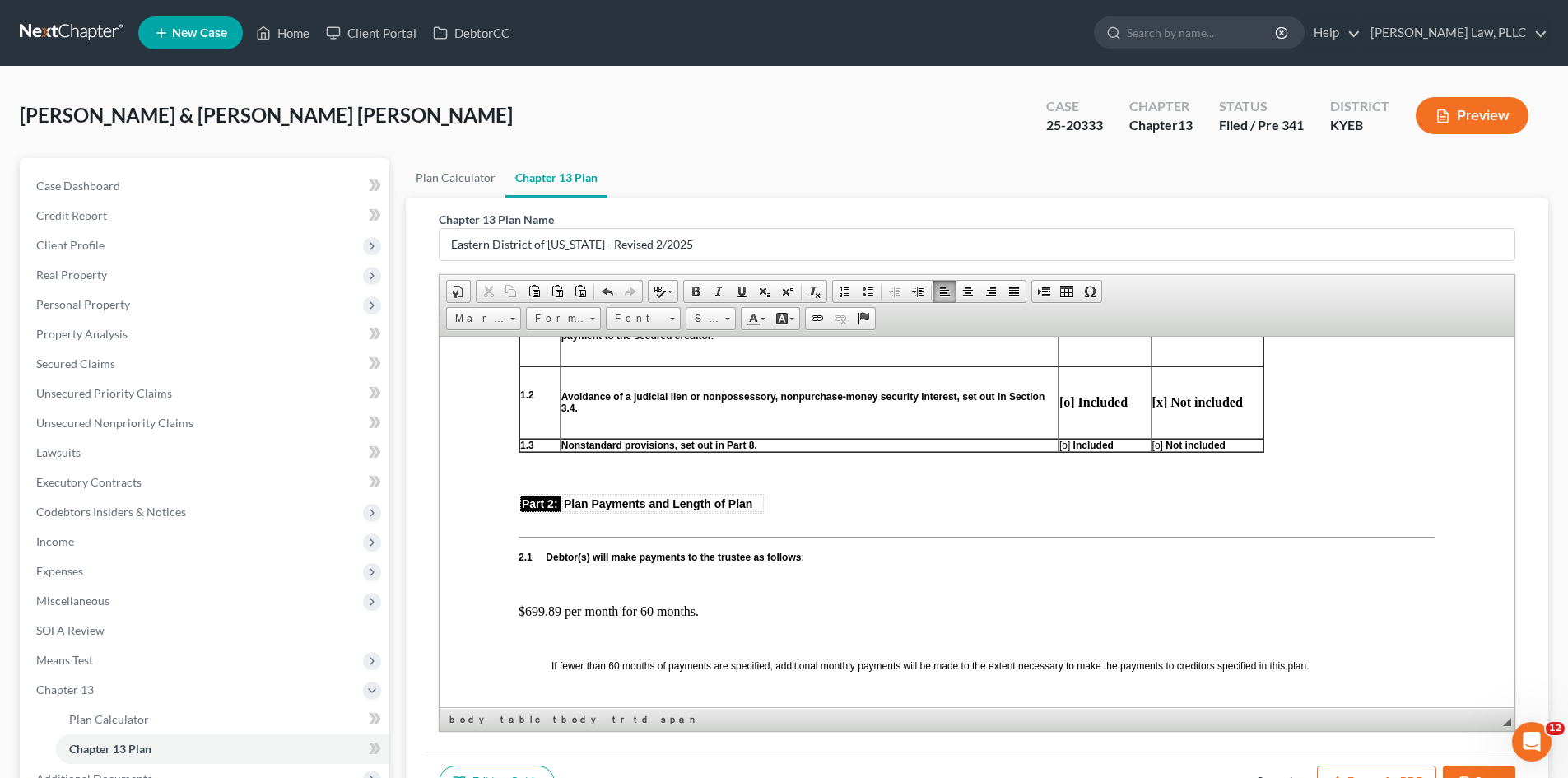
scroll to position [740, 0]
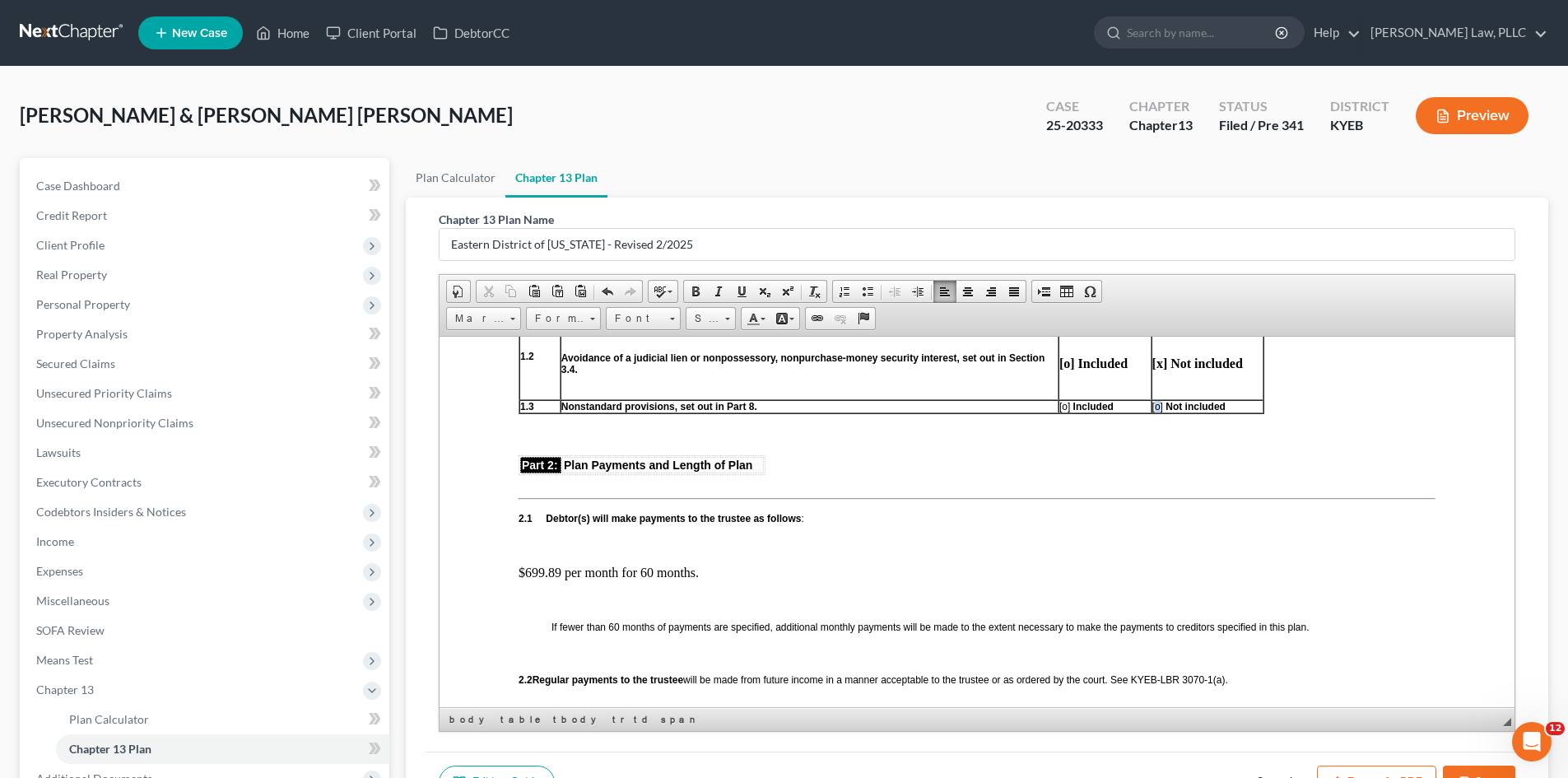
click at [1158, 407] on span "[o]" at bounding box center [1157, 406] width 11 height 12
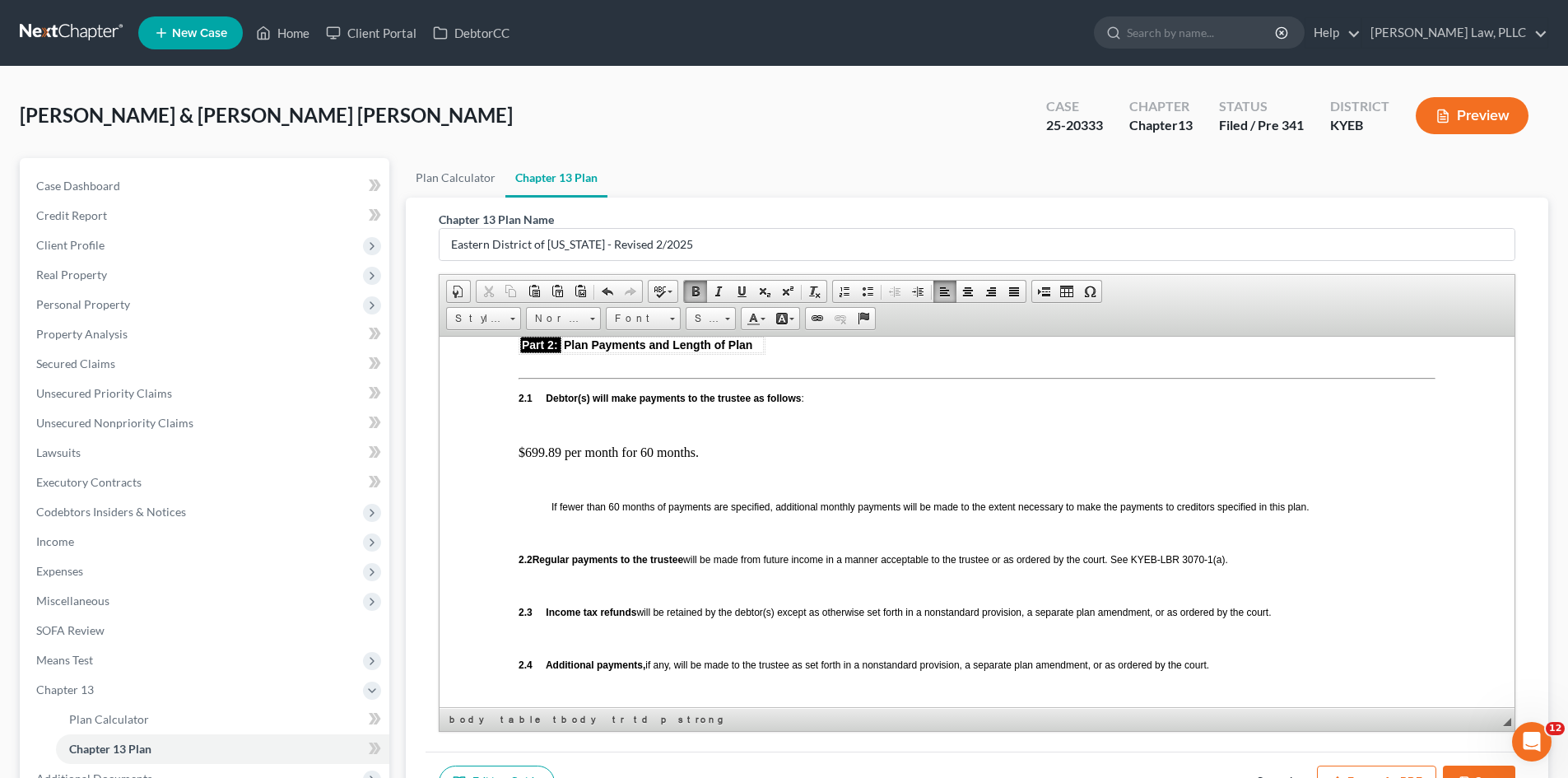
scroll to position [906, 0]
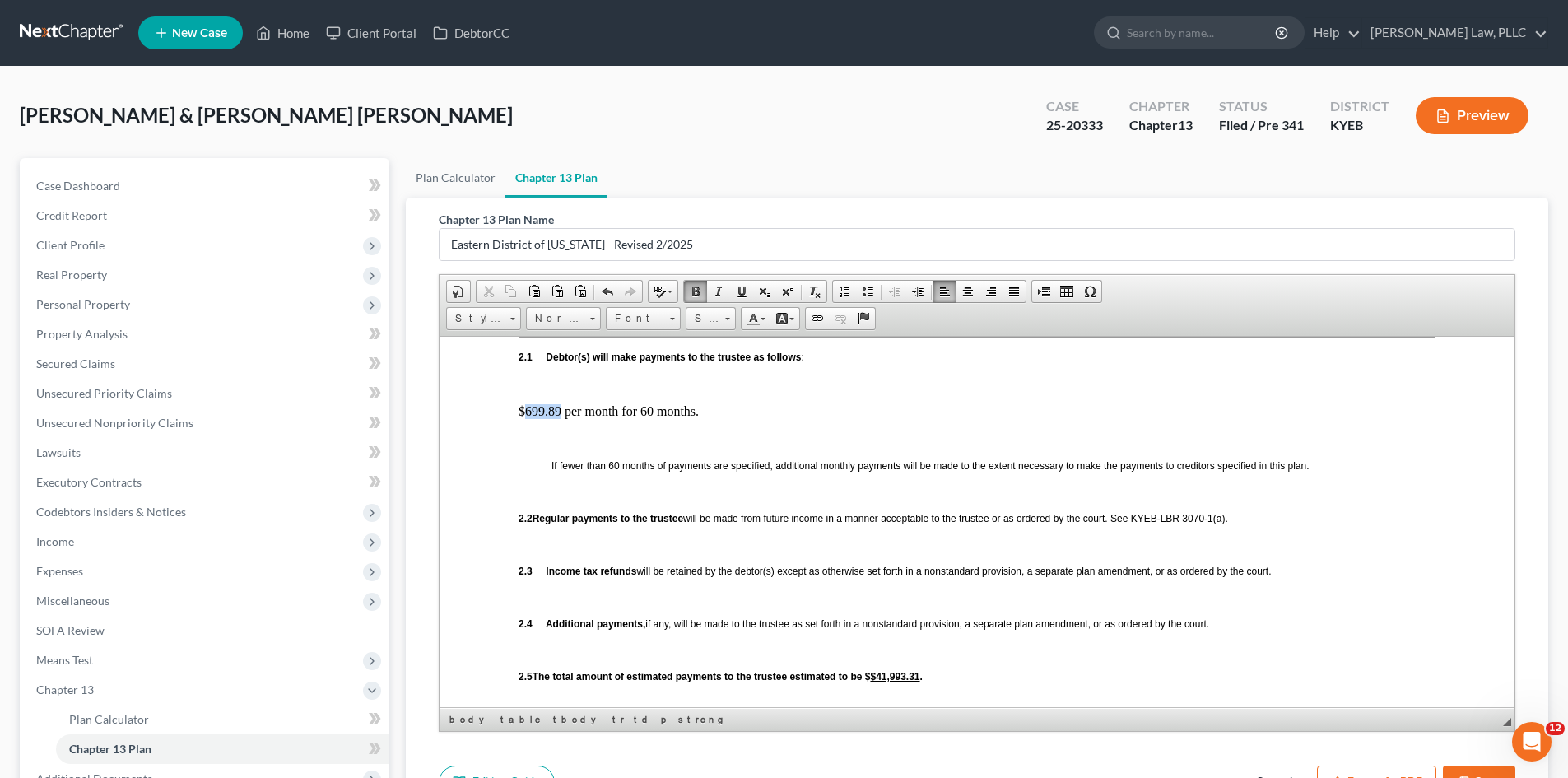
drag, startPoint x: 523, startPoint y: 410, endPoint x: 559, endPoint y: 412, distance: 36.1
click at [559, 412] on p "$699.89 per month for 60 months." at bounding box center [977, 411] width 917 height 15
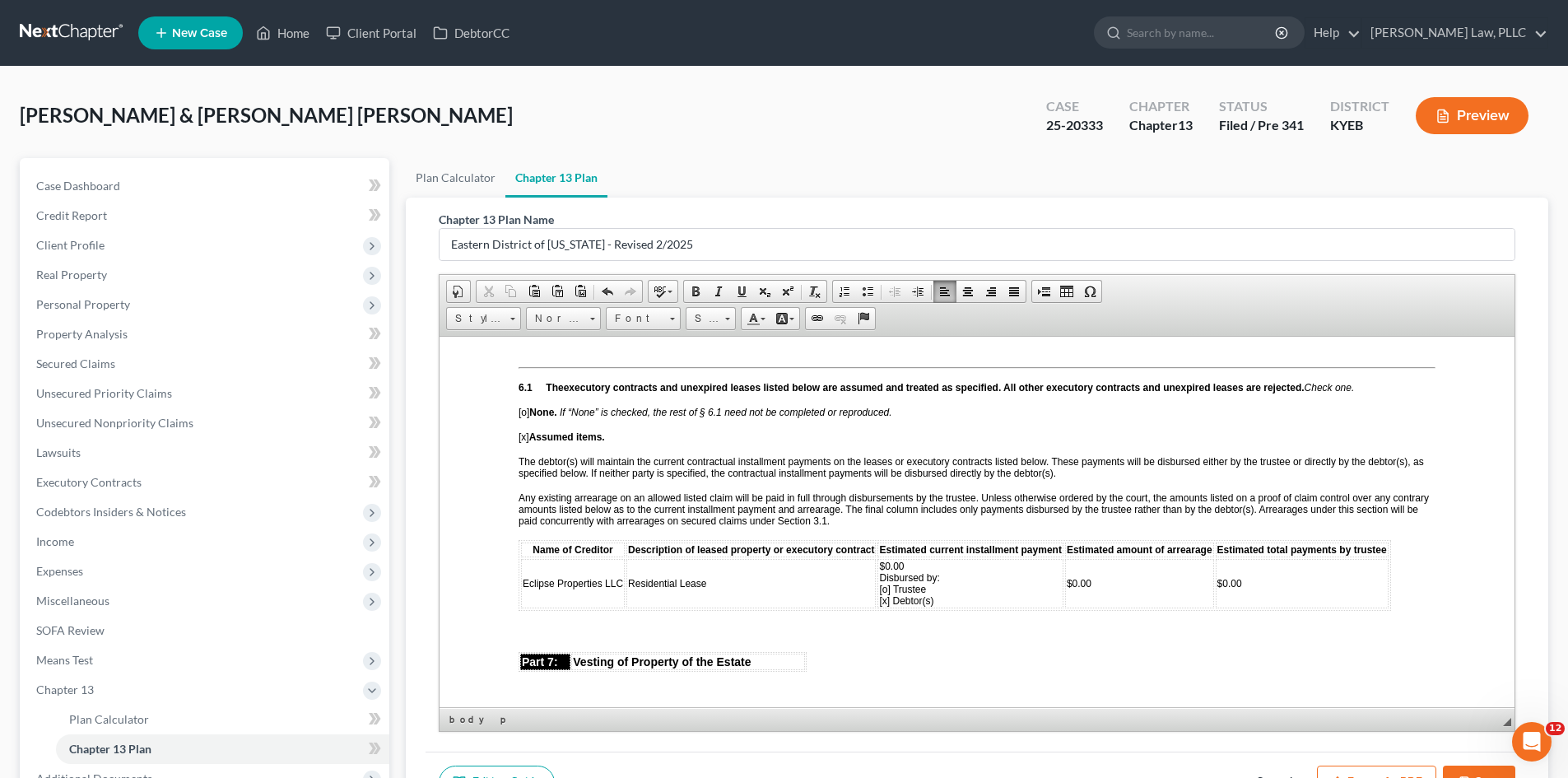
scroll to position [3375, 0]
drag, startPoint x: 883, startPoint y: 589, endPoint x: 902, endPoint y: 588, distance: 19.0
click at [902, 588] on span "$0.00 Disbursed by: [o] Trustee [x] Debtor(s)" at bounding box center [909, 582] width 60 height 46
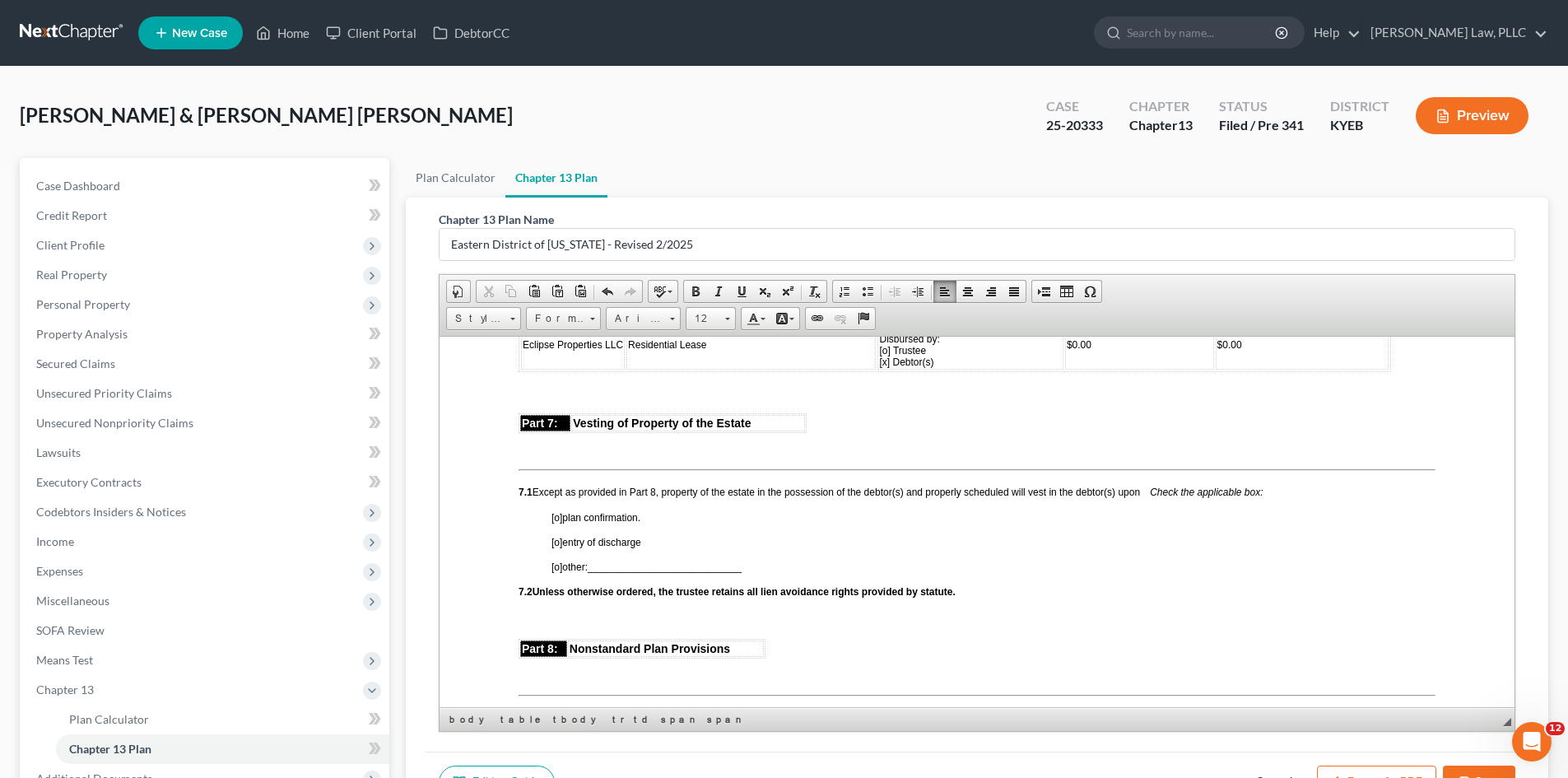
scroll to position [3621, 0]
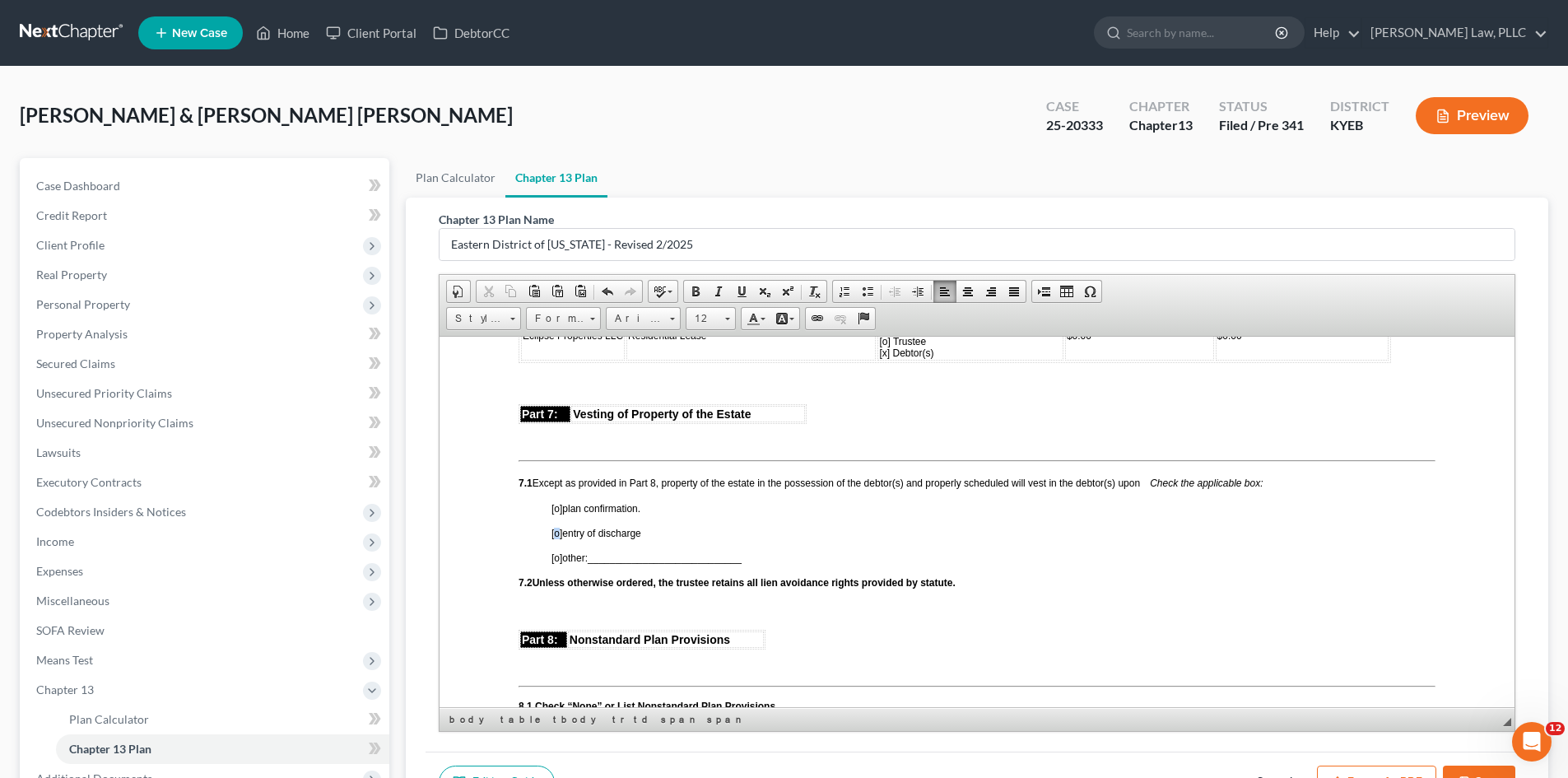
click at [557, 538] on span "[o]" at bounding box center [557, 533] width 11 height 12
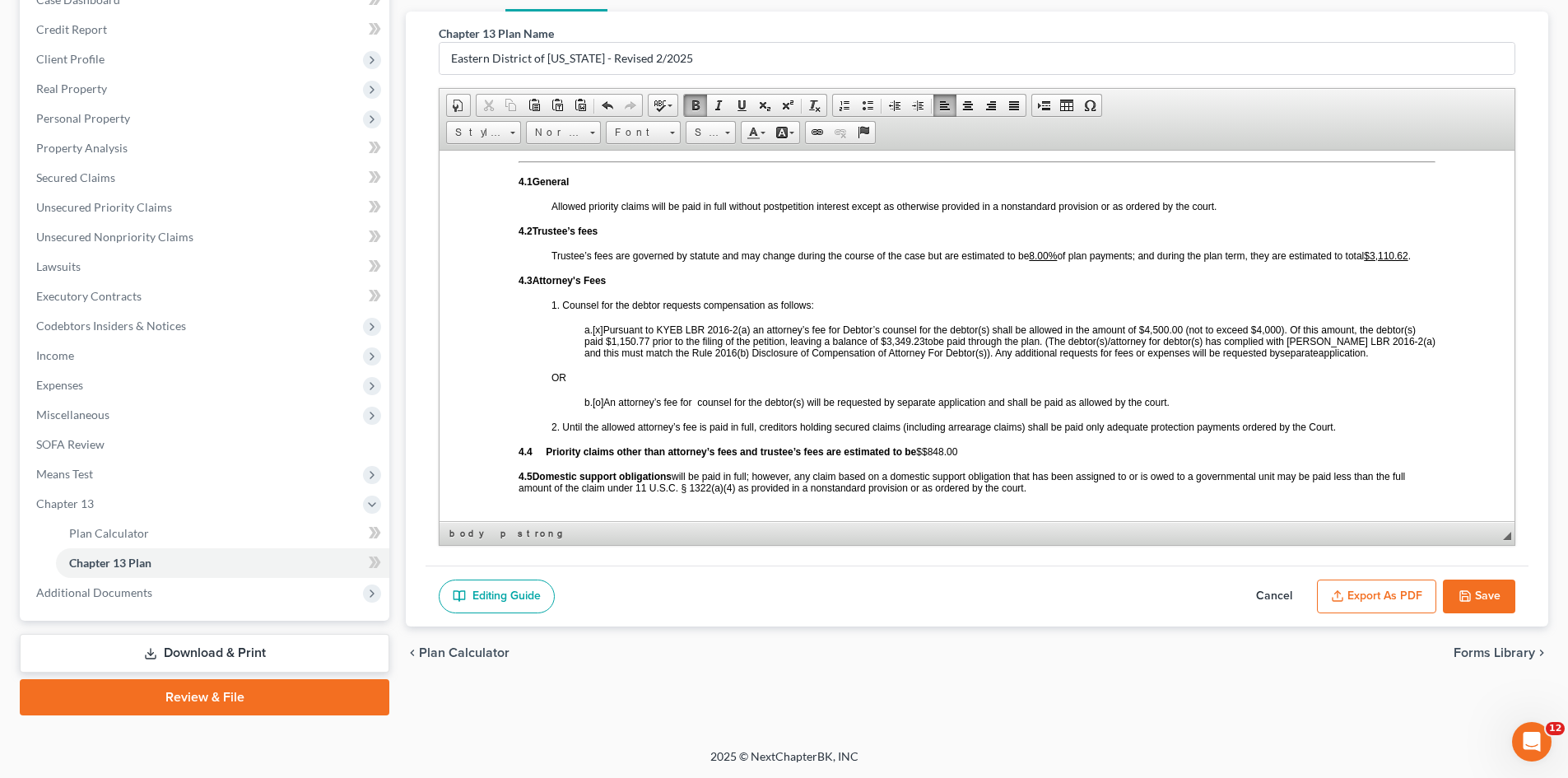
scroll to position [2552, 0]
drag, startPoint x: 1389, startPoint y: 274, endPoint x: 1419, endPoint y: 274, distance: 30.0
click at [1419, 259] on p "Trustee’s fees are governed by statute and may change during the course of the …" at bounding box center [994, 253] width 884 height 12
click at [1388, 283] on p "4.3 Attorney's Fees" at bounding box center [977, 277] width 917 height 12
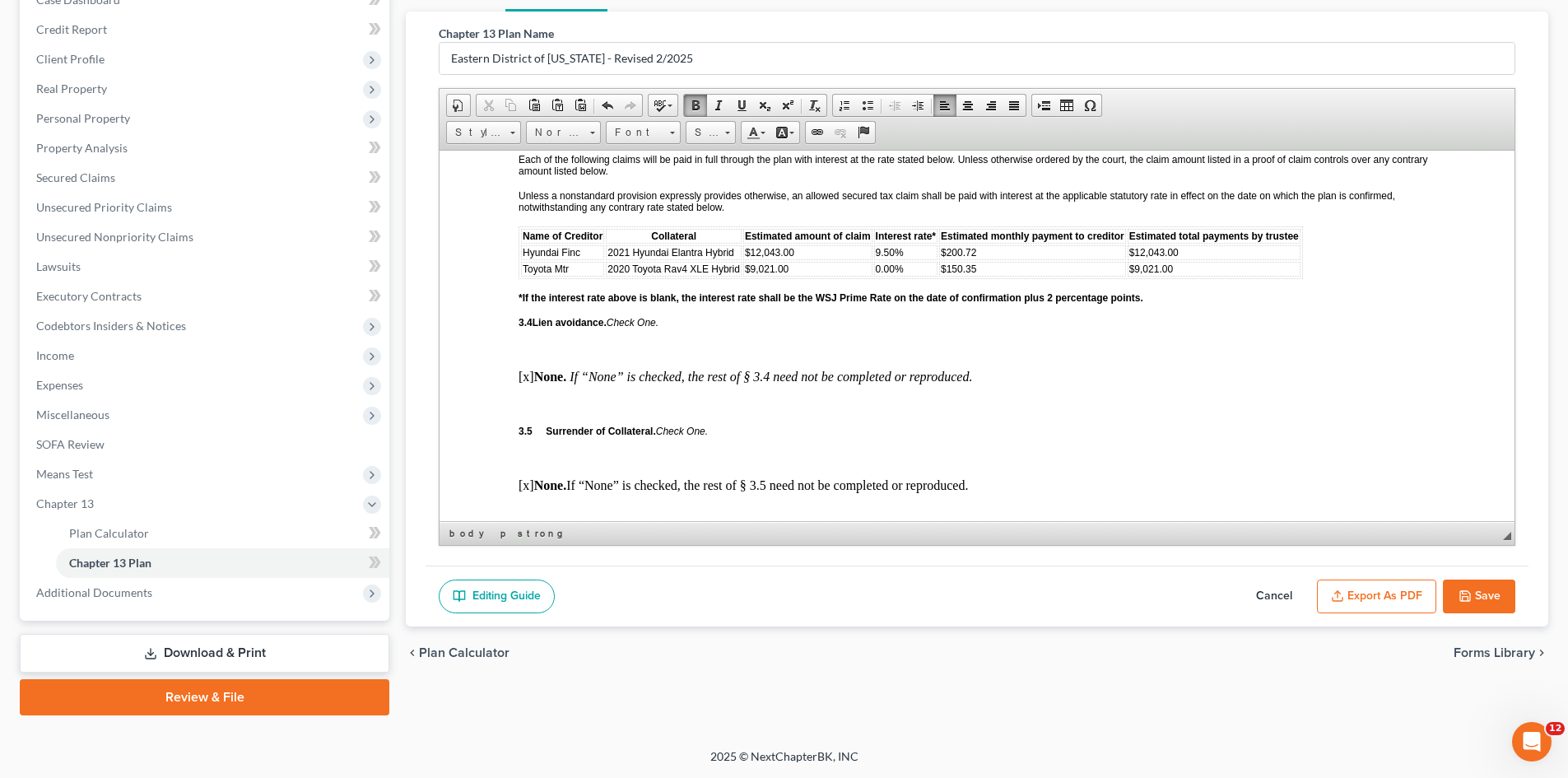
scroll to position [1811, 0]
click at [1493, 599] on button "Save" at bounding box center [1479, 596] width 73 height 34
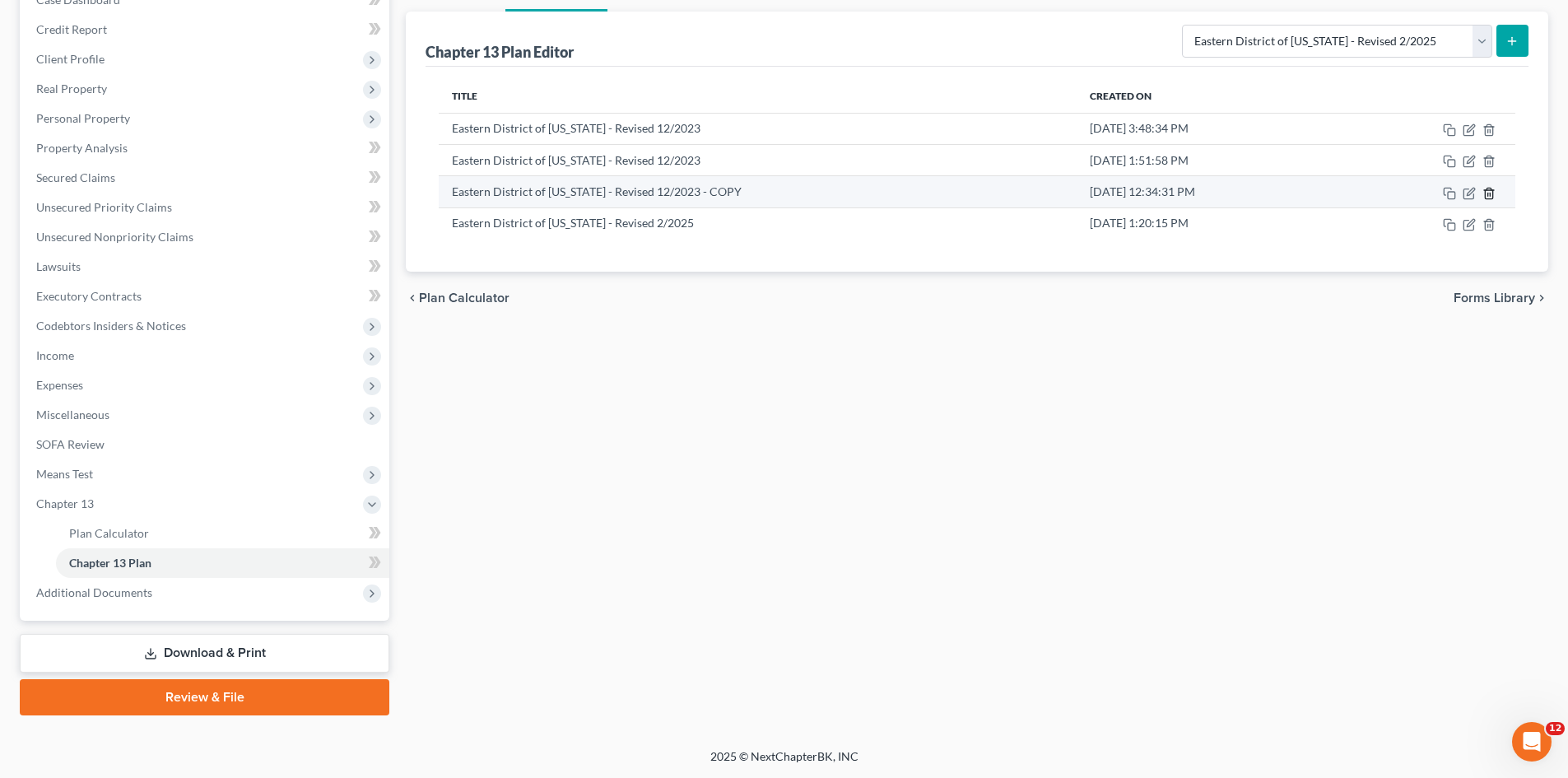
click at [1492, 192] on icon "button" at bounding box center [1490, 194] width 13 height 13
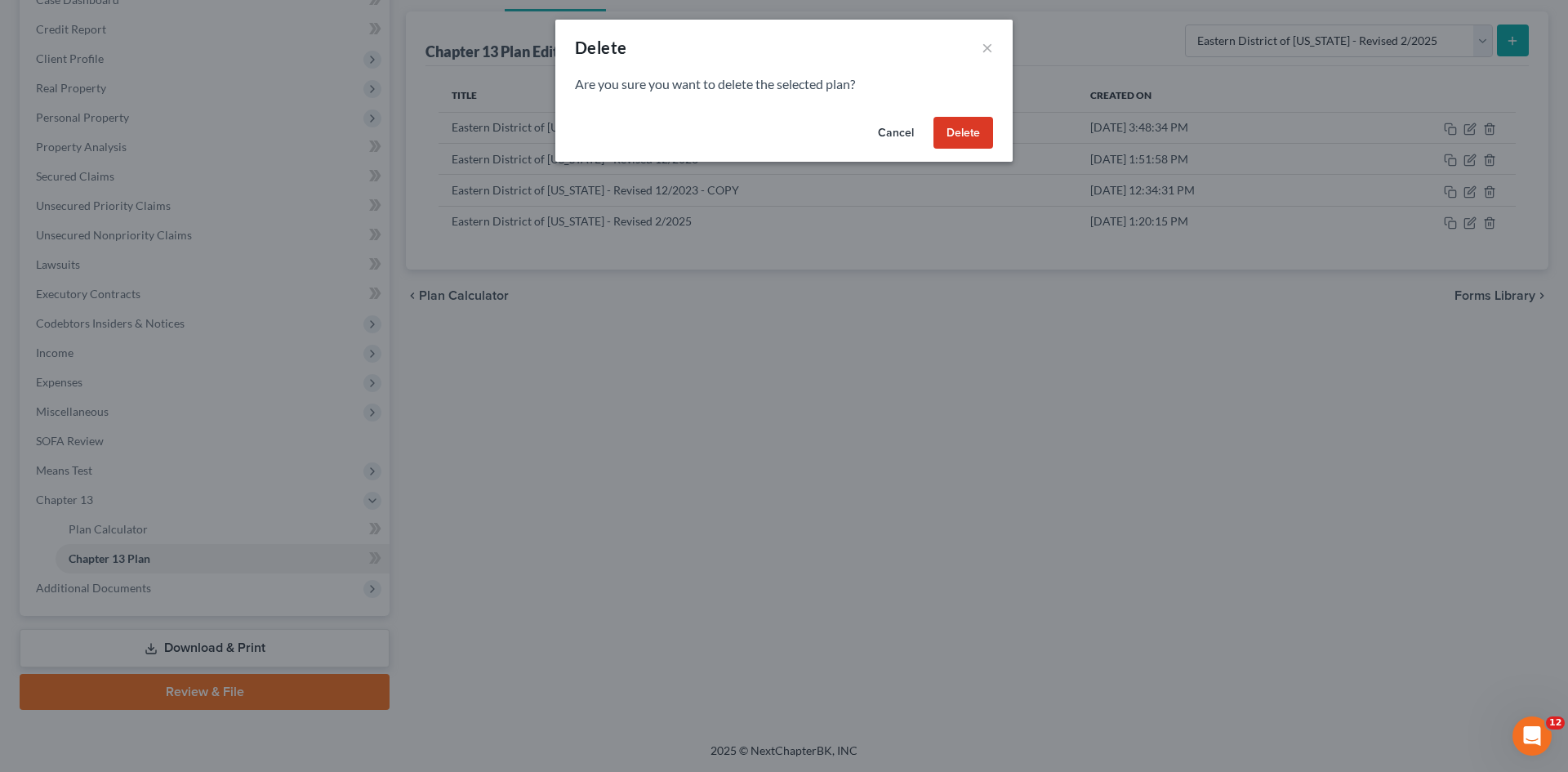
click at [972, 132] on button "Delete" at bounding box center [963, 133] width 60 height 32
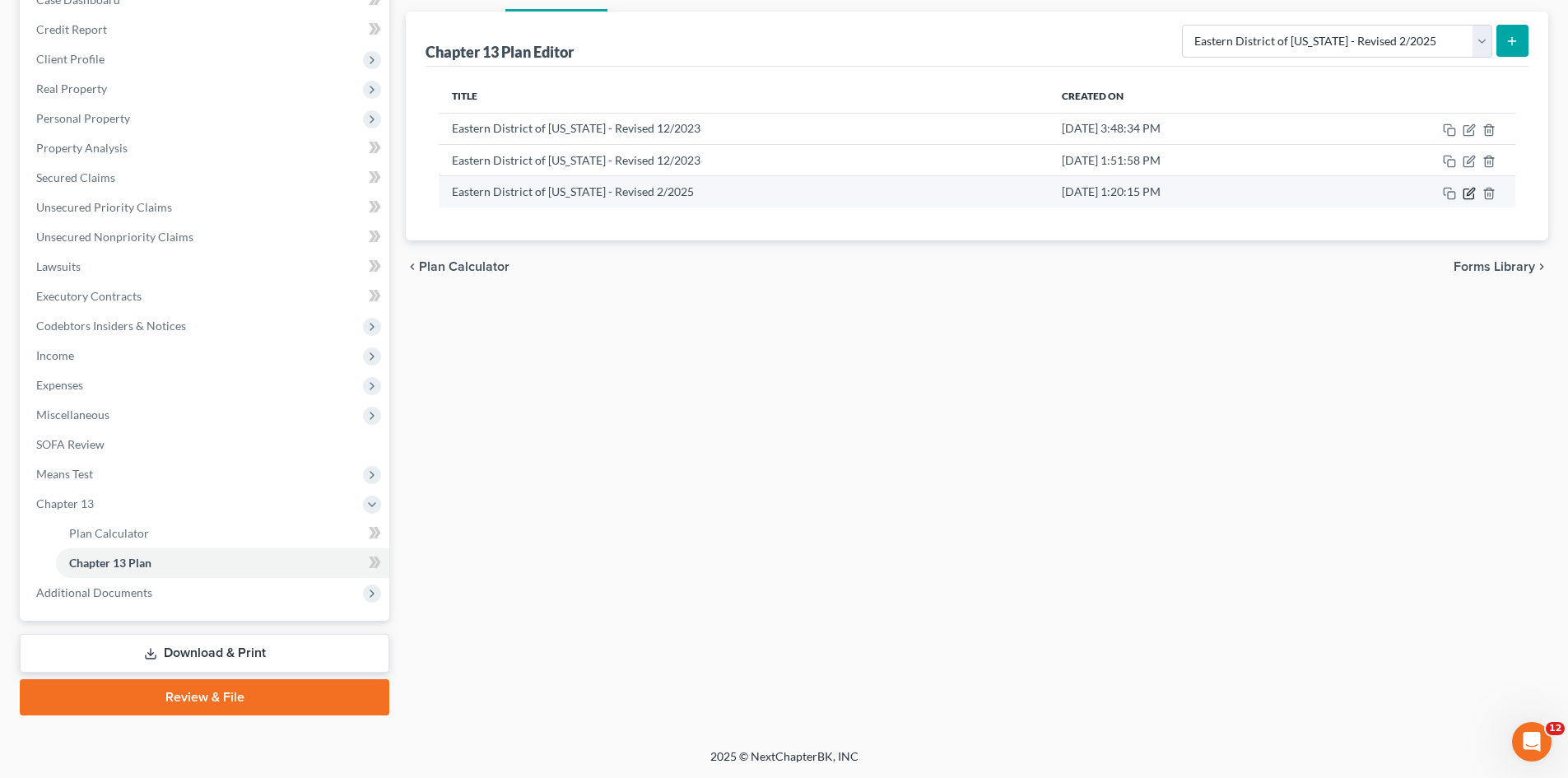
click at [1471, 194] on icon "button" at bounding box center [1469, 194] width 13 height 13
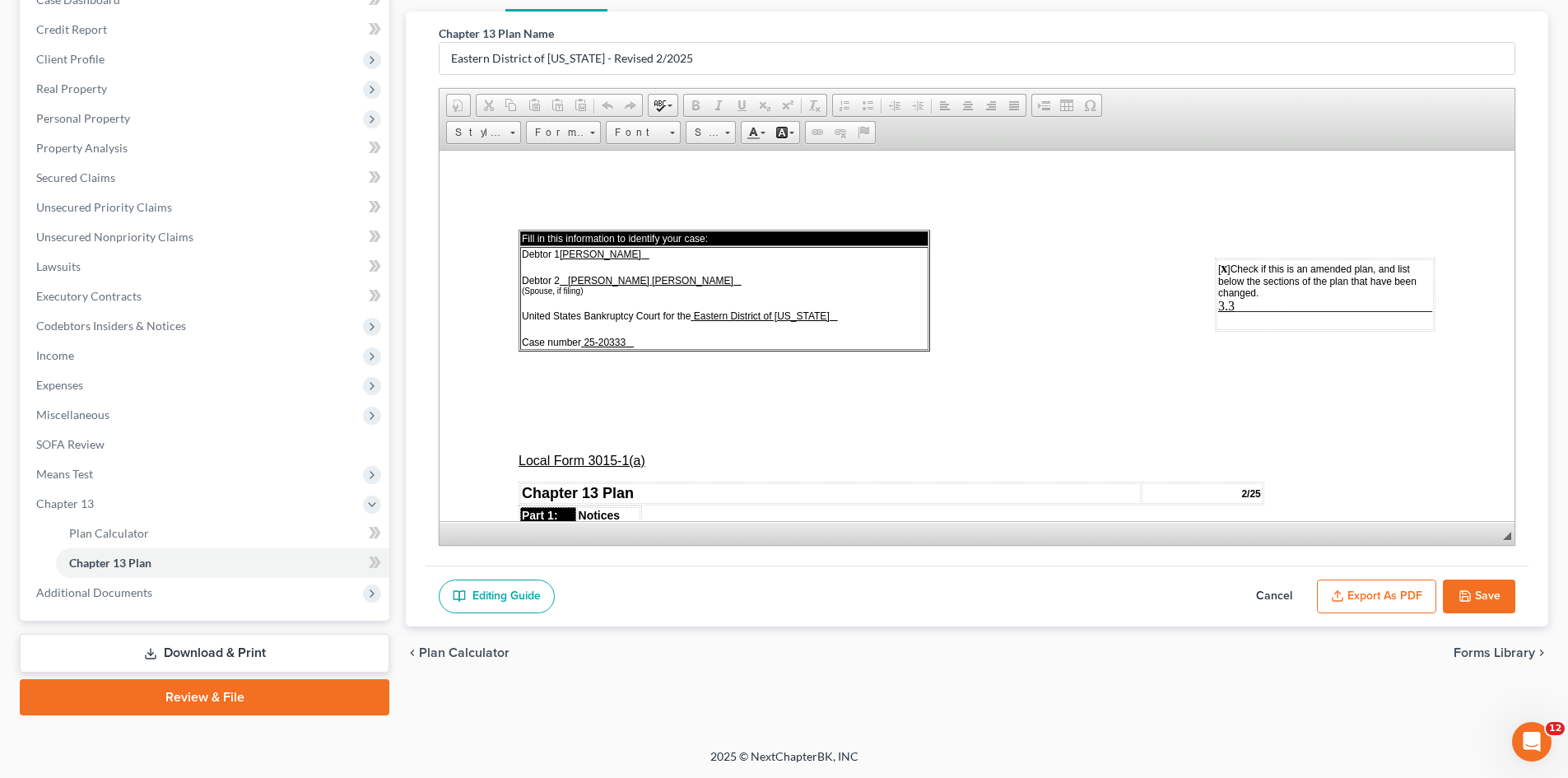
scroll to position [0, 0]
click at [1389, 593] on button "Export as PDF" at bounding box center [1377, 596] width 119 height 34
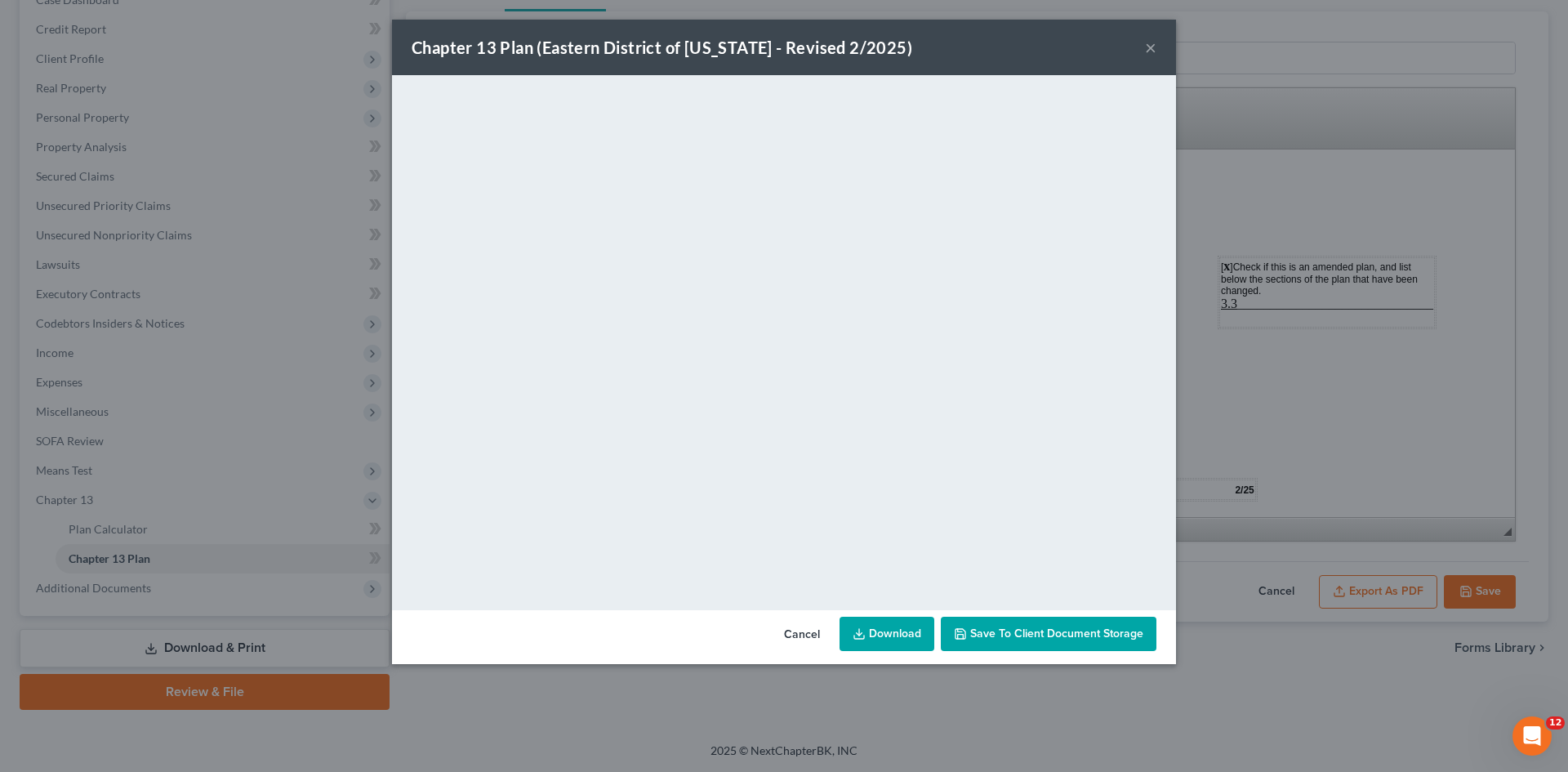
drag, startPoint x: 895, startPoint y: 632, endPoint x: 1183, endPoint y: 372, distance: 388.0
click at [895, 632] on link "Download" at bounding box center [887, 633] width 94 height 34
click at [1155, 48] on button "×" at bounding box center [1151, 47] width 12 height 20
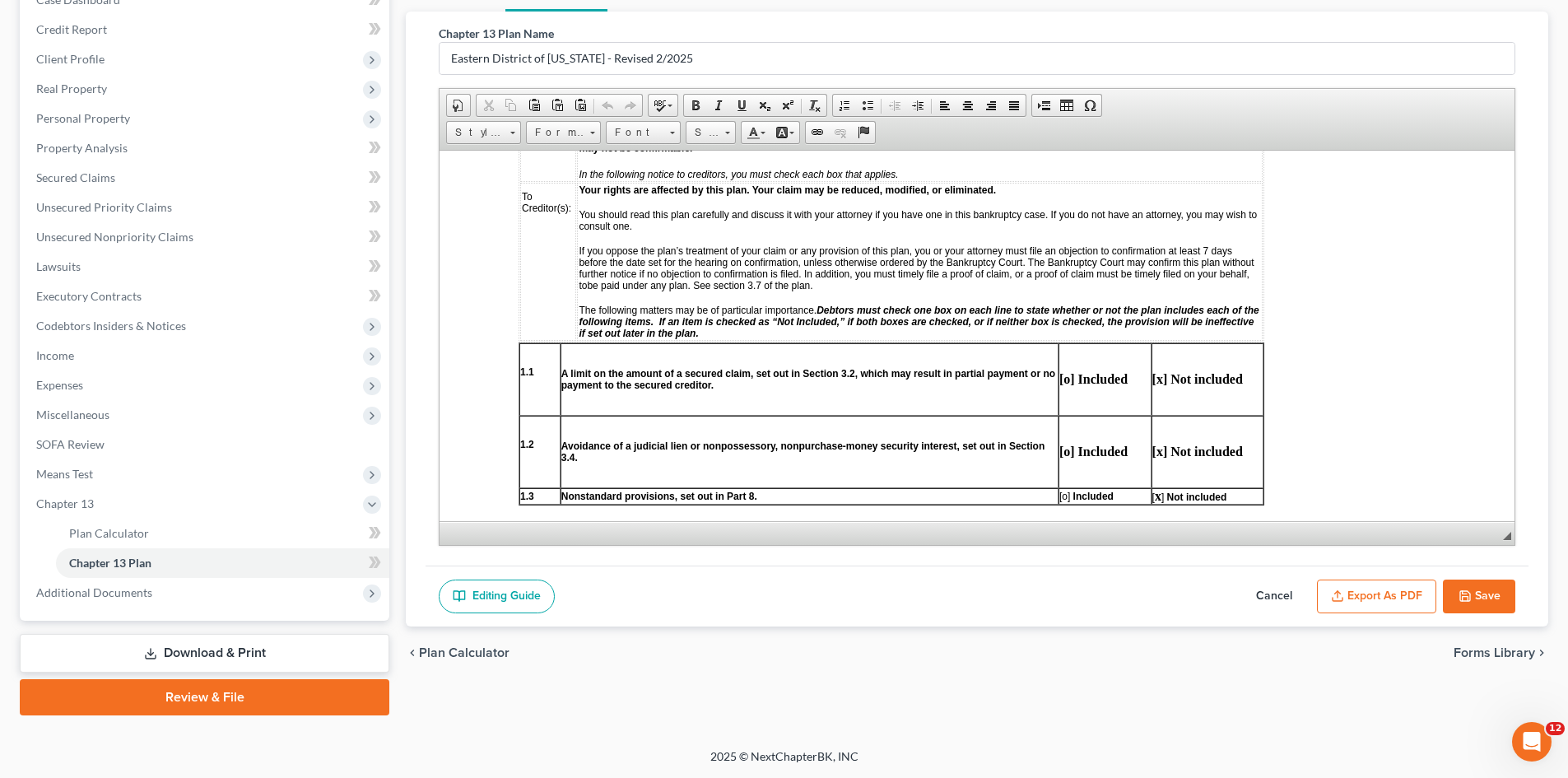
scroll to position [576, 0]
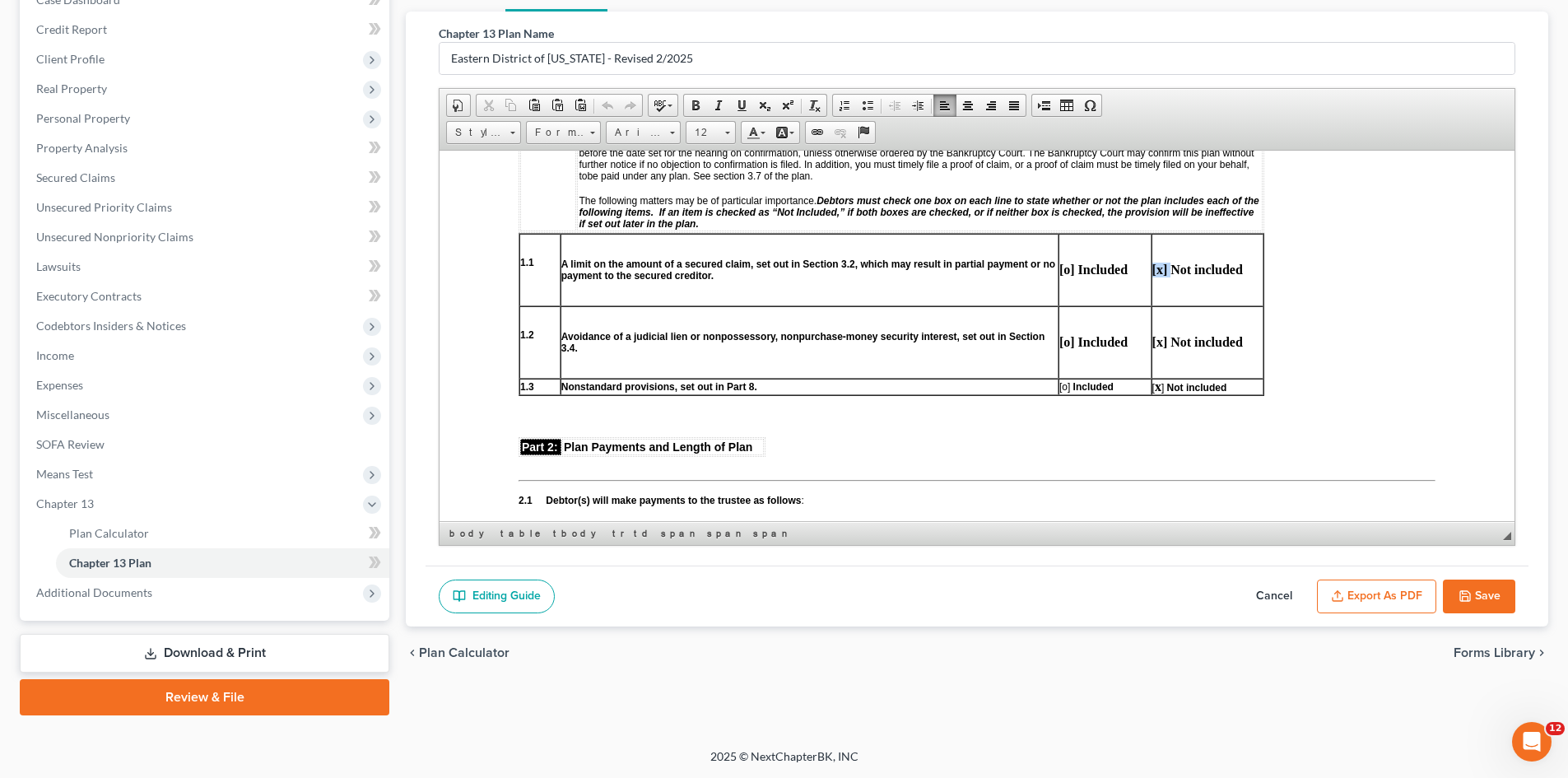
drag, startPoint x: 1169, startPoint y: 266, endPoint x: 1151, endPoint y: 268, distance: 18.1
click at [1152, 268] on strong "[x] Not included" at bounding box center [1197, 269] width 90 height 14
copy strong "[x]"
drag, startPoint x: 1166, startPoint y: 387, endPoint x: 1151, endPoint y: 387, distance: 15.0
click at [1152, 387] on p "[ x ] Not included" at bounding box center [1207, 386] width 110 height 15
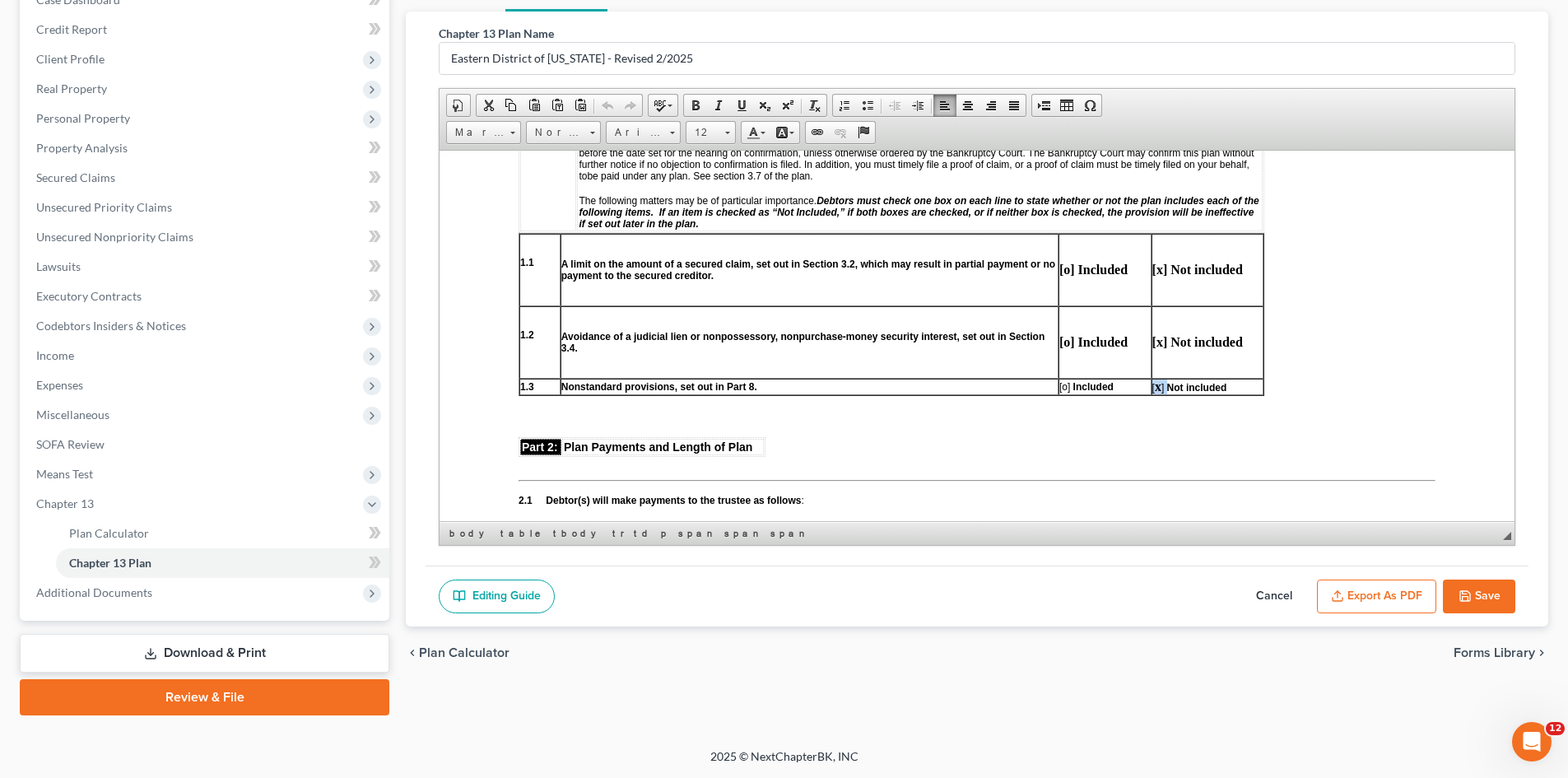
paste body
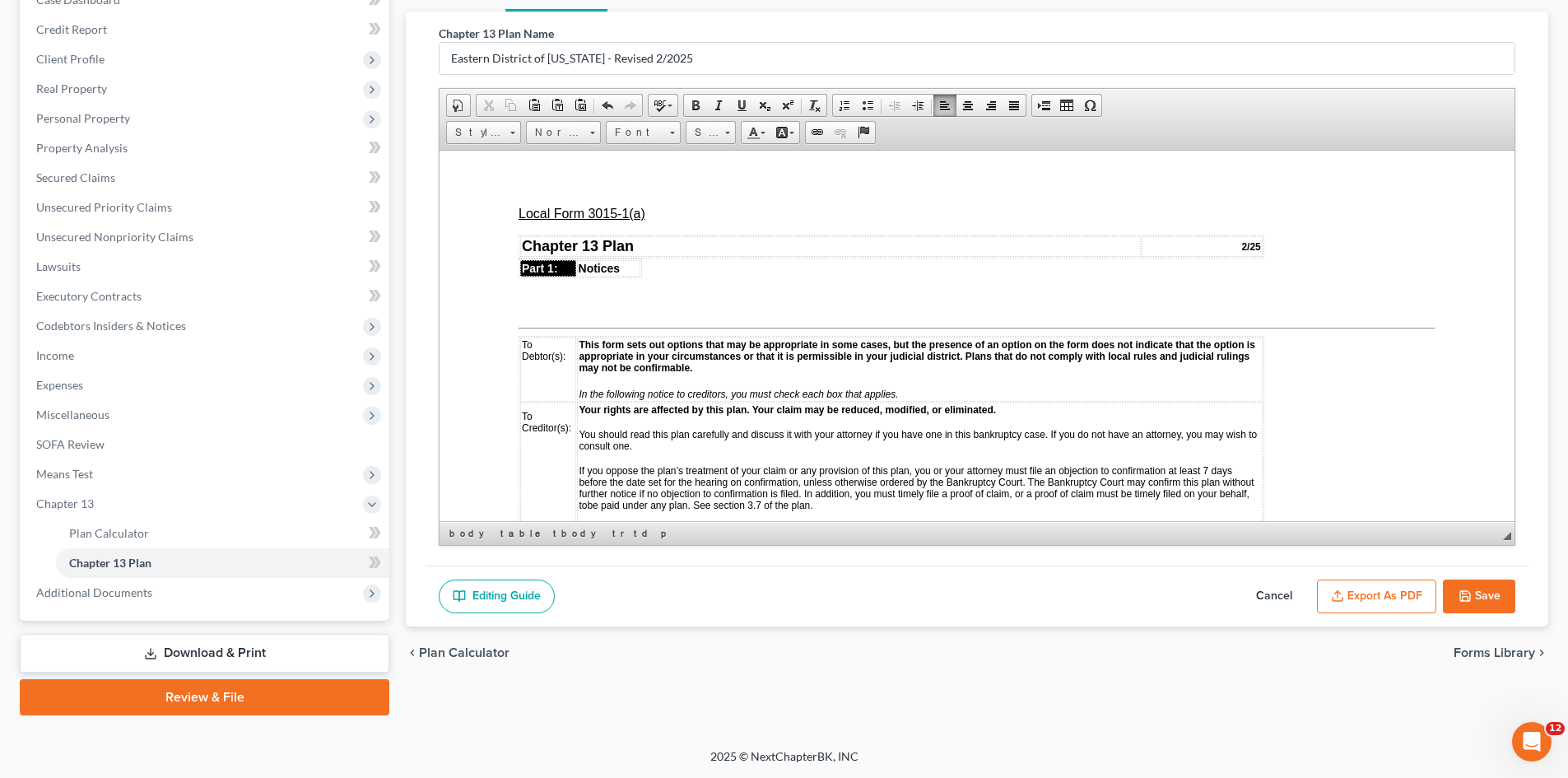
scroll to position [0, 0]
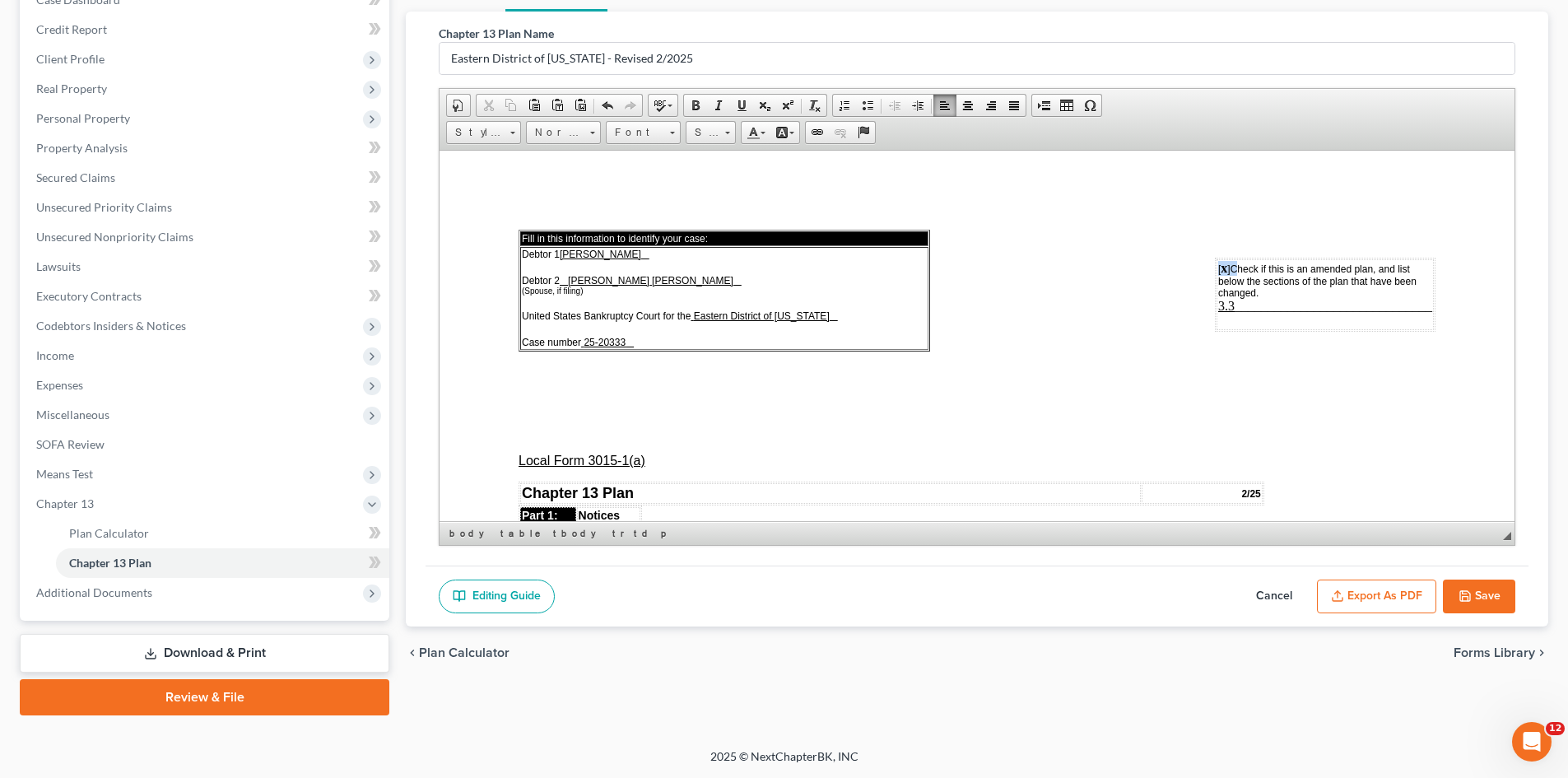
drag, startPoint x: 1219, startPoint y: 265, endPoint x: 1206, endPoint y: 265, distance: 13.0
click at [1216, 265] on td "[ x ] Check if this is an amended plan, and list below the sections of the plan…" at bounding box center [1325, 294] width 217 height 71
drag, startPoint x: 1492, startPoint y: 597, endPoint x: 925, endPoint y: 253, distance: 663.2
click at [1492, 597] on button "Save" at bounding box center [1479, 596] width 73 height 34
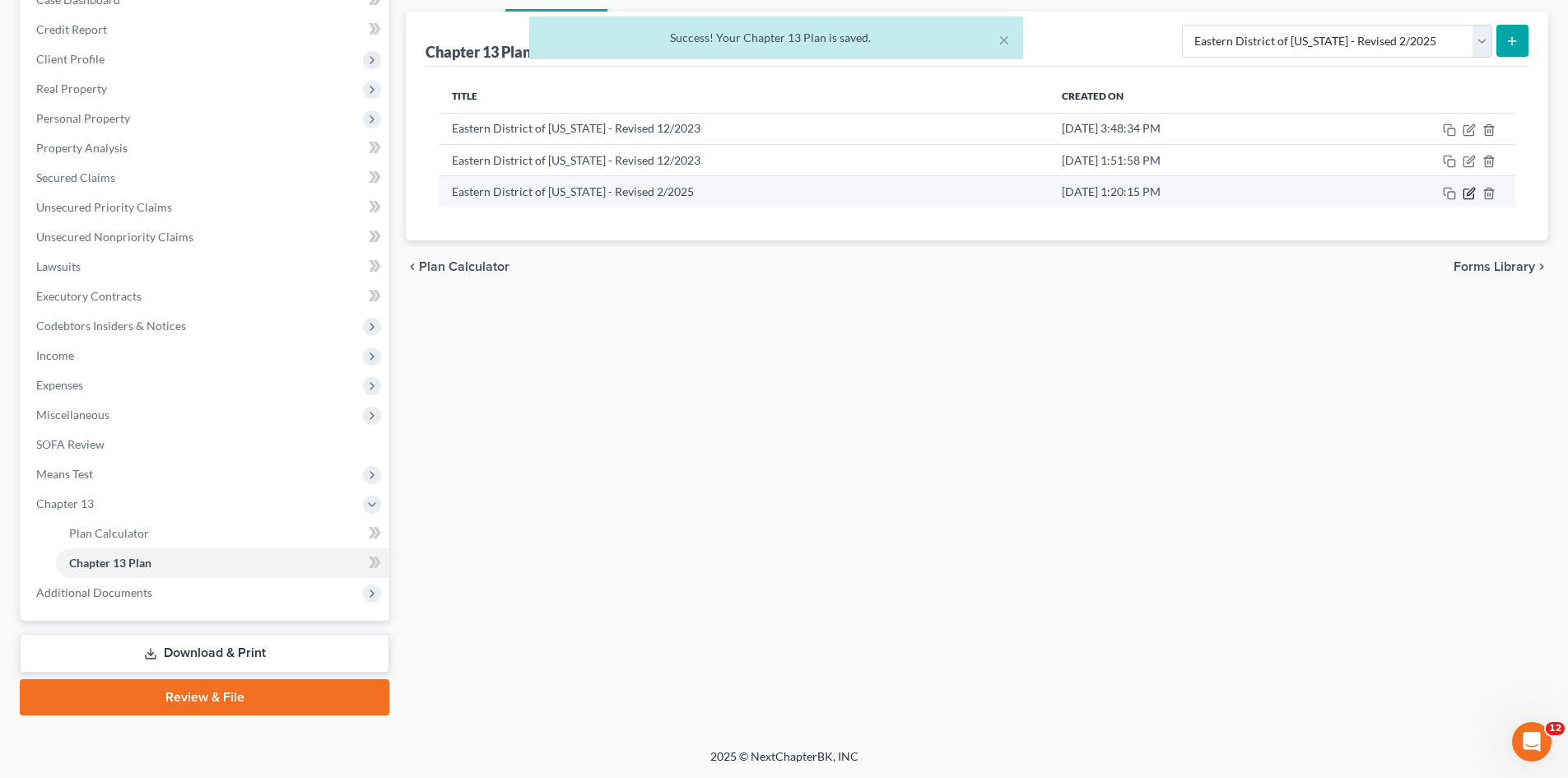
click at [1470, 194] on icon "button" at bounding box center [1470, 191] width 8 height 8
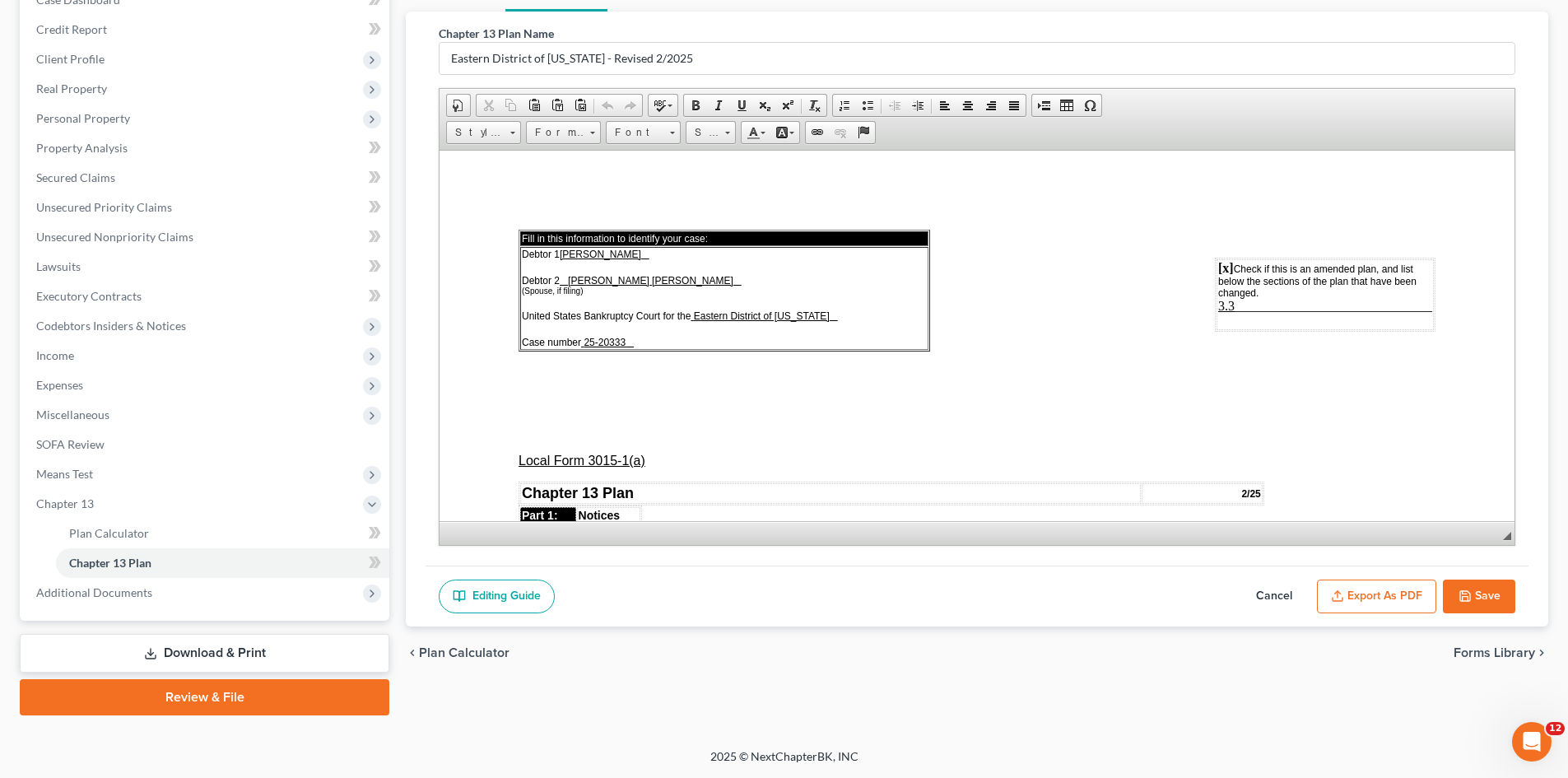
click at [1382, 593] on button "Export as PDF" at bounding box center [1377, 596] width 119 height 34
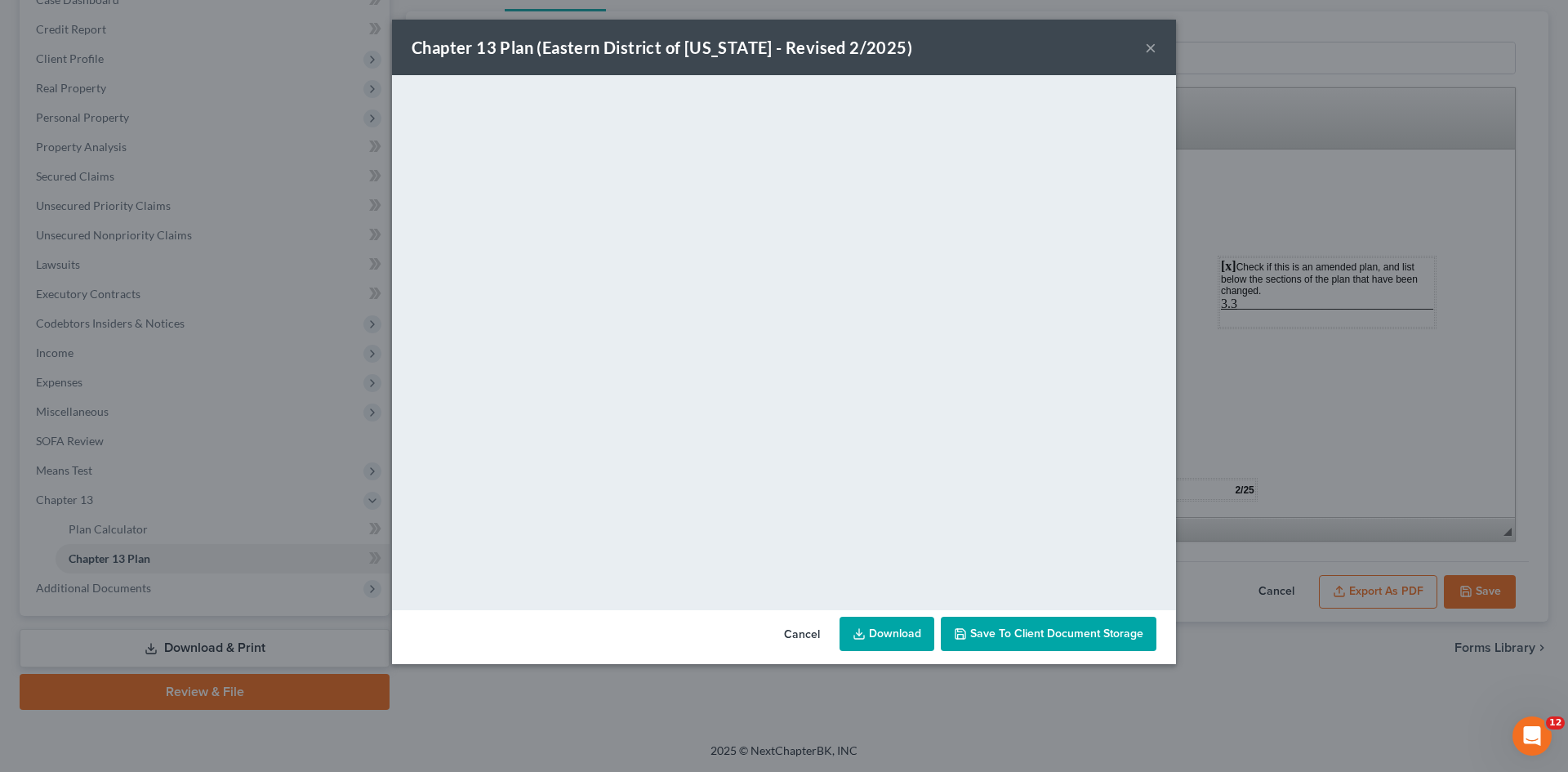
click at [1150, 47] on button "×" at bounding box center [1151, 47] width 12 height 20
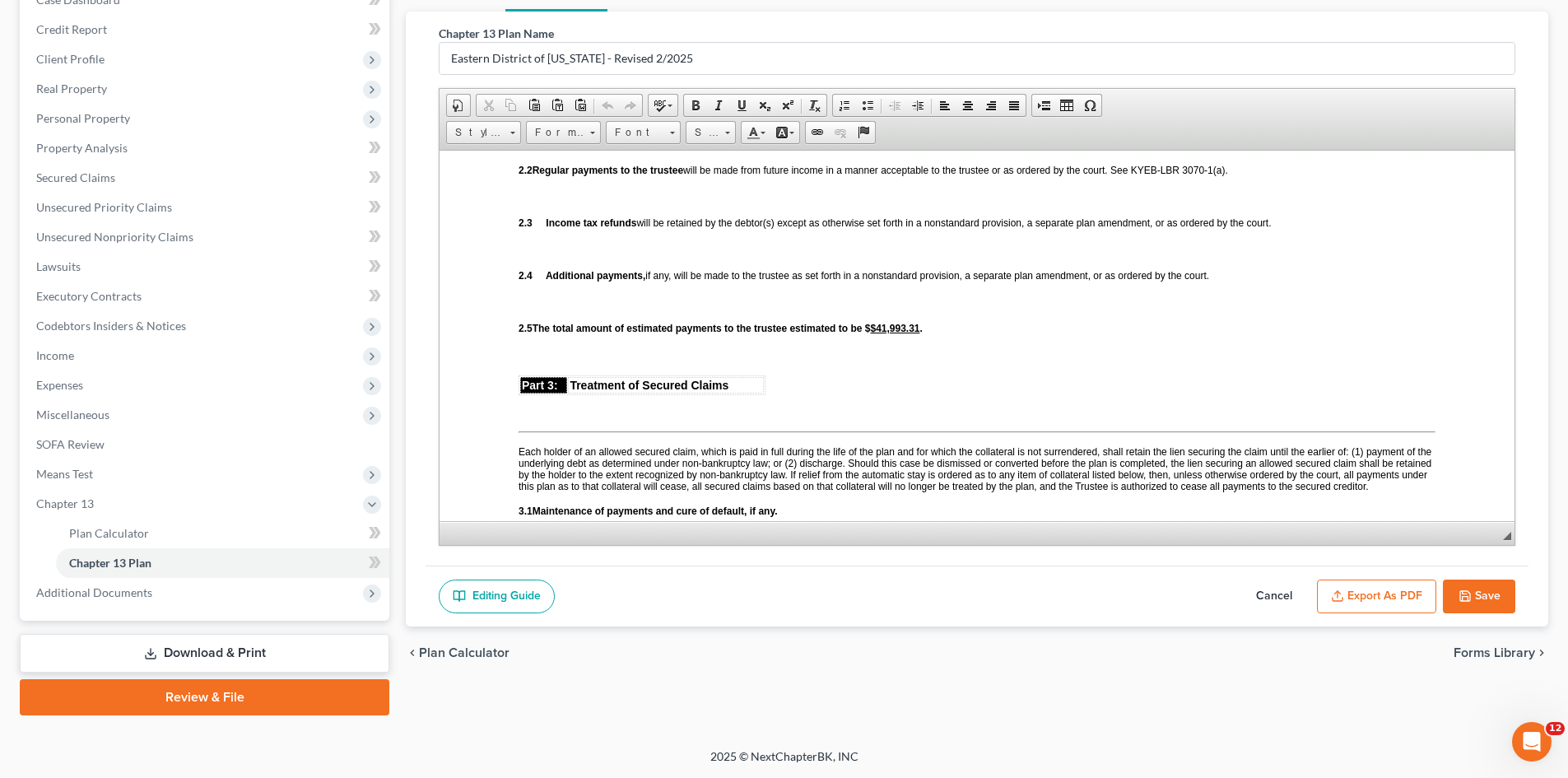
scroll to position [1070, 0]
drag, startPoint x: 894, startPoint y: 325, endPoint x: 934, endPoint y: 328, distance: 40.1
click at [919, 328] on u "$41,993.31" at bounding box center [894, 326] width 49 height 12
click at [893, 321] on u "$42,000.00" at bounding box center [894, 326] width 49 height 12
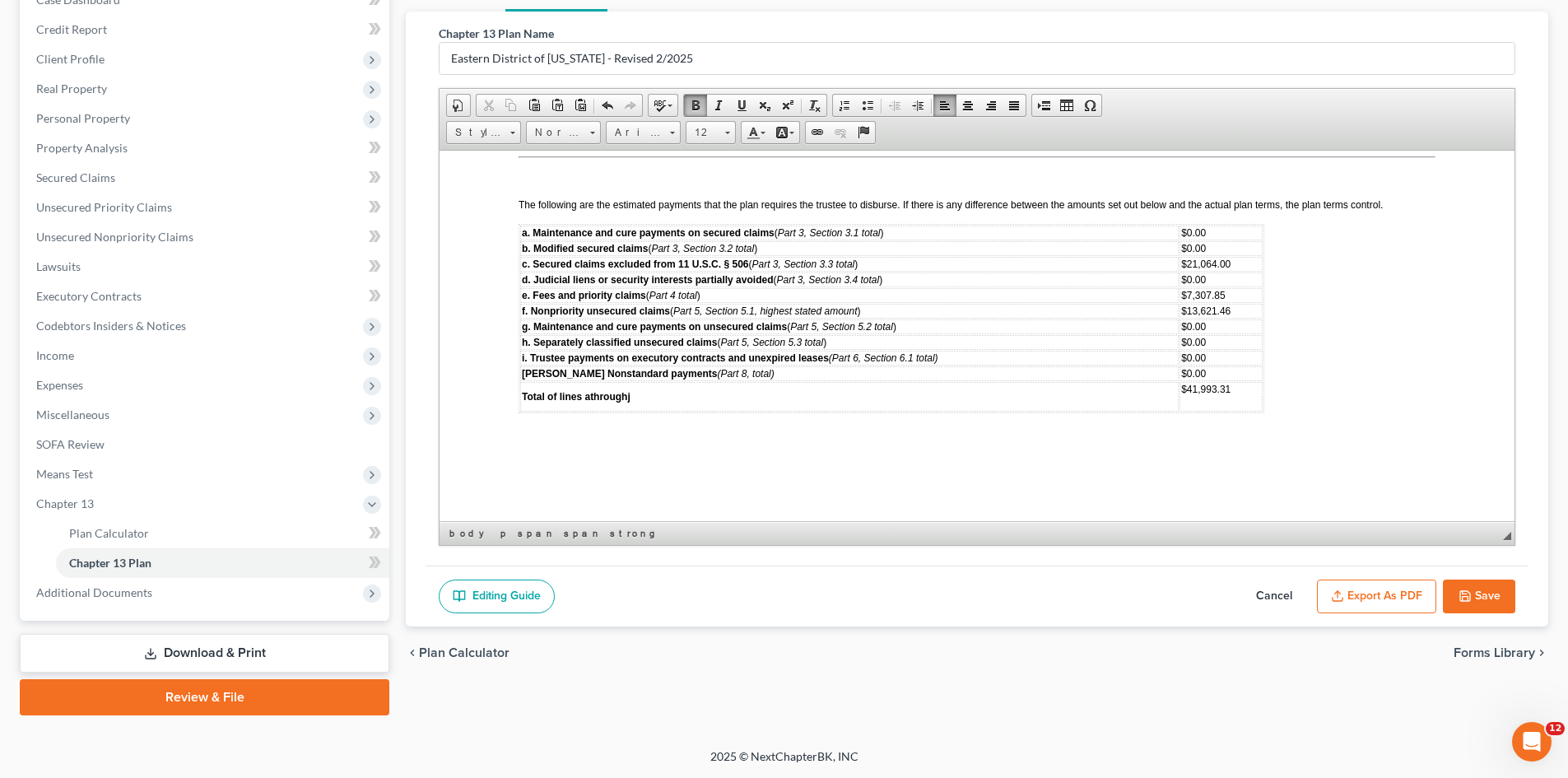
scroll to position [4653, 0]
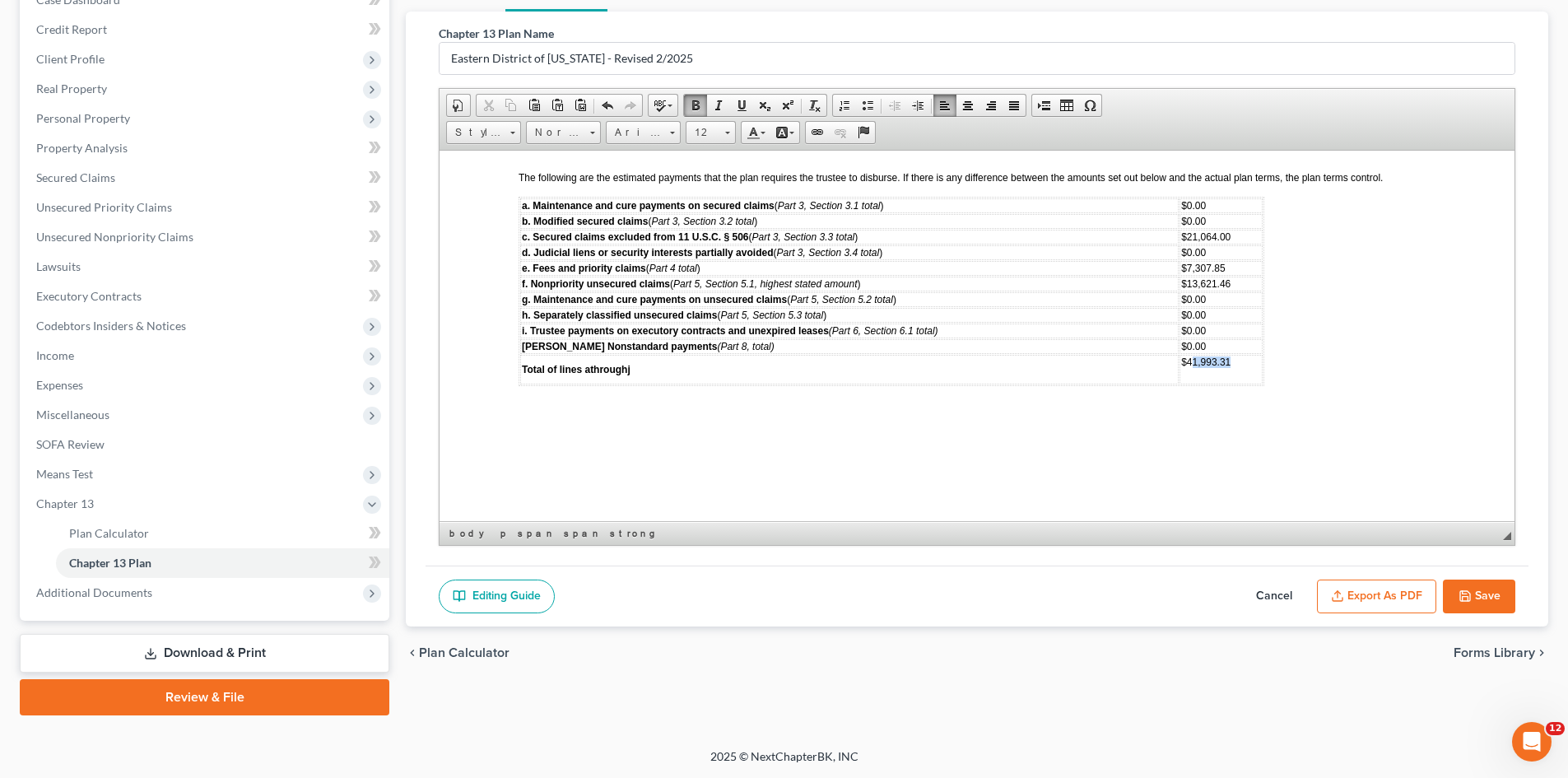
drag, startPoint x: 1192, startPoint y: 360, endPoint x: 1231, endPoint y: 362, distance: 39.1
click at [1231, 362] on span "$41,993.31" at bounding box center [1206, 361] width 49 height 12
click at [1456, 596] on button "Save" at bounding box center [1479, 596] width 73 height 34
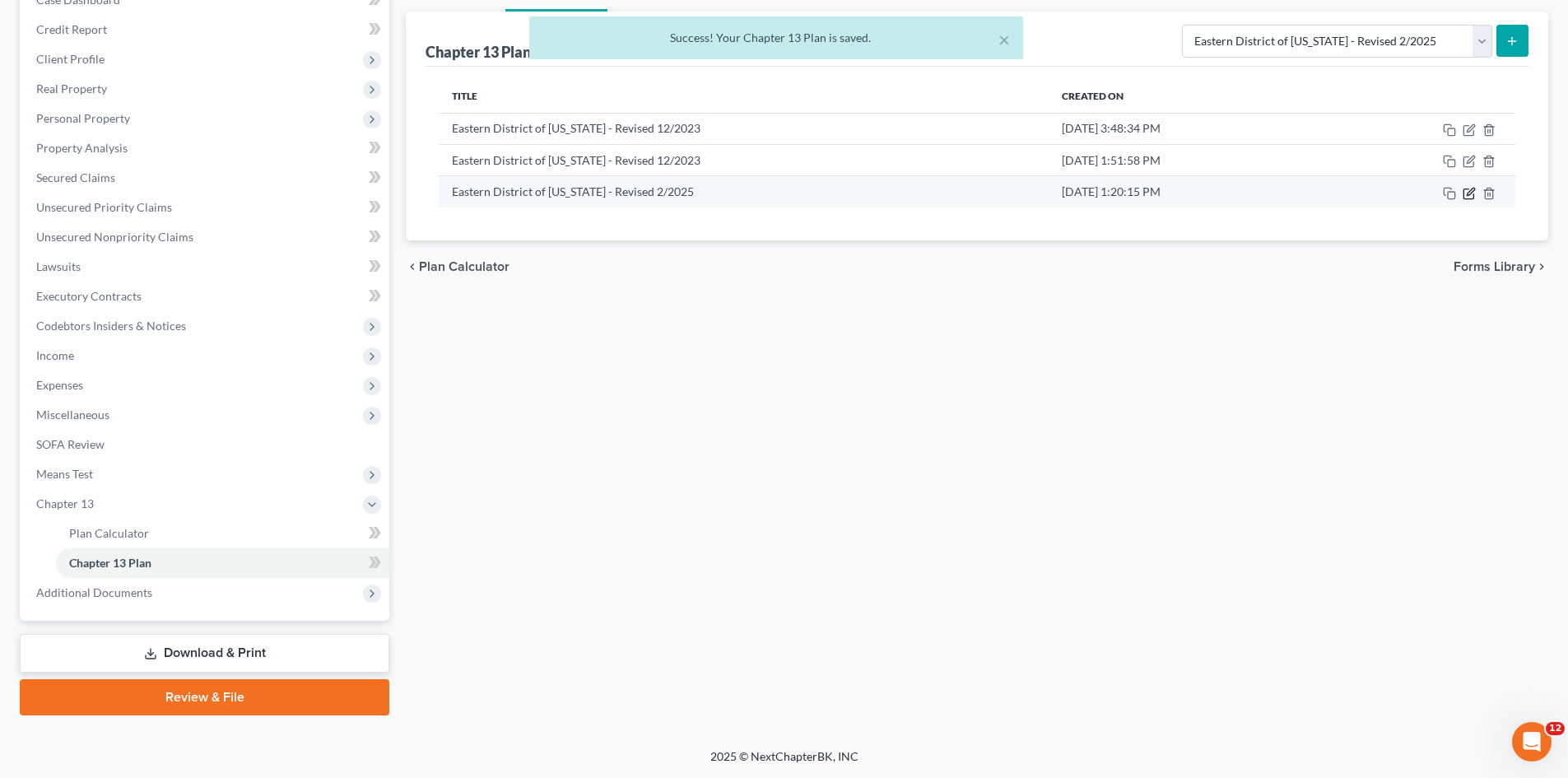
click at [1469, 194] on icon "button" at bounding box center [1469, 194] width 13 height 13
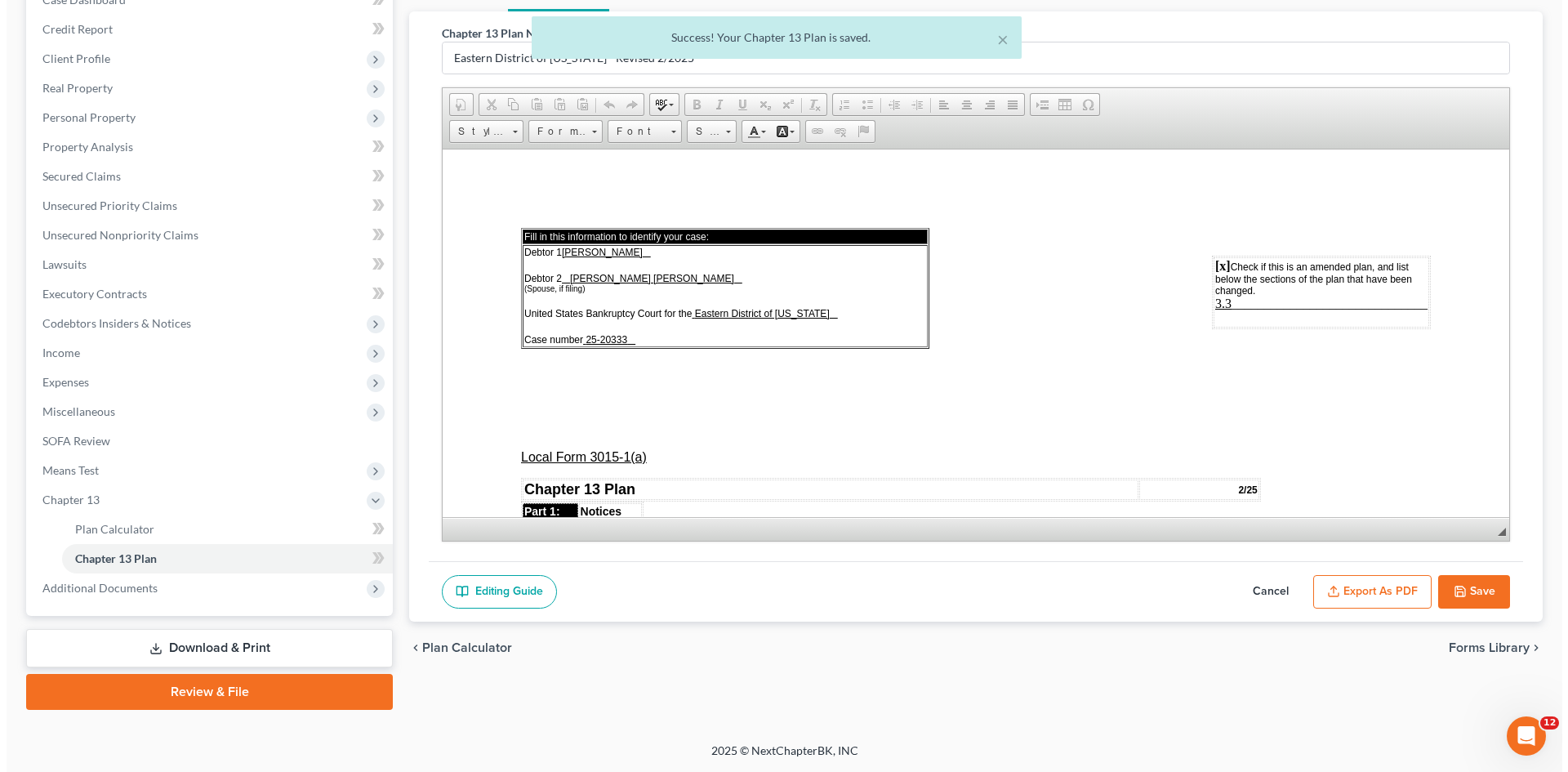
scroll to position [0, 0]
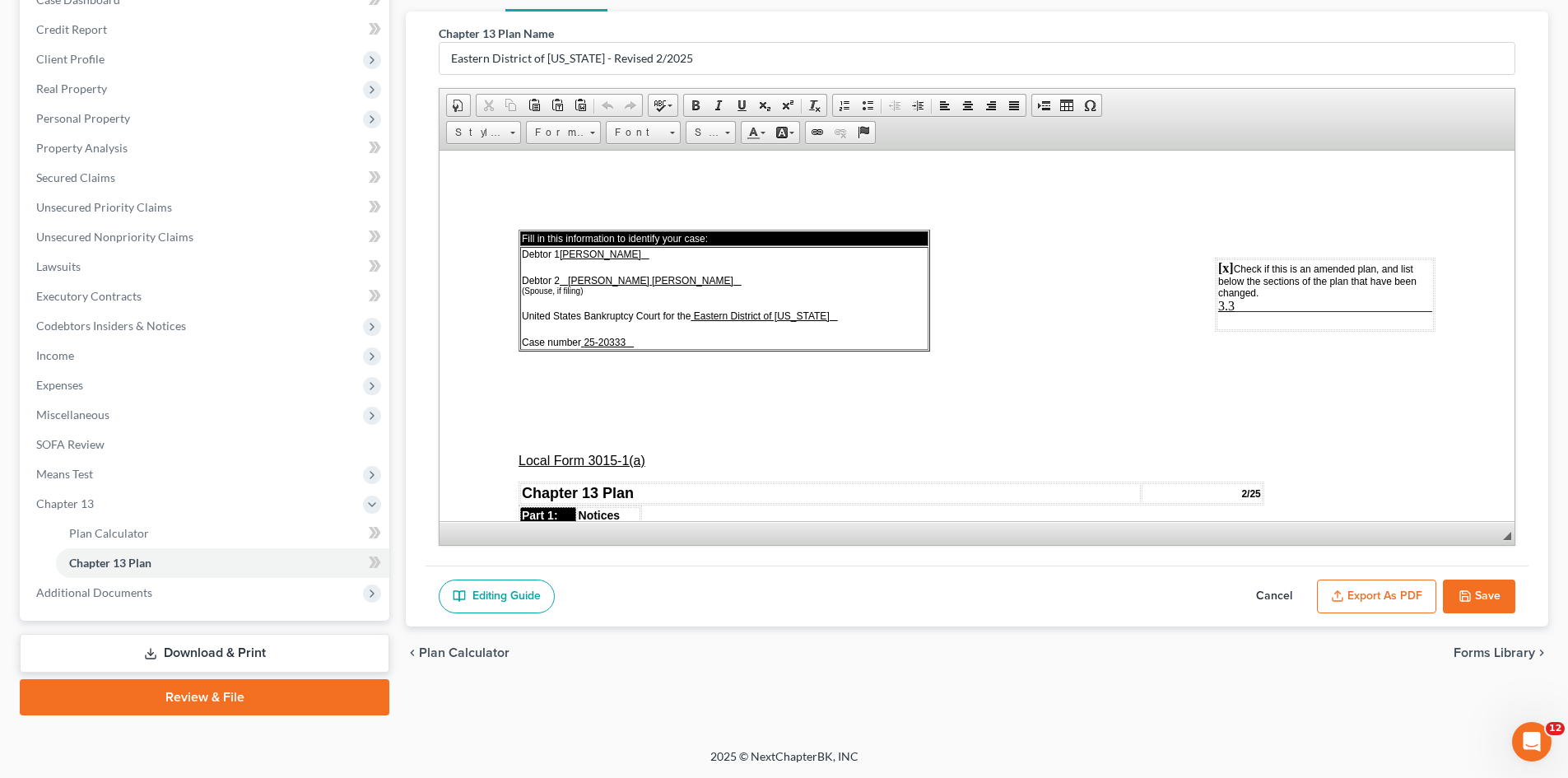
click at [1367, 595] on button "Export as PDF" at bounding box center [1377, 596] width 119 height 34
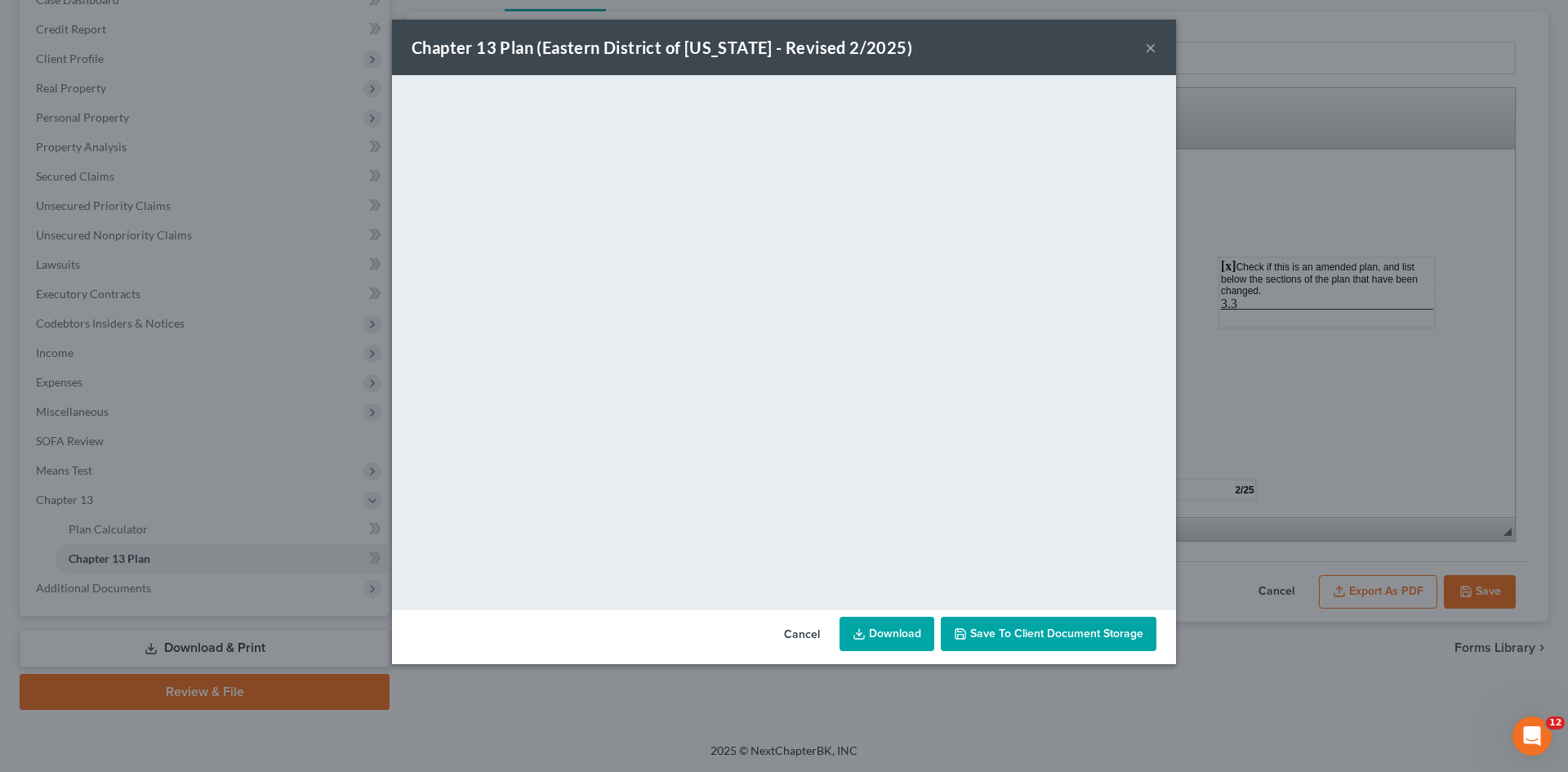
drag, startPoint x: 901, startPoint y: 640, endPoint x: 1294, endPoint y: 419, distance: 450.9
click at [901, 640] on link "Download" at bounding box center [887, 633] width 94 height 34
